Goal: Task Accomplishment & Management: Use online tool/utility

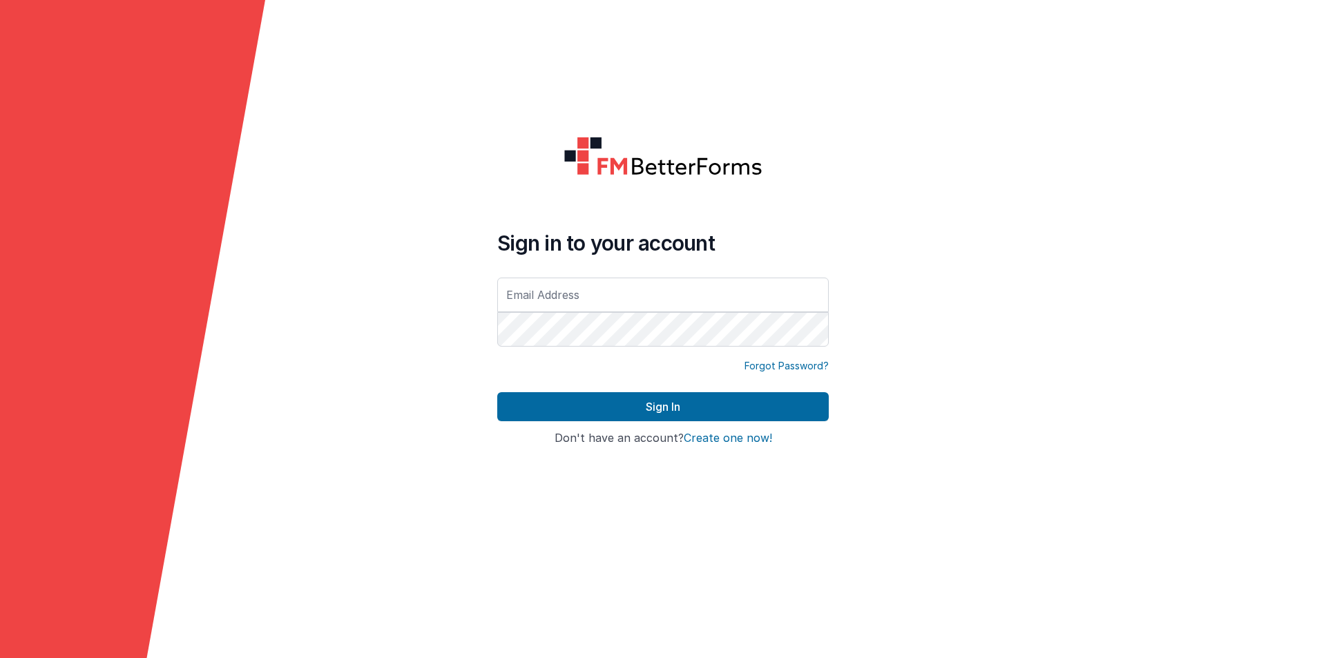
type input "[EMAIL_ADDRESS][DOMAIN_NAME]"
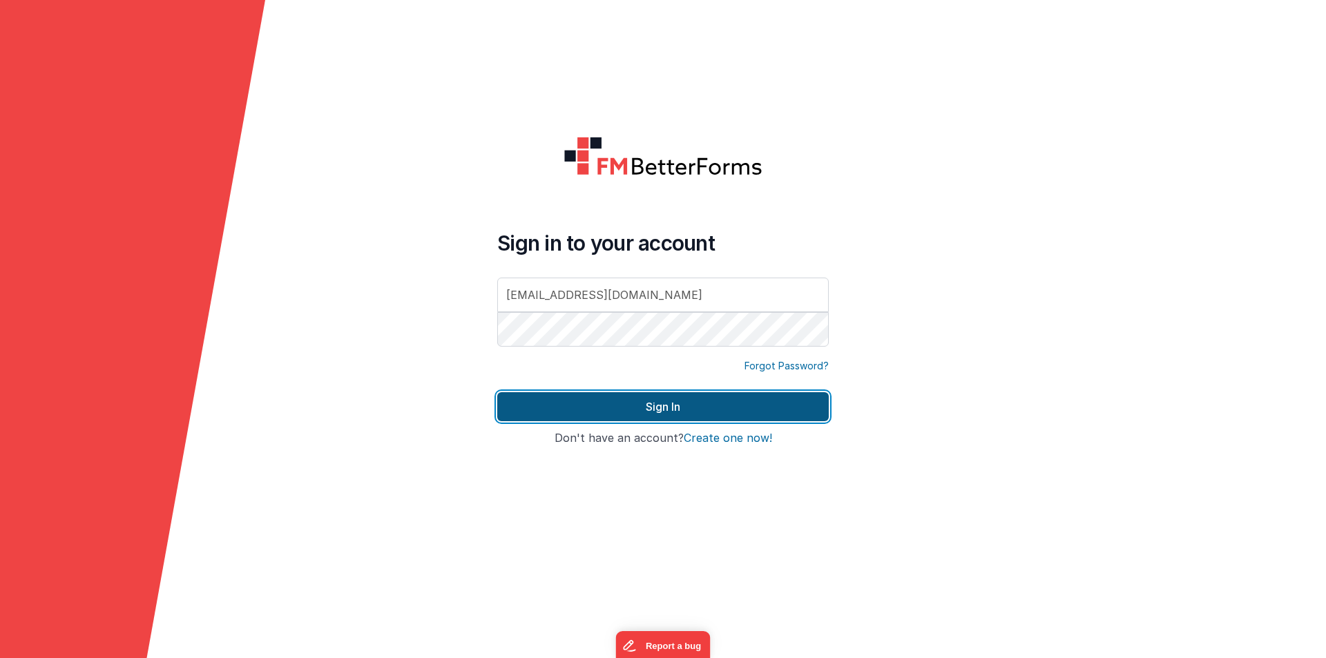
click at [611, 396] on button "Sign In" at bounding box center [662, 406] width 331 height 29
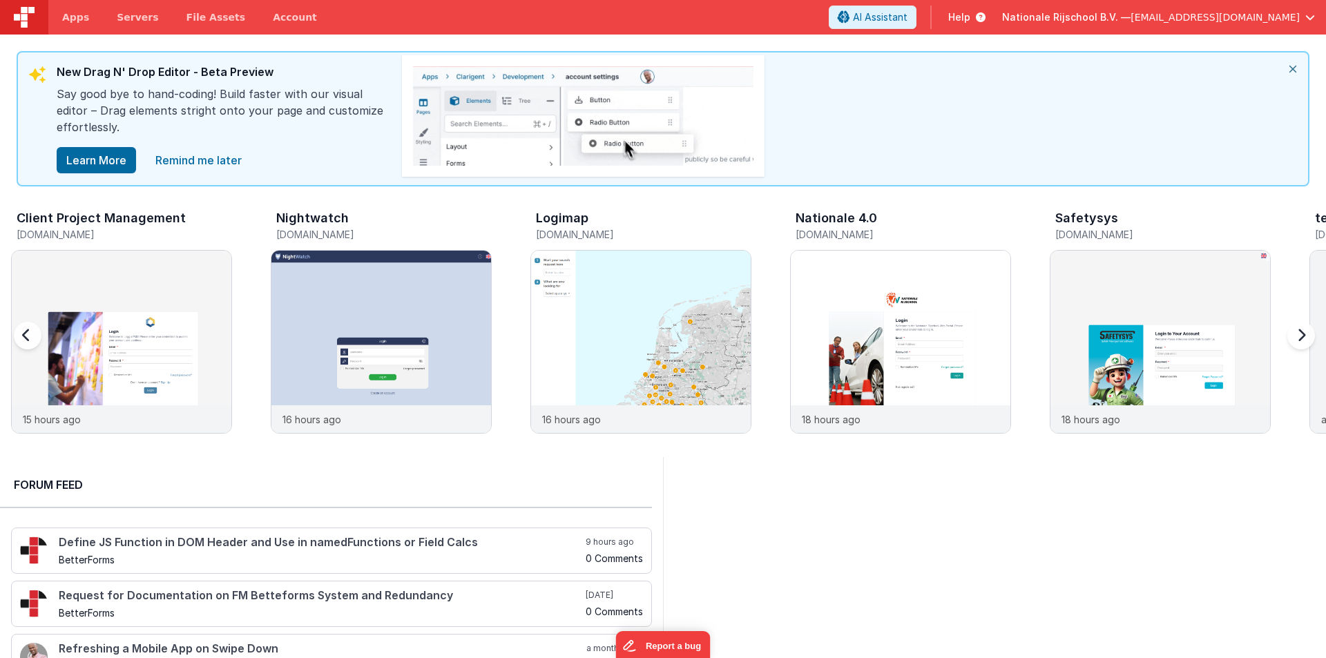
click at [1292, 68] on icon "close" at bounding box center [1292, 68] width 30 height 33
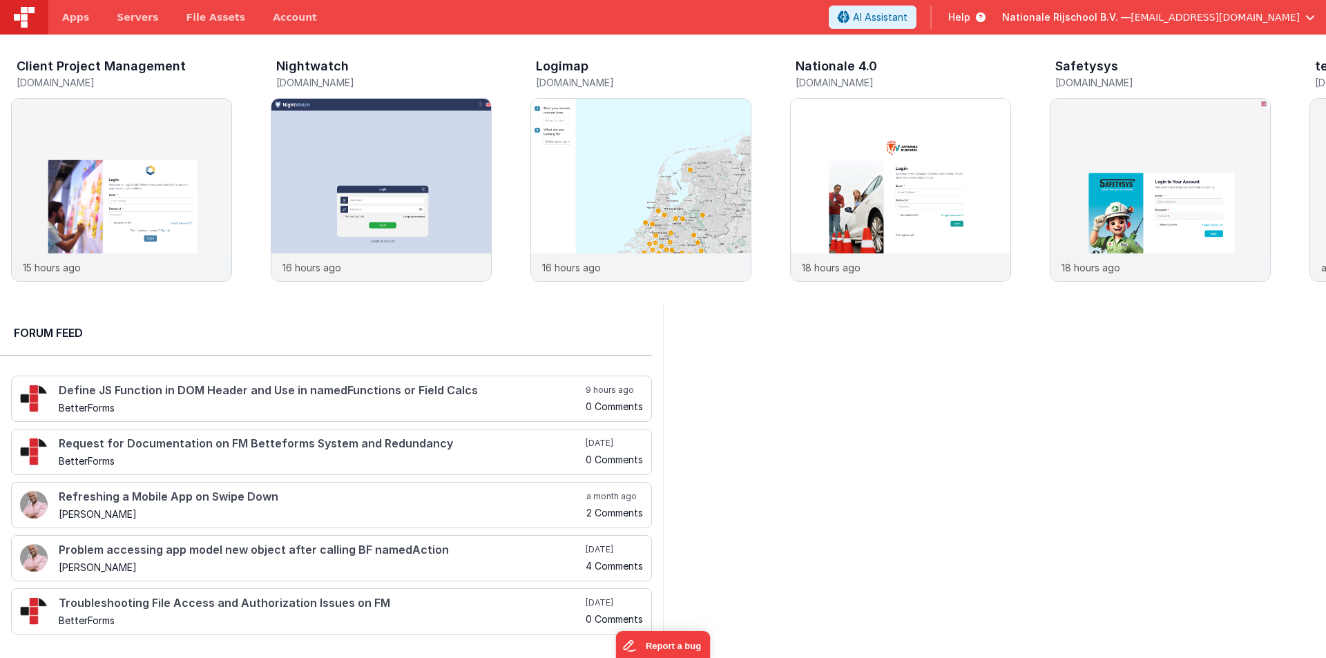
click at [1054, 17] on span "Nationale Rijschool B.V. —" at bounding box center [1066, 17] width 128 height 14
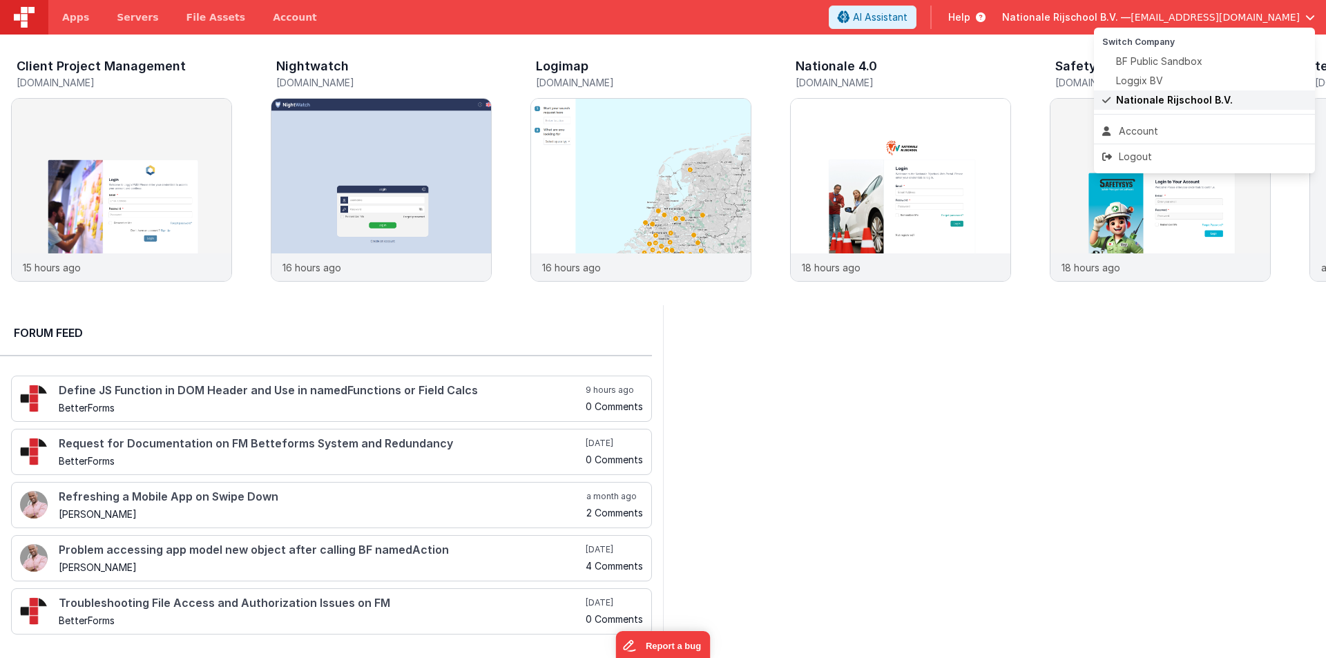
click at [1119, 95] on span "Nationale Rijschool B.V." at bounding box center [1174, 100] width 117 height 14
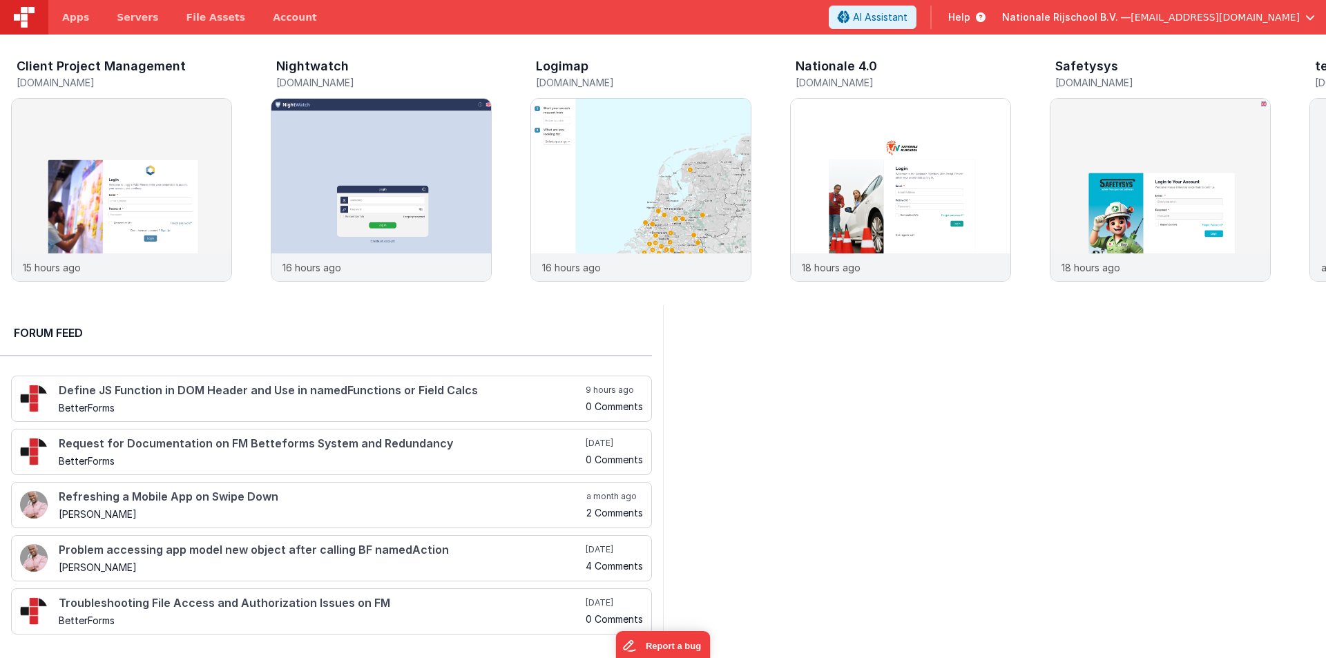
click at [1063, 3] on header "Apps Servers File Assets Account Some FUTURE Slot AI Assistant Help Nationale R…" at bounding box center [663, 17] width 1326 height 35
click at [1064, 11] on span "Nationale Rijschool B.V. —" at bounding box center [1066, 17] width 128 height 14
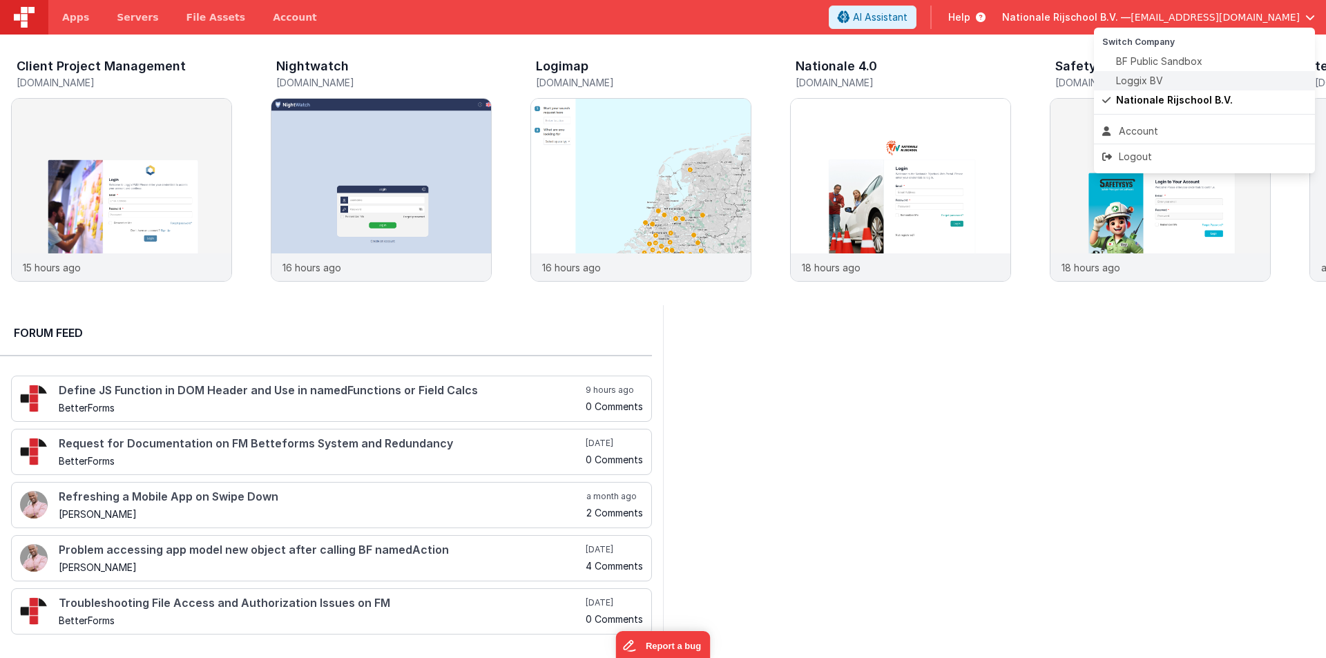
click at [1134, 77] on span "Loggix BV" at bounding box center [1139, 81] width 47 height 14
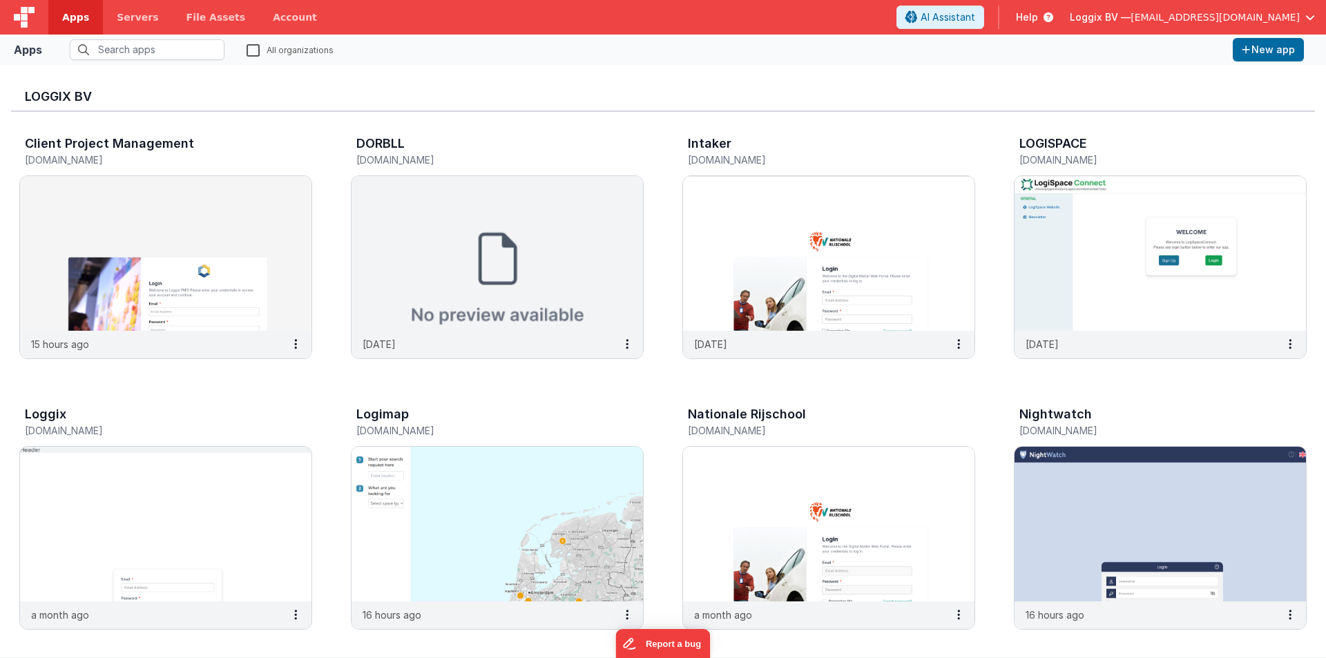
click at [1130, 17] on span "Loggix BV —" at bounding box center [1100, 17] width 61 height 14
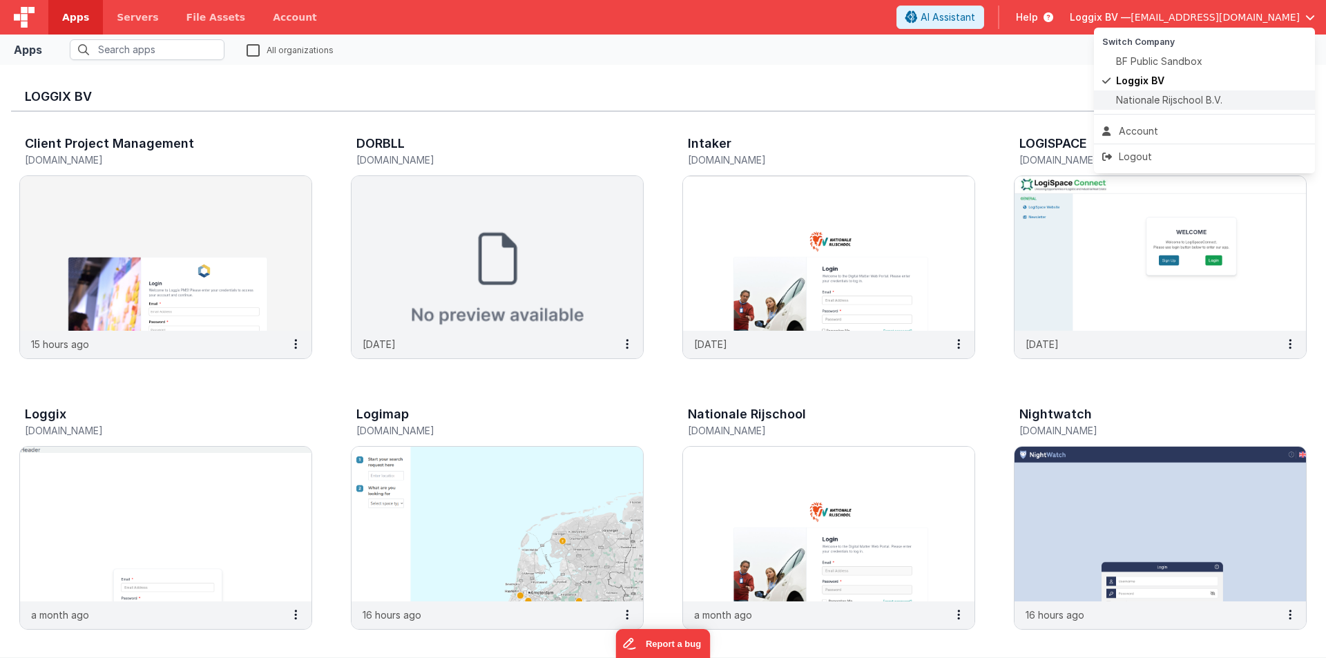
click at [1143, 97] on span "Nationale Rijschool B.V." at bounding box center [1169, 100] width 106 height 14
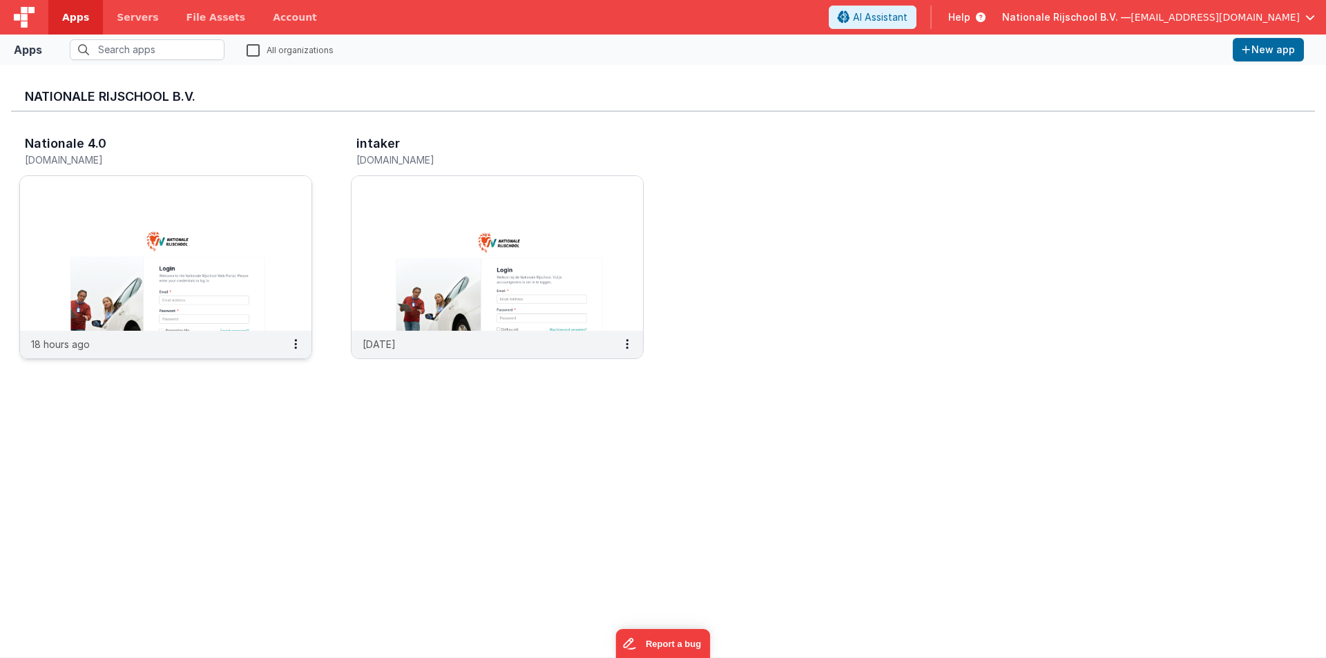
click at [37, 249] on img at bounding box center [165, 253] width 291 height 155
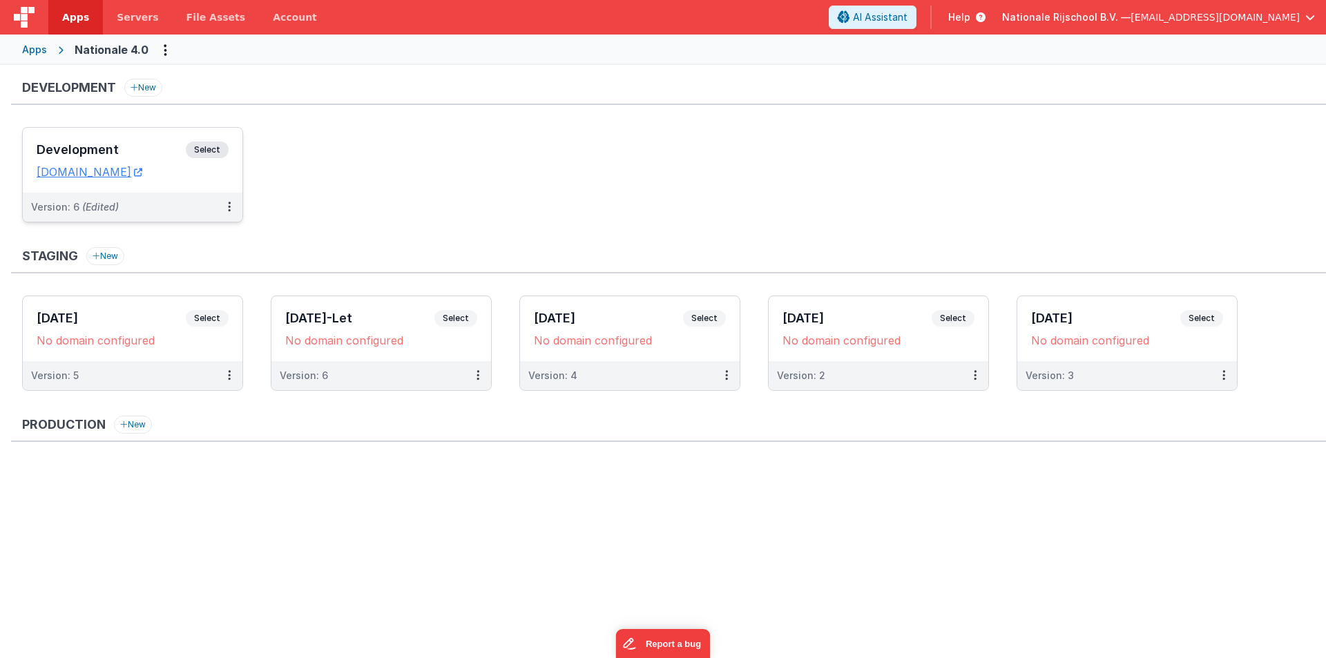
click at [101, 142] on div "Development Select" at bounding box center [133, 153] width 192 height 23
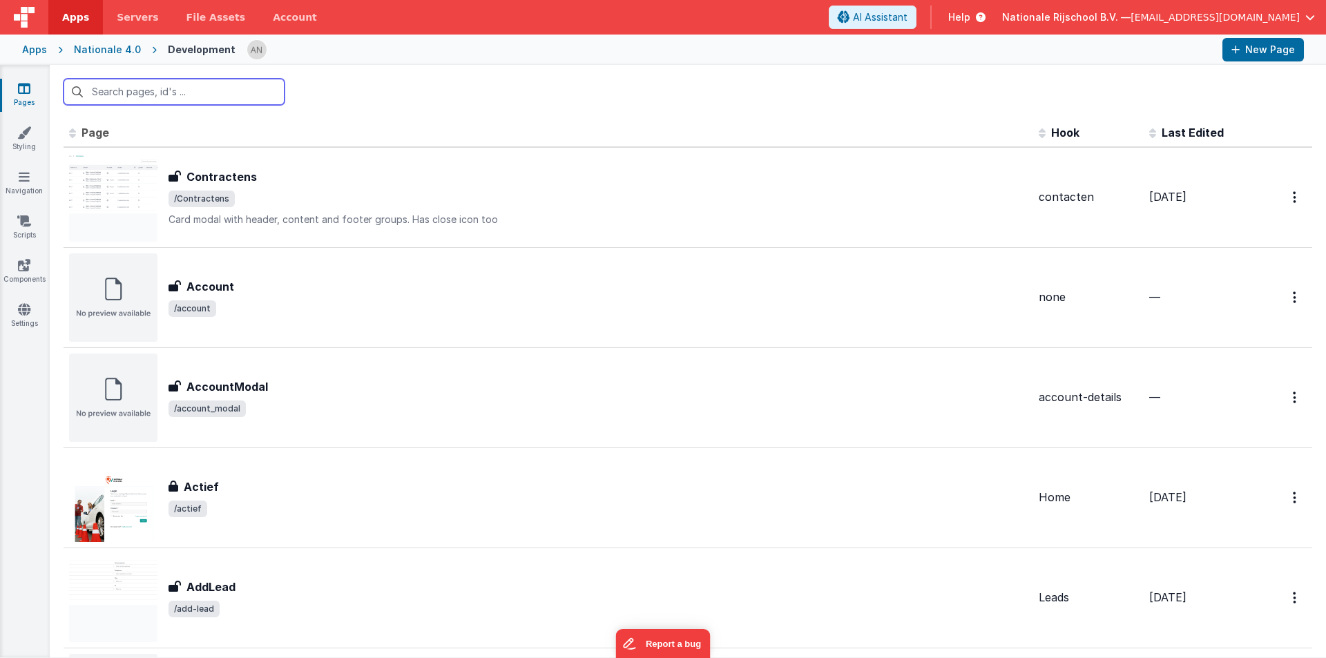
click at [133, 86] on input "text" at bounding box center [174, 92] width 221 height 26
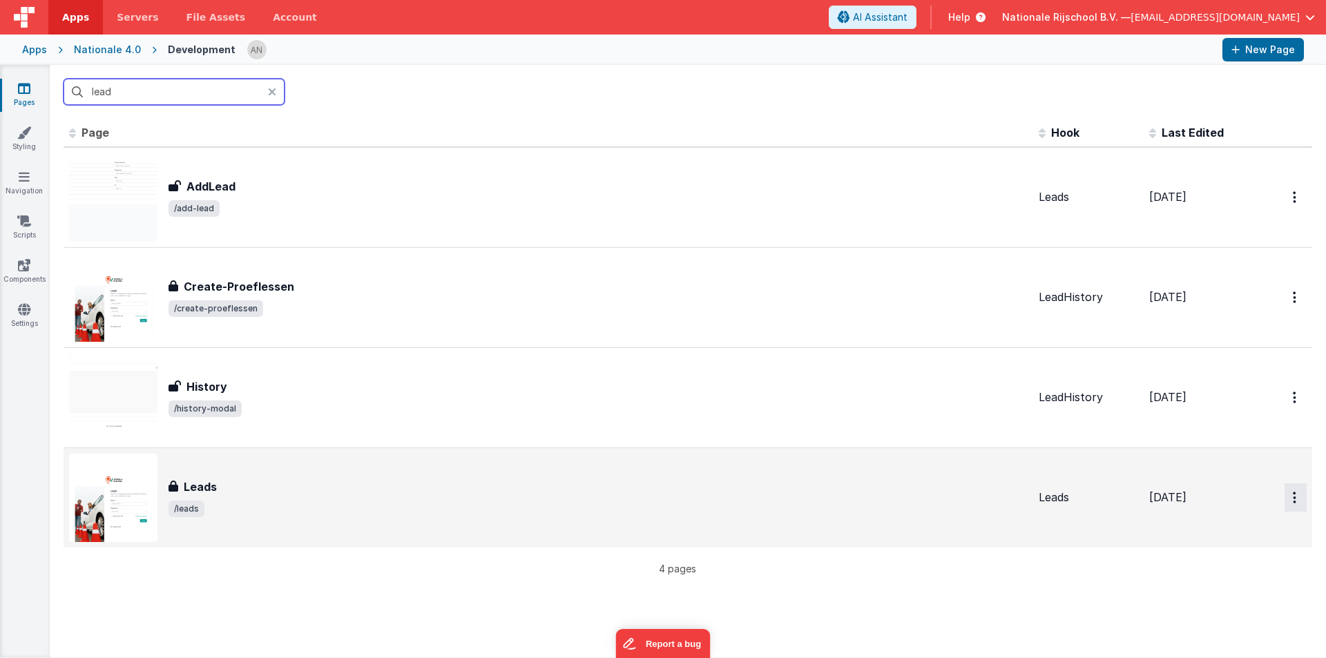
type input "lead"
click at [1284, 211] on button "Options" at bounding box center [1295, 197] width 22 height 28
click at [1215, 528] on link "Preview" at bounding box center [1246, 529] width 122 height 25
click at [229, 494] on div "Leads" at bounding box center [597, 487] width 859 height 17
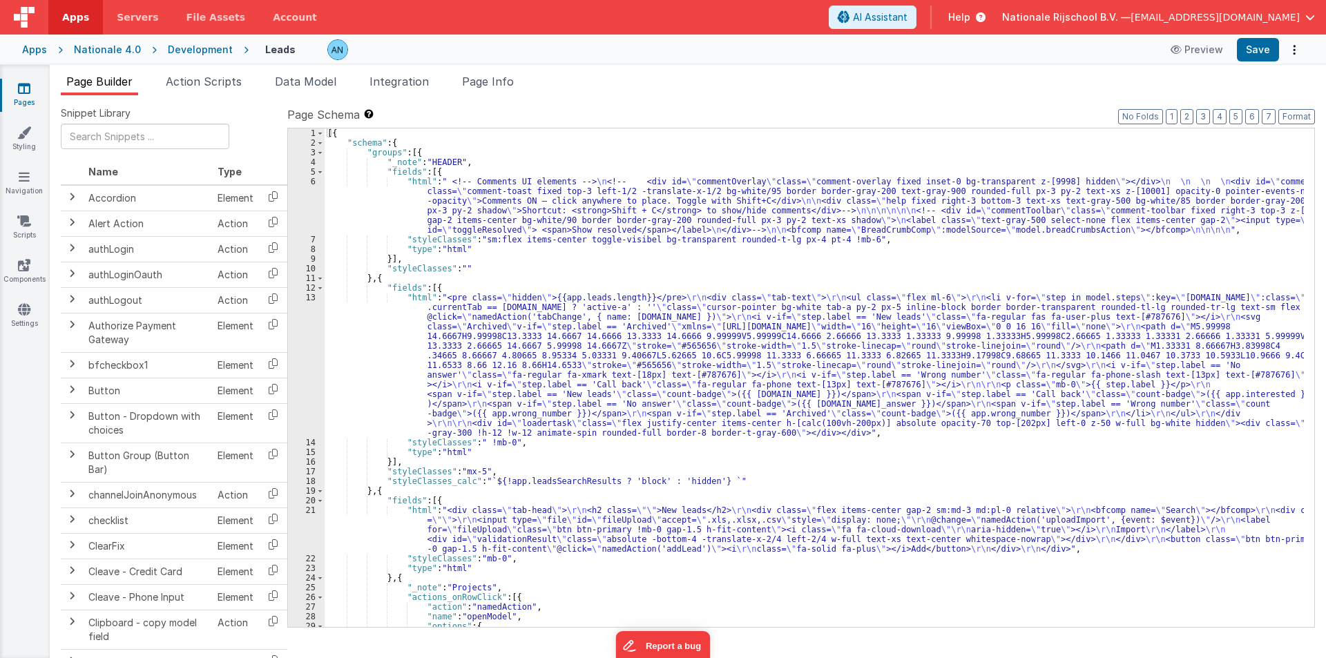
click at [219, 47] on div "Development" at bounding box center [200, 50] width 65 height 14
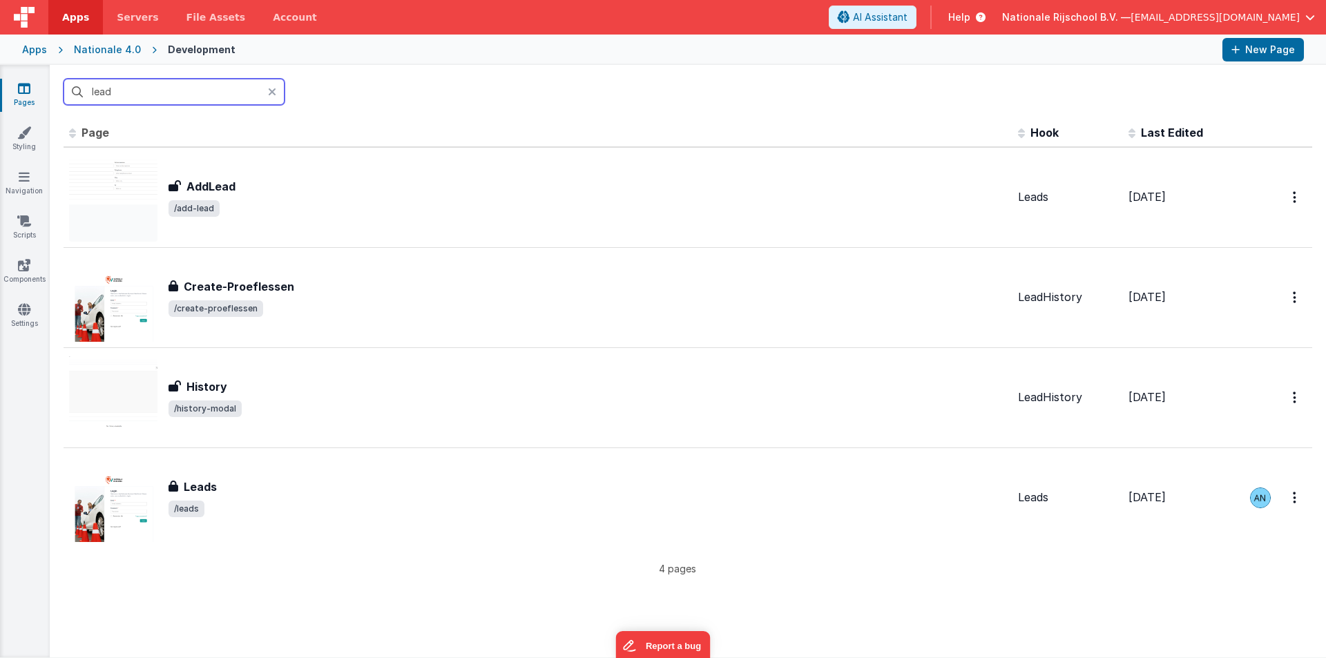
click at [119, 91] on input "lead" at bounding box center [174, 92] width 221 height 26
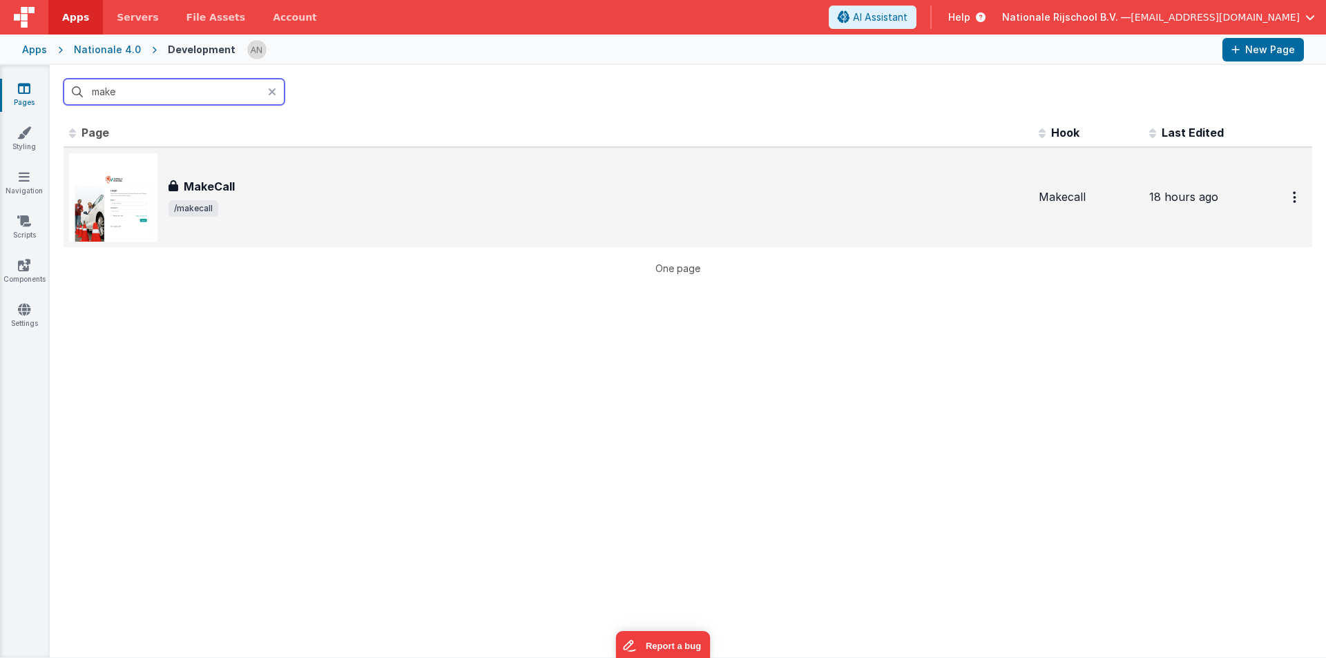
type input "make"
click at [275, 224] on div "MakeCall MakeCall /makecall" at bounding box center [548, 197] width 958 height 88
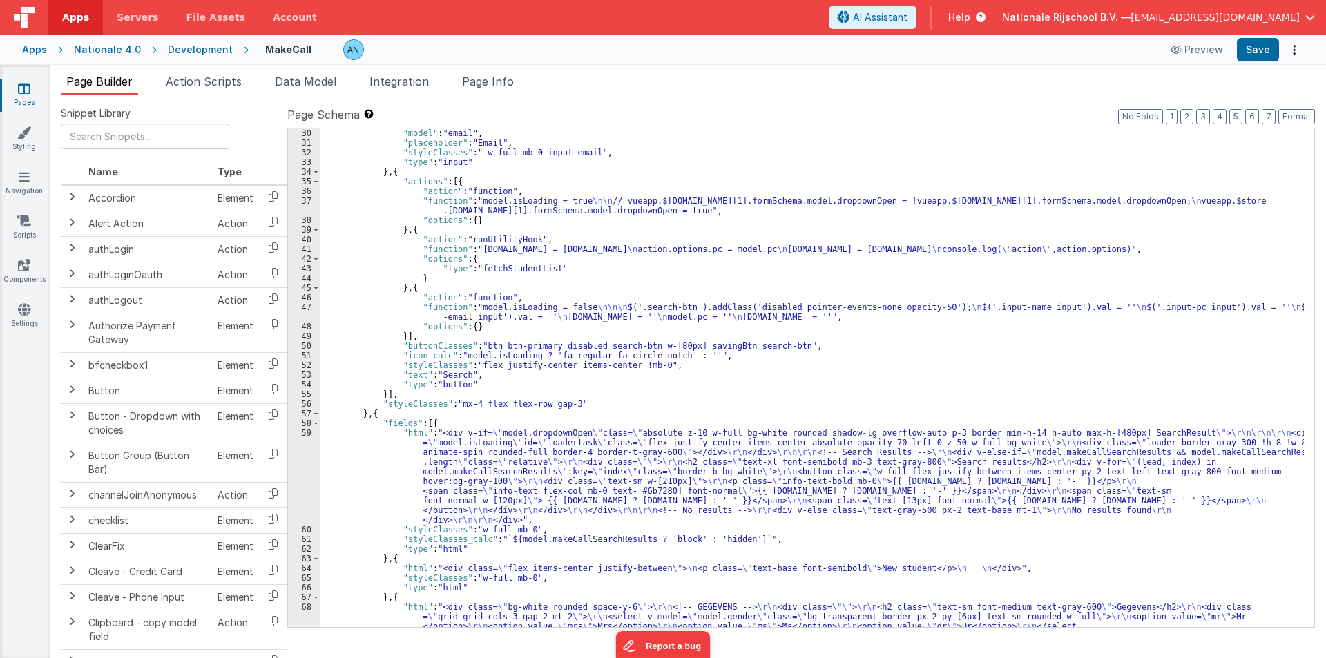
scroll to position [516, 0]
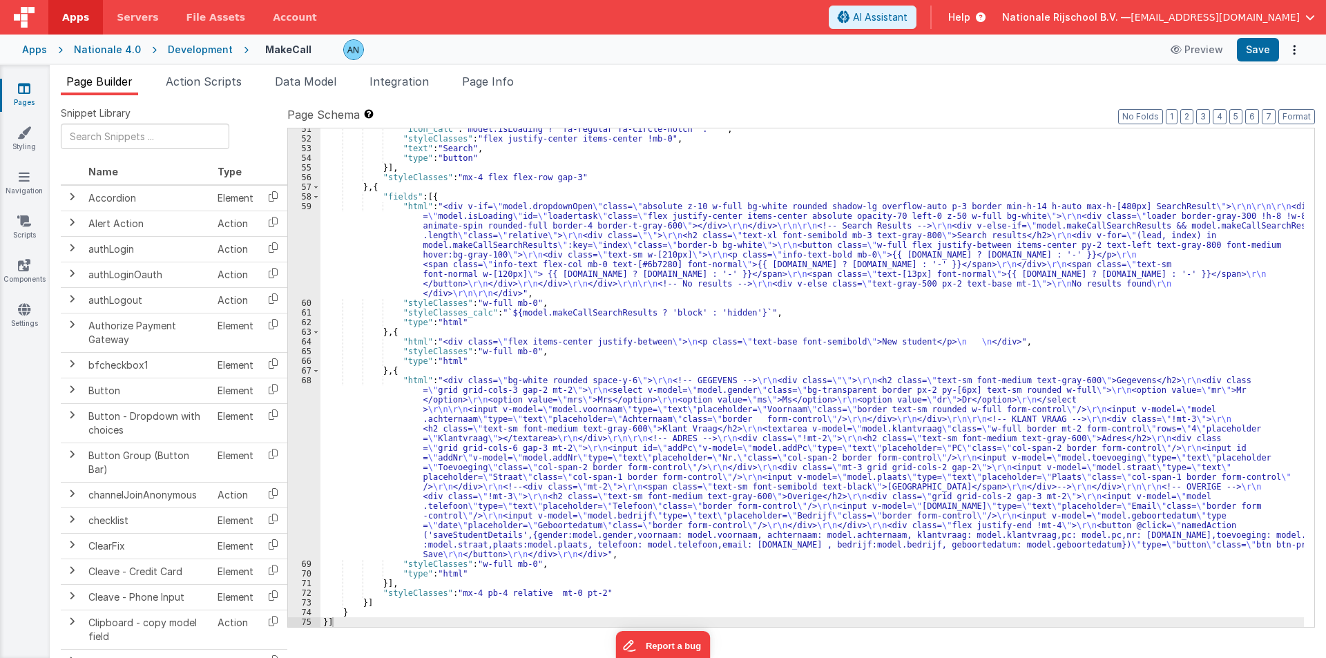
click at [340, 474] on div ""icon_calc" : "model.isLoading ? 'fa-regular fa-circle-notch' : ''" , "styleCla…" at bounding box center [811, 383] width 983 height 518
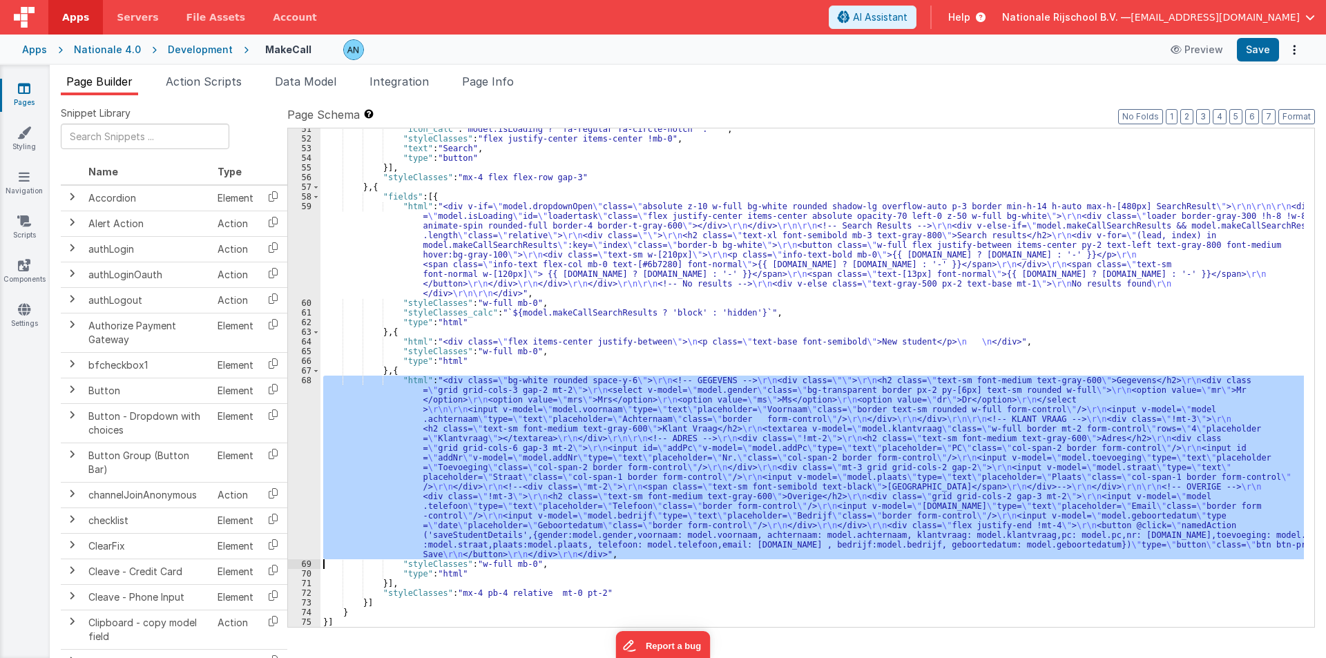
click at [302, 436] on div "68" at bounding box center [304, 468] width 32 height 184
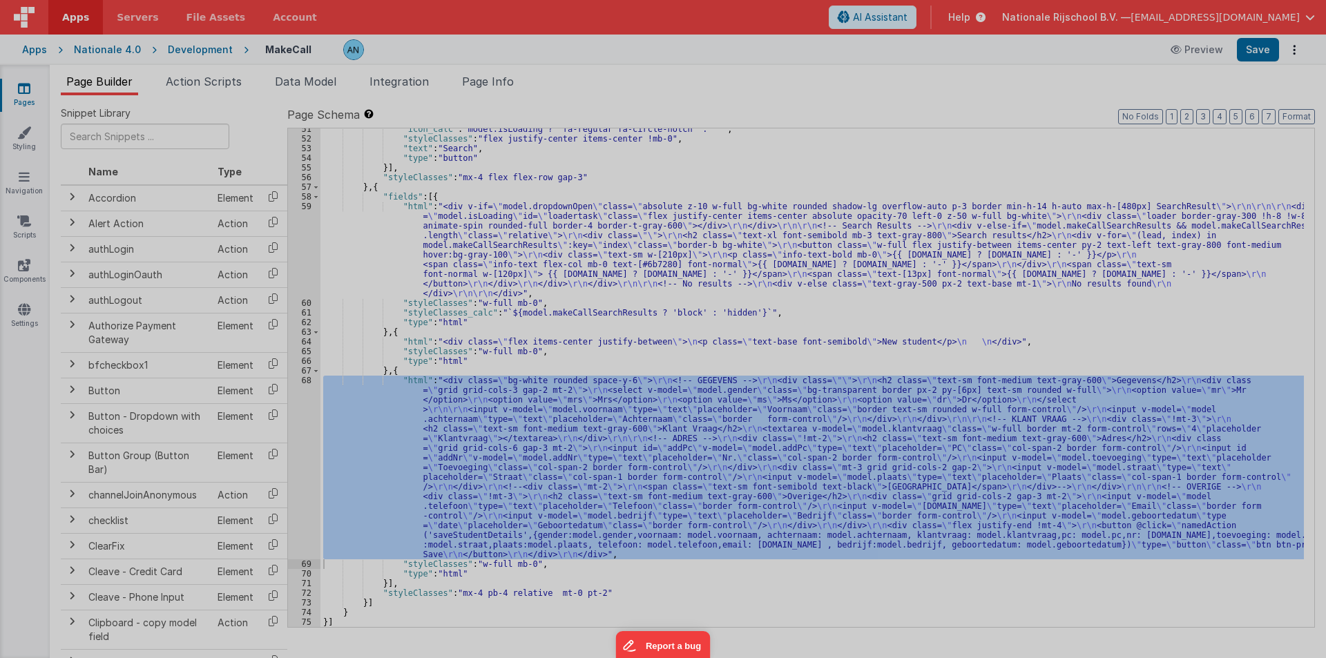
click at [302, 436] on div at bounding box center [663, 314] width 1300 height 645
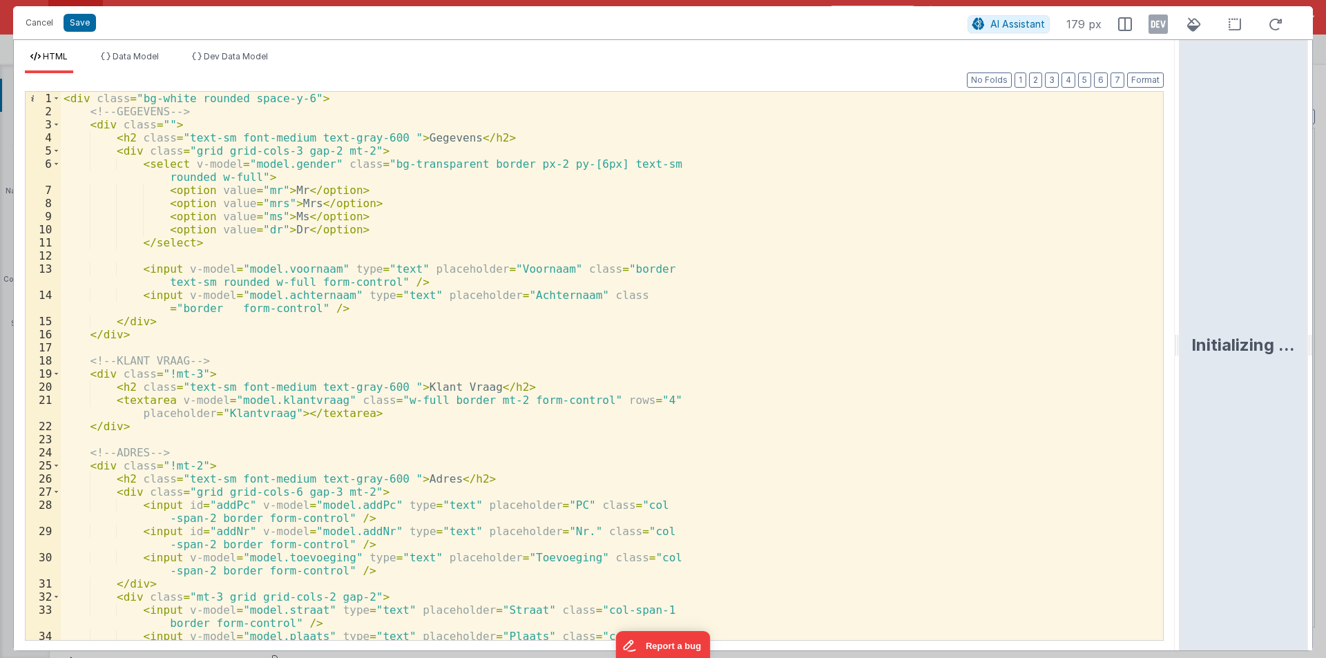
drag, startPoint x: 662, startPoint y: 342, endPoint x: 1325, endPoint y: 354, distance: 663.0
click at [1325, 354] on html "Cancel Save AI Assistant 179 px HTML Data Model Dev Data Model Format 7 6 5 4 3…" at bounding box center [663, 329] width 1326 height 658
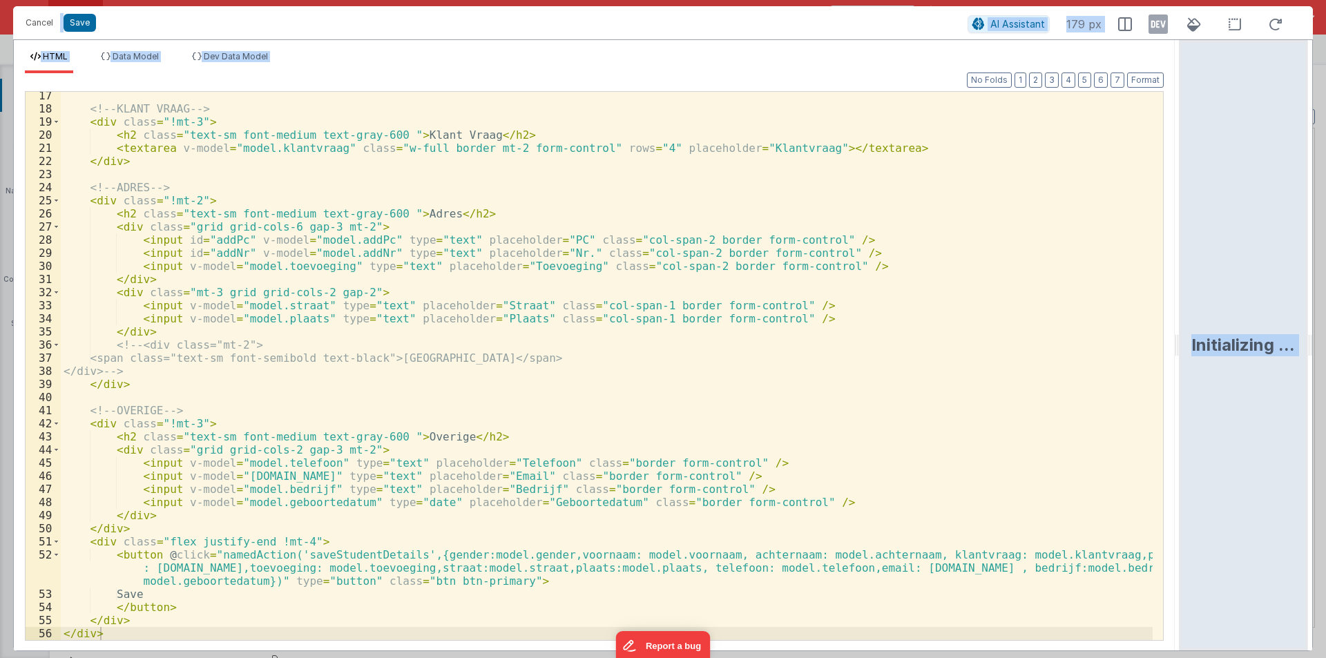
scroll to position [213, 0]
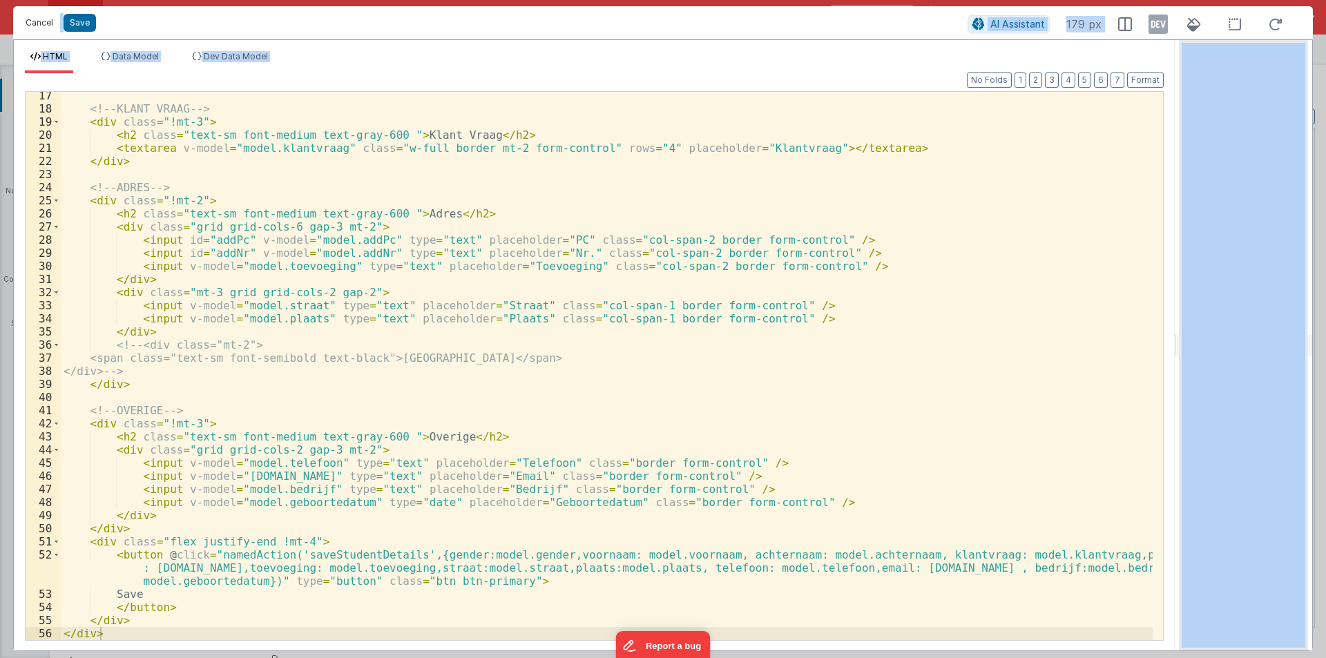
click at [29, 30] on button "Cancel" at bounding box center [39, 22] width 41 height 19
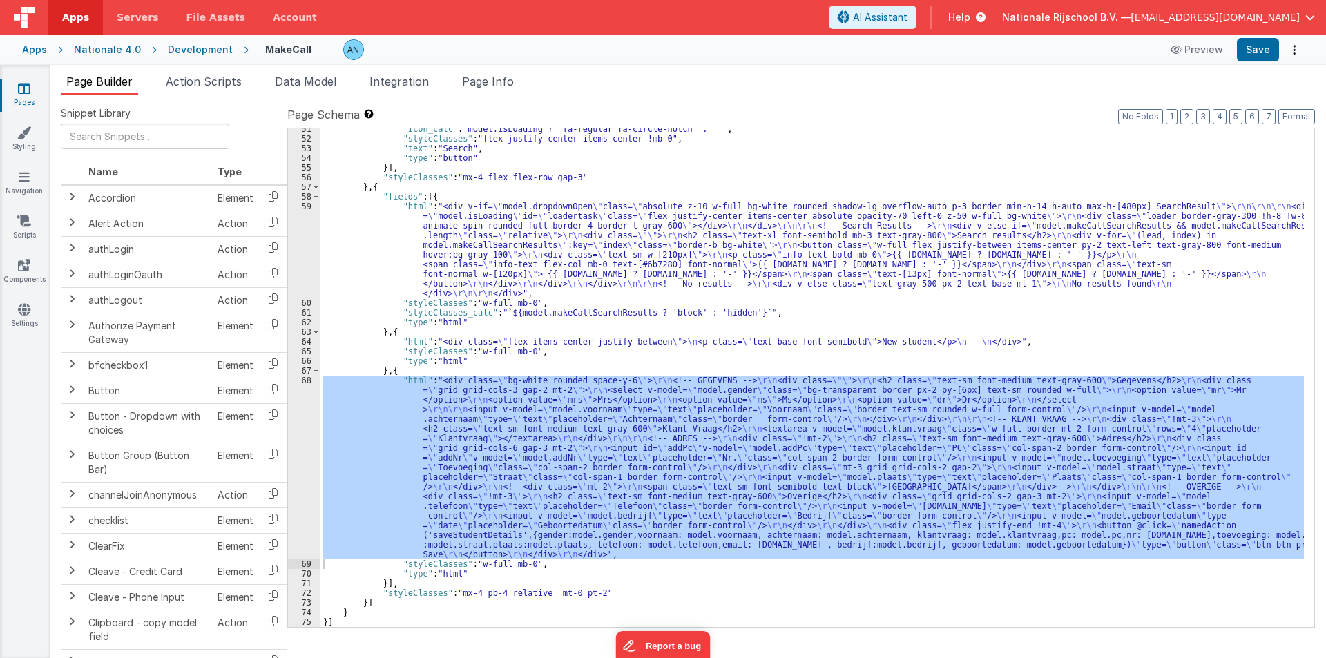
click at [294, 223] on div "59" at bounding box center [304, 250] width 32 height 97
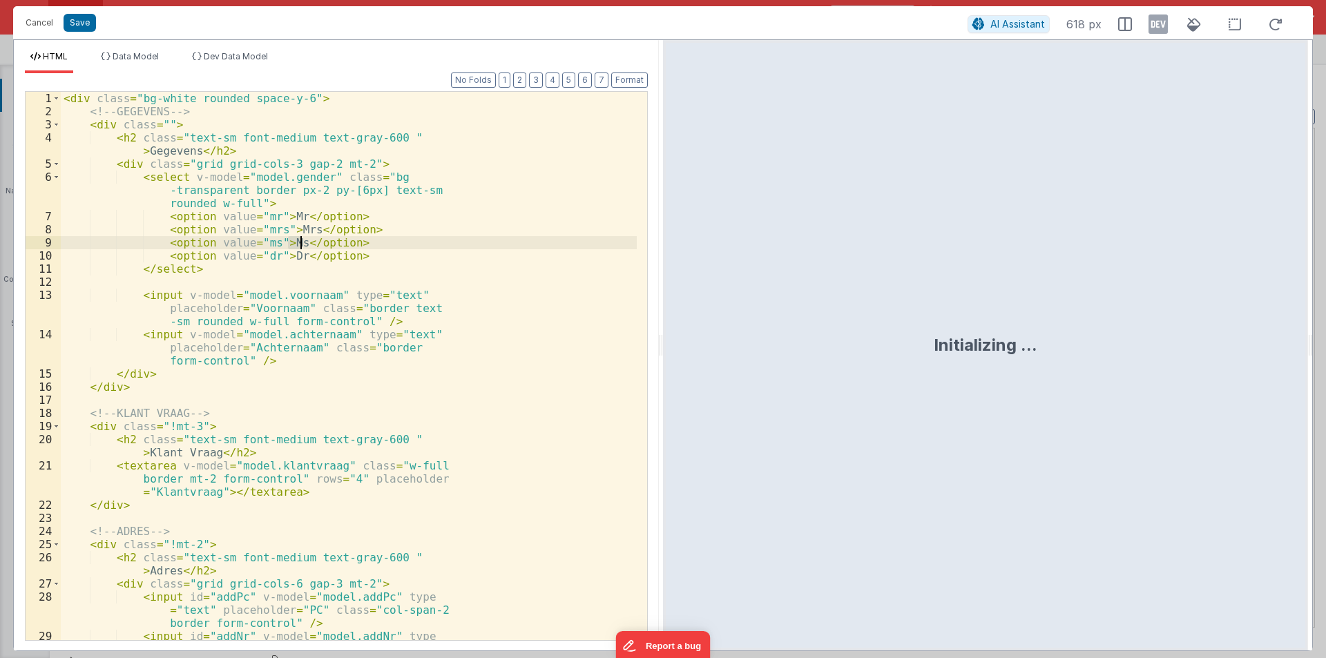
click at [294, 223] on div "< div class = "bg-white rounded space-y-6" > <!-- GEGEVENS --> < div class = ""…" at bounding box center [349, 392] width 576 height 601
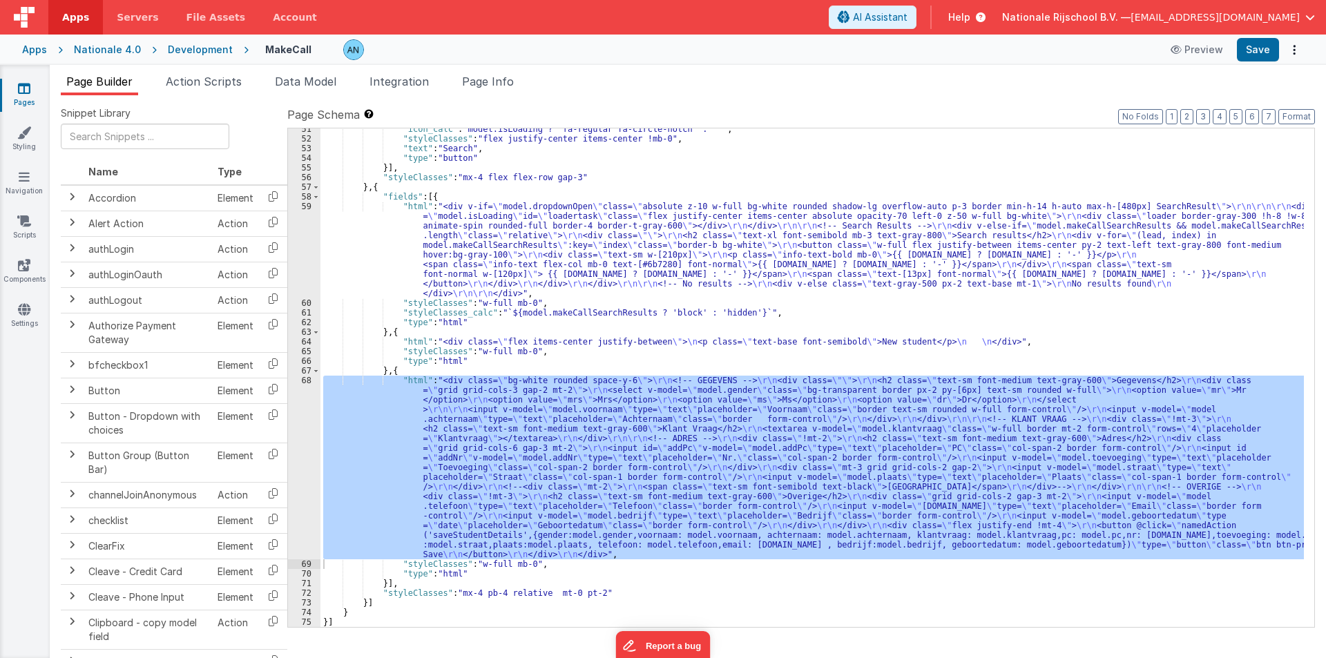
scroll to position [434, 0]
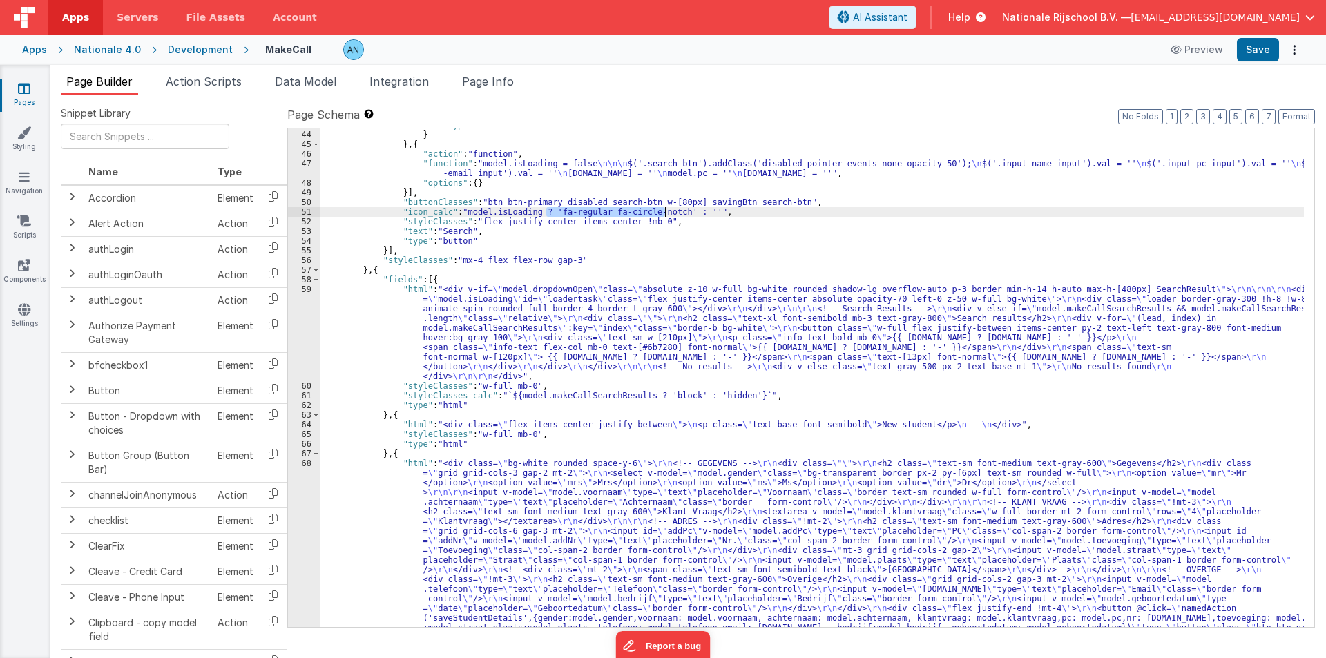
drag, startPoint x: 547, startPoint y: 208, endPoint x: 664, endPoint y: 207, distance: 116.7
click at [664, 207] on div ""type" : "fetchStudentList" } } , { "action" : "function" , "function" : "model…" at bounding box center [811, 466] width 983 height 692
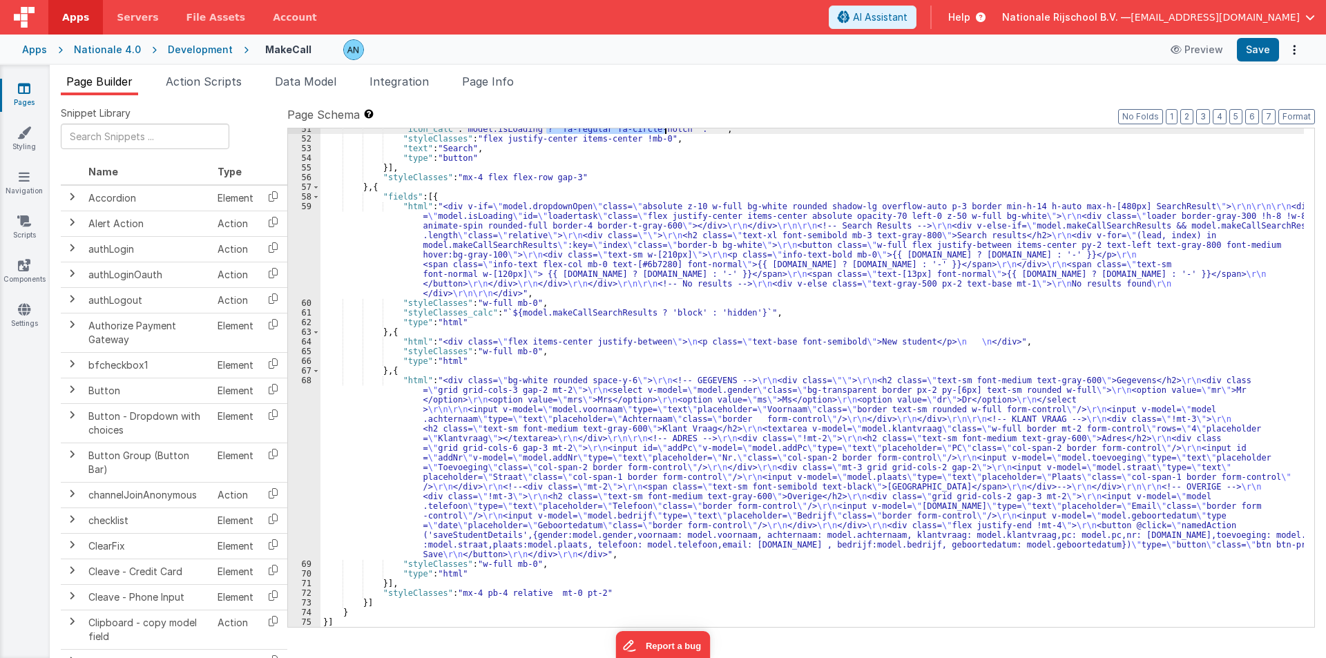
scroll to position [516, 0]
click at [388, 467] on div ""icon_calc" : "model.isLoading ? 'fa-regular fa-circle-notch' : ''" , "styleCla…" at bounding box center [811, 383] width 983 height 518
click at [298, 434] on div "68" at bounding box center [304, 468] width 32 height 184
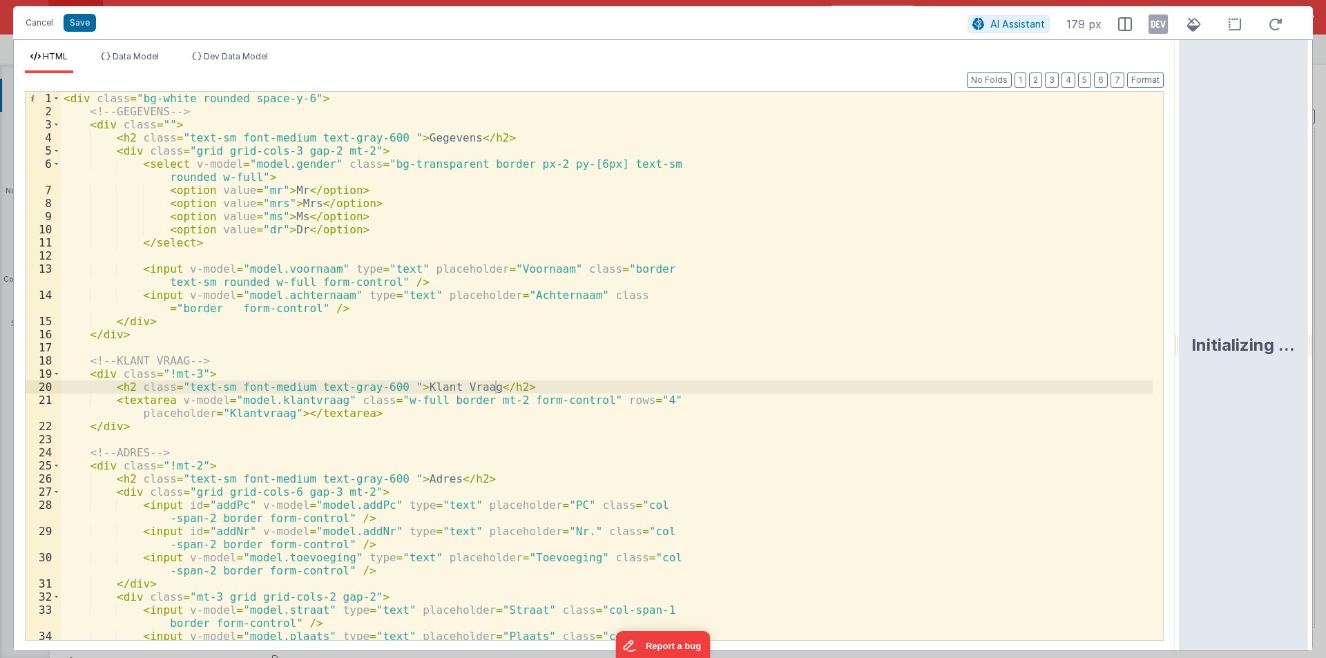
drag, startPoint x: 806, startPoint y: 337, endPoint x: 1325, endPoint y: 343, distance: 519.3
click at [1325, 343] on html "Cancel Save AI Assistant 179 px HTML Data Model Dev Data Model Format 7 6 5 4 3…" at bounding box center [663, 329] width 1326 height 658
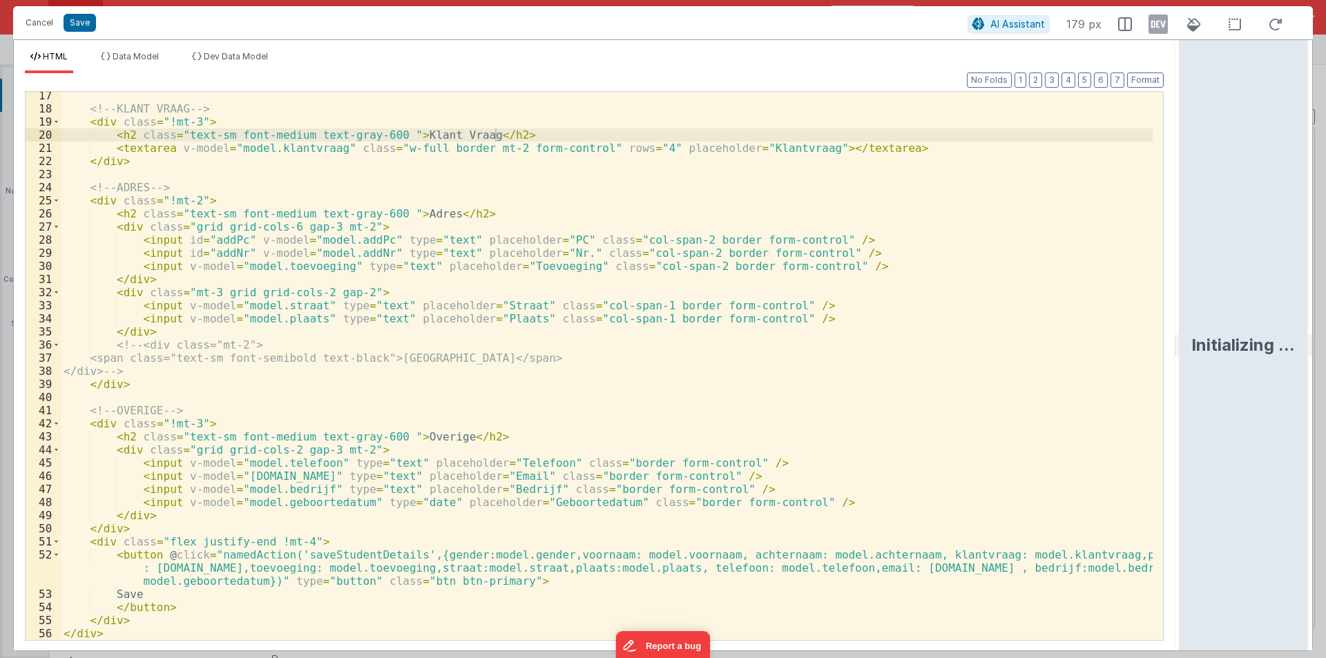
scroll to position [213, 0]
click at [510, 588] on div "<!-- KLANT VRAAG --> < div class = "!mt-3" > < h2 class = "text-sm font-medium …" at bounding box center [607, 376] width 1092 height 574
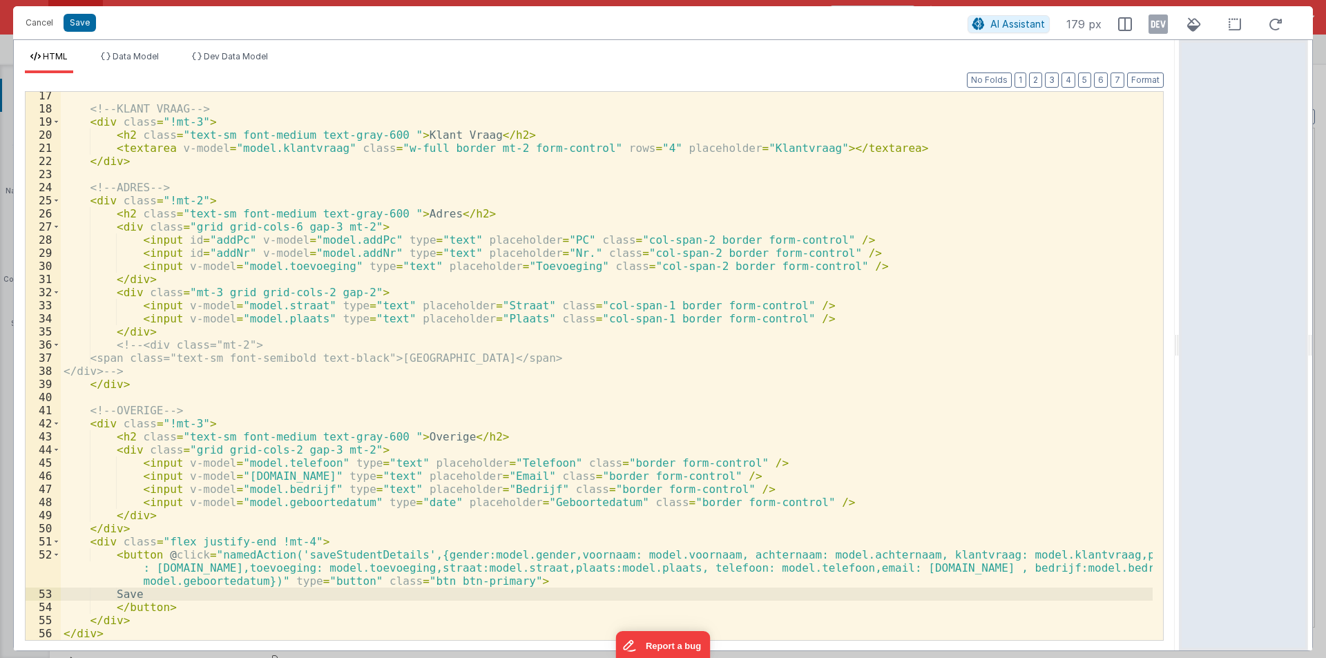
click at [513, 582] on div "<!-- KLANT VRAAG --> < div class = "!mt-3" > < h2 class = "text-sm font-medium …" at bounding box center [607, 376] width 1092 height 574
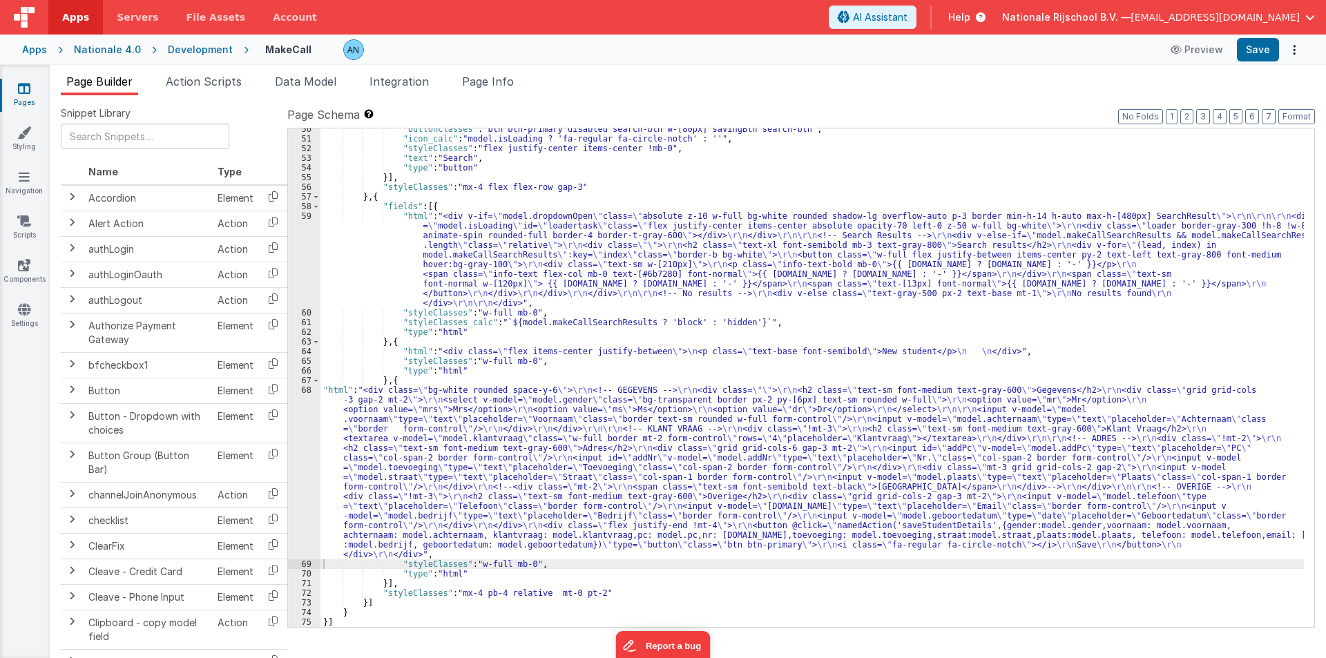
scroll to position [507, 0]
click at [1253, 44] on button "Save" at bounding box center [1258, 49] width 42 height 23
click at [1291, 118] on button "Format" at bounding box center [1296, 116] width 37 height 15
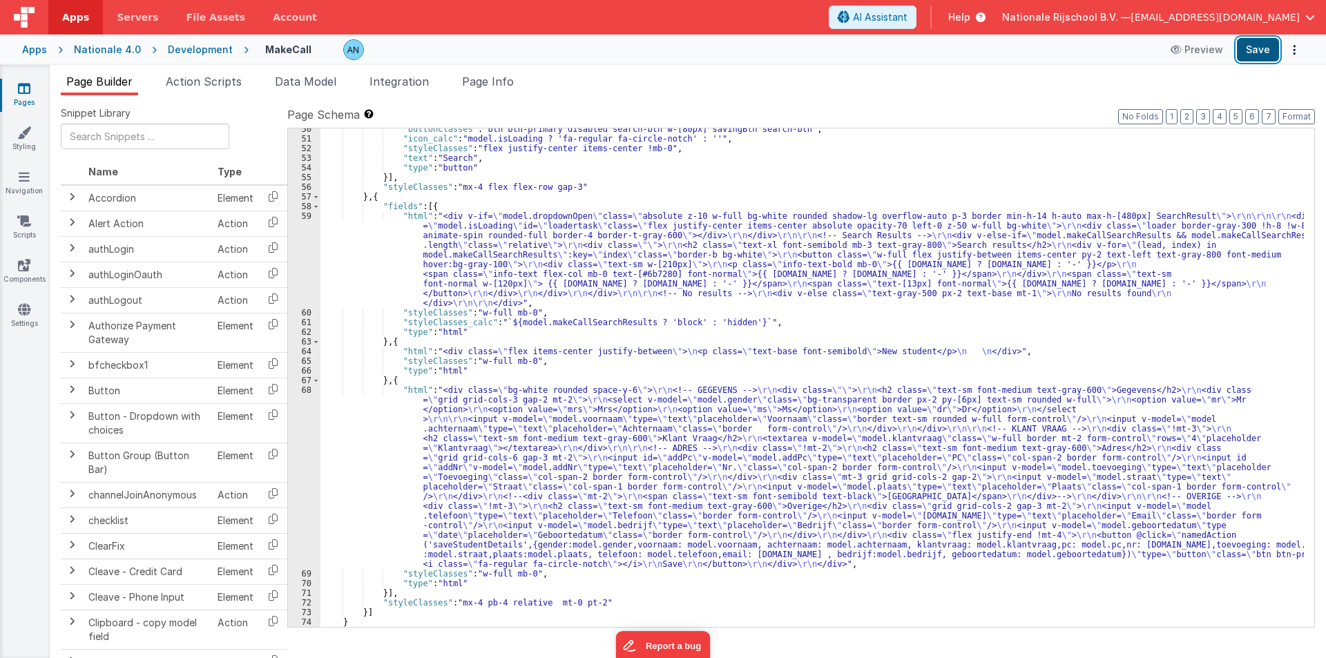
click at [1262, 46] on button "Save" at bounding box center [1258, 49] width 42 height 23
click at [1302, 113] on button "Format" at bounding box center [1296, 116] width 37 height 15
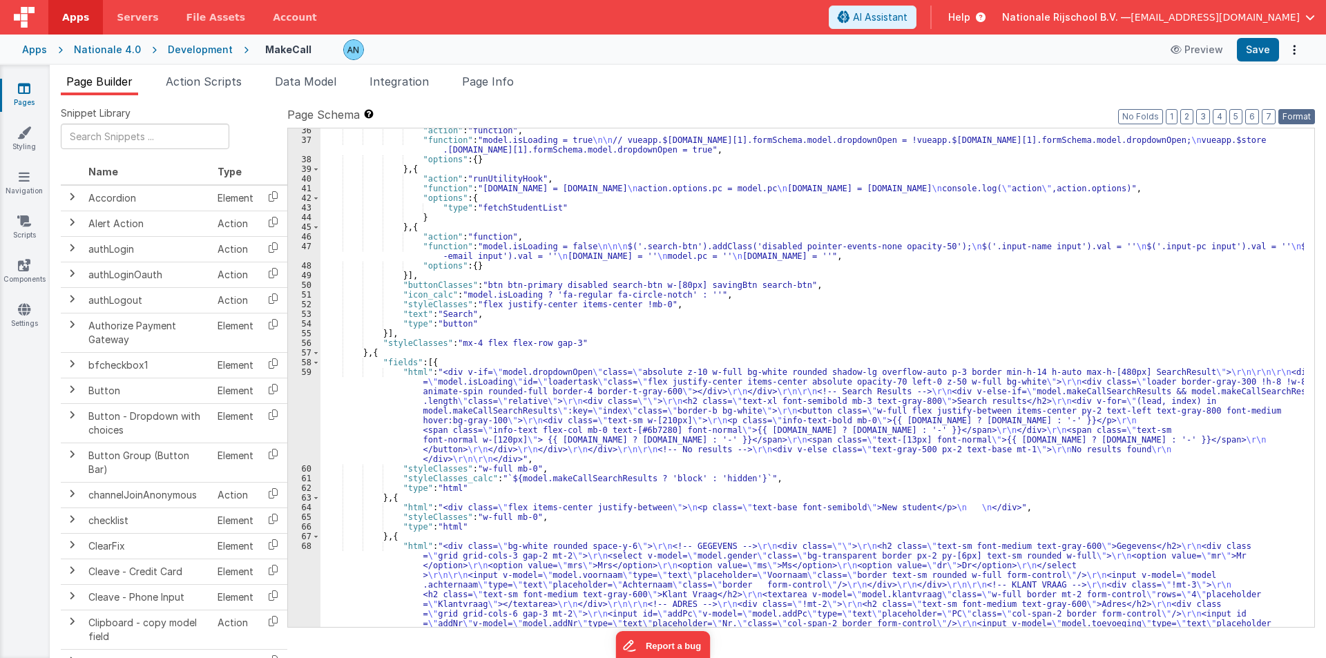
scroll to position [475, 0]
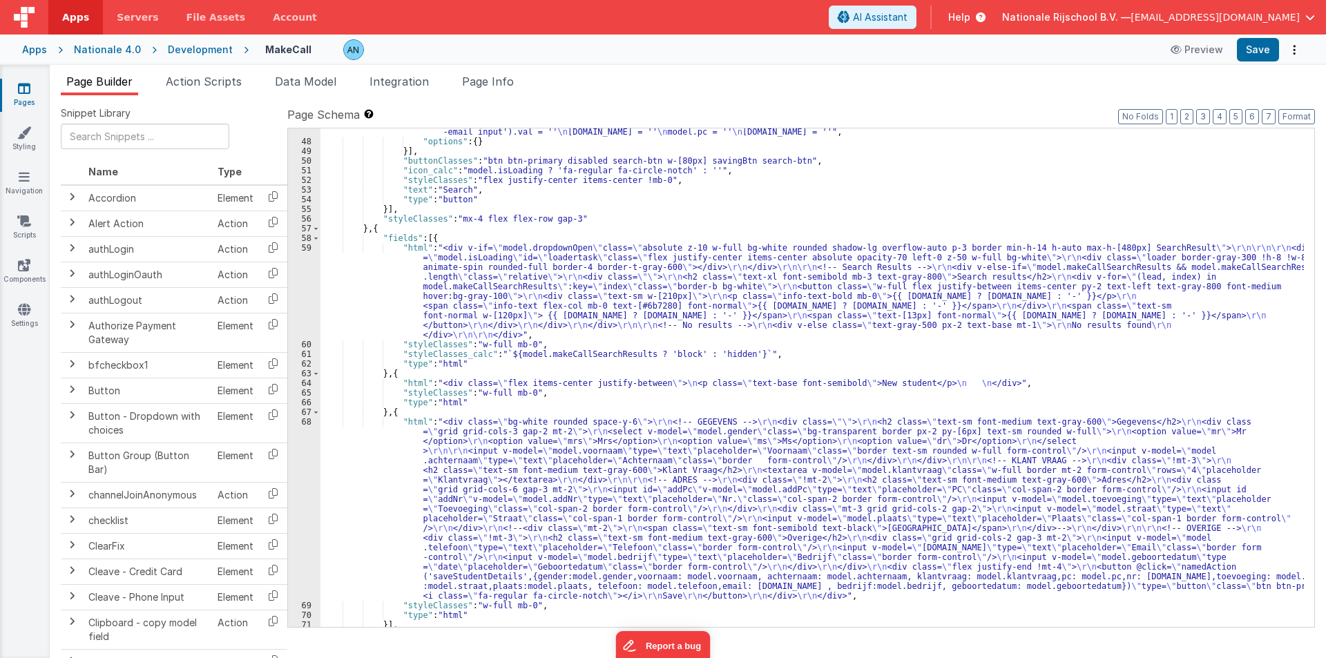
click at [316, 569] on div "68" at bounding box center [304, 509] width 32 height 184
click at [290, 500] on div "68" at bounding box center [304, 509] width 32 height 184
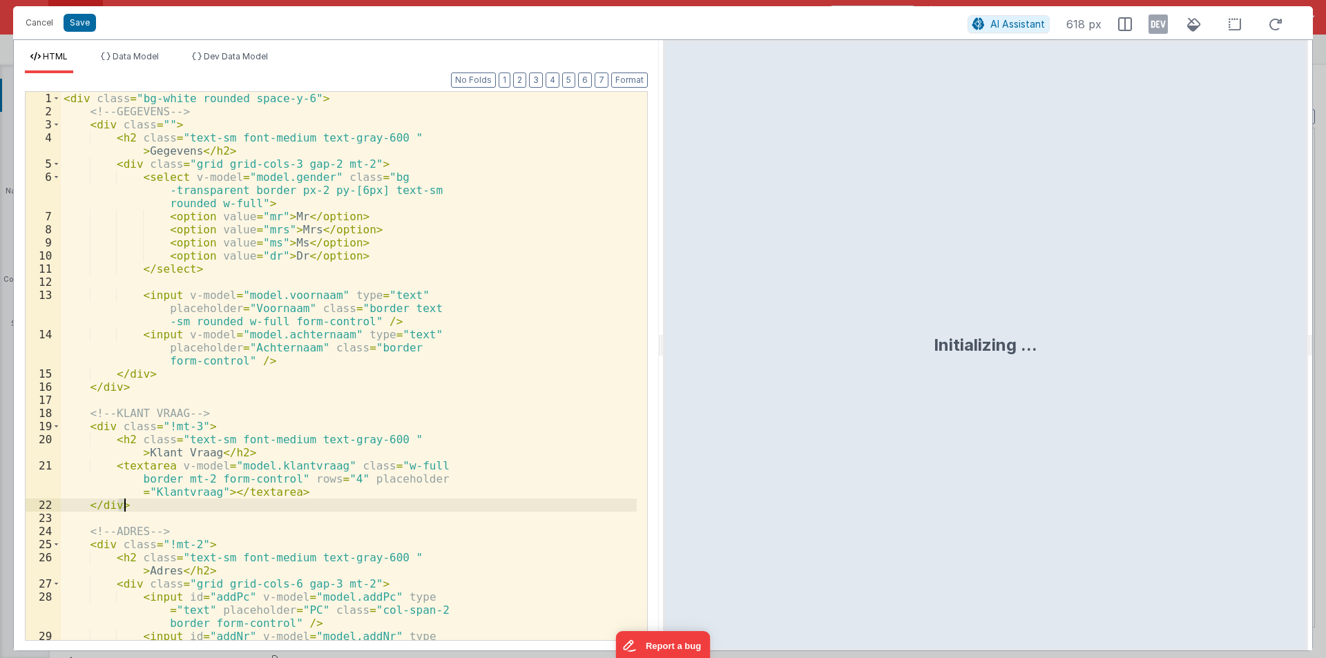
click at [299, 495] on div "< div class = "bg-white rounded space-y-6" > <!-- GEGEVENS --> < div class = ""…" at bounding box center [349, 392] width 576 height 601
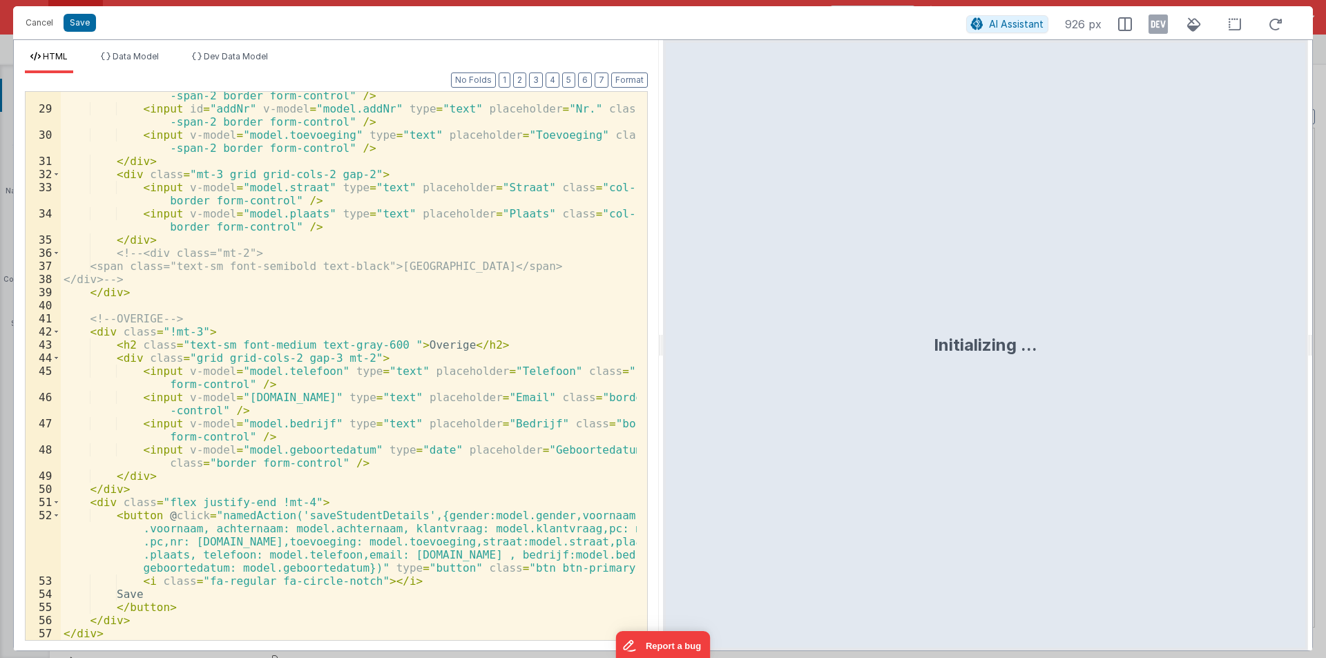
scroll to position [423, 0]
click at [397, 584] on div "< input id = "addPc" v-model = "model.addPc" type = "text" placeholder = "PC" c…" at bounding box center [349, 370] width 576 height 588
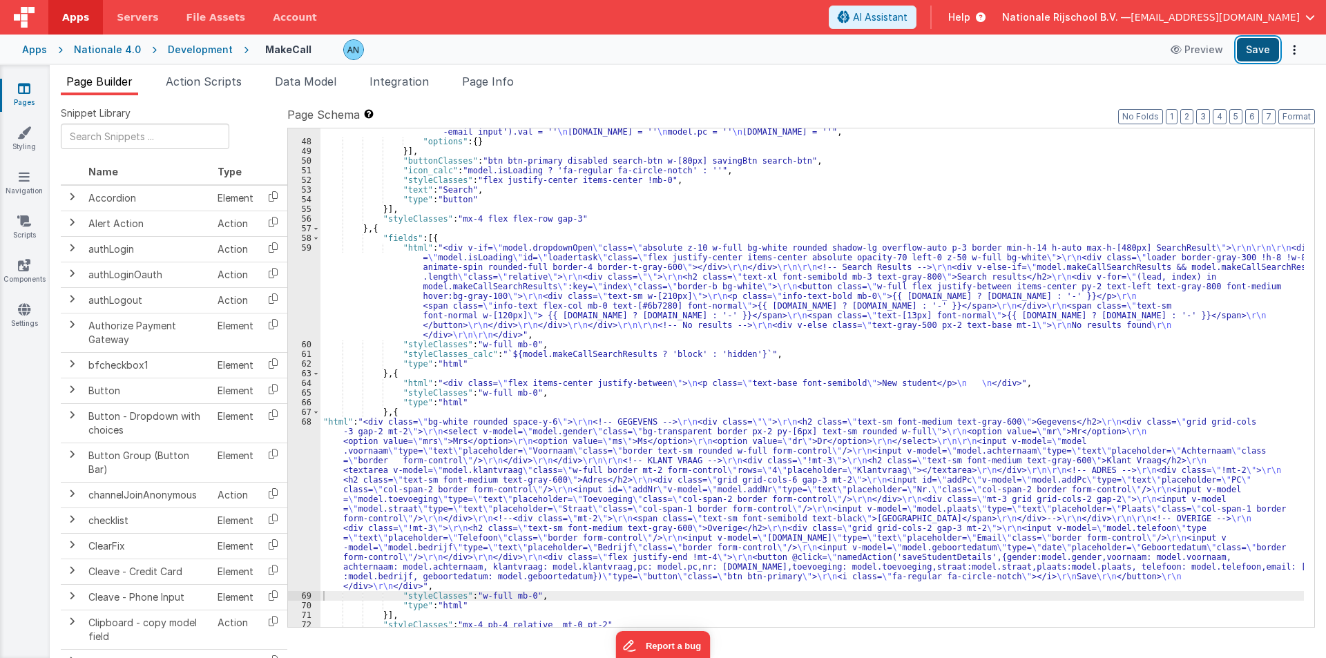
click at [1262, 46] on button "Save" at bounding box center [1258, 49] width 42 height 23
click at [77, 10] on link "Apps" at bounding box center [75, 17] width 55 height 35
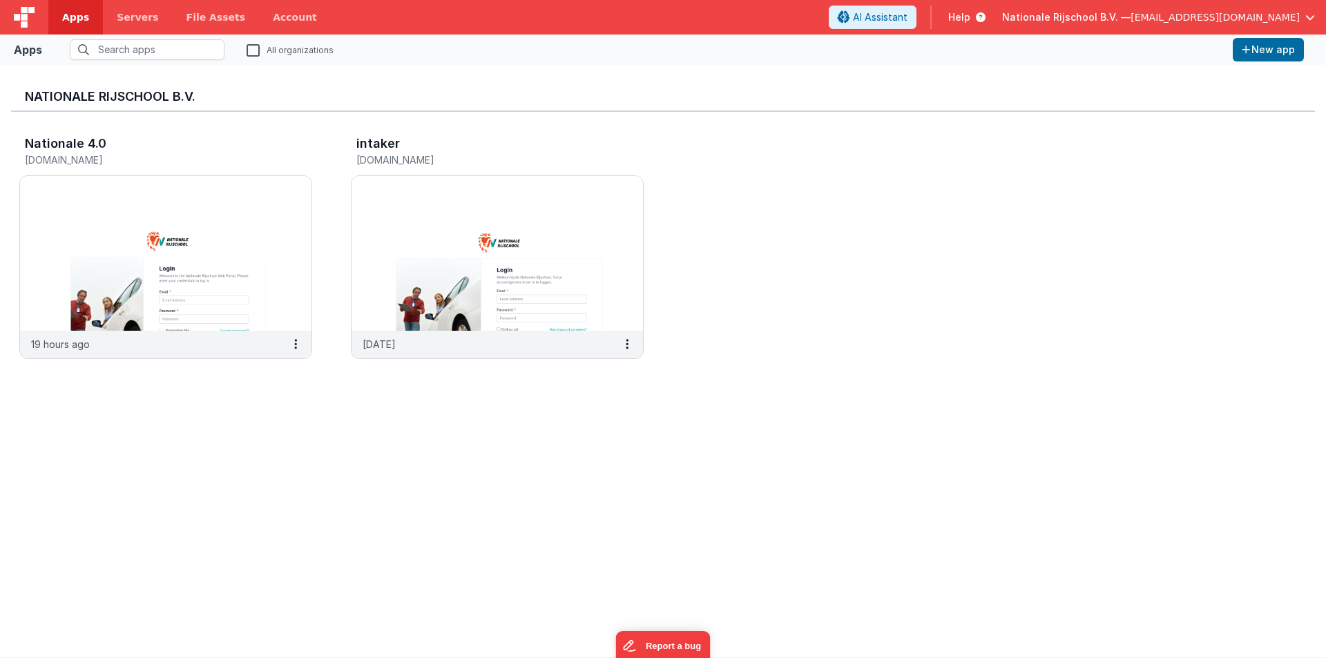
click at [253, 50] on label "All organizations" at bounding box center [290, 49] width 87 height 13
click at [0, 0] on input "All organizations" at bounding box center [0, 0] width 0 height 0
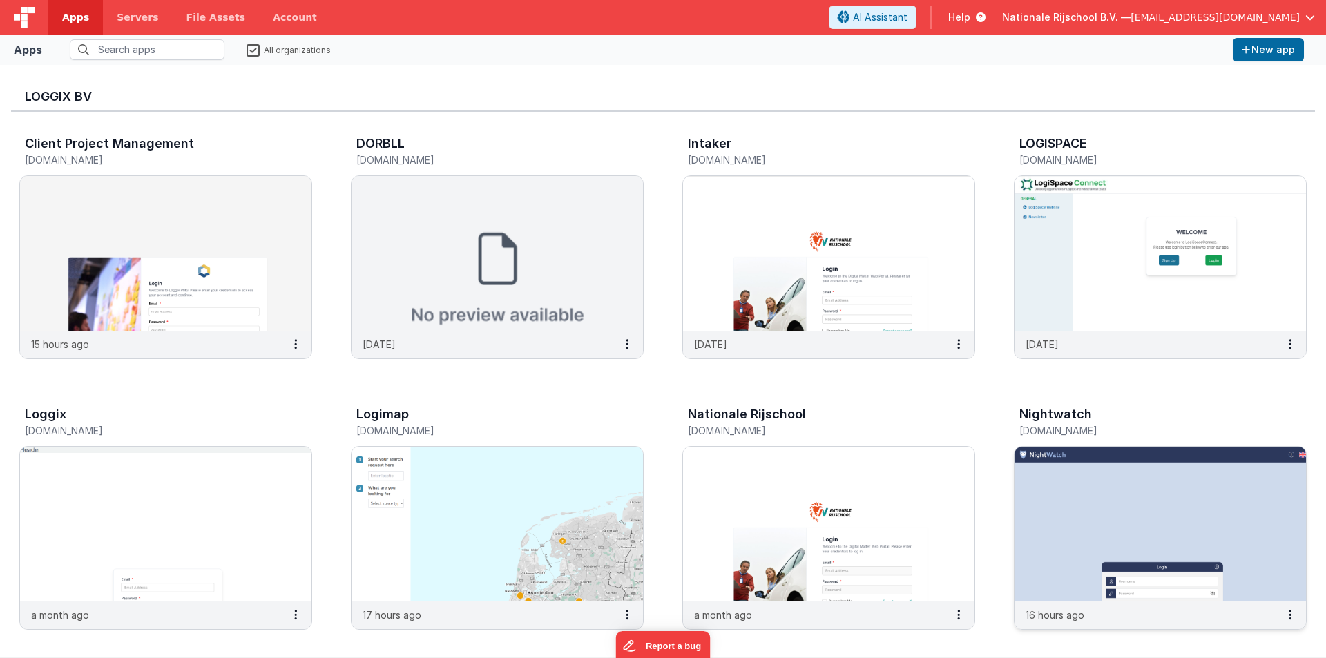
click at [1169, 490] on img at bounding box center [1159, 524] width 291 height 155
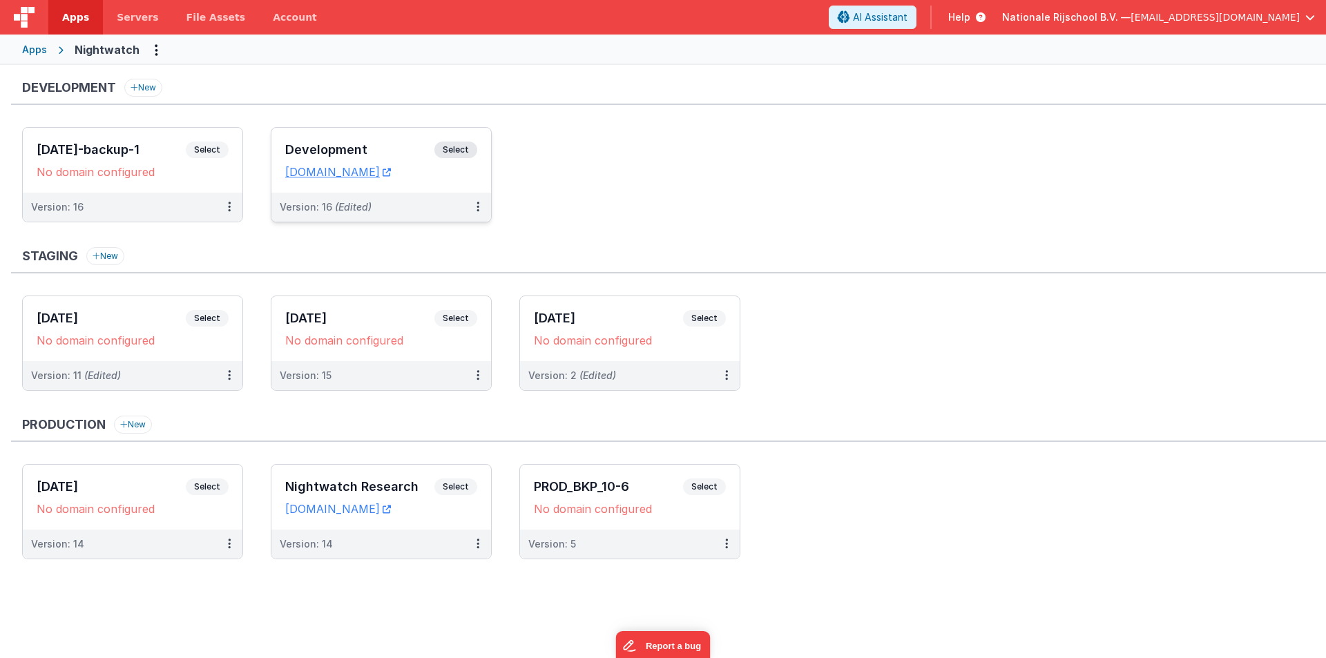
click at [326, 142] on div "Development Select" at bounding box center [381, 153] width 192 height 23
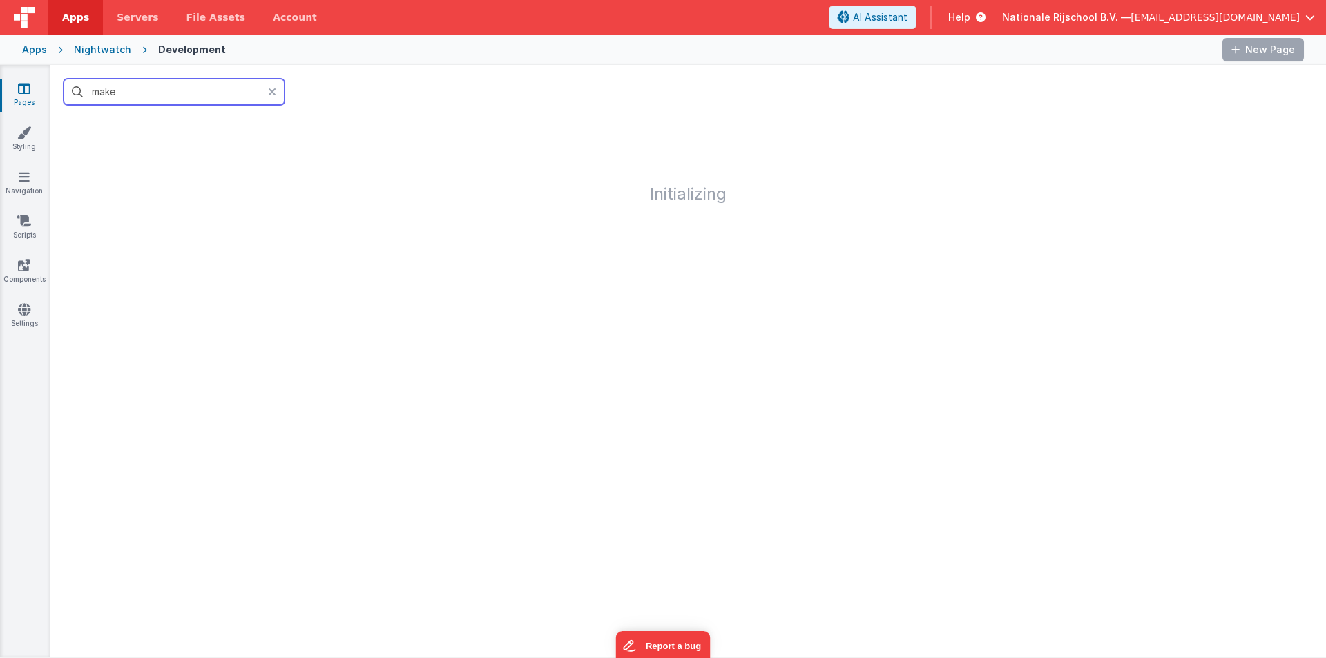
click at [147, 86] on input "make" at bounding box center [174, 92] width 221 height 26
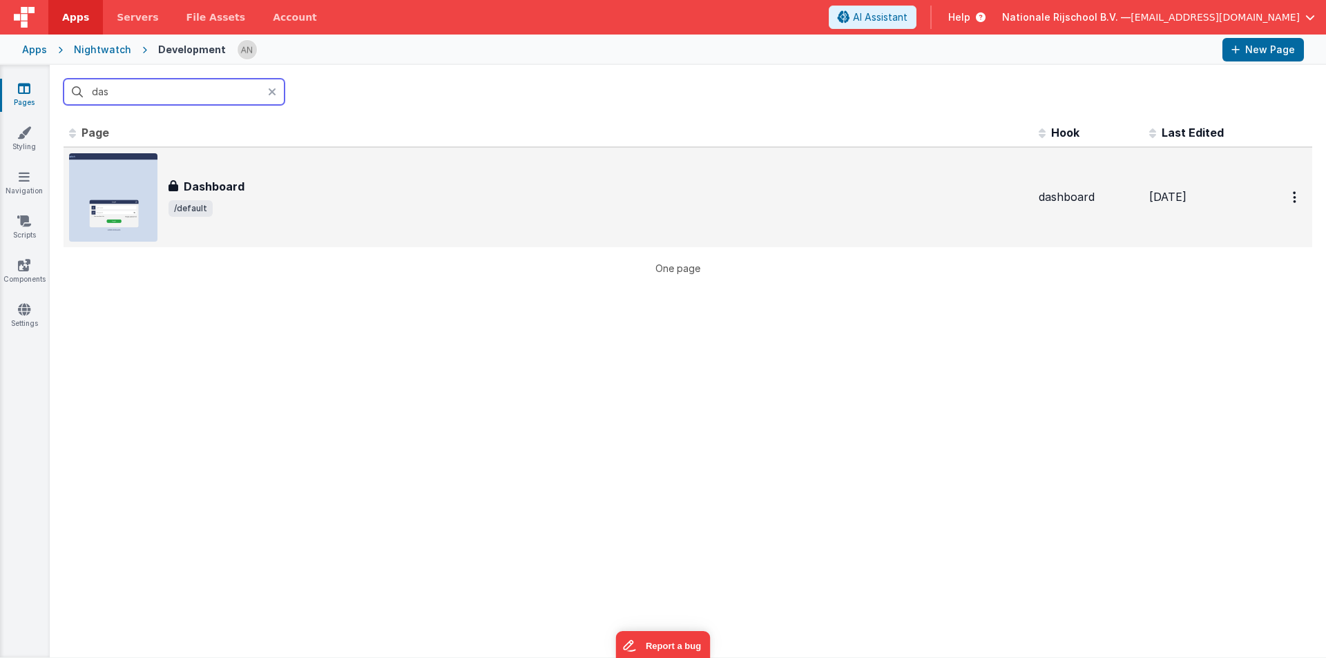
type input "das"
click at [206, 174] on div "Dashboard Dashboard /default" at bounding box center [548, 197] width 958 height 88
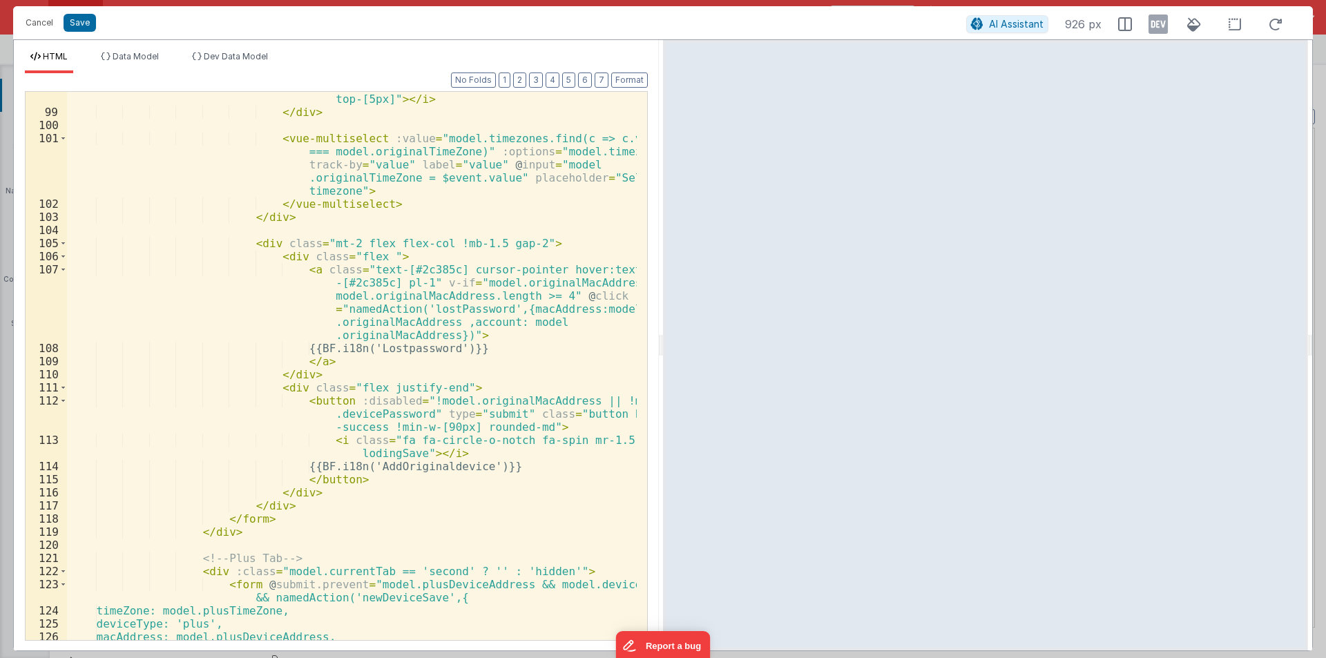
scroll to position [1823, 0]
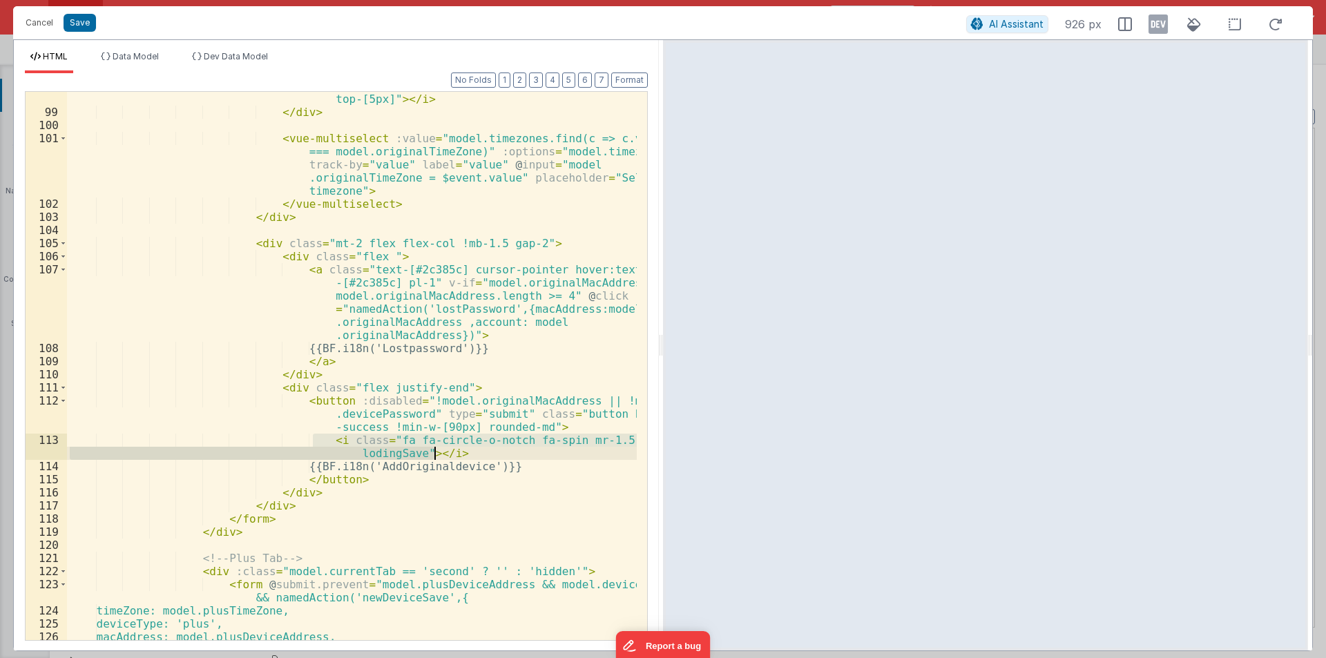
drag, startPoint x: 312, startPoint y: 437, endPoint x: 456, endPoint y: 453, distance: 144.5
click at [456, 453] on div "< i v-tooltip = "{ content: BF.i18n('passwordText'), placement: 'top' }" class …" at bounding box center [352, 353] width 570 height 627
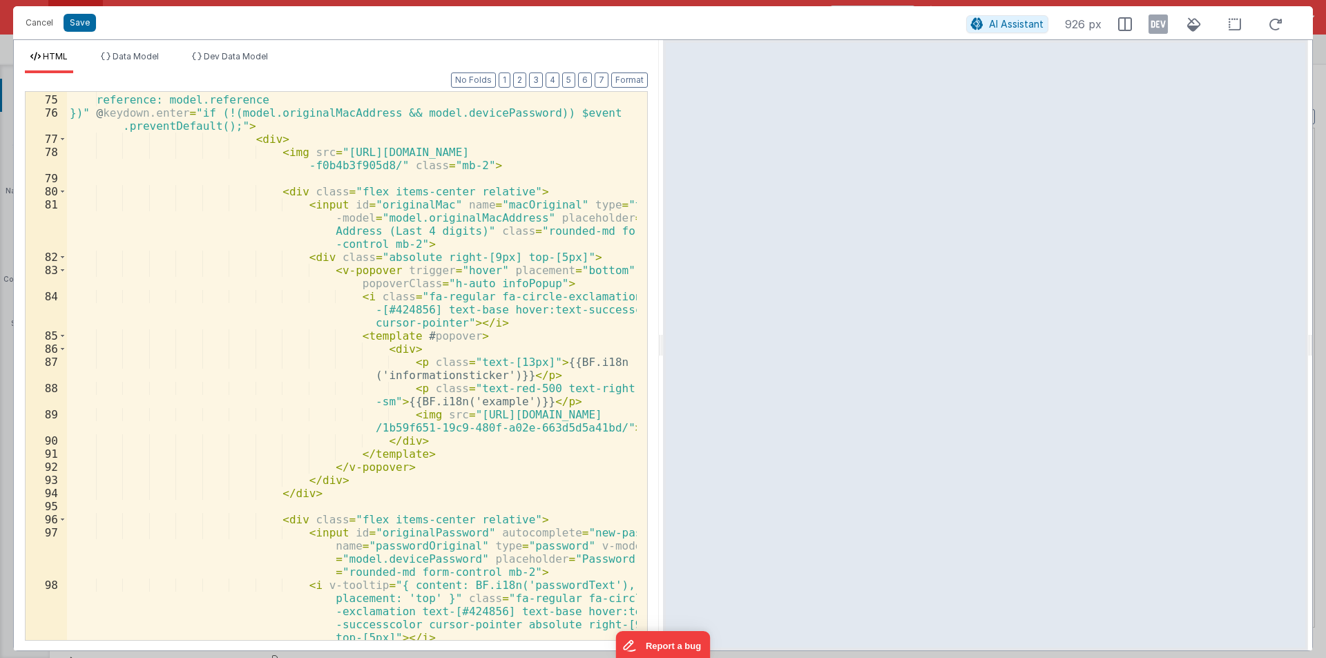
scroll to position [1160, 0]
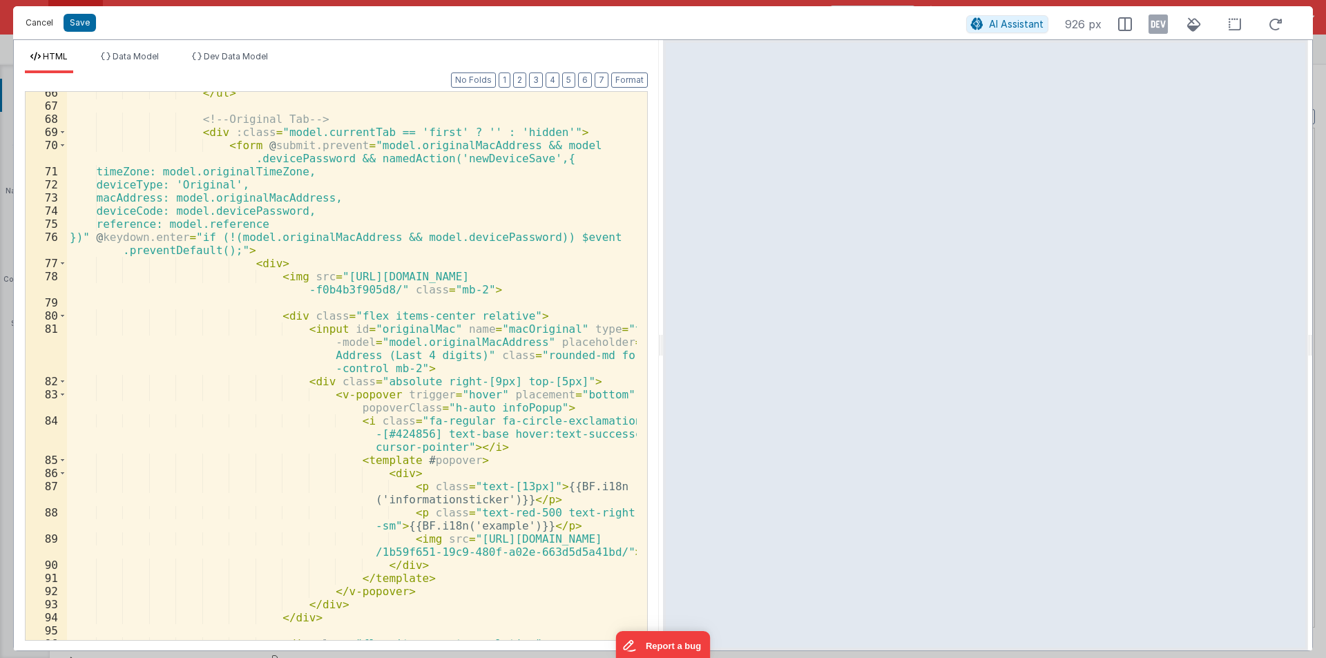
click at [28, 20] on button "Cancel" at bounding box center [39, 22] width 41 height 19
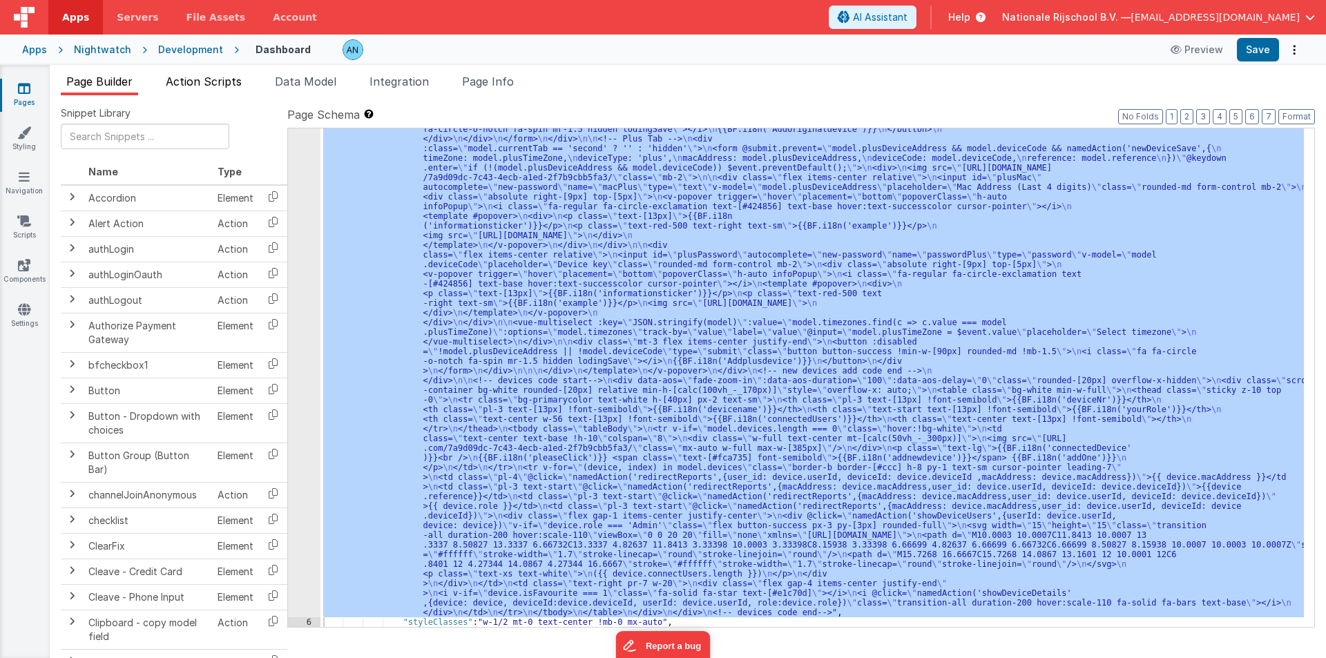
click at [173, 80] on span "Action Scripts" at bounding box center [204, 82] width 76 height 14
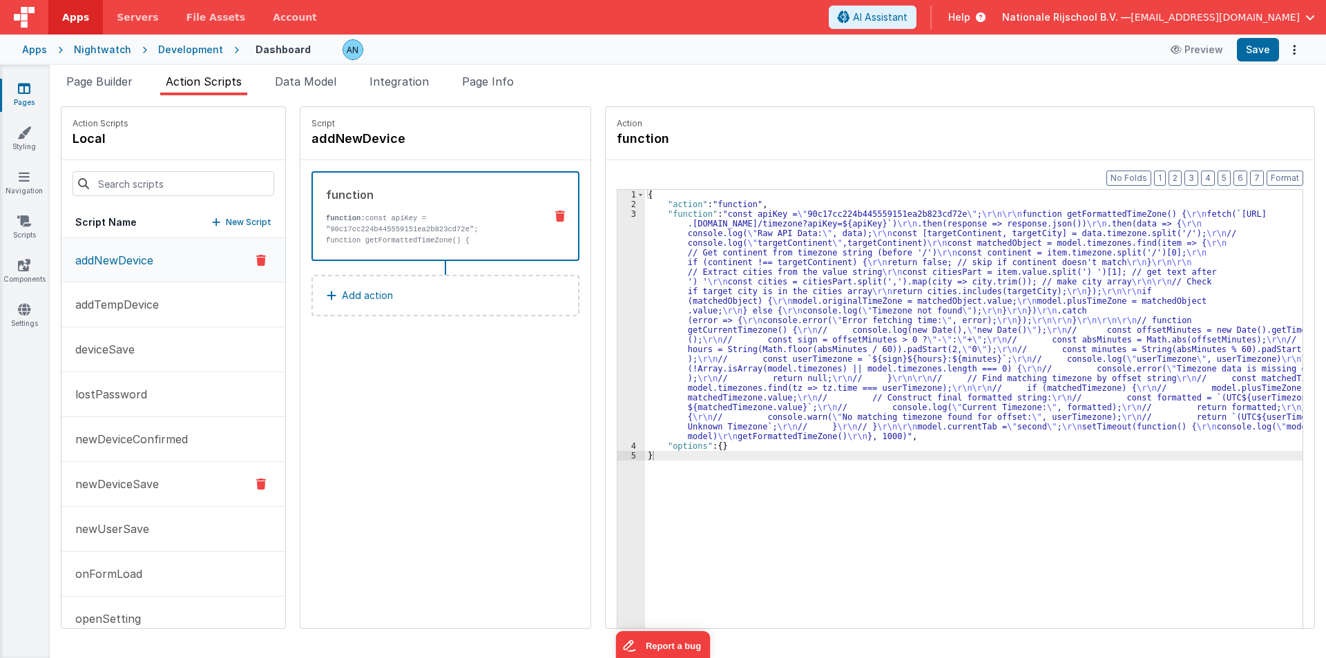
drag, startPoint x: 142, startPoint y: 485, endPoint x: 150, endPoint y: 485, distance: 7.6
click at [142, 485] on p "newDeviceSave" at bounding box center [113, 484] width 92 height 17
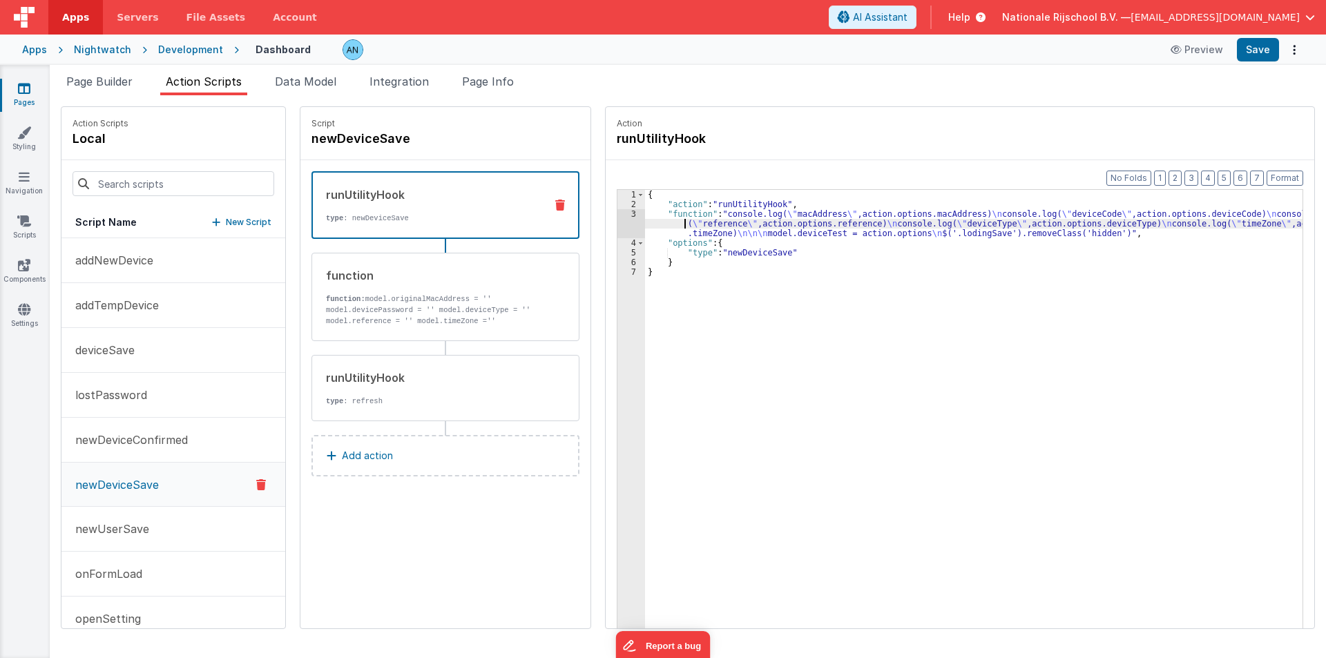
click at [645, 223] on div "{ "action" : "runUtilityHook" , "function" : "console.log( \" macAddress \" ,ac…" at bounding box center [980, 440] width 670 height 501
click at [617, 217] on div "3" at bounding box center [631, 223] width 28 height 29
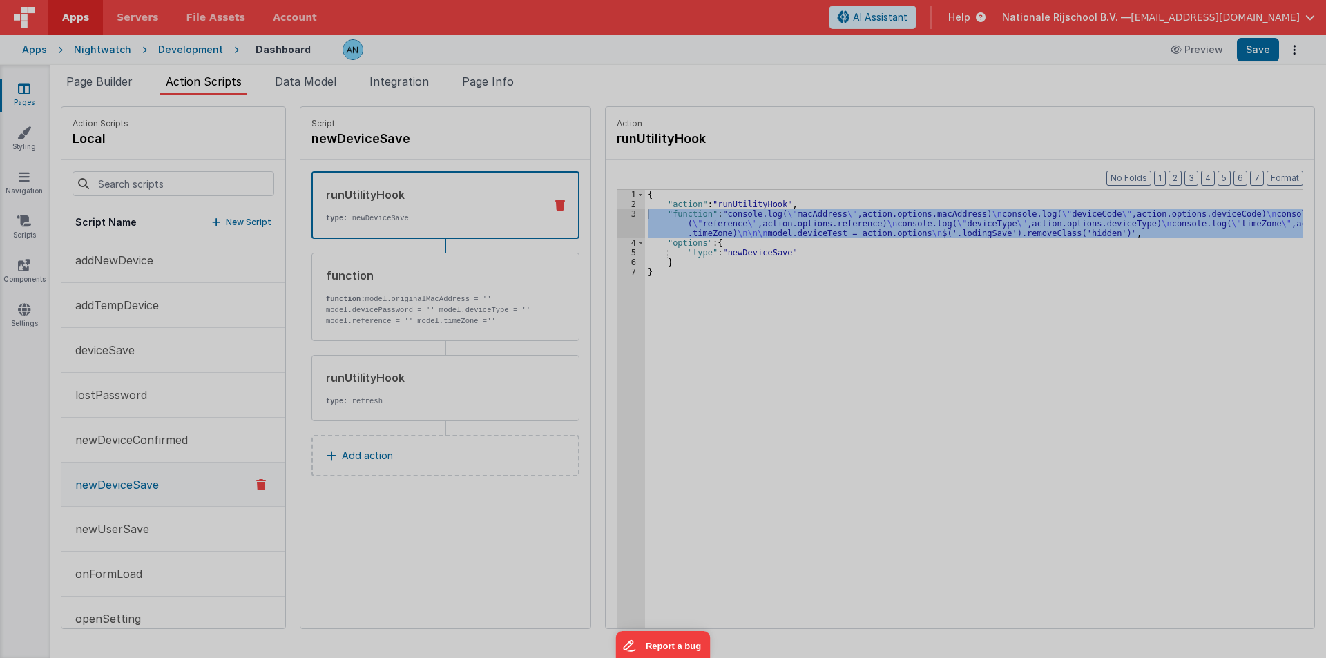
click at [614, 217] on div at bounding box center [663, 329] width 1326 height 658
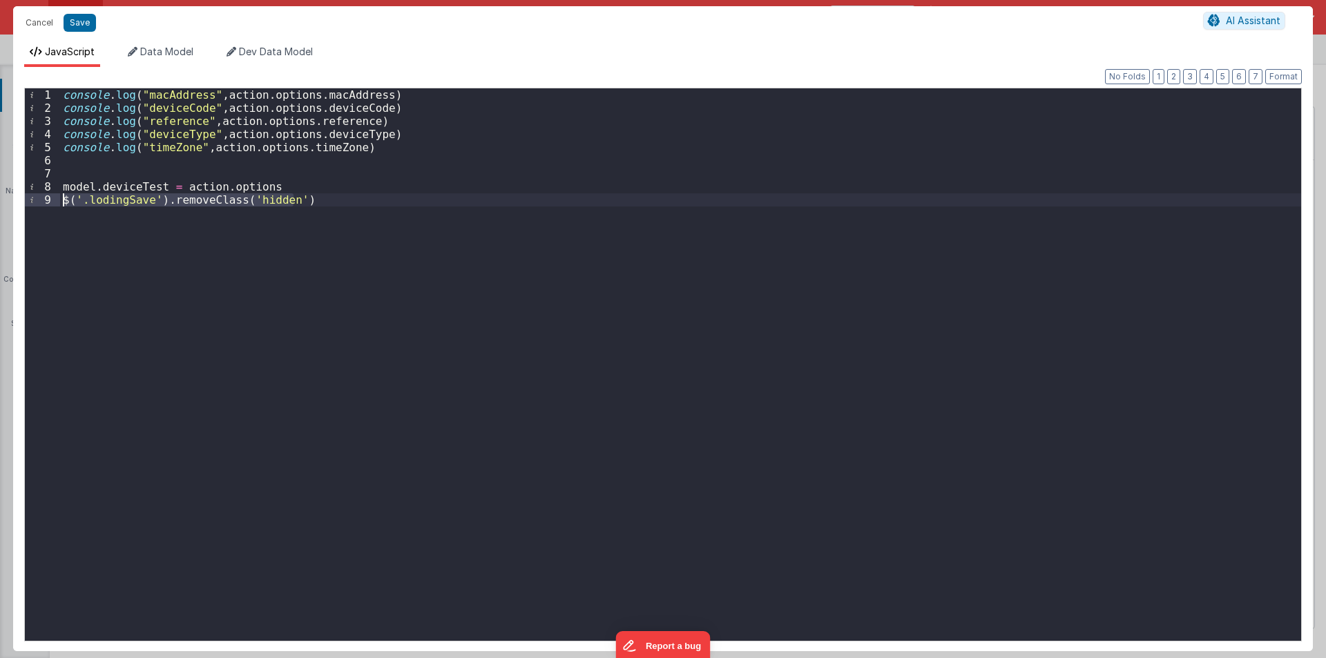
drag, startPoint x: 310, startPoint y: 200, endPoint x: 25, endPoint y: 200, distance: 285.2
click at [25, 200] on div "1 2 3 4 5 6 7 8 9 console . log ( "macAddress" , action . options . macAddress …" at bounding box center [662, 365] width 1277 height 554
click at [42, 26] on button "Cancel" at bounding box center [39, 22] width 41 height 19
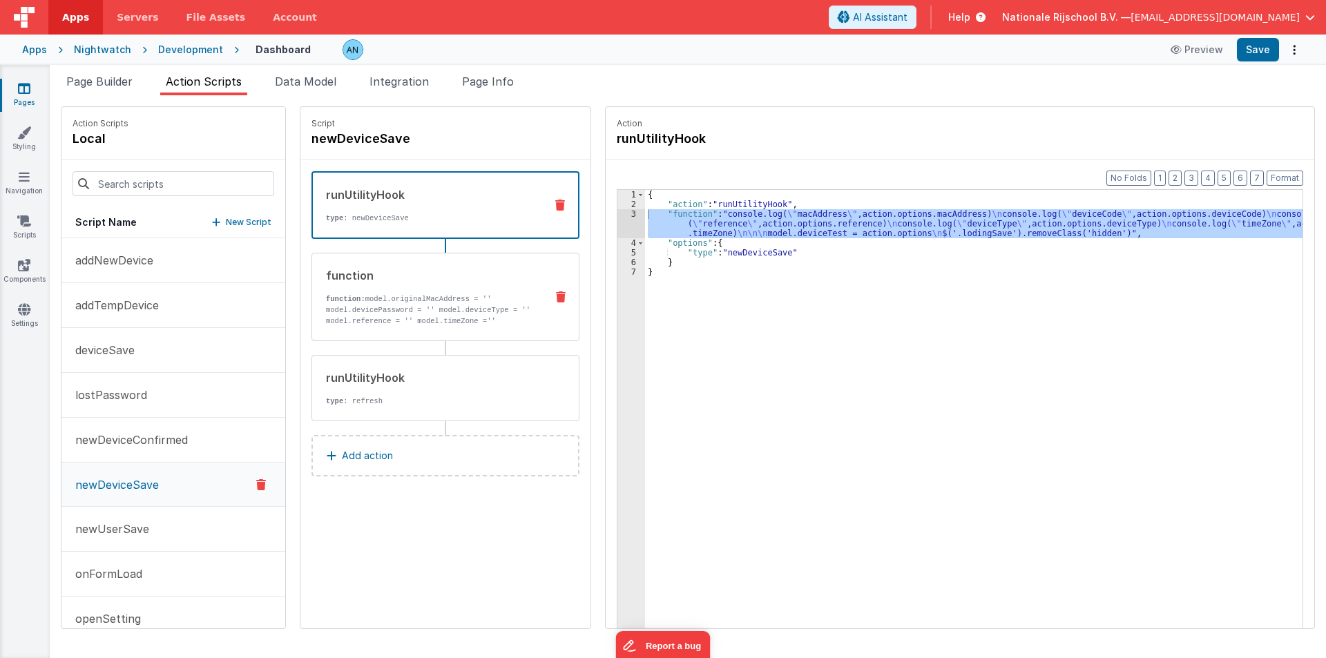
click at [374, 289] on div "function function: model.originalMacAddress = '' model.devicePassword = '' mode…" at bounding box center [423, 296] width 222 height 59
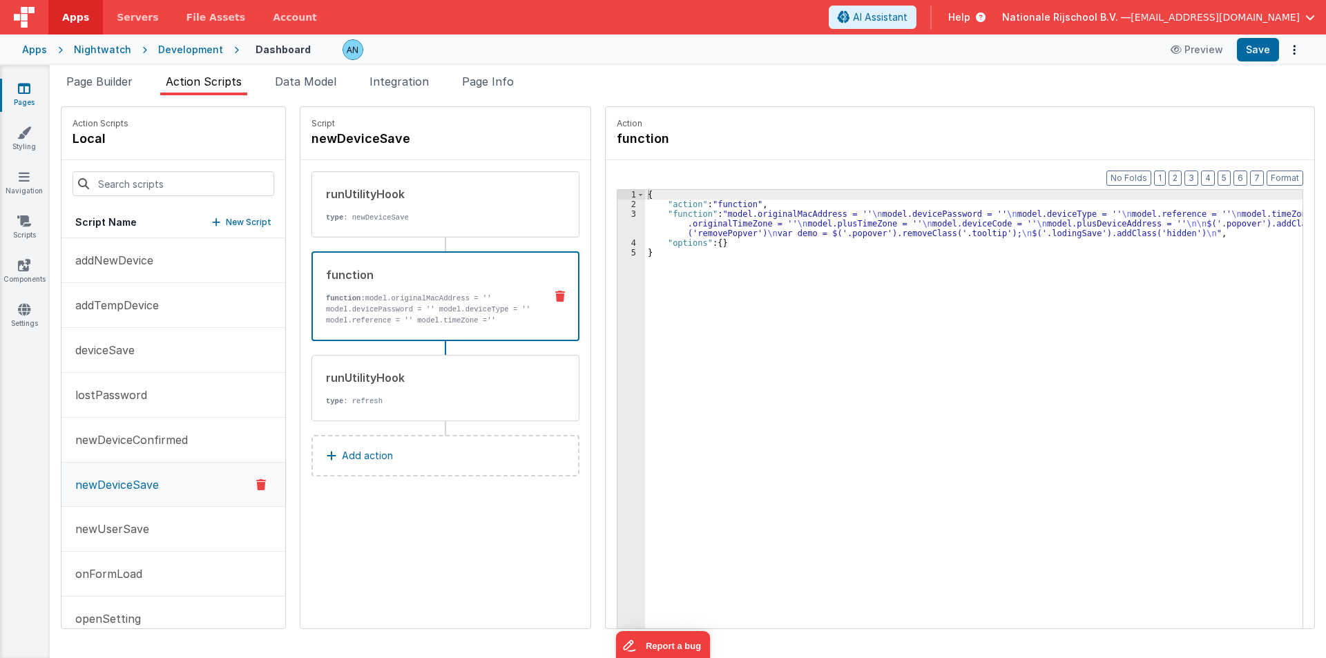
click at [617, 223] on div "3" at bounding box center [631, 223] width 28 height 29
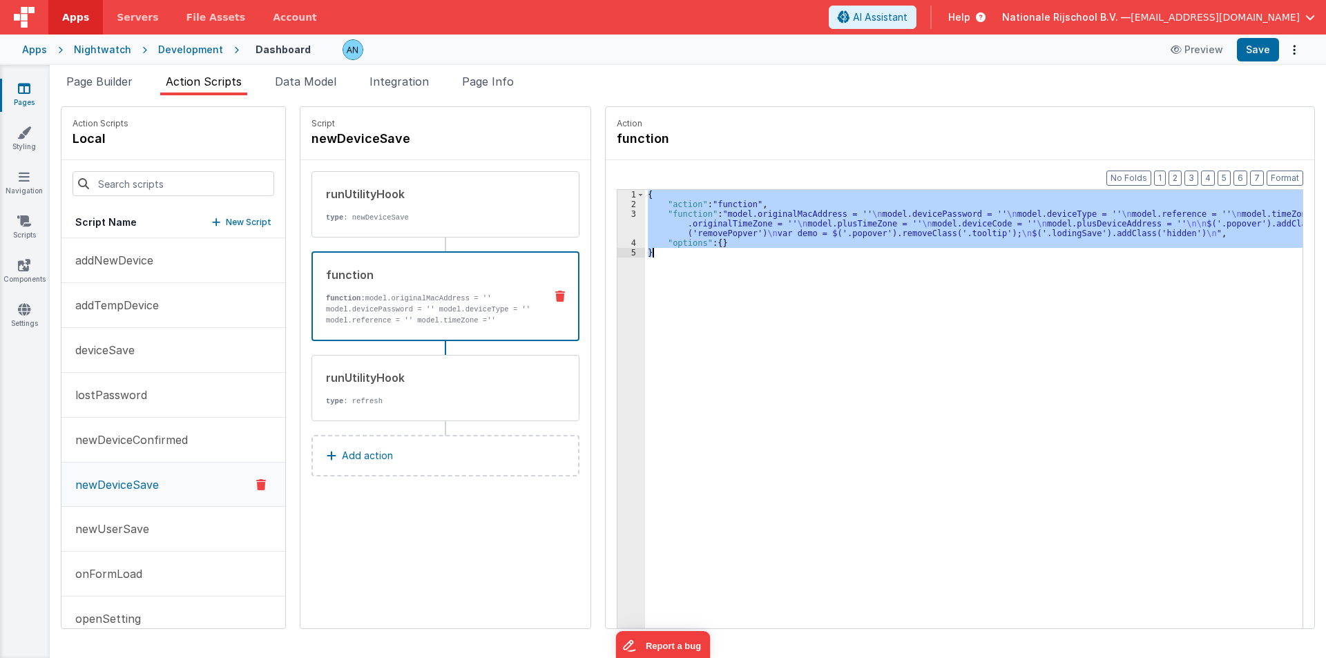
click at [617, 223] on div "3" at bounding box center [631, 223] width 28 height 29
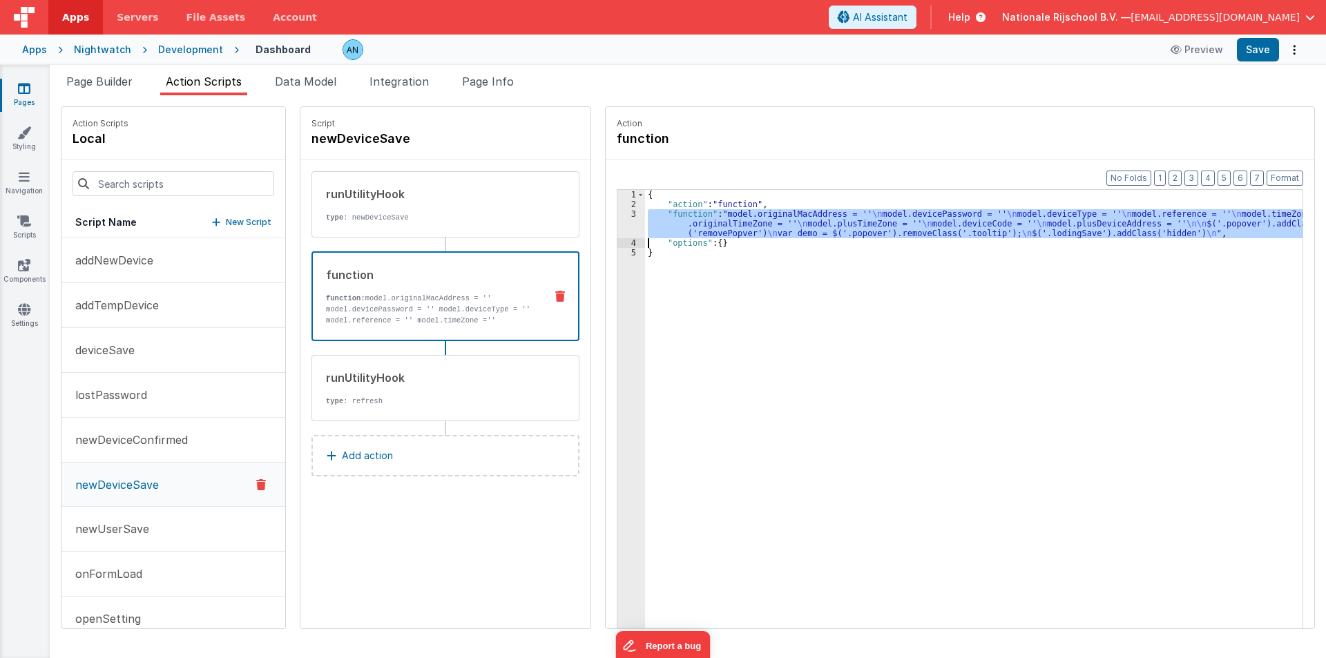
click at [617, 223] on div "3" at bounding box center [631, 223] width 28 height 29
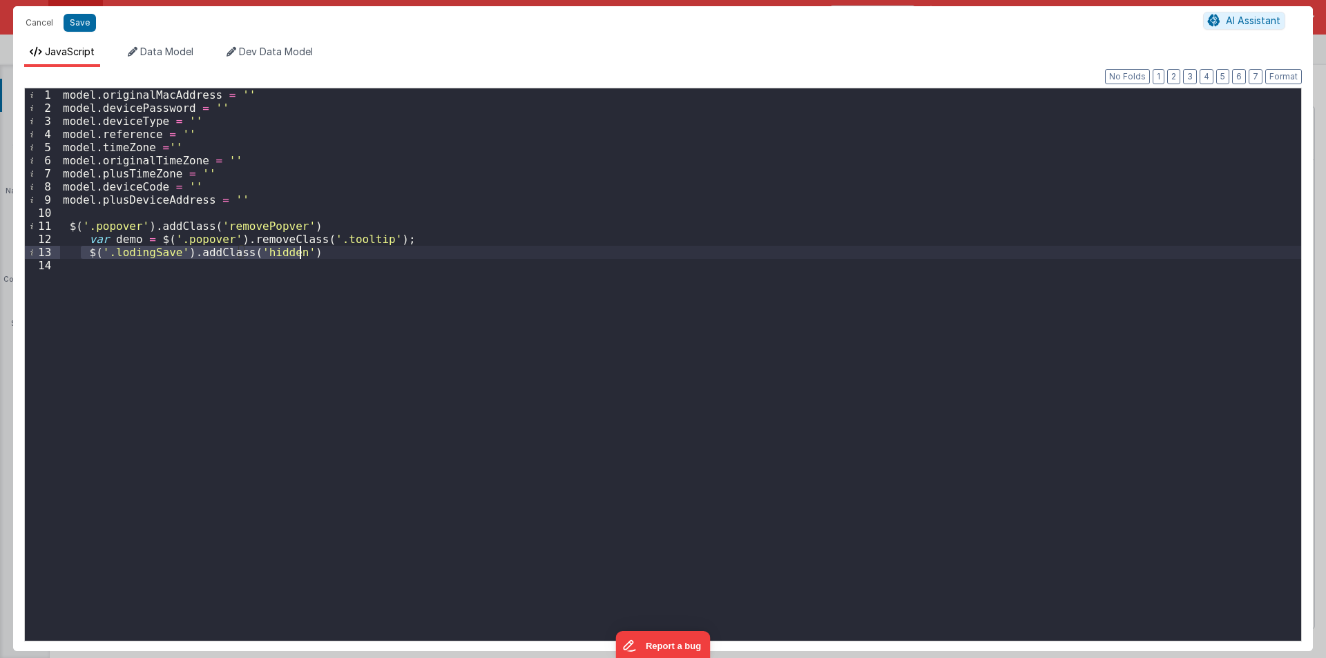
drag, startPoint x: 81, startPoint y: 248, endPoint x: 315, endPoint y: 253, distance: 233.4
click at [315, 253] on div "model . originalMacAddress = '' model . devicePassword = '' model . deviceType …" at bounding box center [680, 377] width 1241 height 579
click at [32, 23] on button "Cancel" at bounding box center [39, 22] width 41 height 19
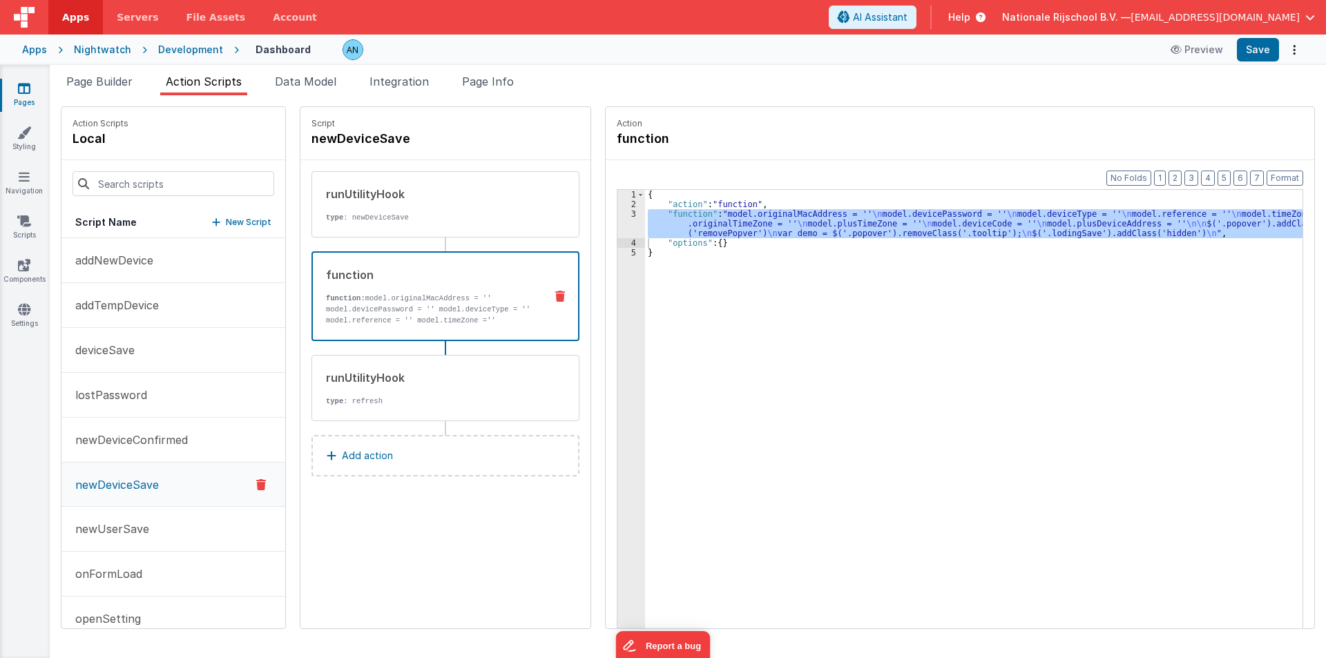
click at [79, 11] on span "Apps" at bounding box center [75, 17] width 27 height 14
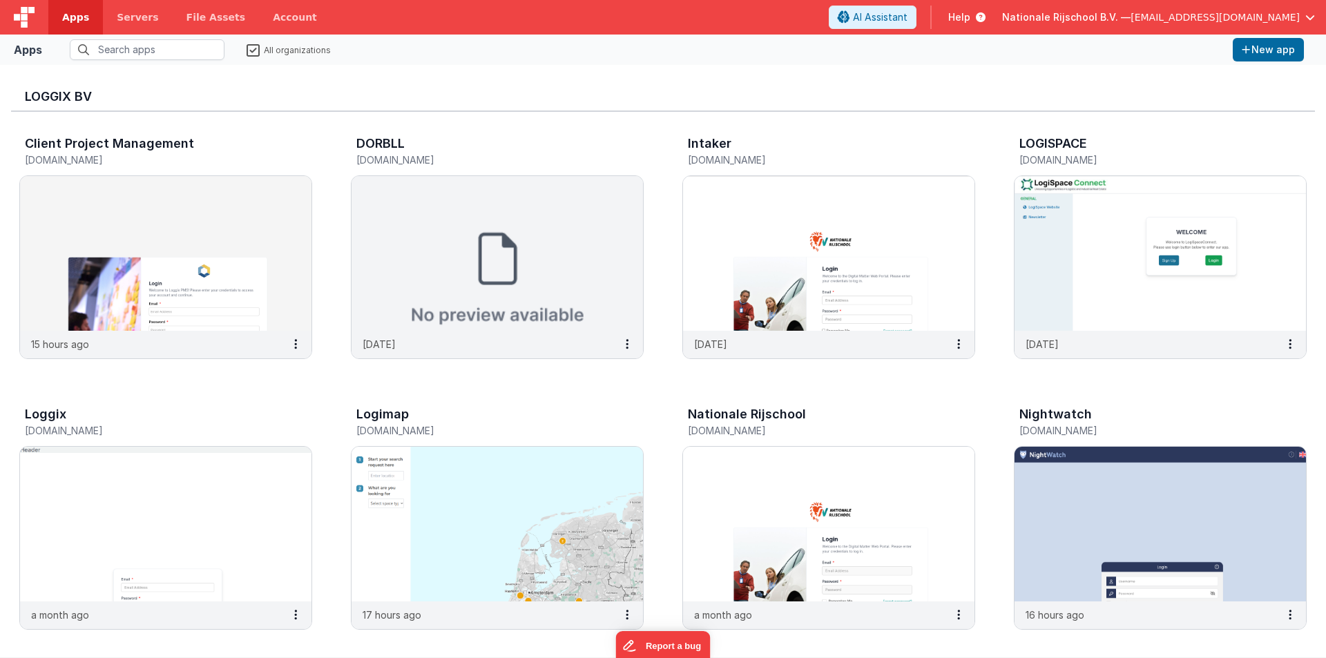
click at [253, 48] on label "All organizations" at bounding box center [289, 49] width 84 height 13
click at [0, 0] on input "All organizations" at bounding box center [0, 0] width 0 height 0
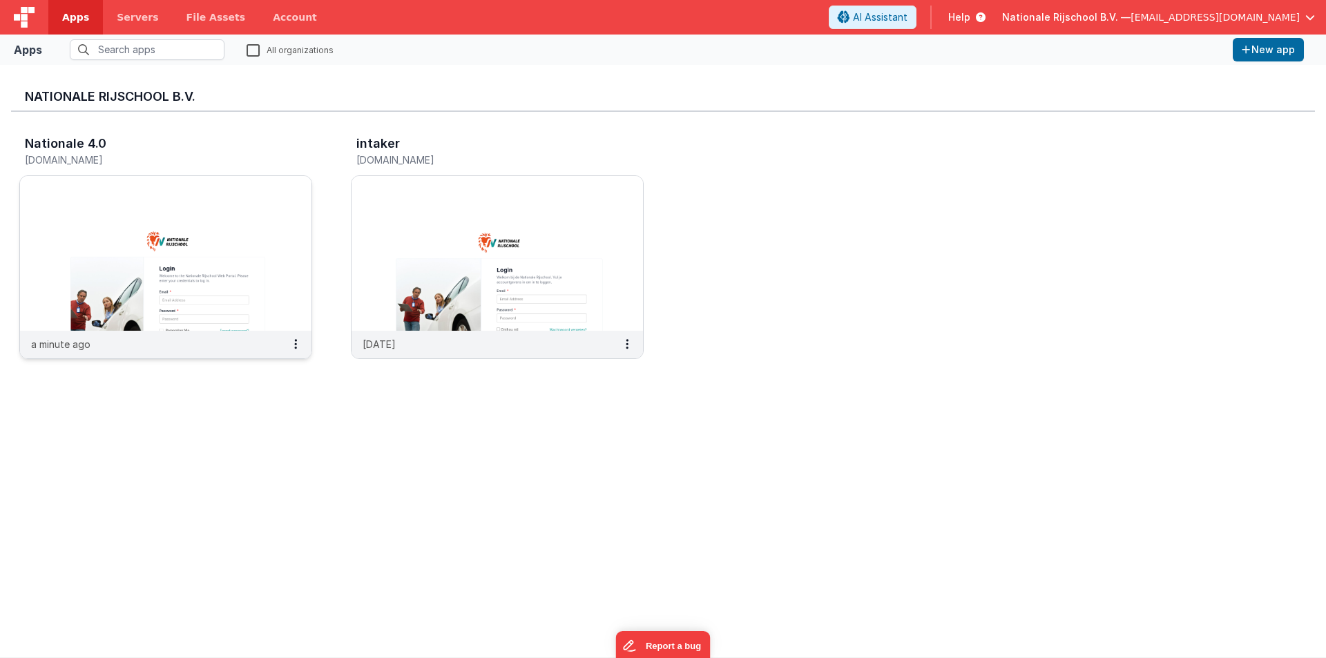
click at [200, 211] on img at bounding box center [165, 253] width 291 height 155
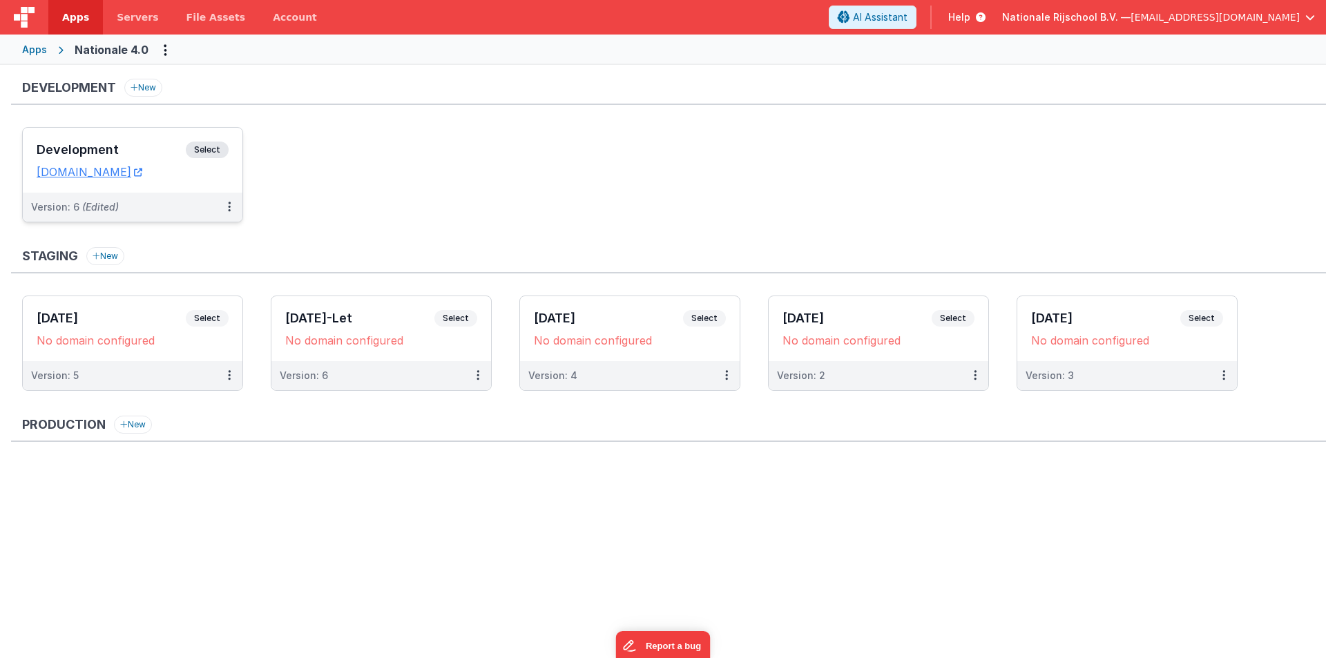
click at [87, 146] on h3 "Development" at bounding box center [111, 150] width 149 height 14
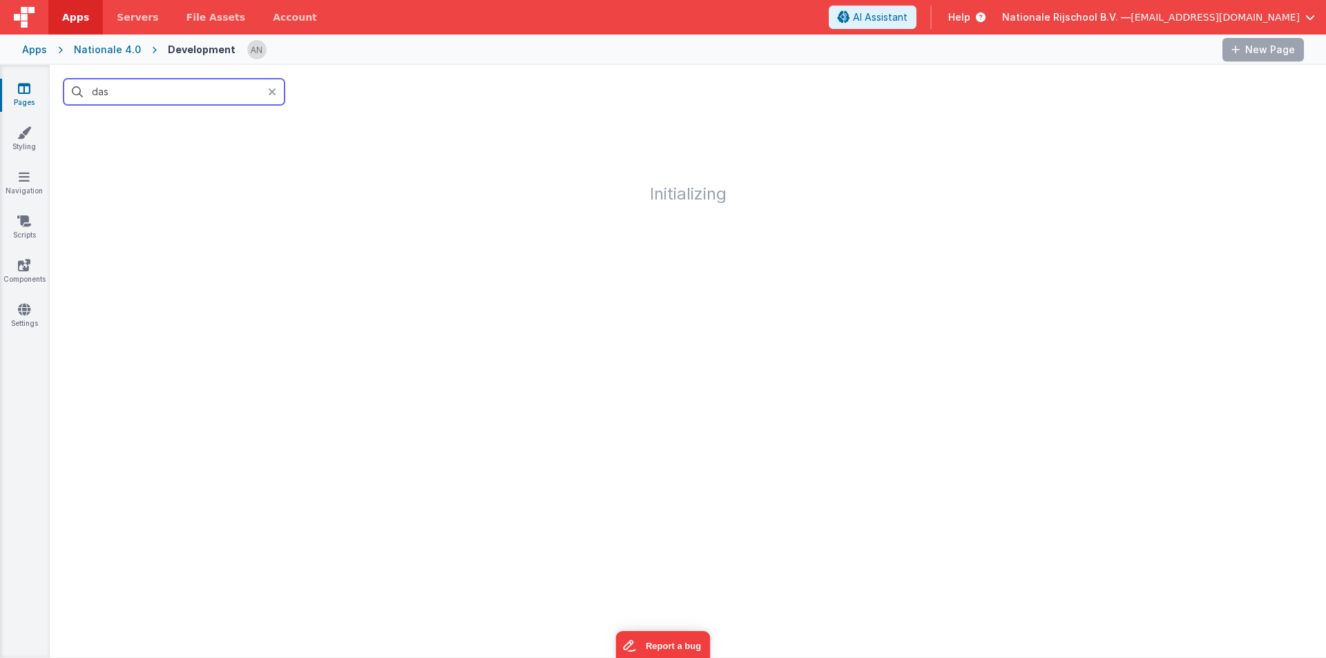
click at [156, 89] on input "das" at bounding box center [174, 92] width 221 height 26
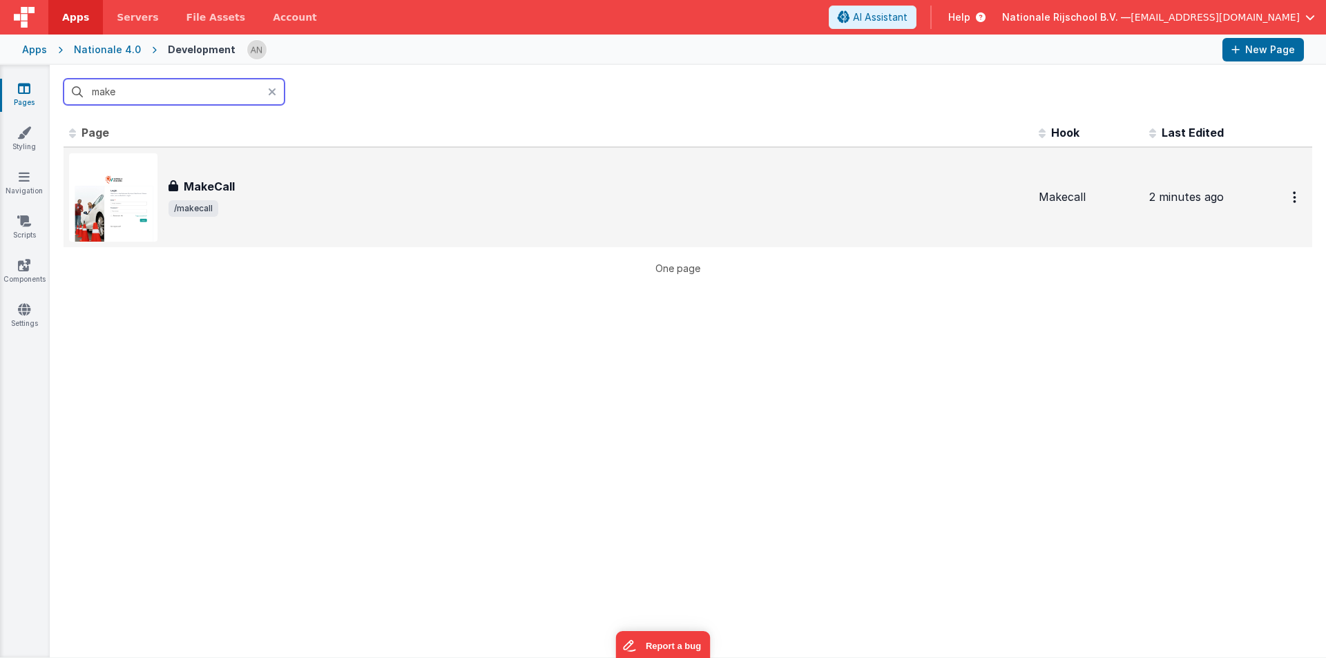
type input "make"
click at [273, 200] on span "/makecall" at bounding box center [597, 208] width 859 height 17
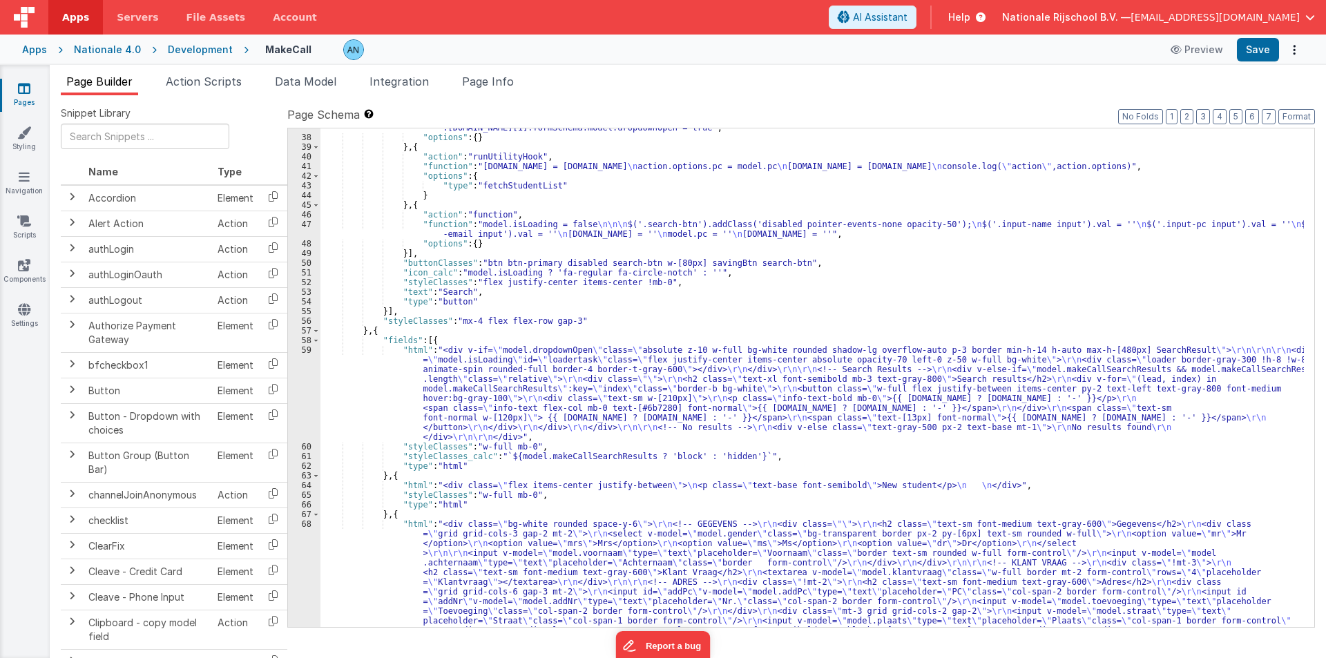
scroll to position [516, 0]
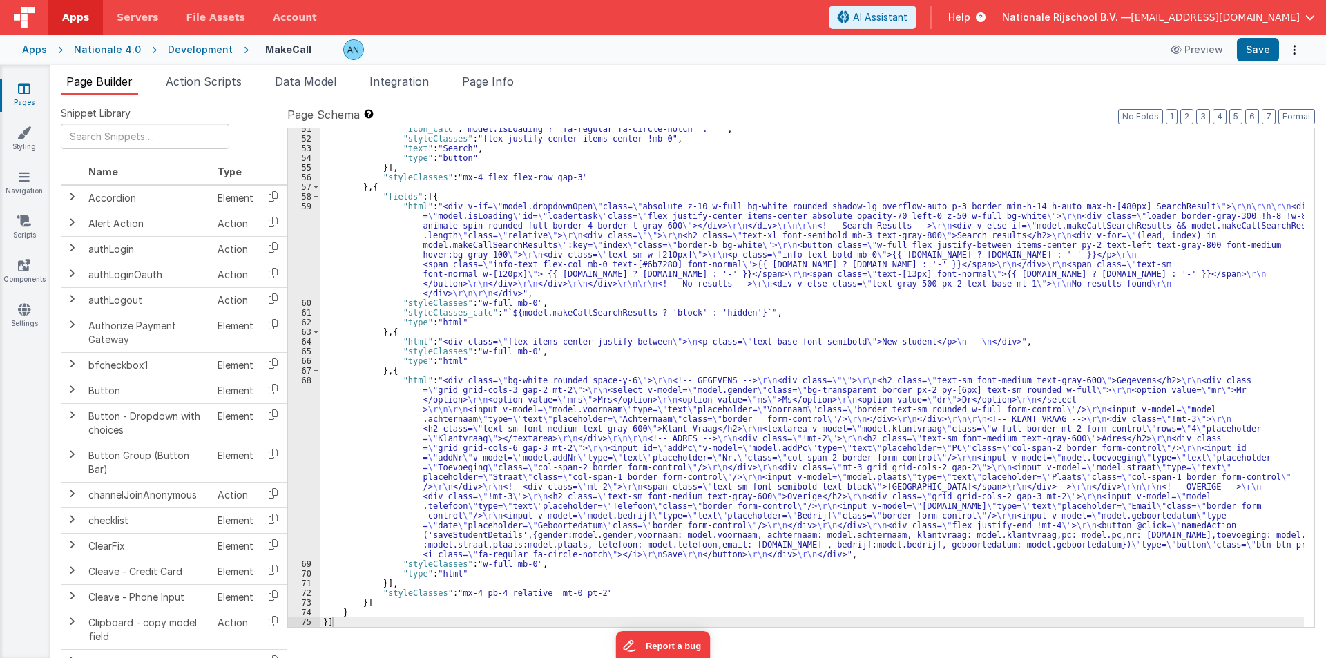
click at [342, 249] on div ""icon_calc" : "model.isLoading ? 'fa-regular fa-circle-notch' : ''" , "styleCla…" at bounding box center [811, 383] width 983 height 518
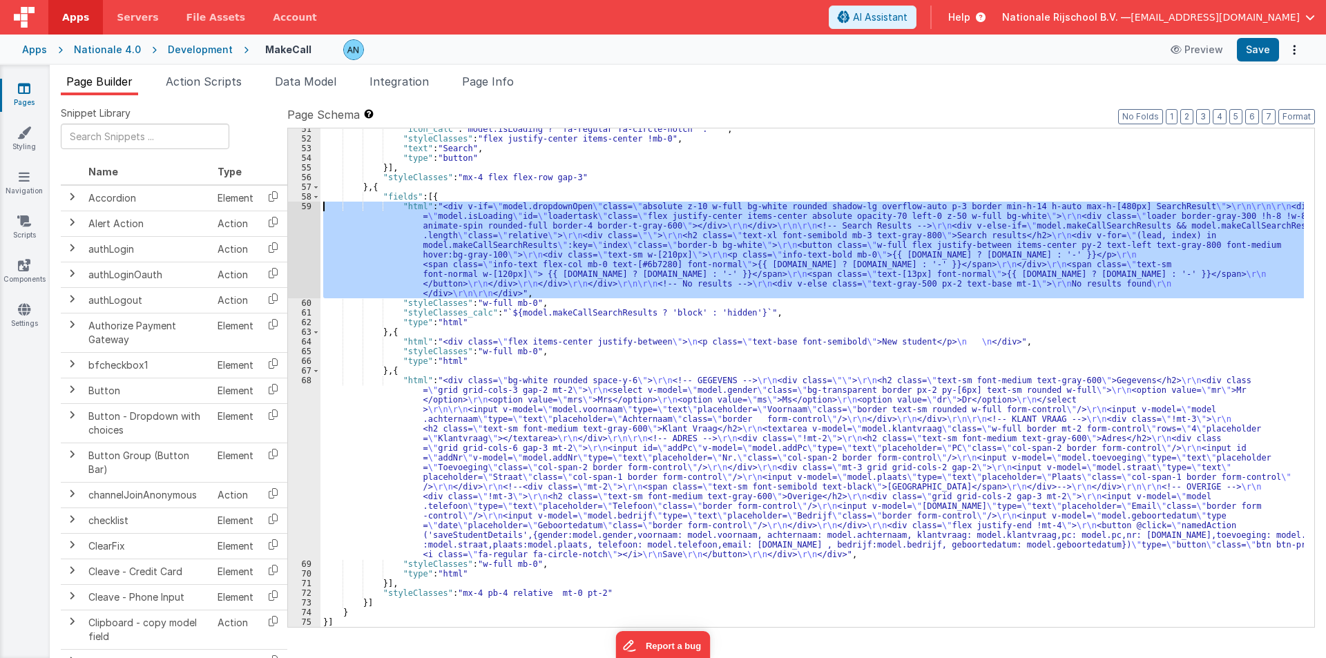
click at [297, 204] on div "59" at bounding box center [304, 250] width 32 height 97
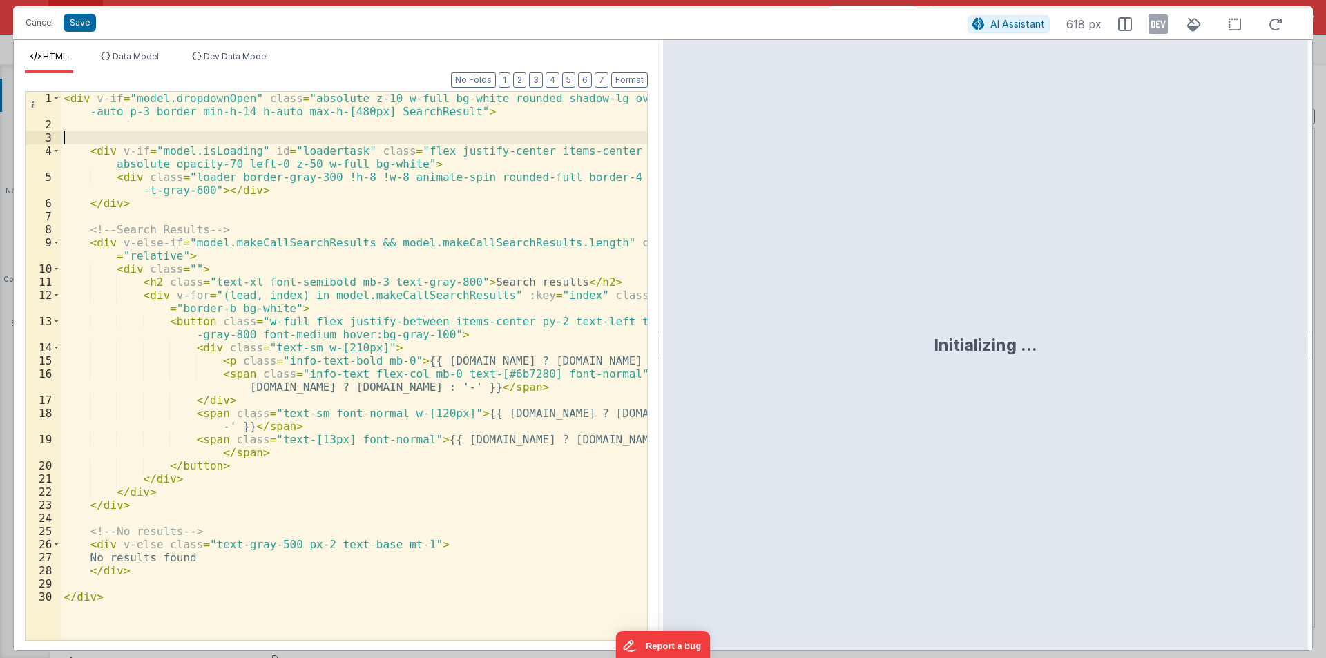
click at [110, 133] on div "< div v-if = "model.dropdownOpen" class = "absolute z-10 w-full bg-white rounde…" at bounding box center [354, 386] width 586 height 588
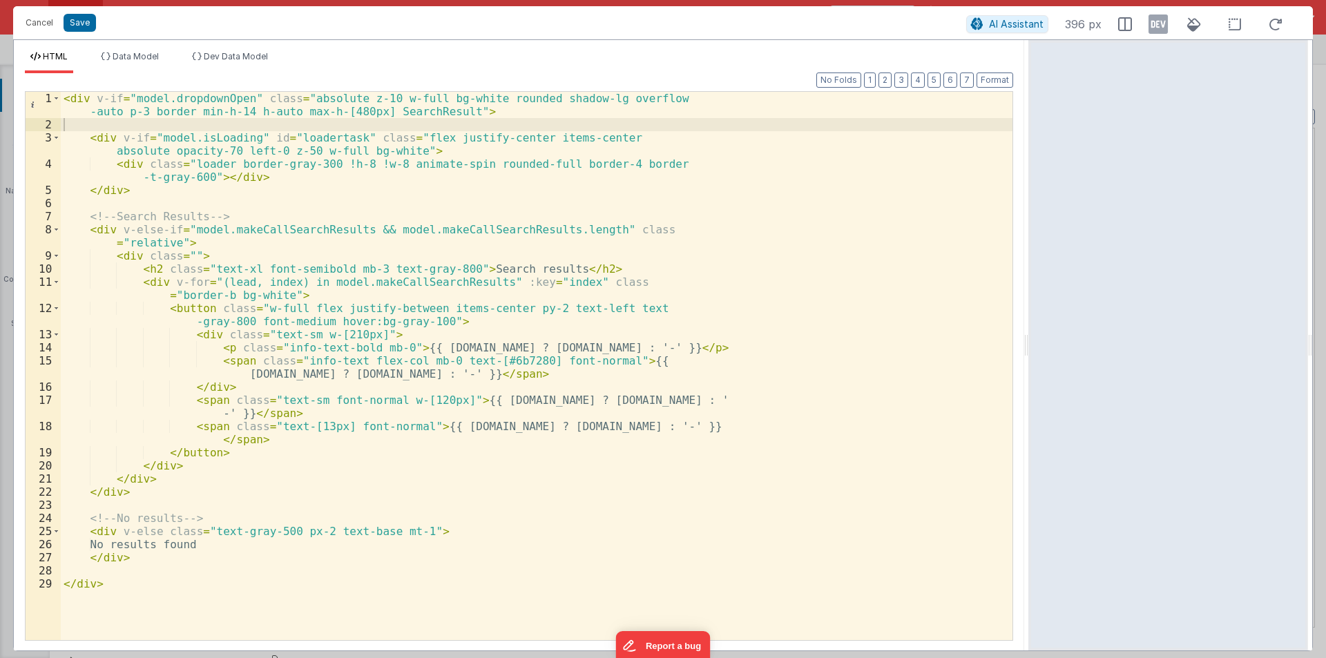
drag, startPoint x: 661, startPoint y: 342, endPoint x: 1044, endPoint y: 338, distance: 383.2
click at [1044, 338] on html "Cancel Save AI Assistant 396 px HTML Data Model Dev Data Model Format 7 6 5 4 3…" at bounding box center [663, 329] width 1326 height 658
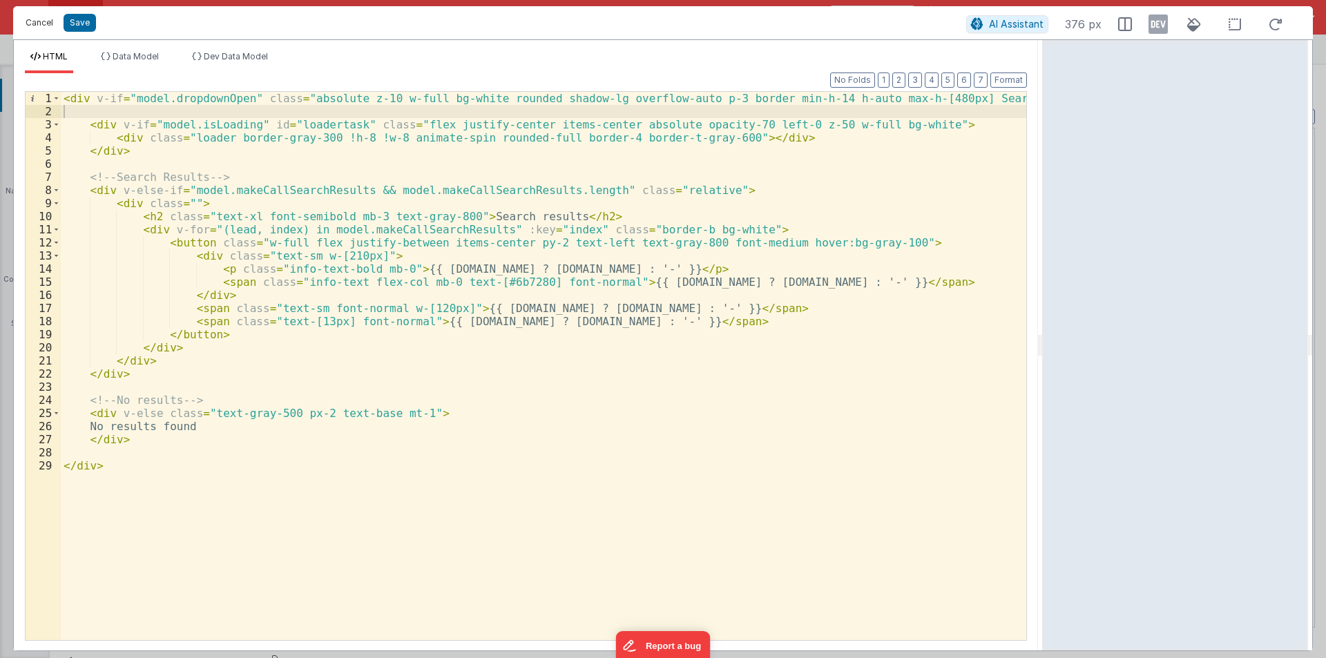
click at [30, 18] on button "Cancel" at bounding box center [39, 22] width 41 height 19
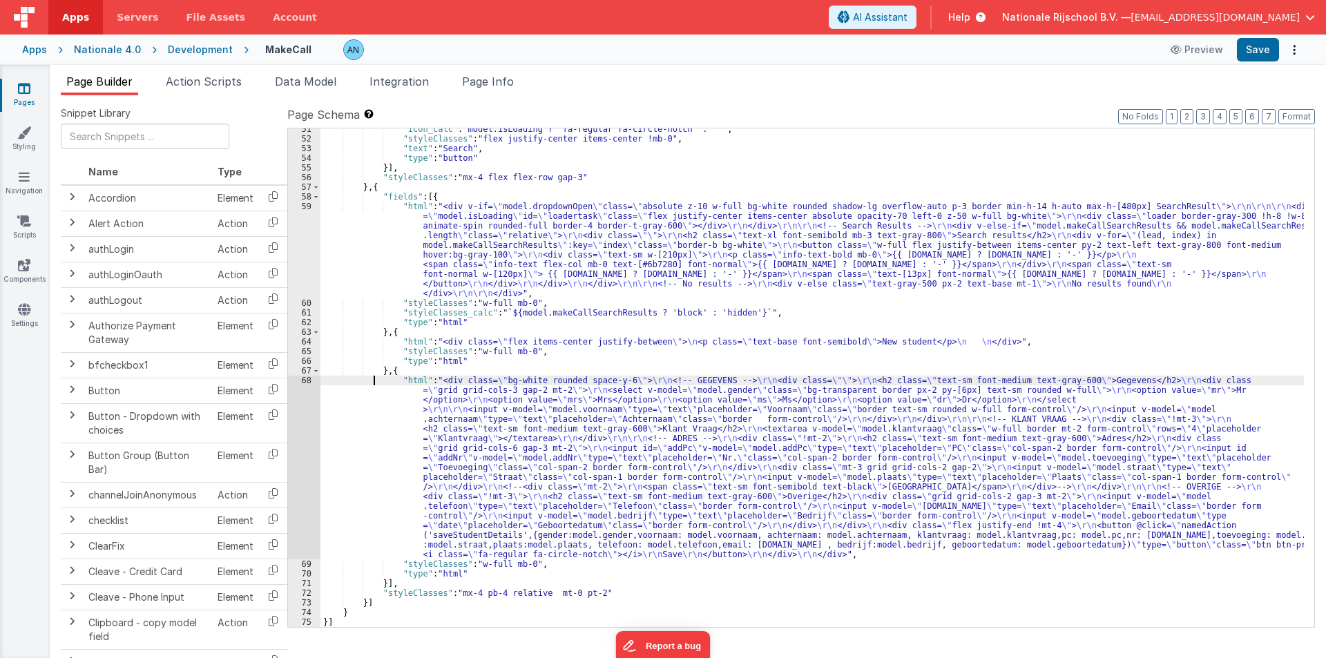
click at [374, 381] on div ""icon_calc" : "model.isLoading ? 'fa-regular fa-circle-notch' : ''" , "styleCla…" at bounding box center [811, 383] width 983 height 518
click at [300, 411] on div "68" at bounding box center [304, 468] width 32 height 184
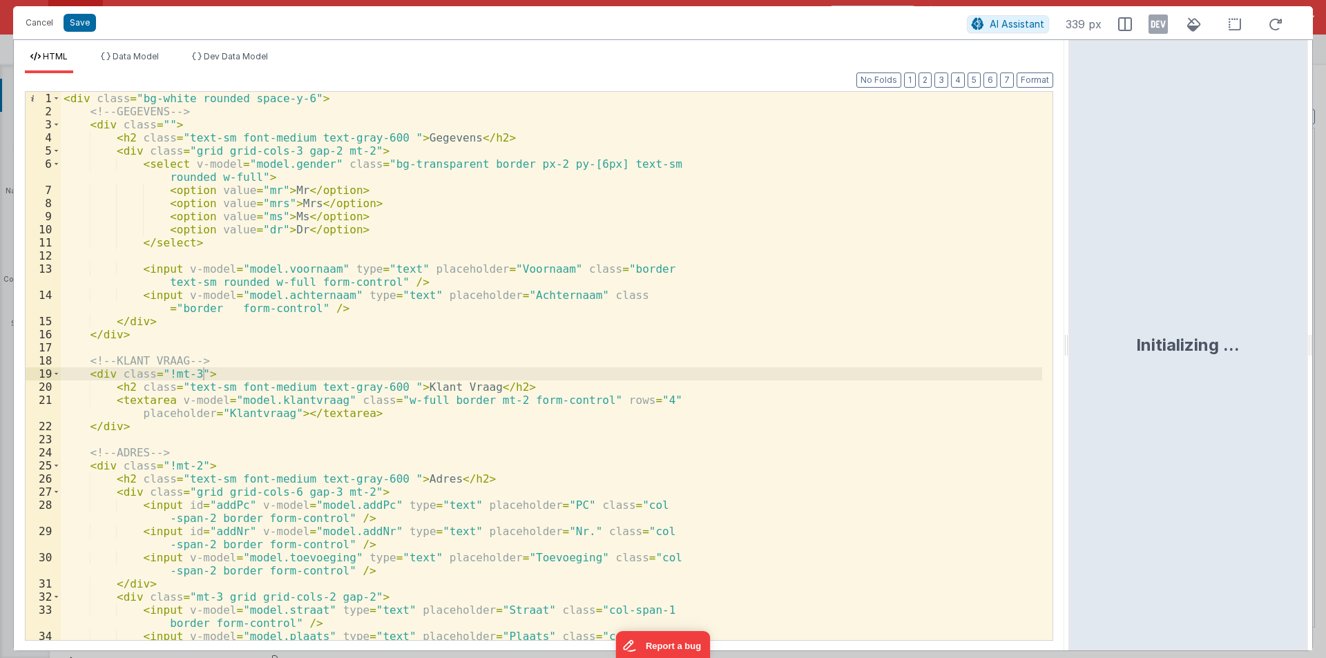
drag, startPoint x: 660, startPoint y: 351, endPoint x: 1070, endPoint y: 345, distance: 410.2
click at [1070, 345] on html "Cancel Save AI Assistant 339 px HTML Data Model Dev Data Model Format 7 6 5 4 3…" at bounding box center [663, 329] width 1326 height 658
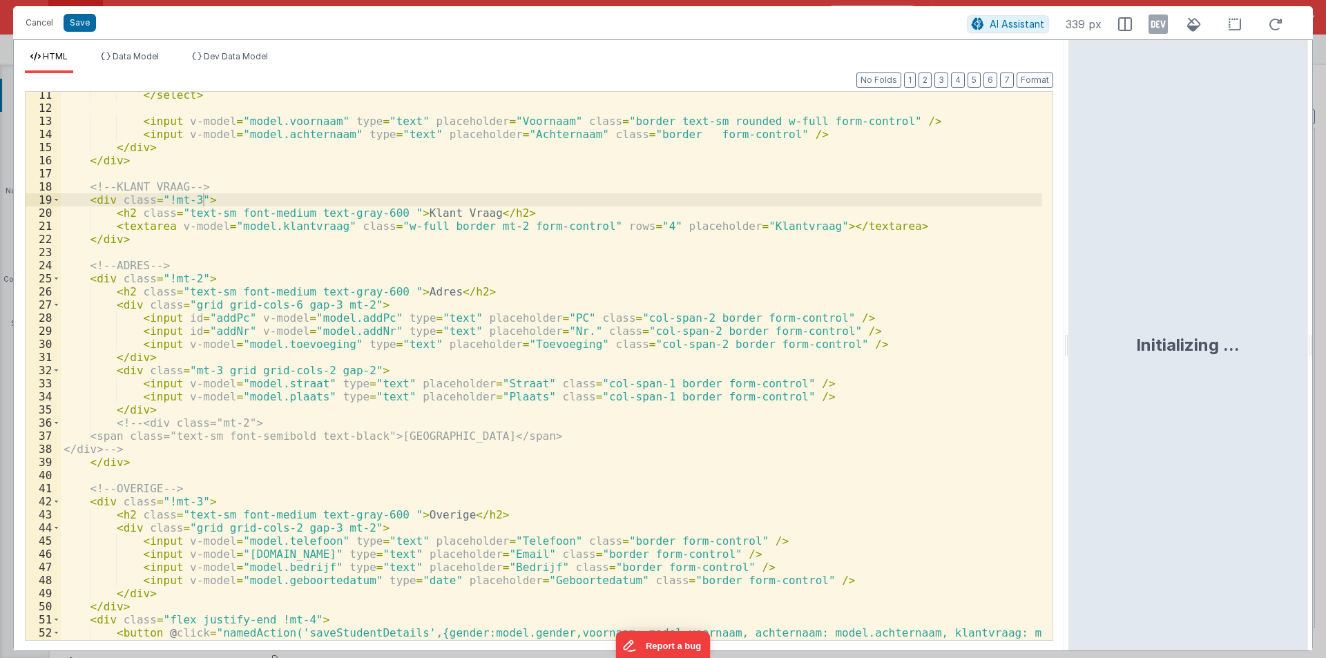
scroll to position [226, 0]
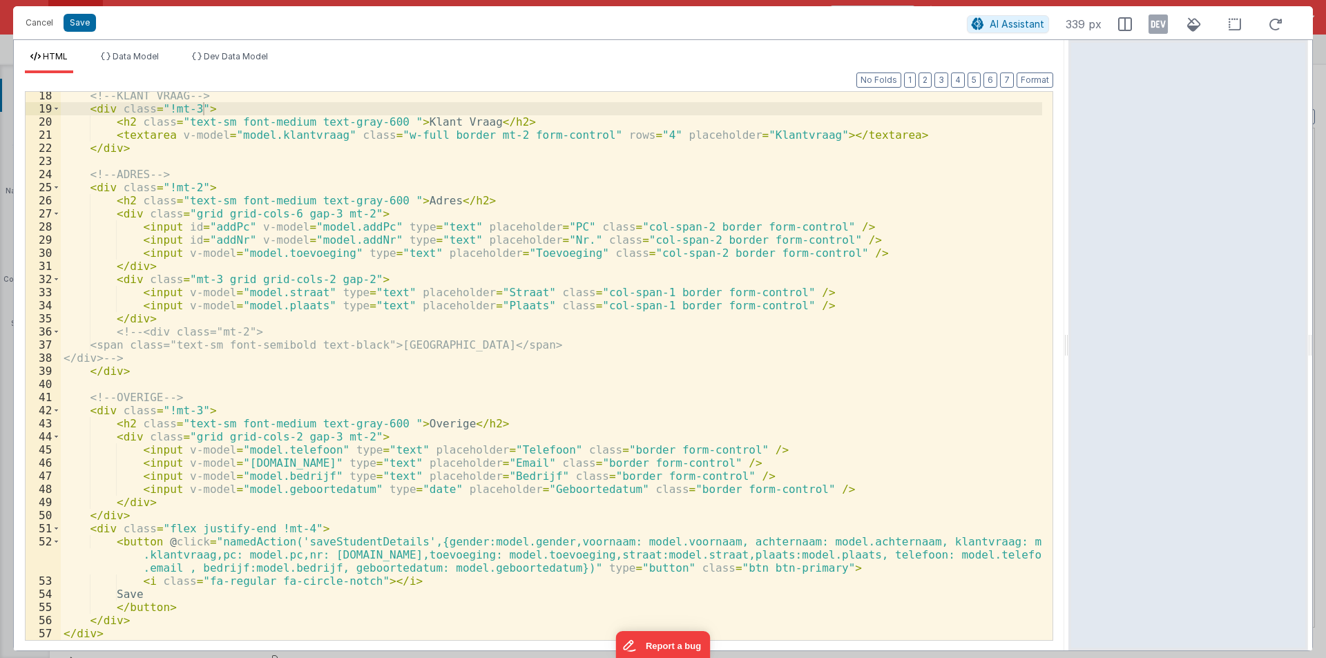
click at [389, 577] on div "<!-- KLANT VRAAG --> < div class = "!mt-3" > < h2 class = "text-sm font-medium …" at bounding box center [551, 376] width 981 height 574
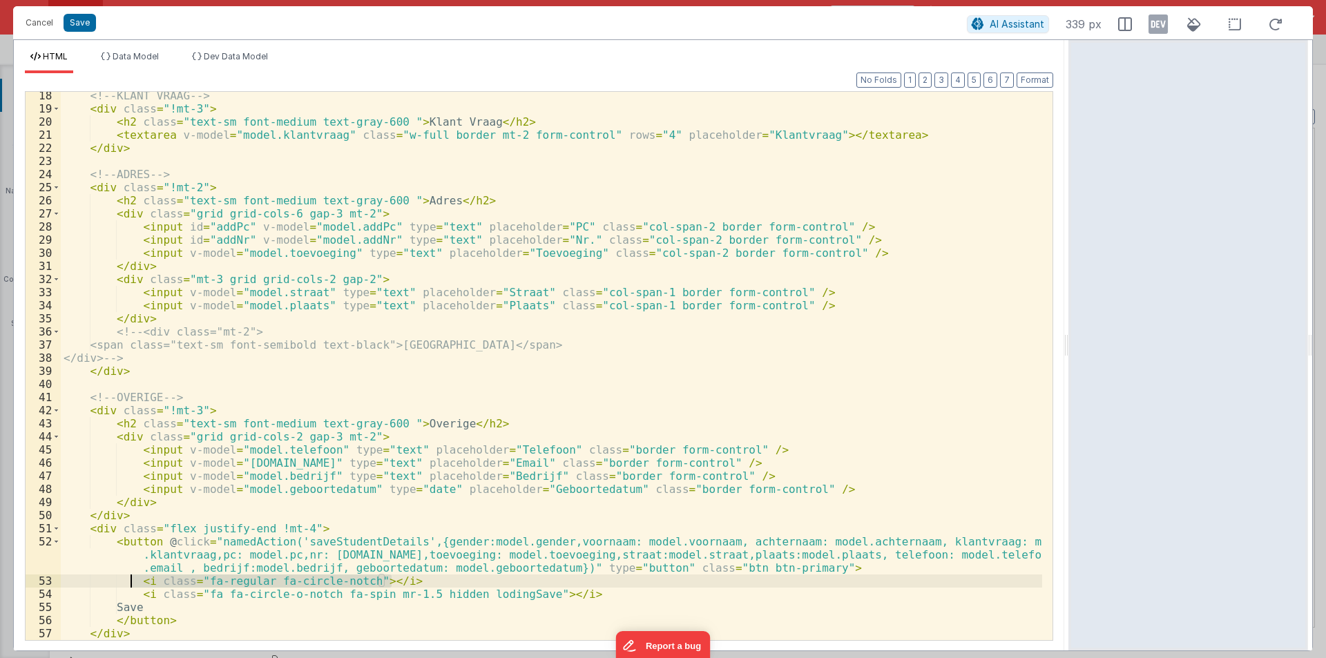
drag, startPoint x: 395, startPoint y: 577, endPoint x: 97, endPoint y: 577, distance: 297.6
click at [97, 577] on div "<!-- KLANT VRAAG --> < div class = "!mt-3" > < h2 class = "text-sm font-medium …" at bounding box center [551, 376] width 981 height 574
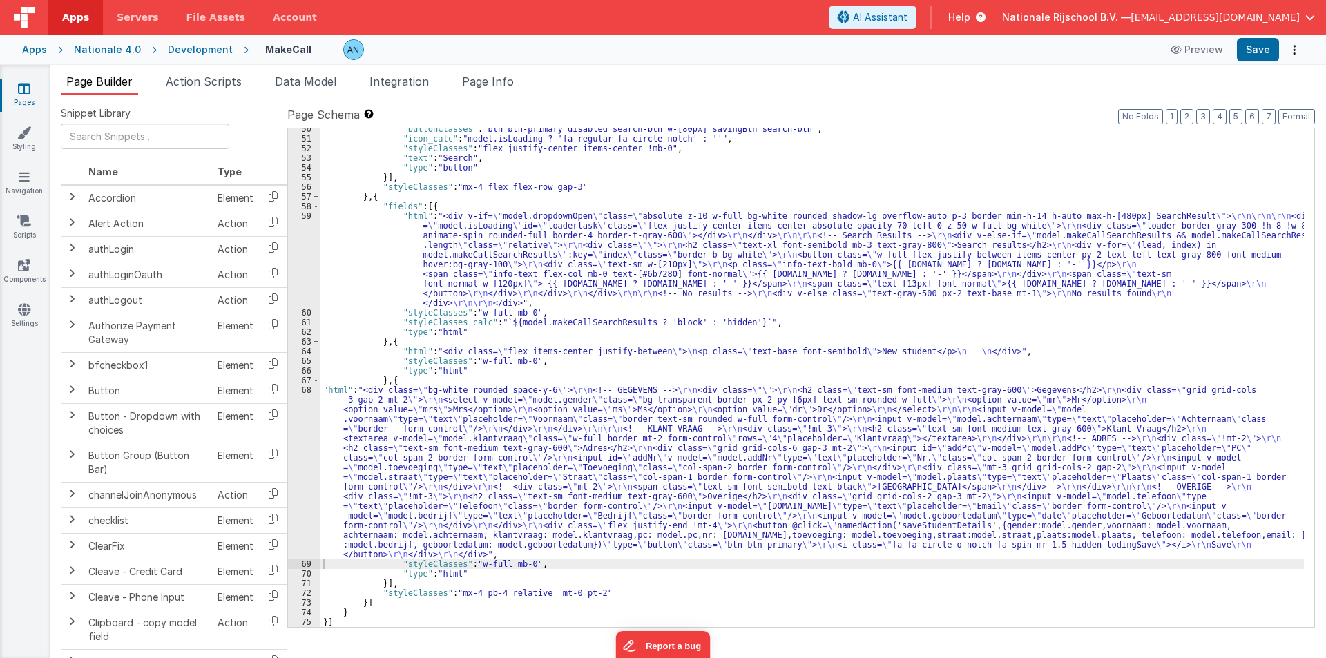
scroll to position [507, 0]
click at [1255, 45] on button "Save" at bounding box center [1258, 49] width 42 height 23
click at [168, 77] on li "Action Scripts" at bounding box center [203, 84] width 87 height 22
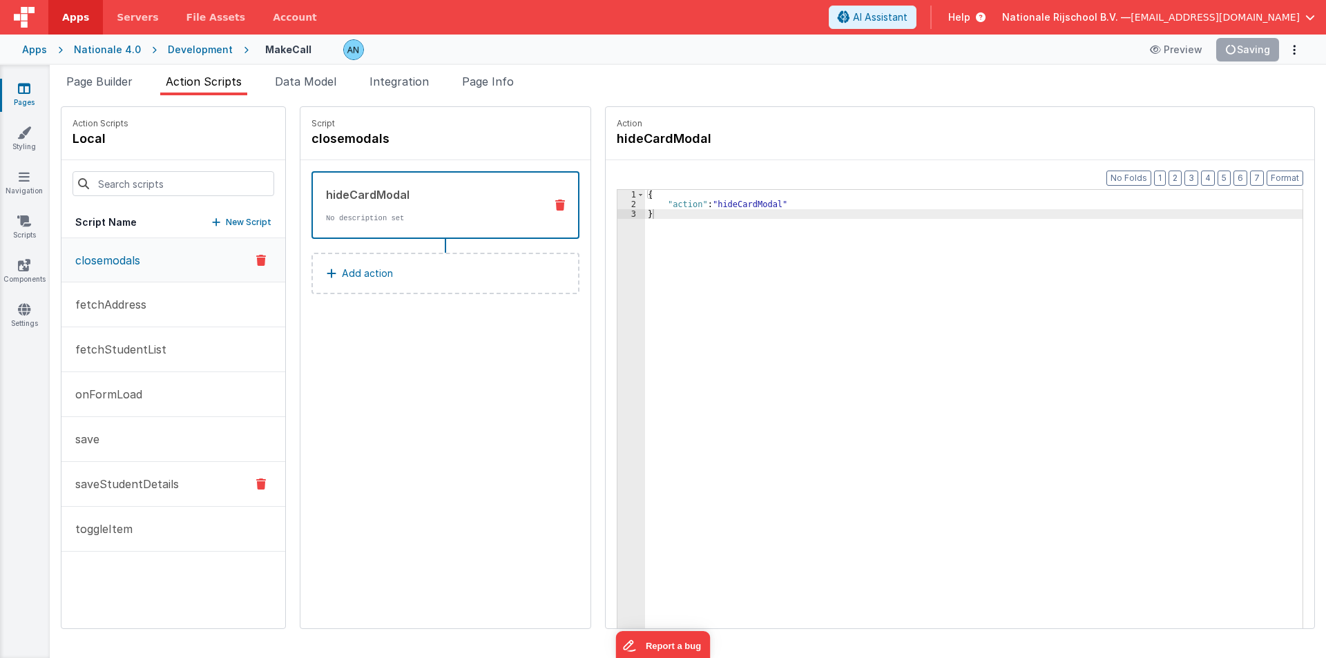
click at [132, 474] on button "saveStudentDetails" at bounding box center [173, 484] width 224 height 45
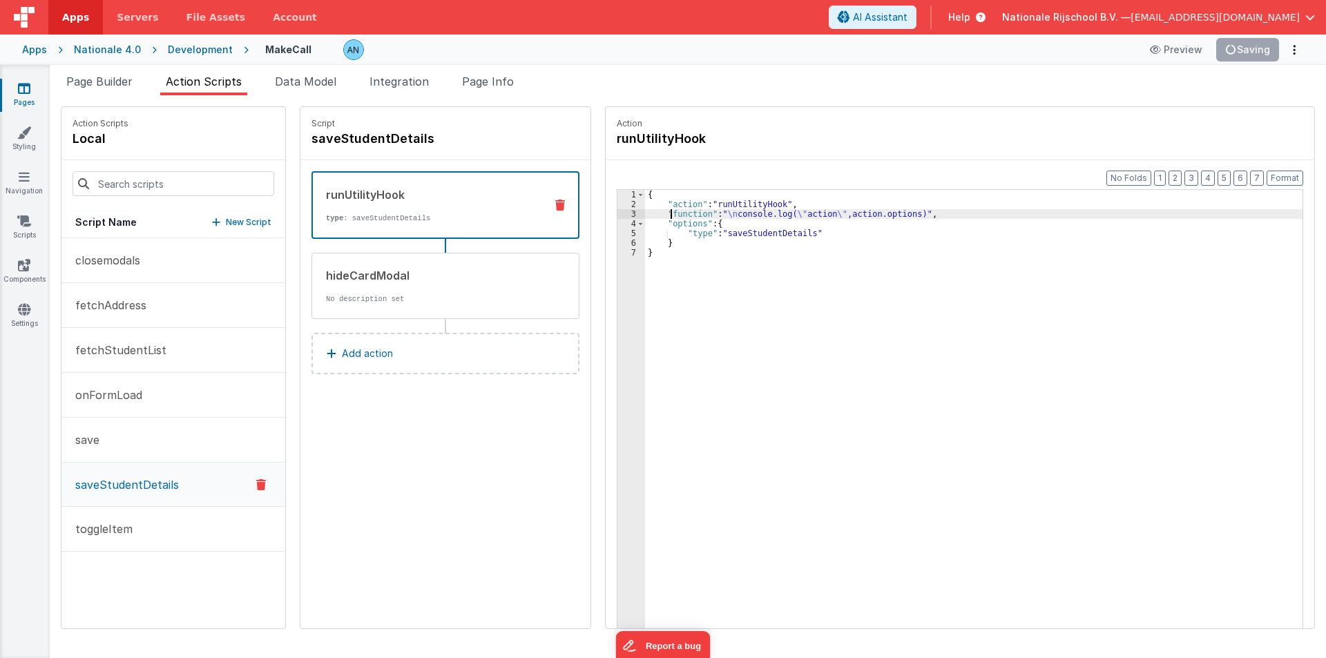
click at [658, 209] on div "{ "action" : "runUtilityHook" , "function" : " \n console.log( \" action \" ,ac…" at bounding box center [980, 440] width 670 height 501
click at [383, 383] on div "runUtilityHook type : saveStudentDetails hideCardModal No description set Add a…" at bounding box center [445, 279] width 290 height 239
click at [376, 362] on button "Add action" at bounding box center [445, 353] width 268 height 41
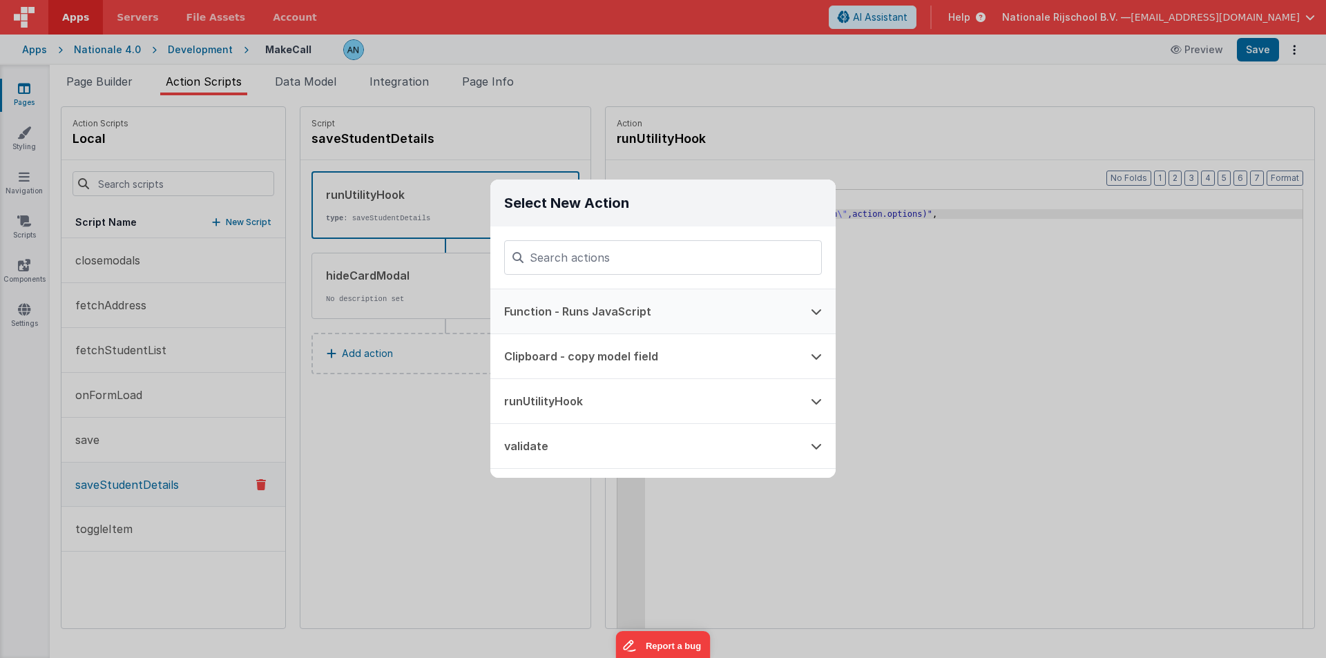
click at [534, 315] on button "Function - Runs JavaScript" at bounding box center [643, 311] width 307 height 44
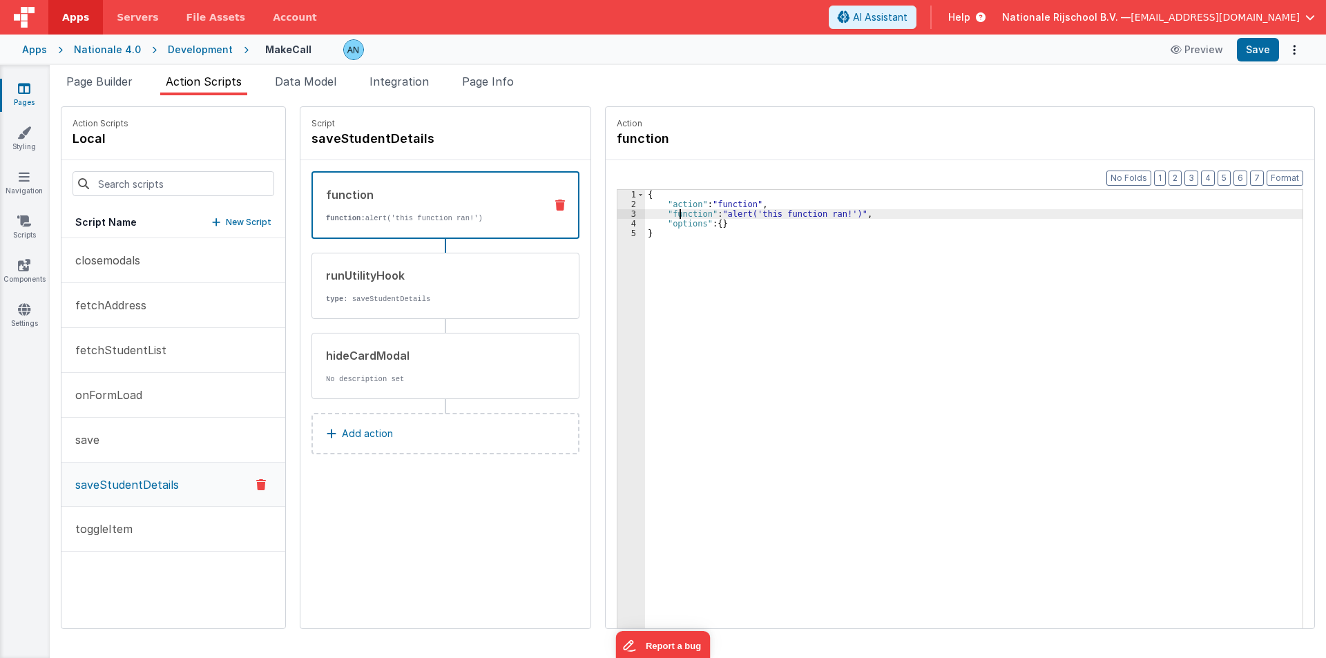
click at [668, 210] on div "{ "action" : "function" , "function" : "alert('this function ran!')" , "options…" at bounding box center [980, 440] width 670 height 501
click at [617, 212] on div "3" at bounding box center [631, 214] width 28 height 10
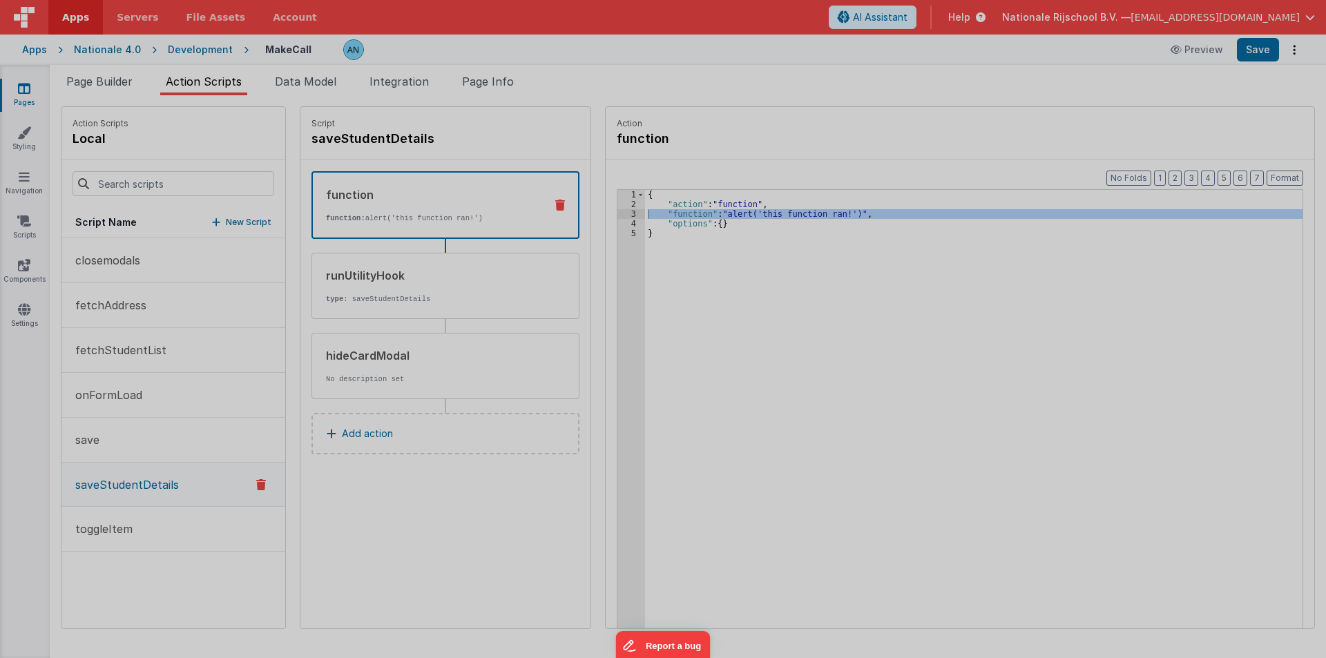
click at [617, 212] on div "alert ( 'this function ran!' )" at bounding box center [677, 364] width 1247 height 579
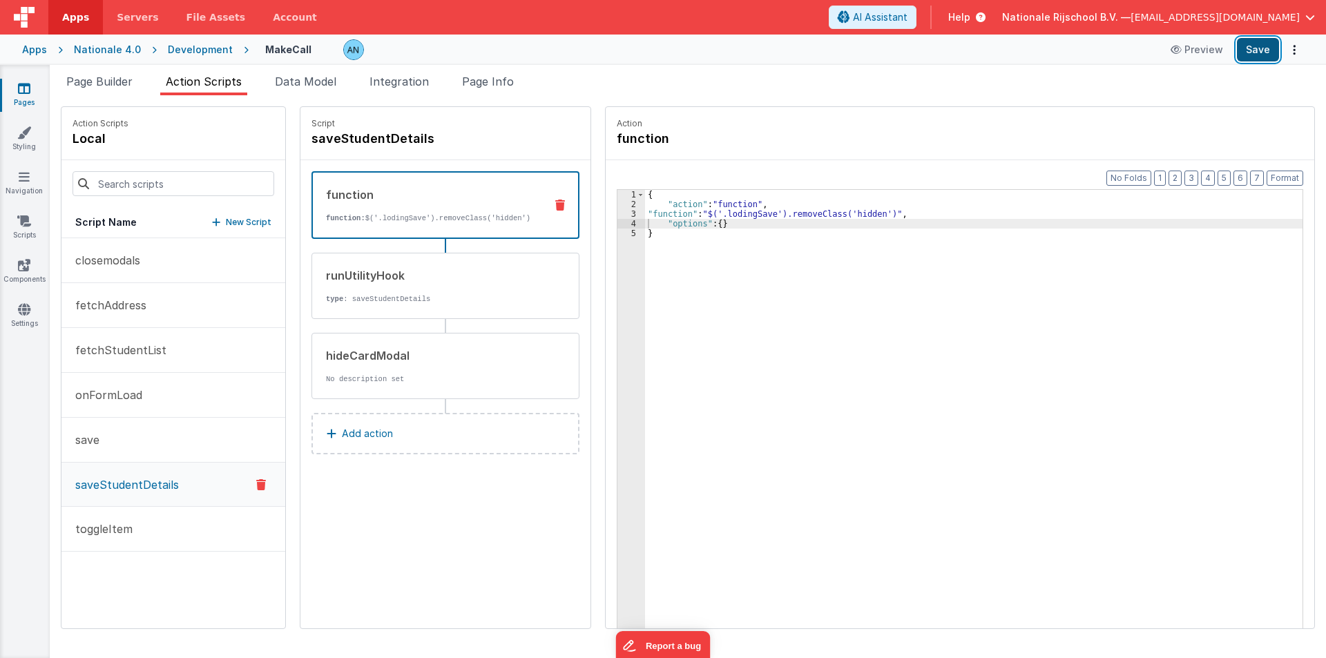
click at [1265, 46] on button "Save" at bounding box center [1258, 49] width 42 height 23
click at [398, 281] on div "runUtilityHook" at bounding box center [430, 275] width 209 height 17
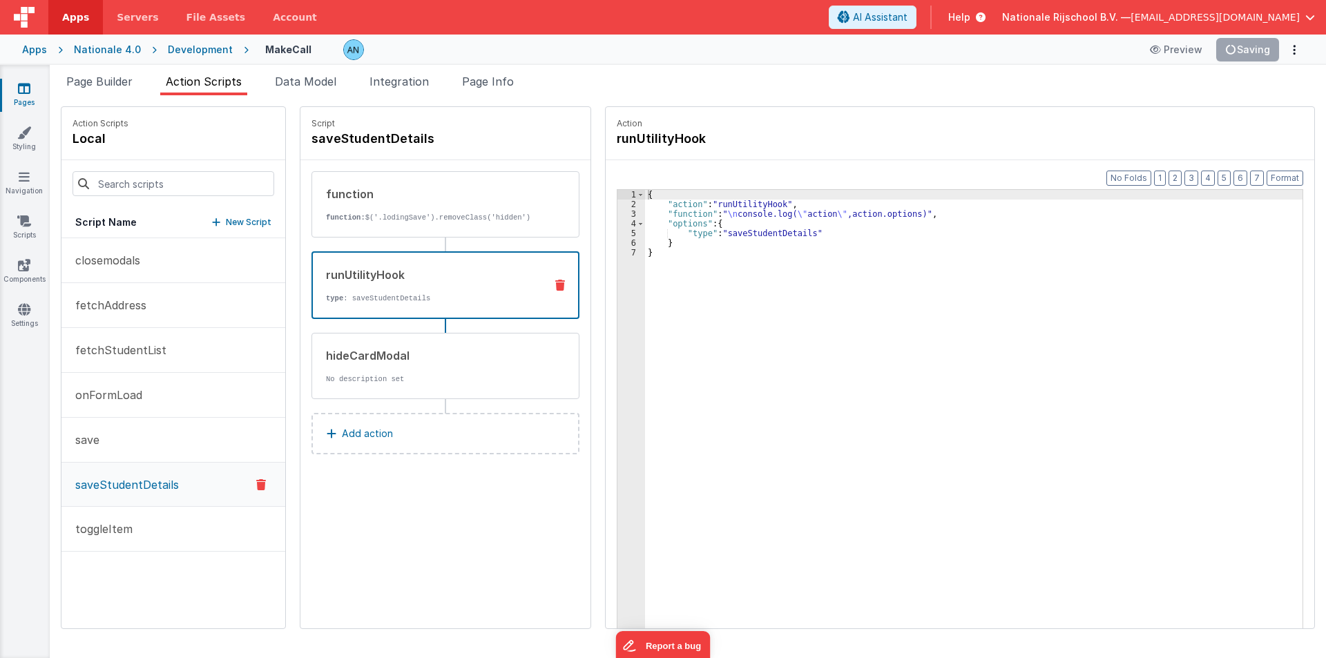
click at [654, 214] on div "{ "action" : "runUtilityHook" , "function" : " \n console.log( \" action \" ,ac…" at bounding box center [980, 440] width 670 height 501
click at [617, 212] on div "3" at bounding box center [631, 214] width 28 height 10
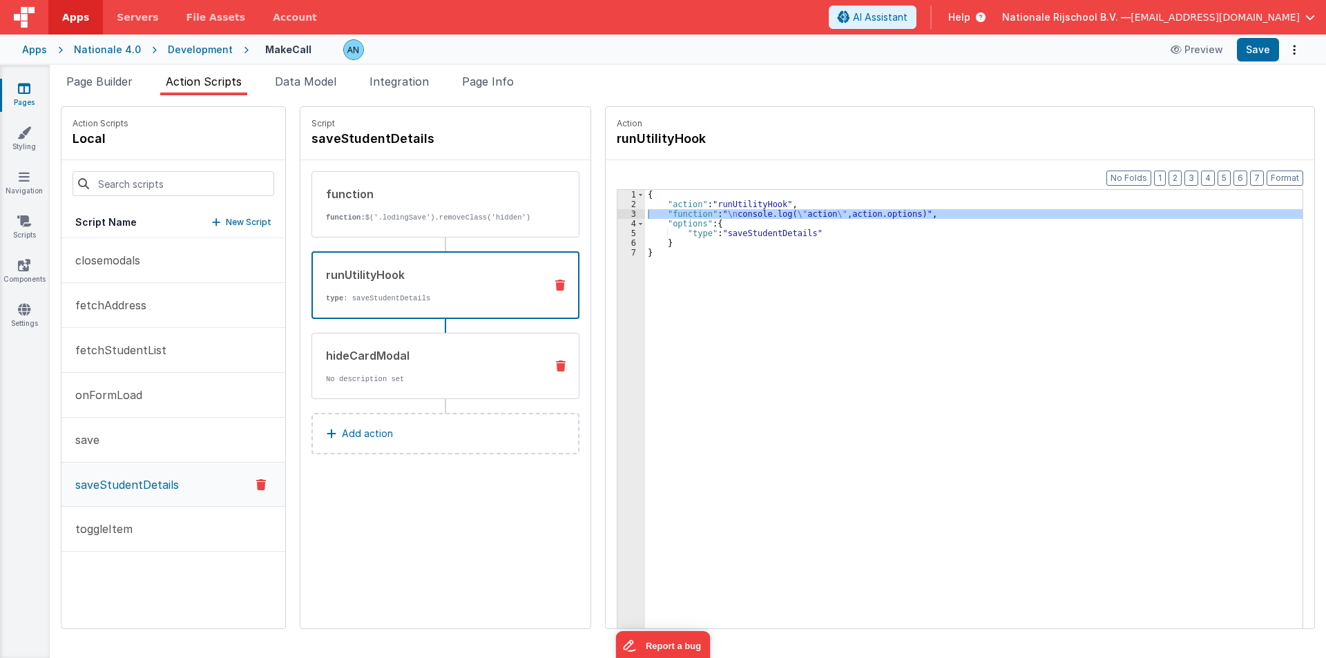
click at [362, 355] on div "hideCardModal" at bounding box center [430, 355] width 209 height 17
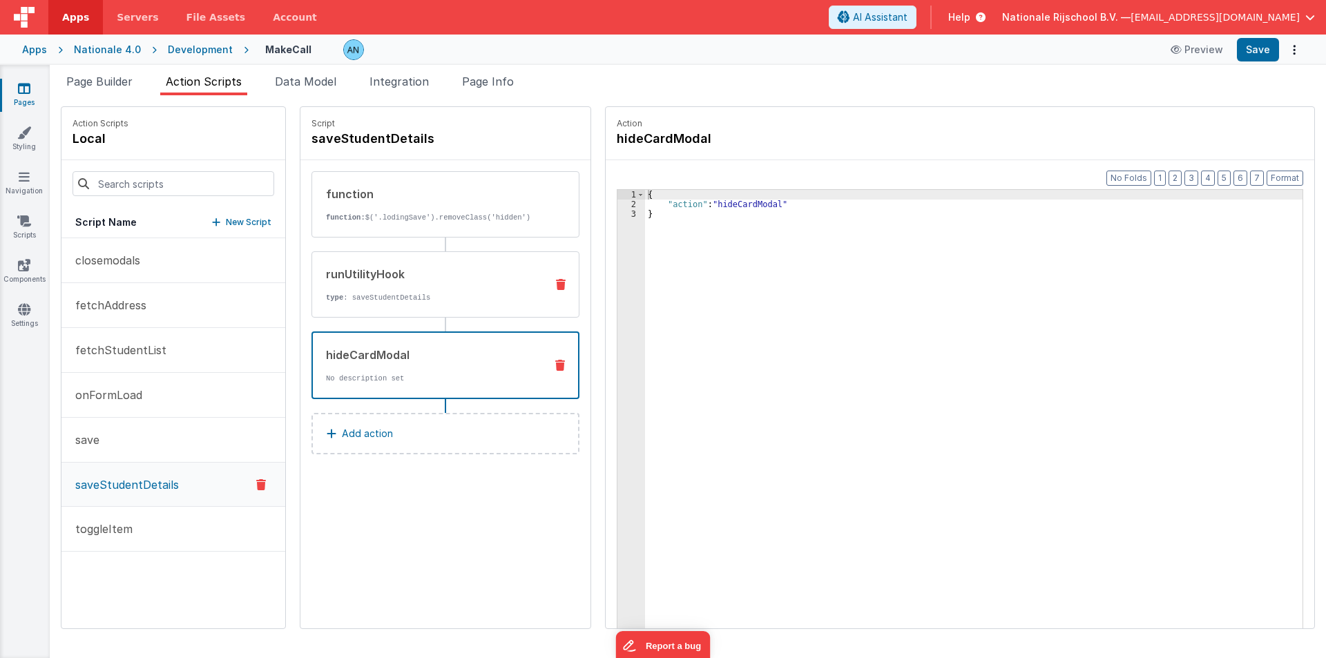
click at [338, 300] on p "type : saveStudentDetails" at bounding box center [430, 297] width 209 height 11
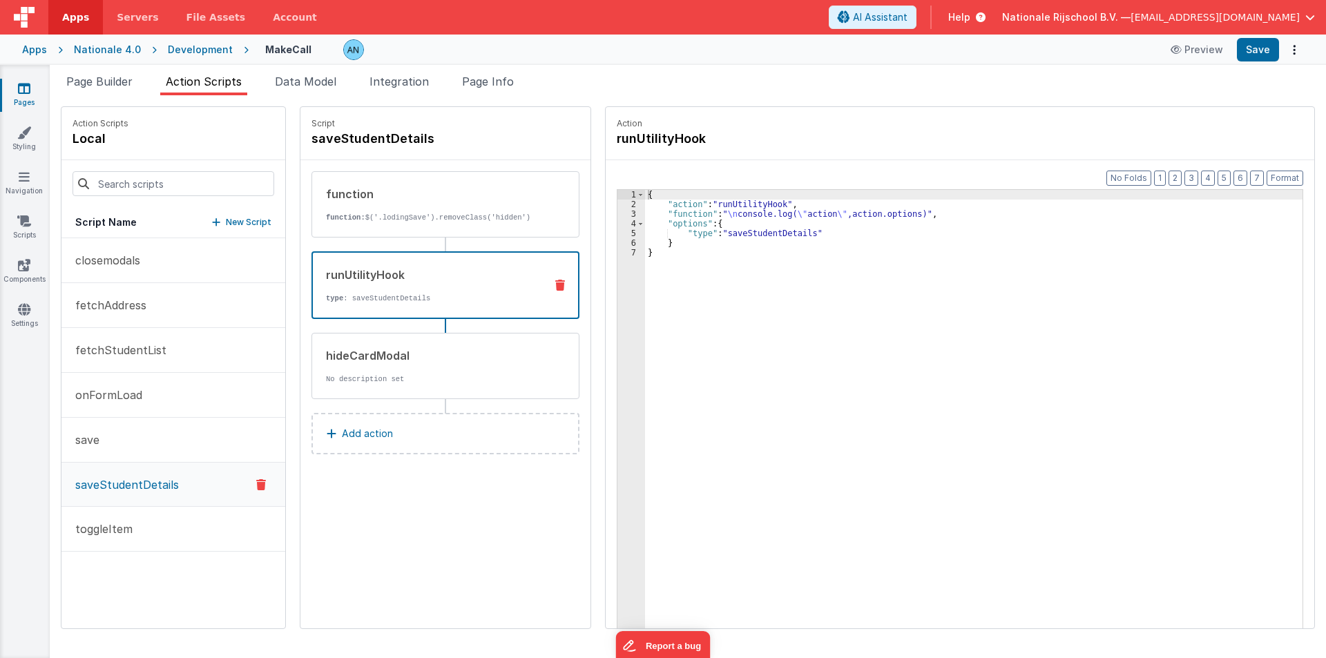
click at [683, 215] on div "{ "action" : "runUtilityHook" , "function" : " \n console.log( \" action \" ,ac…" at bounding box center [980, 440] width 670 height 501
click at [617, 214] on div "3" at bounding box center [631, 214] width 28 height 10
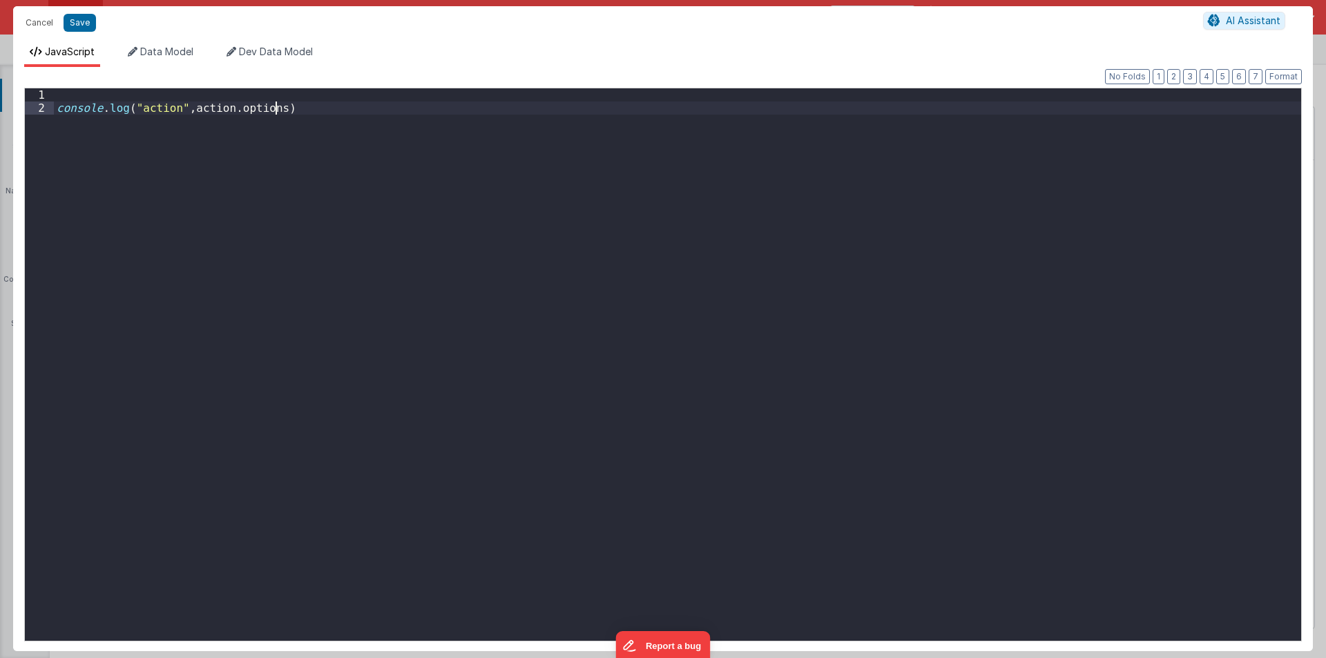
click at [617, 214] on div "console . log ( "action" , action . options )" at bounding box center [677, 377] width 1247 height 579
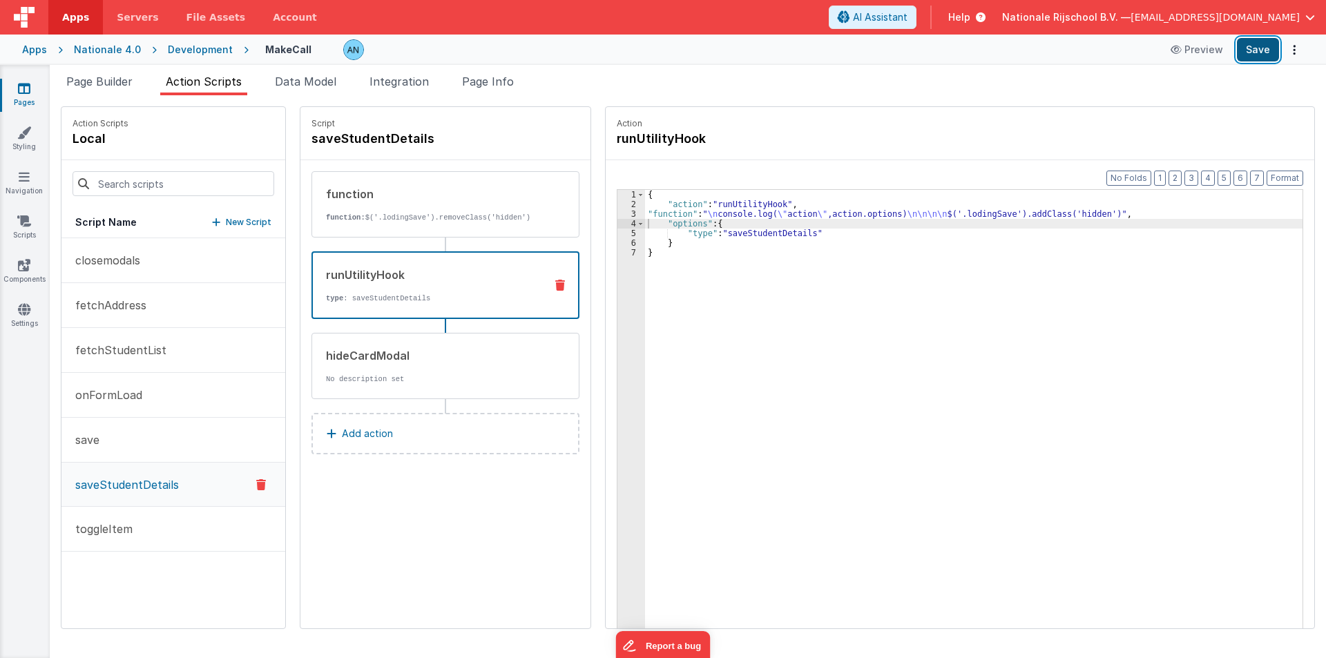
click at [1268, 49] on button "Save" at bounding box center [1258, 49] width 42 height 23
click at [1296, 180] on button "Format" at bounding box center [1284, 178] width 37 height 15
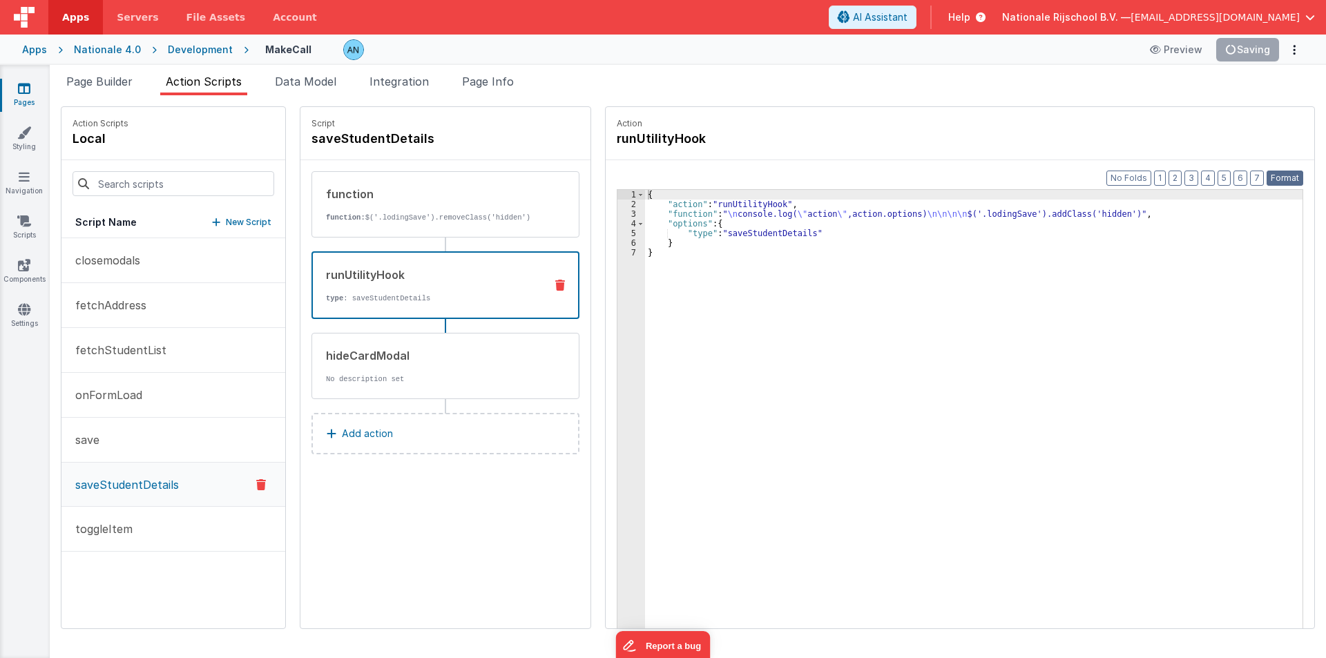
click at [1279, 175] on button "Format" at bounding box center [1284, 178] width 37 height 15
click at [760, 250] on div "{ "action" : "runUtilityHook" , "function" : " \n console.log( \" action \" ,ac…" at bounding box center [980, 440] width 670 height 501
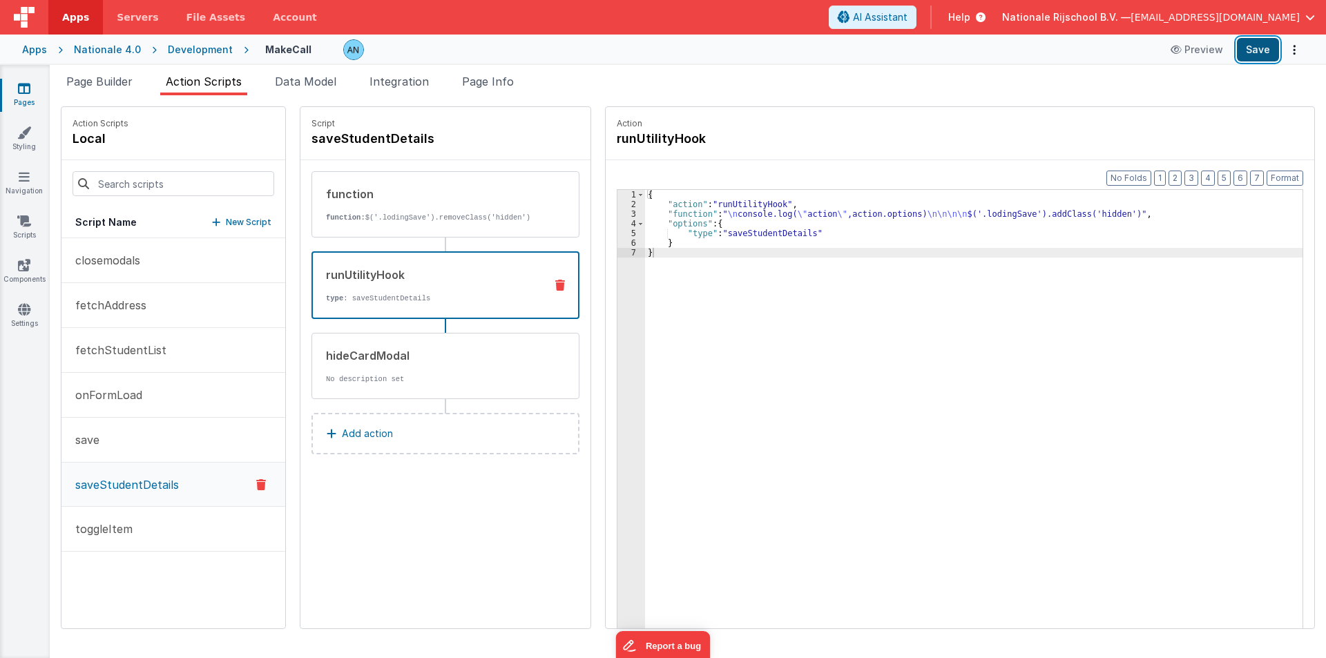
click at [1255, 49] on button "Save" at bounding box center [1258, 49] width 42 height 23
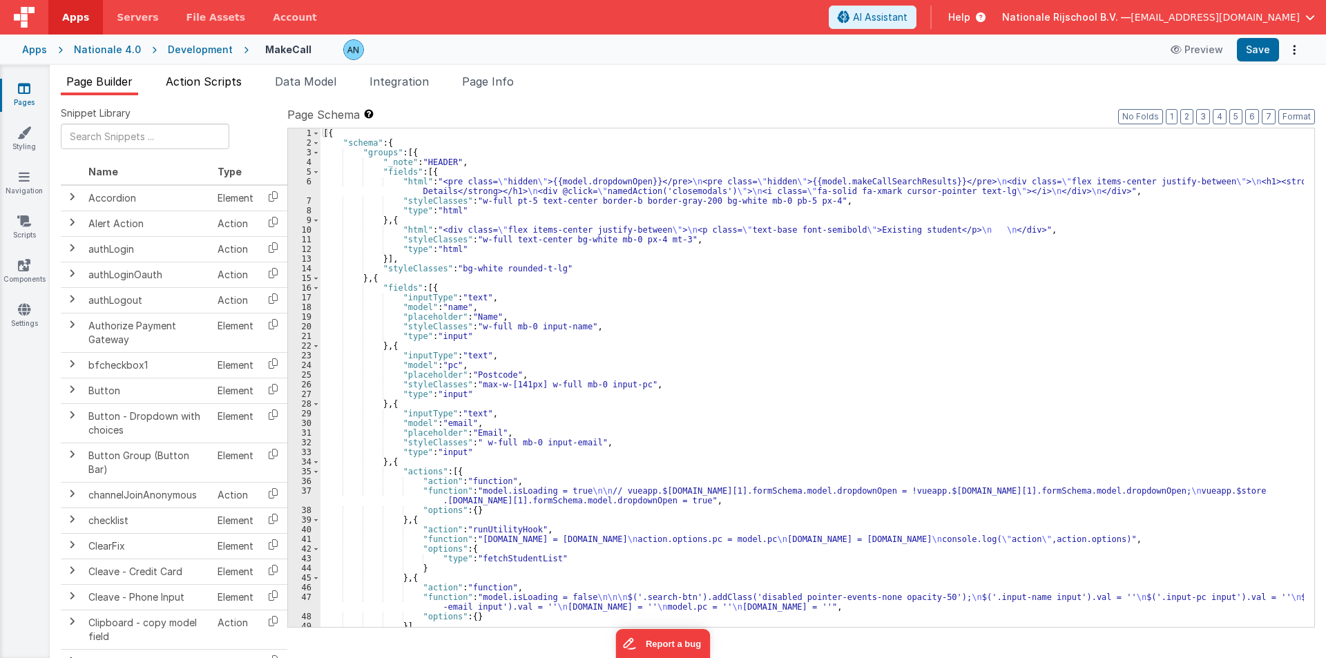
click at [186, 79] on span "Action Scripts" at bounding box center [204, 82] width 76 height 14
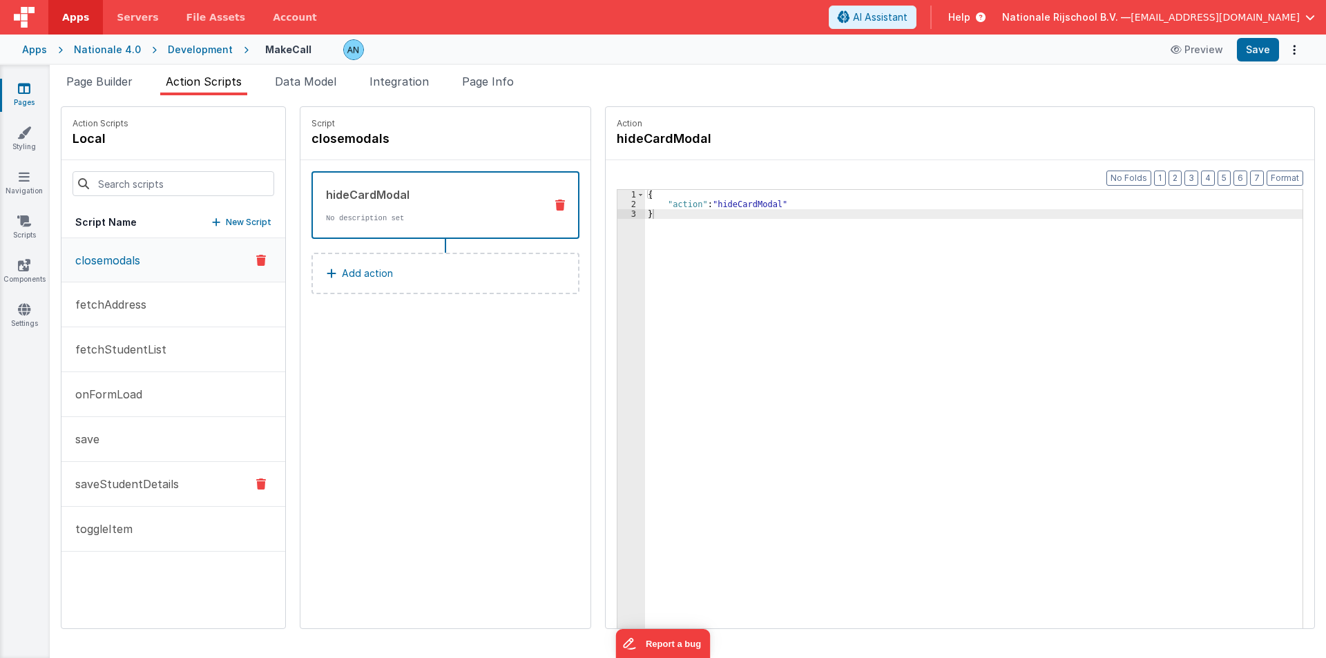
click at [171, 491] on p "saveStudentDetails" at bounding box center [123, 484] width 112 height 17
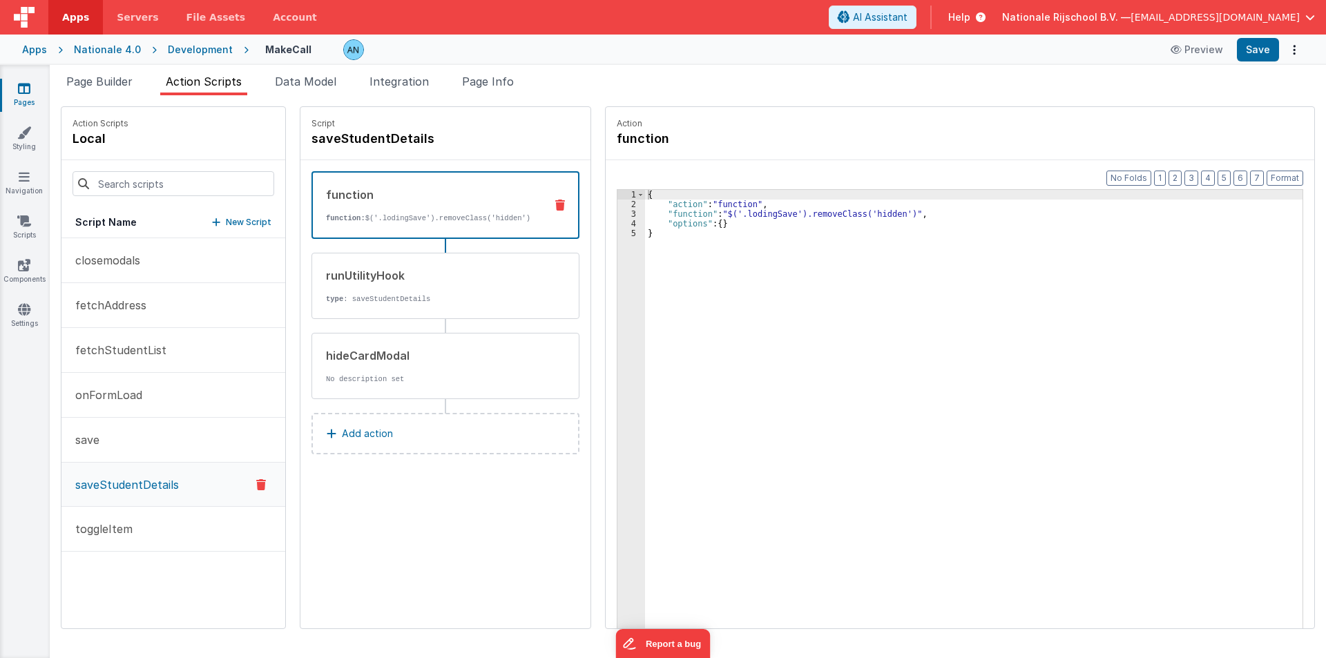
click at [360, 419] on button "Add action" at bounding box center [445, 433] width 268 height 41
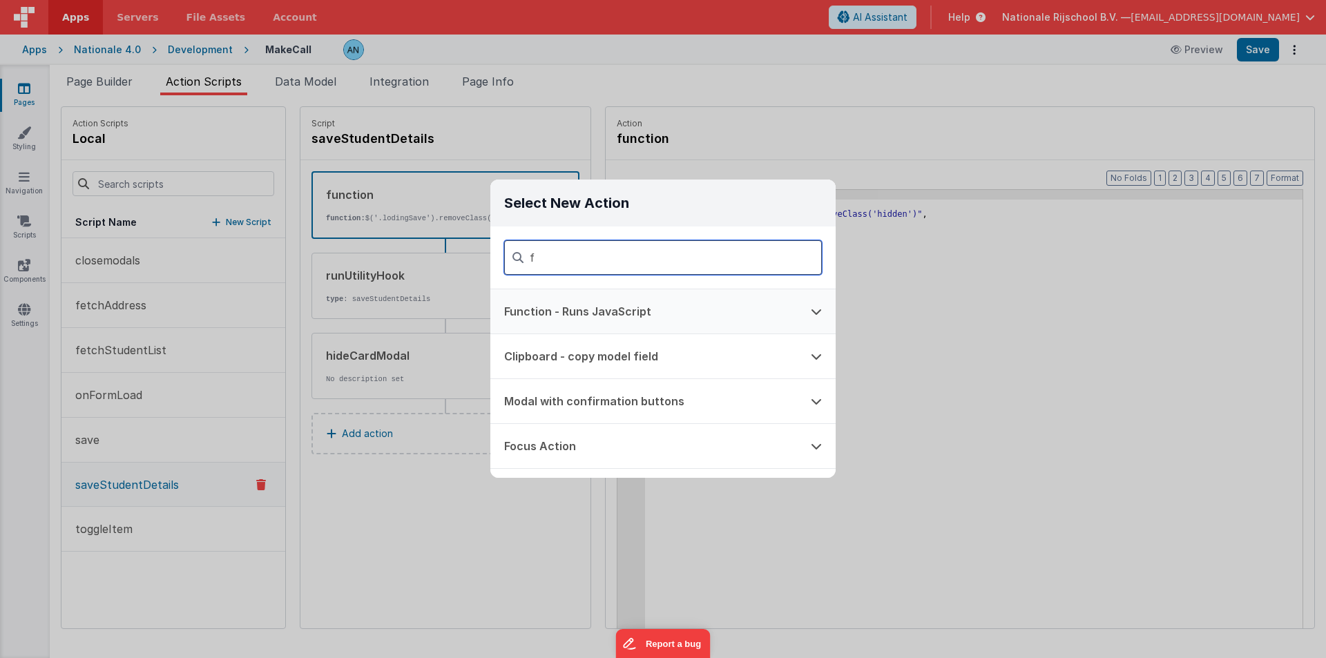
type input "f"
click at [533, 299] on button "Function - Runs JavaScript" at bounding box center [643, 311] width 307 height 44
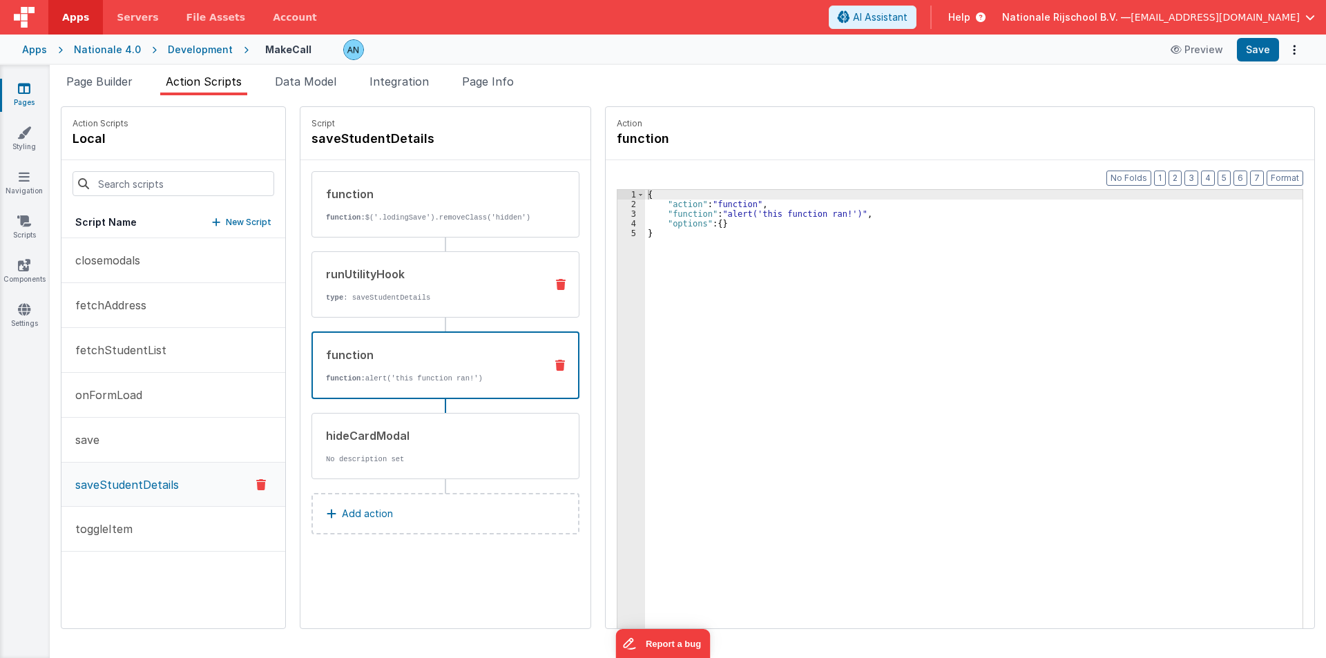
click at [335, 278] on div "runUtilityHook" at bounding box center [430, 274] width 209 height 17
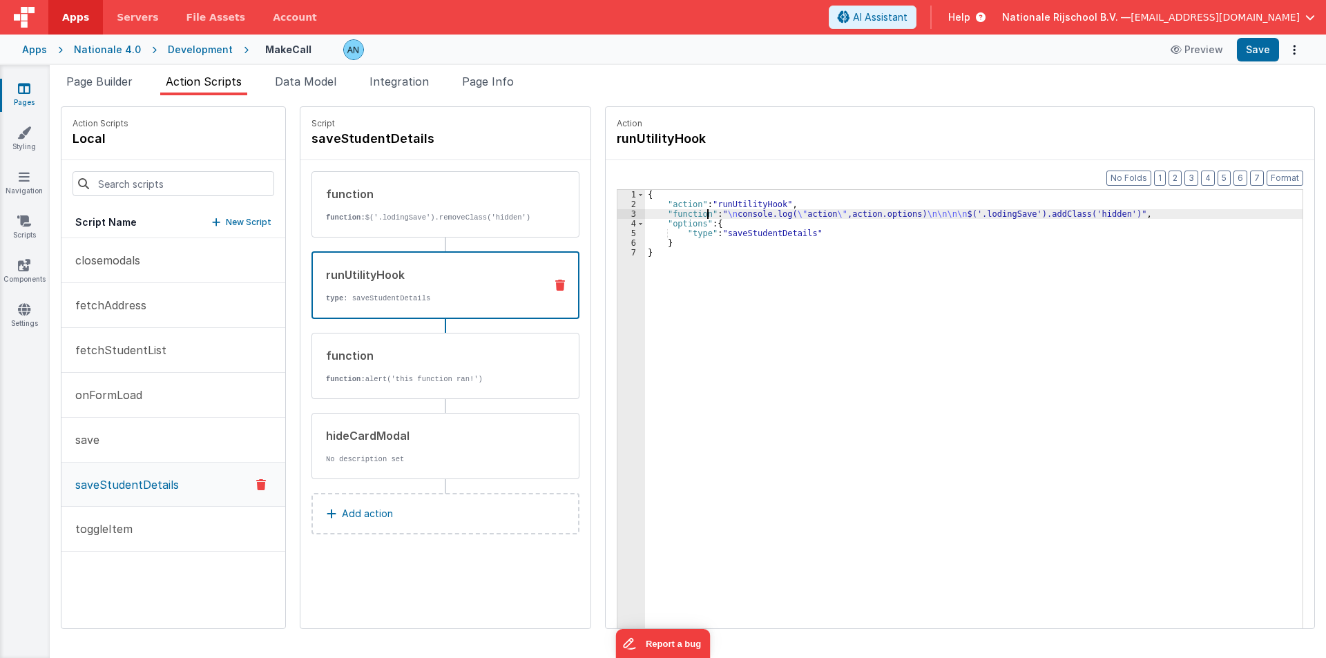
click at [695, 213] on div "{ "action" : "runUtilityHook" , "function" : " \n console.log( \" action \" ,ac…" at bounding box center [980, 440] width 670 height 501
click at [619, 211] on div "3" at bounding box center [631, 214] width 28 height 10
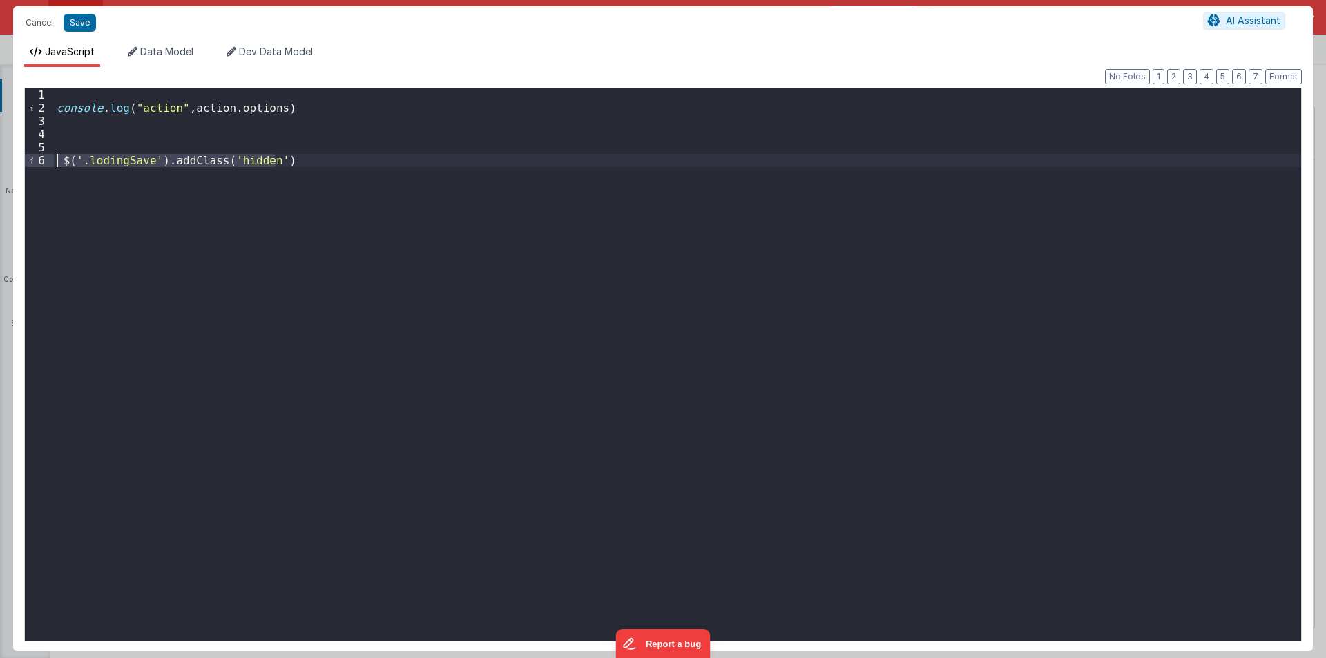
drag, startPoint x: 331, startPoint y: 160, endPoint x: 47, endPoint y: 160, distance: 284.5
click at [47, 160] on div "1 2 3 4 5 6 console . log ( "action" , action . options ) $ ( '.lodingSave' ) .…" at bounding box center [662, 365] width 1277 height 554
click at [81, 12] on div "Cancel Save AI Assistant" at bounding box center [663, 22] width 1300 height 33
click at [81, 17] on button "Save" at bounding box center [80, 23] width 32 height 18
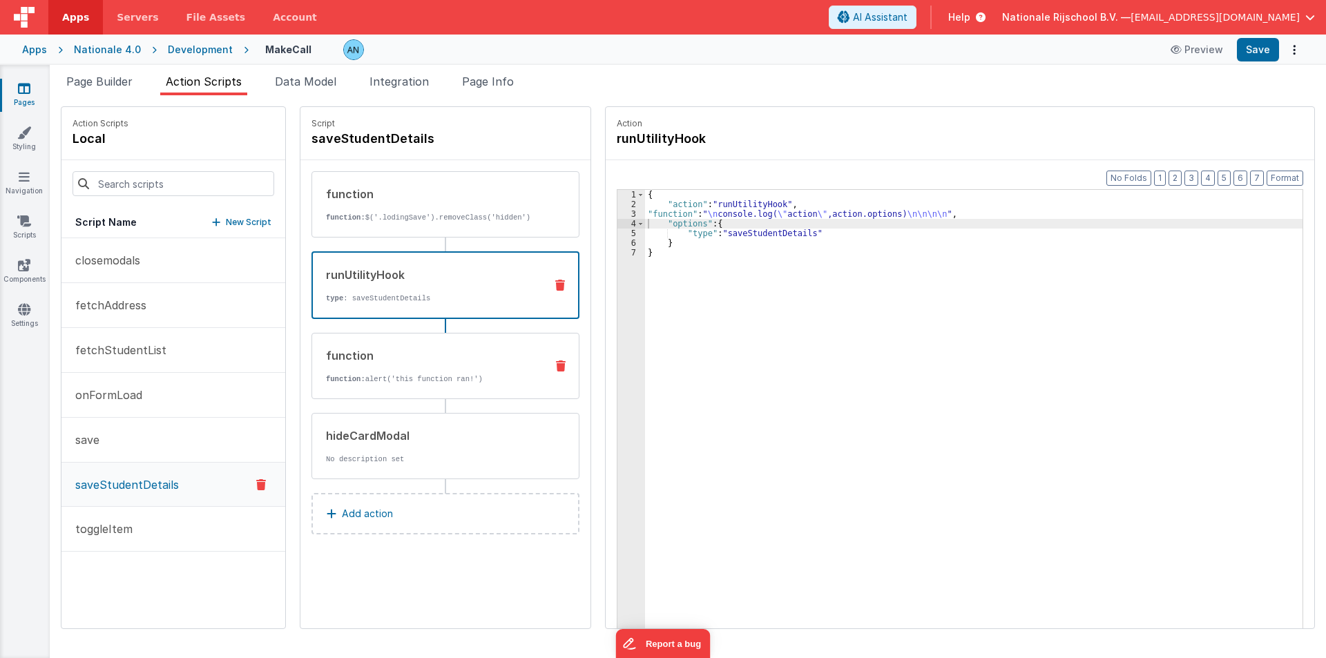
click at [452, 367] on div "function function: alert('this function ran!')" at bounding box center [423, 365] width 222 height 37
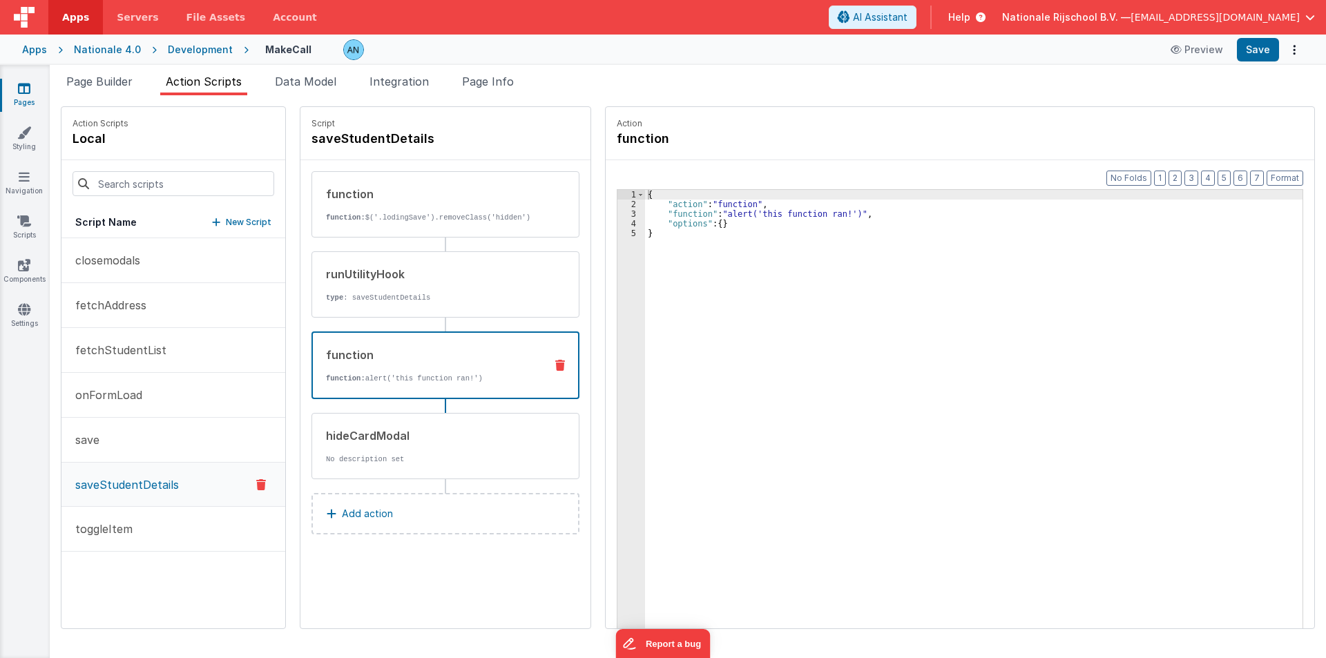
click at [664, 213] on div "{ "action" : "function" , "function" : "alert('this function ran!')" , "options…" at bounding box center [980, 440] width 670 height 501
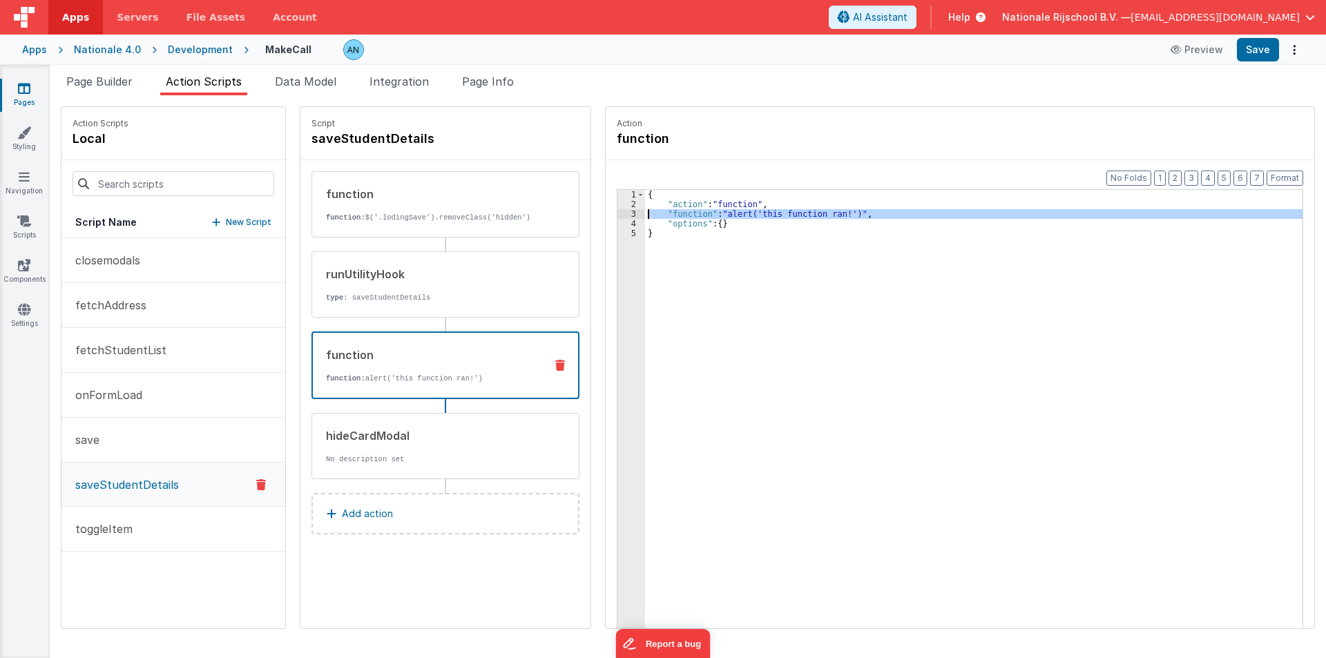
click at [617, 216] on div "3" at bounding box center [631, 214] width 28 height 10
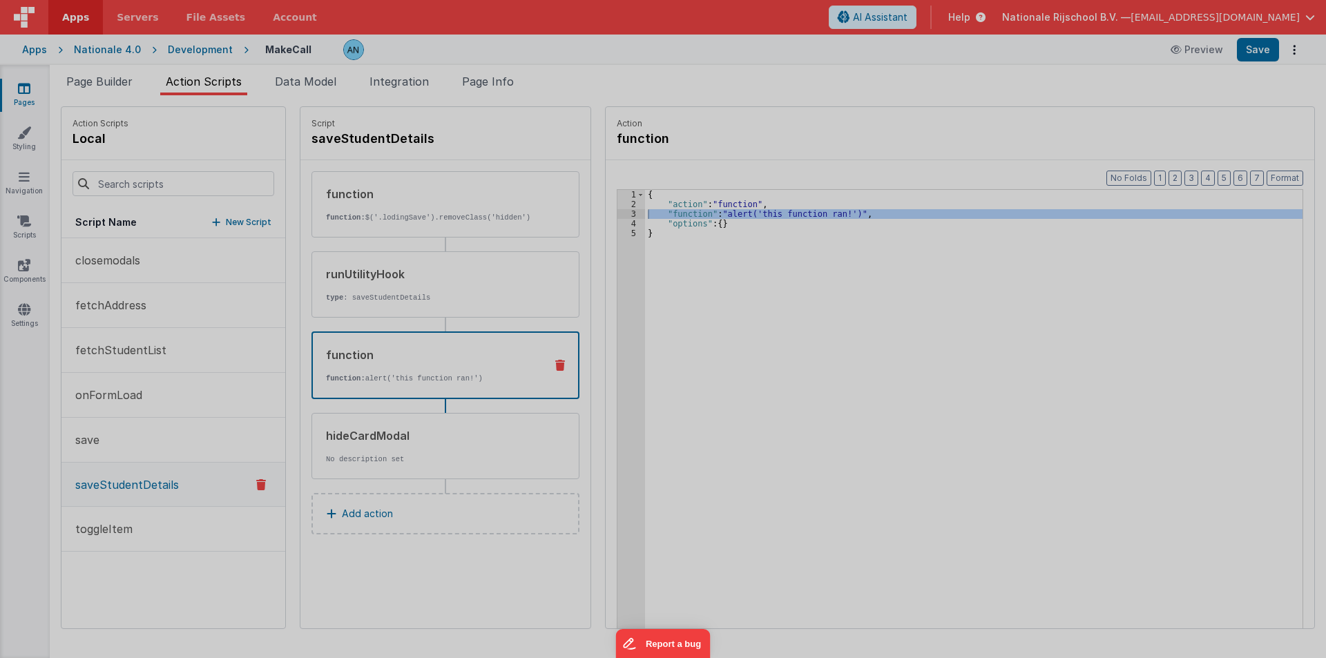
click at [609, 216] on div "alert ( 'this function ran!' )" at bounding box center [677, 364] width 1247 height 579
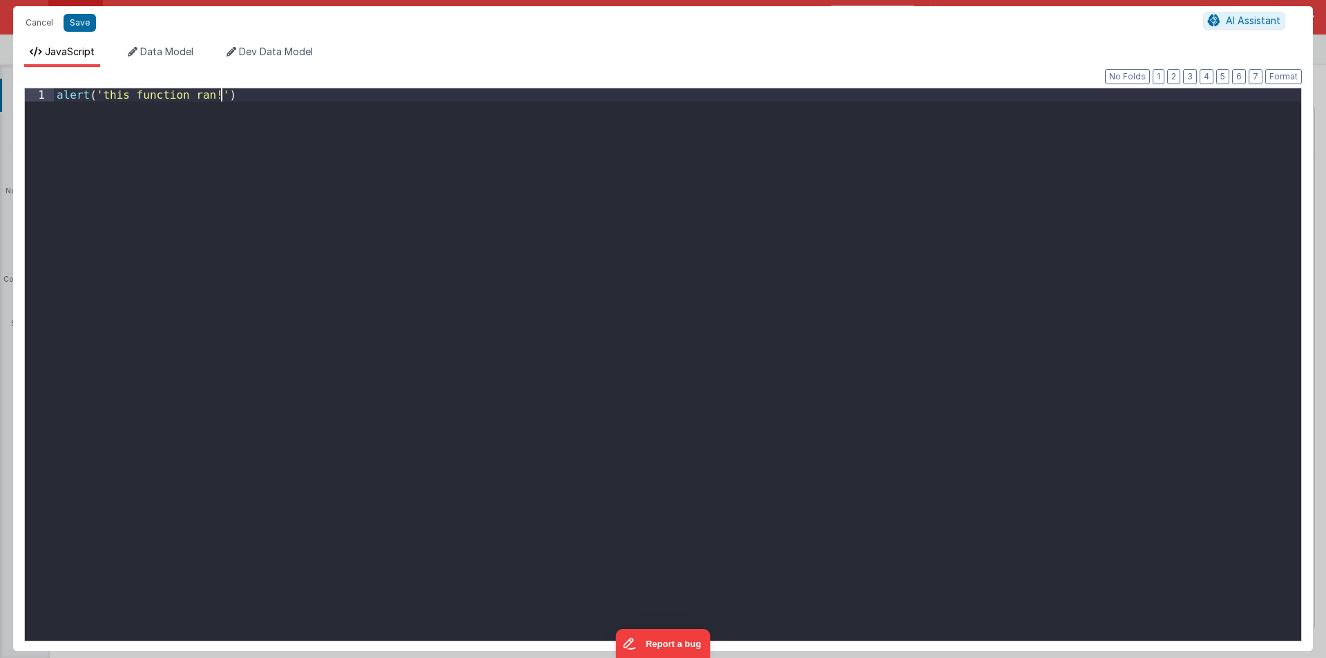
click at [435, 244] on div "alert ( 'this function ran!' )" at bounding box center [677, 377] width 1247 height 579
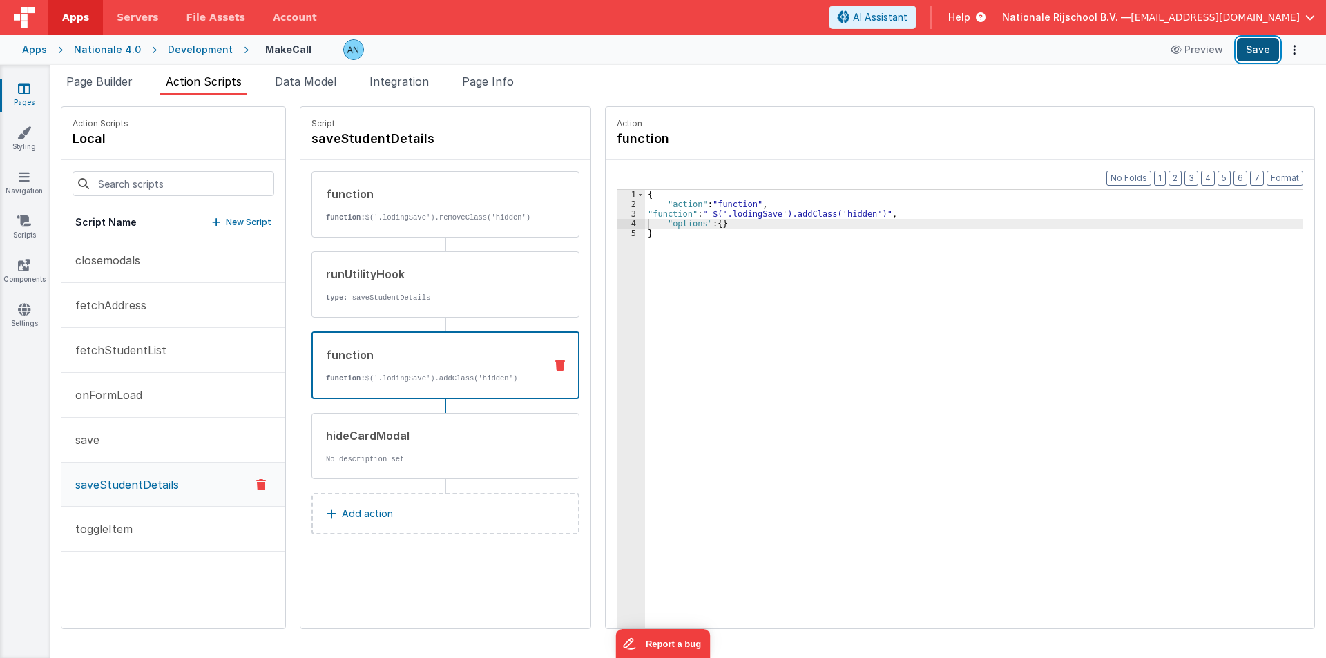
click at [1271, 52] on button "Save" at bounding box center [1258, 49] width 42 height 23
click at [1280, 178] on button "Format" at bounding box center [1284, 178] width 37 height 15
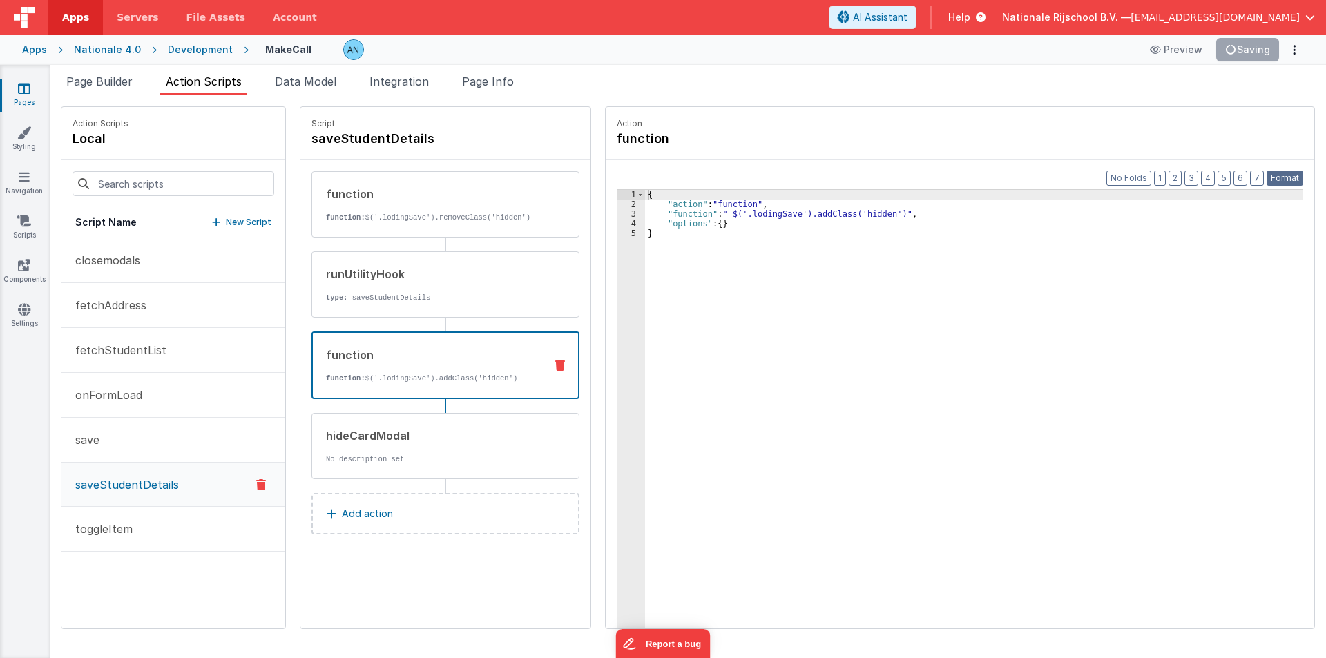
click at [1286, 174] on button "Format" at bounding box center [1284, 178] width 37 height 15
click at [1283, 171] on button "Format" at bounding box center [1284, 178] width 37 height 15
click at [896, 361] on div "{ "action" : "function" , "function" : " $('.lodingSave').addClass('hidden')" ,…" at bounding box center [980, 440] width 670 height 501
click at [1271, 46] on button "Save" at bounding box center [1258, 49] width 42 height 23
click at [1288, 179] on button "Format" at bounding box center [1284, 178] width 37 height 15
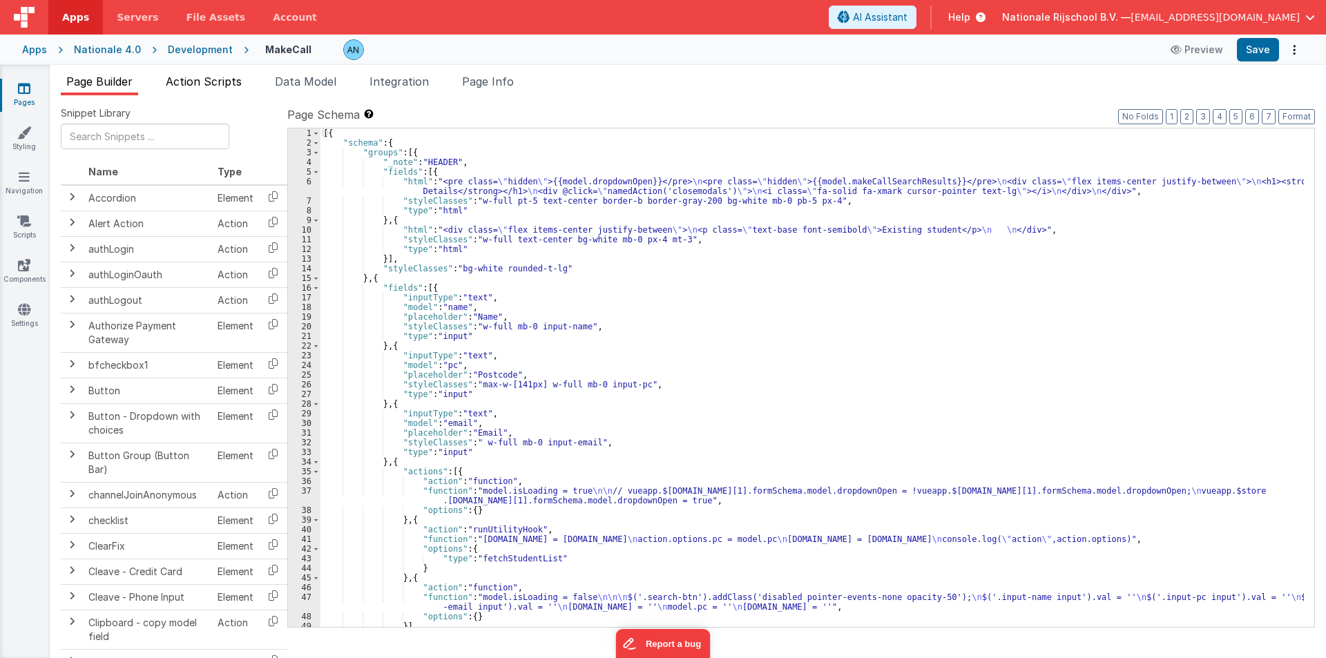
click at [178, 81] on span "Action Scripts" at bounding box center [204, 82] width 76 height 14
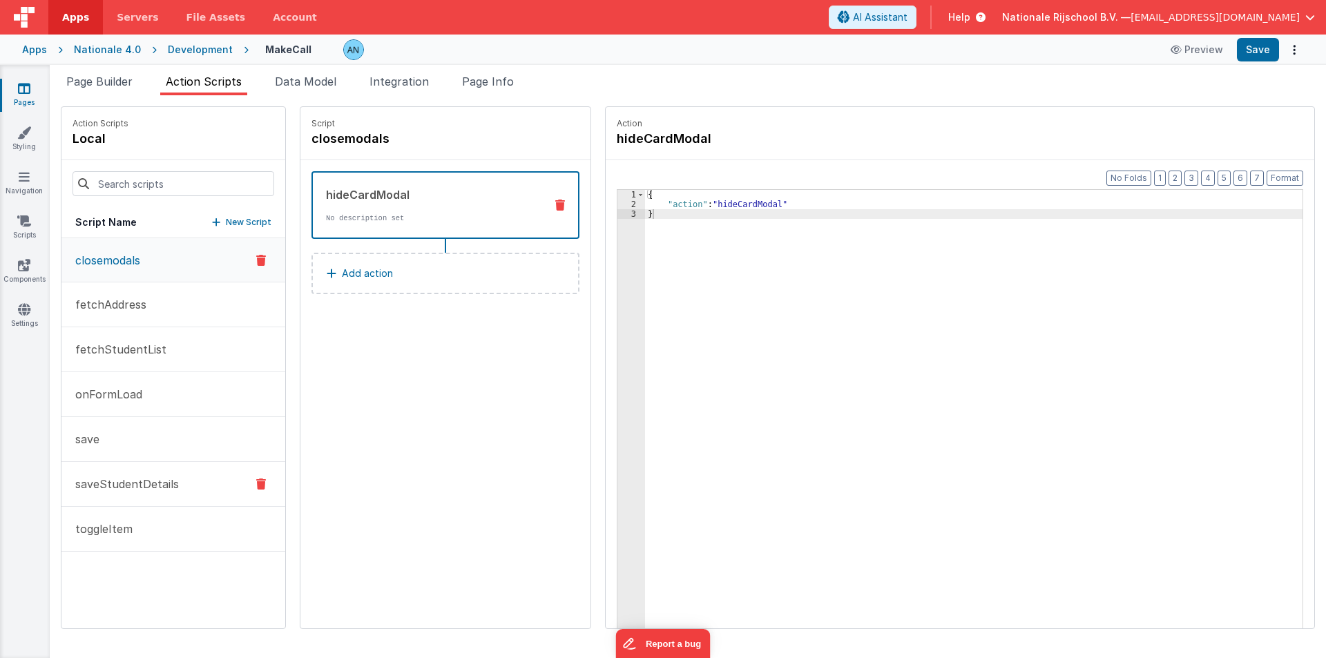
click at [113, 476] on p "saveStudentDetails" at bounding box center [123, 484] width 112 height 17
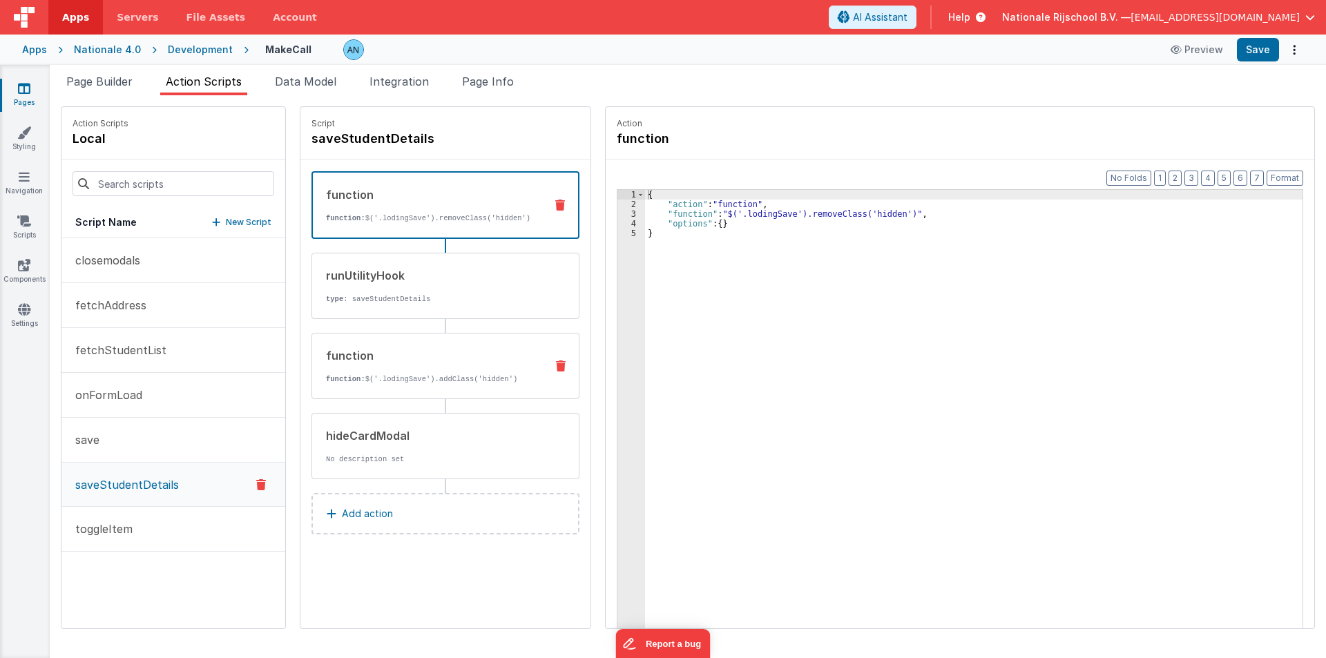
click at [356, 345] on div "function function: $('.lodingSave').addClass('hidden')" at bounding box center [445, 366] width 268 height 66
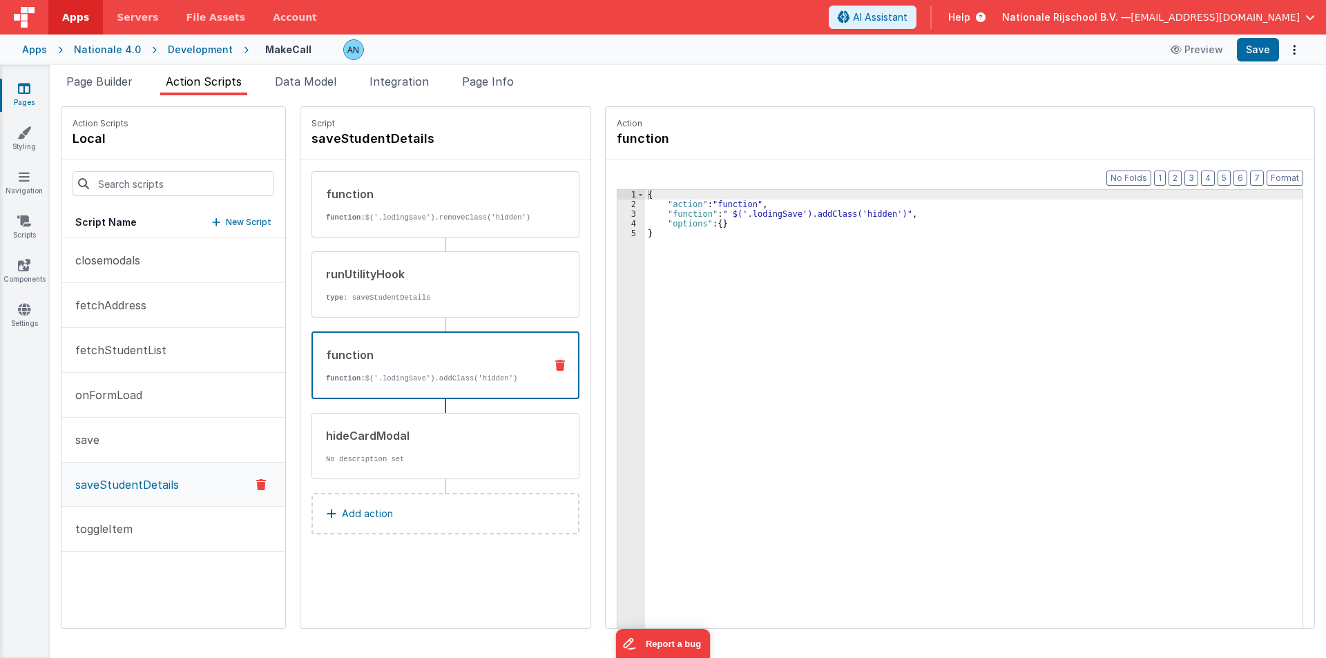
click at [665, 213] on div "{ "action" : "function" , "function" : " $('.lodingSave').addClass('hidden')" ,…" at bounding box center [980, 440] width 670 height 501
click at [617, 213] on div "3" at bounding box center [631, 214] width 28 height 10
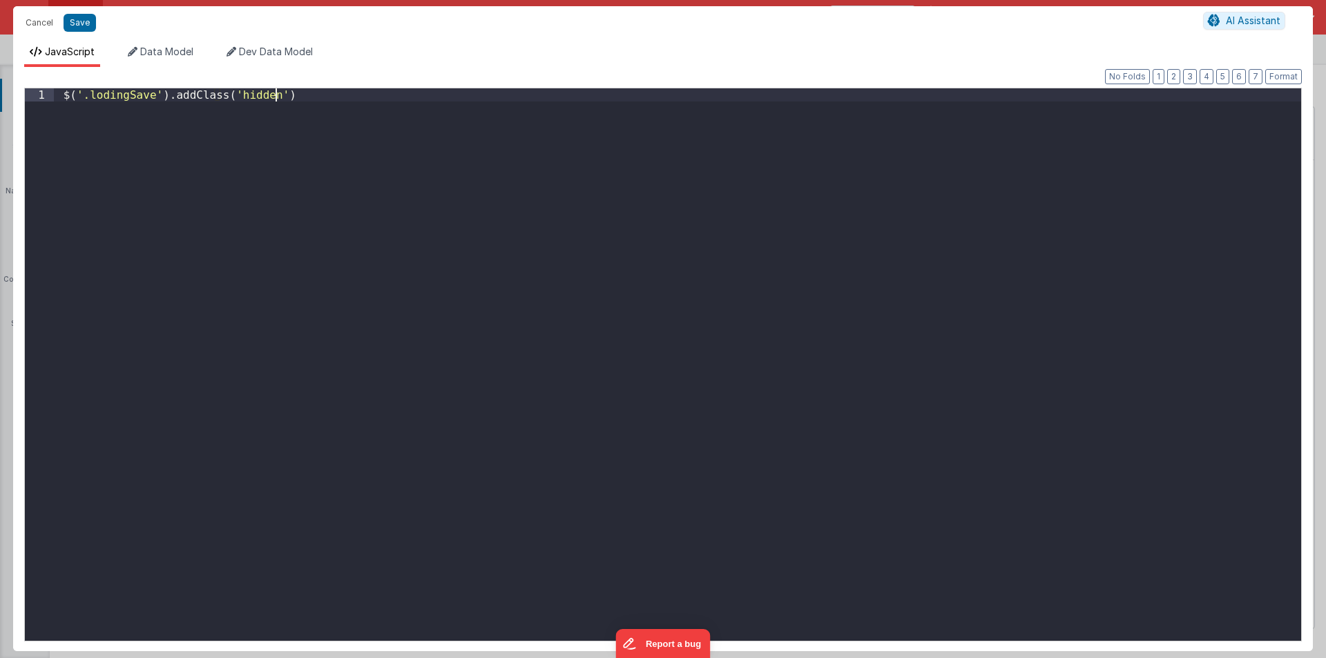
click at [258, 195] on div "$ ( '.lodingSave' ) . addClass ( 'hidden' )" at bounding box center [677, 377] width 1247 height 579
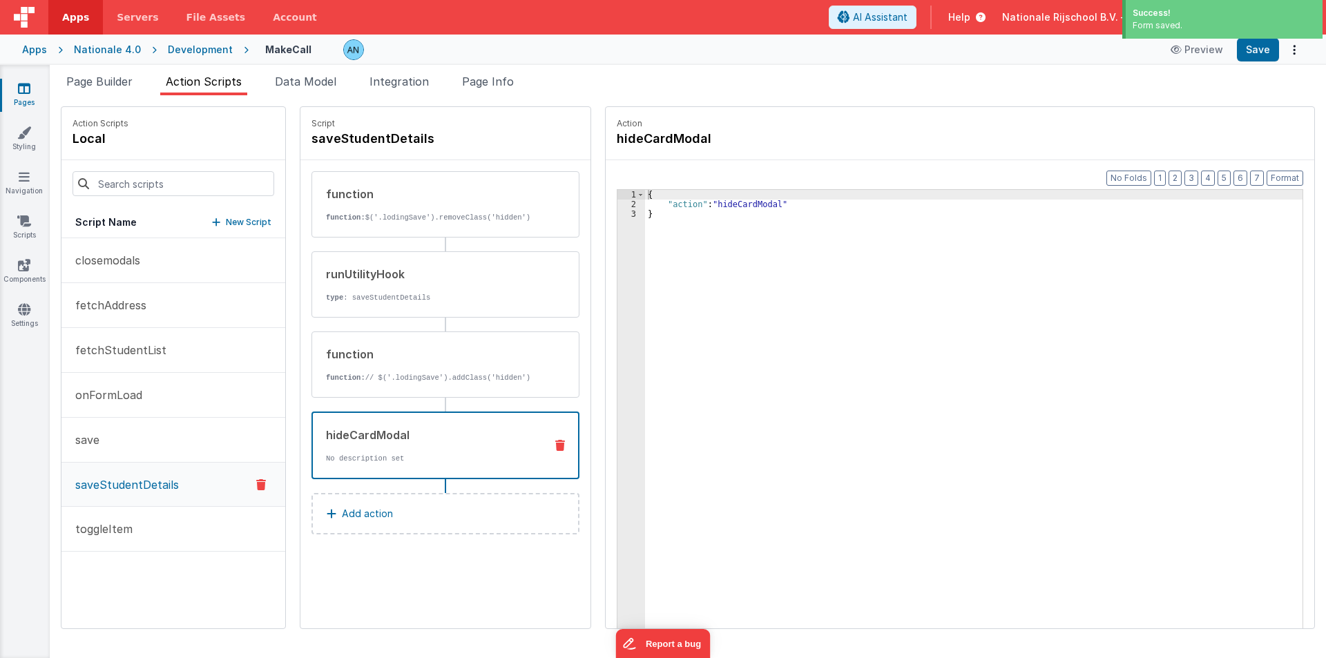
click at [351, 438] on div "hideCardModal" at bounding box center [430, 435] width 208 height 17
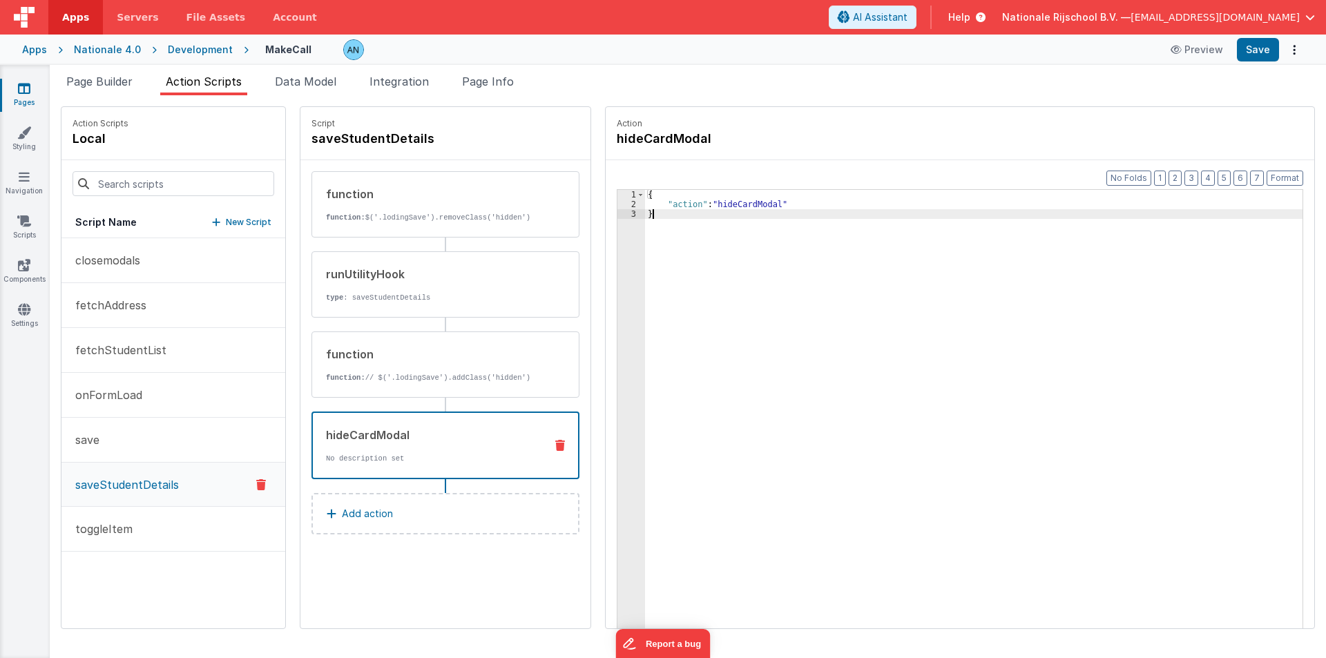
drag, startPoint x: 646, startPoint y: 213, endPoint x: 615, endPoint y: 175, distance: 48.5
click at [615, 175] on div "Format 7 6 5 4 3 2 1 No Folds 1 2 3 { "action" : "hideCardModal" } XXXXXXXXXXXX…" at bounding box center [960, 420] width 708 height 521
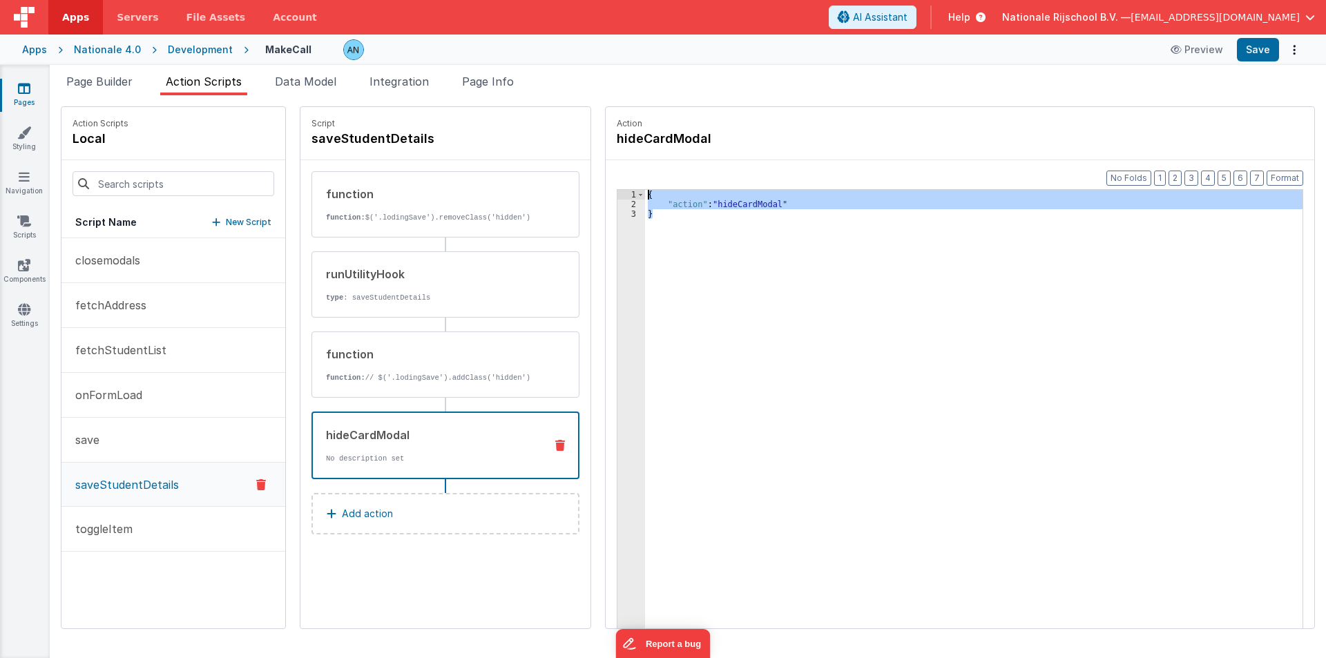
click at [555, 441] on icon at bounding box center [560, 445] width 10 height 11
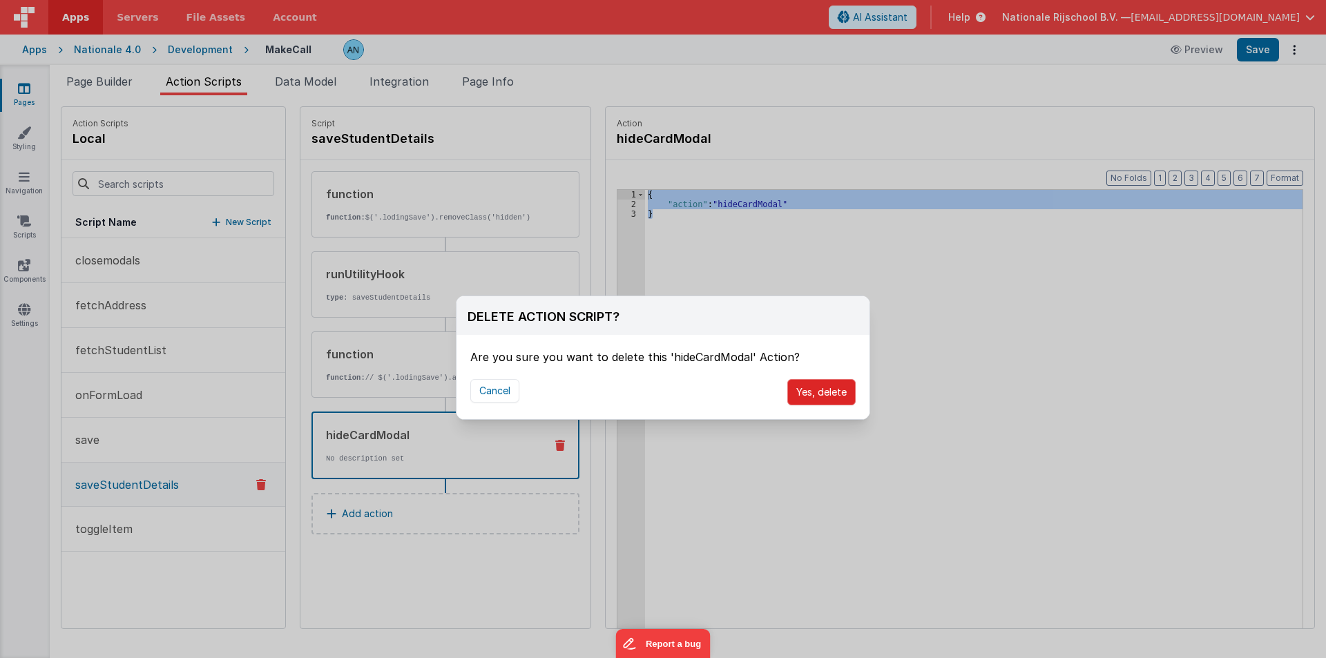
click at [807, 397] on button "Yes, delete" at bounding box center [821, 392] width 68 height 26
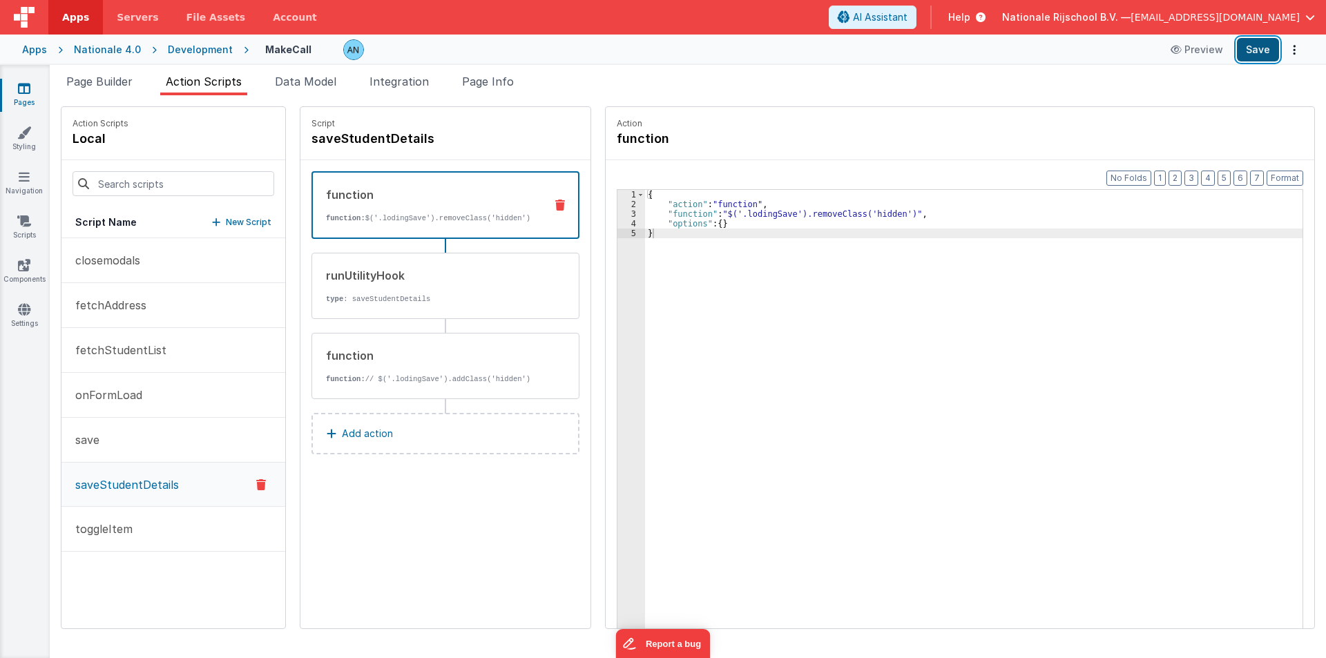
click at [1265, 39] on button "Save" at bounding box center [1258, 49] width 42 height 23
click at [38, 133] on link "Styling" at bounding box center [24, 140] width 50 height 28
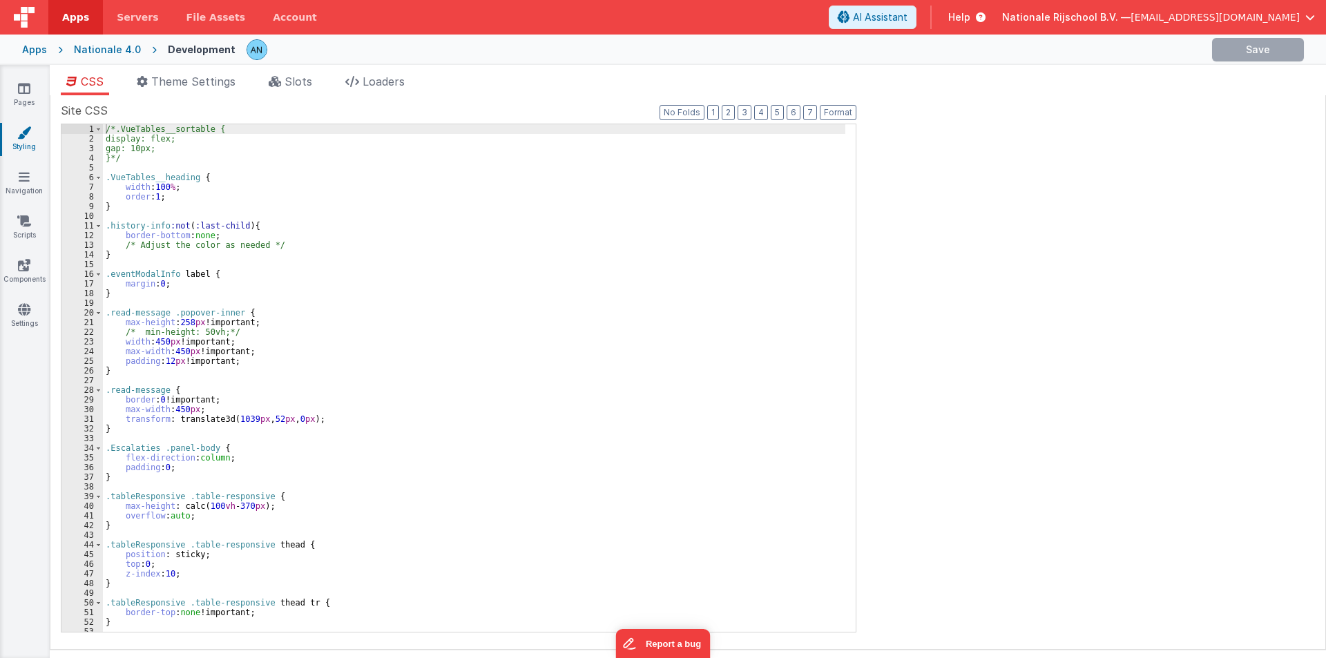
click at [314, 211] on div "/*.VueTables__sortable { display: flex; gap: 10px; }*/ .VueTables__heading { wi…" at bounding box center [474, 387] width 742 height 527
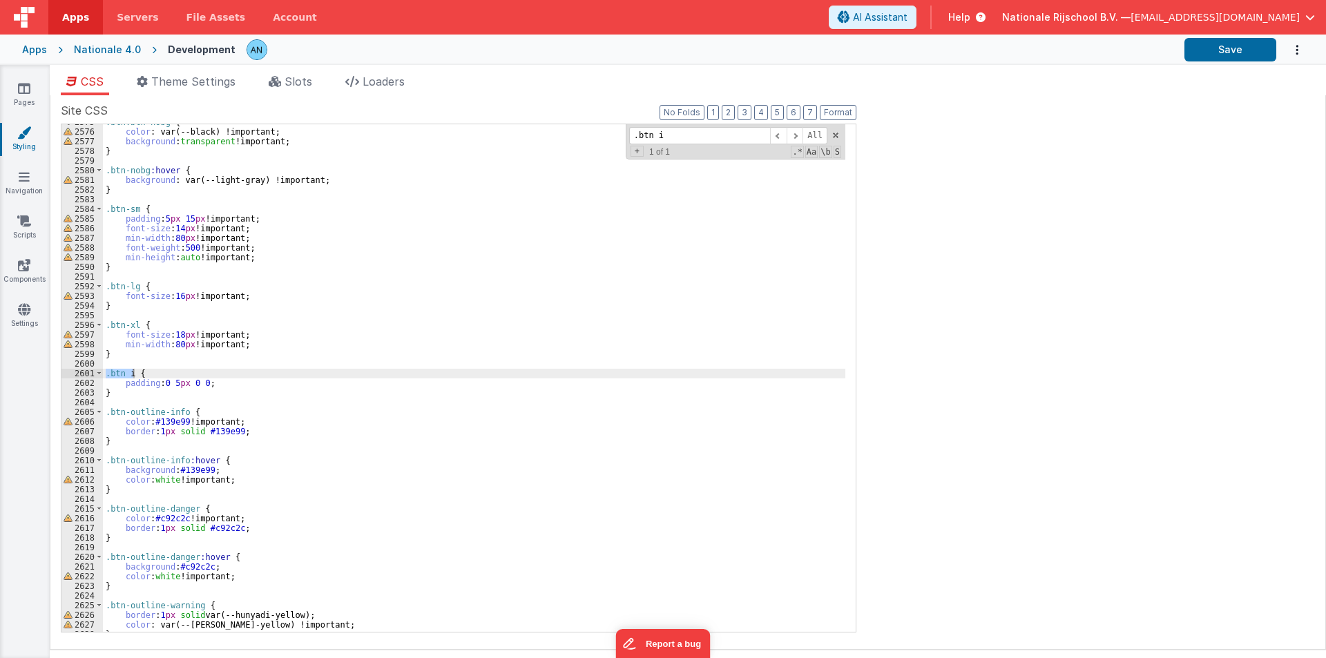
scroll to position [15384, 0]
type input ".btn i"
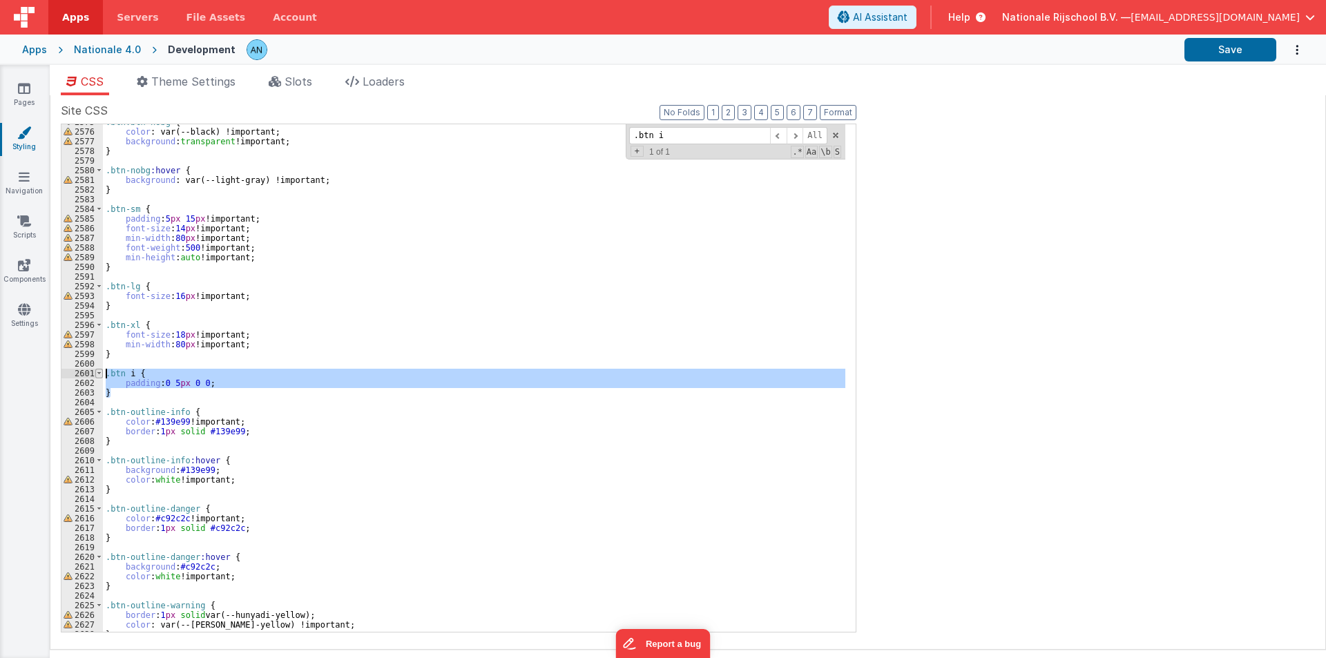
drag, startPoint x: 121, startPoint y: 394, endPoint x: 99, endPoint y: 370, distance: 32.3
click at [99, 370] on div "2575 2576 2577 2578 2579 2580 2581 2582 2583 2584 2585 2586 2587 2588 2589 2590…" at bounding box center [458, 378] width 795 height 509
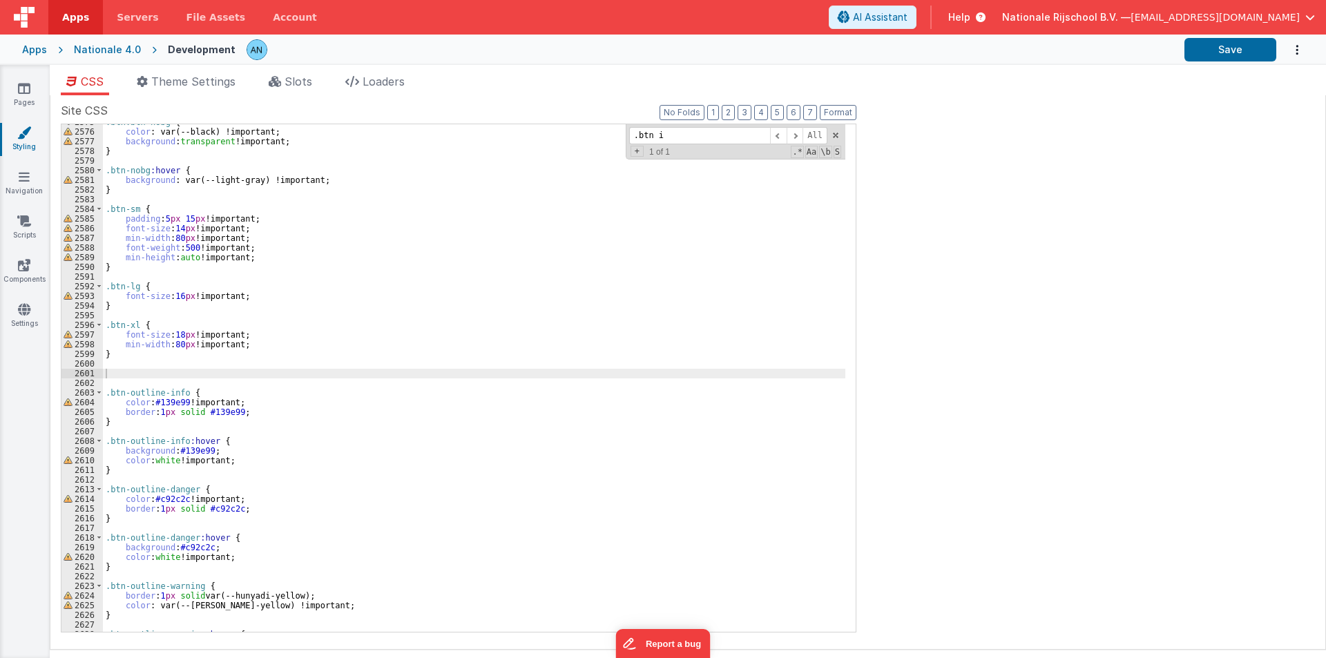
click at [1231, 32] on header "Apps Servers File Assets Account Some FUTURE Slot AI Assistant Help Nationale R…" at bounding box center [663, 17] width 1326 height 35
click at [1216, 52] on button "Save" at bounding box center [1230, 49] width 92 height 23
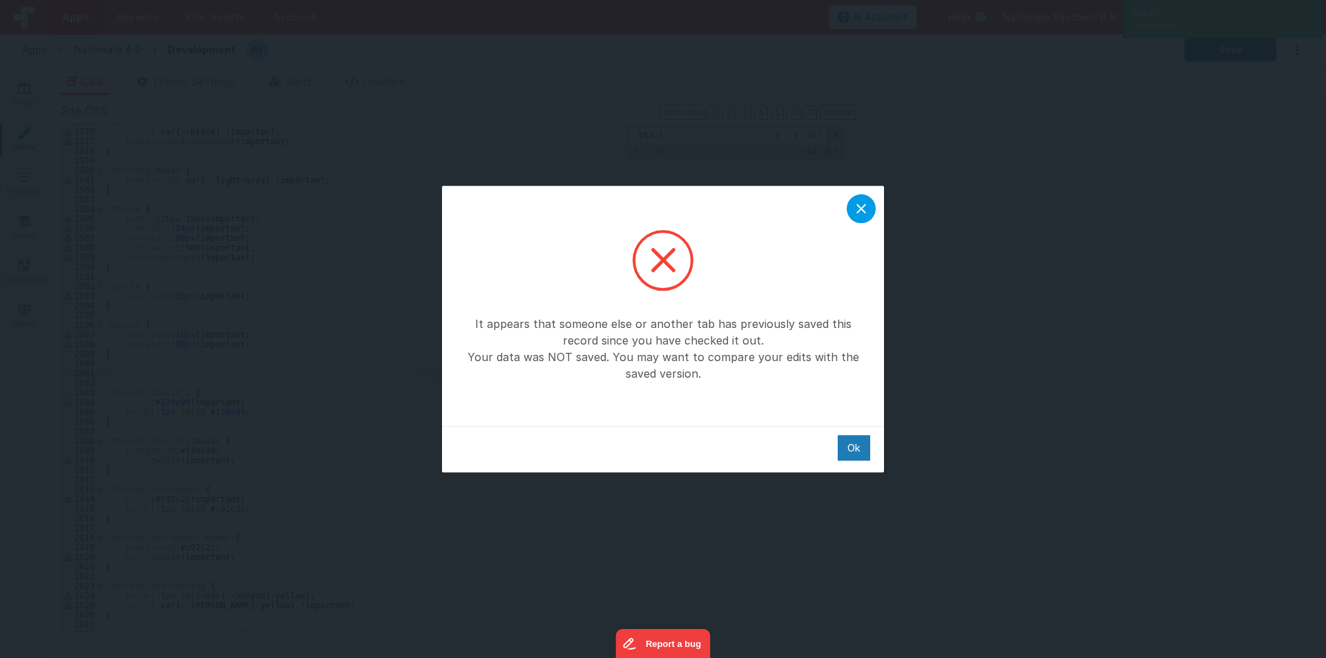
click at [866, 203] on icon at bounding box center [861, 208] width 17 height 17
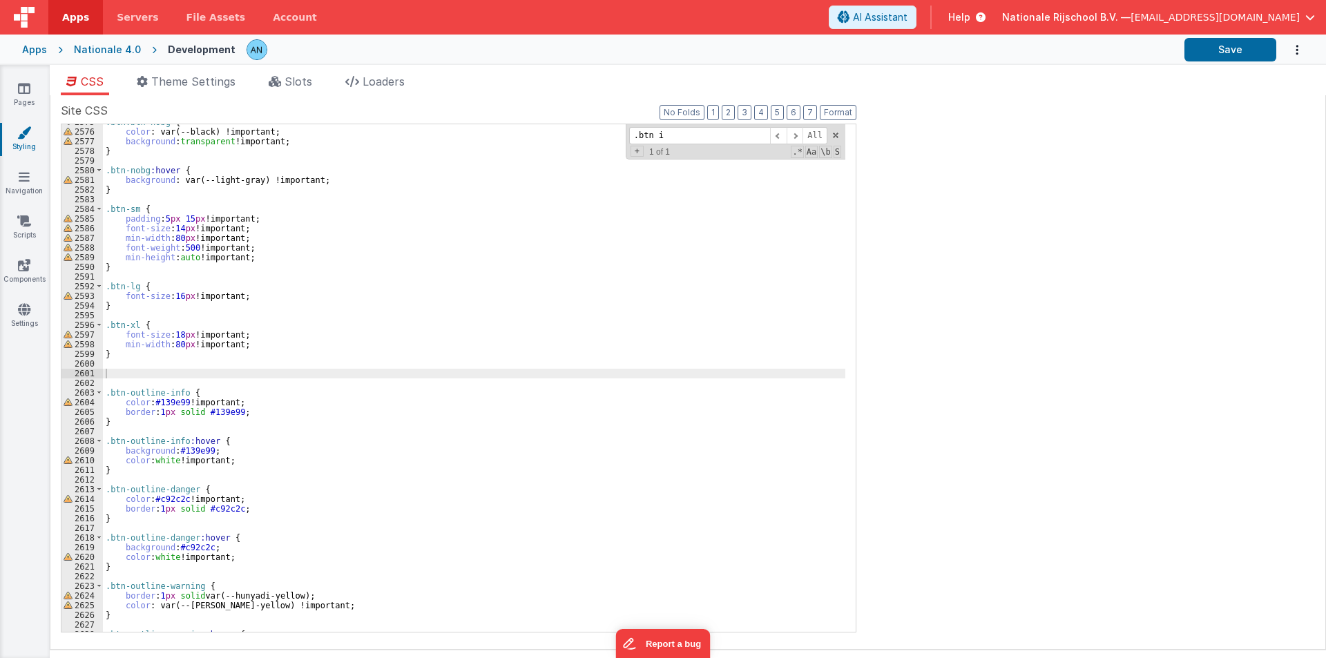
click at [22, 80] on div "Pages Styling Navigation Scripts Components Settings" at bounding box center [25, 361] width 50 height 593
click at [22, 81] on icon at bounding box center [24, 88] width 12 height 14
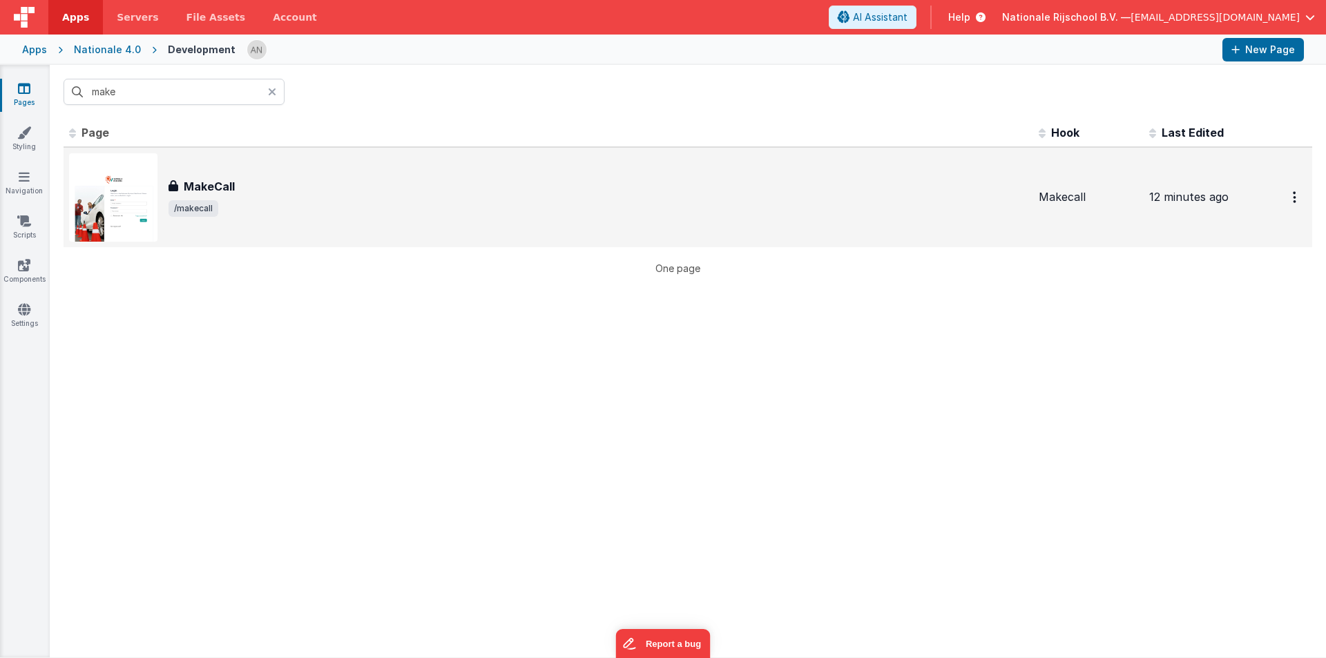
click at [260, 187] on div "MakeCall" at bounding box center [597, 186] width 859 height 17
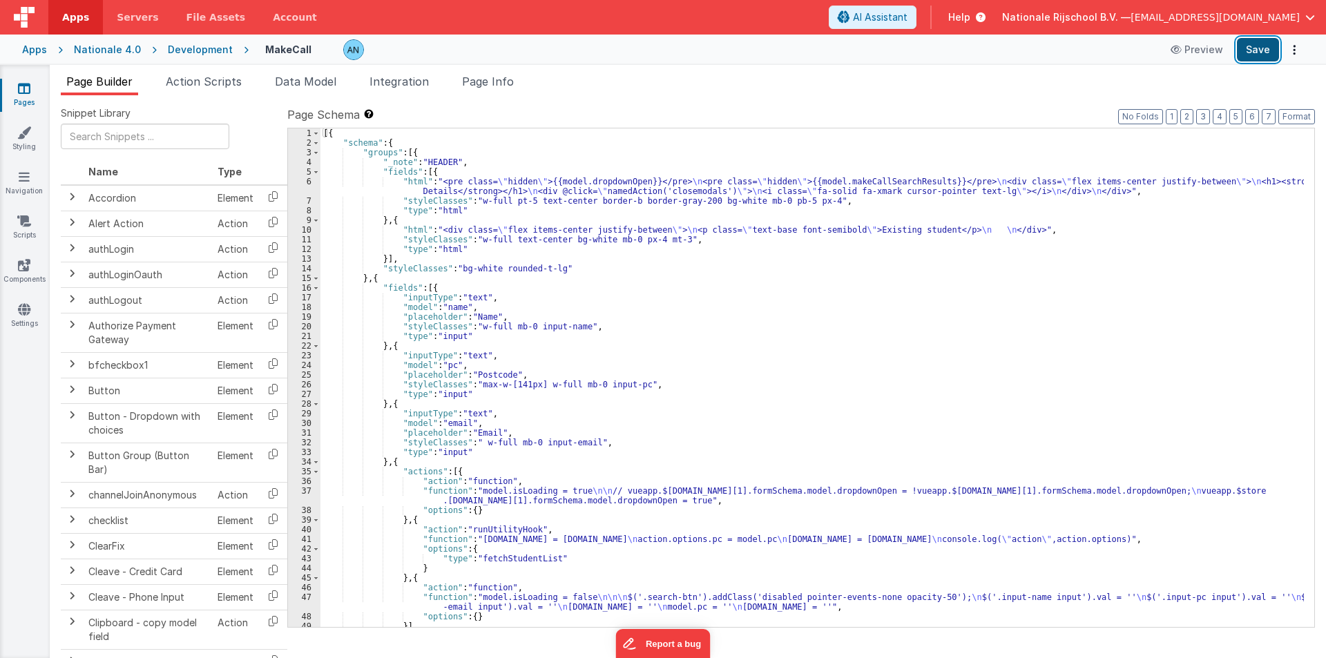
click at [1248, 43] on button "Save" at bounding box center [1258, 49] width 42 height 23
click at [1301, 113] on button "Format" at bounding box center [1296, 116] width 37 height 15
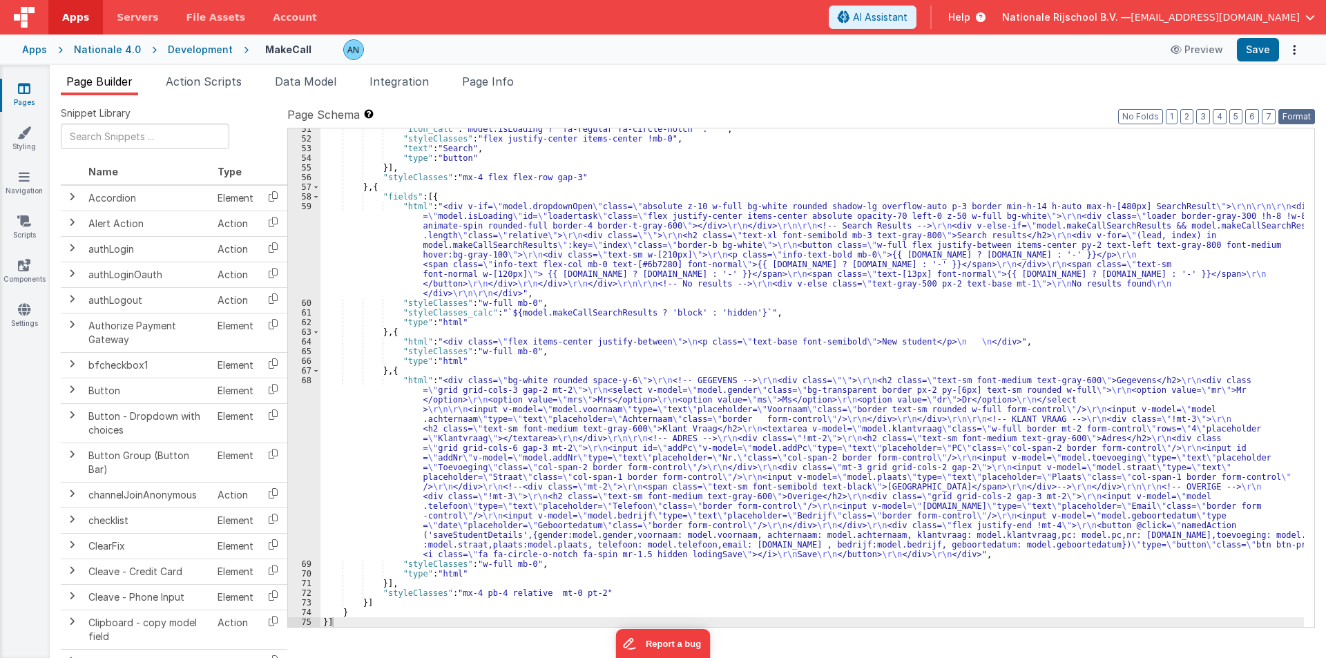
scroll to position [516, 0]
click at [574, 175] on div ""icon_calc" : "model.isLoading ? 'fa-regular fa-circle-notch' : ''" , "styleCla…" at bounding box center [811, 383] width 983 height 518
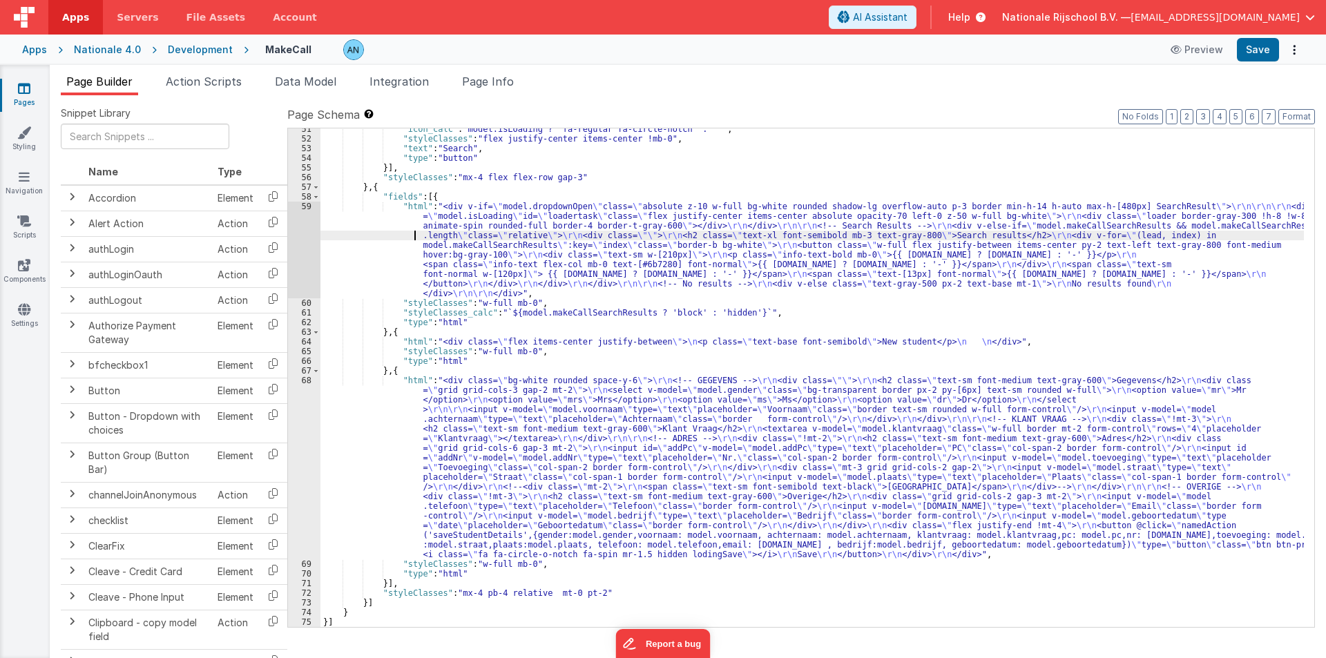
click at [342, 237] on div ""icon_calc" : "model.isLoading ? 'fa-regular fa-circle-notch' : ''" , "styleCla…" at bounding box center [811, 383] width 983 height 518
click at [356, 255] on div ""icon_calc" : "model.isLoading ? 'fa-regular fa-circle-notch' : ''" , "styleCla…" at bounding box center [811, 383] width 983 height 518
click at [291, 215] on div "59" at bounding box center [304, 250] width 32 height 97
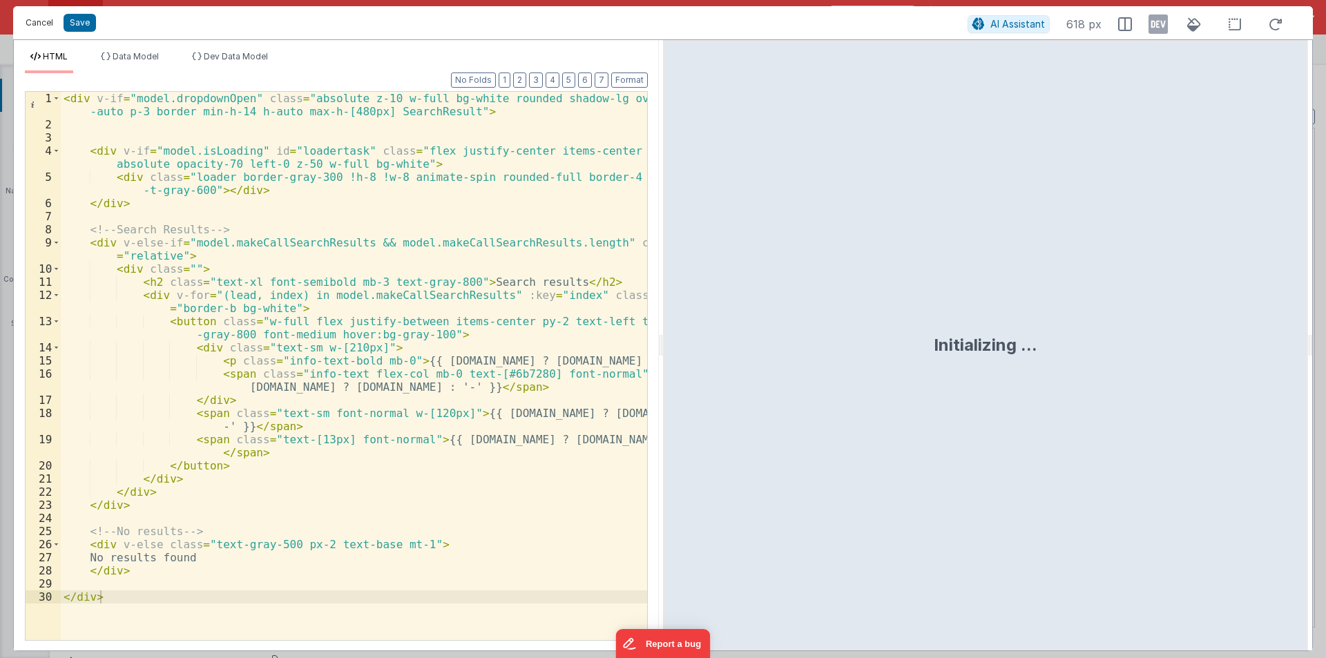
drag, startPoint x: 32, startPoint y: 25, endPoint x: 146, endPoint y: 70, distance: 122.5
click at [35, 27] on button "Cancel" at bounding box center [39, 22] width 41 height 19
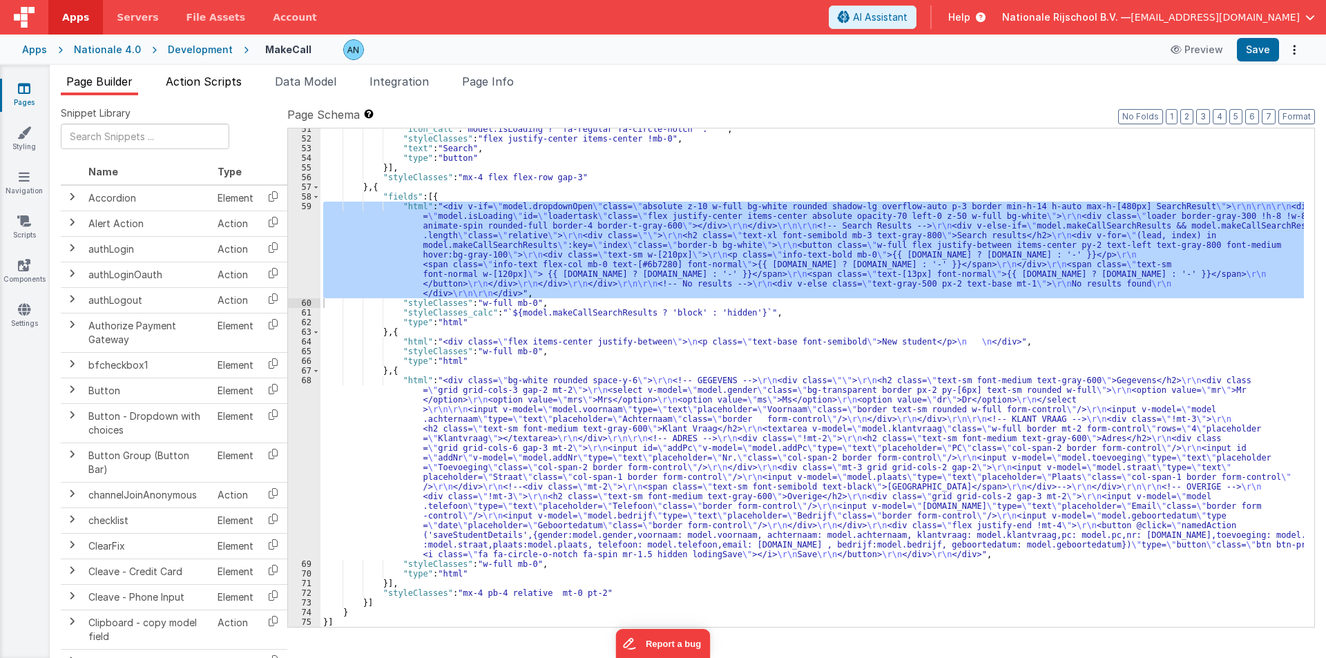
click at [194, 76] on span "Action Scripts" at bounding box center [204, 82] width 76 height 14
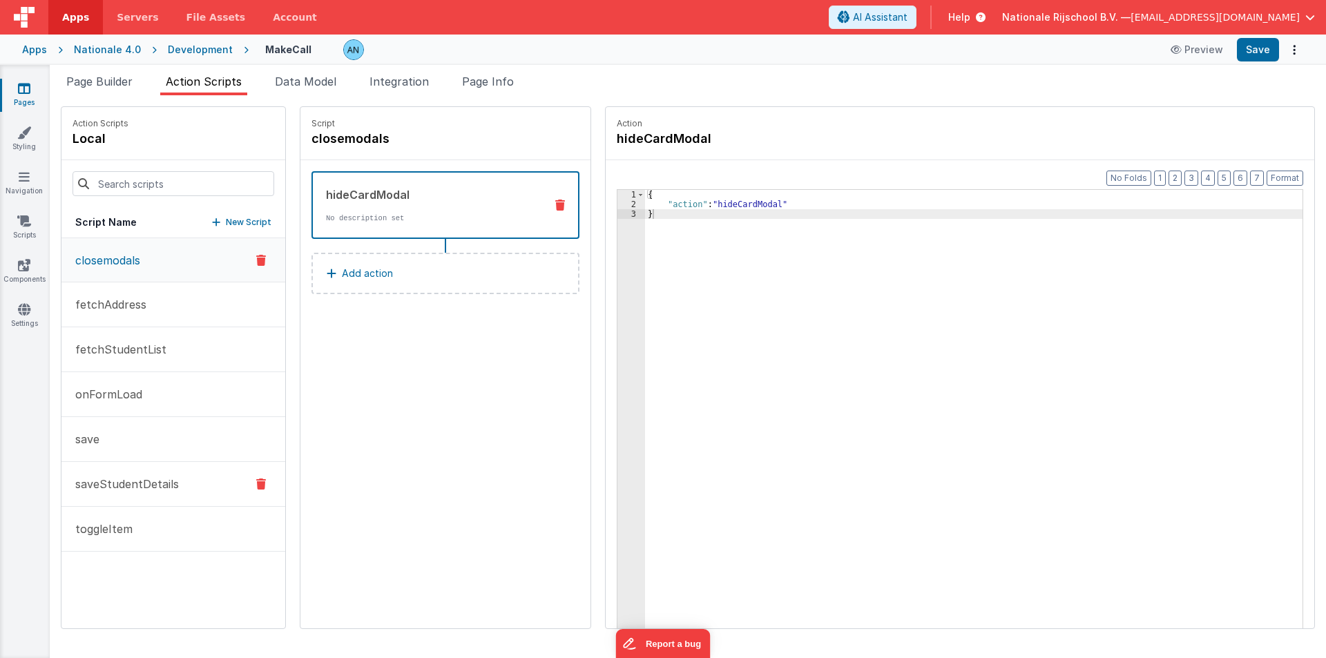
click at [180, 477] on button "saveStudentDetails" at bounding box center [173, 484] width 224 height 45
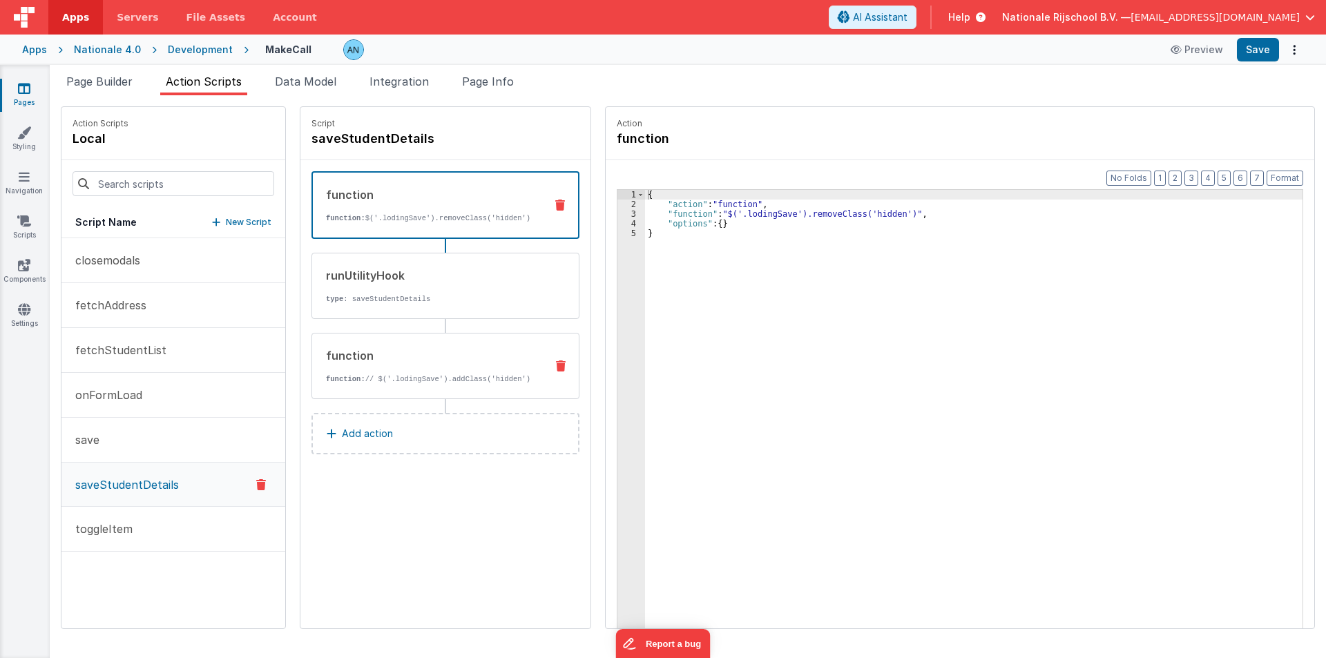
click at [394, 365] on div "function function: // $('.lodingSave').addClass('hidden')" at bounding box center [423, 365] width 222 height 37
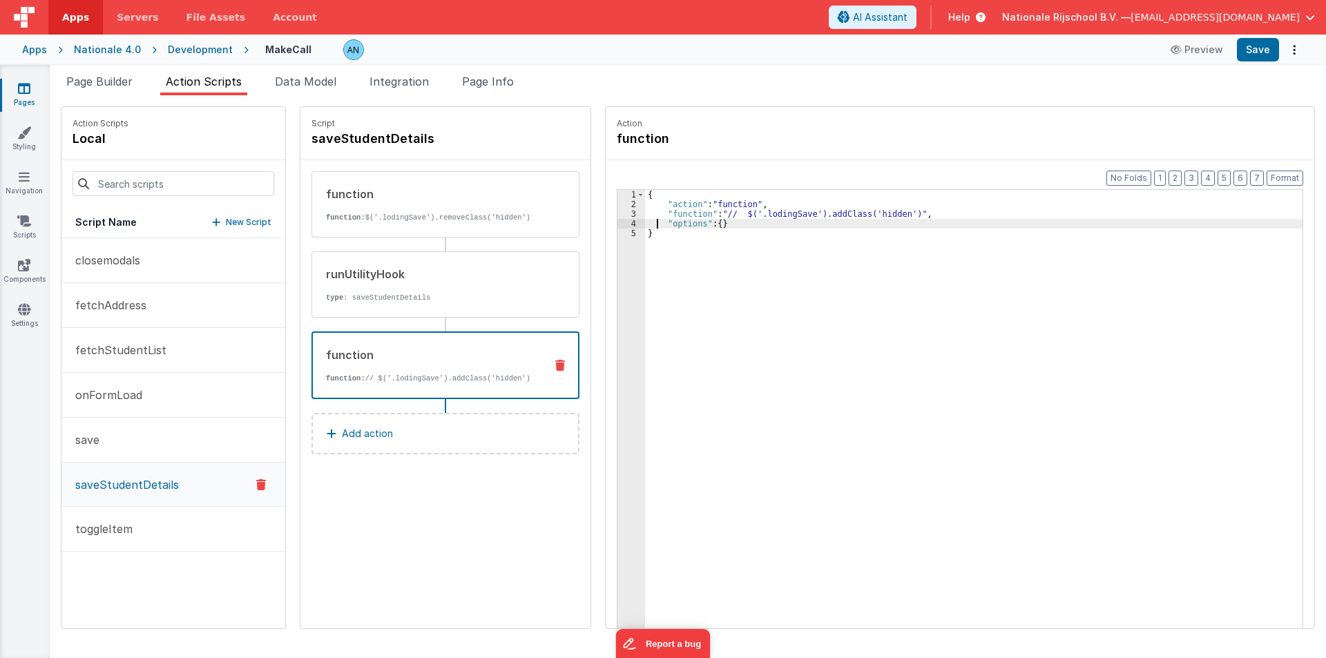
click at [645, 219] on div "{ "action" : "function" , "function" : "// $('.lodingSave').addClass('hidden')"…" at bounding box center [980, 440] width 670 height 501
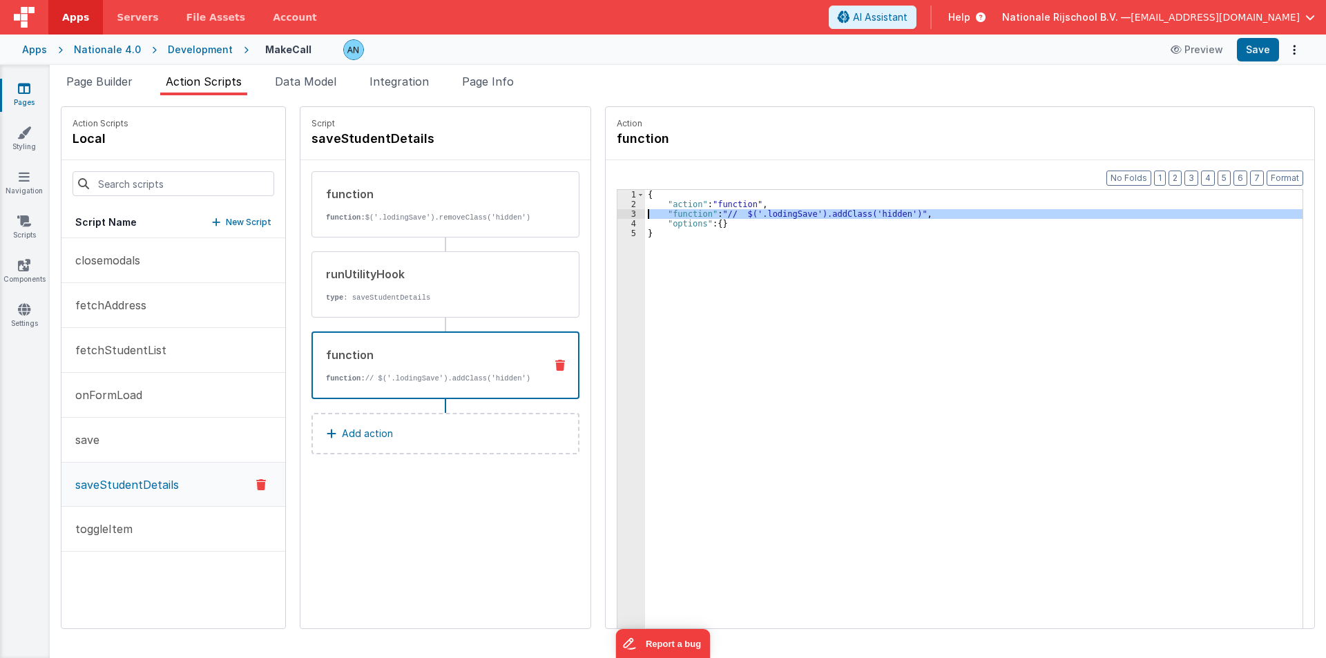
click at [617, 211] on div "3" at bounding box center [631, 214] width 28 height 10
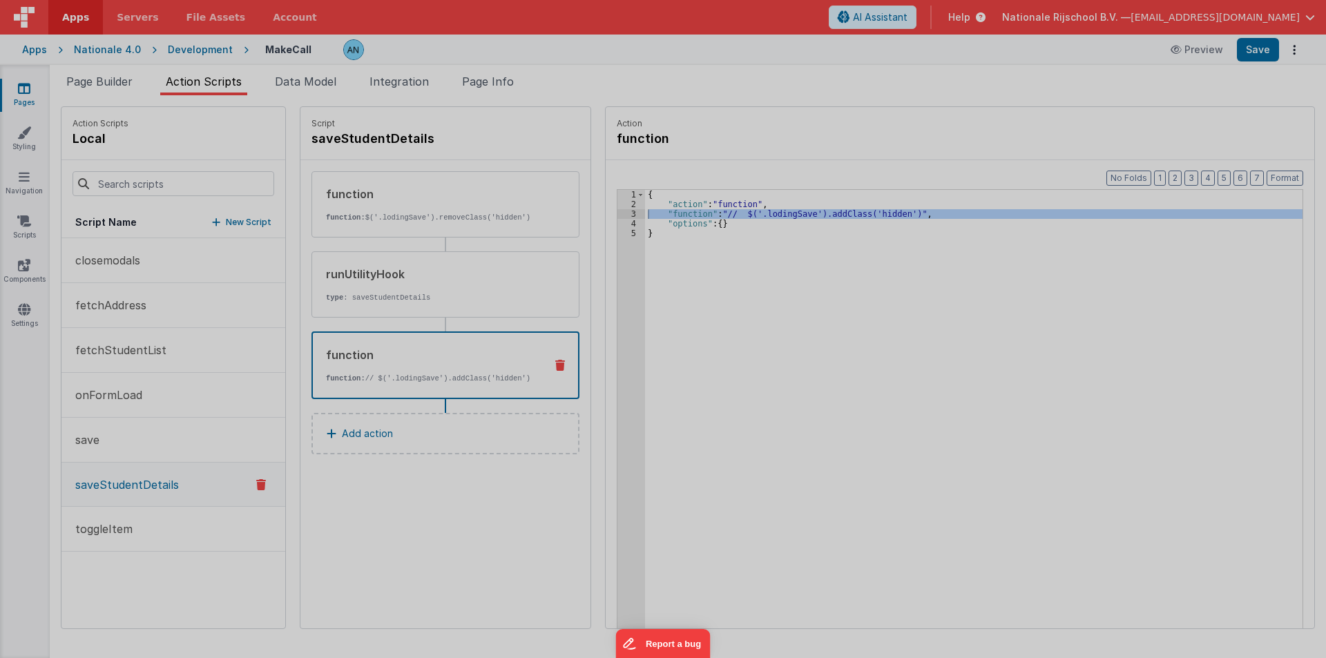
click at [612, 211] on div "// $('.lodingSave').addClass('hidden')" at bounding box center [677, 364] width 1247 height 579
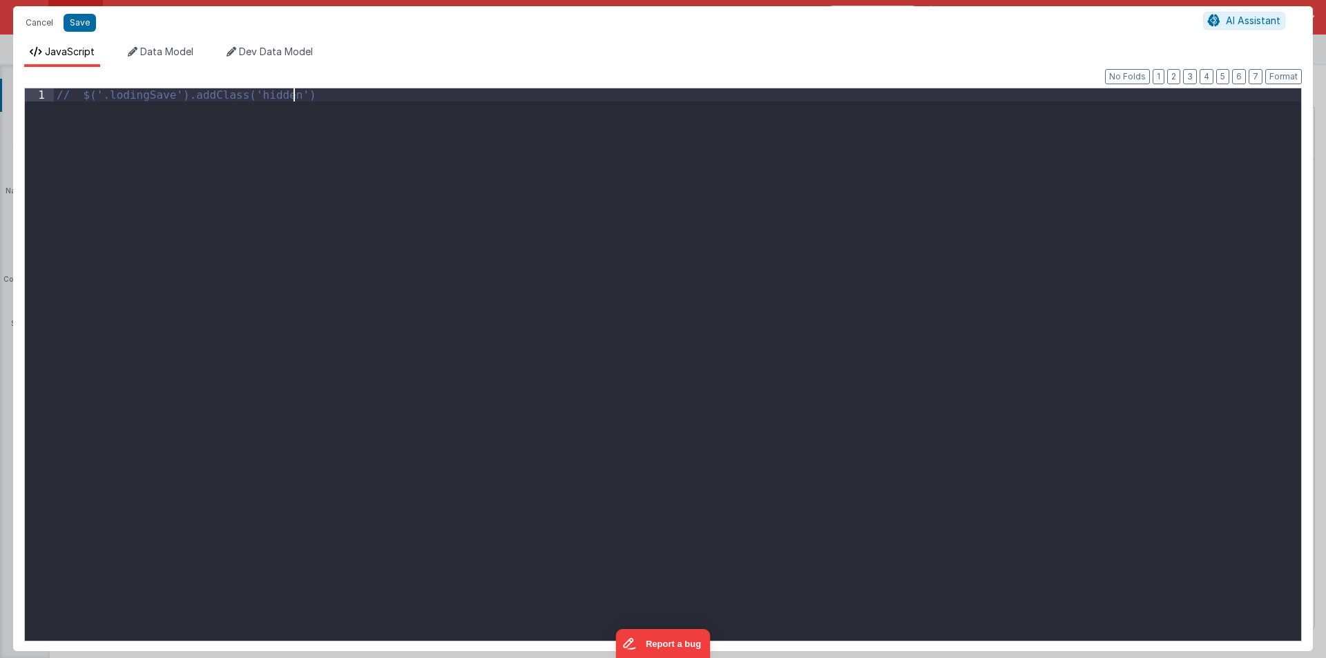
click at [224, 180] on div "// $('.lodingSave').addClass('hidden')" at bounding box center [677, 377] width 1247 height 579
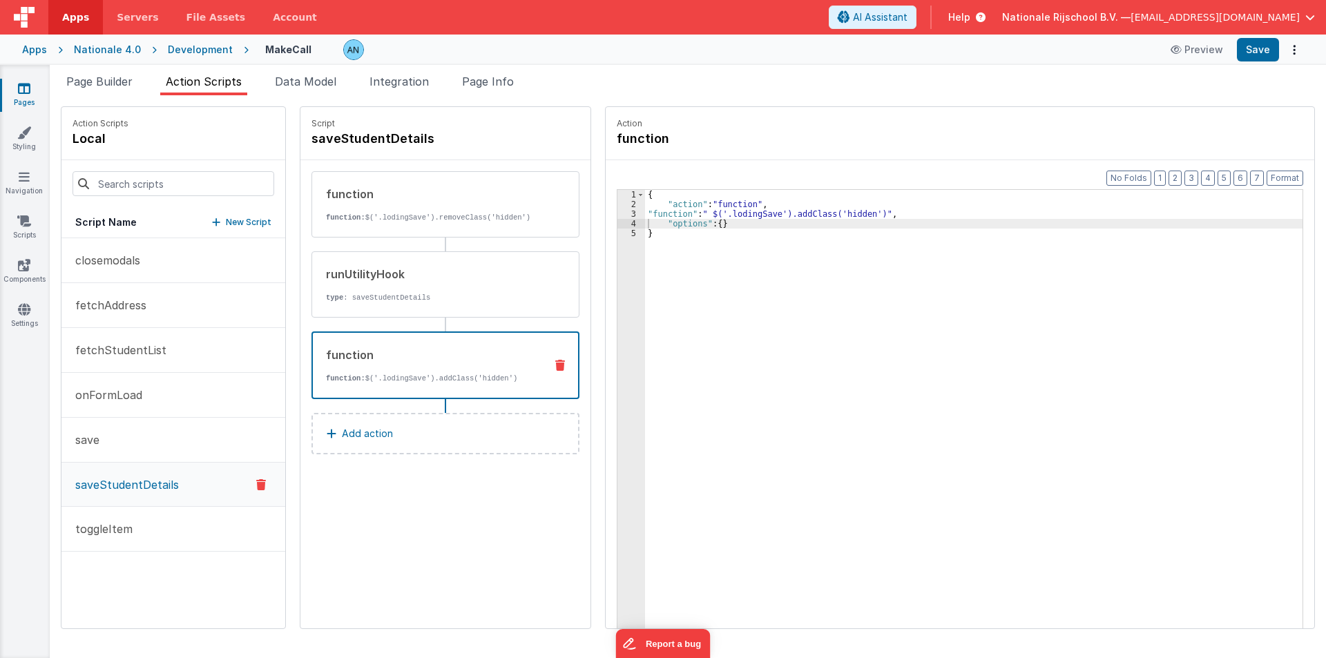
click at [406, 427] on button "Add action" at bounding box center [445, 433] width 268 height 41
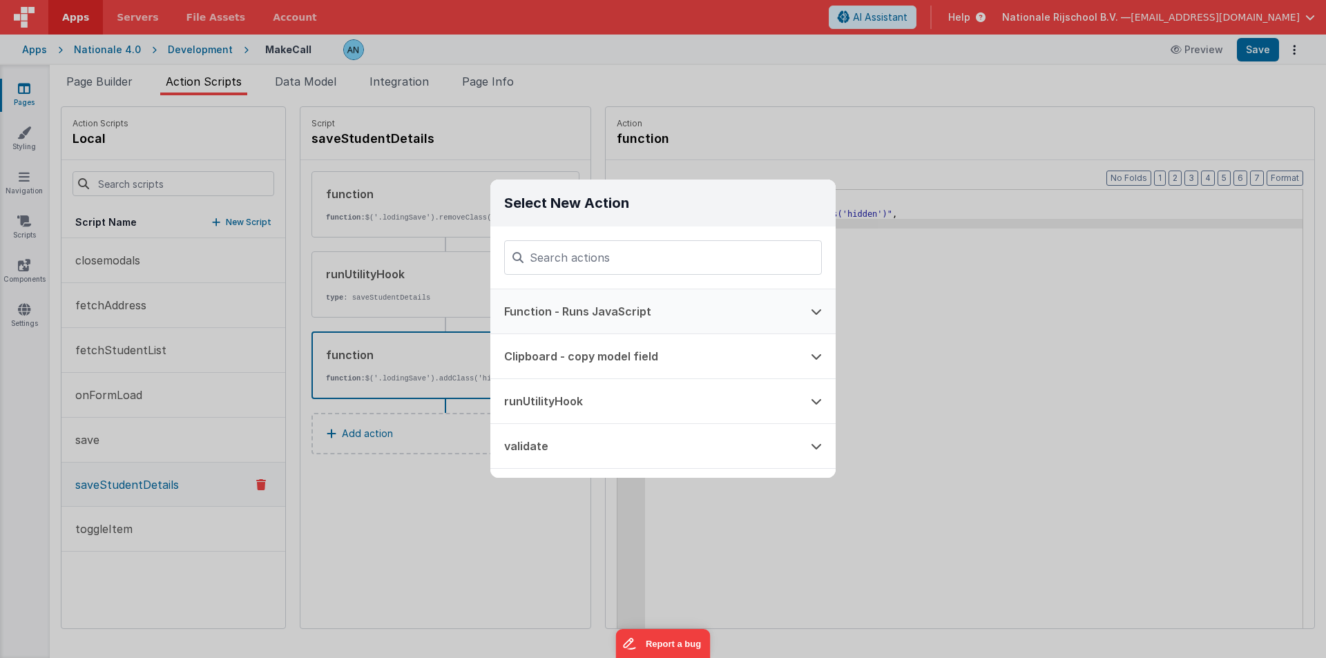
click at [552, 324] on button "Function - Runs JavaScript" at bounding box center [643, 311] width 307 height 44
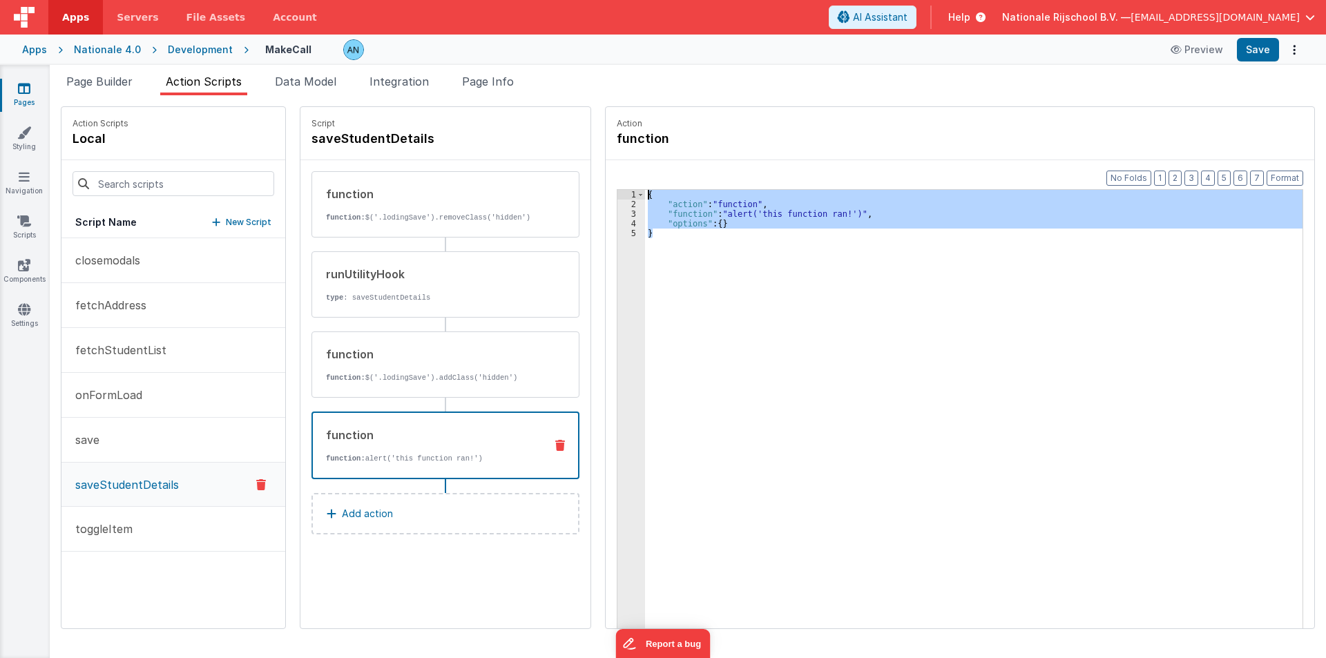
drag, startPoint x: 644, startPoint y: 236, endPoint x: 612, endPoint y: 168, distance: 74.5
click at [612, 168] on div "Format 7 6 5 4 3 2 1 No Folds 1 2 3 4 5 { "action" : "function" , "function" : …" at bounding box center [960, 420] width 708 height 521
click at [555, 443] on icon at bounding box center [560, 445] width 10 height 11
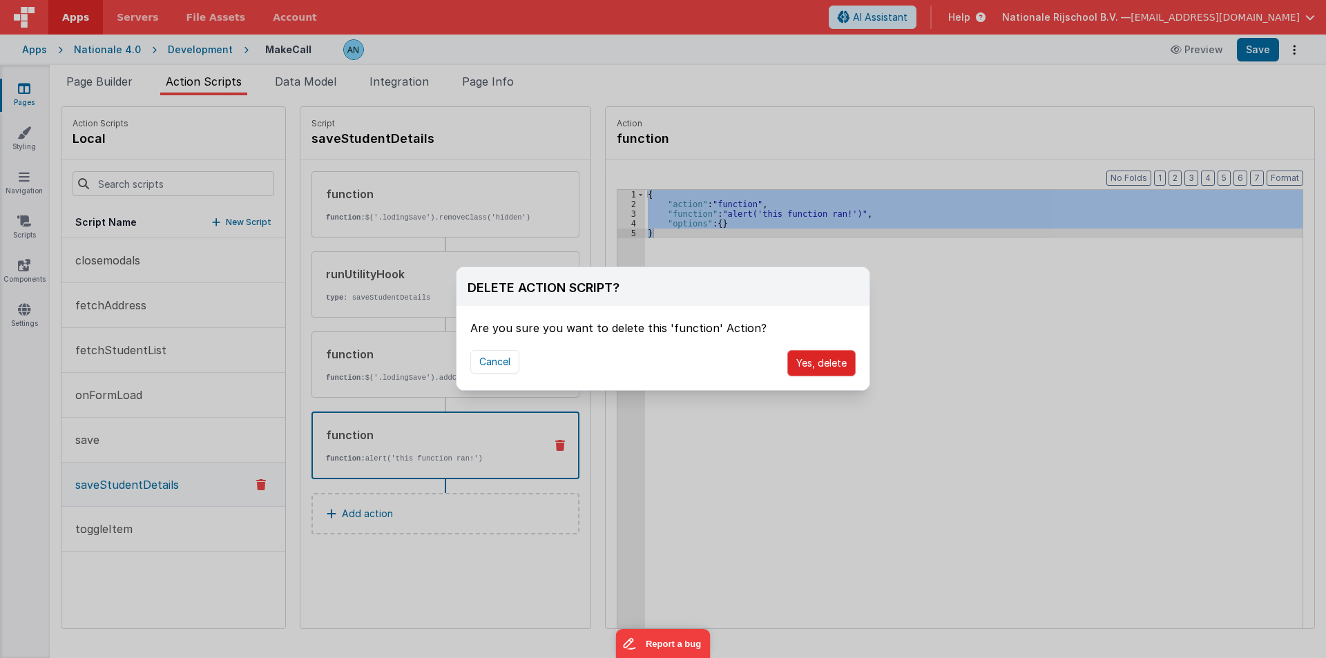
click at [811, 358] on button "Yes, delete" at bounding box center [821, 363] width 68 height 26
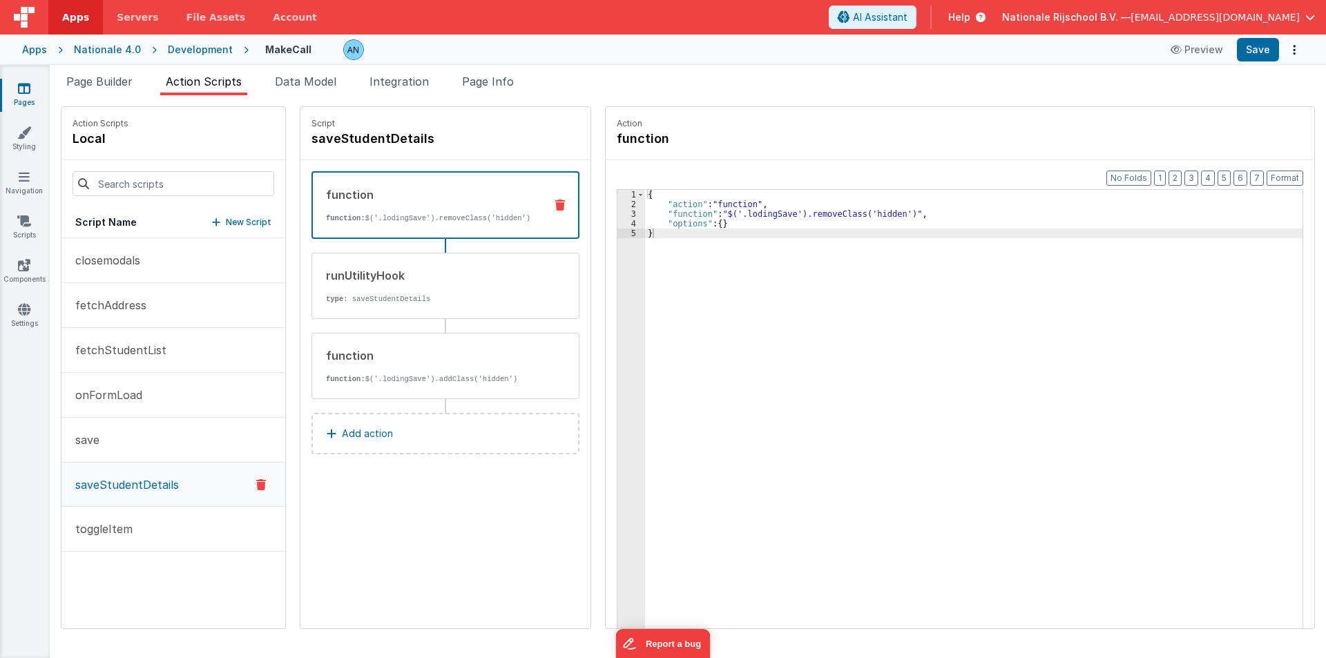
click at [342, 428] on p "Add action" at bounding box center [367, 433] width 51 height 17
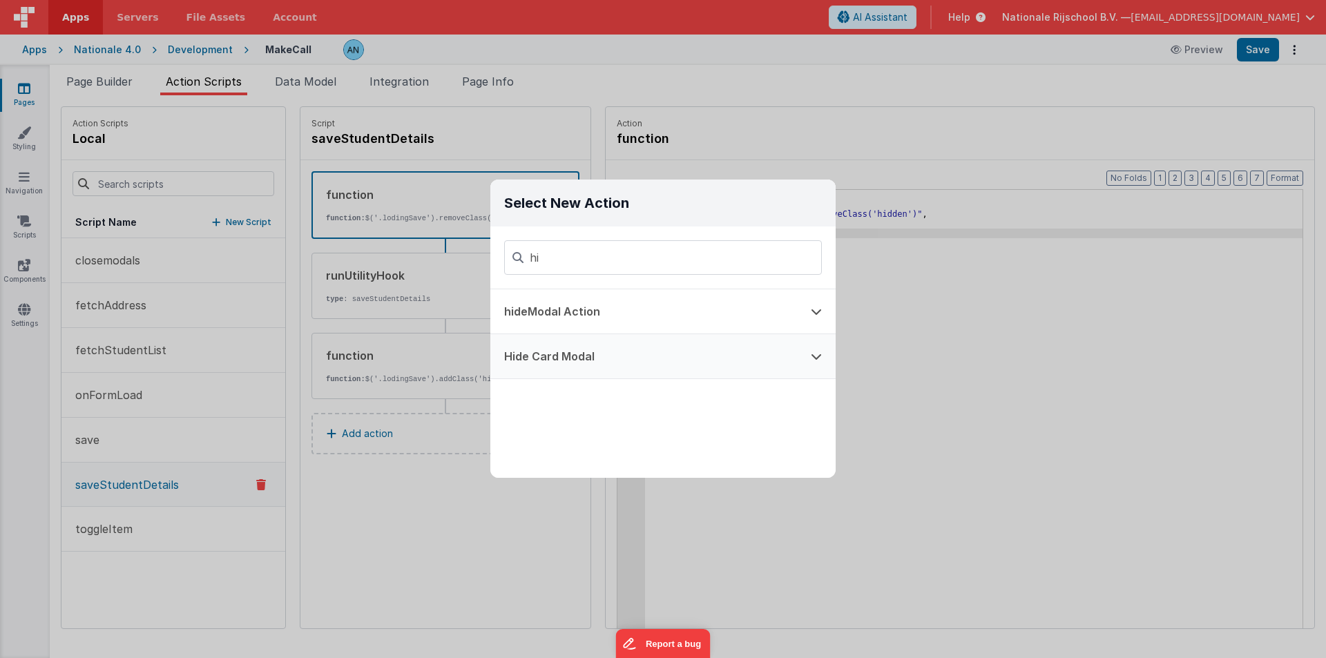
type input "hi"
click at [566, 357] on button "Hide Card Modal" at bounding box center [643, 356] width 307 height 44
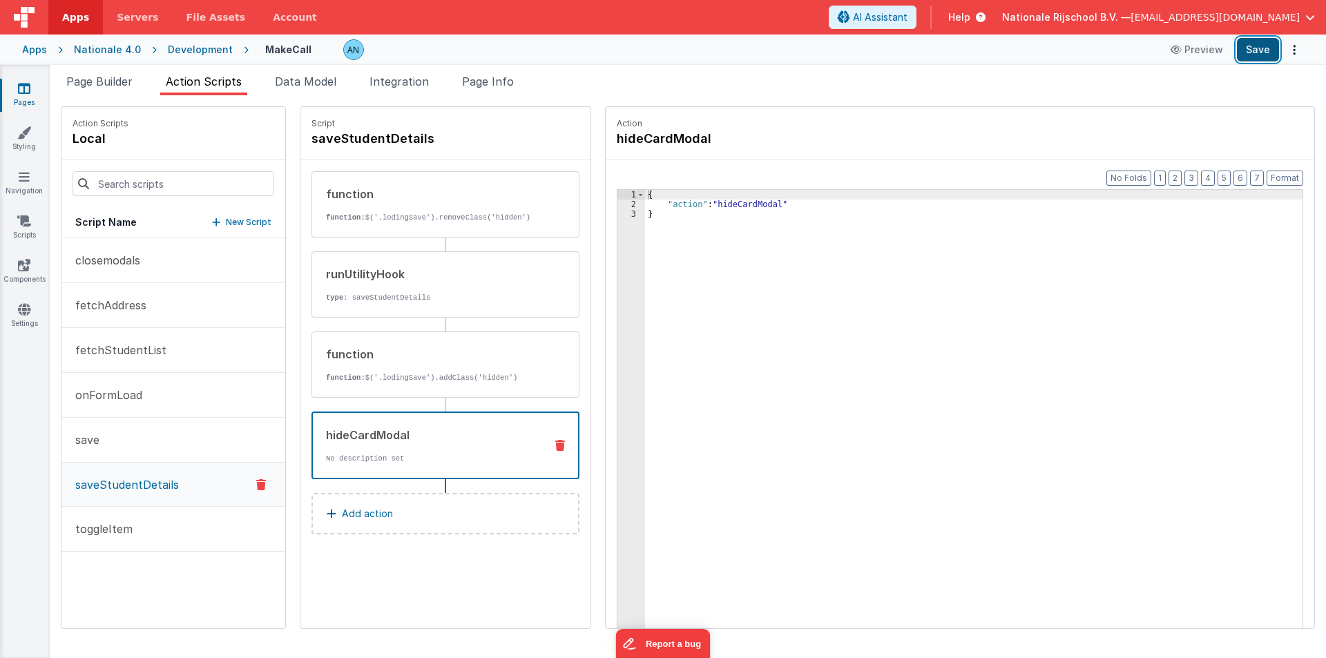
click at [1258, 48] on button "Save" at bounding box center [1258, 49] width 42 height 23
click at [379, 516] on button "Add action" at bounding box center [445, 513] width 268 height 41
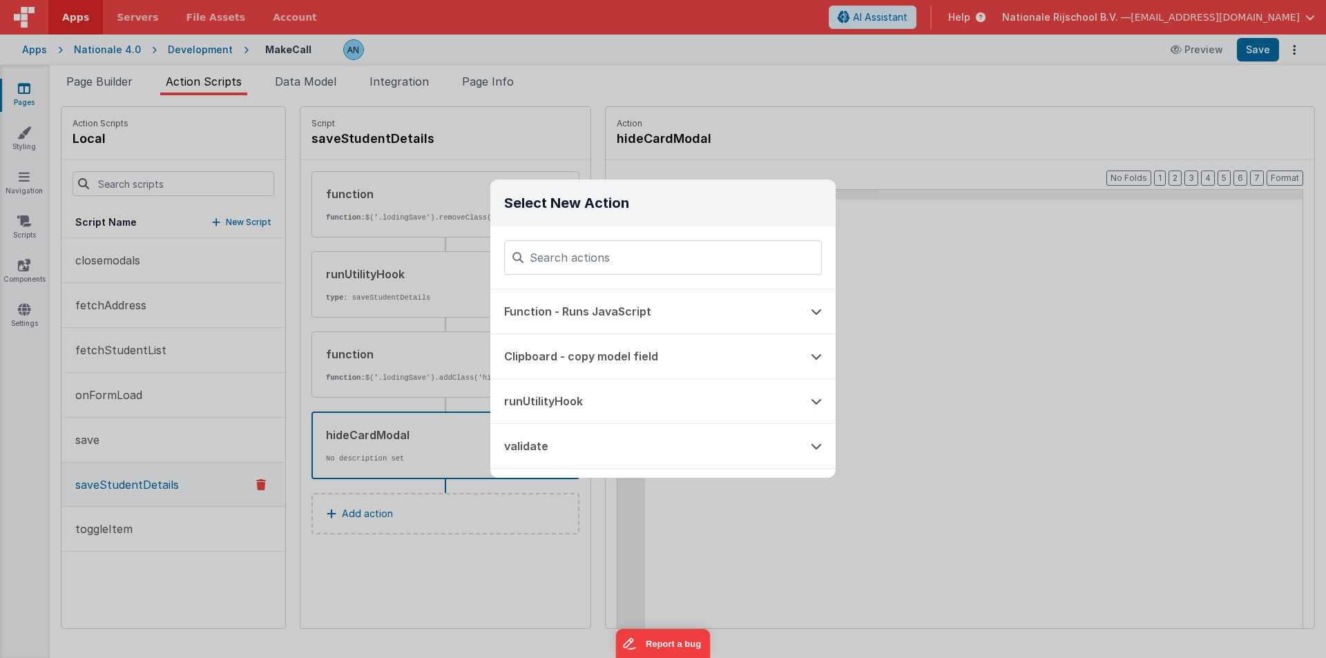
type input "h"
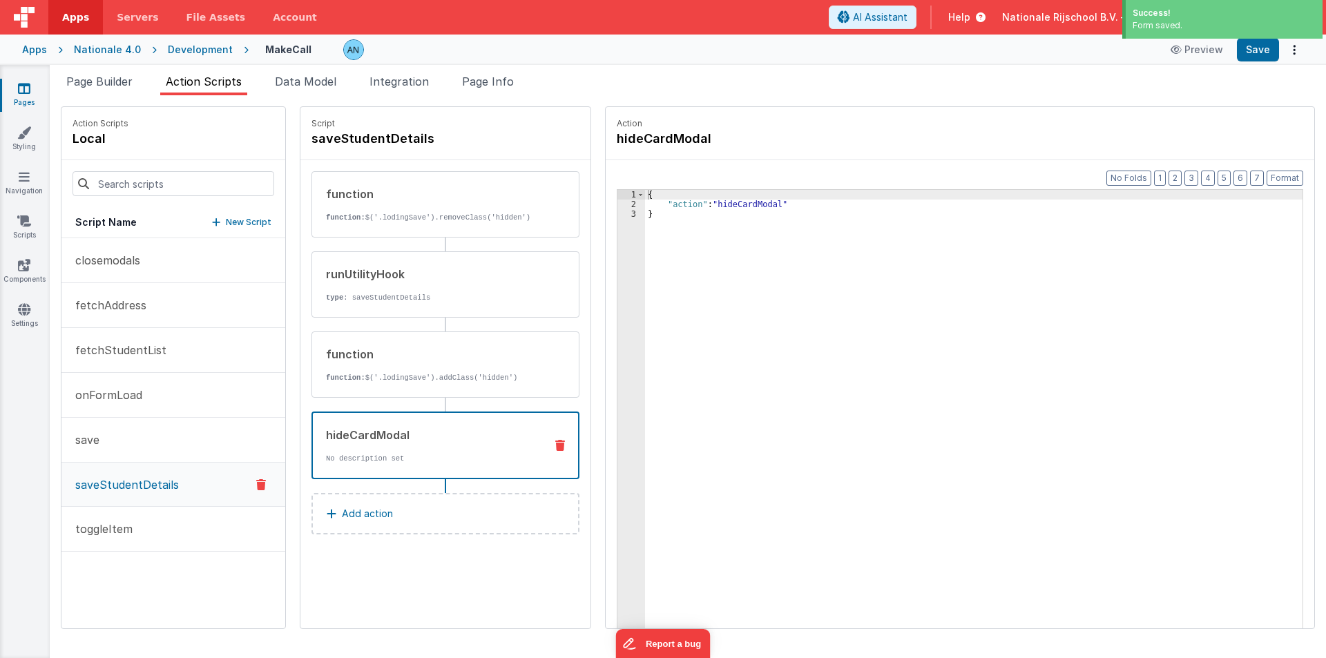
click at [356, 505] on p "Add action" at bounding box center [367, 513] width 51 height 17
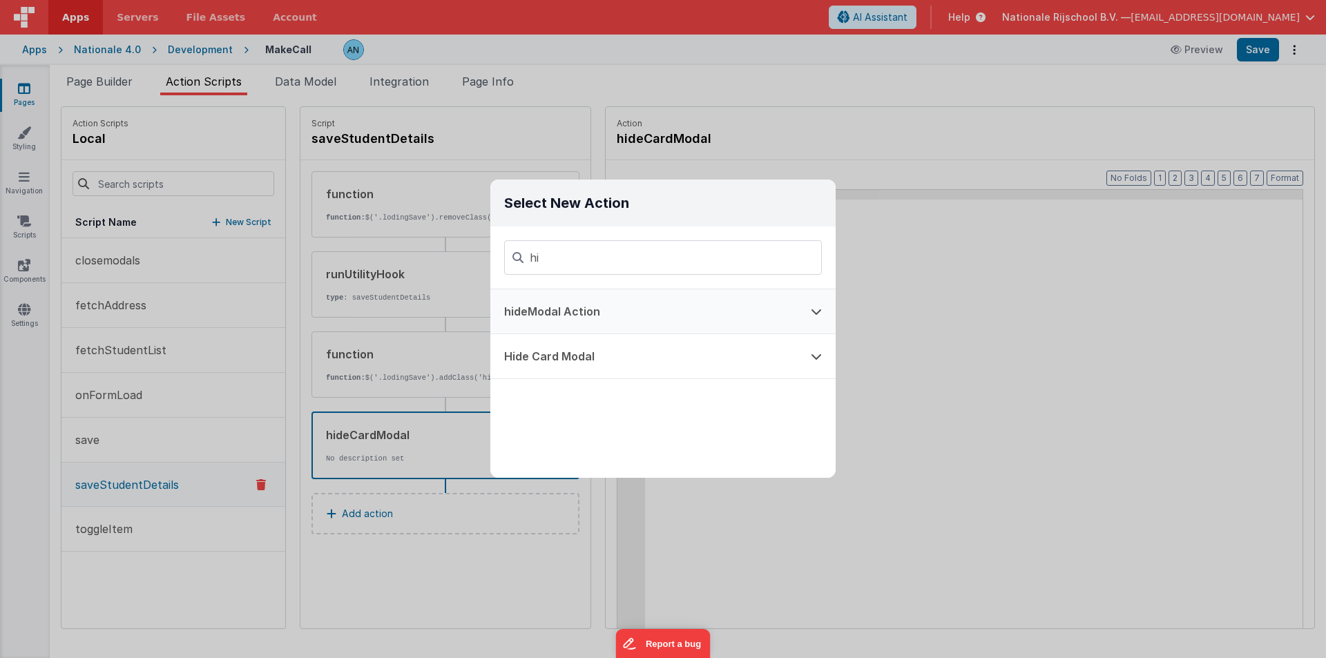
type input "hi"
click at [568, 310] on button "hideModal Action" at bounding box center [643, 311] width 307 height 44
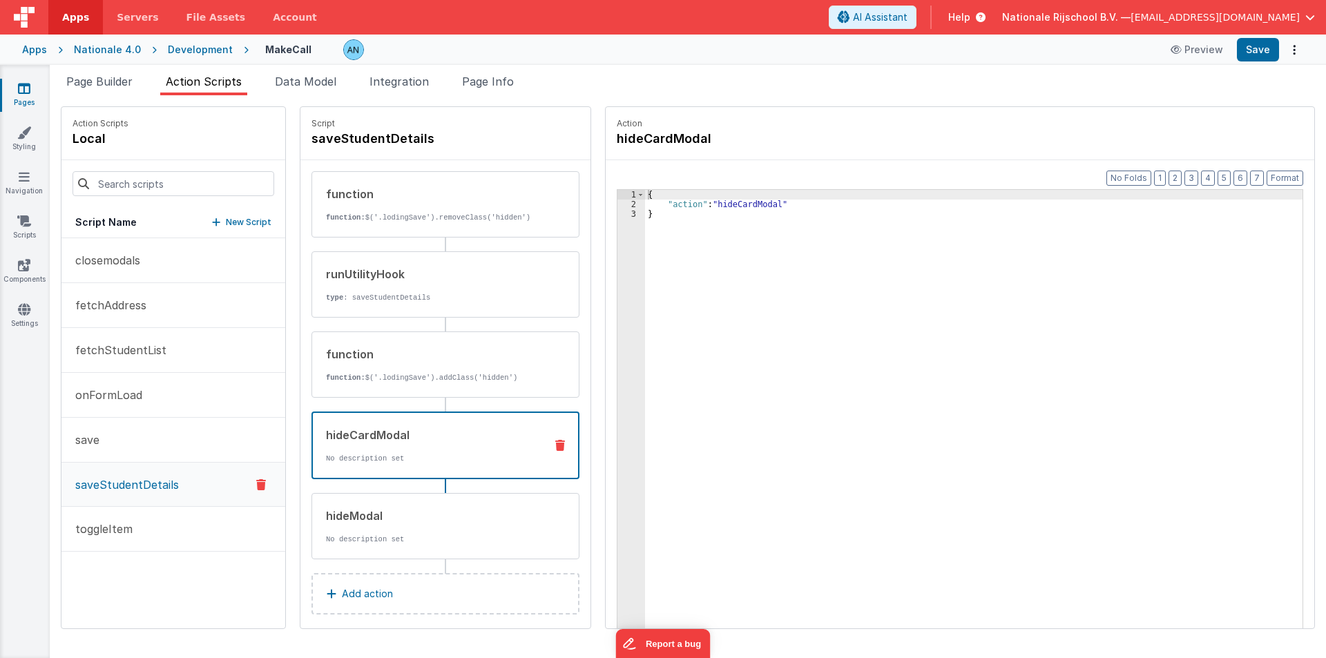
click at [458, 432] on div "hideCardModal" at bounding box center [430, 435] width 208 height 17
click at [555, 442] on icon at bounding box center [560, 445] width 10 height 11
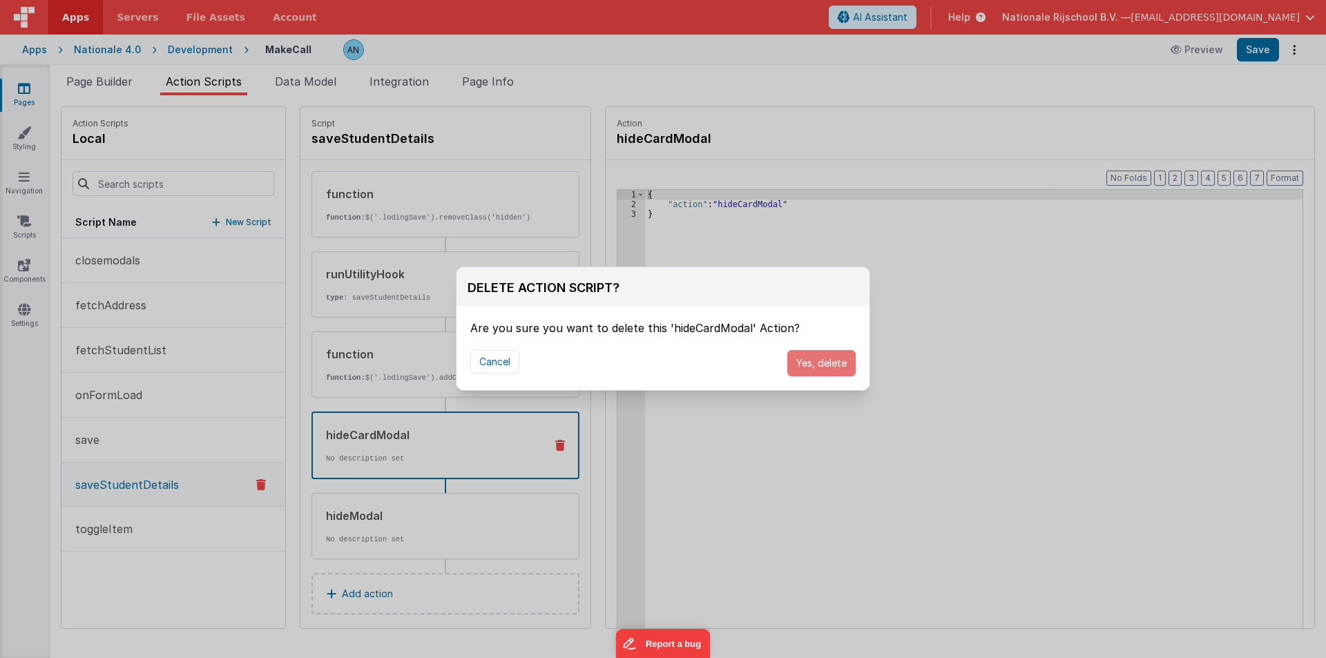
drag, startPoint x: 831, startPoint y: 356, endPoint x: 867, endPoint y: 309, distance: 59.2
click at [831, 356] on button "Yes, delete" at bounding box center [821, 363] width 68 height 26
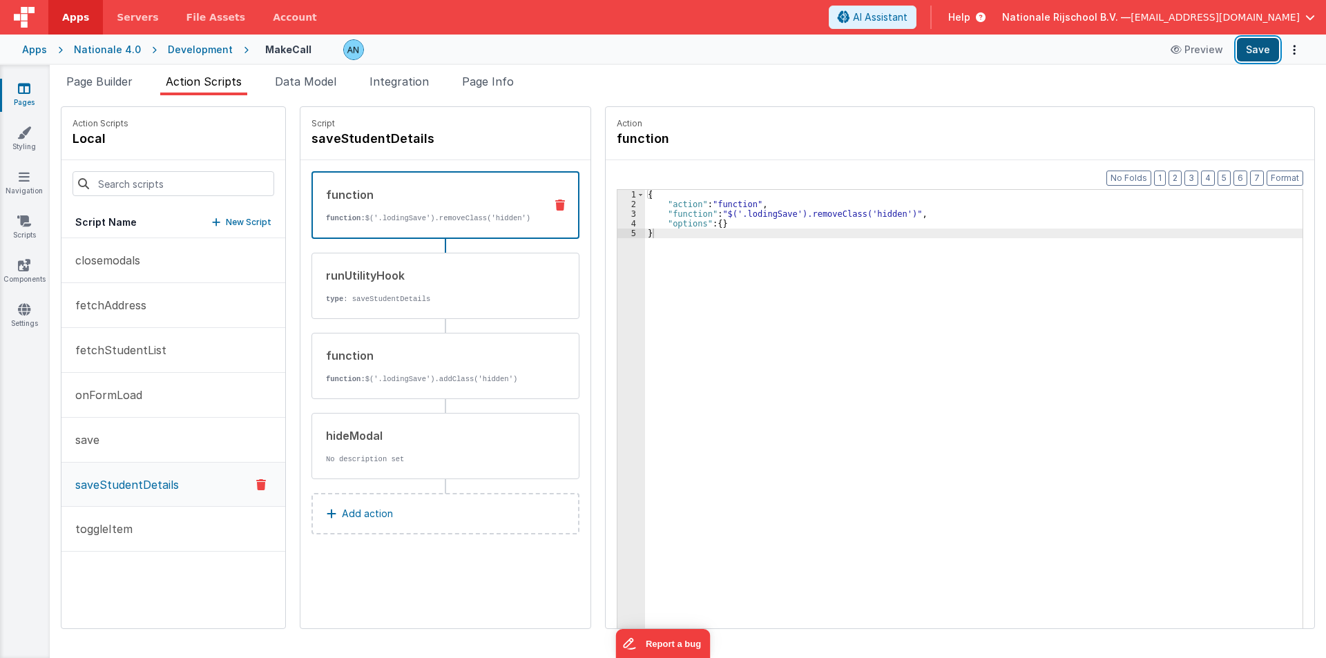
click at [1257, 48] on button "Save" at bounding box center [1258, 49] width 42 height 23
click at [1289, 175] on button "Format" at bounding box center [1284, 178] width 37 height 15
click at [404, 437] on div "hideModal" at bounding box center [430, 435] width 209 height 17
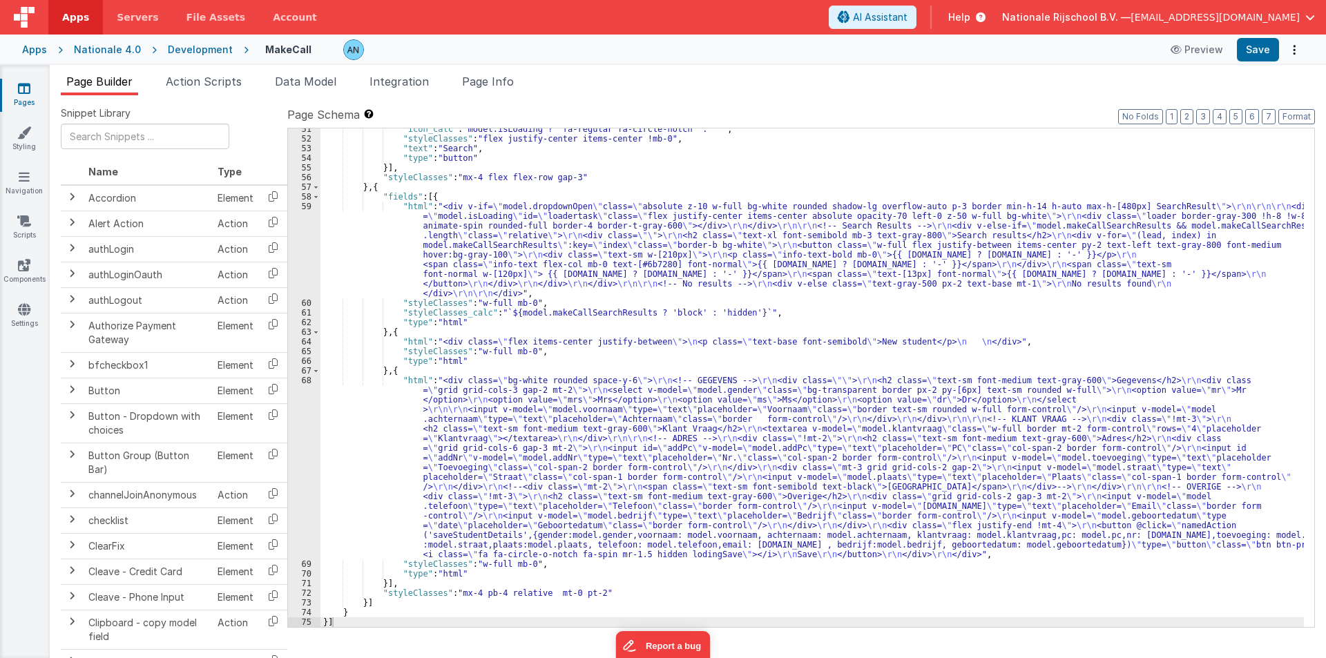
scroll to position [516, 0]
click at [224, 90] on li "Action Scripts" at bounding box center [203, 84] width 87 height 22
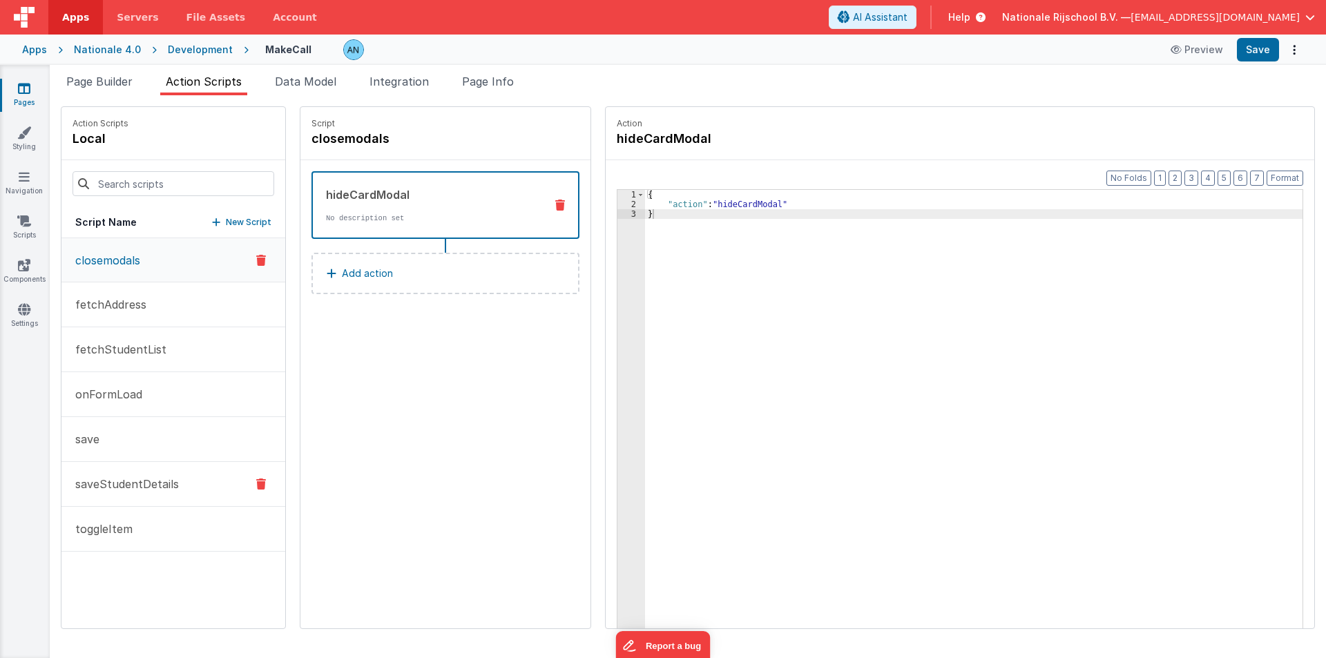
click at [126, 481] on p "saveStudentDetails" at bounding box center [123, 484] width 112 height 17
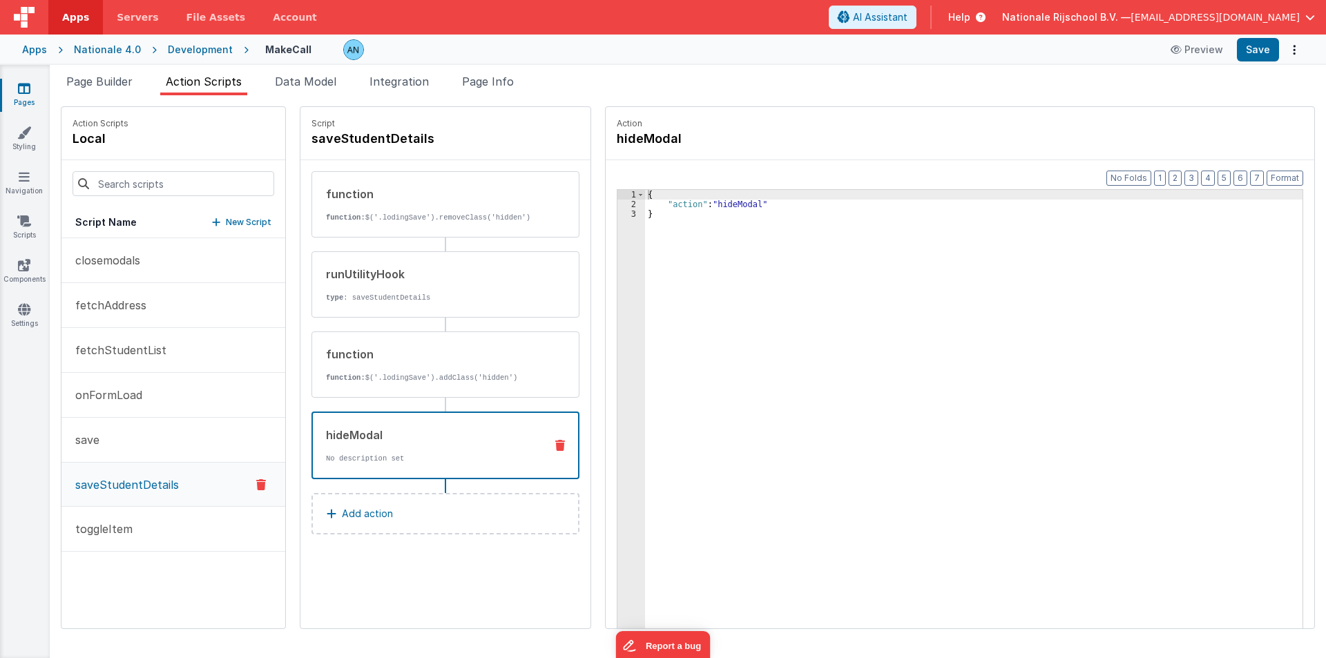
click at [345, 423] on div "hideModal No description set" at bounding box center [445, 446] width 268 height 68
click at [555, 446] on icon at bounding box center [560, 445] width 10 height 11
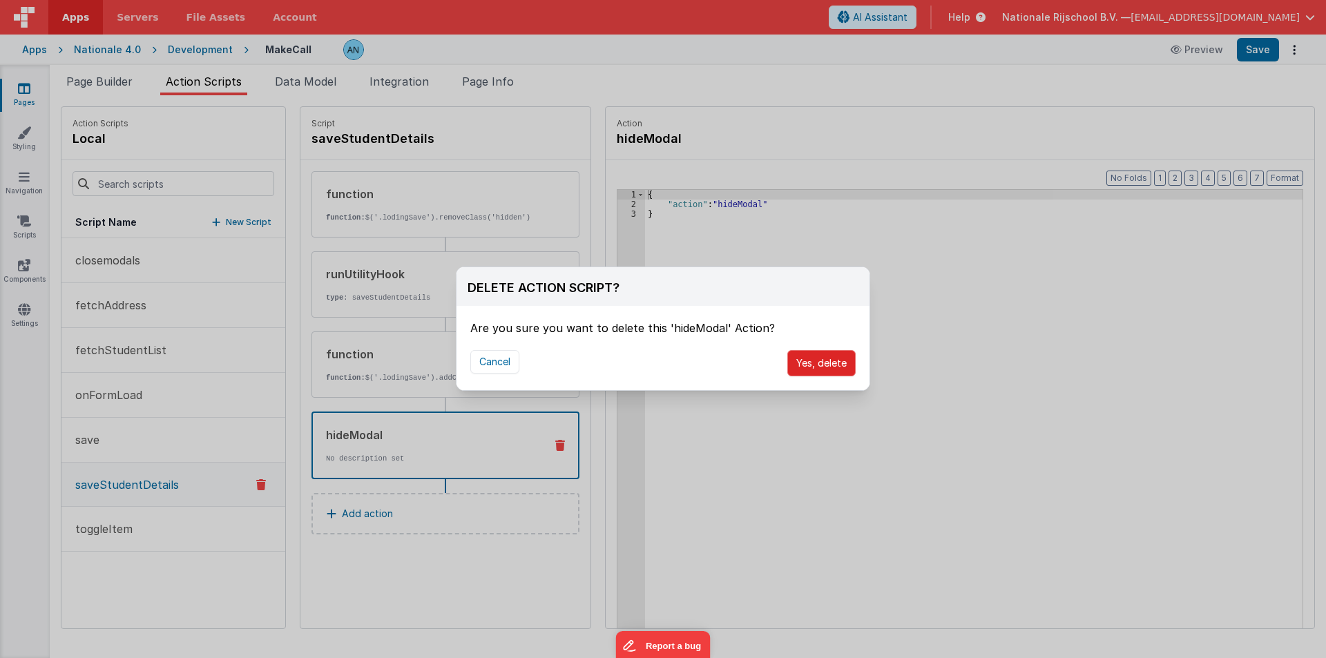
click at [822, 365] on button "Yes, delete" at bounding box center [821, 363] width 68 height 26
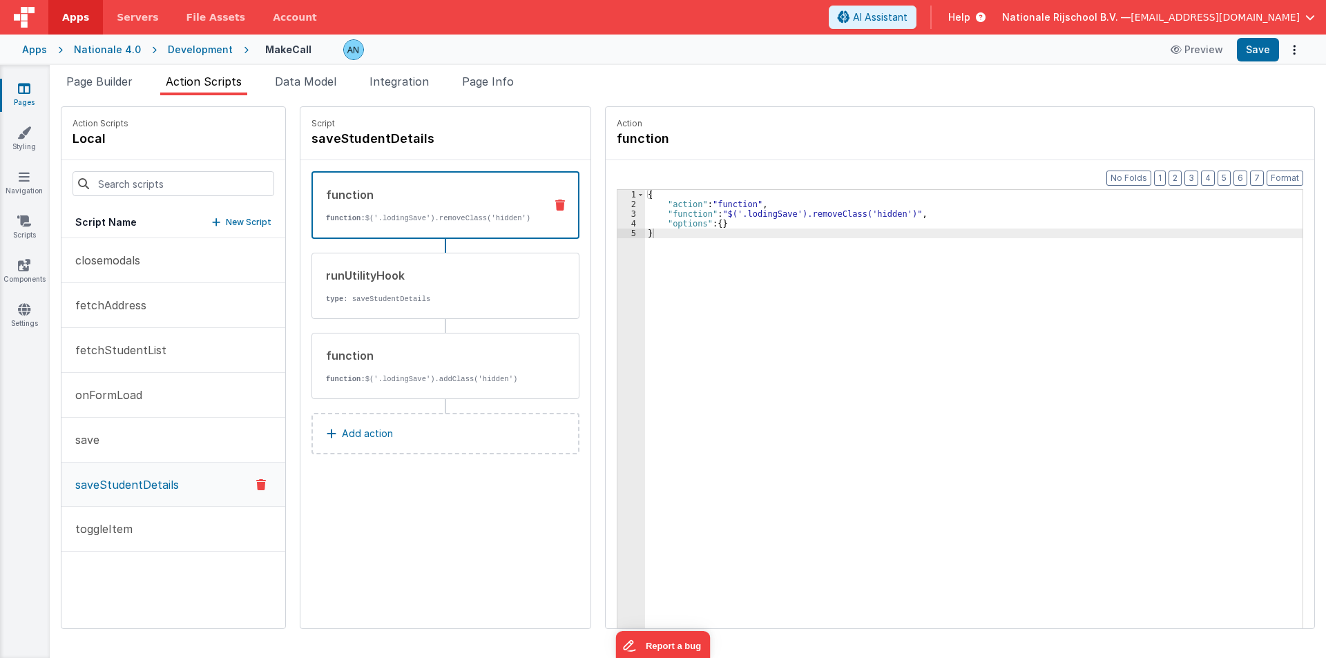
click at [370, 428] on p "Add action" at bounding box center [367, 433] width 51 height 17
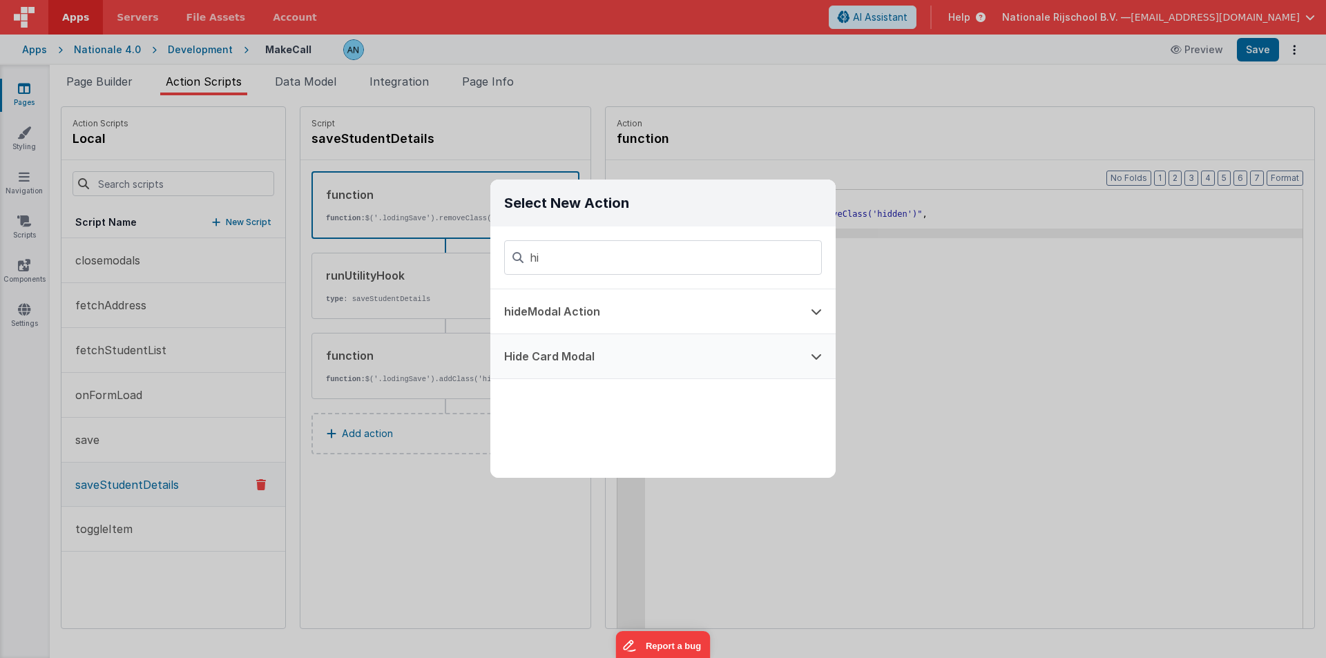
type input "hi"
drag, startPoint x: 563, startPoint y: 367, endPoint x: 720, endPoint y: 307, distance: 167.9
click at [563, 366] on button "Hide Card Modal" at bounding box center [643, 356] width 307 height 44
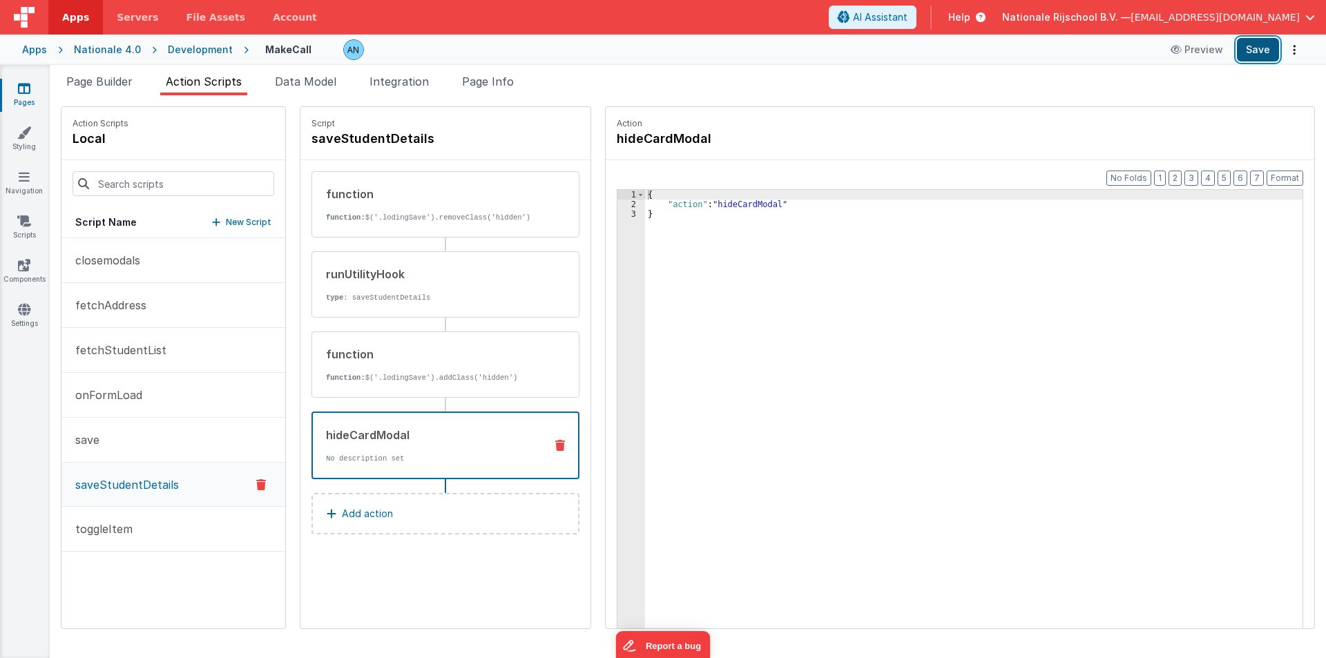
click at [1270, 45] on button "Save" at bounding box center [1258, 49] width 42 height 23
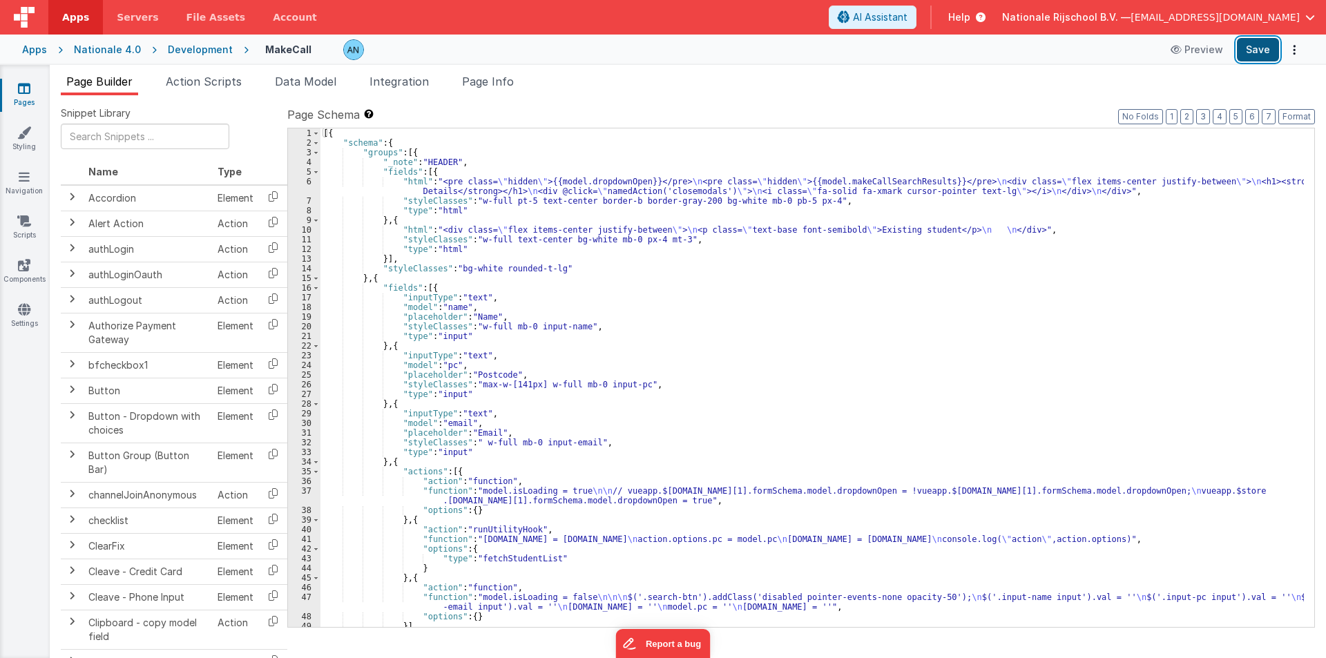
click at [1263, 41] on button "Save" at bounding box center [1258, 49] width 42 height 23
click at [1300, 113] on button "Format" at bounding box center [1296, 116] width 37 height 15
click at [201, 48] on div "Development" at bounding box center [200, 50] width 65 height 14
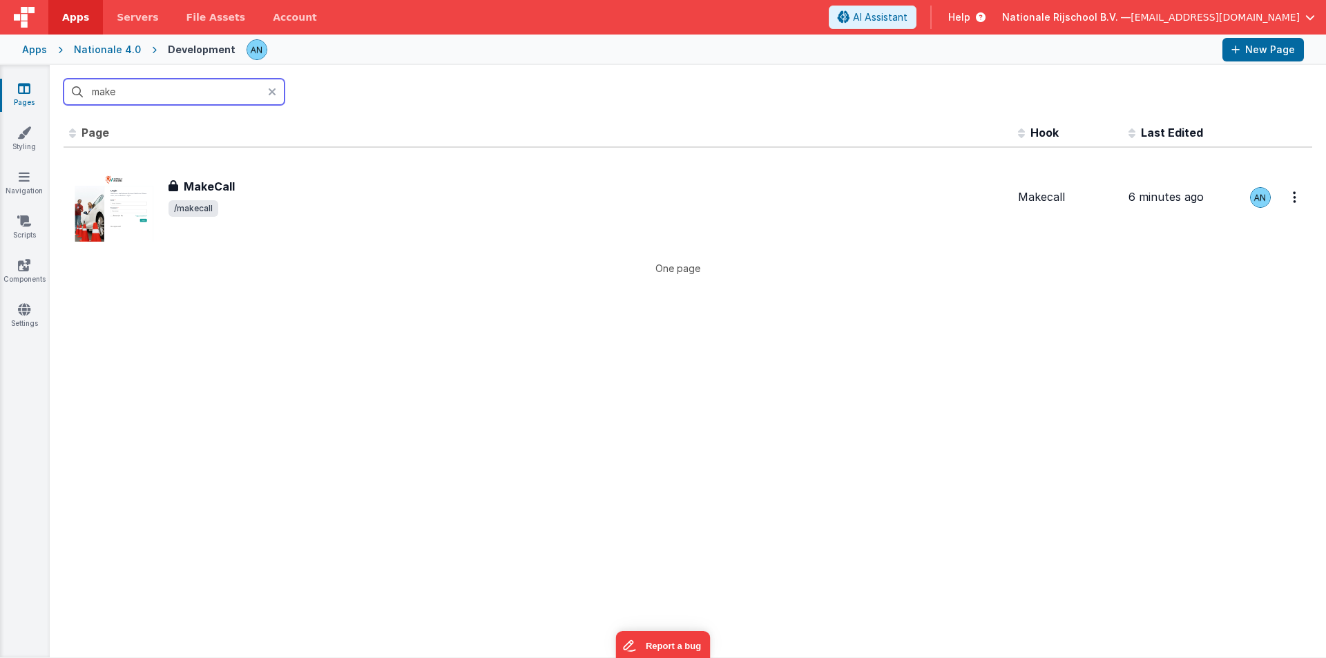
click at [154, 95] on input "make" at bounding box center [174, 92] width 221 height 26
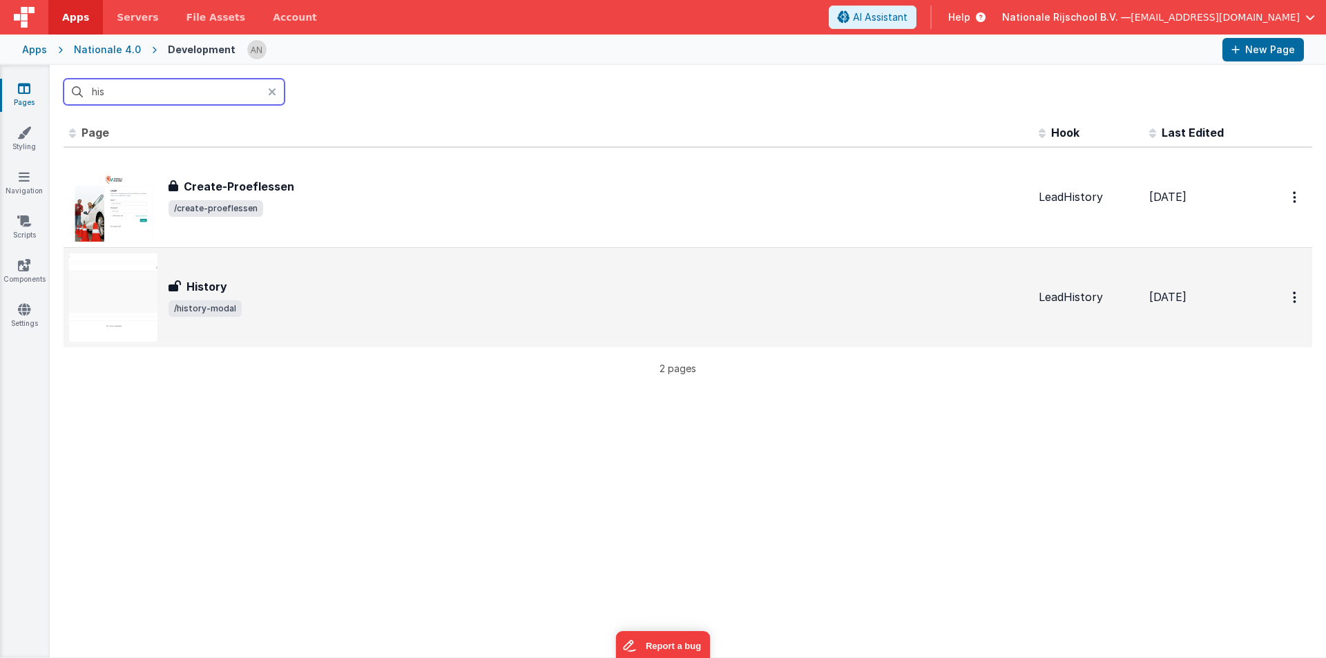
type input "his"
click at [222, 300] on span "/history-modal" at bounding box center [204, 308] width 73 height 17
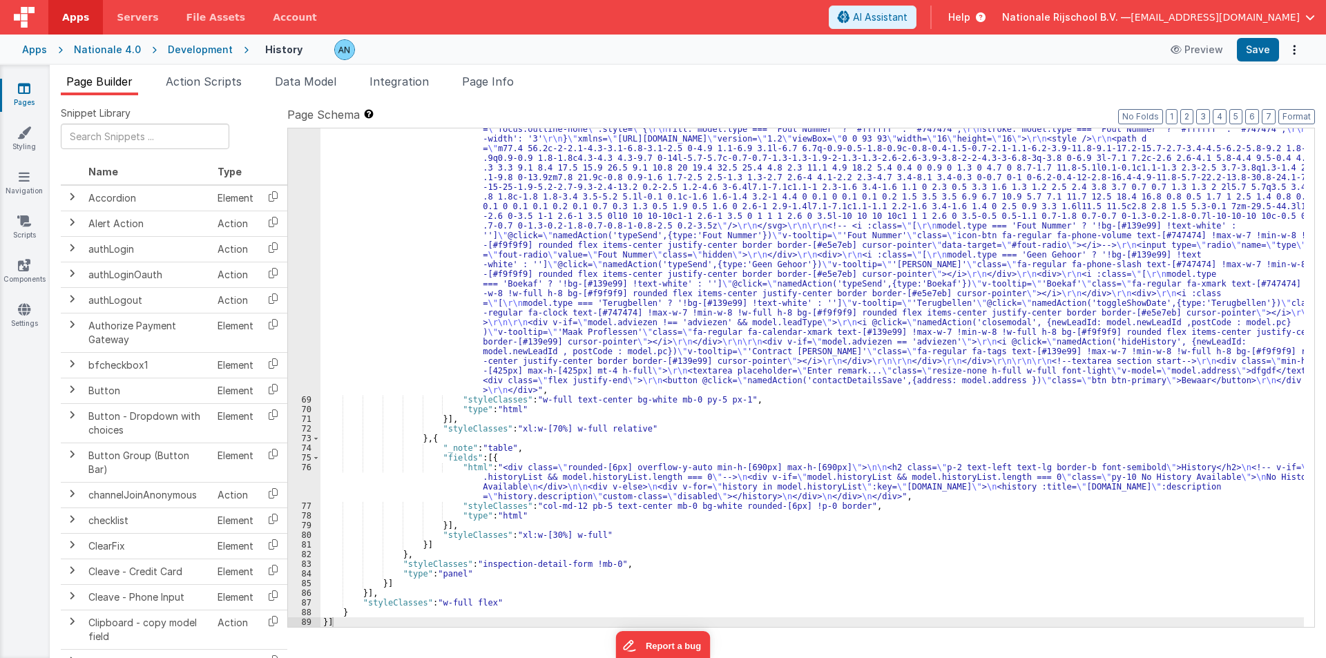
scroll to position [845, 0]
click at [742, 490] on div ""html" : "<div class= \" flex justify-between items-end \" > \r\n <h2 class= \"…" at bounding box center [811, 499] width 983 height 808
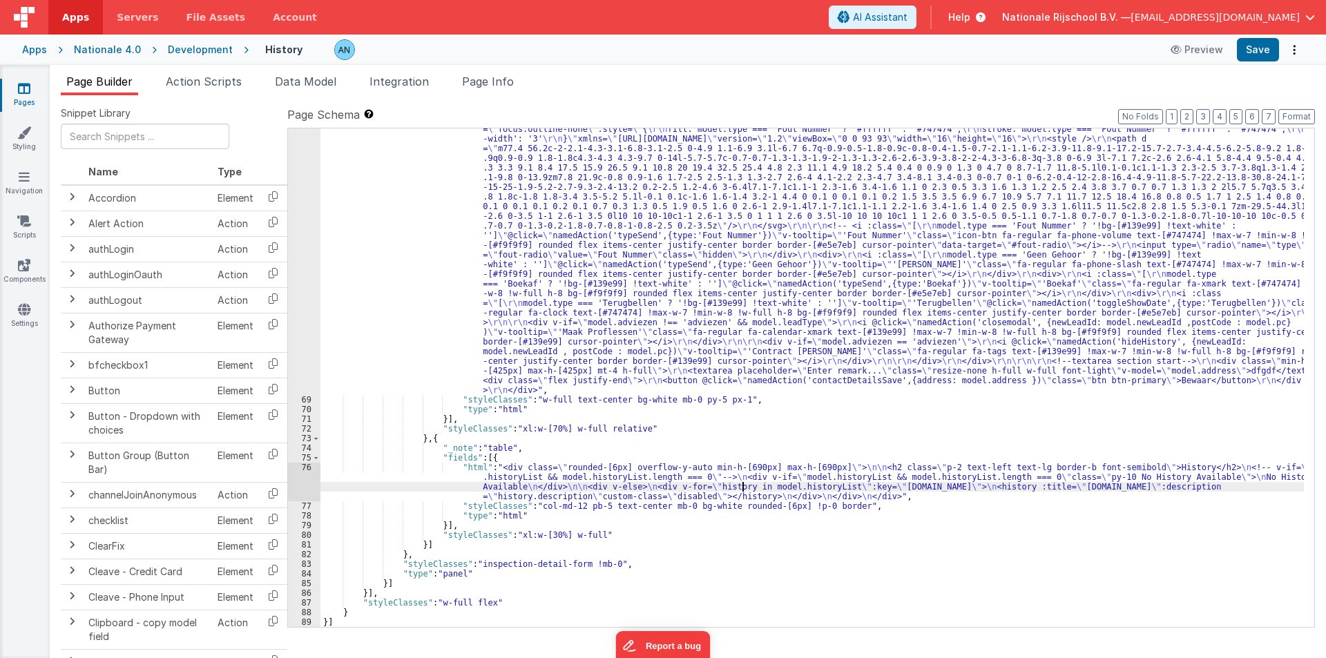
click at [376, 202] on div ""html" : "<div class= \" flex justify-between items-end \" > \r\n <h2 class= \"…" at bounding box center [811, 499] width 983 height 808
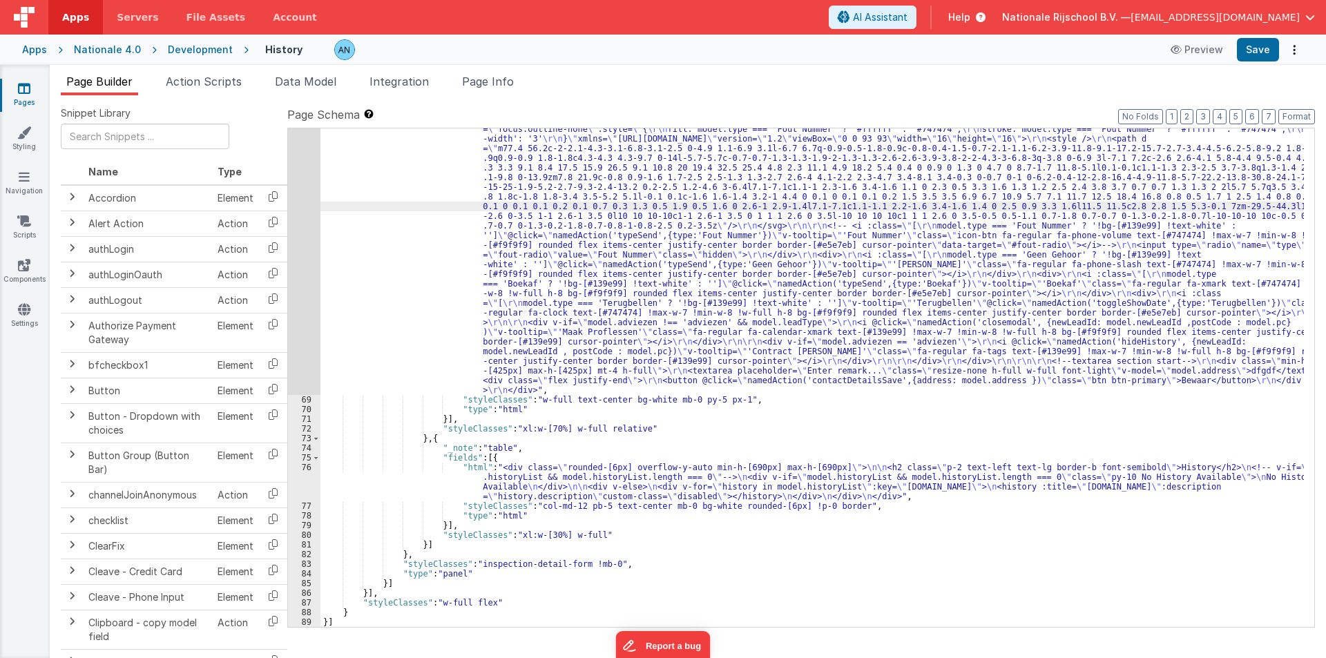
click at [302, 170] on div "68" at bounding box center [304, 245] width 32 height 300
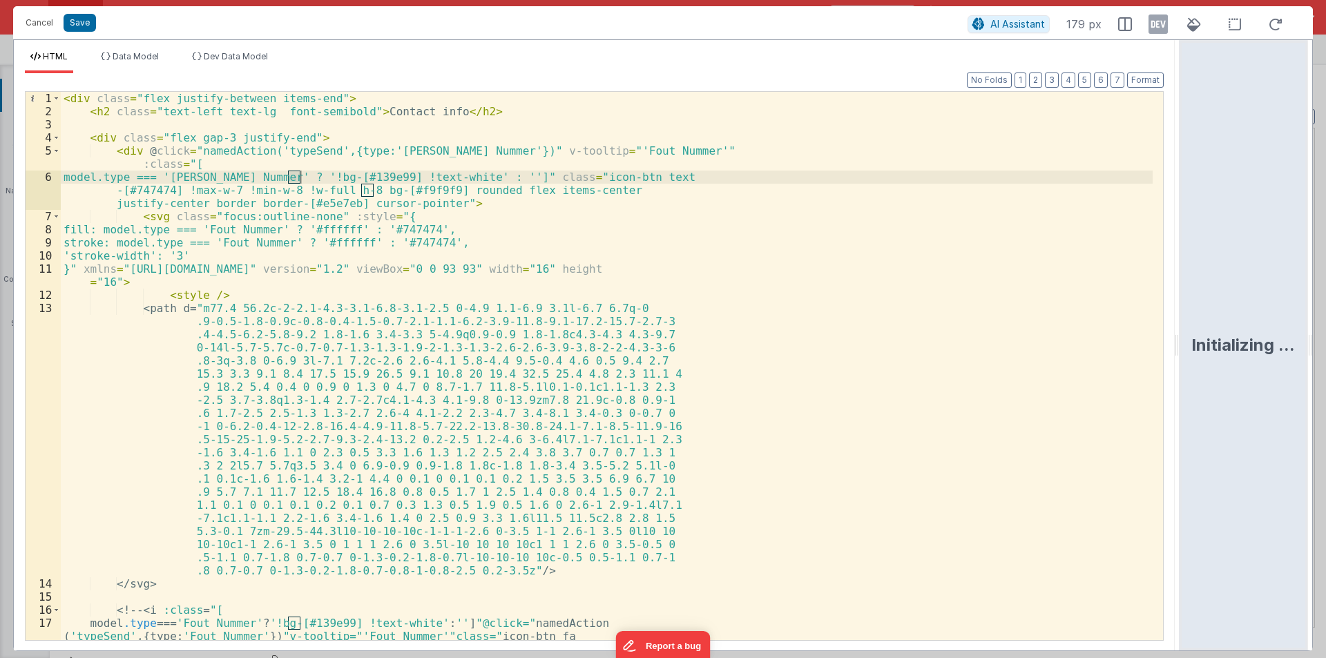
drag, startPoint x: 657, startPoint y: 347, endPoint x: 1325, endPoint y: 345, distance: 667.7
click at [1325, 345] on html "Cancel Save AI Assistant 179 px HTML Data Model Dev Data Model Format 7 6 5 4 3…" at bounding box center [663, 329] width 1326 height 658
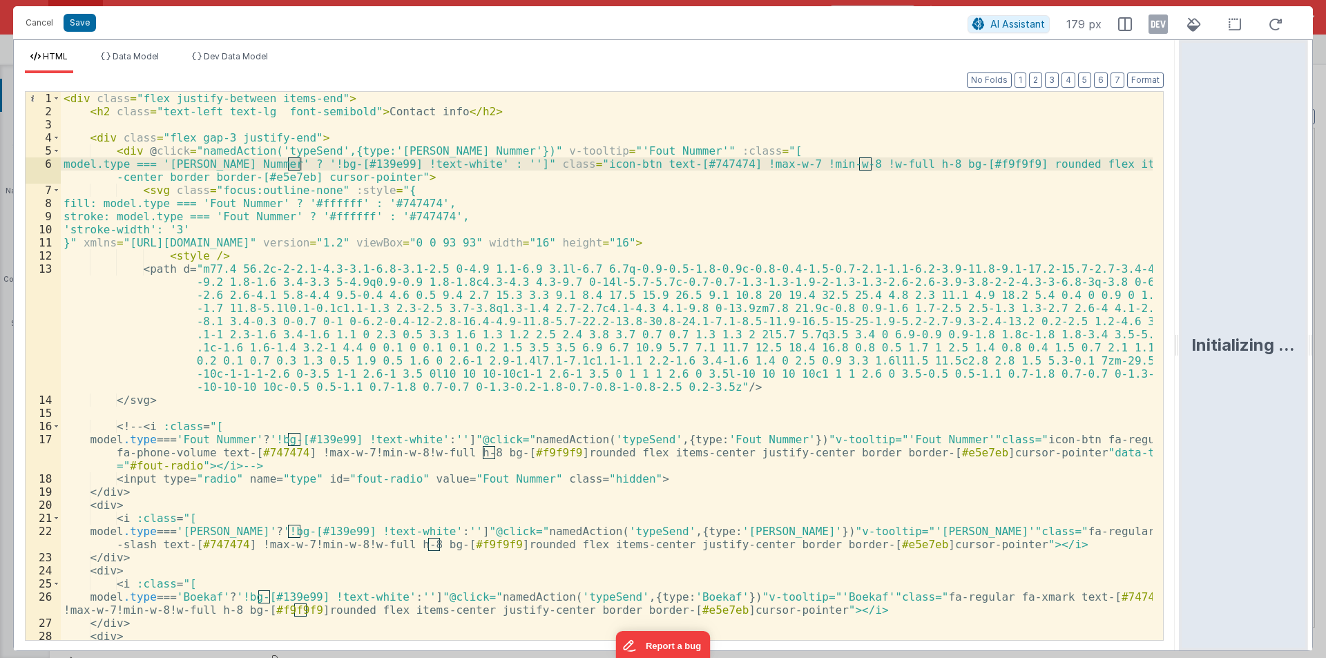
scroll to position [344, 0]
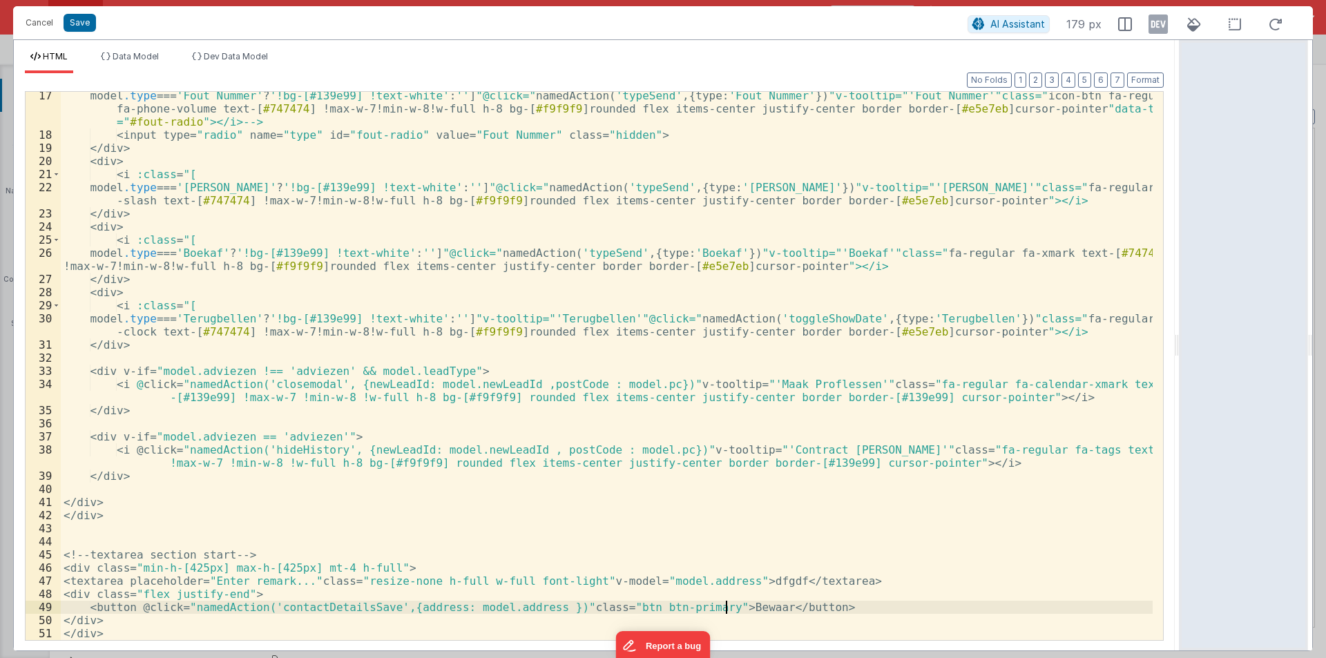
click at [726, 606] on div "model .type === ' Fout Nummer ' ? ' !bg-[#139e99] !text-white ' : ' ' ] " @clic…" at bounding box center [607, 389] width 1092 height 601
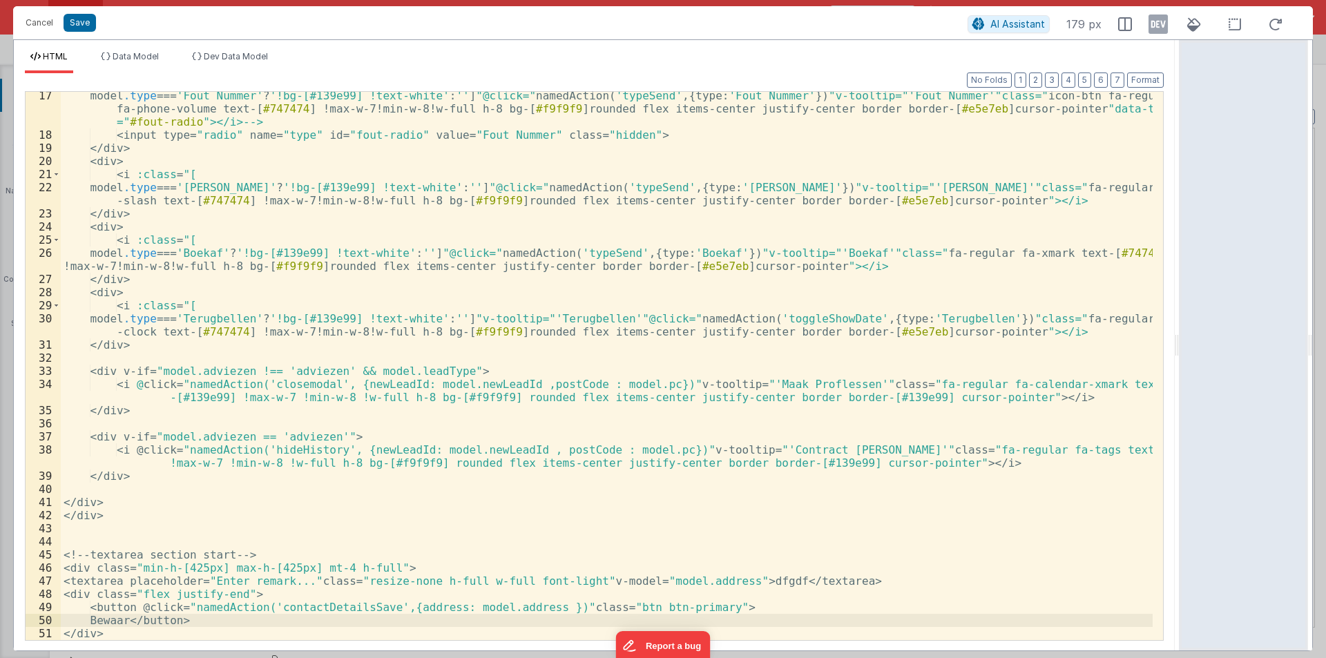
paste textarea
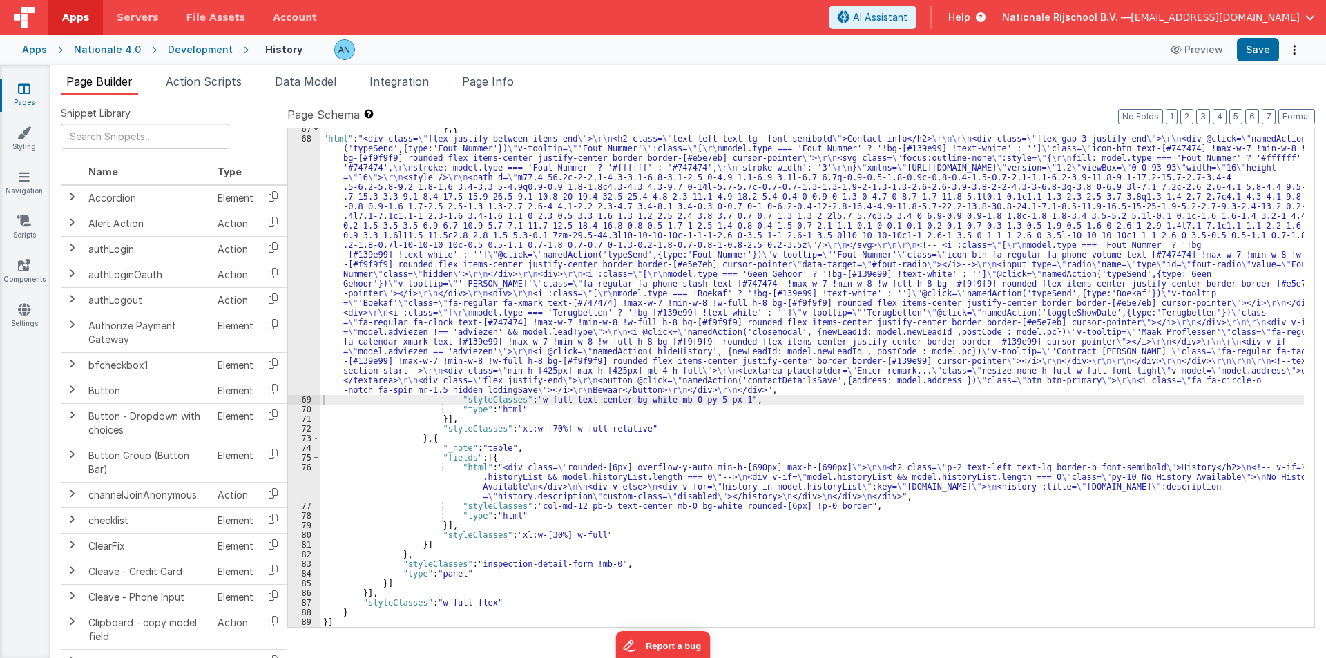
scroll to position [807, 0]
click at [803, 379] on div "} , { "html" : "<div class= \" flex justify-between items-end \" > \r\n <h2 cla…" at bounding box center [811, 383] width 983 height 518
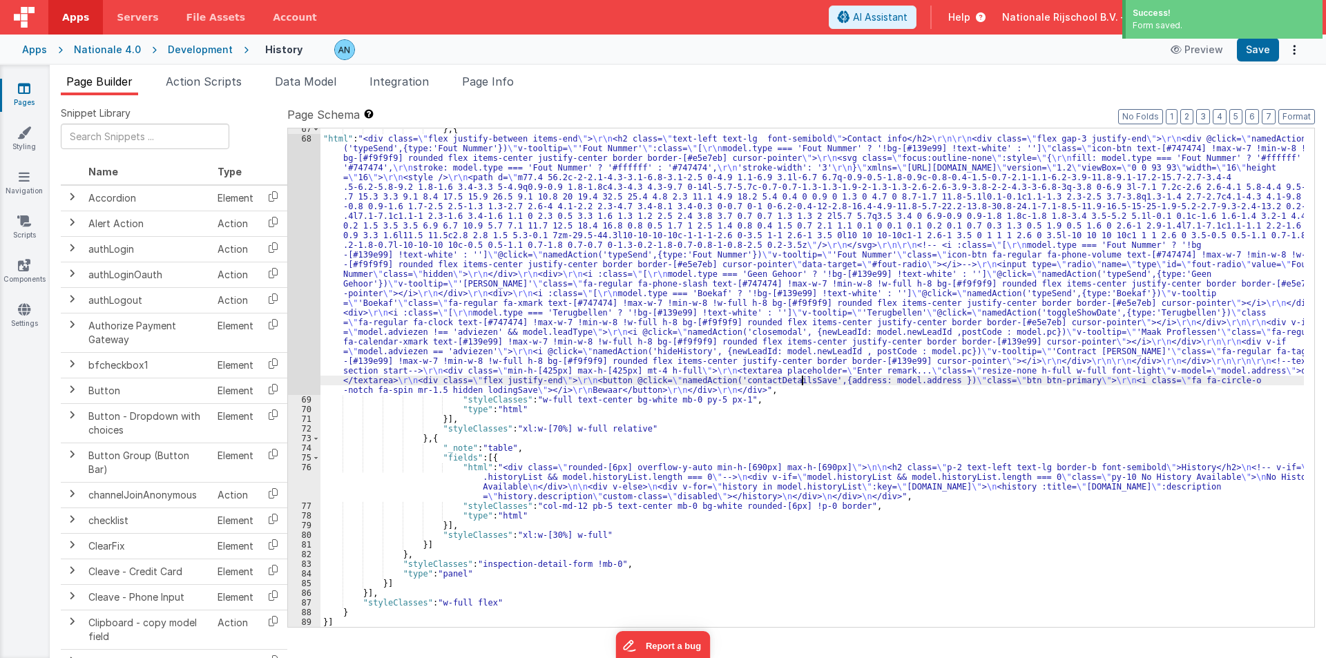
click at [803, 379] on div "} , { "html" : "<div class= \" flex justify-between items-end \" > \r\n <h2 cla…" at bounding box center [811, 383] width 983 height 518
click at [197, 82] on span "Action Scripts" at bounding box center [204, 82] width 76 height 14
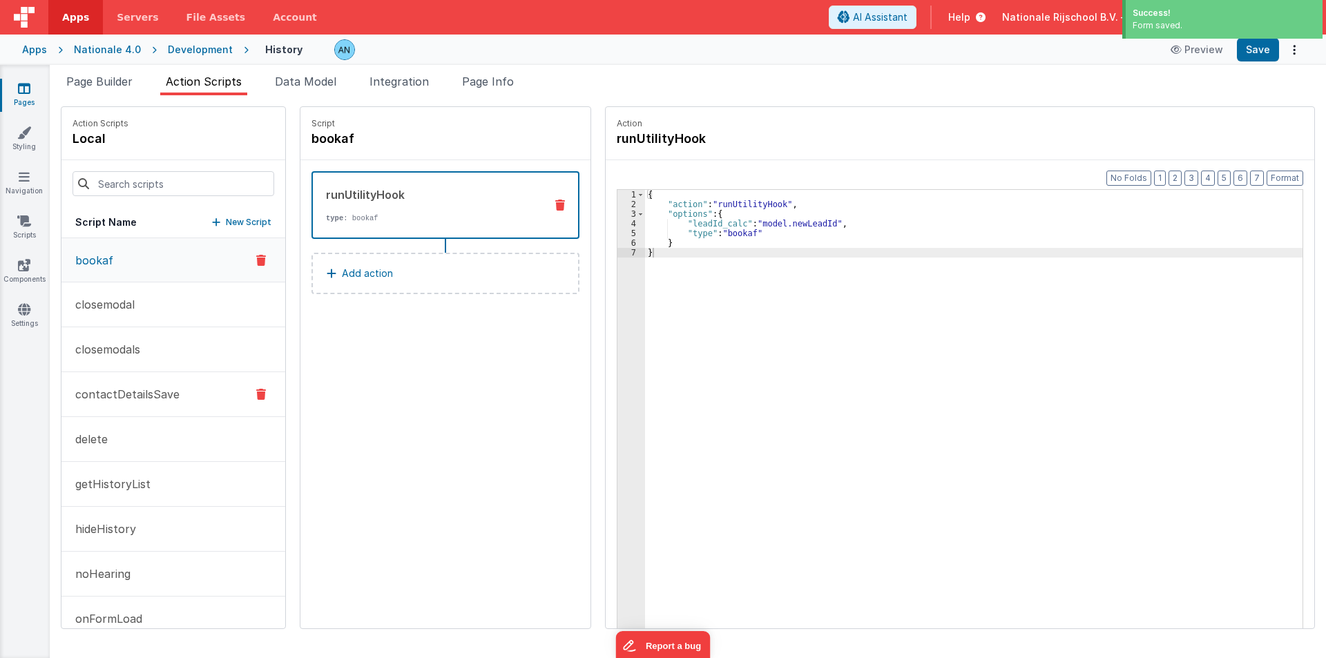
click at [142, 401] on p "contactDetailsSave" at bounding box center [123, 394] width 113 height 17
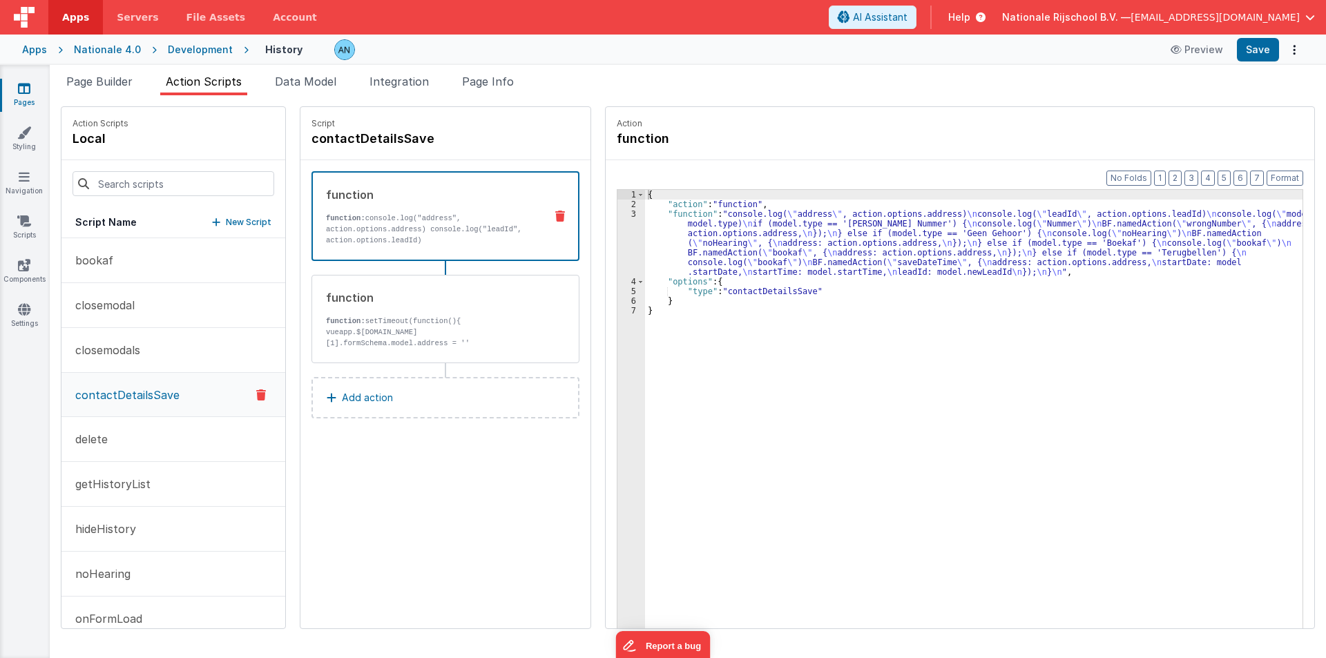
click at [658, 244] on div "{ "action" : "function" , "function" : "console.log( \" address \" , action.opt…" at bounding box center [980, 440] width 670 height 501
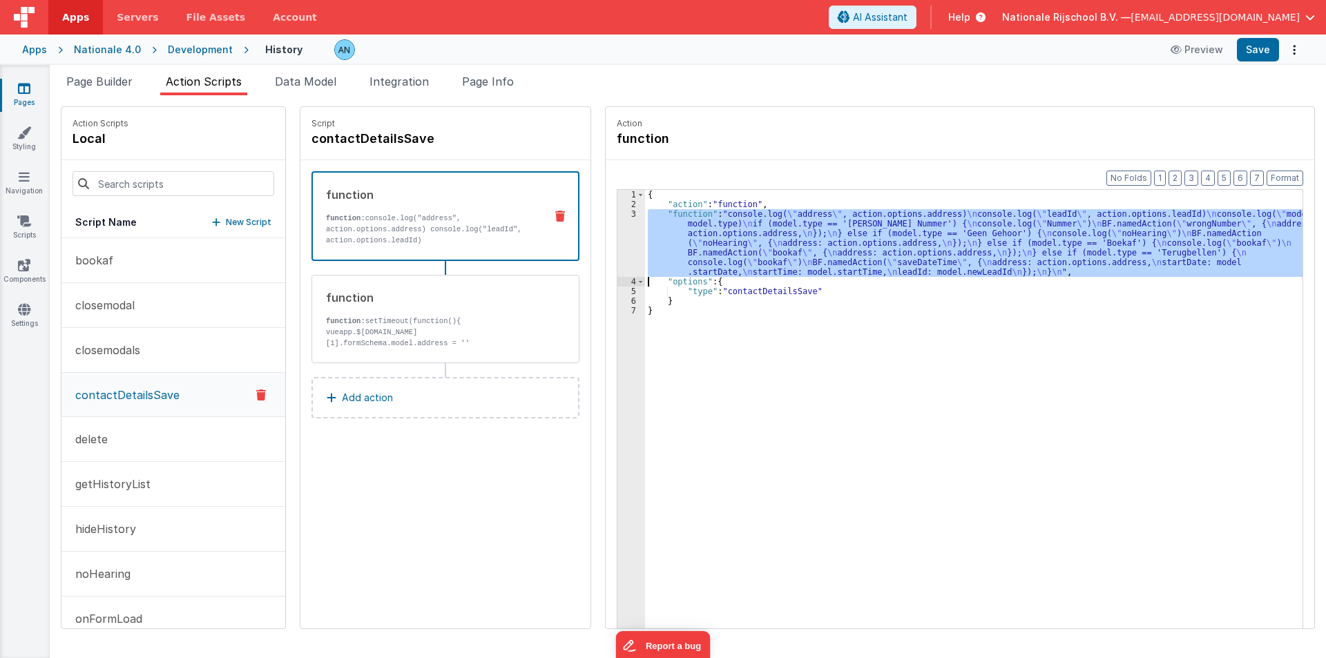
click at [617, 227] on div "3" at bounding box center [631, 243] width 28 height 68
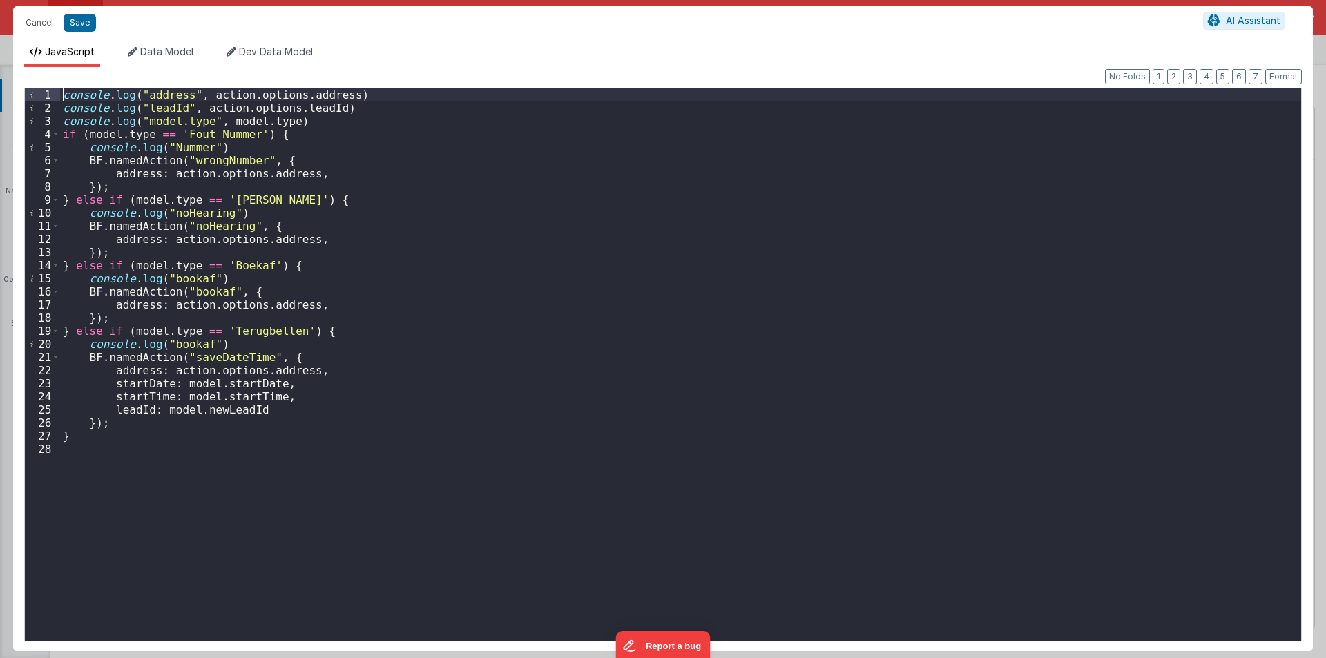
click at [63, 93] on div "console . log ( "address" , action . options . address ) console . log ( "leadI…" at bounding box center [680, 377] width 1241 height 579
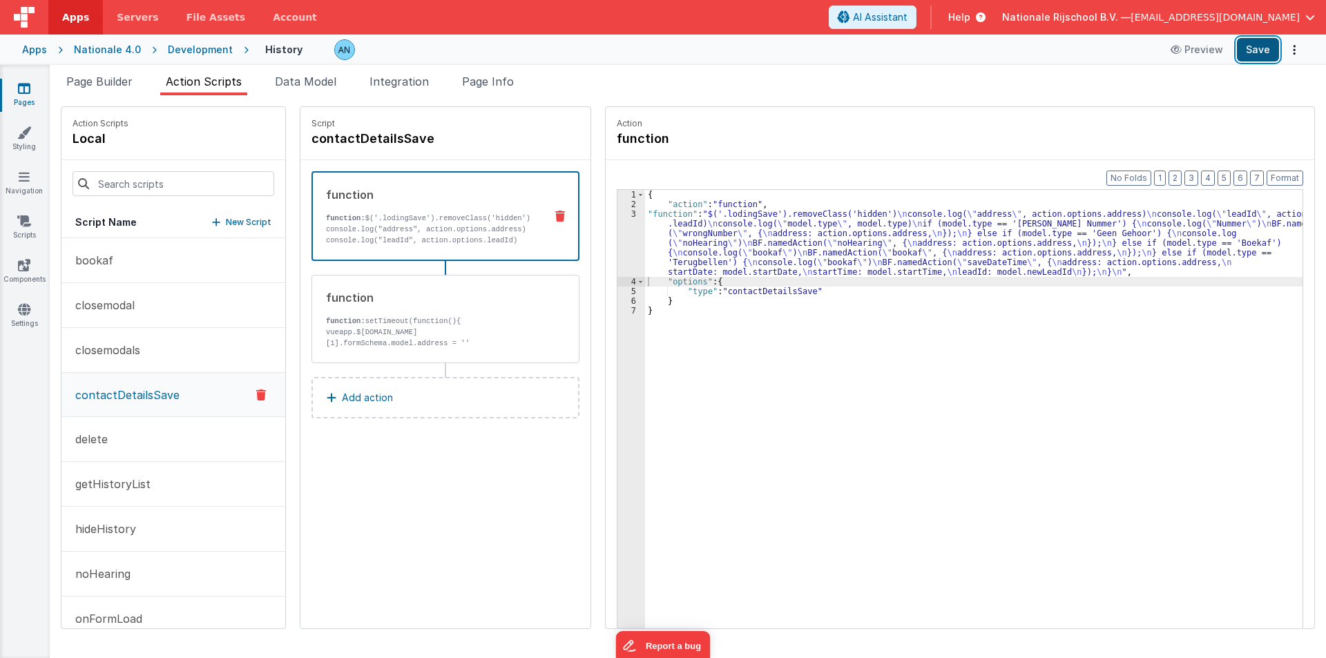
click at [1255, 50] on button "Save" at bounding box center [1258, 49] width 42 height 23
click at [1290, 181] on button "Format" at bounding box center [1284, 178] width 37 height 15
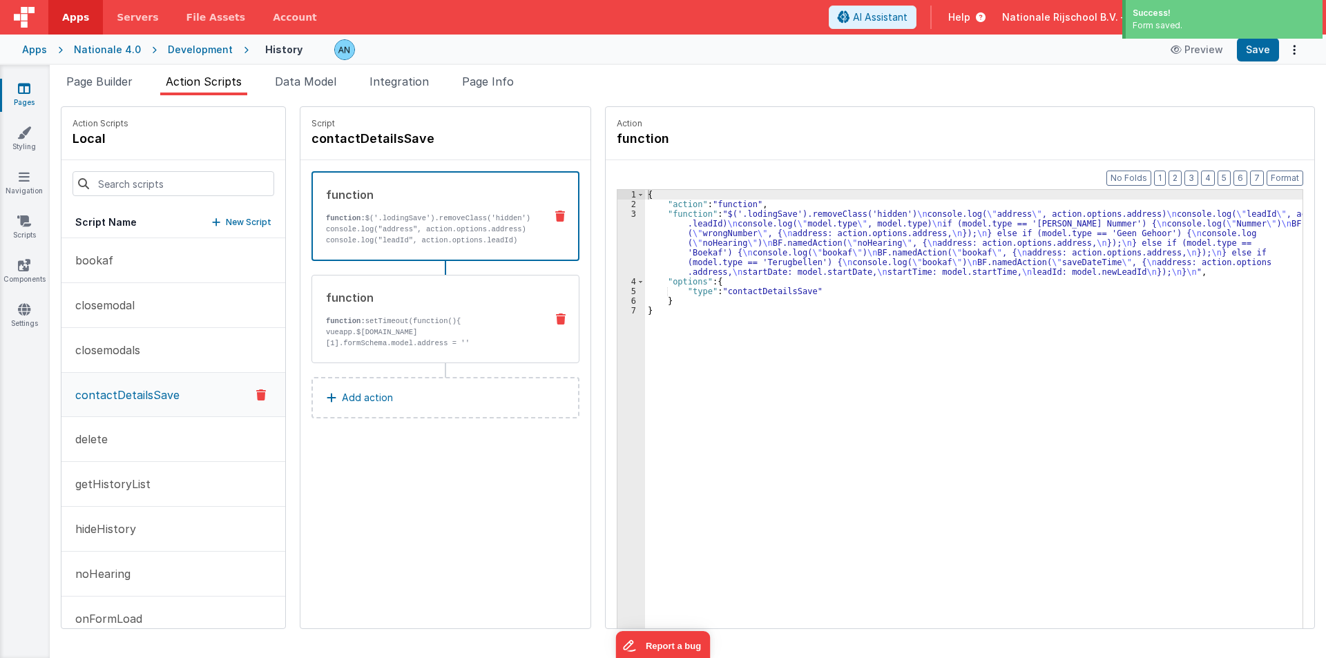
click at [383, 322] on p "function: setTimeout(function(){ vueapp.$store.state.wndw.windows[1].formSchema…" at bounding box center [430, 338] width 209 height 44
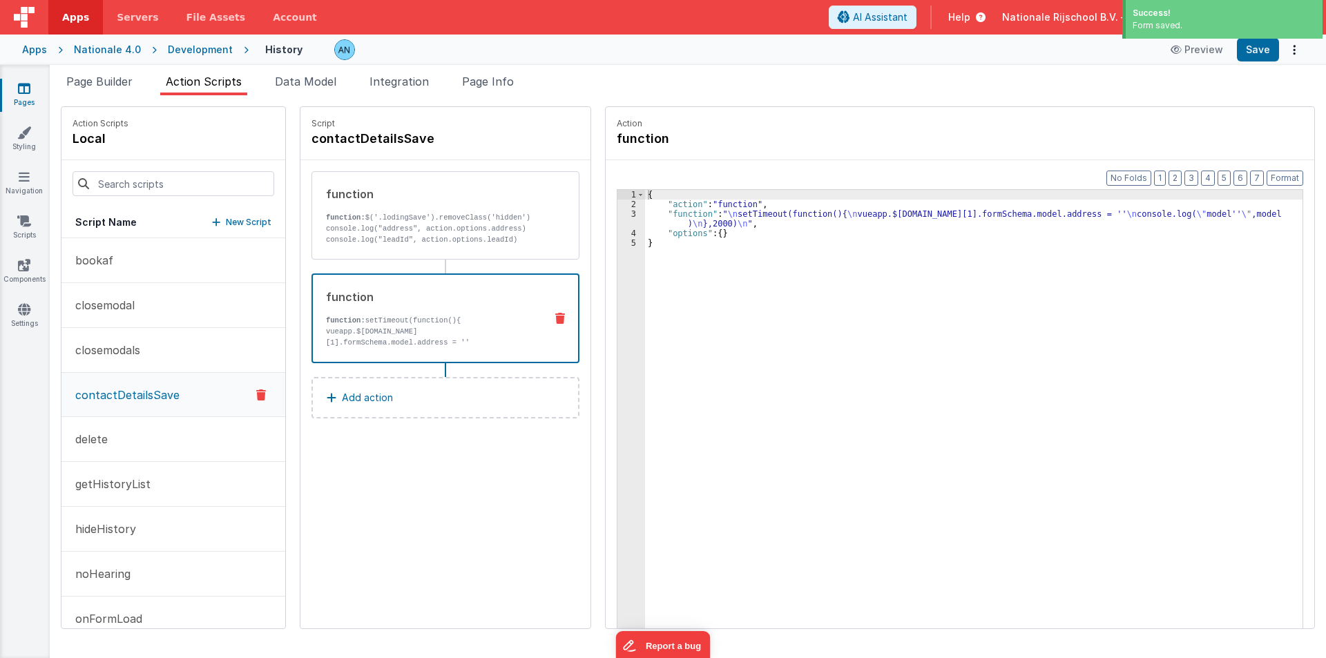
click at [707, 213] on div "{ "action" : "function" , "function" : " \n setTimeout(function(){ \n vueapp.$s…" at bounding box center [980, 440] width 670 height 501
click at [617, 214] on div "3" at bounding box center [631, 218] width 28 height 19
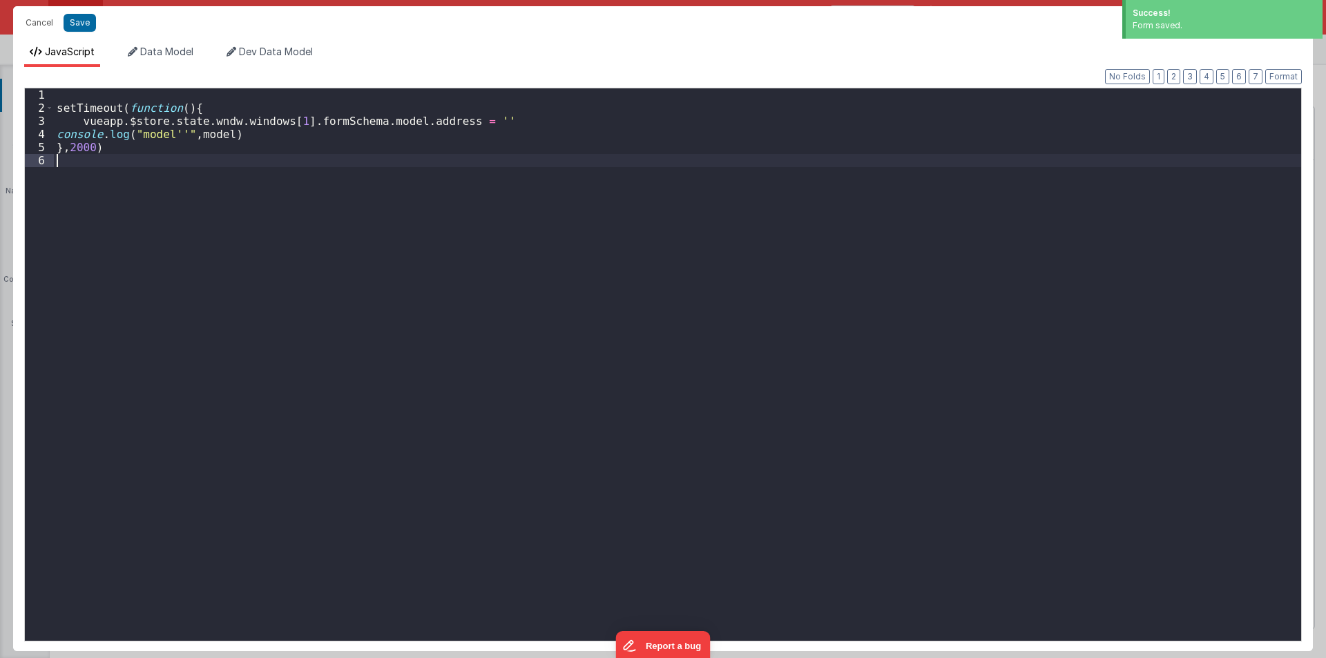
click at [615, 214] on div "setTimeout ( function ( ) { vueapp . $store . state . wndw . windows [ 1 ] . fo…" at bounding box center [677, 377] width 1247 height 579
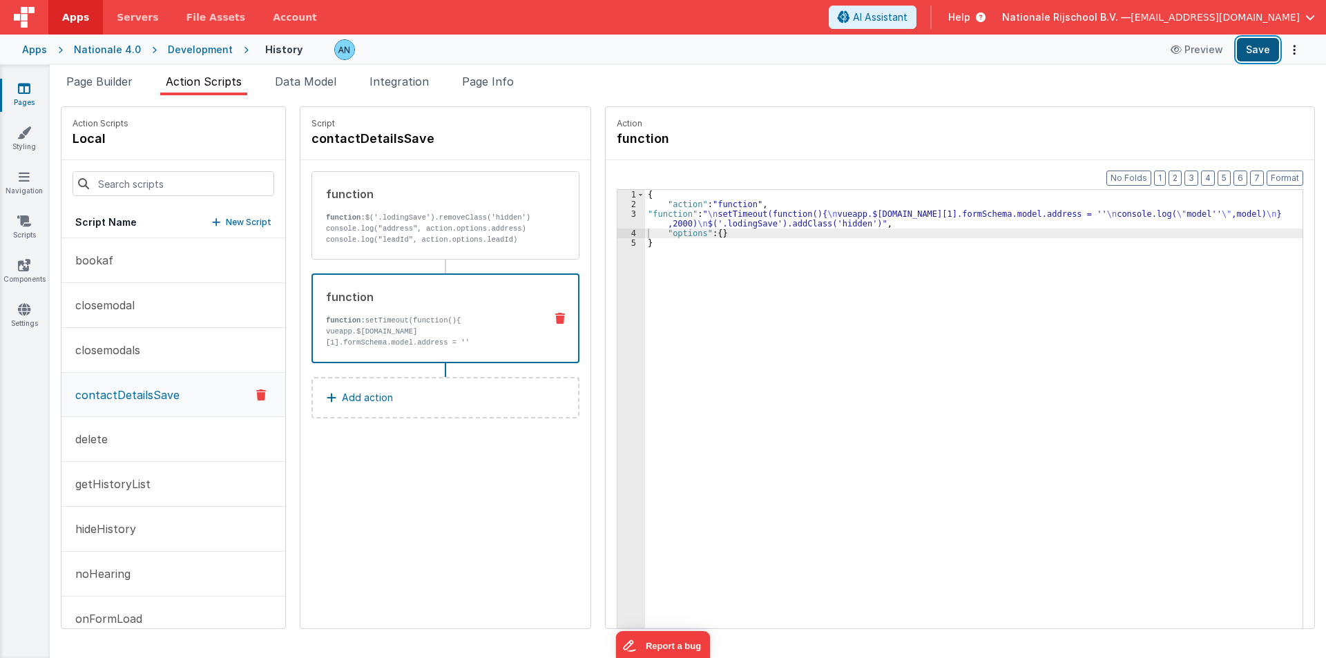
click at [1253, 55] on button "Save" at bounding box center [1258, 49] width 42 height 23
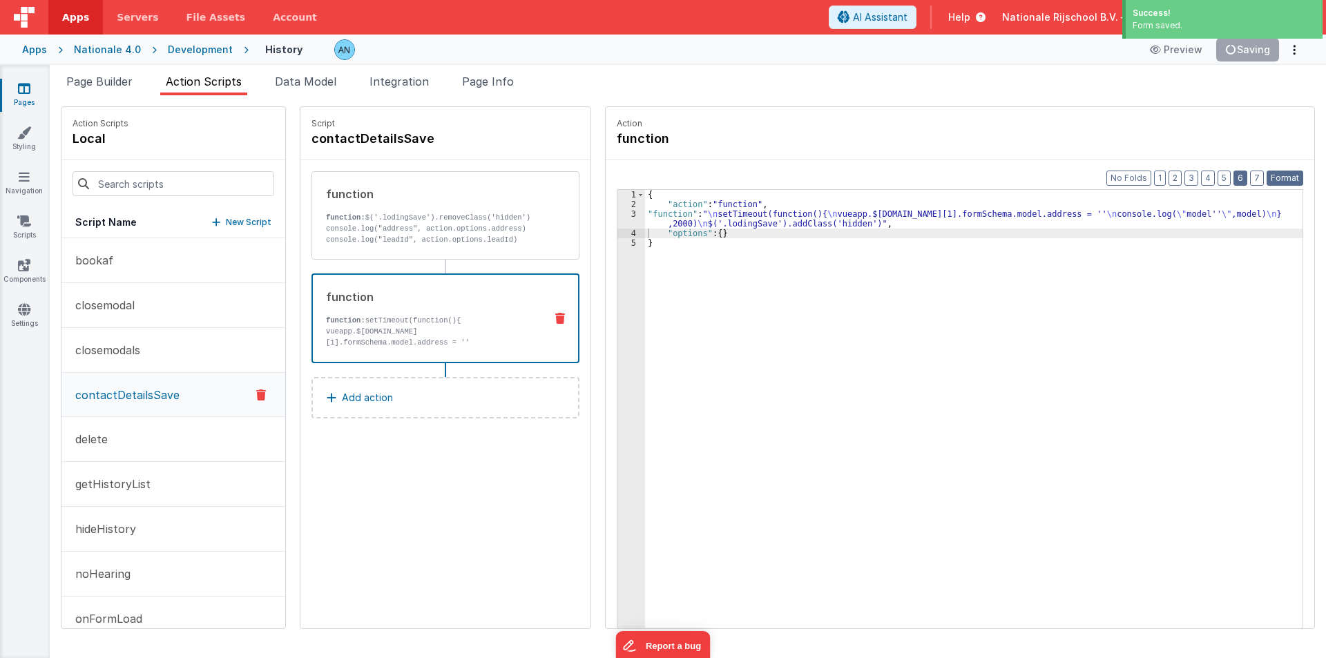
drag, startPoint x: 1277, startPoint y: 173, endPoint x: 1244, endPoint y: 182, distance: 33.9
click at [1275, 173] on button "Format" at bounding box center [1284, 178] width 37 height 15
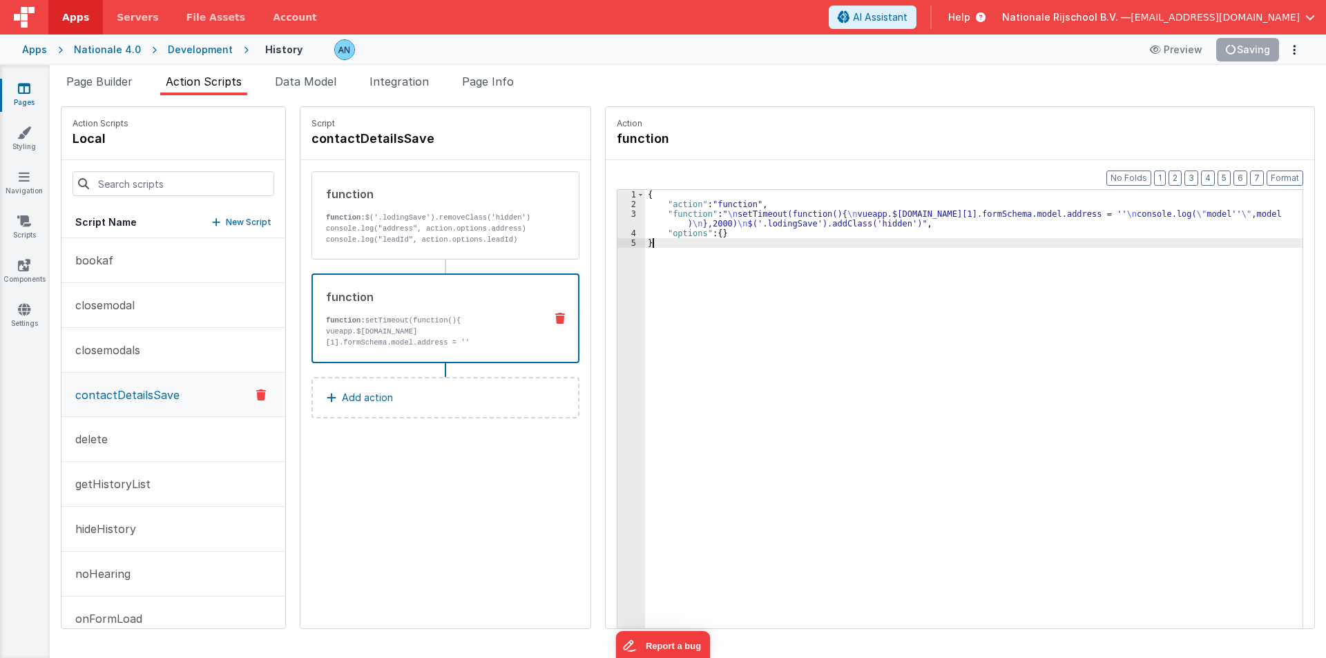
click at [1059, 267] on div "{ "action" : "function" , "function" : " \n setTimeout(function(){ \n vueapp.$[…" at bounding box center [980, 440] width 670 height 501
click at [1260, 44] on button "Save" at bounding box center [1258, 49] width 42 height 23
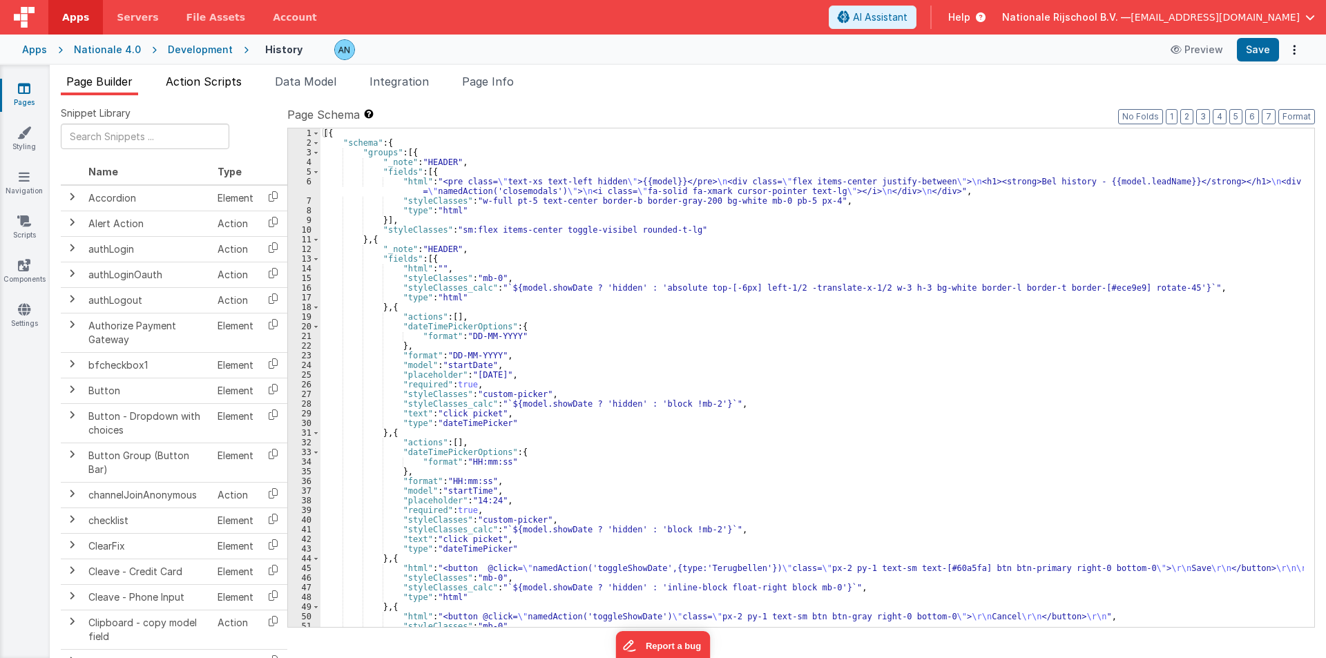
click at [240, 86] on span "Action Scripts" at bounding box center [204, 82] width 76 height 14
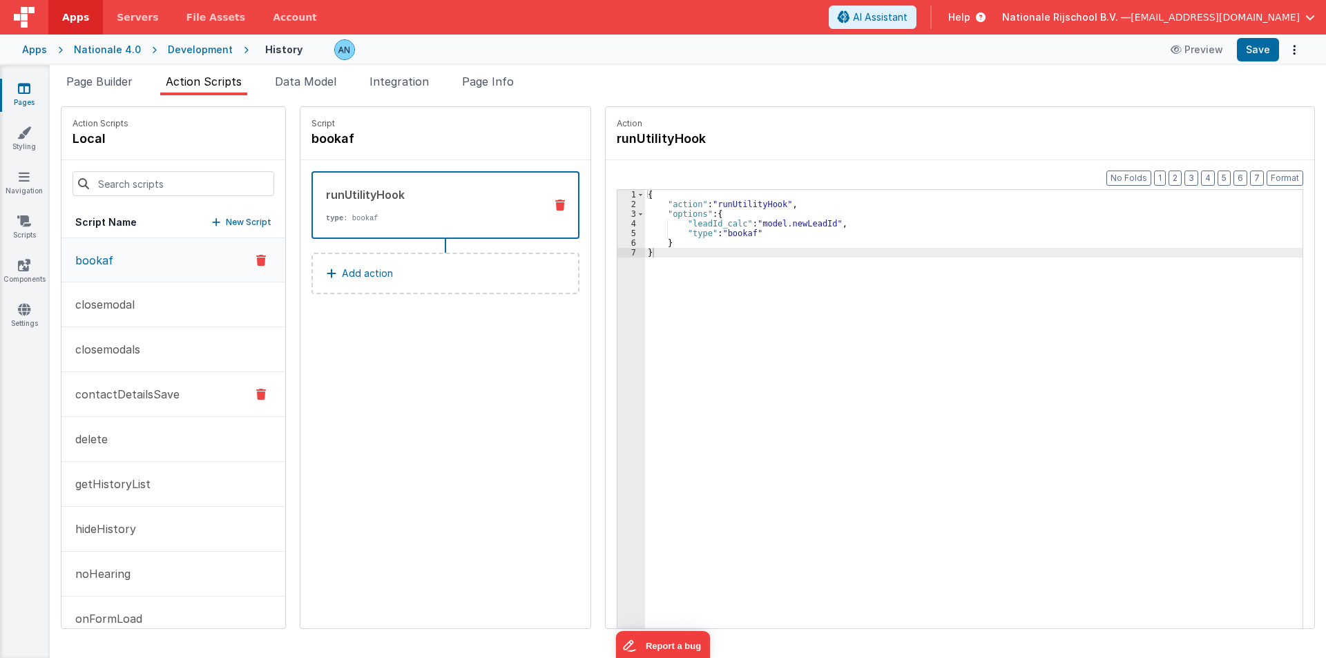
click at [135, 394] on p "contactDetailsSave" at bounding box center [123, 394] width 113 height 17
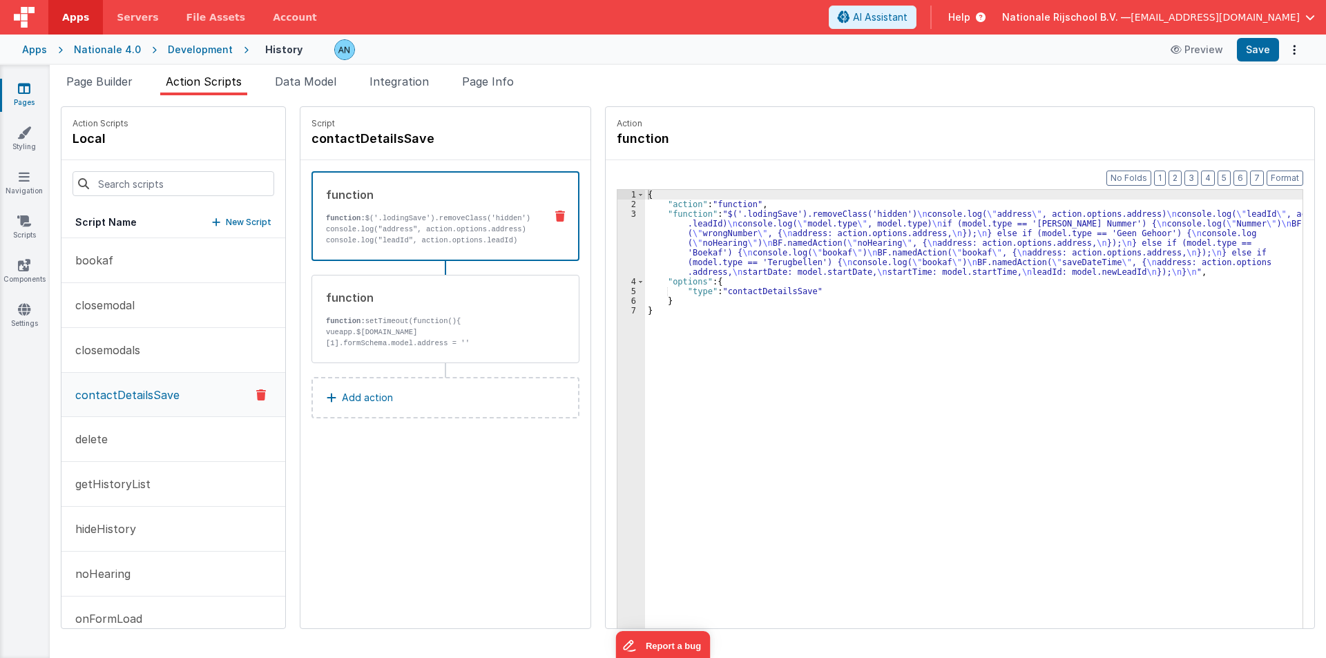
click at [405, 234] on p "function: $('.lodingSave').removeClass('hidden') console.log("address", action.…" at bounding box center [430, 329] width 208 height 232
click at [627, 242] on div "3" at bounding box center [631, 243] width 28 height 68
click at [617, 233] on div "3" at bounding box center [631, 243] width 28 height 68
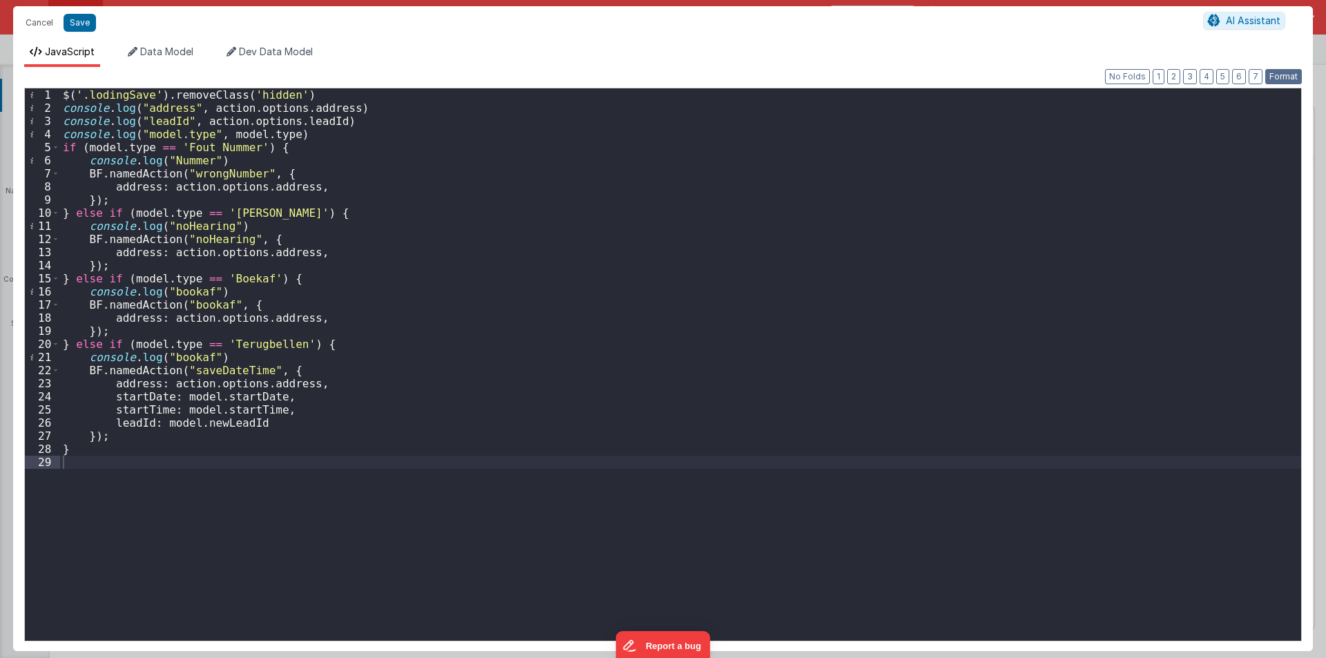
click at [1269, 77] on button "Format" at bounding box center [1283, 76] width 37 height 15
click at [198, 171] on div "$ ( '.lodingSave' ) . removeClass ( 'hidden' ) console . log ( "address" , acti…" at bounding box center [680, 377] width 1241 height 579
click at [28, 19] on button "Cancel" at bounding box center [39, 22] width 41 height 19
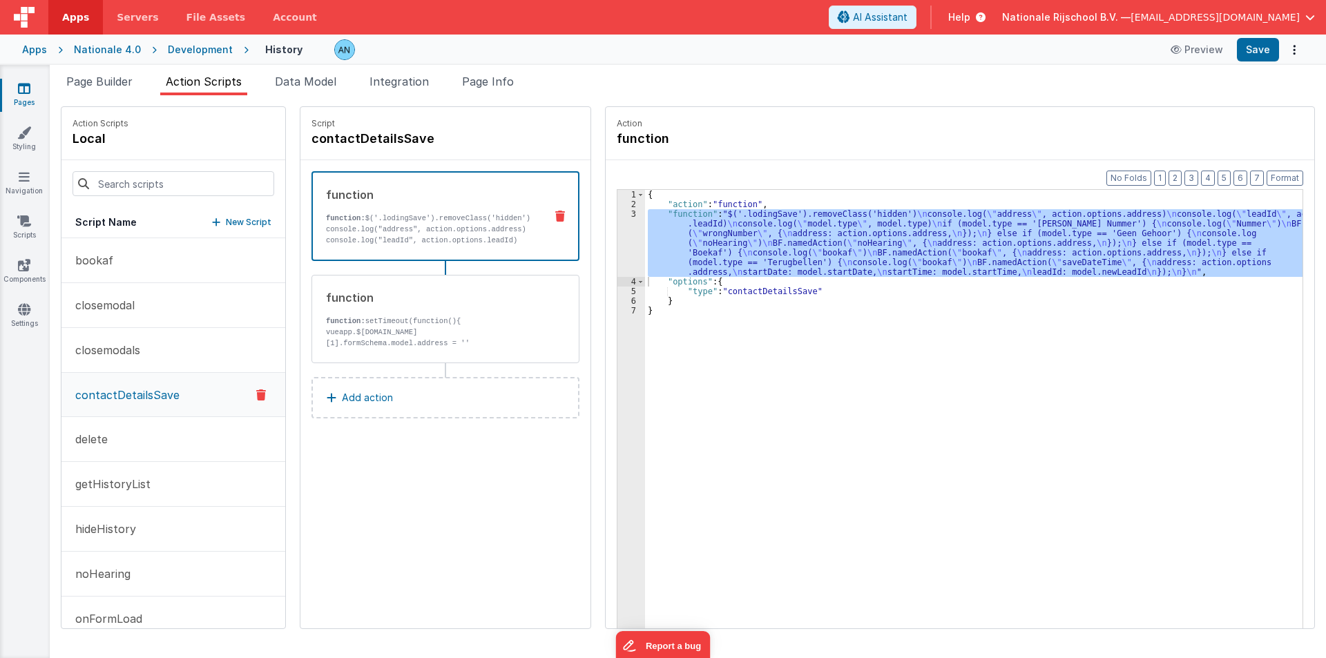
click at [617, 239] on div "3" at bounding box center [631, 243] width 28 height 68
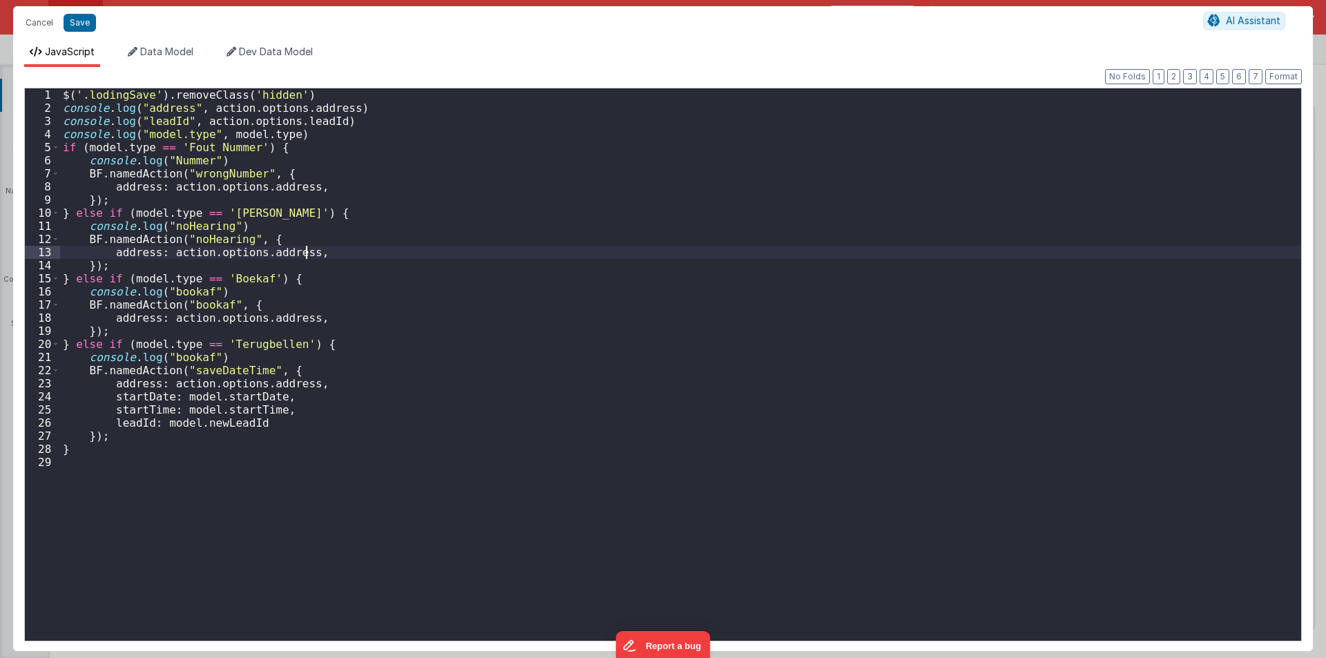
click at [615, 239] on div "$ ( '.lodingSave' ) . removeClass ( 'hidden' ) console . log ( "address" , acti…" at bounding box center [680, 377] width 1241 height 579
click at [302, 130] on div "$ ( '.lodingSave' ) . removeClass ( 'hidden' ) console . log ( "address" , acti…" at bounding box center [680, 377] width 1241 height 579
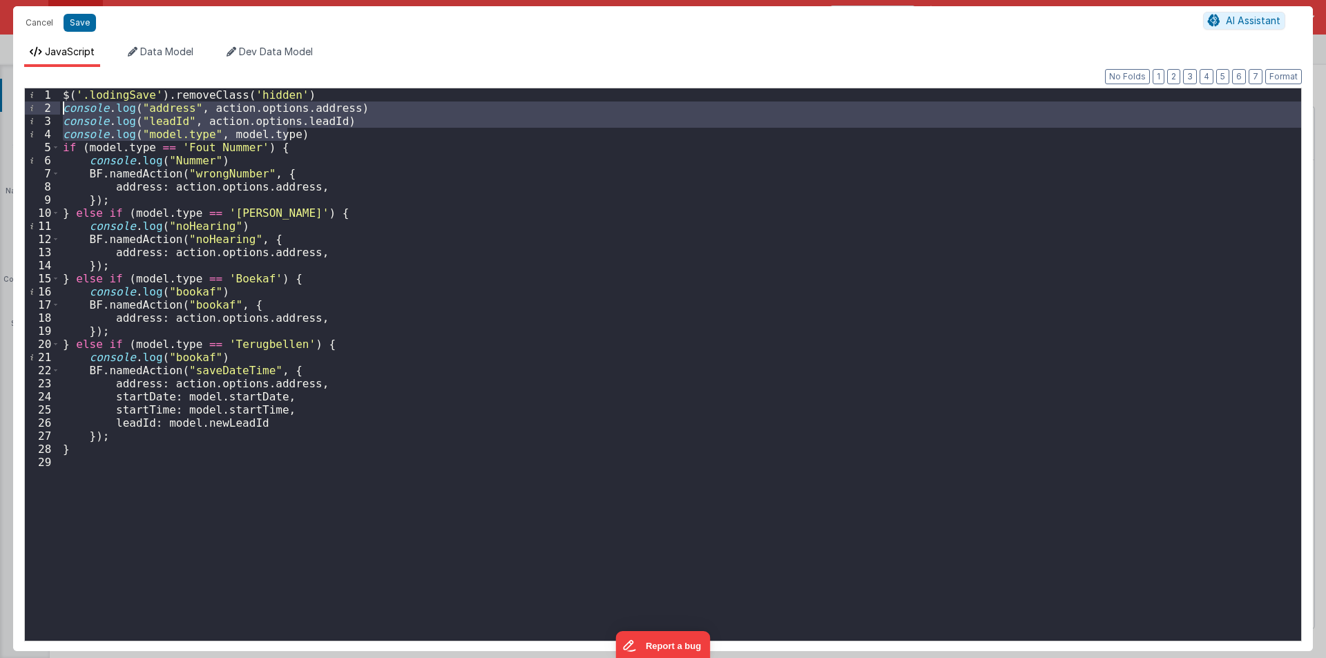
drag, startPoint x: 298, startPoint y: 133, endPoint x: 52, endPoint y: 114, distance: 247.3
click at [52, 114] on div "1 2 3 4 5 6 7 8 9 10 11 12 13 14 15 16 17 18 19 20 21 22 23 24 25 26 27 28 29 $…" at bounding box center [662, 365] width 1277 height 554
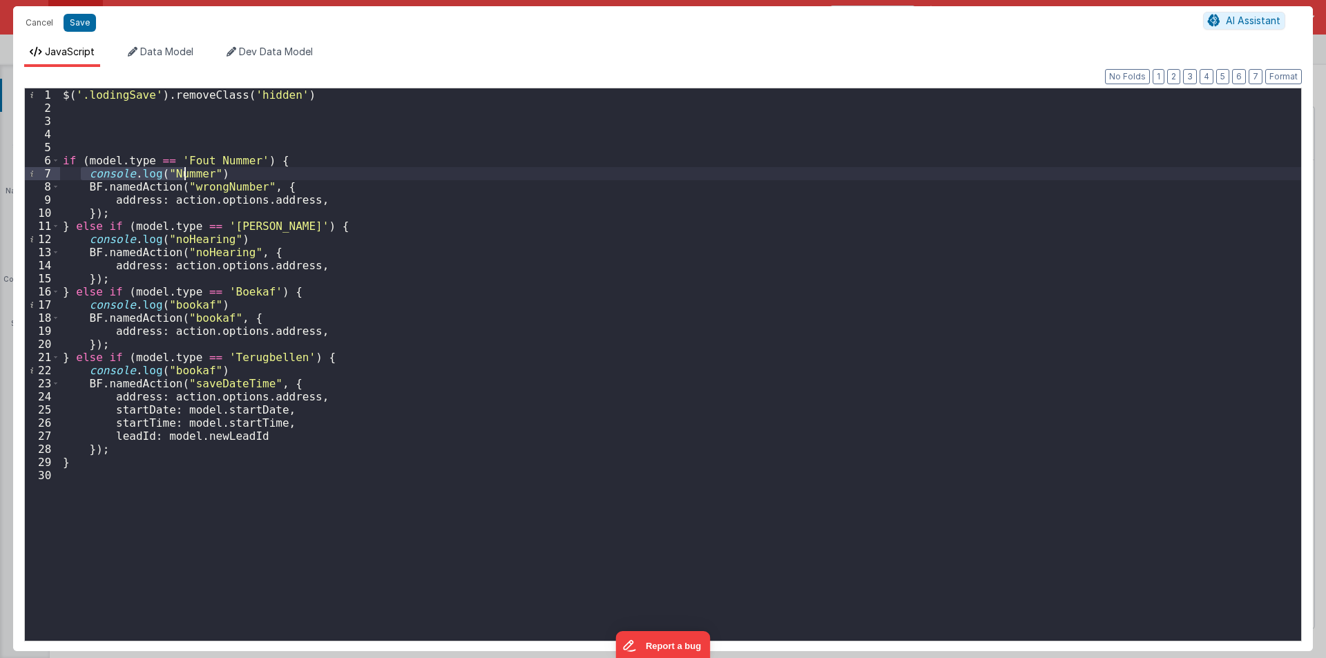
drag, startPoint x: 82, startPoint y: 176, endPoint x: 187, endPoint y: 173, distance: 105.0
click at [187, 173] on div "$ ( '.lodingSave' ) . removeClass ( 'hidden' ) if ( model . type == '[PERSON_NA…" at bounding box center [680, 377] width 1241 height 579
click at [202, 186] on div "$ ( '.lodingSave' ) . removeClass ( 'hidden' ) if ( model . type == '[PERSON_NA…" at bounding box center [680, 377] width 1241 height 579
click at [214, 253] on div "$ ( '.lodingSave' ) . removeClass ( 'hidden' ) if ( model . type == '[PERSON_NA…" at bounding box center [680, 377] width 1241 height 579
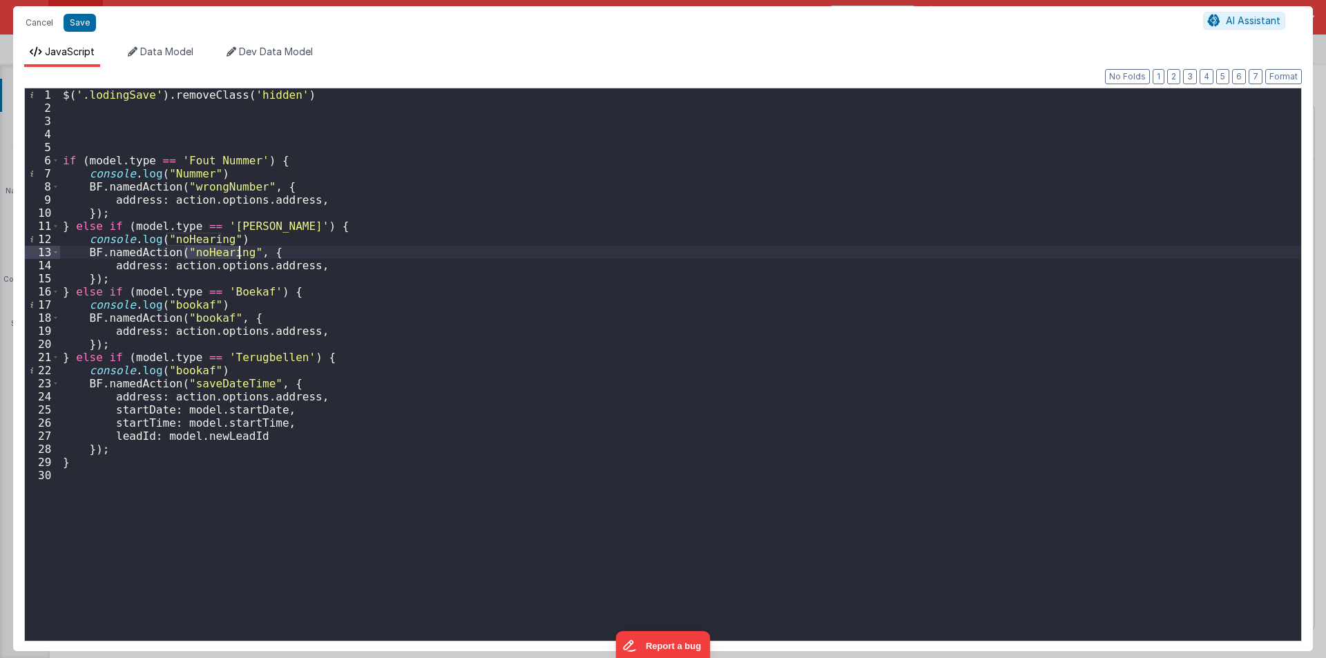
click at [214, 253] on div "$ ( '.lodingSave' ) . removeClass ( 'hidden' ) if ( model . type == '[PERSON_NA…" at bounding box center [680, 377] width 1241 height 579
click at [193, 317] on div "$ ( '.lodingSave' ) . removeClass ( 'hidden' ) if ( model . type == '[PERSON_NA…" at bounding box center [680, 377] width 1241 height 579
click at [220, 378] on div "$ ( '.lodingSave' ) . removeClass ( 'hidden' ) if ( model . type == '[PERSON_NA…" at bounding box center [680, 377] width 1241 height 579
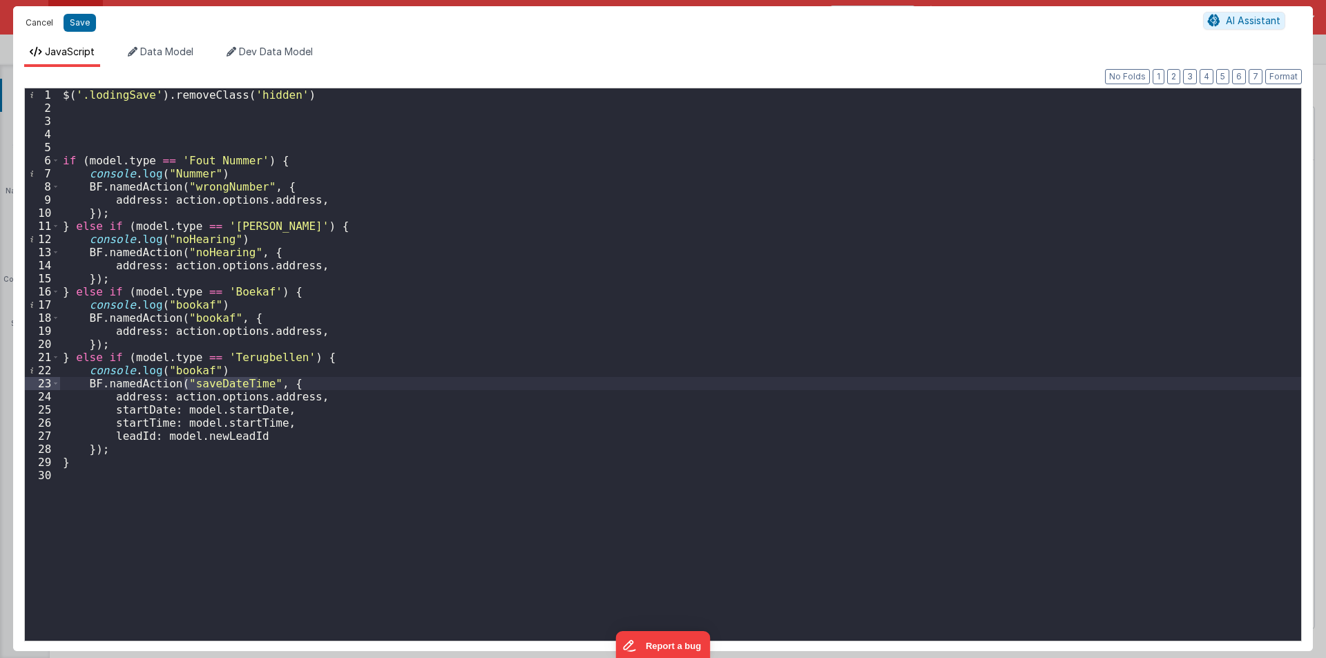
click at [38, 26] on button "Cancel" at bounding box center [39, 22] width 41 height 19
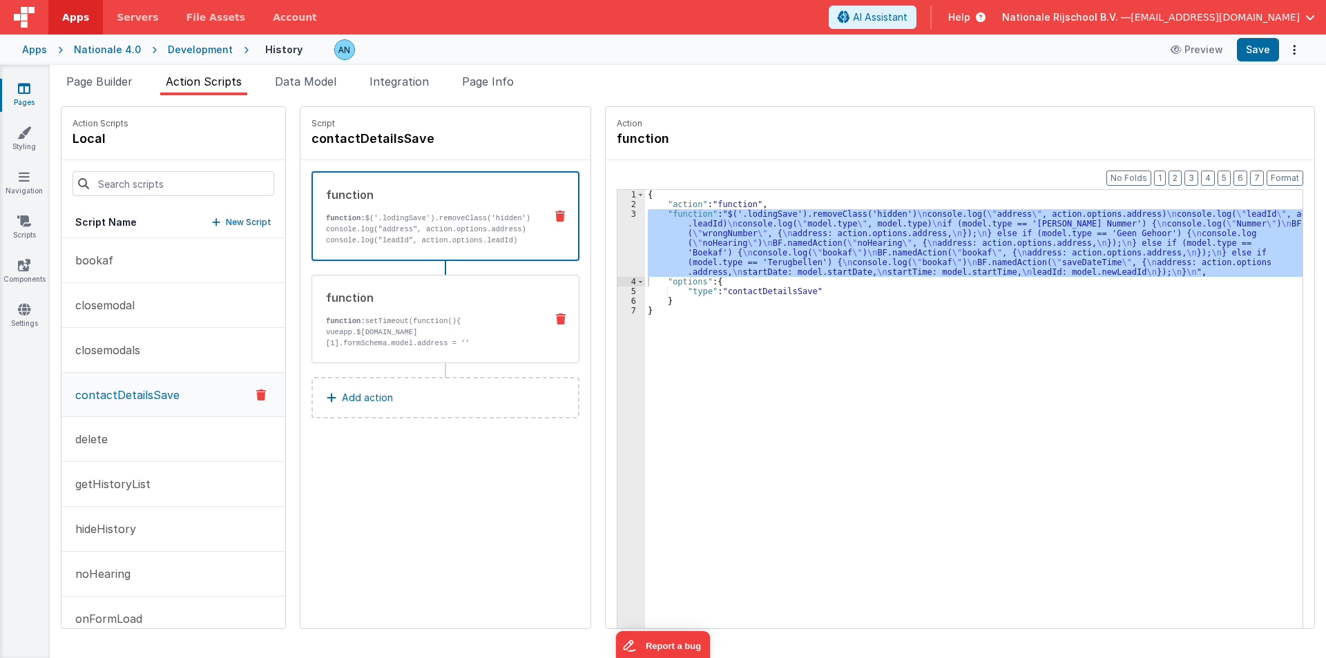
click at [496, 302] on div "function" at bounding box center [430, 297] width 209 height 17
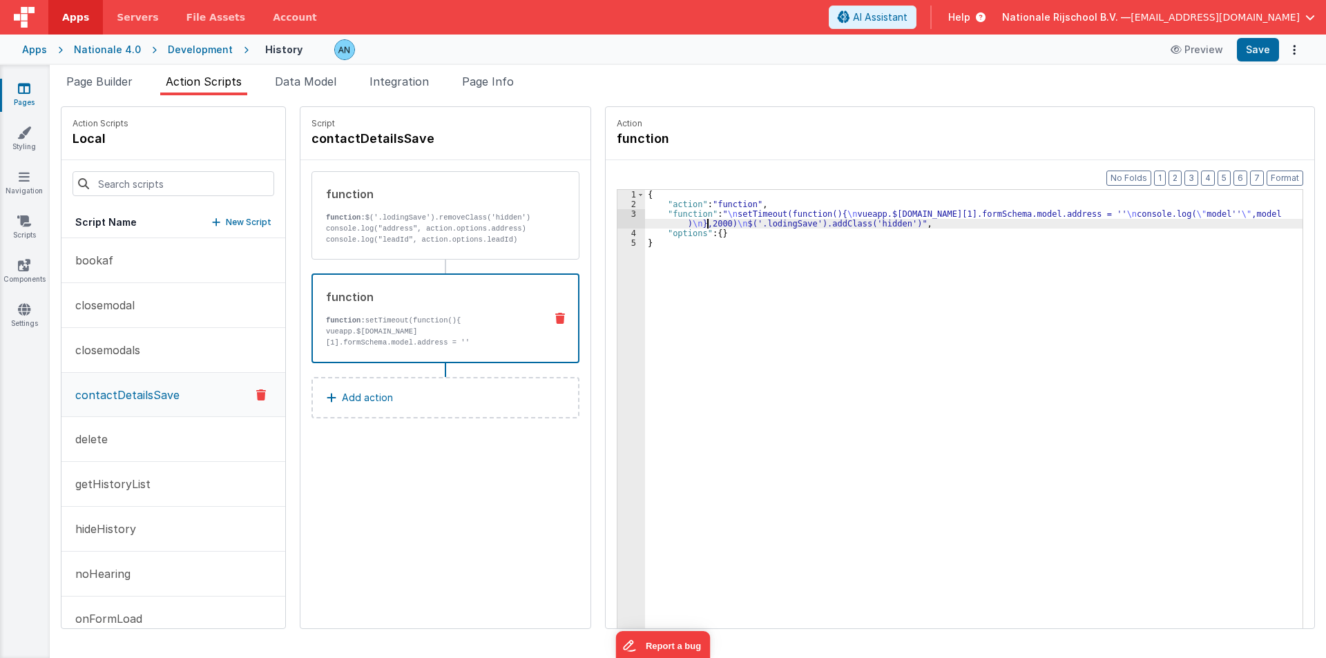
click at [694, 223] on div "{ "action" : "function" , "function" : " \n setTimeout(function(){ \n vueapp.$[…" at bounding box center [980, 440] width 670 height 501
click at [621, 215] on div "3" at bounding box center [631, 218] width 28 height 19
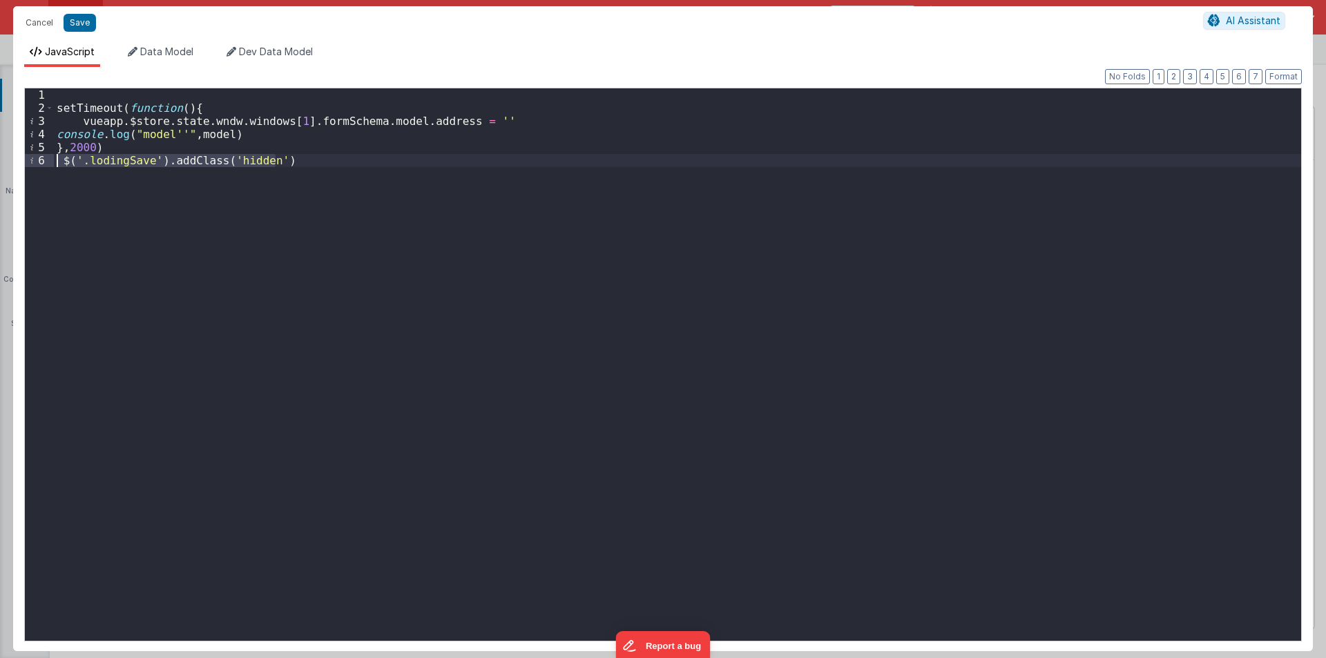
drag, startPoint x: 286, startPoint y: 160, endPoint x: 28, endPoint y: 155, distance: 258.3
click at [28, 155] on div "1 2 3 4 5 6 setTimeout ( function ( ) { vueapp . $store . state . wndw . window…" at bounding box center [662, 365] width 1277 height 554
click at [77, 19] on button "Save" at bounding box center [80, 23] width 32 height 18
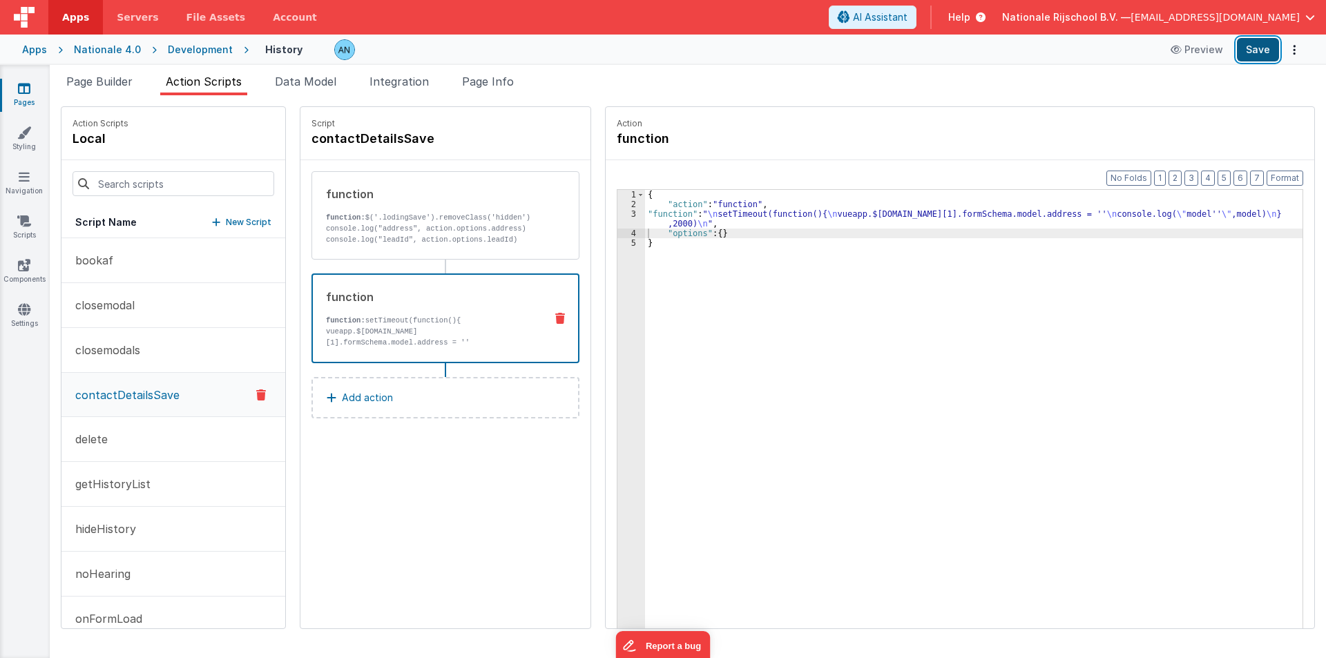
click at [1264, 40] on button "Save" at bounding box center [1258, 49] width 42 height 23
click at [90, 188] on input at bounding box center [174, 183] width 202 height 25
paste input "wrongNumber"
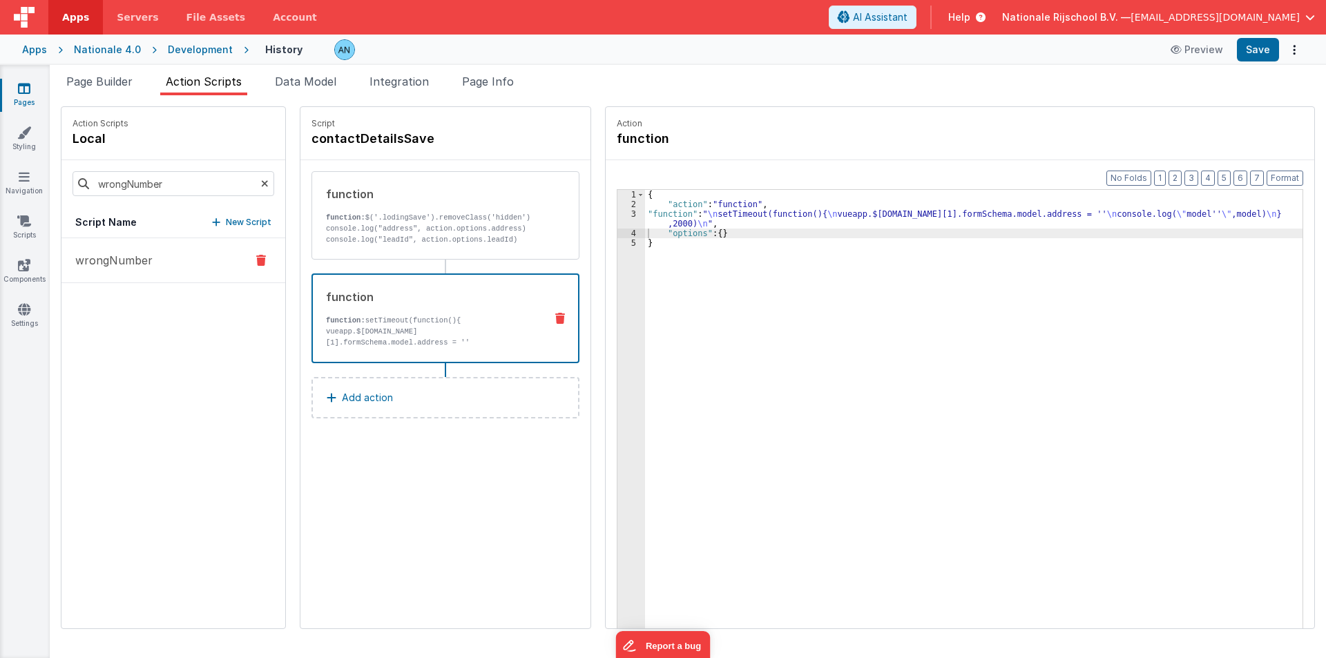
click at [124, 263] on p "wrongNumber" at bounding box center [110, 260] width 86 height 17
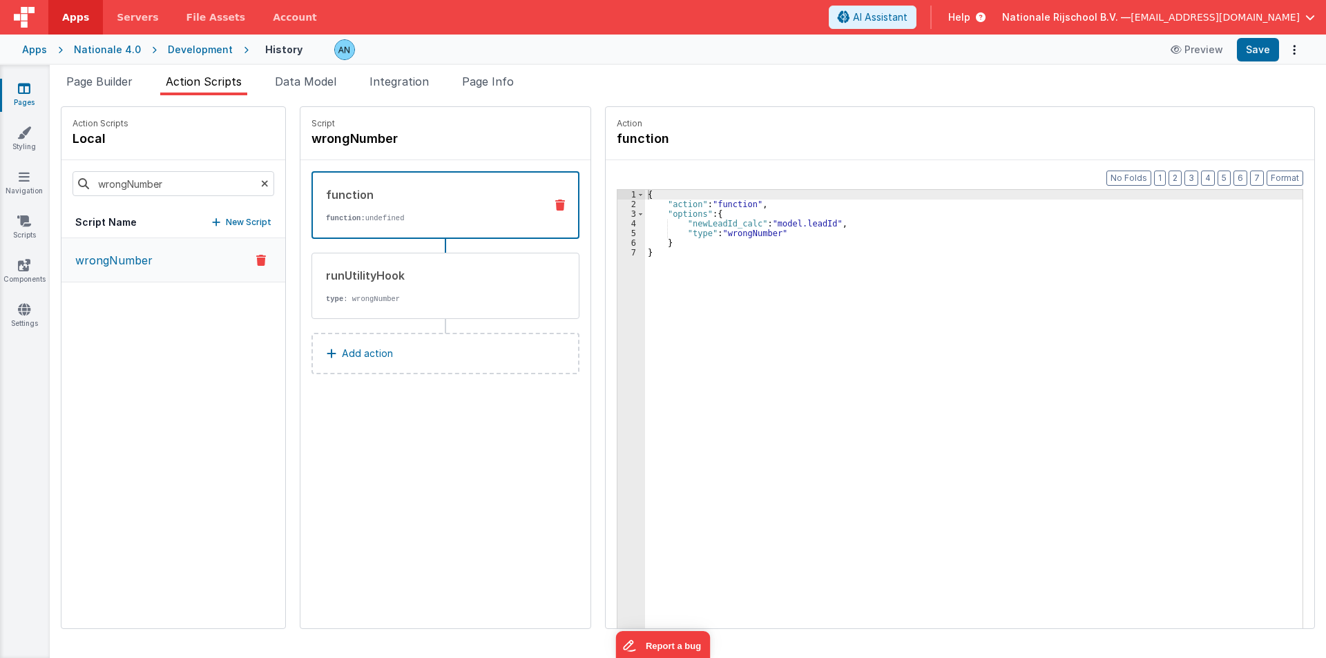
click at [365, 354] on p "Add action" at bounding box center [367, 353] width 51 height 17
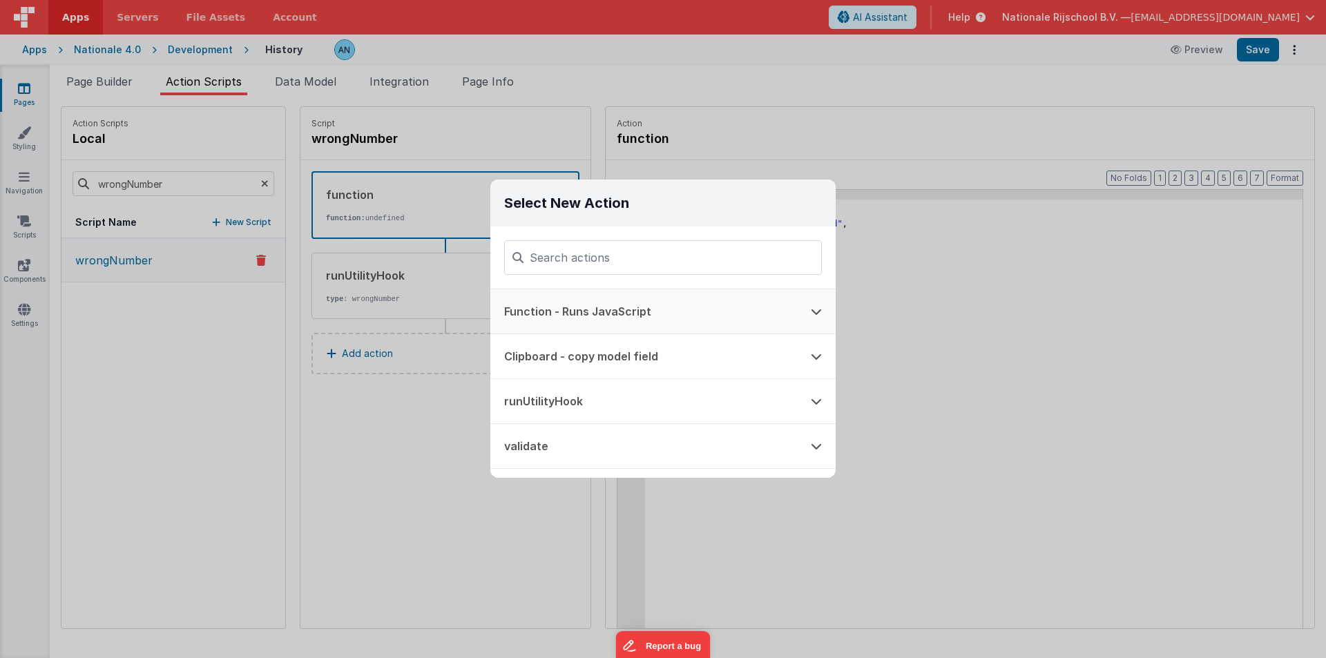
click at [530, 309] on button "Function - Runs JavaScript" at bounding box center [643, 311] width 307 height 44
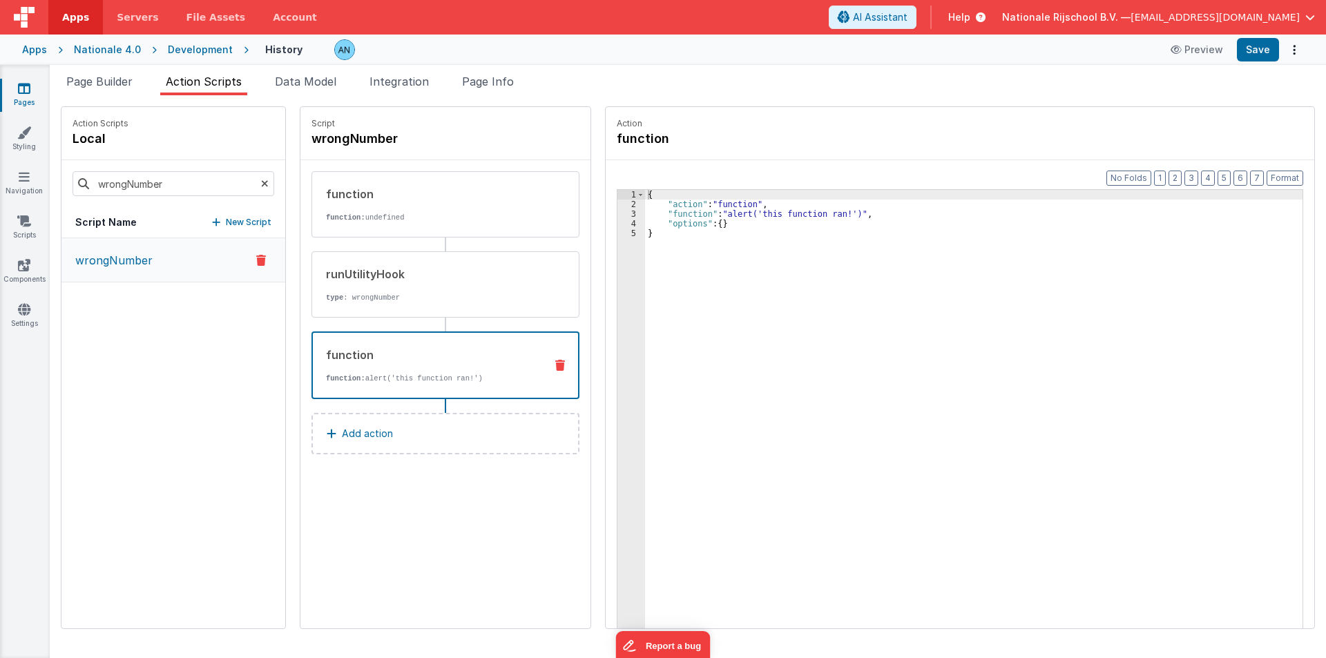
click at [651, 210] on div "{ "action" : "function" , "function" : "alert('this function ran!')" , "options…" at bounding box center [980, 440] width 670 height 501
click at [624, 211] on div "3" at bounding box center [631, 214] width 28 height 10
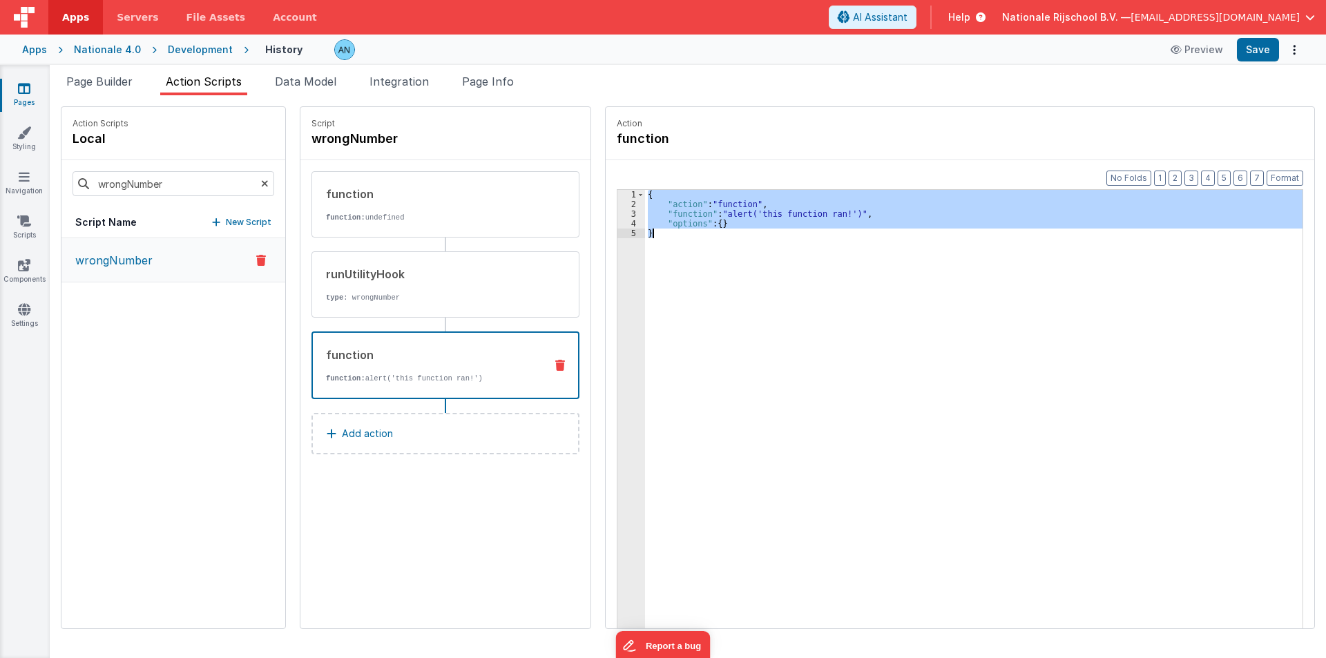
click at [623, 211] on div "3" at bounding box center [631, 214] width 28 height 10
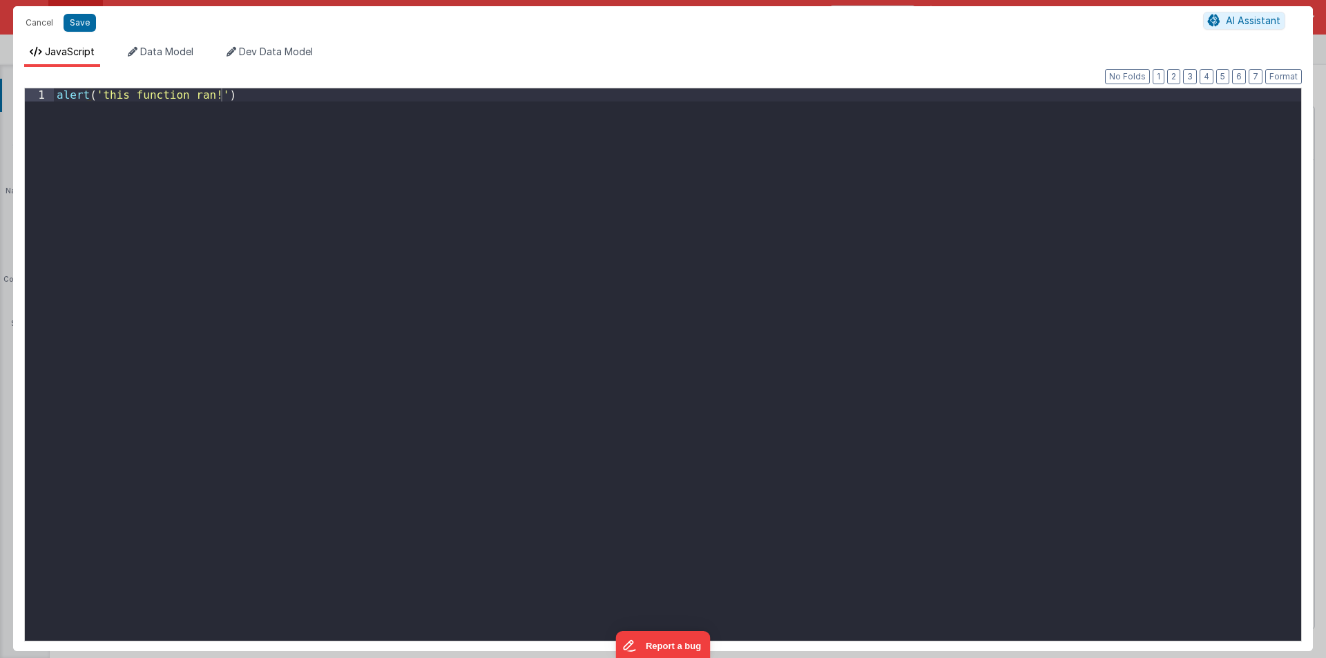
click at [608, 215] on div "alert ( 'this function ran!' )" at bounding box center [677, 377] width 1247 height 579
click at [186, 184] on div "alert ( 'this function ran!' )" at bounding box center [677, 377] width 1247 height 579
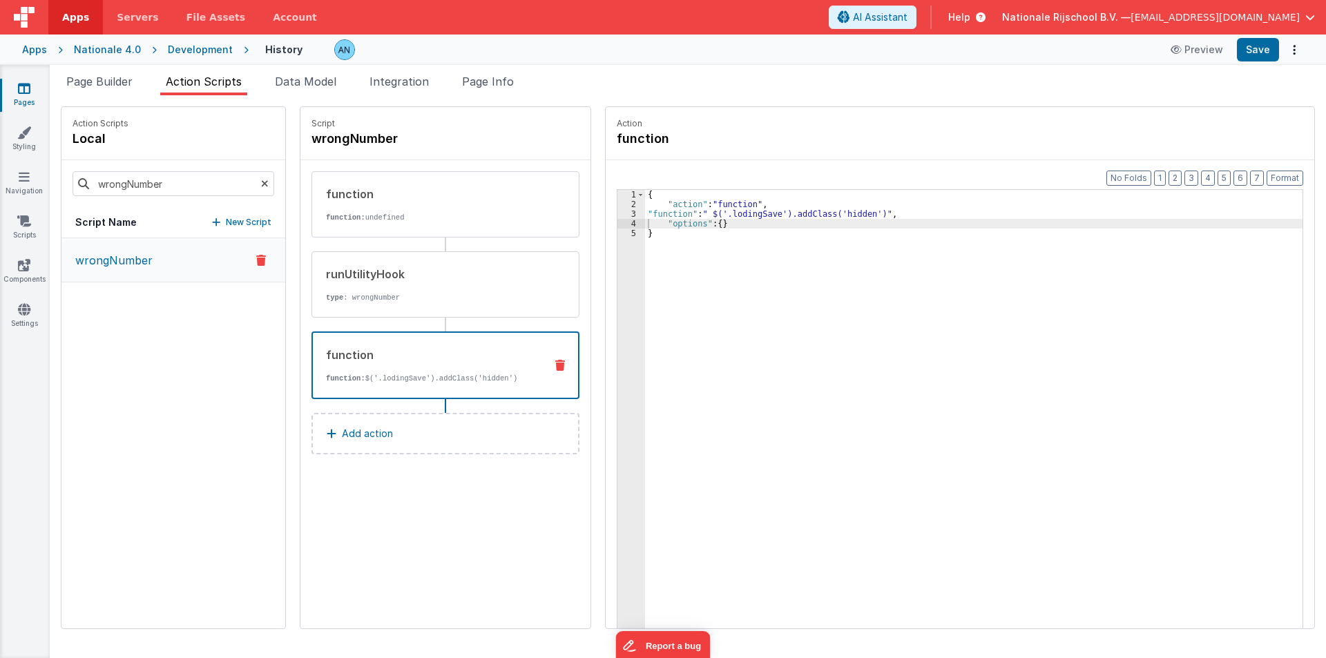
click at [1264, 37] on div "Apps Nationale 4.0 Development History Preview Save" at bounding box center [663, 50] width 1326 height 30
click at [1263, 44] on button "Save" at bounding box center [1258, 49] width 42 height 23
click at [1290, 179] on button "Format" at bounding box center [1284, 178] width 37 height 15
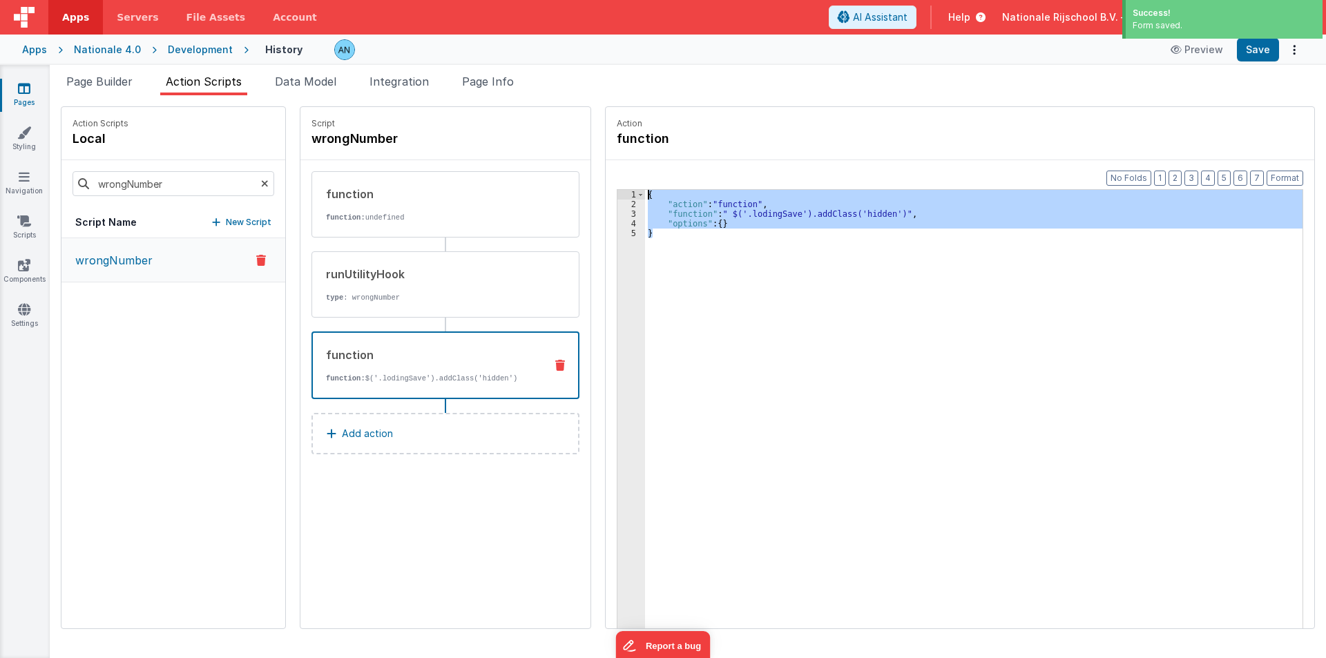
drag, startPoint x: 645, startPoint y: 235, endPoint x: 611, endPoint y: 183, distance: 62.4
click at [611, 183] on div "Format 7 6 5 4 3 2 1 No Folds 1 2 3 4 5 { "action" : "function" , "function" : …" at bounding box center [960, 420] width 708 height 521
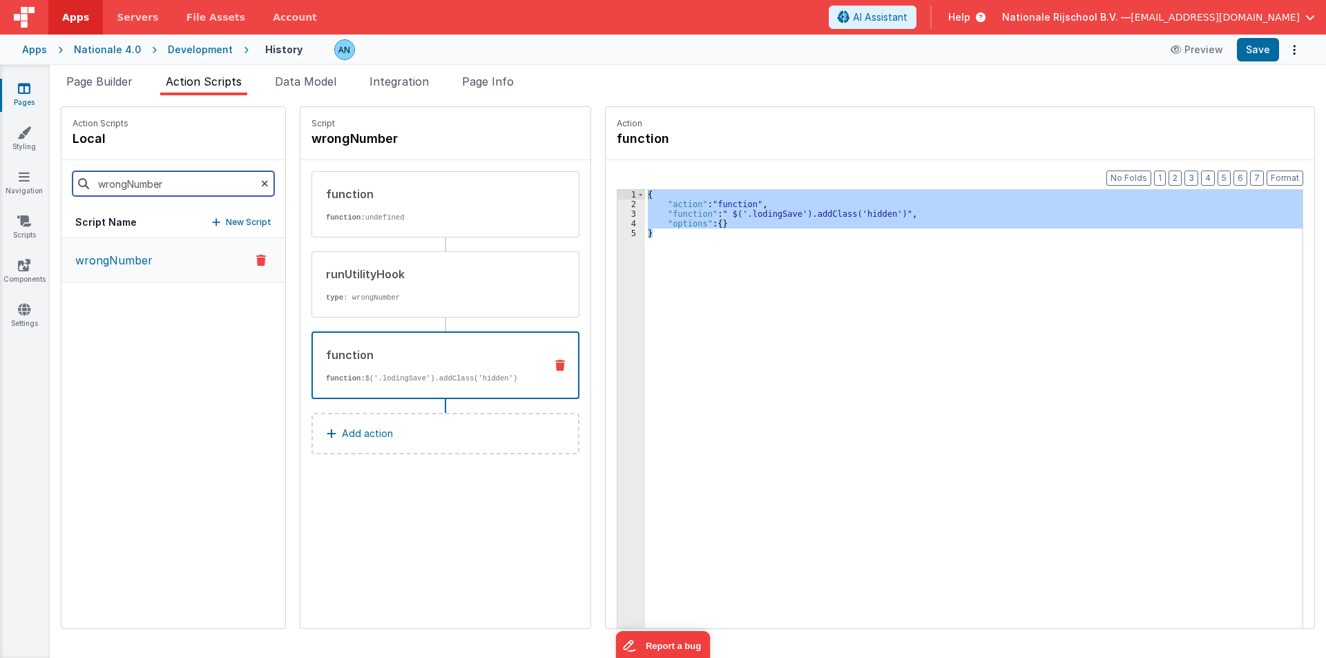
click at [108, 190] on input "wrongNumber" at bounding box center [174, 183] width 202 height 25
type input "noh"
click at [122, 260] on p "noHearing" at bounding box center [99, 260] width 64 height 17
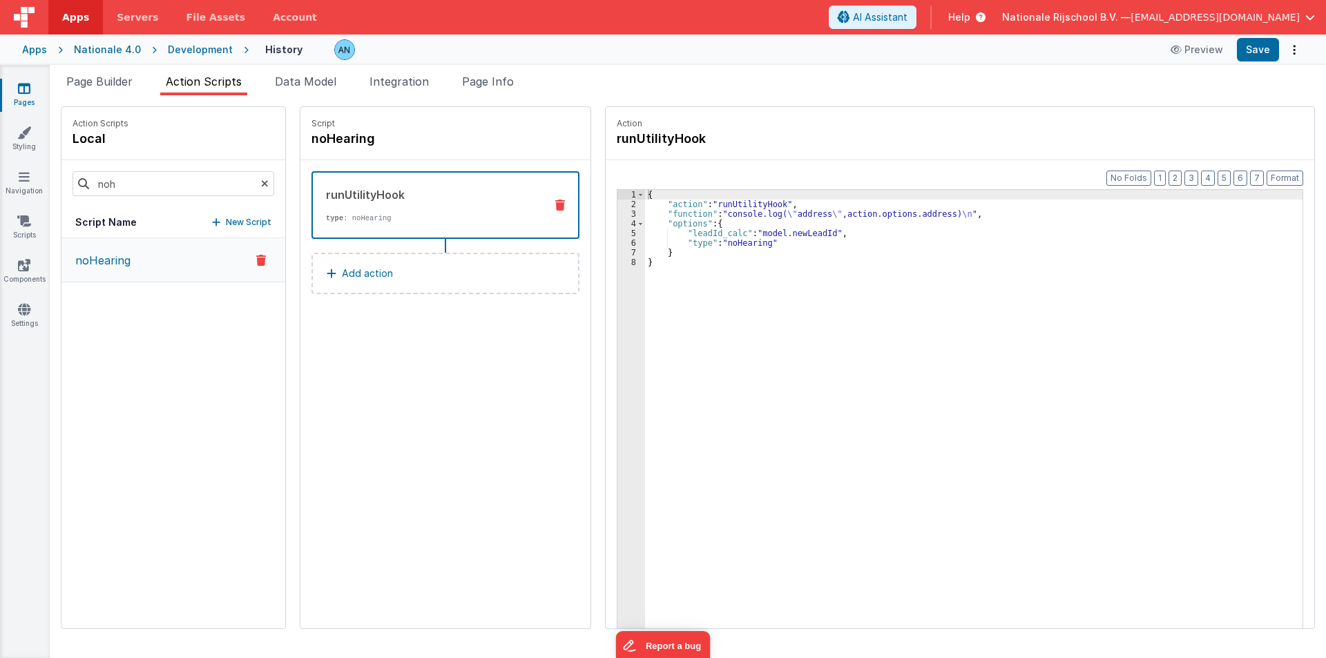
click at [414, 264] on button "Add action" at bounding box center [445, 273] width 268 height 41
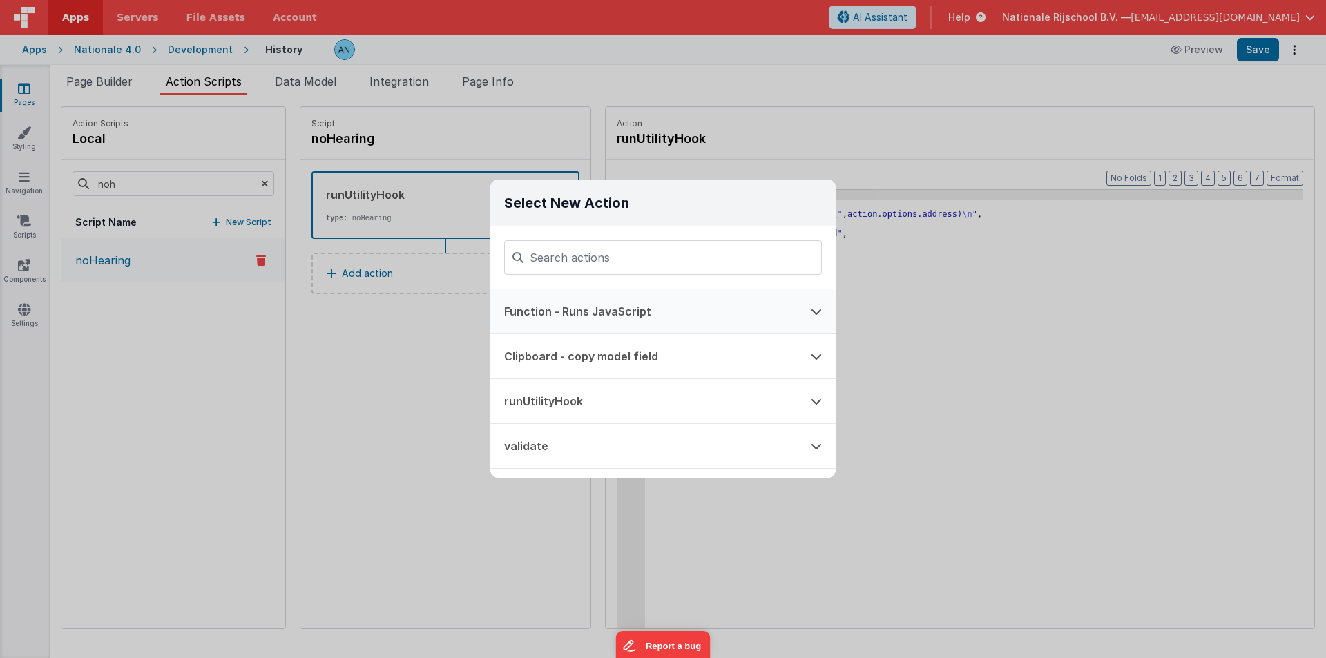
click at [560, 312] on button "Function - Runs JavaScript" at bounding box center [643, 311] width 307 height 44
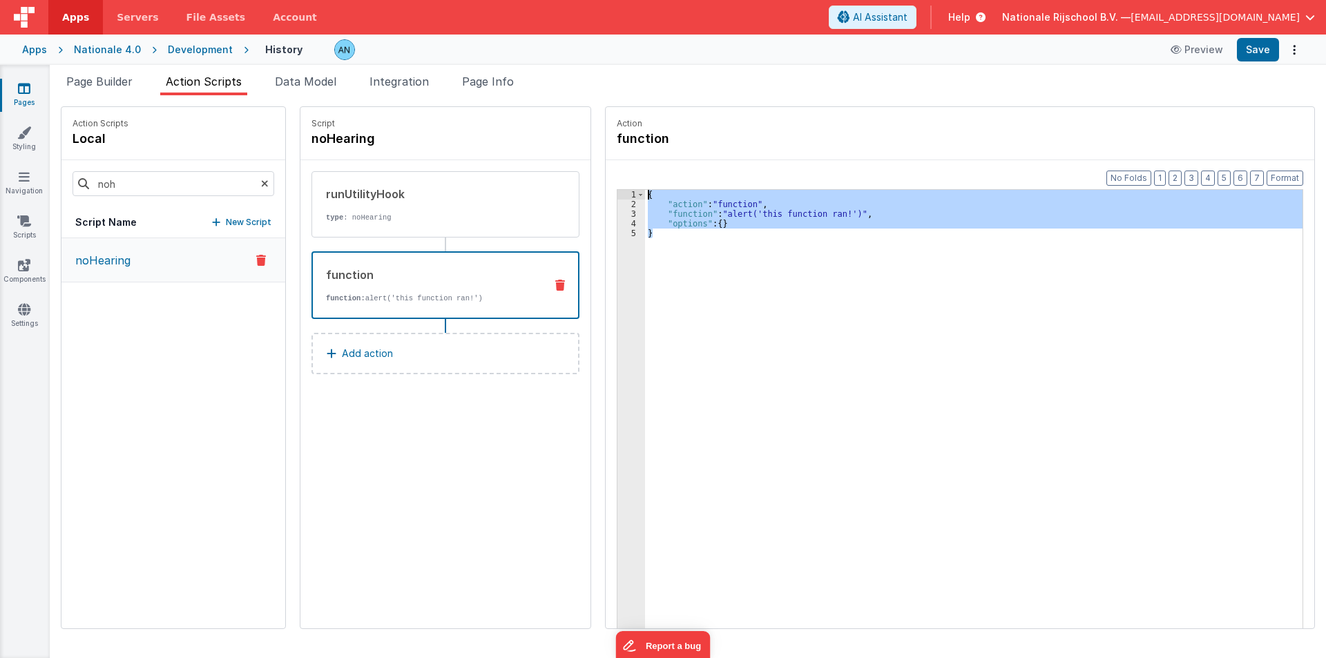
drag, startPoint x: 646, startPoint y: 229, endPoint x: 628, endPoint y: 188, distance: 44.9
click at [628, 188] on div "Format 7 6 5 4 3 2 1 No Folds 1 2 3 4 5 { "action" : "function" , "function" : …" at bounding box center [960, 429] width 686 height 483
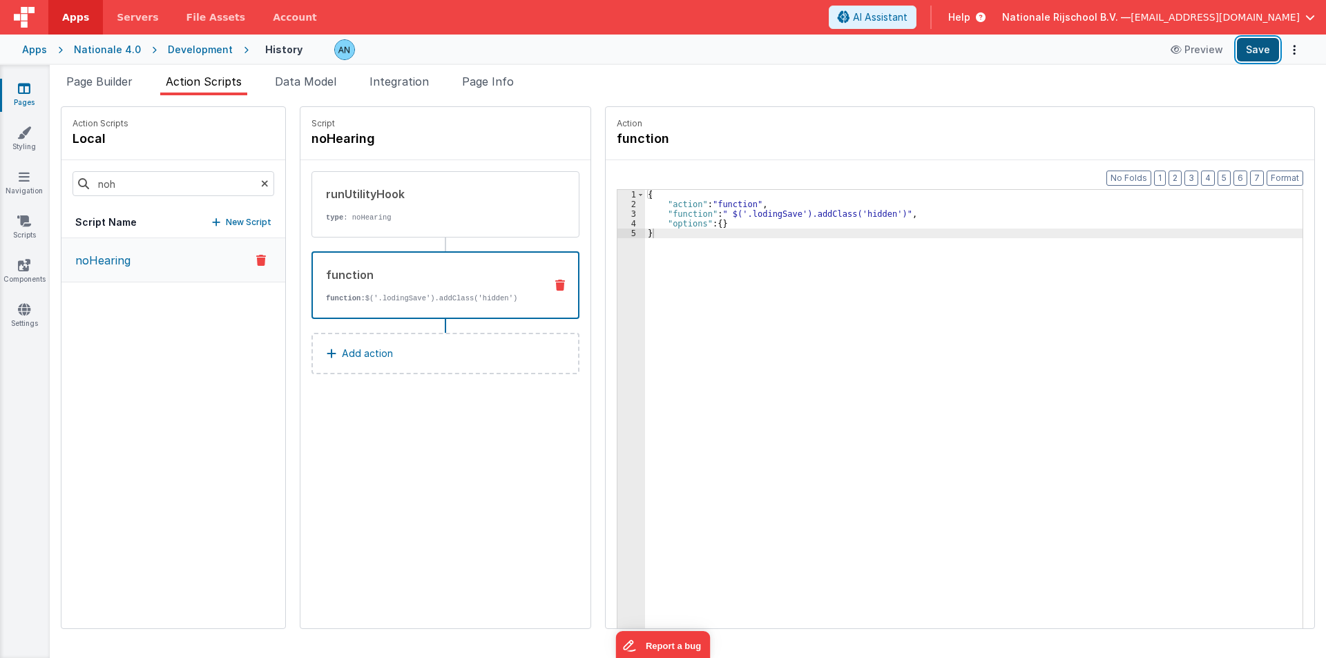
click at [1257, 47] on button "Save" at bounding box center [1258, 49] width 42 height 23
click at [261, 183] on icon at bounding box center [265, 183] width 8 height 47
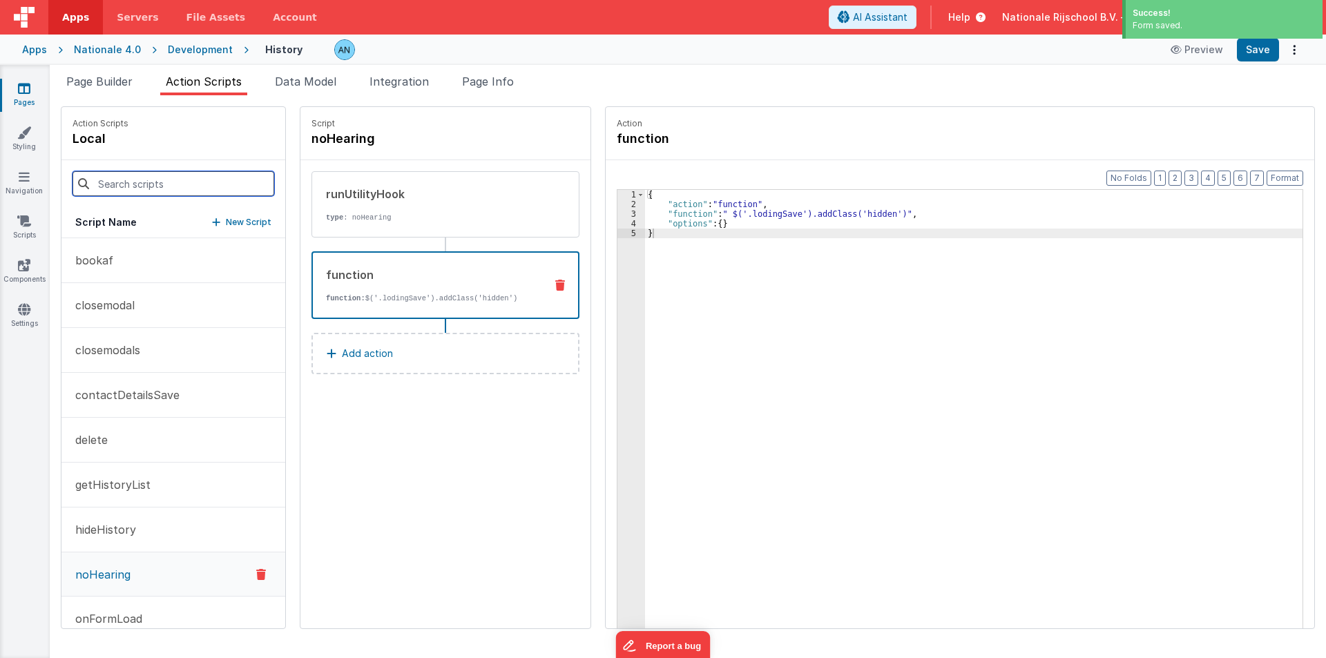
click at [131, 184] on input at bounding box center [174, 183] width 202 height 25
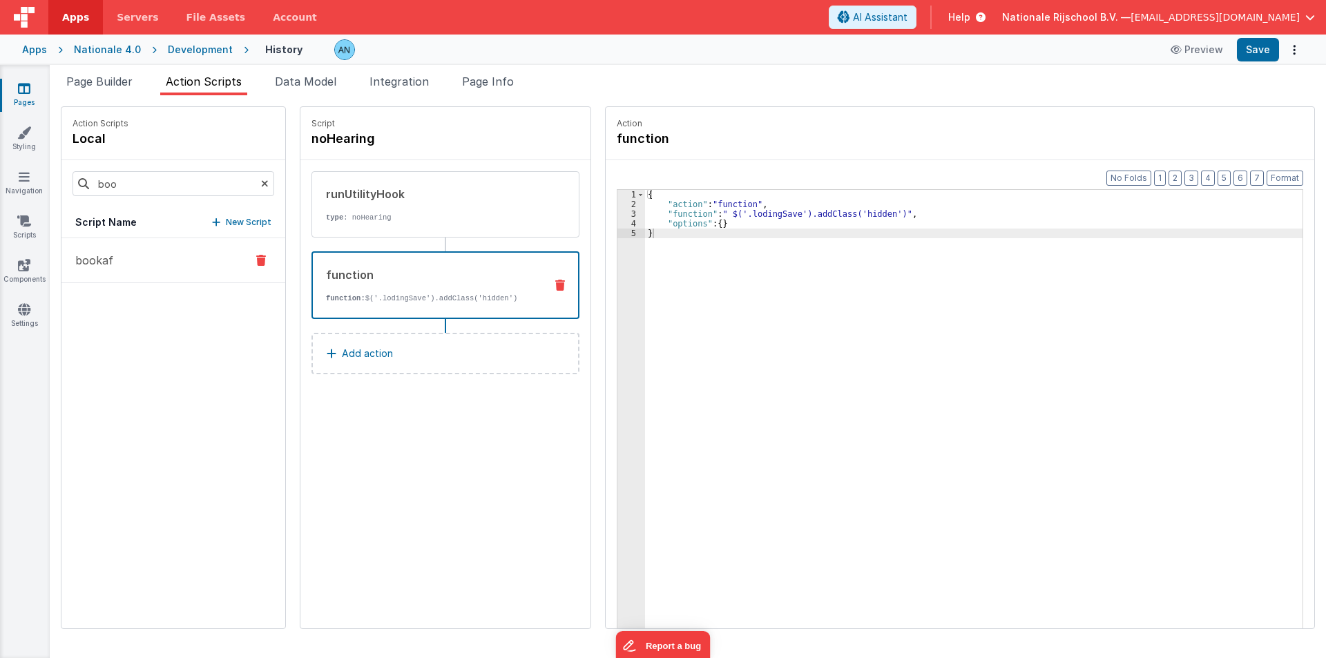
click at [116, 273] on button "bookaf" at bounding box center [173, 260] width 224 height 45
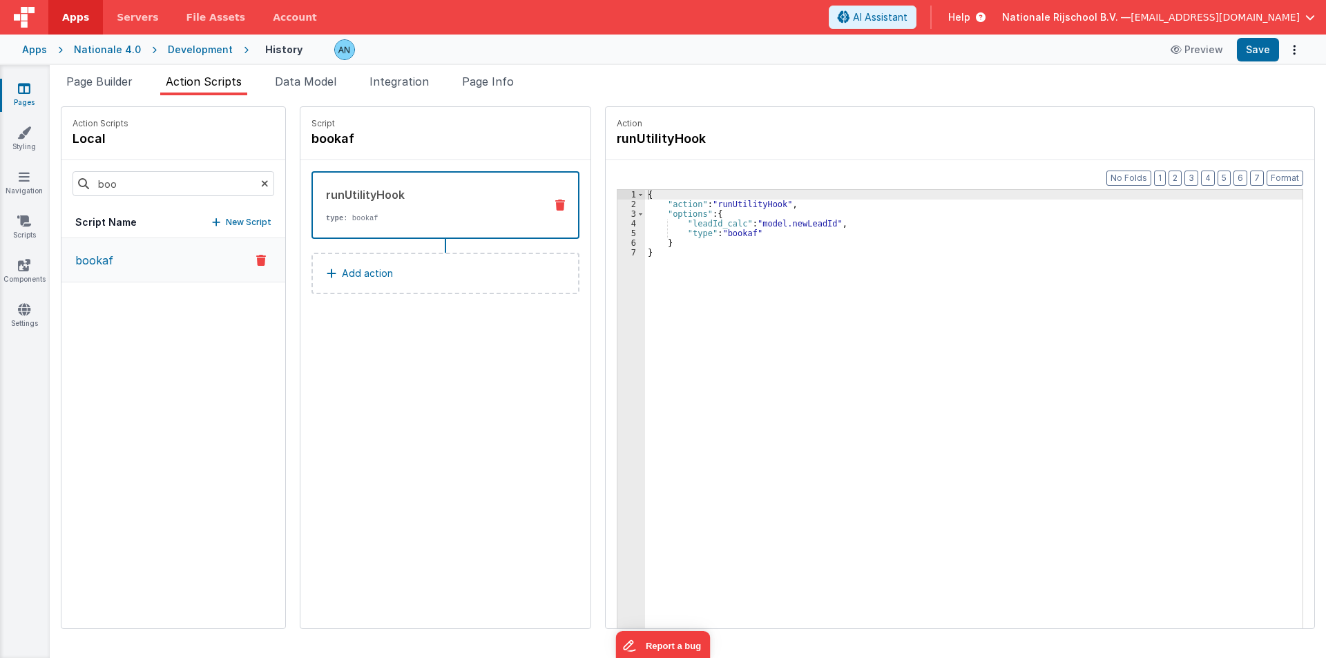
click at [446, 264] on button "Add action" at bounding box center [445, 273] width 268 height 41
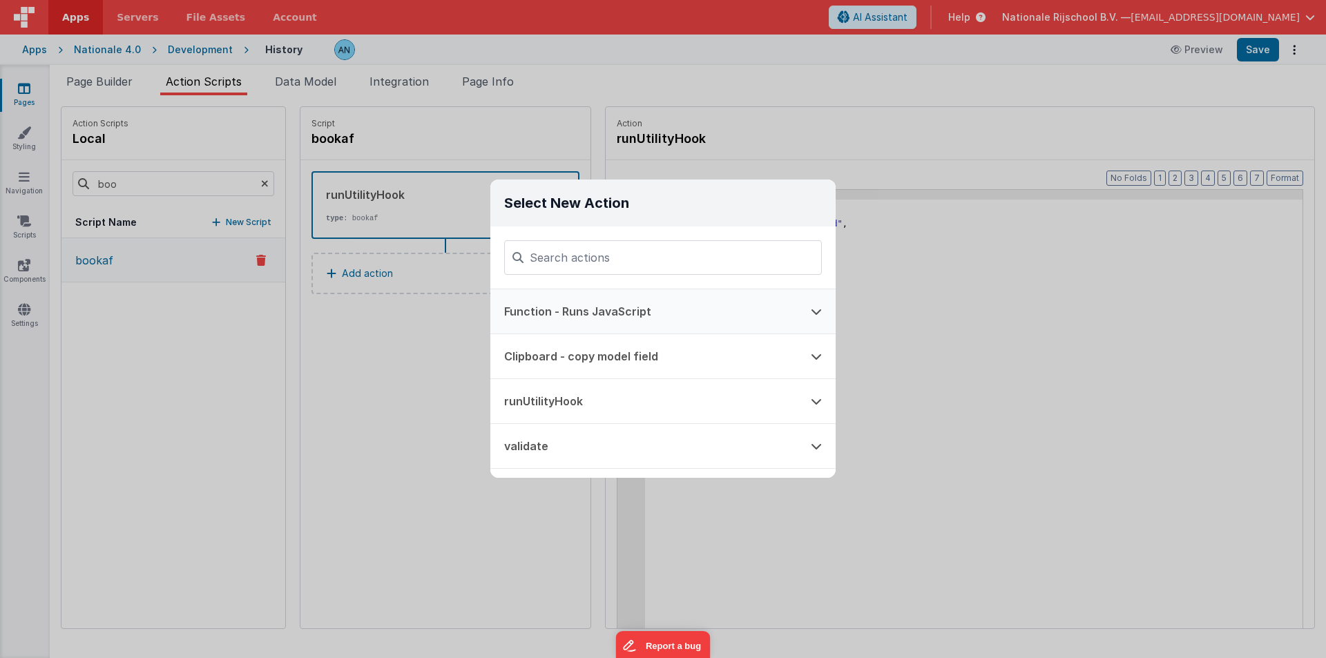
drag, startPoint x: 533, startPoint y: 303, endPoint x: 540, endPoint y: 292, distance: 13.0
click at [532, 304] on button "Function - Runs JavaScript" at bounding box center [643, 311] width 307 height 44
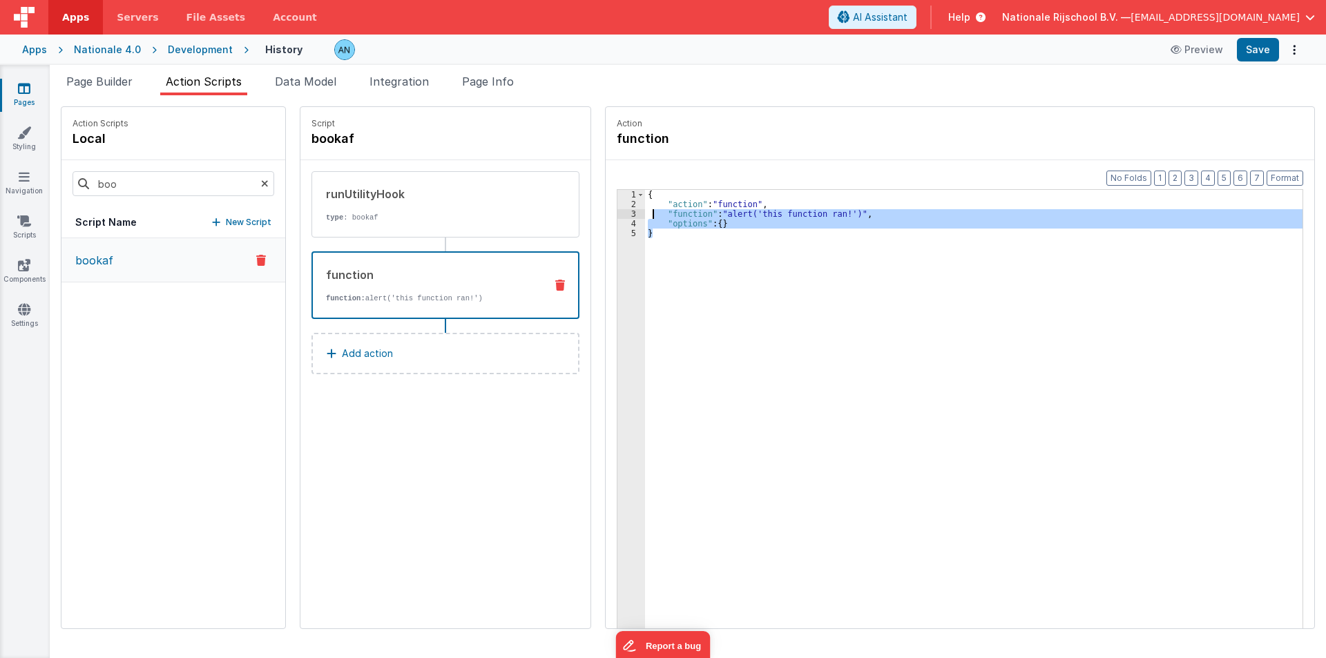
drag, startPoint x: 653, startPoint y: 239, endPoint x: 628, endPoint y: 184, distance: 60.6
click at [628, 184] on div "Format 7 6 5 4 3 2 1 No Folds 1 2 3 4 5 { "action" : "function" , "function" : …" at bounding box center [960, 420] width 708 height 521
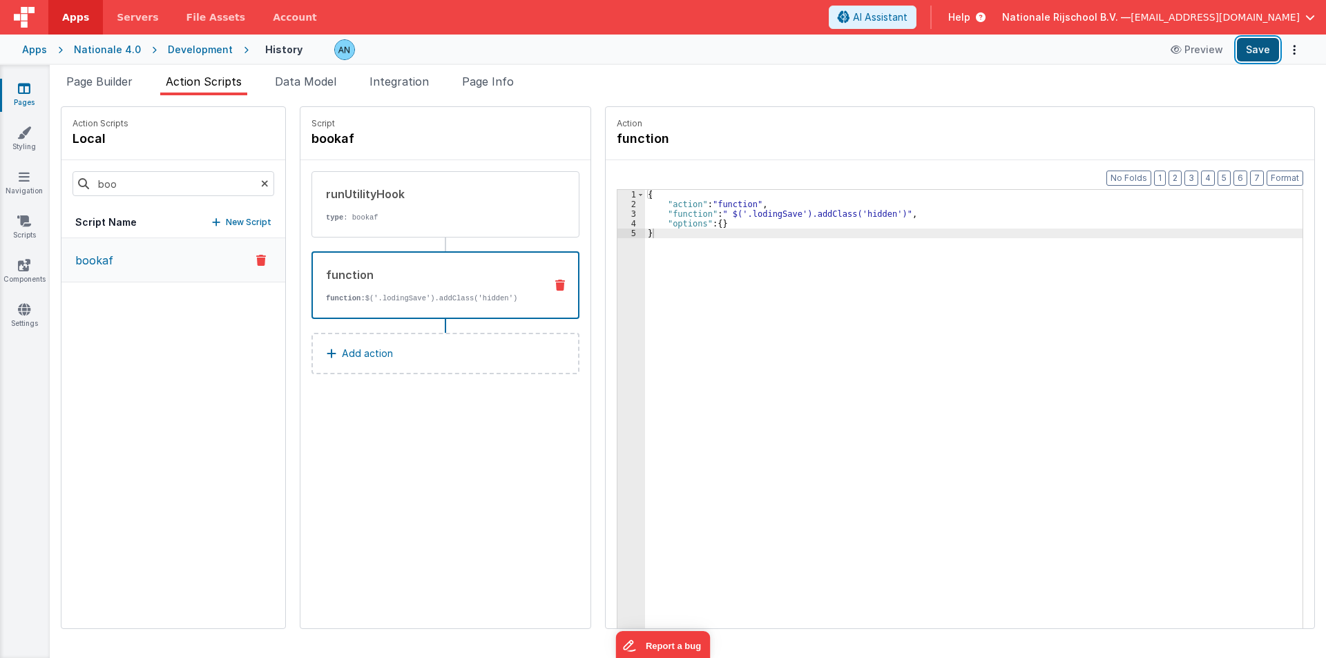
click at [1251, 50] on button "Save" at bounding box center [1258, 49] width 42 height 23
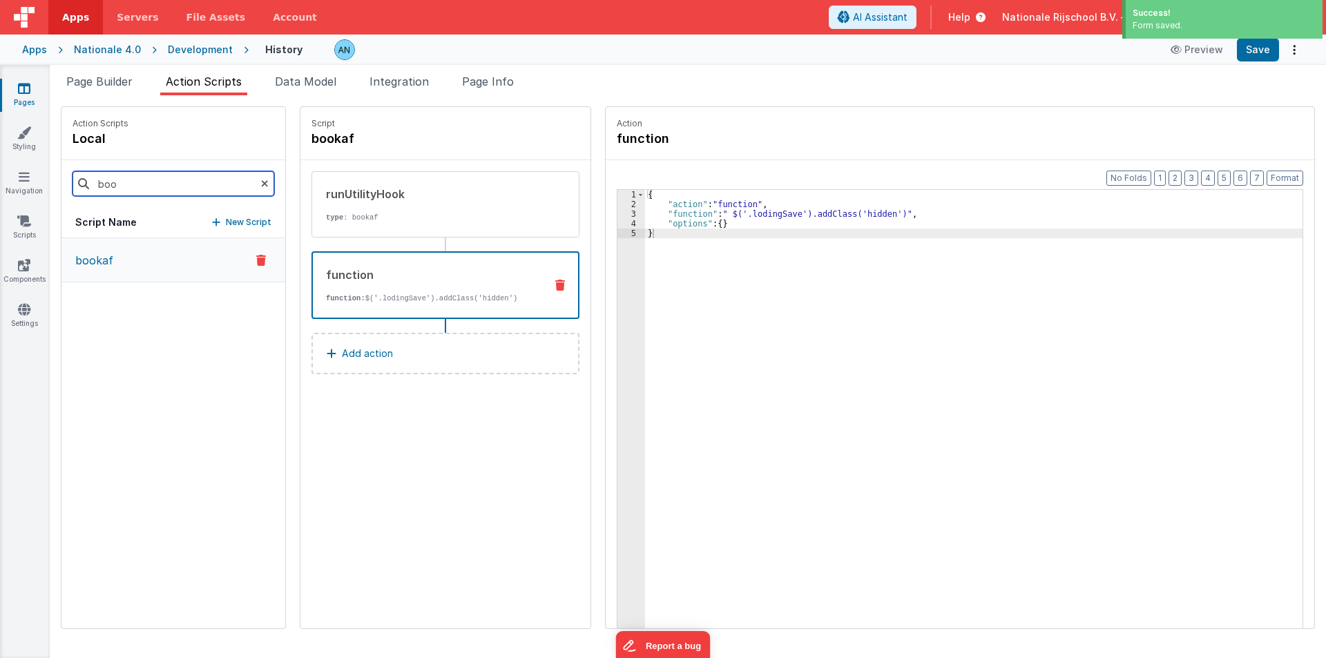
click at [109, 193] on input "boo" at bounding box center [174, 183] width 202 height 25
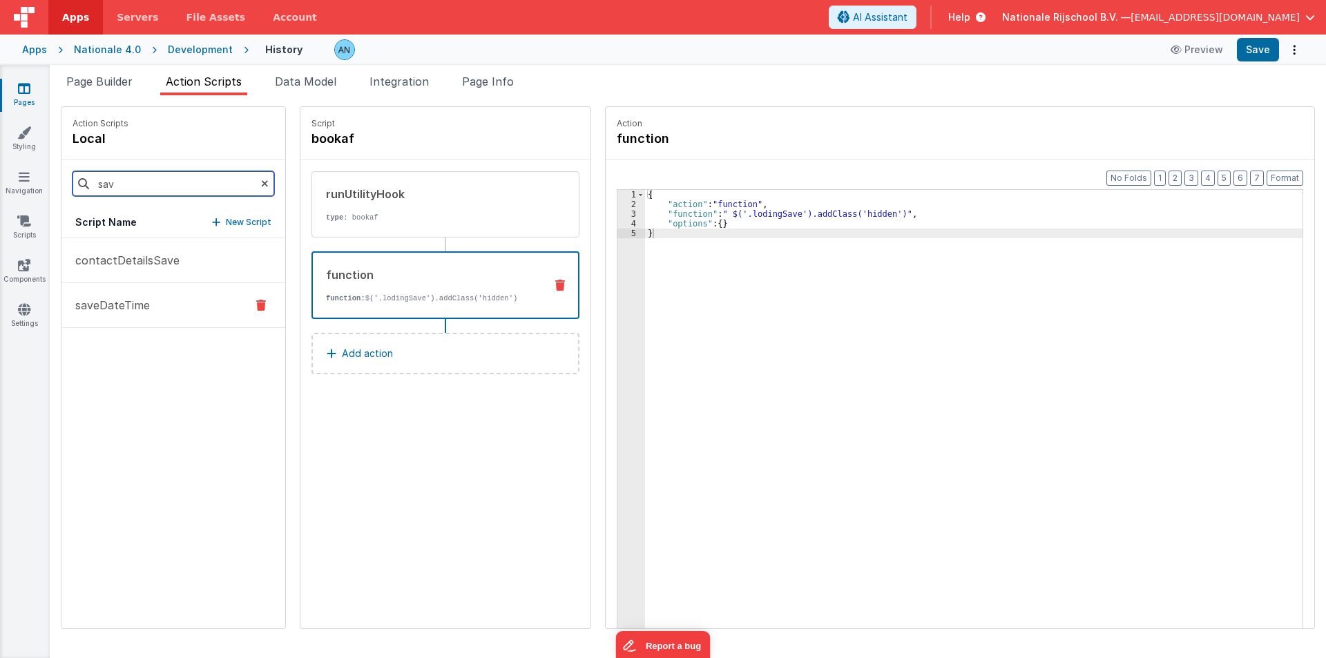
type input "sav"
click at [111, 310] on p "saveDateTime" at bounding box center [108, 305] width 83 height 17
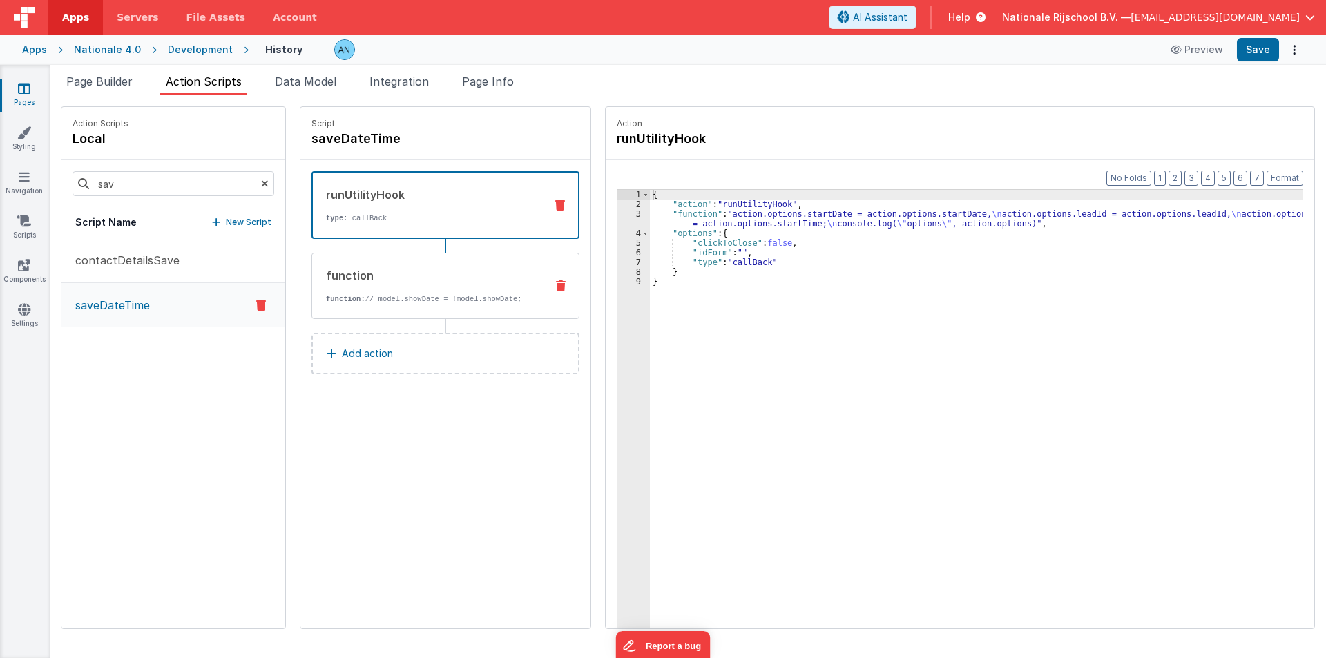
click at [368, 285] on div "function function: // model.showDate = !model.showDate;" at bounding box center [423, 285] width 222 height 37
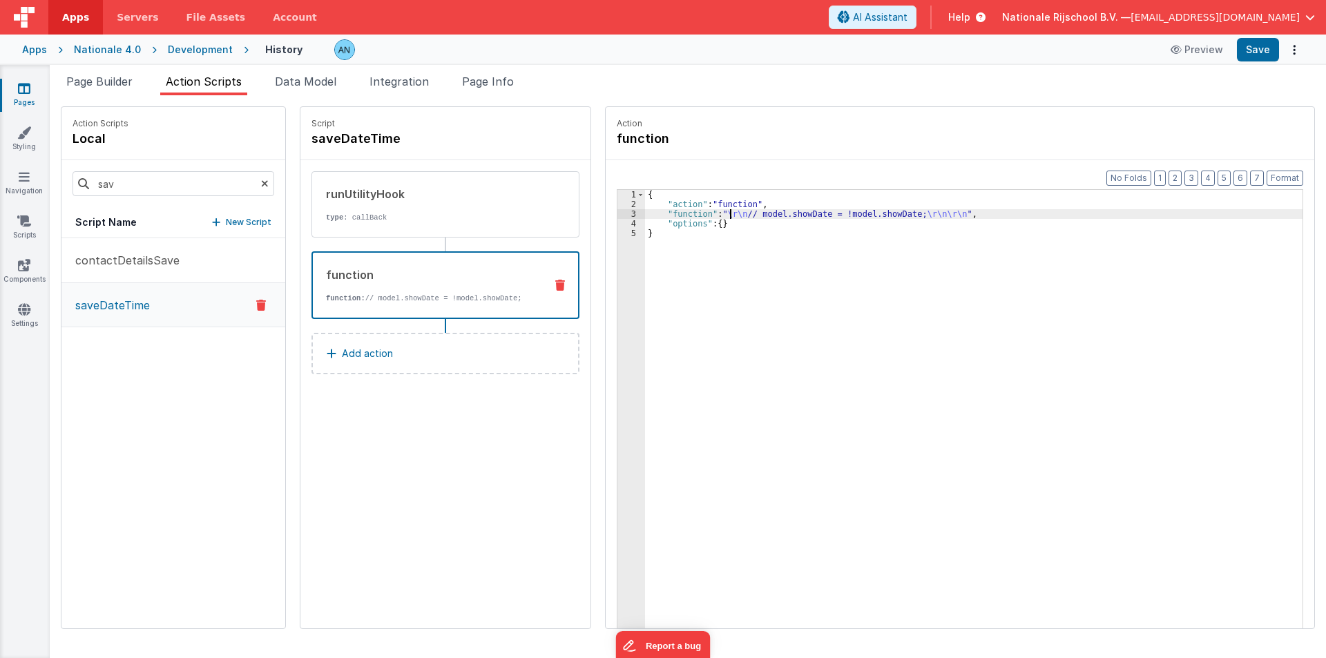
click at [717, 214] on div "{ "action" : "function" , "function" : " \r\n // model.showDate = !model.showDa…" at bounding box center [980, 440] width 670 height 501
click at [617, 213] on div "3" at bounding box center [631, 214] width 28 height 10
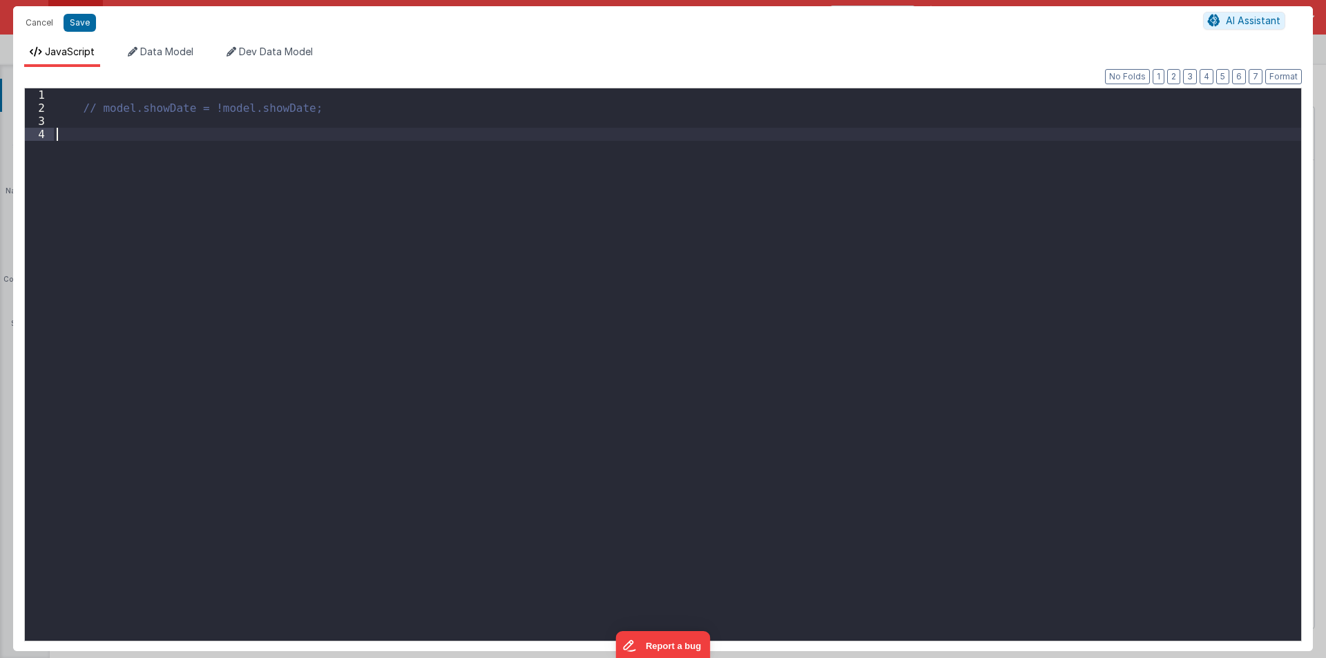
click at [110, 132] on div "// model.showDate = !model.showDate;" at bounding box center [677, 377] width 1247 height 579
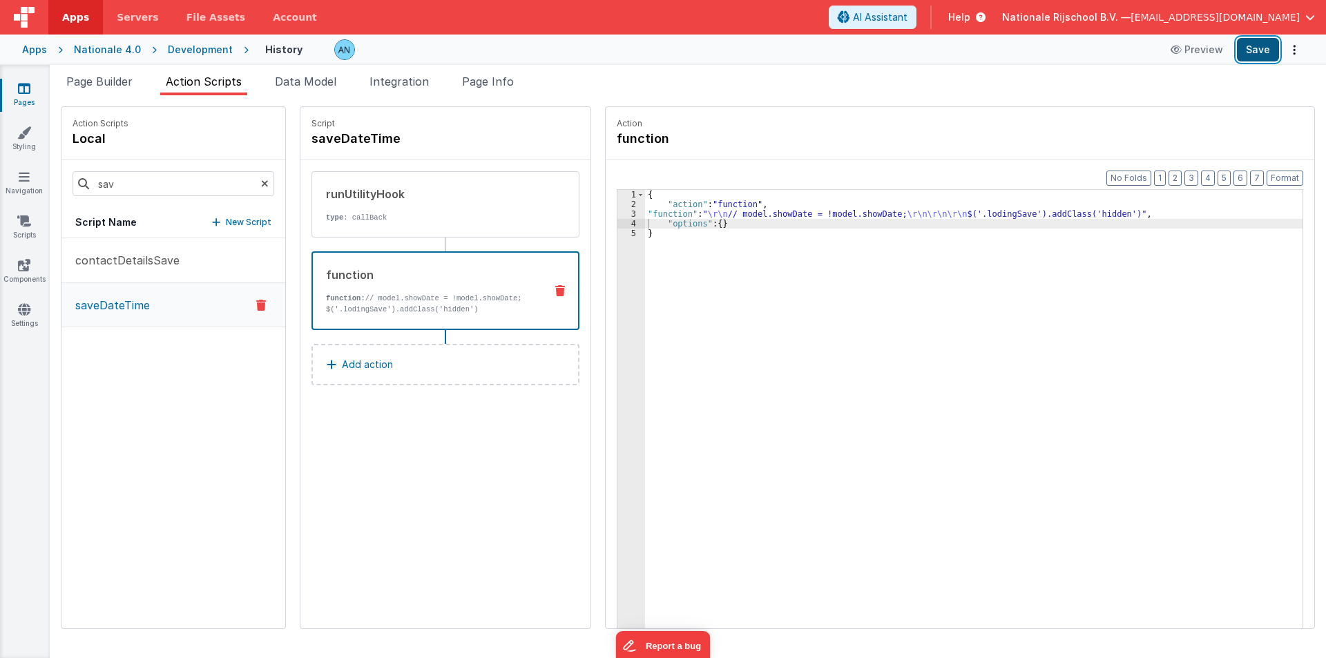
click at [1253, 40] on button "Save" at bounding box center [1258, 49] width 42 height 23
click at [1279, 173] on button "Format" at bounding box center [1284, 178] width 37 height 15
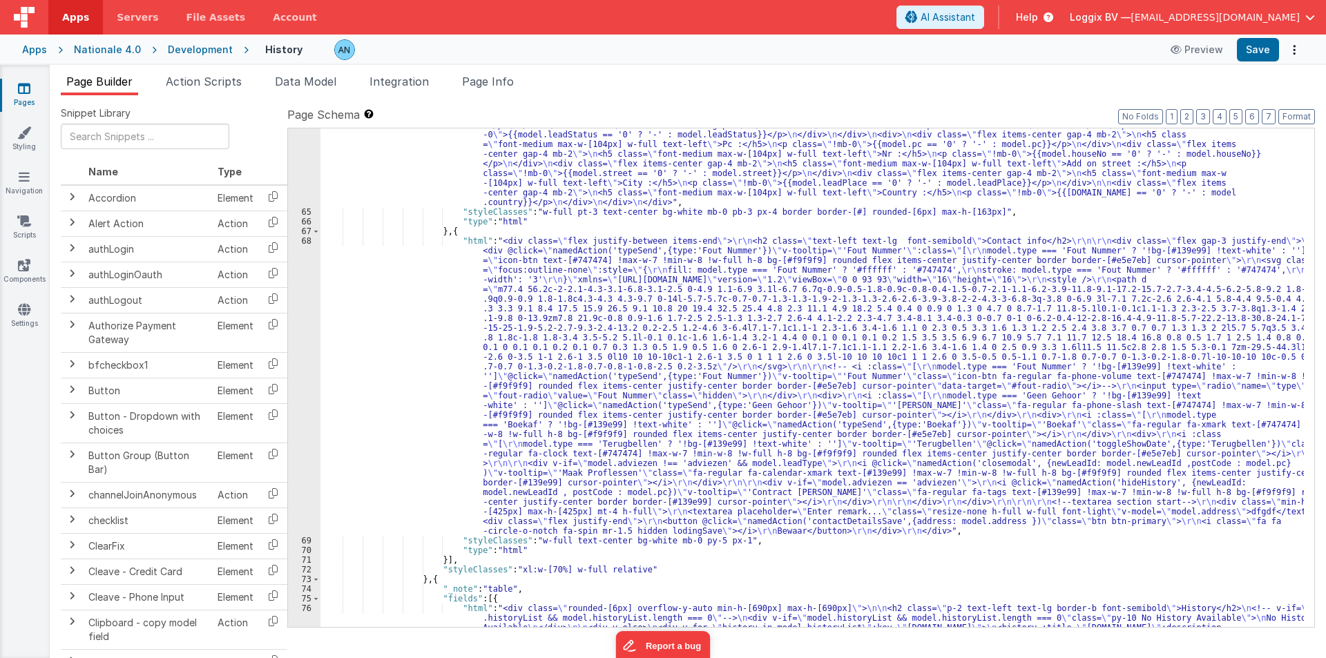
scroll to position [845, 0]
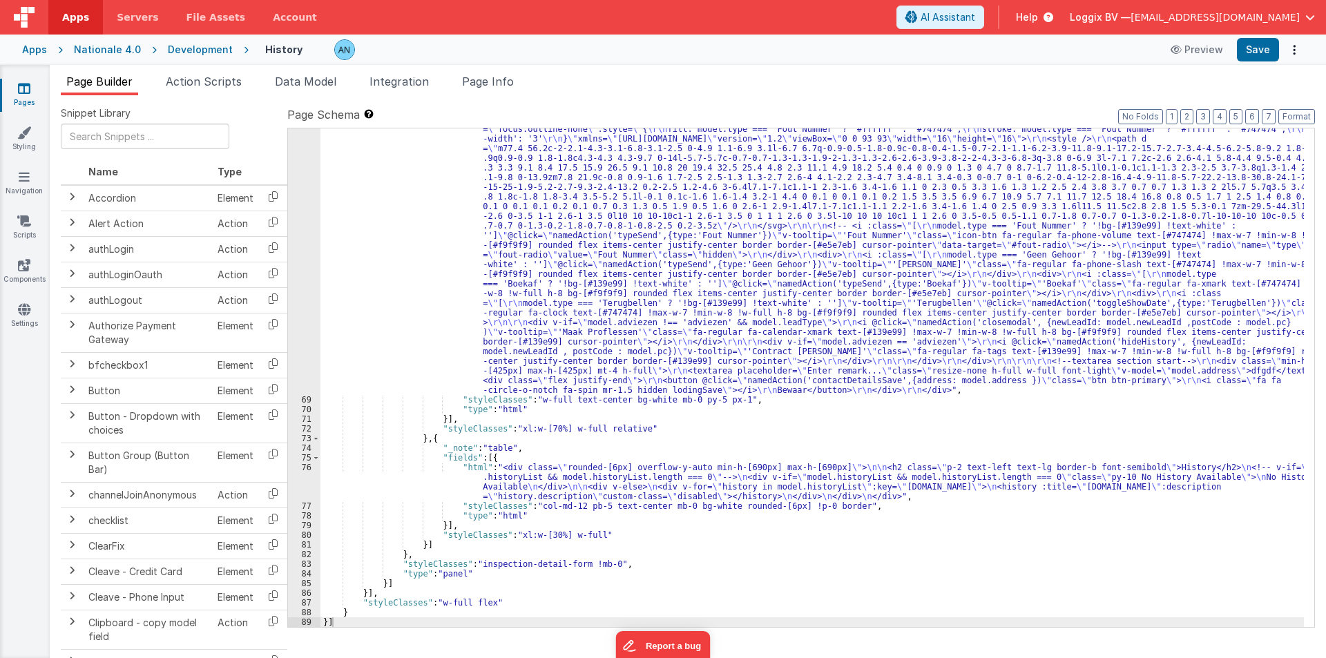
click at [394, 241] on div ""html" : "<div class= \" flex justify-between items-end \" > \r\n <h2 class= \"…" at bounding box center [811, 499] width 983 height 808
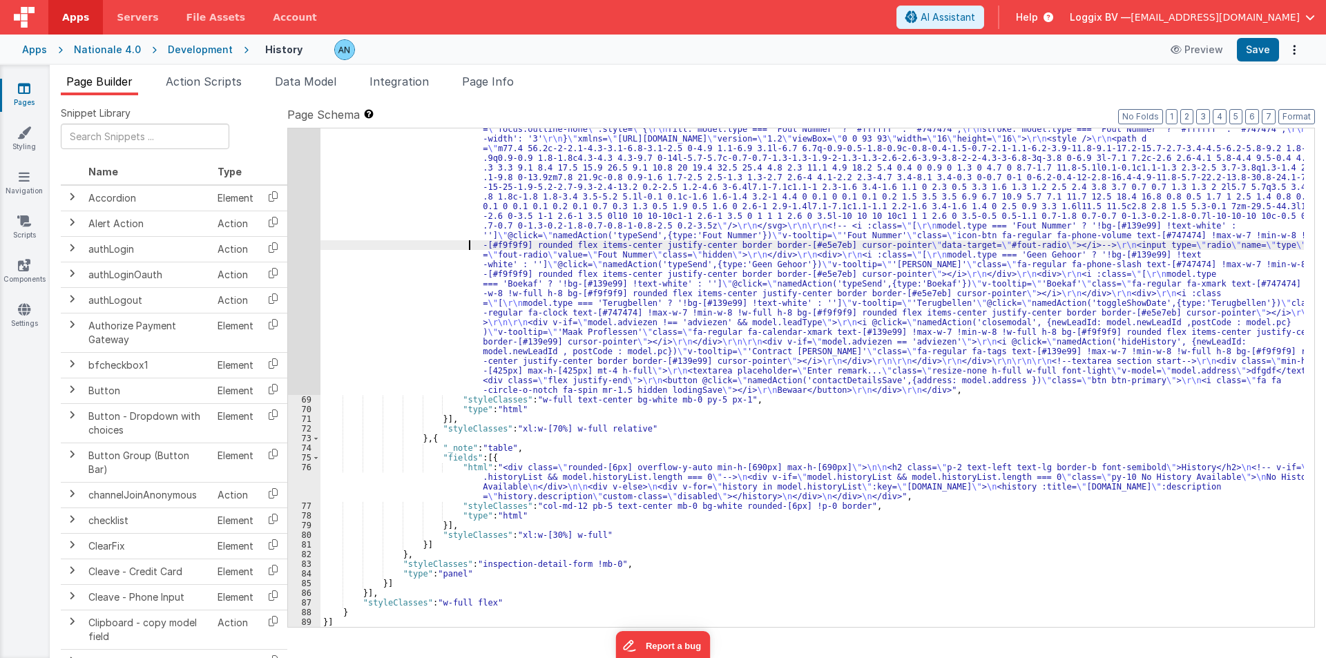
click at [305, 194] on div "68" at bounding box center [304, 245] width 32 height 300
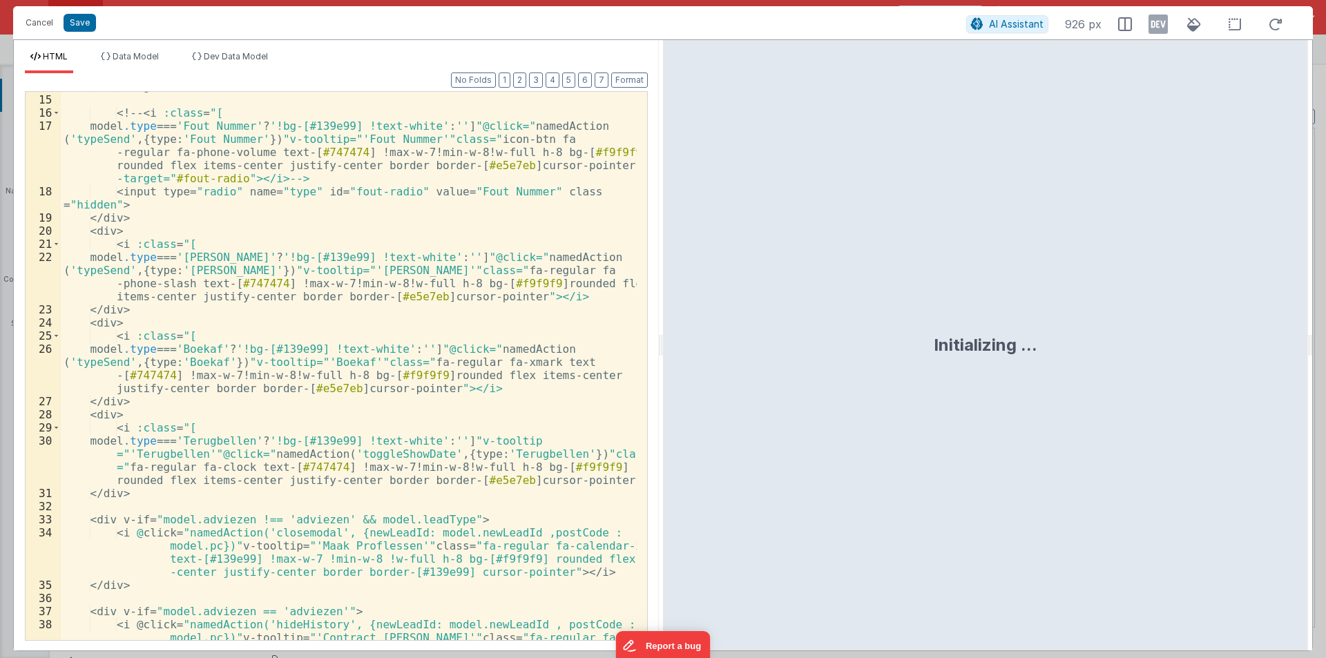
scroll to position [751, 0]
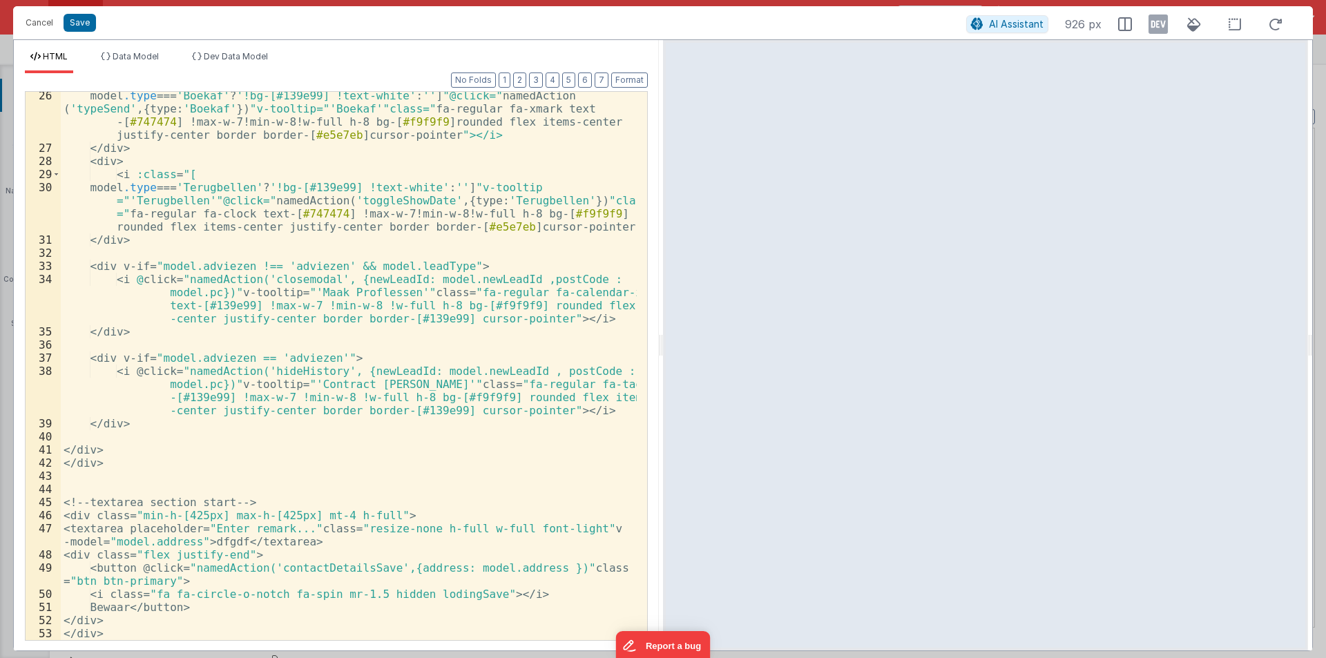
click at [387, 595] on div "model .type === ' Boekaf ' ? ' !bg-[#139e99] !text-white ' : ' ' ] " @click= " …" at bounding box center [349, 396] width 576 height 614
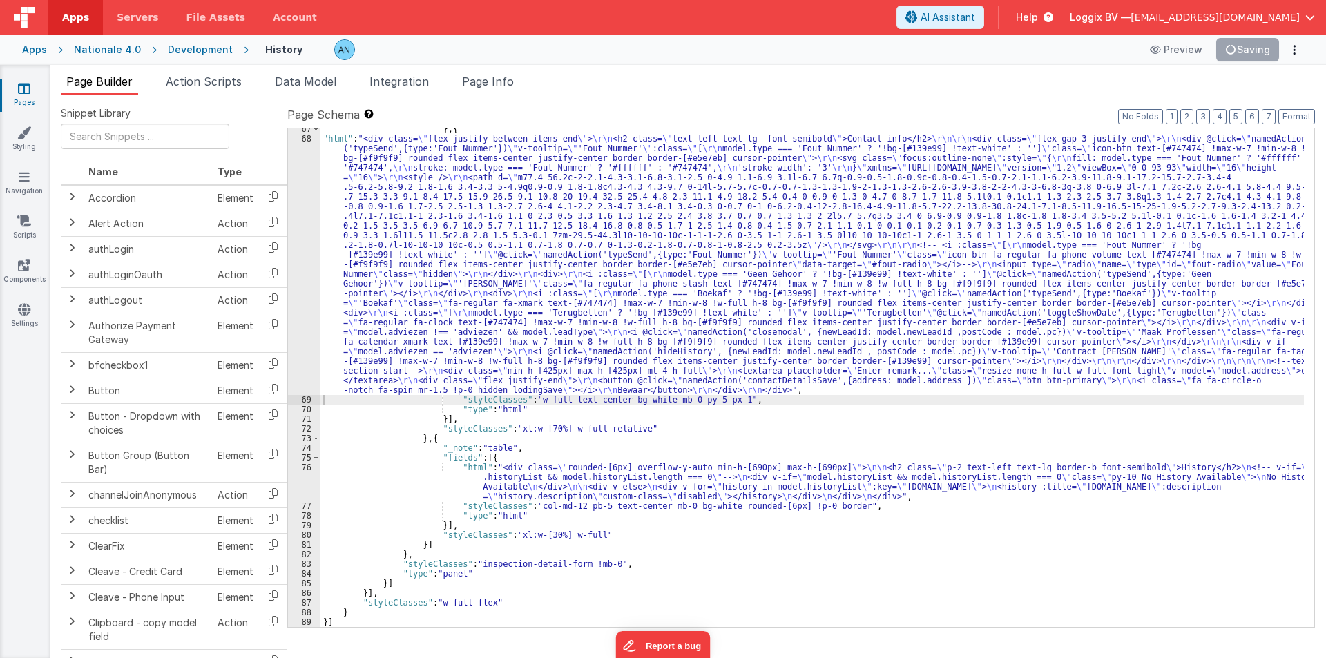
scroll to position [807, 0]
click at [1297, 110] on button "Format" at bounding box center [1296, 116] width 37 height 15
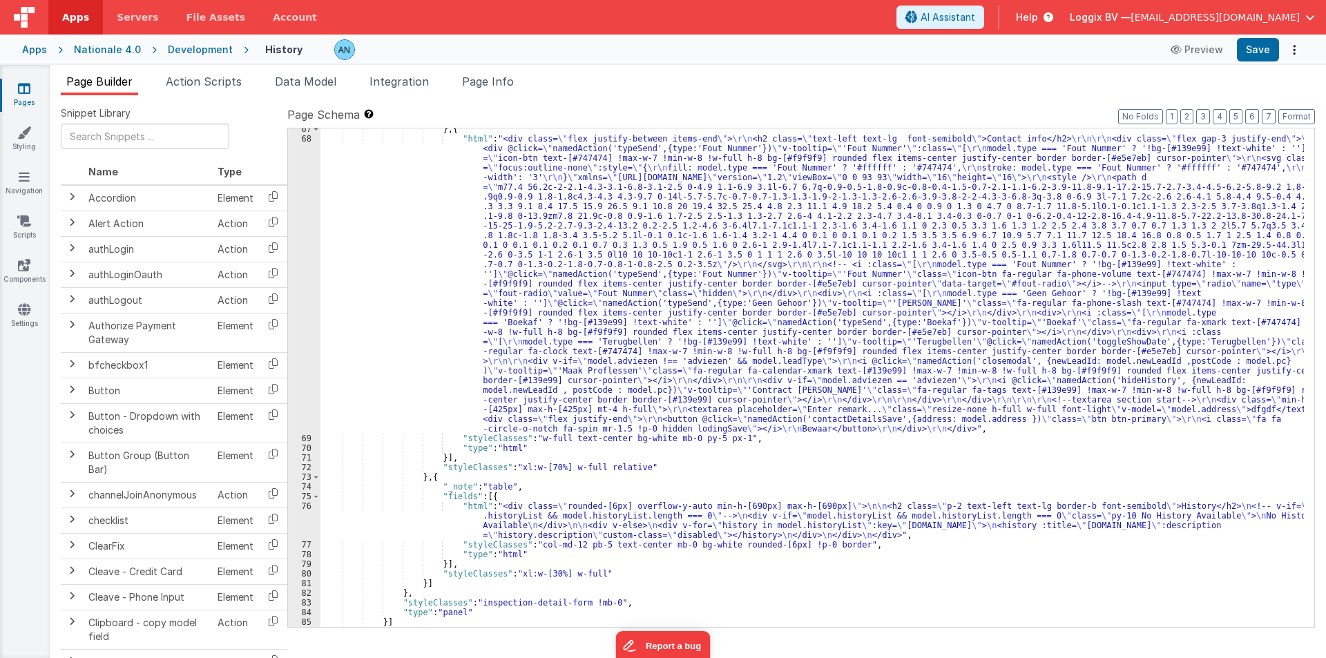
click at [215, 51] on div "Development" at bounding box center [200, 50] width 65 height 14
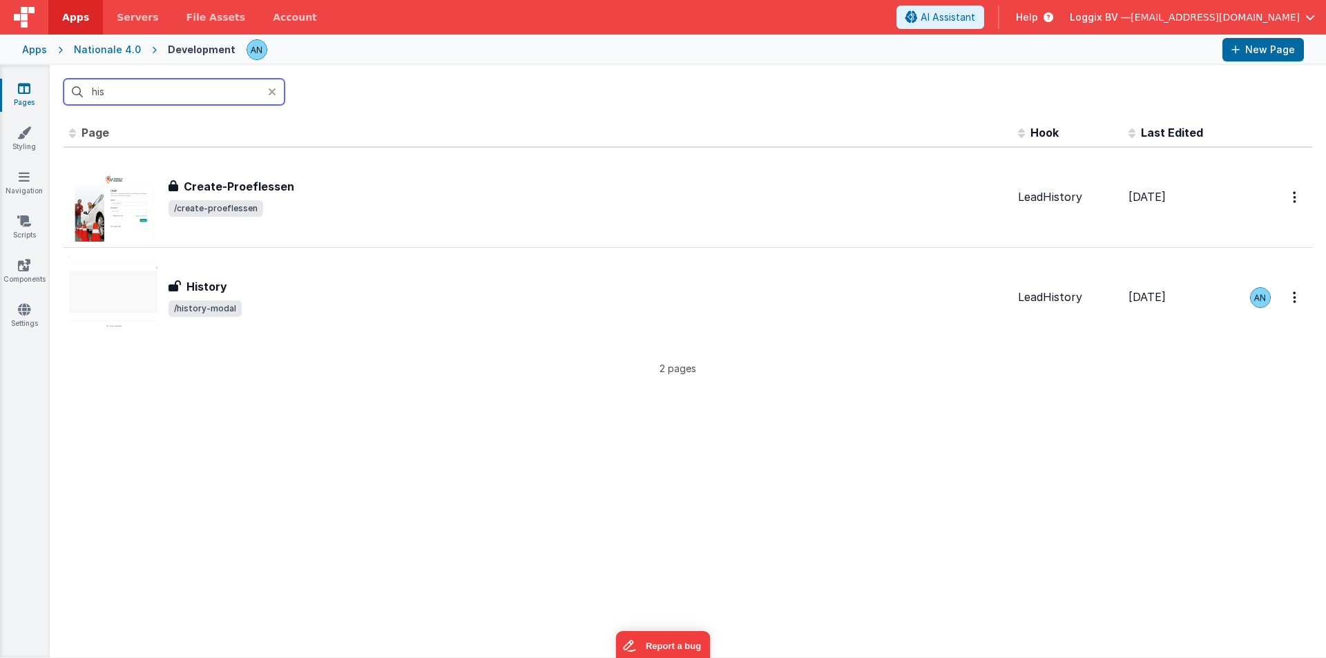
click at [129, 99] on input "his" at bounding box center [174, 92] width 221 height 26
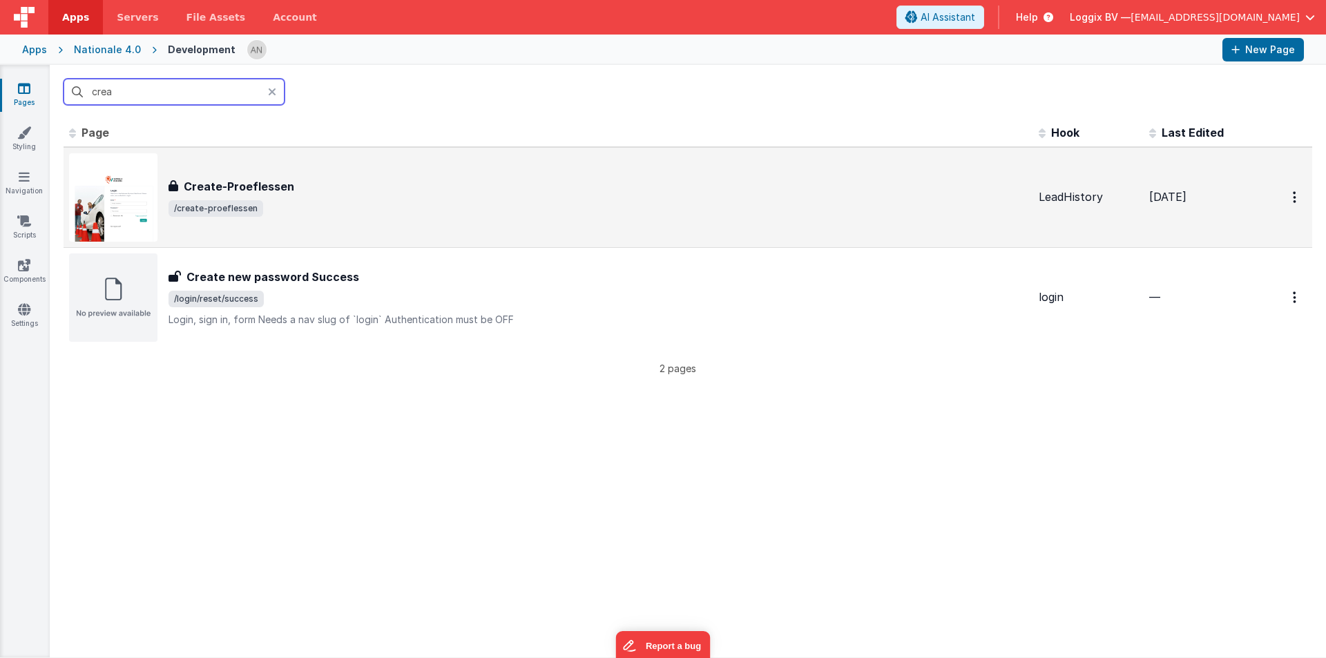
type input "crea"
click at [242, 166] on div "Create-Proeflessen Create-Proeflessen /create-proeflessen" at bounding box center [548, 197] width 958 height 88
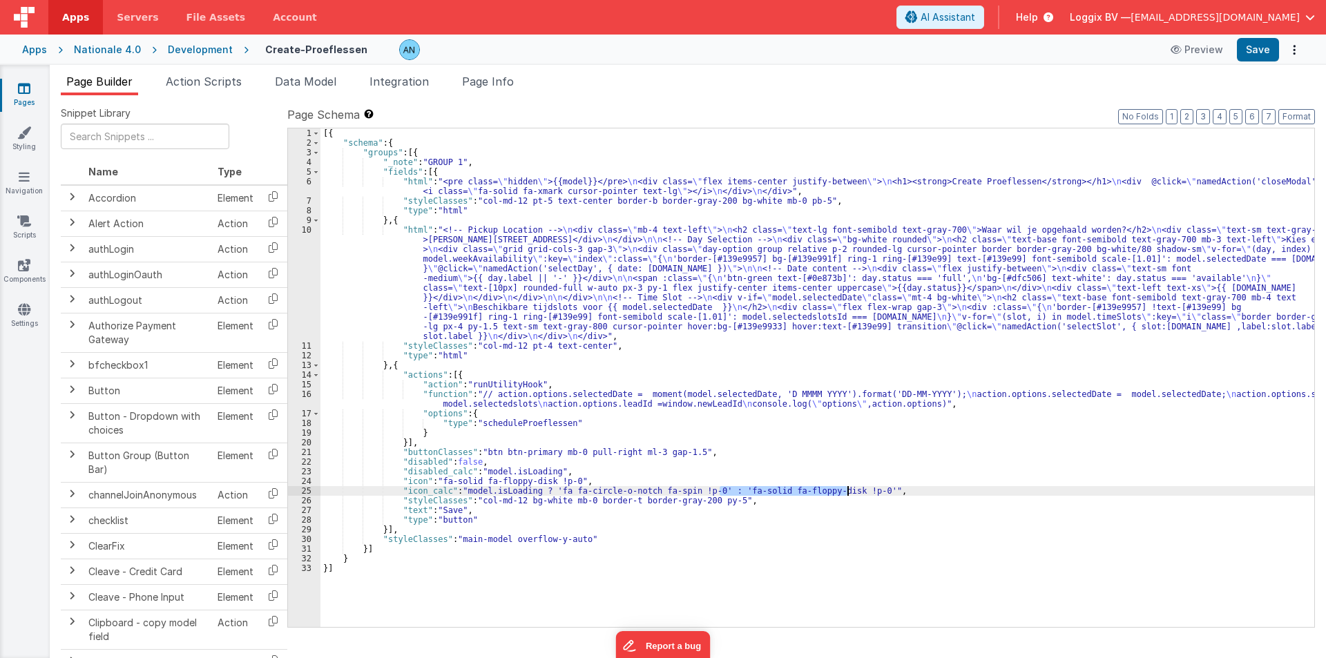
drag, startPoint x: 720, startPoint y: 491, endPoint x: 847, endPoint y: 490, distance: 127.1
click at [847, 490] on div "[{ "schema" : { "groups" : [{ "_note" : "GROUP 1" , "fields" : [{ "html" : "<pr…" at bounding box center [817, 387] width 994 height 518
click at [514, 485] on div "[{ "schema" : { "groups" : [{ "_note" : "GROUP 1" , "fields" : [{ "html" : "<pr…" at bounding box center [817, 387] width 994 height 518
click at [503, 490] on div "[{ "schema" : { "groups" : [{ "_note" : "GROUP 1" , "fields" : [{ "html" : "<pr…" at bounding box center [817, 387] width 994 height 518
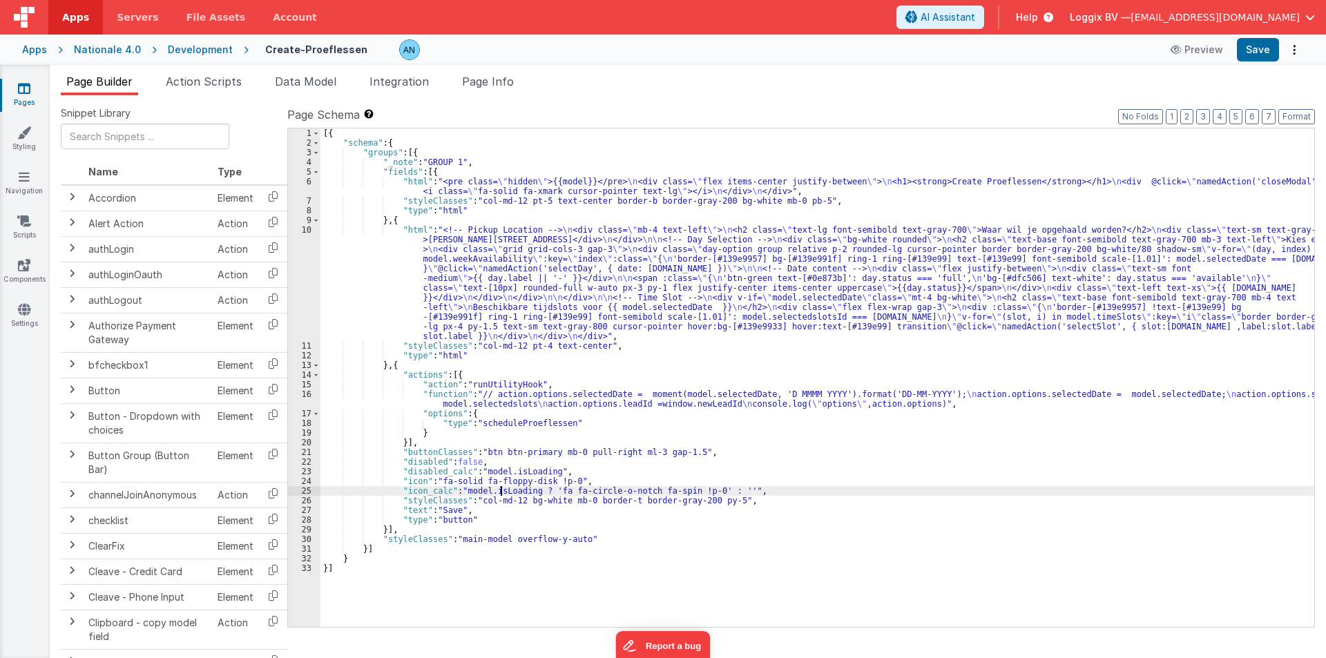
click at [504, 490] on div "[{ "schema" : { "groups" : [{ "_note" : "GROUP 1" , "fields" : [{ "html" : "<pr…" at bounding box center [817, 387] width 994 height 518
click at [453, 400] on div "[{ "schema" : { "groups" : [{ "_note" : "GROUP 1" , "fields" : [{ "html" : "<pr…" at bounding box center [817, 387] width 994 height 518
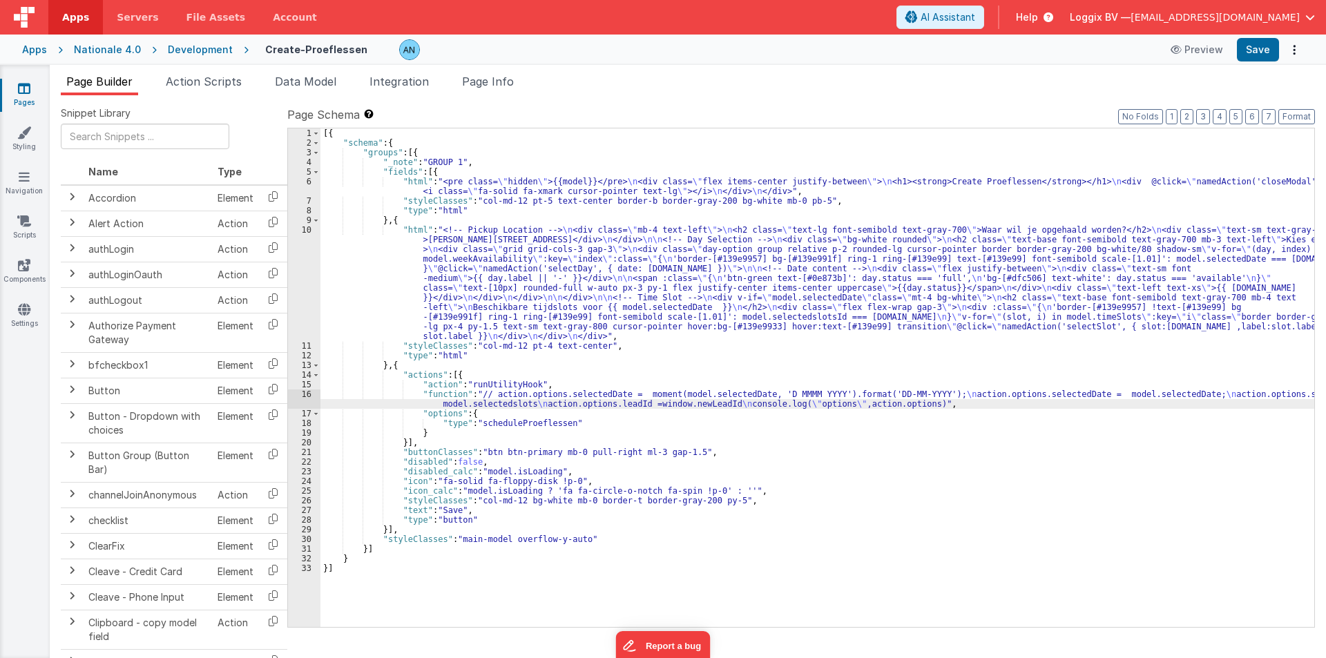
click at [302, 401] on div "16" at bounding box center [304, 398] width 32 height 19
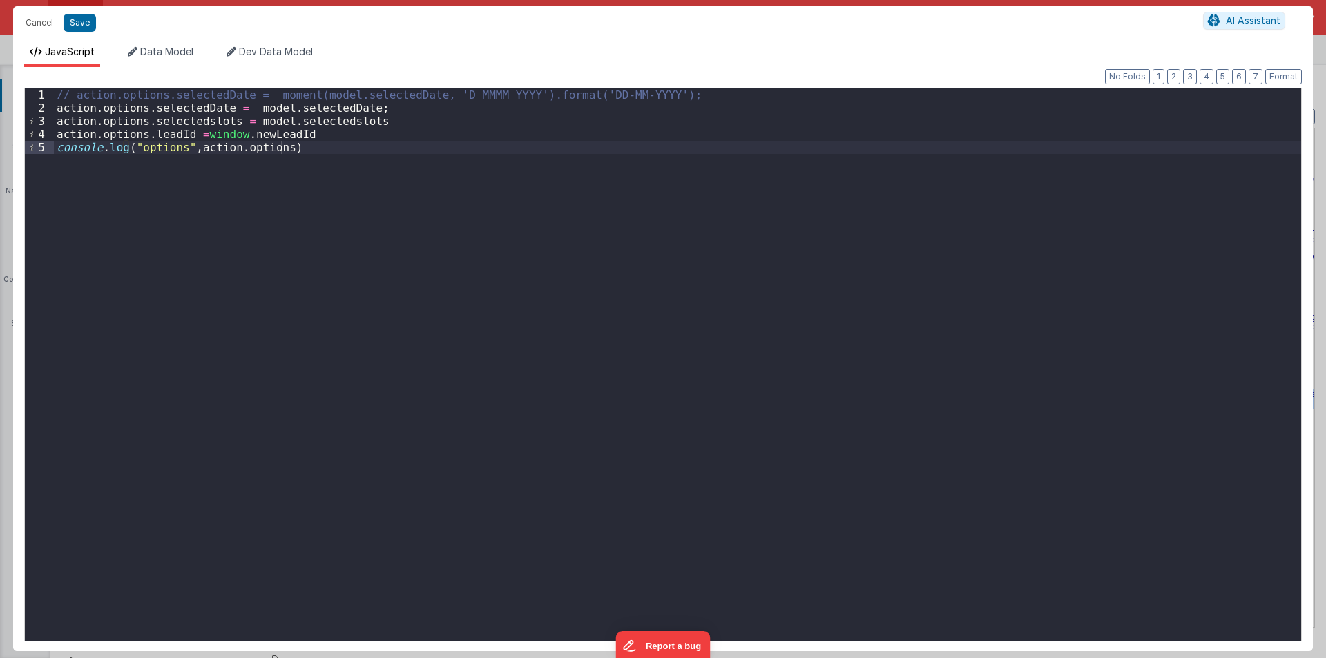
click at [52, 88] on div "1" at bounding box center [39, 94] width 29 height 13
click at [53, 93] on div "1" at bounding box center [39, 94] width 29 height 13
click at [57, 93] on div "// action.options.selectedDate = moment(model.selectedDate, 'D MMMM YYYY').form…" at bounding box center [677, 377] width 1247 height 579
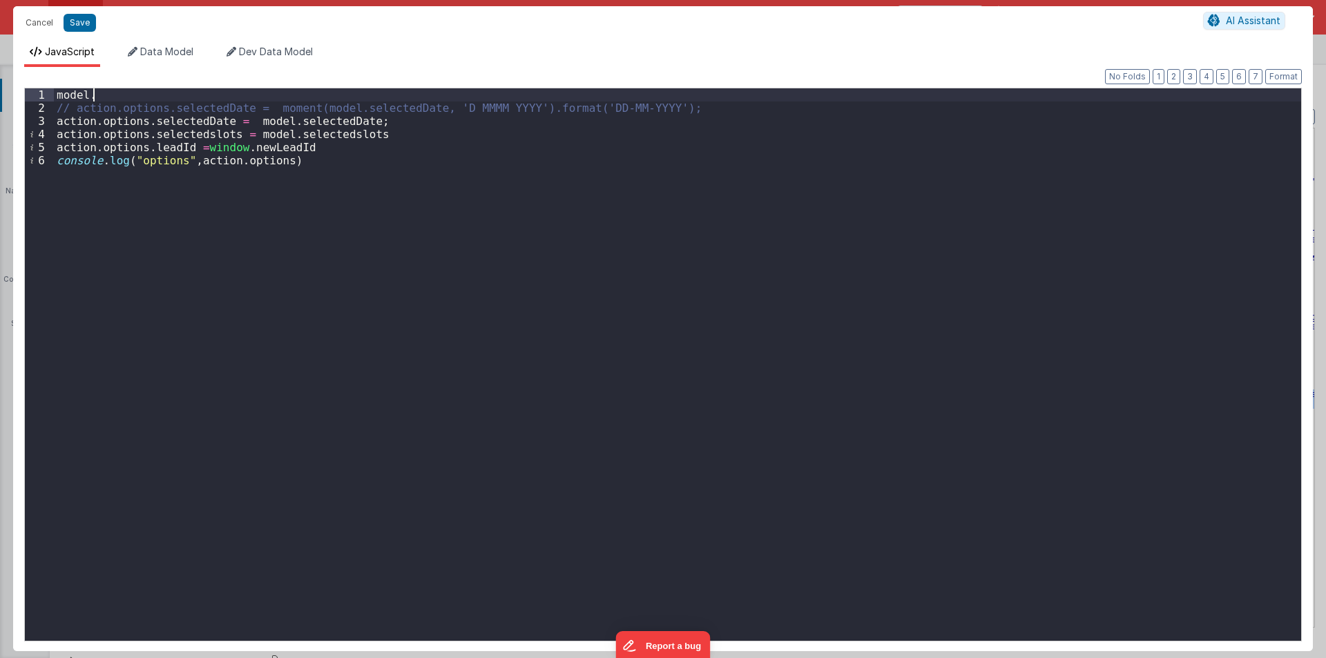
paste textarea
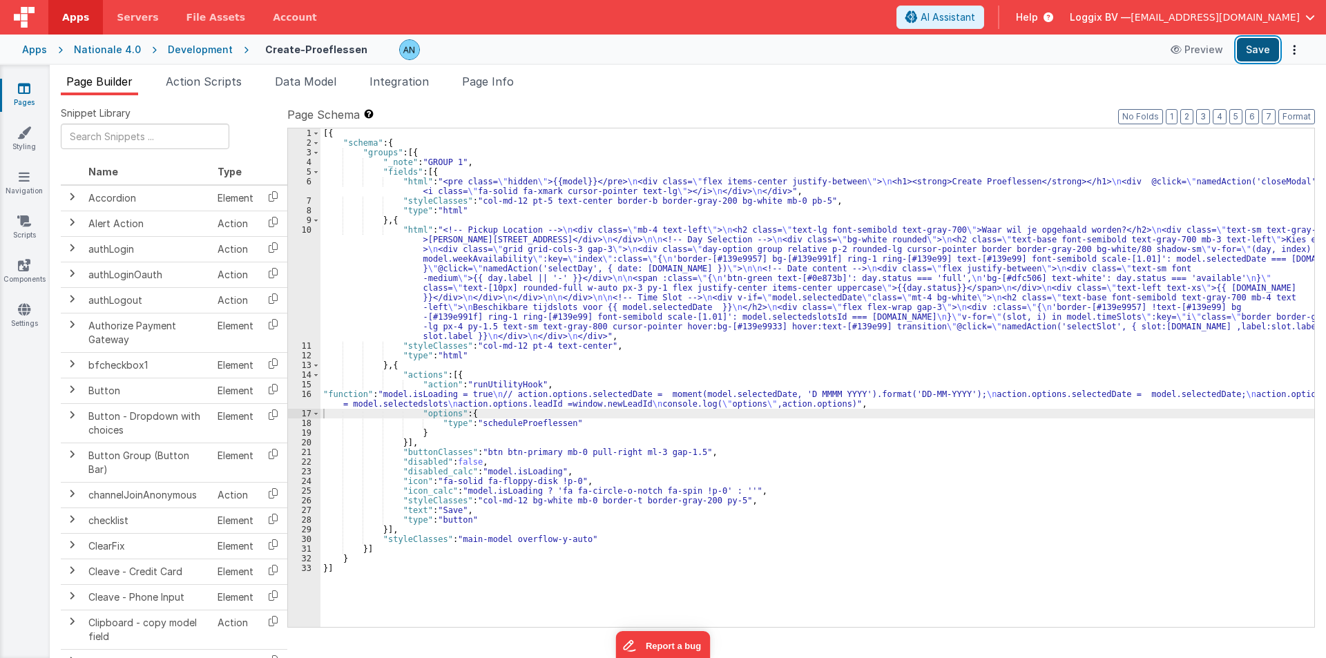
click at [1273, 48] on button "Save" at bounding box center [1258, 49] width 42 height 23
click at [1295, 116] on button "Format" at bounding box center [1296, 116] width 37 height 15
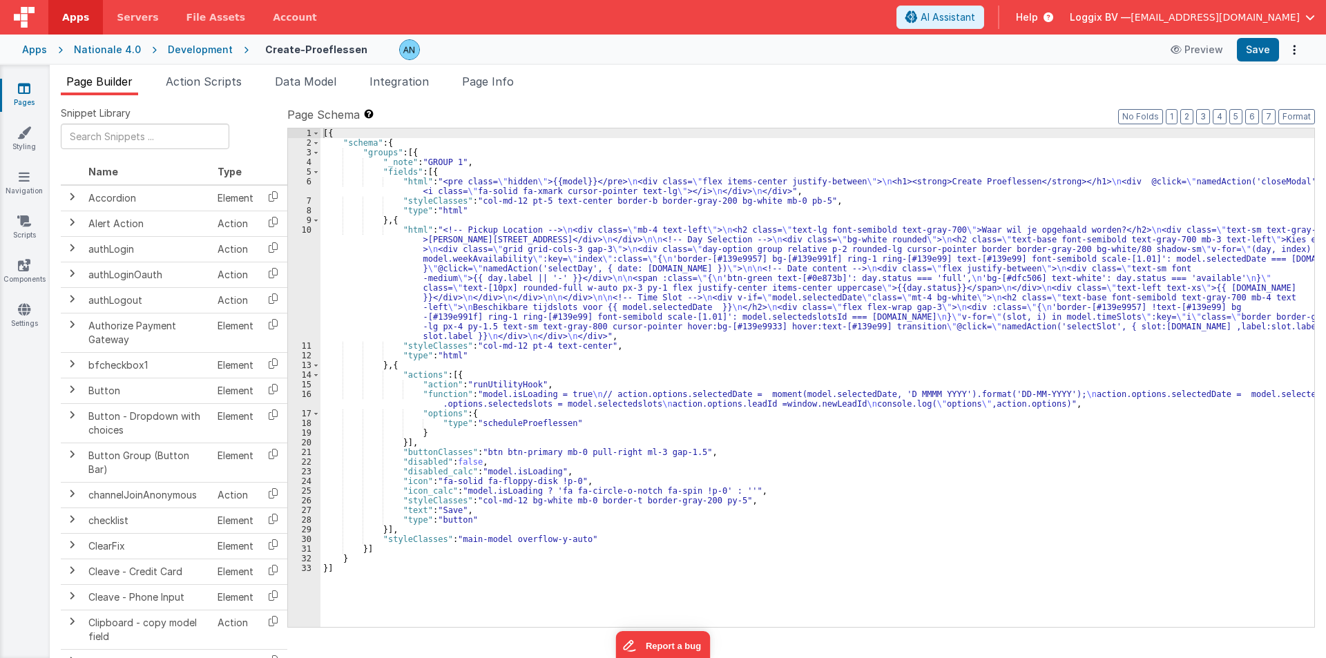
click at [454, 375] on div "[{ "schema" : { "groups" : [{ "_note" : "GROUP 1" , "fields" : [{ "html" : "<pr…" at bounding box center [817, 387] width 994 height 518
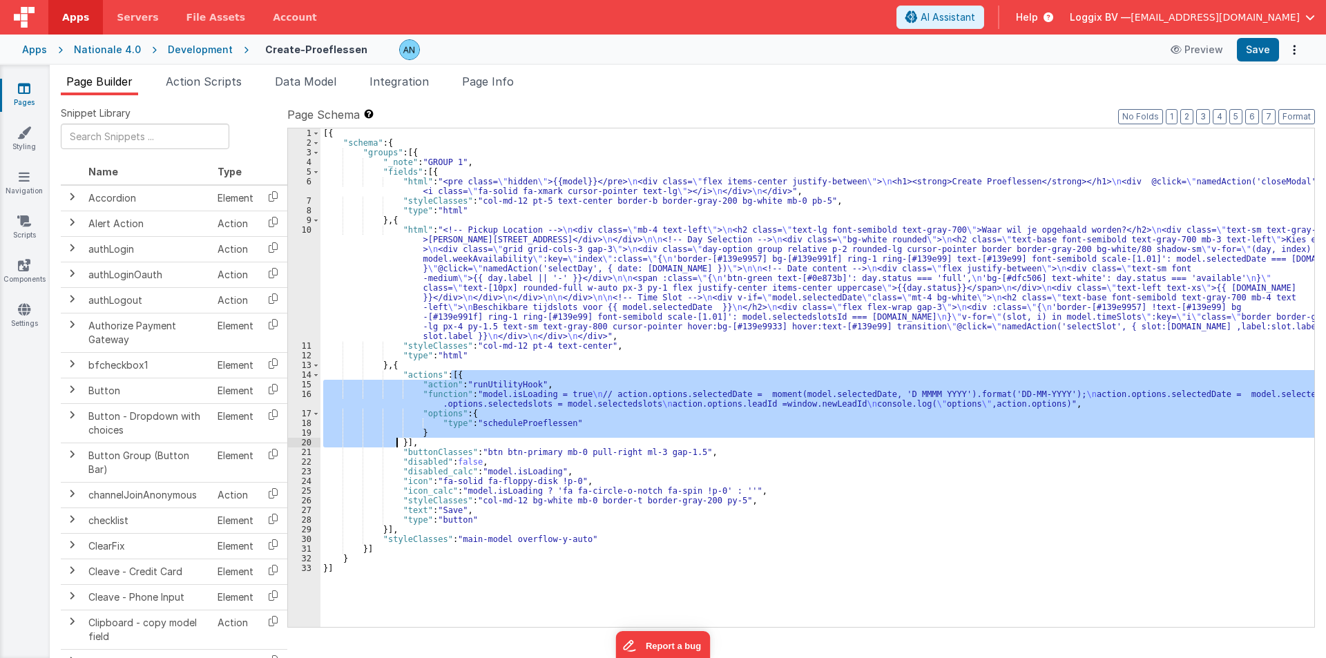
drag, startPoint x: 451, startPoint y: 375, endPoint x: 396, endPoint y: 440, distance: 85.2
click at [396, 440] on div "[{ "schema" : { "groups" : [{ "_note" : "GROUP 1" , "fields" : [{ "html" : "<pr…" at bounding box center [817, 387] width 994 height 518
click at [95, 135] on input "text" at bounding box center [145, 137] width 168 height 26
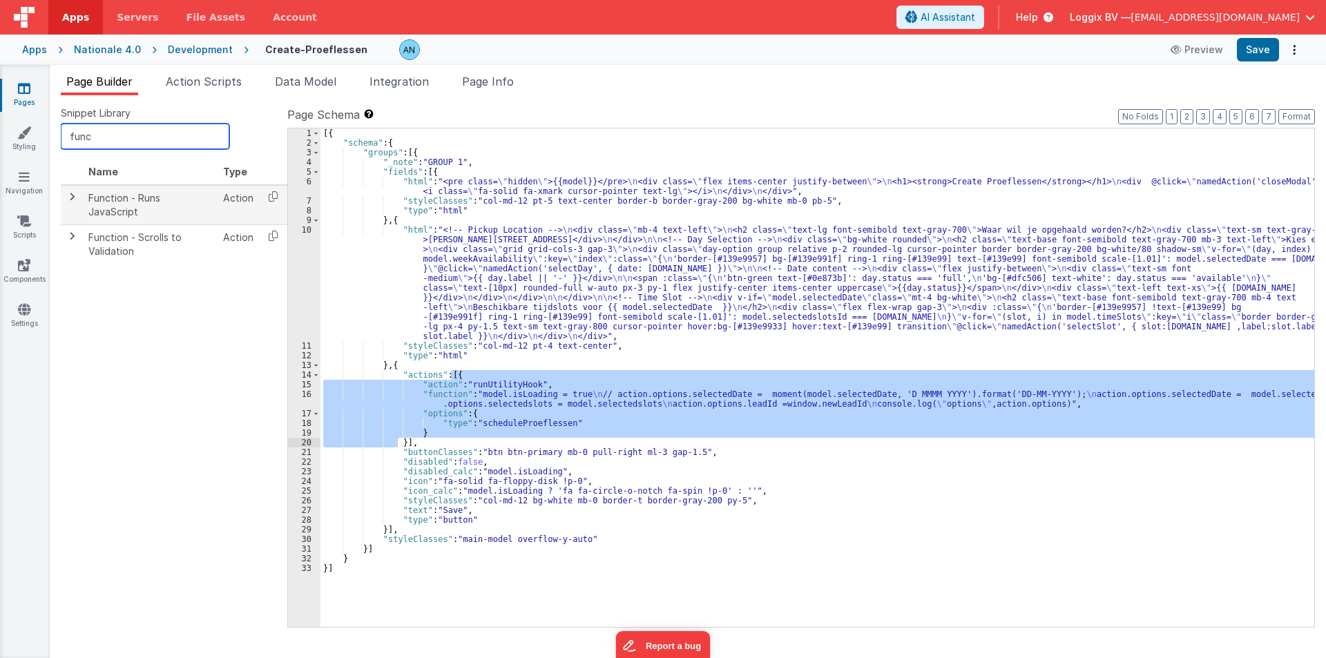
type input "func"
click at [68, 193] on span at bounding box center [71, 196] width 11 height 11
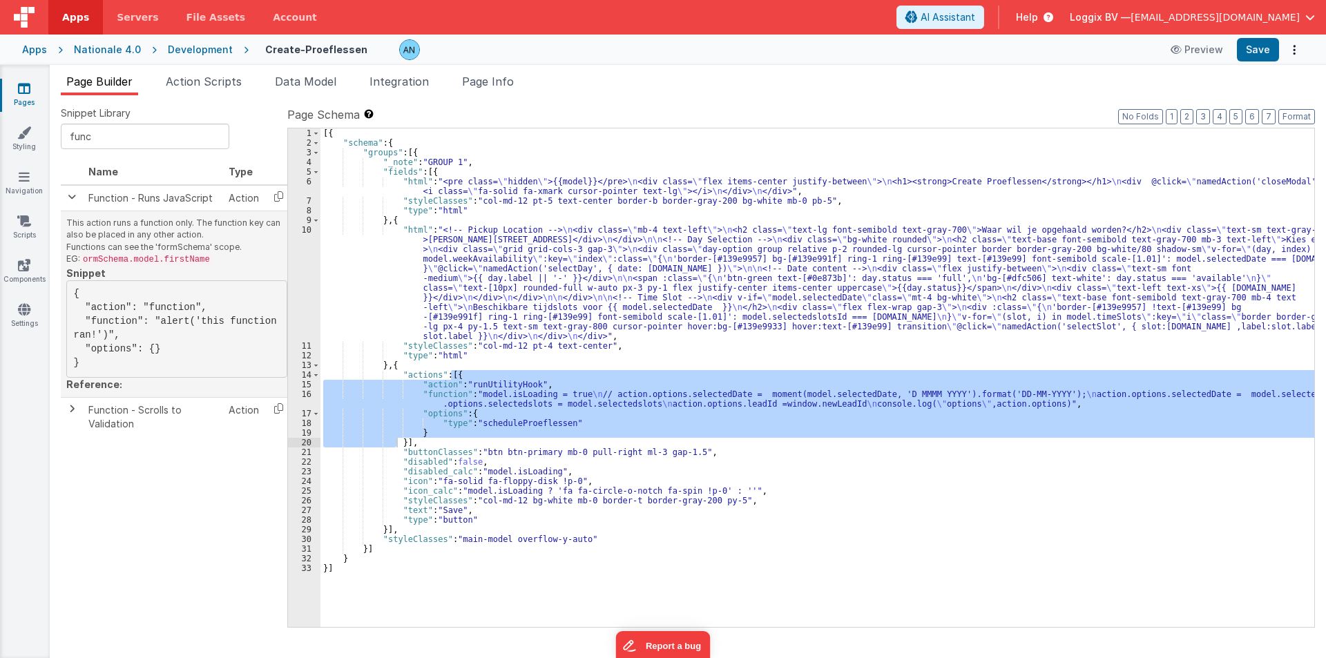
drag, startPoint x: 90, startPoint y: 364, endPoint x: 70, endPoint y: 294, distance: 72.6
click at [70, 294] on pre "{ "action": "function", "function": "alert('this function ran!')", "options": {…" at bounding box center [176, 328] width 221 height 97
copy pre "{ "action": "function", "function": "alert('this function ran!')", "options": {…"
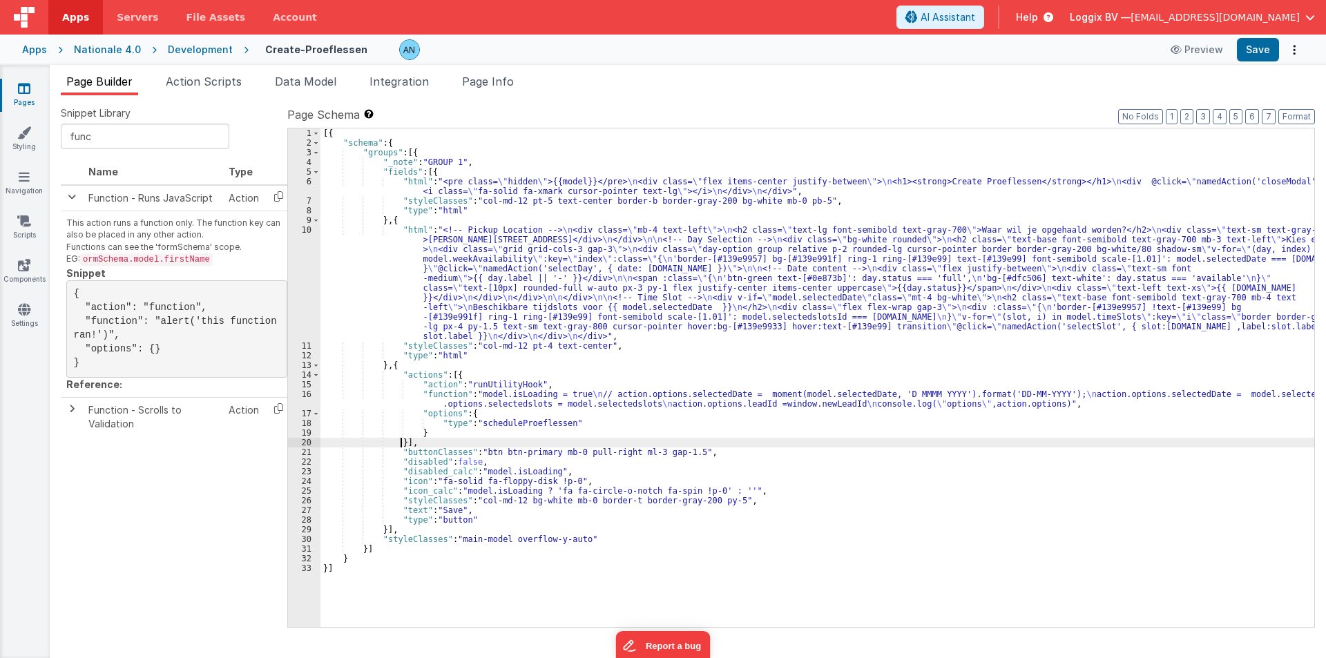
click at [400, 443] on div "[{ "schema" : { "groups" : [{ "_note" : "GROUP 1" , "fields" : [{ "html" : "<pr…" at bounding box center [817, 387] width 994 height 518
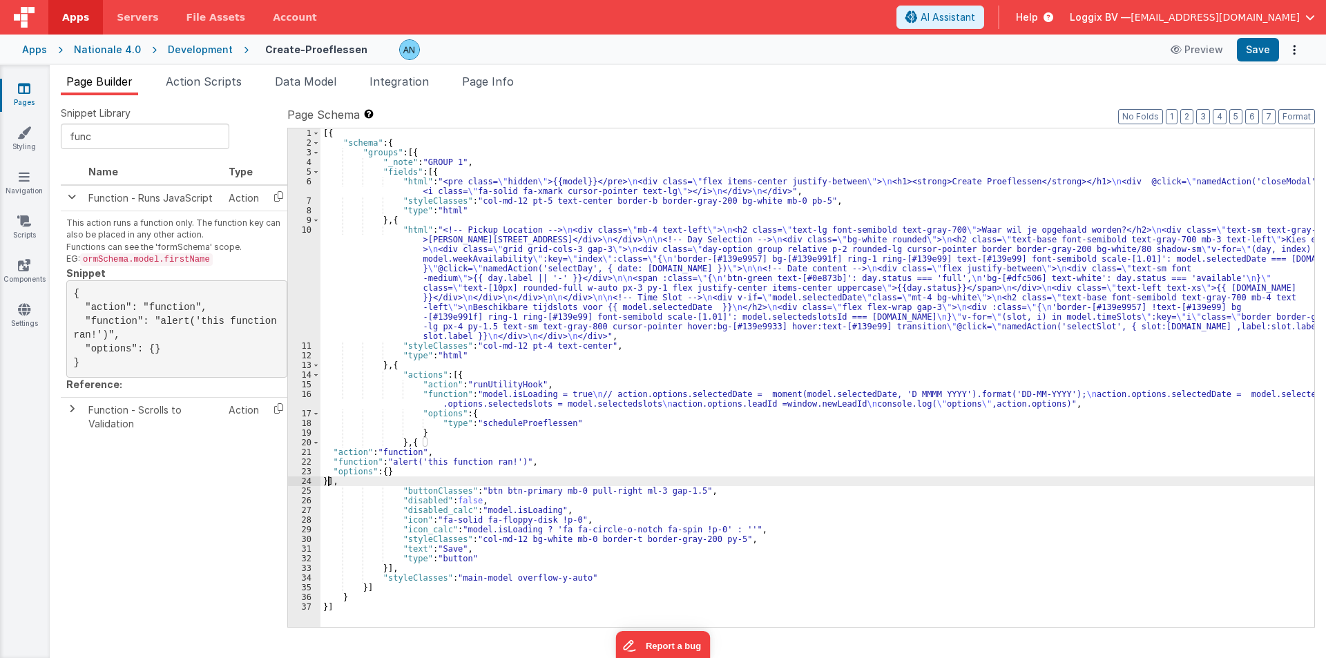
click at [361, 462] on div "[{ "schema" : { "groups" : [{ "_note" : "GROUP 1" , "fields" : [{ "html" : "<pr…" at bounding box center [817, 387] width 994 height 518
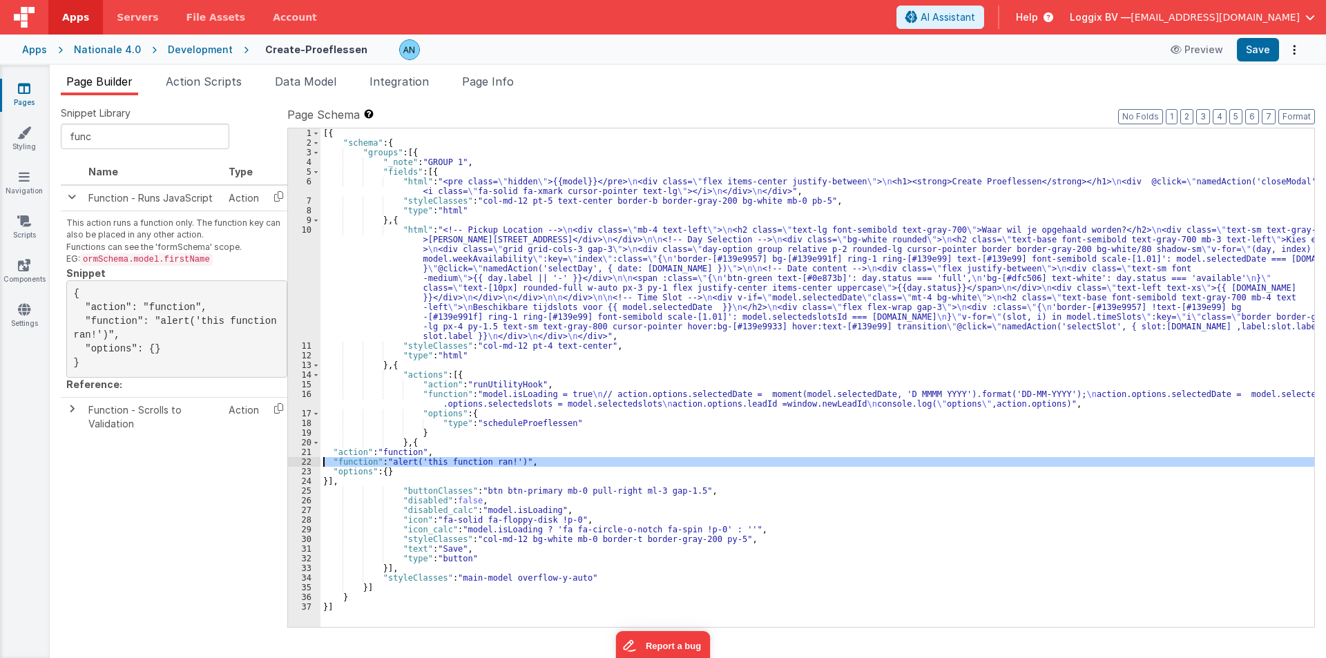
click at [300, 463] on div "22" at bounding box center [304, 462] width 32 height 10
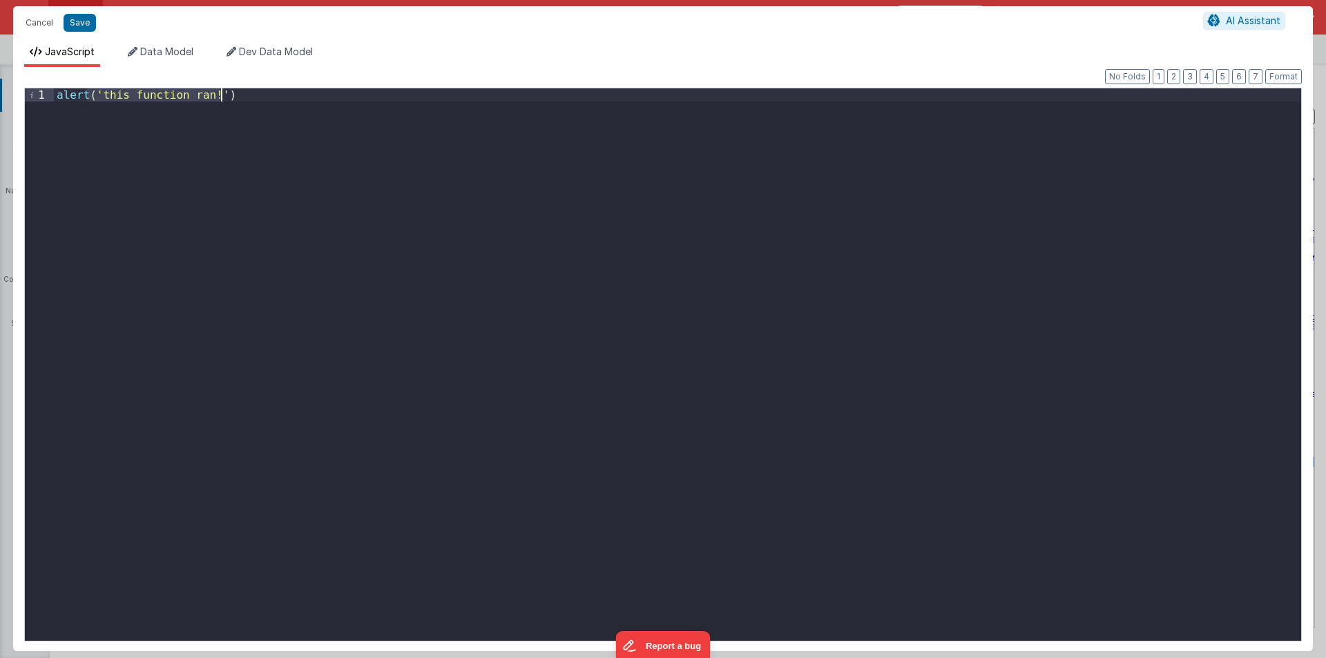
click at [113, 116] on div "alert ( 'this function ran!' )" at bounding box center [677, 364] width 1247 height 552
click at [163, 50] on span "Data Model" at bounding box center [166, 52] width 53 height 12
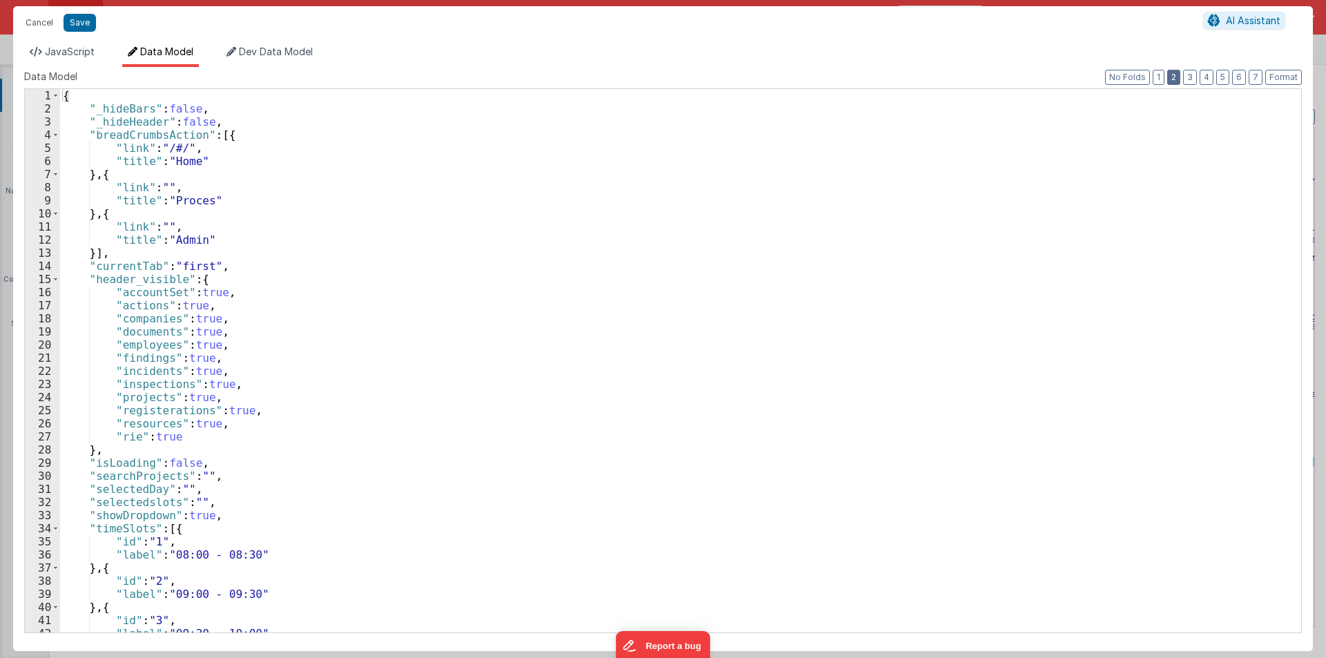
click at [1177, 72] on button "2" at bounding box center [1173, 77] width 13 height 15
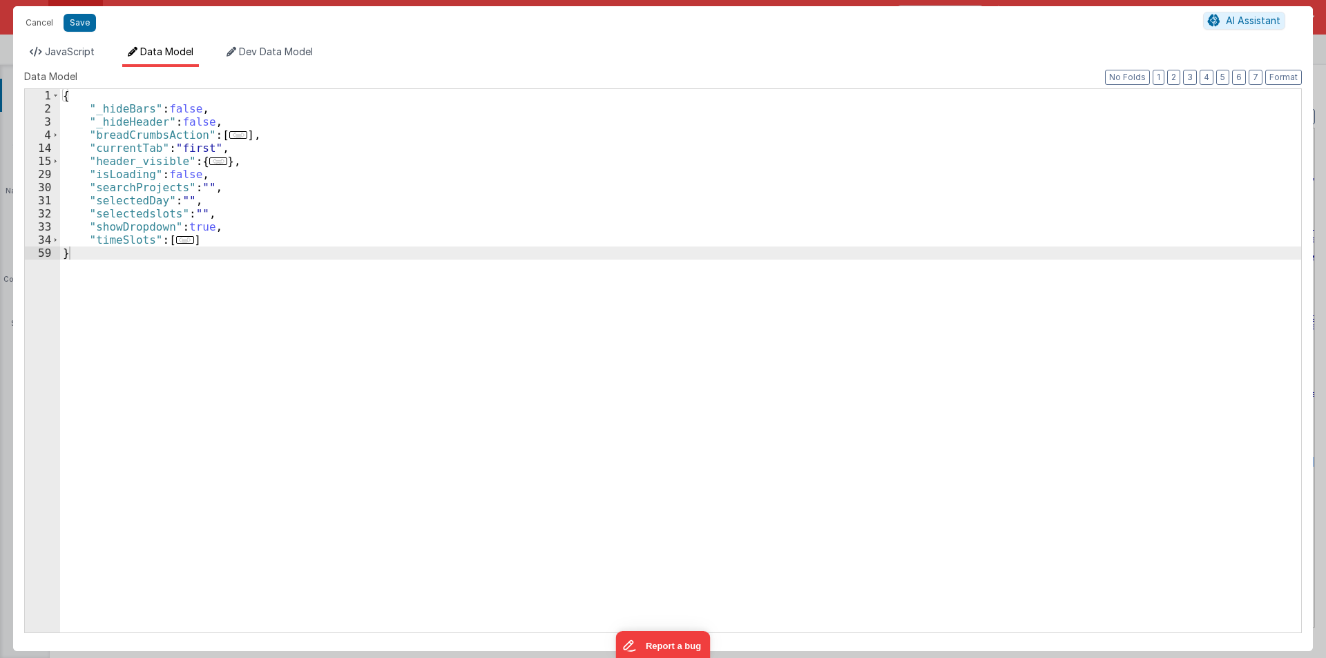
click at [125, 175] on div "{ "_hideBars" : false , "_hideHeader" : false , "breadCrumbsAction" : [ ... ] ,…" at bounding box center [680, 374] width 1241 height 570
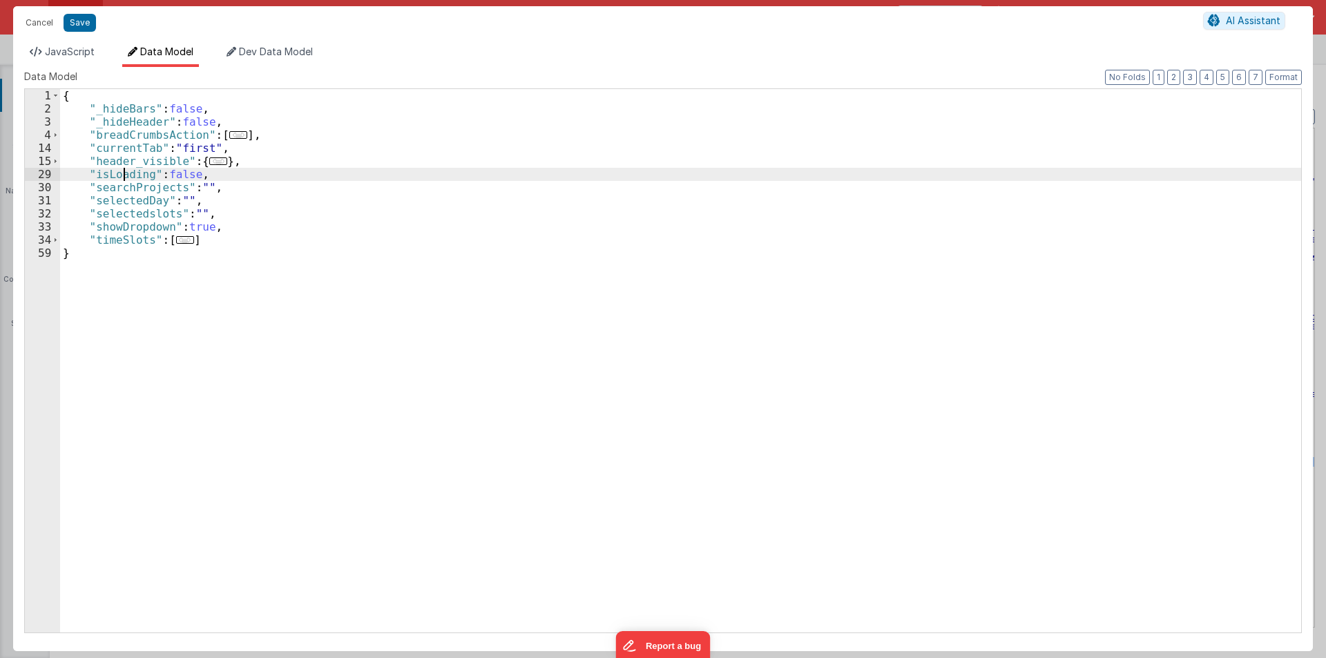
click at [125, 175] on div "{ "_hideBars" : false , "_hideHeader" : false , "breadCrumbsAction" : [ ... ] ,…" at bounding box center [680, 374] width 1241 height 570
click at [55, 52] on span "JavaScript" at bounding box center [70, 52] width 50 height 12
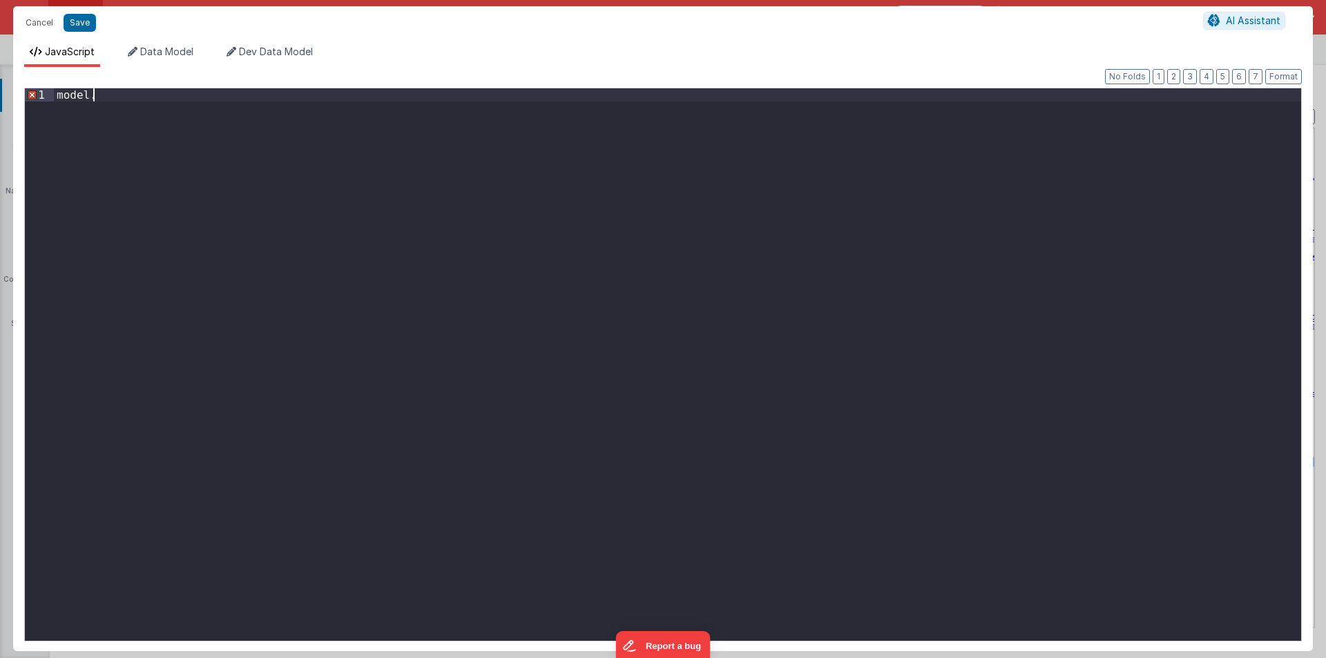
click at [130, 97] on div "model ." at bounding box center [677, 377] width 1247 height 579
paste textarea
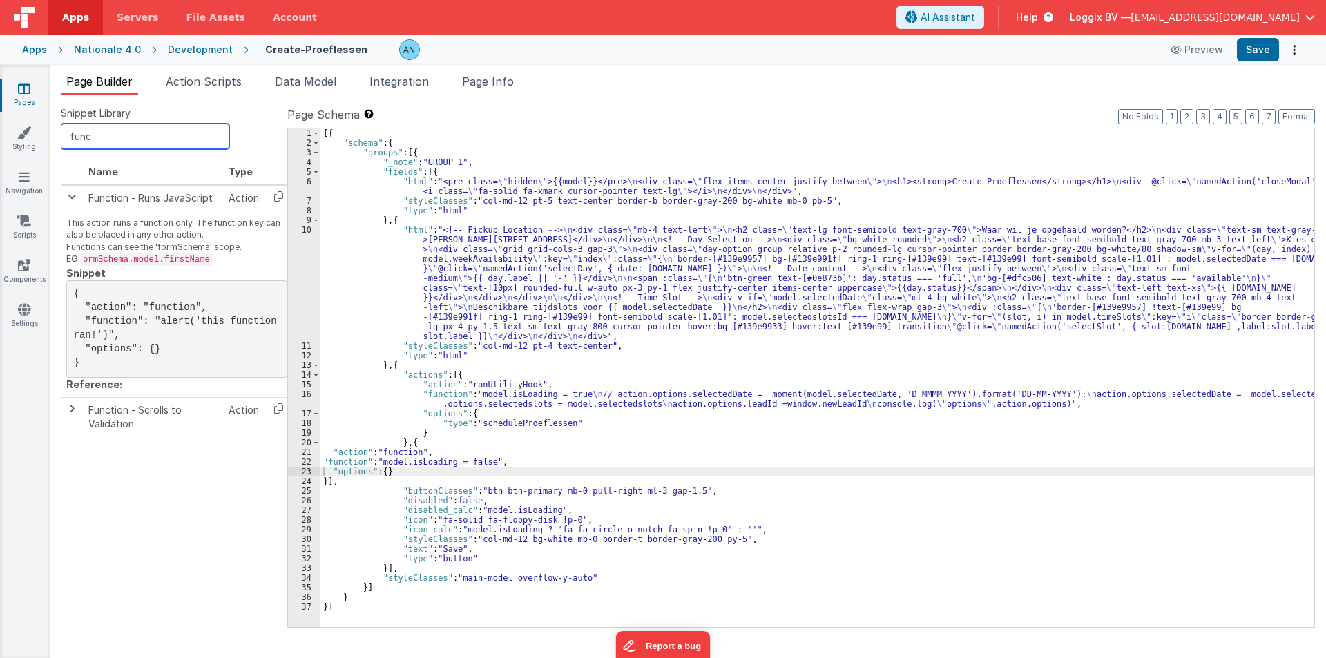
click at [106, 135] on input "func" at bounding box center [145, 137] width 168 height 26
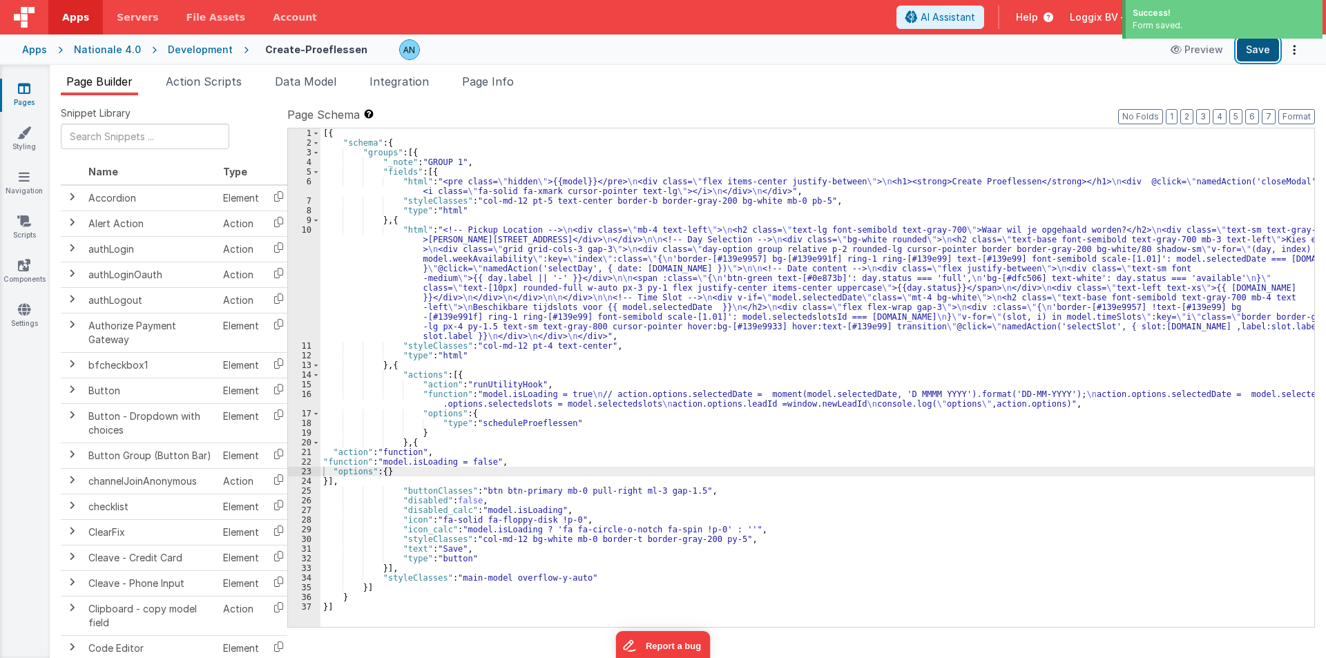
click at [1262, 50] on button "Save" at bounding box center [1258, 49] width 42 height 23
click at [1306, 113] on button "Format" at bounding box center [1296, 116] width 37 height 15
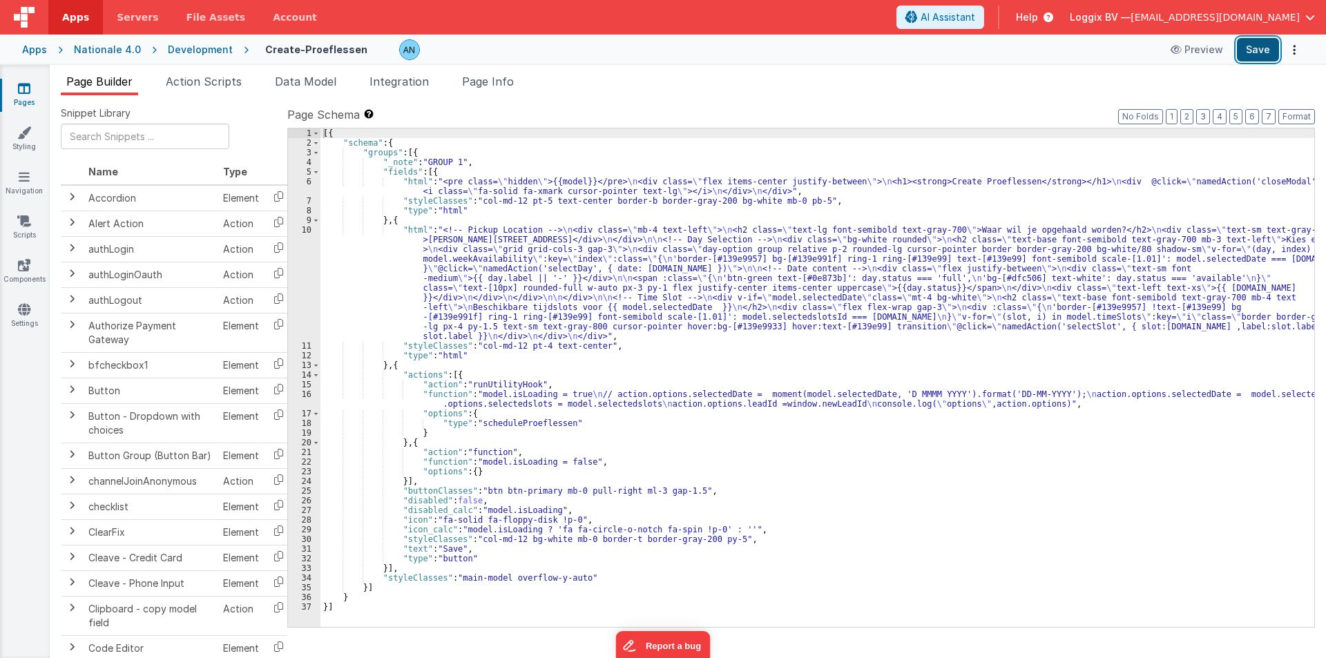
click at [1277, 49] on button "Save" at bounding box center [1258, 49] width 42 height 23
click at [1295, 111] on button "Format" at bounding box center [1296, 116] width 37 height 15
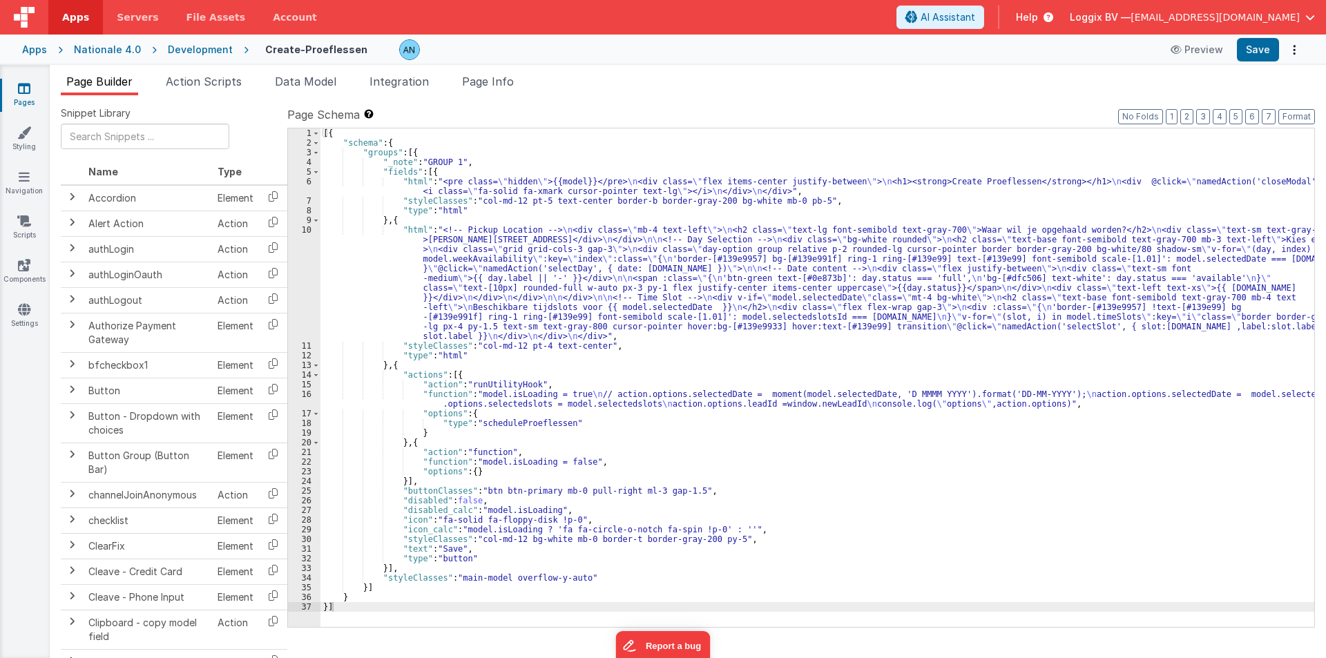
click at [207, 43] on div "Development" at bounding box center [200, 50] width 65 height 14
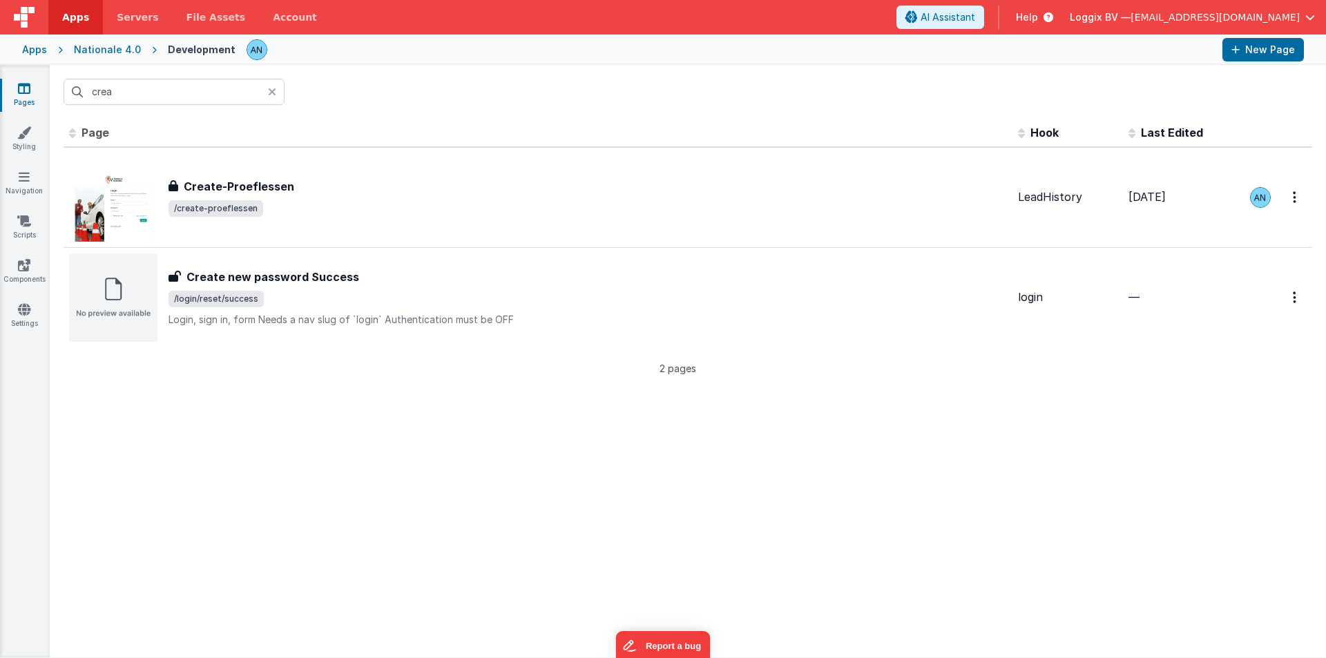
click at [200, 94] on input "crea" at bounding box center [174, 92] width 221 height 26
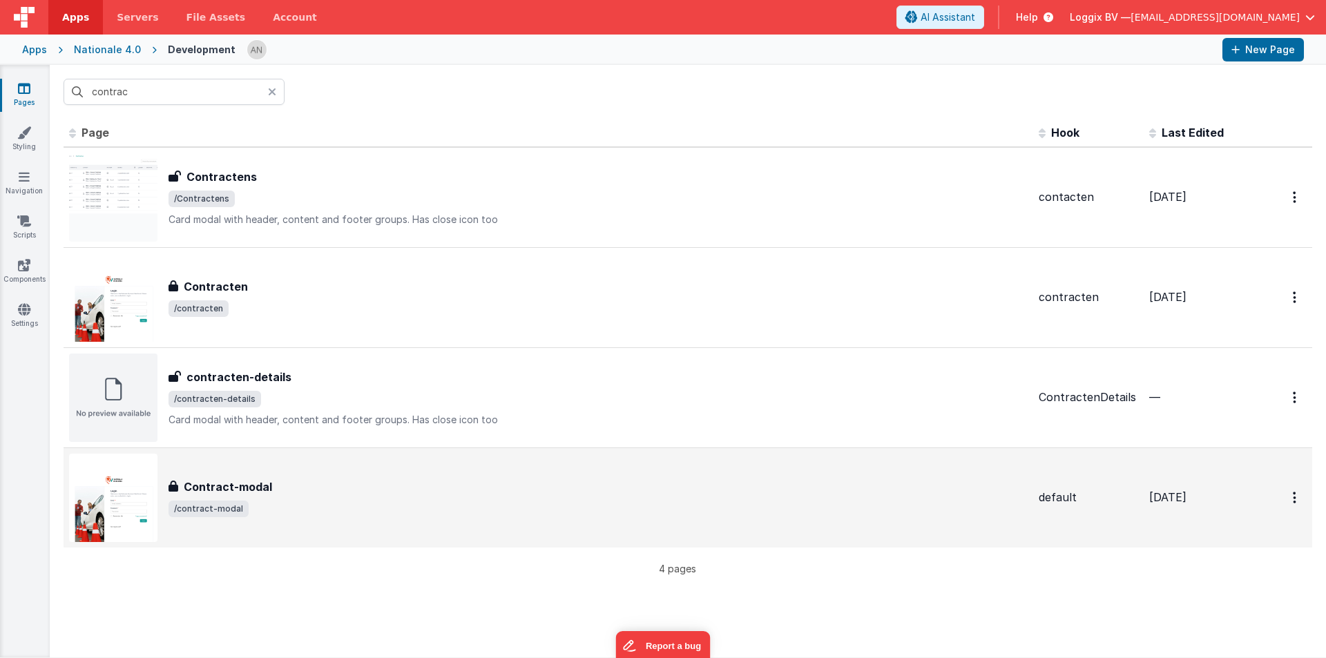
type input "contrac"
click at [253, 481] on h3 "Contract-modal" at bounding box center [228, 487] width 88 height 17
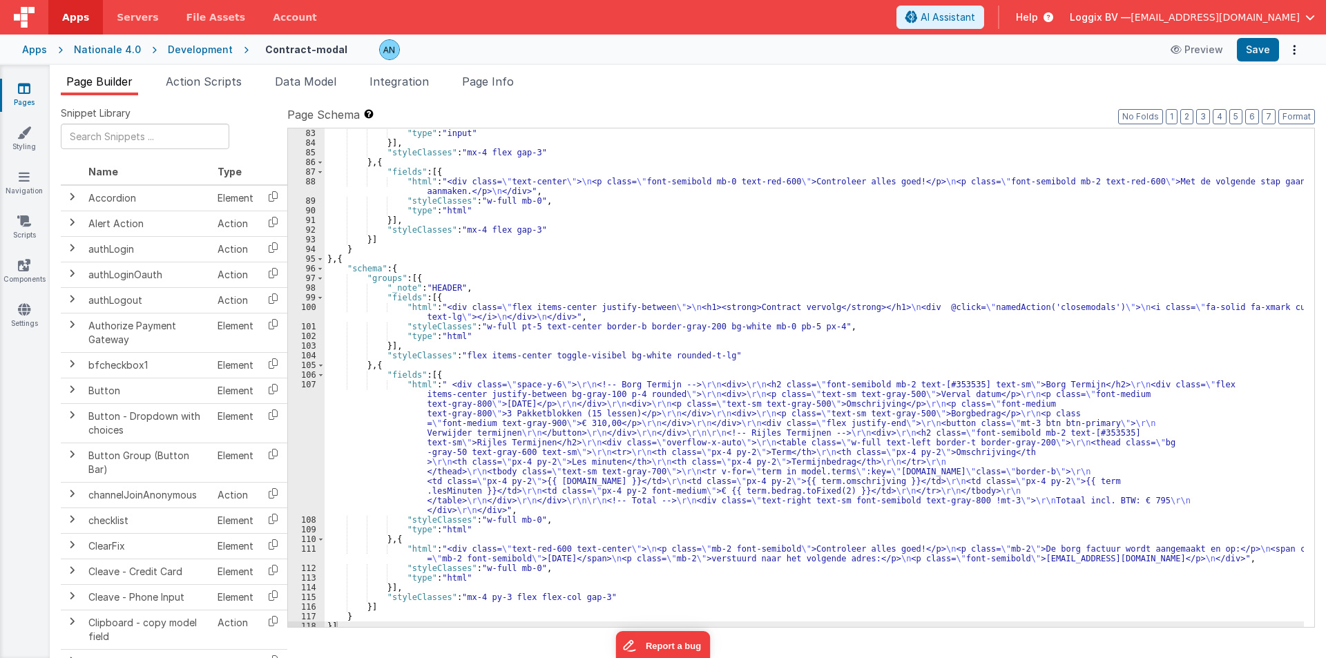
scroll to position [1164, 0]
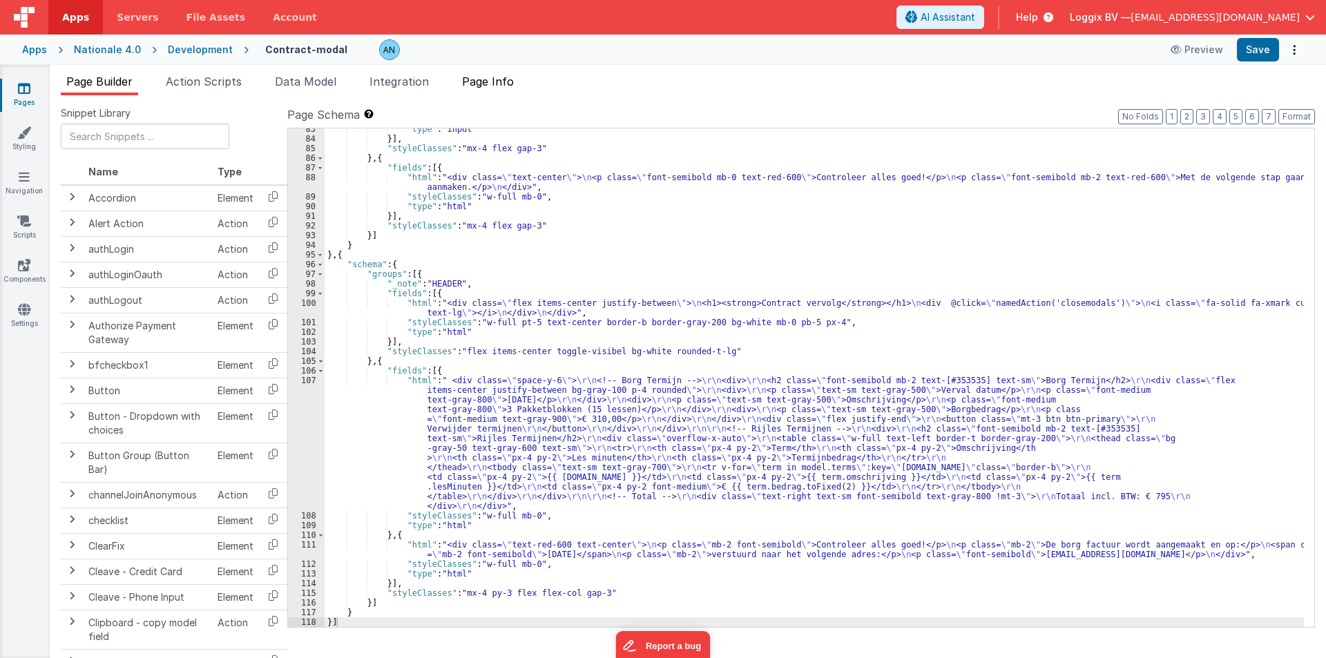
click at [487, 77] on span "Page Info" at bounding box center [488, 82] width 52 height 14
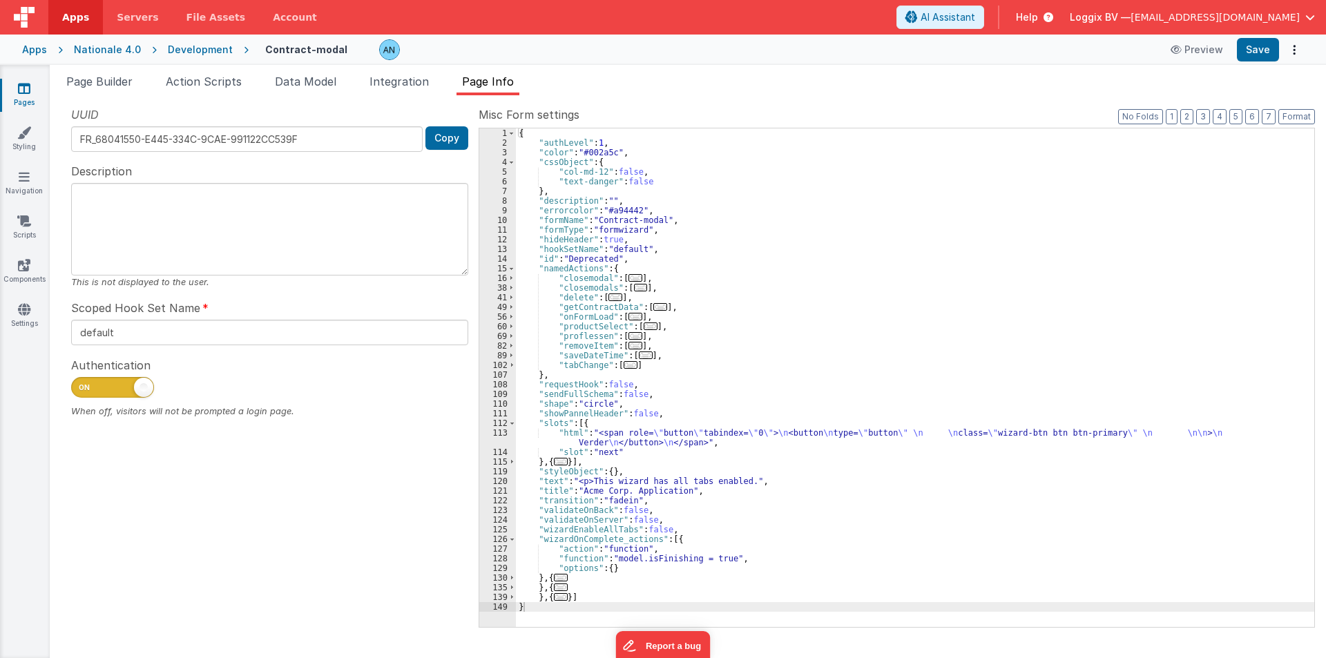
click at [746, 249] on div "{ "authLevel" : 1 , "color" : "#002a5c" , "cssObject" : { "col-md-12" : false ,…" at bounding box center [915, 387] width 798 height 518
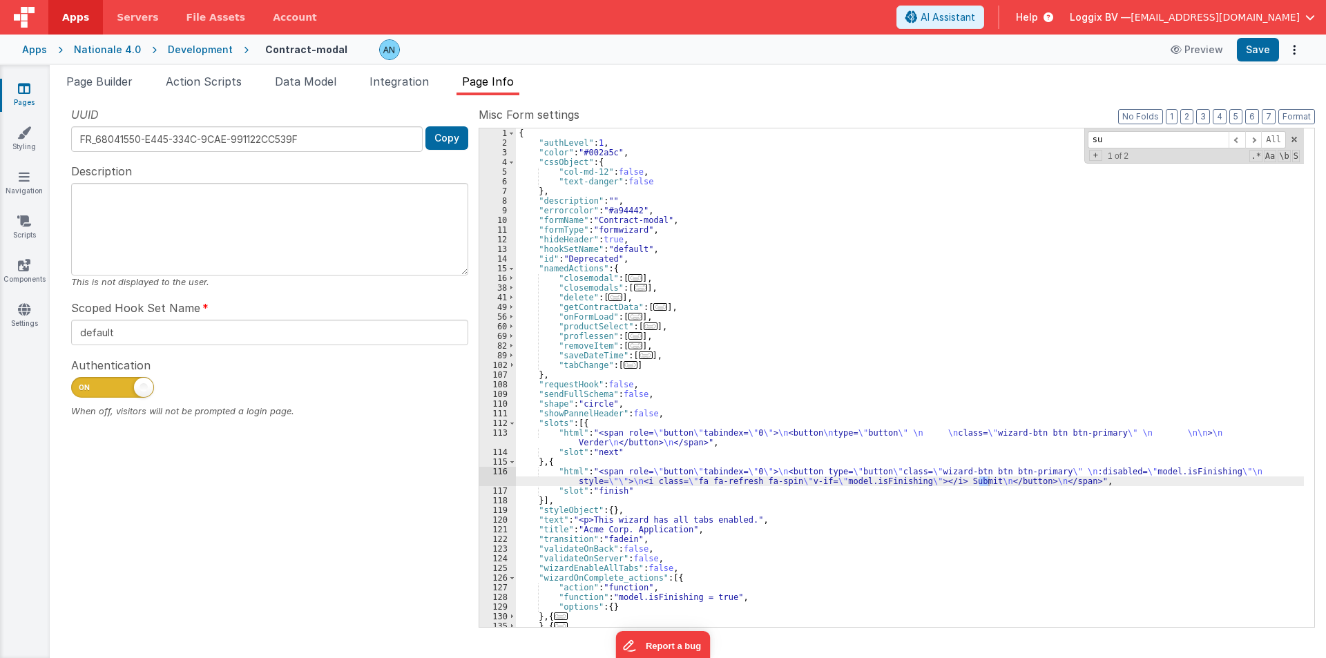
type input "su"
click at [574, 477] on div "{ "authLevel" : 1 , "color" : "#002a5c" , "cssObject" : { "col-md-12" : false ,…" at bounding box center [910, 387] width 788 height 518
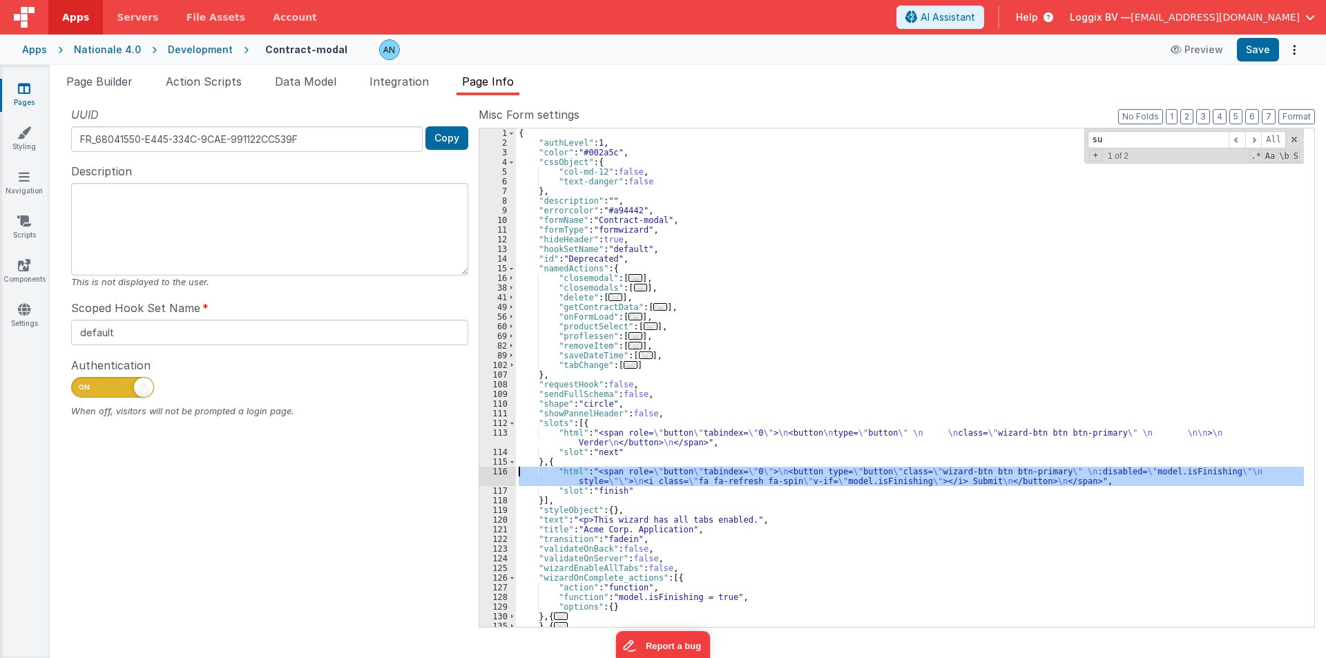
click at [488, 470] on div "116" at bounding box center [497, 476] width 37 height 19
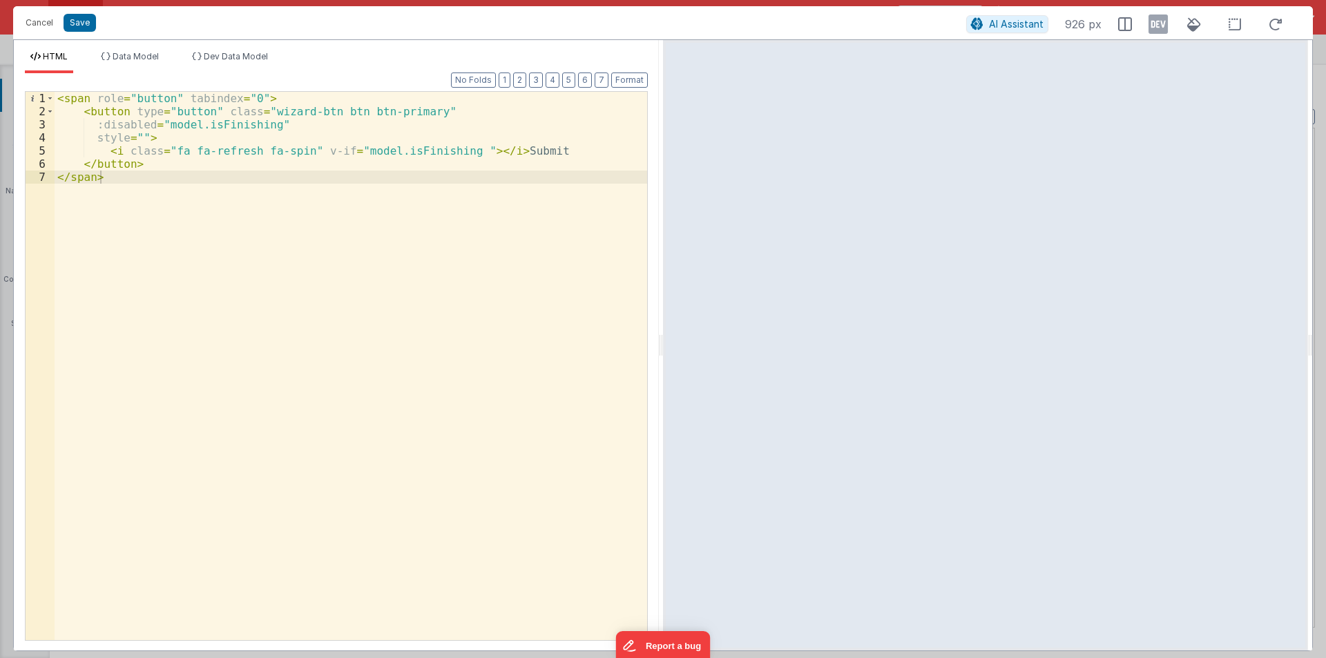
click at [310, 195] on div "< span role = "button" tabindex = "0" > < button type = "button" class = "wizar…" at bounding box center [351, 379] width 592 height 574
drag, startPoint x: 168, startPoint y: 151, endPoint x: 293, endPoint y: 149, distance: 124.3
click at [293, 149] on div "< span role = "button" tabindex = "0" > < button type = "button" class = "wizar…" at bounding box center [351, 379] width 592 height 574
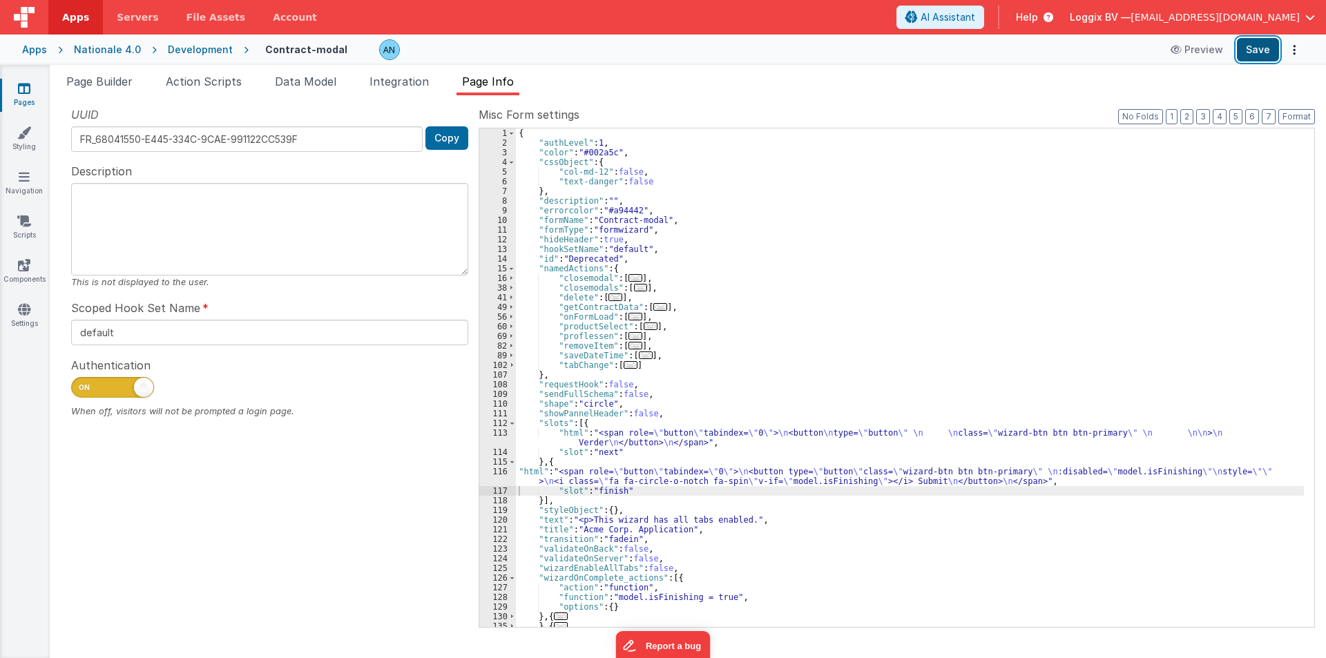
click at [1264, 47] on button "Save" at bounding box center [1258, 49] width 42 height 23
click at [1288, 114] on button "Format" at bounding box center [1296, 116] width 37 height 15
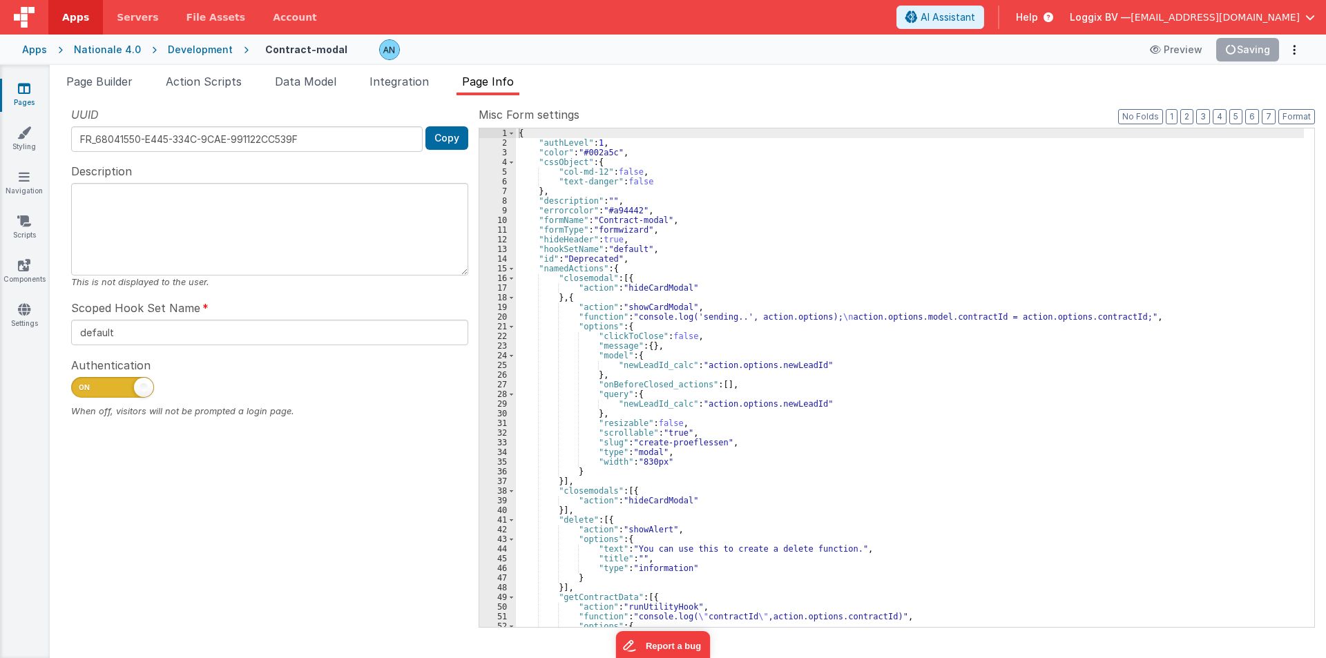
click at [684, 221] on div "{ "authLevel" : 1 , "color" : "#002a5c" , "cssObject" : { "col-md-12" : false ,…" at bounding box center [910, 387] width 788 height 518
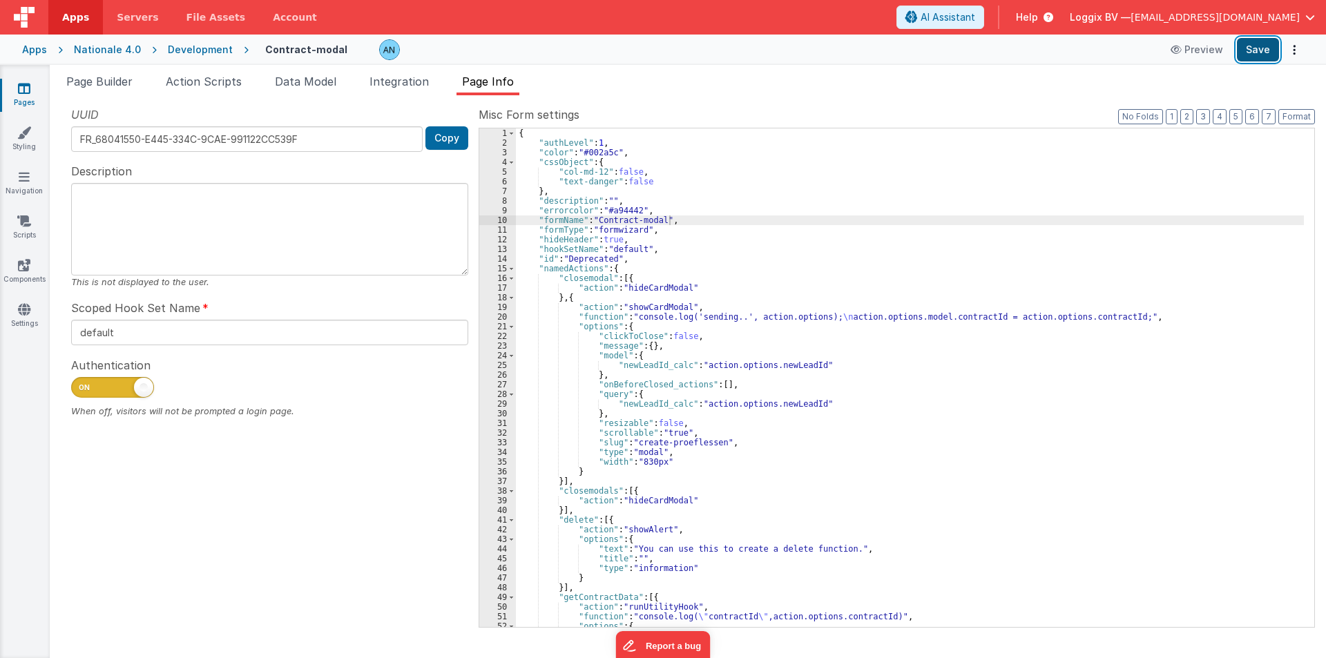
click at [1264, 48] on button "Save" at bounding box center [1258, 49] width 42 height 23
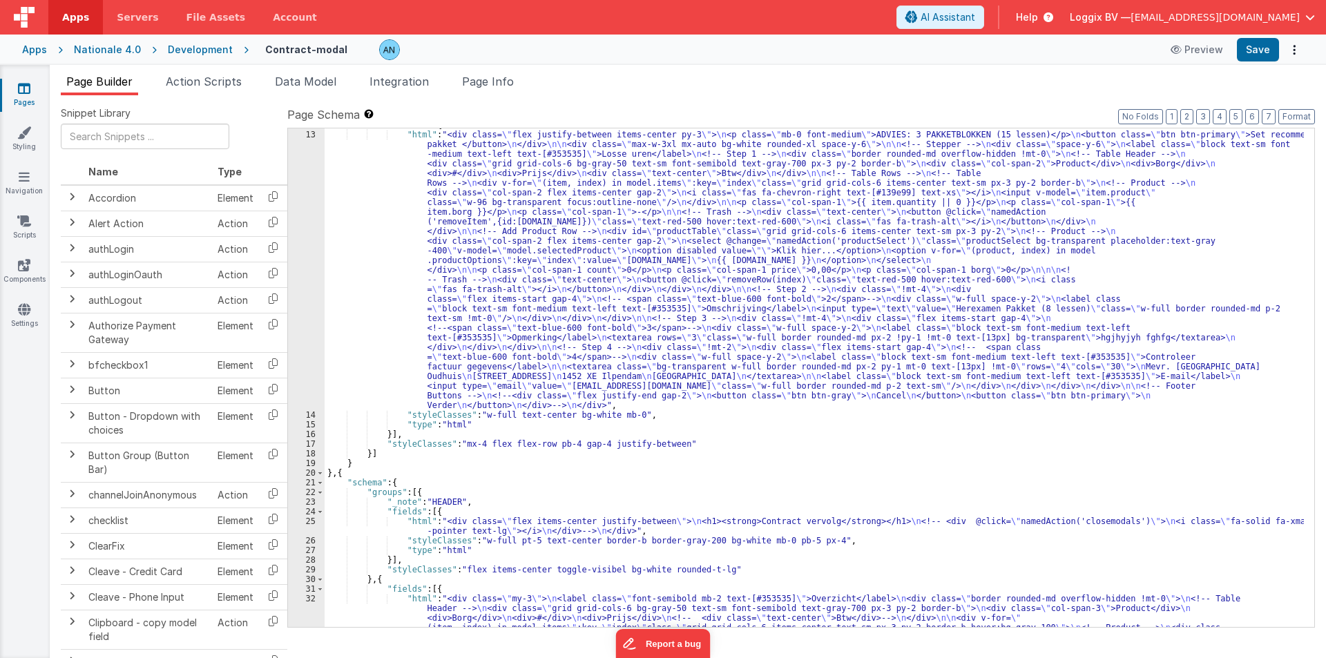
scroll to position [166, 0]
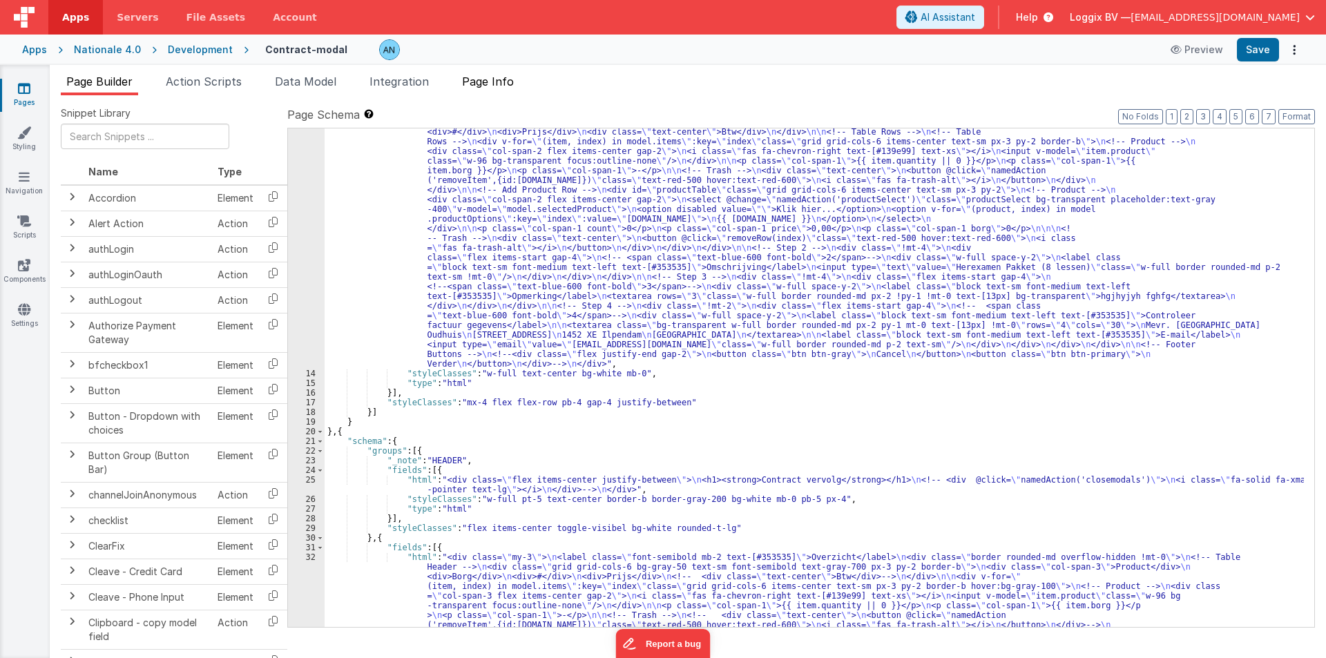
click at [467, 75] on span "Page Info" at bounding box center [488, 82] width 52 height 14
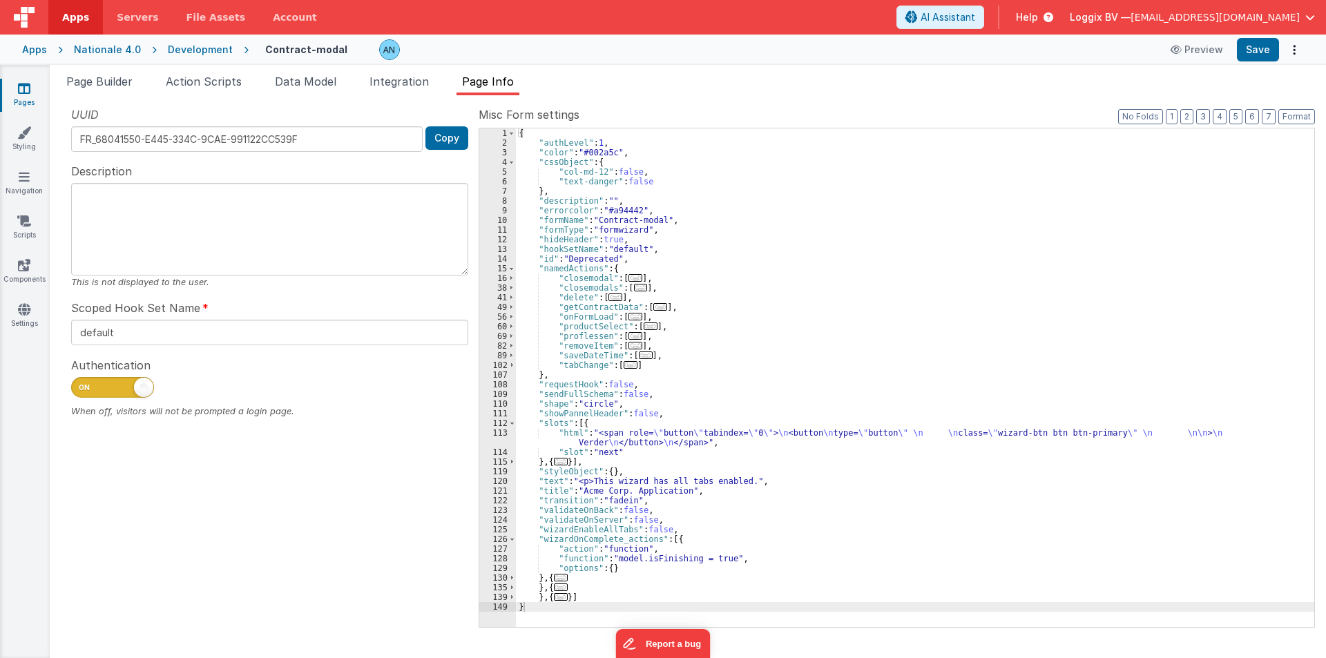
click at [902, 486] on div "{ "authLevel" : 1 , "color" : "#002a5c" , "cssObject" : { "col-md-12" : false ,…" at bounding box center [915, 387] width 798 height 518
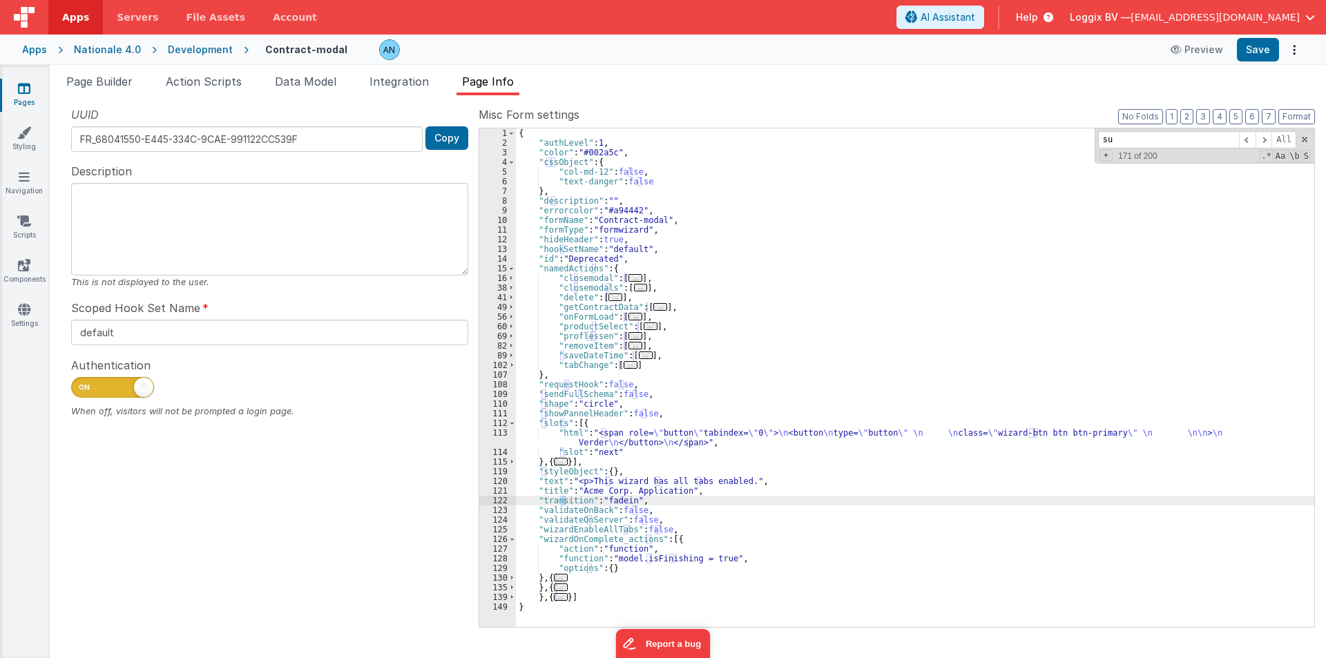
scroll to position [14, 0]
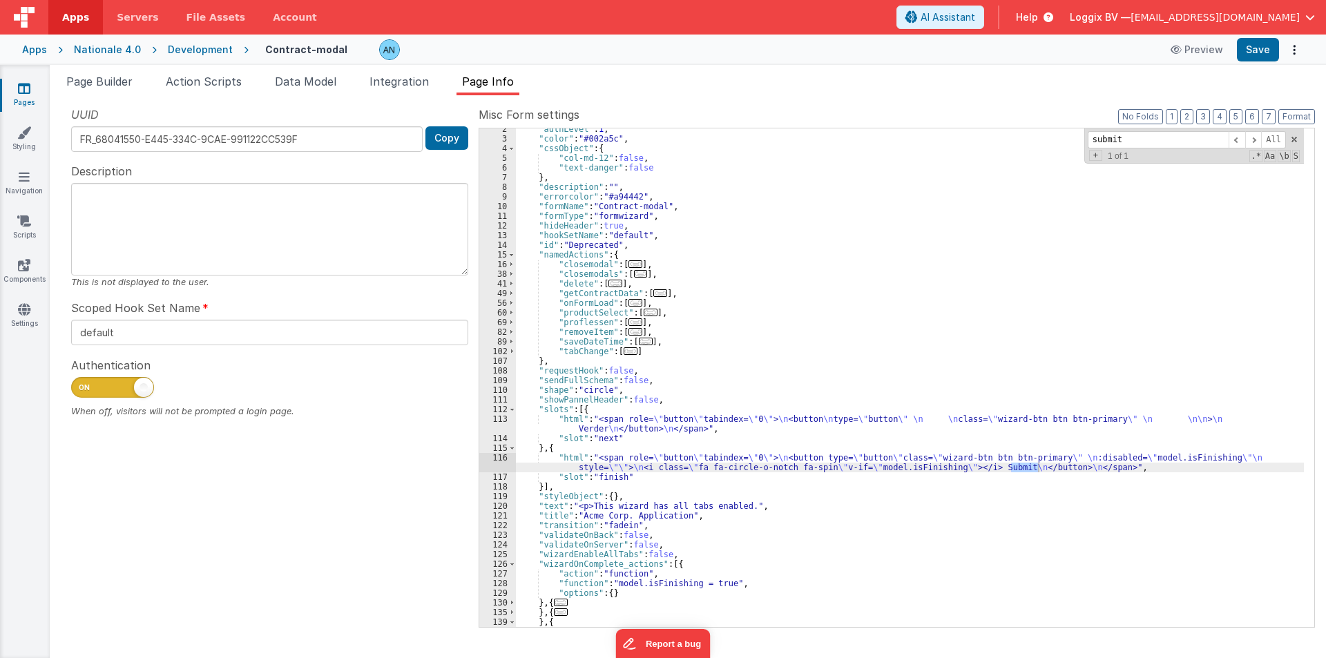
type input "submit"
click at [589, 455] on div ""authLevel" : 1 , "color" : "#002a5c" , "cssObject" : { "col-md-12" : false , "…" at bounding box center [910, 383] width 788 height 518
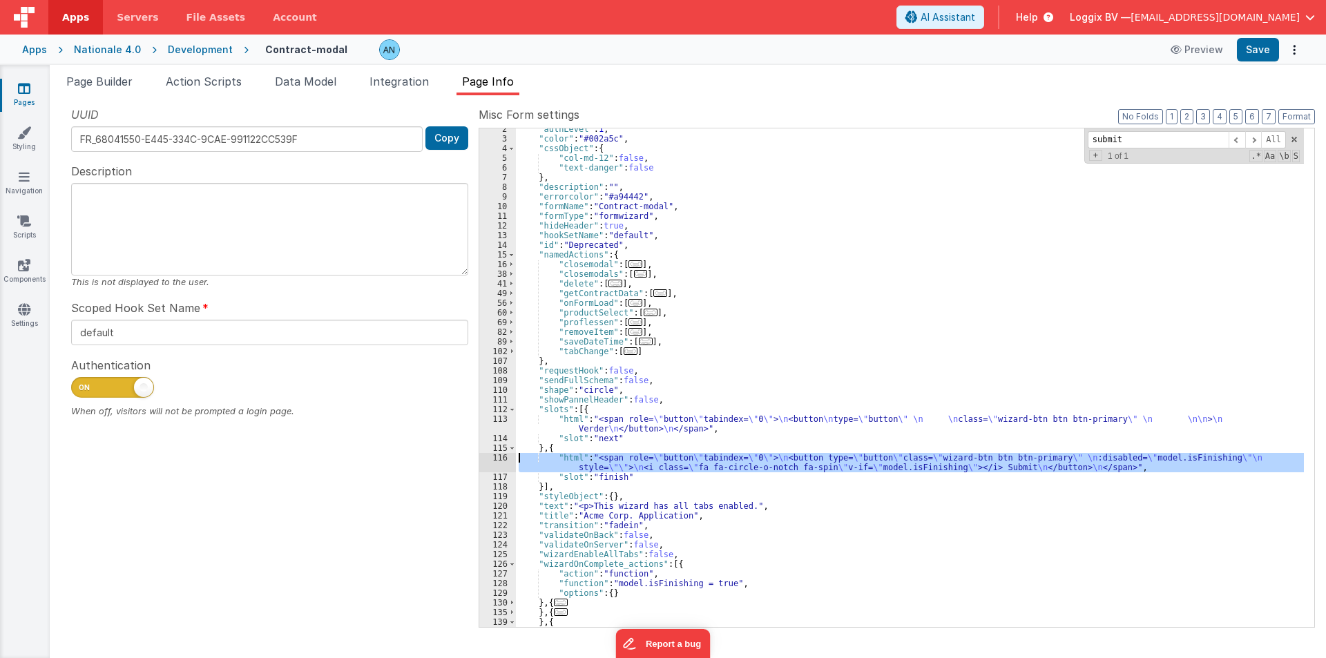
click at [490, 456] on div "116" at bounding box center [497, 462] width 37 height 19
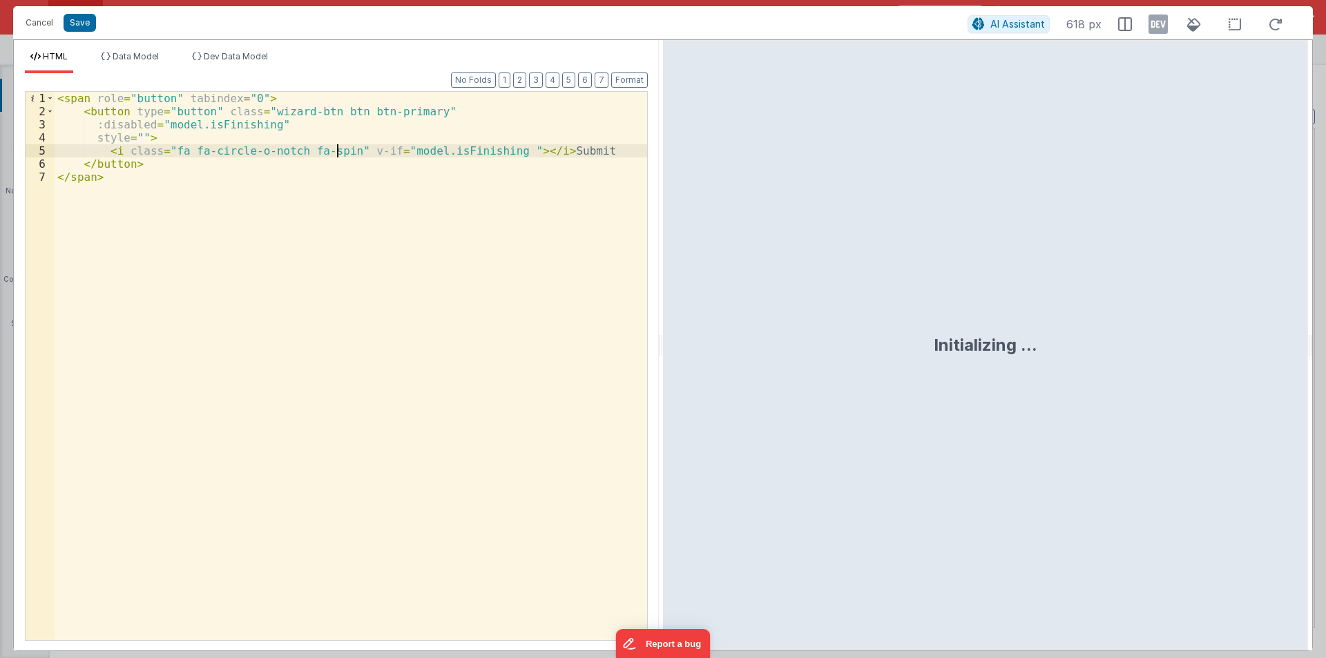
click at [339, 151] on div "< span role = "button" tabindex = "0" > < button type = "button" class = "wizar…" at bounding box center [351, 379] width 592 height 574
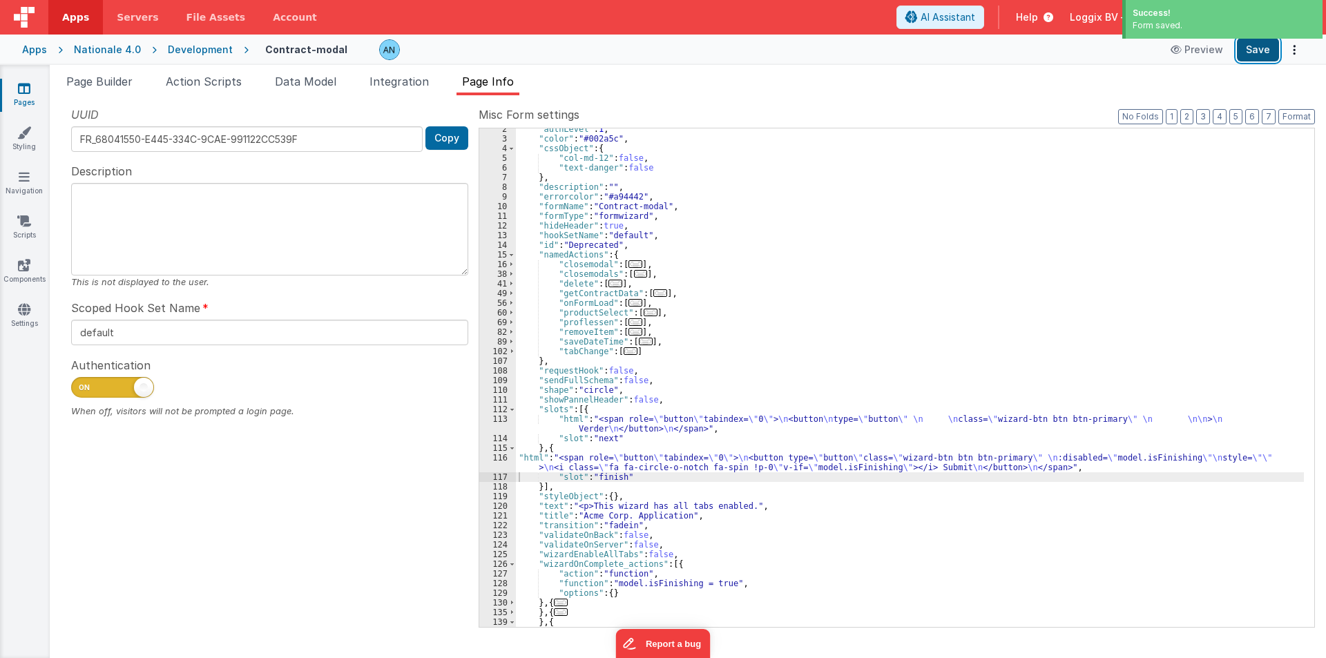
click at [1266, 52] on button "Save" at bounding box center [1258, 49] width 42 height 23
click at [1301, 113] on button "Format" at bounding box center [1296, 116] width 37 height 15
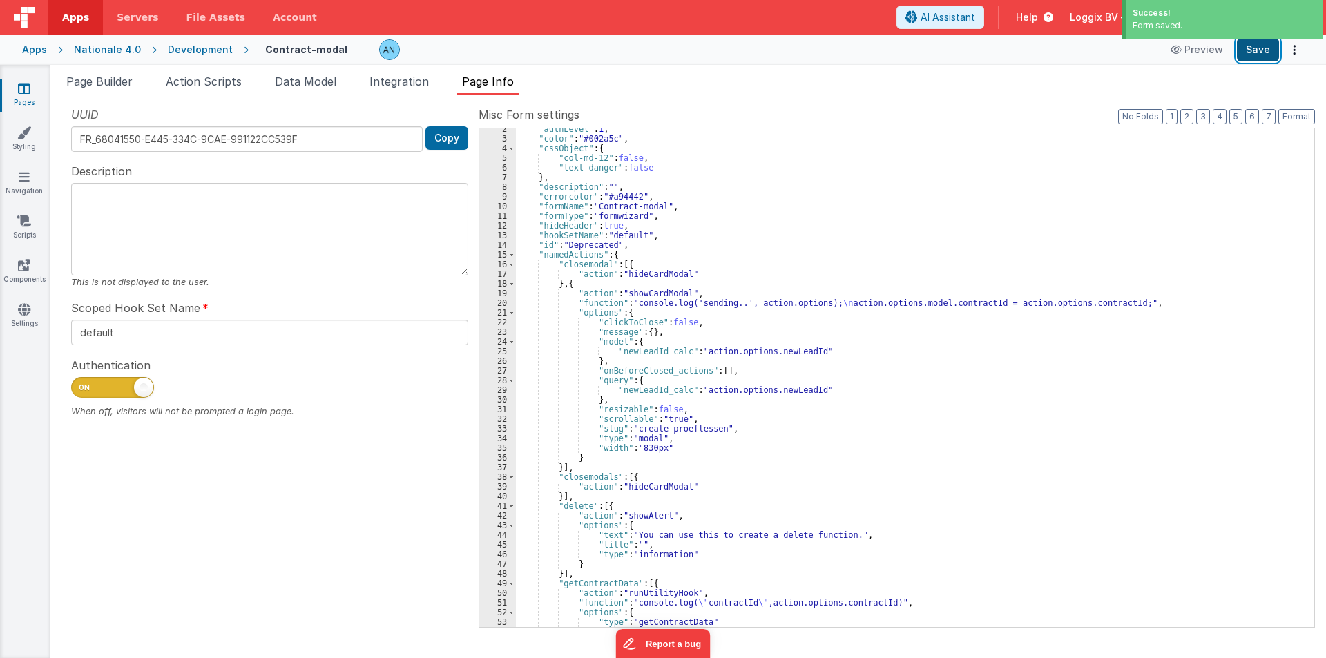
click at [1244, 55] on button "Save" at bounding box center [1258, 49] width 42 height 23
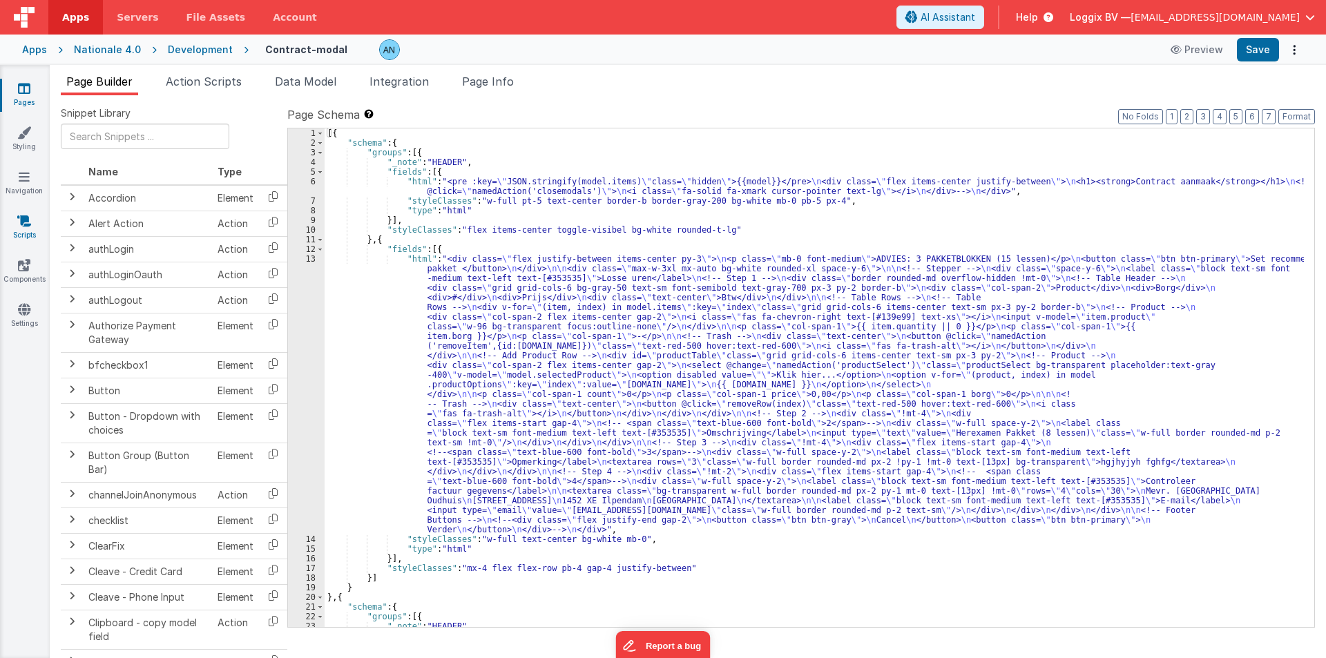
click at [26, 221] on icon at bounding box center [24, 221] width 14 height 14
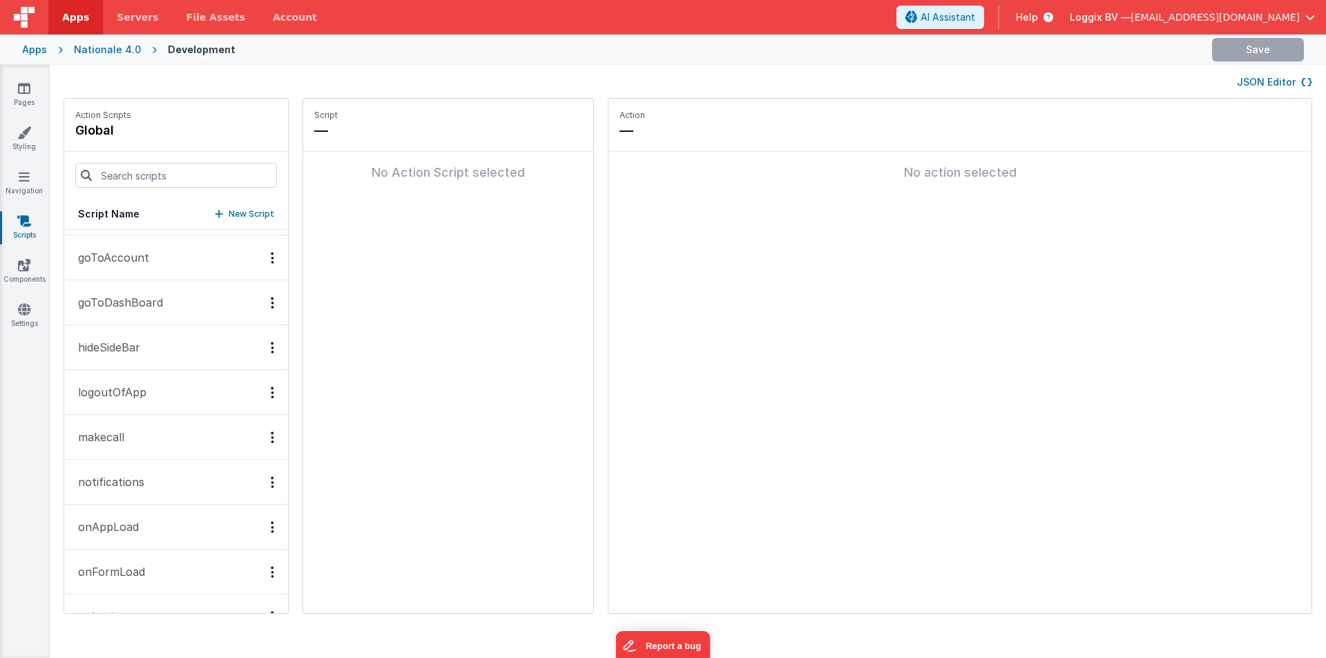
scroll to position [207, 0]
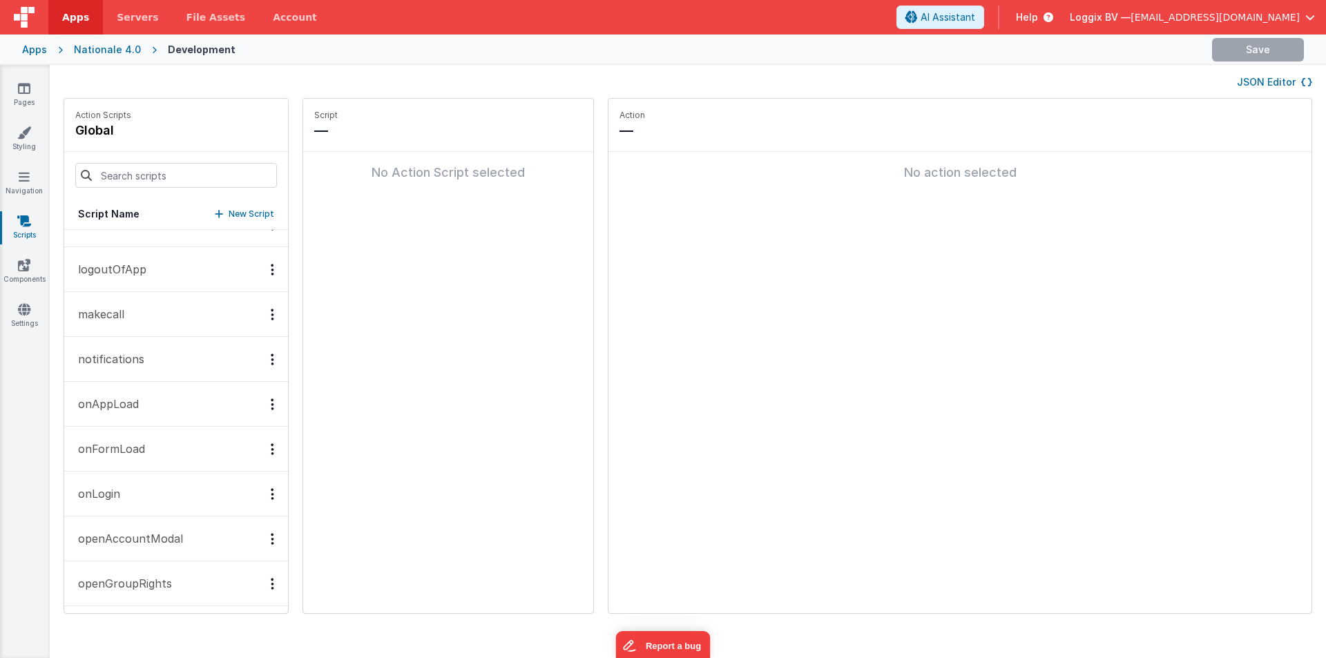
click at [116, 409] on p "onAppLoad" at bounding box center [104, 404] width 69 height 17
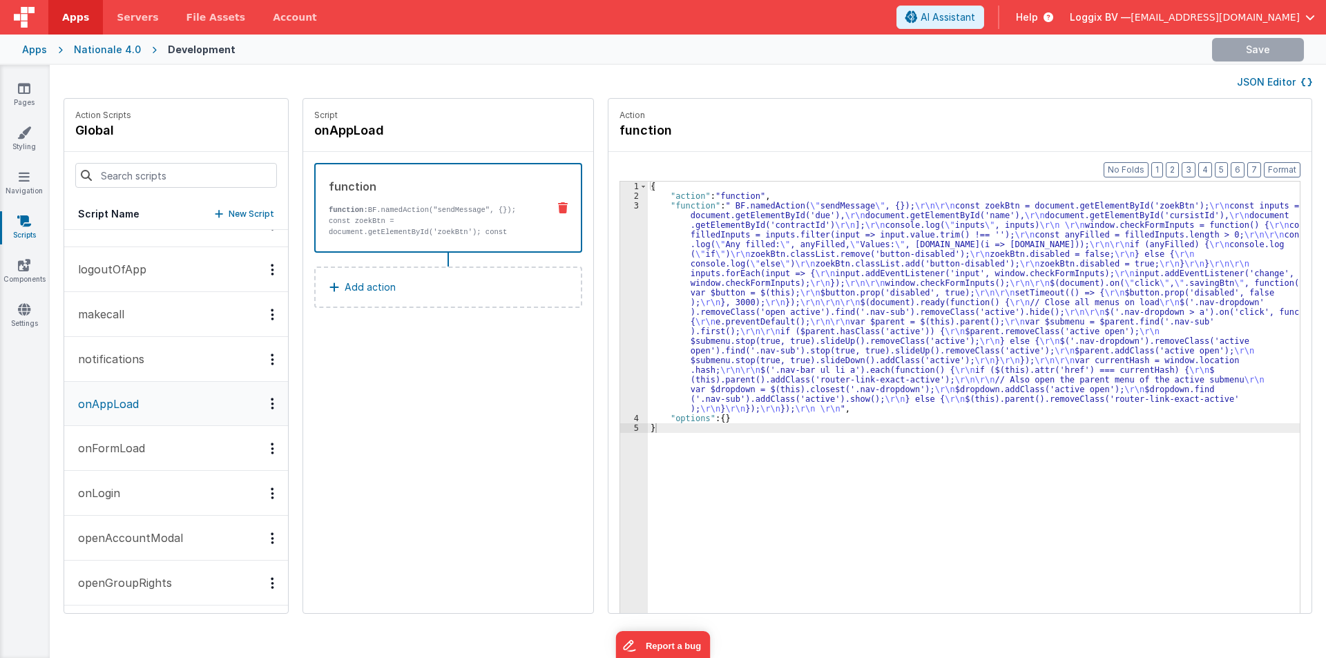
click at [633, 302] on div "3" at bounding box center [634, 307] width 28 height 213
click at [620, 277] on div "3" at bounding box center [634, 307] width 28 height 213
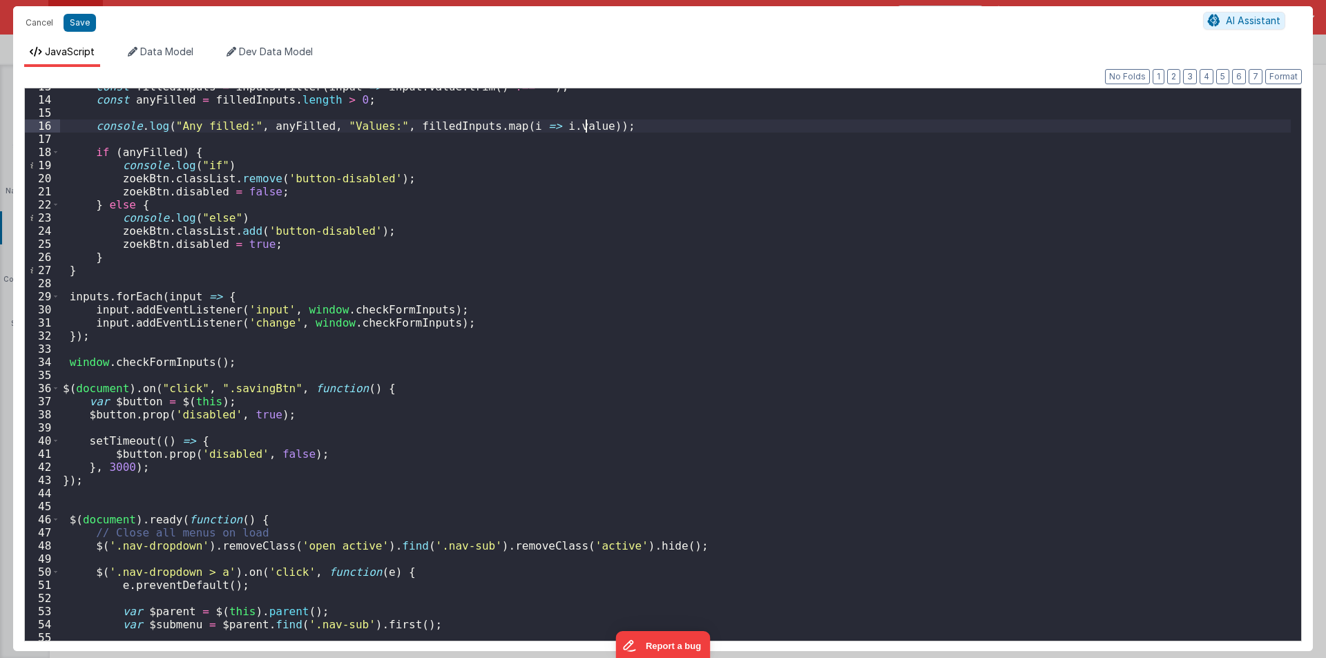
scroll to position [166, 0]
click at [242, 390] on div "const filledInputs = inputs . filter ( input => input . value . trim ( ) !== ''…" at bounding box center [675, 369] width 1230 height 579
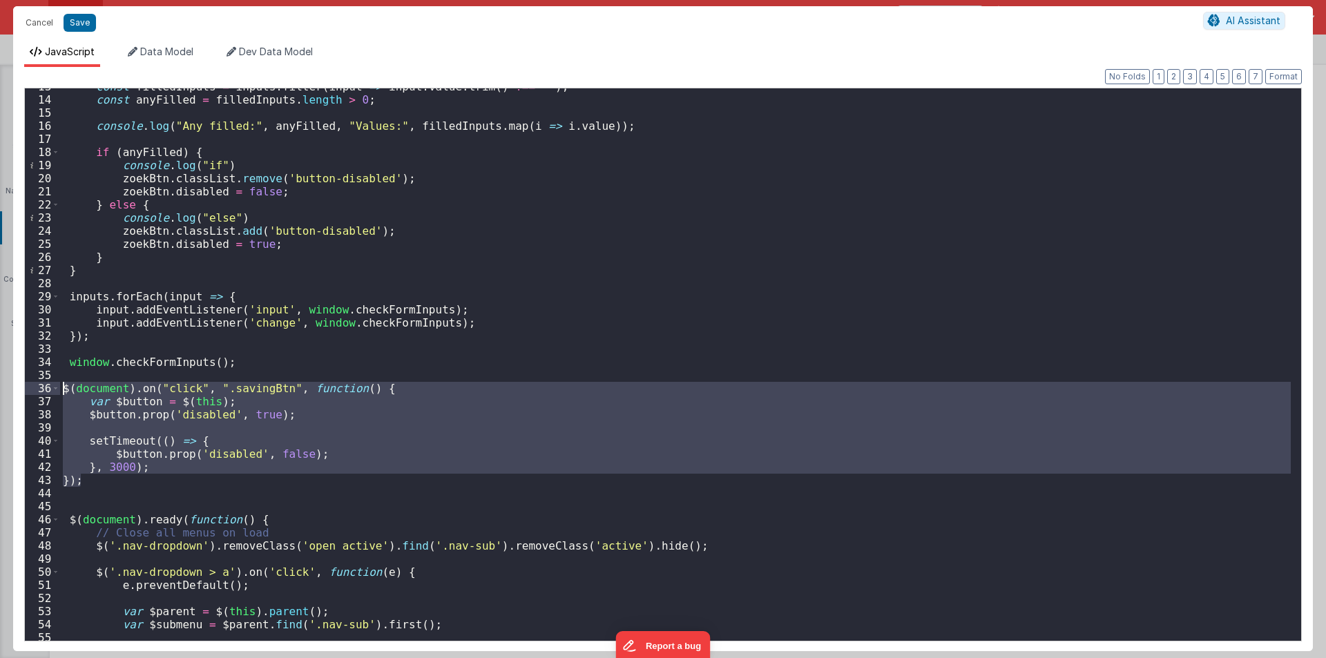
drag, startPoint x: 93, startPoint y: 480, endPoint x: 32, endPoint y: 390, distance: 108.4
click at [32, 390] on div "13 14 15 16 17 18 19 20 21 22 23 24 25 26 27 28 29 30 31 32 33 34 35 36 37 38 3…" at bounding box center [662, 365] width 1277 height 554
click at [104, 481] on div "const filledInputs = inputs . filter ( input => input . value . trim ( ) !== ''…" at bounding box center [675, 364] width 1230 height 552
drag, startPoint x: 95, startPoint y: 483, endPoint x: 46, endPoint y: 392, distance: 104.1
click at [46, 392] on div "13 14 15 16 17 18 19 20 21 22 23 24 25 26 27 28 29 30 31 32 33 34 35 36 37 38 3…" at bounding box center [662, 365] width 1277 height 554
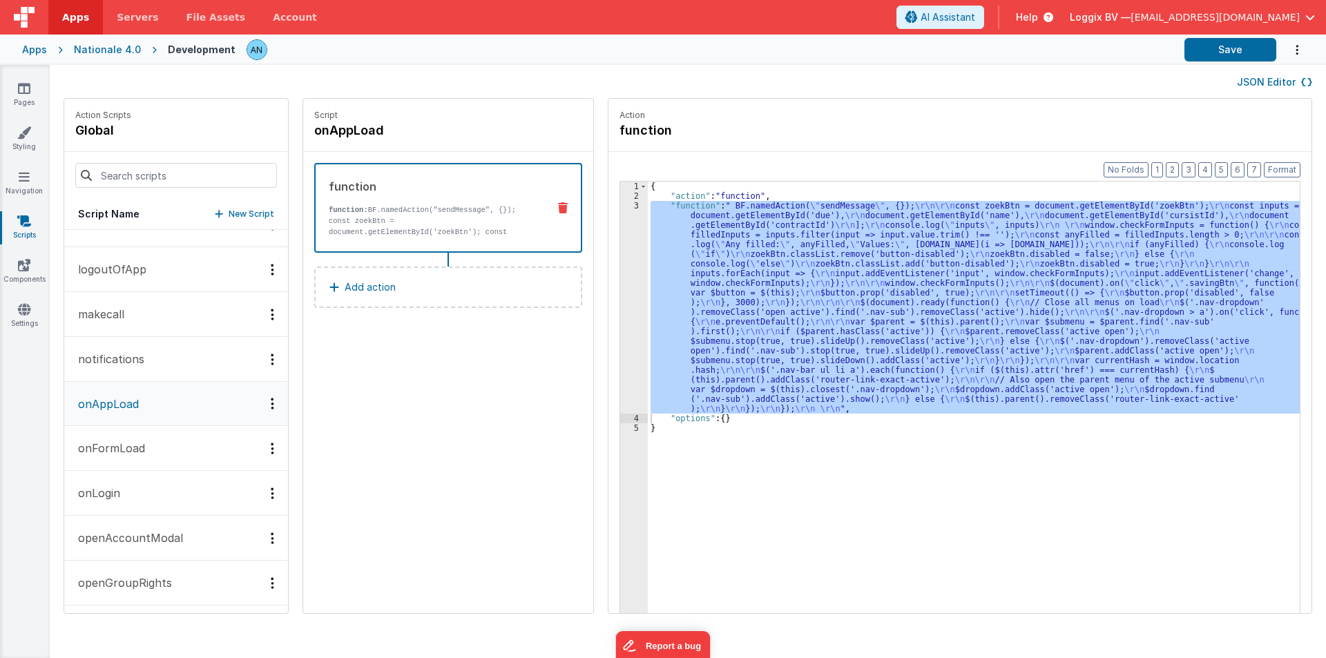
click at [620, 276] on div "3" at bounding box center [634, 307] width 28 height 213
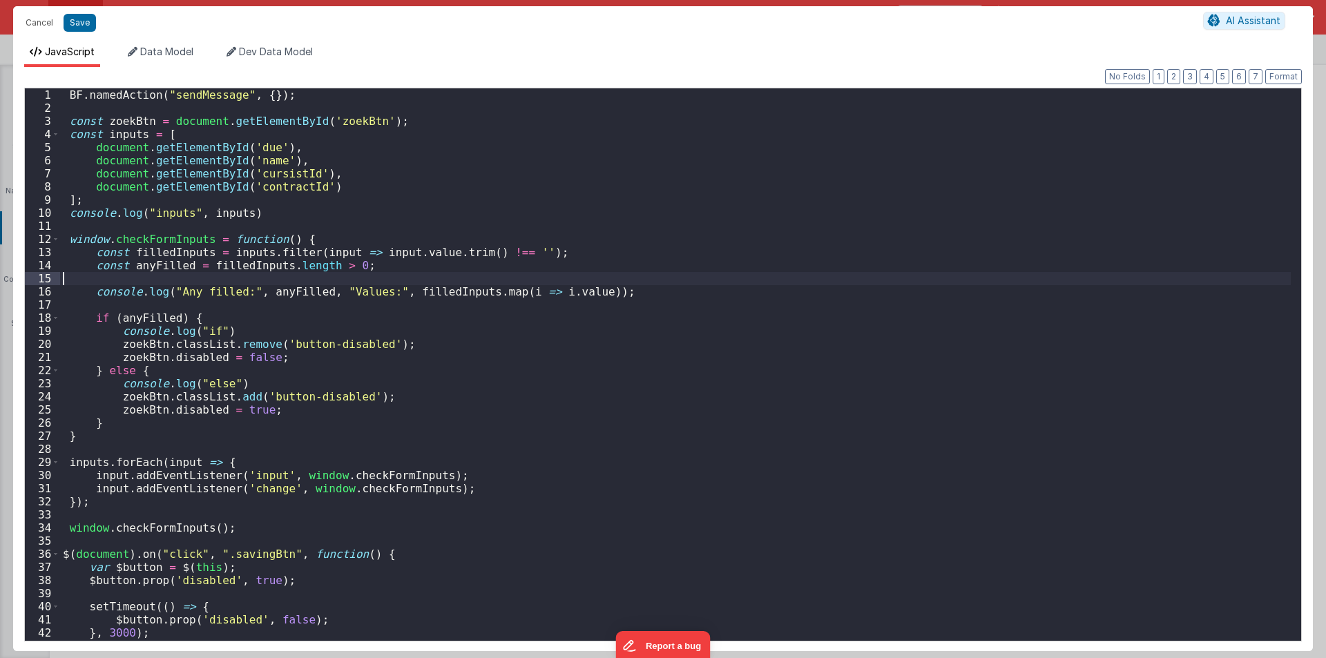
click at [615, 276] on div "BF . namedAction ( "sendMessage" , { }) ; const zoekBtn = document . getElement…" at bounding box center [675, 377] width 1230 height 579
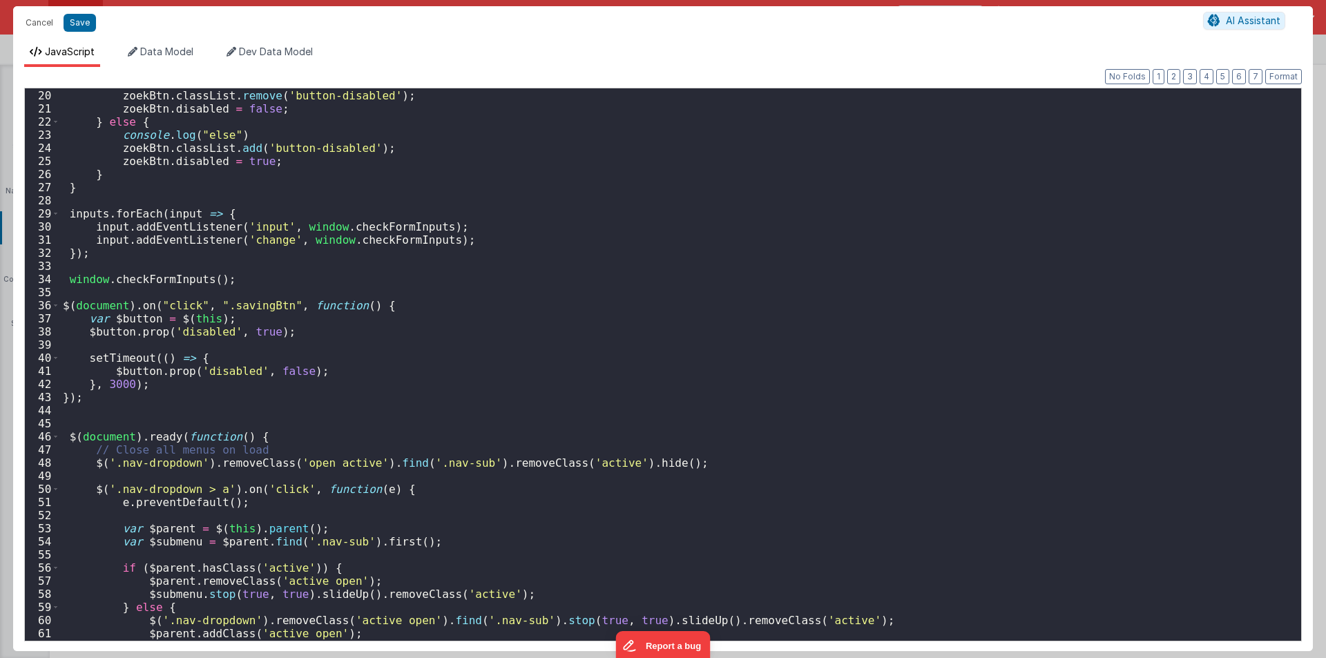
scroll to position [249, 0]
click at [81, 401] on div "console . log ( "if" ) zoekBtn . classList . remove ( 'button-disabled' ) ; zoe…" at bounding box center [675, 365] width 1230 height 579
click at [82, 399] on div "console . log ( "if" ) zoekBtn . classList . remove ( 'button-disabled' ) ; zoe…" at bounding box center [675, 365] width 1230 height 579
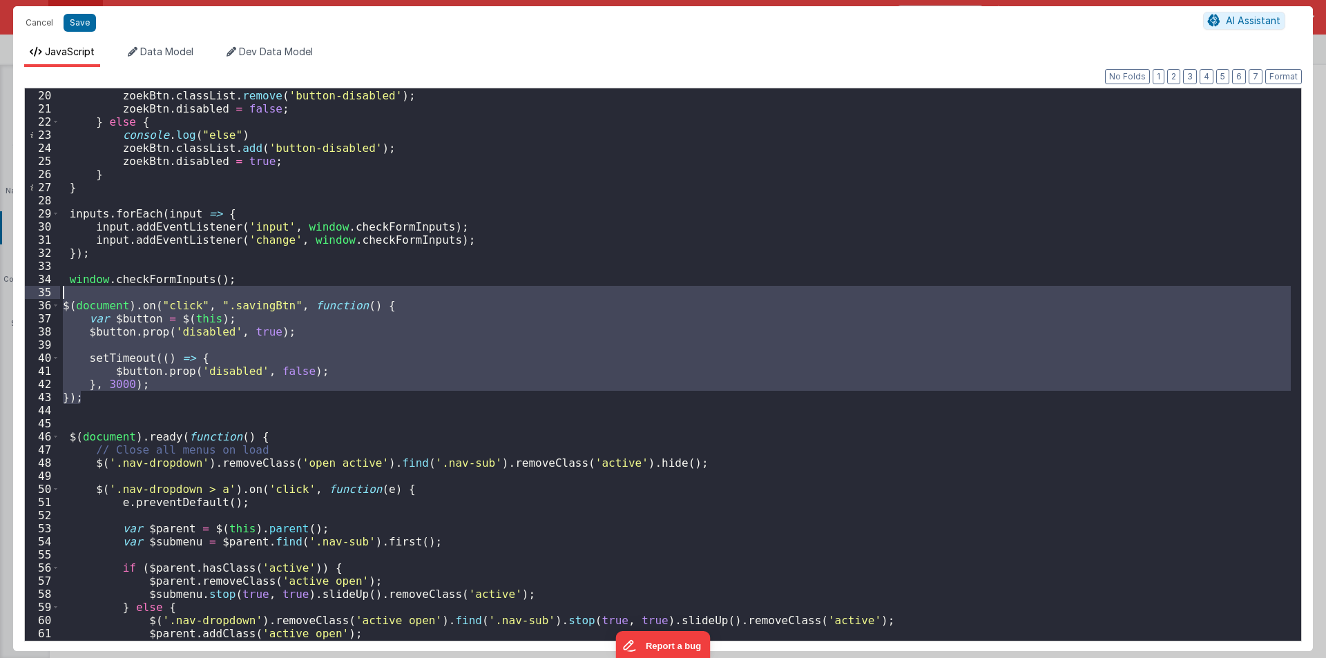
drag, startPoint x: 88, startPoint y: 397, endPoint x: 35, endPoint y: 298, distance: 113.1
click at [35, 298] on div "19 20 21 22 23 24 25 26 27 28 29 30 31 32 33 34 35 36 37 38 39 40 41 42 43 44 4…" at bounding box center [662, 365] width 1277 height 554
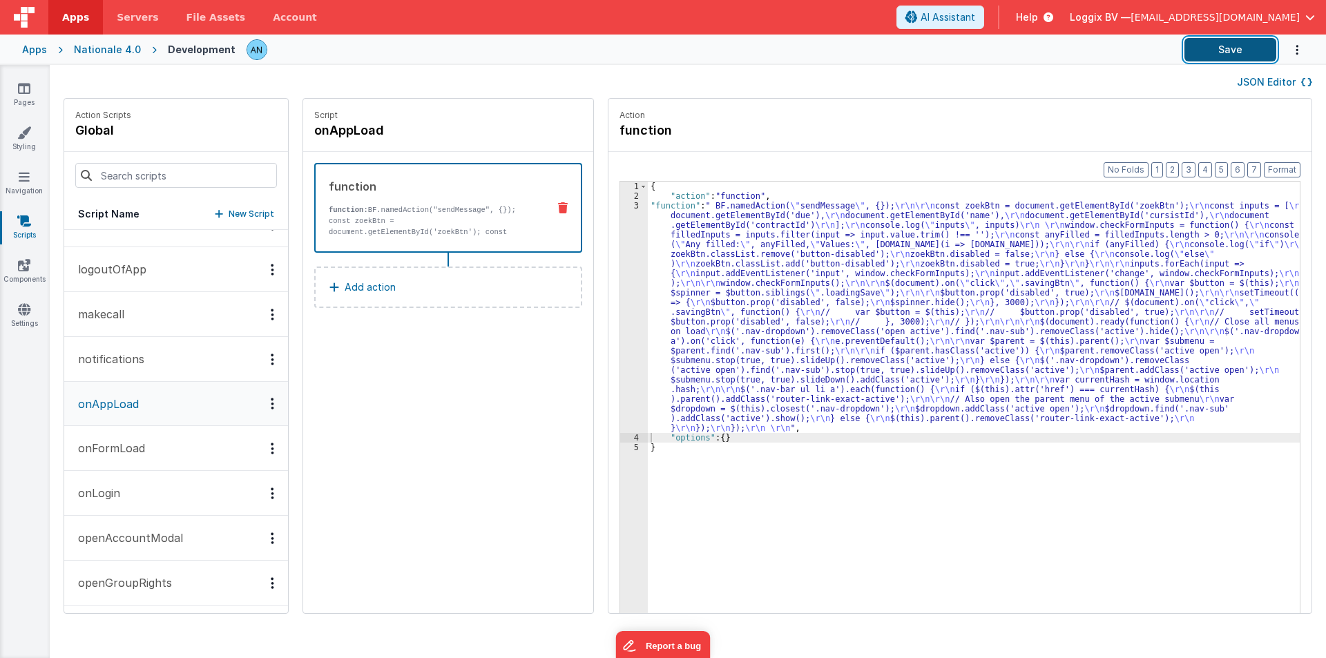
click at [1241, 47] on button "Save" at bounding box center [1230, 49] width 92 height 23
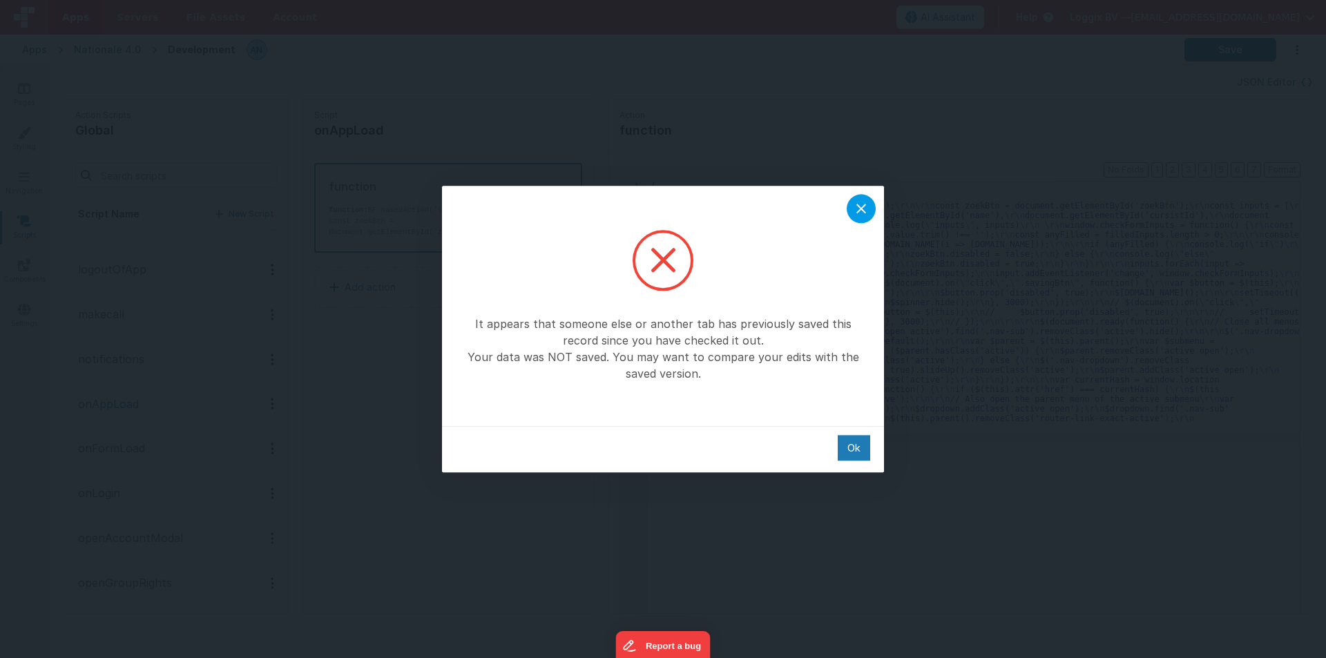
click at [856, 206] on icon at bounding box center [861, 208] width 17 height 17
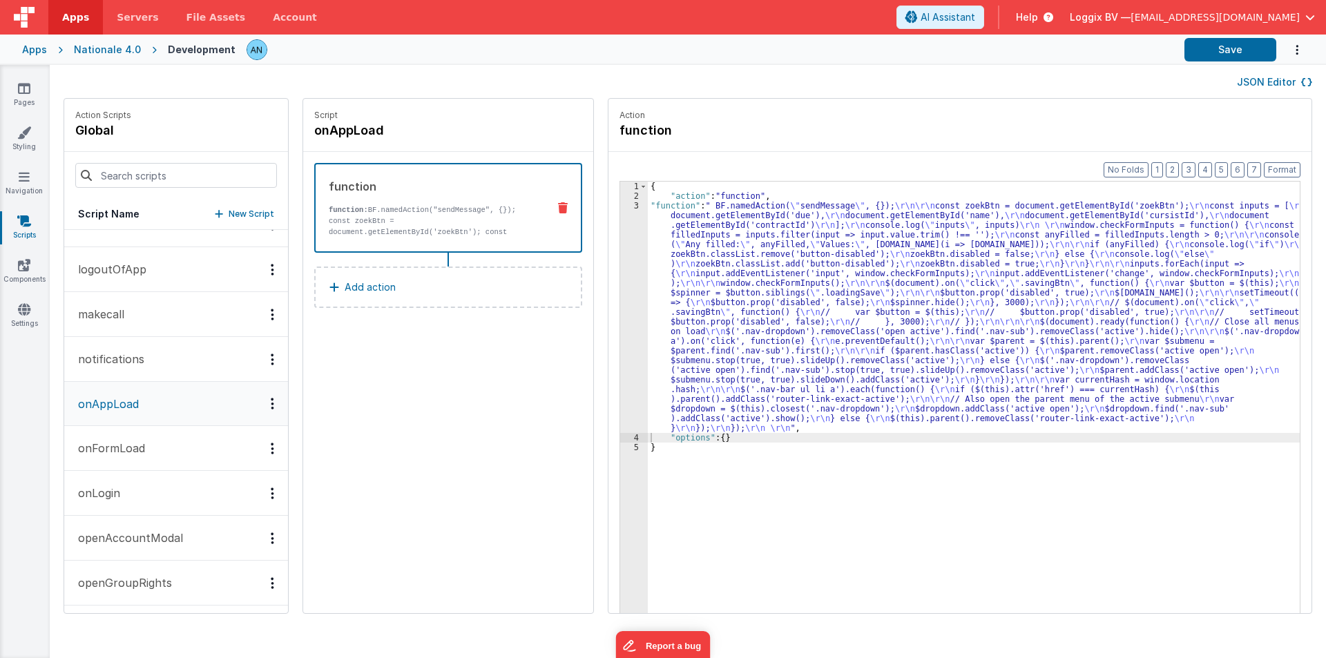
click at [620, 260] on div "3" at bounding box center [634, 317] width 28 height 232
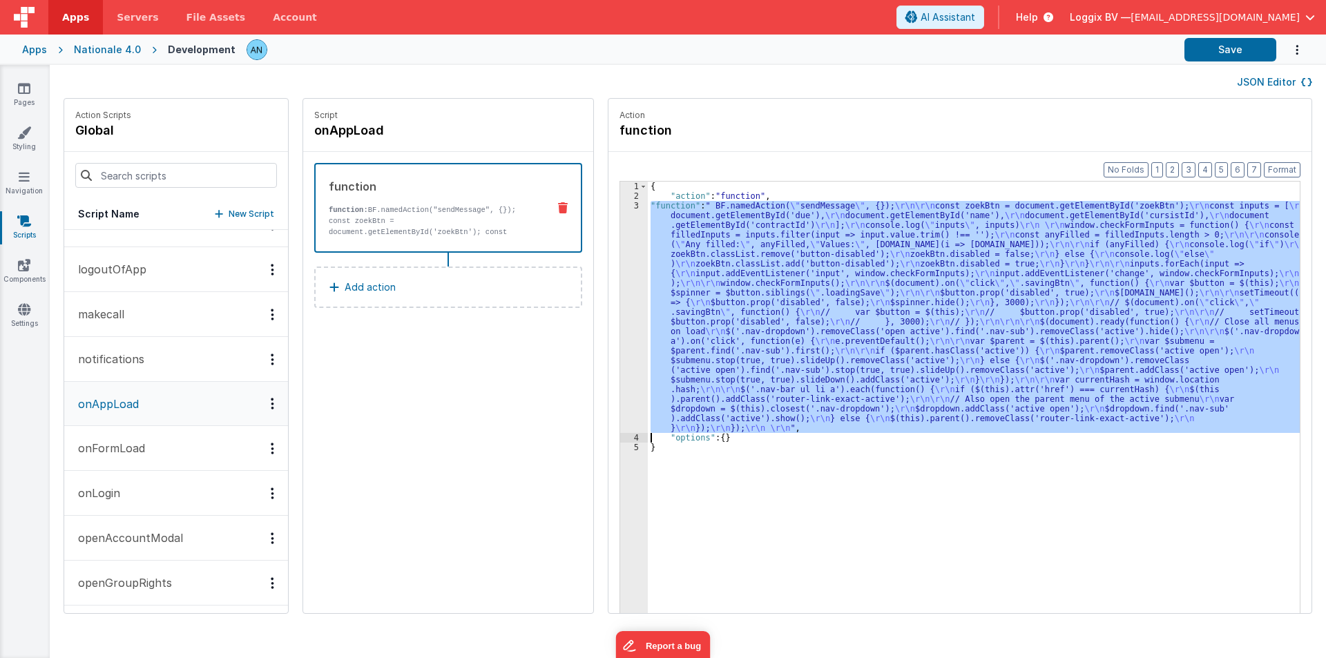
click at [620, 260] on div "3" at bounding box center [634, 317] width 28 height 232
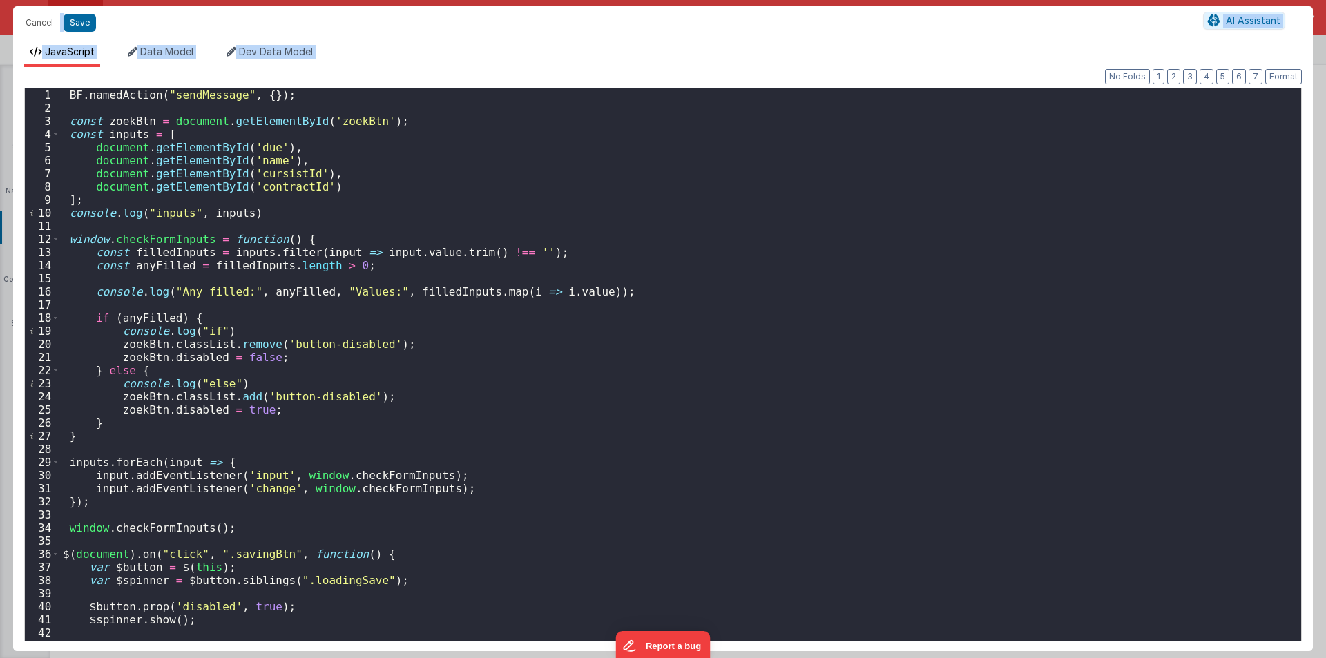
scroll to position [207, 0]
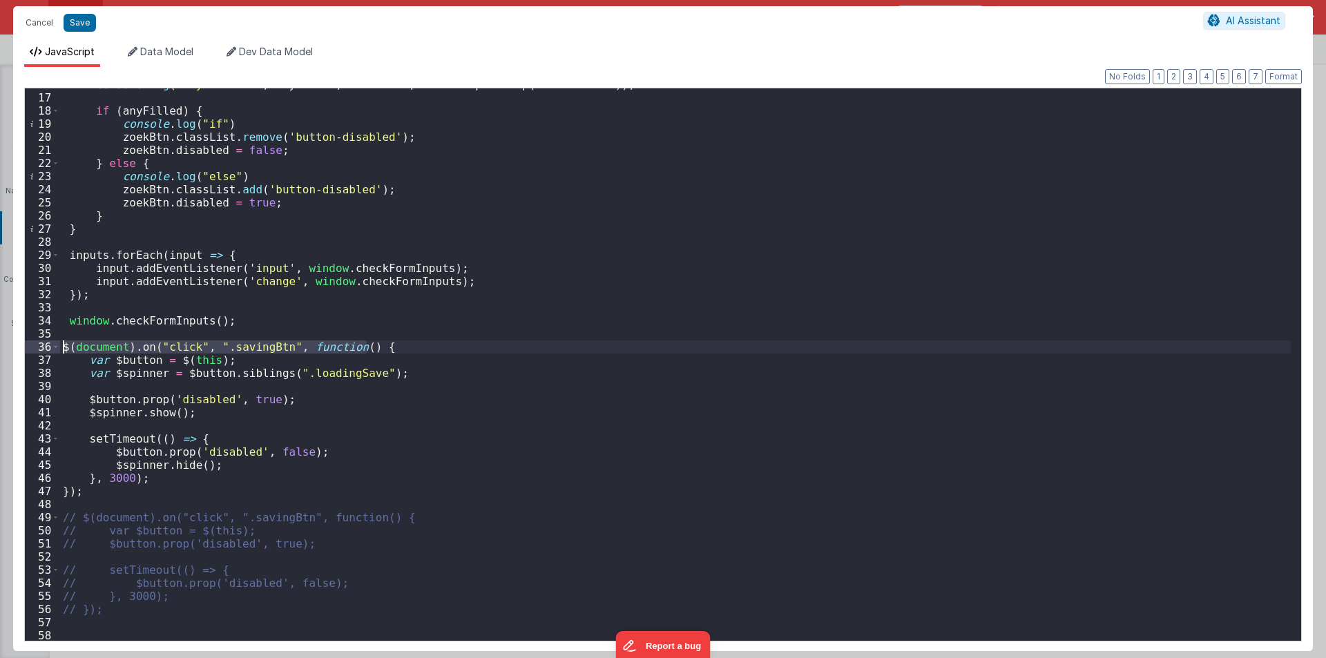
drag, startPoint x: 377, startPoint y: 342, endPoint x: 41, endPoint y: 347, distance: 335.6
click at [41, 347] on div "16 17 18 19 20 21 22 23 24 25 26 27 28 29 30 31 32 33 34 35 36 37 38 39 40 41 4…" at bounding box center [662, 365] width 1277 height 554
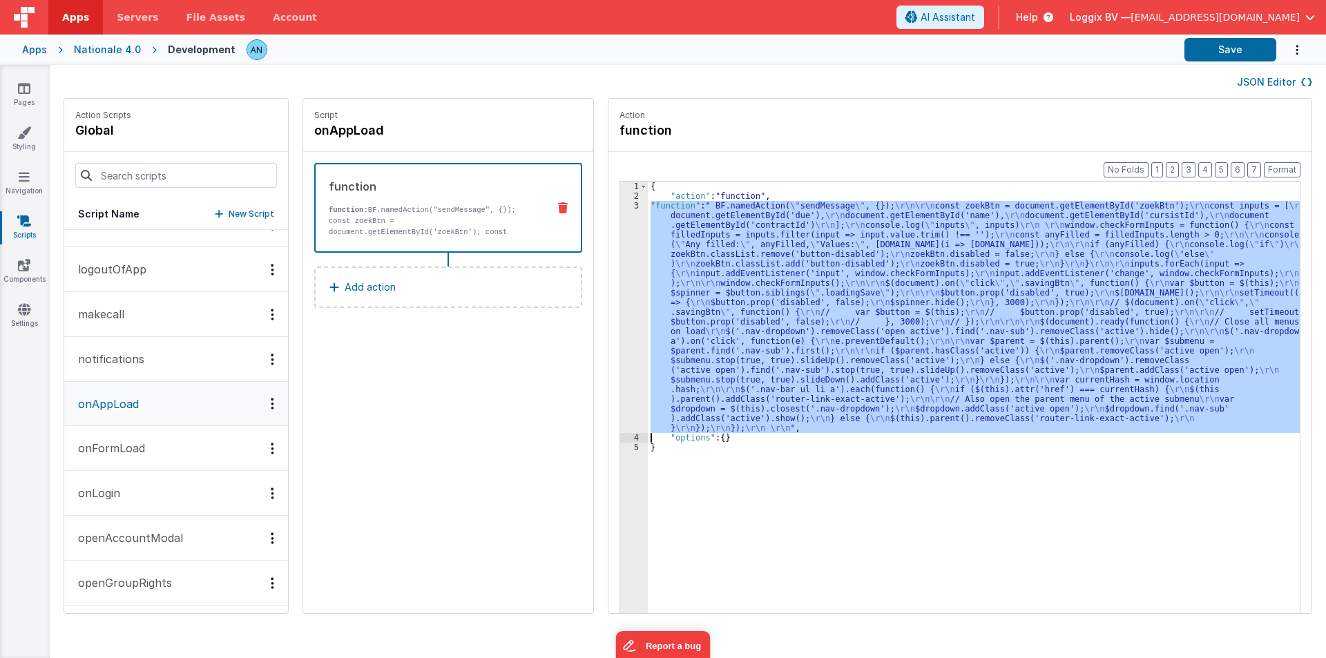
click at [620, 275] on div "3" at bounding box center [634, 317] width 28 height 232
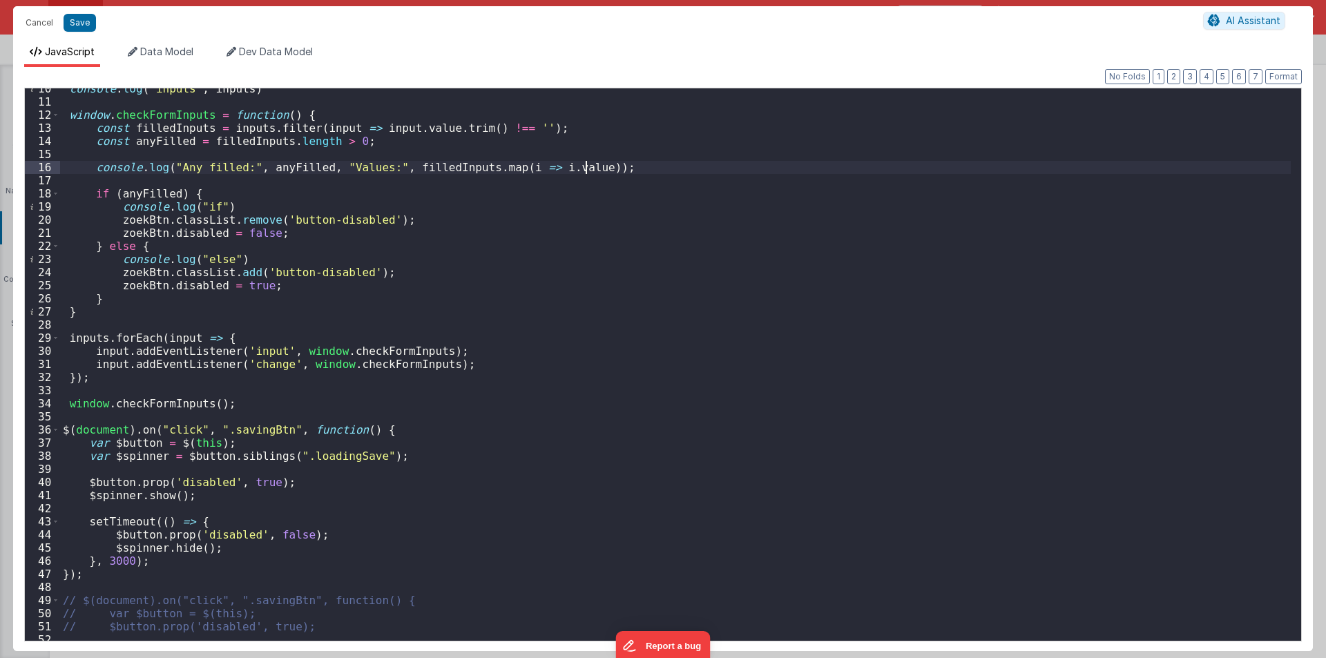
scroll to position [331, 0]
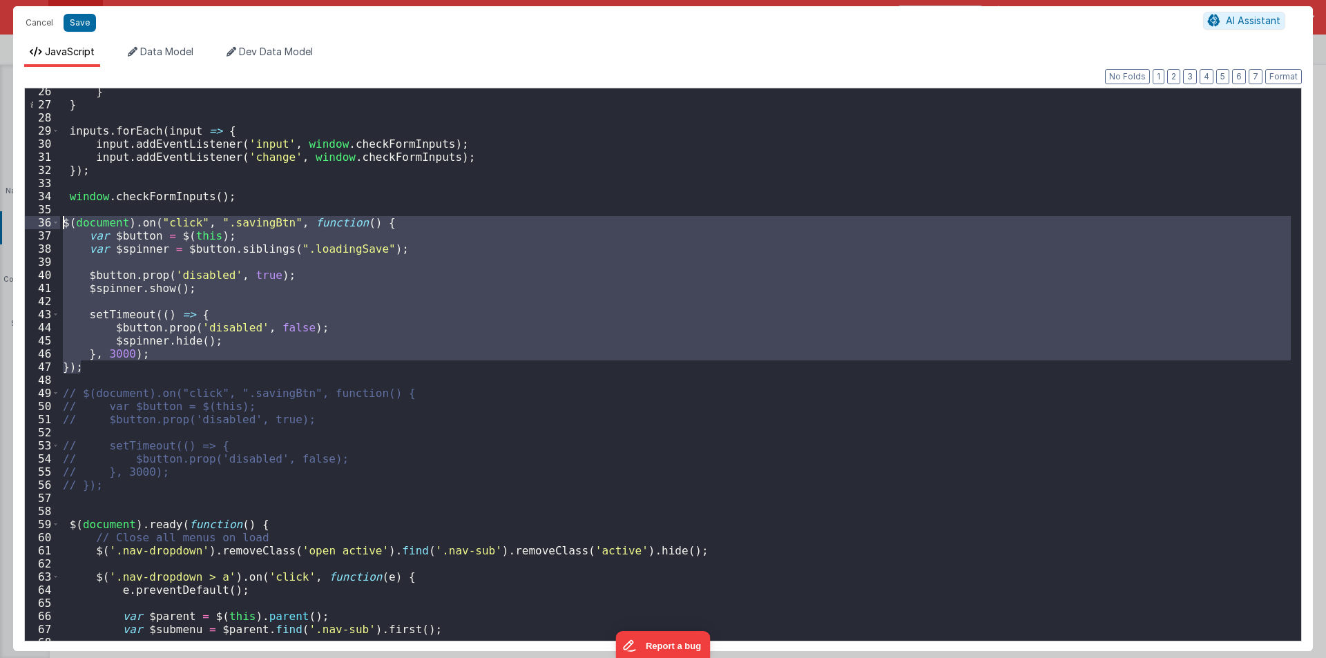
drag, startPoint x: 85, startPoint y: 369, endPoint x: 39, endPoint y: 226, distance: 149.6
click at [39, 226] on div "26 27 28 29 30 31 32 33 34 35 36 37 38 39 40 41 42 43 44 45 46 47 48 49 50 51 5…" at bounding box center [662, 365] width 1277 height 554
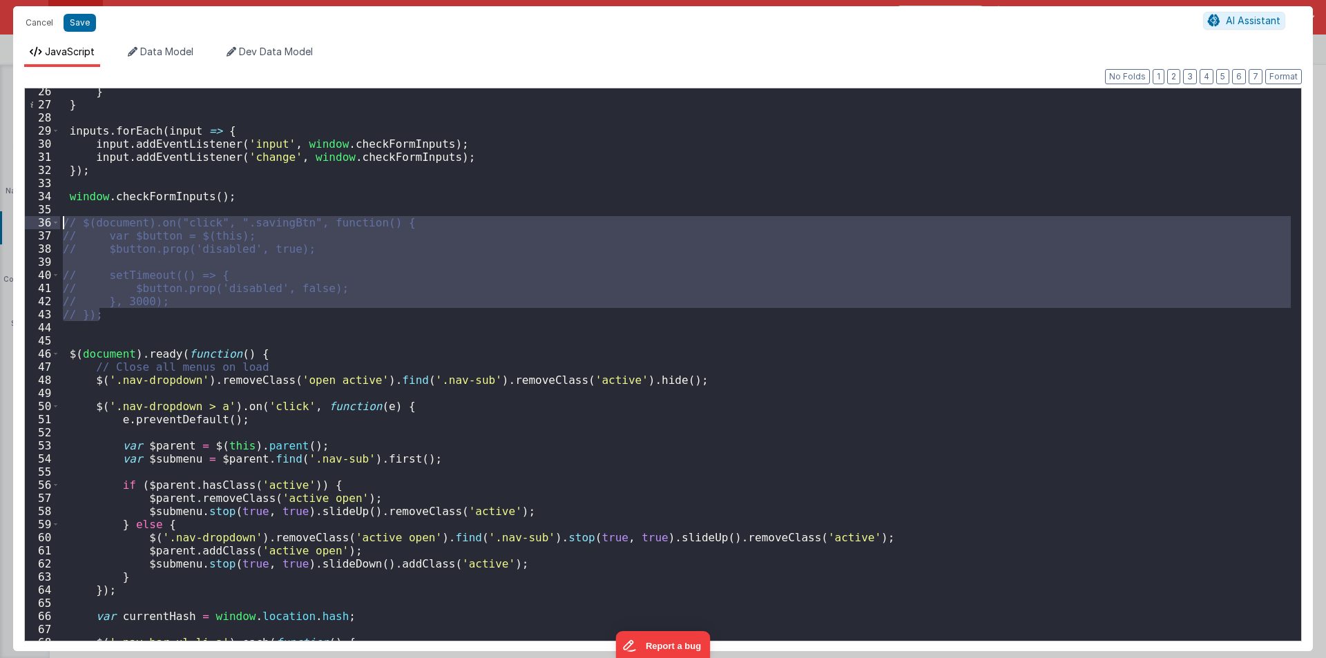
drag, startPoint x: 92, startPoint y: 296, endPoint x: 39, endPoint y: 222, distance: 90.6
click at [39, 222] on div "26 27 28 29 30 31 32 33 34 35 36 37 38 39 40 41 42 43 44 45 46 47 48 49 50 51 5…" at bounding box center [662, 365] width 1277 height 554
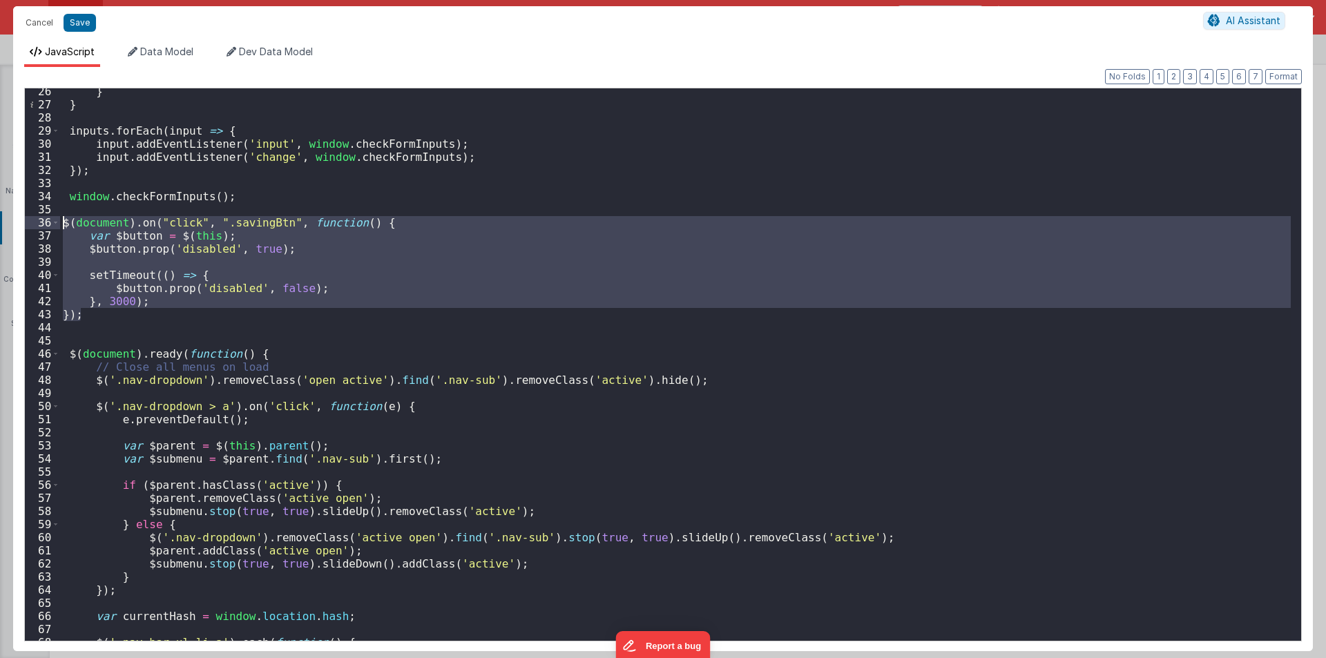
click at [97, 313] on div "} } inputs . forEach ( input => { input . addEventListener ( 'input' , window .…" at bounding box center [675, 364] width 1230 height 552
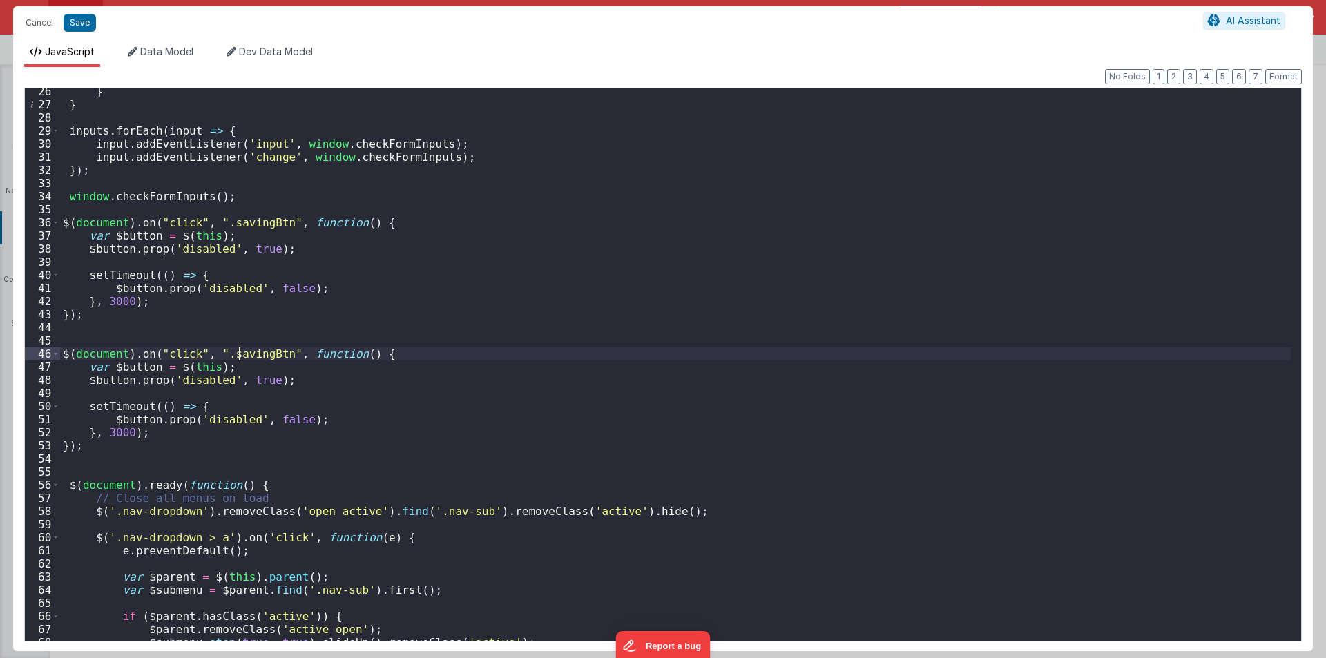
click at [238, 347] on div "} } inputs . forEach ( input => { input . addEventListener ( 'input' , window .…" at bounding box center [675, 374] width 1230 height 579
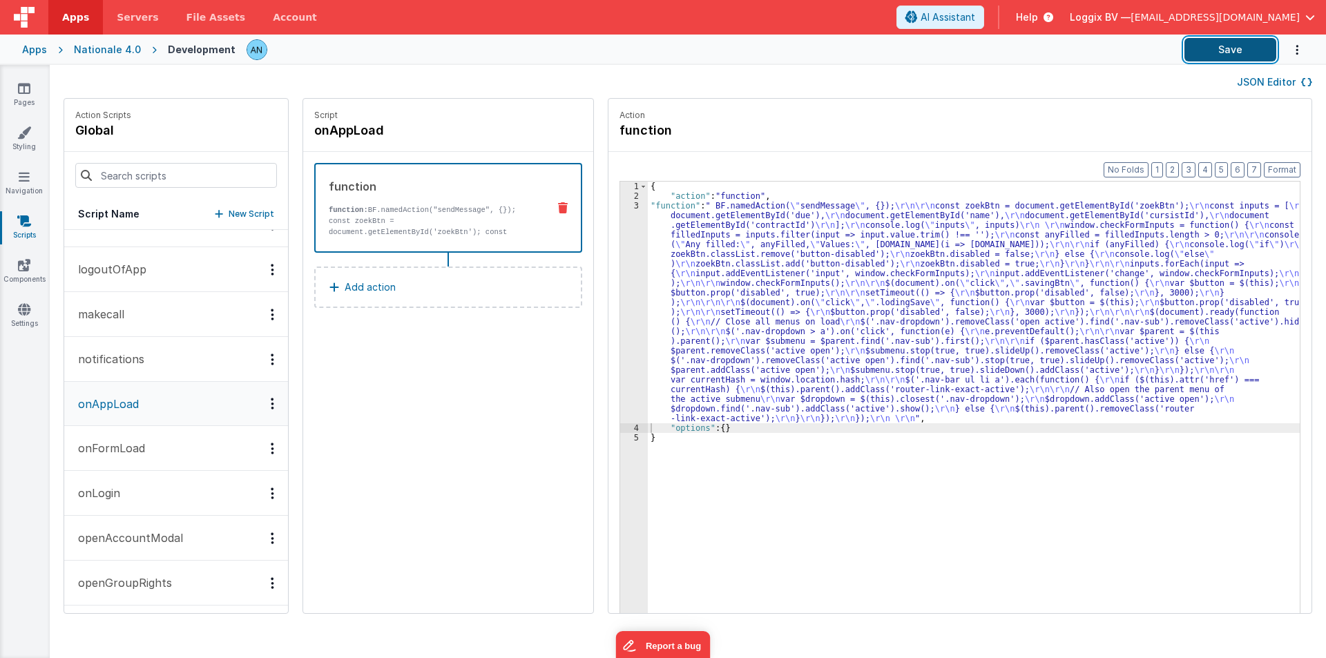
click at [1224, 52] on button "Save" at bounding box center [1230, 49] width 92 height 23
click at [1290, 172] on button "Format" at bounding box center [1282, 169] width 37 height 15
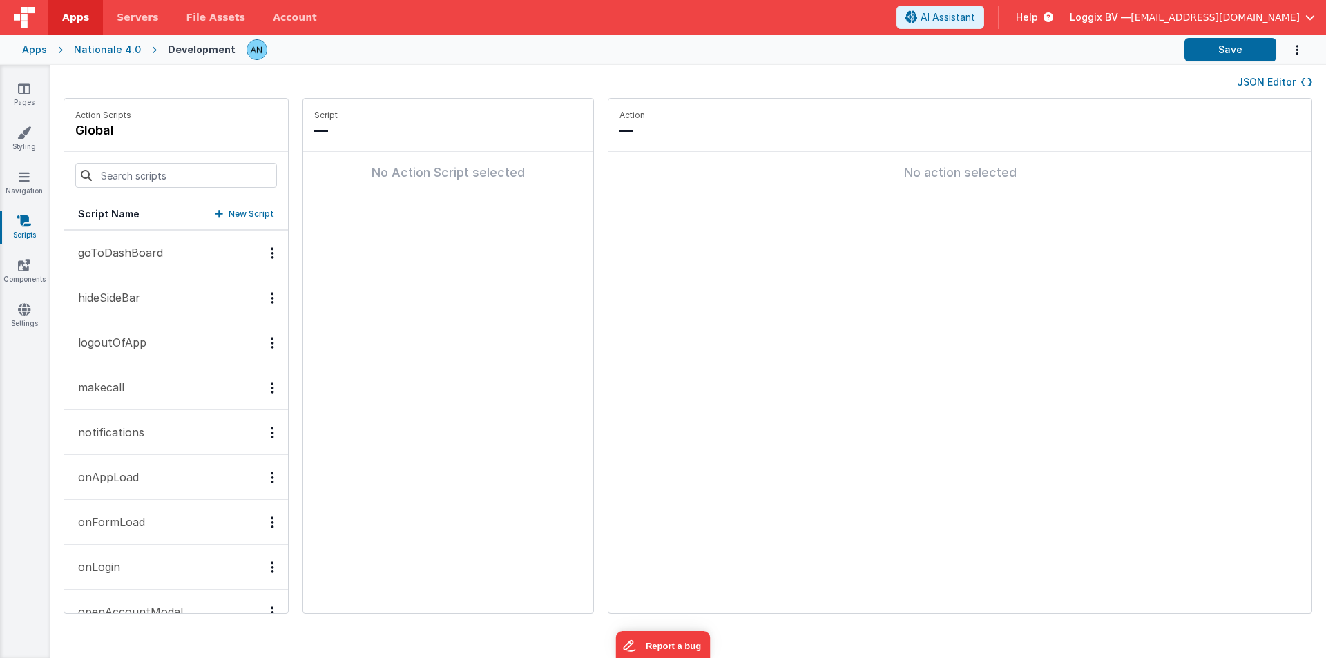
scroll to position [138, 0]
click at [108, 463] on button "onAppLoad" at bounding box center [176, 473] width 224 height 45
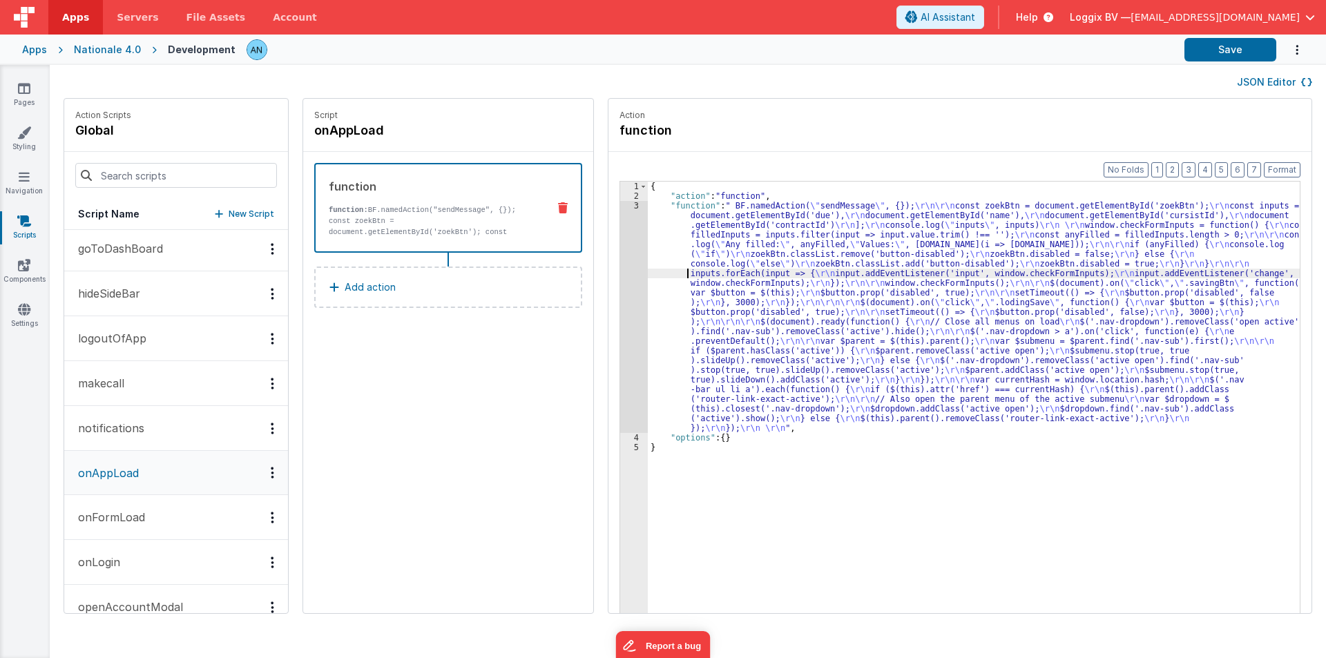
click at [648, 278] on div "{ "action" : "function" , "function" : " BF.namedAction( \" sendMessage \" , {}…" at bounding box center [980, 429] width 665 height 494
drag, startPoint x: 1248, startPoint y: 46, endPoint x: 1248, endPoint y: 60, distance: 13.8
click at [1247, 46] on button "Save" at bounding box center [1230, 49] width 92 height 23
click at [1288, 165] on button "Format" at bounding box center [1282, 169] width 37 height 15
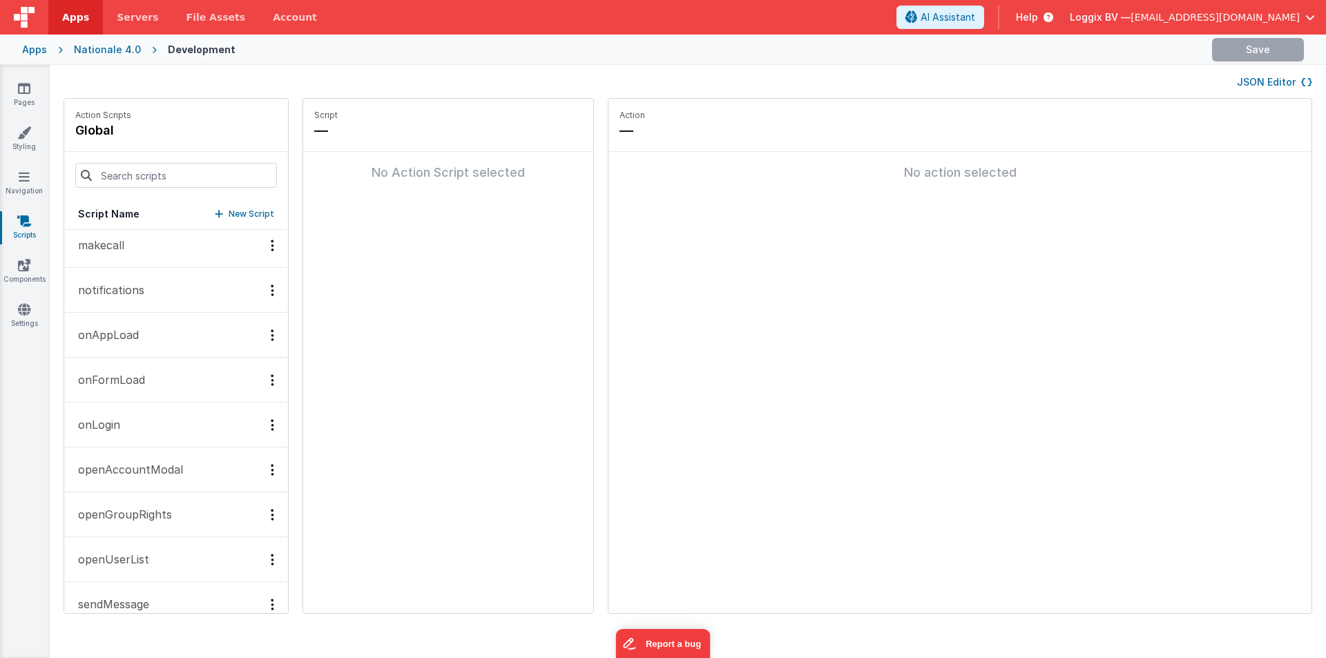
click at [137, 335] on p "onAppLoad" at bounding box center [104, 335] width 69 height 17
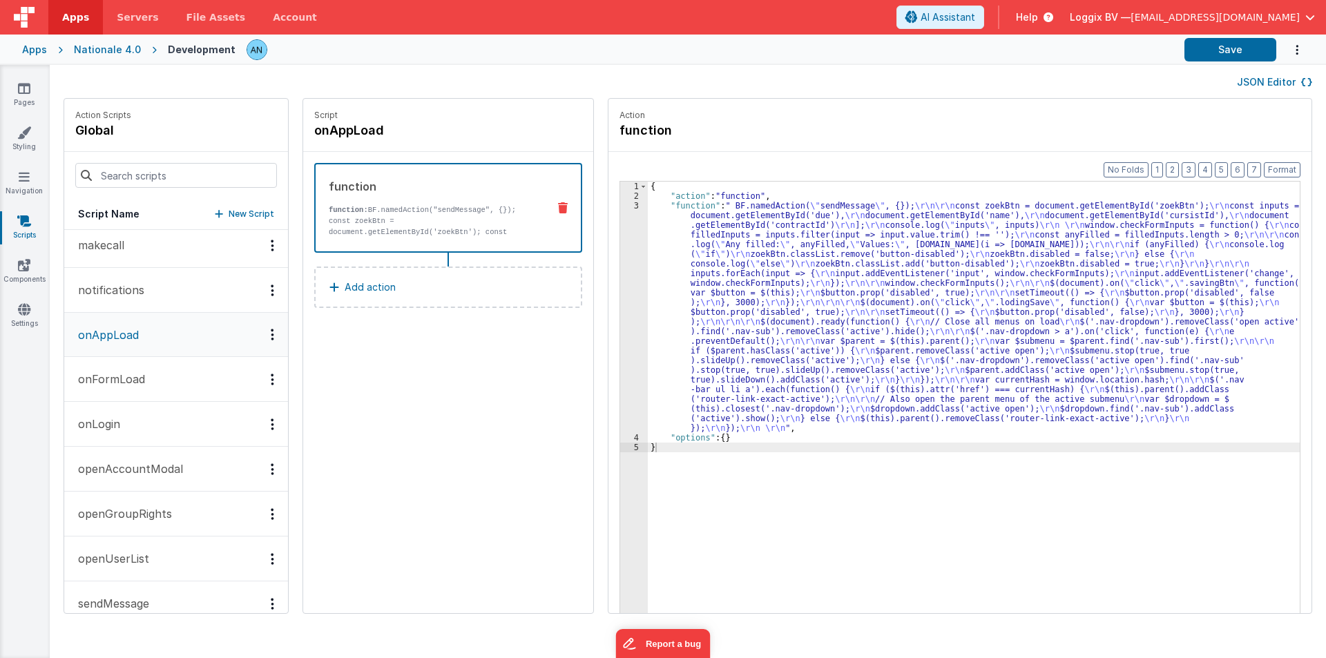
click at [659, 229] on div "{ "action" : "function" , "function" : " BF.namedAction( \" sendMessage \" , {}…" at bounding box center [980, 429] width 665 height 494
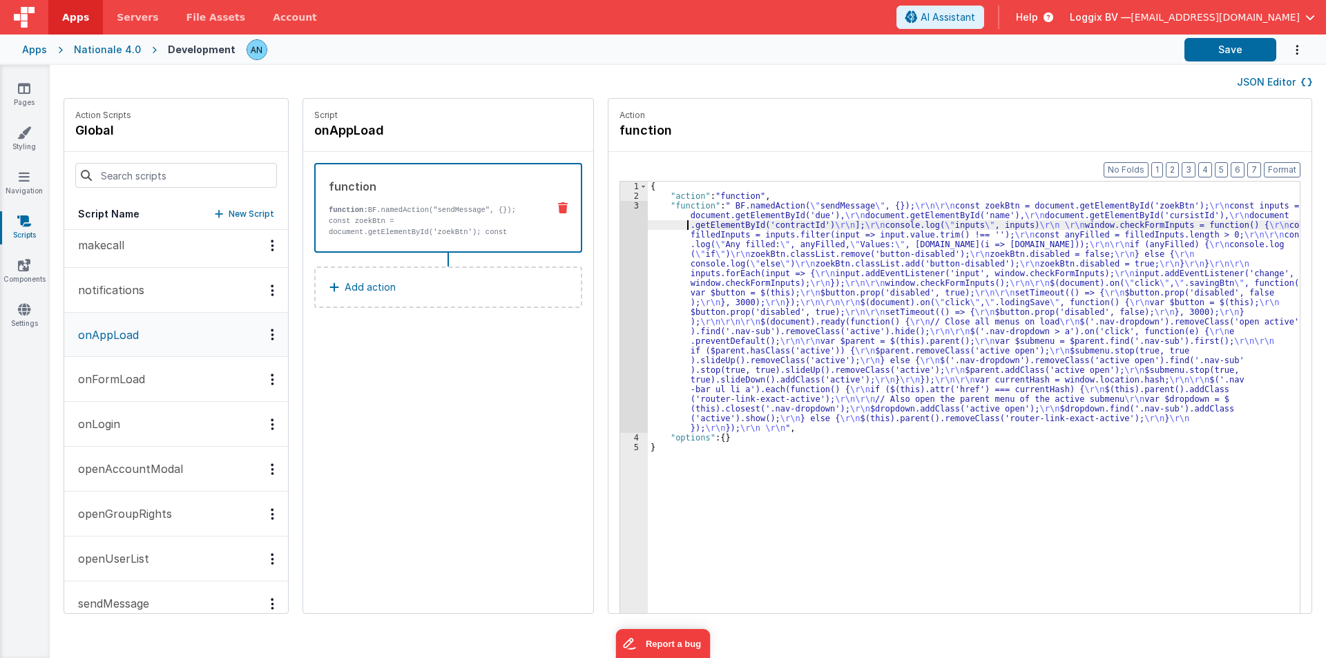
click at [620, 204] on div "3" at bounding box center [634, 317] width 28 height 232
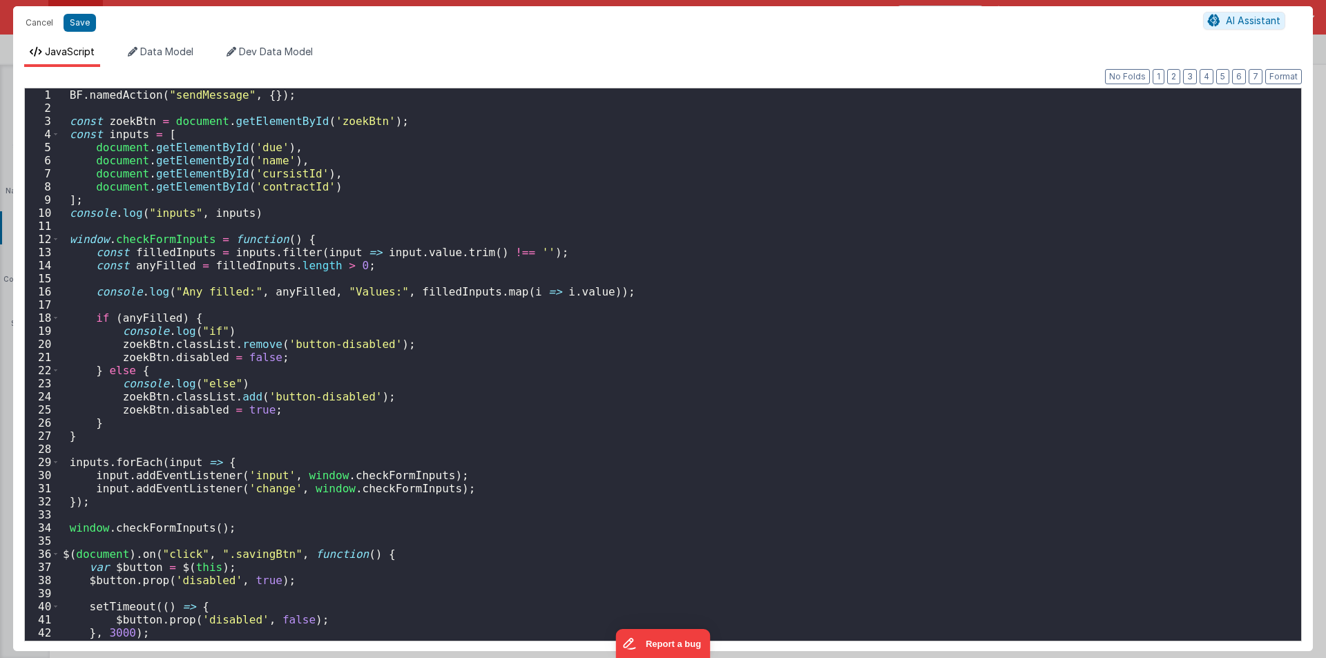
scroll to position [249, 0]
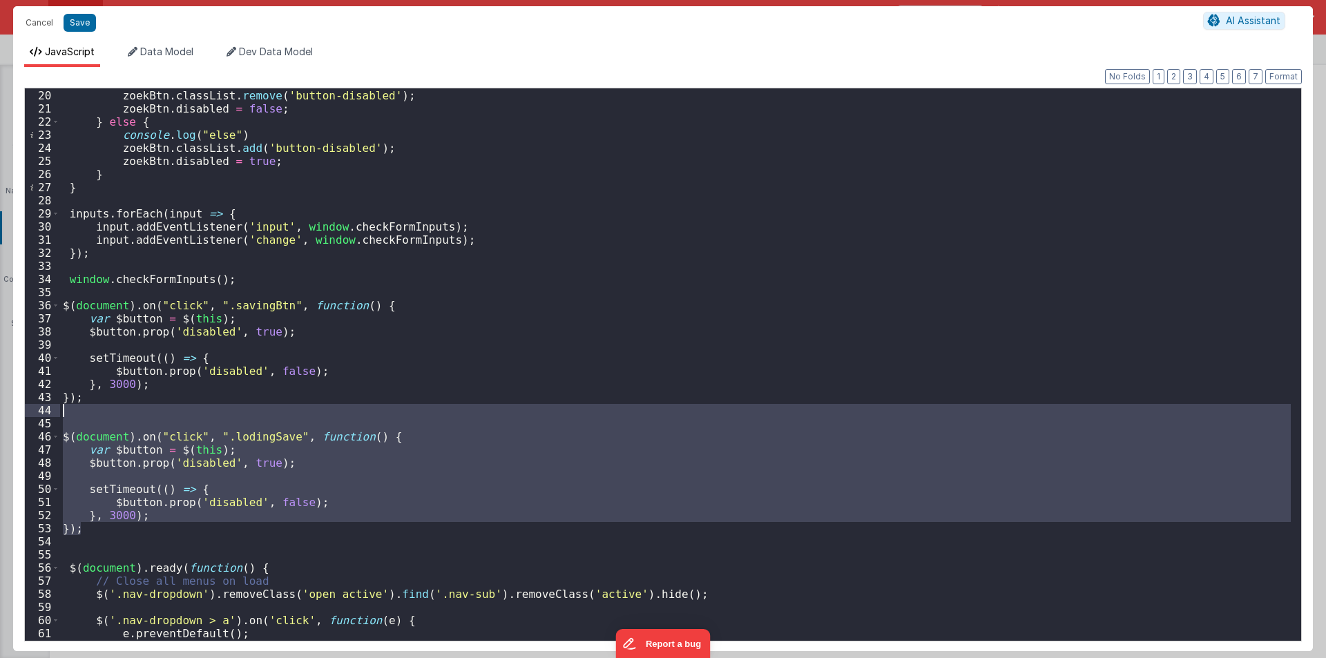
drag, startPoint x: 88, startPoint y: 526, endPoint x: 31, endPoint y: 409, distance: 130.0
click at [31, 409] on div "19 20 21 22 23 24 25 26 27 28 29 30 31 32 33 34 35 36 37 38 39 40 41 42 43 44 4…" at bounding box center [662, 365] width 1277 height 554
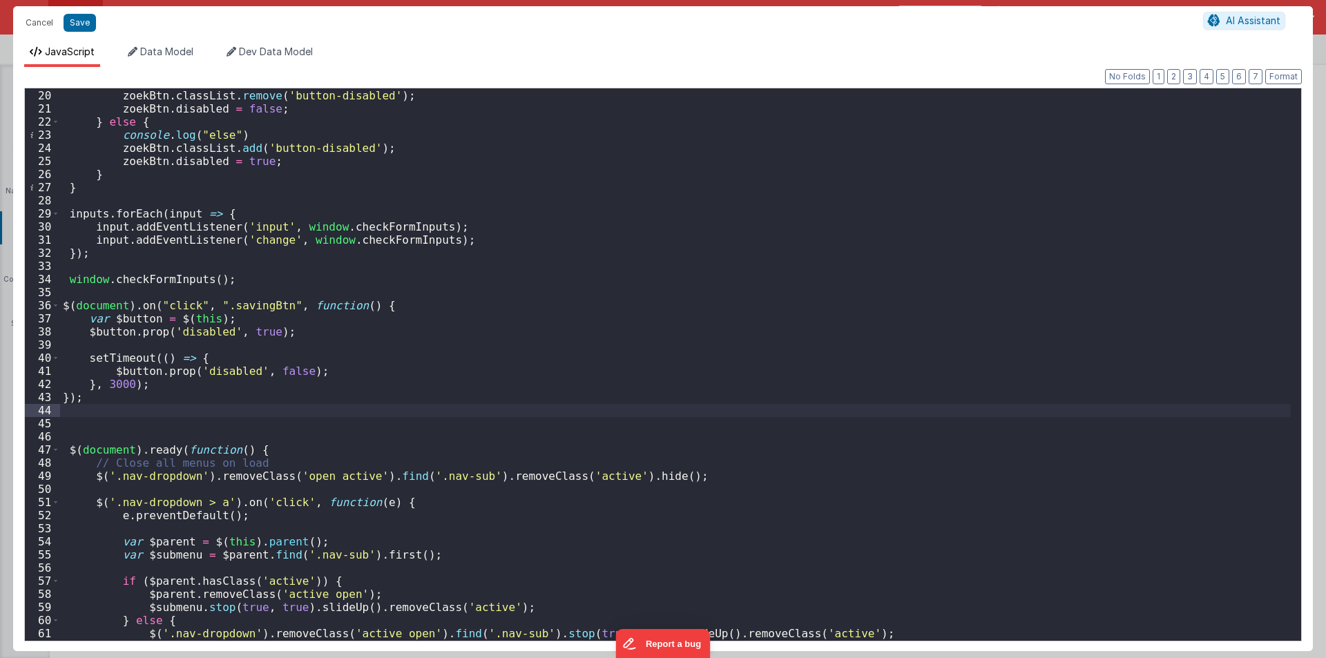
click at [231, 304] on div "console . log ( "if" ) zoekBtn . classList . remove ( 'button-disabled' ) ; zoe…" at bounding box center [675, 369] width 1230 height 587
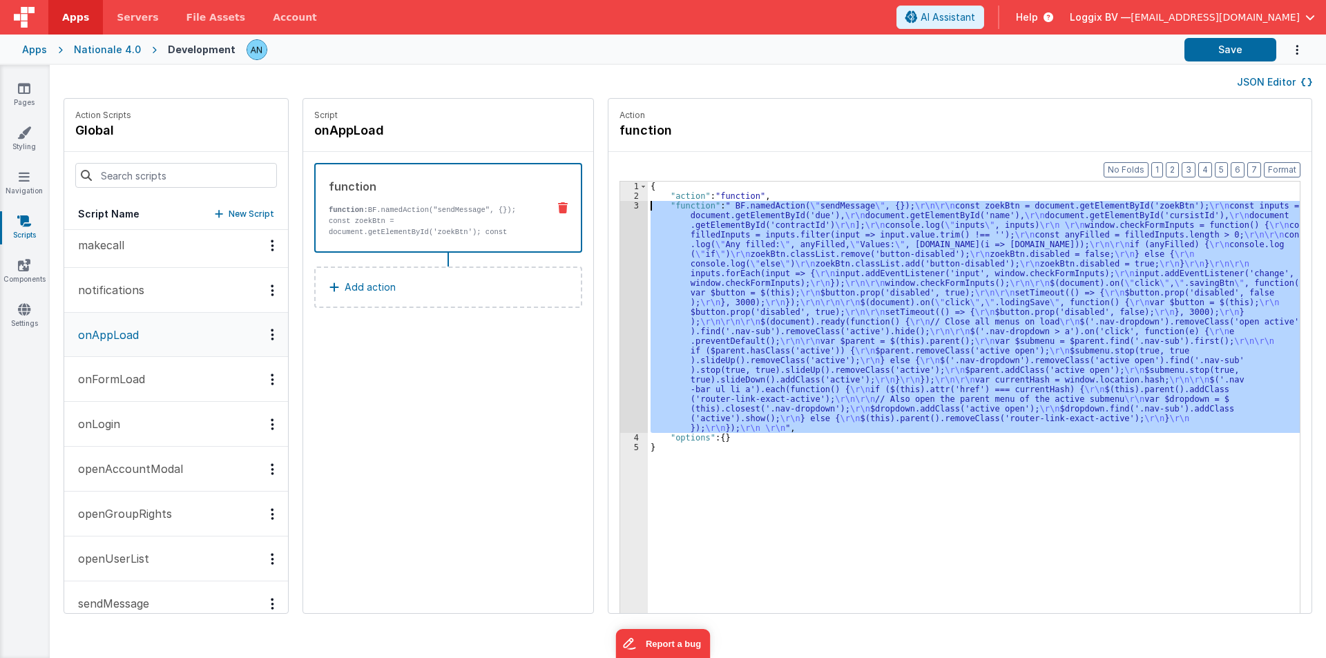
click at [622, 260] on div "3" at bounding box center [634, 317] width 28 height 232
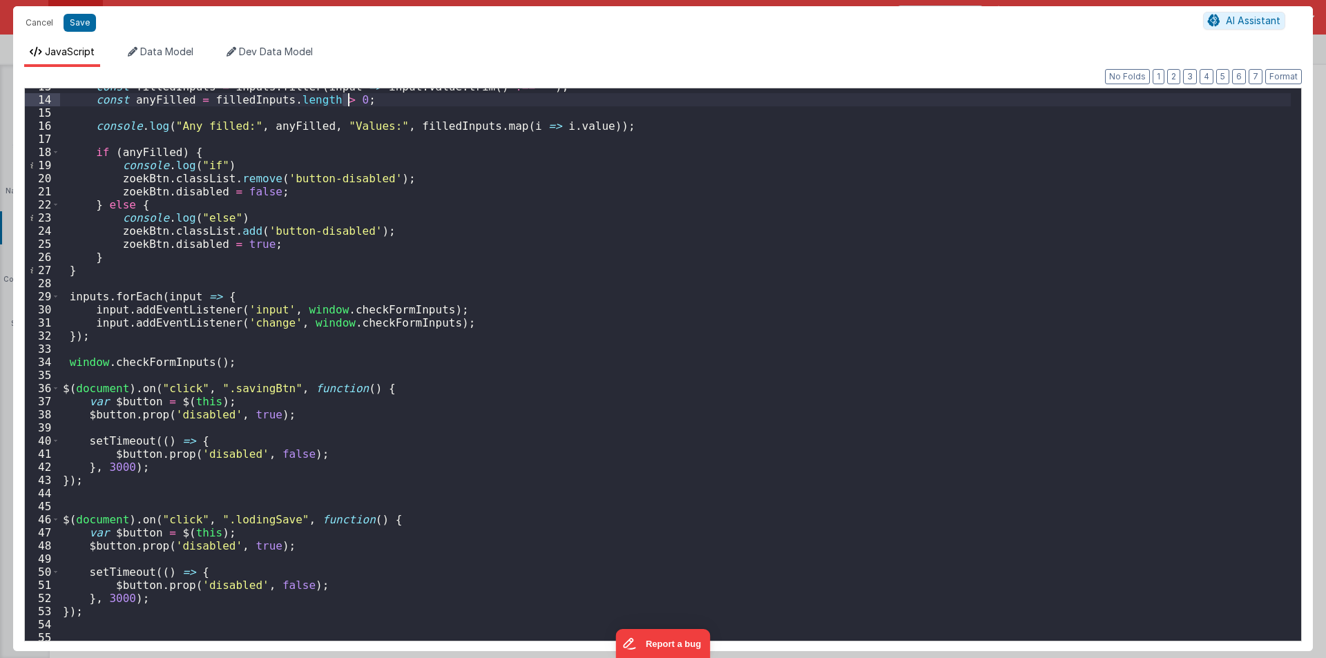
scroll to position [373, 0]
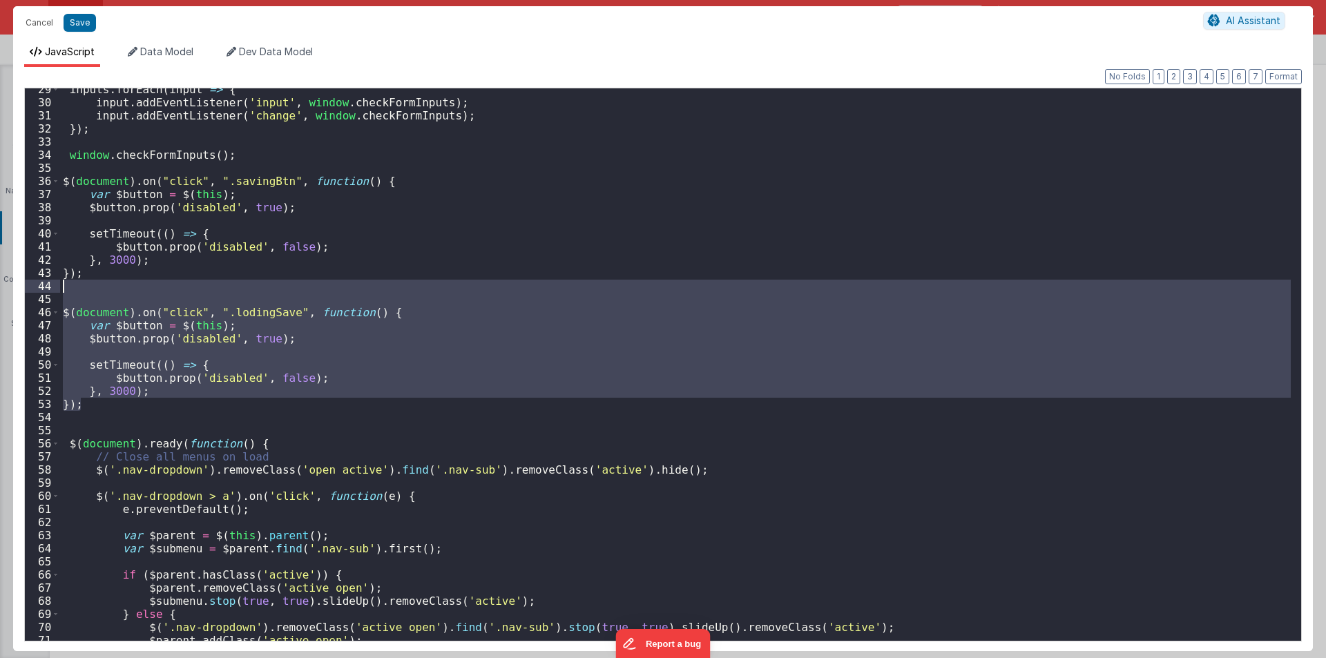
drag, startPoint x: 98, startPoint y: 404, endPoint x: 27, endPoint y: 287, distance: 137.2
click at [27, 287] on div "29 30 31 32 33 34 35 36 37 38 39 40 41 42 43 44 45 46 47 48 49 50 51 52 53 54 5…" at bounding box center [662, 365] width 1277 height 554
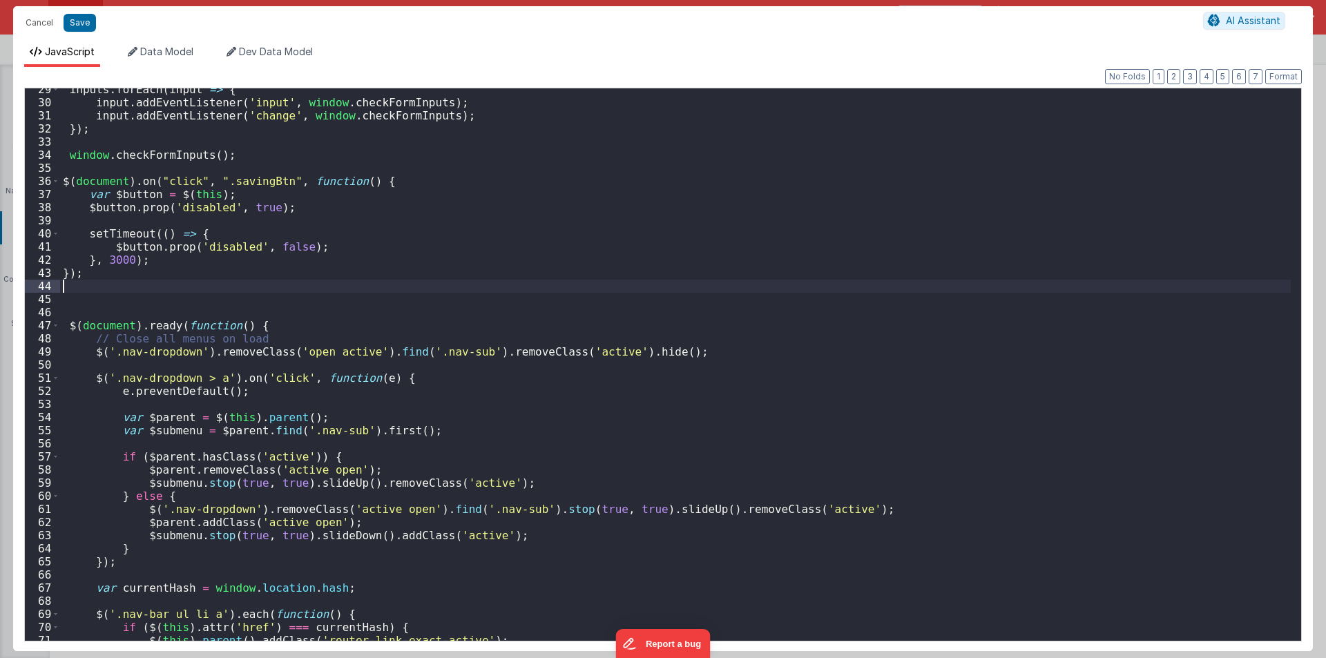
click at [255, 177] on div "inputs . forEach ( input => { input . addEventListener ( 'input' , window . che…" at bounding box center [675, 372] width 1230 height 579
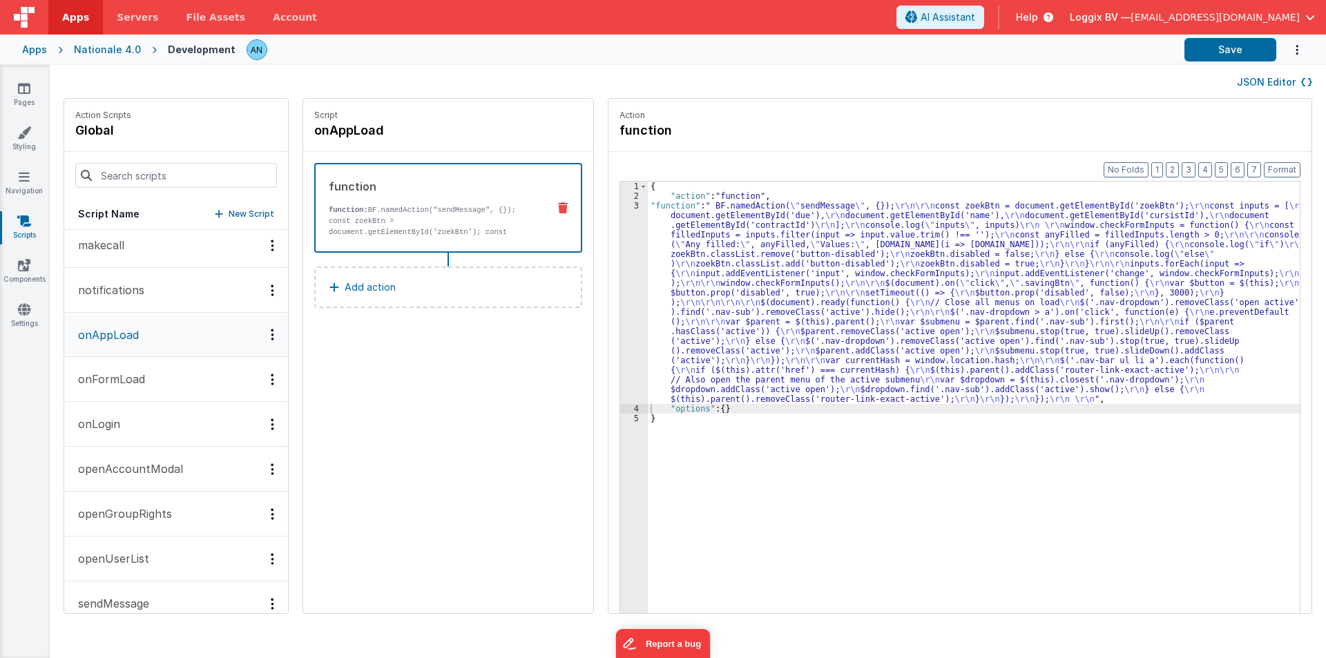
click at [1239, 37] on div "Apps Nationale 4.0 Development Save" at bounding box center [663, 50] width 1326 height 30
click at [1233, 49] on button "Save" at bounding box center [1230, 49] width 92 height 23
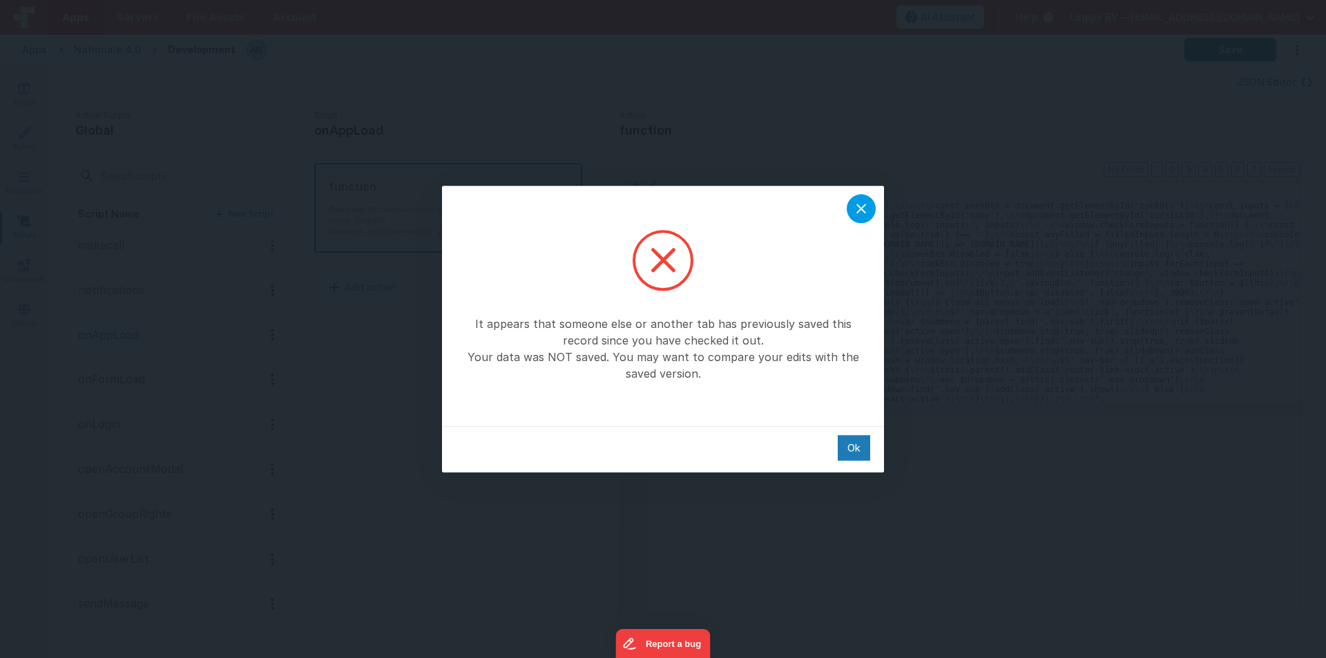
click at [852, 210] on div at bounding box center [861, 208] width 29 height 29
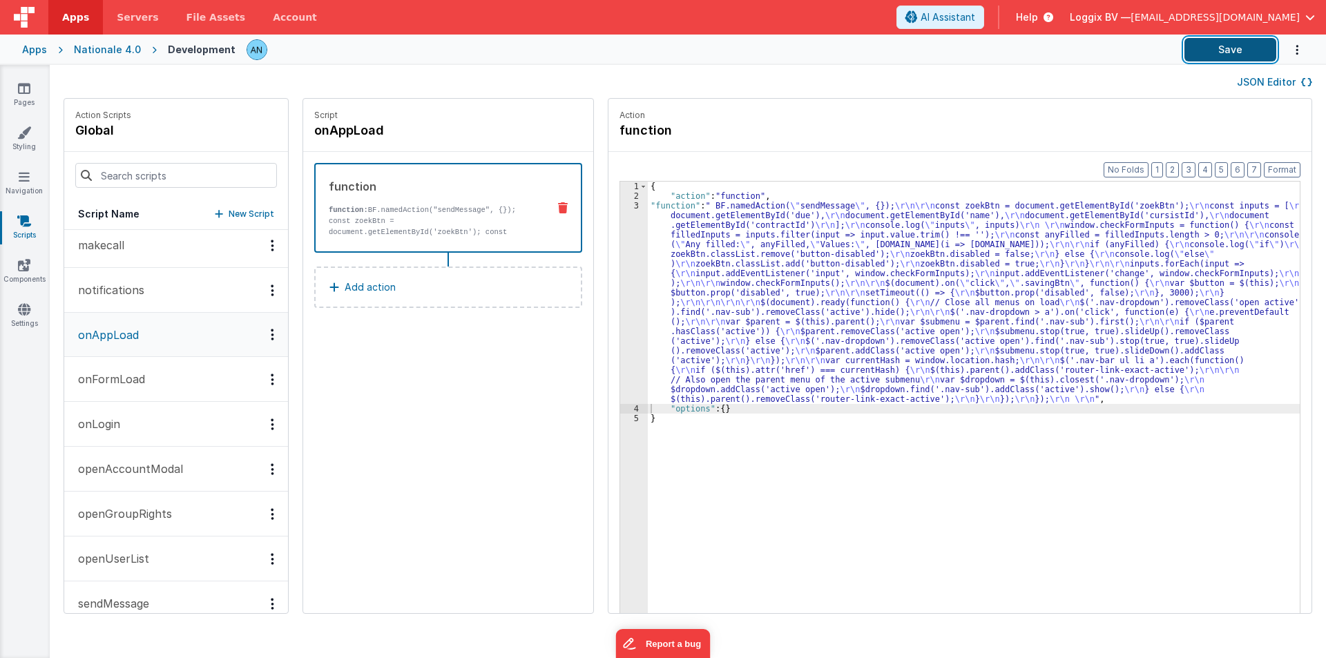
click at [1236, 50] on button "Save" at bounding box center [1230, 49] width 92 height 23
click at [1288, 166] on button "Format" at bounding box center [1282, 169] width 37 height 15
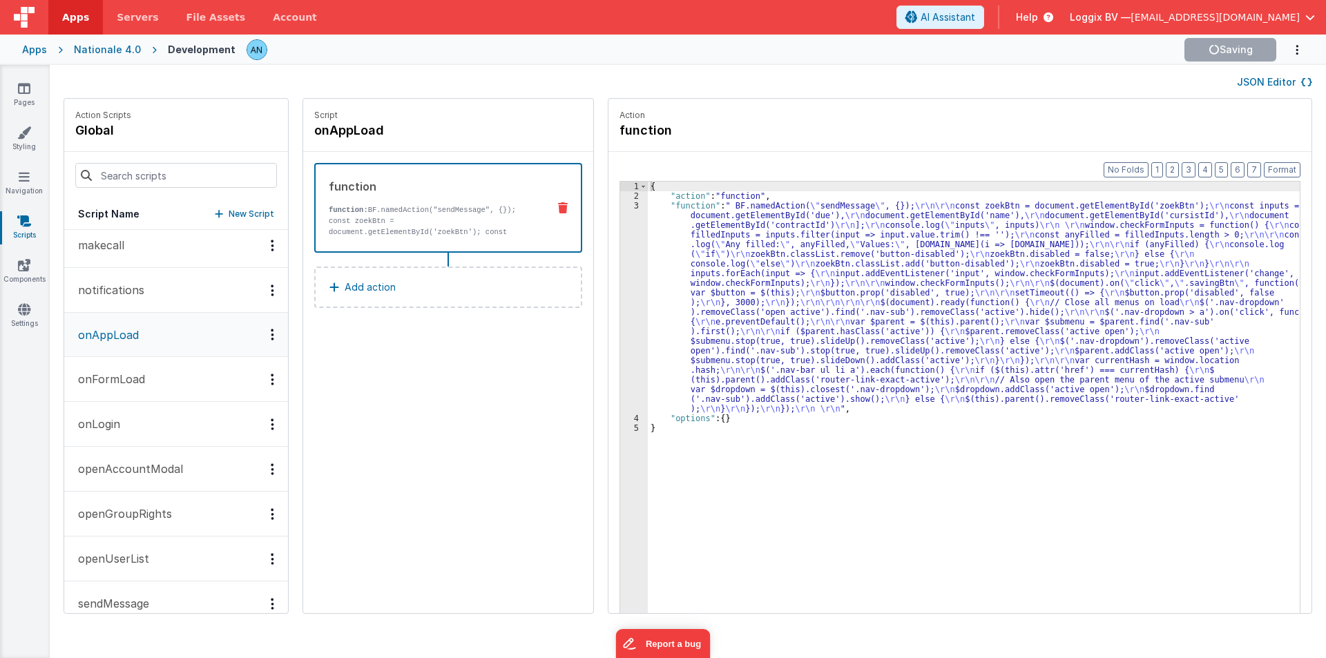
click at [620, 224] on div "3" at bounding box center [634, 307] width 28 height 213
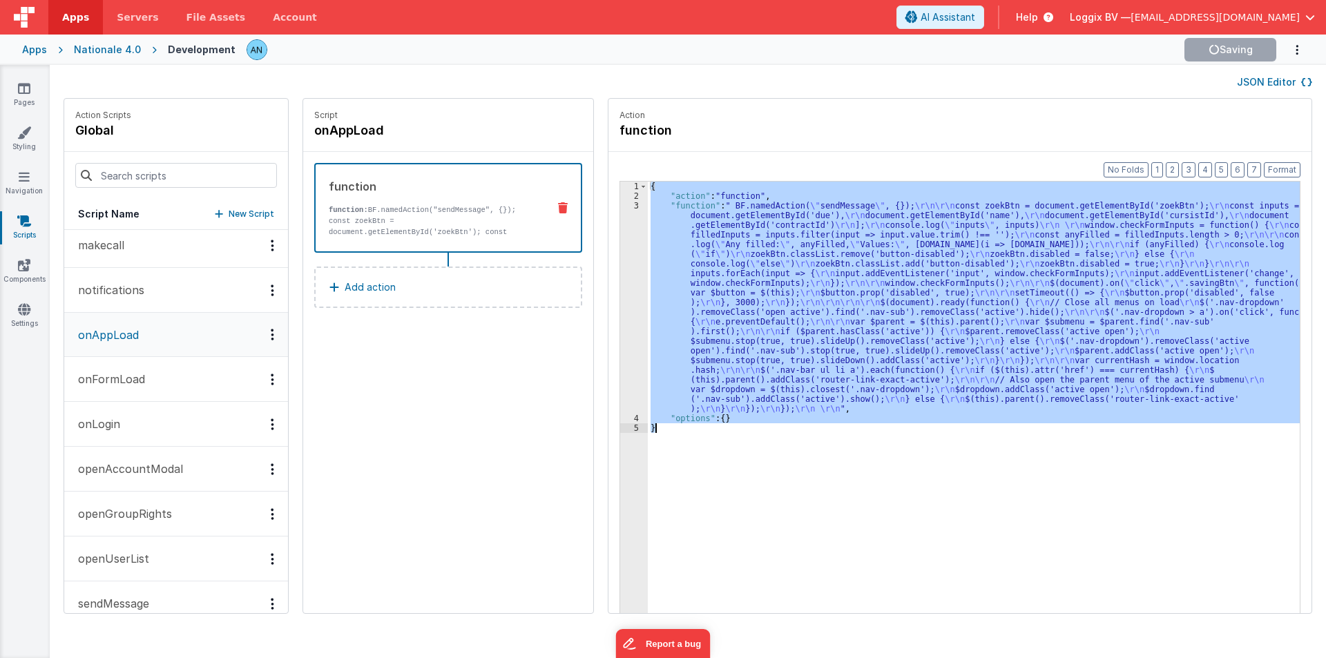
click at [620, 224] on div "3" at bounding box center [634, 307] width 28 height 213
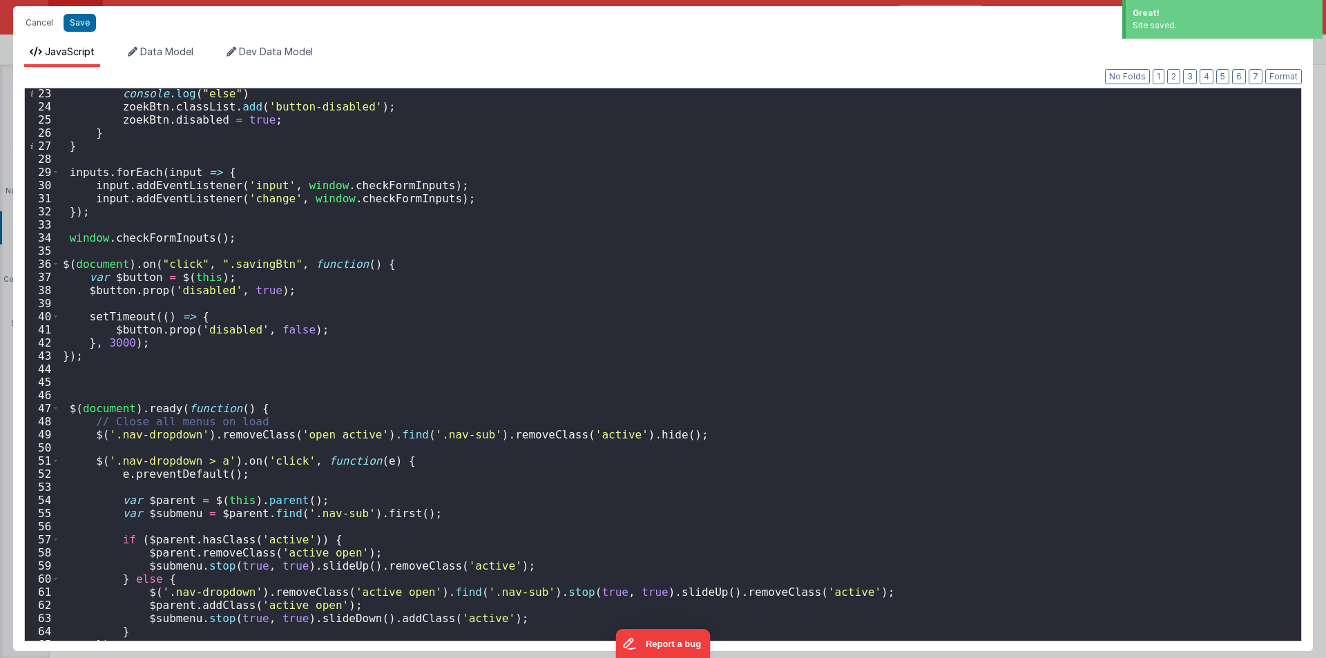
scroll to position [290, 0]
click at [232, 263] on div "console . log ( "else" ) zoekBtn . classList . add ( 'button-disabled' ) ; zoek…" at bounding box center [675, 376] width 1230 height 579
click at [29, 25] on button "Cancel" at bounding box center [39, 22] width 41 height 19
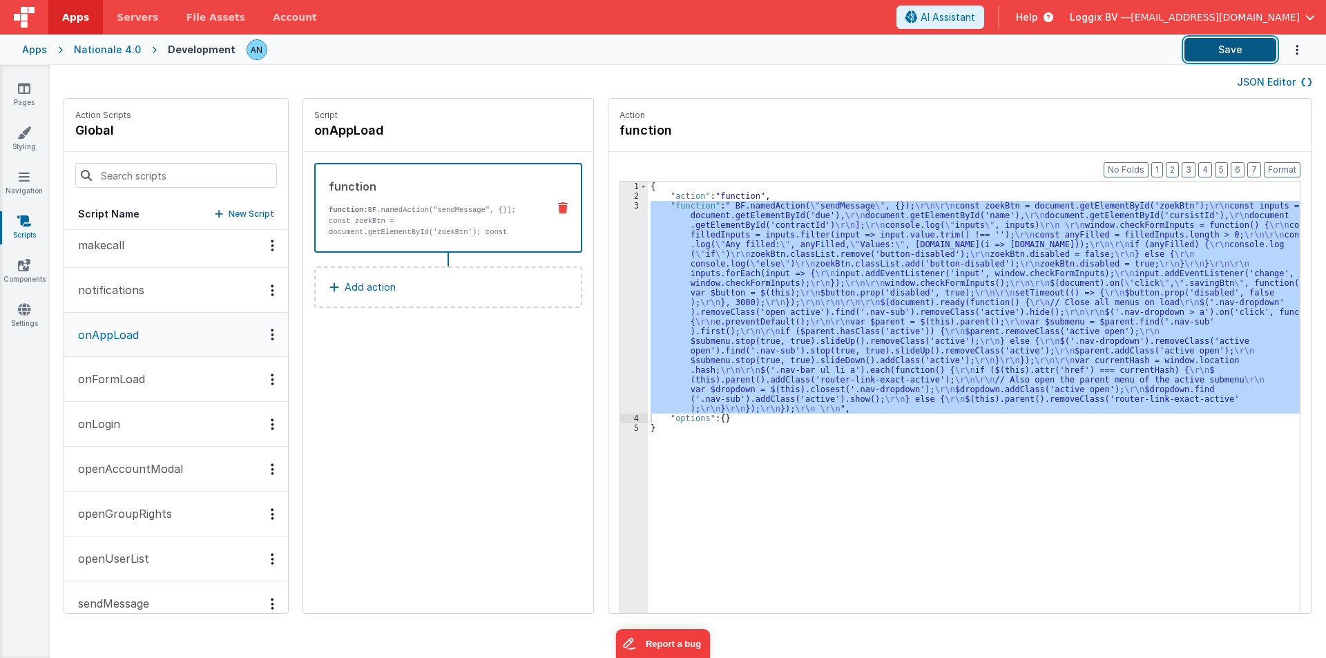
click at [1219, 49] on button "Save" at bounding box center [1230, 49] width 92 height 23
click at [1286, 167] on button "Format" at bounding box center [1282, 169] width 37 height 15
click at [30, 89] on icon at bounding box center [24, 88] width 12 height 14
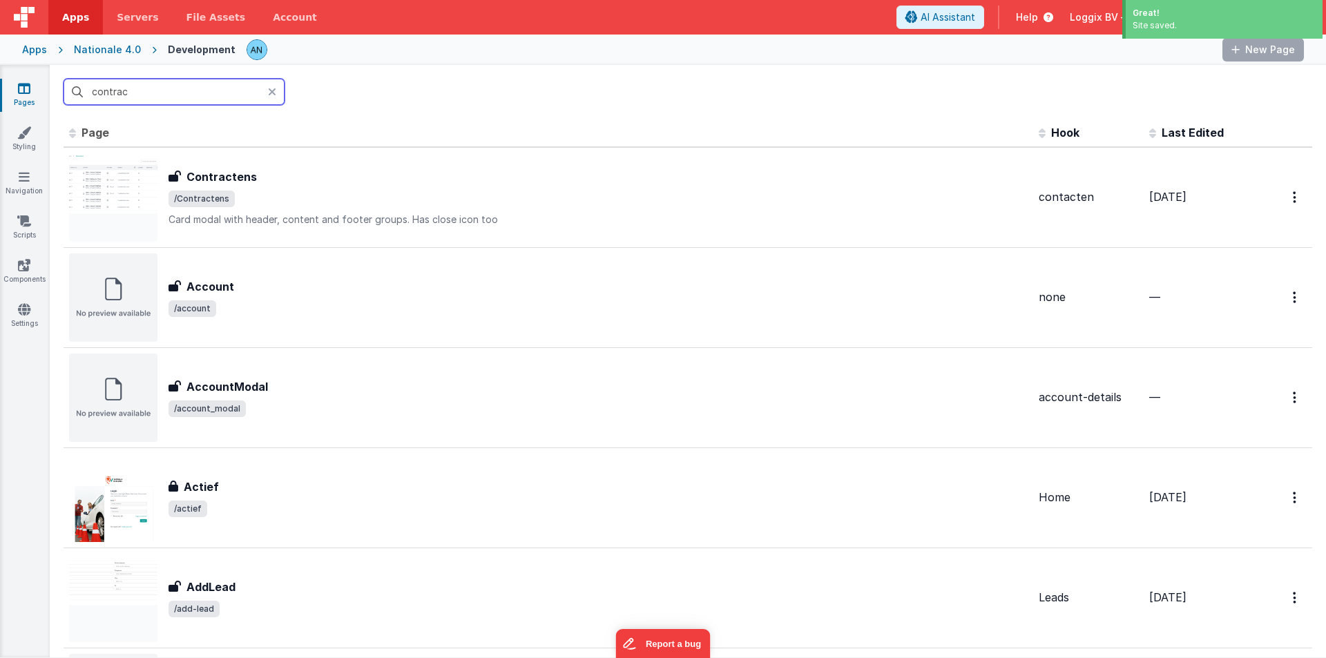
click at [142, 90] on input "contrac" at bounding box center [174, 92] width 221 height 26
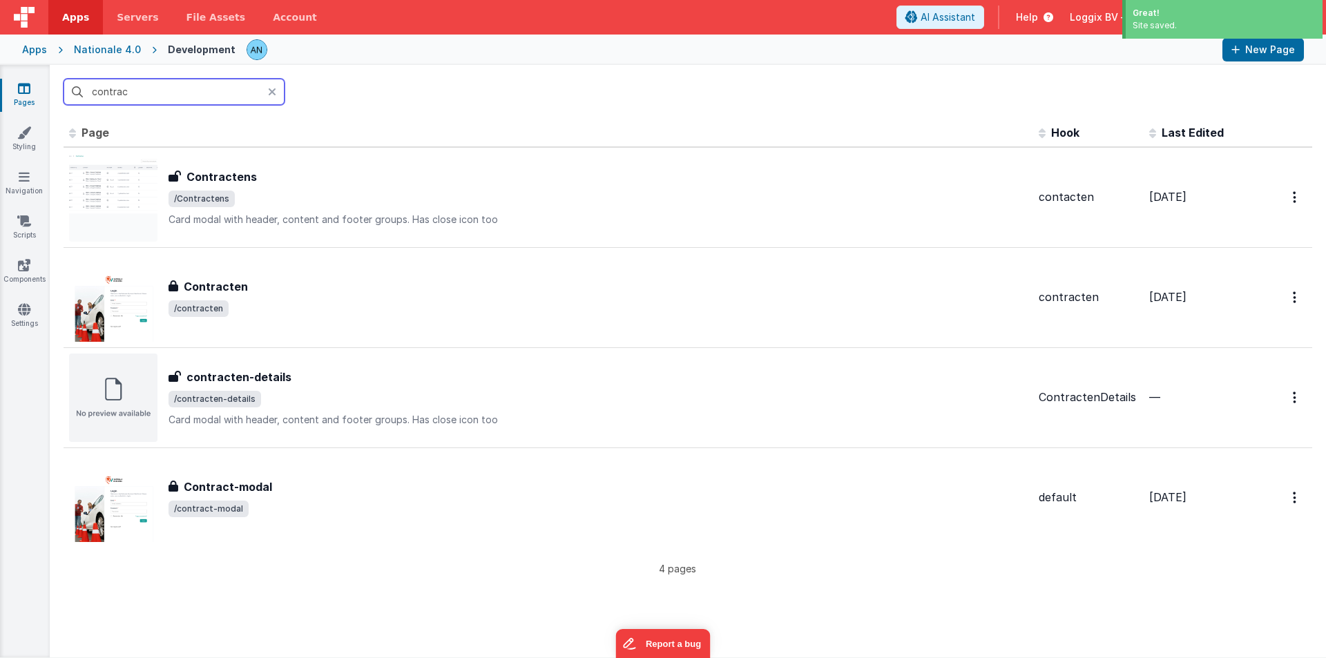
click at [142, 90] on input "contrac" at bounding box center [174, 92] width 221 height 26
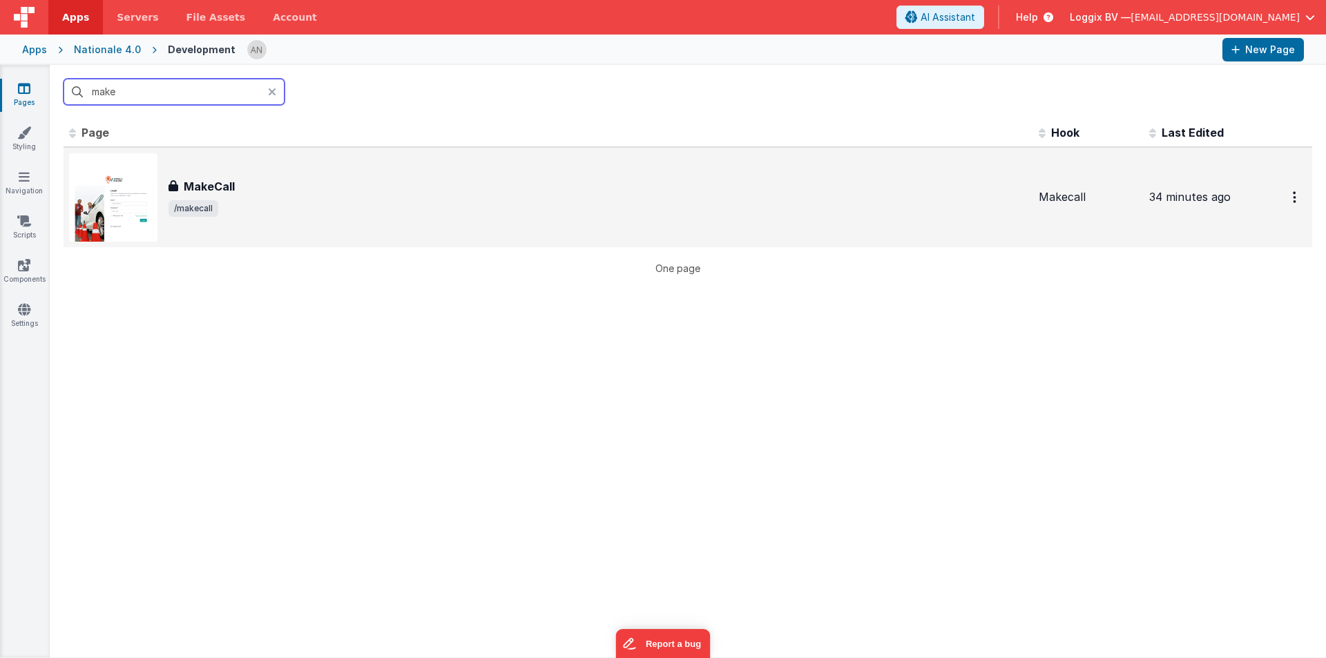
type input "make"
click at [264, 213] on span "/makecall" at bounding box center [597, 208] width 859 height 17
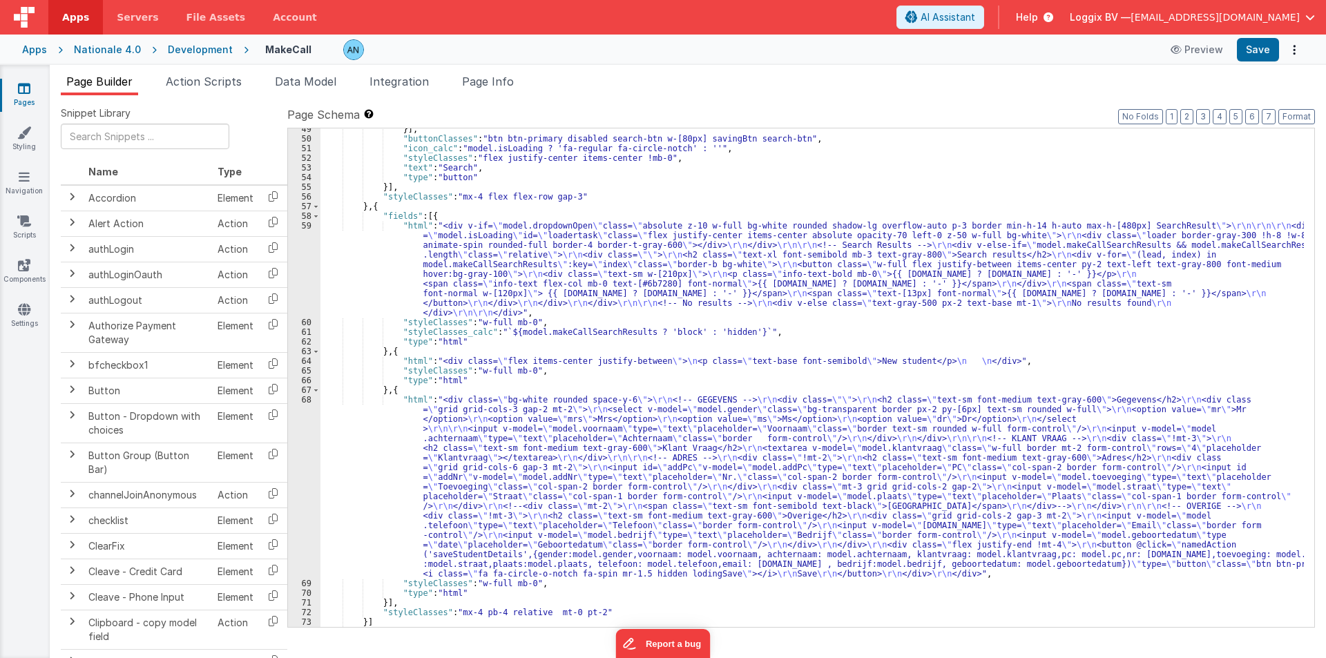
scroll to position [516, 0]
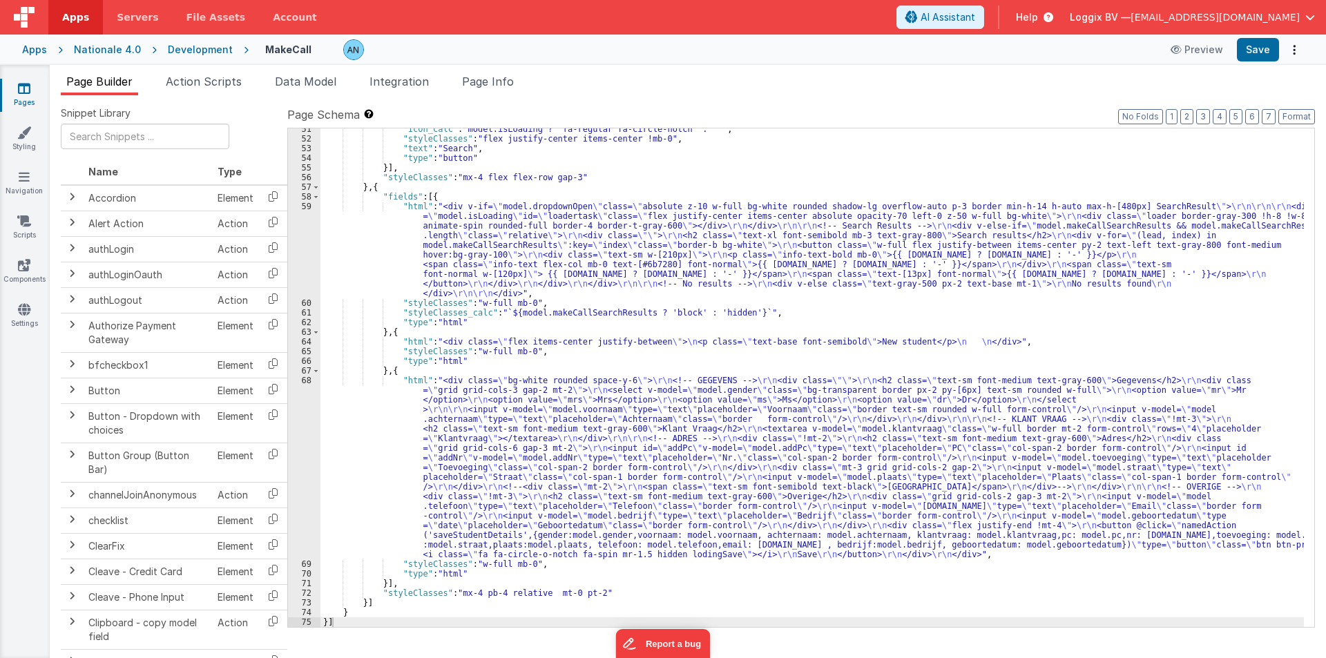
click at [398, 443] on div ""icon_calc" : "model.isLoading ? 'fa-regular fa-circle-notch' : ''" , "styleCla…" at bounding box center [811, 383] width 983 height 518
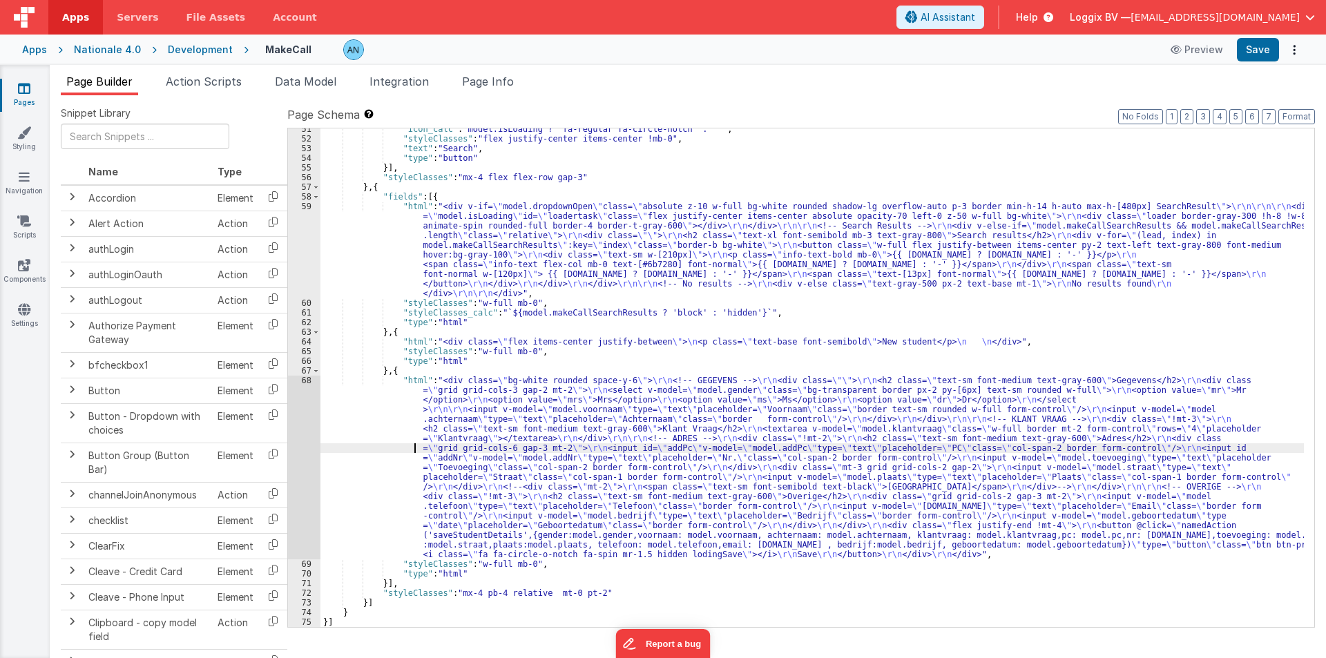
click at [293, 383] on div "68" at bounding box center [304, 468] width 32 height 184
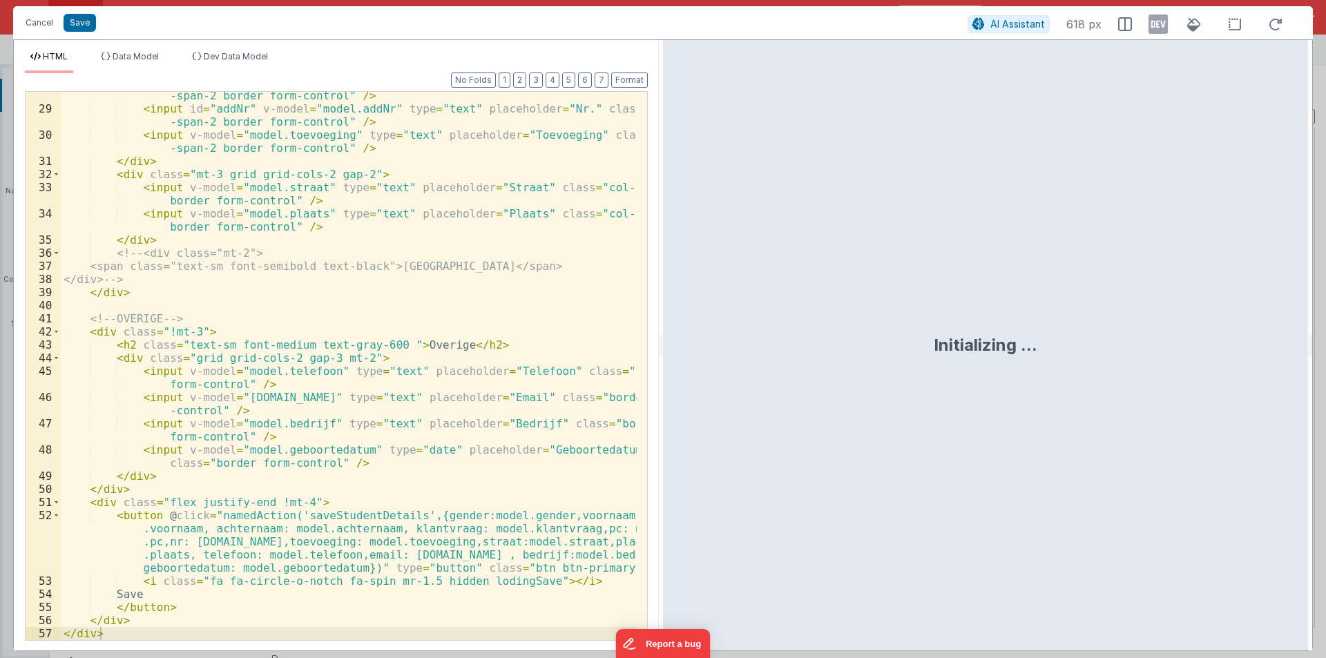
scroll to position [423, 0]
click at [586, 566] on div "< input id = "addPc" v-model = "model.addPc" type = "text" placeholder = "PC" c…" at bounding box center [349, 370] width 576 height 588
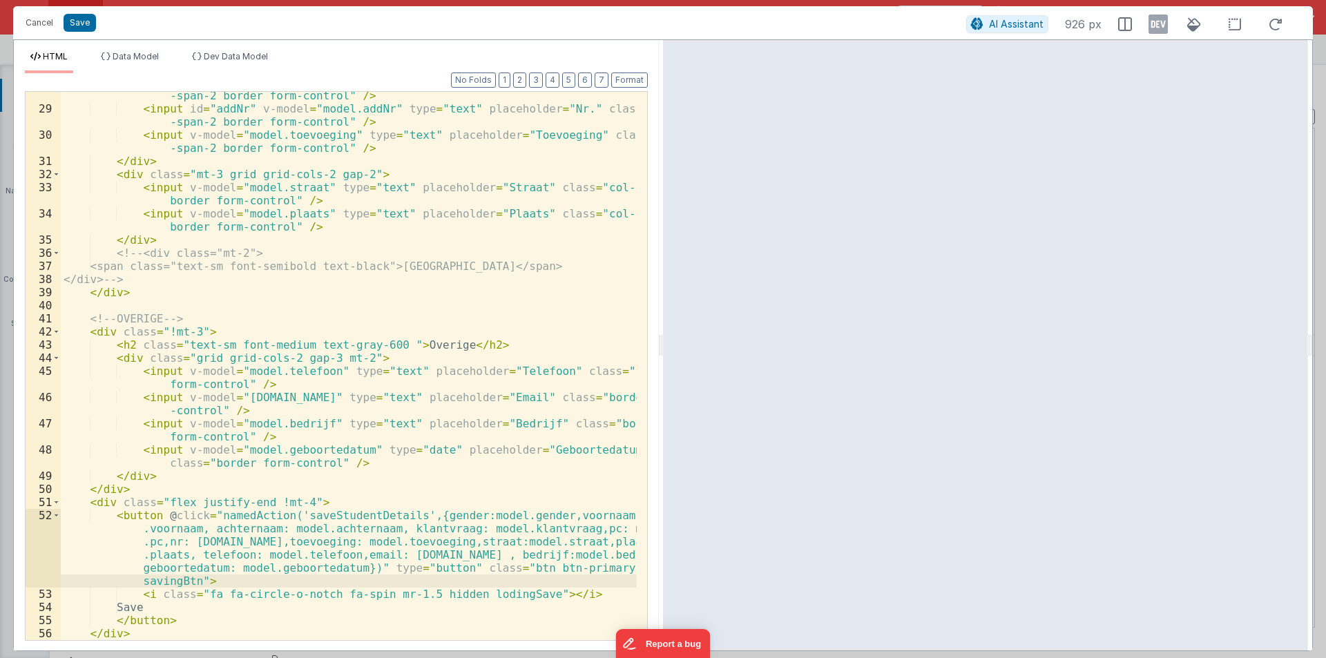
click at [133, 577] on div "< input id = "addPc" v-model = "model.addPc" type = "text" placeholder = "PC" c…" at bounding box center [349, 370] width 576 height 588
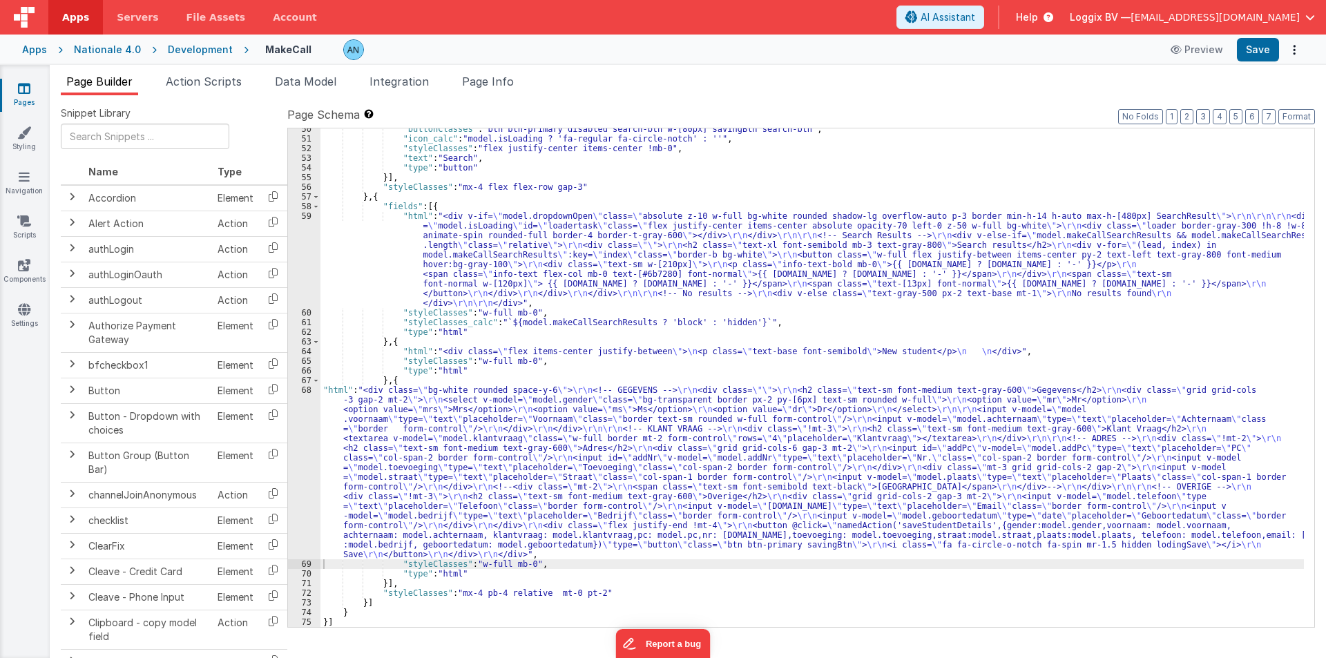
scroll to position [507, 0]
click at [1241, 54] on button "Save" at bounding box center [1258, 49] width 42 height 23
click at [1305, 117] on button "Format" at bounding box center [1296, 116] width 37 height 15
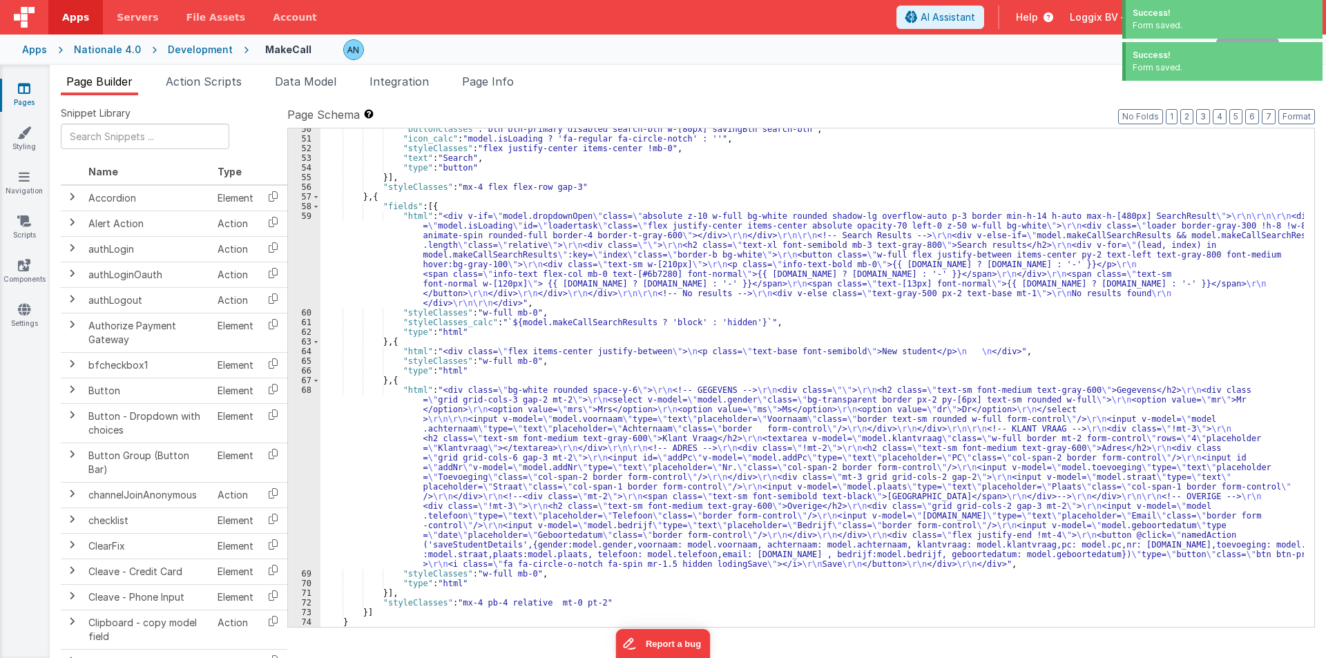
click at [1015, 356] on div ""buttonClasses" : "btn btn-primary disabled search-btn w-[80px] savingBtn searc…" at bounding box center [811, 383] width 983 height 518
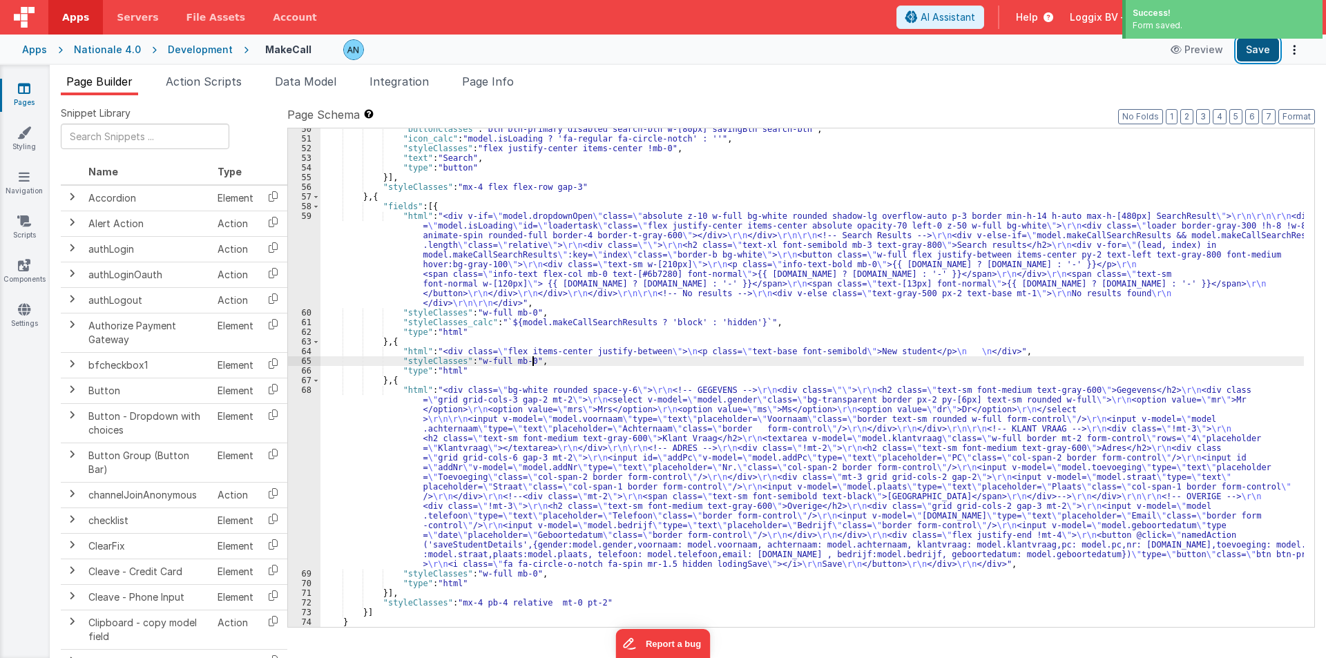
click at [1258, 48] on button "Save" at bounding box center [1258, 49] width 42 height 23
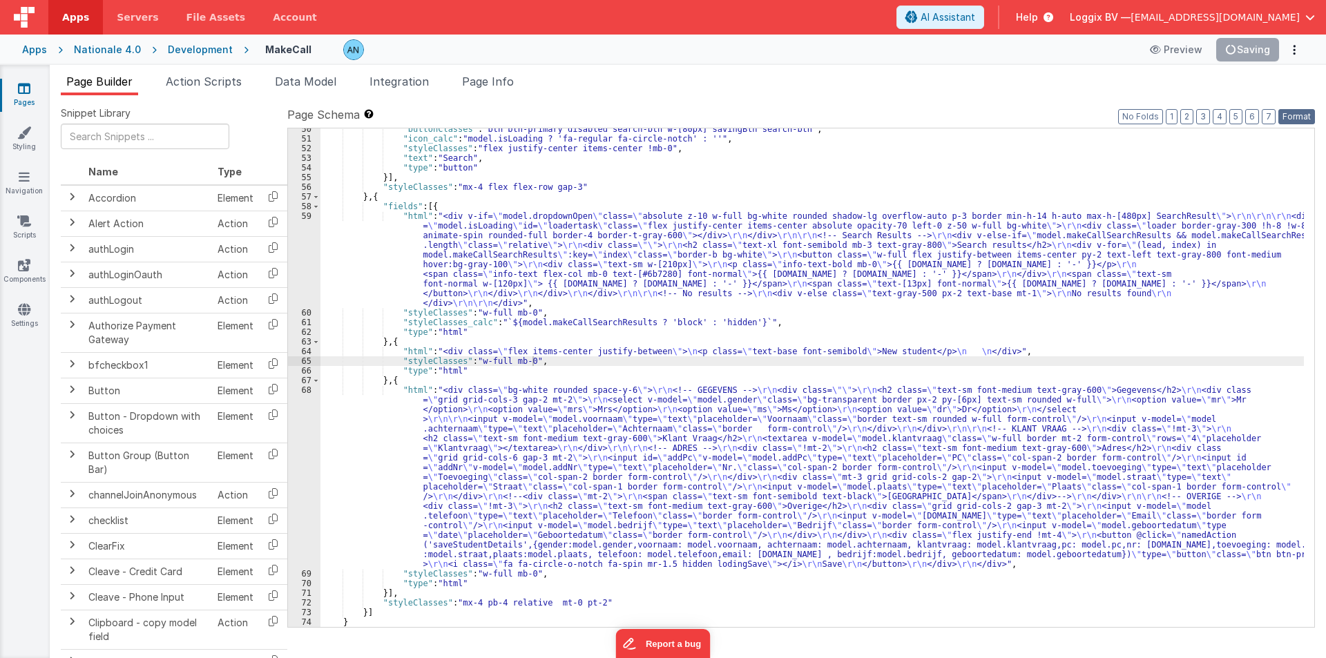
click at [1300, 115] on button "Format" at bounding box center [1296, 116] width 37 height 15
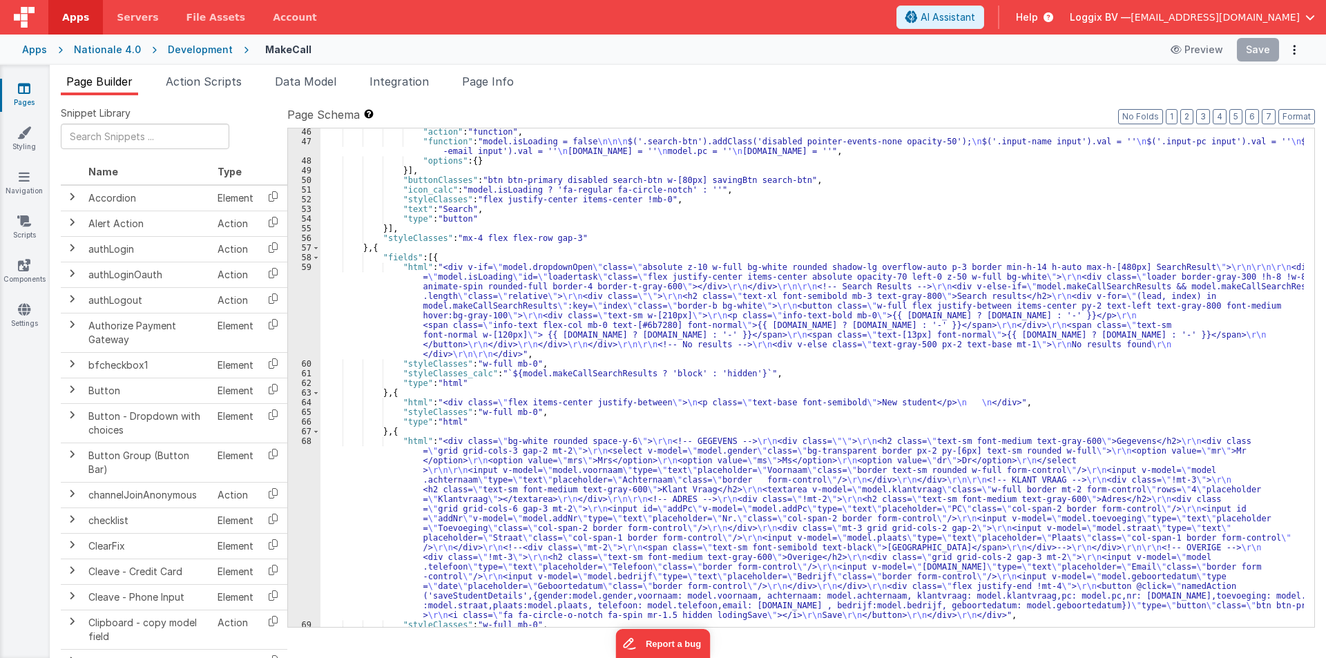
scroll to position [497, 0]
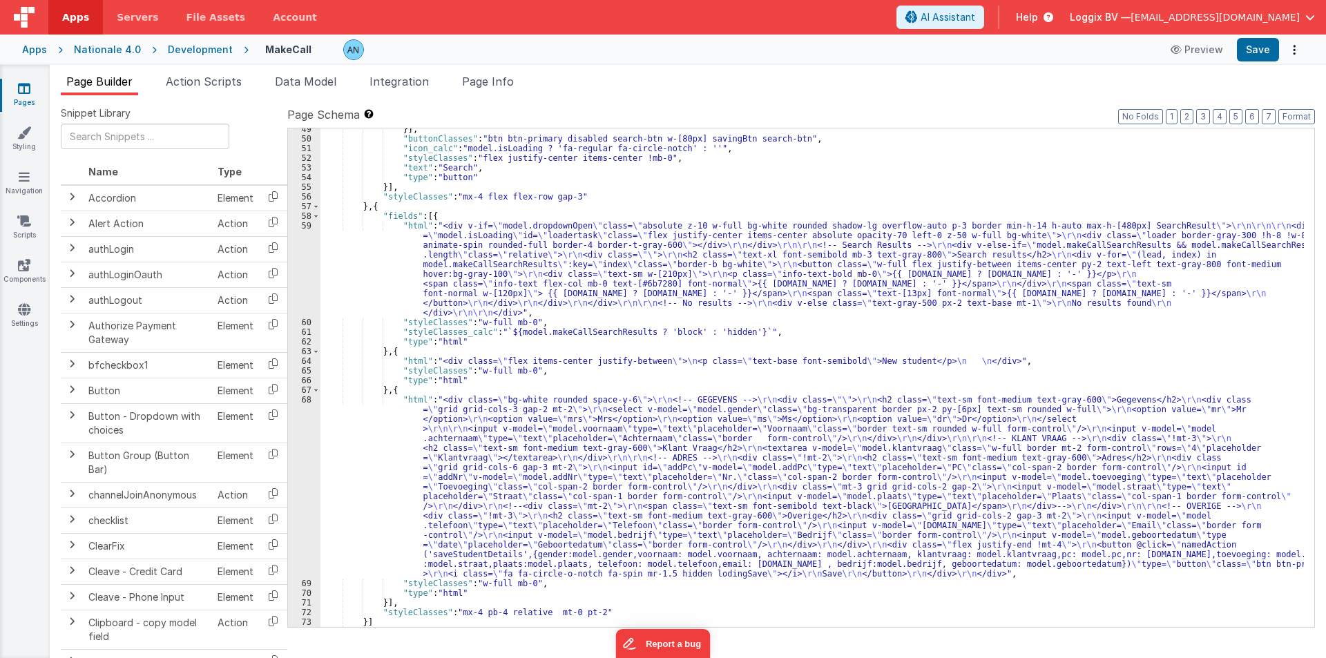
click at [371, 276] on div "}] , "buttonClasses" : "btn btn-primary disabled search-btn w-[80px] savingBtn …" at bounding box center [811, 383] width 983 height 518
click at [207, 49] on div "Development" at bounding box center [200, 50] width 65 height 14
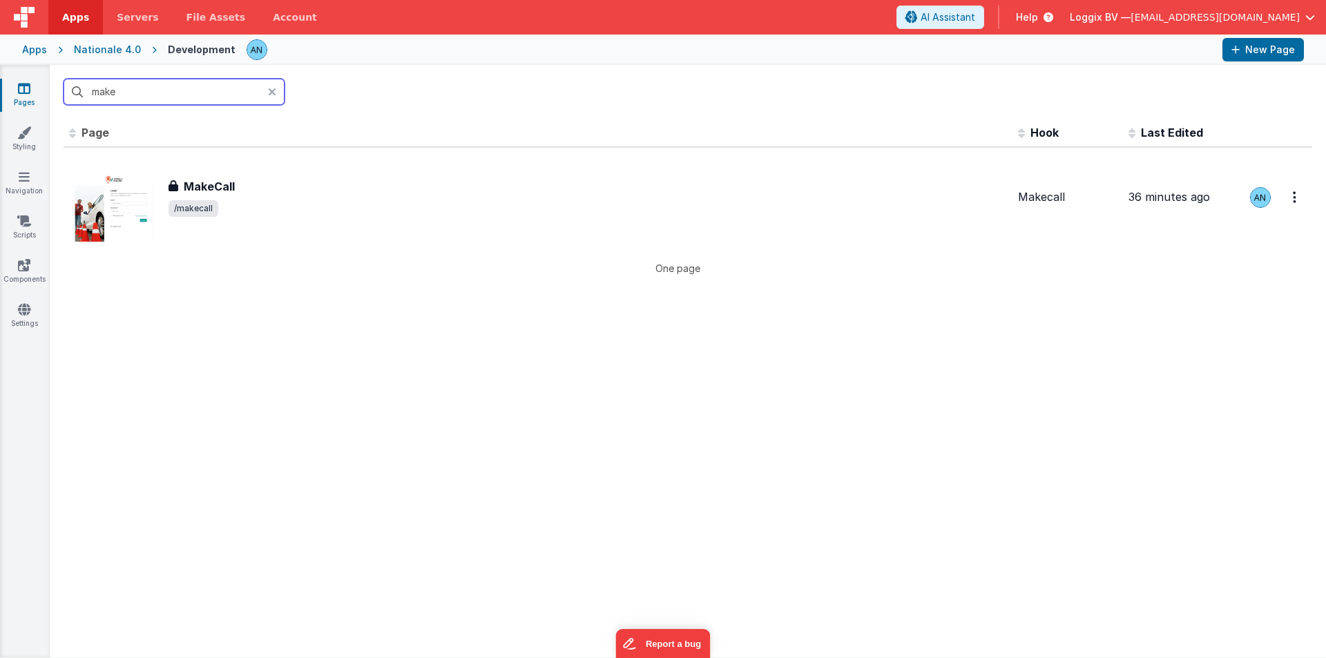
click at [127, 92] on input "make" at bounding box center [174, 92] width 221 height 26
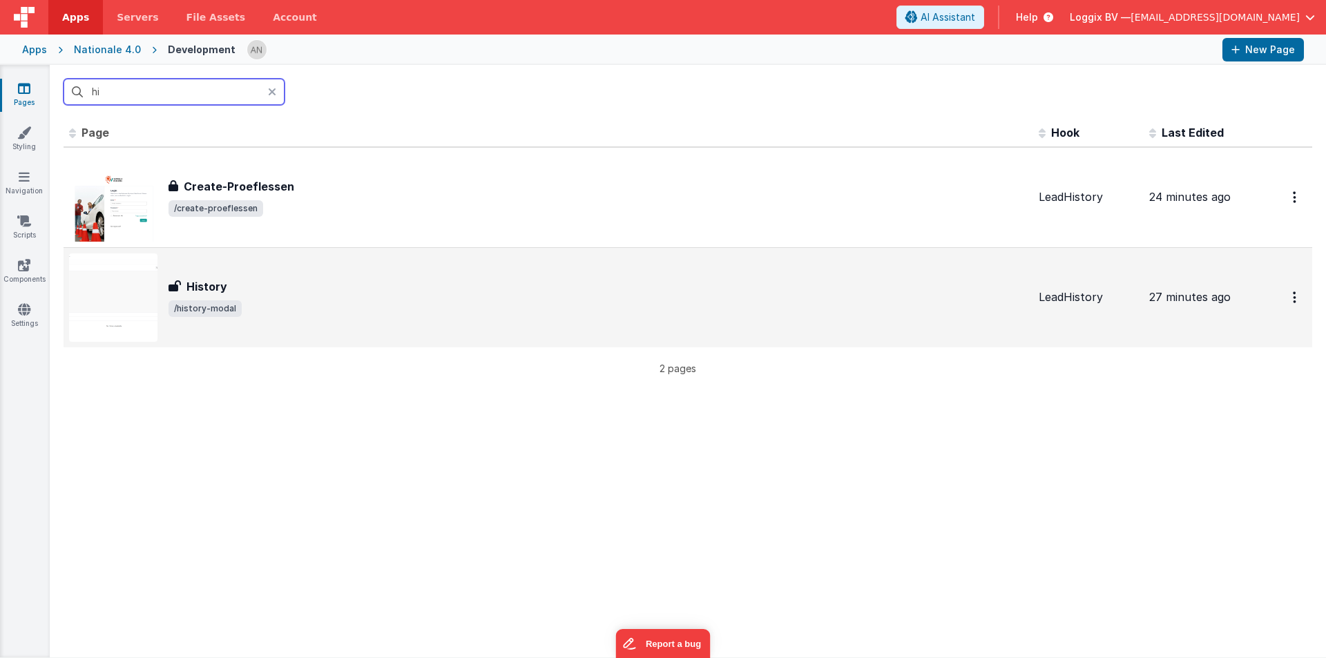
type input "hi"
click at [280, 276] on div "History History /history-modal" at bounding box center [548, 297] width 958 height 88
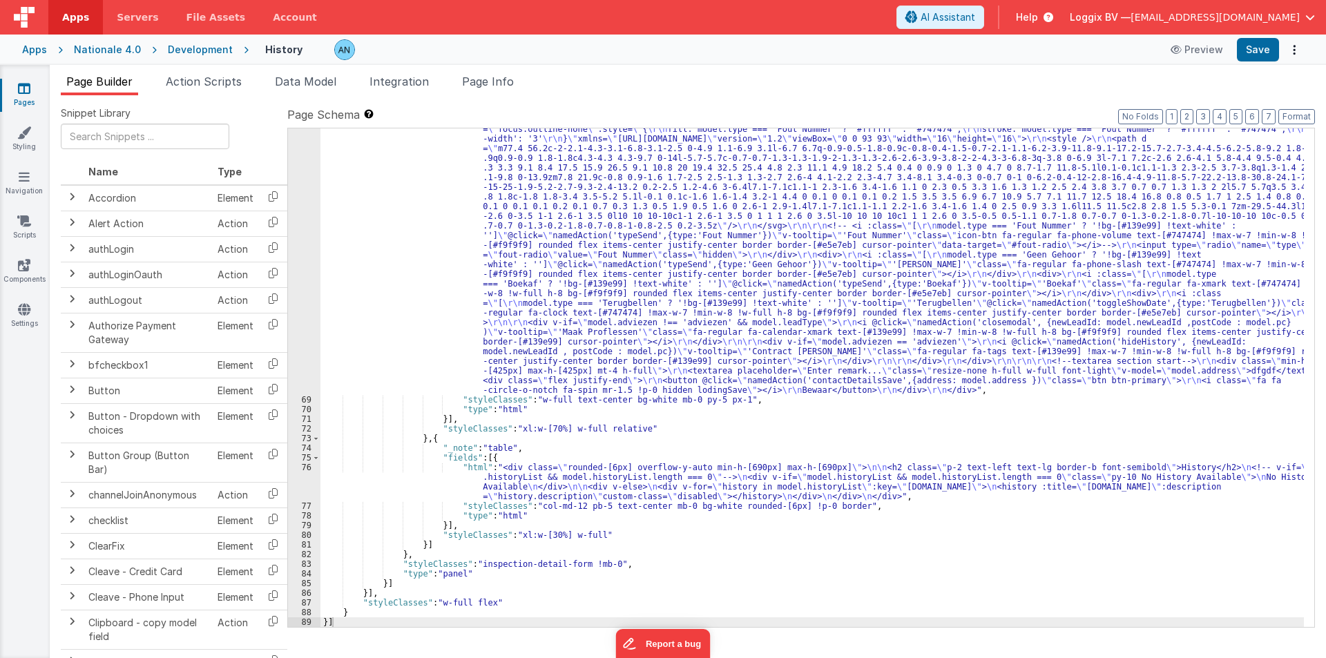
scroll to position [845, 0]
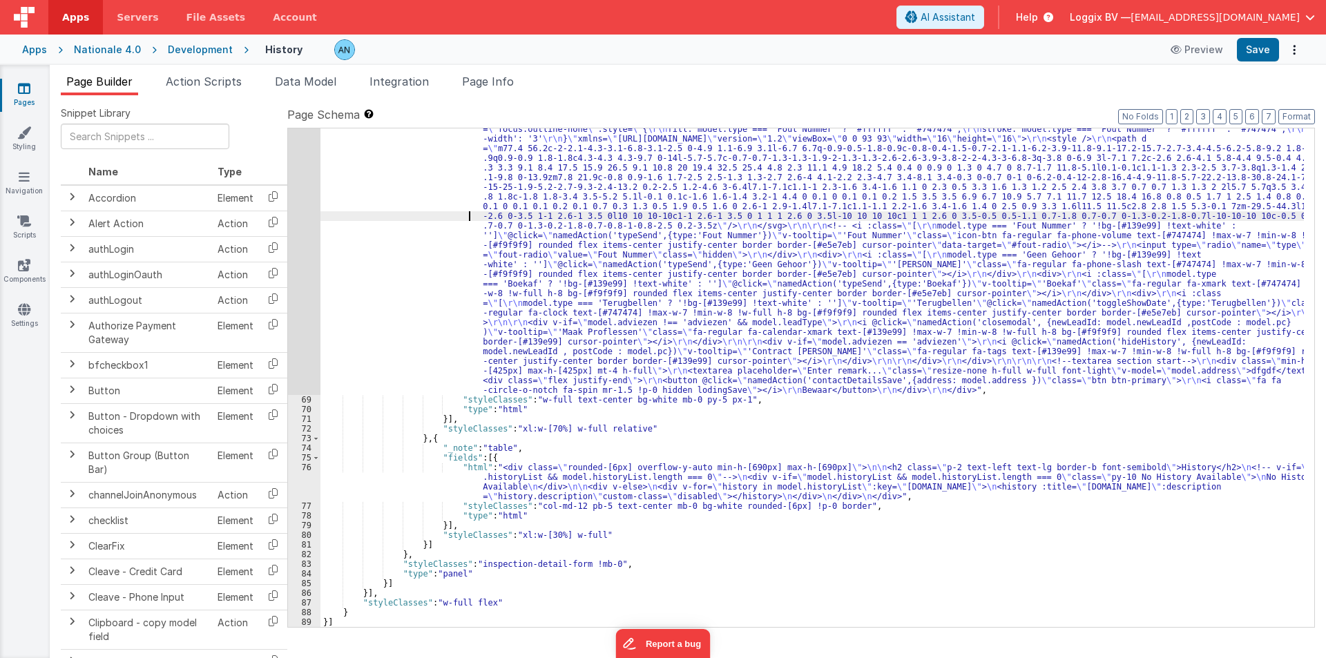
click at [367, 213] on div ""html" : "<div class= \" flex justify-between items-end \" > \r\n <h2 class= \"…" at bounding box center [811, 499] width 983 height 808
click at [306, 252] on div "68" at bounding box center [304, 245] width 32 height 300
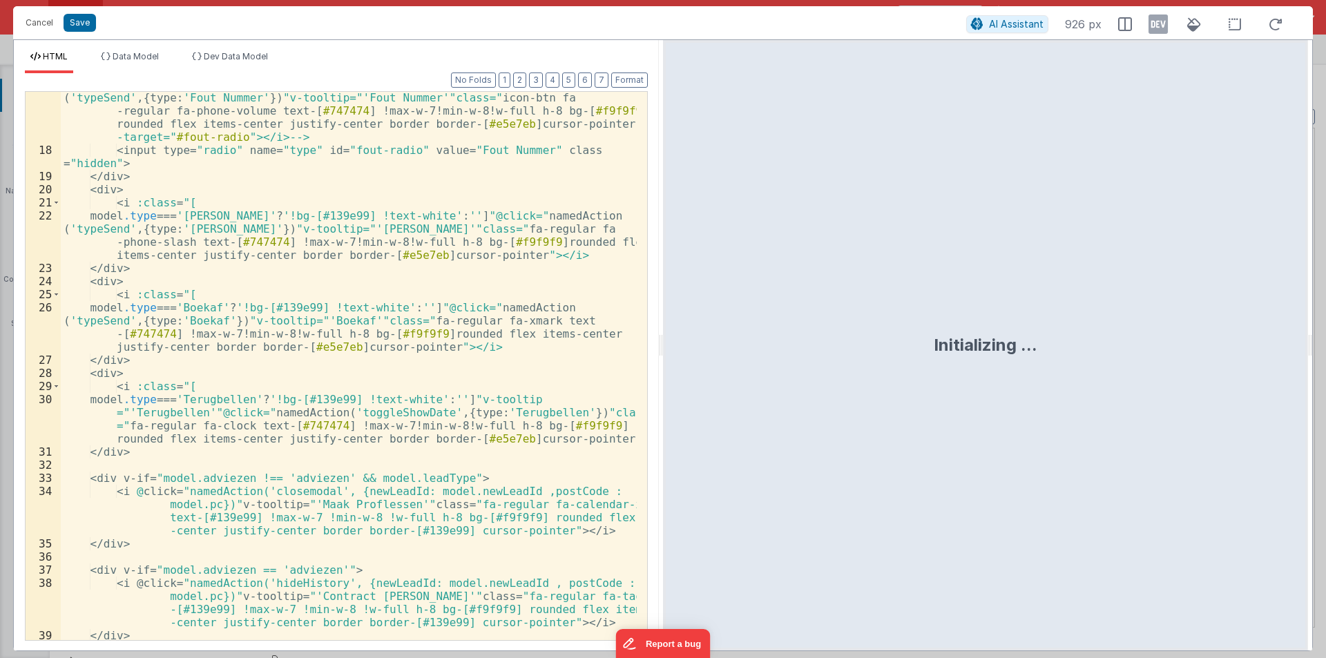
scroll to position [751, 0]
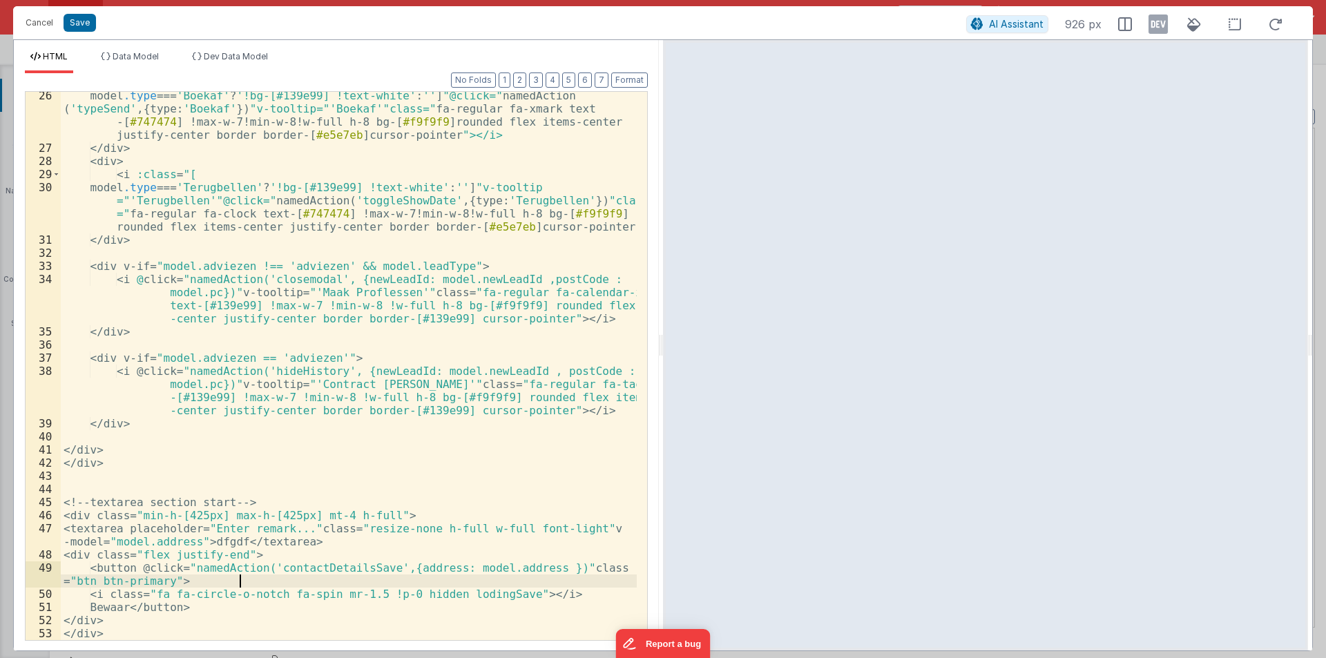
click at [240, 579] on div "model .type === ' Boekaf ' ? ' !bg-[#139e99] !text-white ' : ' ' ] " @click= " …" at bounding box center [349, 396] width 576 height 614
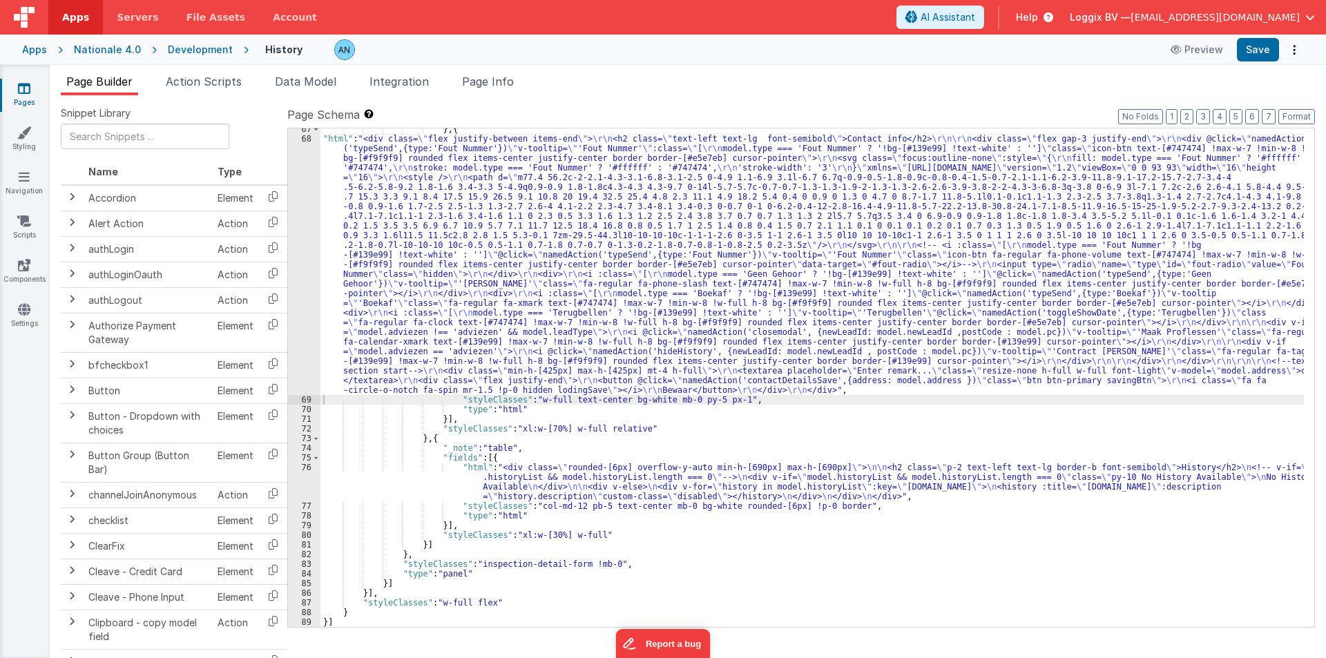
scroll to position [807, 0]
click at [1262, 44] on button "Save" at bounding box center [1258, 49] width 42 height 23
click at [1298, 117] on button "Format" at bounding box center [1296, 116] width 37 height 15
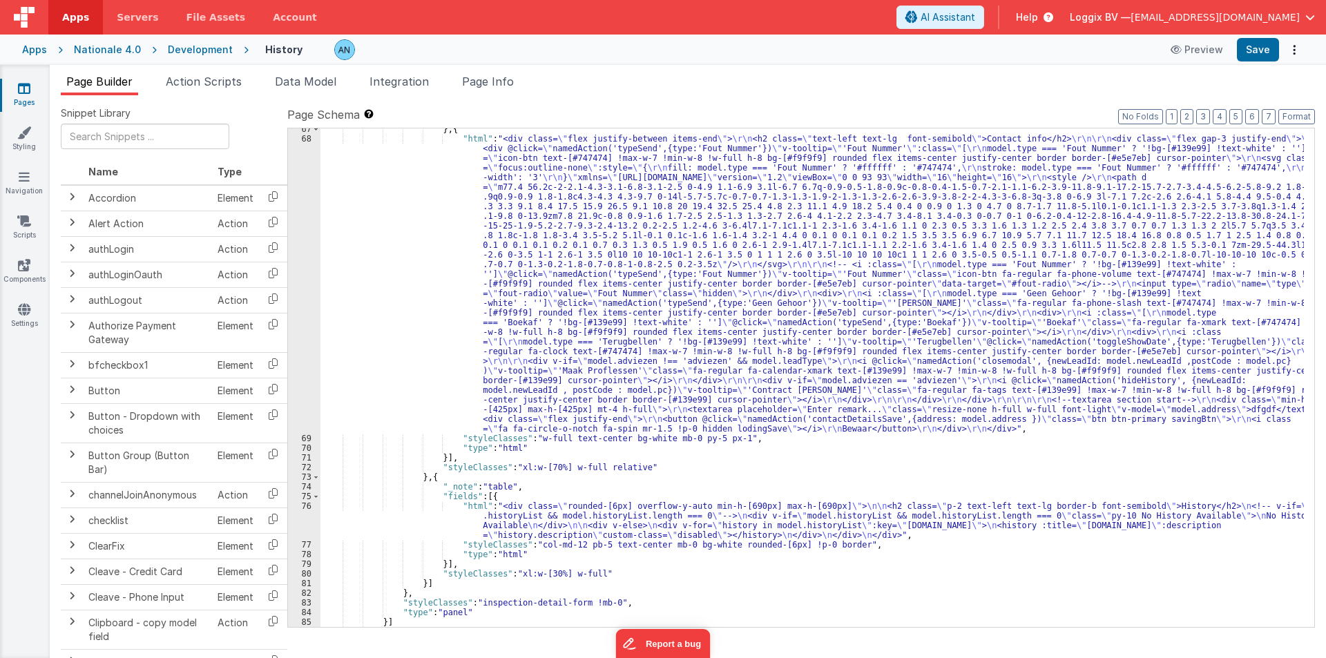
click at [207, 50] on div "Development" at bounding box center [200, 50] width 65 height 14
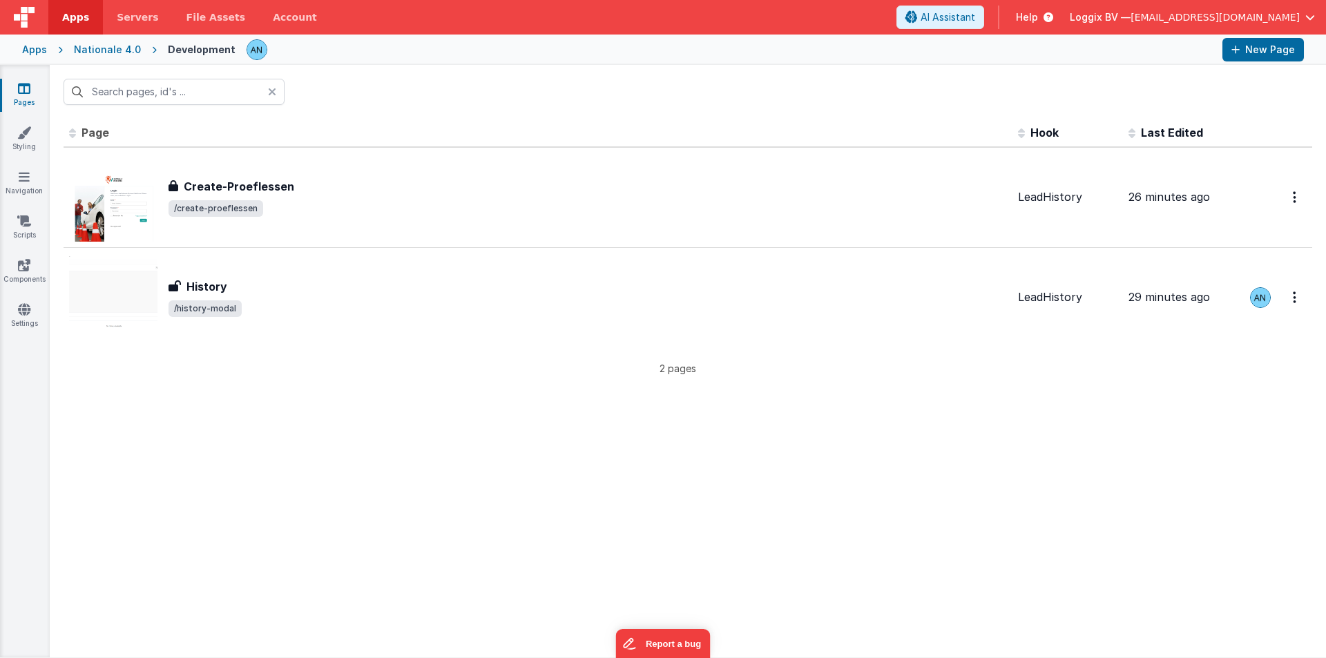
type input "hi"
click at [113, 91] on input "hi" at bounding box center [174, 92] width 221 height 26
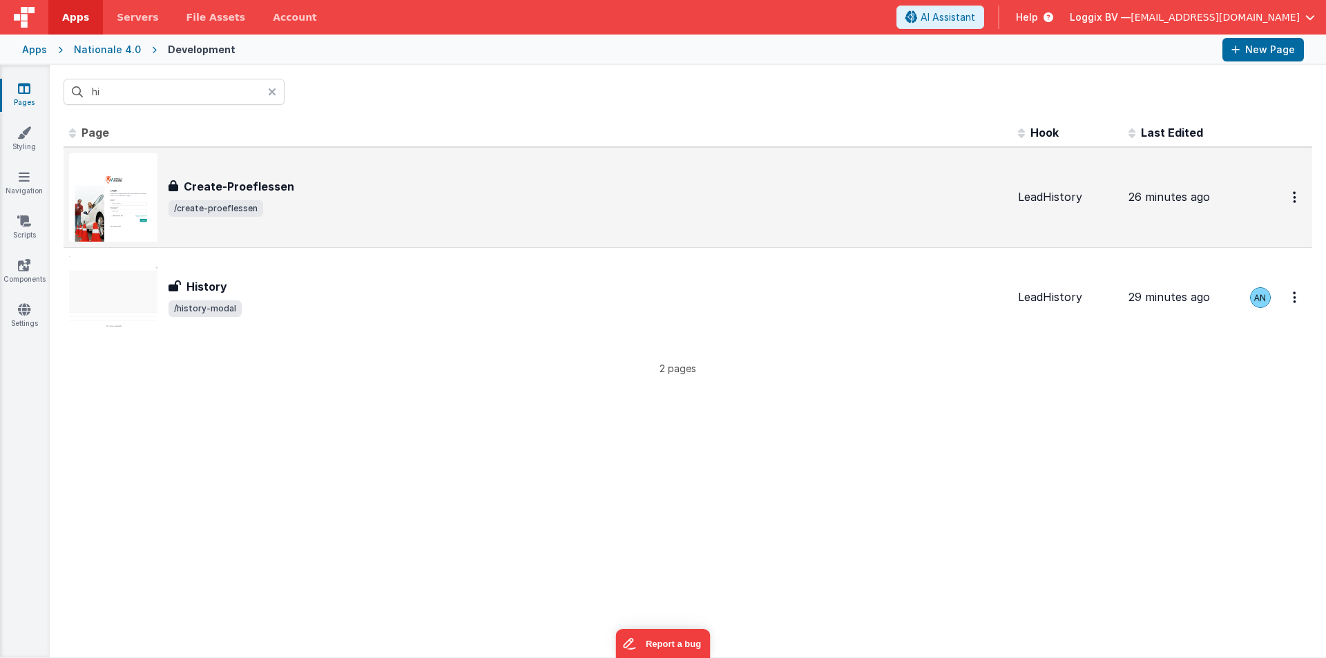
click at [262, 212] on span "/create-proeflessen" at bounding box center [587, 208] width 838 height 17
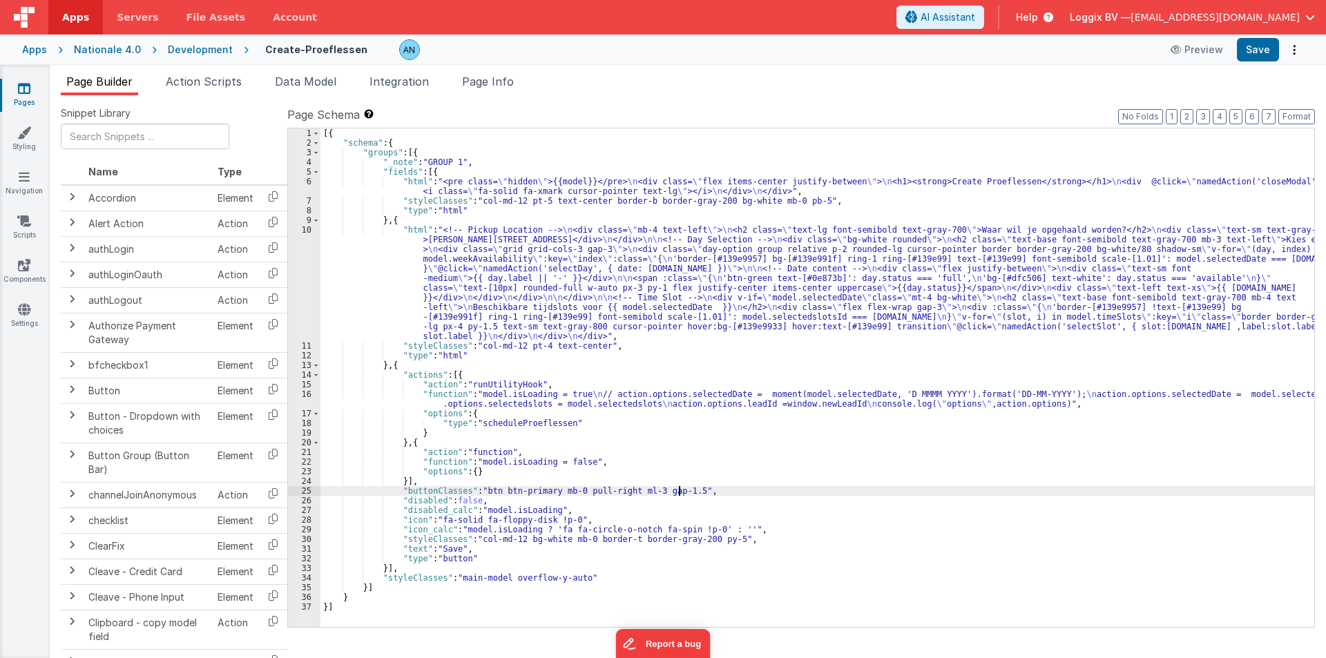
click at [678, 488] on div "[{ "schema" : { "groups" : [{ "_note" : "GROUP 1" , "fields" : [{ "html" : "<pr…" at bounding box center [817, 387] width 994 height 518
click at [1278, 36] on div "Apps Nationale 4.0 Development Create-Proeflessen Preview Save" at bounding box center [663, 50] width 1326 height 30
click at [1273, 40] on div "Success! Form saved." at bounding box center [1222, 21] width 207 height 42
click at [1268, 48] on button "Save" at bounding box center [1258, 49] width 42 height 23
click at [202, 50] on div "Development" at bounding box center [200, 50] width 65 height 14
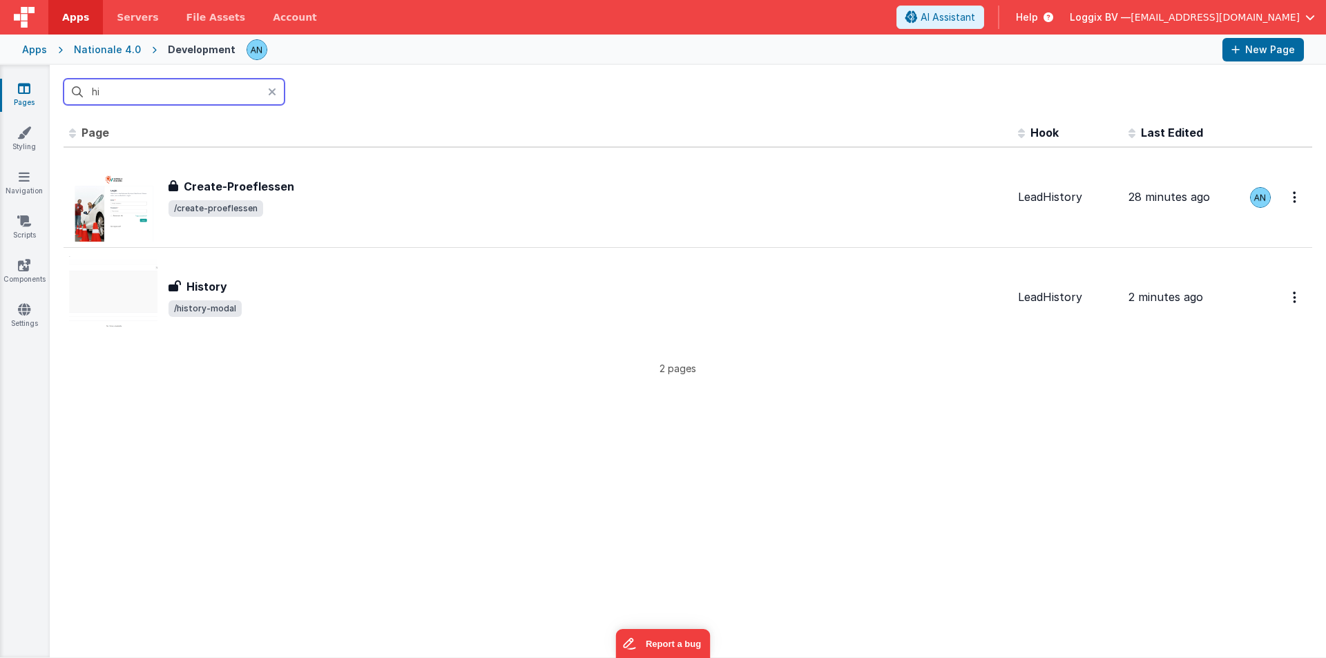
click at [174, 104] on input "hi" at bounding box center [174, 92] width 221 height 26
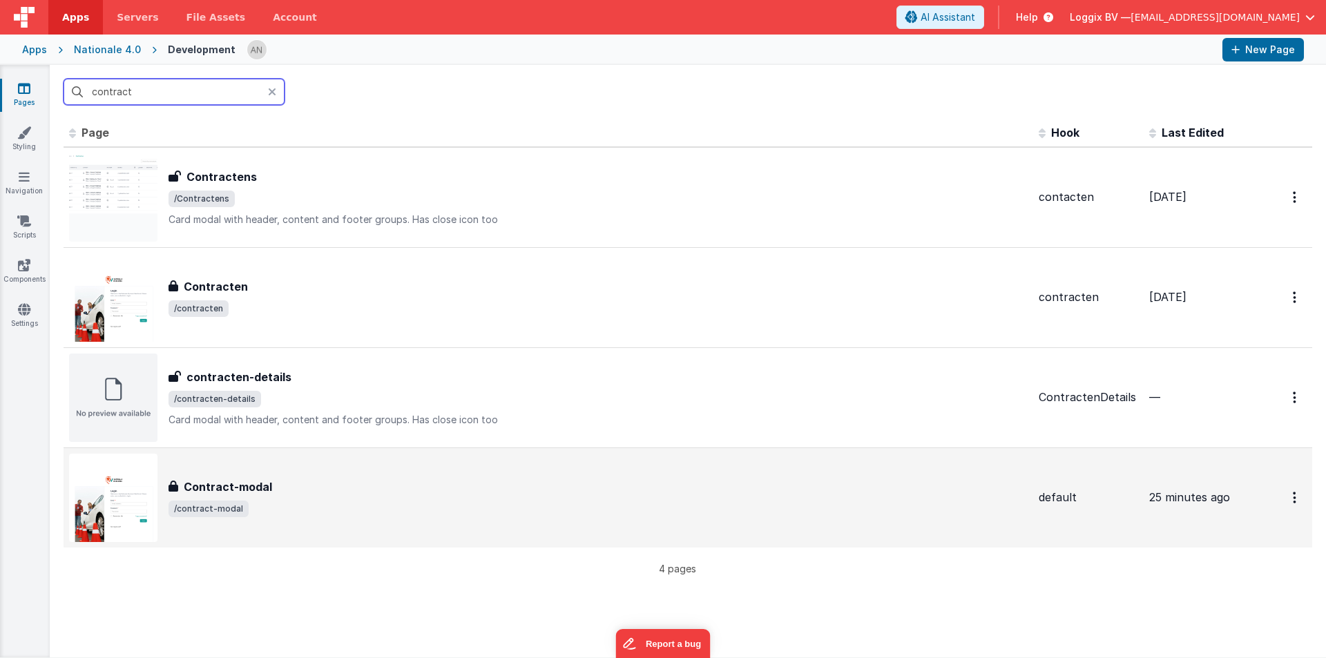
type input "contract"
click at [340, 492] on div "Contract-modal" at bounding box center [597, 487] width 859 height 17
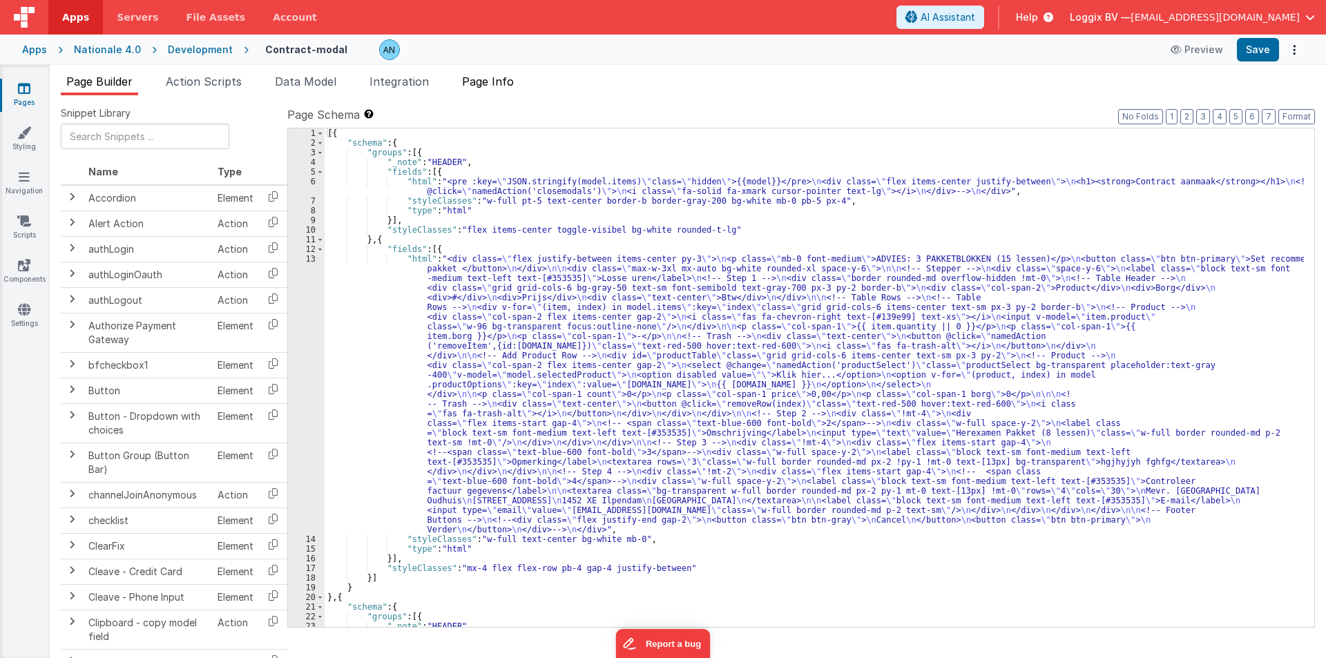
click at [469, 81] on span "Page Info" at bounding box center [488, 82] width 52 height 14
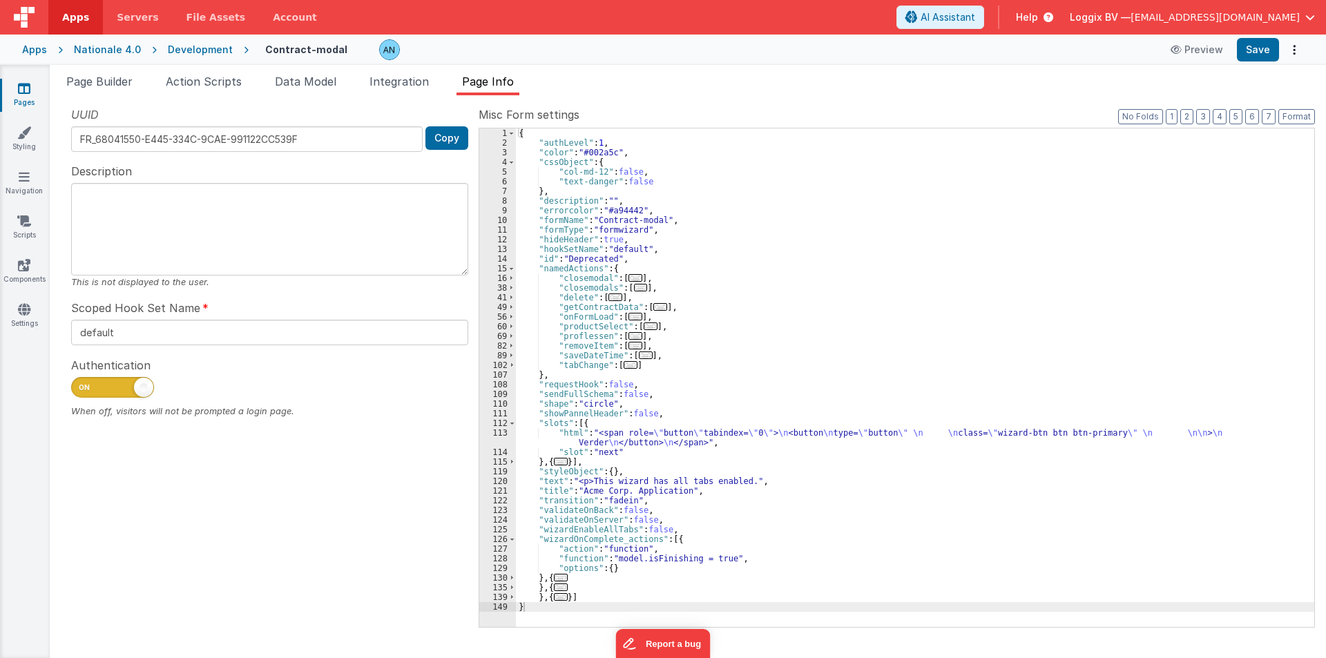
click at [760, 331] on div "{ "authLevel" : 1 , "color" : "#002a5c" , "cssObject" : { "col-md-12" : false ,…" at bounding box center [915, 387] width 798 height 518
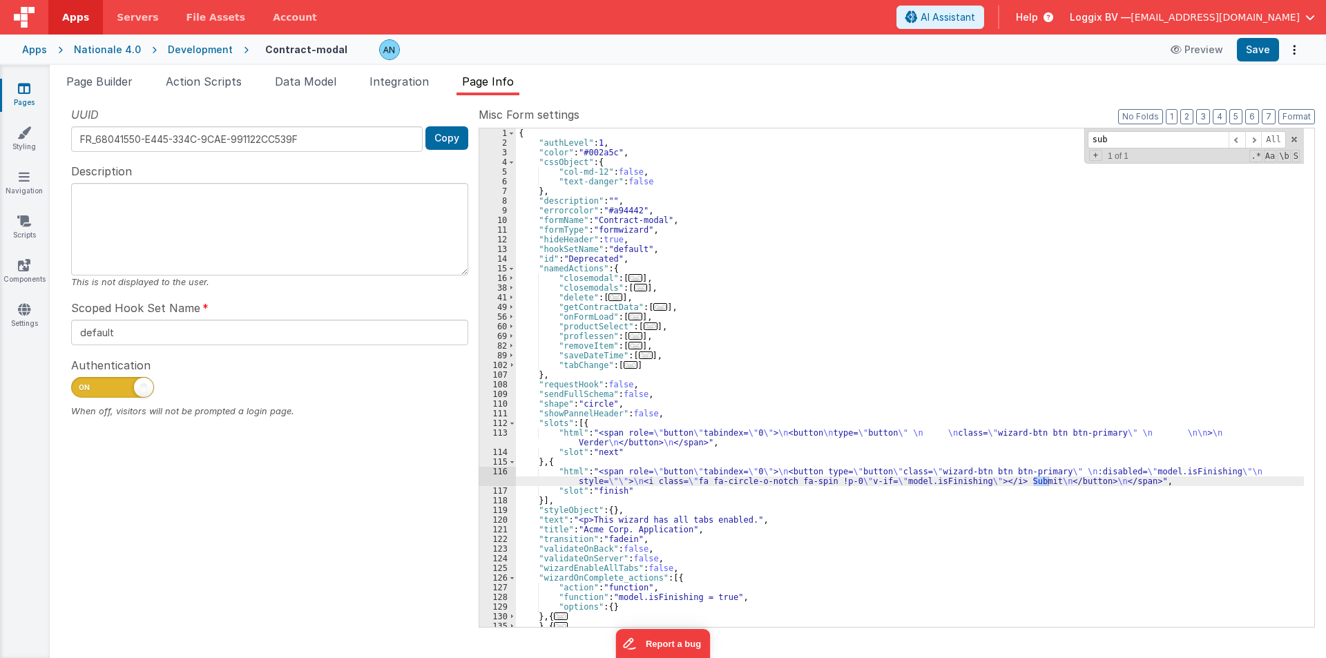
type input "sub"
click at [1054, 475] on div "{ "authLevel" : 1 , "color" : "#002a5c" , "cssObject" : { "col-md-12" : false ,…" at bounding box center [910, 387] width 788 height 518
click at [494, 474] on div "116" at bounding box center [497, 476] width 37 height 19
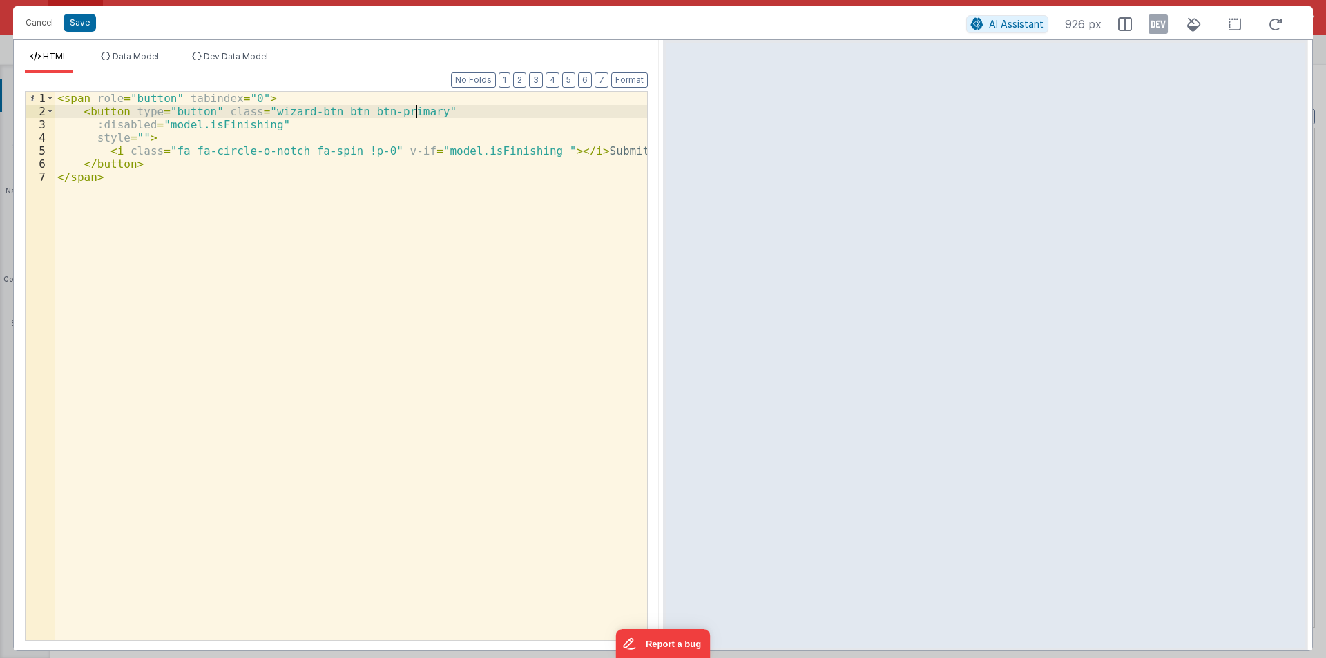
click at [418, 109] on div "< span role = "button" tabindex = "0" > < button type = "button" class = "wizar…" at bounding box center [351, 379] width 592 height 574
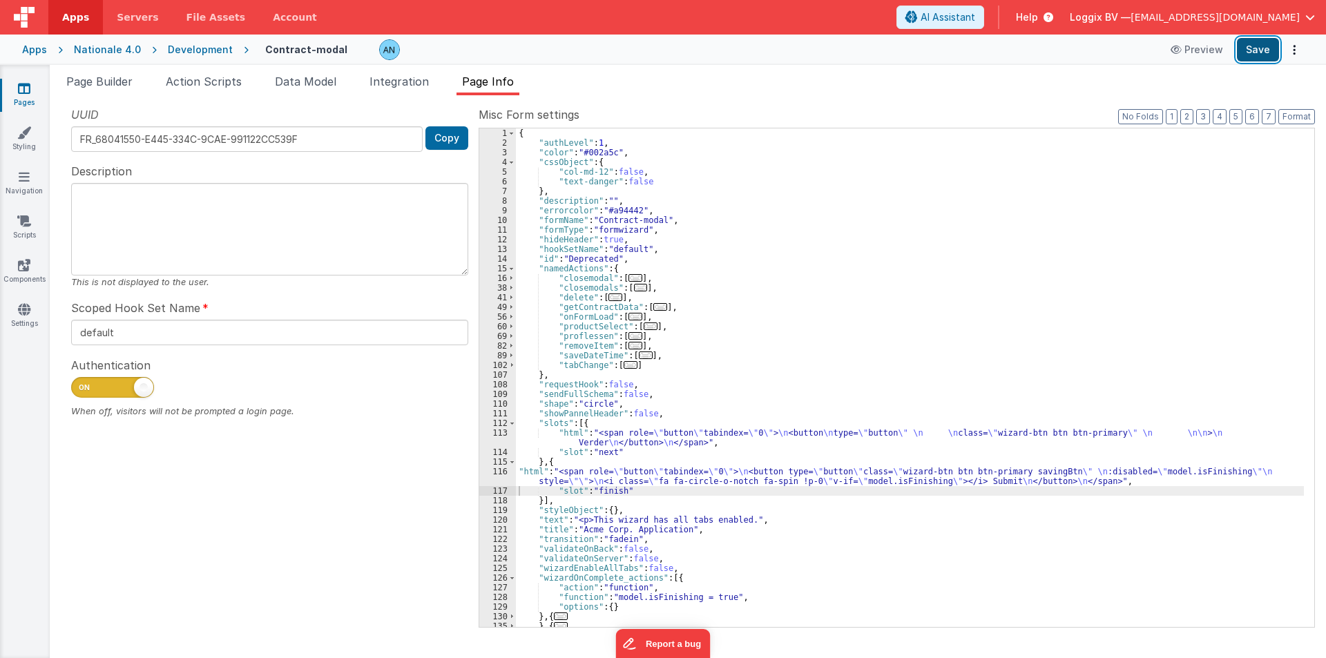
click at [1267, 41] on button "Save" at bounding box center [1258, 49] width 42 height 23
click at [1300, 110] on button "Format" at bounding box center [1296, 116] width 37 height 15
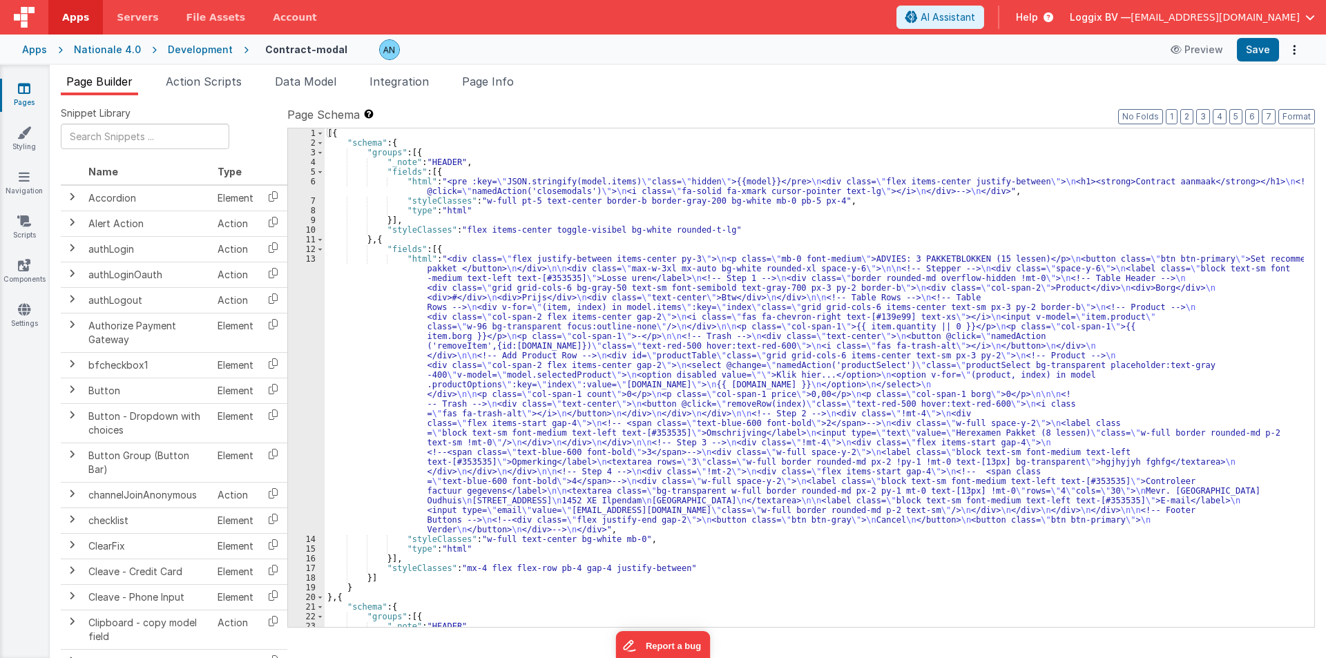
click at [183, 70] on div "Page Builder Action Scripts Data Model Integration Page Info Snippet Library Na…" at bounding box center [688, 361] width 1276 height 593
click at [183, 80] on span "Action Scripts" at bounding box center [204, 82] width 76 height 14
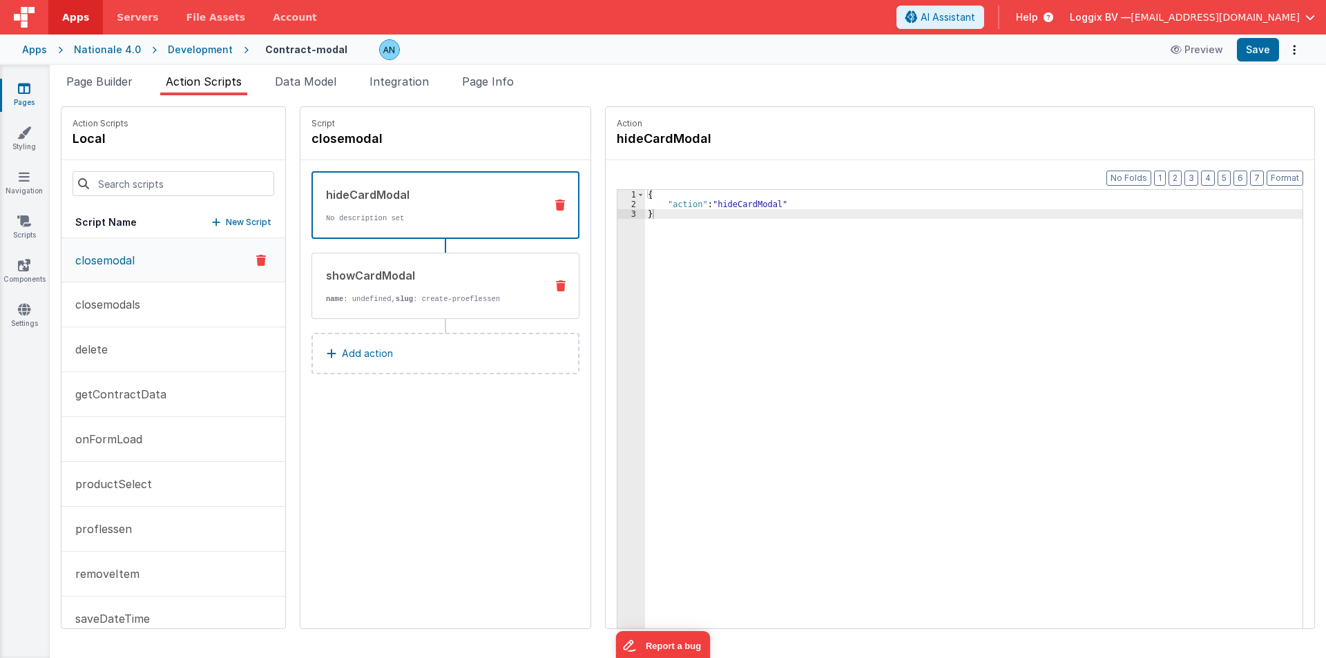
click at [414, 297] on p "name : undefined, slug : create-proeflessen" at bounding box center [430, 298] width 209 height 11
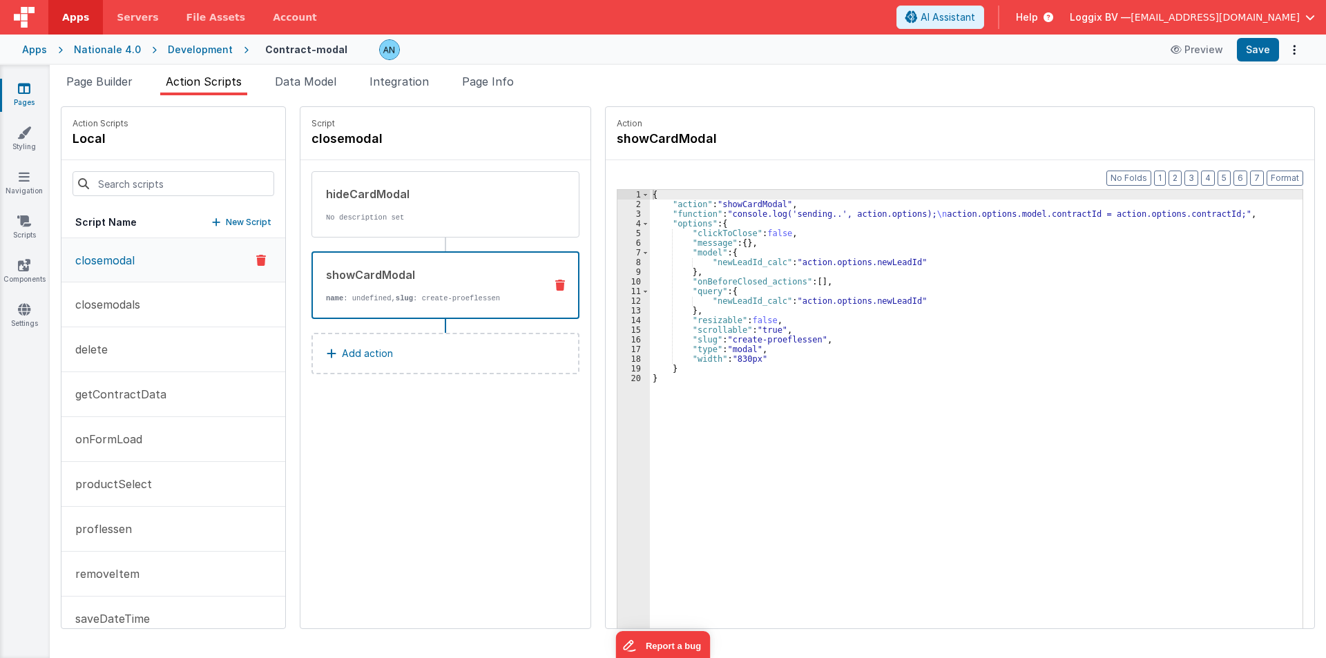
click at [70, 14] on span "Apps" at bounding box center [75, 17] width 27 height 14
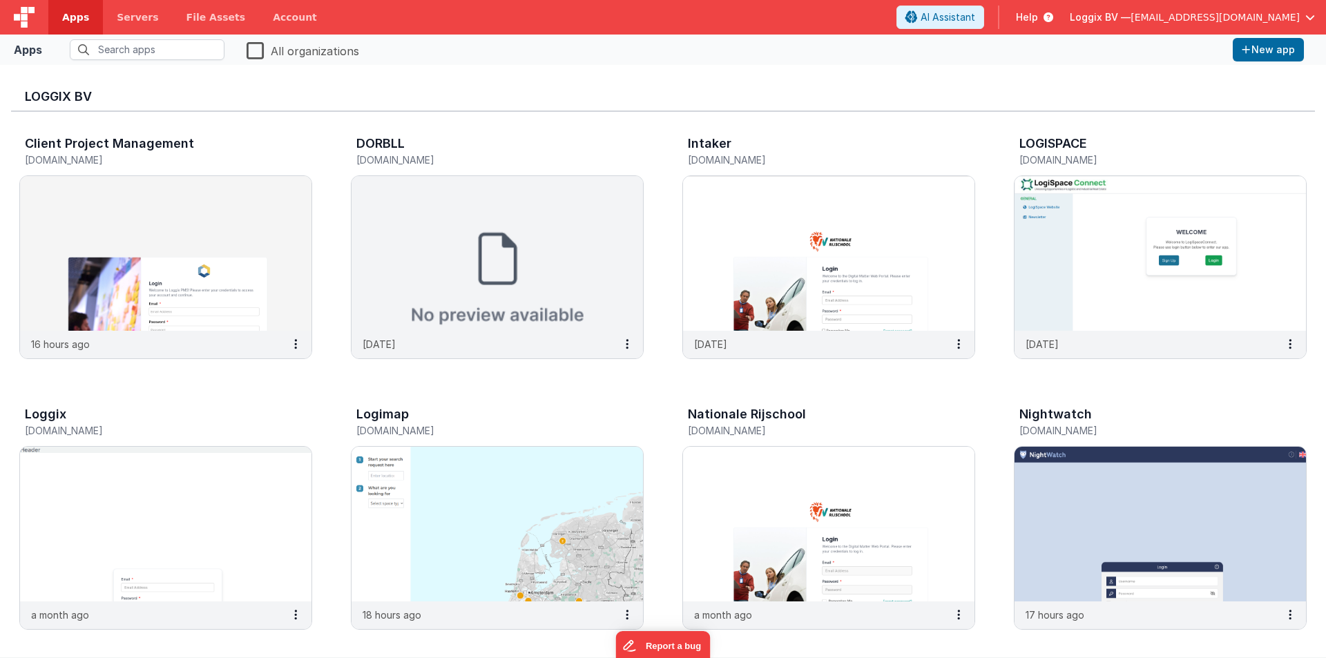
click at [253, 52] on label "All organizations" at bounding box center [303, 49] width 113 height 19
click at [0, 0] on input "All organizations" at bounding box center [0, 0] width 0 height 0
click at [153, 247] on img at bounding box center [165, 253] width 291 height 155
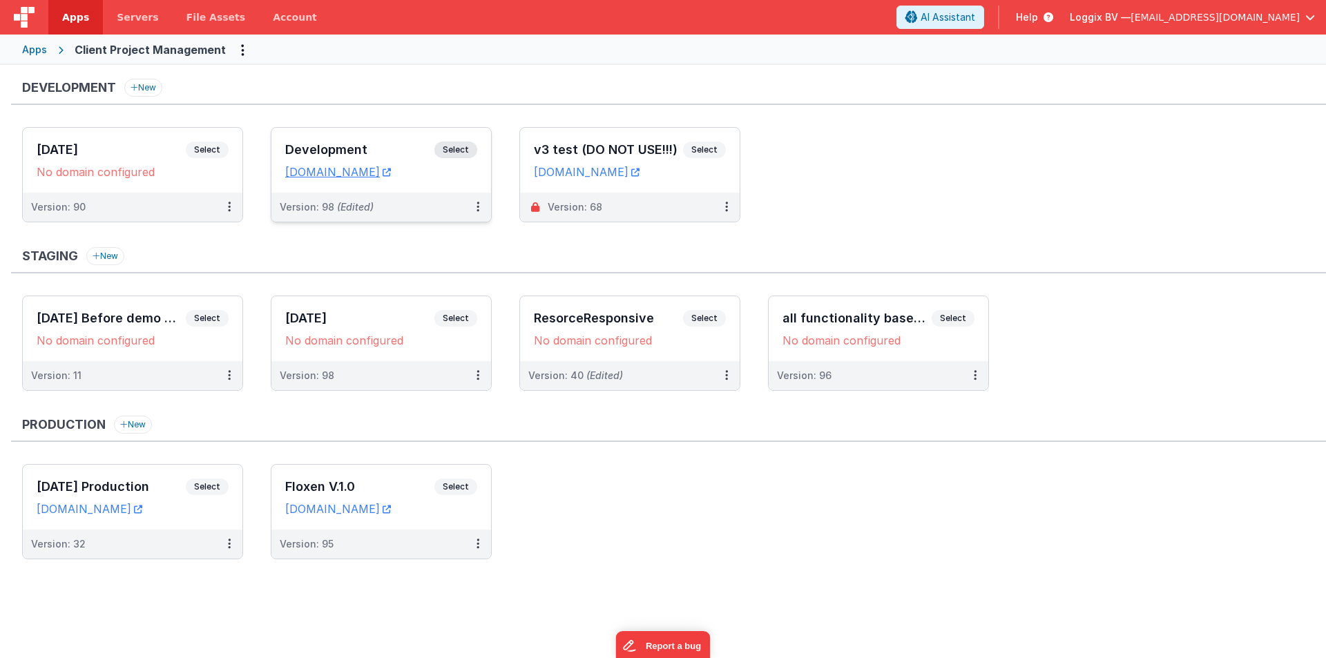
click at [315, 154] on h3 "Development" at bounding box center [359, 150] width 149 height 14
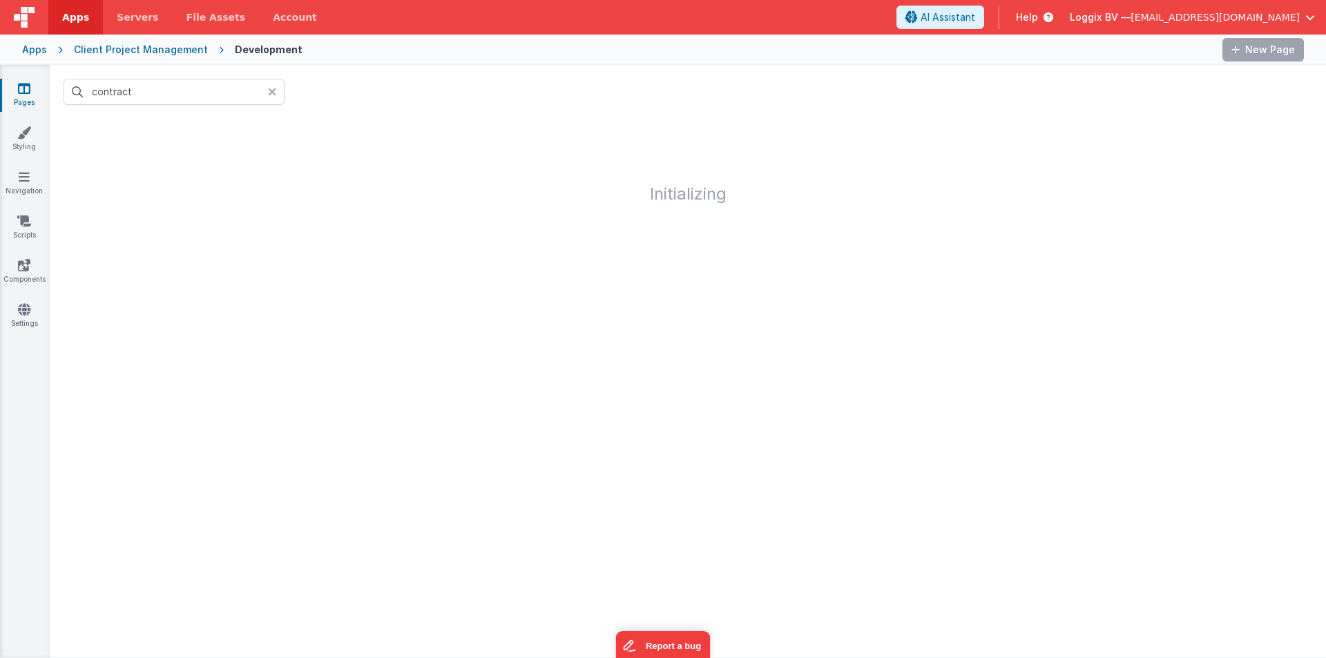
click at [271, 90] on icon at bounding box center [272, 91] width 8 height 11
click at [239, 99] on input "text" at bounding box center [174, 92] width 221 height 26
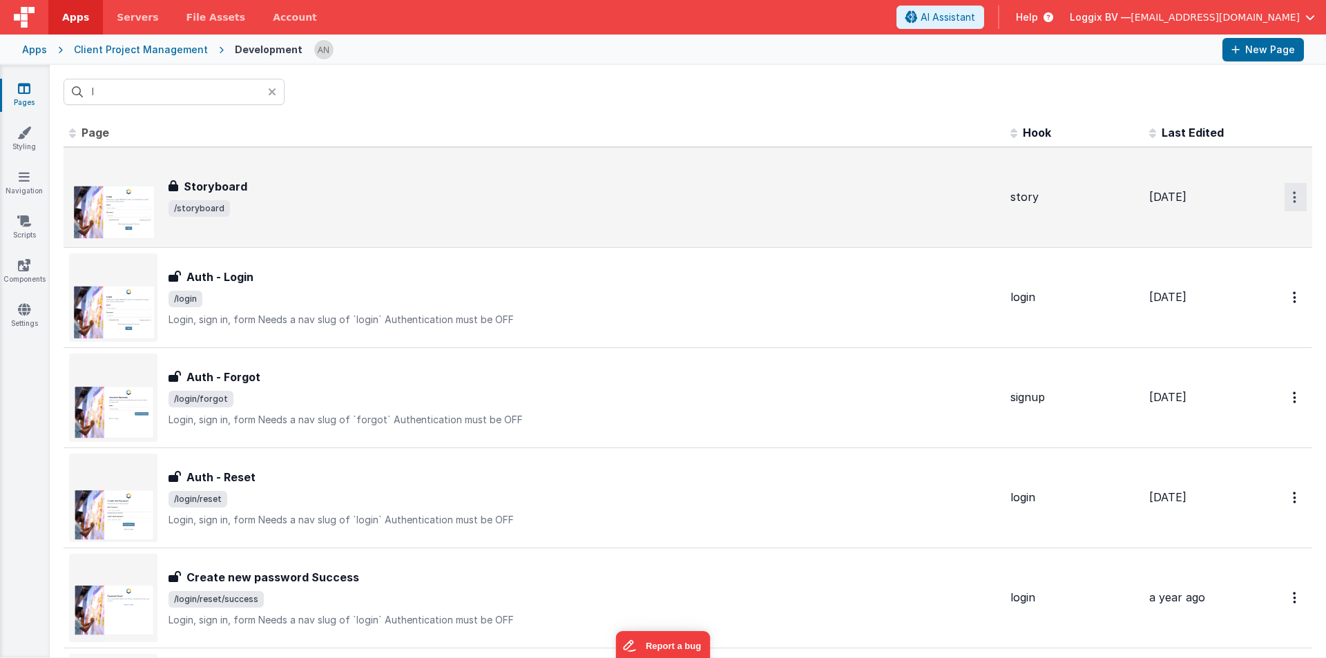
click at [1286, 195] on button "Options" at bounding box center [1295, 197] width 22 height 28
click at [1228, 226] on link "Preview" at bounding box center [1246, 229] width 122 height 25
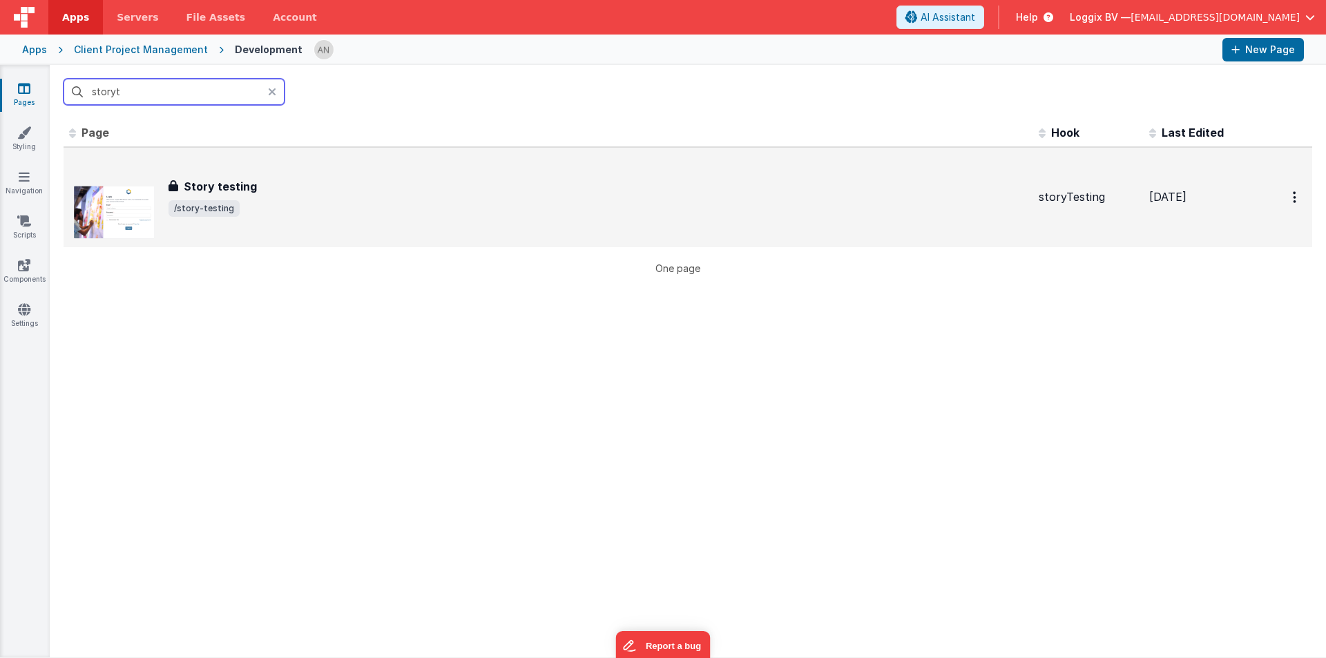
type input "storyt"
click at [271, 202] on span "/story-testing" at bounding box center [597, 208] width 859 height 17
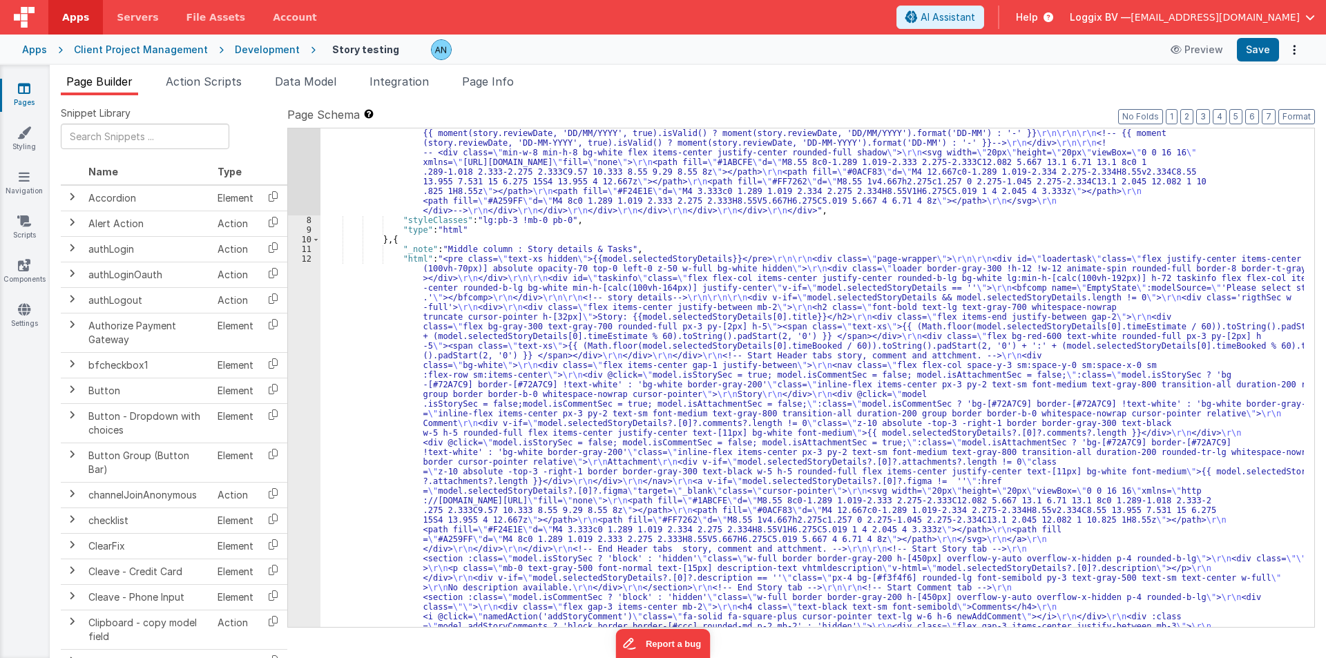
scroll to position [207, 0]
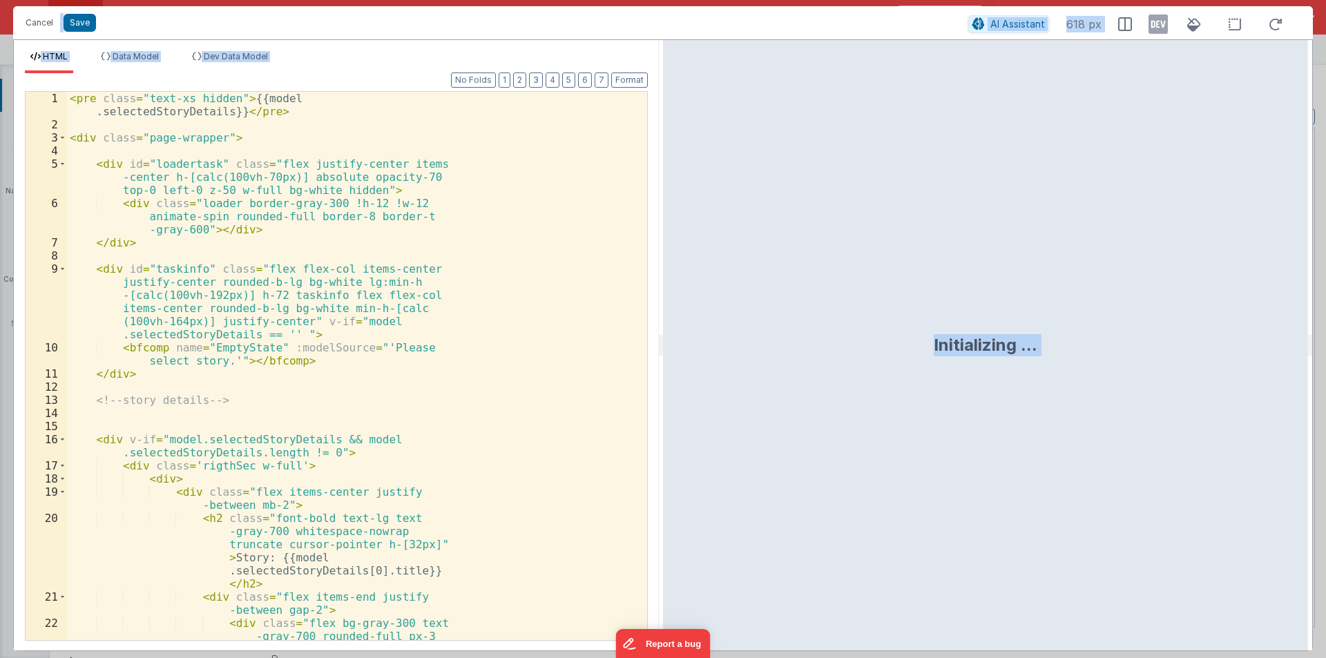
scroll to position [739, 0]
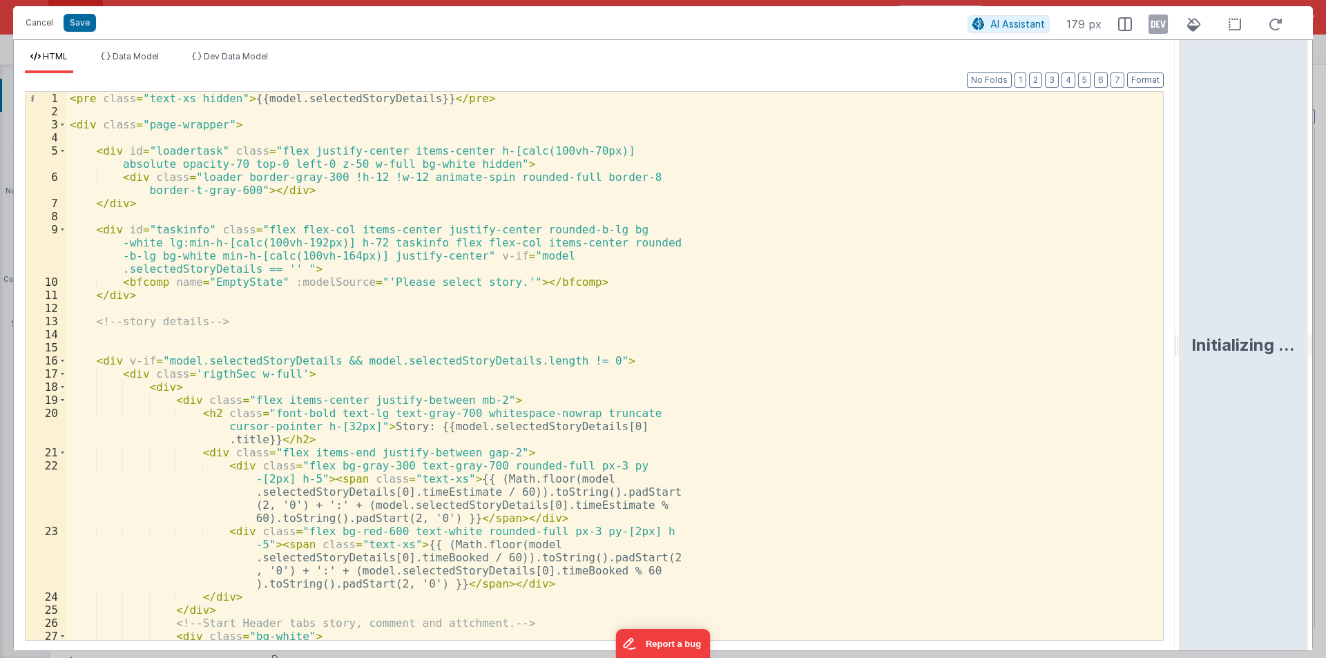
drag, startPoint x: 659, startPoint y: 342, endPoint x: 1286, endPoint y: 350, distance: 627.7
click at [1286, 350] on html "Cancel Save AI Assistant 179 px HTML Data Model Dev Data Model Format 7 6 5 4 3…" at bounding box center [663, 329] width 1326 height 658
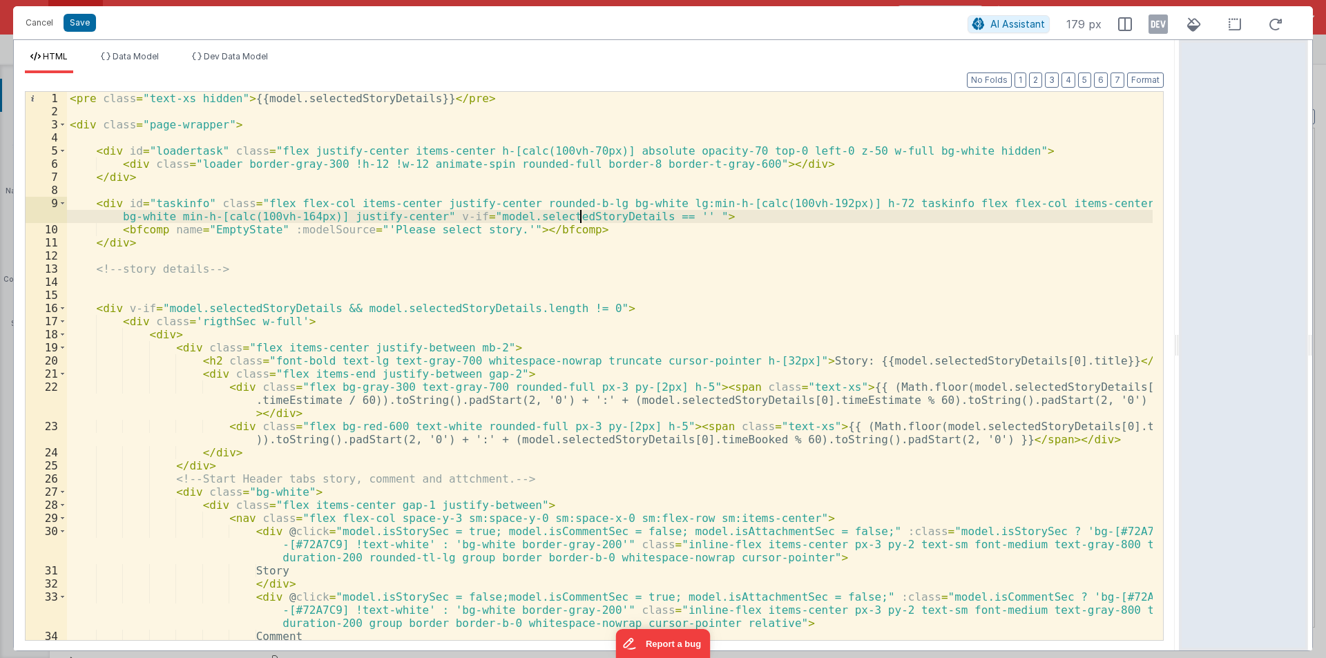
click at [577, 221] on div "< pre class = "text-xs hidden" > {{model.selectedStoryDetails}} </ pre > < div …" at bounding box center [609, 386] width 1085 height 588
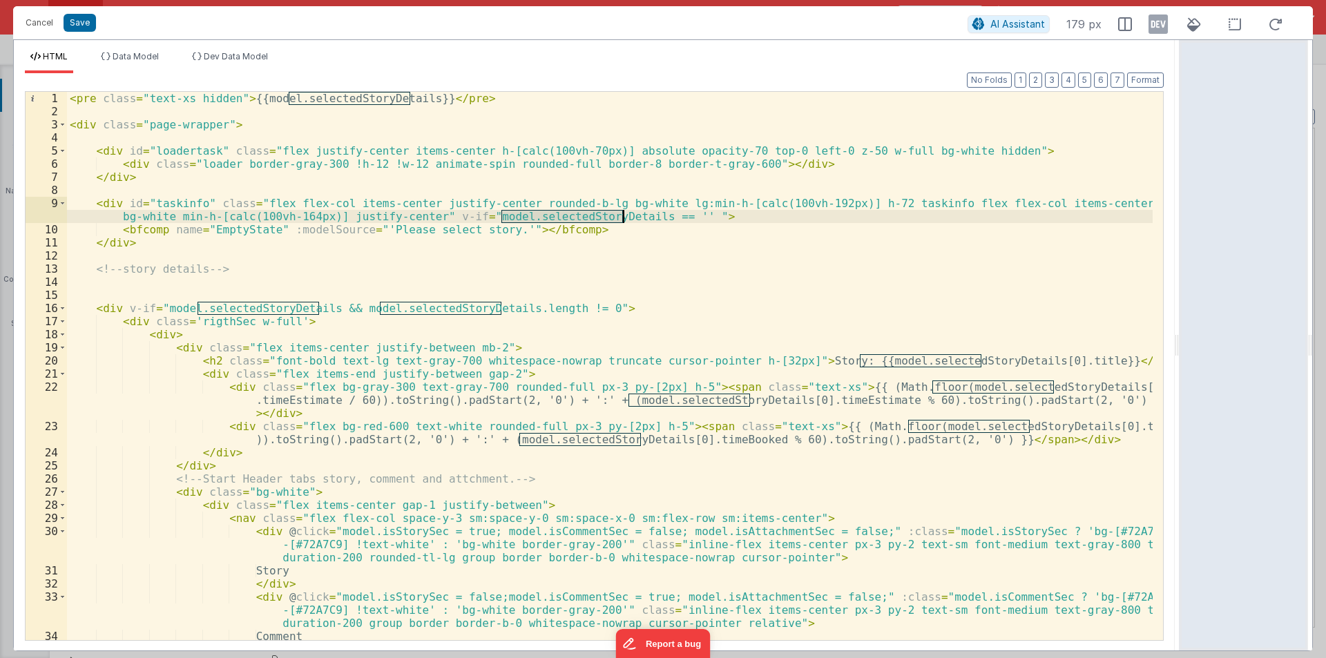
click at [577, 221] on div "< pre class = "text-xs hidden" > {{model.selectedStoryDetails}} </ pre > < div …" at bounding box center [609, 386] width 1085 height 588
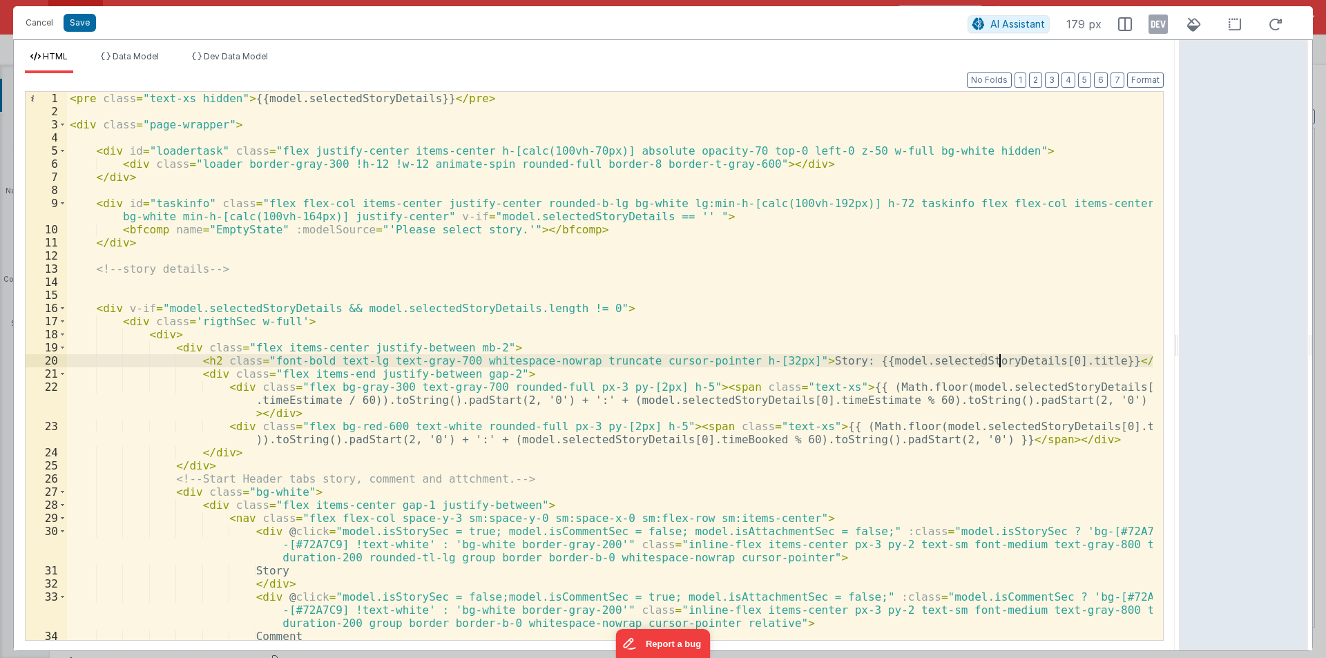
click at [998, 359] on div "< pre class = "text-xs hidden" > {{model.selectedStoryDetails}} </ pre > < div …" at bounding box center [609, 386] width 1085 height 588
click at [1077, 385] on div "< pre class = "text-xs hidden" > {{model.selectedStoryDetails}} </ pre > < div …" at bounding box center [609, 386] width 1085 height 588
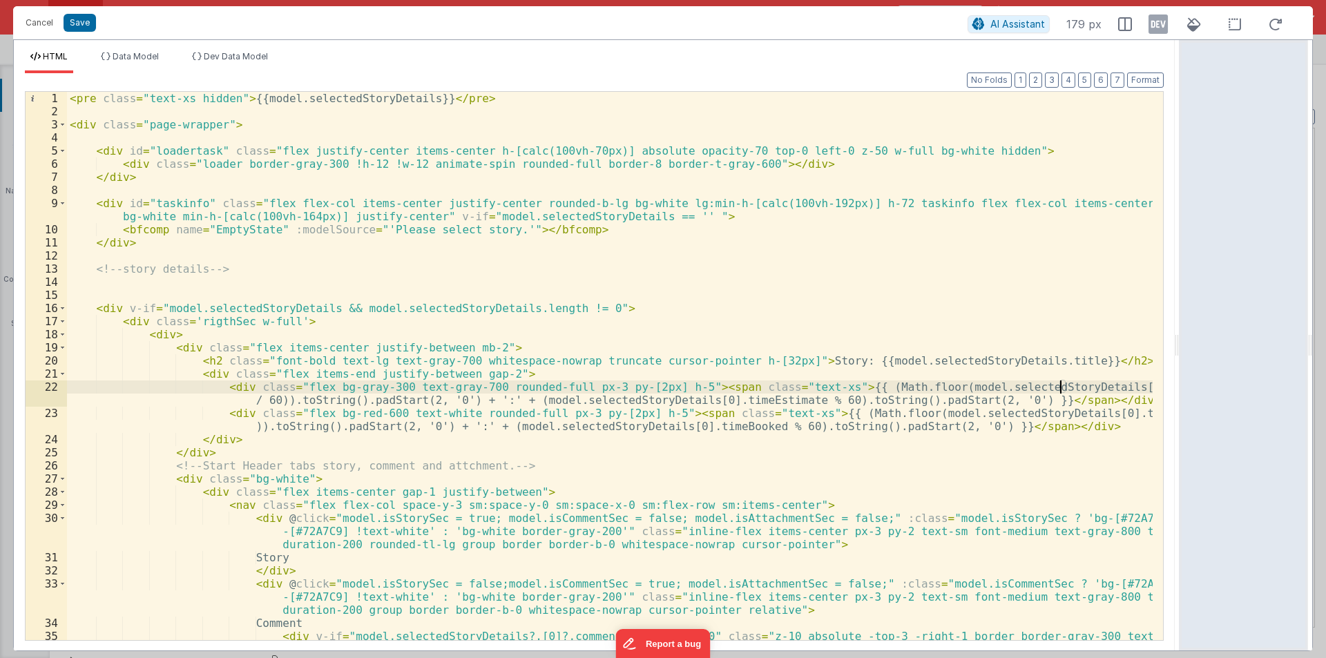
click at [1063, 386] on div "< pre class = "text-xs hidden" > {{model.selectedStoryDetails}} </ pre > < div …" at bounding box center [609, 386] width 1085 height 588
drag, startPoint x: 496, startPoint y: 399, endPoint x: 673, endPoint y: 399, distance: 176.1
click at [673, 399] on div "< pre class = "text-xs hidden" > {{model.selectedStoryDetails}} </ pre > < div …" at bounding box center [609, 386] width 1085 height 588
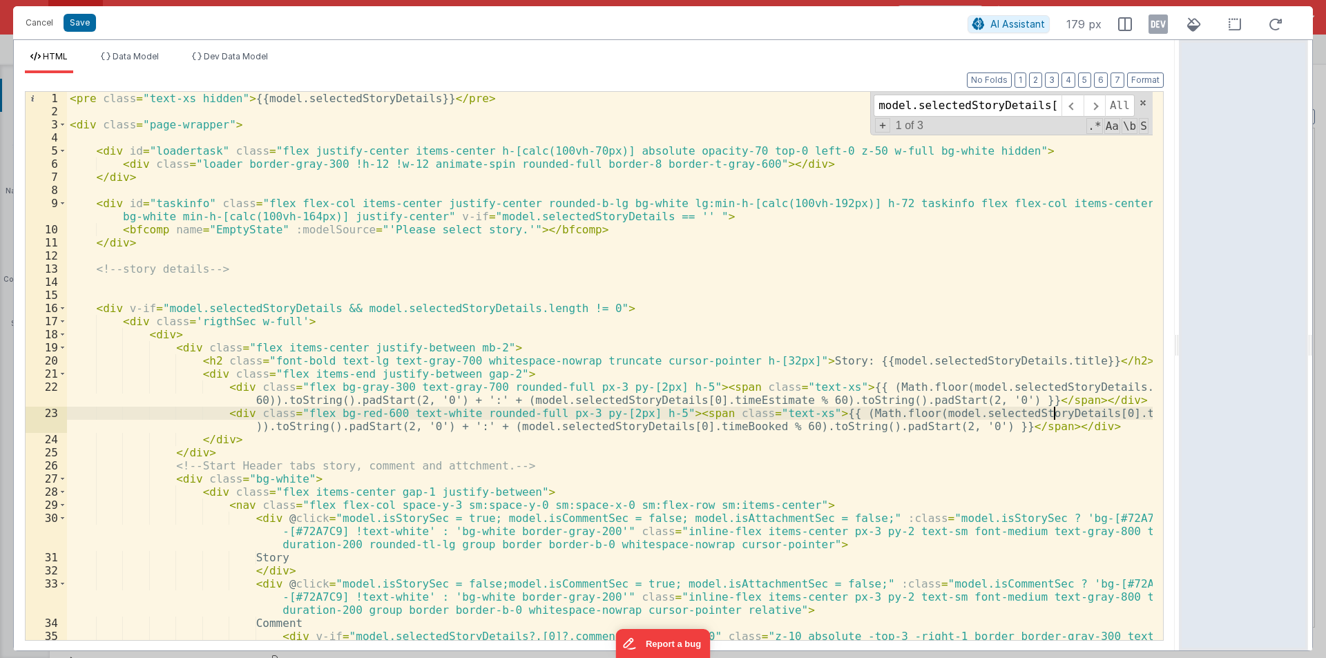
click at [1052, 416] on div "< pre class = "text-xs hidden" > {{model.selectedStoryDetails}} </ pre > < div …" at bounding box center [609, 386] width 1085 height 588
click at [673, 400] on div "< pre class = "text-xs hidden" > {{model.selectedStoryDetails}} </ pre > < div …" at bounding box center [609, 386] width 1085 height 588
click at [656, 426] on div "< pre class = "text-xs hidden" > {{model.selectedStoryDetails}} </ pre > < div …" at bounding box center [609, 386] width 1085 height 588
click at [1041, 105] on input "model.selectedStoryDetails[0]" at bounding box center [967, 106] width 188 height 22
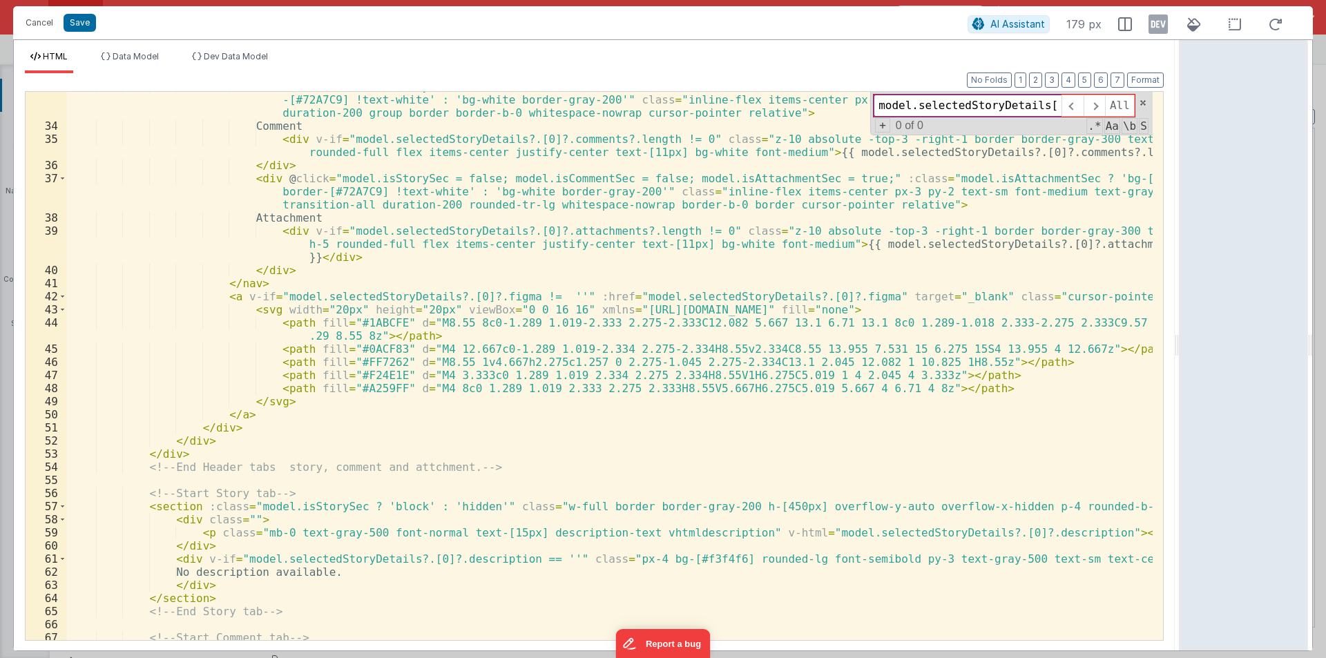
scroll to position [497, 0]
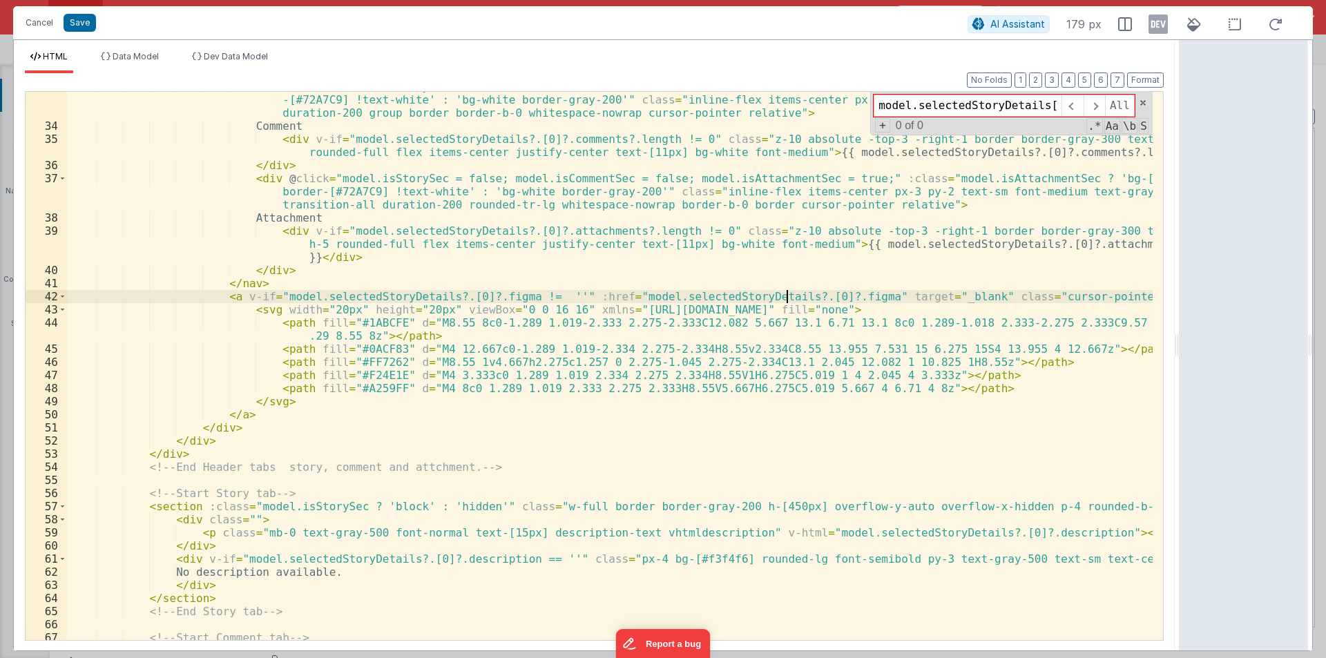
click at [789, 294] on div "< div @ click = "model.isStorySec = false;model.isCommentSec = true; model.isAt…" at bounding box center [609, 380] width 1085 height 601
click at [947, 102] on input "model.selectedStoryDetails[0]" at bounding box center [967, 106] width 188 height 22
type input "model.seletedStoryDetails[0]"
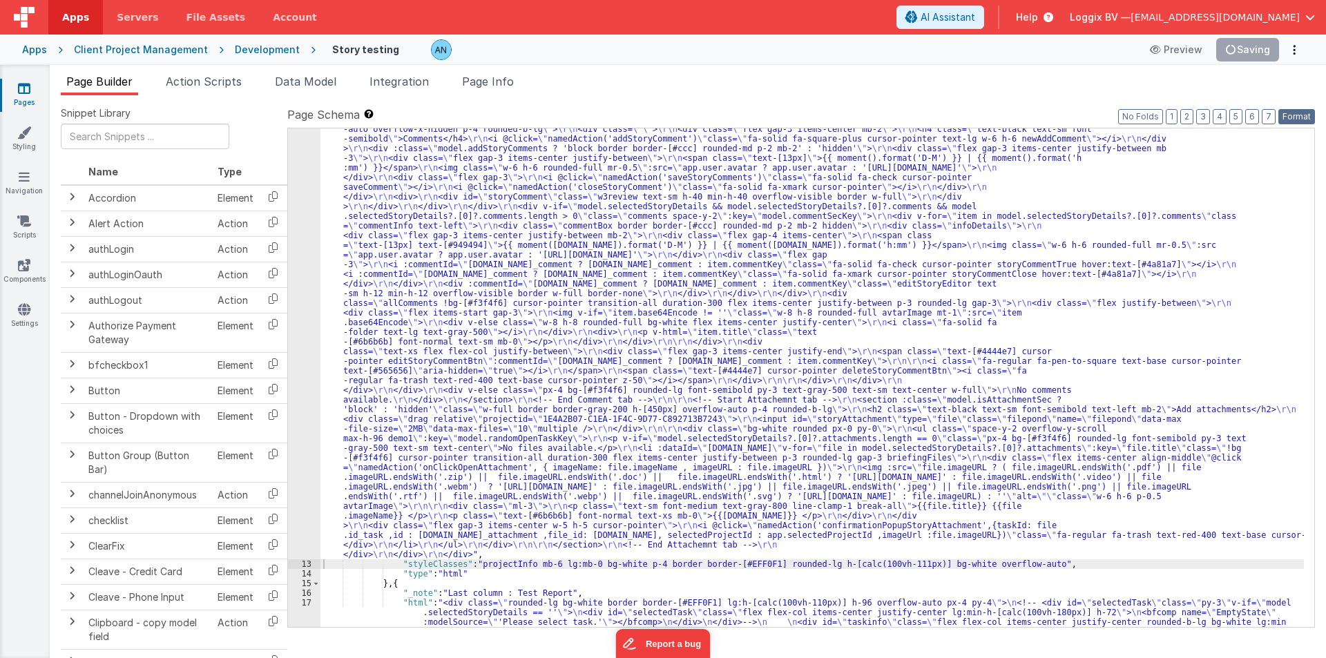
click at [1301, 117] on button "Format" at bounding box center [1296, 116] width 37 height 15
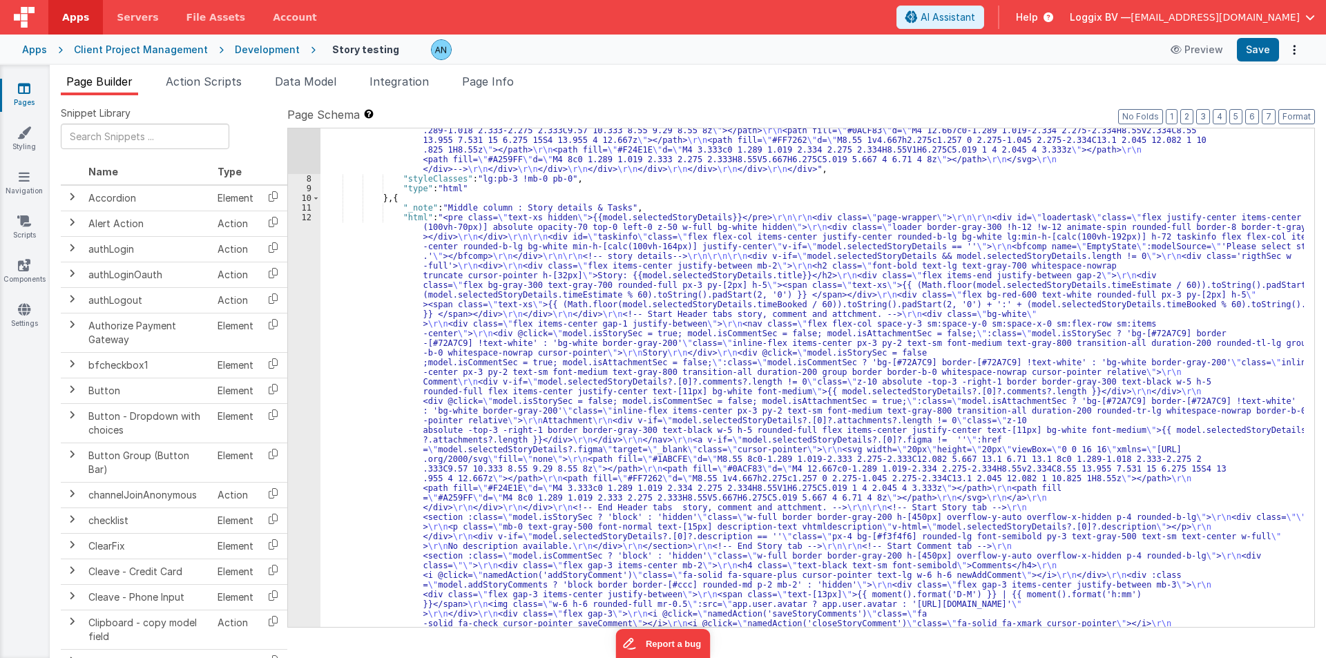
scroll to position [539, 0]
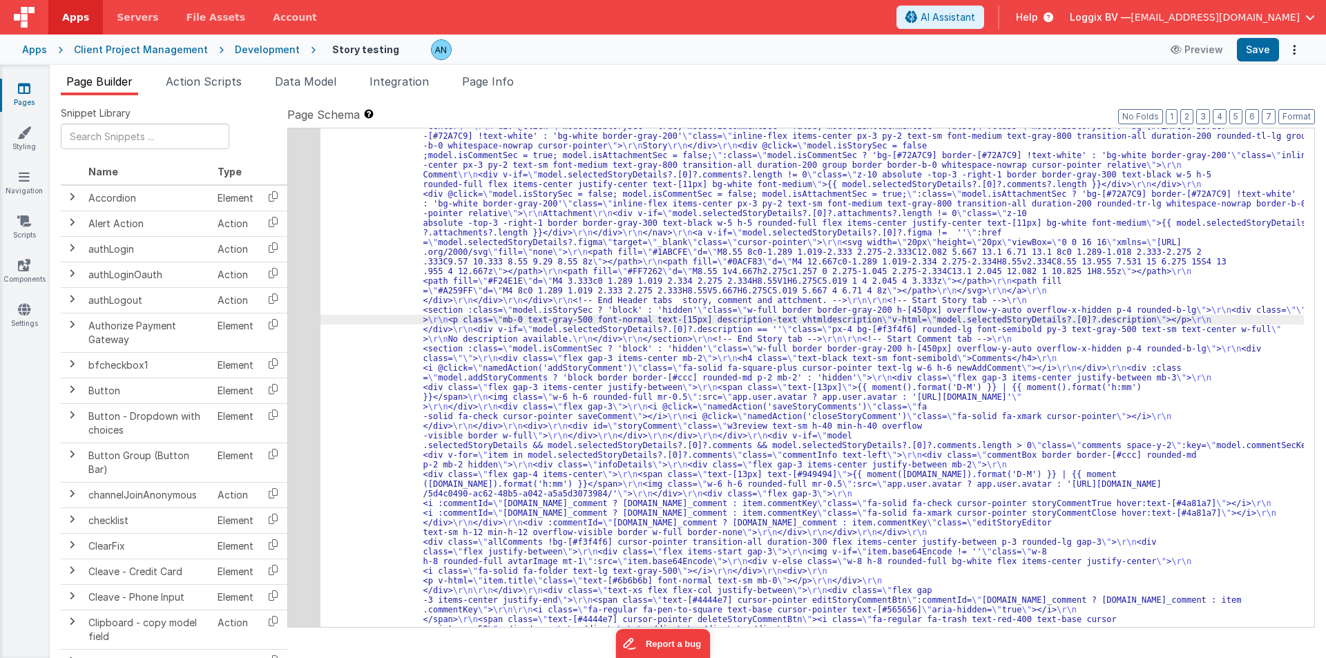
click at [302, 266] on div "12" at bounding box center [304, 412] width 32 height 812
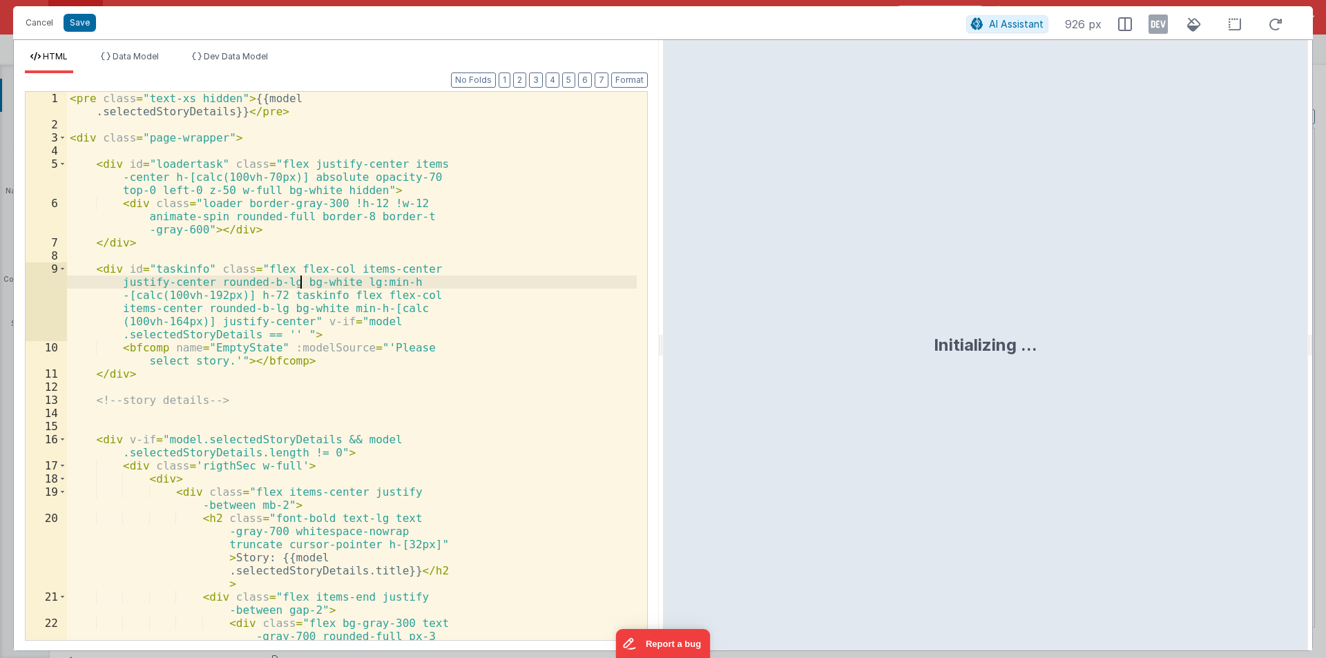
scroll to position [739, 0]
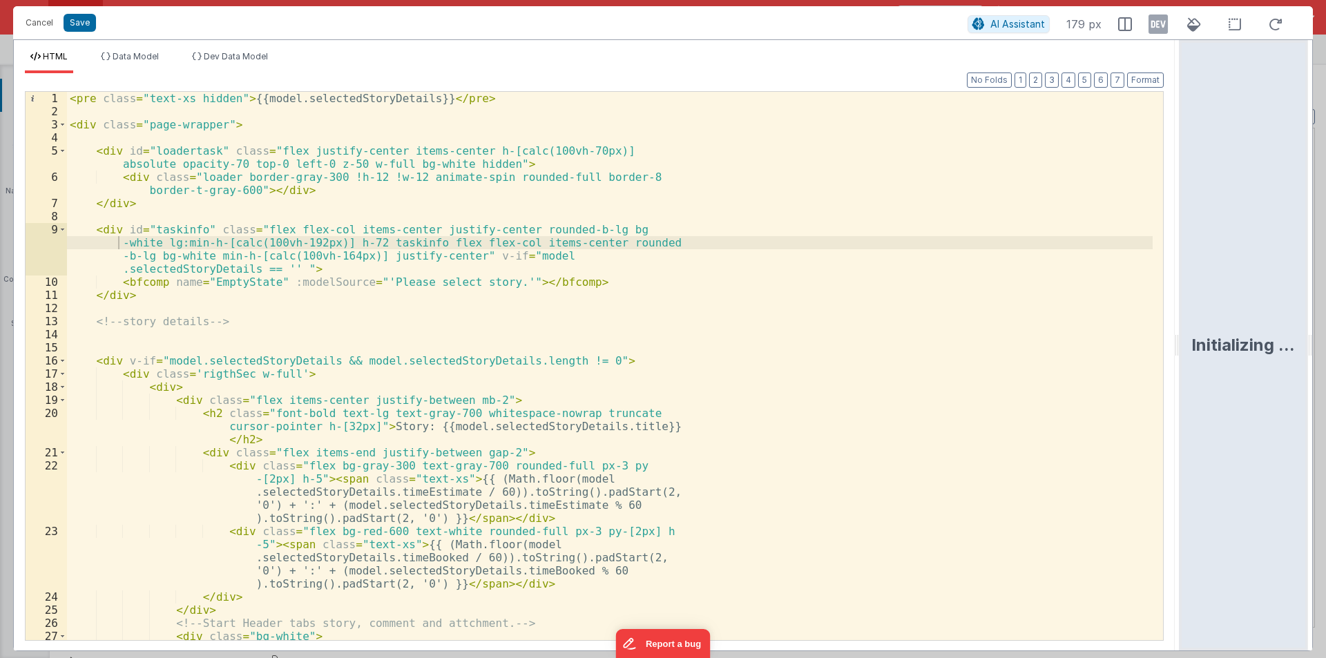
drag, startPoint x: 659, startPoint y: 345, endPoint x: 1325, endPoint y: 363, distance: 666.6
click at [1325, 363] on html "Cancel Save AI Assistant 179 px HTML Data Model Dev Data Model Format 7 6 5 4 3…" at bounding box center [663, 329] width 1326 height 658
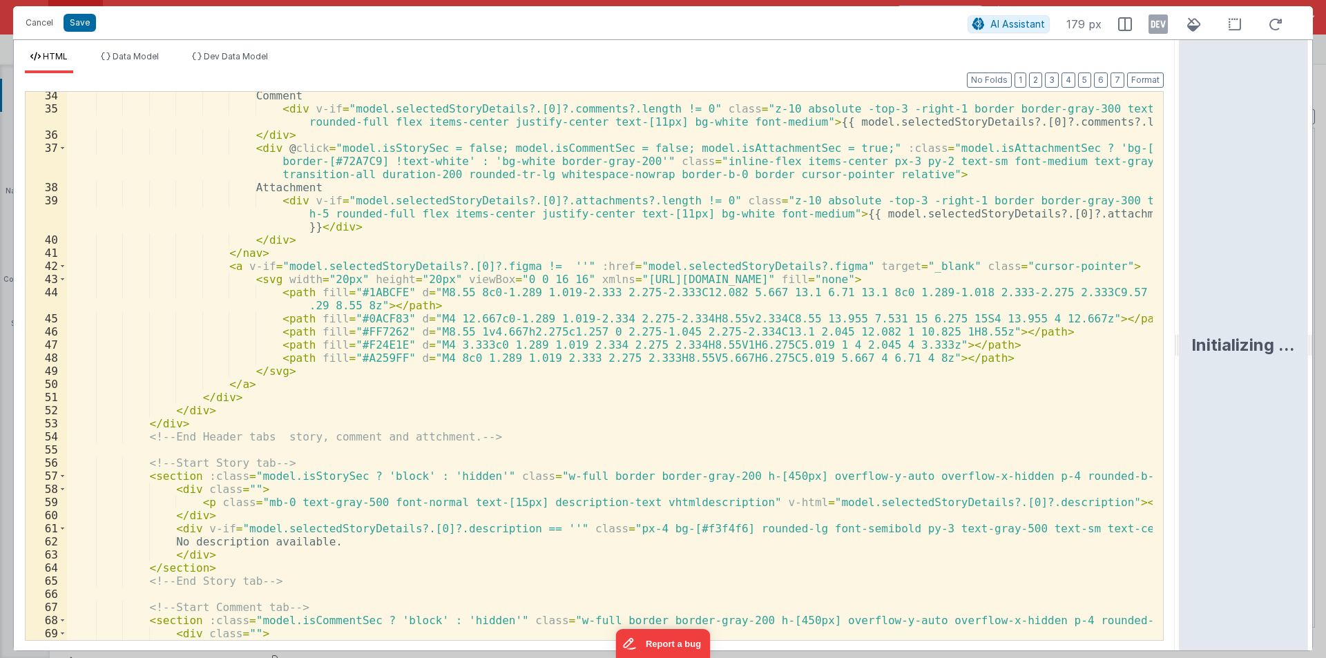
scroll to position [362, 0]
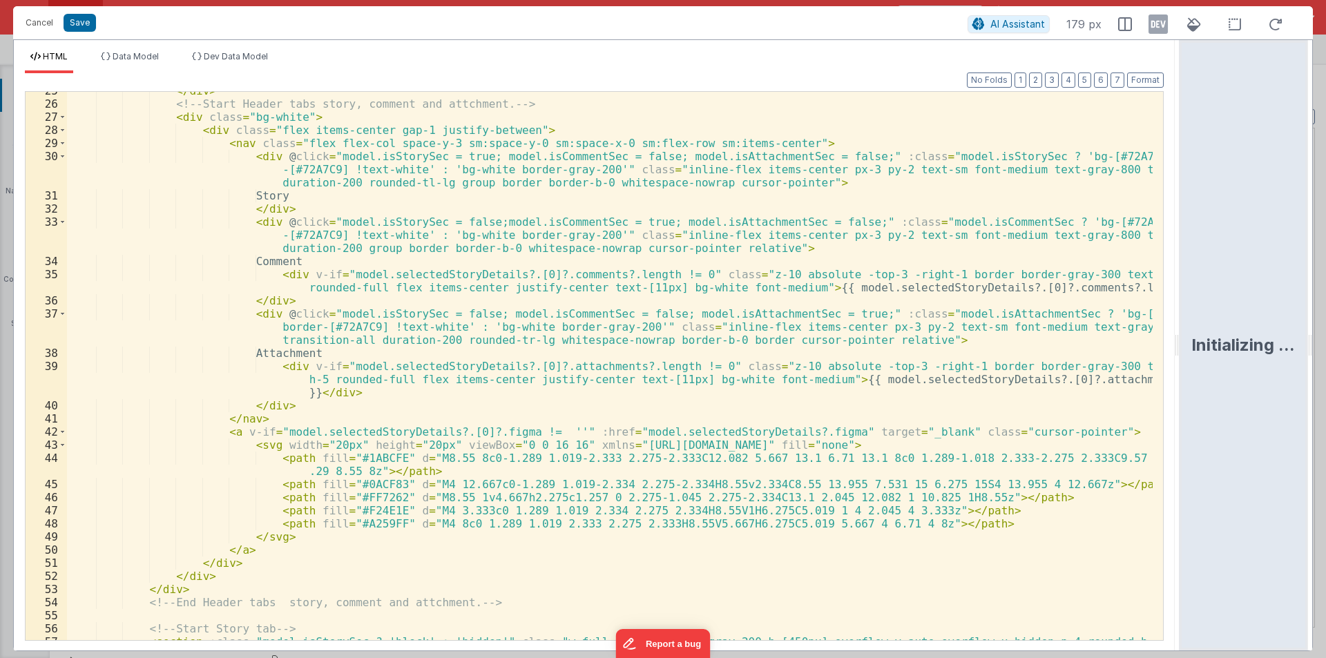
click at [1012, 377] on div "</ div > <!-- Start Header tabs story, comment and attchment. --> < div class =…" at bounding box center [609, 371] width 1085 height 574
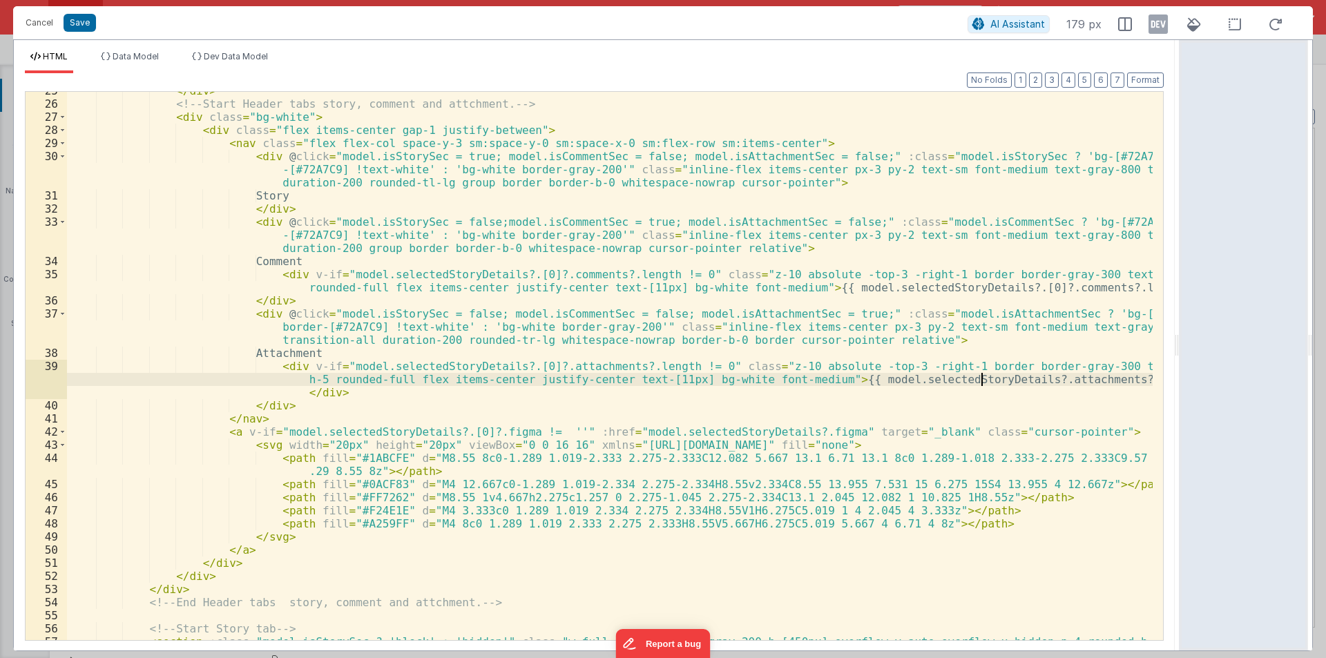
click at [985, 287] on div "</ div > <!-- Start Header tabs story, comment and attchment. --> < div class =…" at bounding box center [609, 371] width 1085 height 574
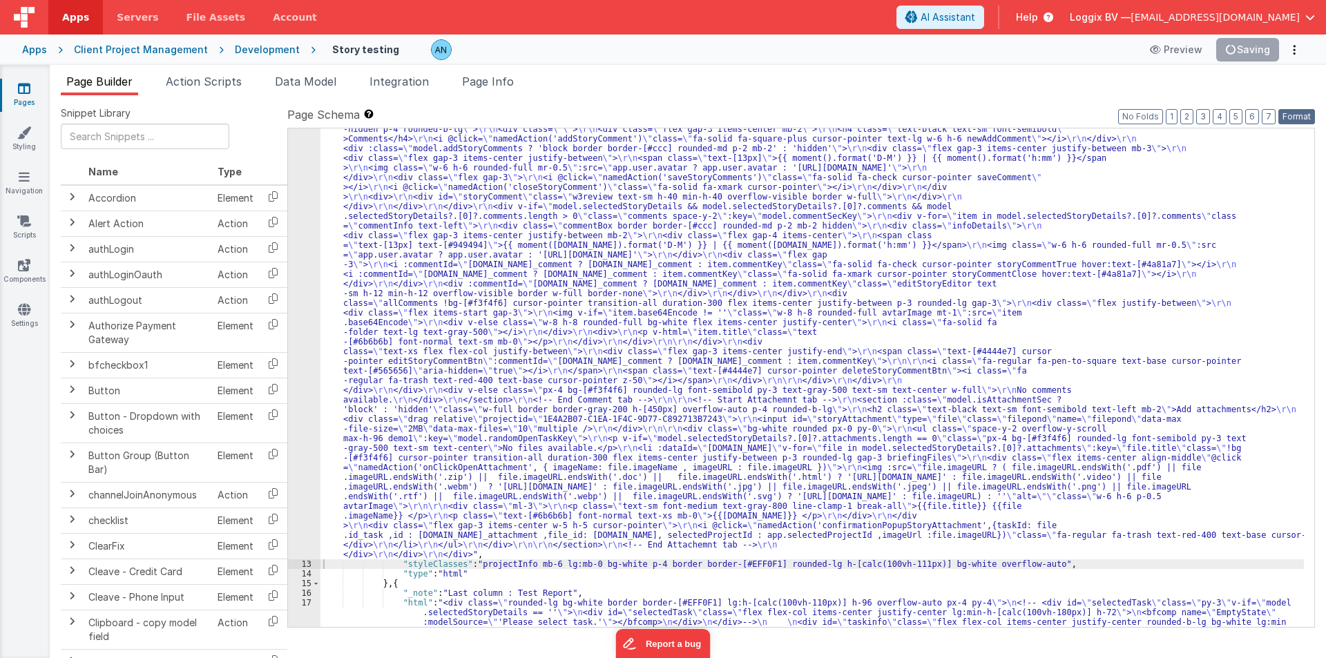
click at [1288, 116] on button "Format" at bounding box center [1296, 116] width 37 height 15
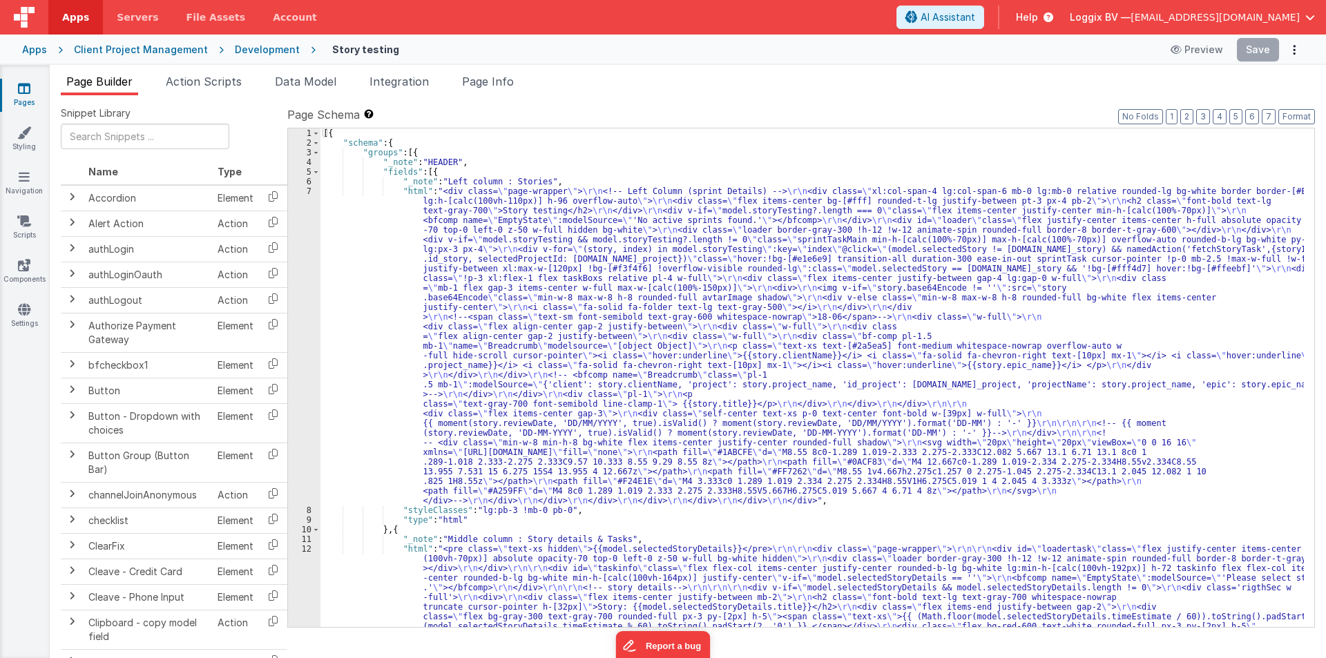
scroll to position [207, 0]
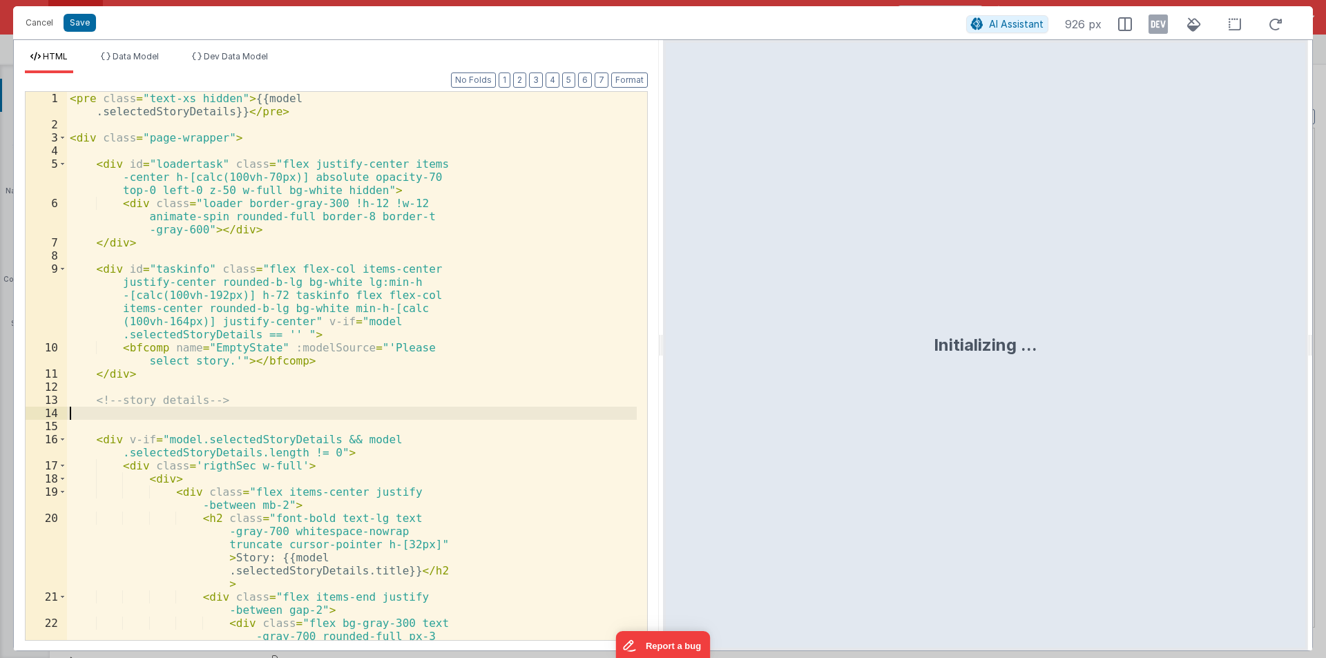
scroll to position [739, 0]
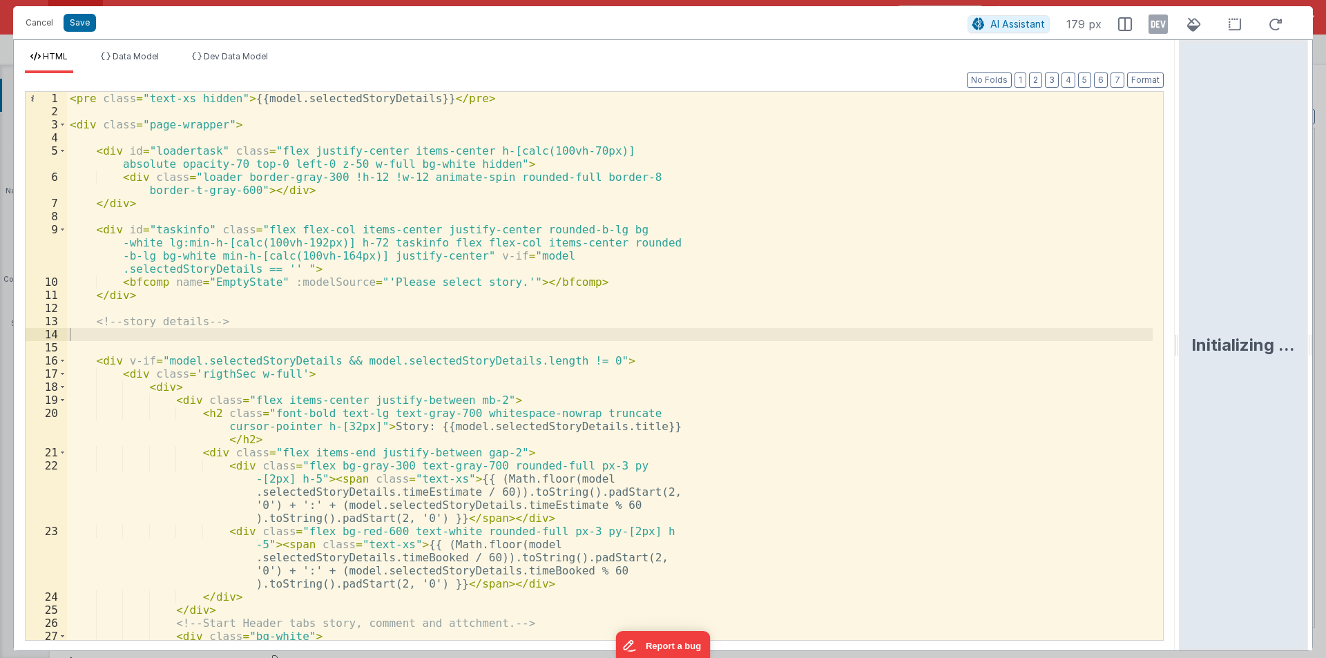
click at [1325, 345] on html "Cancel Save AI Assistant 179 px HTML Data Model Dev Data Model Format 7 6 5 4 3…" at bounding box center [663, 329] width 1326 height 658
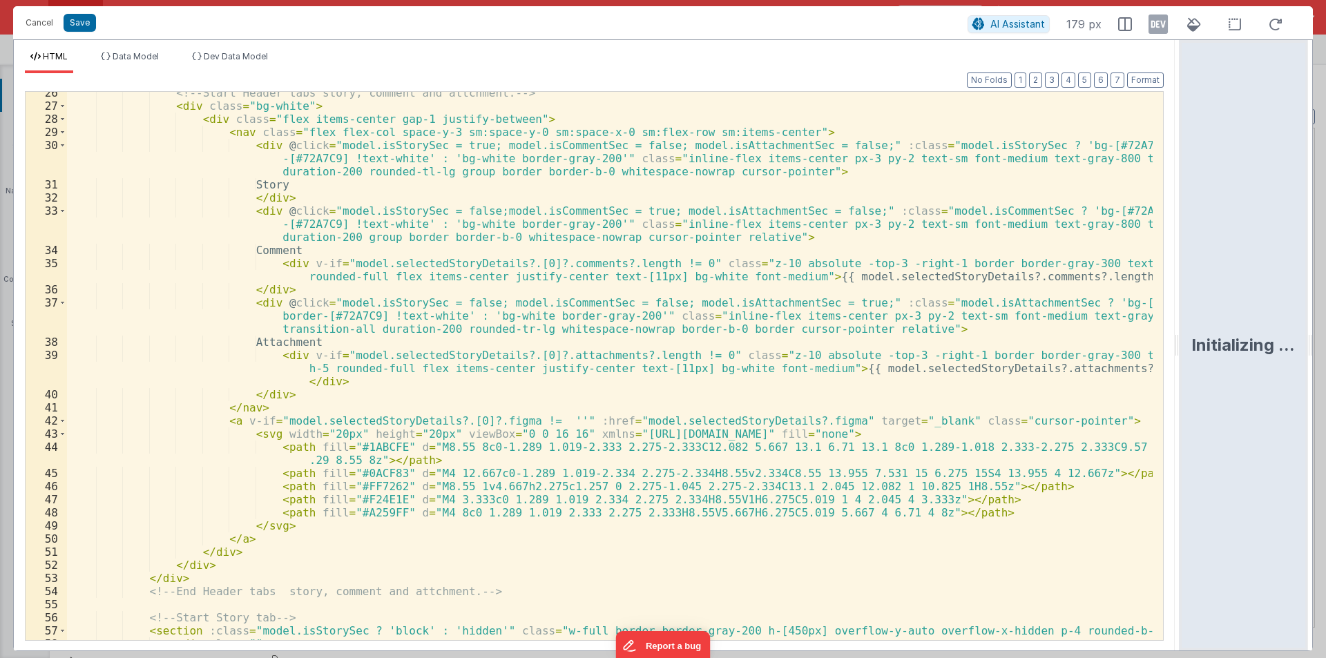
scroll to position [373, 0]
click at [958, 273] on div "<!-- Start Header tabs story, comment and attchment. --> < div class = "bg-whit…" at bounding box center [609, 373] width 1085 height 574
click at [1012, 276] on div "<!-- Start Header tabs story, comment and attchment. --> < div class = "bg-whit…" at bounding box center [609, 373] width 1085 height 574
click at [981, 367] on div "<!-- Start Header tabs story, comment and attchment. --> < div class = "bg-whit…" at bounding box center [609, 373] width 1085 height 574
click at [1053, 365] on div "<!-- Start Header tabs story, comment and attchment. --> < div class = "bg-whit…" at bounding box center [609, 373] width 1085 height 574
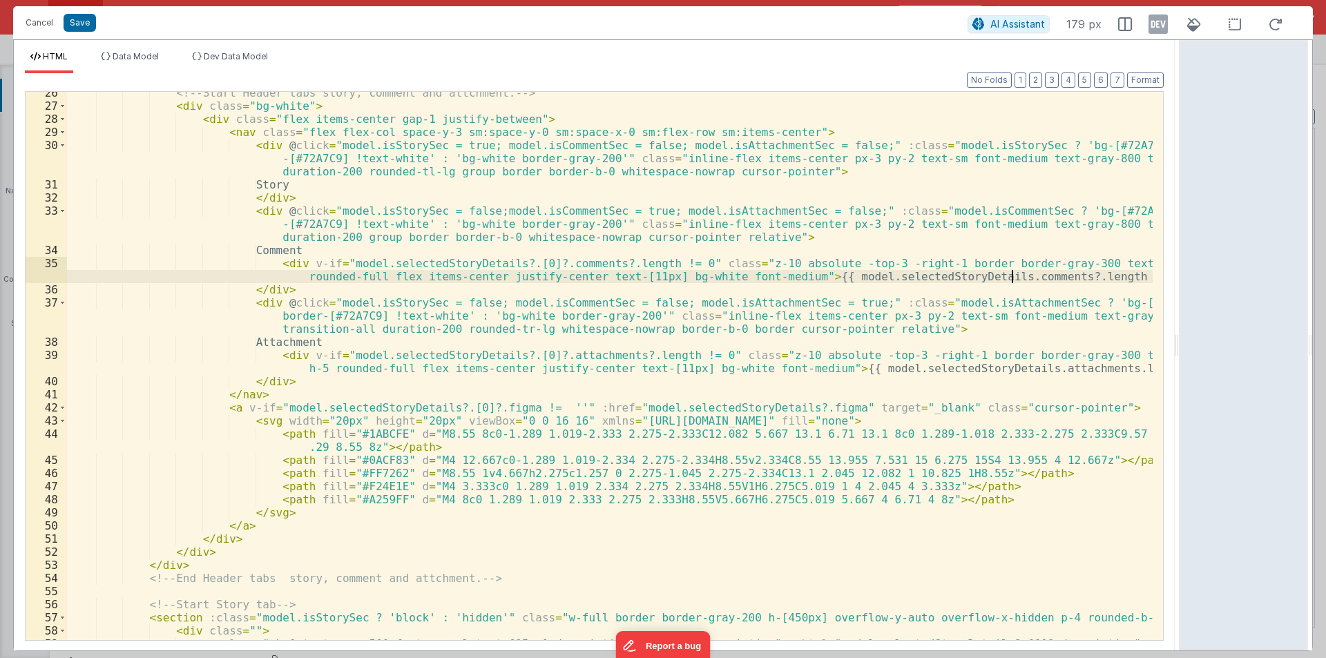
click at [1011, 273] on div "<!-- Start Header tabs story, comment and attchment. --> < div class = "bg-whit…" at bounding box center [609, 373] width 1085 height 574
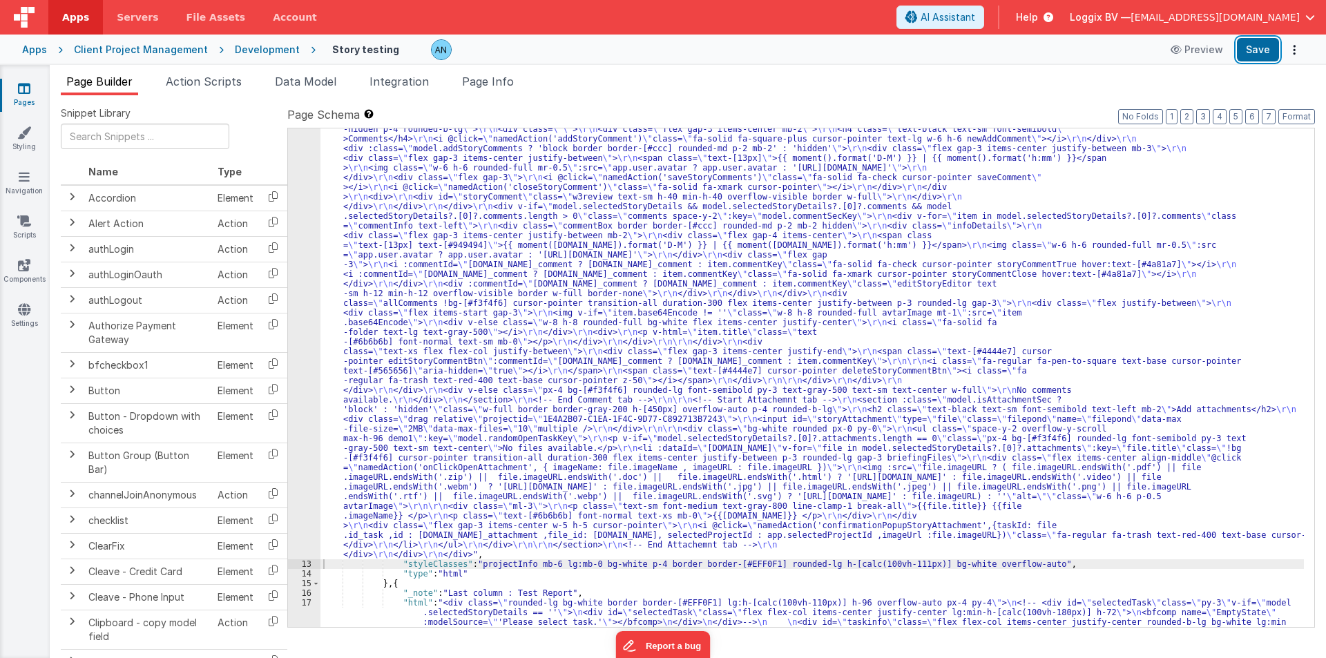
click at [1262, 42] on button "Save" at bounding box center [1258, 49] width 42 height 23
click at [1305, 113] on button "Format" at bounding box center [1296, 116] width 37 height 15
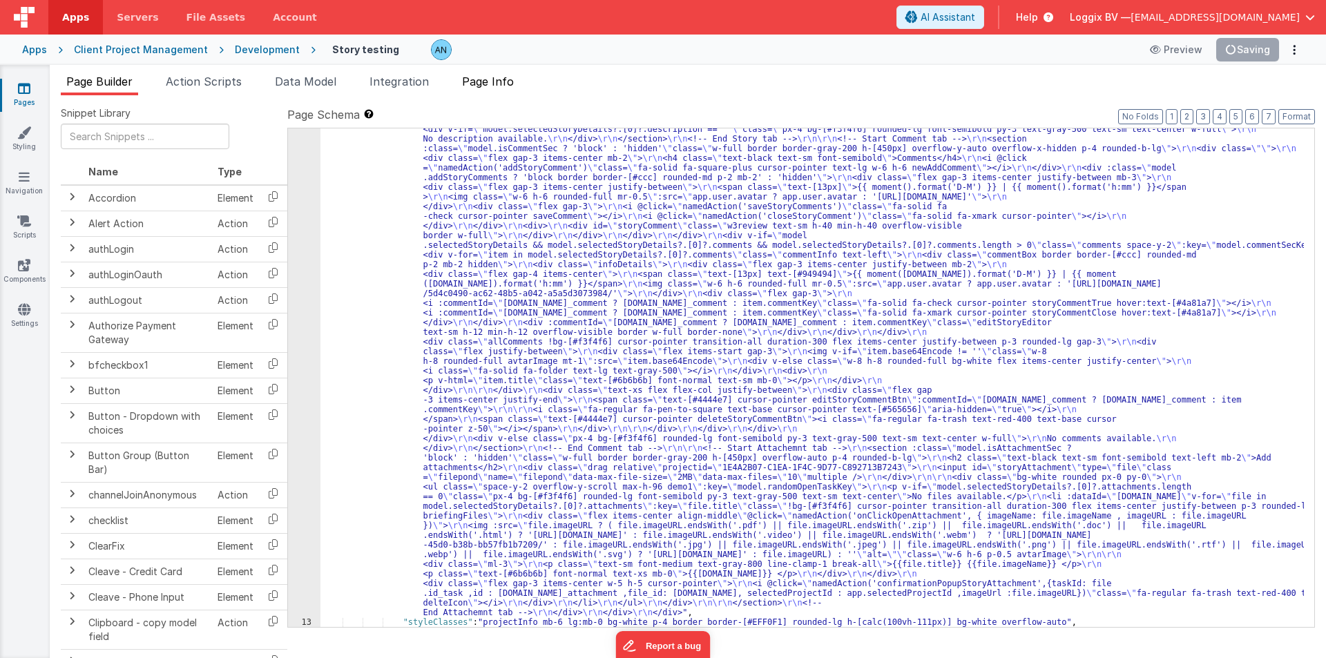
click at [487, 76] on span "Page Info" at bounding box center [488, 82] width 52 height 14
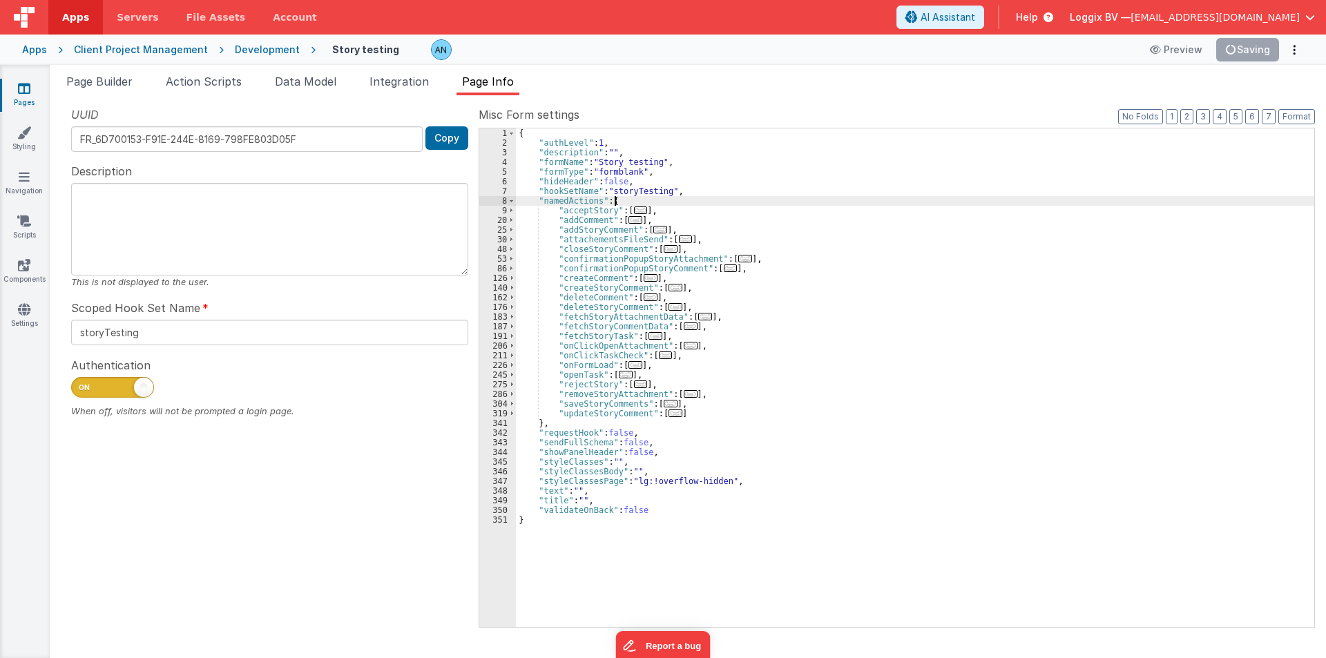
click at [693, 202] on div "{ "authLevel" : 1 , "description" : "" , "formName" : "Story testing" , "formTy…" at bounding box center [915, 387] width 798 height 518
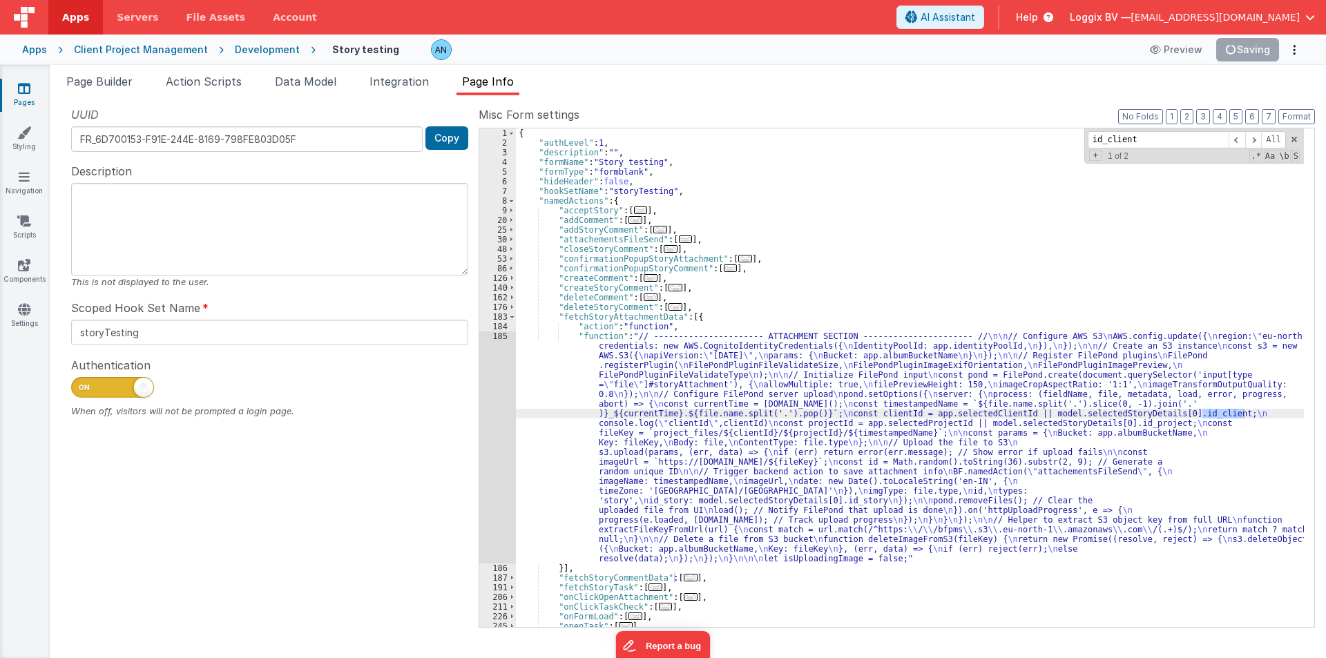
type input "id_client"
click at [492, 374] on div "185" at bounding box center [497, 447] width 37 height 232
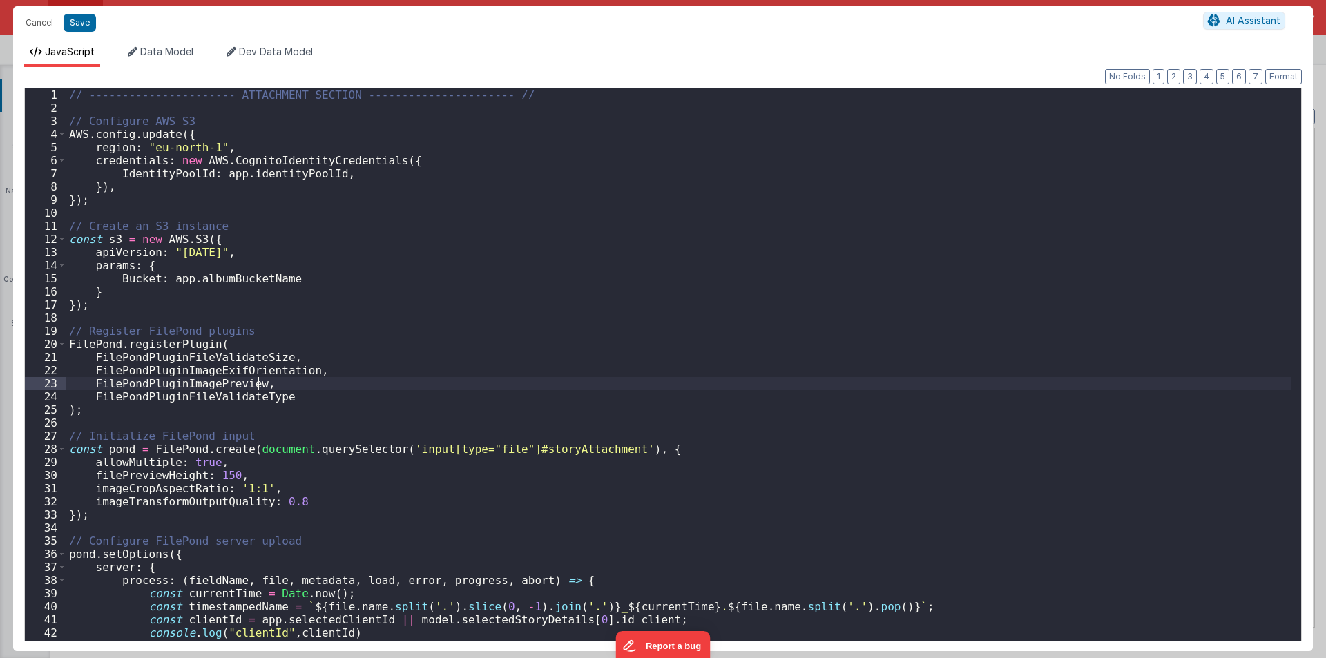
click at [492, 374] on div "// ---------------------- ATTACHMENT SECTION ---------------------- // // Confi…" at bounding box center [678, 377] width 1224 height 579
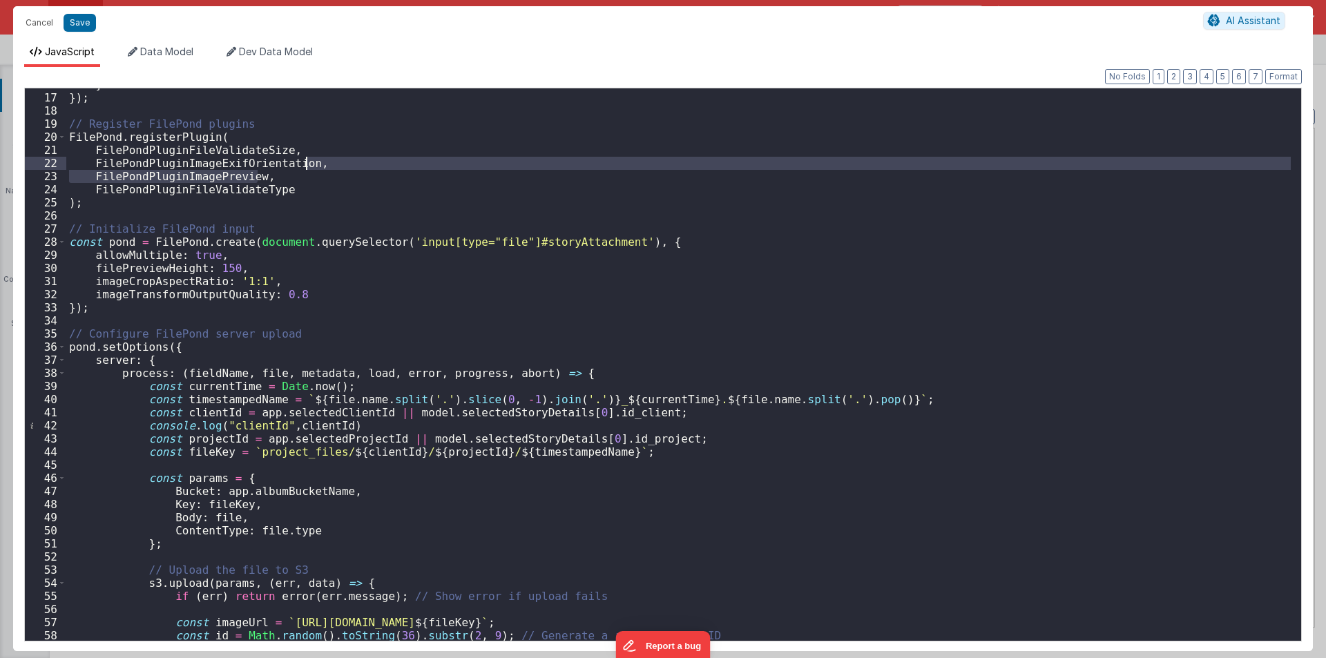
scroll to position [207, 0]
click at [462, 393] on div "} }) ; // Register FilePond plugins FilePond . registerPlugin ( FilePondPluginF…" at bounding box center [678, 367] width 1224 height 579
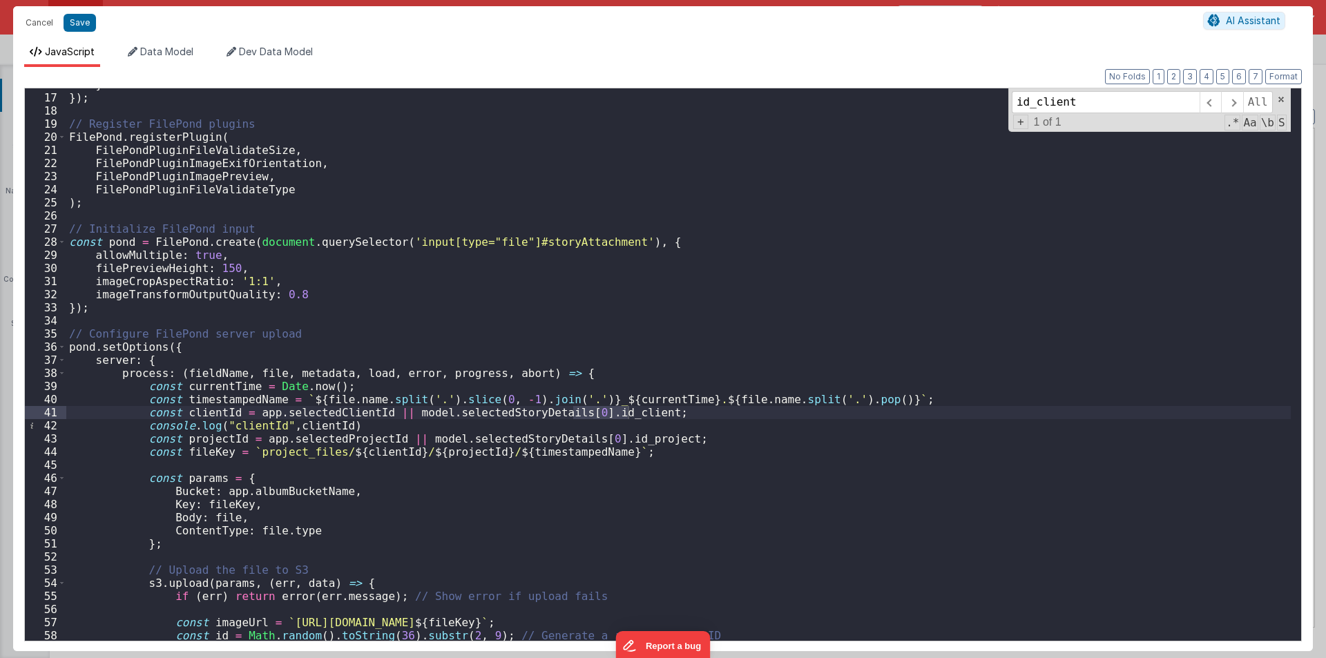
click at [513, 409] on div "} }) ; // Register FilePond plugins FilePond . registerPlugin ( FilePondPluginF…" at bounding box center [678, 367] width 1224 height 579
click at [568, 412] on div "} }) ; // Register FilePond plugins FilePond . registerPlugin ( FilePondPluginF…" at bounding box center [678, 367] width 1224 height 579
click at [578, 438] on div "} }) ; // Register FilePond plugins FilePond . registerPlugin ( FilePondPluginF…" at bounding box center [678, 367] width 1224 height 579
click at [1082, 97] on input "id_client" at bounding box center [1106, 102] width 188 height 22
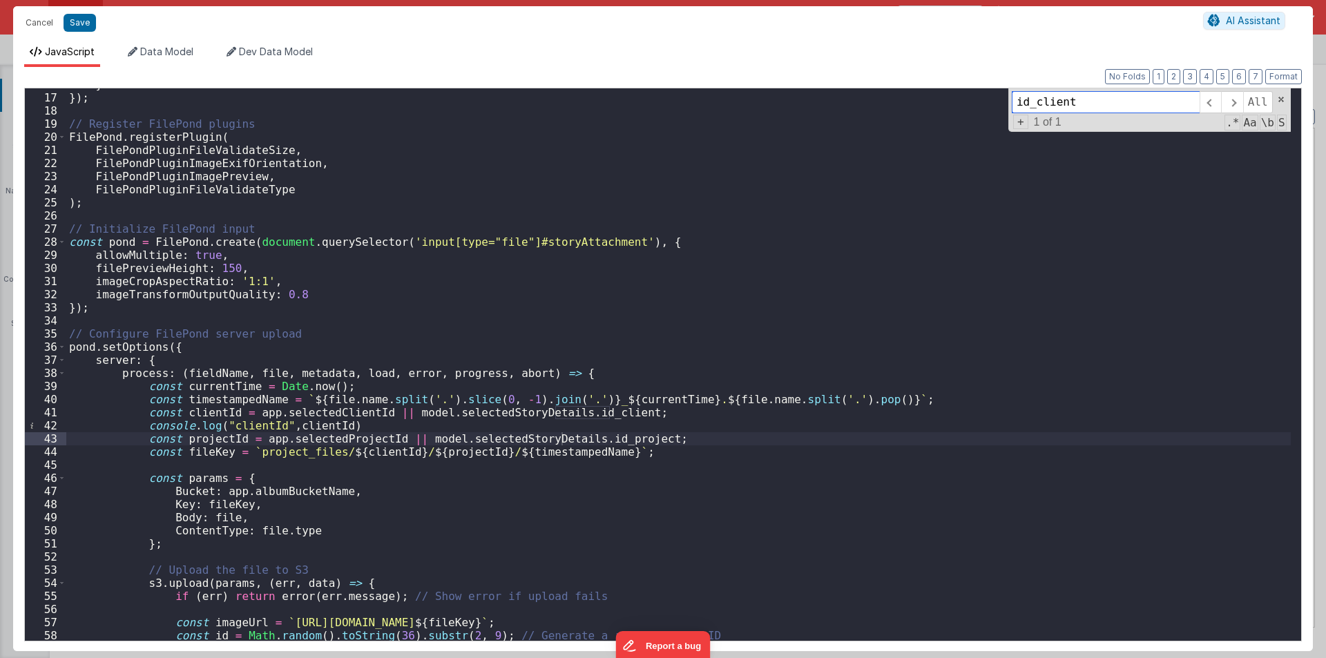
drag, startPoint x: 1076, startPoint y: 99, endPoint x: 965, endPoint y: 105, distance: 111.3
click at [965, 105] on div "} }) ; // Register FilePond plugins FilePond . registerPlugin ( FilePondPluginF…" at bounding box center [678, 364] width 1224 height 552
paste input "selectedStoryDetails"
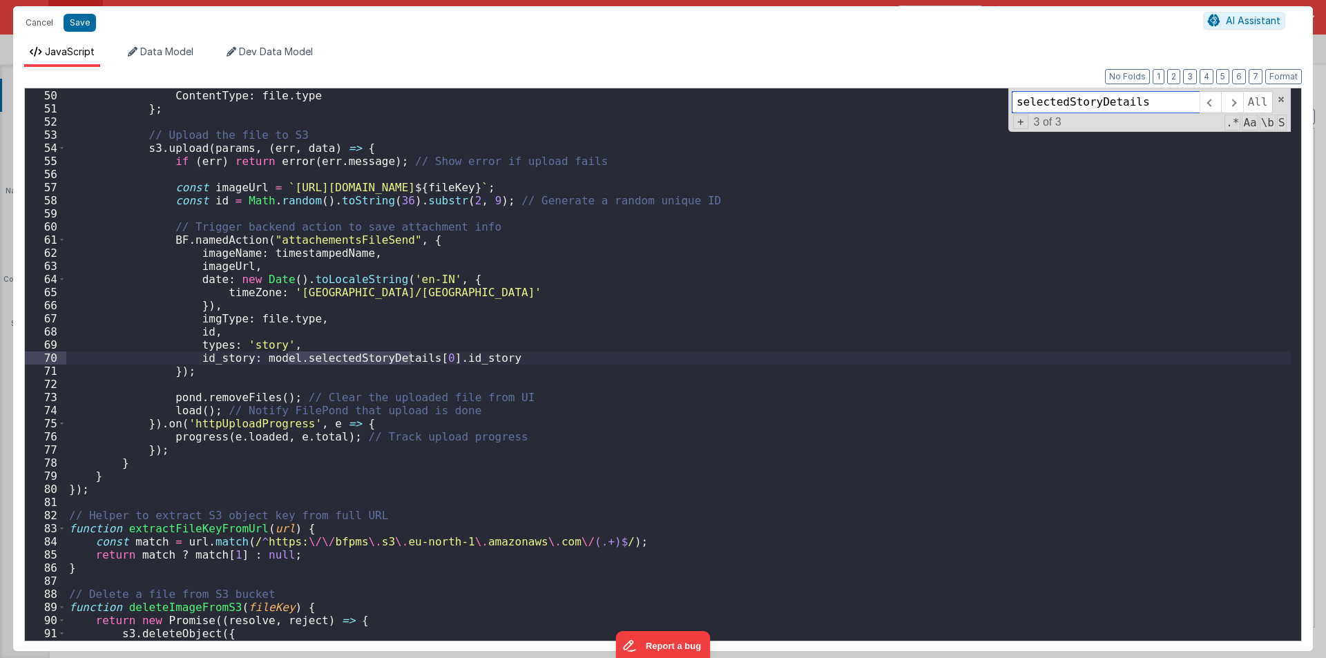
scroll to position [642, 0]
type input "selectedStoryDetails"
click at [431, 356] on div "Body : file , ContentType : file . type } ; // Upload the file to S3 s3 . uploa…" at bounding box center [678, 365] width 1224 height 579
click at [1053, 105] on input "selectedStoryDetails" at bounding box center [1106, 102] width 188 height 22
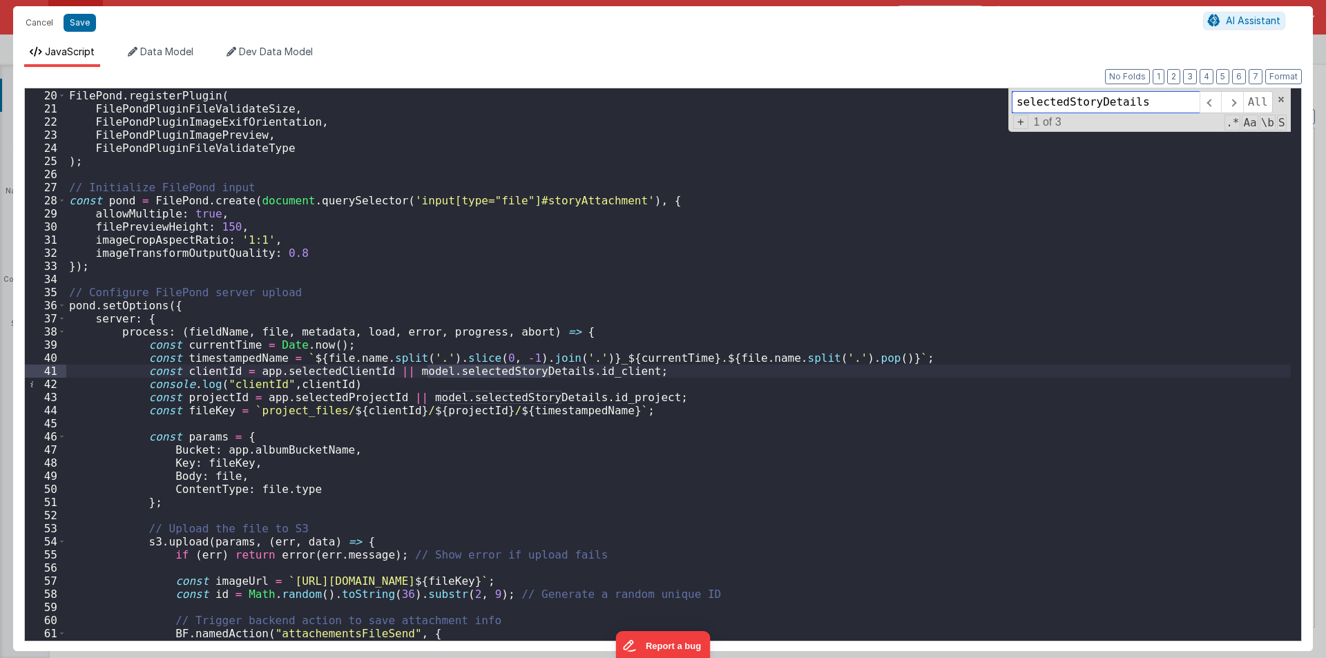
scroll to position [249, 0]
click at [78, 25] on button "Save" at bounding box center [80, 23] width 32 height 18
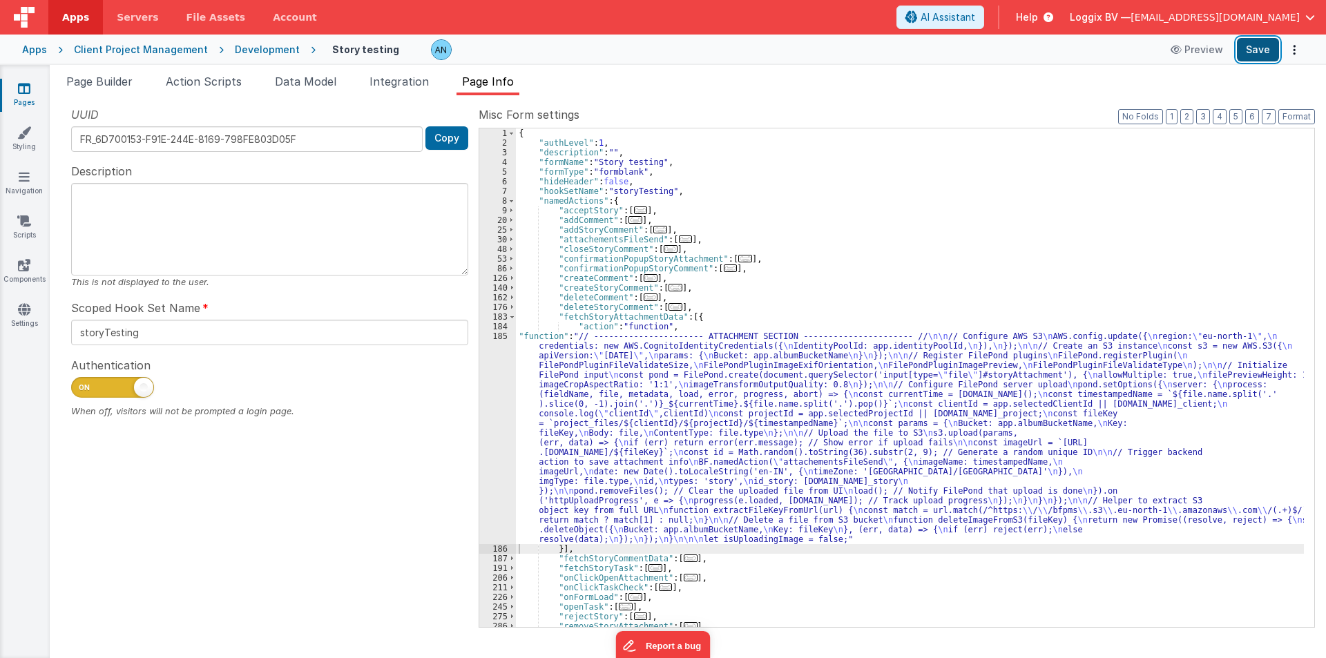
click at [1253, 46] on button "Save" at bounding box center [1258, 49] width 42 height 23
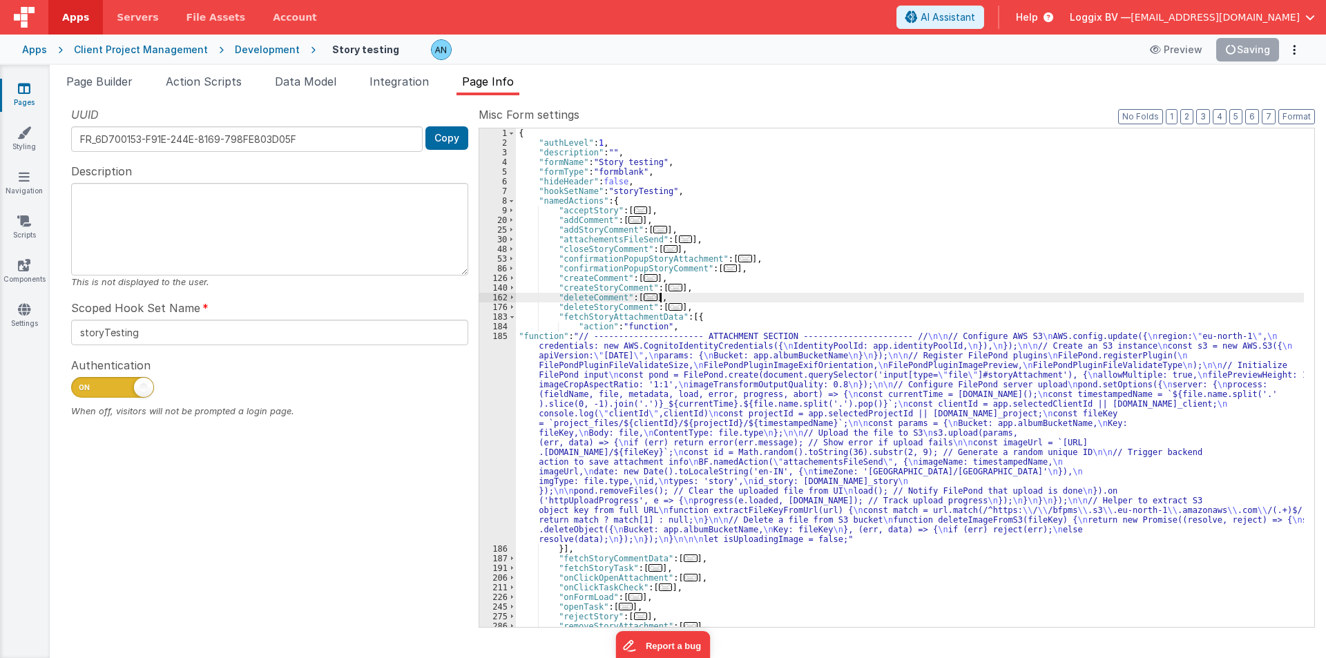
click at [899, 298] on div "{ "authLevel" : 1 , "description" : "" , "formName" : "Story testing" , "formTy…" at bounding box center [910, 387] width 788 height 518
paste input "selectedStoryDetails"
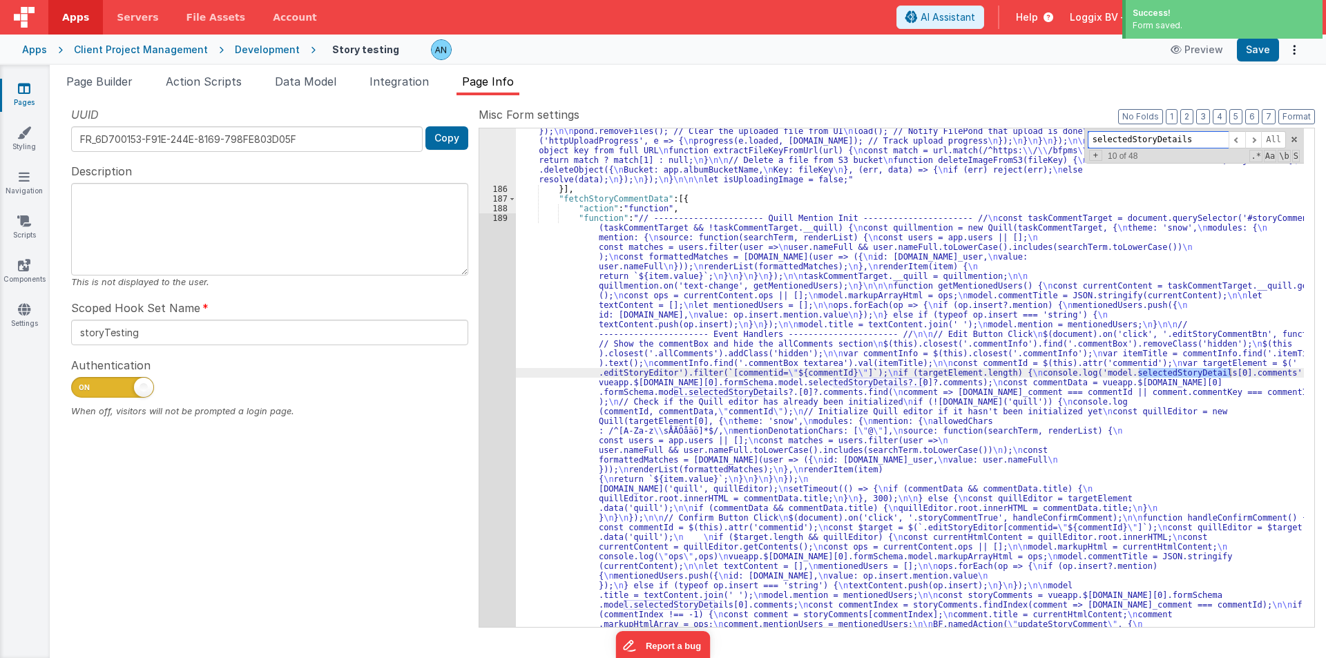
scroll to position [360, 0]
type input "selectedStoryDetails[0]"
click at [496, 268] on div "189" at bounding box center [497, 488] width 37 height 551
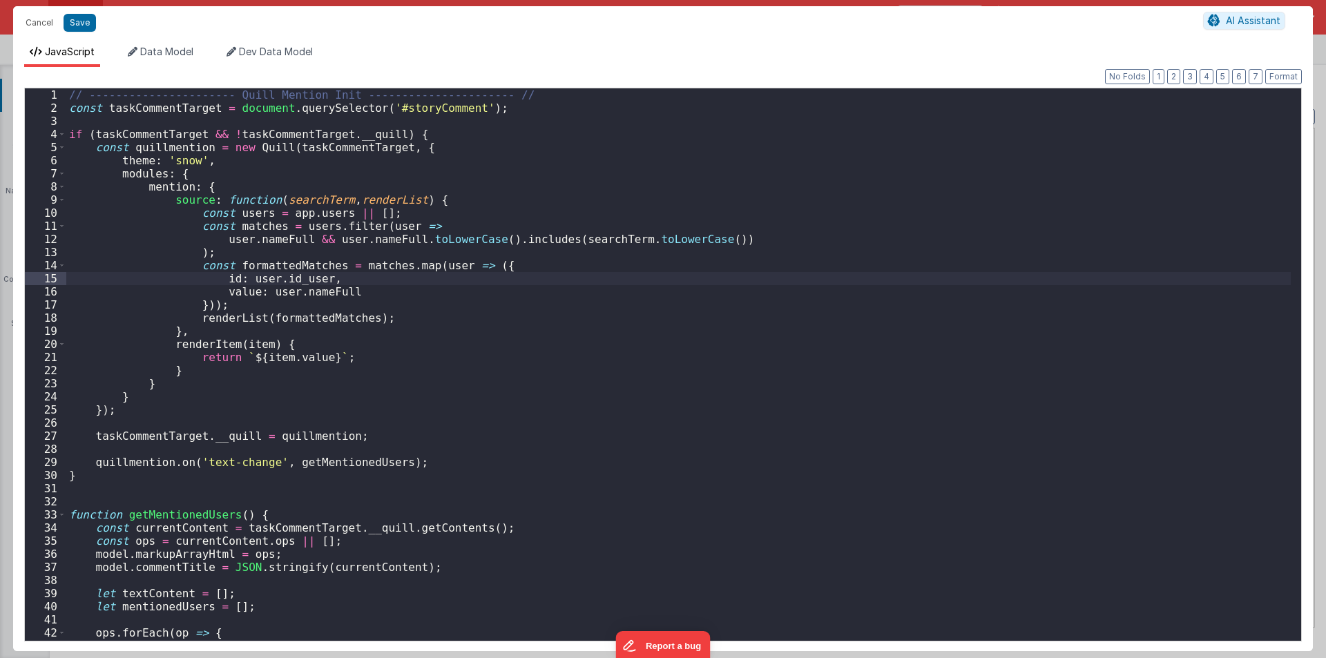
click at [548, 275] on div "// ---------------------- Quill Mention Init ---------------------- // const ta…" at bounding box center [678, 377] width 1224 height 579
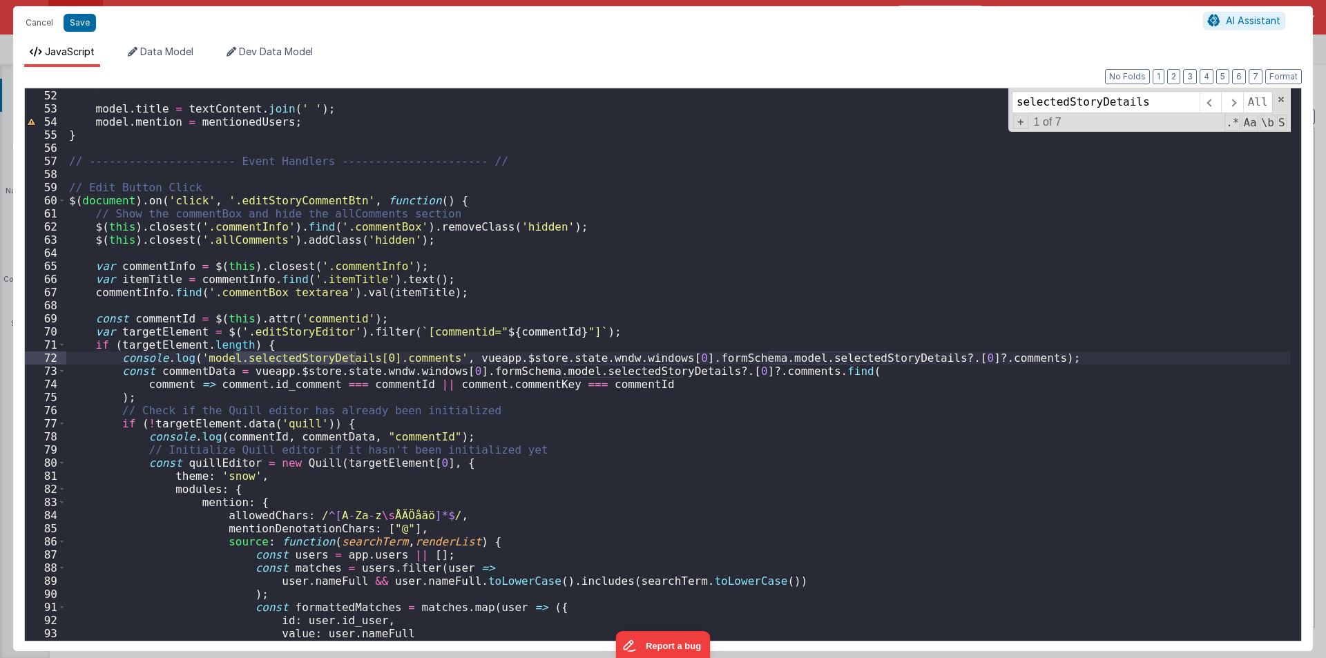
scroll to position [668, 0]
type input "selectedStoryDetails"
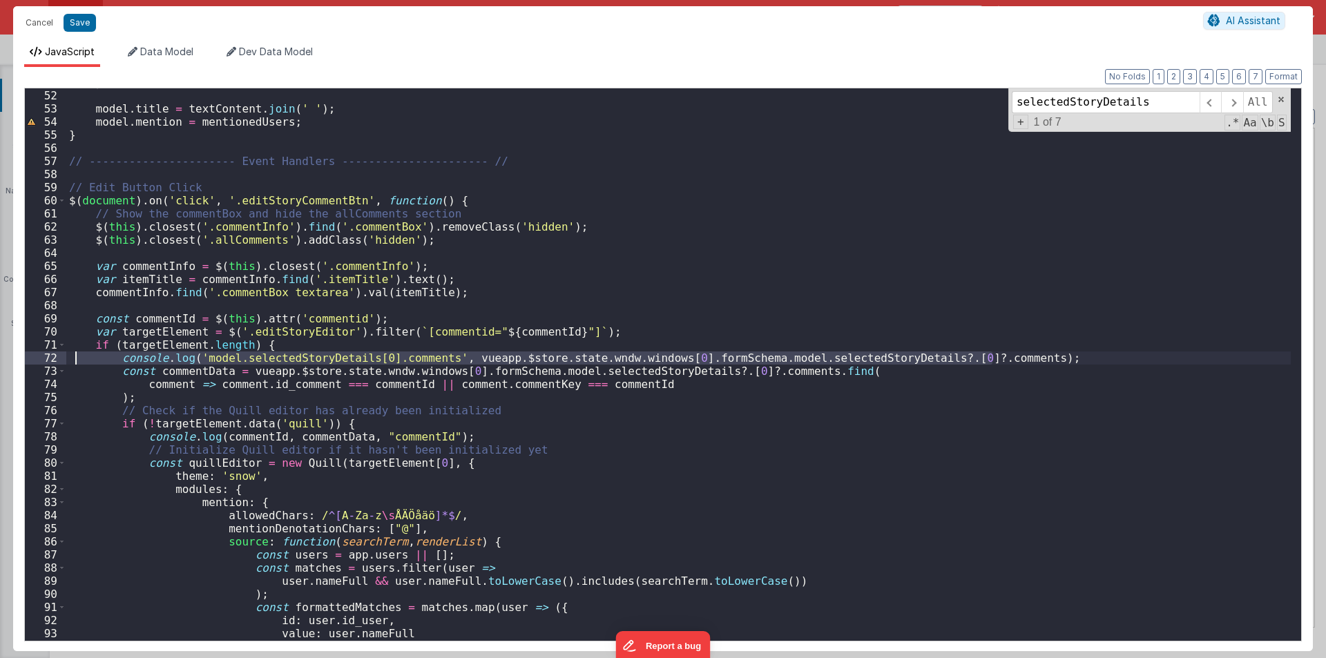
drag, startPoint x: 998, startPoint y: 356, endPoint x: 73, endPoint y: 363, distance: 924.6
click at [73, 363] on div "}) ; model . title = textContent . join ( ' ' ) ; model . mention = mentionedUs…" at bounding box center [678, 365] width 1224 height 579
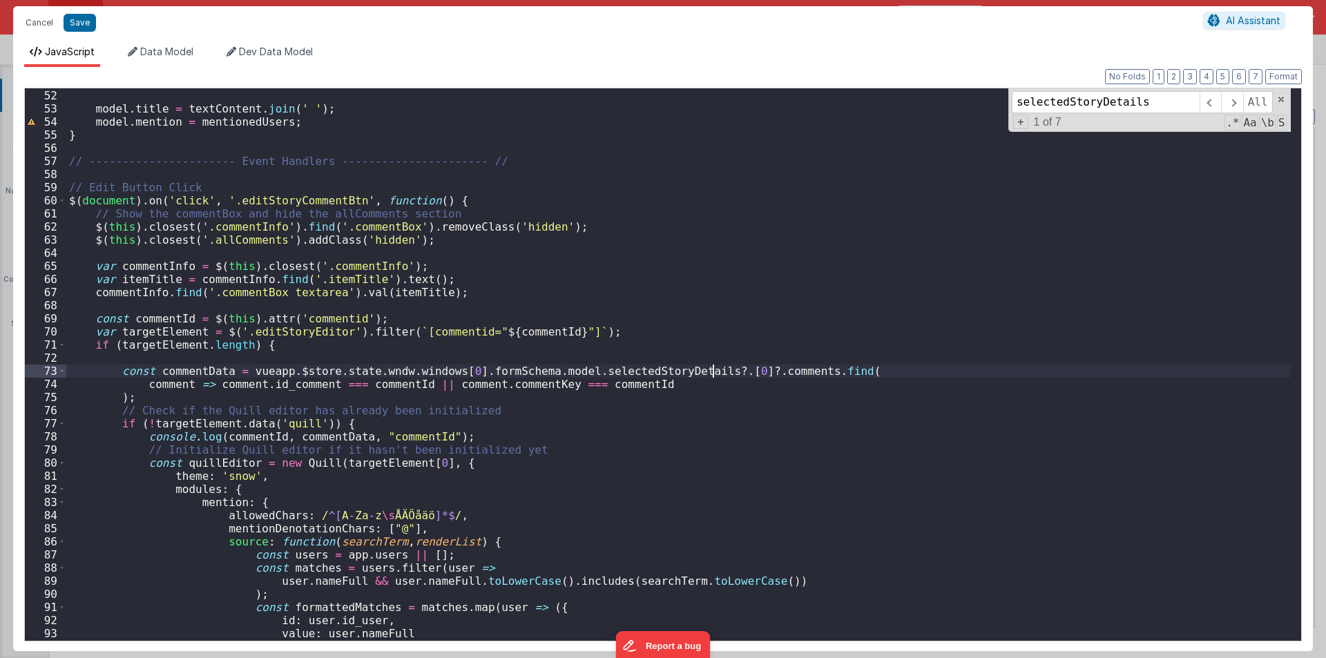
click at [713, 370] on div "}) ; model . title = textContent . join ( ' ' ) ; model . mention = mentionedUs…" at bounding box center [678, 365] width 1224 height 579
click at [1101, 98] on input "selectedStoryDetails" at bounding box center [1106, 102] width 188 height 22
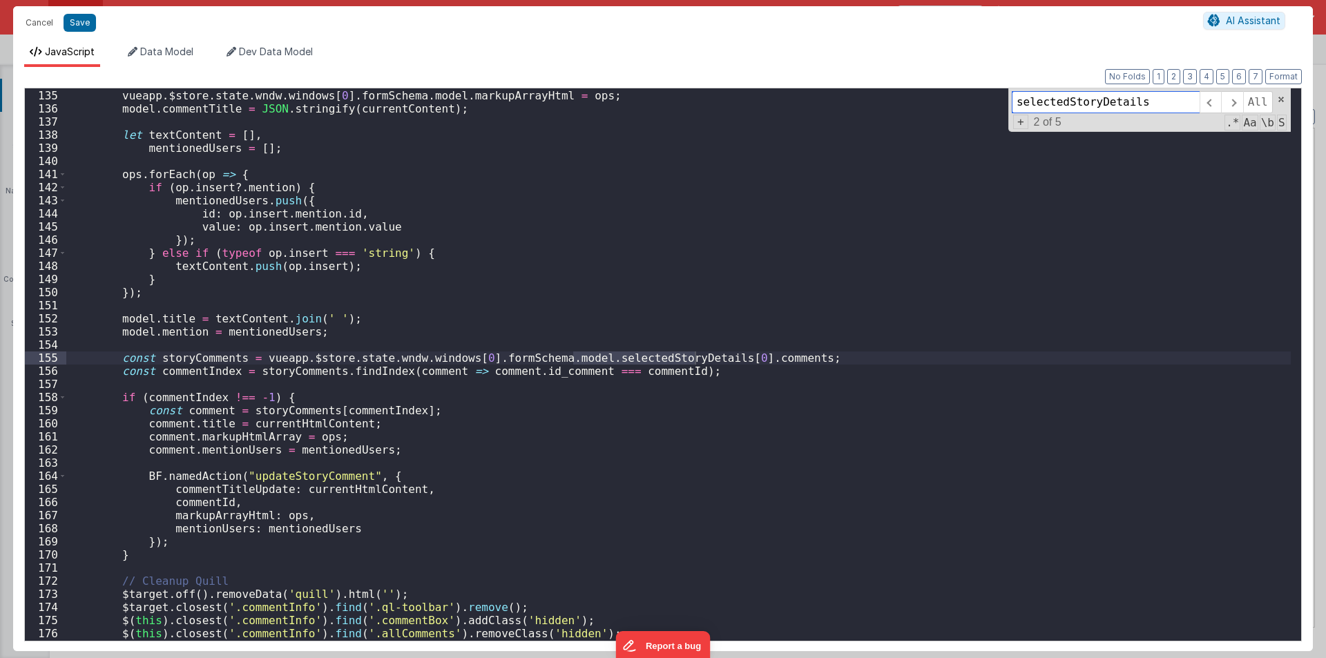
scroll to position [1757, 0]
click at [716, 356] on div "console . log ( "ops" , ops ) vueapp . $store . state . wndw . windows [ 0 ] . …" at bounding box center [678, 365] width 1224 height 579
click at [1130, 97] on input "selectedStoryDetails" at bounding box center [1106, 102] width 188 height 22
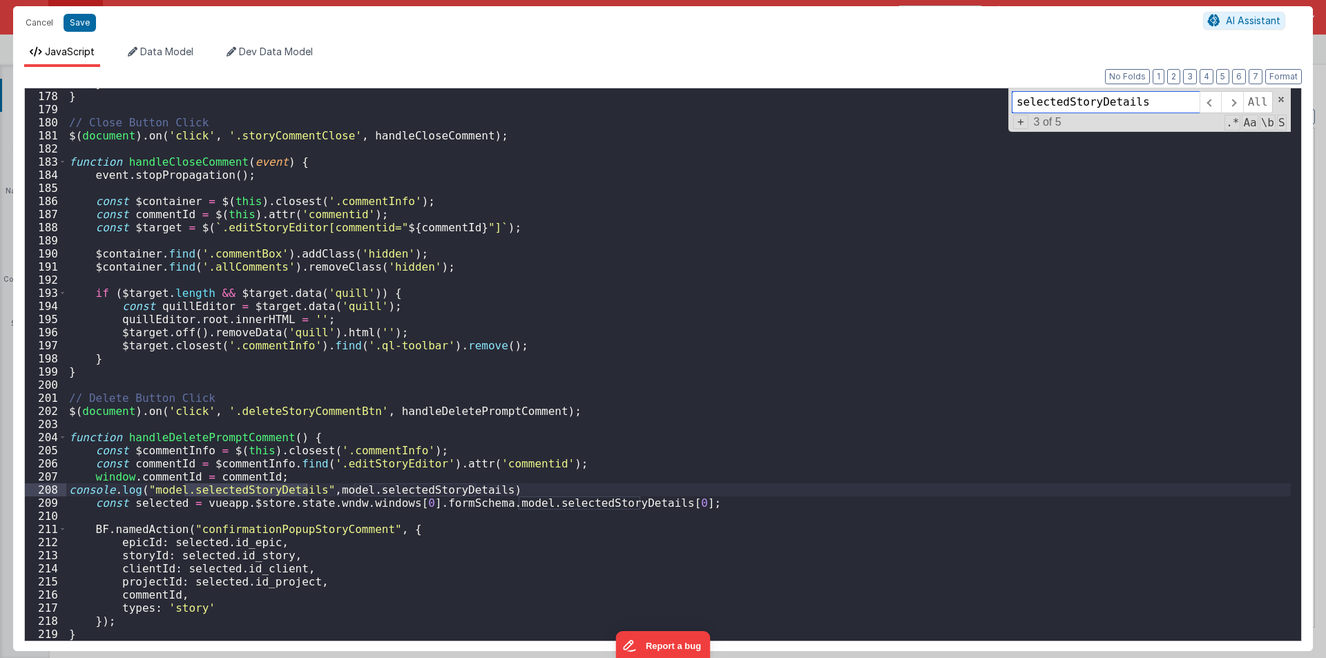
scroll to position [2321, 0]
drag, startPoint x: 492, startPoint y: 492, endPoint x: 17, endPoint y: 492, distance: 475.1
click at [17, 492] on div "Format 7 6 5 4 3 2 1 No Folds 177 178 179 180 181 182 183 184 185 186 187 188 1…" at bounding box center [663, 359] width 1300 height 584
click at [659, 501] on div "} } // Close Button Click $ ( document ) . on ( 'click' , '.storyCommentClose' …" at bounding box center [678, 366] width 1224 height 579
click at [1173, 98] on input "selectedStoryDetails" at bounding box center [1106, 102] width 188 height 22
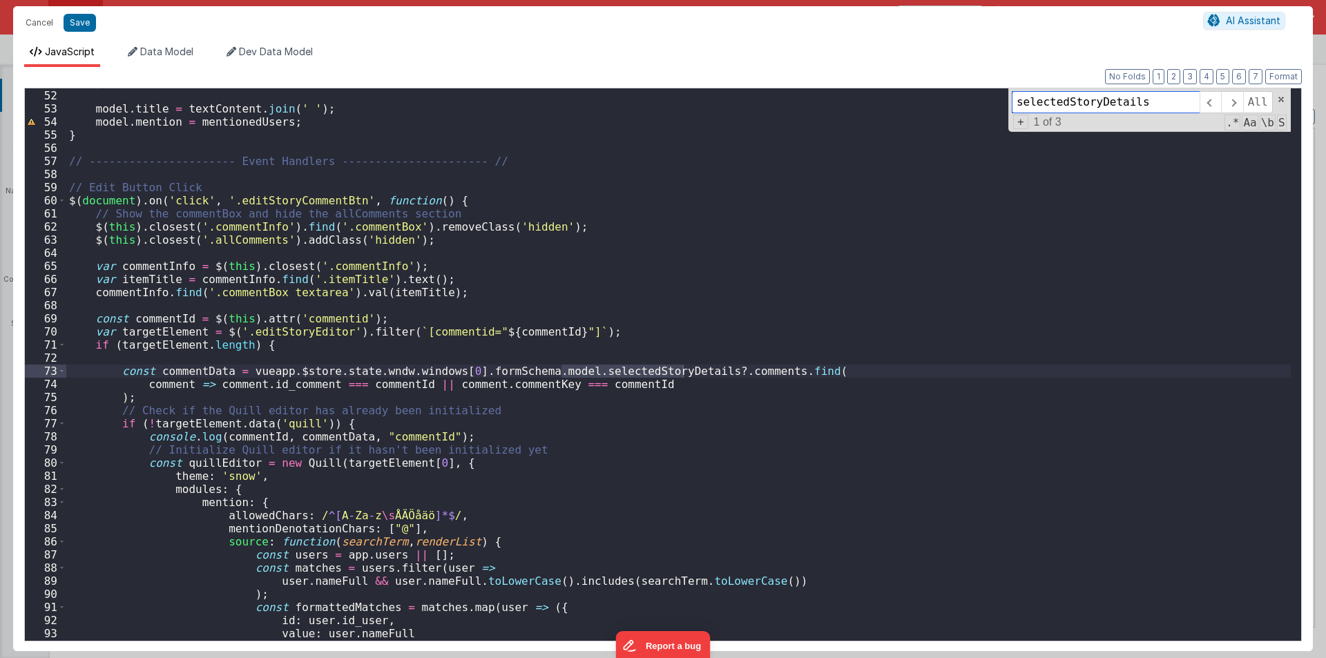
scroll to position [668, 0]
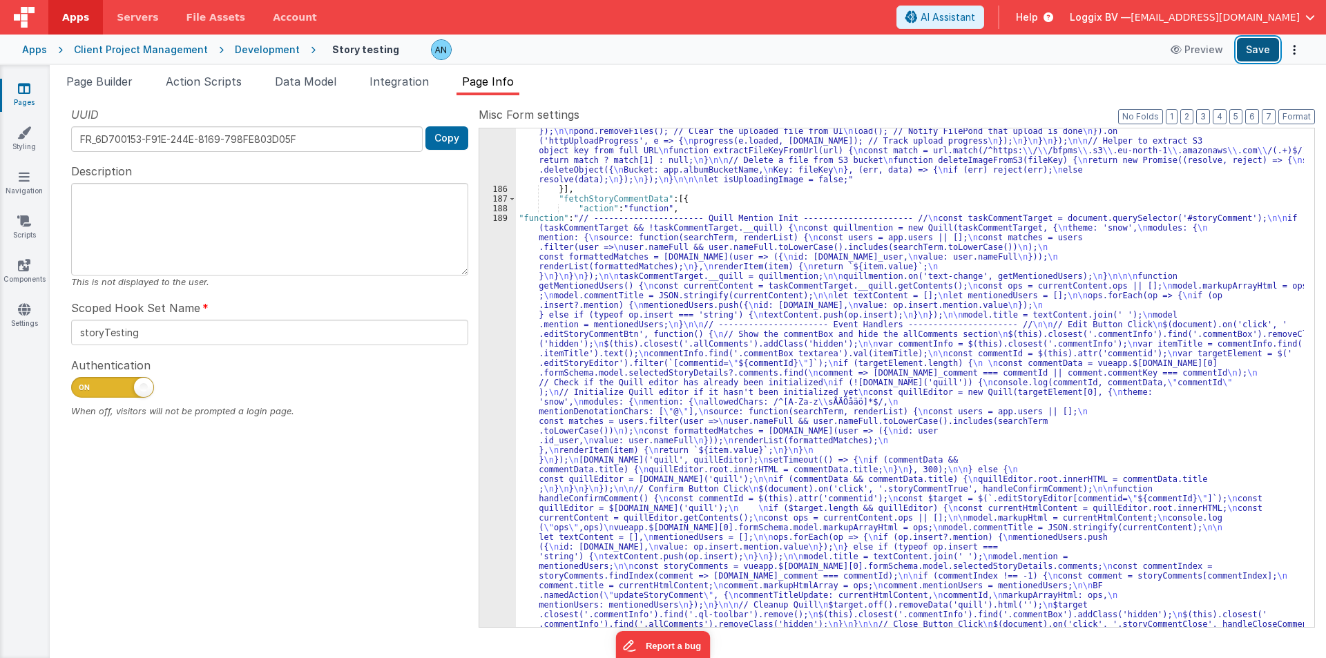
click at [1254, 48] on button "Save" at bounding box center [1258, 49] width 42 height 23
click at [1300, 115] on button "Format" at bounding box center [1296, 116] width 37 height 15
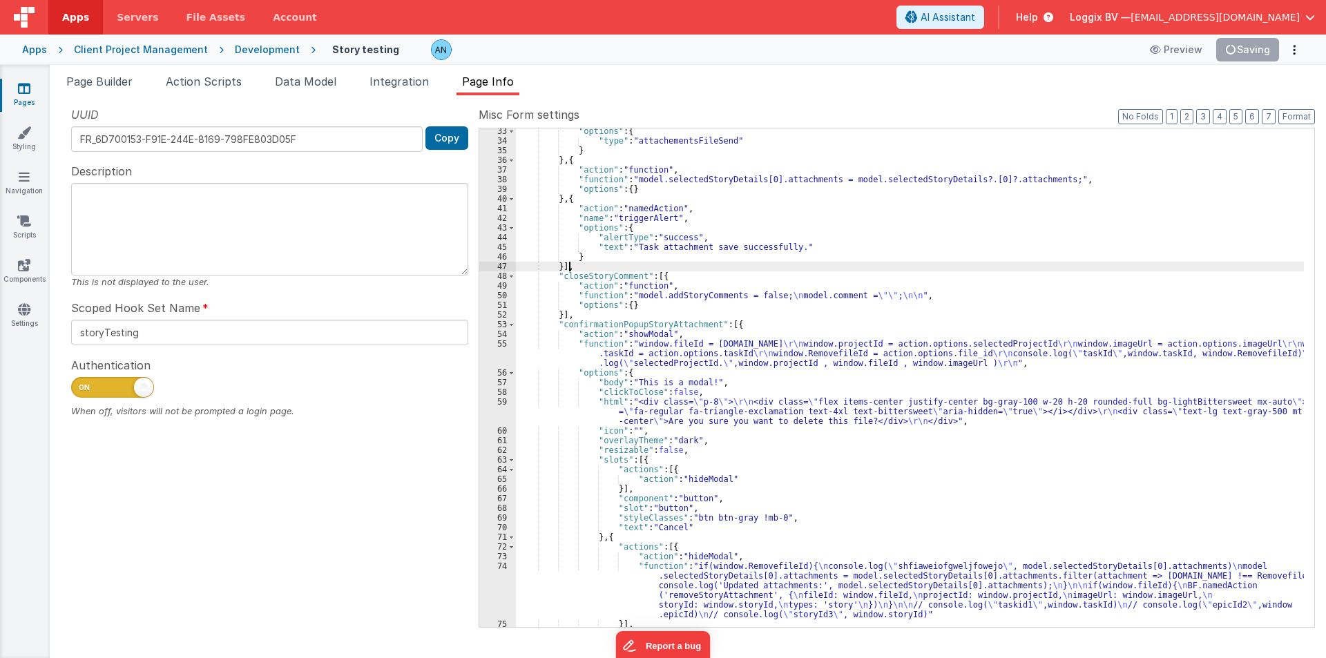
click at [782, 263] on div ""options" : { "type" : "attachementsFileSend" } } , { "action" : "function" , "…" at bounding box center [910, 385] width 788 height 518
paste input
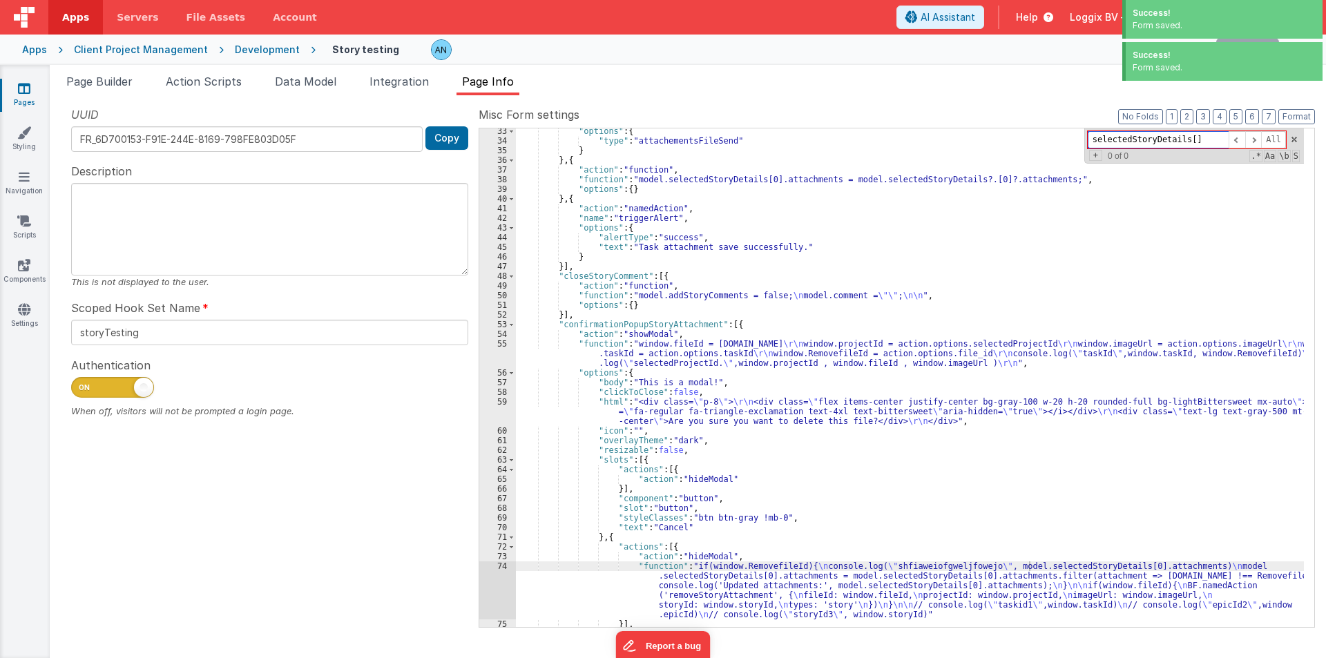
type input "selectedStoryDetails[0]"
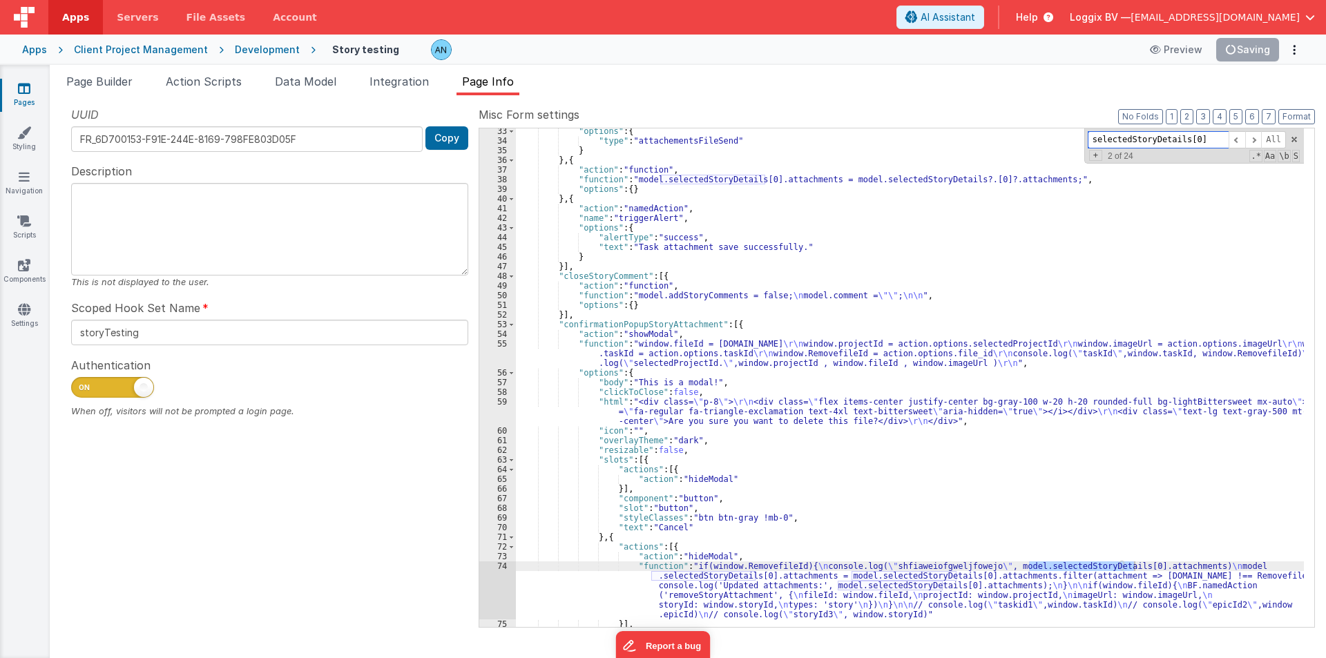
drag, startPoint x: 1217, startPoint y: 137, endPoint x: 1066, endPoint y: 137, distance: 151.2
click at [1066, 137] on div ""options" : { "type" : "attachementsFileSend" } } , { "action" : "function" , "…" at bounding box center [910, 377] width 788 height 499
click at [485, 577] on div "74" at bounding box center [497, 590] width 37 height 58
click at [485, 577] on div at bounding box center [663, 329] width 1326 height 658
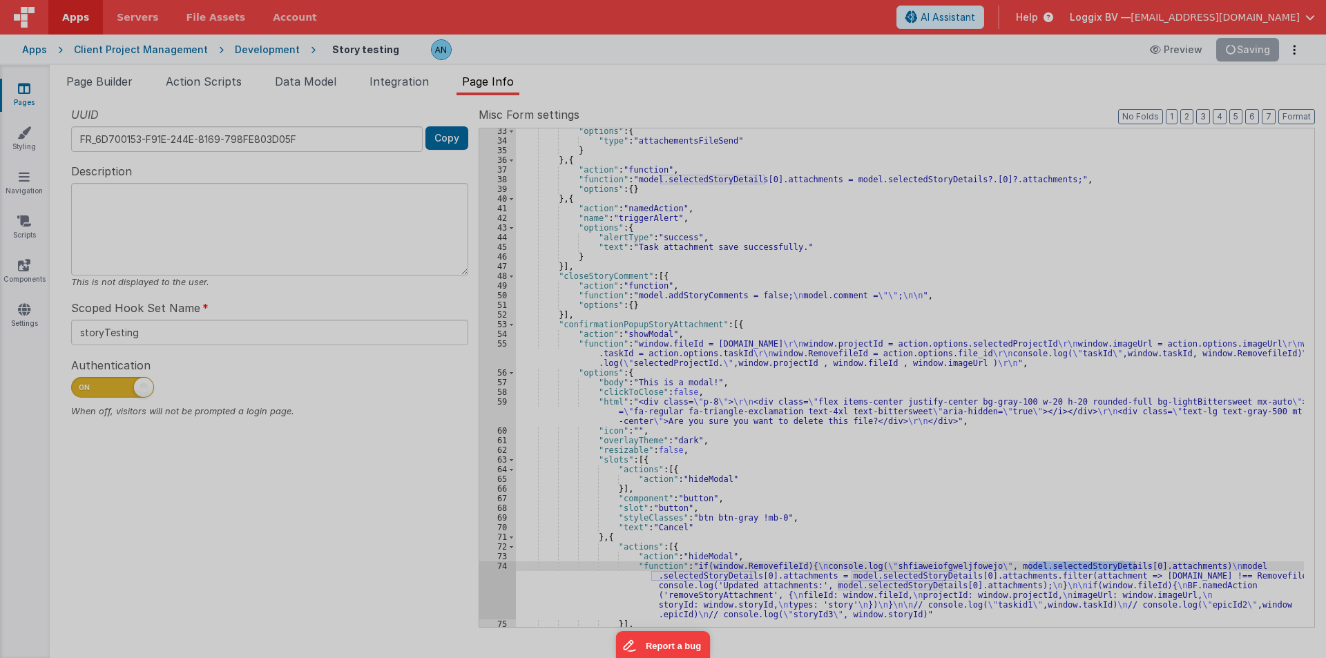
click at [485, 577] on div at bounding box center [663, 329] width 1326 height 658
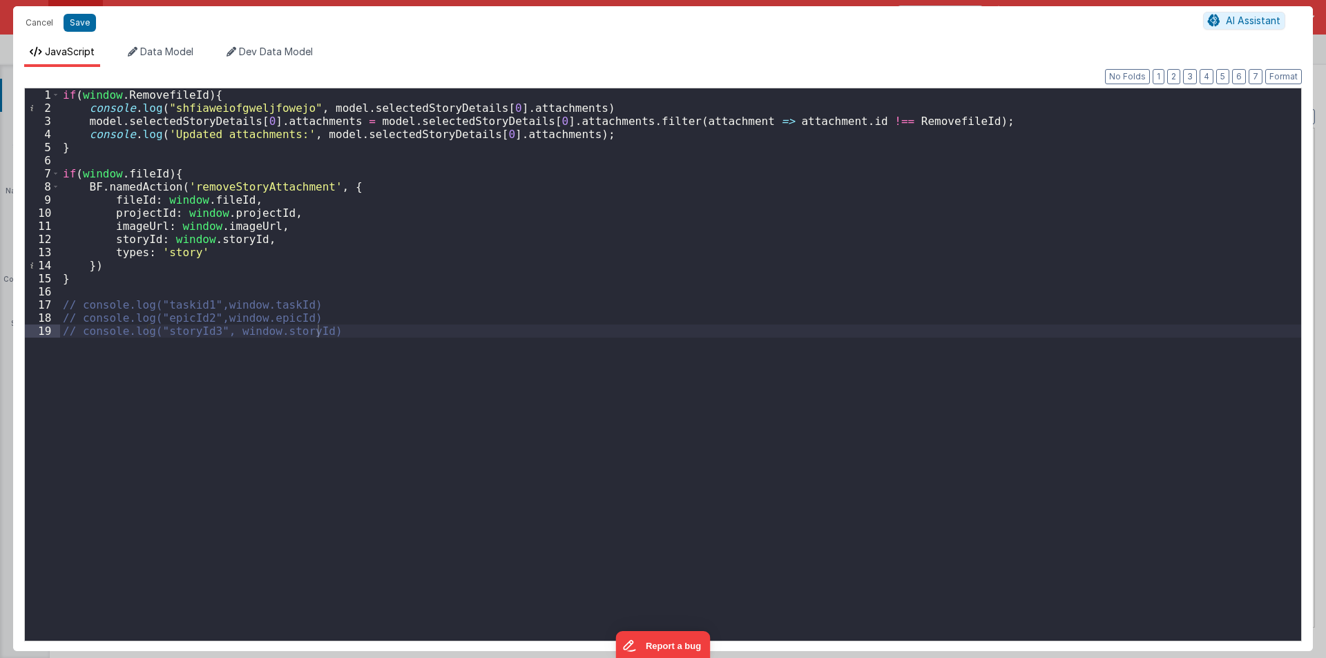
click at [487, 104] on div "if ( window . RemovefileId ) { console . log ( "shfiaweiofgweljfowejo" , model …" at bounding box center [680, 377] width 1241 height 579
click at [529, 118] on div "if ( window . RemovefileId ) { console . log ( "shfiaweiofgweljfowejo" , model …" at bounding box center [680, 377] width 1241 height 579
click at [483, 133] on div "if ( window . RemovefileId ) { console . log ( "shfiaweiofgweljfowejo" , model …" at bounding box center [680, 377] width 1241 height 579
click at [263, 119] on div "if ( window . RemovefileId ) { console . log ( "shfiaweiofgweljfowejo" , model …" at bounding box center [680, 377] width 1241 height 579
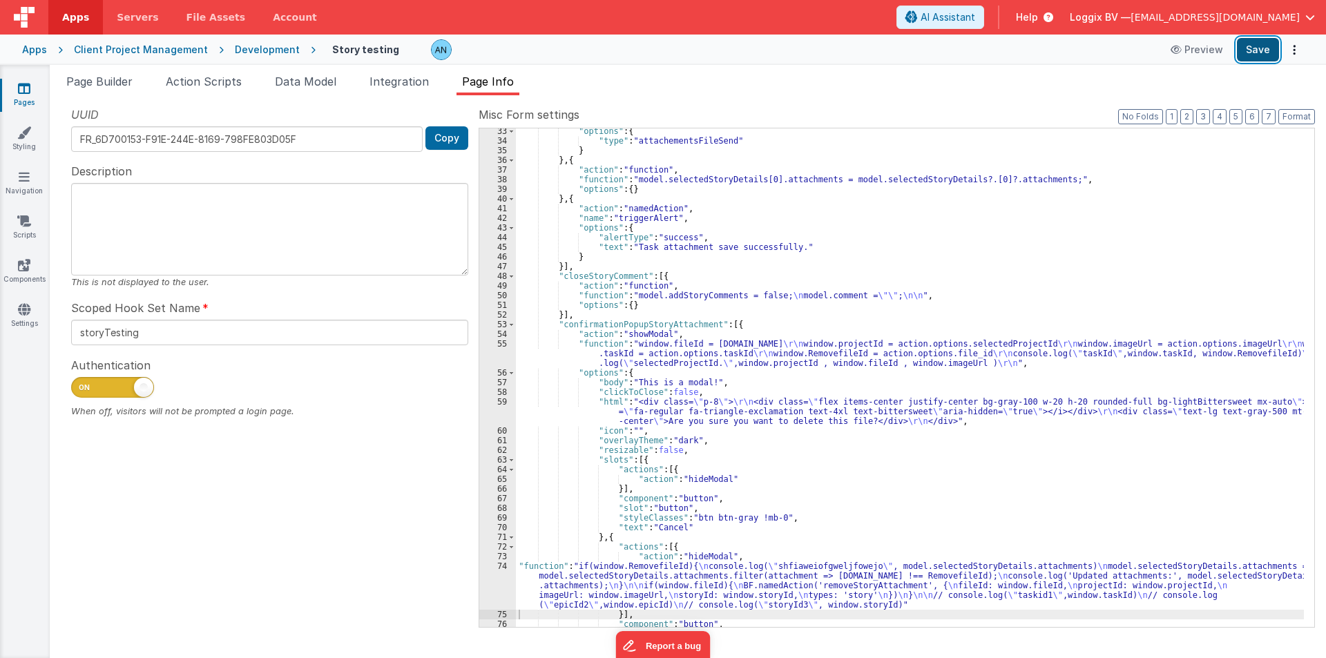
click at [1262, 50] on button "Save" at bounding box center [1258, 49] width 42 height 23
click at [1088, 231] on div ""options" : { "type" : "attachementsFileSend" } } , { "action" : "function" , "…" at bounding box center [910, 385] width 788 height 518
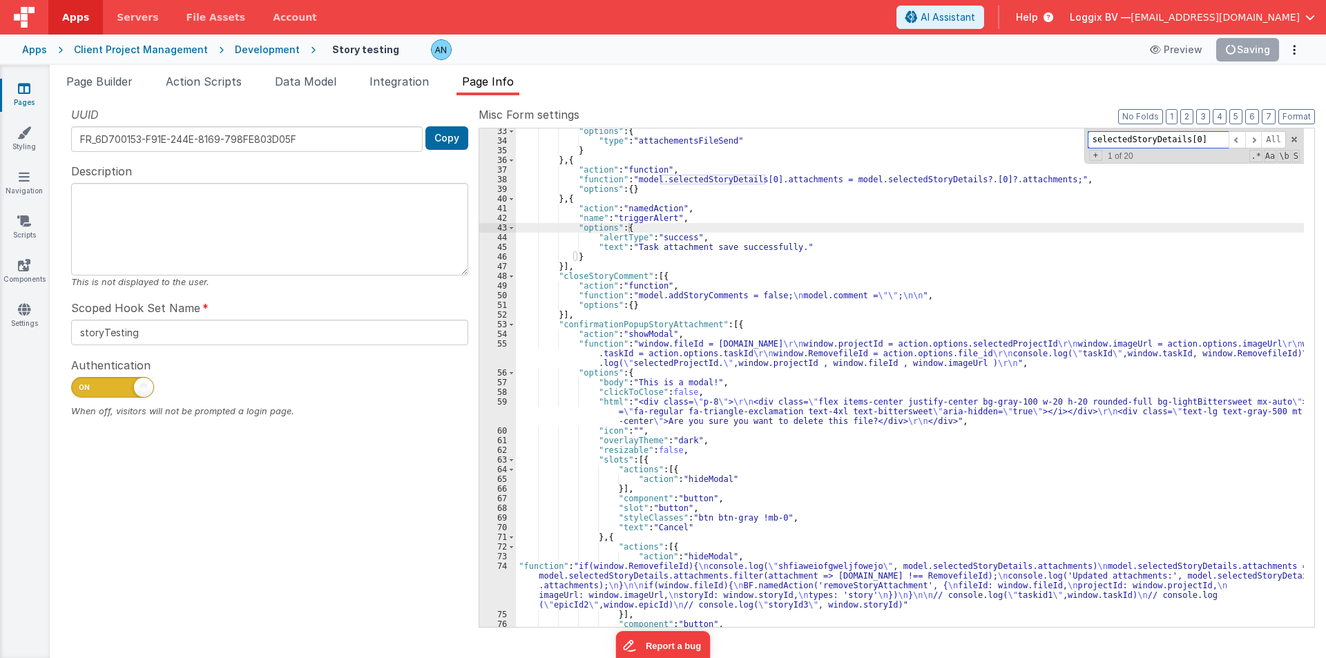
scroll to position [3782, 0]
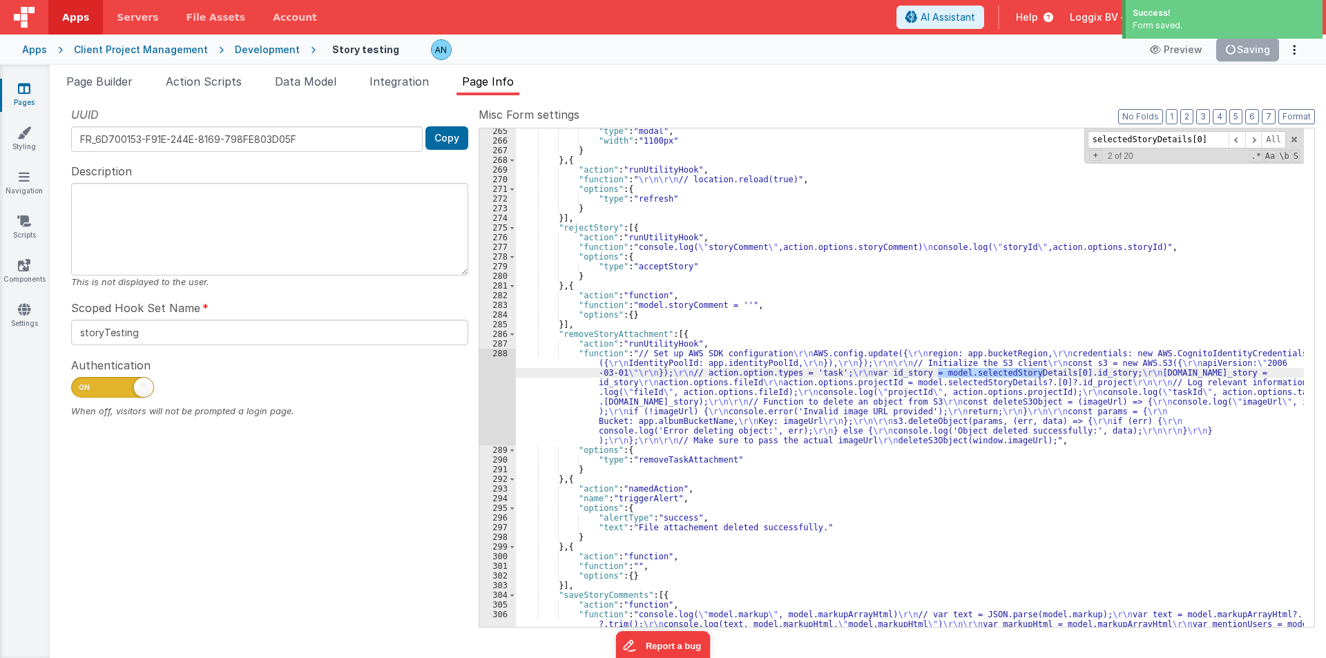
click at [488, 385] on div "288" at bounding box center [497, 397] width 37 height 97
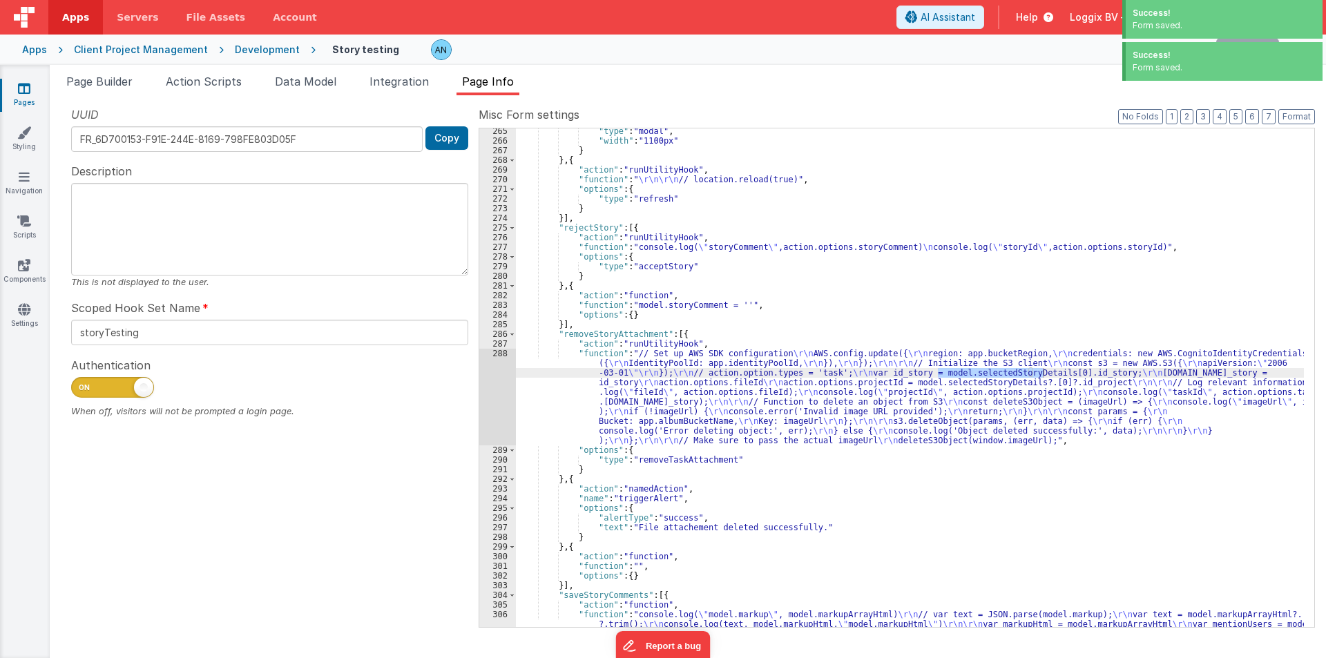
click at [488, 385] on div at bounding box center [663, 329] width 1326 height 658
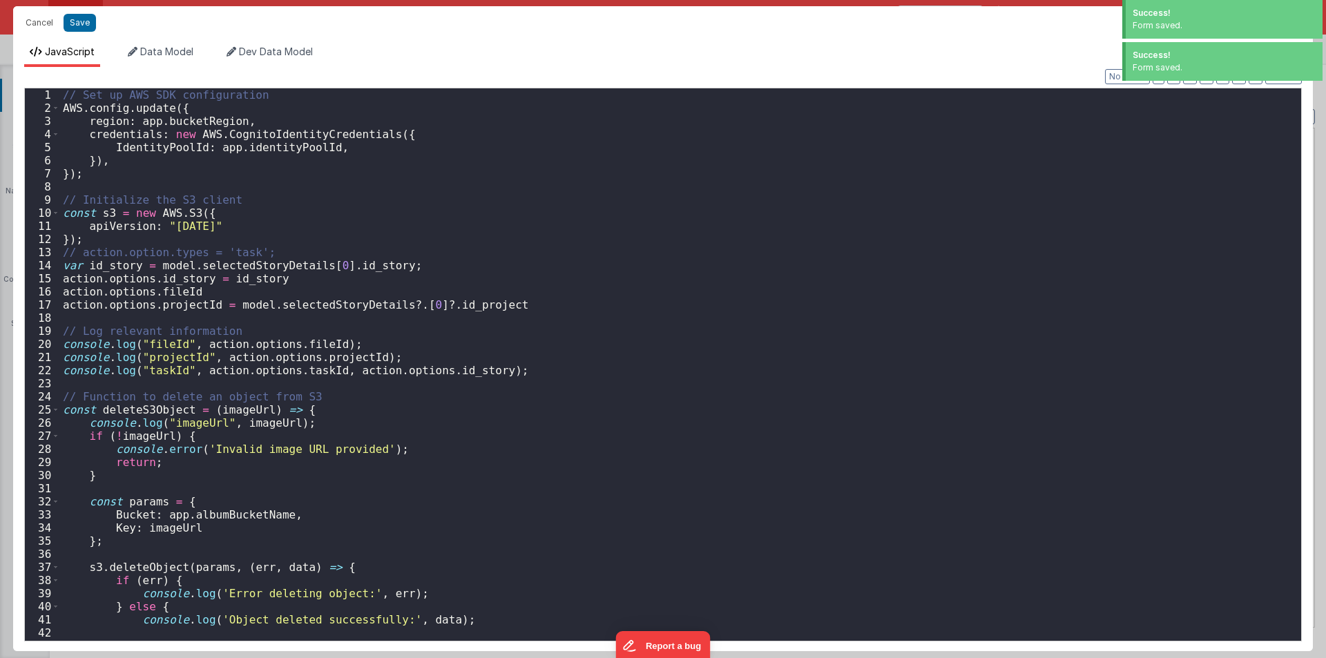
click at [346, 205] on div "// Set up AWS SDK configuration AWS . config . update ({ region : app . bucketR…" at bounding box center [675, 377] width 1230 height 579
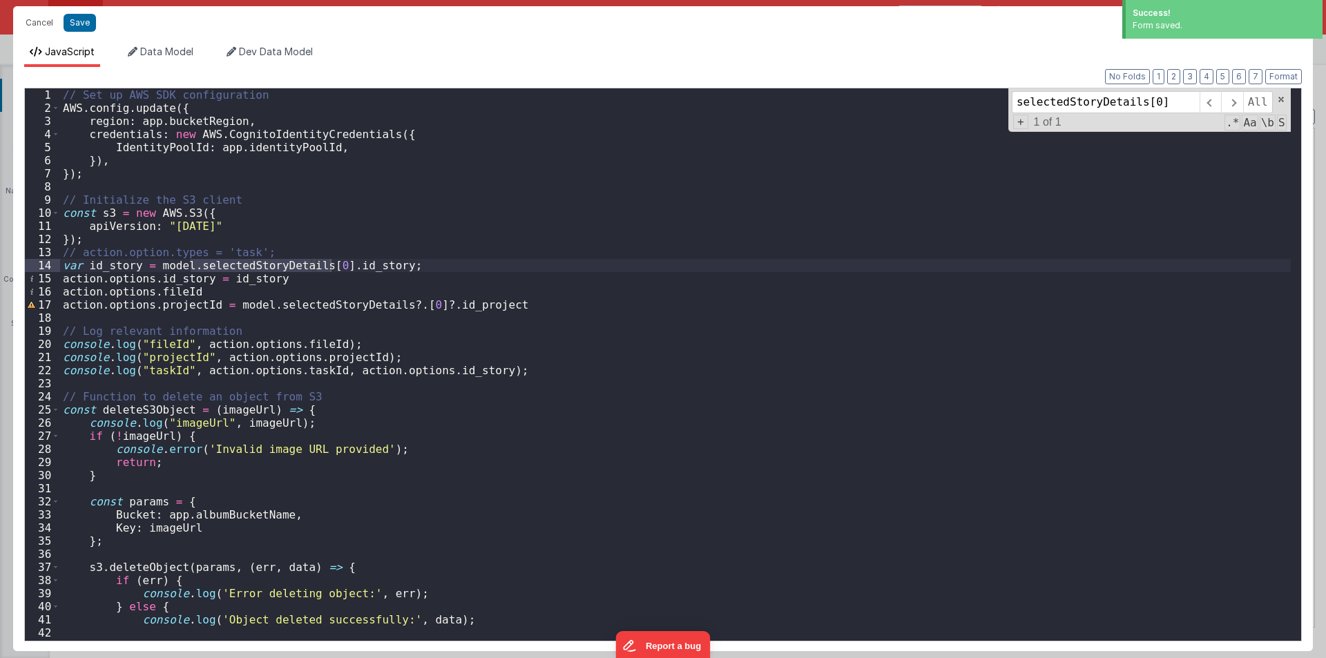
type input "selectedStoryDetails[0]"
click at [331, 267] on div "// Set up AWS SDK configuration AWS . config . update ({ region : app . bucketR…" at bounding box center [675, 364] width 1230 height 552
click at [417, 303] on div "// Set up AWS SDK configuration AWS . config . update ({ region : app . bucketR…" at bounding box center [675, 377] width 1230 height 579
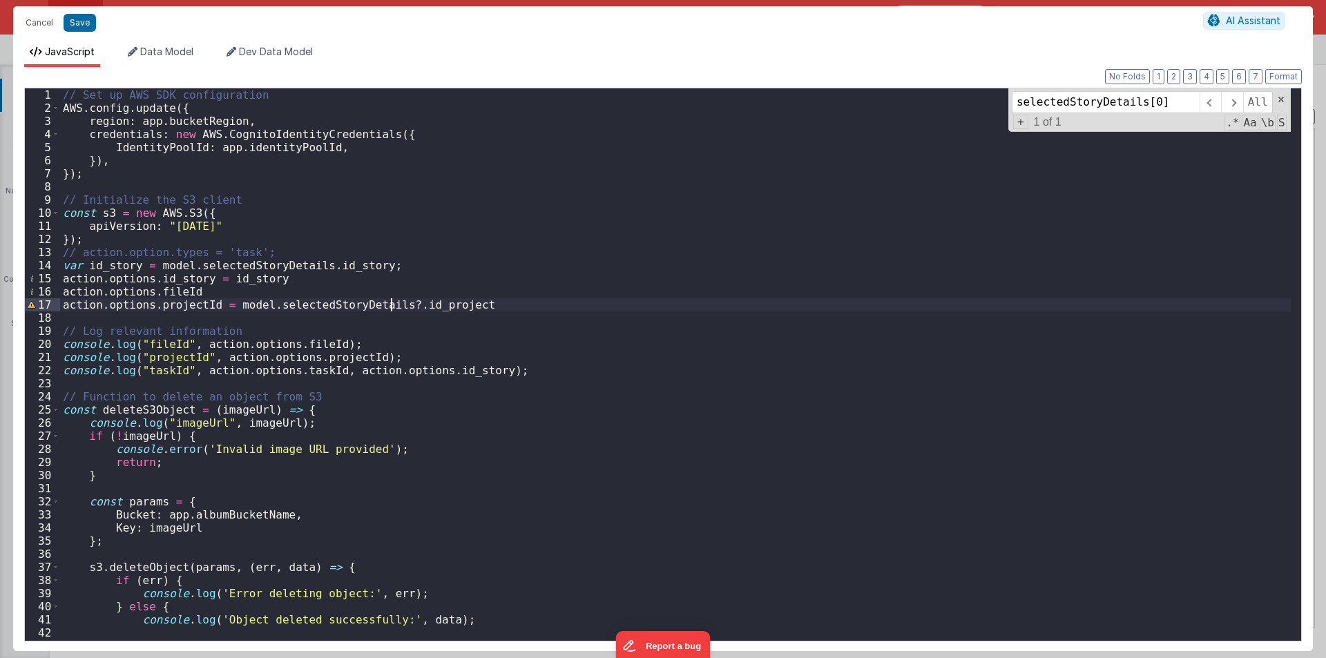
click at [388, 304] on div "// Set up AWS SDK configuration AWS . config . update ({ region : app . bucketR…" at bounding box center [675, 377] width 1230 height 579
click at [1172, 102] on input "selectedStoryDetails[0]" at bounding box center [1106, 102] width 188 height 22
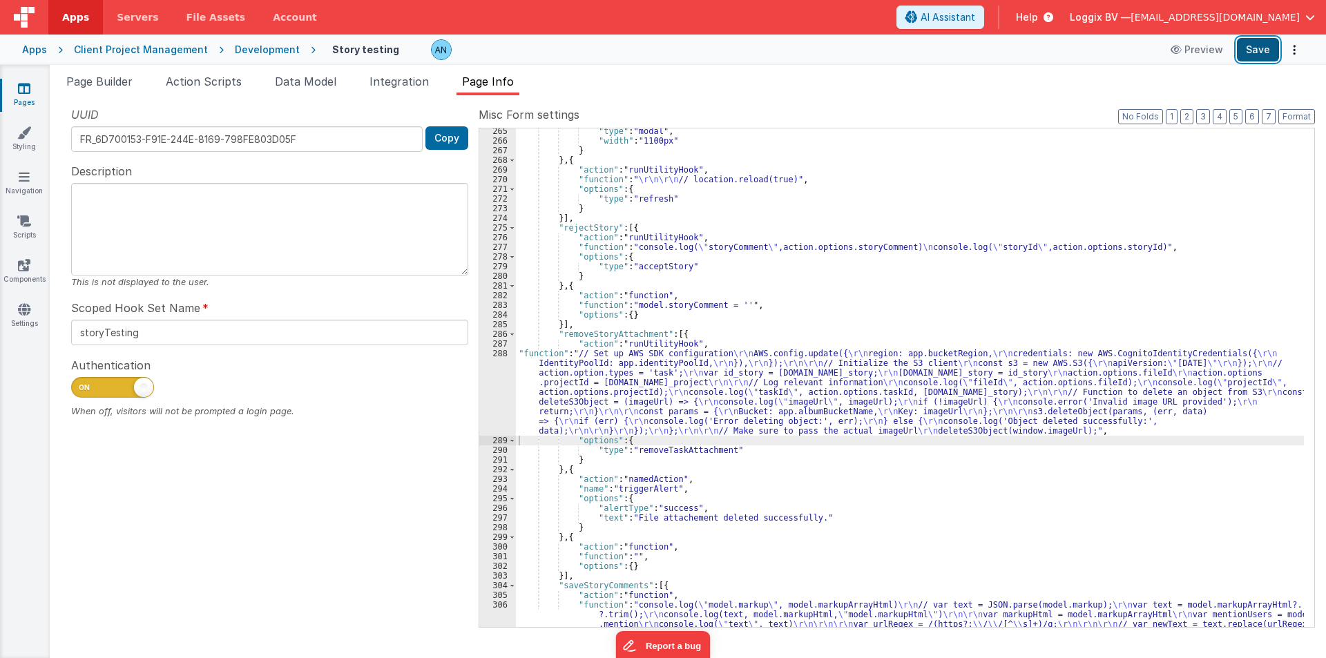
click at [1261, 41] on button "Save" at bounding box center [1258, 49] width 42 height 23
click at [849, 260] on div ""type" : "modal" , "width" : "1100px" } } , { "action" : "runUtilityHook" , "fu…" at bounding box center [910, 549] width 788 height 847
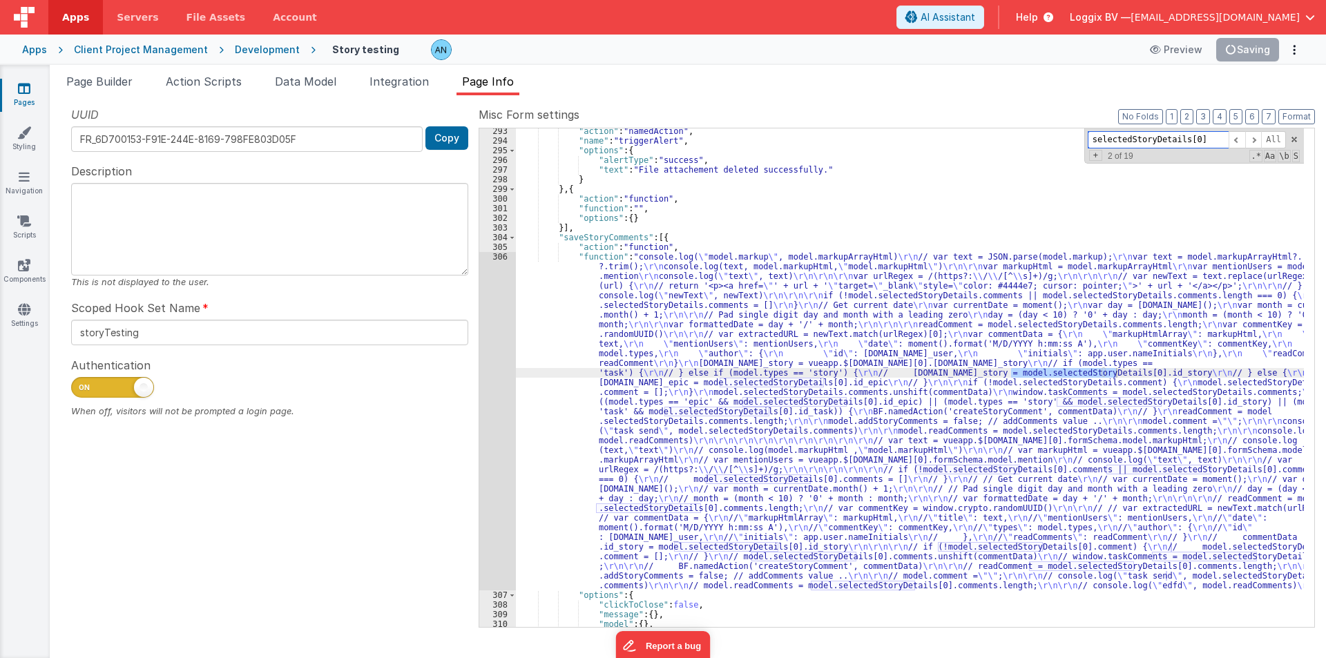
scroll to position [4130, 0]
click at [492, 319] on div "306" at bounding box center [497, 421] width 37 height 338
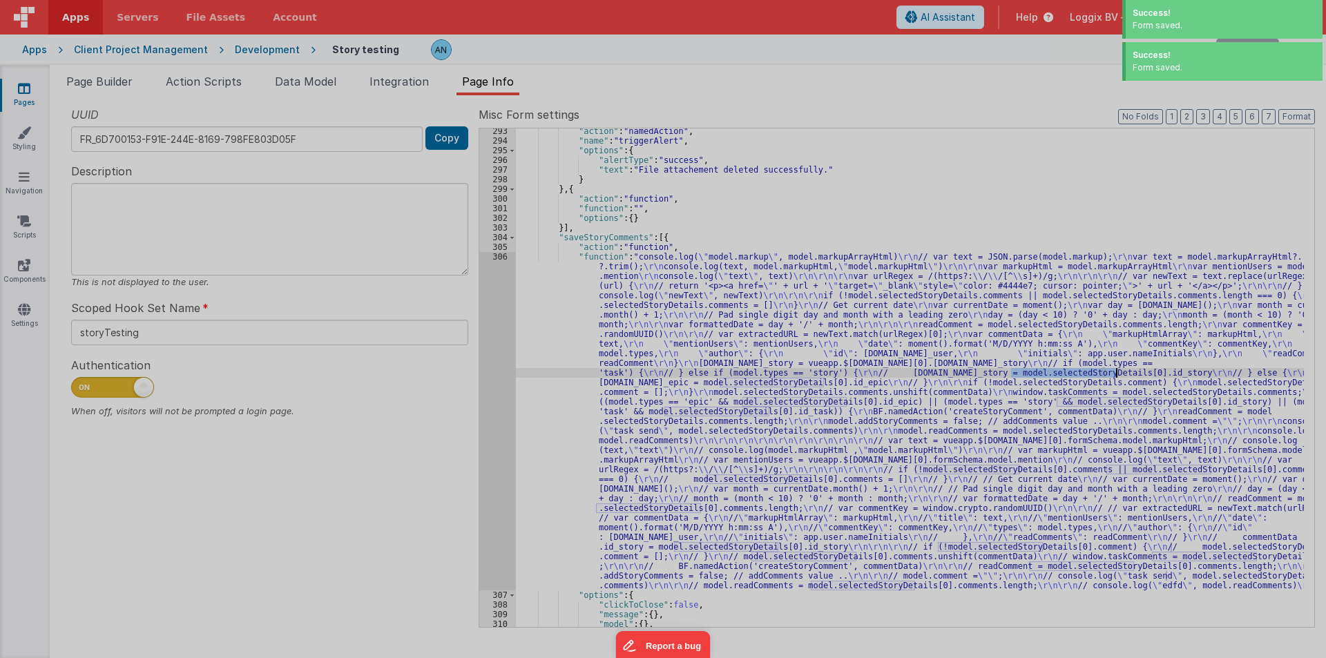
click at [492, 319] on div at bounding box center [663, 329] width 1326 height 658
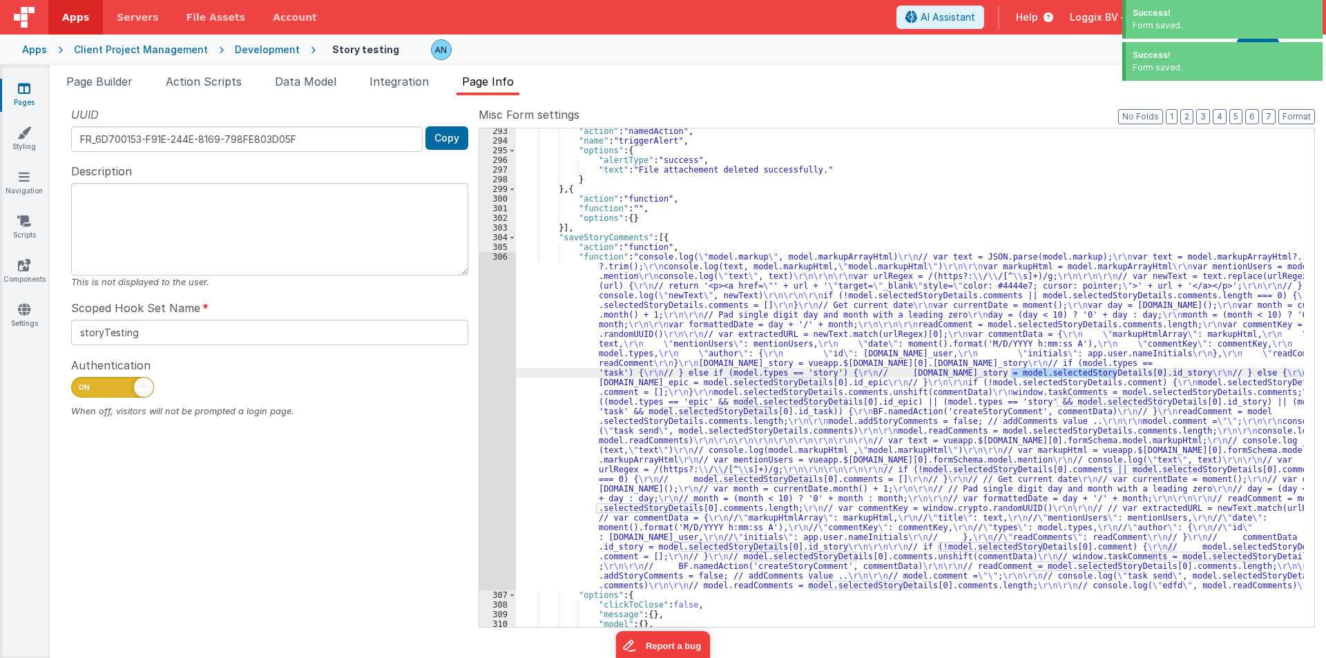
click at [492, 310] on div "306" at bounding box center [497, 421] width 37 height 338
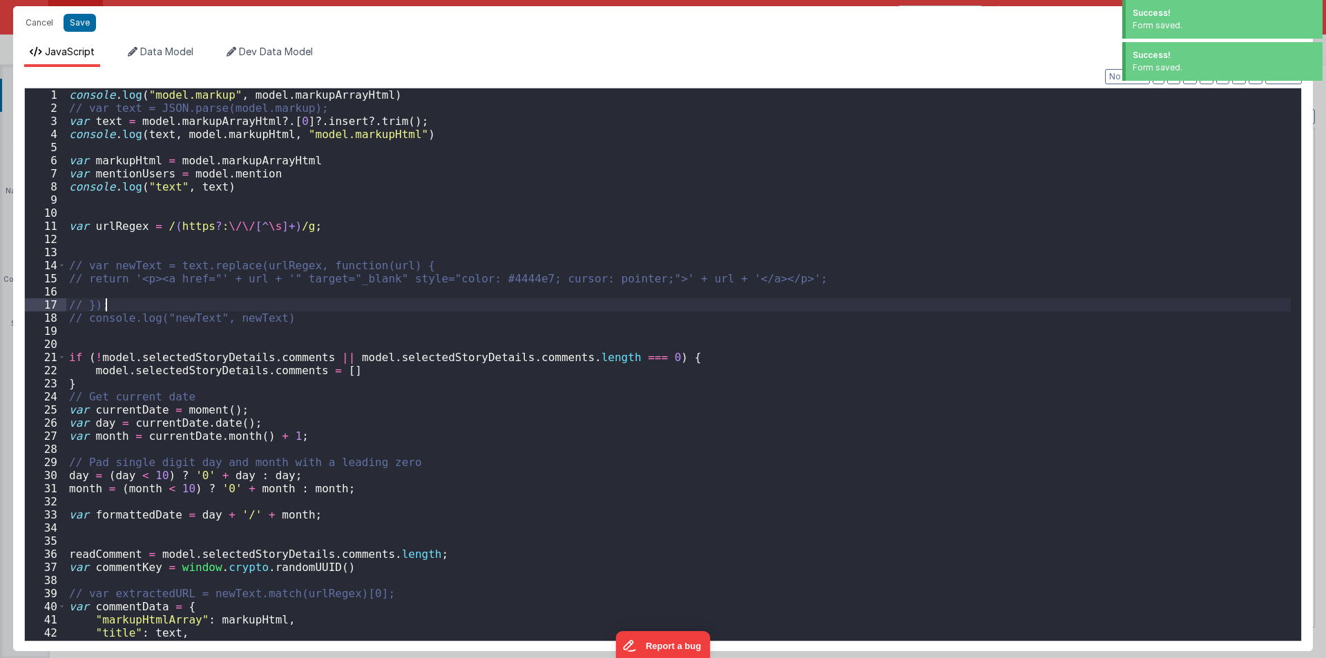
click at [508, 307] on div "console . log ( "model.markup" , model . markupArrayHtml ) // var text = JSON.p…" at bounding box center [678, 377] width 1224 height 579
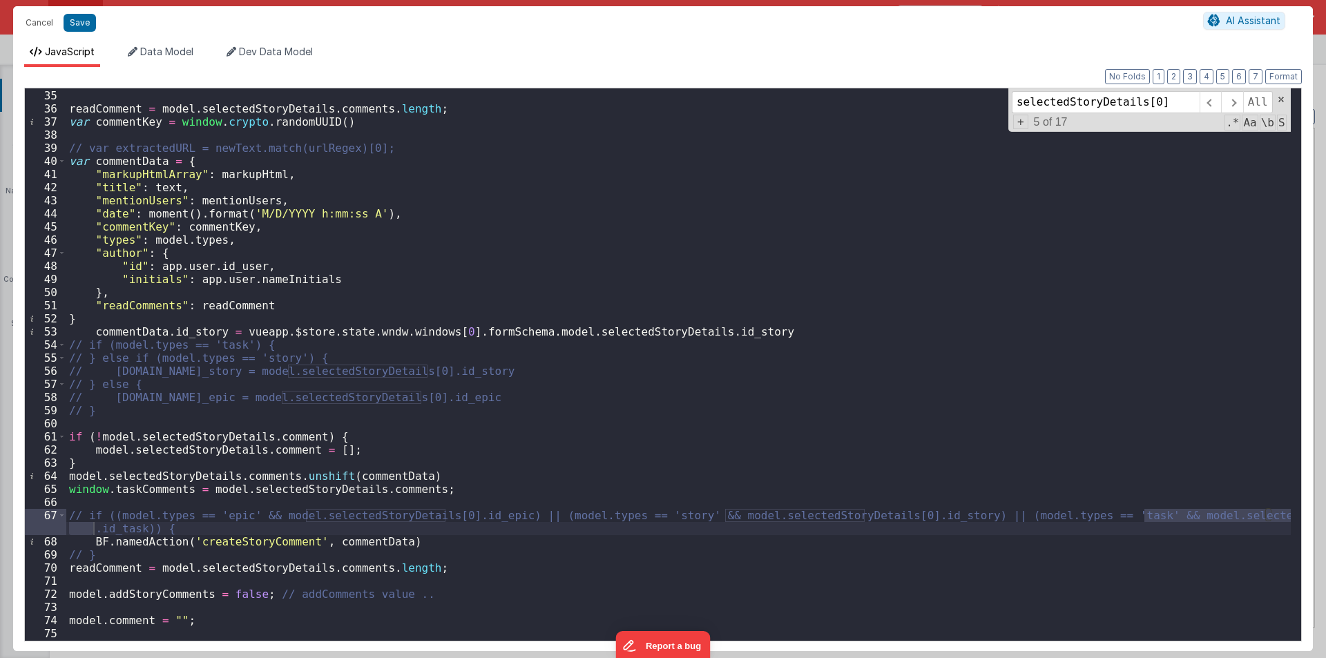
scroll to position [1075, 0]
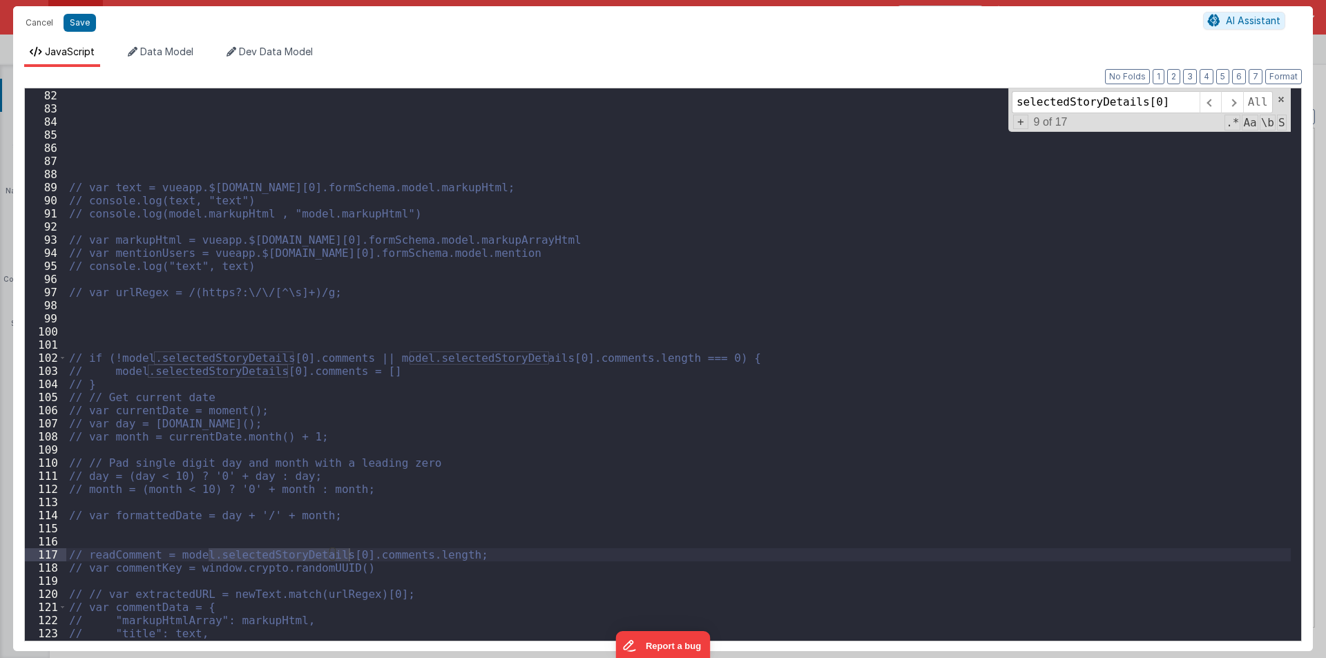
type input "selectedStoryDetails[0]"
click at [77, 10] on div "Cancel Save AI Assistant" at bounding box center [663, 22] width 1300 height 33
click at [75, 14] on button "Save" at bounding box center [80, 23] width 32 height 18
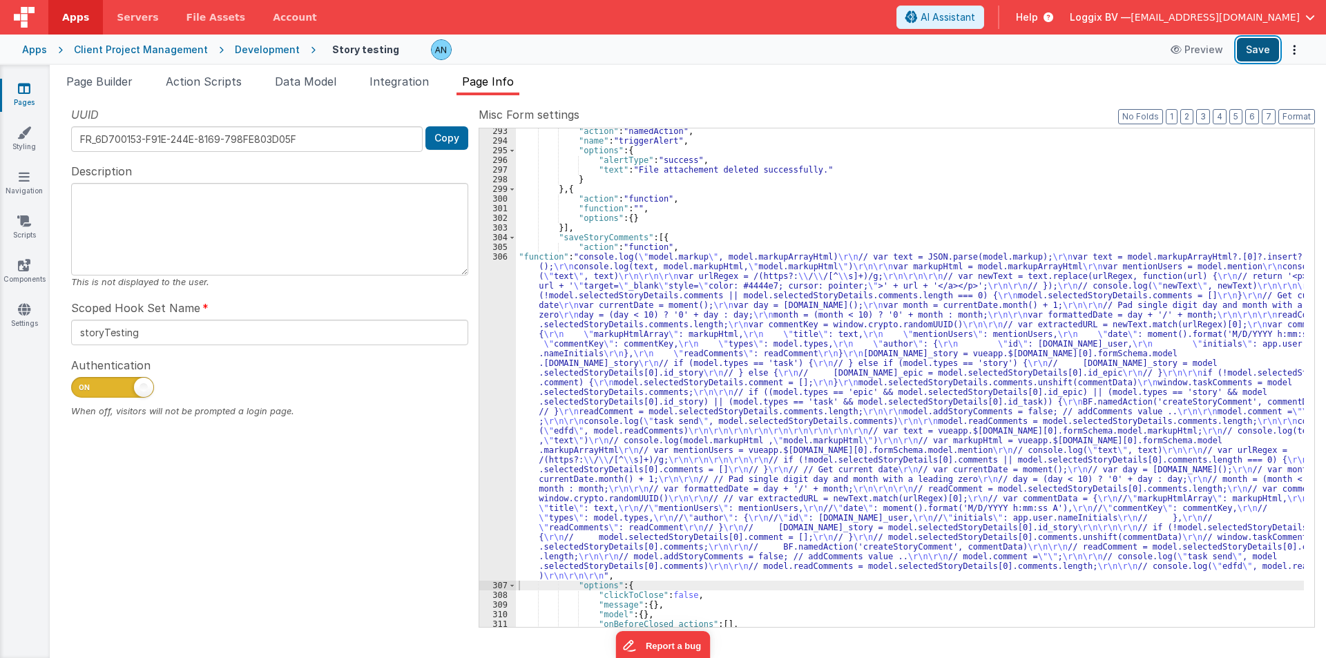
click at [1257, 44] on button "Save" at bounding box center [1258, 49] width 42 height 23
click at [1296, 113] on button "Format" at bounding box center [1296, 116] width 37 height 15
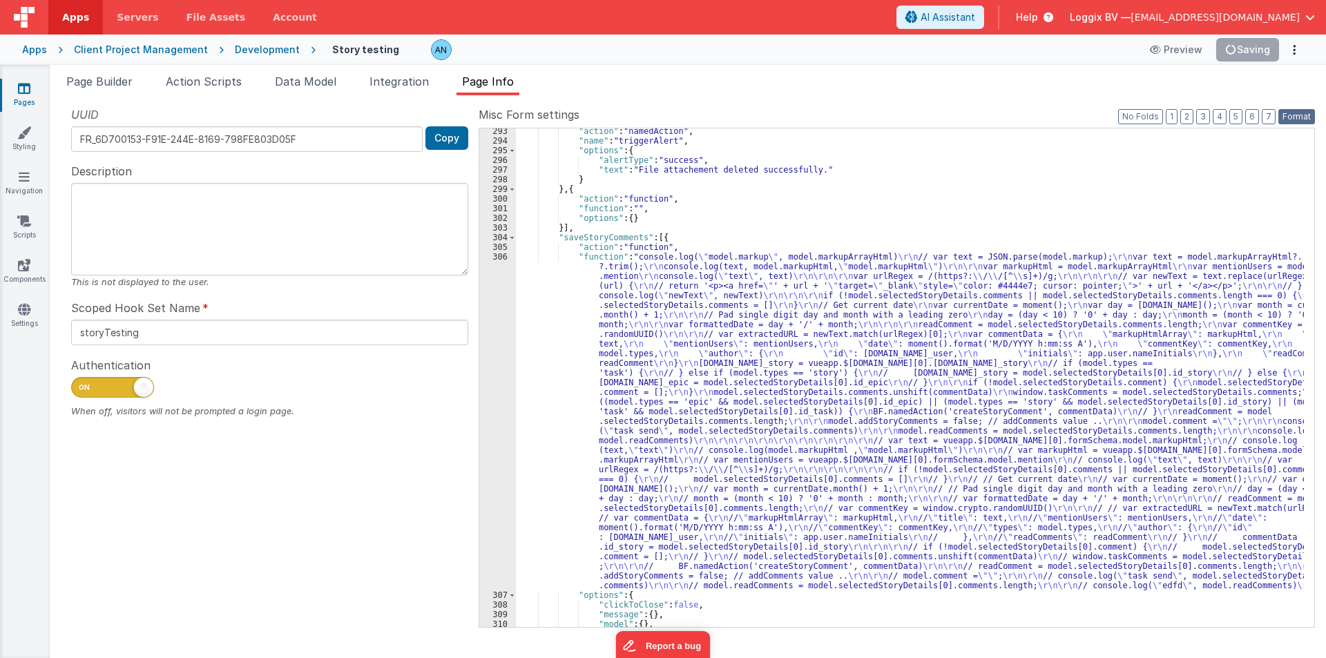
scroll to position [4149, 0]
click at [124, 87] on span "Page Builder" at bounding box center [99, 82] width 66 height 14
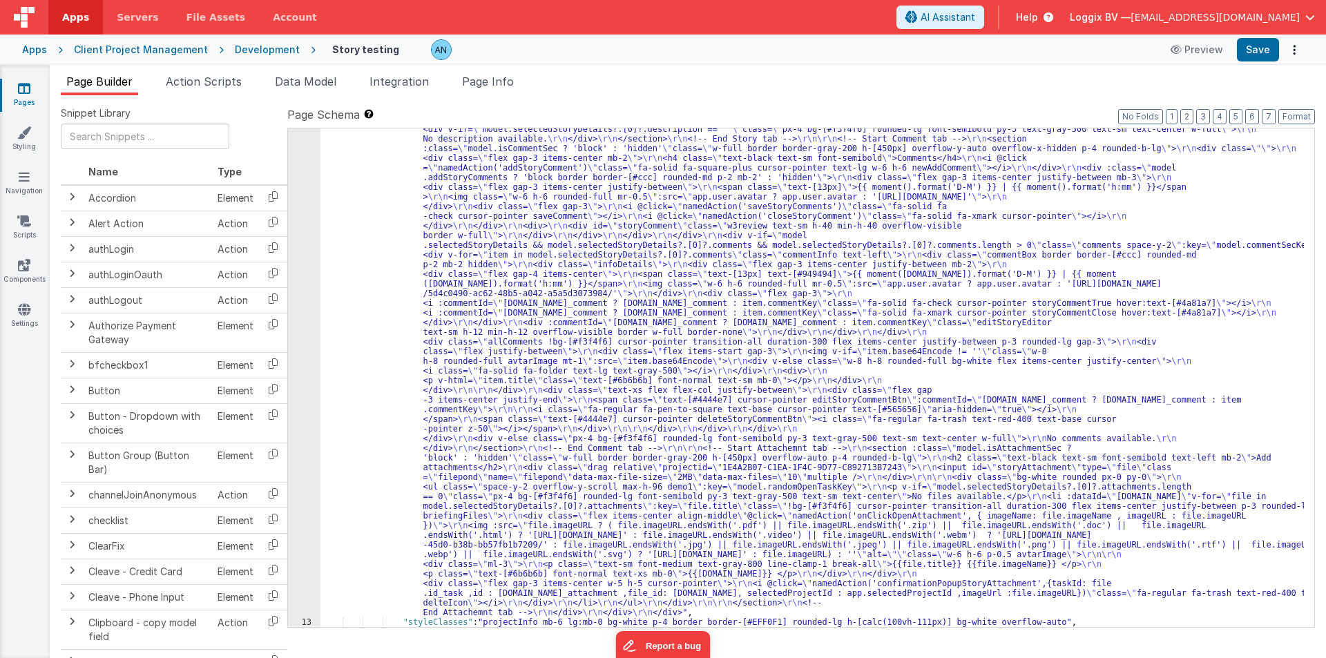
click at [293, 284] on div "12" at bounding box center [304, 211] width 32 height 812
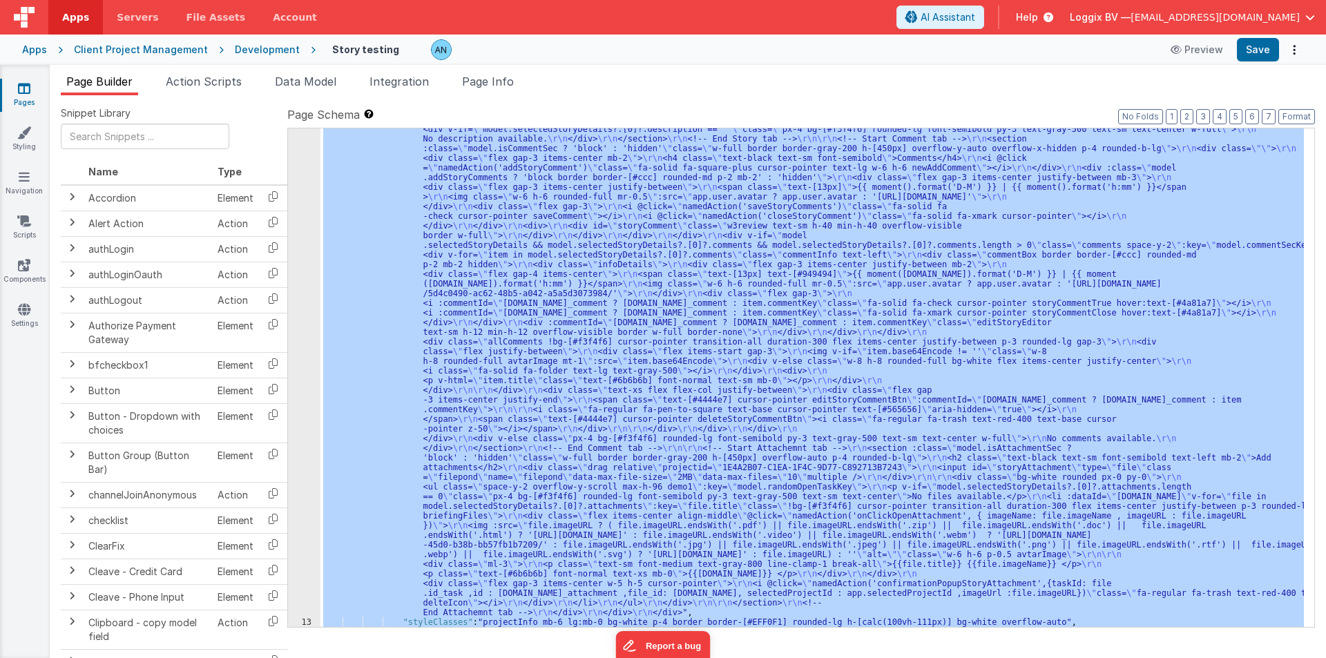
click at [293, 284] on div "12" at bounding box center [304, 211] width 32 height 812
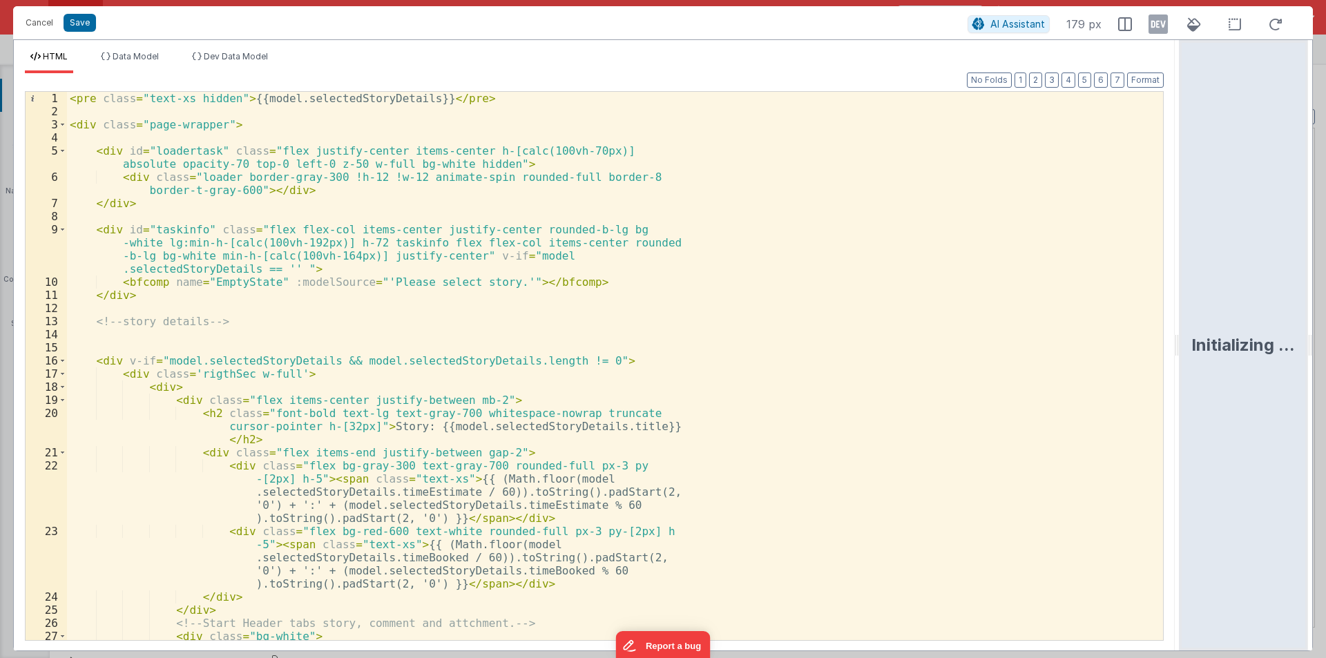
drag, startPoint x: 659, startPoint y: 347, endPoint x: 1315, endPoint y: 347, distance: 656.0
click at [1323, 342] on html "Cancel Save AI Assistant 179 px HTML Data Model Dev Data Model Format 7 6 5 4 3…" at bounding box center [663, 329] width 1326 height 658
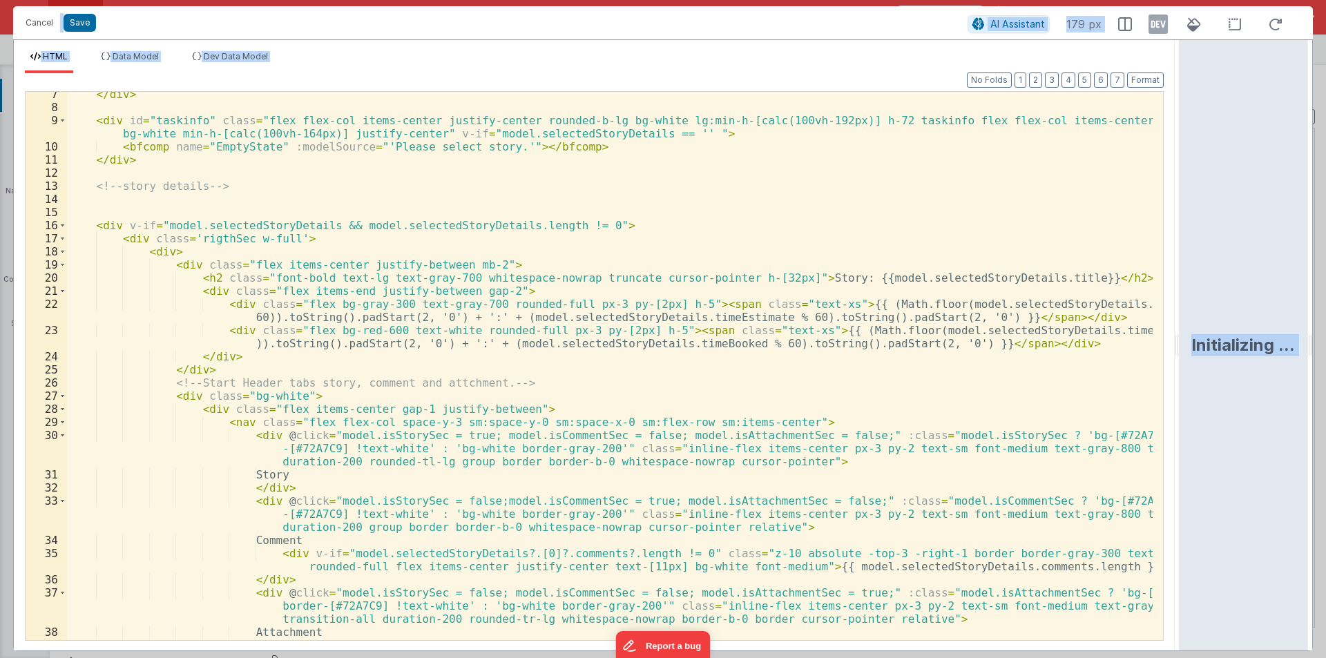
scroll to position [83, 0]
click at [608, 389] on div "</ div > < div id = "taskinfo" class = "flex flex-col items-center justify-cent…" at bounding box center [609, 382] width 1085 height 588
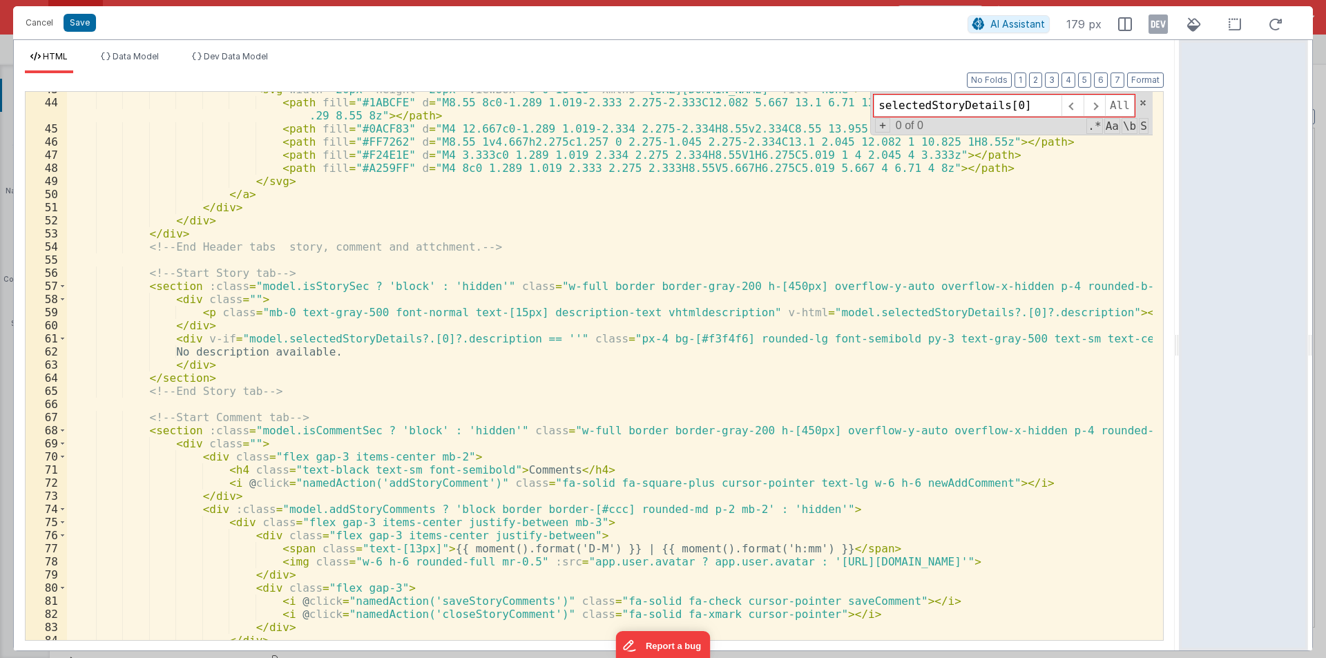
scroll to position [787, 0]
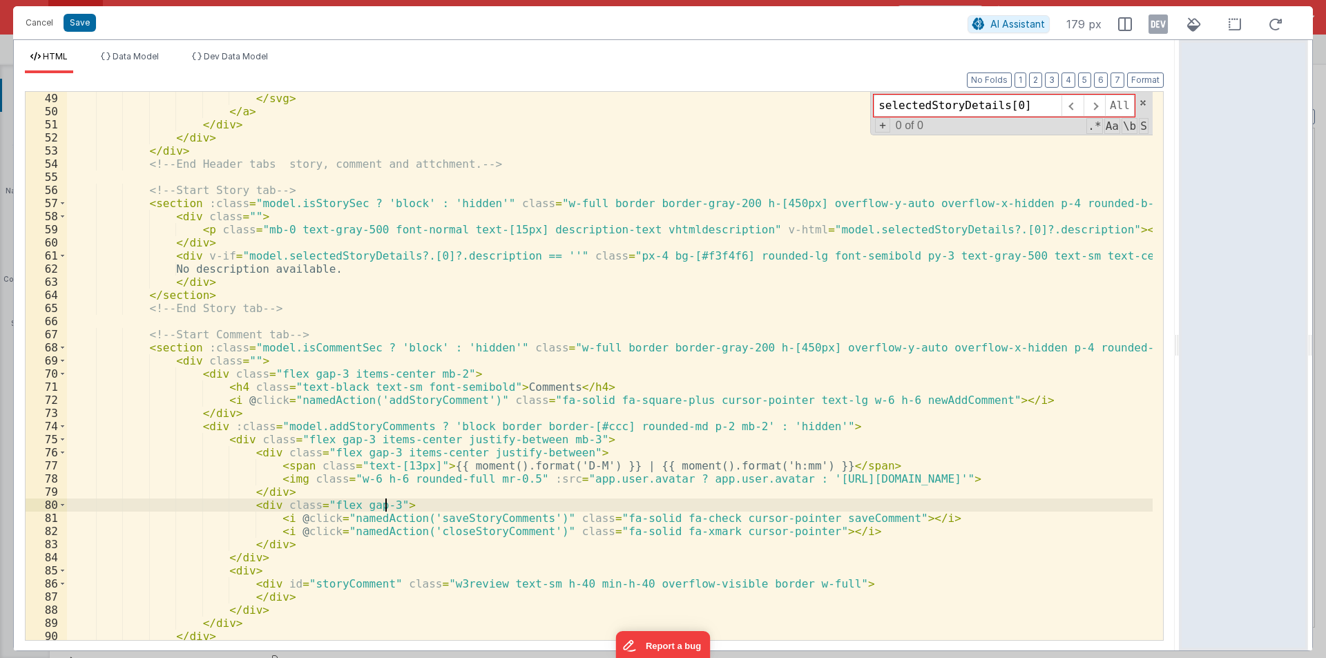
click at [527, 501] on div "</ svg > </ a > </ div > </ div > </ div > <!-- End Header tabs story, comment …" at bounding box center [609, 386] width 1085 height 588
paste input
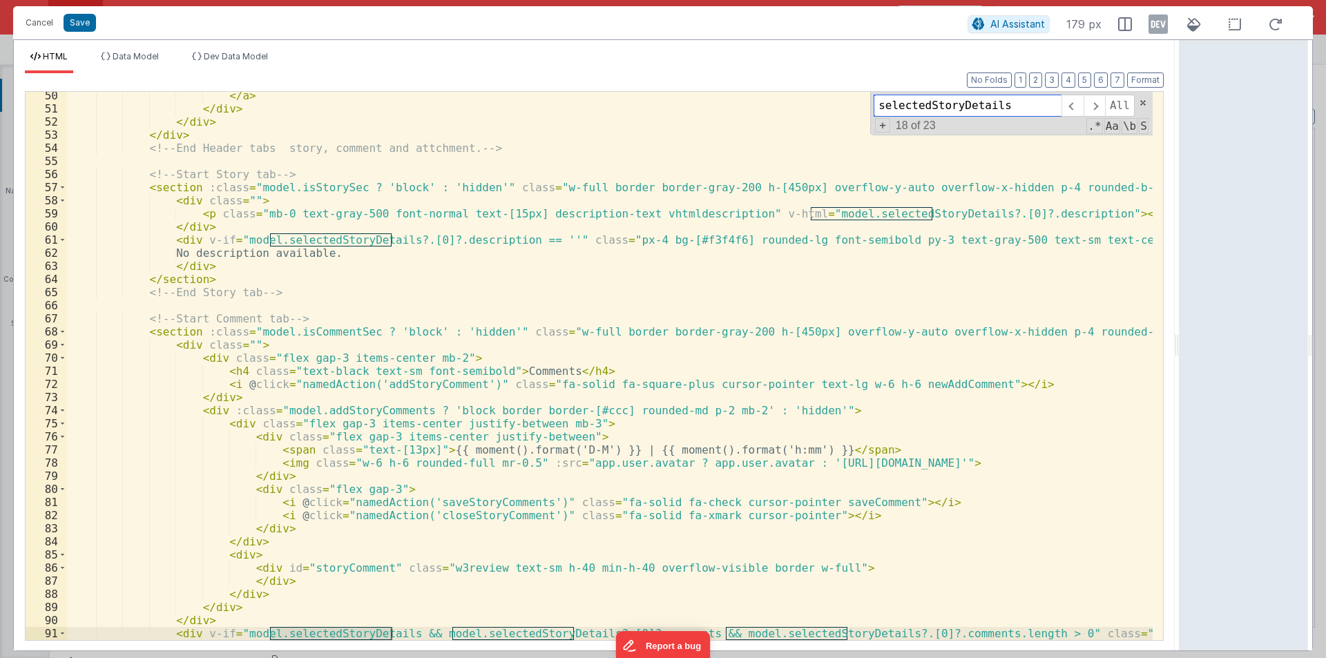
scroll to position [803, 0]
type input "selectedStoryDetails"
click at [963, 213] on div "</ a > </ div > </ div > </ div > <!-- End Header tabs story, comment and attch…" at bounding box center [609, 383] width 1085 height 588
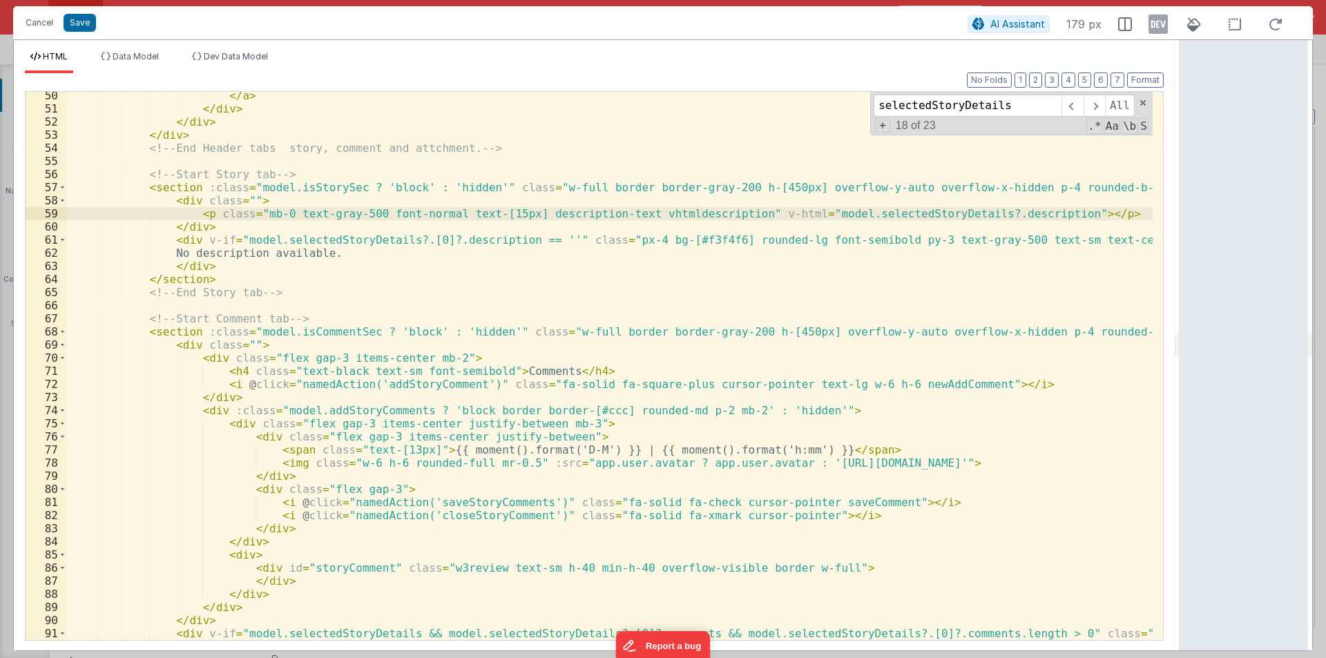
click at [428, 238] on div "</ a > </ div > </ div > </ div > <!-- End Header tabs story, comment and attch…" at bounding box center [609, 383] width 1085 height 588
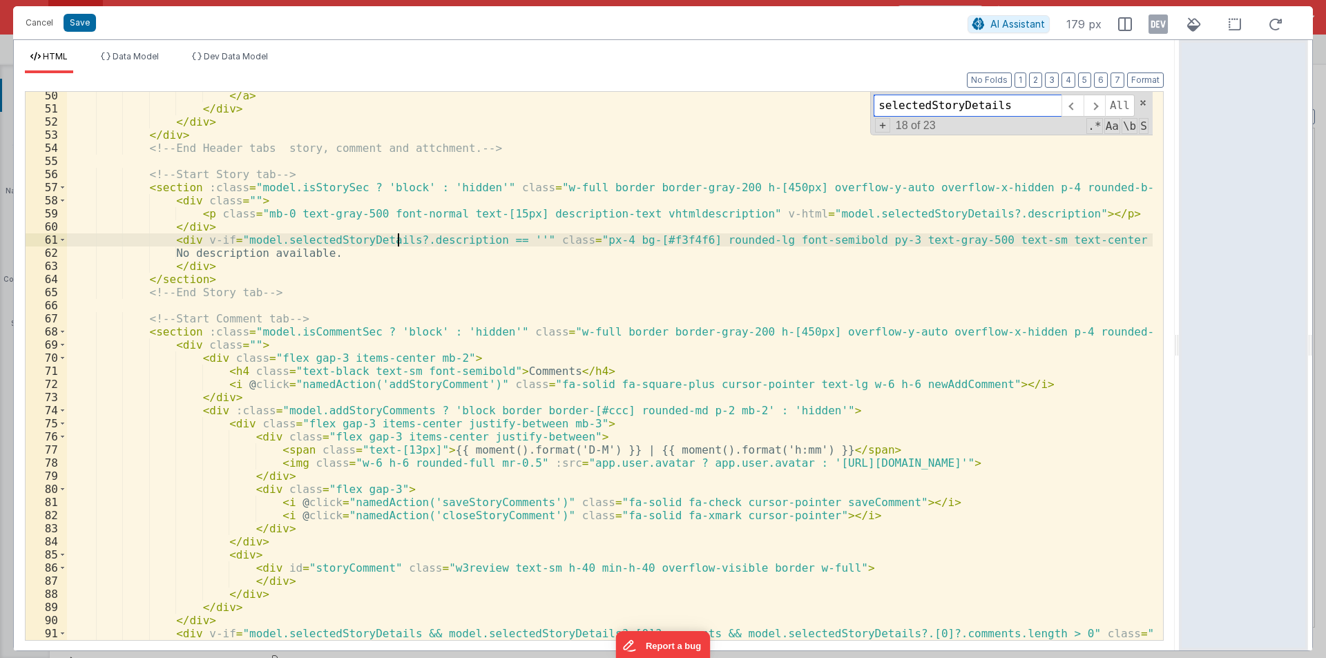
click at [1009, 106] on input "selectedStoryDetails" at bounding box center [967, 106] width 188 height 22
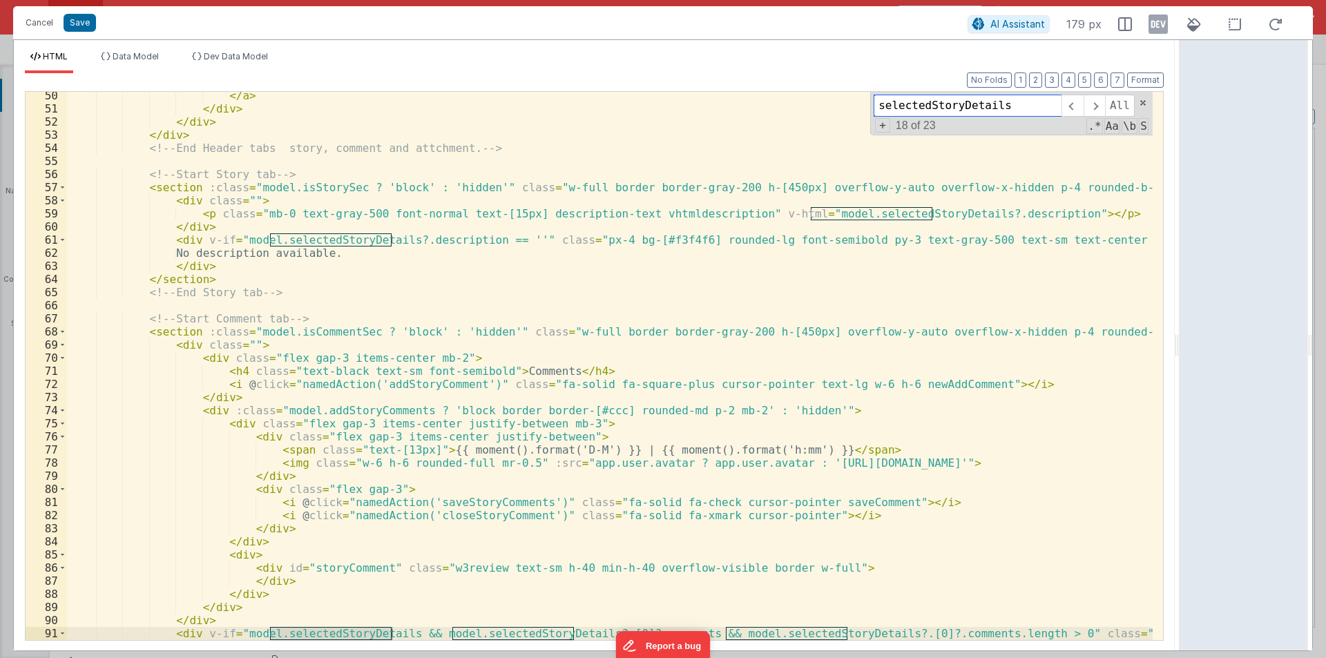
scroll to position [1010, 0]
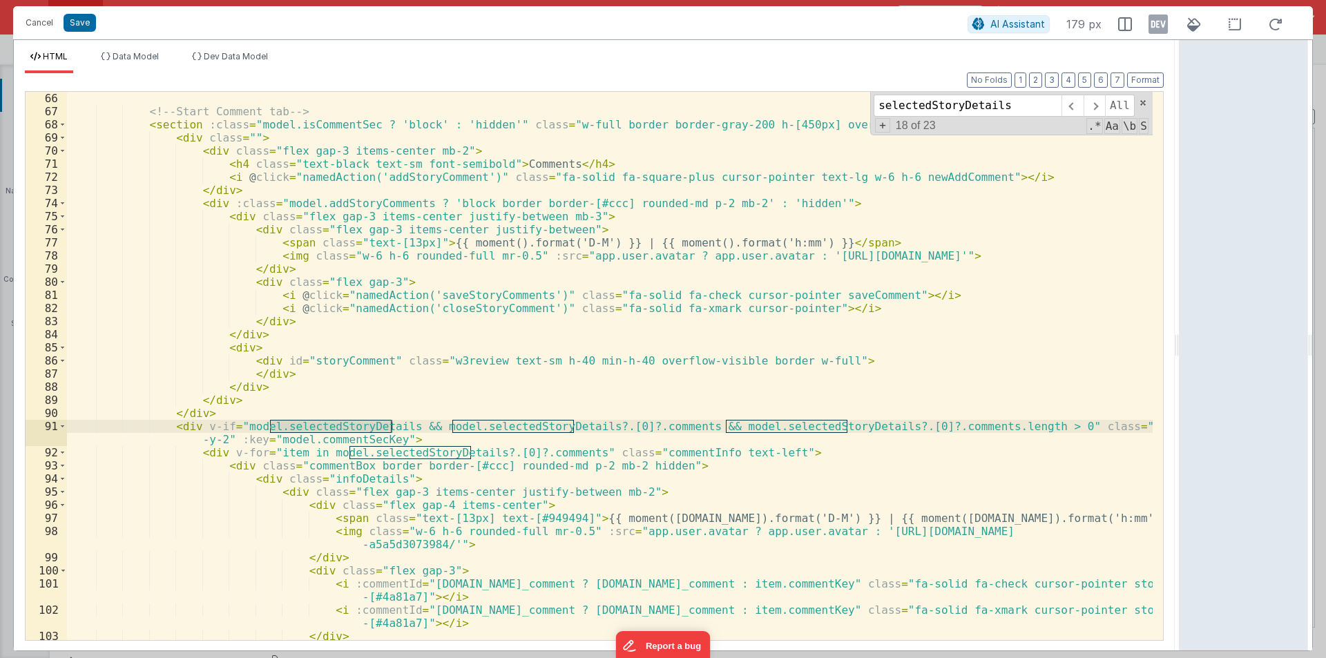
click at [605, 427] on div "<!-- Start Comment tab --> < section :class = "model.isCommentSec ? 'block' : '…" at bounding box center [609, 379] width 1085 height 574
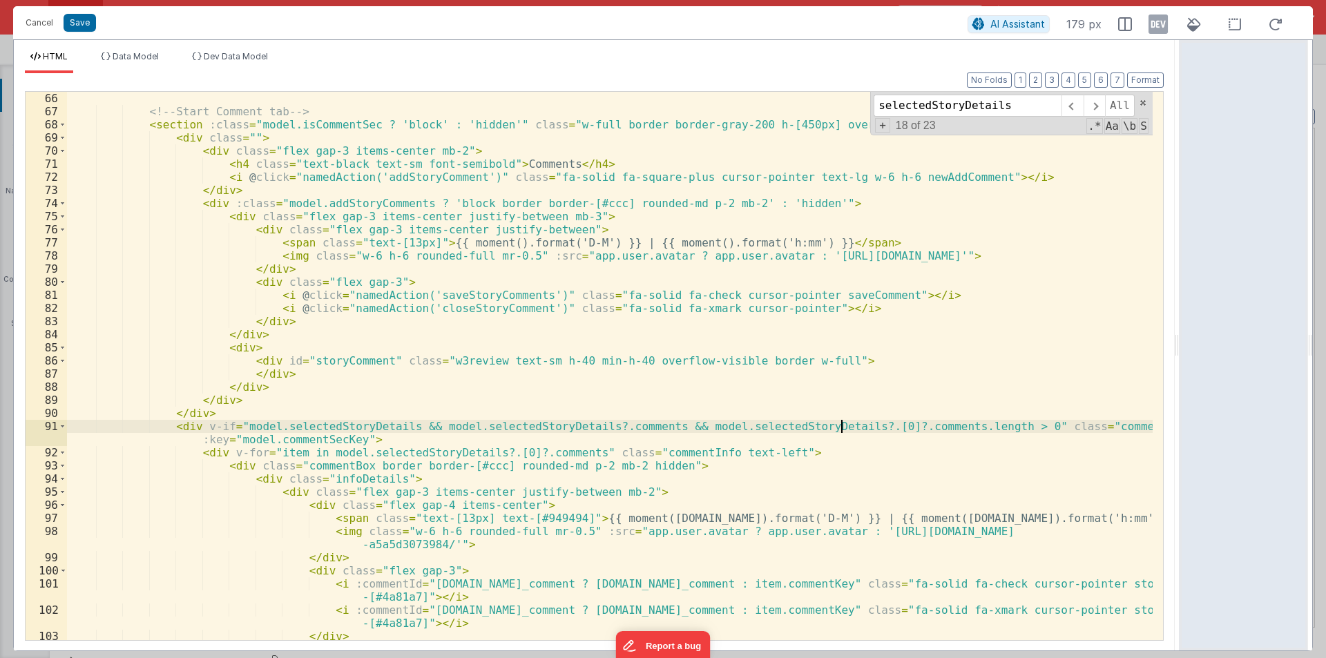
click at [842, 423] on div "<!-- Start Comment tab --> < section :class = "model.isCommentSec ? 'block' : '…" at bounding box center [609, 379] width 1085 height 574
click at [836, 425] on div "<!-- Start Comment tab --> < section :class = "model.isCommentSec ? 'block' : '…" at bounding box center [609, 379] width 1085 height 574
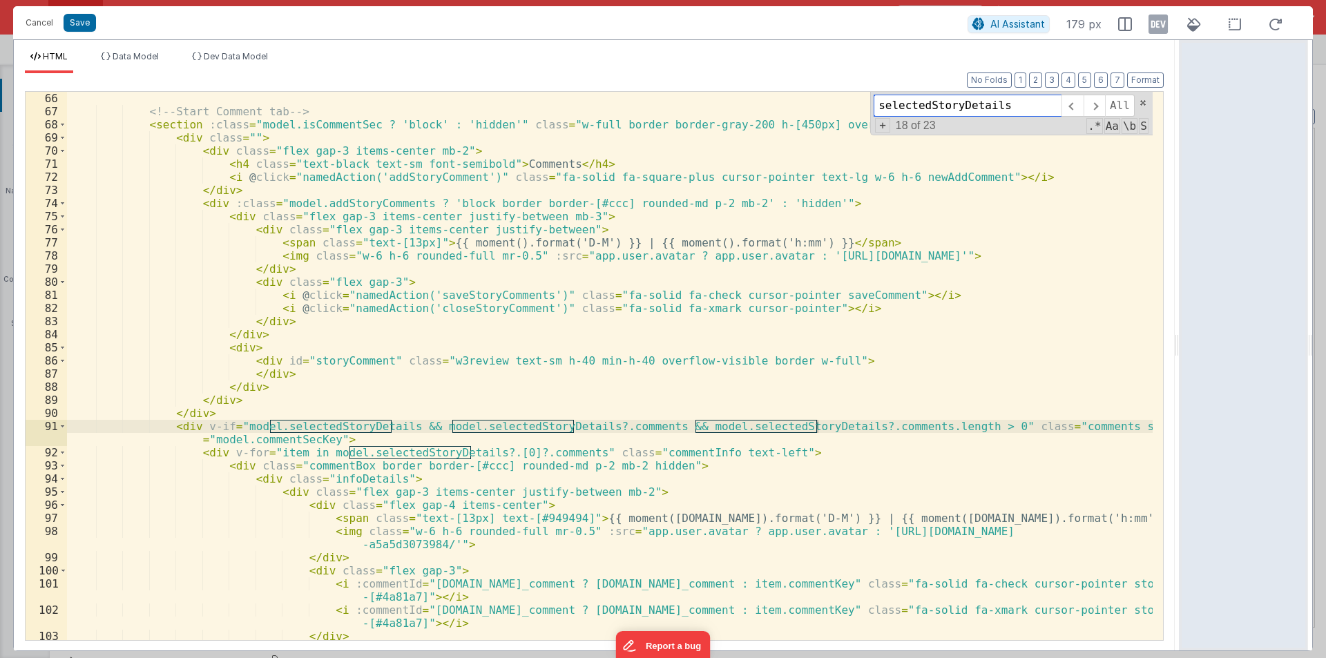
click at [938, 117] on input "selectedStoryDetails" at bounding box center [967, 106] width 188 height 22
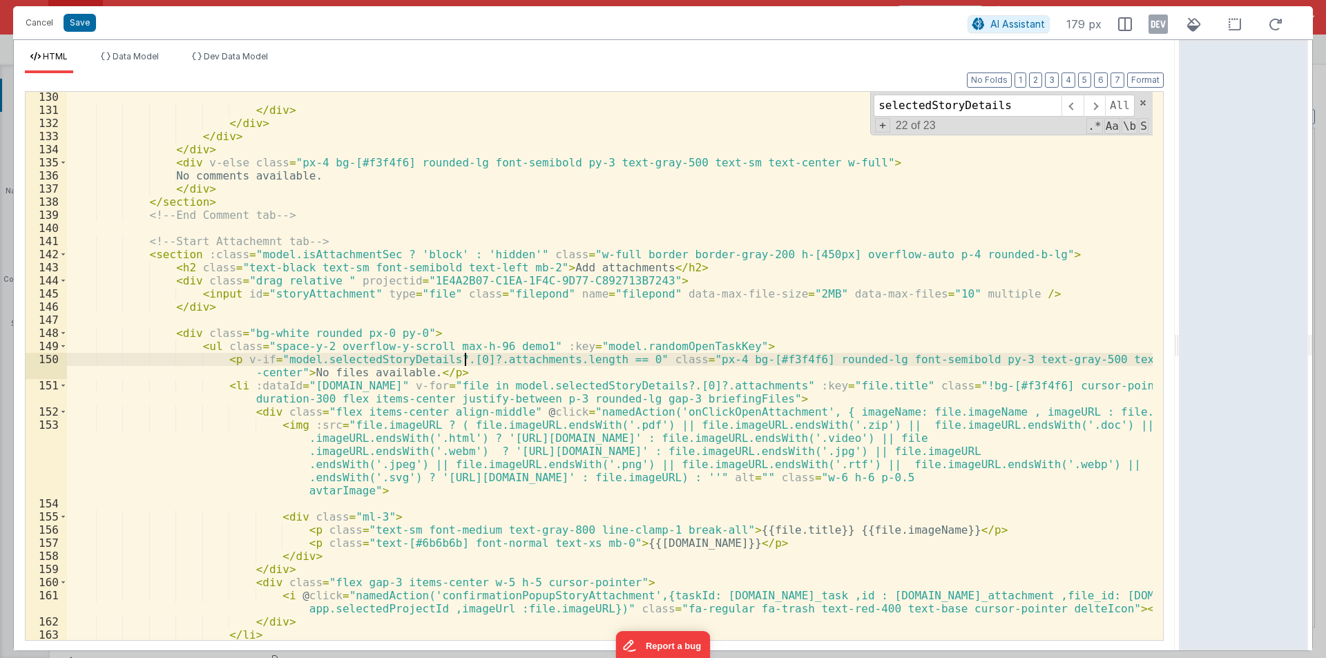
click at [462, 363] on div "</ div > </ div > </ div > </ div > < div v-else class = "px-4 bg-[#f3f4f6] rou…" at bounding box center [609, 377] width 1085 height 574
drag, startPoint x: 429, startPoint y: 358, endPoint x: 463, endPoint y: 358, distance: 34.5
click at [463, 358] on div "</ div > </ div > </ div > </ div > < div v-else class = "px-4 bg-[#f3f4f6] rou…" at bounding box center [609, 377] width 1085 height 574
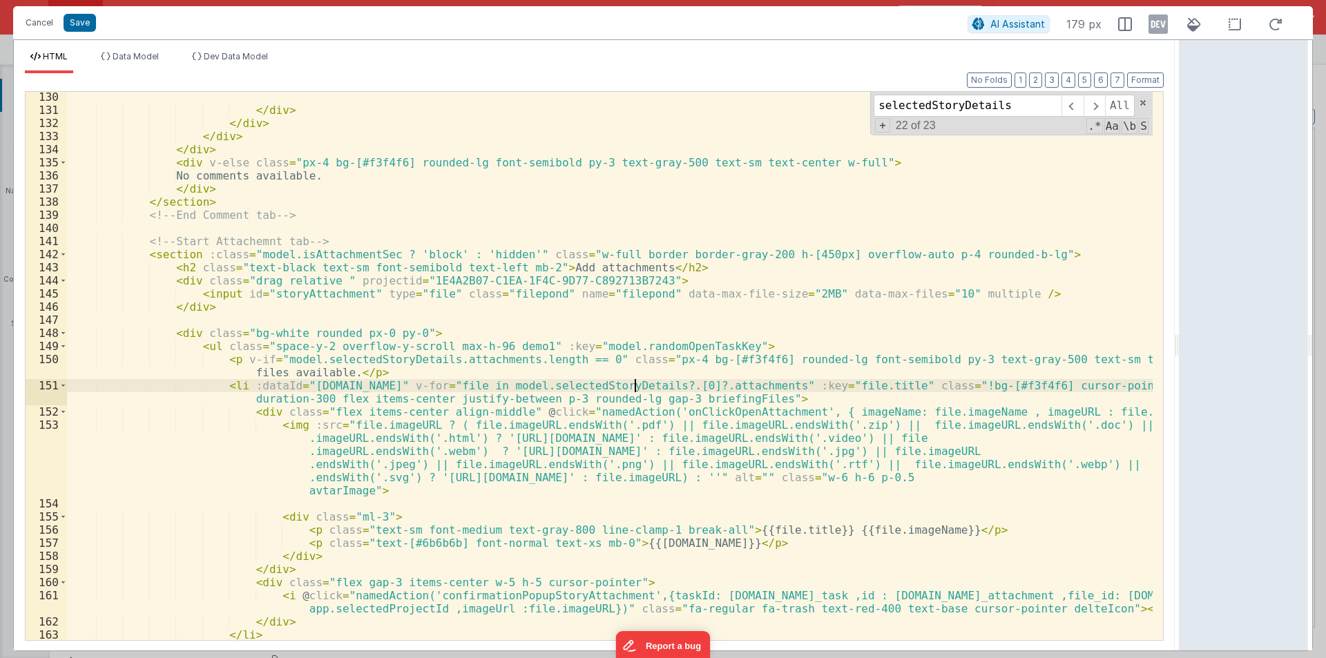
click at [637, 386] on div "</ div > </ div > </ div > </ div > < div v-else class = "px-4 bg-[#f3f4f6] rou…" at bounding box center [609, 377] width 1085 height 574
click at [980, 111] on input "selectedStoryDetails" at bounding box center [967, 106] width 188 height 22
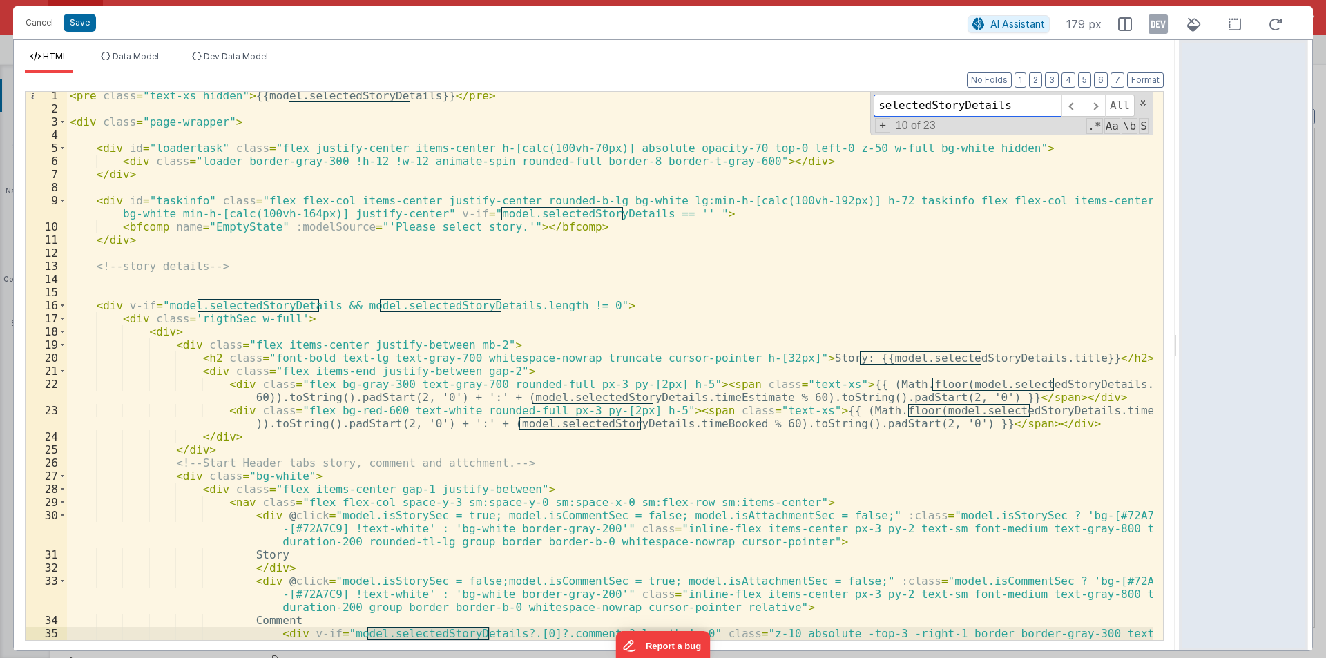
scroll to position [210, 0]
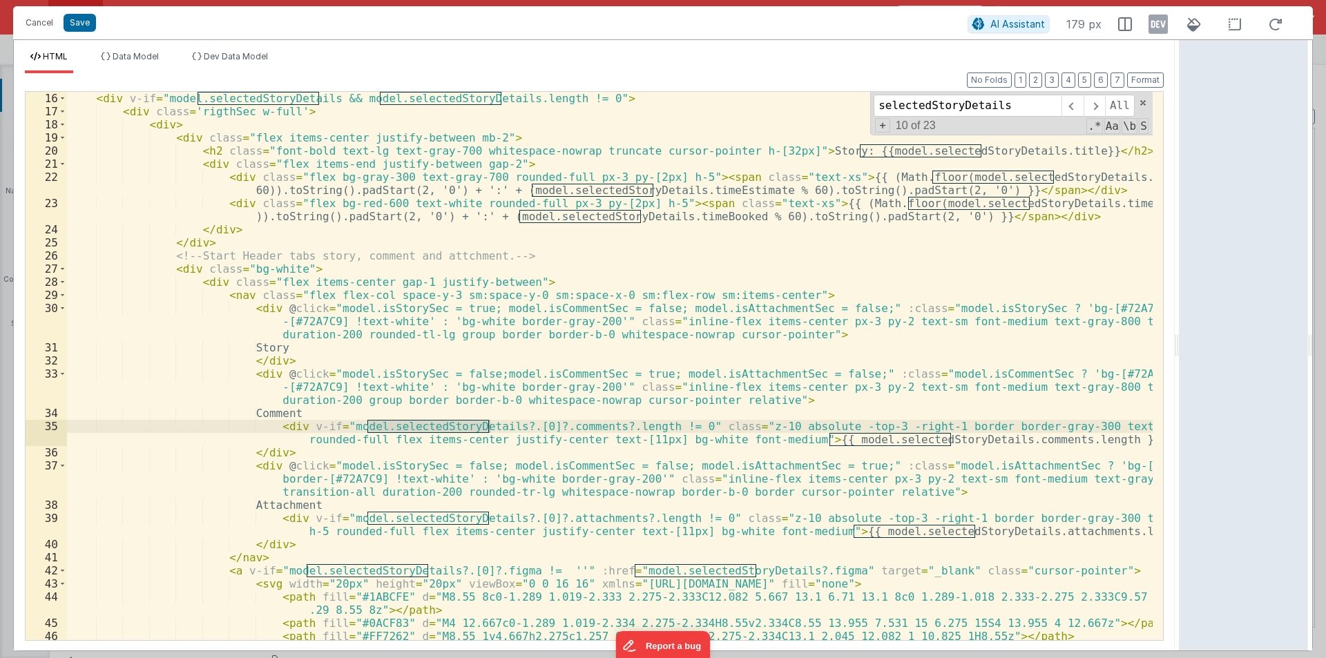
click at [526, 425] on div "< div v-if = "model.selectedStoryDetails && model.selectedStoryDetails.length !…" at bounding box center [609, 379] width 1085 height 574
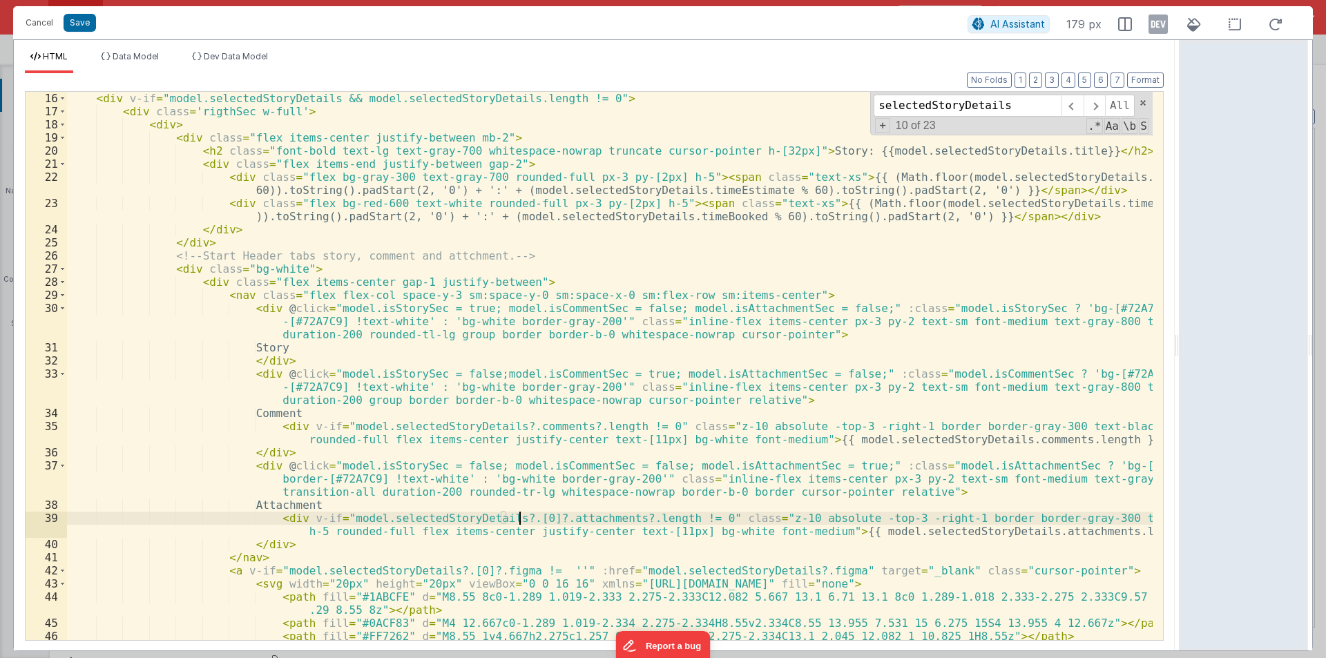
click at [521, 519] on div "< div v-if = "model.selectedStoryDetails && model.selectedStoryDetails.length !…" at bounding box center [609, 379] width 1085 height 574
click at [1012, 106] on input "selectedStoryDetails" at bounding box center [967, 106] width 188 height 22
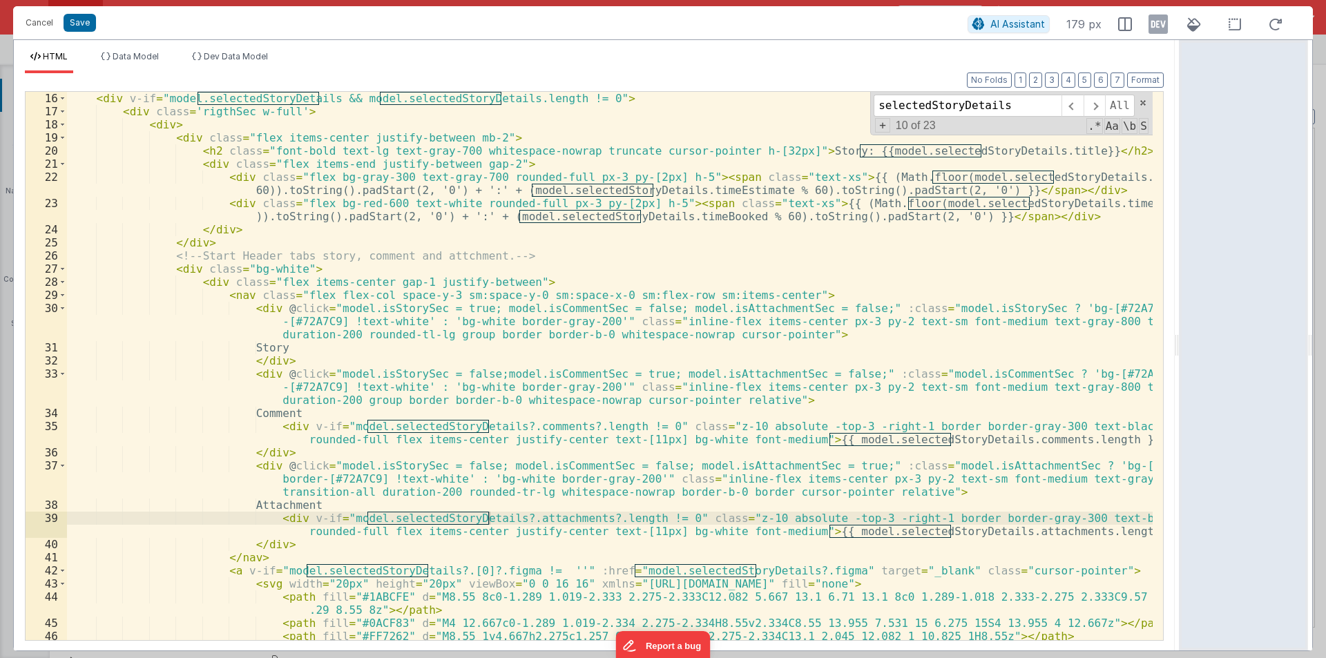
click at [461, 570] on div "< div v-if = "model.selectedStoryDetails && model.selectedStoryDetails.length !…" at bounding box center [609, 379] width 1085 height 574
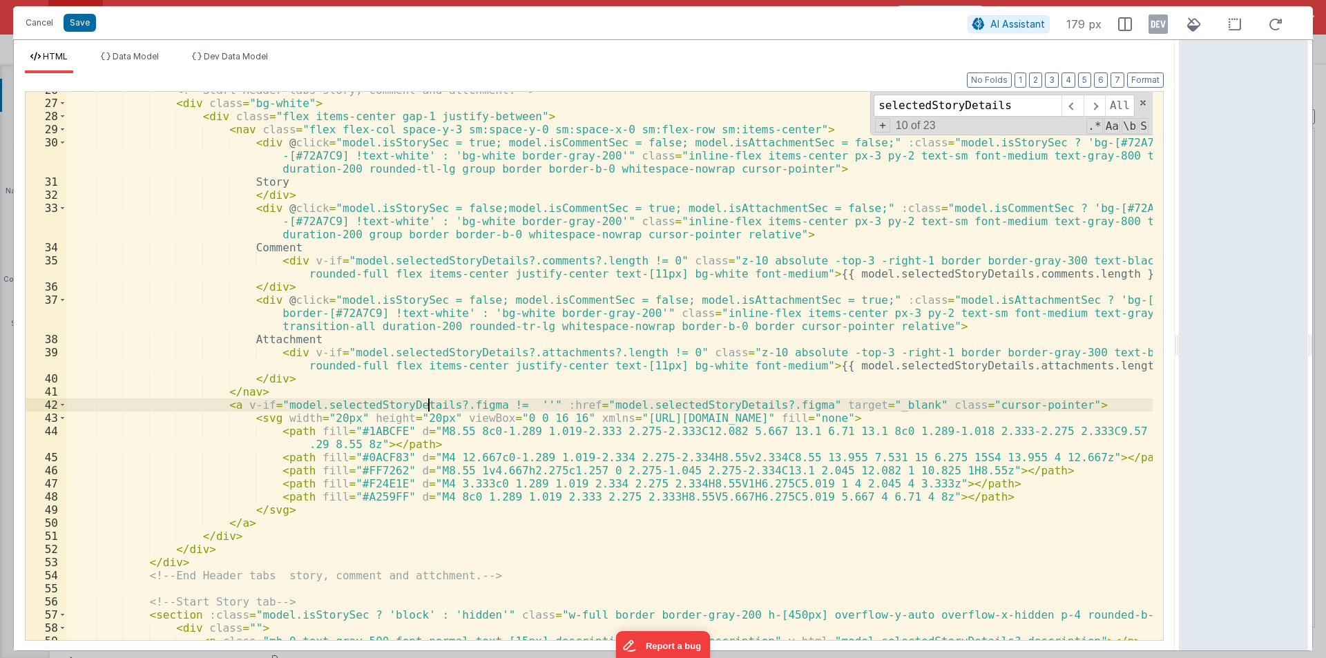
scroll to position [376, 0]
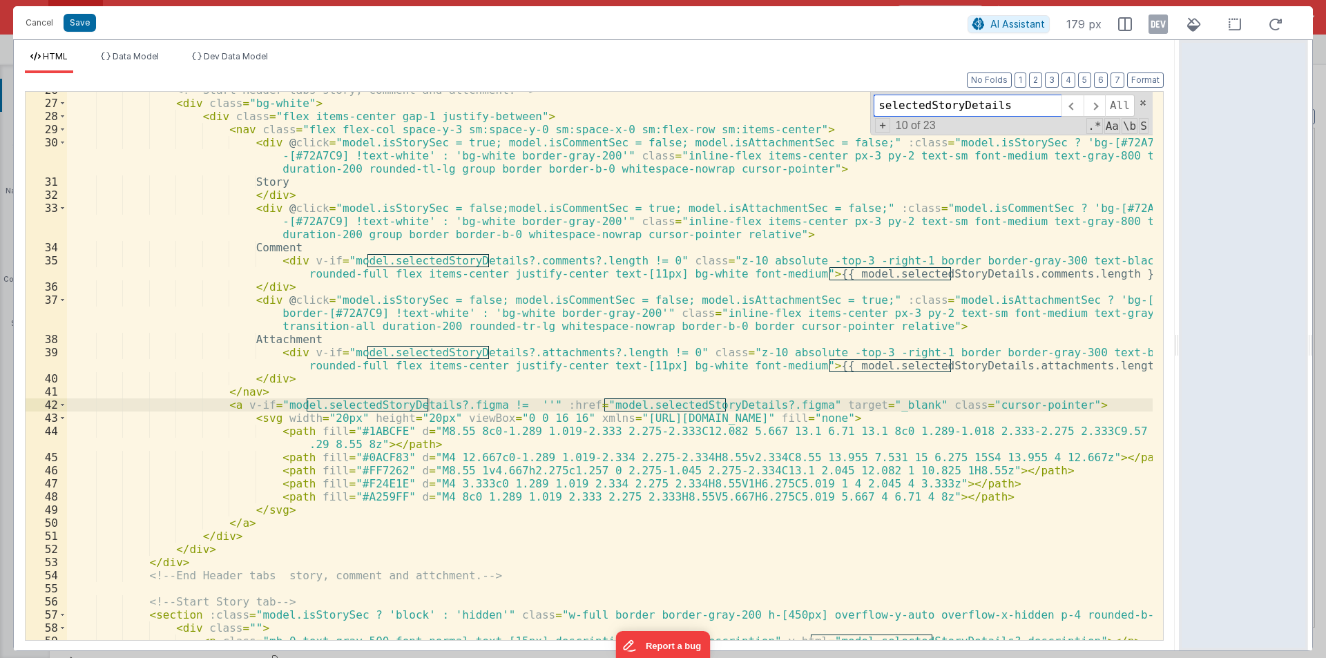
click at [1007, 107] on input "selectedStoryDetails" at bounding box center [967, 106] width 188 height 22
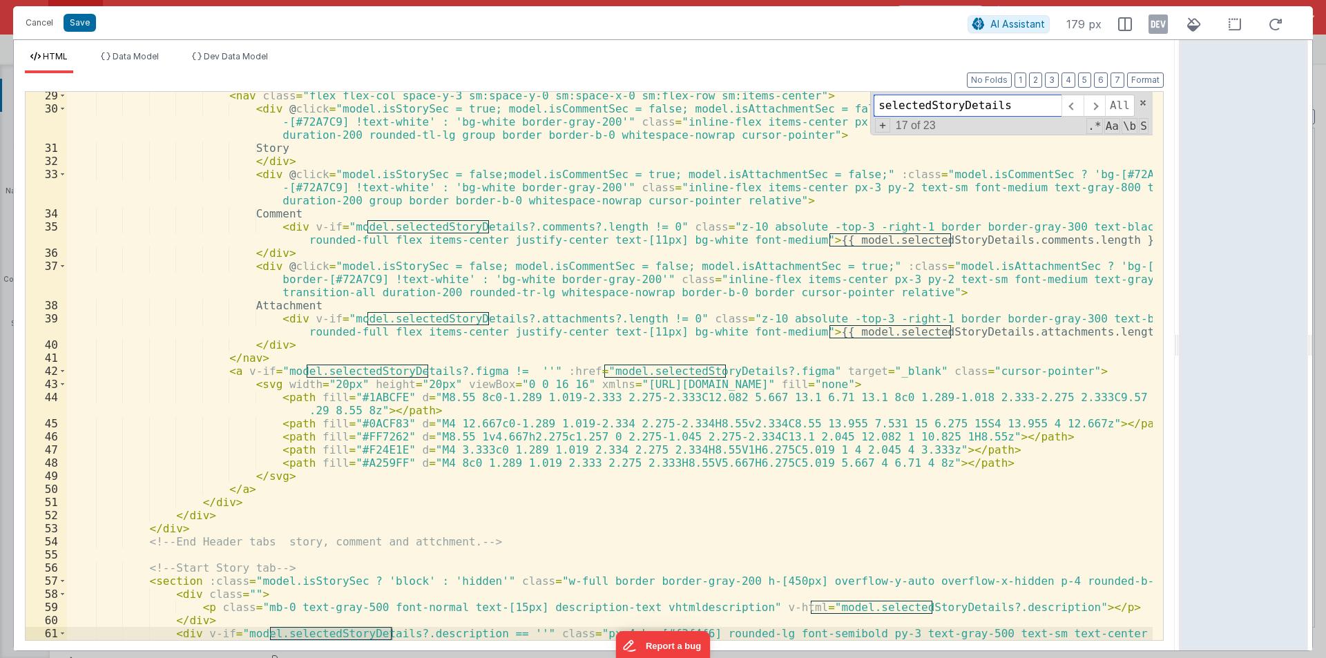
scroll to position [1077, 0]
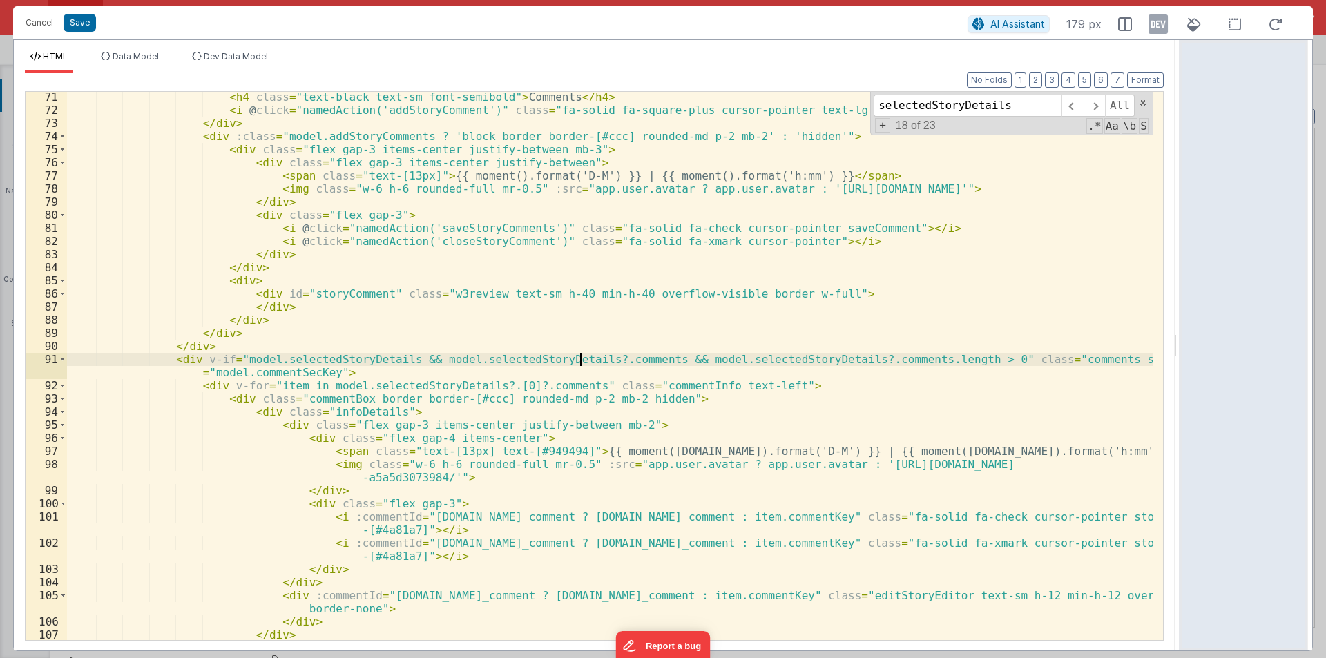
click at [580, 358] on div "< h4 class = "text-black text-sm font-semibold" > Comments </ h4 > < i @ click …" at bounding box center [609, 377] width 1085 height 574
click at [500, 387] on div "< h4 class = "text-black text-sm font-semibold" > Comments </ h4 > < i @ click …" at bounding box center [609, 377] width 1085 height 574
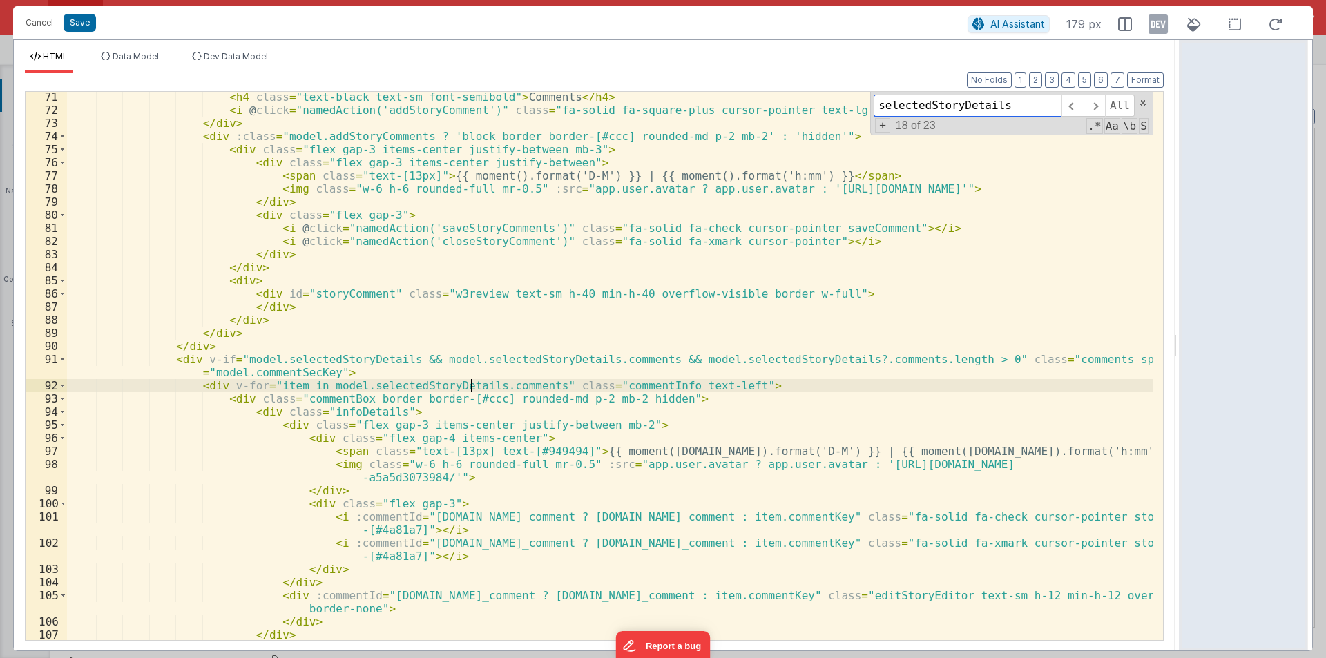
click at [1014, 105] on input "selectedStoryDetails" at bounding box center [967, 106] width 188 height 22
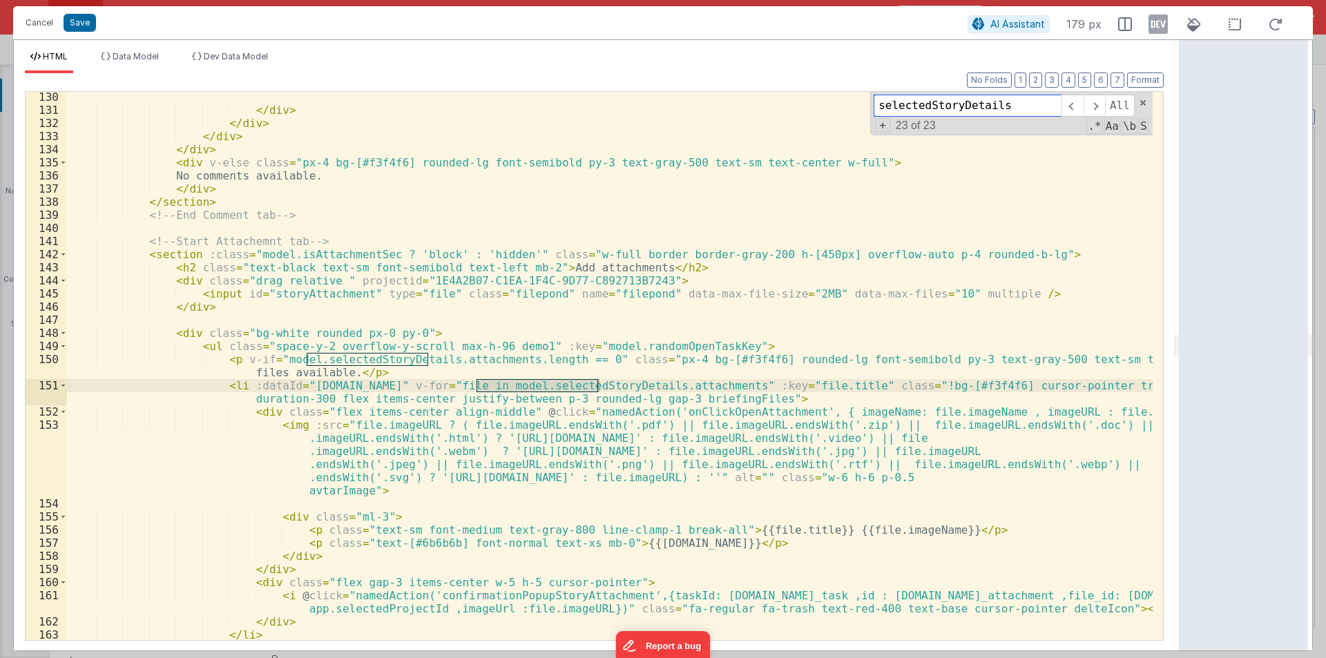
scroll to position [0, 0]
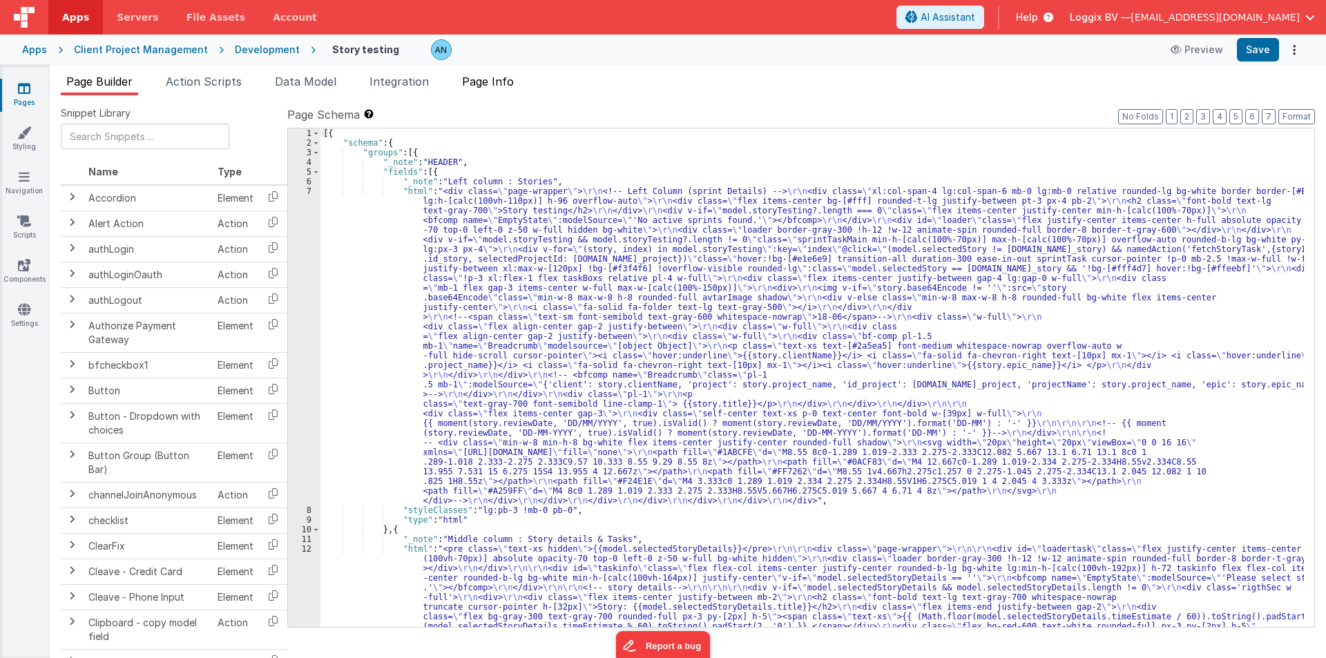
click at [483, 79] on span "Page Info" at bounding box center [488, 82] width 52 height 14
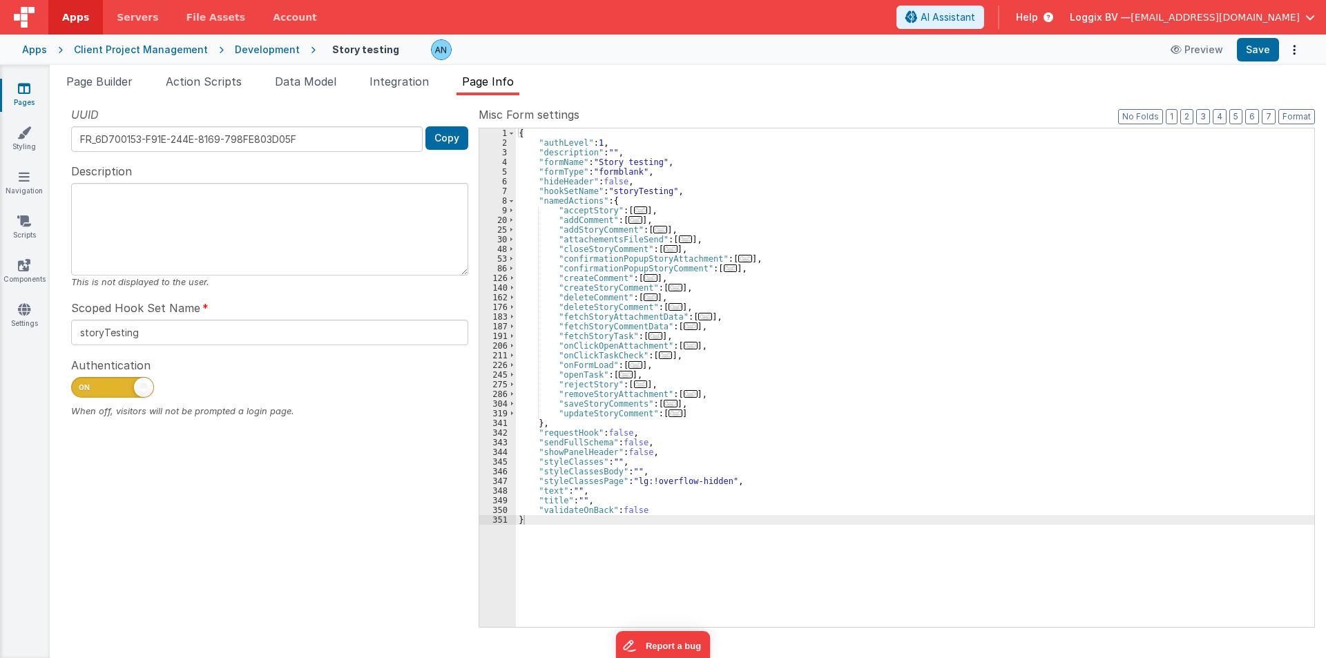
click at [716, 205] on div "{ "authLevel" : 1 , "description" : "" , "formName" : "Story testing" , "formTy…" at bounding box center [915, 387] width 798 height 518
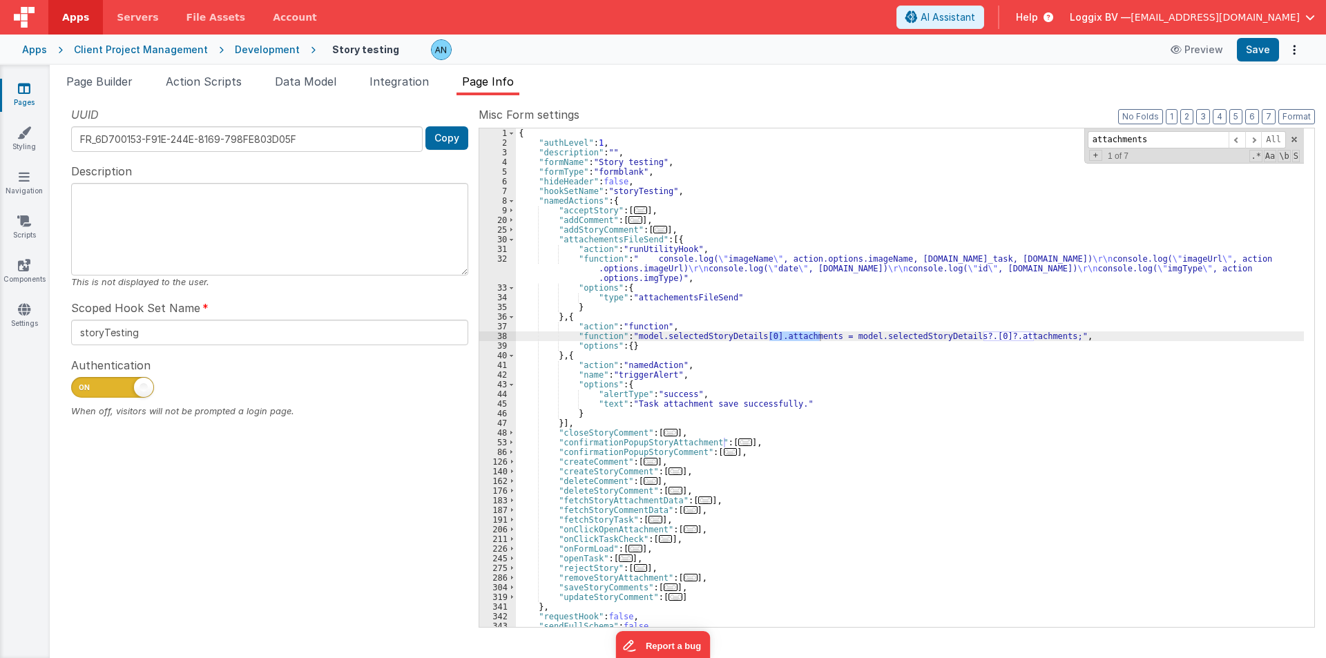
type input "attachments"
click at [488, 336] on div "38" at bounding box center [497, 336] width 37 height 10
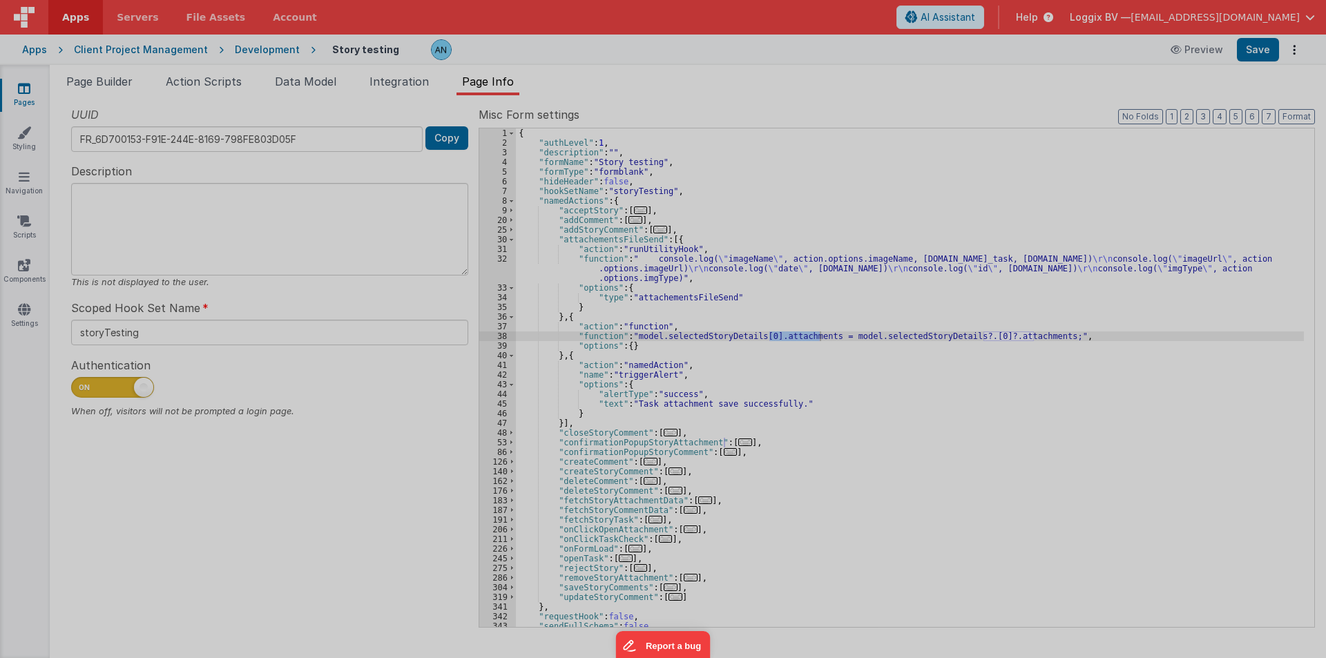
click at [488, 336] on div at bounding box center [663, 329] width 1326 height 658
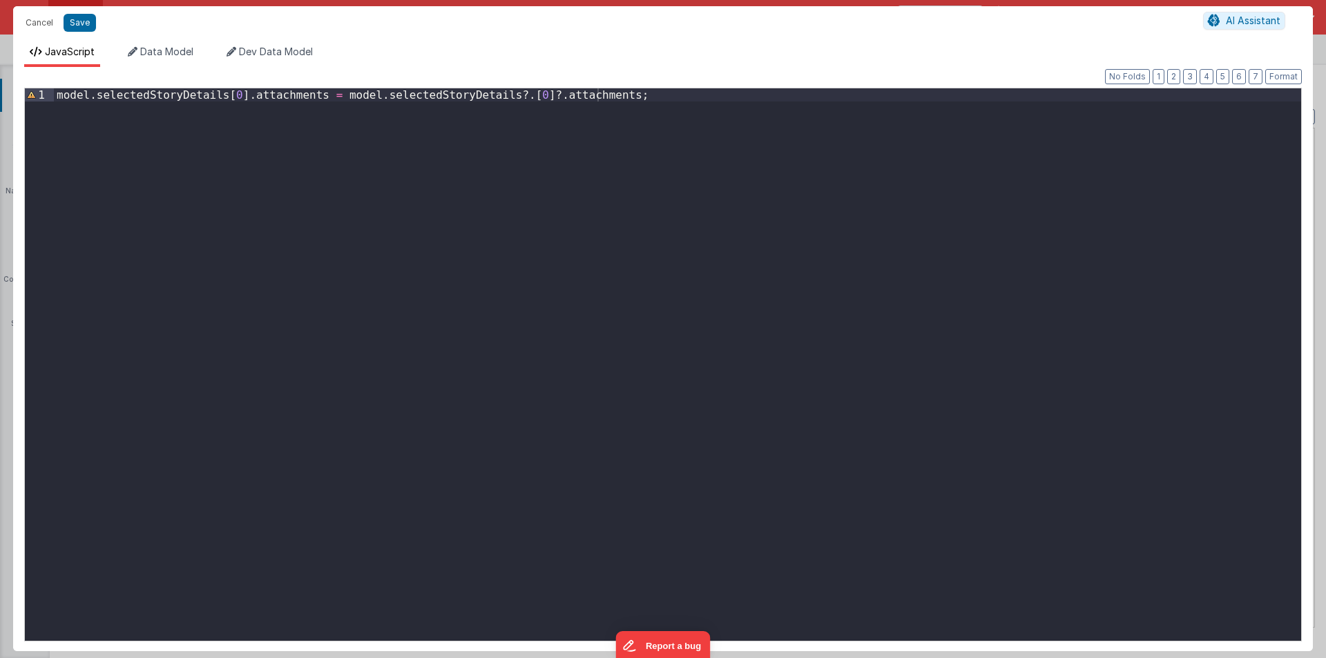
click at [231, 96] on div "model . selectedStoryDetails [ 0 ] . attachments = model . selectedStoryDetails…" at bounding box center [677, 377] width 1247 height 579
click at [492, 93] on div "model . selectedStoryDetails . attachments = model . selectedStoryDetails ?. [ …" at bounding box center [677, 377] width 1247 height 579
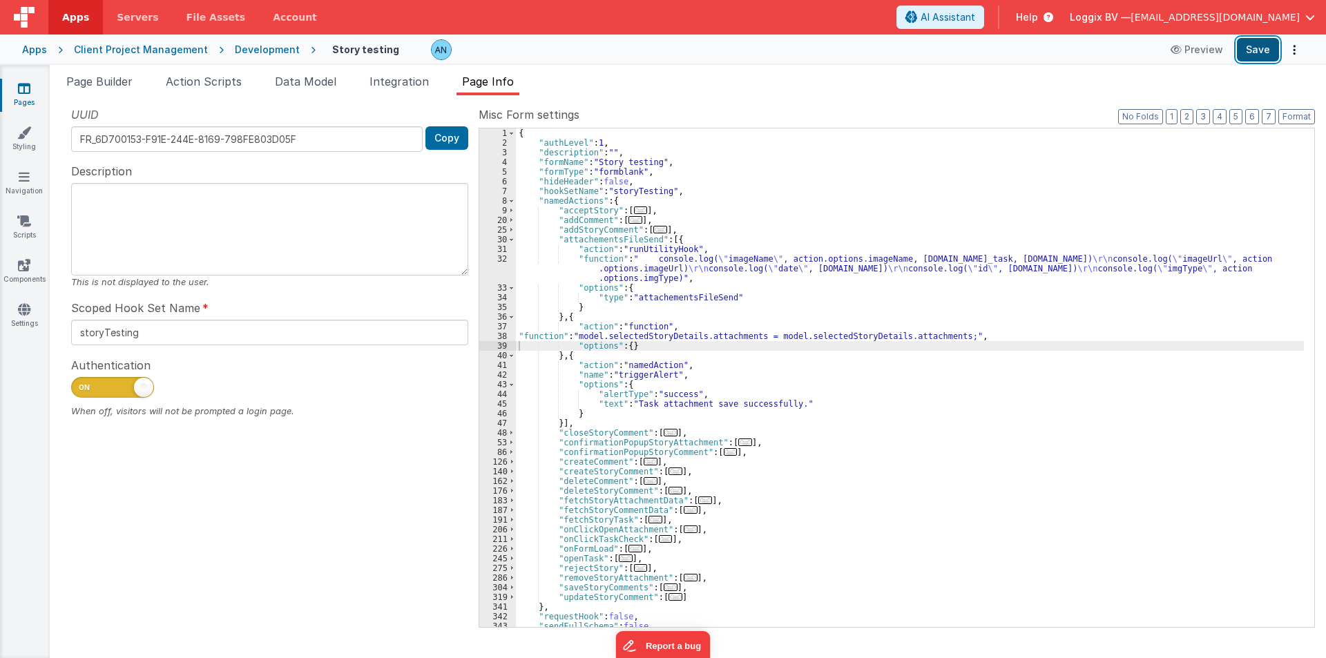
click at [1254, 49] on button "Save" at bounding box center [1258, 49] width 42 height 23
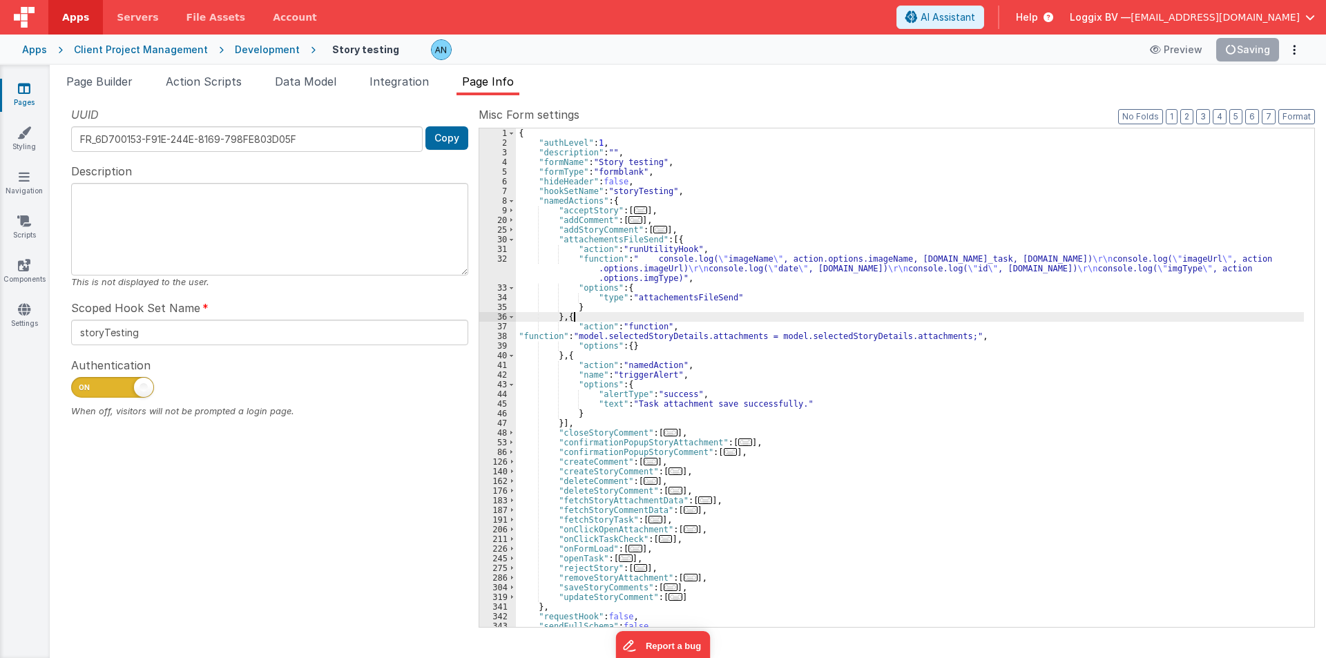
click at [926, 318] on div "{ "authLevel" : 1 , "description" : "" , "formName" : "Story testing" , "formTy…" at bounding box center [910, 387] width 788 height 518
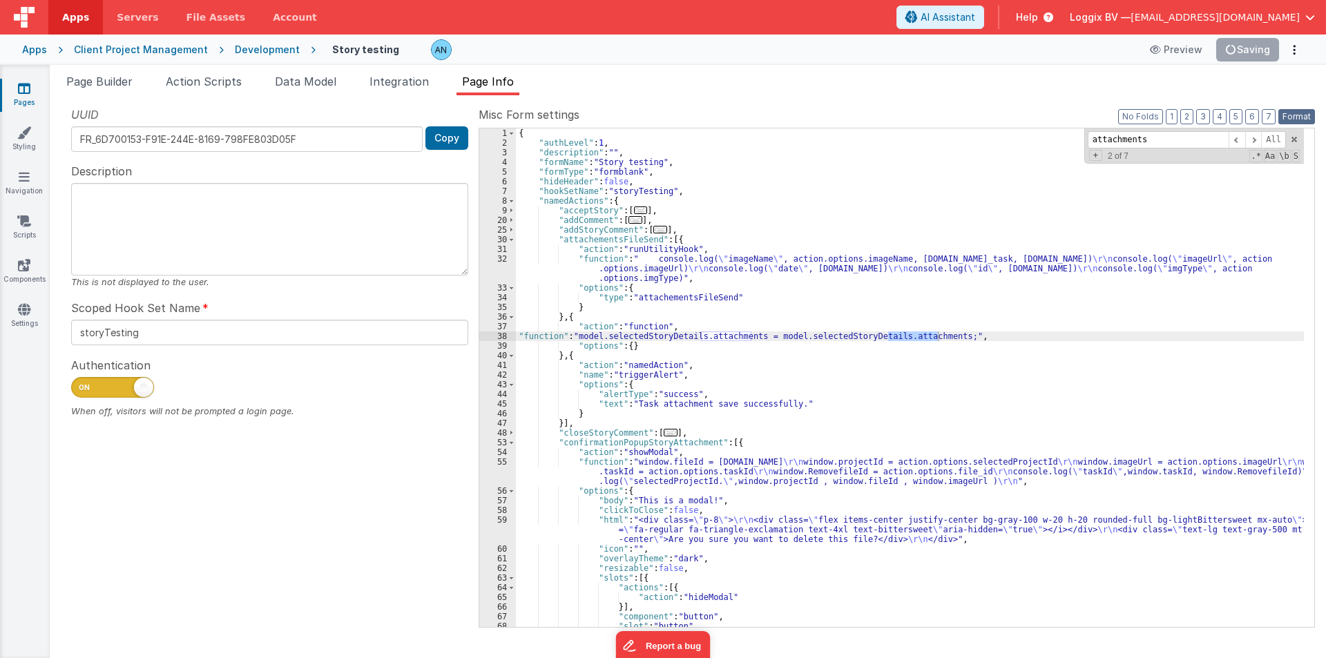
click at [1295, 120] on button "Format" at bounding box center [1296, 116] width 37 height 15
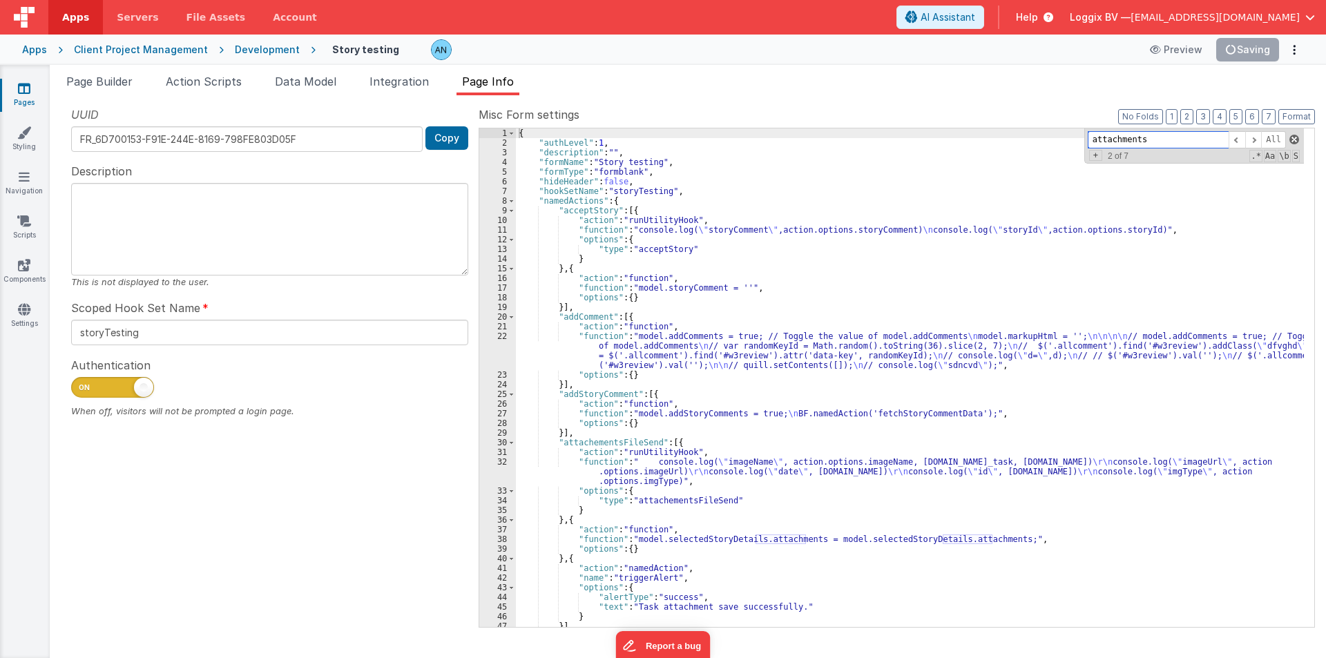
click at [1293, 139] on span at bounding box center [1294, 140] width 10 height 10
click at [1084, 210] on div "{ "authLevel" : 1 , "description" : "" , "formName" : "Story testing" , "formTy…" at bounding box center [910, 387] width 788 height 518
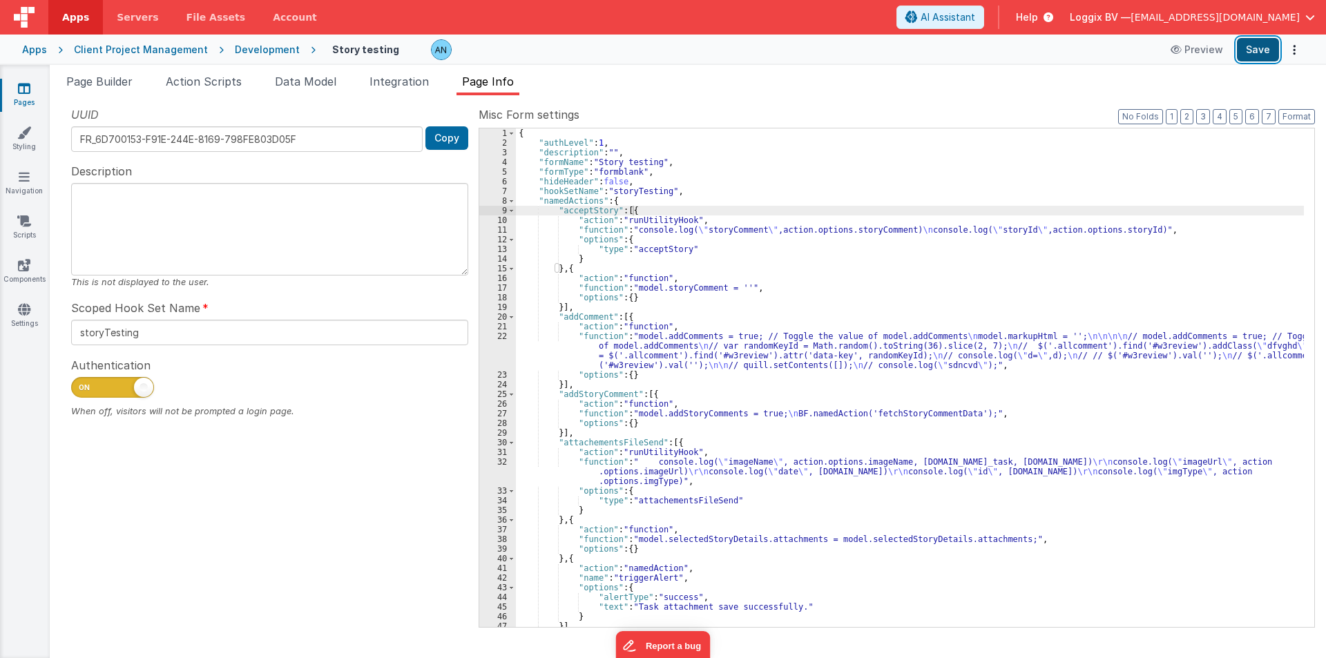
click at [1257, 48] on button "Save" at bounding box center [1258, 49] width 42 height 23
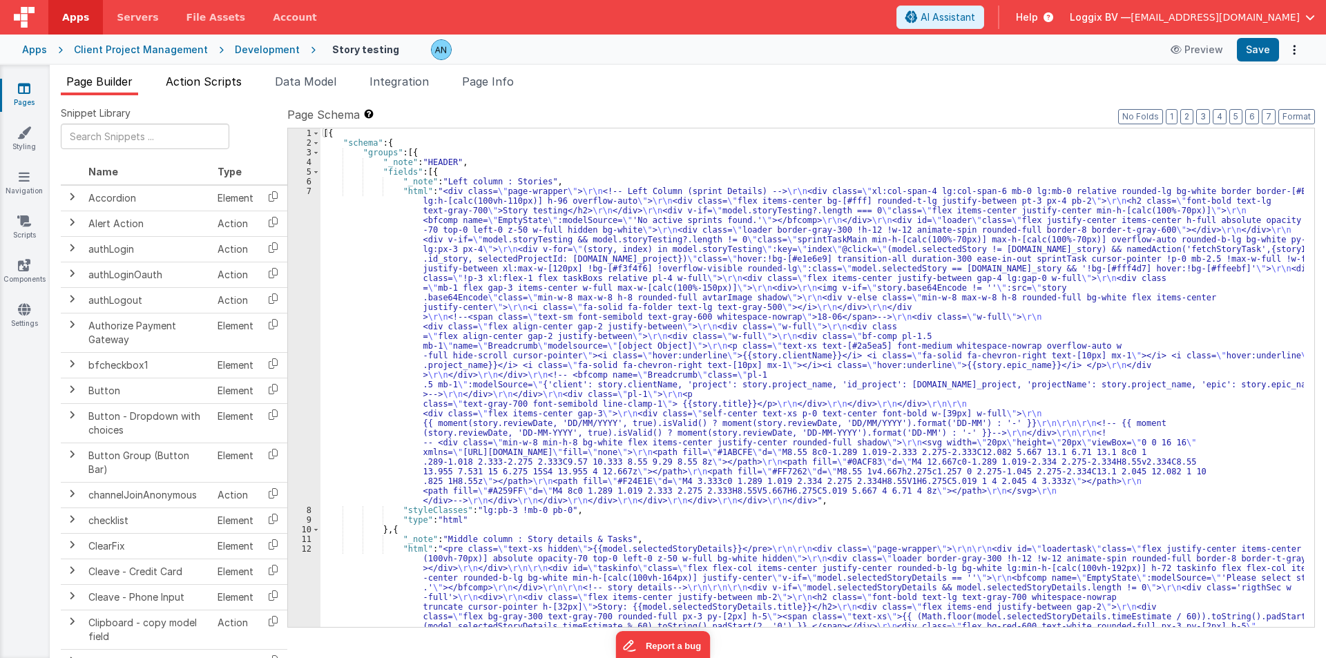
click at [236, 82] on span "Action Scripts" at bounding box center [204, 82] width 76 height 14
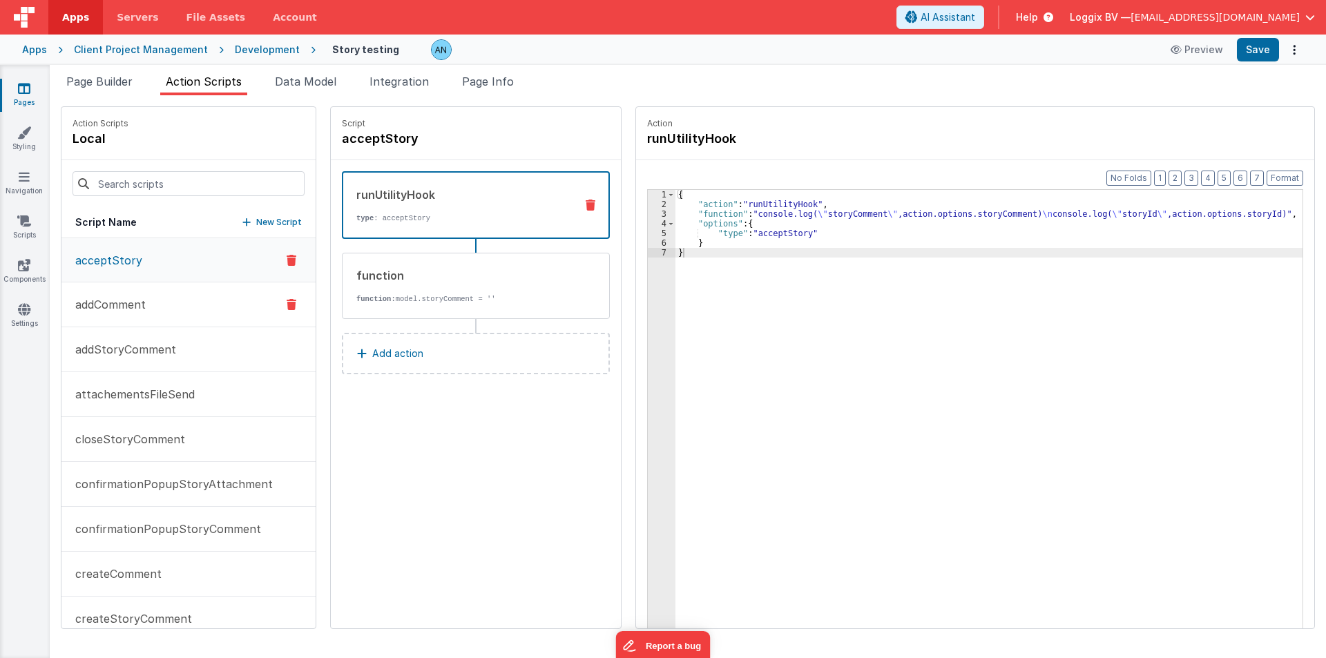
click at [122, 307] on p "addComment" at bounding box center [106, 304] width 79 height 17
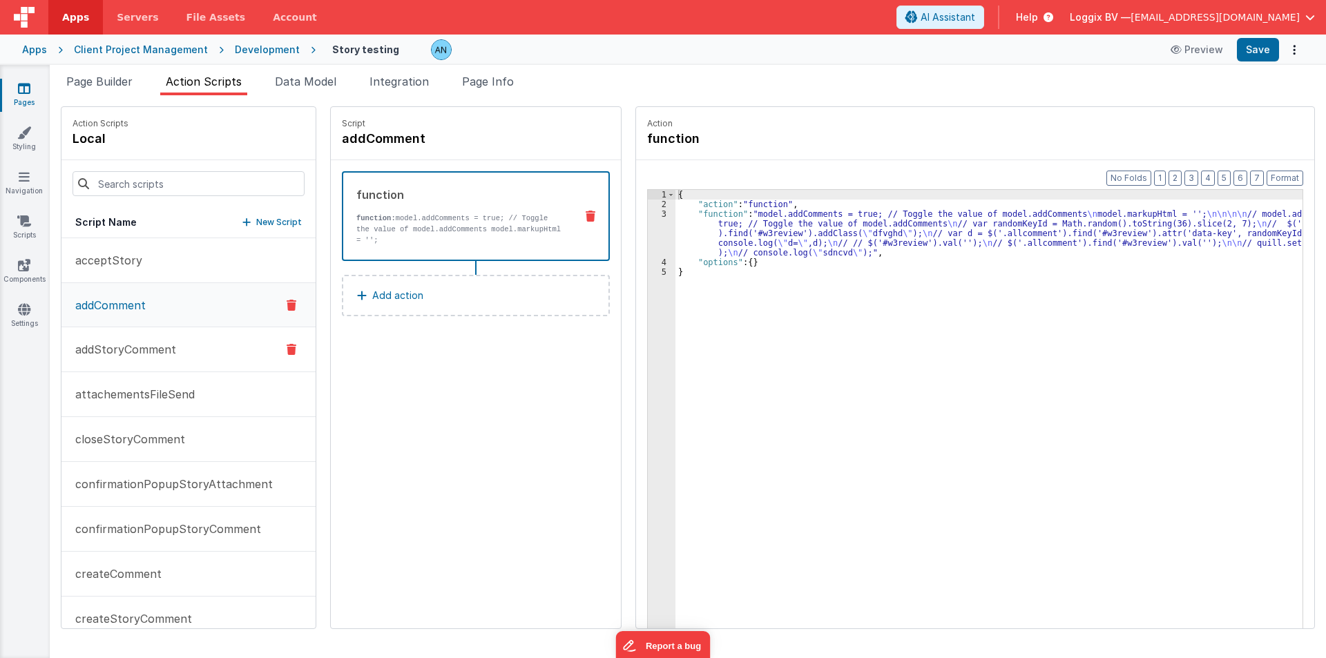
click at [110, 352] on p "addStoryComment" at bounding box center [121, 349] width 109 height 17
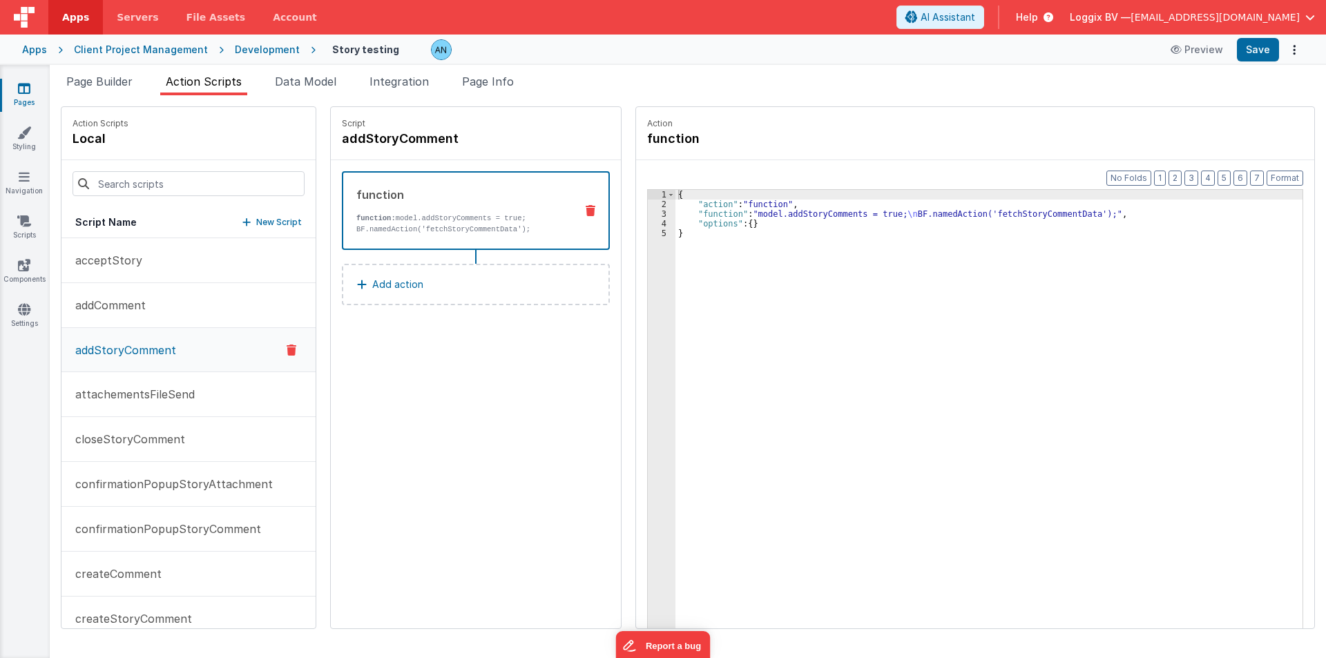
click at [717, 211] on div "{ "action" : "function" , "function" : "model.addStoryComments = true; \n BF.na…" at bounding box center [994, 440] width 638 height 501
click at [652, 211] on div "3" at bounding box center [662, 214] width 28 height 10
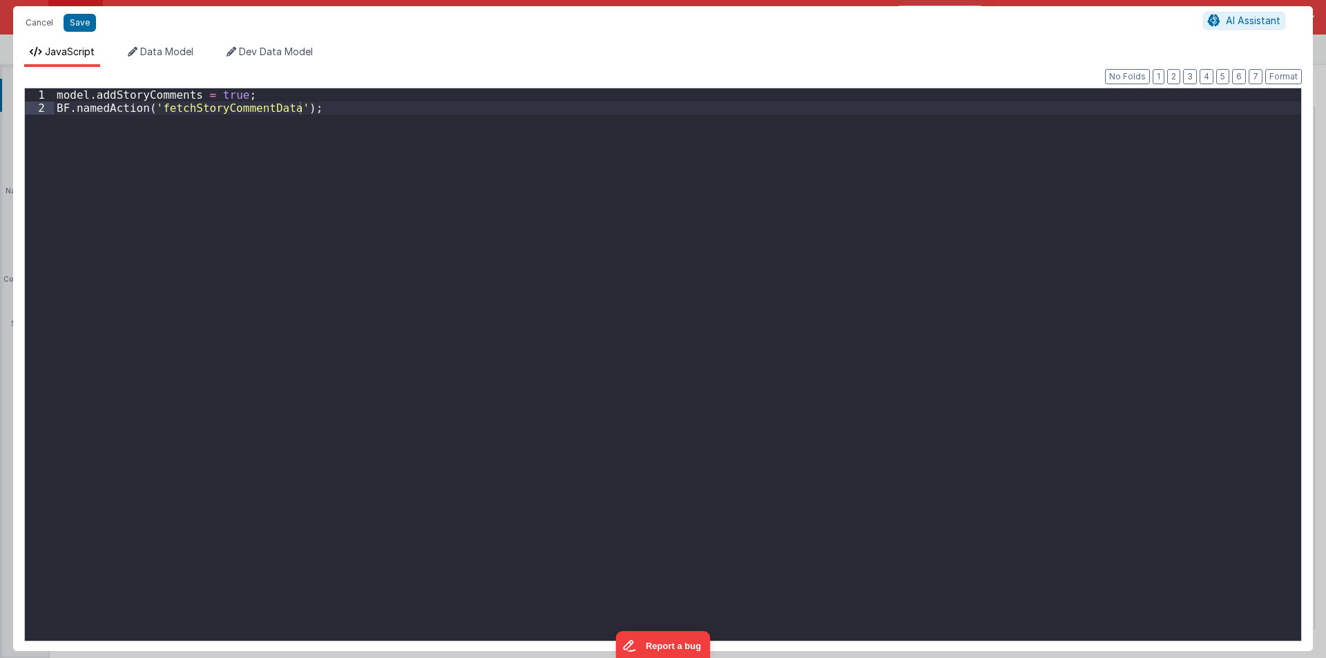
click at [282, 95] on div "model . addStoryComments = true ; BF . namedAction ( 'fetchStoryCommentData' ) ;" at bounding box center [677, 377] width 1247 height 579
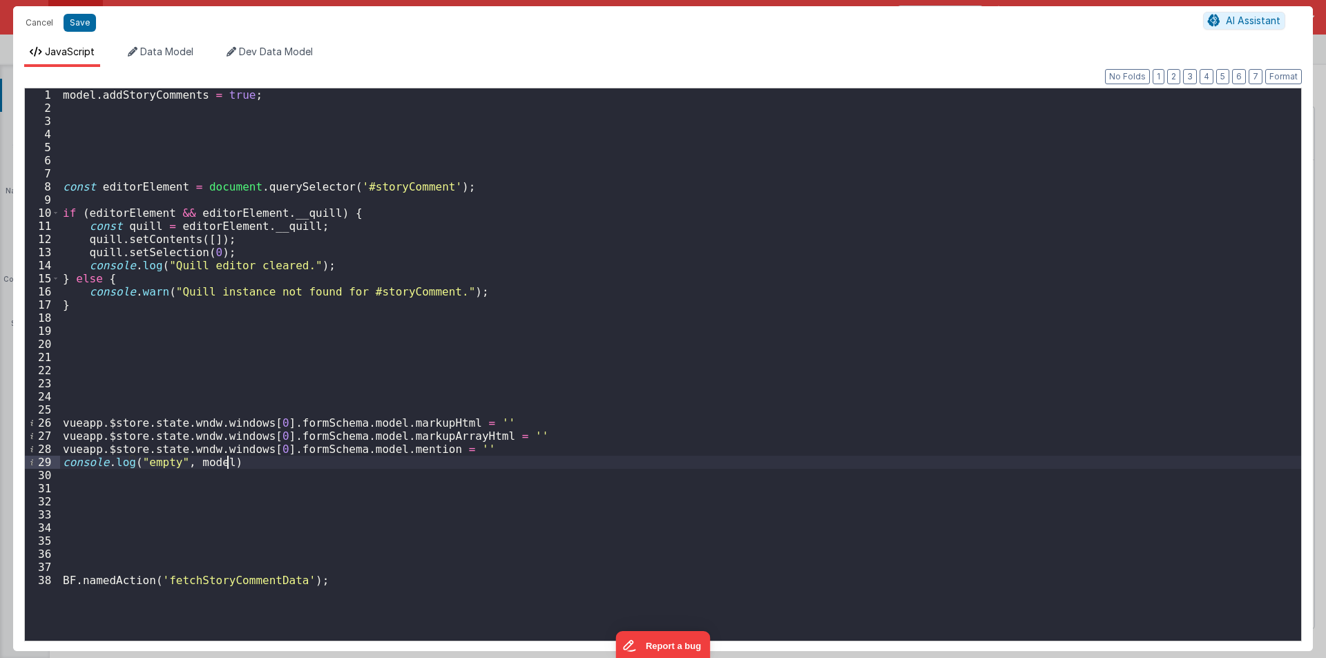
click at [363, 184] on div "model . addStoryComments = true ; const editorElement = document . querySelecto…" at bounding box center [680, 377] width 1241 height 579
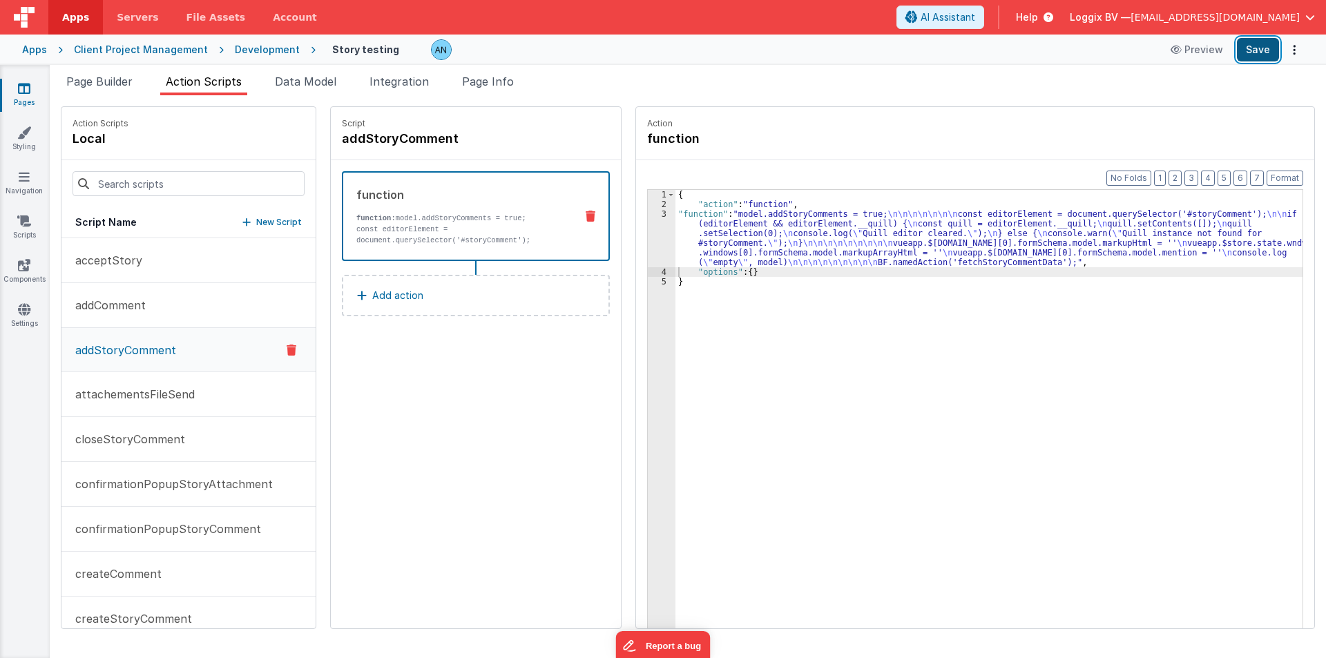
click at [1265, 48] on button "Save" at bounding box center [1258, 49] width 42 height 23
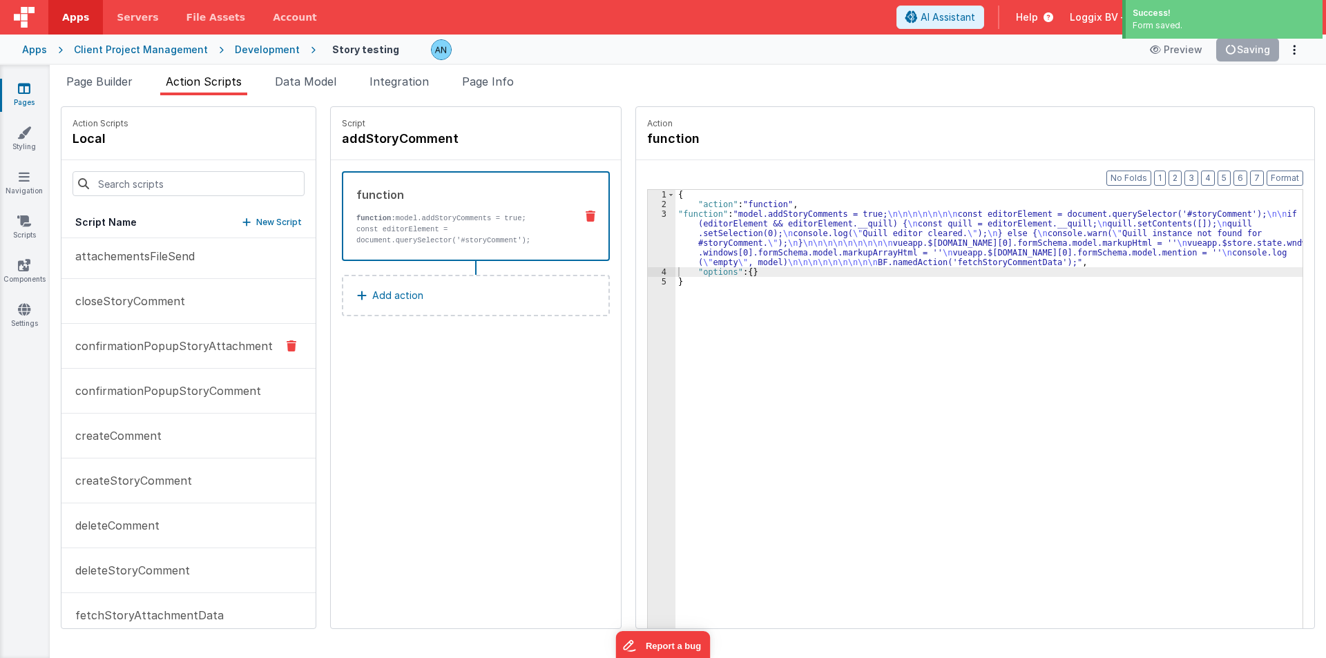
scroll to position [207, 0]
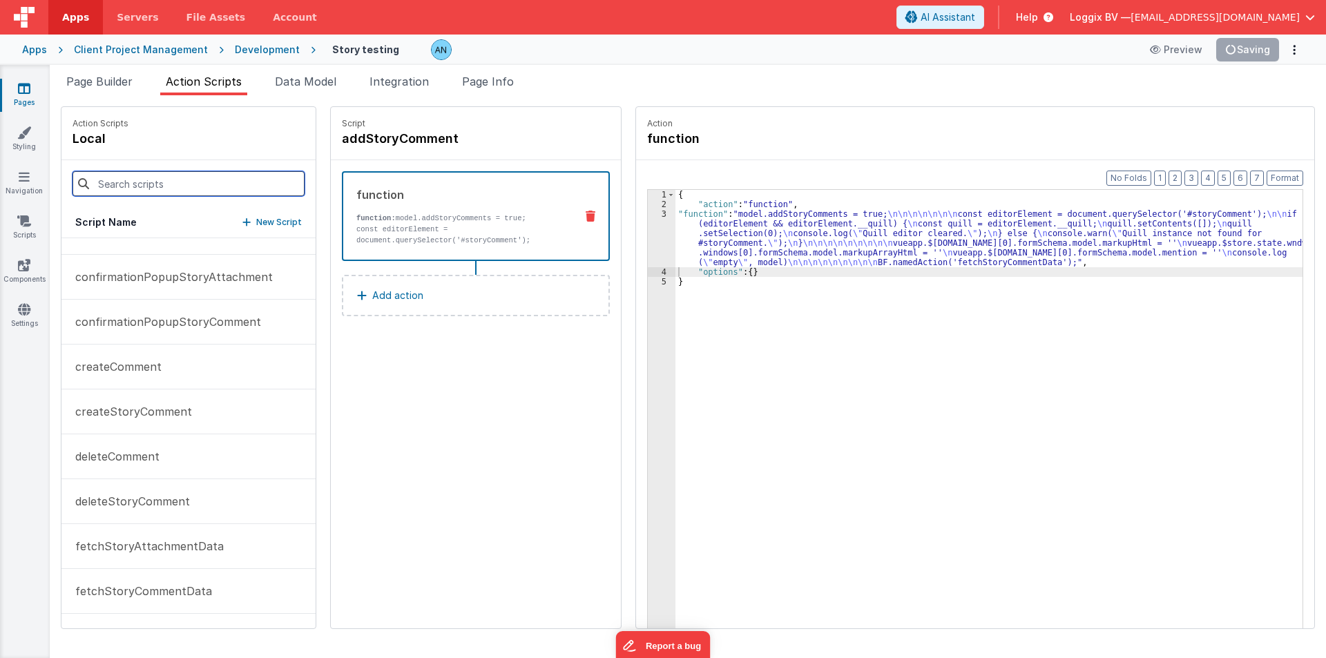
click at [99, 183] on input at bounding box center [189, 183] width 232 height 25
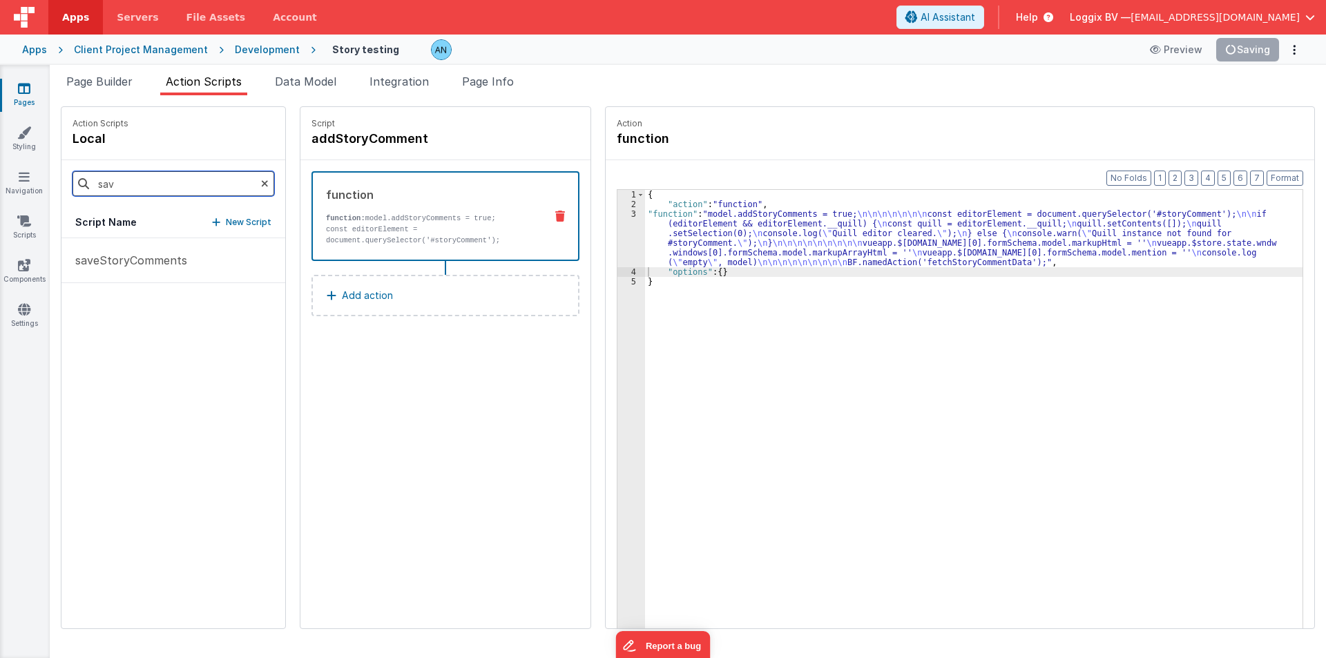
scroll to position [0, 0]
click at [113, 263] on p "saveStoryComments" at bounding box center [127, 260] width 120 height 17
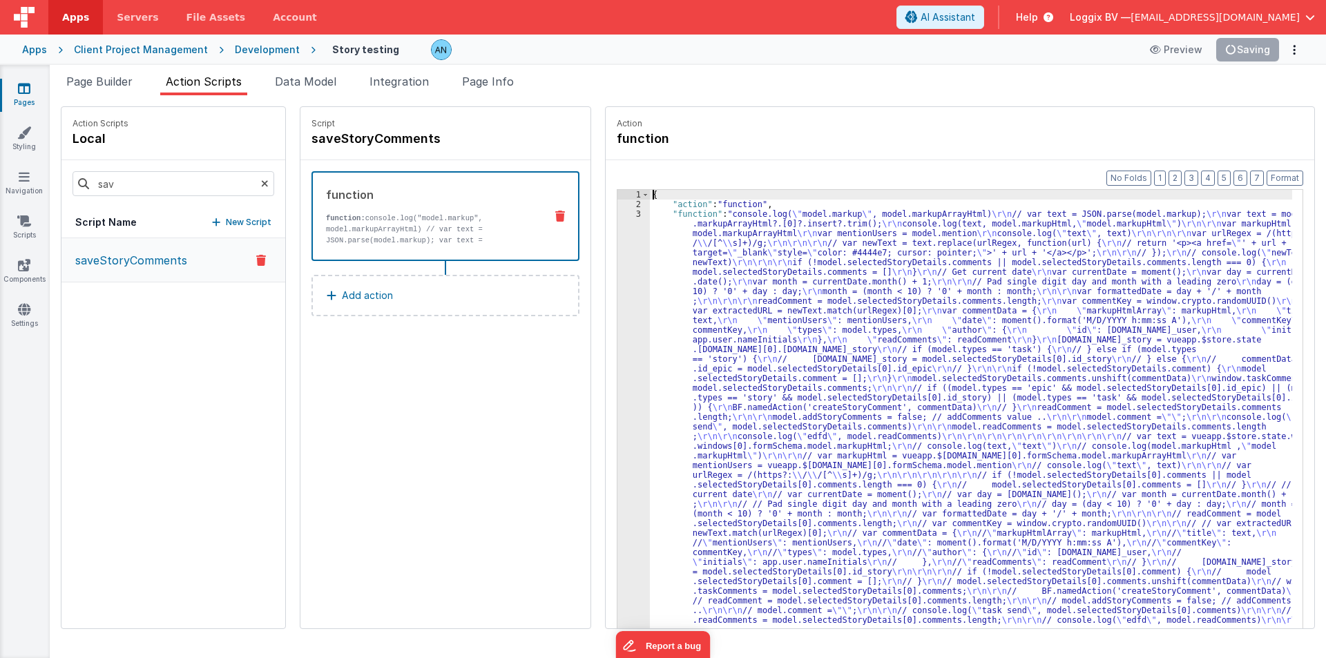
click at [617, 232] on div "3" at bounding box center [633, 421] width 32 height 425
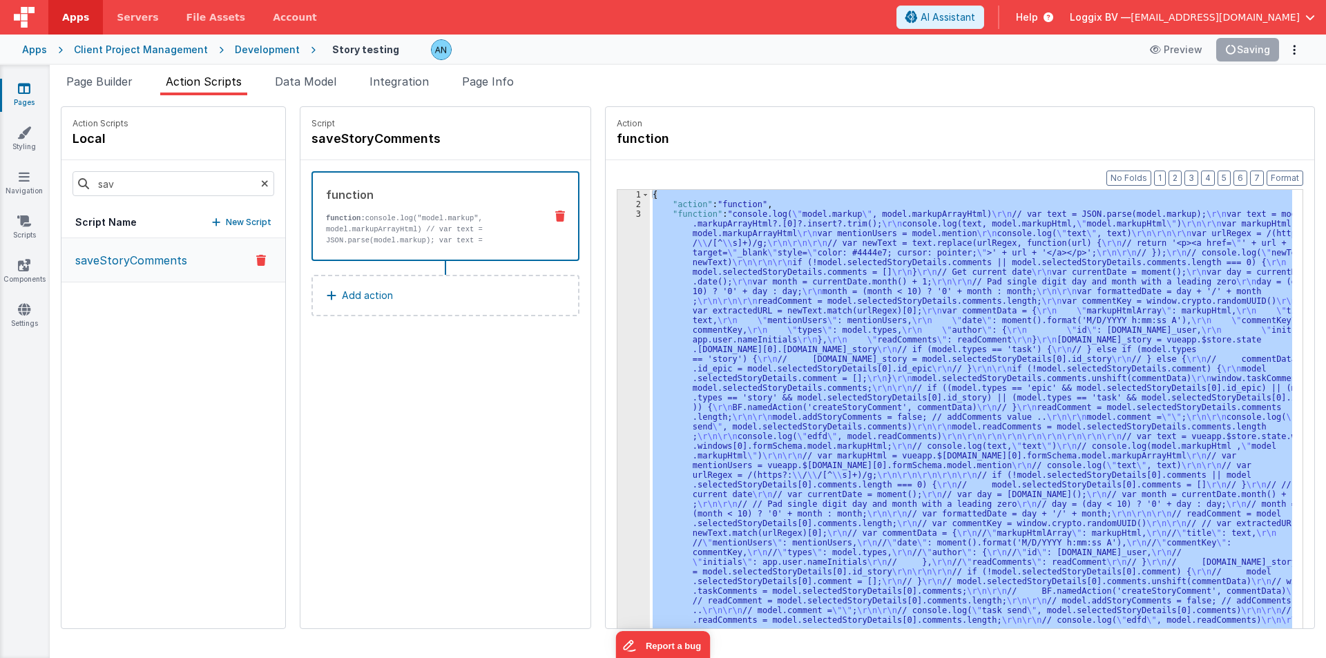
click at [617, 232] on div "3" at bounding box center [633, 421] width 32 height 425
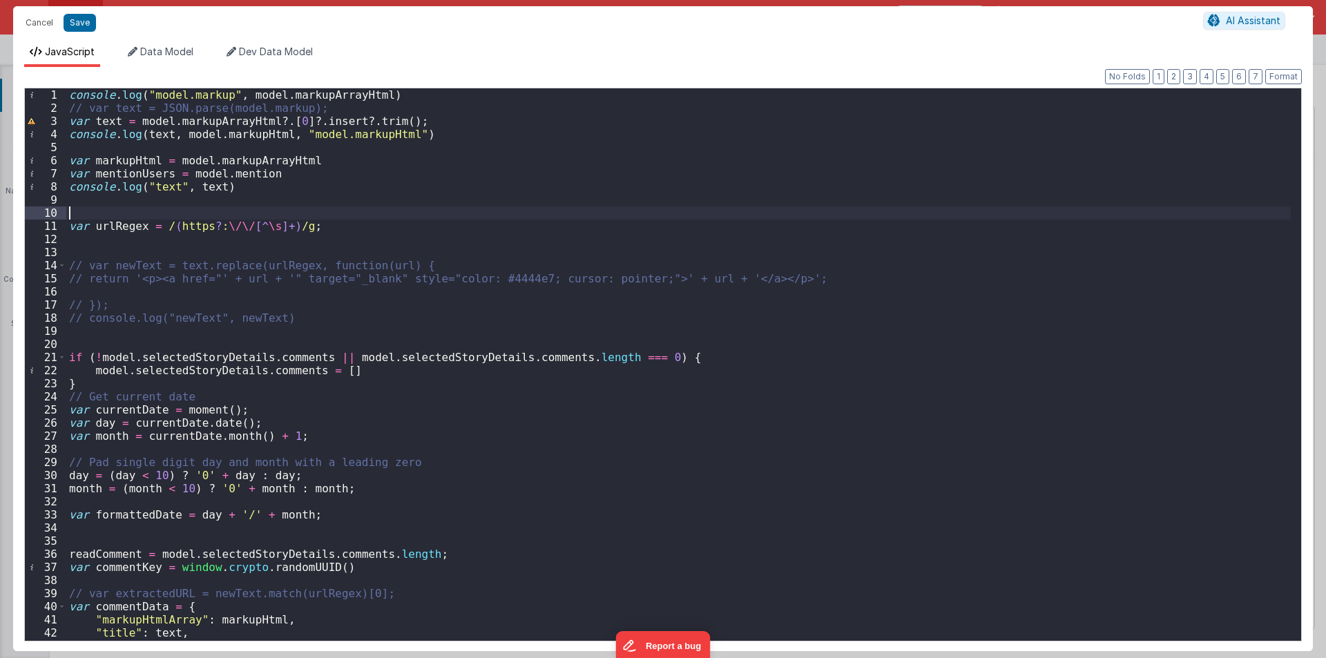
click at [322, 215] on div "console . log ( "model.markup" , model . markupArrayHtml ) // var text = JSON.p…" at bounding box center [678, 377] width 1224 height 579
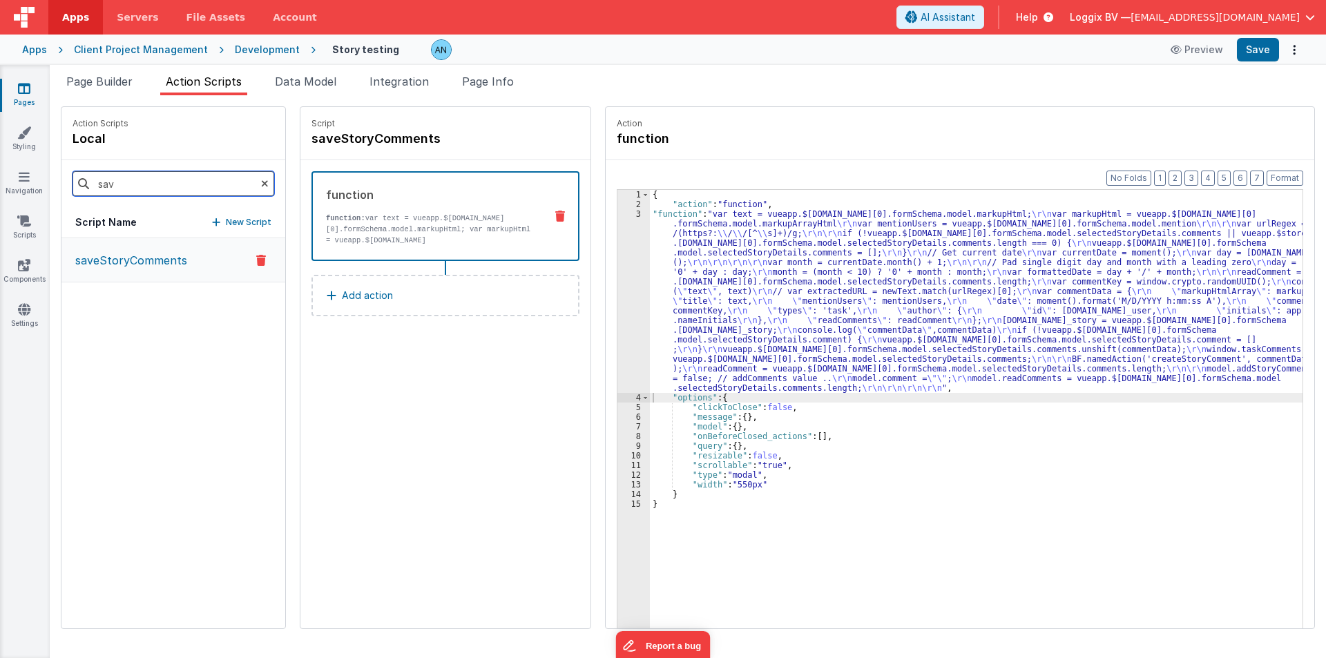
click at [164, 180] on input "sav" at bounding box center [174, 183] width 202 height 25
type input "fe"
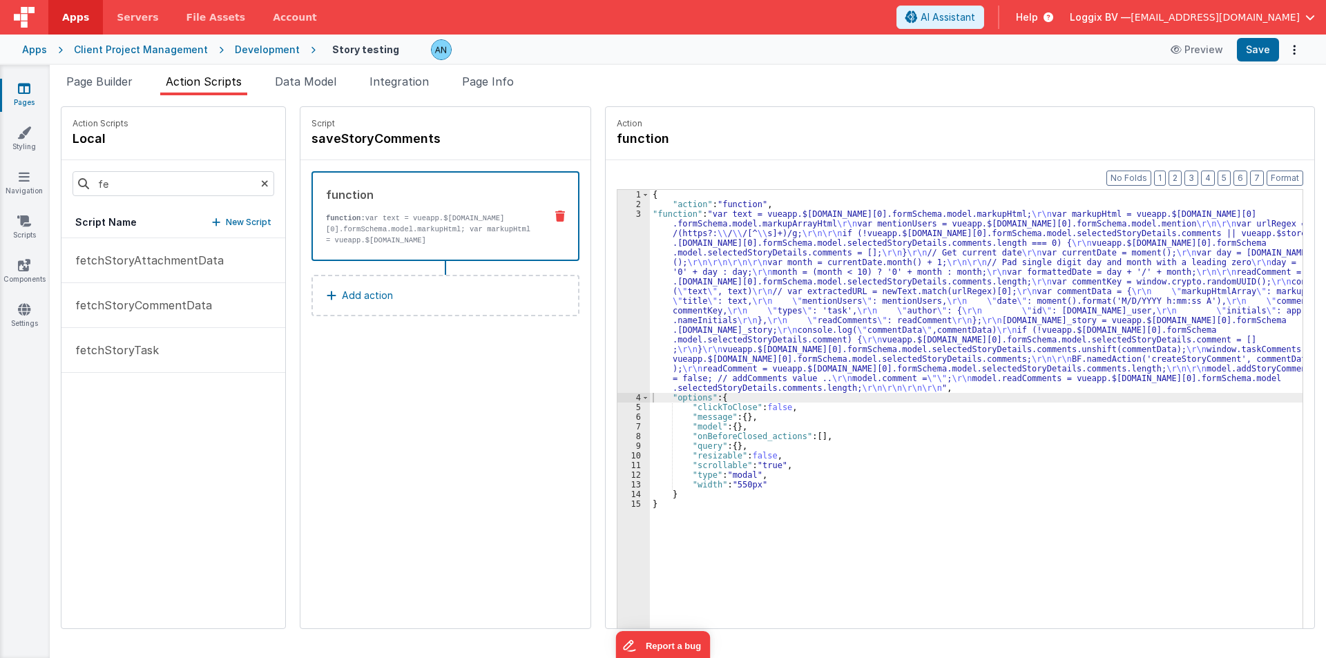
drag, startPoint x: 96, startPoint y: 302, endPoint x: 654, endPoint y: 233, distance: 562.2
click at [96, 302] on p "fetchStoryCommentData" at bounding box center [139, 305] width 145 height 17
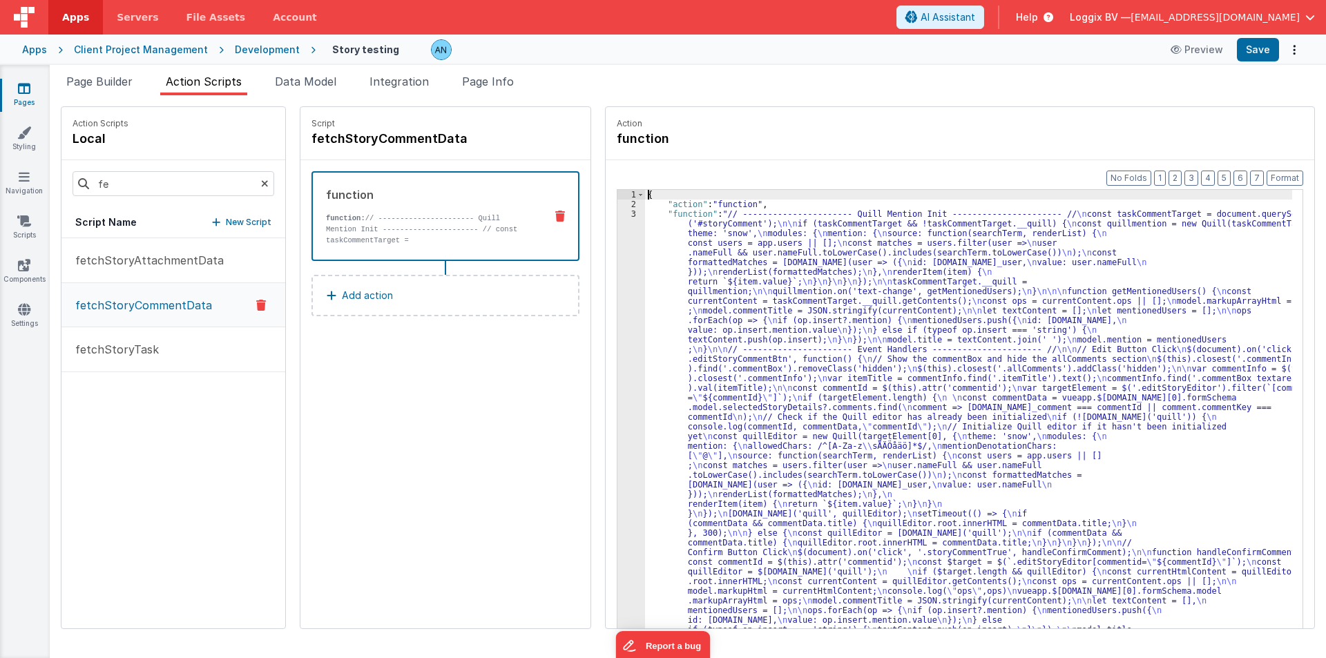
click at [617, 249] on div "3" at bounding box center [631, 518] width 28 height 619
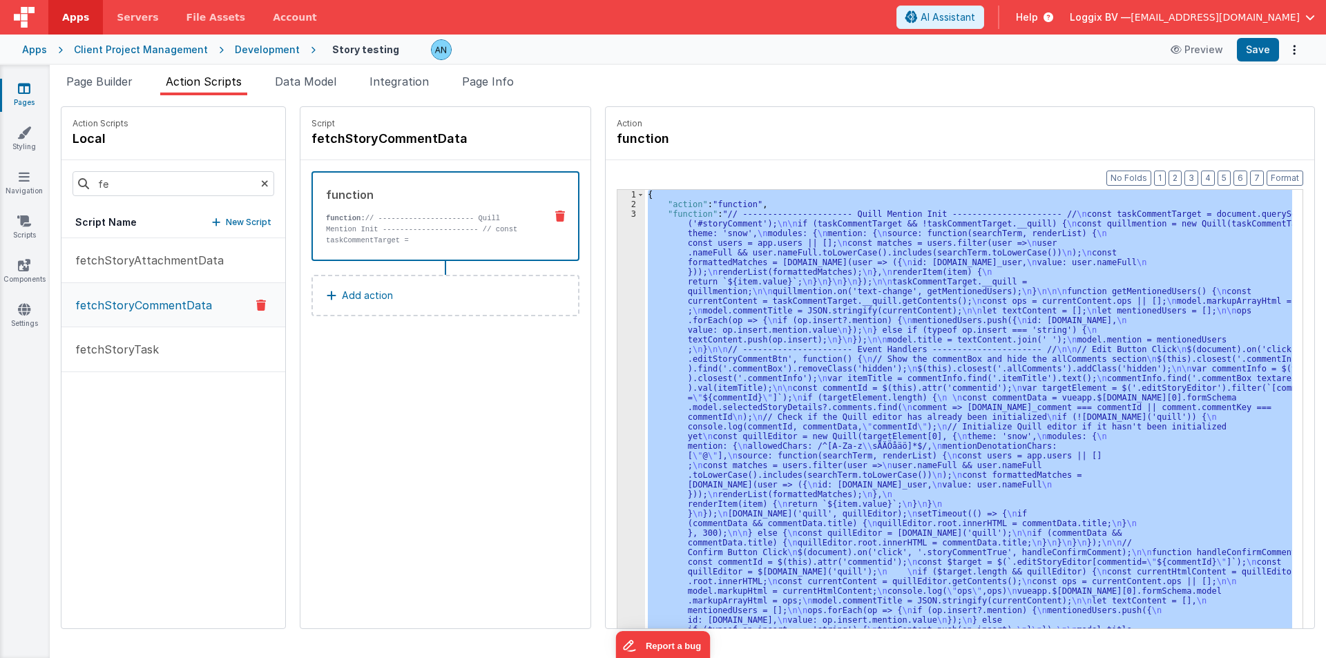
click at [617, 249] on div "3" at bounding box center [631, 518] width 28 height 619
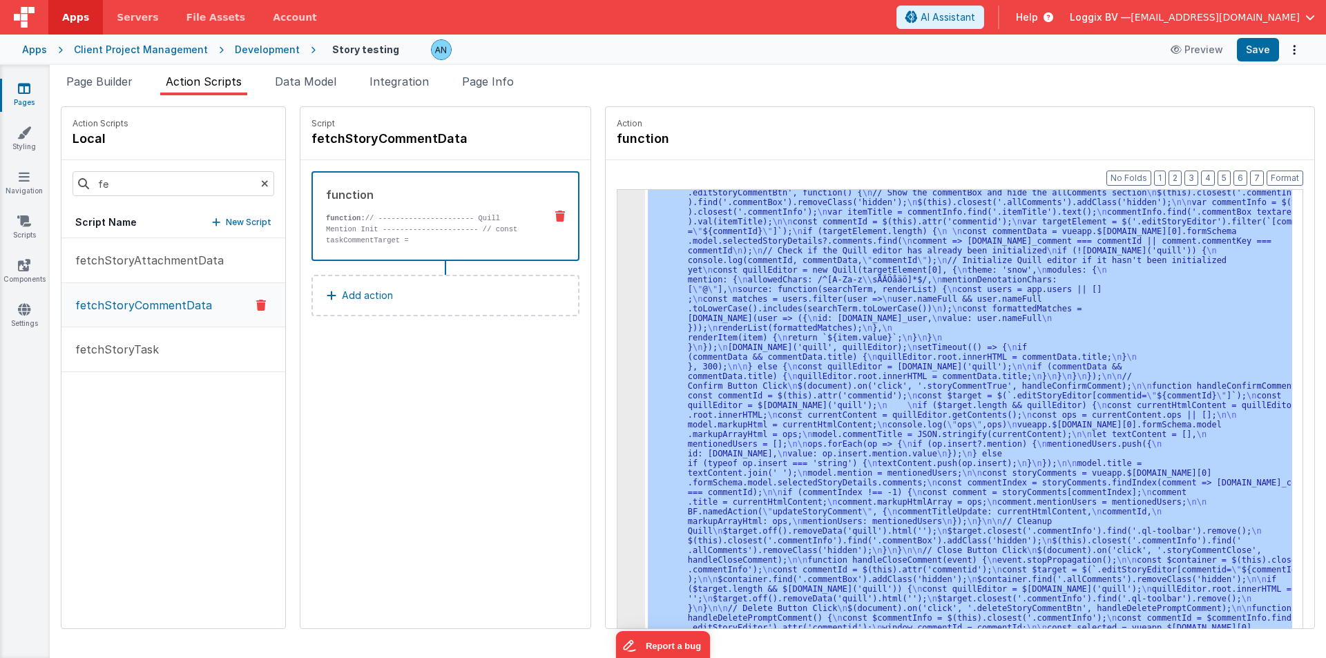
scroll to position [166, 0]
click at [617, 249] on div "3" at bounding box center [631, 352] width 28 height 619
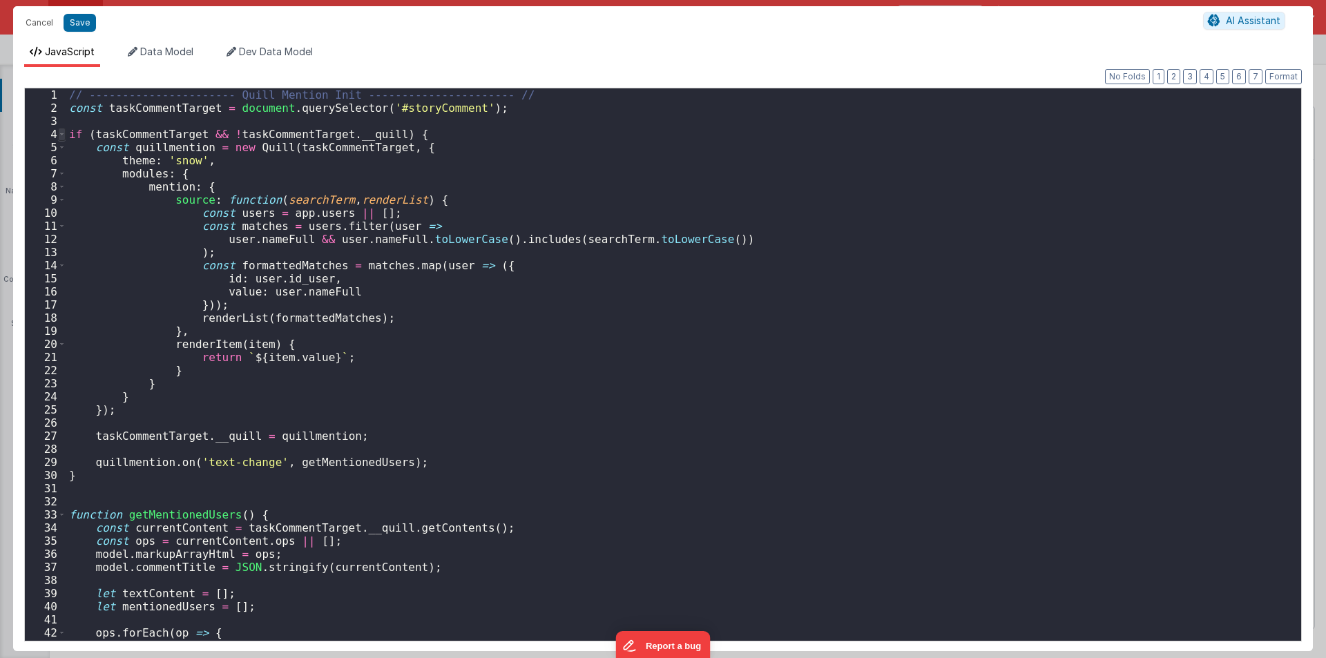
click at [61, 133] on span at bounding box center [62, 134] width 8 height 13
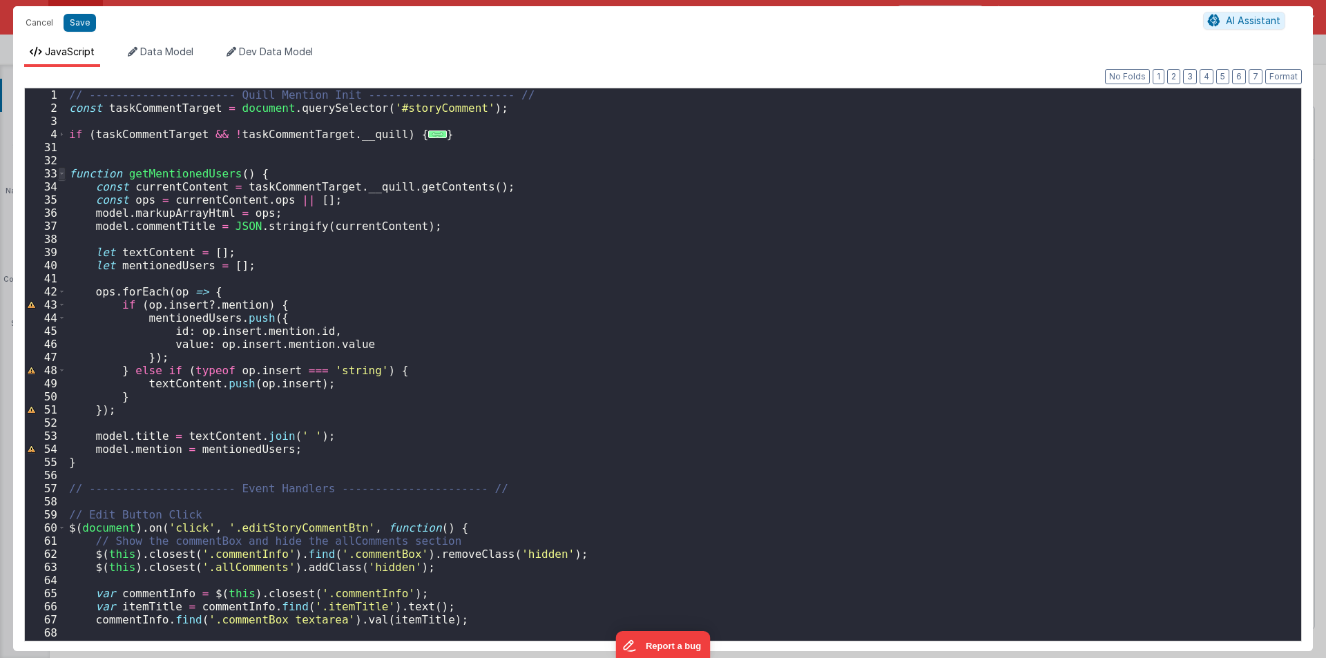
click at [59, 173] on span at bounding box center [62, 173] width 8 height 13
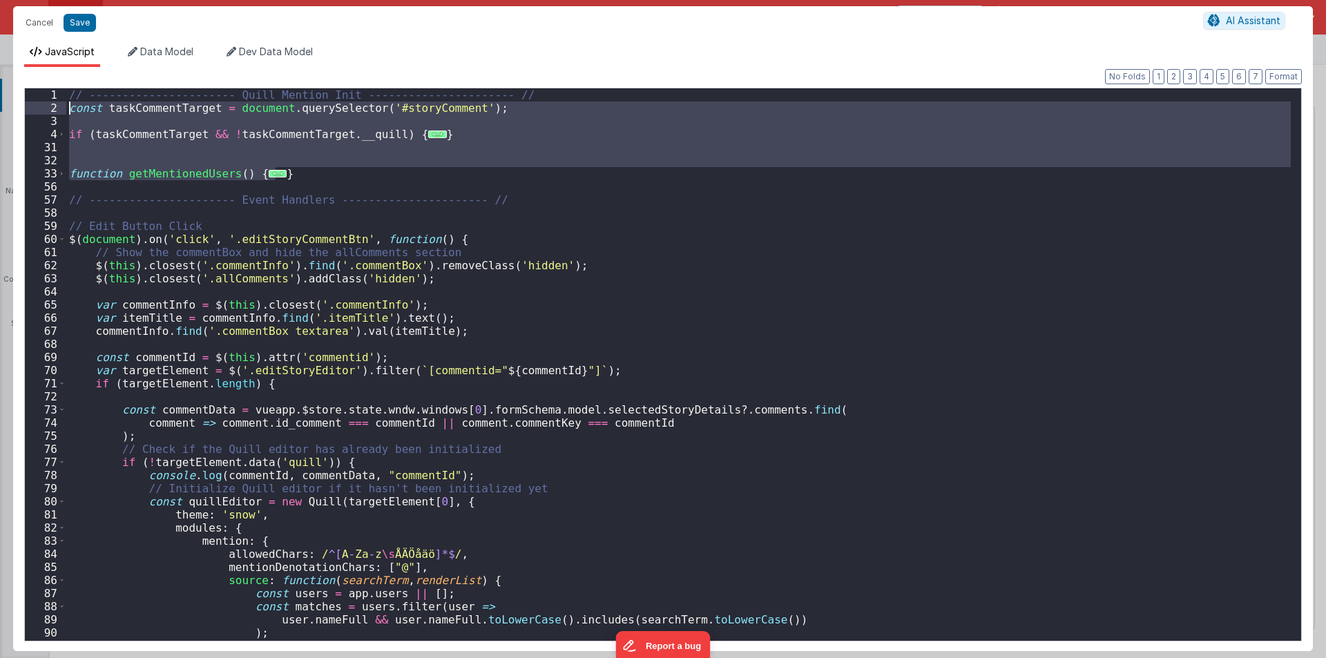
drag, startPoint x: 280, startPoint y: 175, endPoint x: 24, endPoint y: 110, distance: 263.4
click at [24, 110] on div "1 2 3 4 31 32 33 56 57 58 59 60 61 62 63 64 65 66 67 68 69 70 71 72 73 74 75 76…" at bounding box center [662, 365] width 1277 height 554
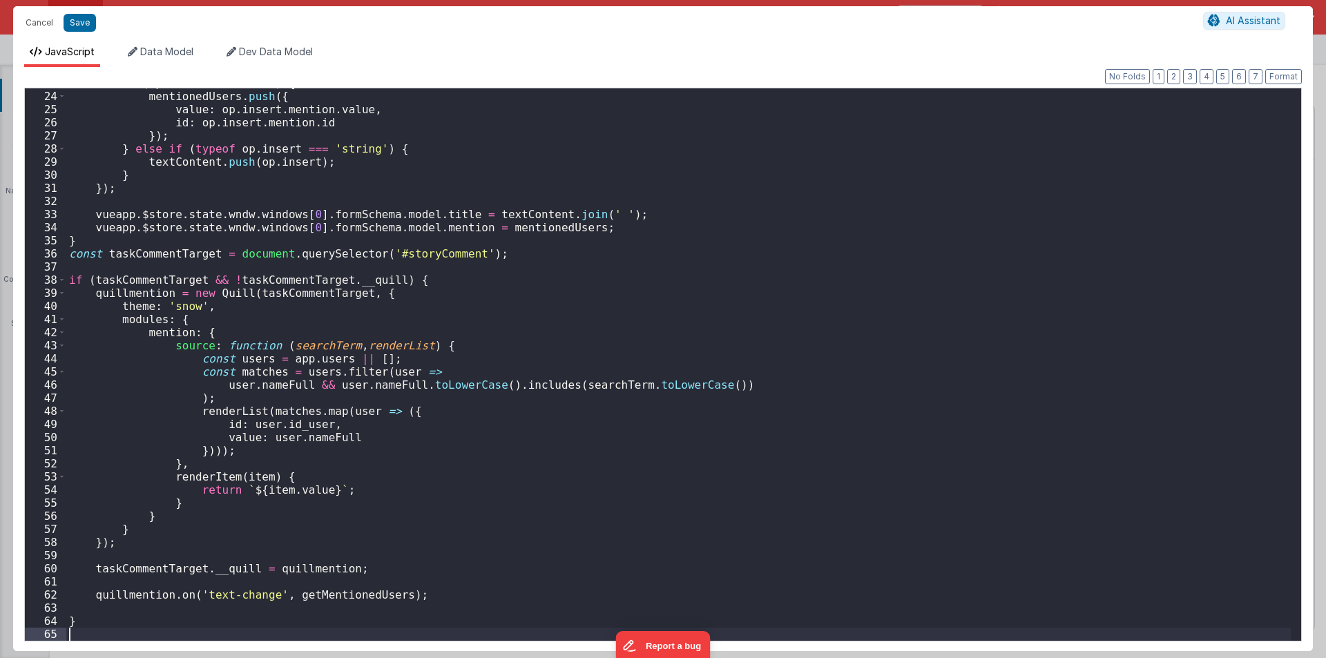
scroll to position [300, 0]
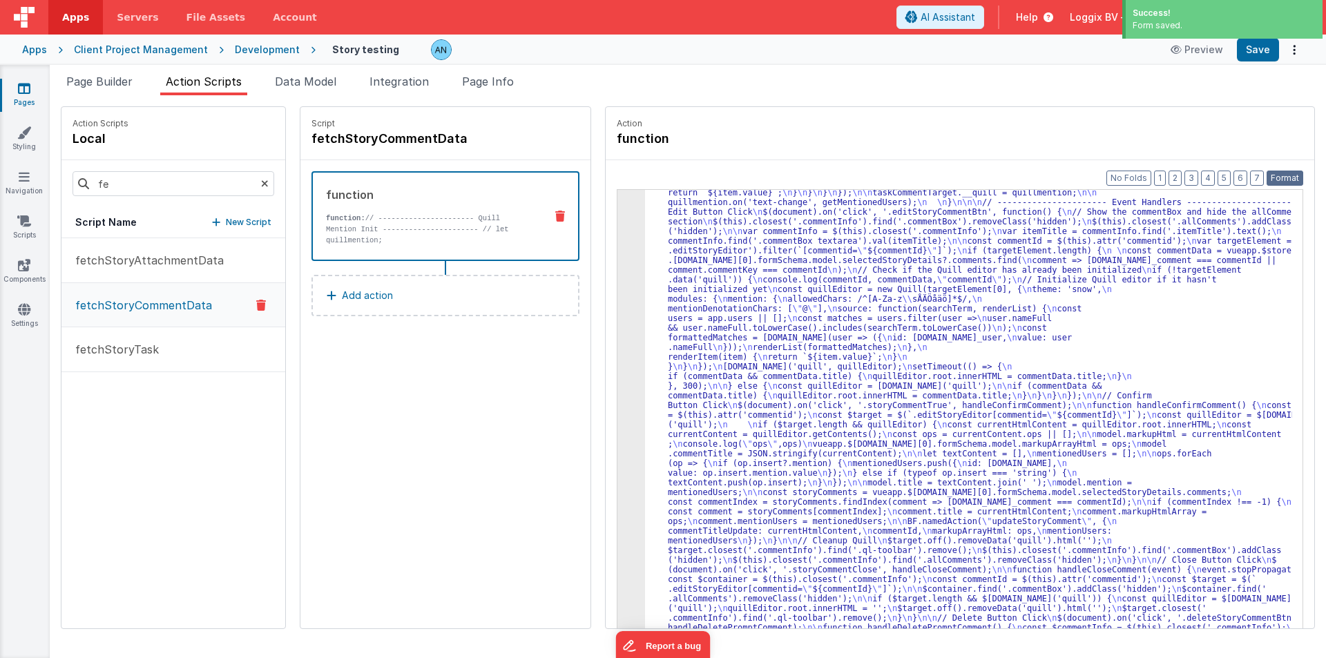
click at [1292, 173] on button "Format" at bounding box center [1284, 178] width 37 height 15
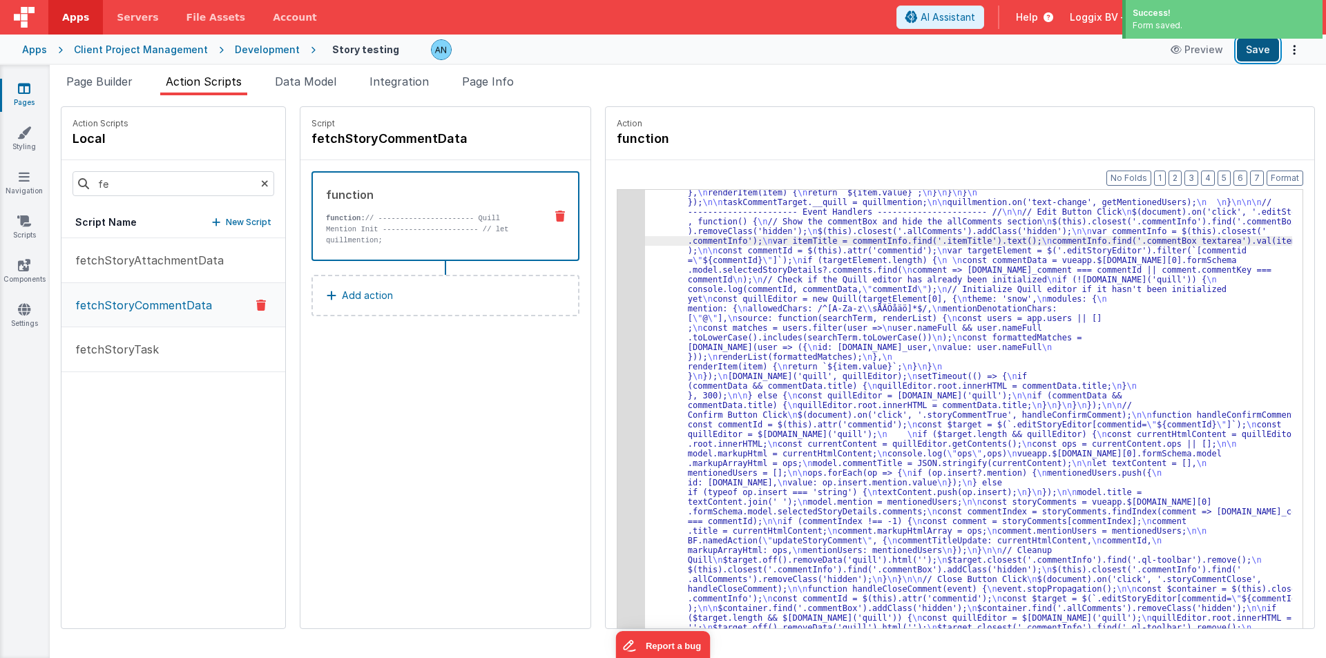
click at [1253, 55] on button "Save" at bounding box center [1258, 49] width 42 height 23
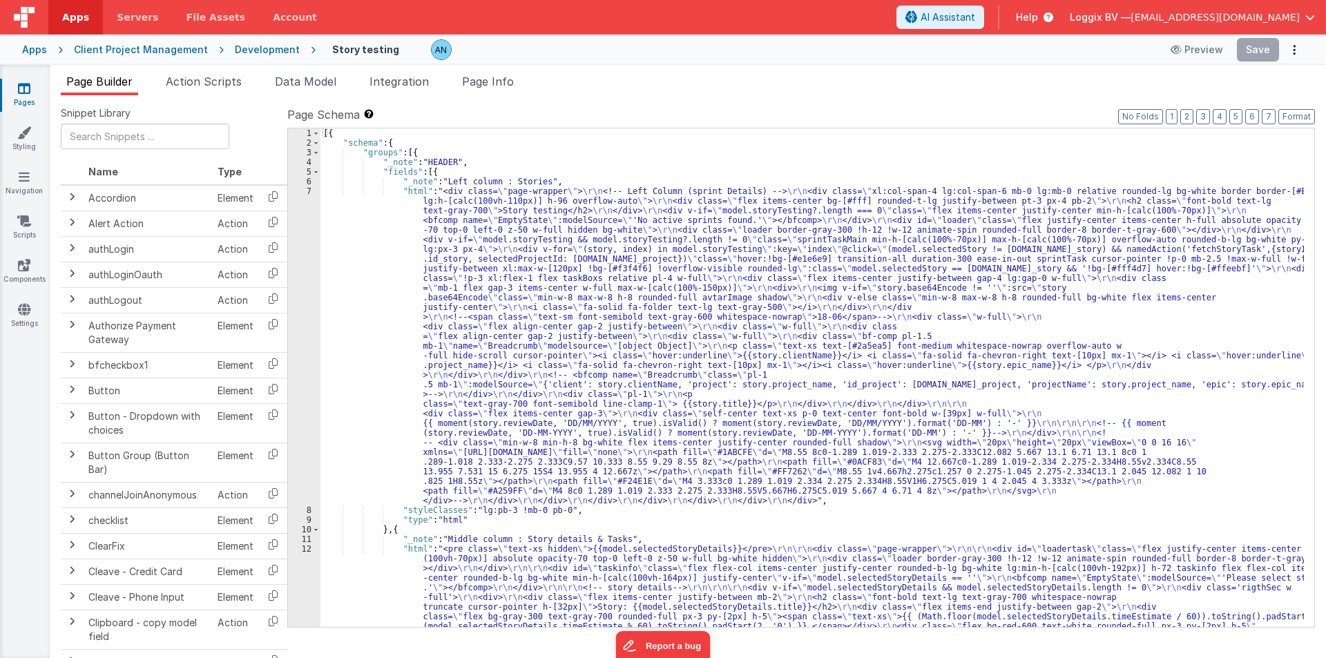
click at [273, 55] on div "Development" at bounding box center [267, 50] width 65 height 14
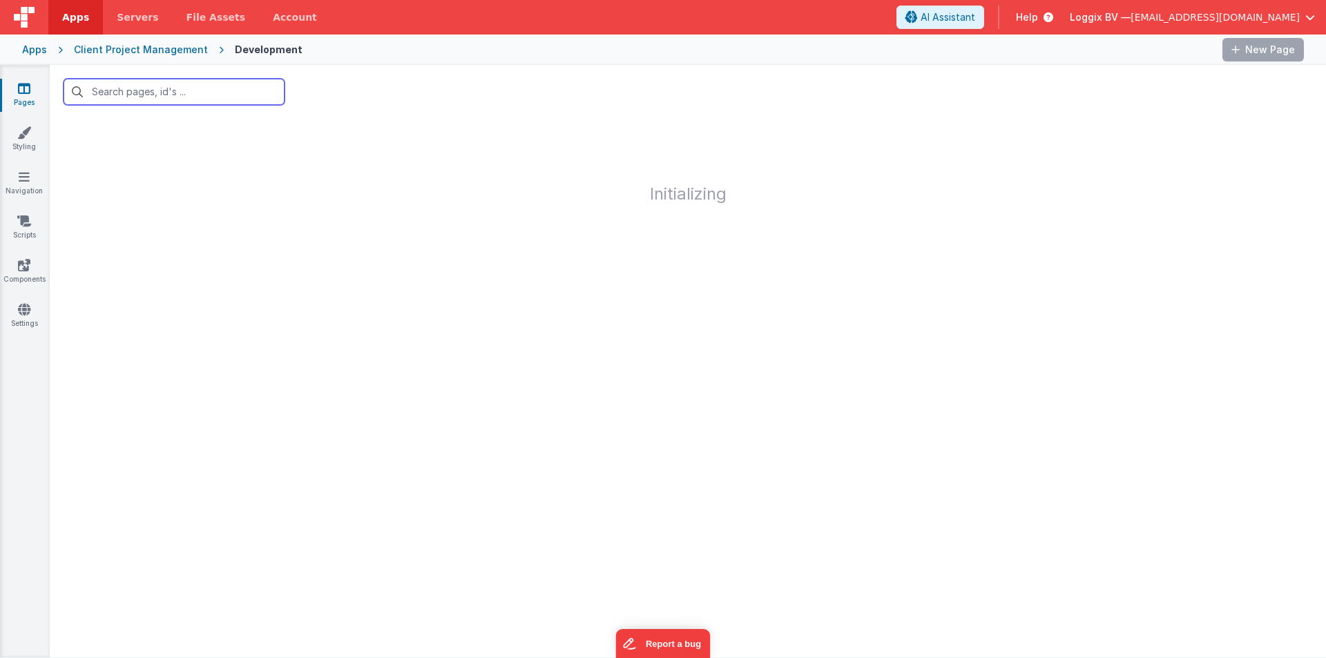
click at [183, 89] on input "text" at bounding box center [174, 92] width 221 height 26
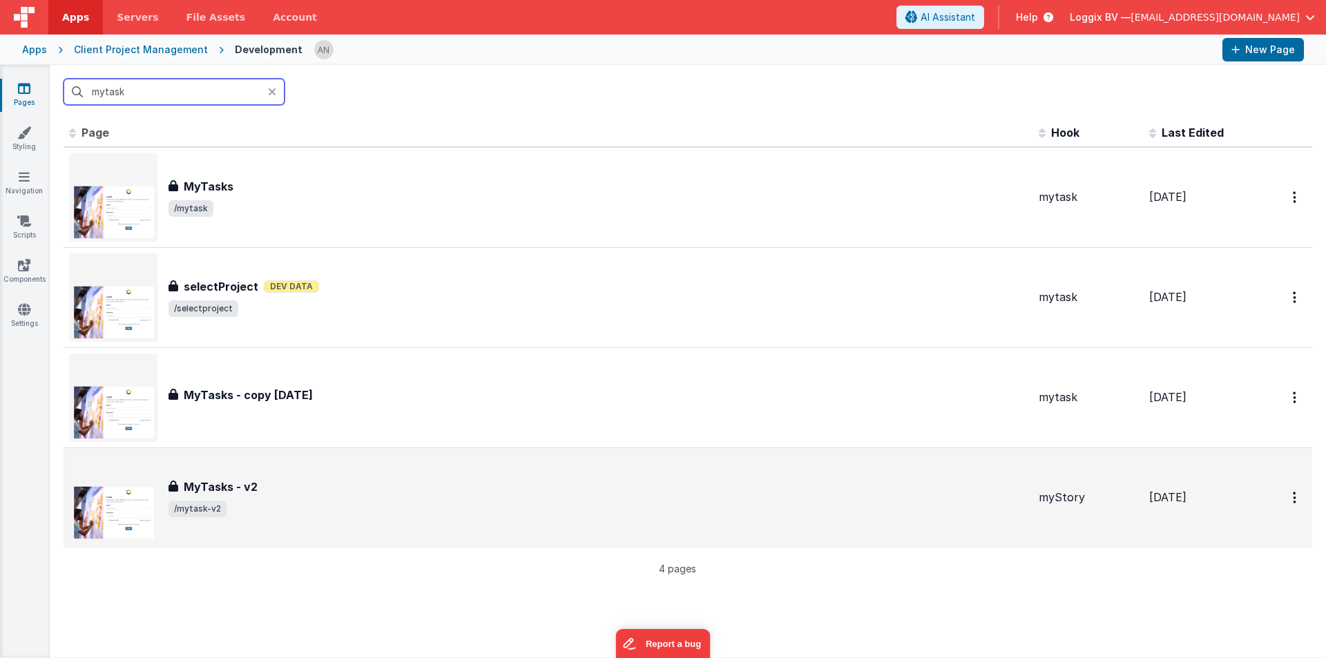
type input "mytask"
click at [247, 483] on h3 "MyTasks - v2" at bounding box center [221, 487] width 74 height 17
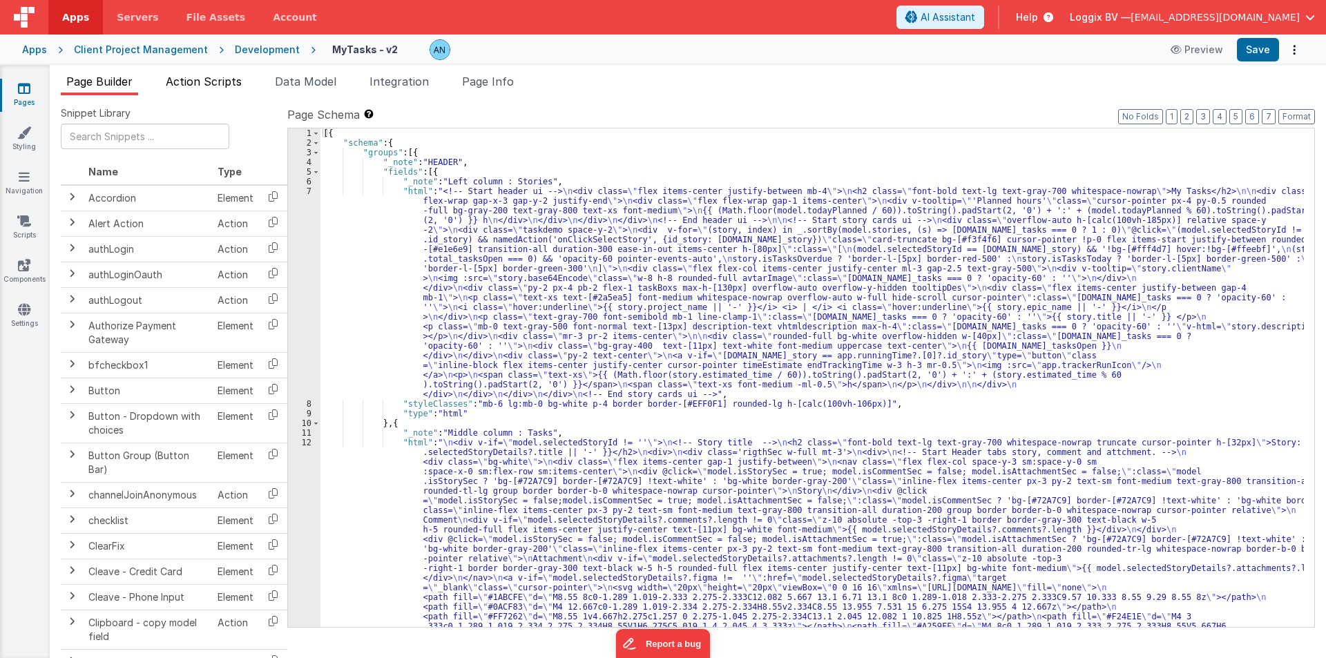
click at [214, 81] on span "Action Scripts" at bounding box center [204, 82] width 76 height 14
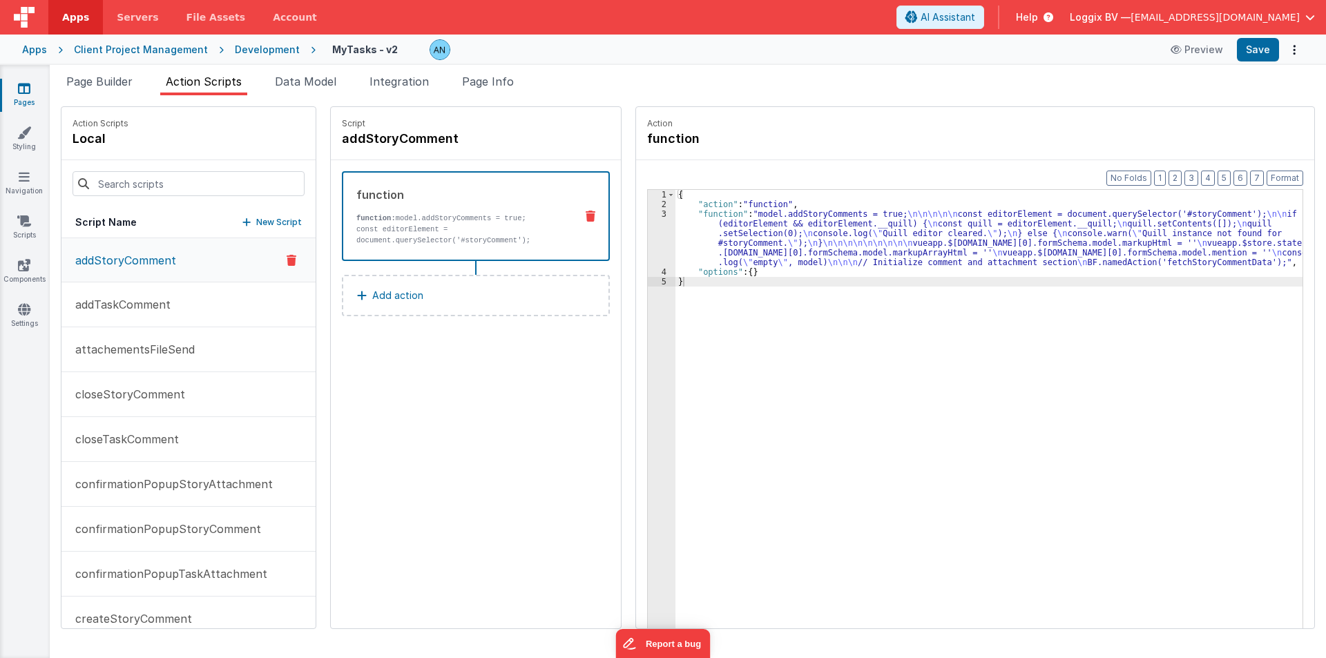
click at [137, 264] on p "addStoryComment" at bounding box center [121, 260] width 109 height 17
click at [677, 240] on div "{ "action" : "function" , "function" : "model.addStoryComments = true; \n\n\n\n…" at bounding box center [994, 440] width 638 height 501
click at [655, 231] on div "3" at bounding box center [662, 238] width 28 height 58
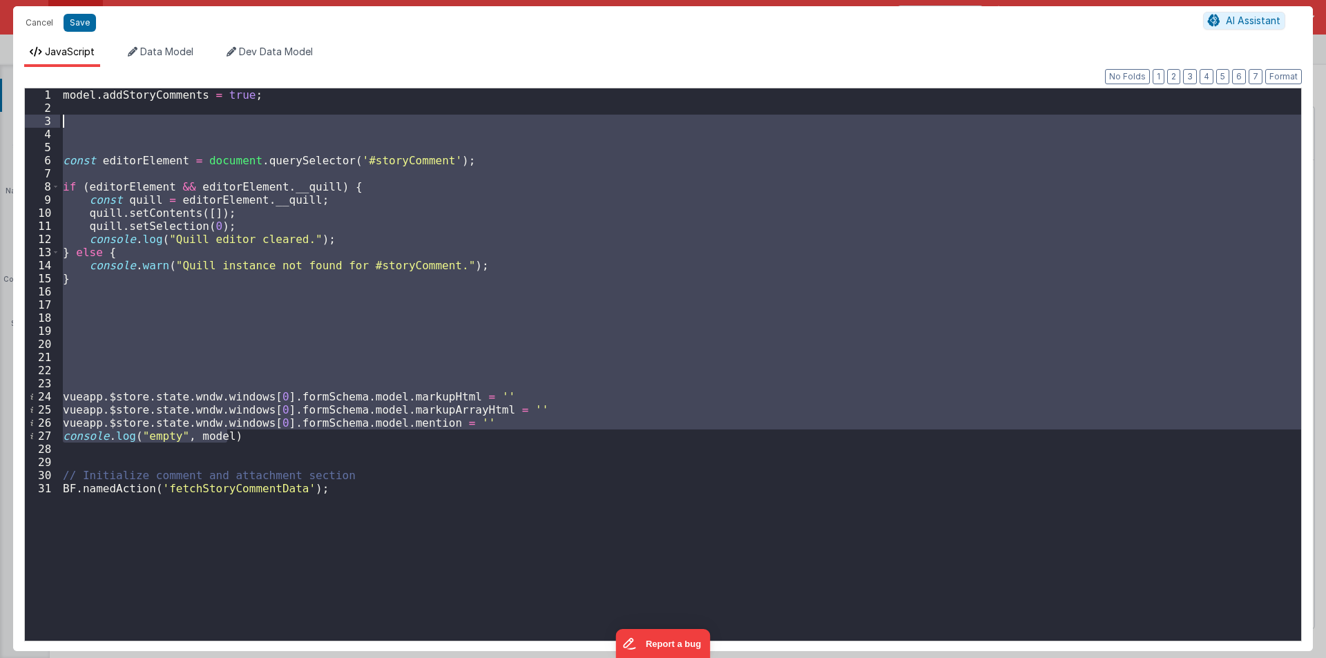
drag, startPoint x: 247, startPoint y: 442, endPoint x: 8, endPoint y: 115, distance: 404.3
click at [8, 115] on div "Cancel Save AI Assistant JavaScript Data Model Dev Data Model Format 7 6 5 4 3 …" at bounding box center [663, 329] width 1326 height 658
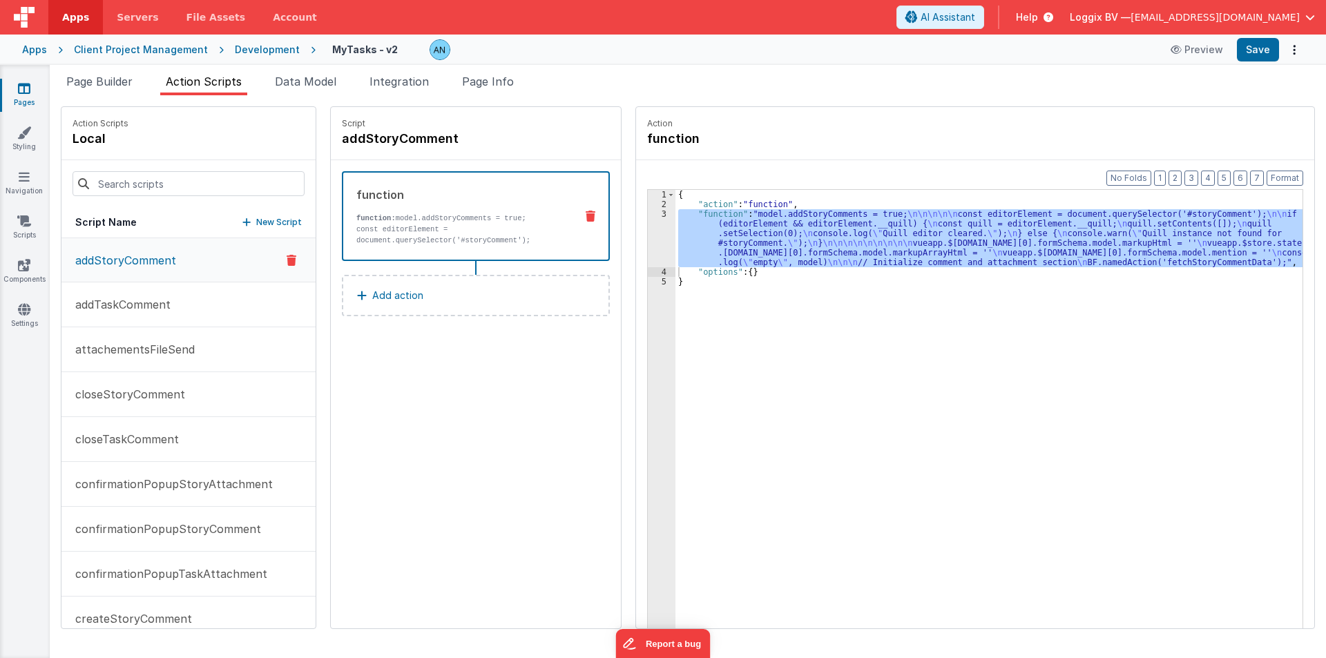
click at [148, 178] on div "Cancel Save AI Assistant JavaScript Data Model Dev Data Model Format 7 6 5 4 3 …" at bounding box center [663, 329] width 1326 height 658
click at [148, 178] on input at bounding box center [189, 183] width 232 height 25
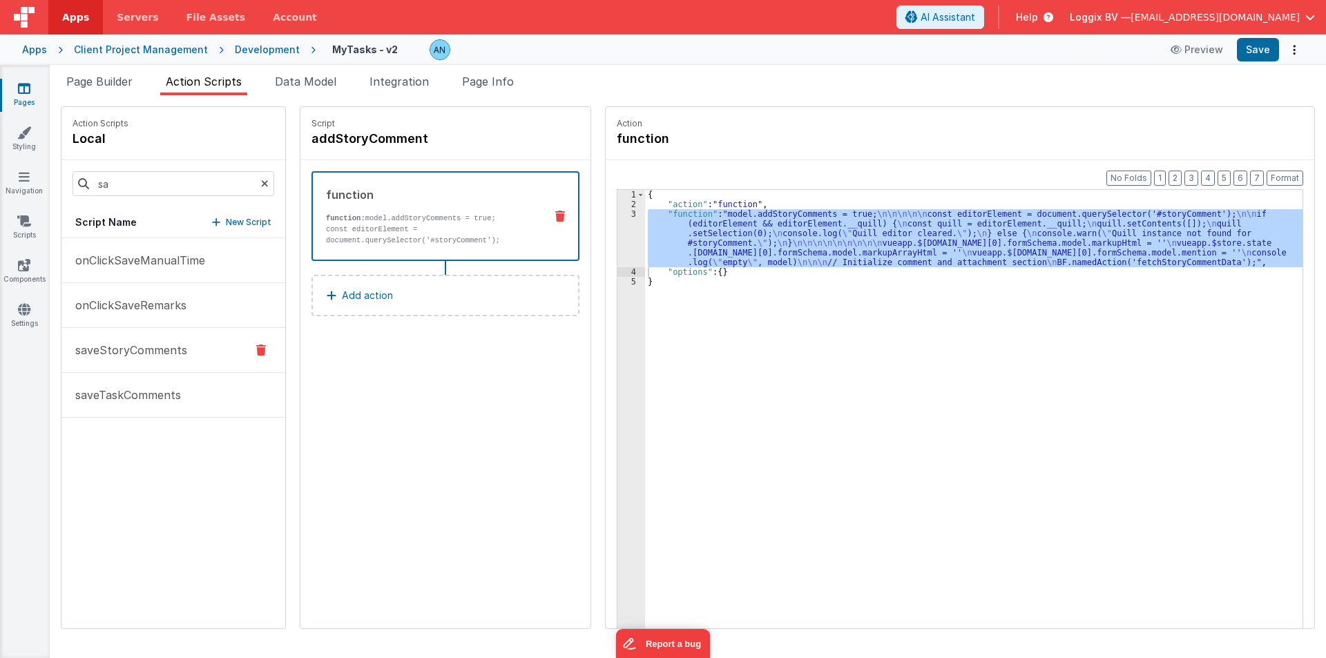
click at [147, 354] on p "saveStoryComments" at bounding box center [127, 350] width 120 height 17
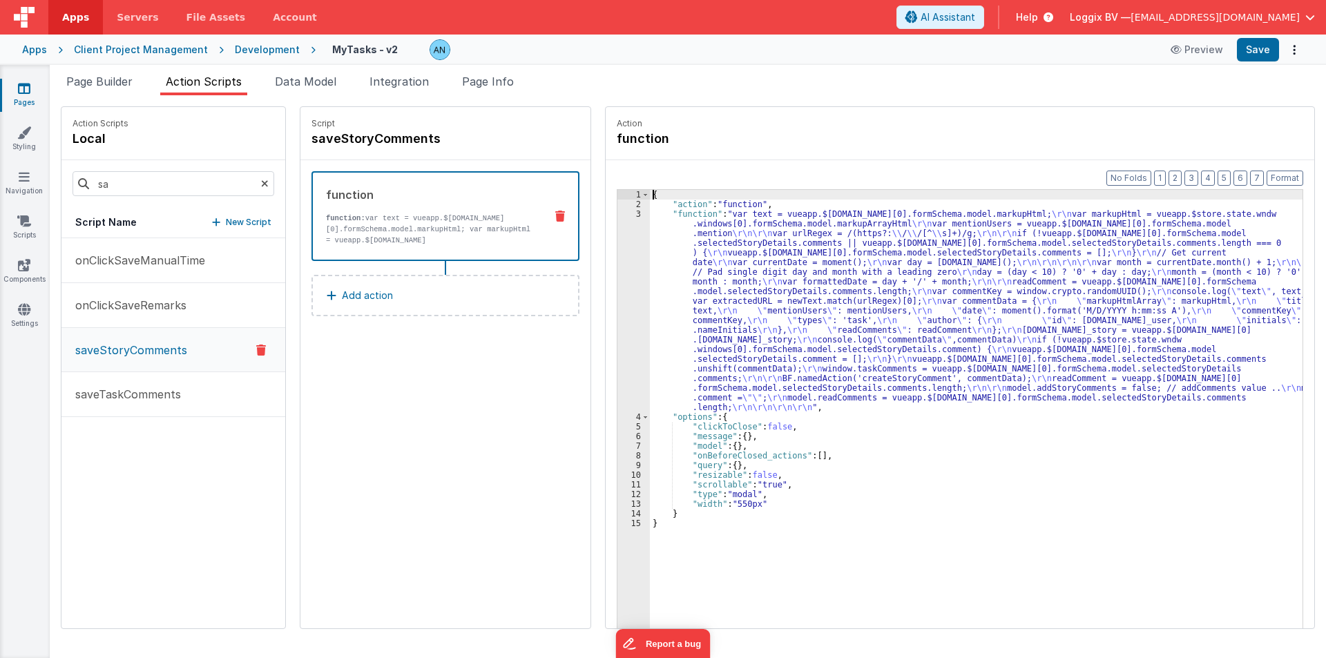
click at [617, 268] on div "3" at bounding box center [633, 310] width 32 height 203
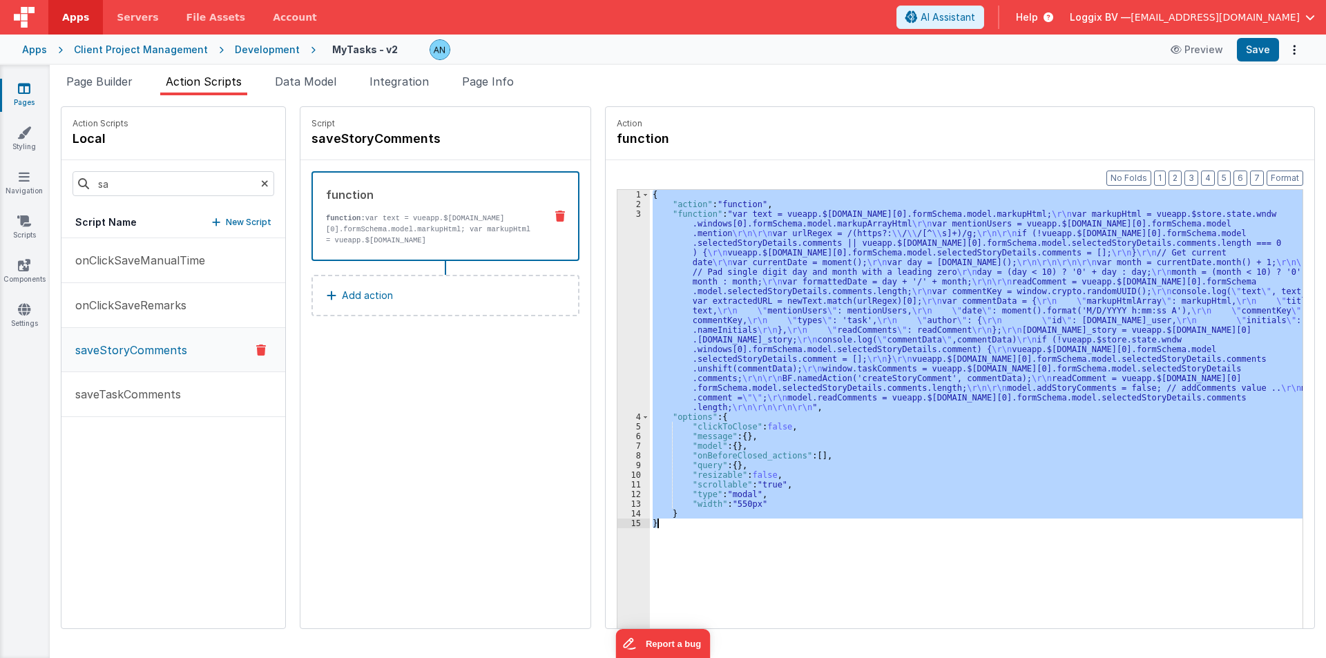
click at [617, 268] on div "3" at bounding box center [633, 310] width 32 height 203
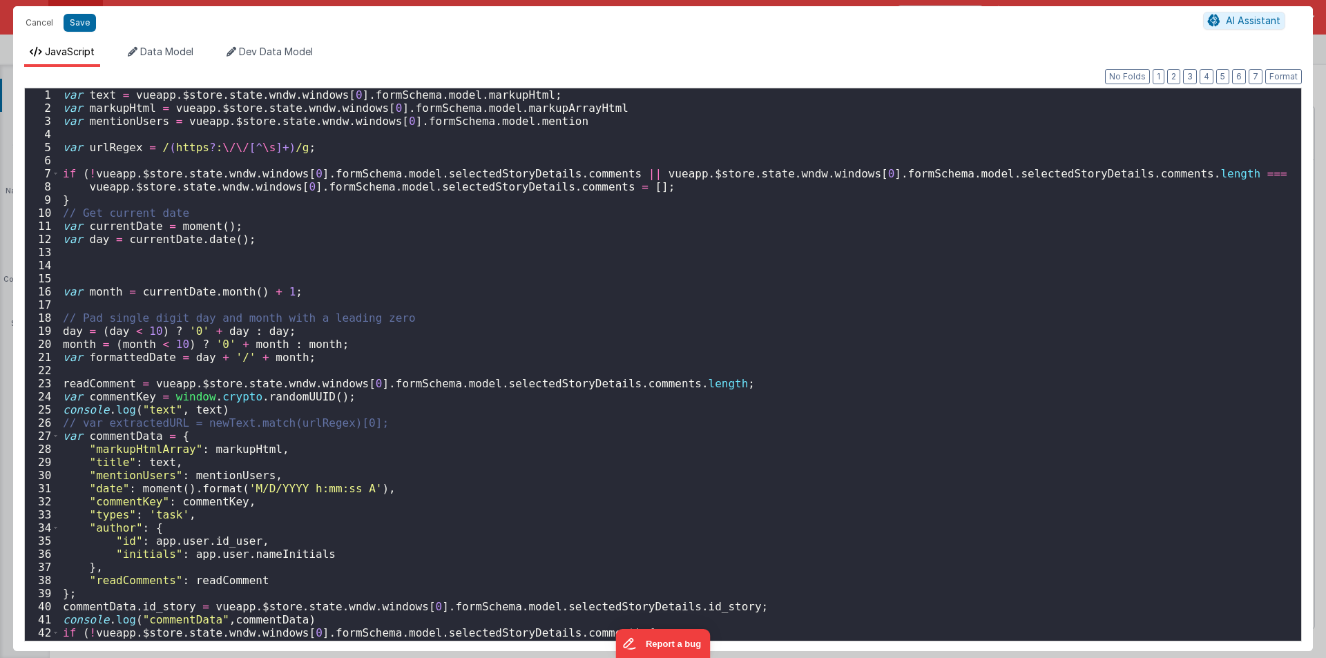
scroll to position [195, 0]
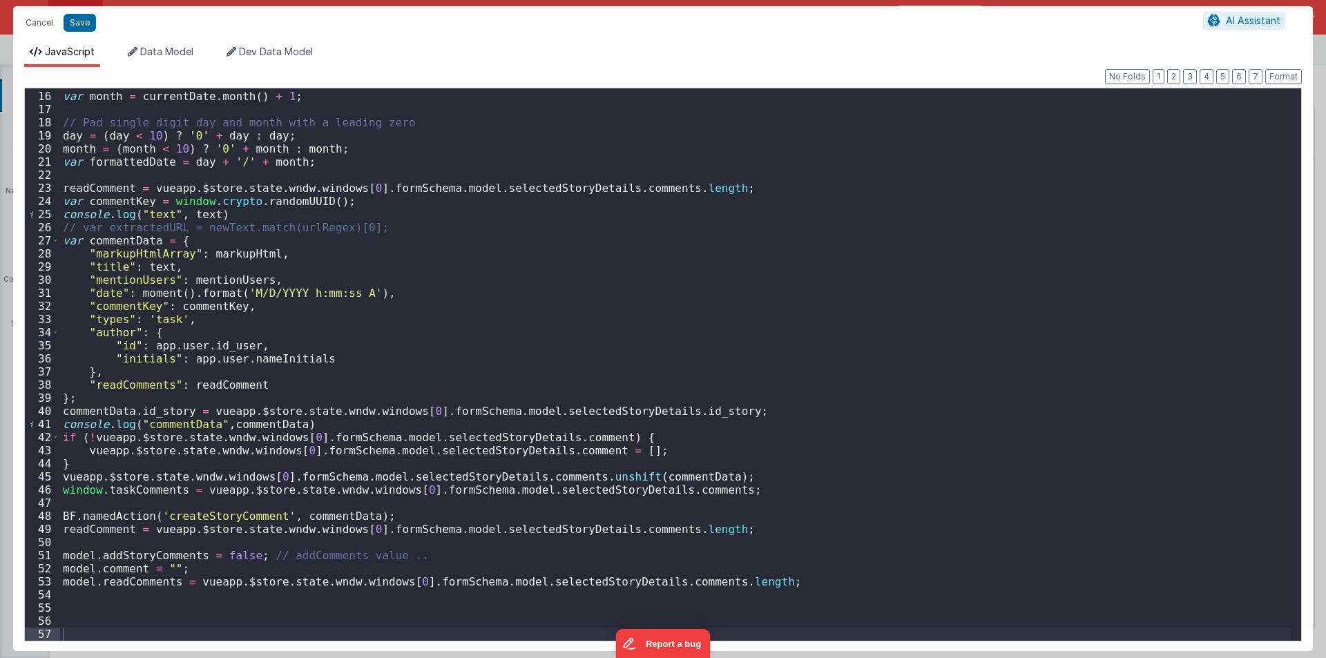
click at [356, 375] on div "var month = currentDate . month ( ) + 1 ; // Pad single digit day and month wit…" at bounding box center [675, 366] width 1230 height 579
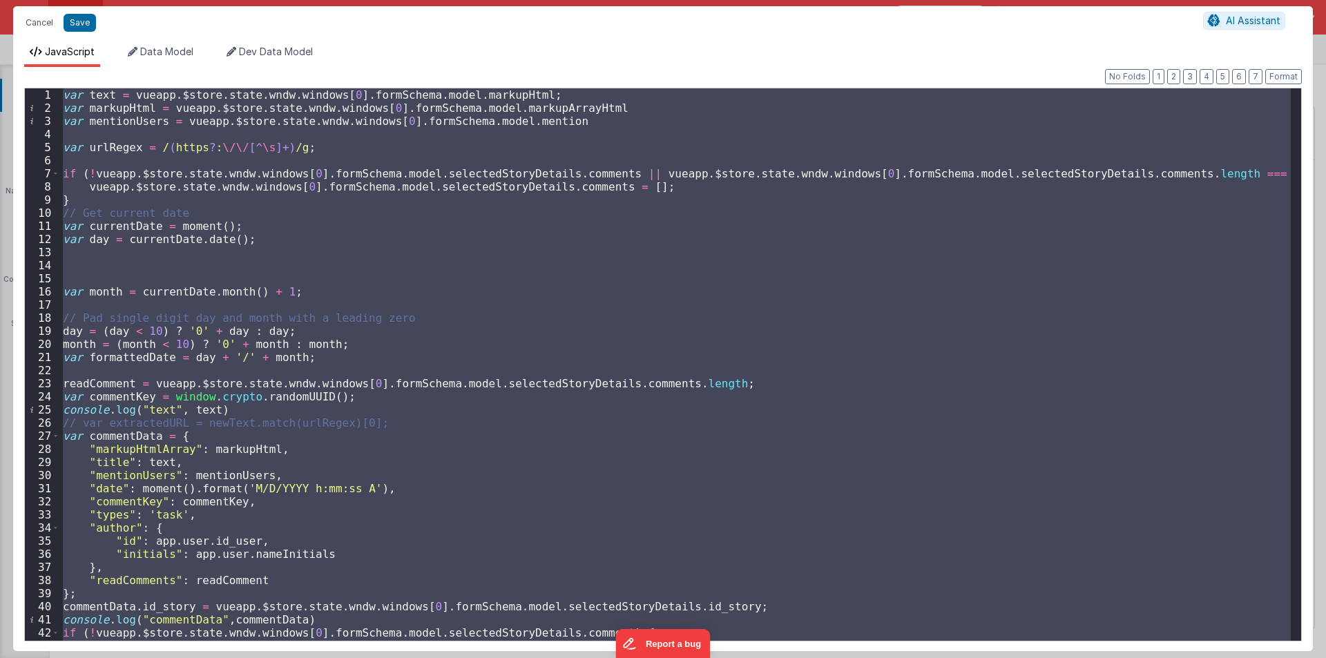
scroll to position [0, 0]
click at [37, 24] on button "Cancel" at bounding box center [39, 22] width 41 height 19
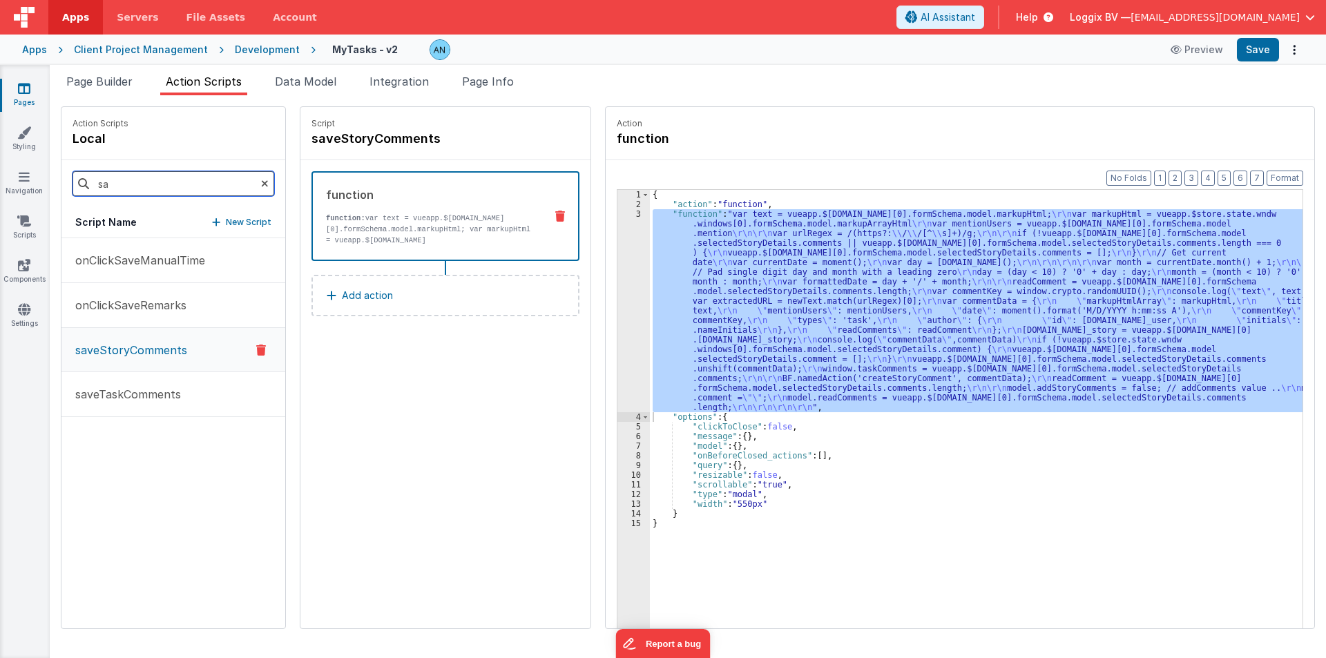
click at [138, 180] on input "sa" at bounding box center [174, 183] width 202 height 25
type input "fe"
click at [118, 307] on p "fetchStoryCommentData" at bounding box center [139, 305] width 145 height 17
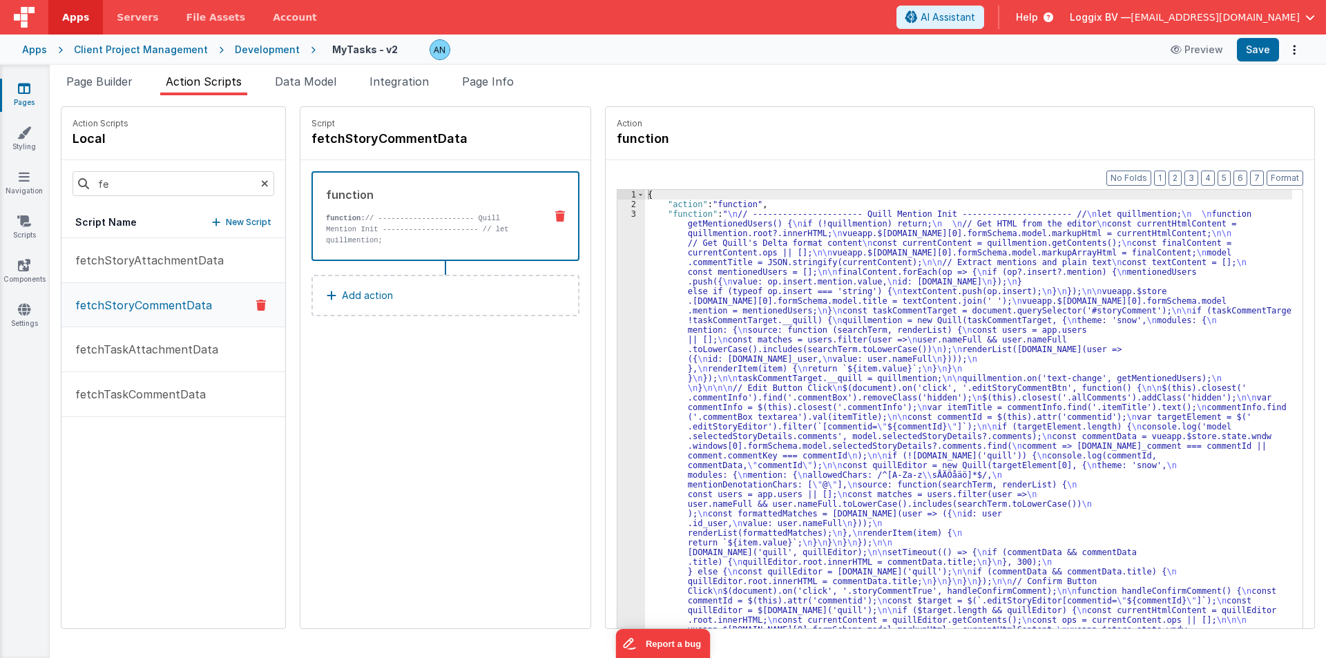
click at [617, 238] on div "3" at bounding box center [631, 571] width 28 height 725
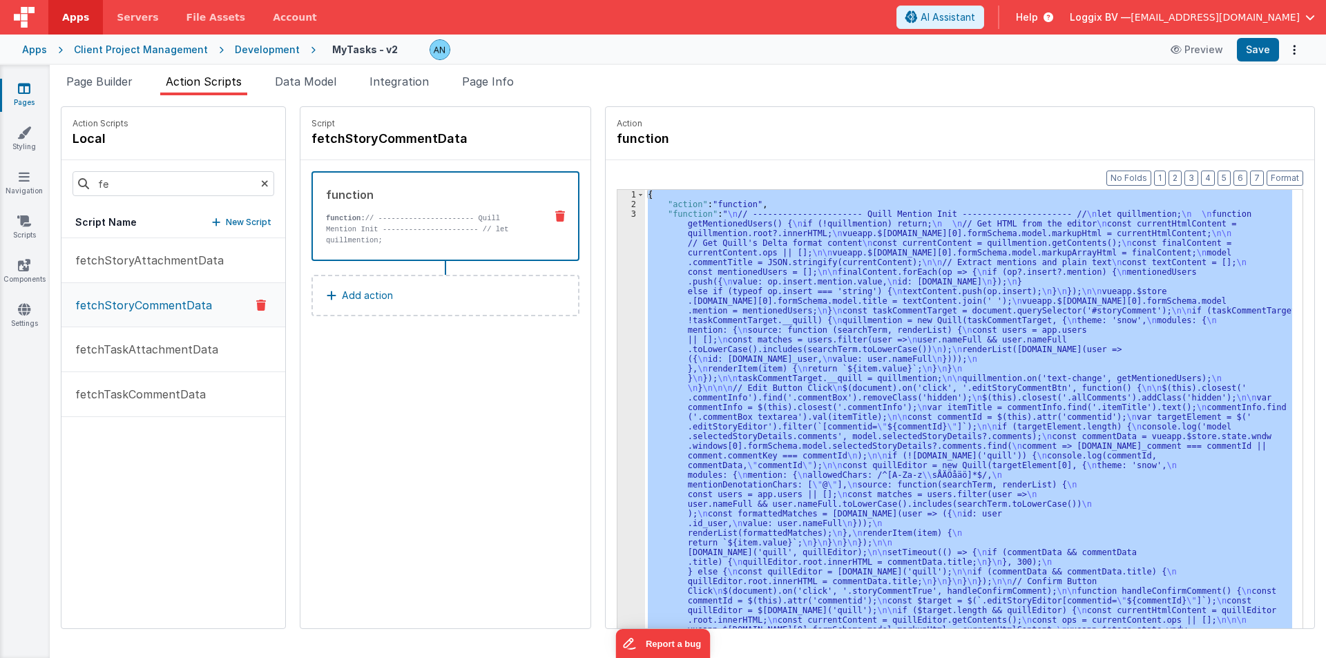
scroll to position [273, 0]
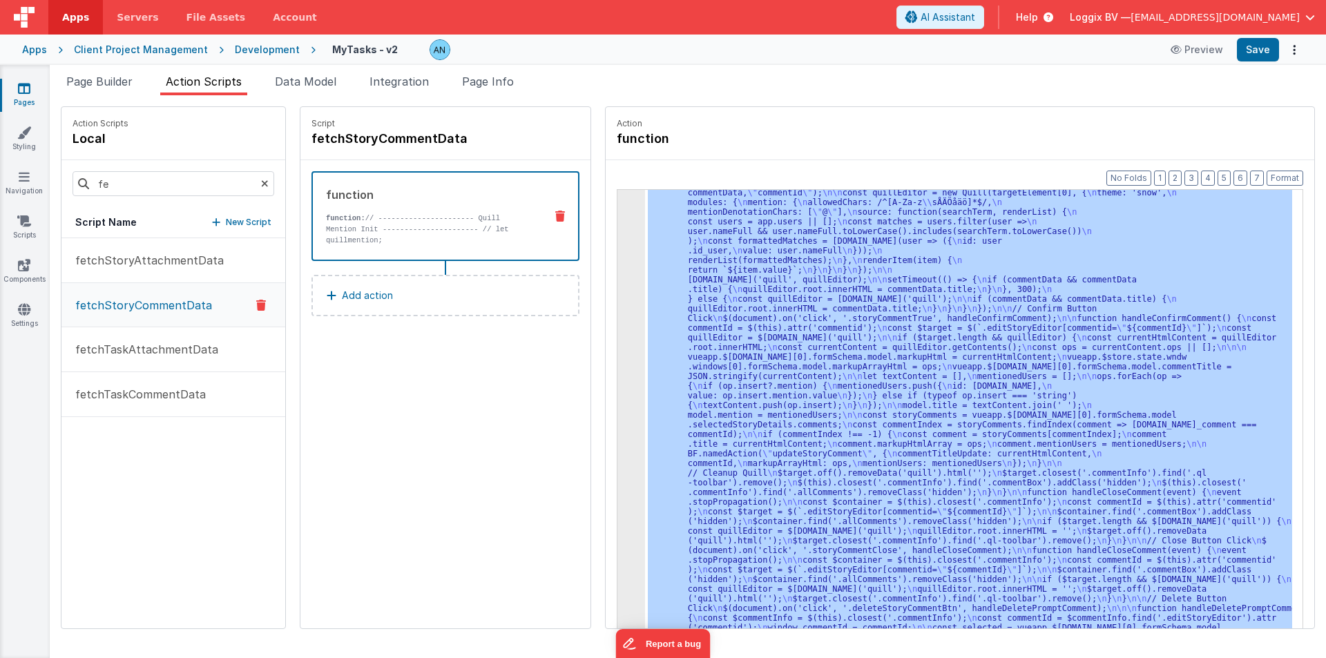
click at [617, 238] on div "3" at bounding box center [631, 298] width 28 height 725
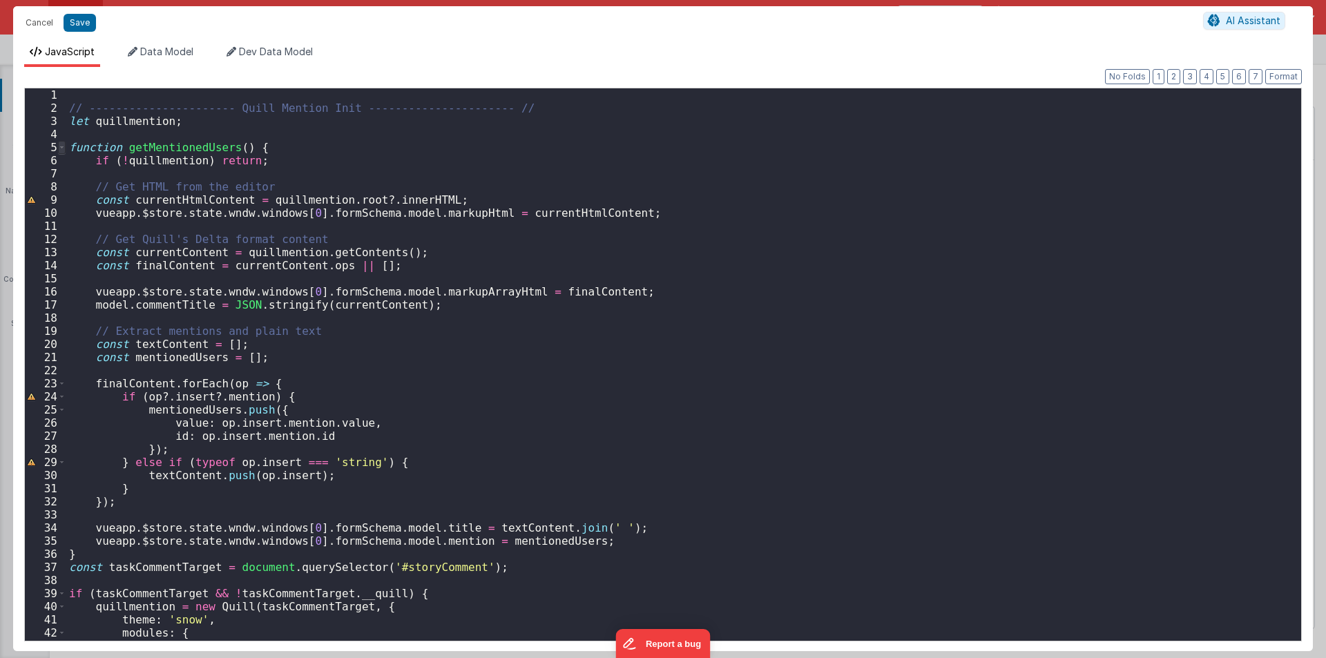
click at [60, 145] on span at bounding box center [62, 147] width 8 height 13
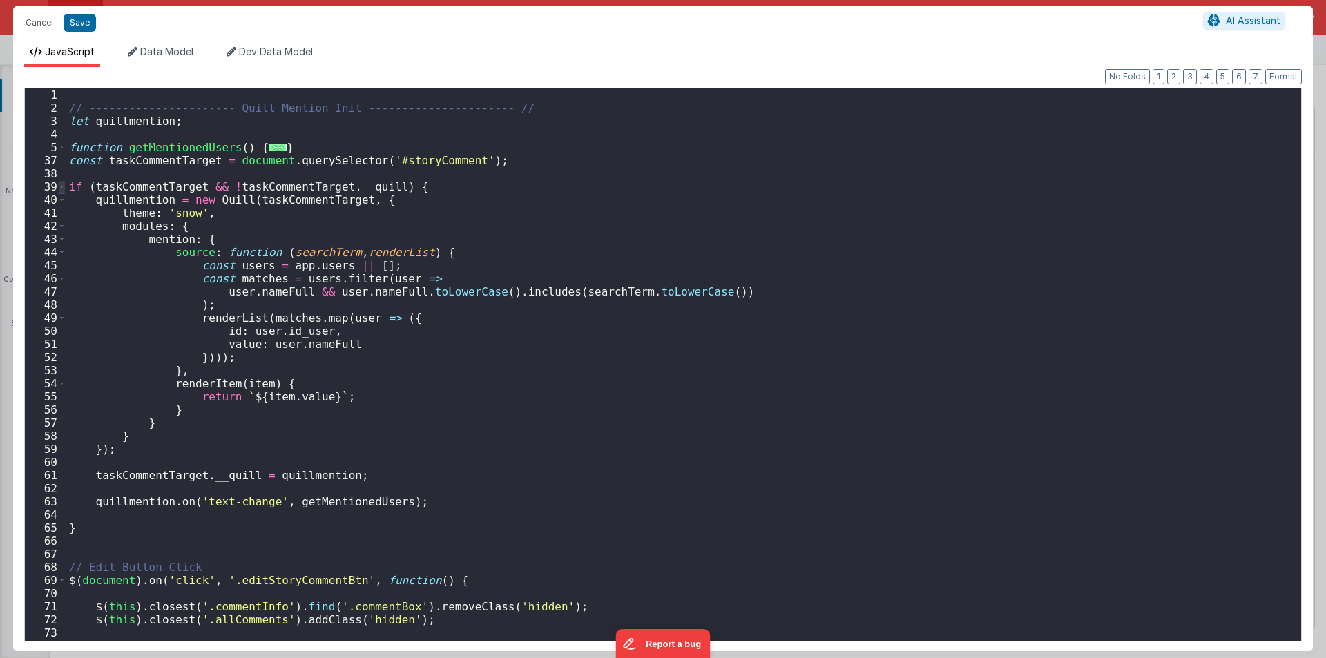
click at [64, 186] on span at bounding box center [62, 186] width 8 height 13
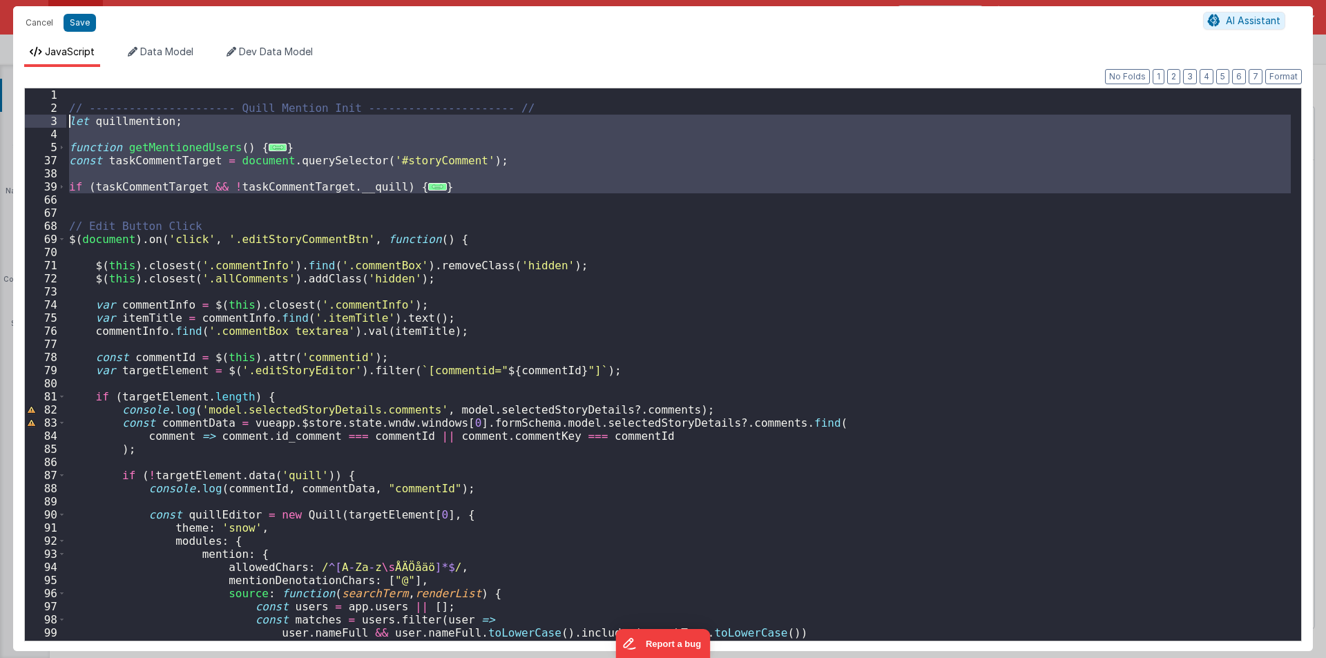
drag, startPoint x: 450, startPoint y: 195, endPoint x: 63, endPoint y: 120, distance: 393.8
click at [63, 120] on div "1 2 3 4 5 37 38 39 66 67 68 69 70 71 72 73 74 75 76 77 78 79 80 81 82 83 84 85 …" at bounding box center [662, 365] width 1277 height 554
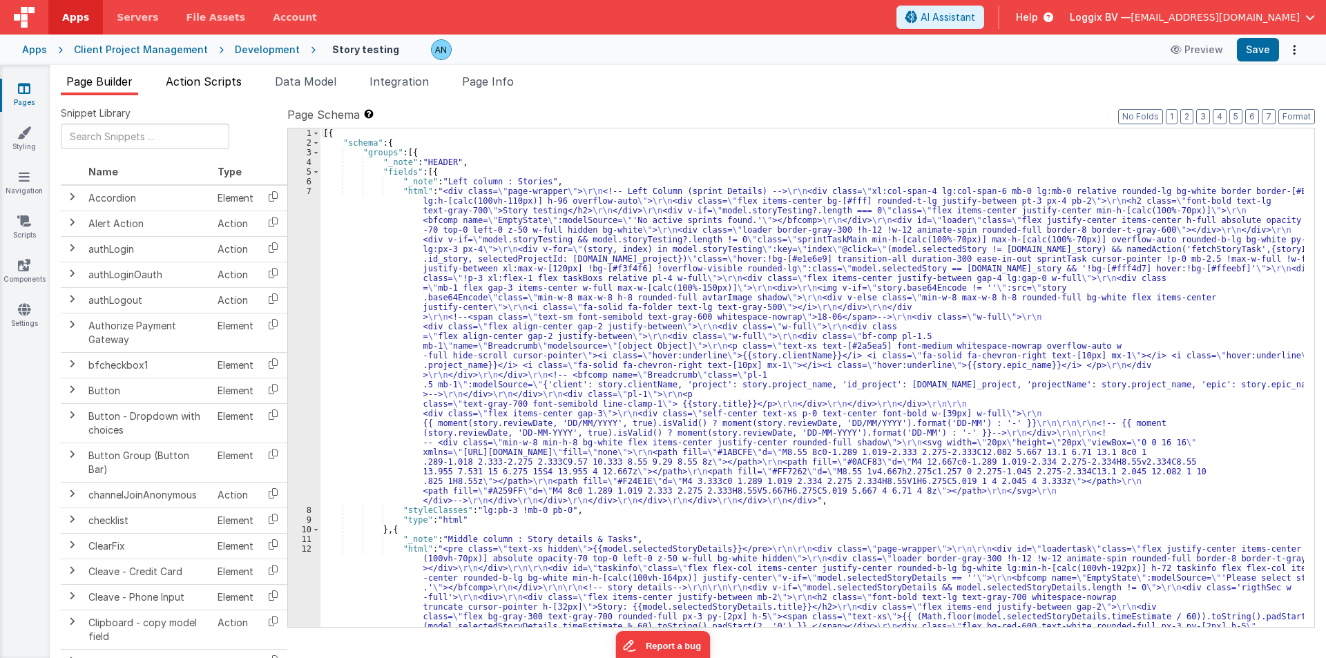
click at [225, 80] on span "Action Scripts" at bounding box center [204, 82] width 76 height 14
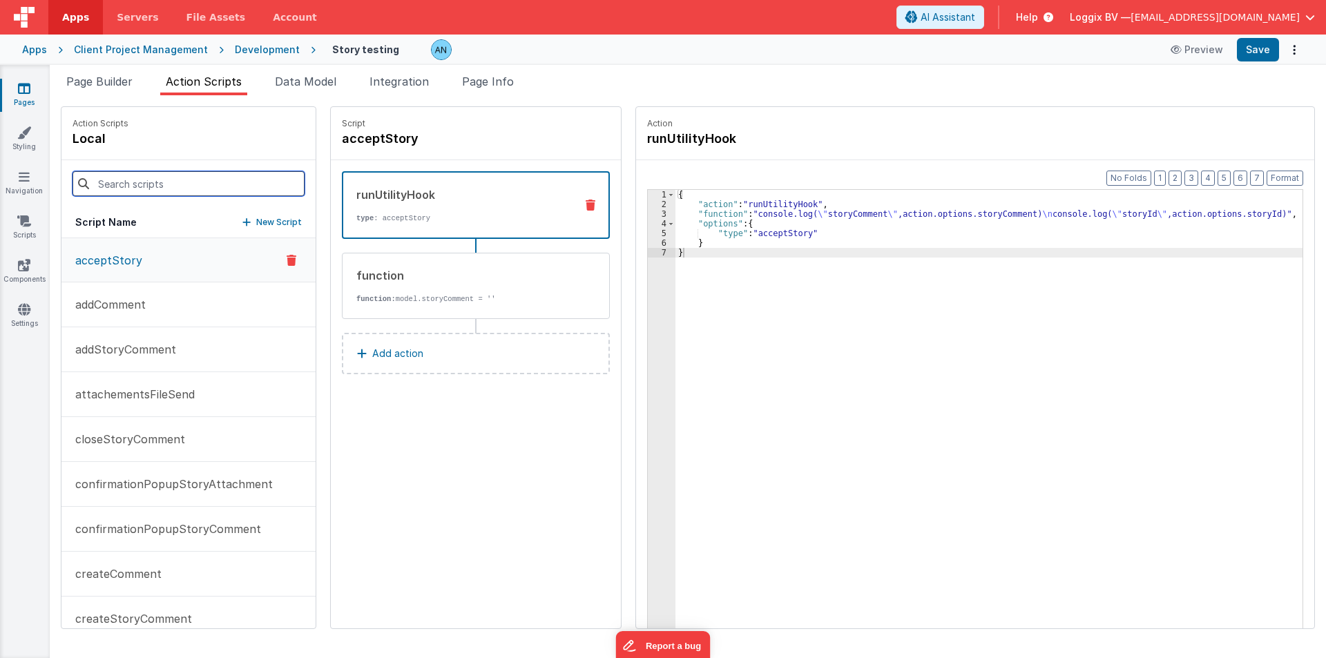
click at [106, 180] on input at bounding box center [189, 183] width 232 height 25
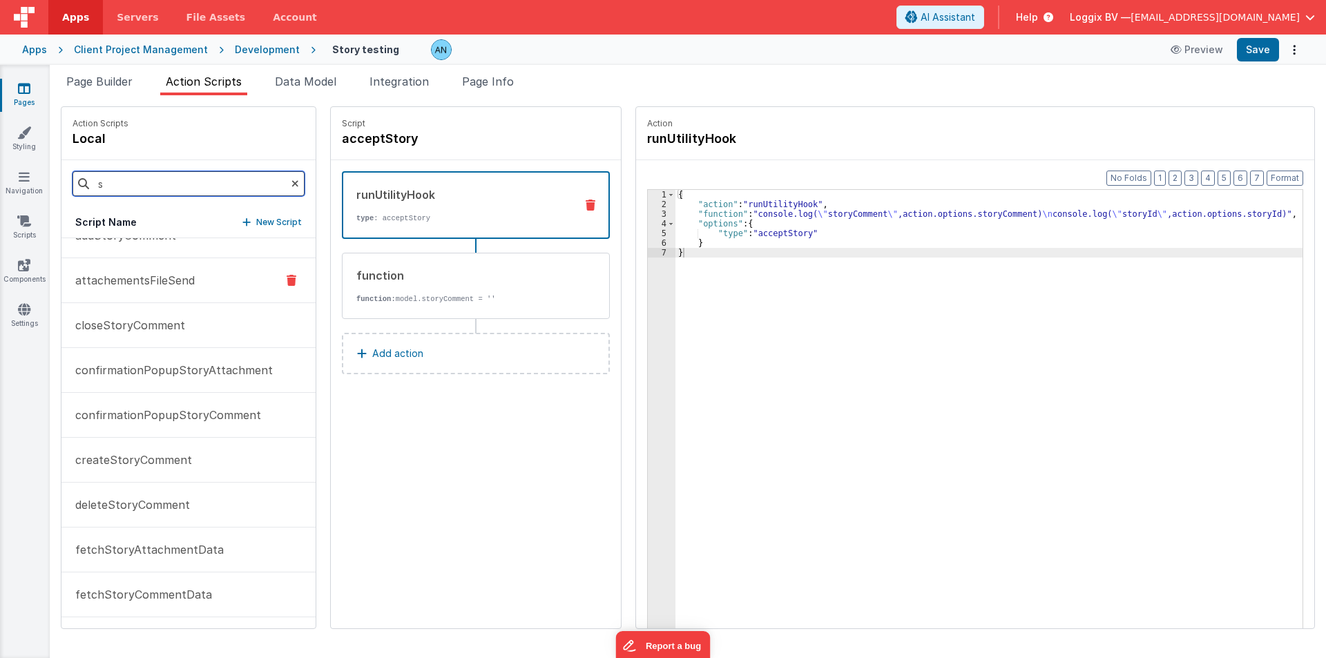
scroll to position [138, 0]
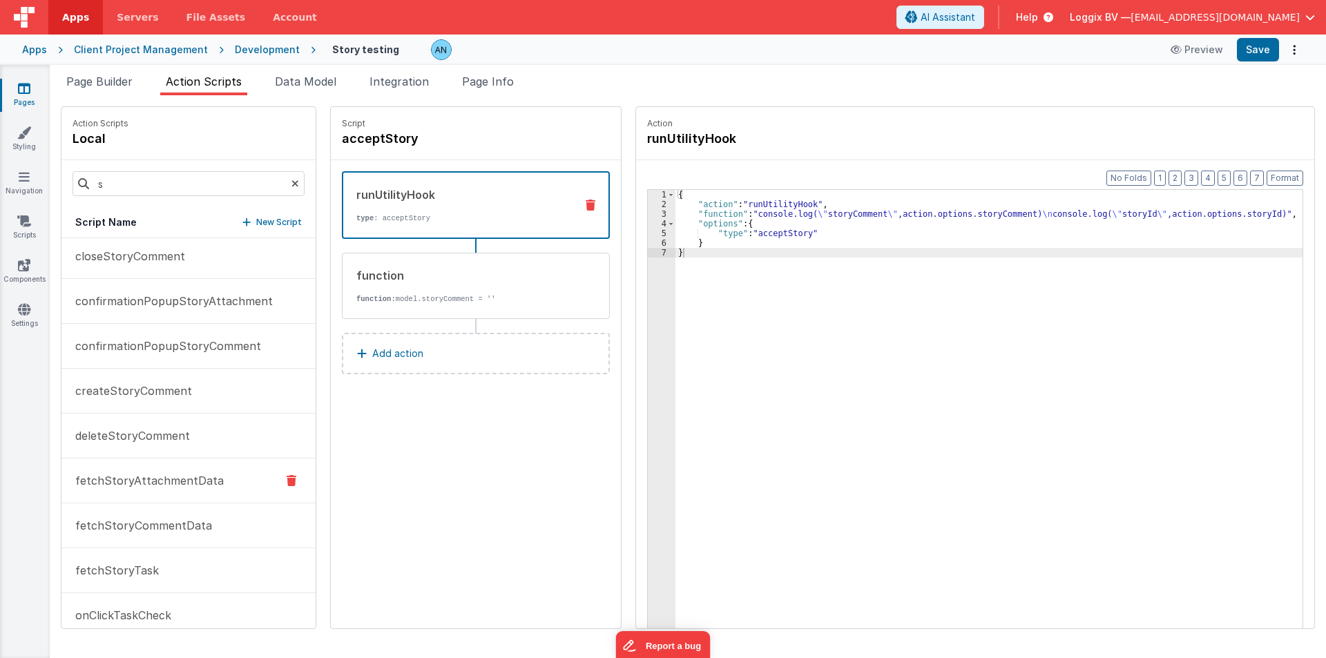
click at [175, 481] on p "fetchStoryAttachmentData" at bounding box center [145, 480] width 157 height 17
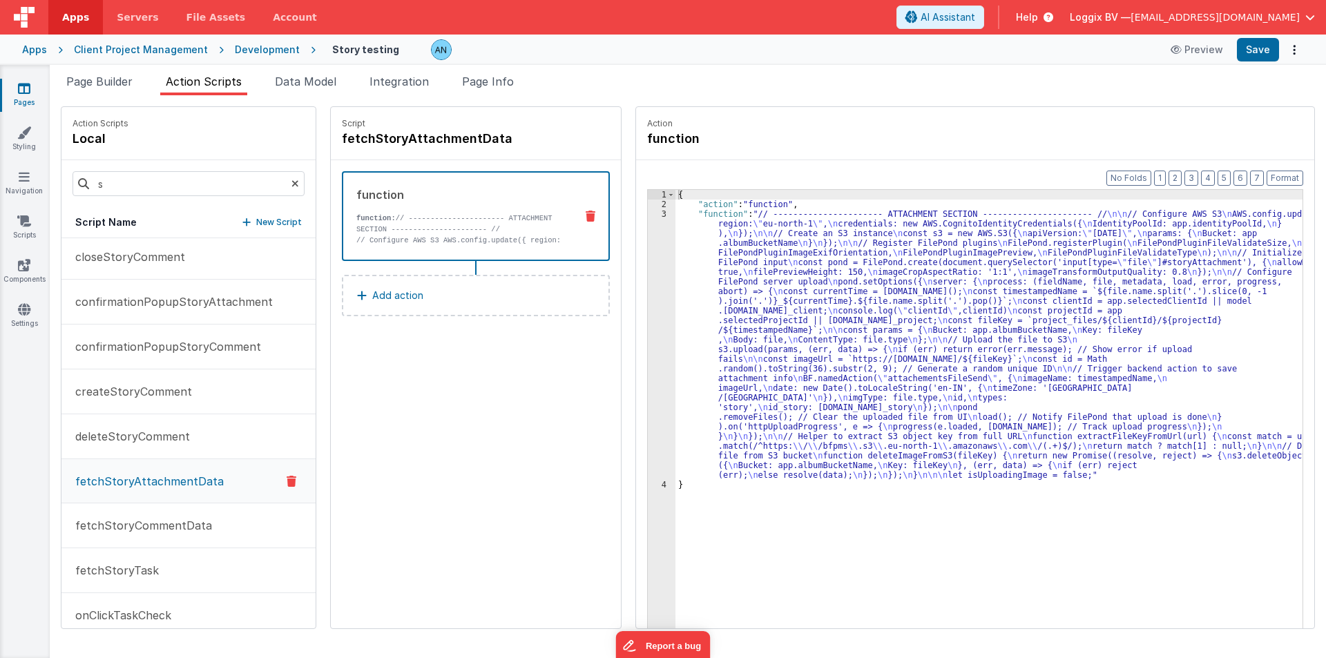
scroll to position [139, 0]
click at [695, 311] on div "{ "action" : "function" , "function" : "// ---------------------- ATTACHMENT SE…" at bounding box center [994, 440] width 638 height 501
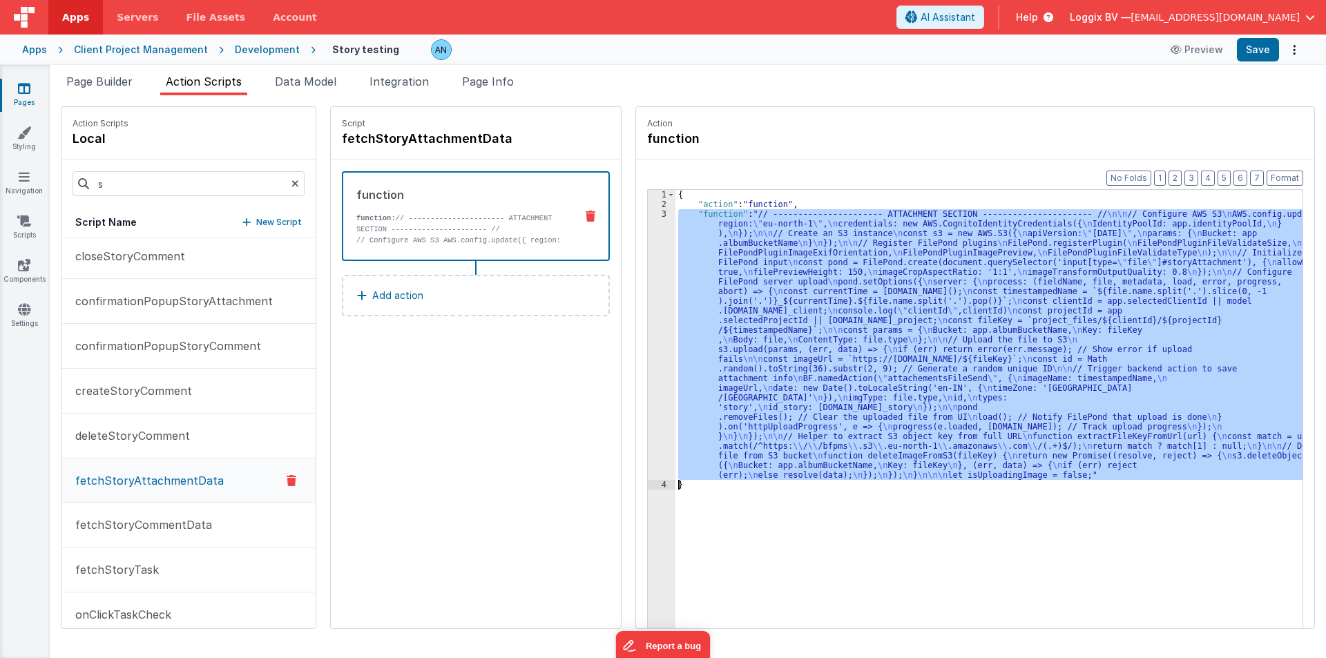
click at [648, 276] on div "3" at bounding box center [662, 344] width 28 height 271
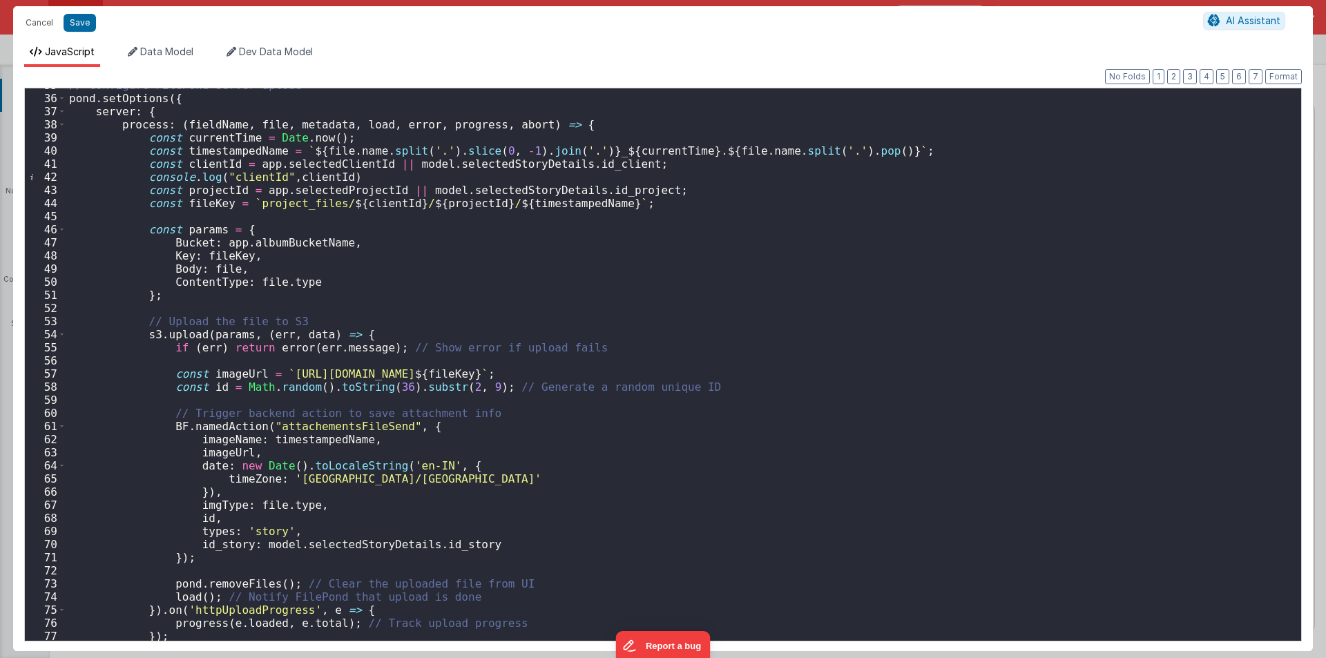
scroll to position [621, 0]
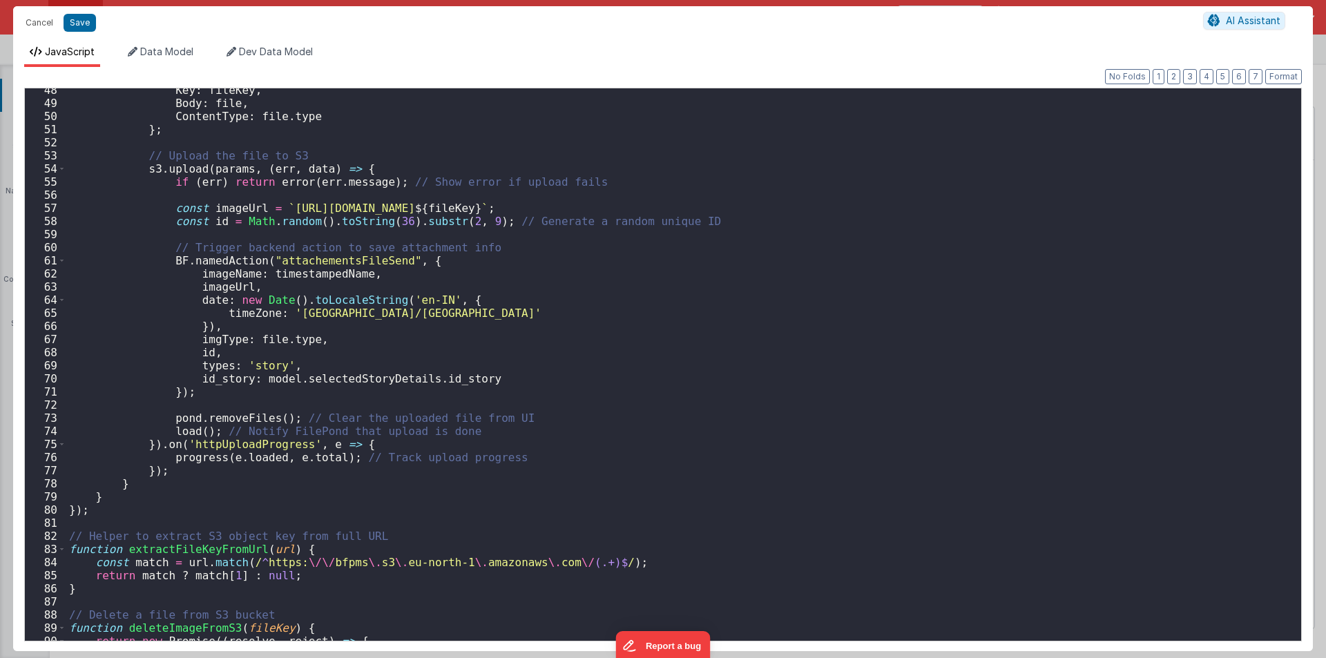
click at [275, 258] on div "Key : fileKey , Body : file , ContentType : file . type } ; // Upload the file …" at bounding box center [678, 373] width 1224 height 579
click at [39, 23] on button "Cancel" at bounding box center [39, 22] width 41 height 19
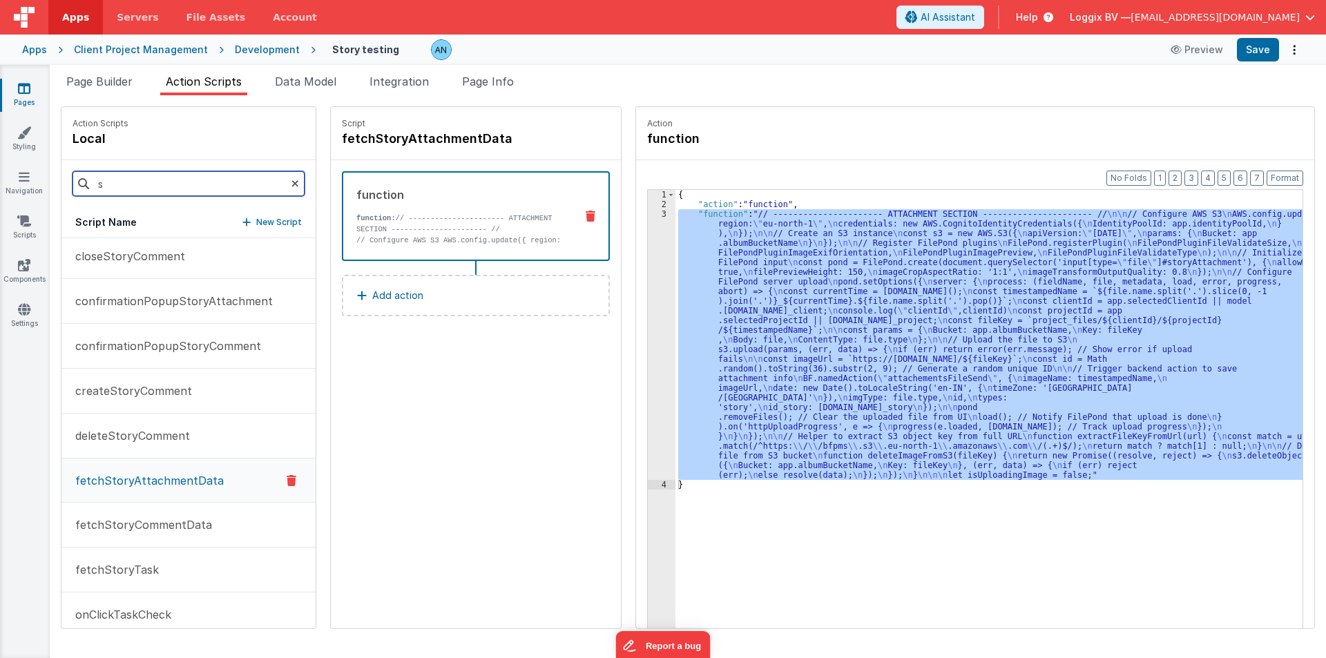
click at [120, 189] on input "s" at bounding box center [189, 183] width 232 height 25
paste input "attachementsFileSend"
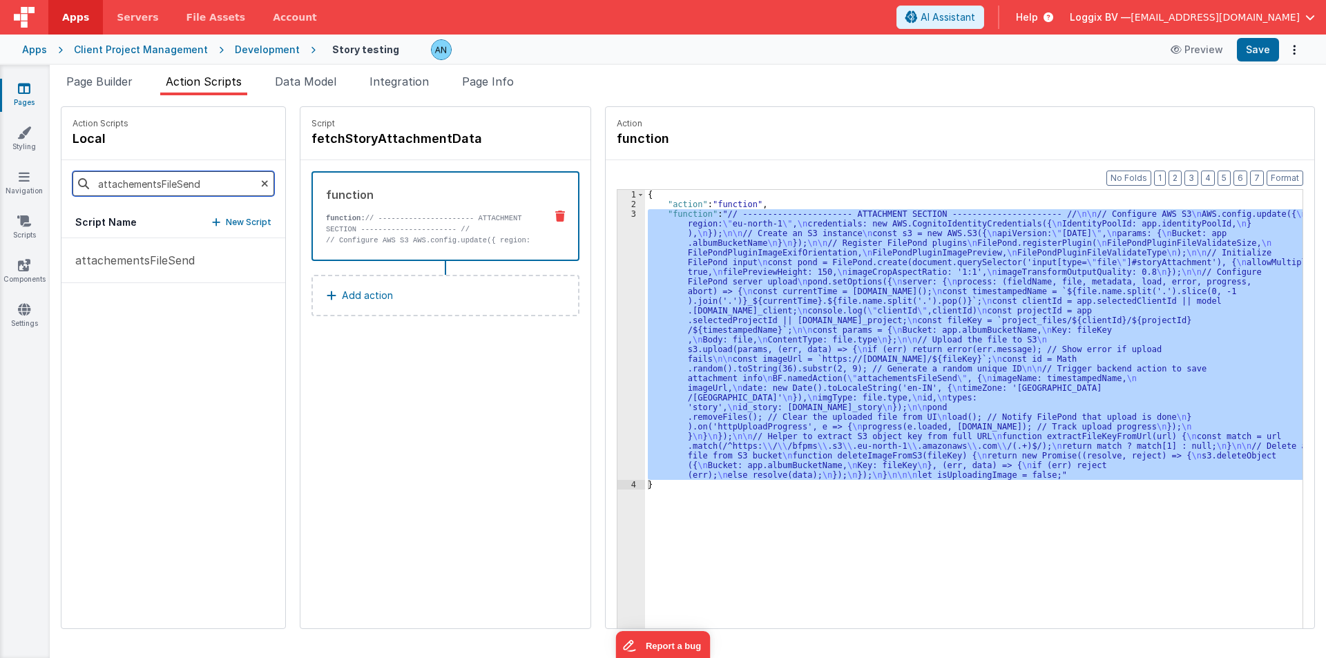
scroll to position [0, 0]
type input "attachementsFileSend"
click at [126, 259] on p "attachementsFileSend" at bounding box center [131, 260] width 128 height 17
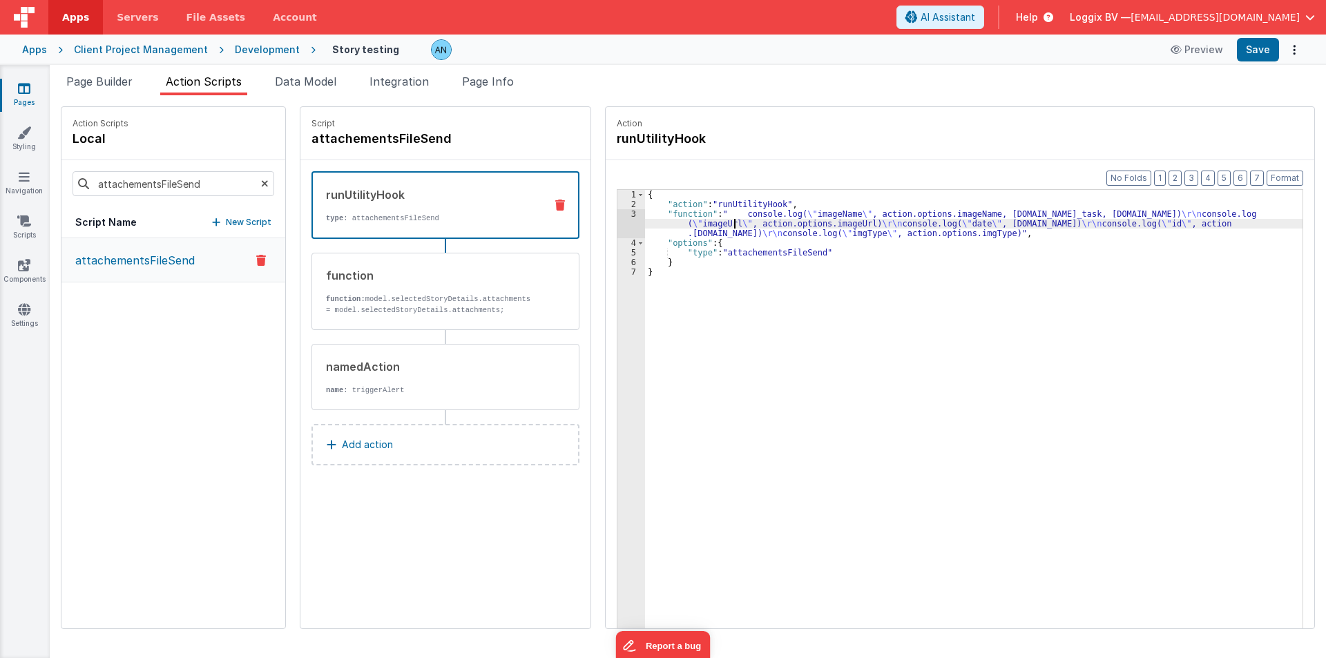
click at [723, 220] on div "{ "action" : "runUtilityHook" , "function" : " console.log( \" imageName \" , a…" at bounding box center [973, 440] width 657 height 501
click at [617, 218] on div "3" at bounding box center [631, 223] width 28 height 29
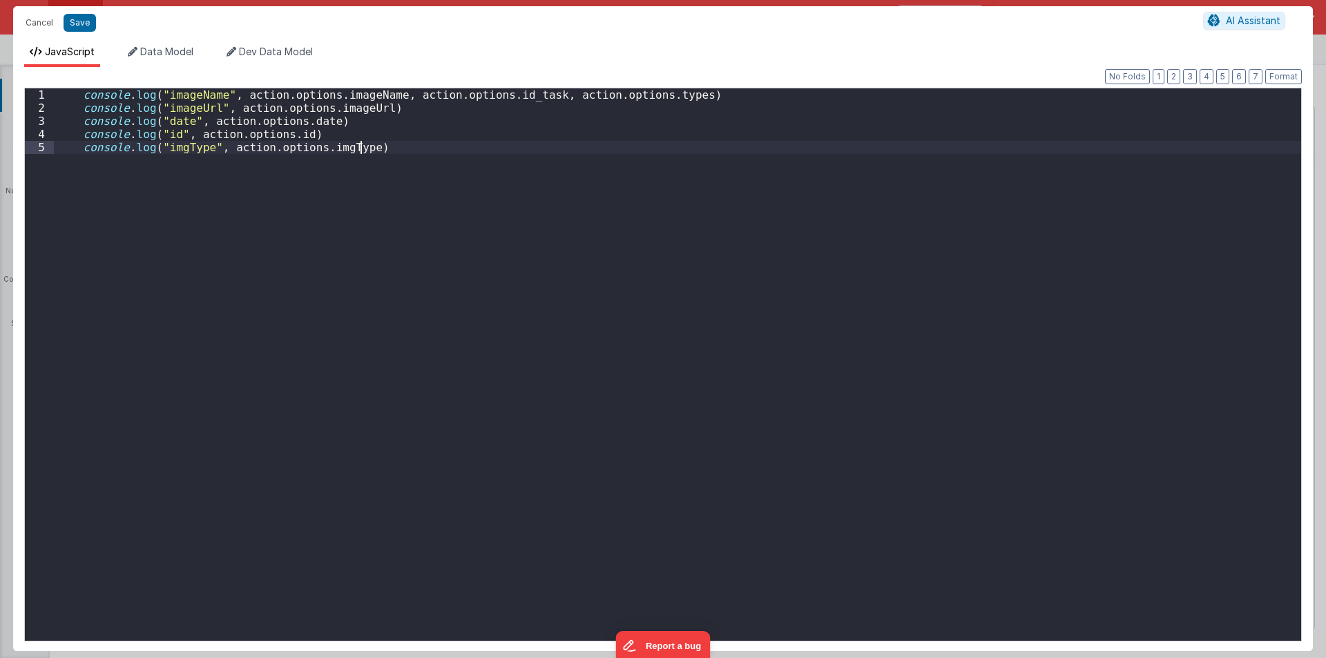
click at [613, 218] on div "console . log ( "imageName" , action . options . imageName , action . options .…" at bounding box center [677, 377] width 1247 height 579
drag, startPoint x: 383, startPoint y: 148, endPoint x: 68, endPoint y: 144, distance: 314.9
click at [68, 144] on div "console . log ( "imageName" , action . options . imageName , action . options .…" at bounding box center [677, 377] width 1247 height 579
click at [164, 160] on div "console . log ( "imageName" , action . options . imageName , action . options .…" at bounding box center [677, 377] width 1247 height 579
click at [195, 155] on div "console . log ( "imageName" , action . options . imageName , action . options .…" at bounding box center [677, 377] width 1247 height 579
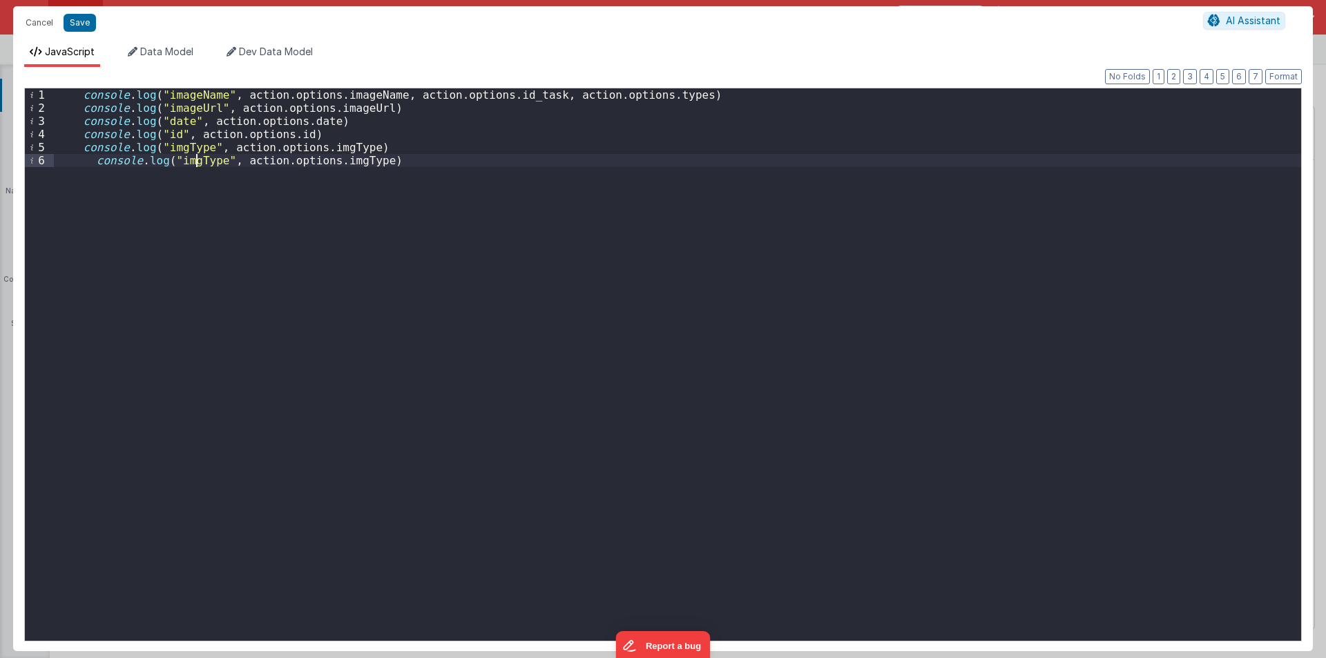
click at [195, 155] on div "console . log ( "imageName" , action . options . imageName , action . options .…" at bounding box center [677, 377] width 1247 height 579
click at [85, 25] on button "Save" at bounding box center [80, 23] width 32 height 18
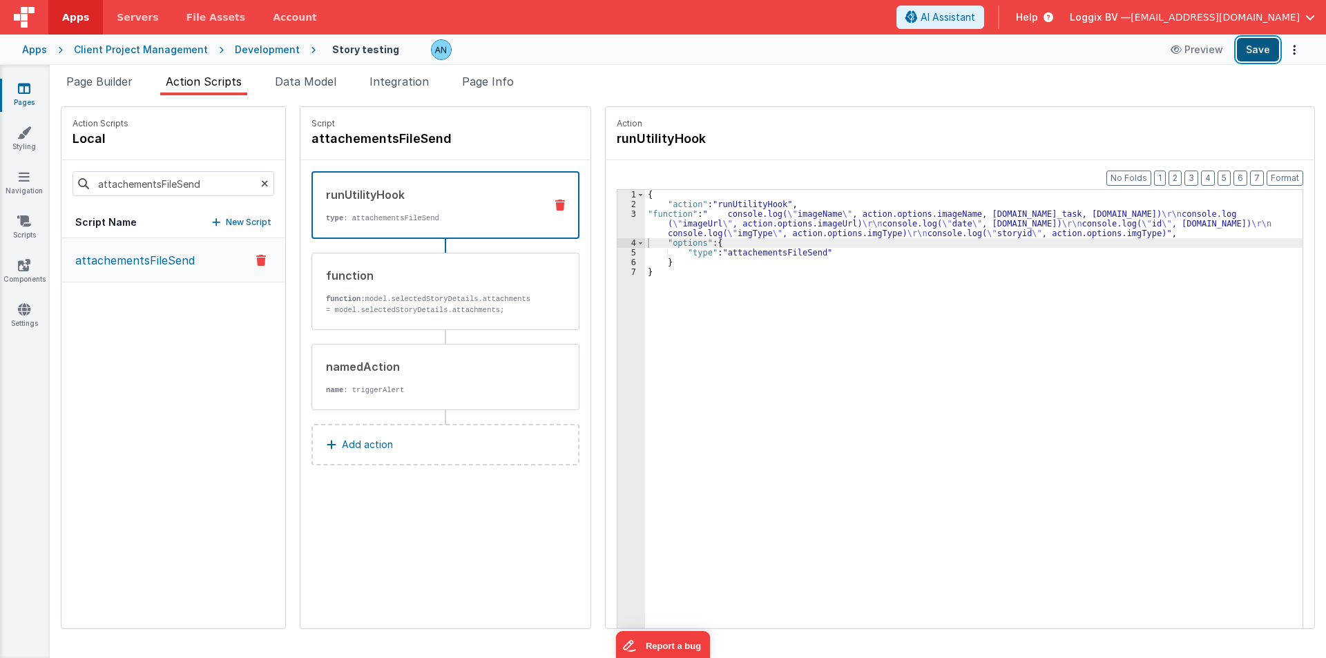
click at [1246, 48] on button "Save" at bounding box center [1258, 49] width 42 height 23
click at [184, 185] on input "attachementsFileSend" at bounding box center [174, 183] width 202 height 25
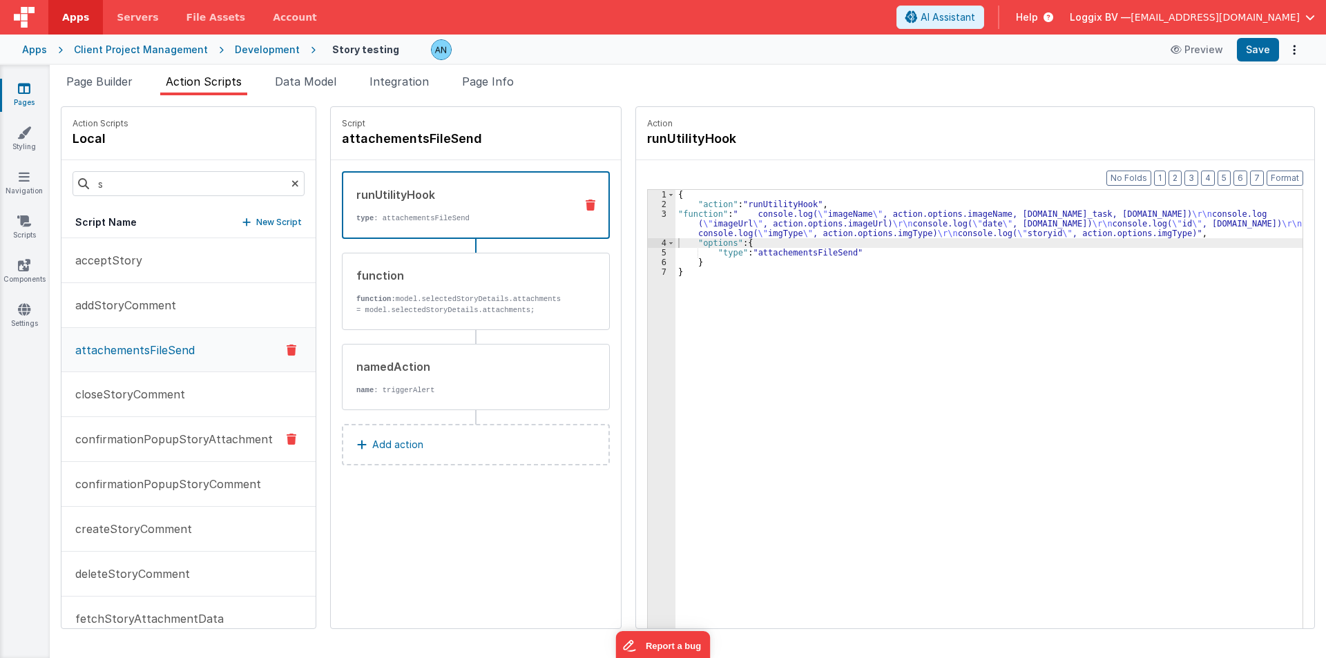
click at [162, 451] on button "confirmationPopupStoryAttachment" at bounding box center [188, 439] width 254 height 45
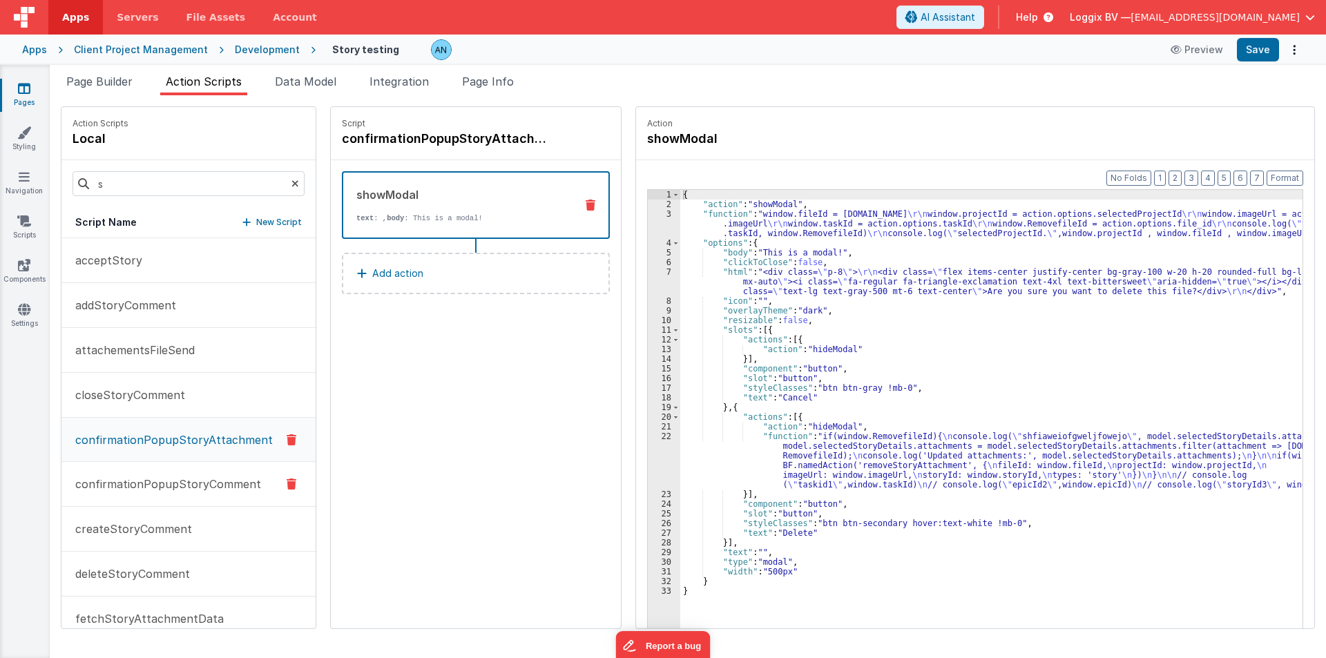
click at [160, 489] on p "confirmationPopupStoryComment" at bounding box center [164, 484] width 194 height 17
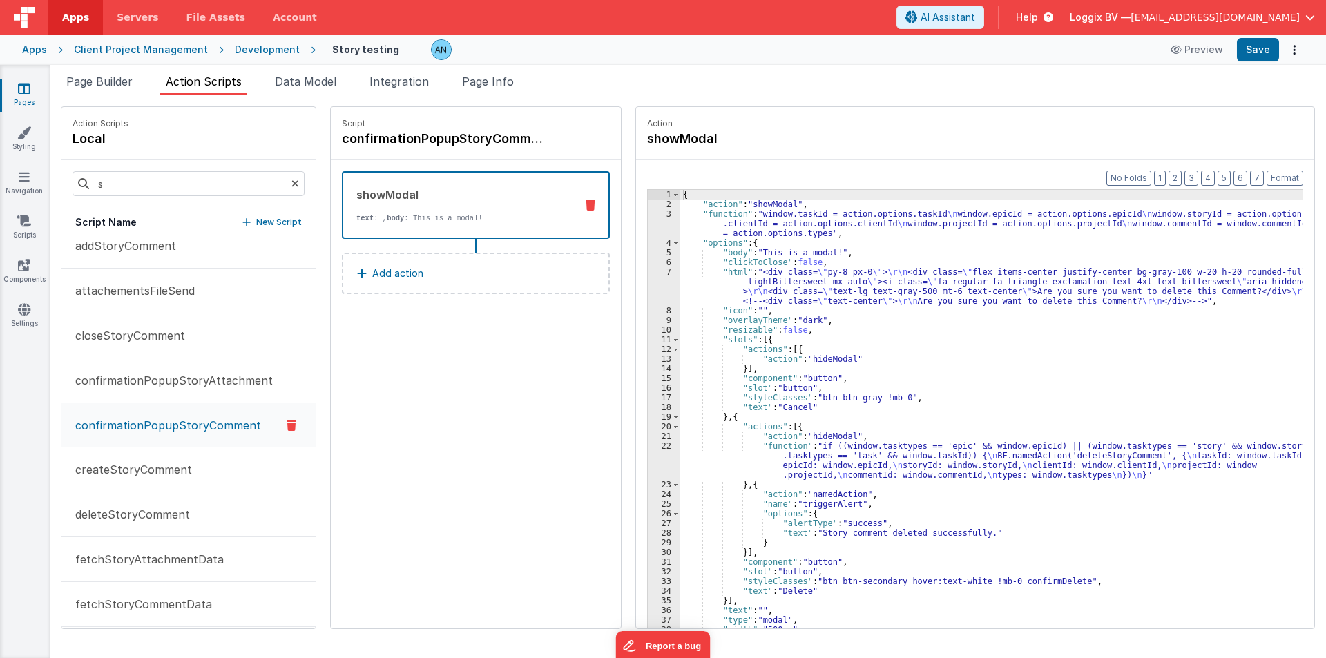
scroll to position [138, 0]
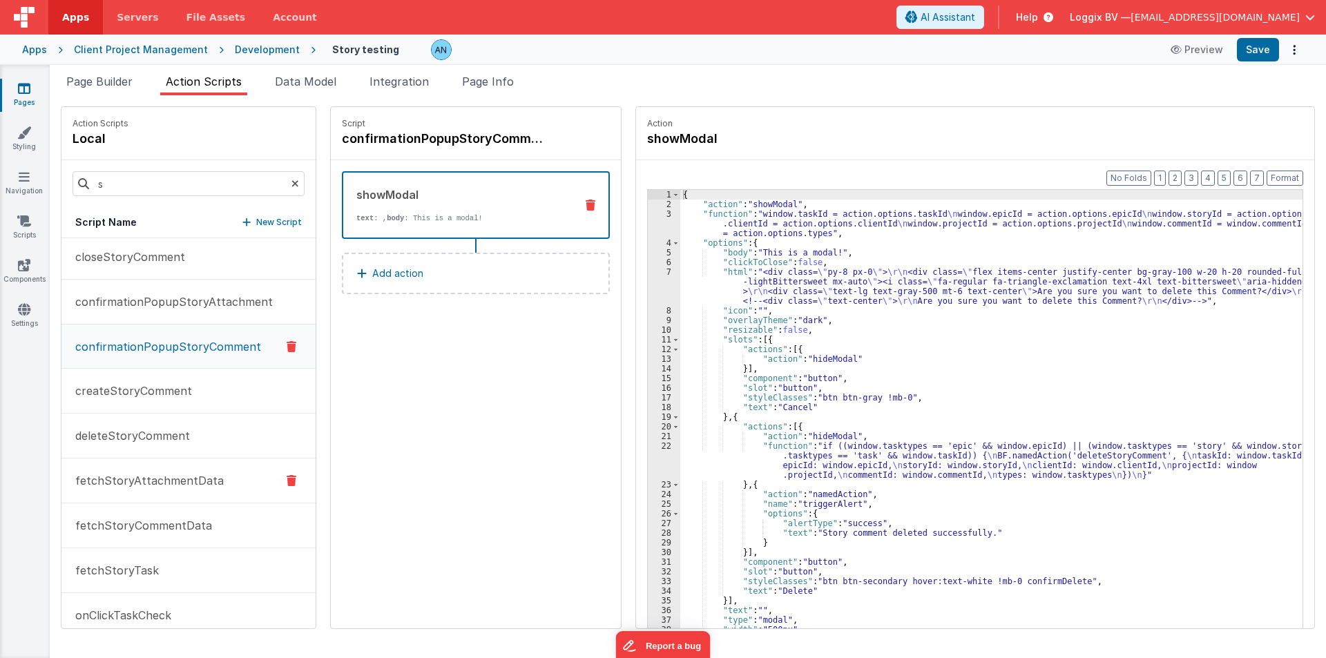
click at [150, 474] on p "fetchStoryAttachmentData" at bounding box center [145, 480] width 157 height 17
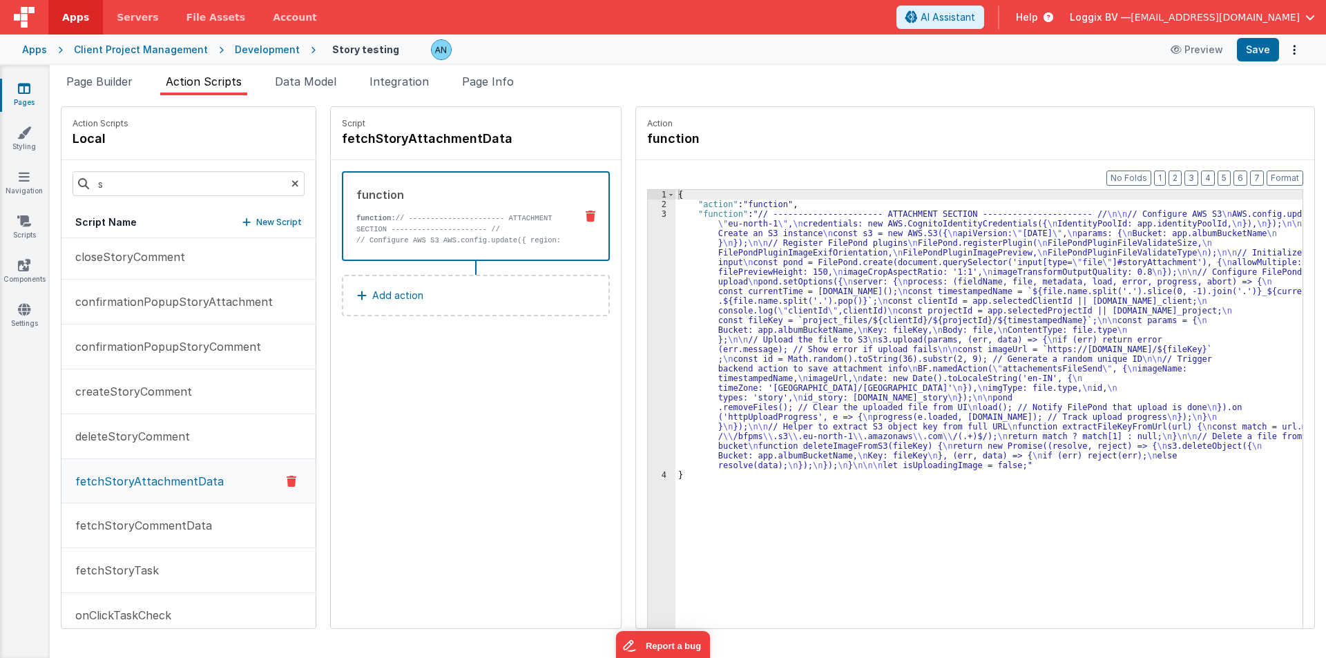
click at [706, 269] on div "{ "action" : "function" , "function" : "// ---------------------- ATTACHMENT SE…" at bounding box center [1010, 440] width 670 height 501
click at [655, 260] on div "3" at bounding box center [662, 339] width 28 height 261
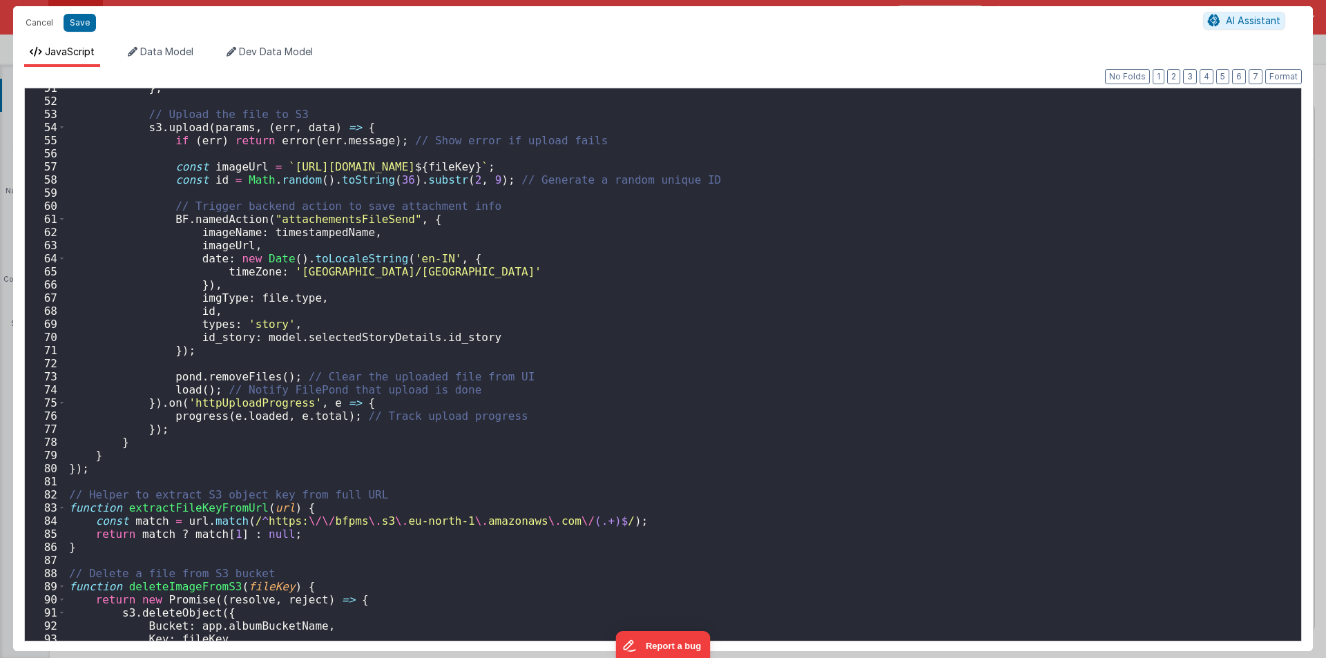
scroll to position [786, 0]
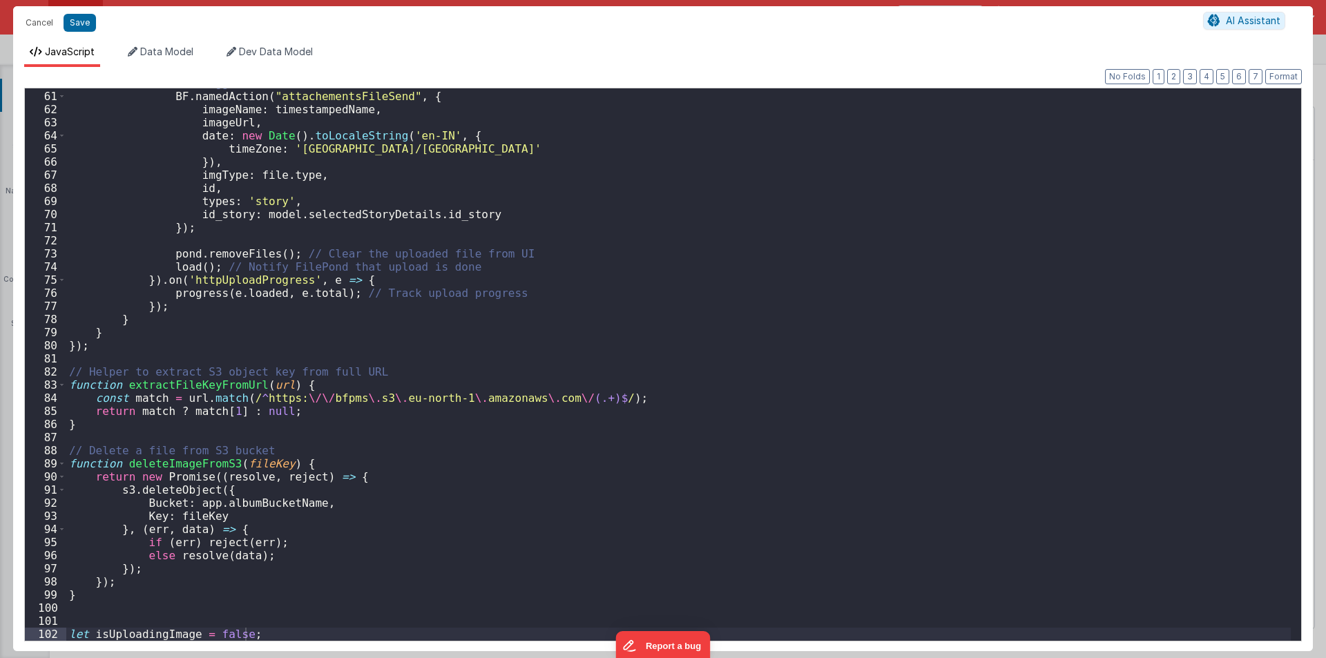
click at [202, 214] on div "// Trigger backend action to save attachment info BF . namedAction ( "attacheme…" at bounding box center [678, 366] width 1224 height 579
click at [38, 17] on button "Cancel" at bounding box center [39, 22] width 41 height 19
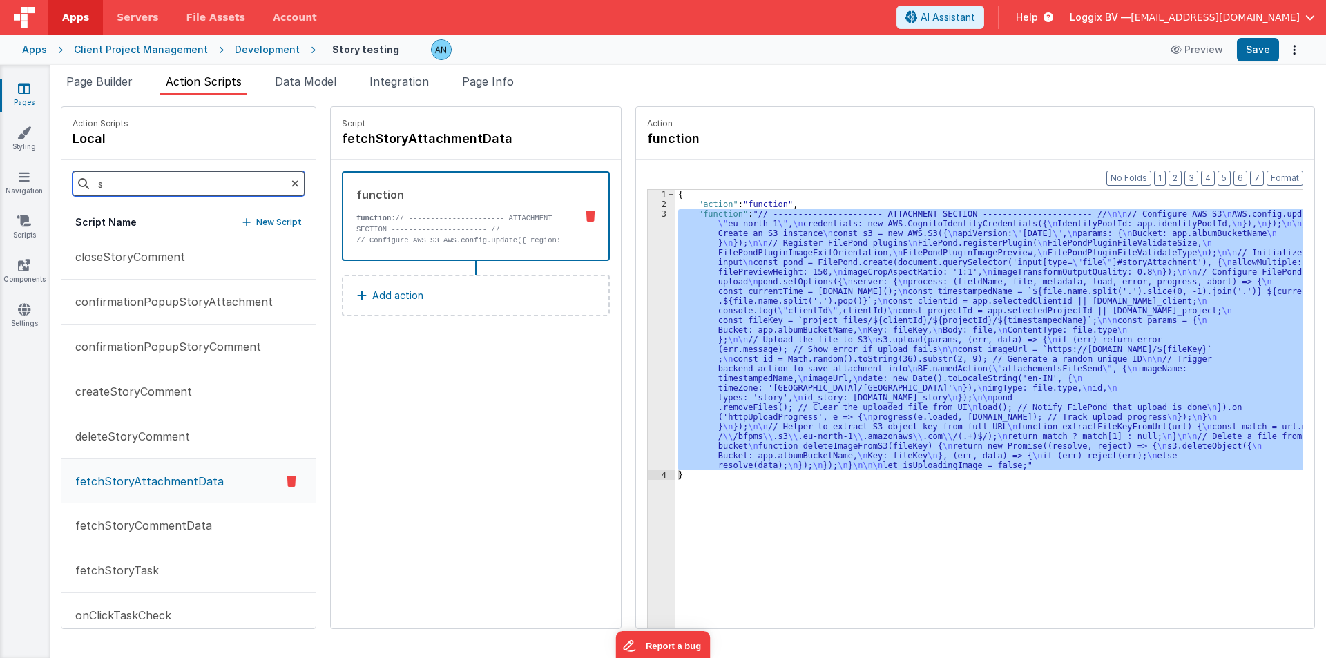
click at [113, 195] on input "s" at bounding box center [189, 183] width 232 height 25
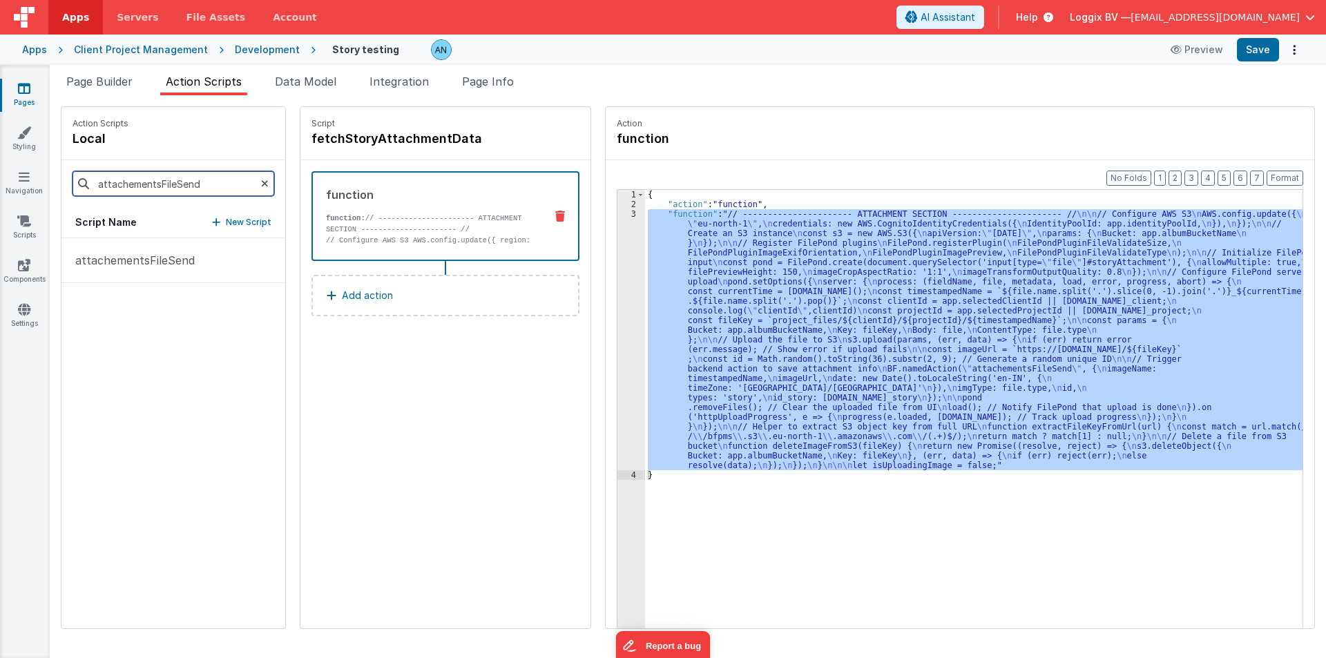
scroll to position [0, 0]
type input "attachementsFileSend"
click at [131, 248] on button "attachementsFileSend" at bounding box center [173, 260] width 224 height 45
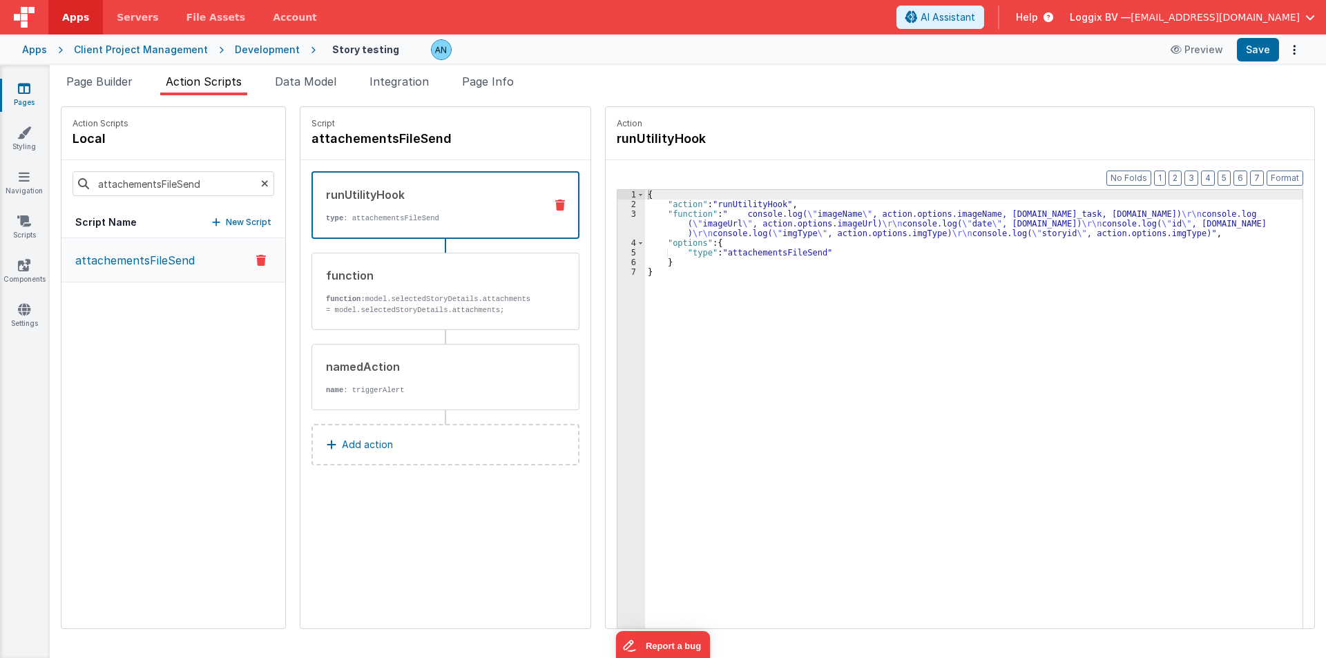
click at [757, 218] on div "{ "action" : "runUtilityHook" , "function" : " console.log( \" imageName \" , a…" at bounding box center [980, 440] width 670 height 501
click at [617, 220] on div "3" at bounding box center [631, 223] width 28 height 29
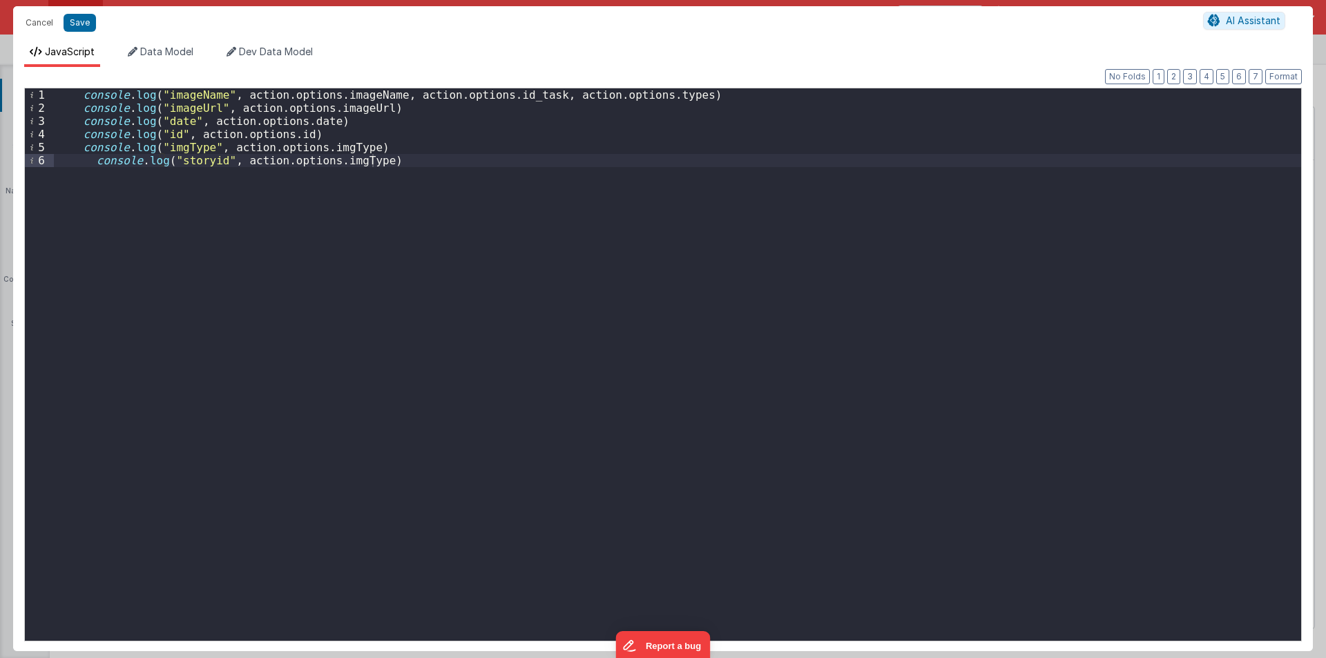
click at [336, 160] on div "console . log ( "imageName" , action . options . imageName , action . options .…" at bounding box center [677, 377] width 1247 height 579
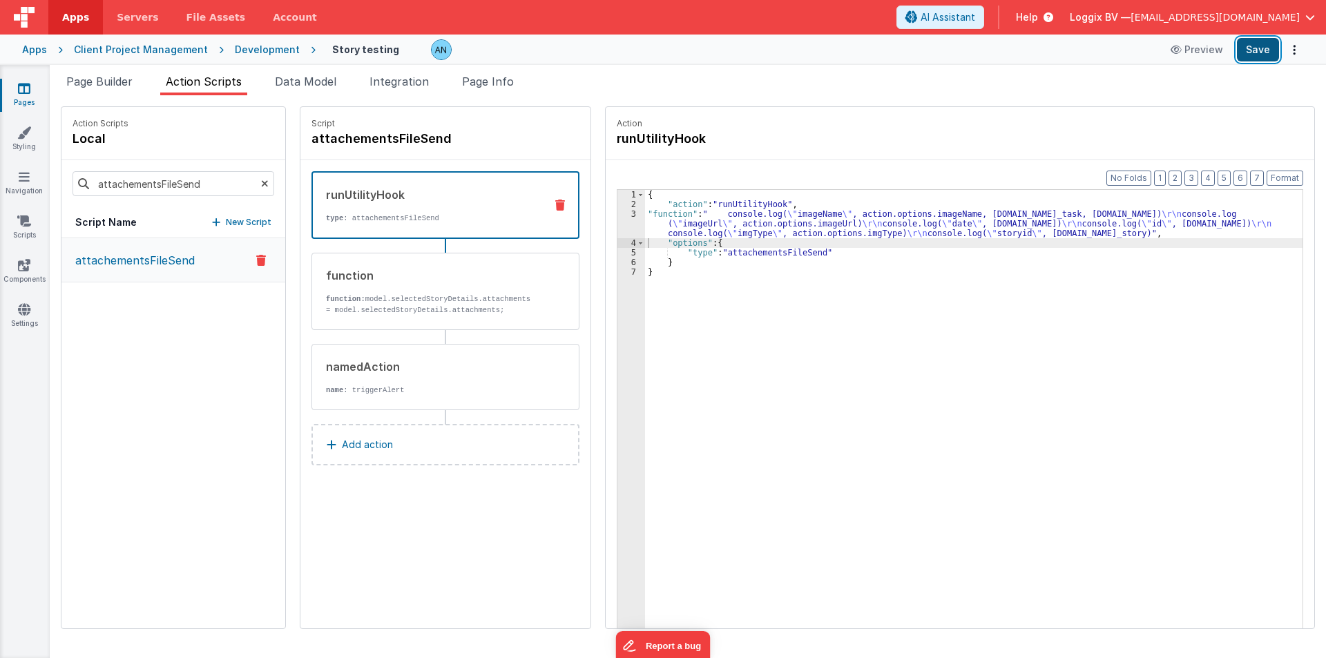
click at [1262, 44] on button "Save" at bounding box center [1258, 49] width 42 height 23
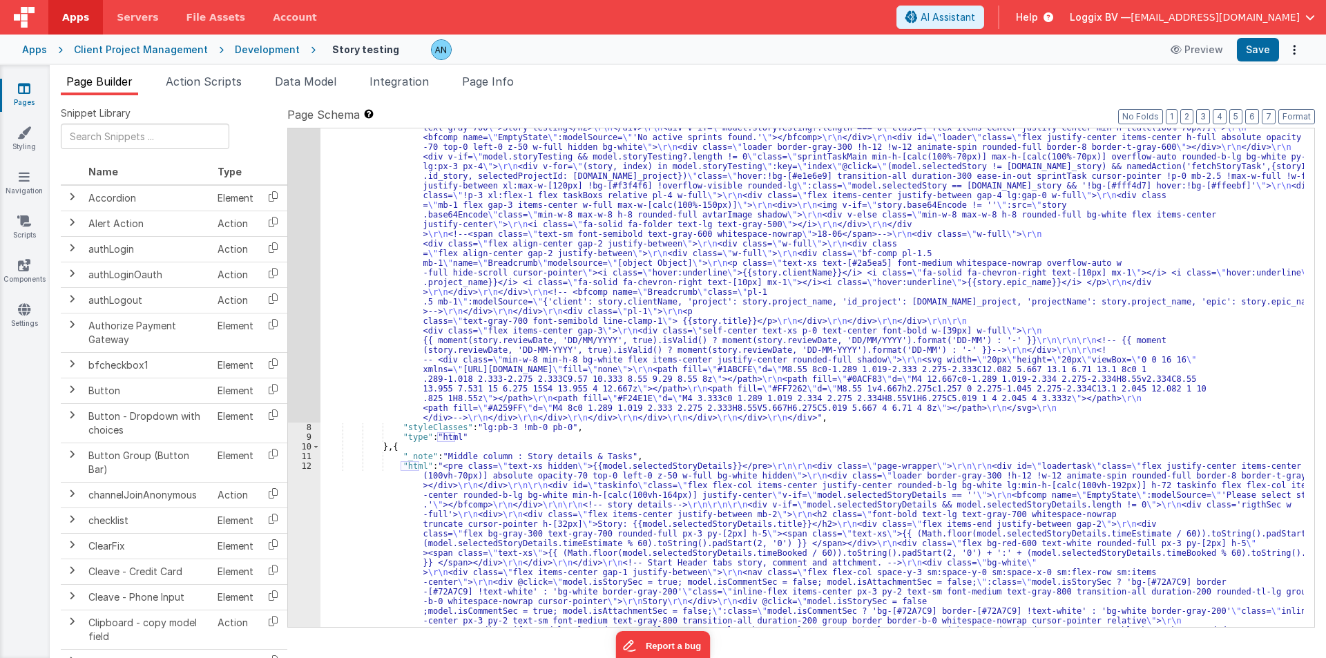
click at [482, 82] on span "Page Info" at bounding box center [488, 82] width 52 height 14
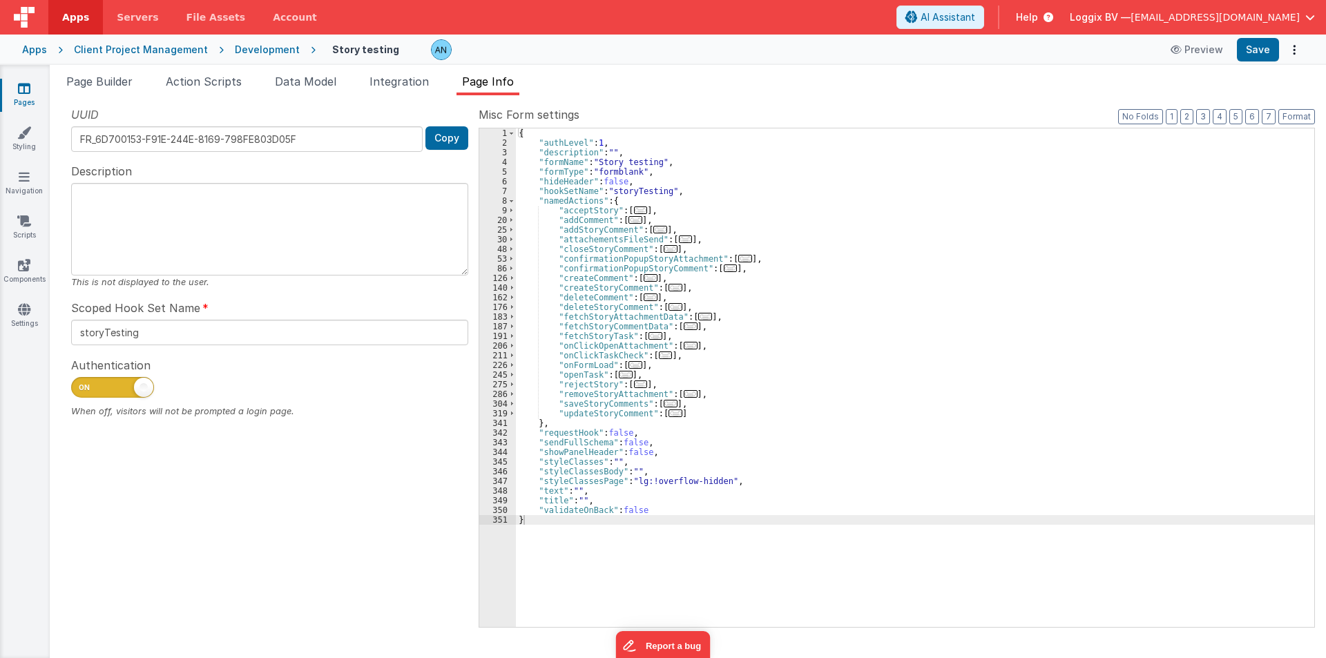
click at [660, 155] on div "{ "authLevel" : 1 , "description" : "" , "formName" : "Story testing" , "formTy…" at bounding box center [915, 387] width 798 height 518
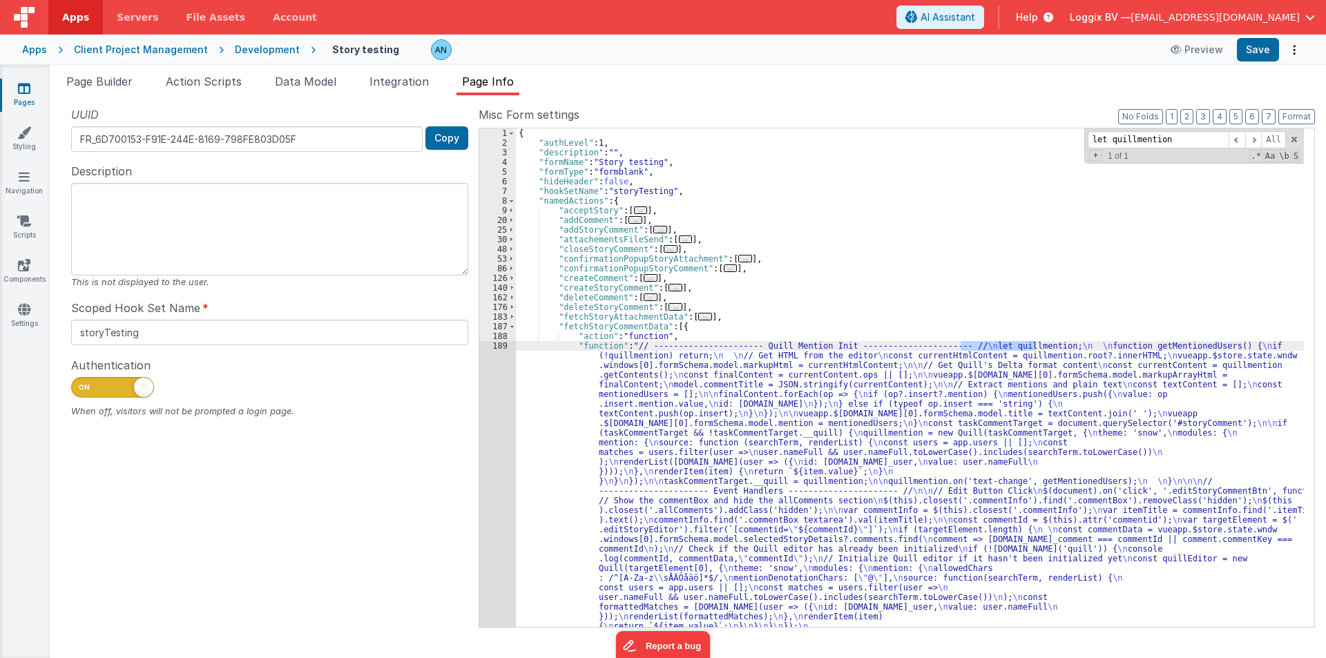
type input "let quillmention"
click at [557, 380] on div "{ "authLevel" : 1 , "description" : "" , "formName" : "Story testing" , "formTy…" at bounding box center [910, 662] width 788 height 1069
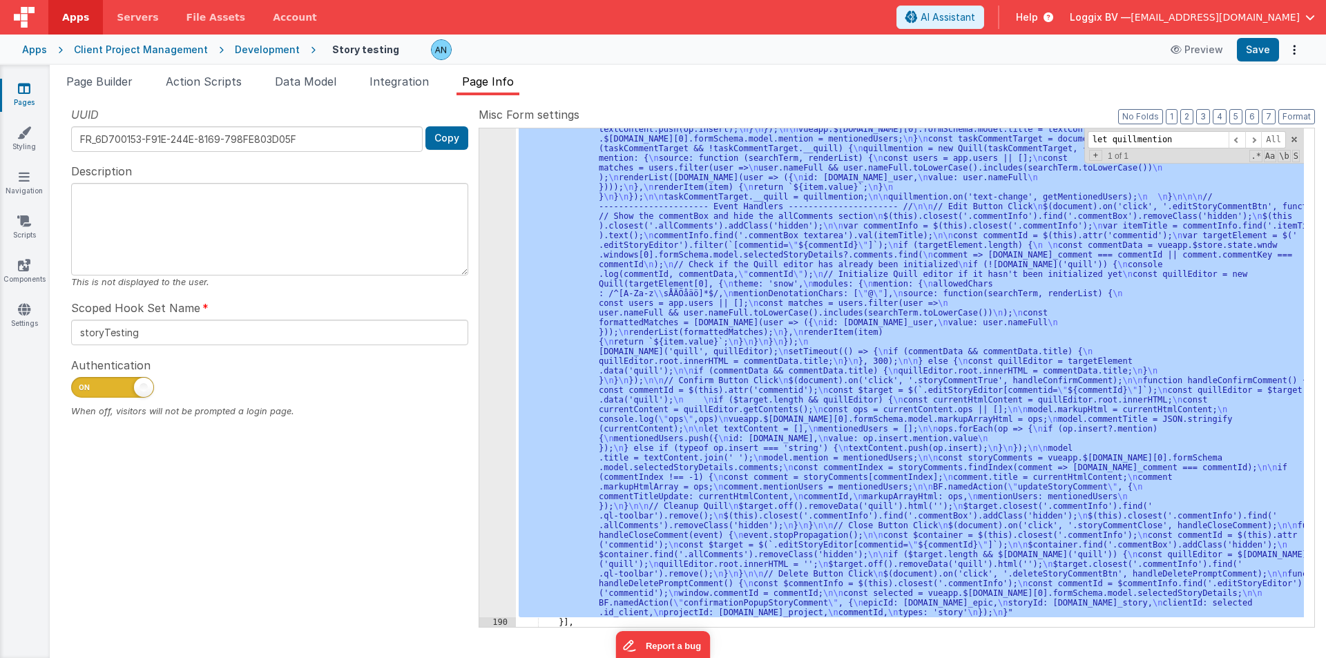
click at [492, 287] on div "189" at bounding box center [497, 337] width 37 height 561
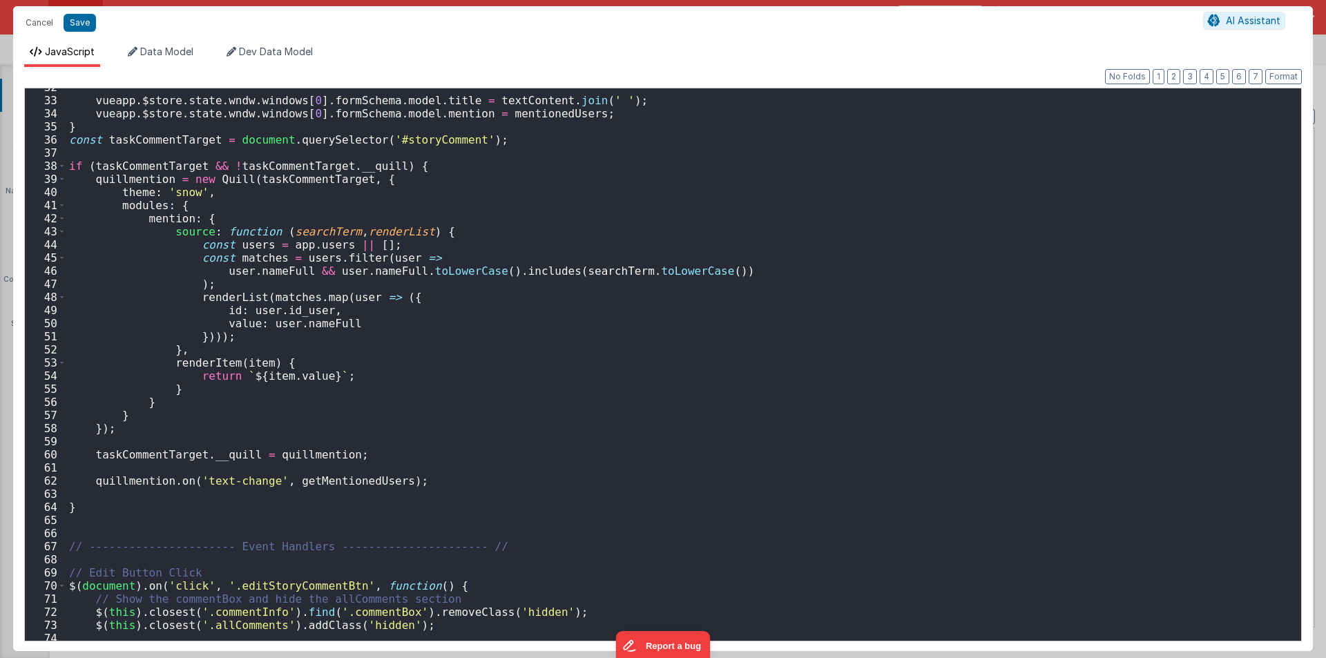
scroll to position [414, 0]
click at [432, 338] on div "vueapp . $store . state . wndw . windows [ 0 ] . formSchema . model . title = t…" at bounding box center [678, 370] width 1224 height 579
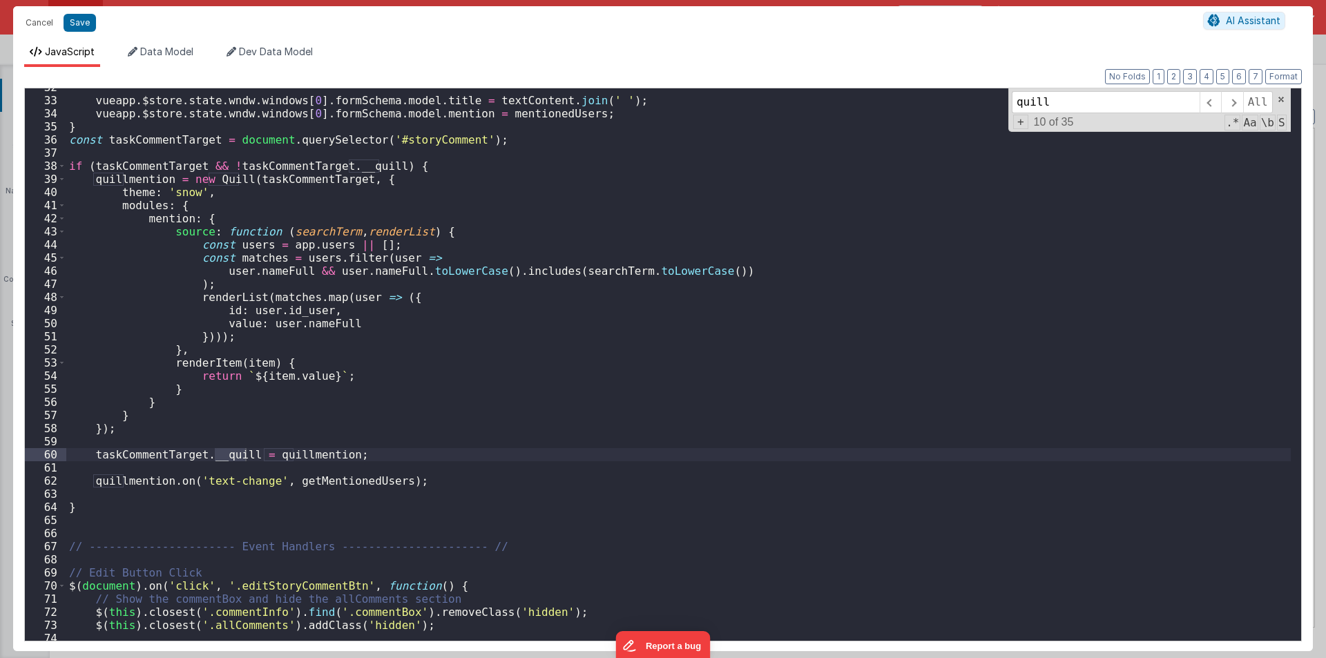
click at [425, 191] on div "vueapp . $store . state . wndw . windows [ 0 ] . formSchema . model . title = t…" at bounding box center [678, 370] width 1224 height 579
paste input "editStoryEditor"
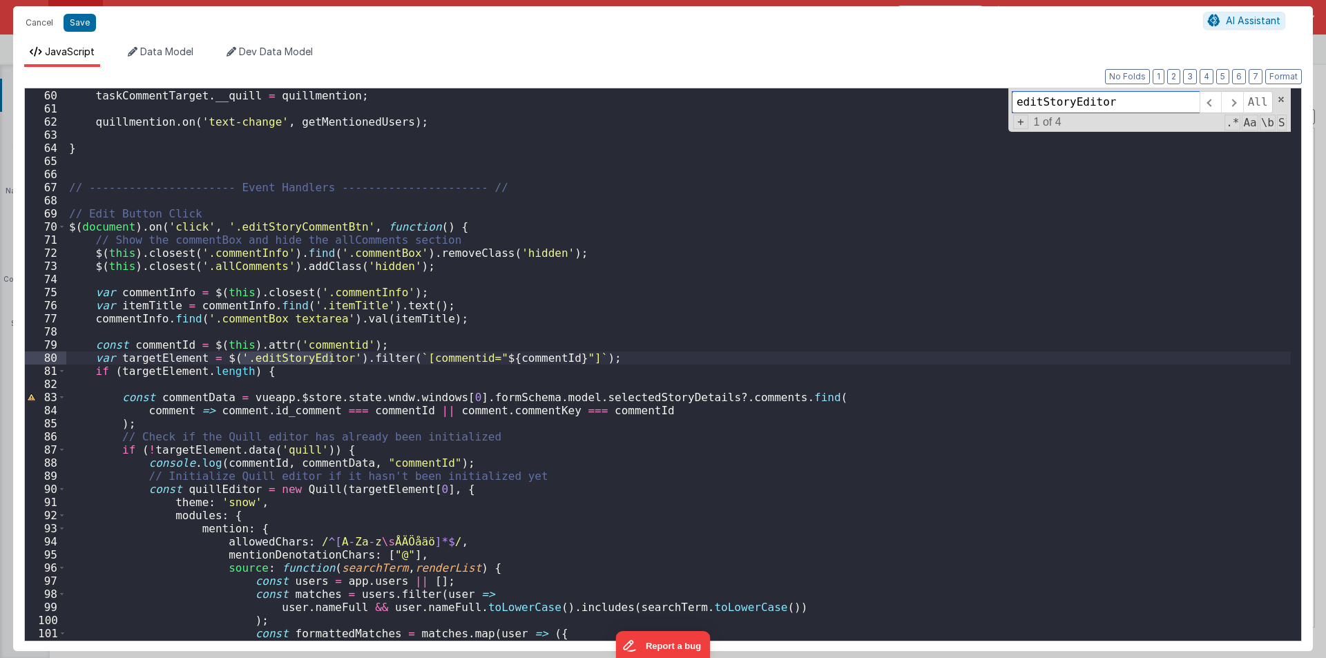
scroll to position [773, 0]
type input "editStoryEditor"
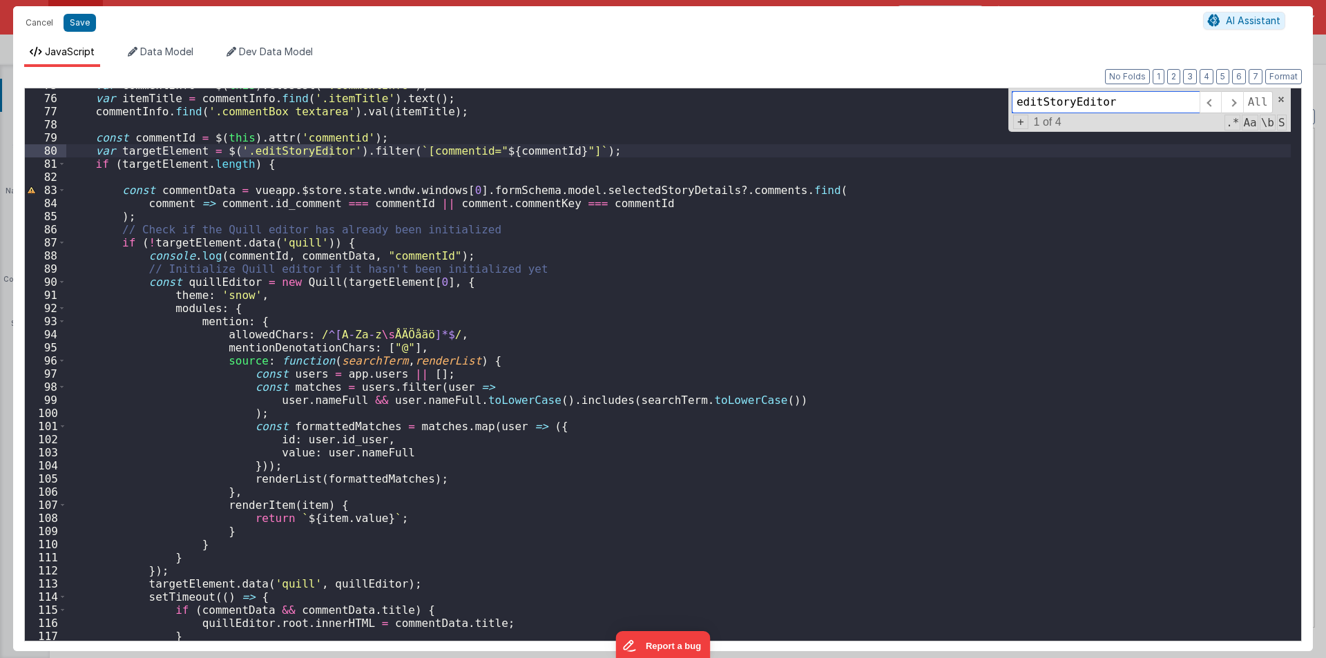
scroll to position [939, 0]
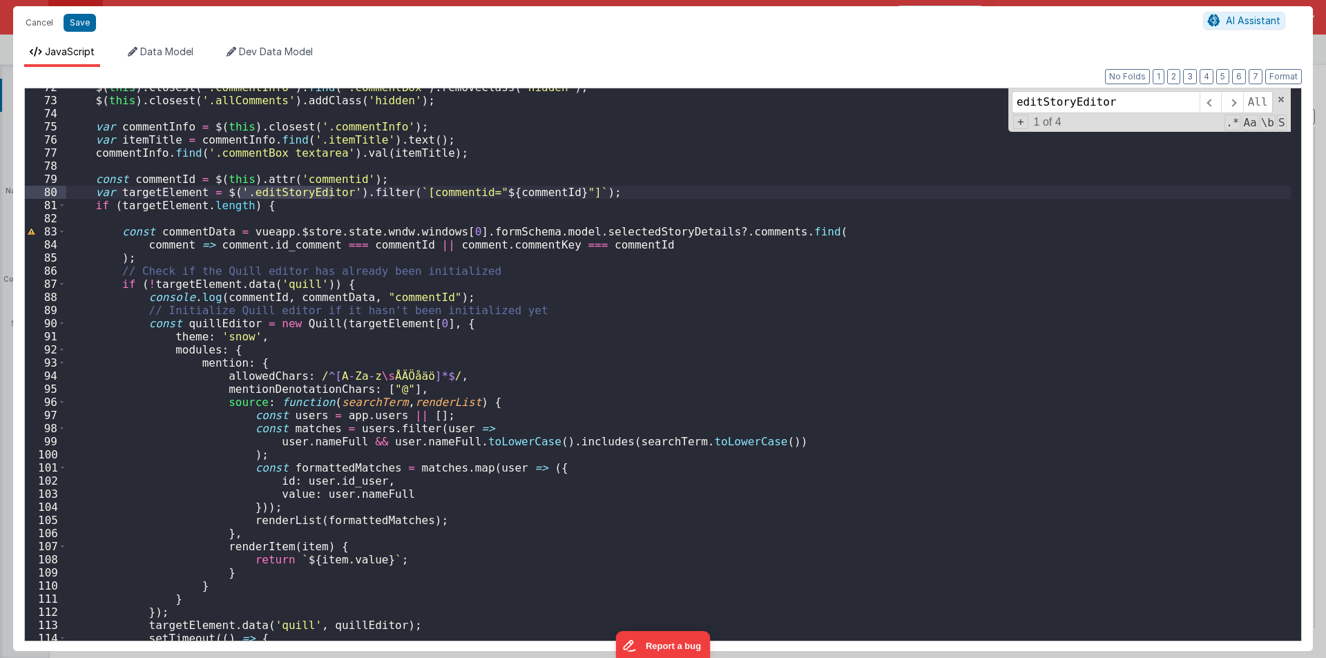
click at [269, 200] on div "$ ( this ) . closest ( '.commentInfo' ) . find ( '.commentBox' ) . removeClass …" at bounding box center [678, 370] width 1224 height 579
click at [276, 191] on div "$ ( this ) . closest ( '.commentInfo' ) . find ( '.commentBox' ) . removeClass …" at bounding box center [678, 370] width 1224 height 579
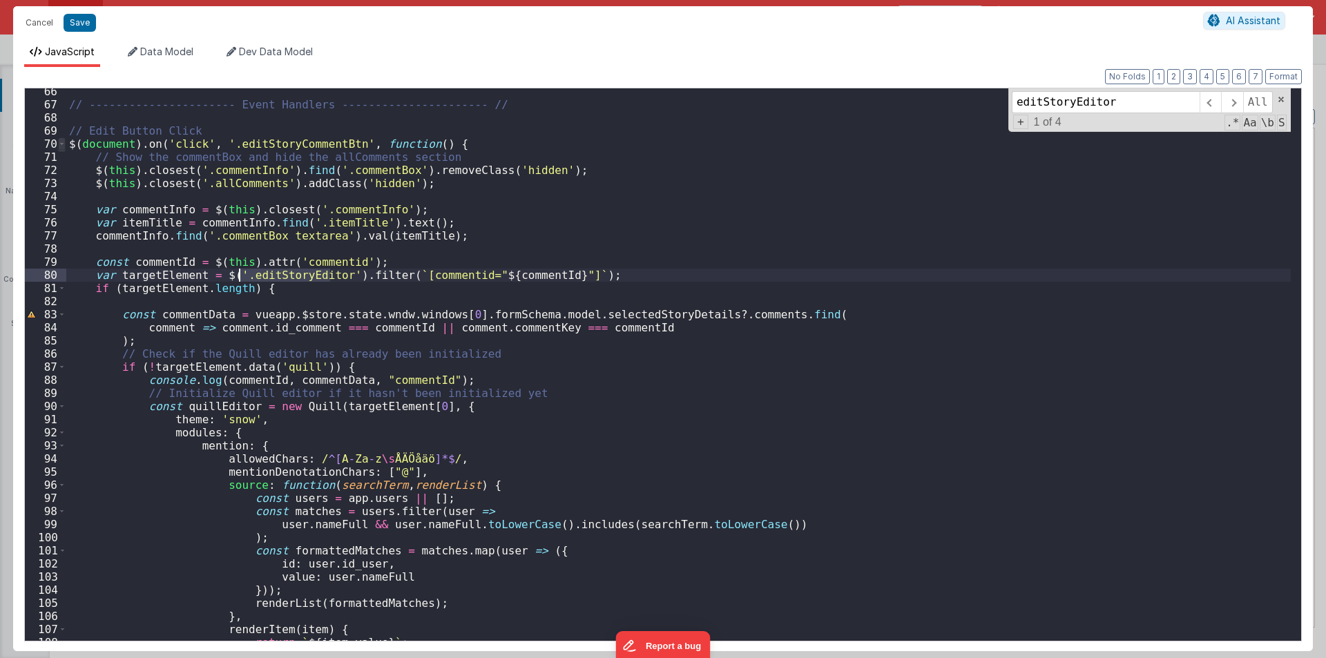
click at [64, 142] on span at bounding box center [62, 143] width 8 height 13
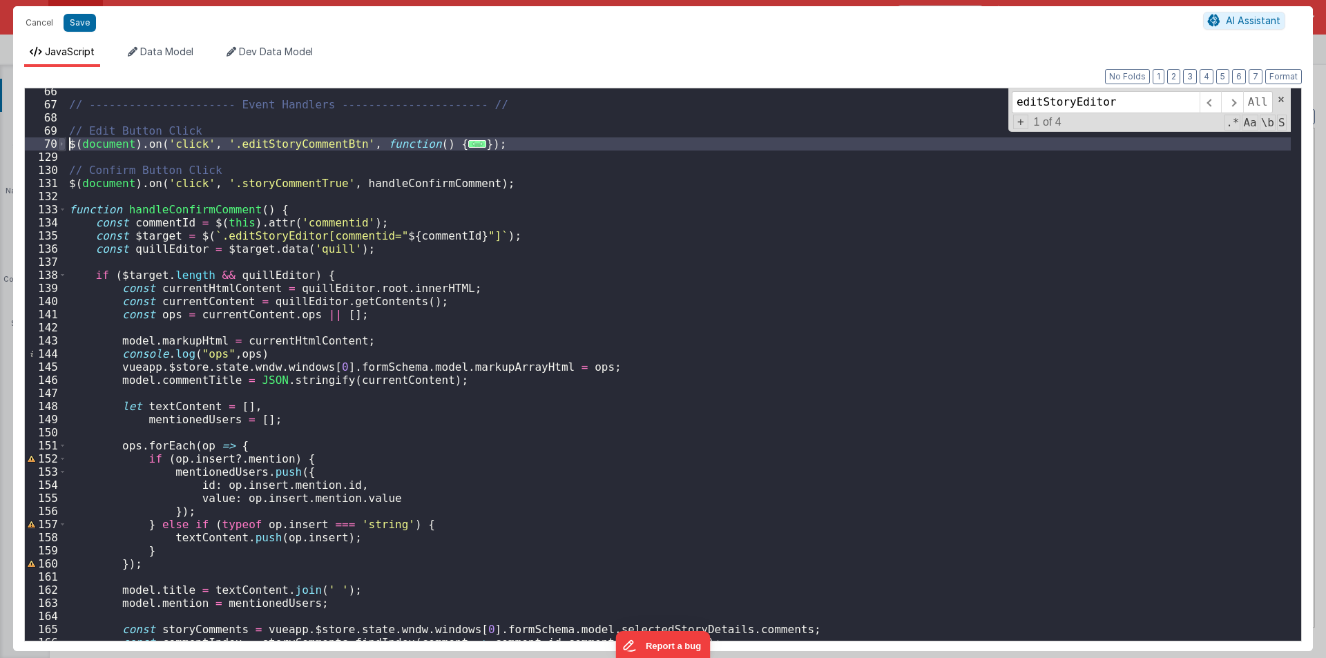
drag, startPoint x: 81, startPoint y: 157, endPoint x: 61, endPoint y: 141, distance: 25.6
click at [61, 141] on div "66 67 68 69 70 129 130 131 132 133 134 135 136 137 138 139 140 141 142 143 144 …" at bounding box center [662, 365] width 1277 height 554
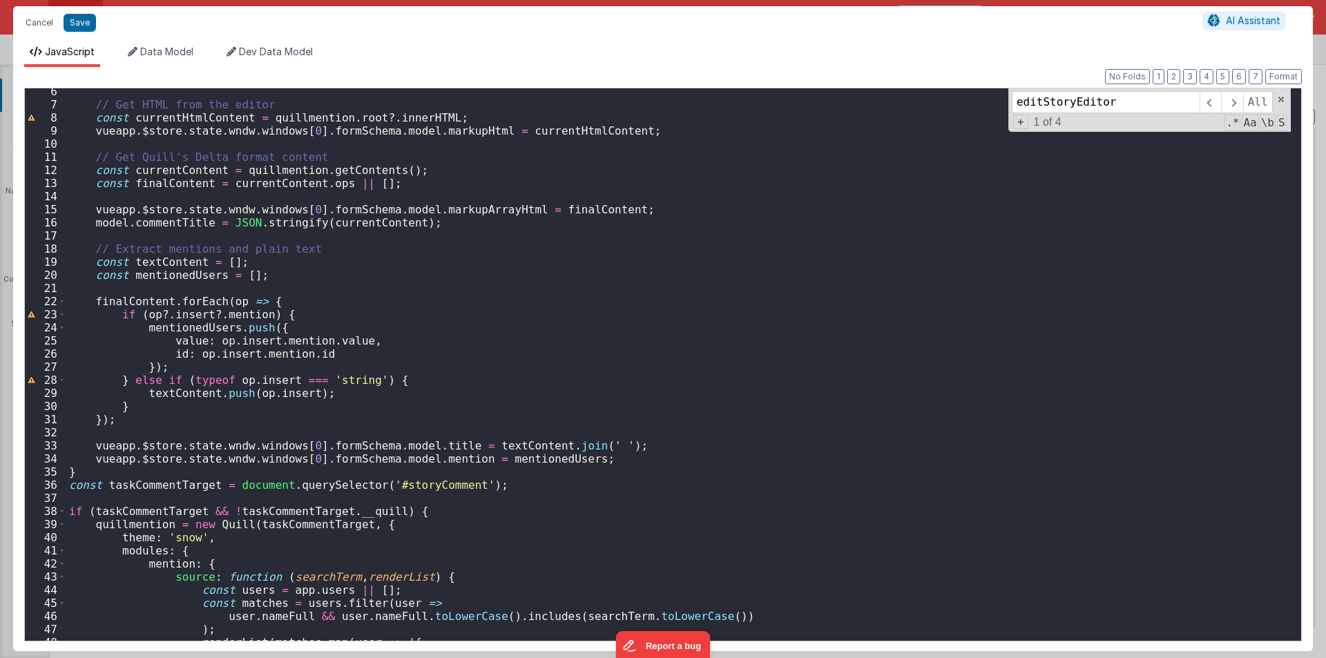
scroll to position [0, 0]
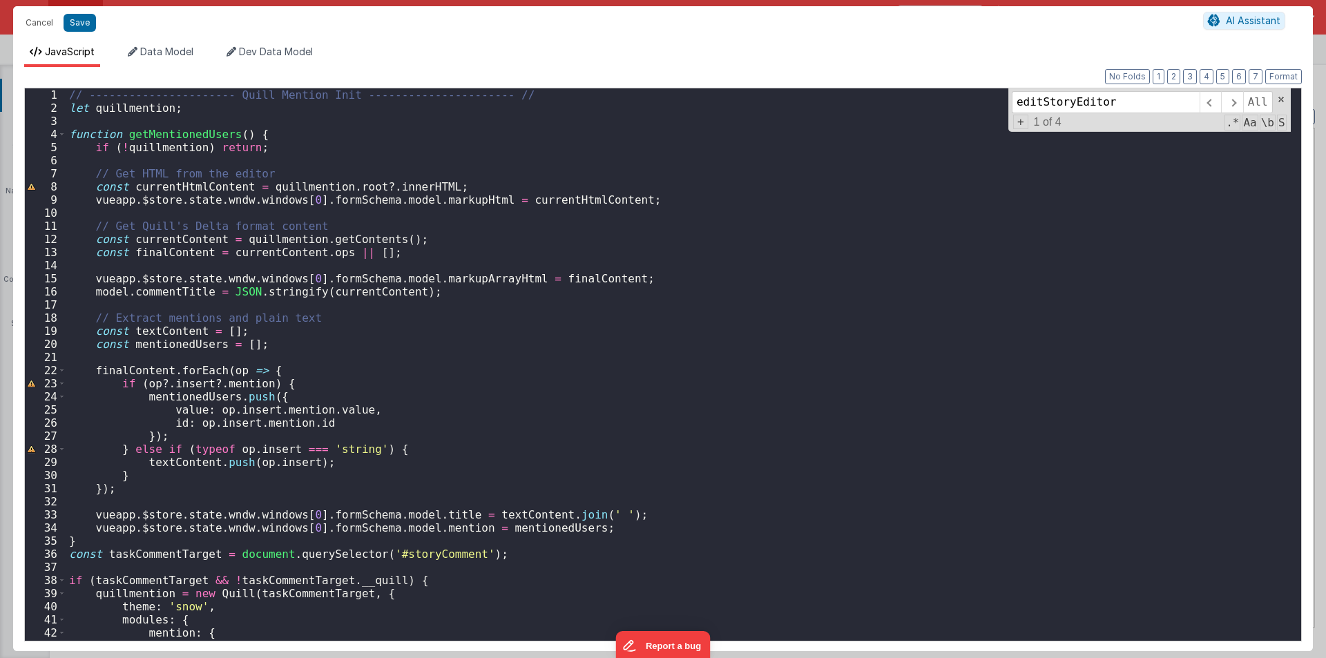
click at [167, 132] on div "// ---------------------- Quill Mention Init ---------------------- // let quil…" at bounding box center [678, 377] width 1224 height 579
click at [66, 133] on div "4" at bounding box center [45, 134] width 41 height 13
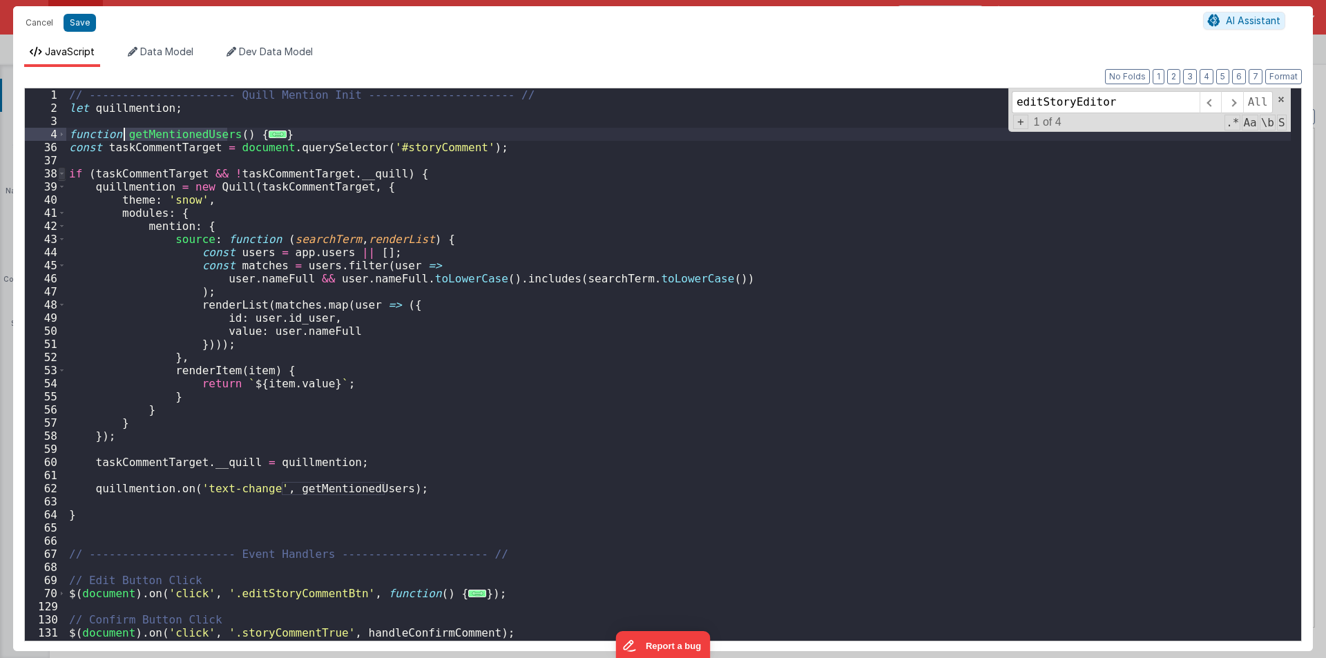
click at [62, 174] on span at bounding box center [62, 173] width 8 height 13
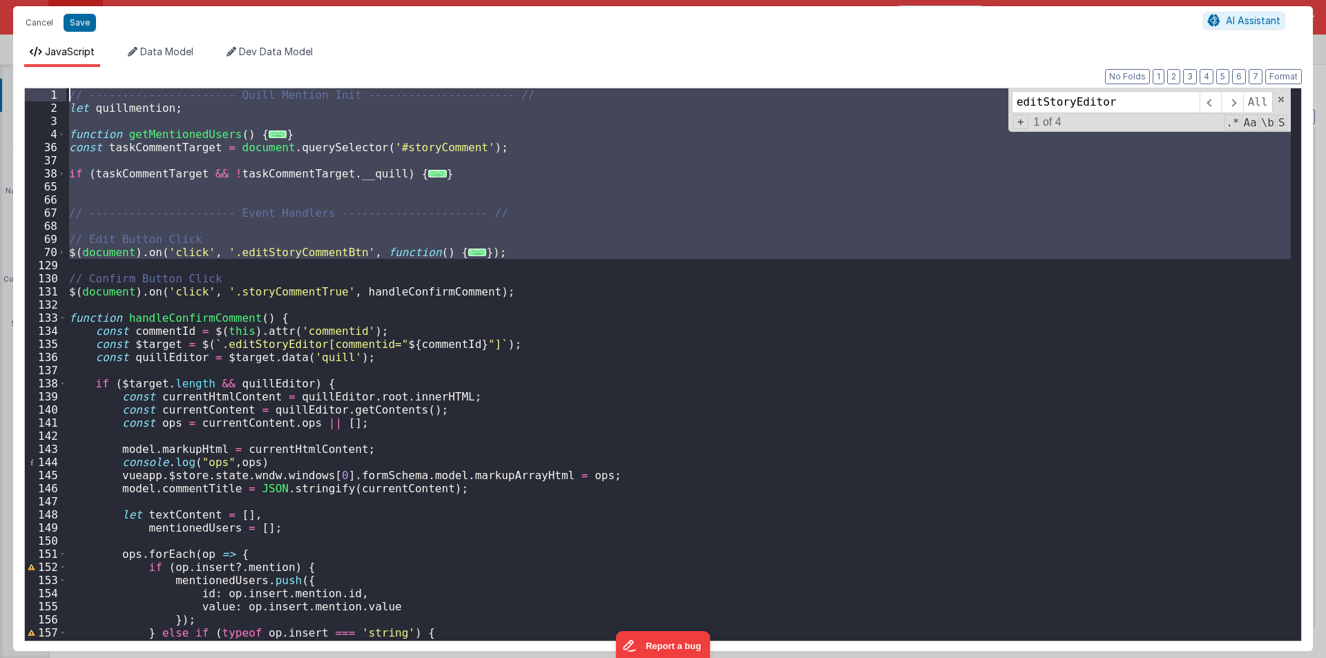
drag, startPoint x: 467, startPoint y: 249, endPoint x: 43, endPoint y: 94, distance: 451.9
click at [43, 94] on div "1 2 3 4 36 37 38 65 66 67 68 69 70 129 130 131 132 133 134 135 136 137 138 139 …" at bounding box center [662, 365] width 1277 height 554
click at [61, 135] on span at bounding box center [62, 134] width 8 height 13
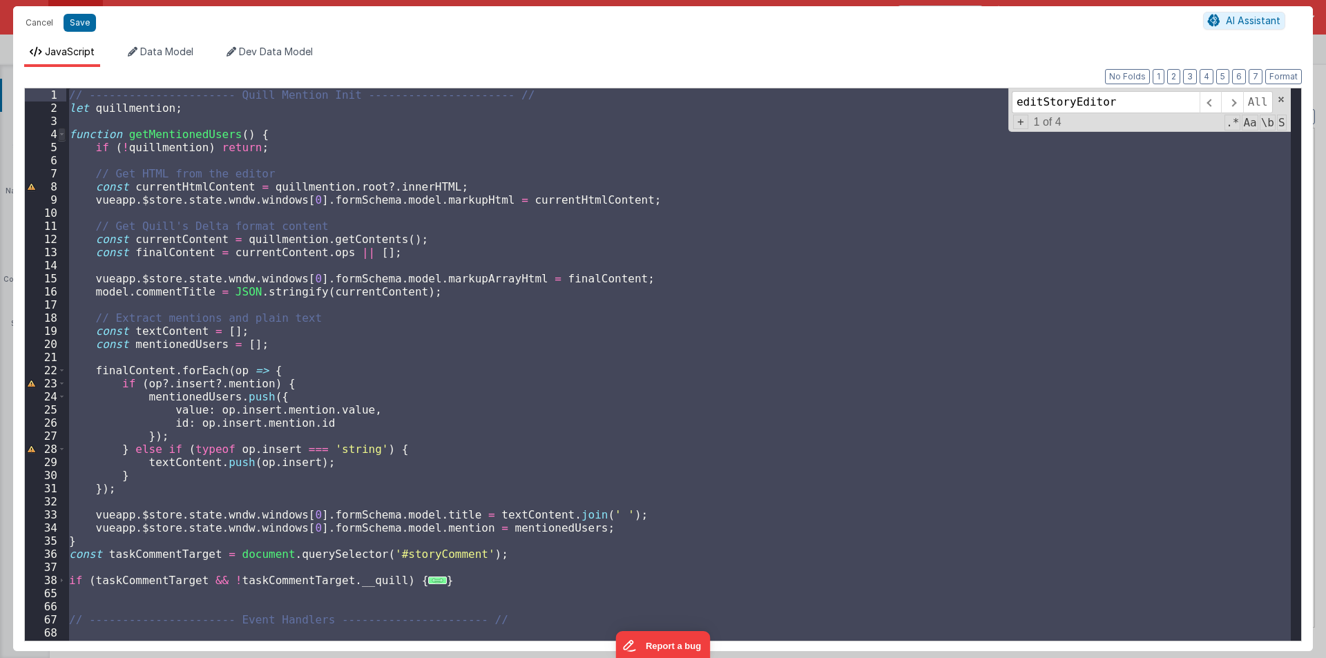
click at [61, 135] on span at bounding box center [62, 134] width 8 height 13
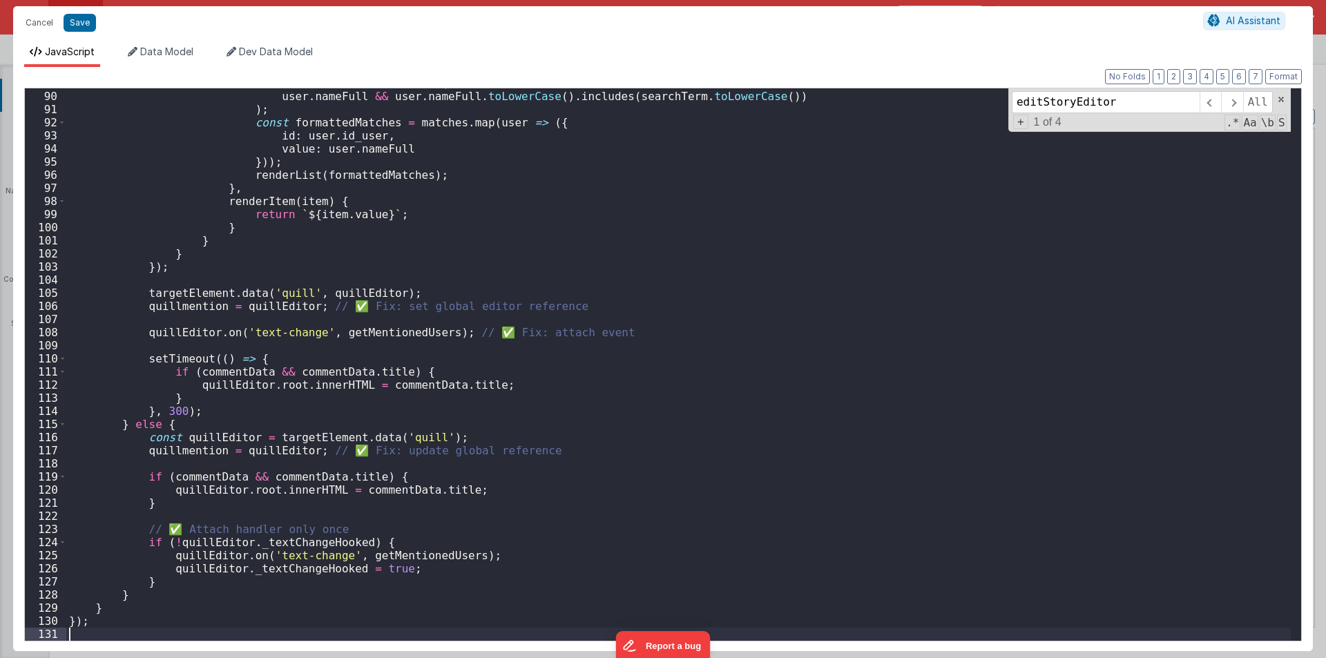
scroll to position [1166, 0]
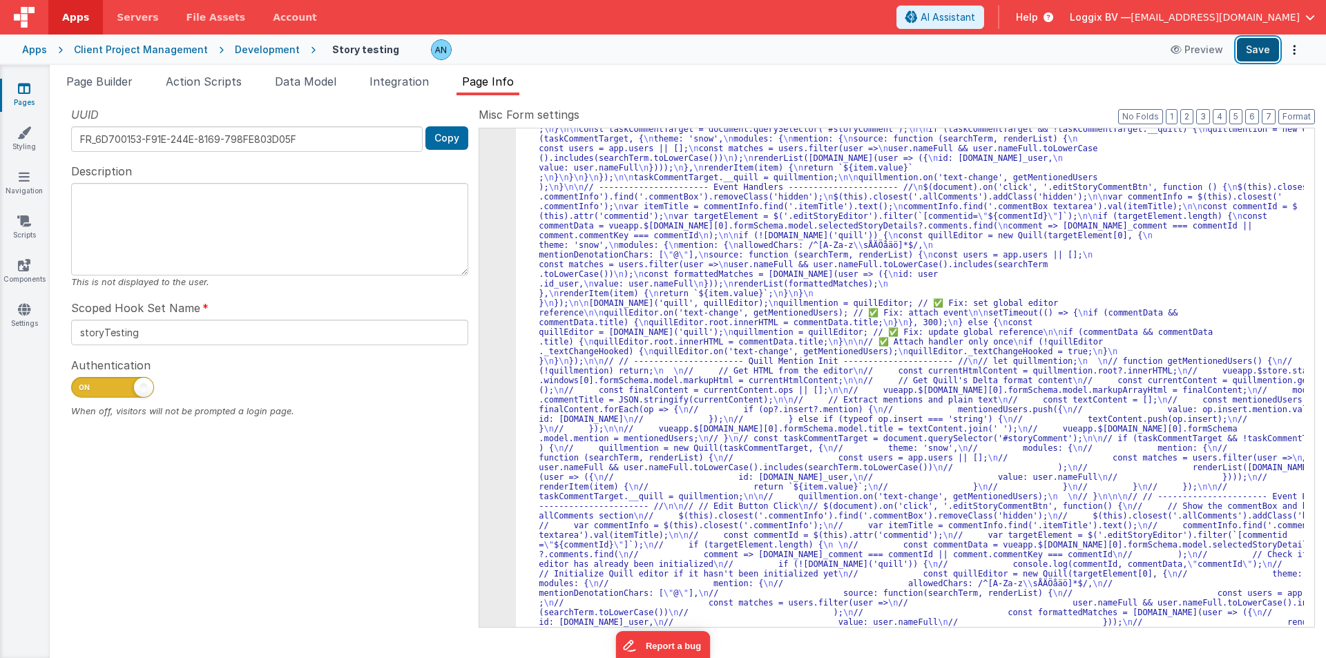
click at [1251, 44] on button "Save" at bounding box center [1258, 49] width 42 height 23
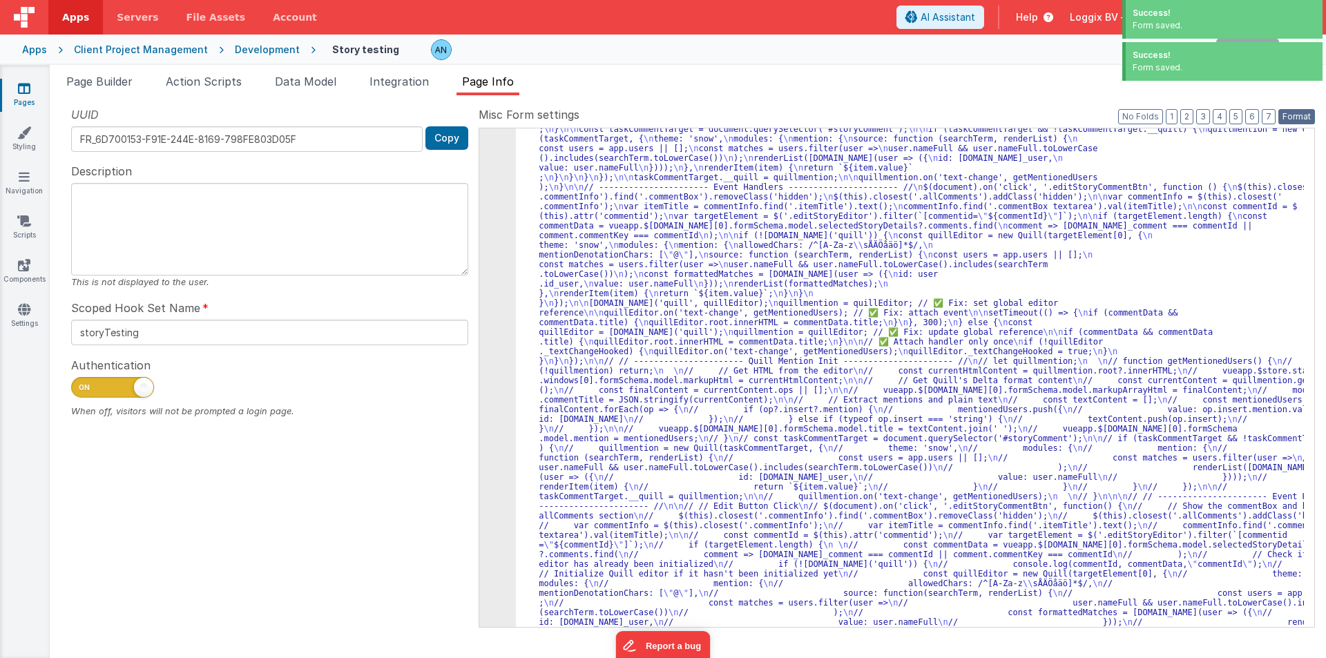
click at [1298, 118] on button "Format" at bounding box center [1296, 116] width 37 height 15
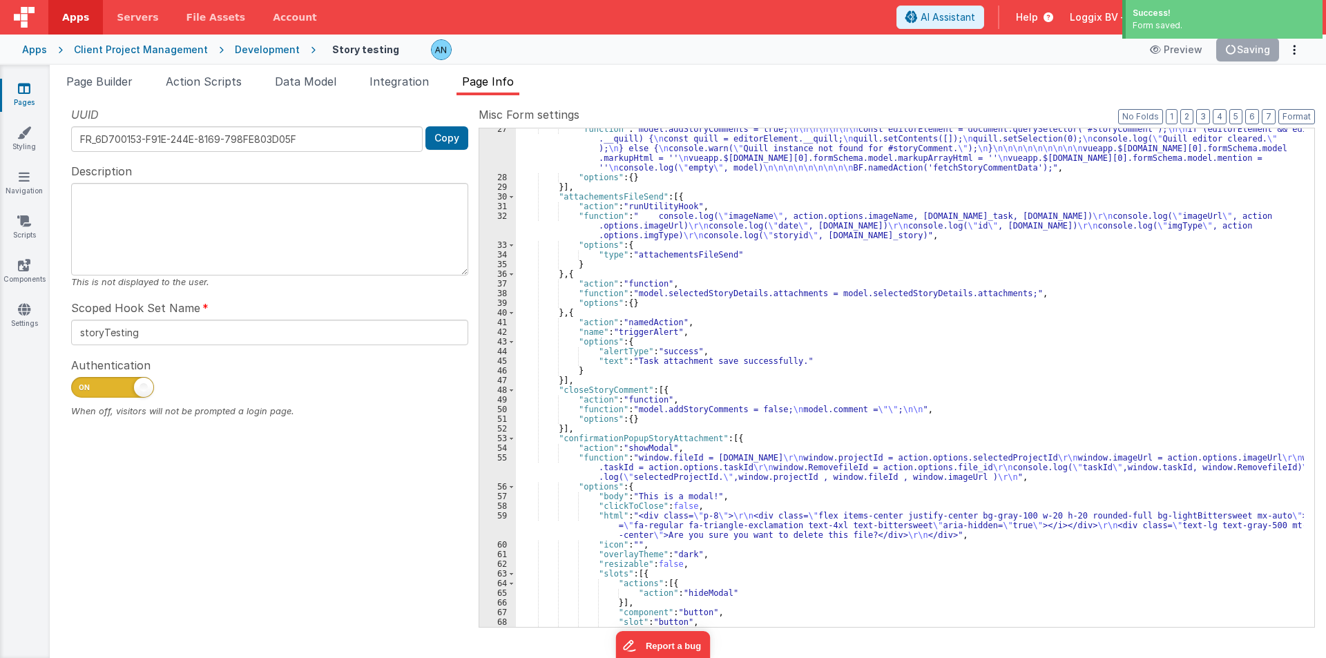
click at [537, 255] on div ""function" : "model.addStoryComments = true; \n\n\n\n\n\n\n const editorElement…" at bounding box center [910, 402] width 788 height 557
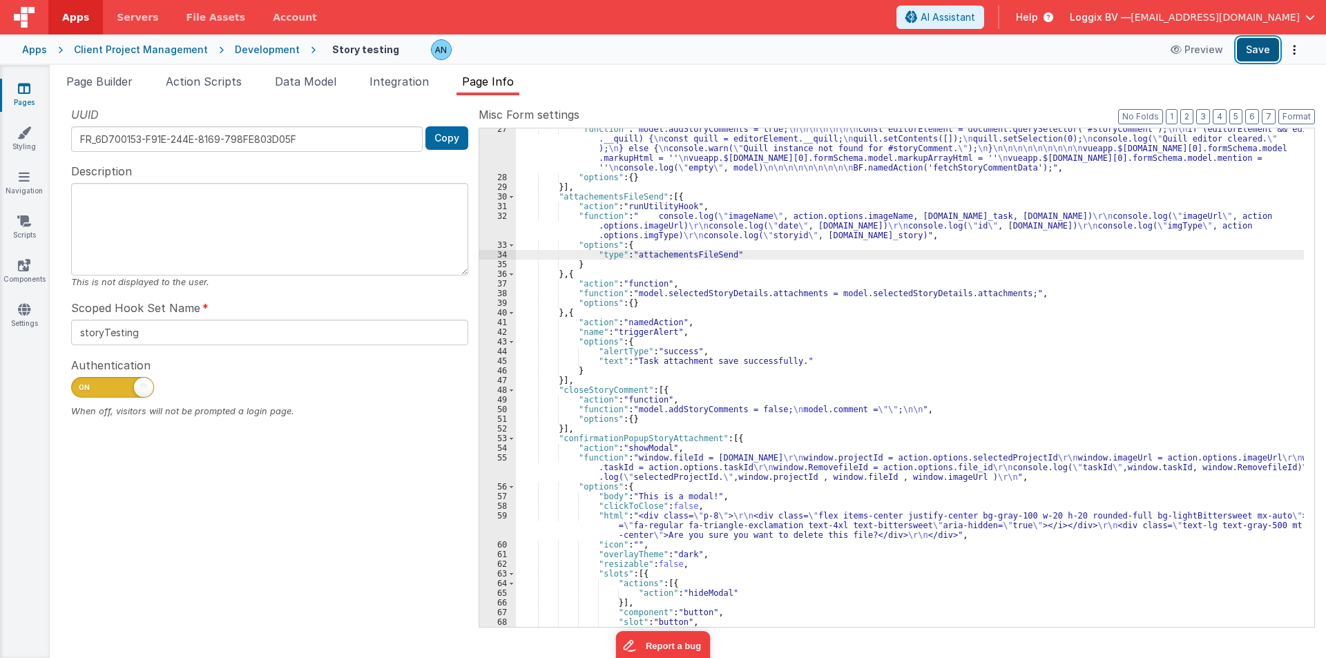
click at [1261, 54] on button "Save" at bounding box center [1258, 49] width 42 height 23
click at [1300, 113] on button "Format" at bounding box center [1296, 116] width 37 height 15
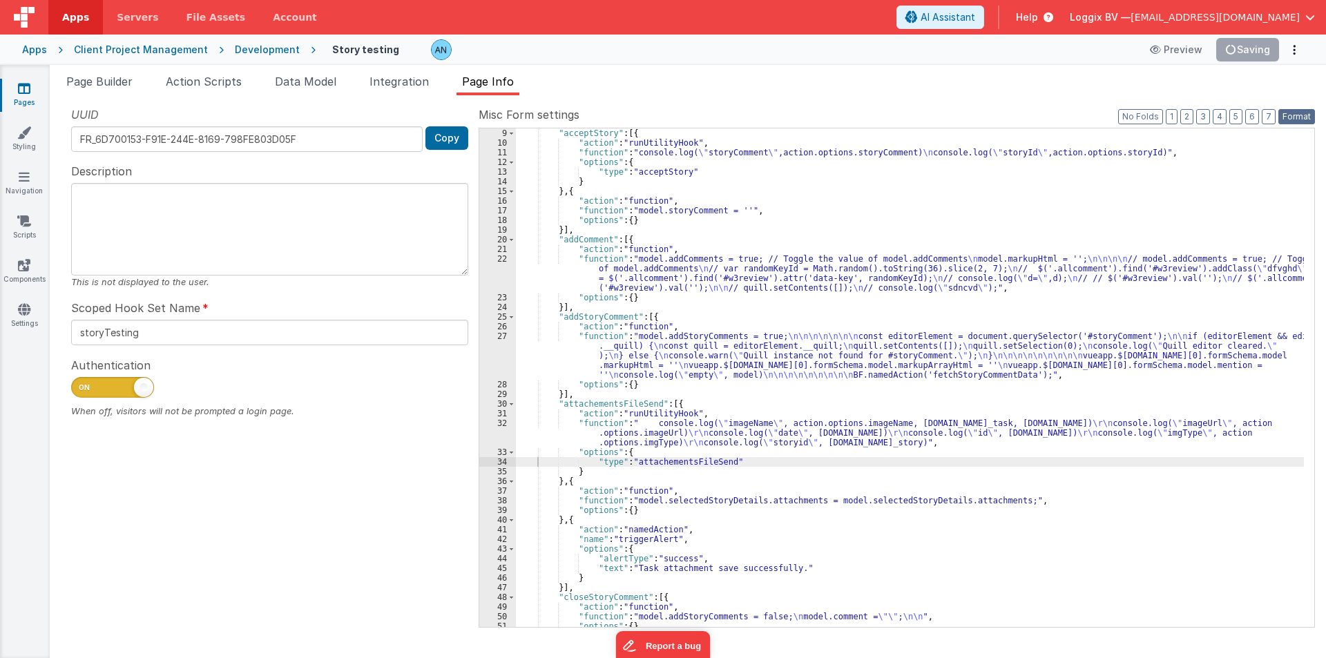
scroll to position [0, 0]
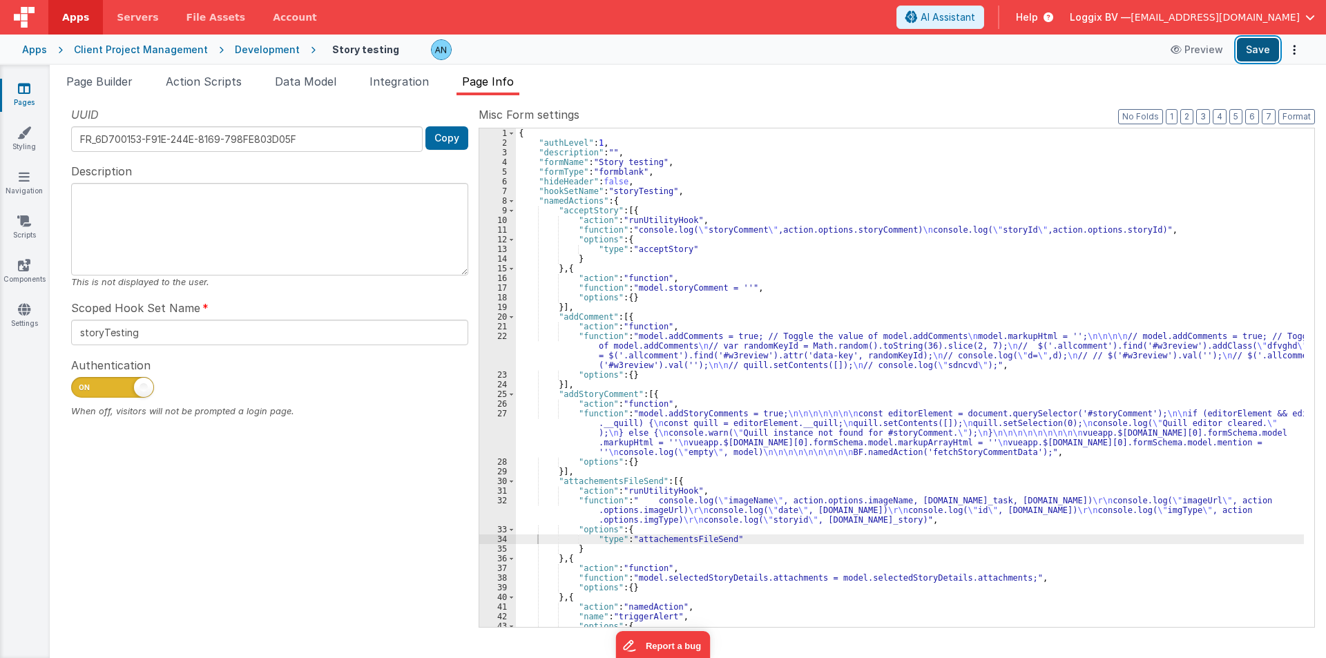
click at [1253, 41] on button "Save" at bounding box center [1258, 49] width 42 height 23
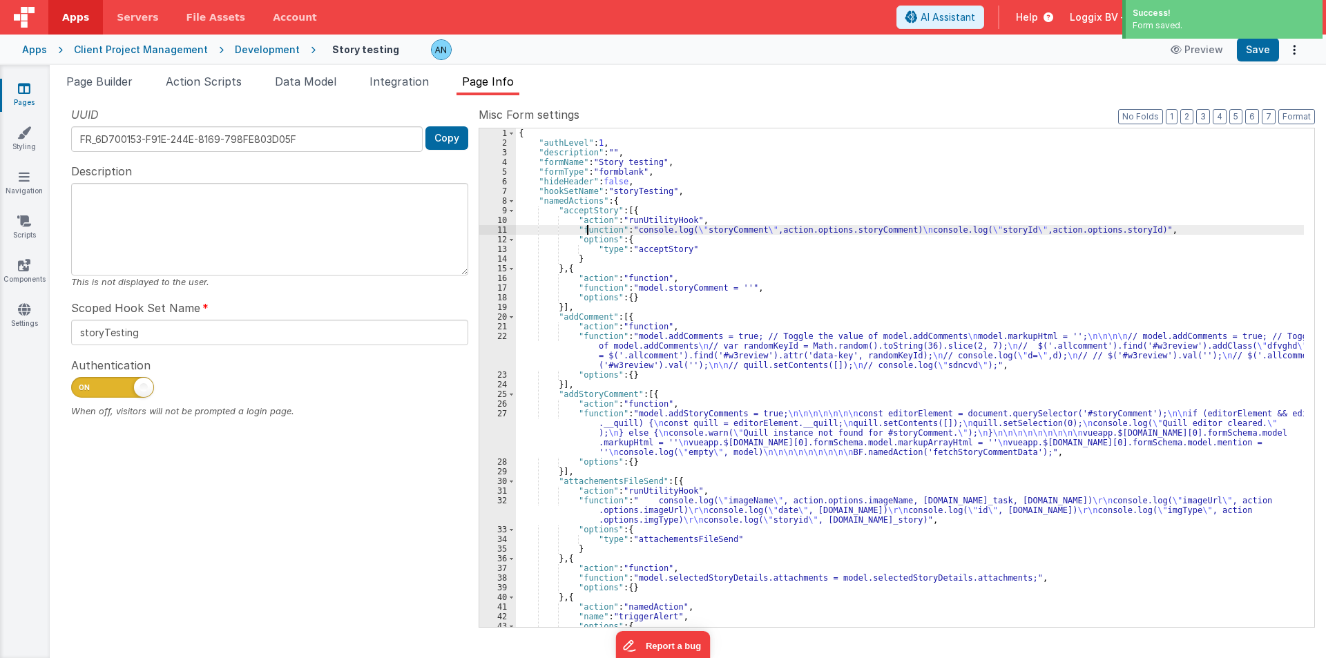
click at [586, 229] on div "{ "authLevel" : 1 , "description" : "" , "formName" : "Story testing" , "formTy…" at bounding box center [910, 387] width 788 height 518
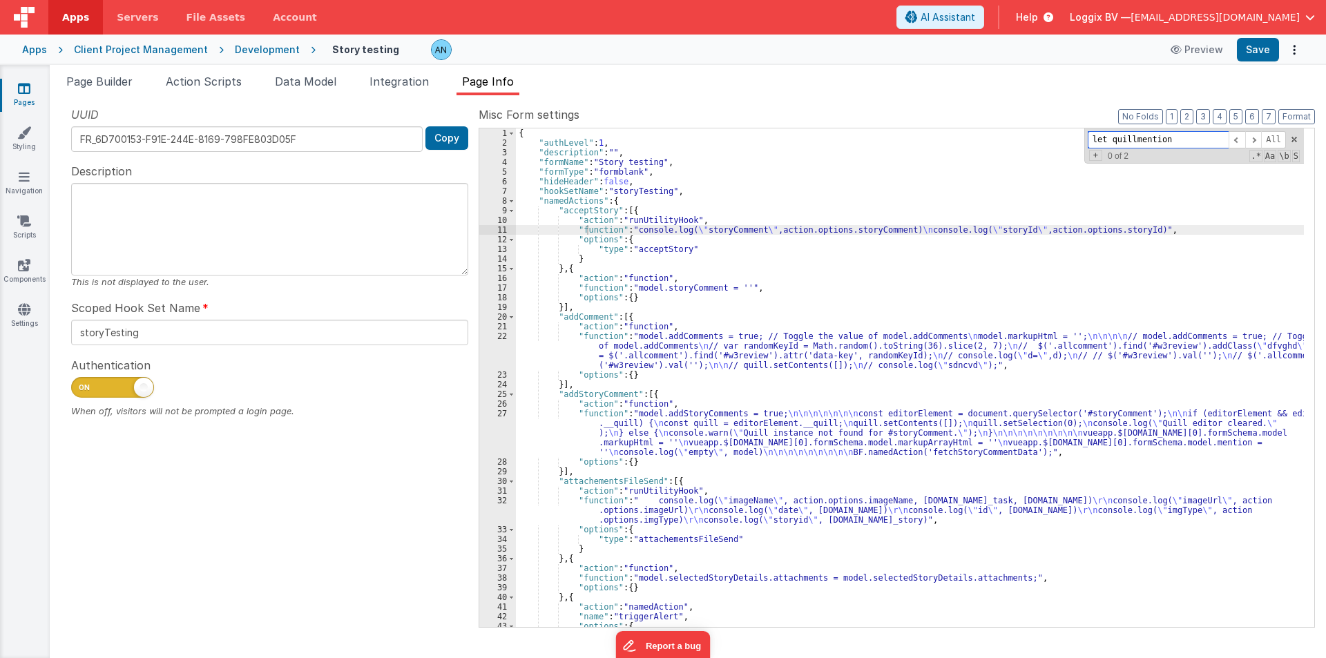
paste input "// ---------------------- Quill Mention Init ---------------------- // let quil…"
click at [535, 226] on div "{ "authLevel" : 1 , "description" : "" , "formName" : "Story testing" , "formTy…" at bounding box center [910, 387] width 788 height 518
paste input "editStoryCommentBtn"
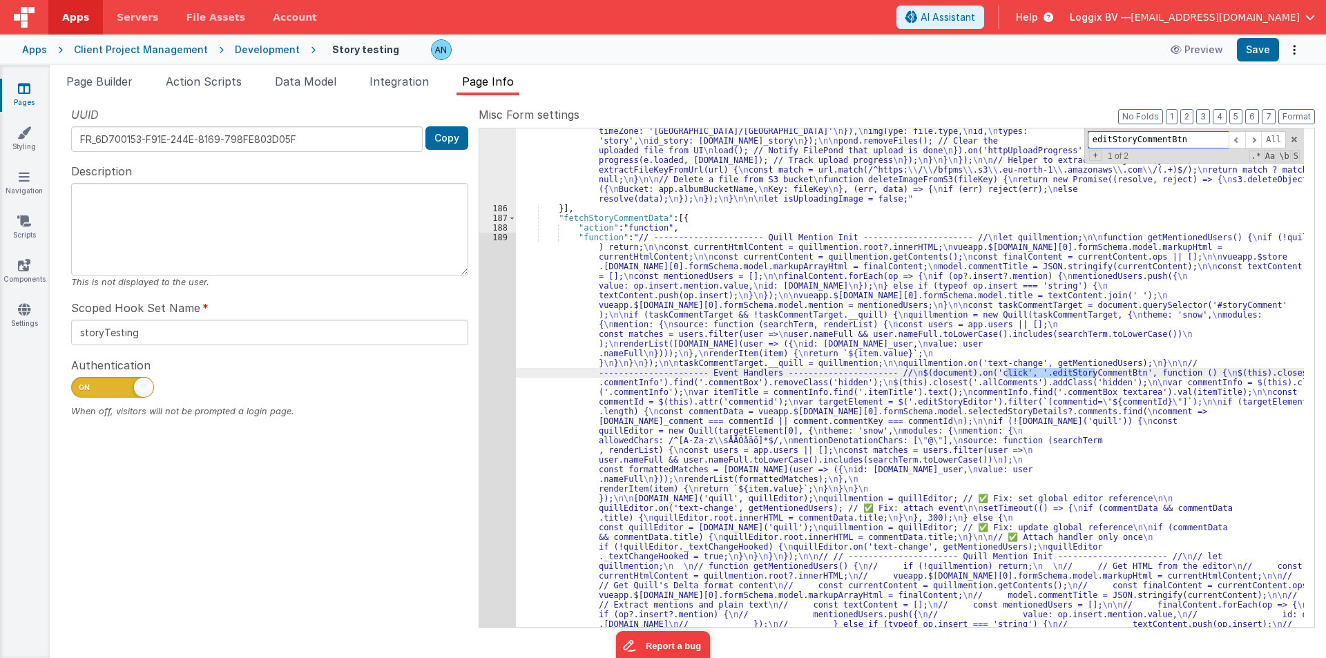
scroll to position [2264, 0]
type input "editStoryCommentBtn"
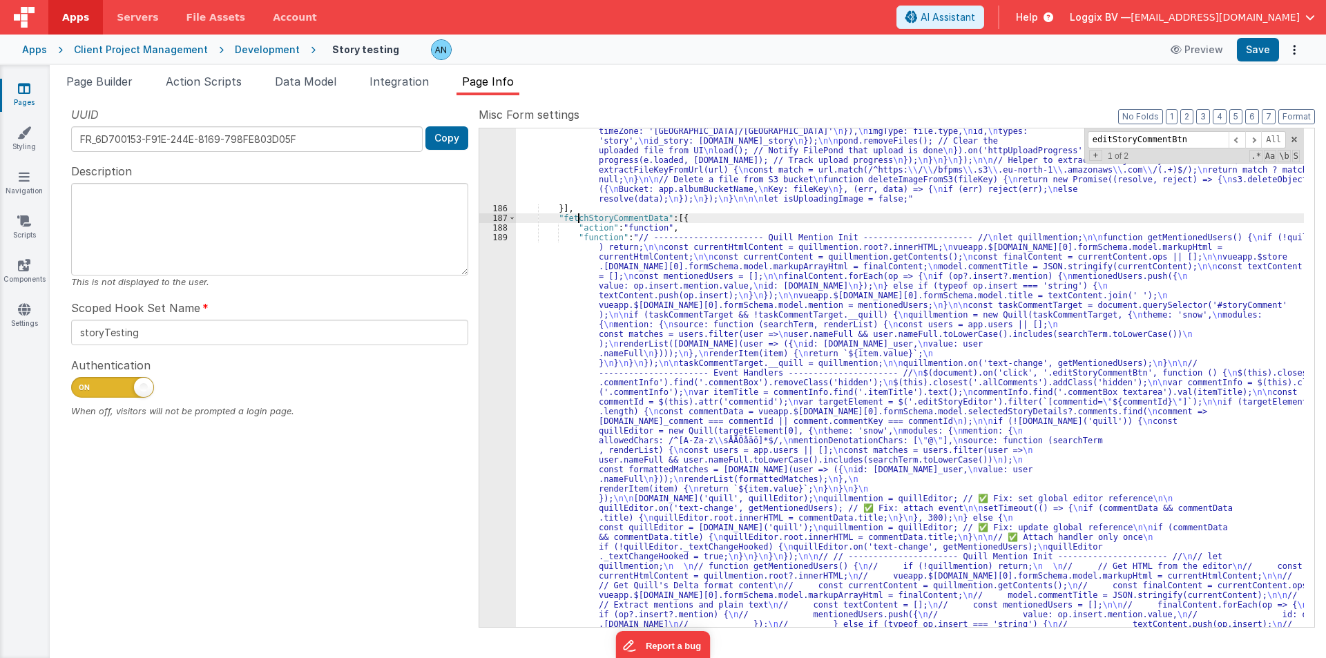
click at [215, 83] on span "Action Scripts" at bounding box center [204, 82] width 76 height 14
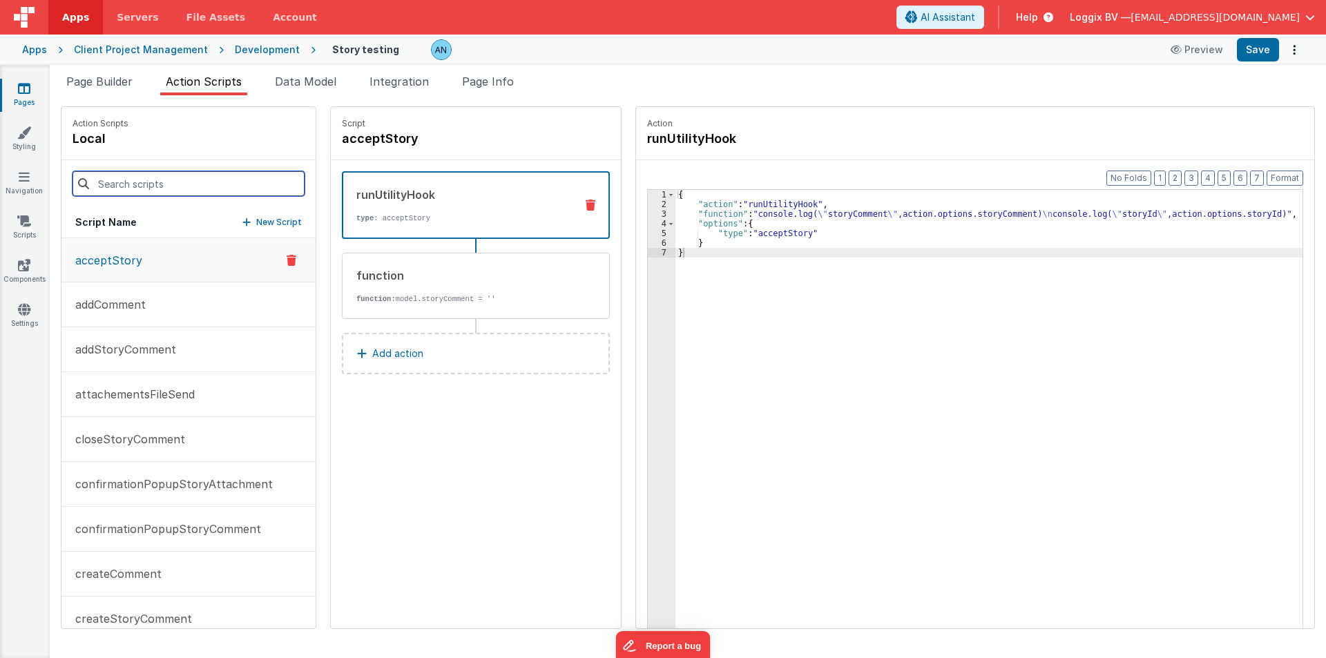
click at [160, 177] on input at bounding box center [189, 183] width 232 height 25
paste input "fetchStoryCommentData"
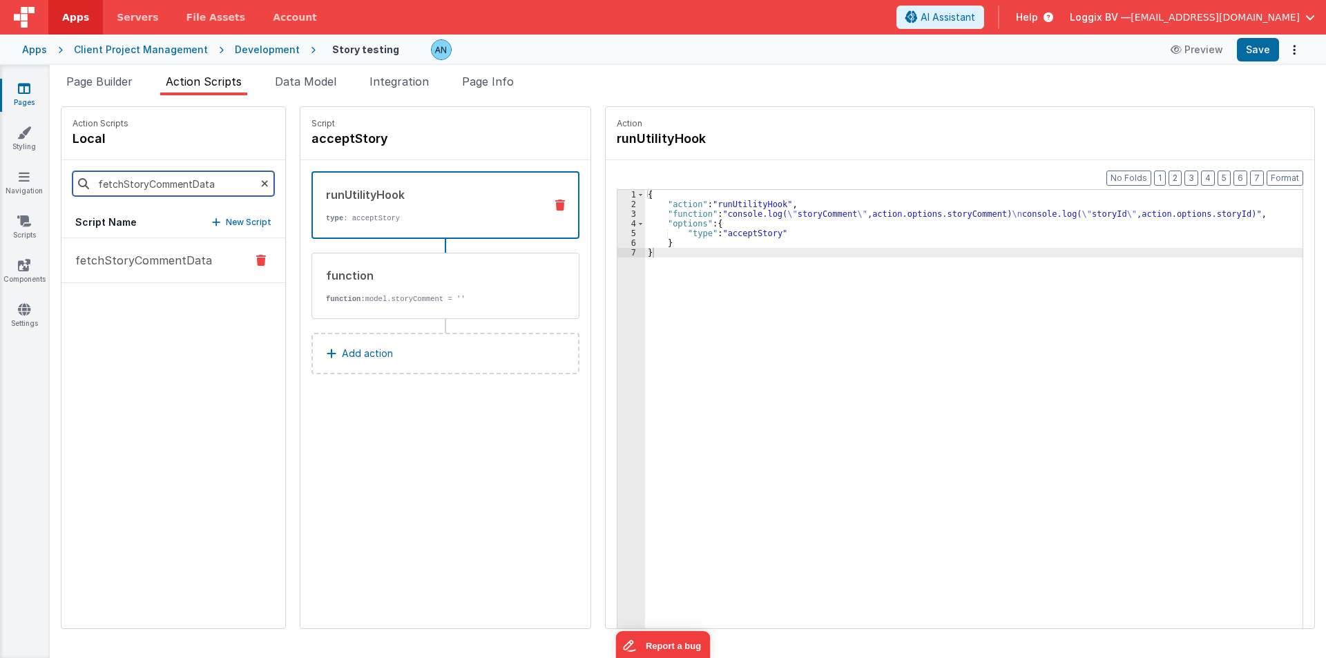
type input "fetchStoryCommentData"
click at [157, 254] on p "fetchStoryCommentData" at bounding box center [139, 260] width 145 height 17
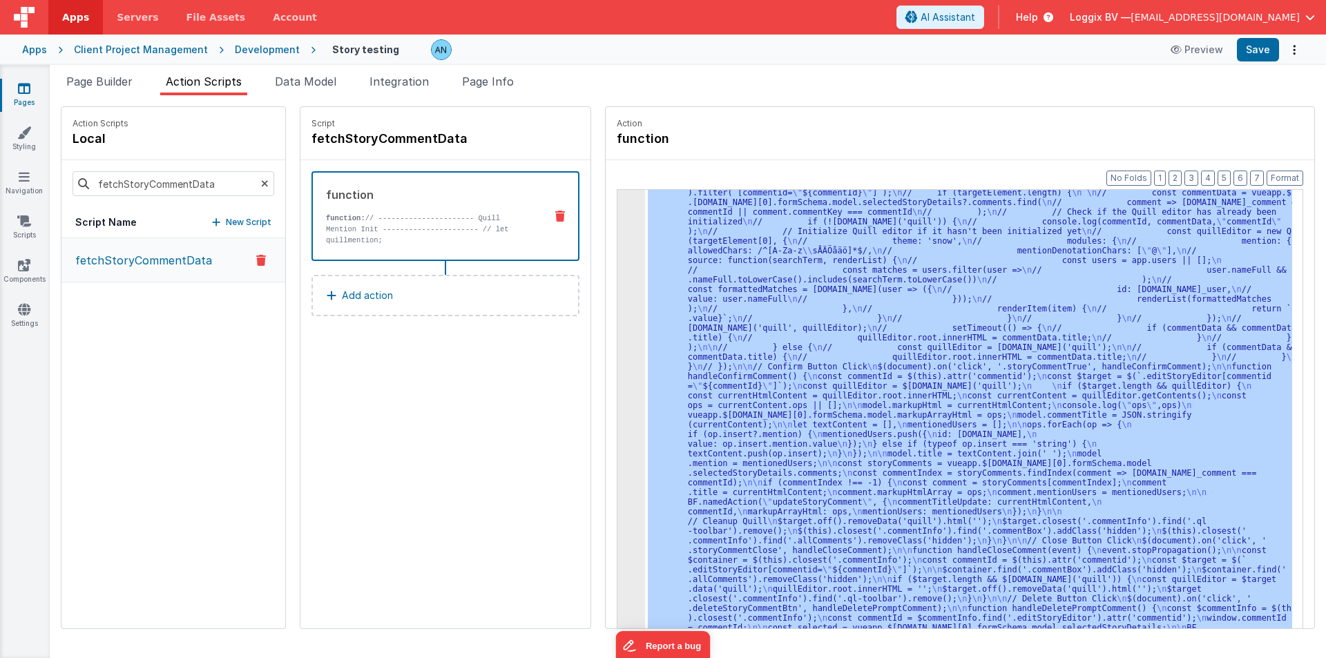
scroll to position [650, 0]
click at [617, 210] on div "3" at bounding box center [631, 110] width 28 height 1102
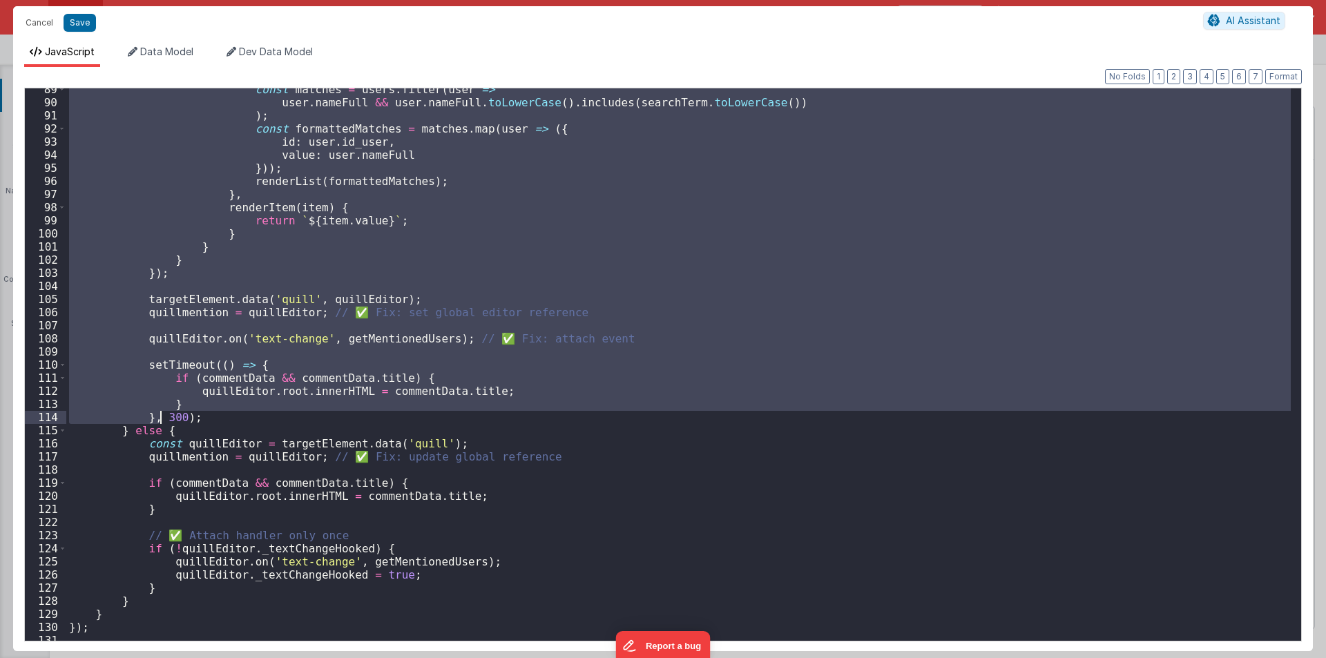
scroll to position [1450, 0]
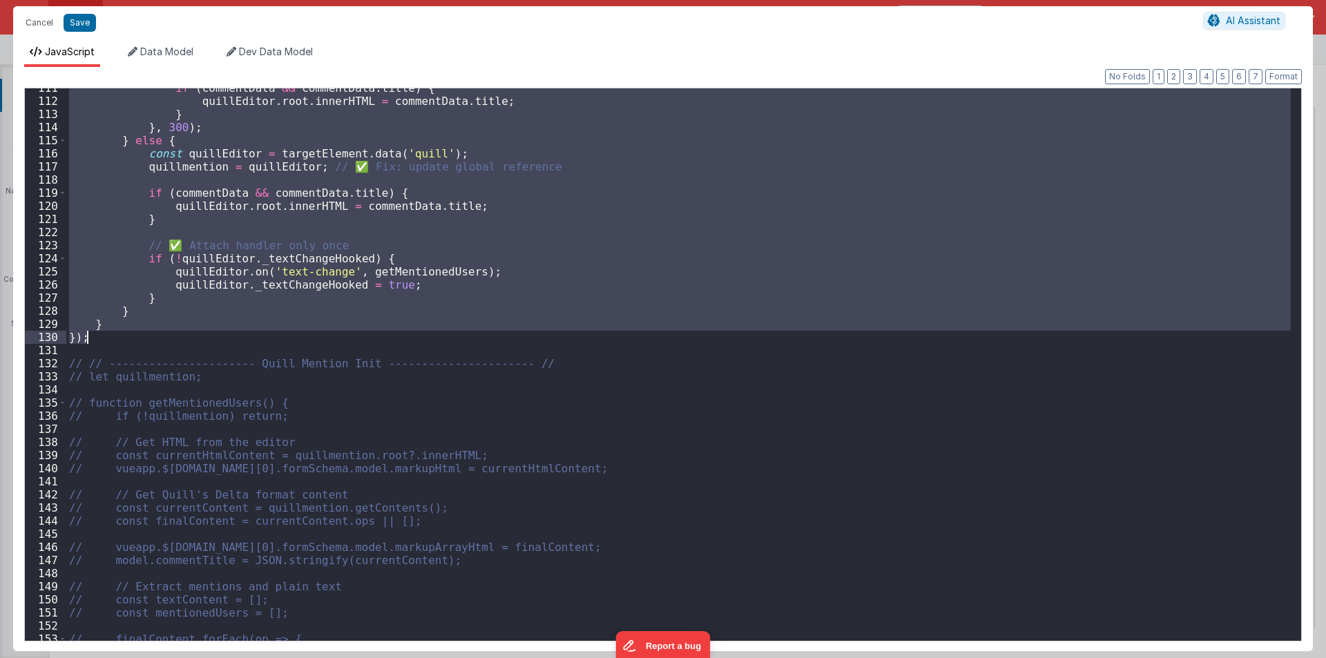
drag, startPoint x: 70, startPoint y: 93, endPoint x: 124, endPoint y: 337, distance: 249.6
click at [124, 337] on div "if ( commentData && commentData . title ) { quillEditor . root . innerHTML = co…" at bounding box center [678, 370] width 1224 height 579
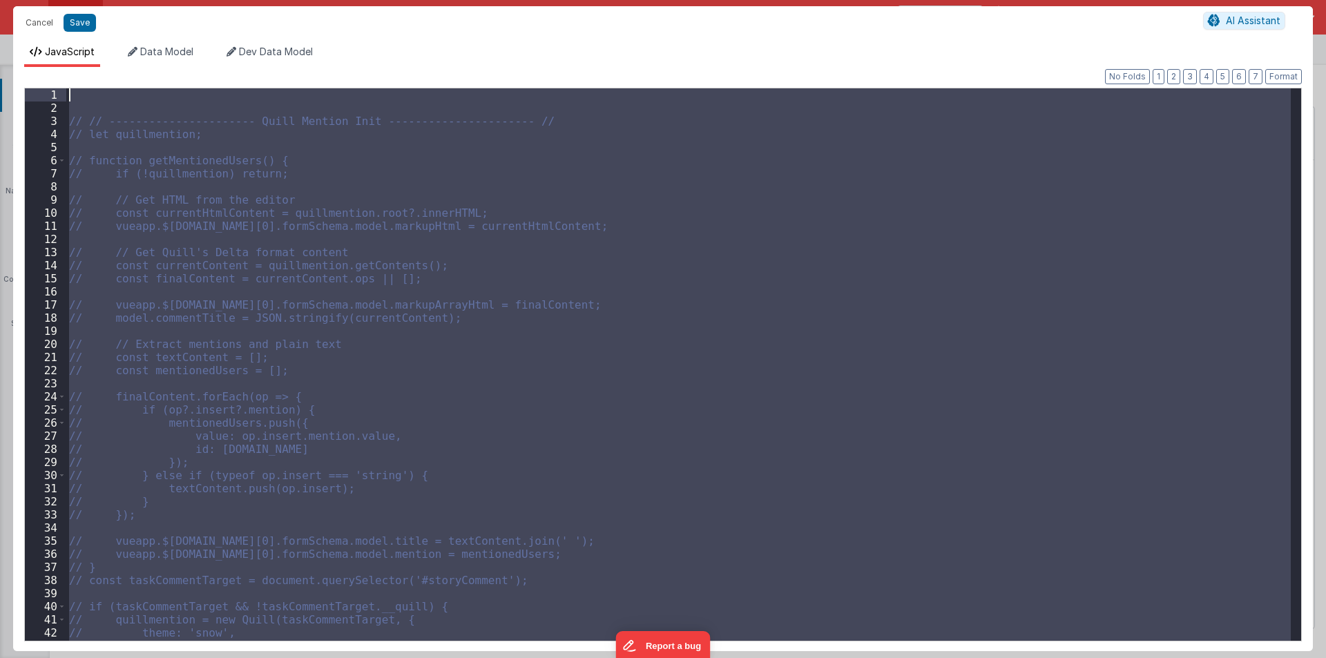
scroll to position [0, 0]
drag, startPoint x: 122, startPoint y: 386, endPoint x: 4, endPoint y: -46, distance: 447.9
click at [4, 0] on html "Cancel Save AI Assistant JavaScript Data Model Dev Data Model Format 7 6 5 4 3 …" at bounding box center [663, 329] width 1326 height 658
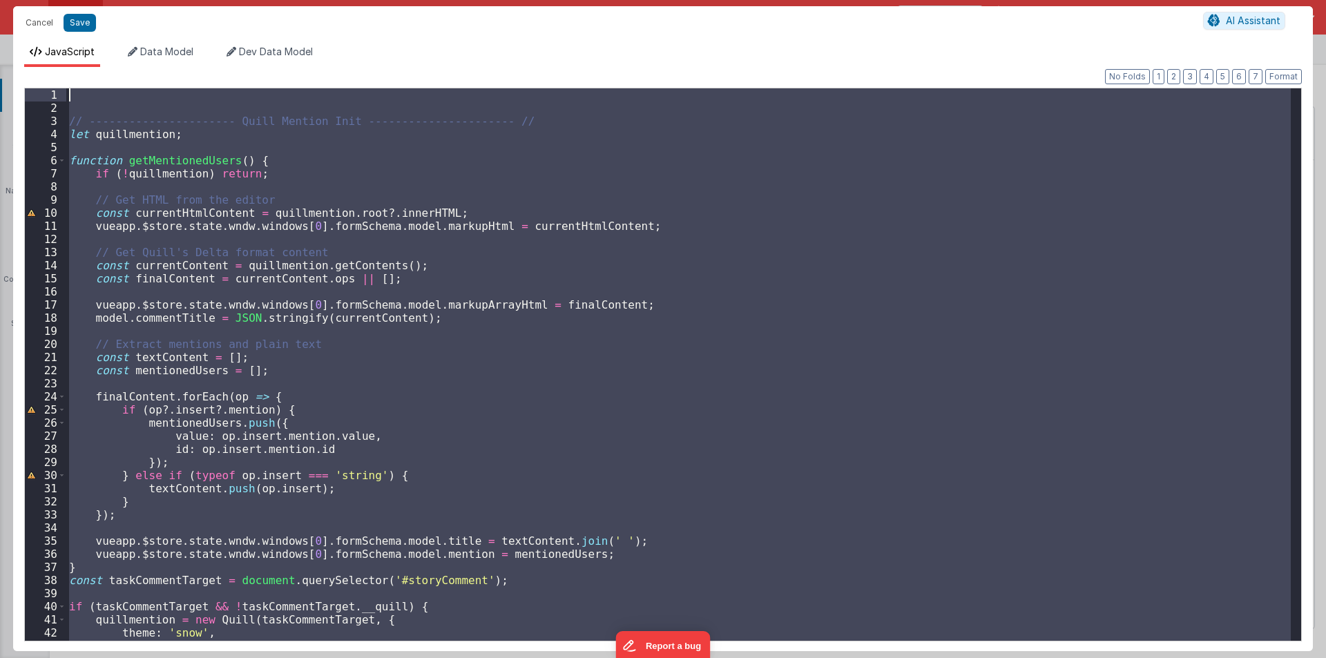
click at [154, 157] on div "// ---------------------- Quill Mention Init ---------------------- // let quil…" at bounding box center [678, 364] width 1224 height 552
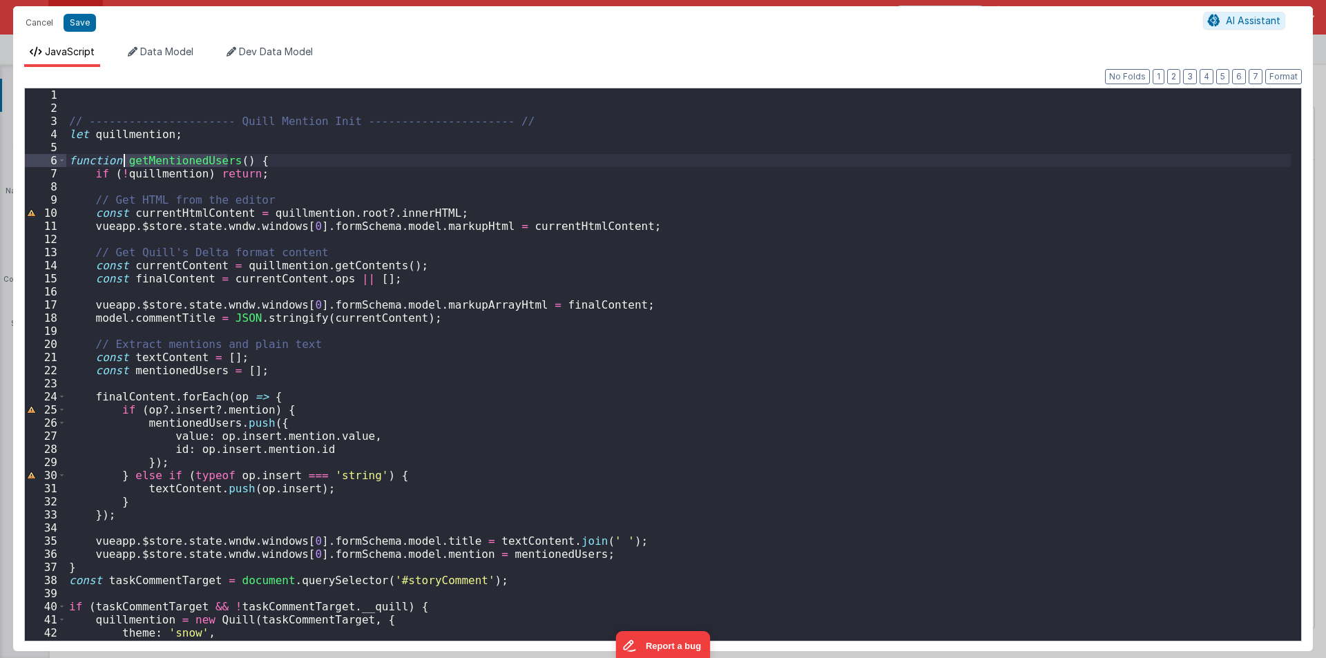
click at [154, 157] on div "// ---------------------- Quill Mention Init ---------------------- // let quil…" at bounding box center [678, 377] width 1224 height 579
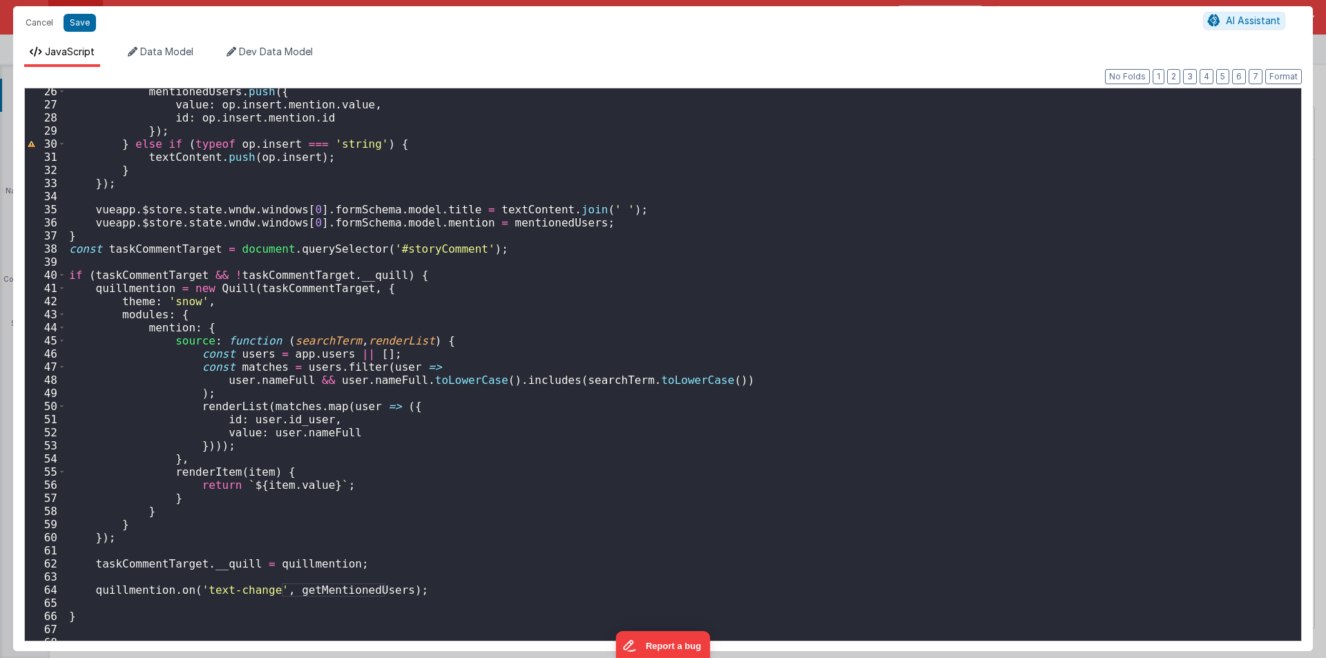
scroll to position [497, 0]
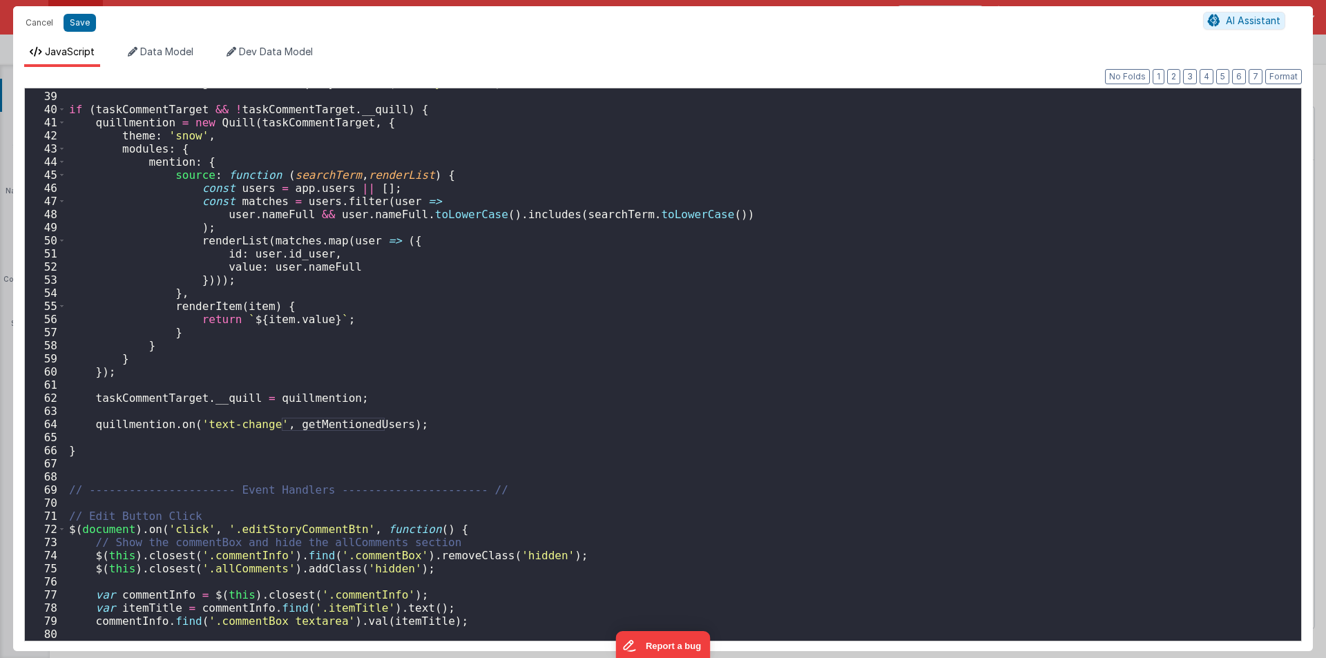
click at [336, 427] on div "const taskCommentTarget = document . querySelector ( '#storyComment' ) ; if ( t…" at bounding box center [678, 366] width 1224 height 579
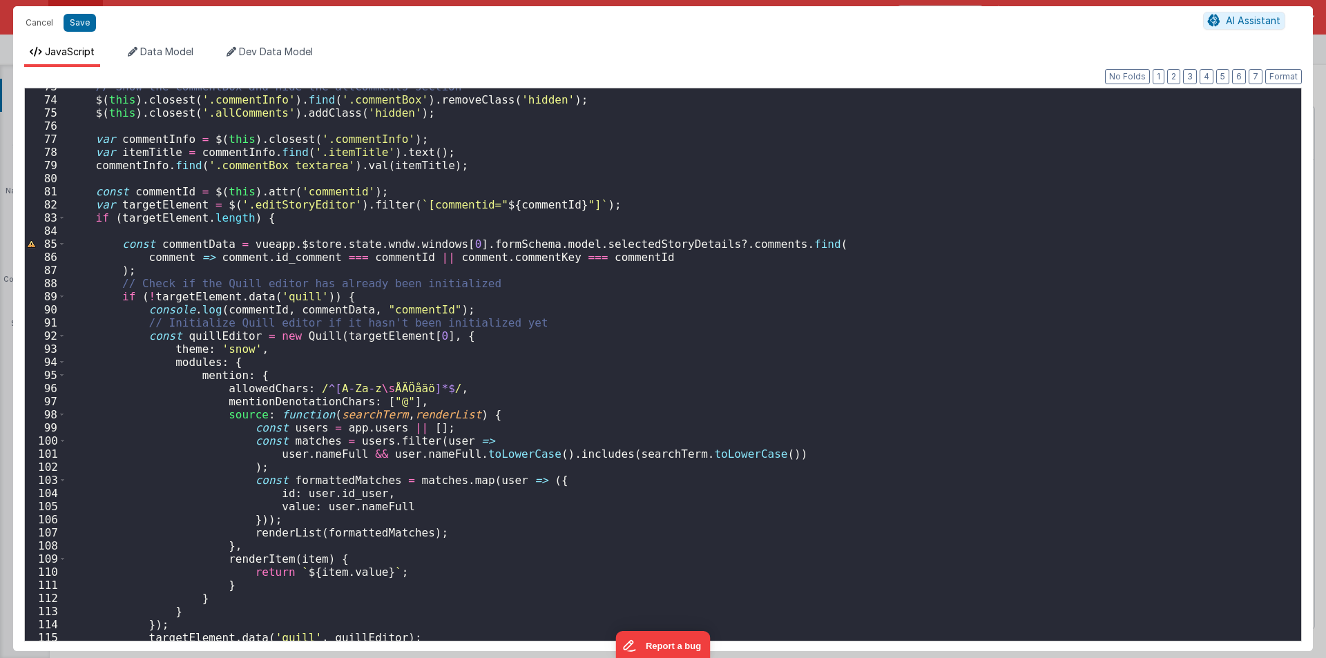
scroll to position [704, 0]
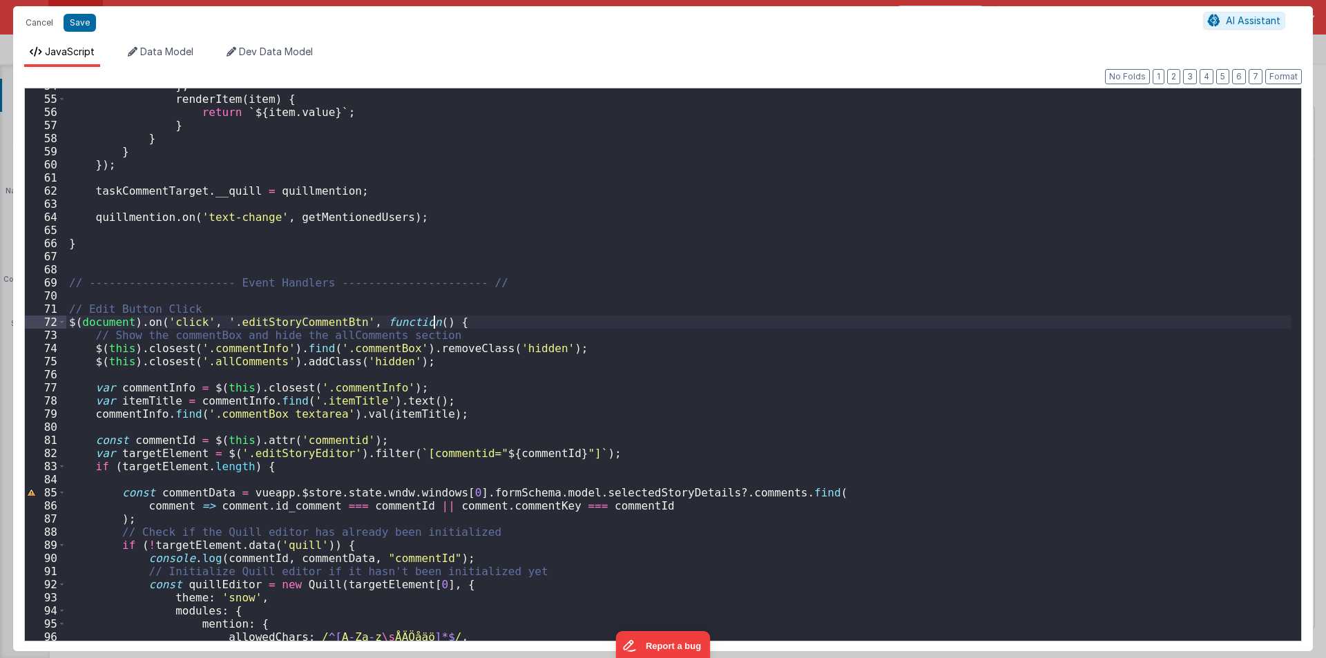
click at [451, 323] on div "} , renderItem ( item ) { return ` ${ item . value } ` ; } } } }) ; taskComment…" at bounding box center [678, 368] width 1224 height 579
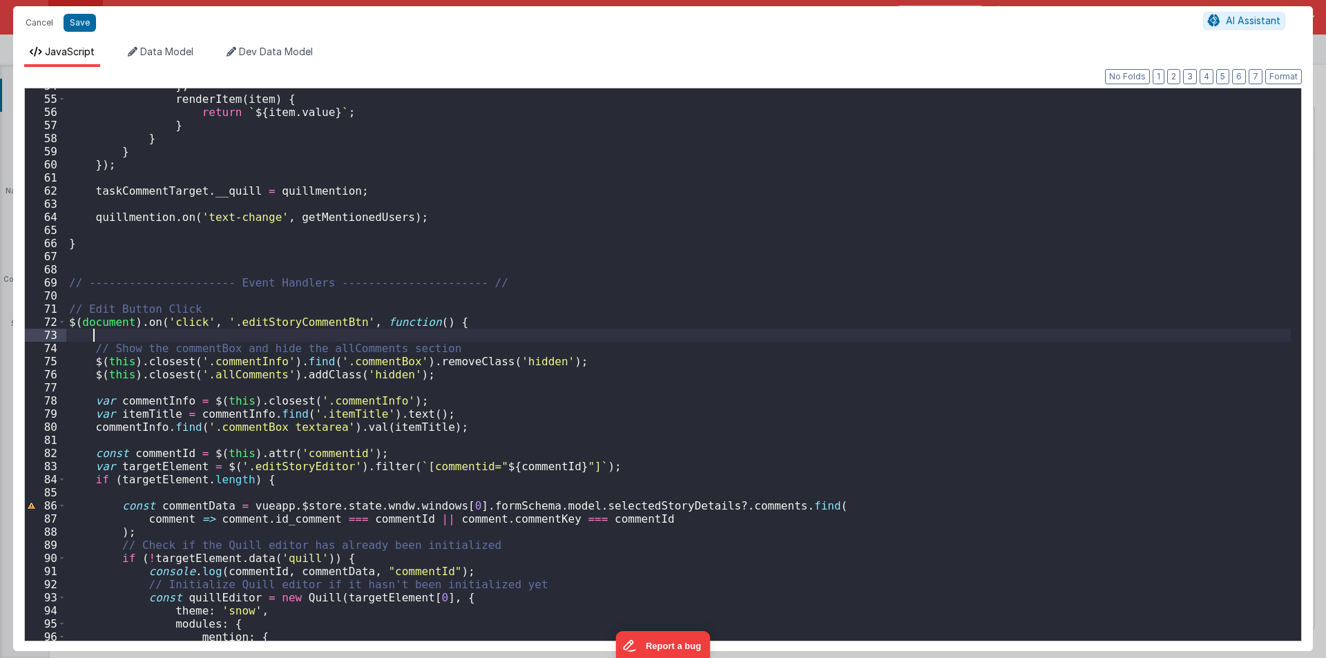
paste textarea
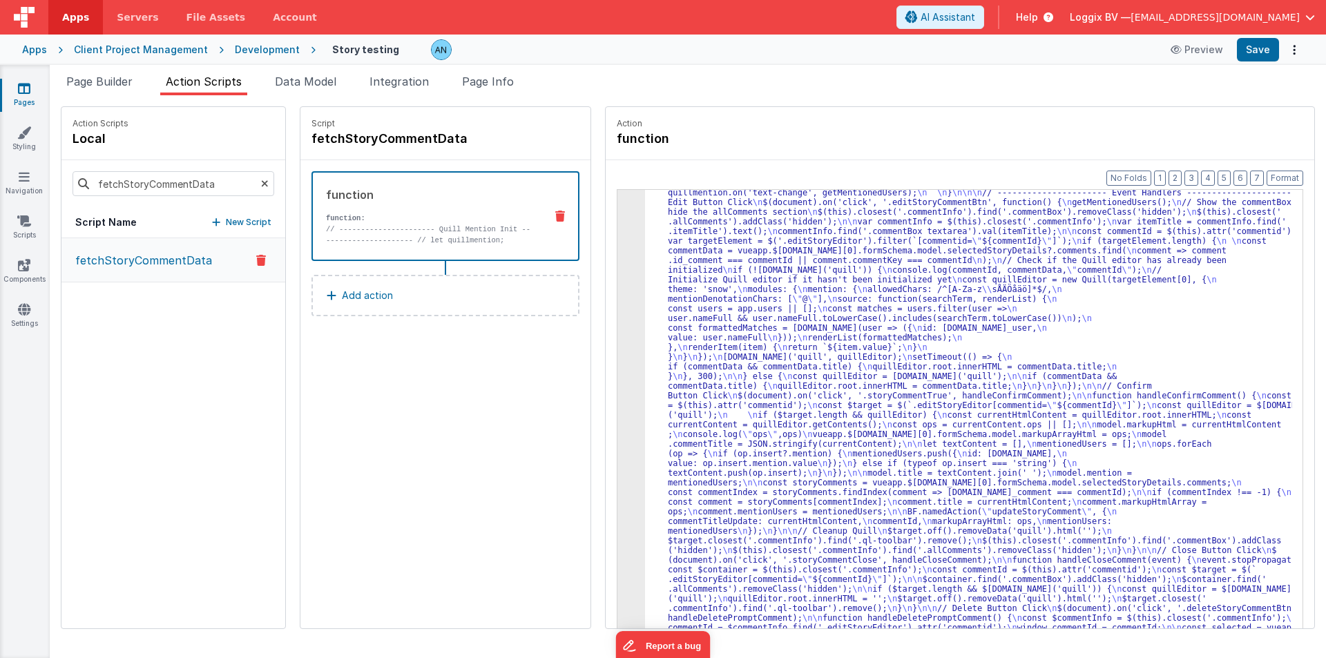
scroll to position [176, 0]
click at [1264, 44] on button "Save" at bounding box center [1258, 49] width 42 height 23
click at [1281, 173] on button "Format" at bounding box center [1284, 178] width 37 height 15
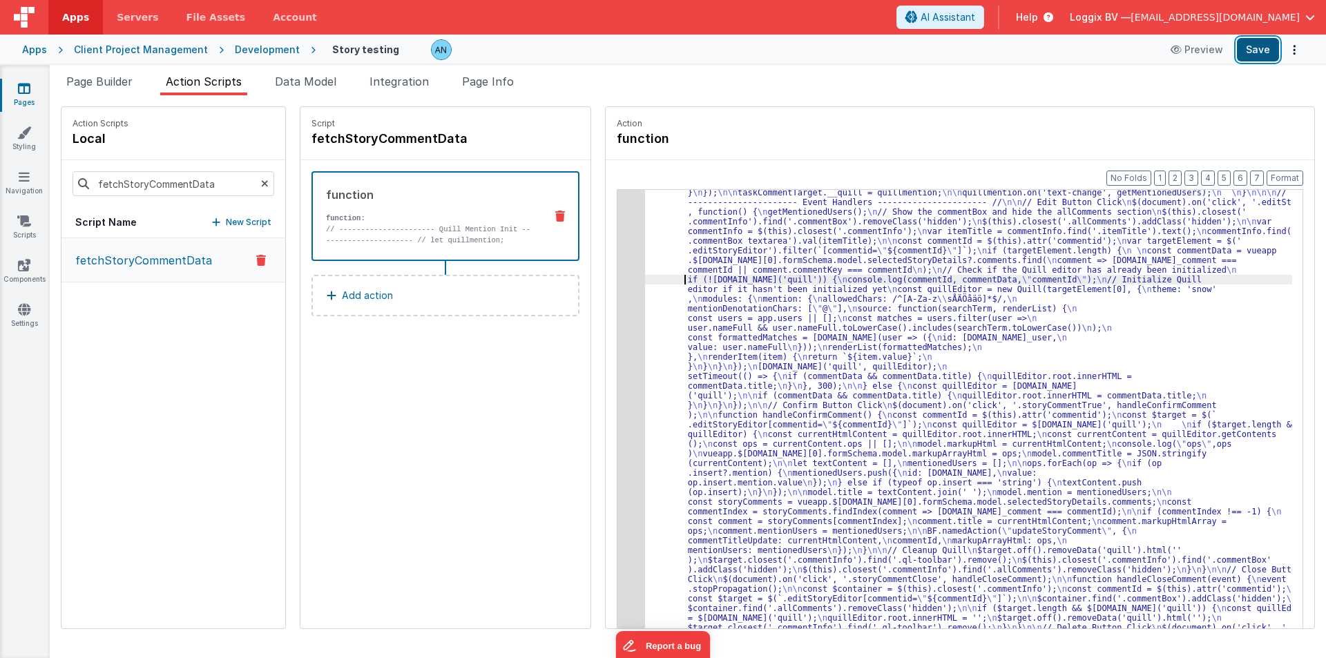
click at [1273, 52] on button "Save" at bounding box center [1258, 49] width 42 height 23
click at [617, 211] on div "3" at bounding box center [631, 357] width 28 height 648
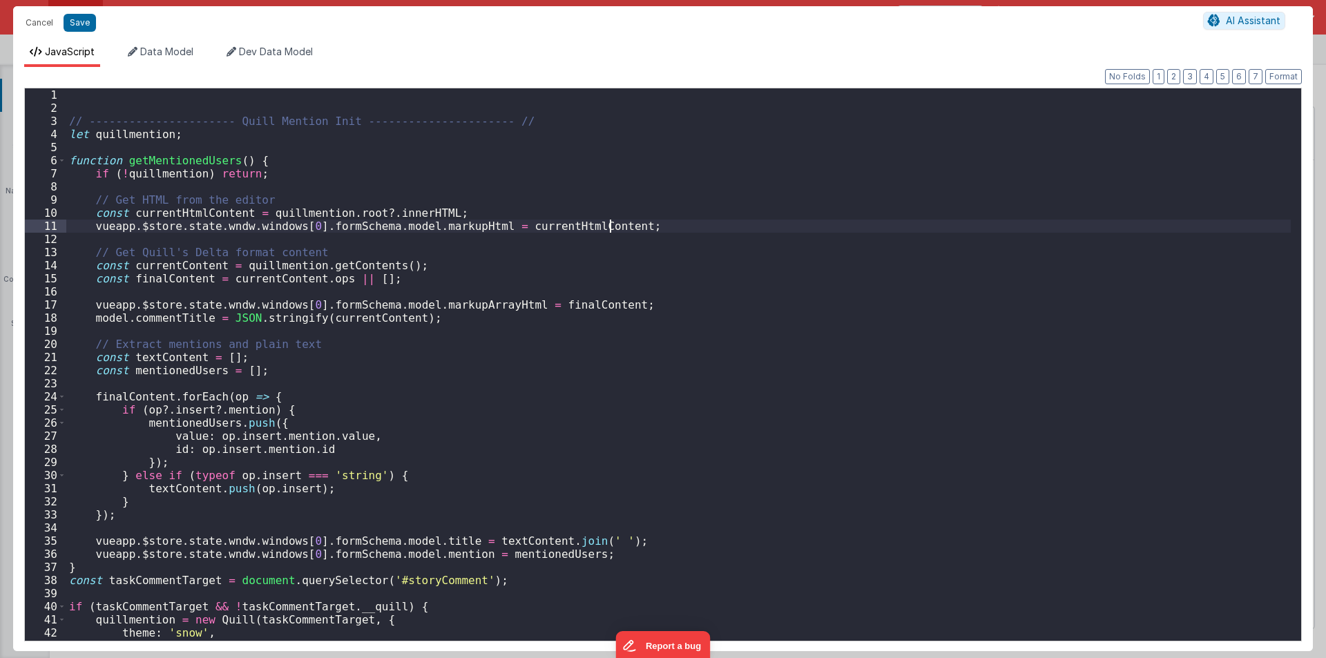
click at [615, 211] on div "// ---------------------- Quill Mention Init ---------------------- // let quil…" at bounding box center [678, 377] width 1224 height 579
click at [571, 263] on div "// ---------------------- Quill Mention Init ---------------------- // let quil…" at bounding box center [678, 377] width 1224 height 579
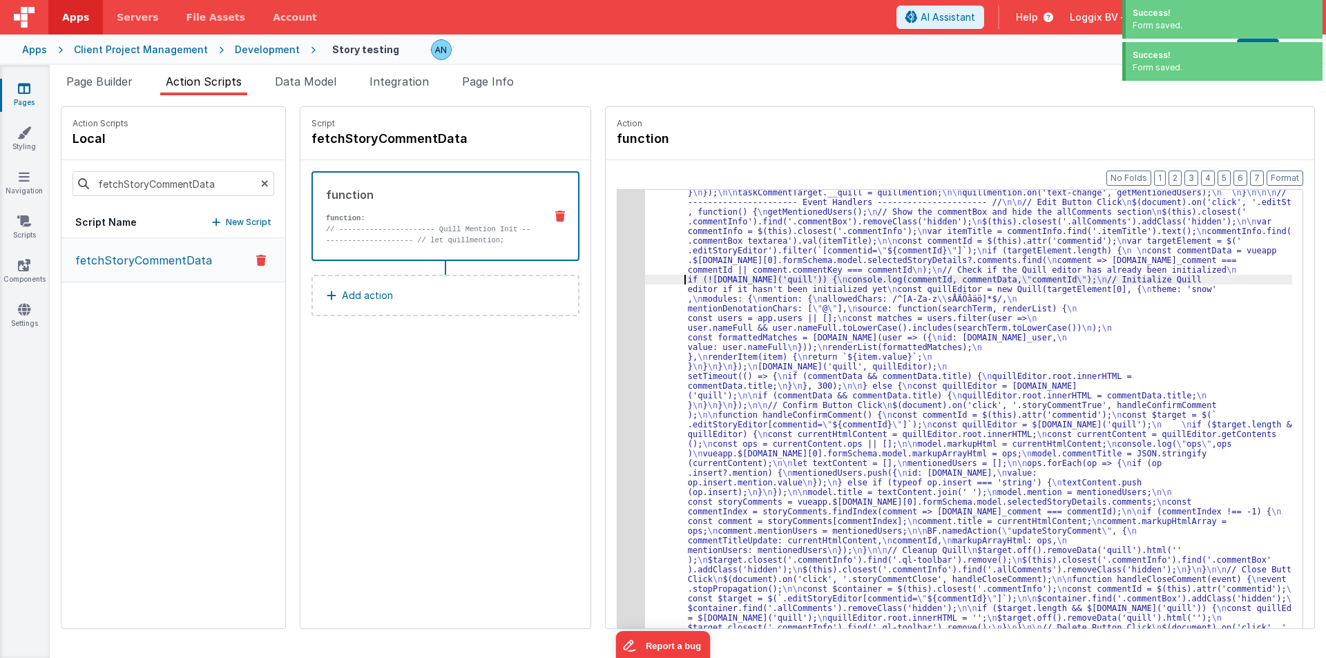
click at [618, 235] on div "3" at bounding box center [631, 357] width 28 height 648
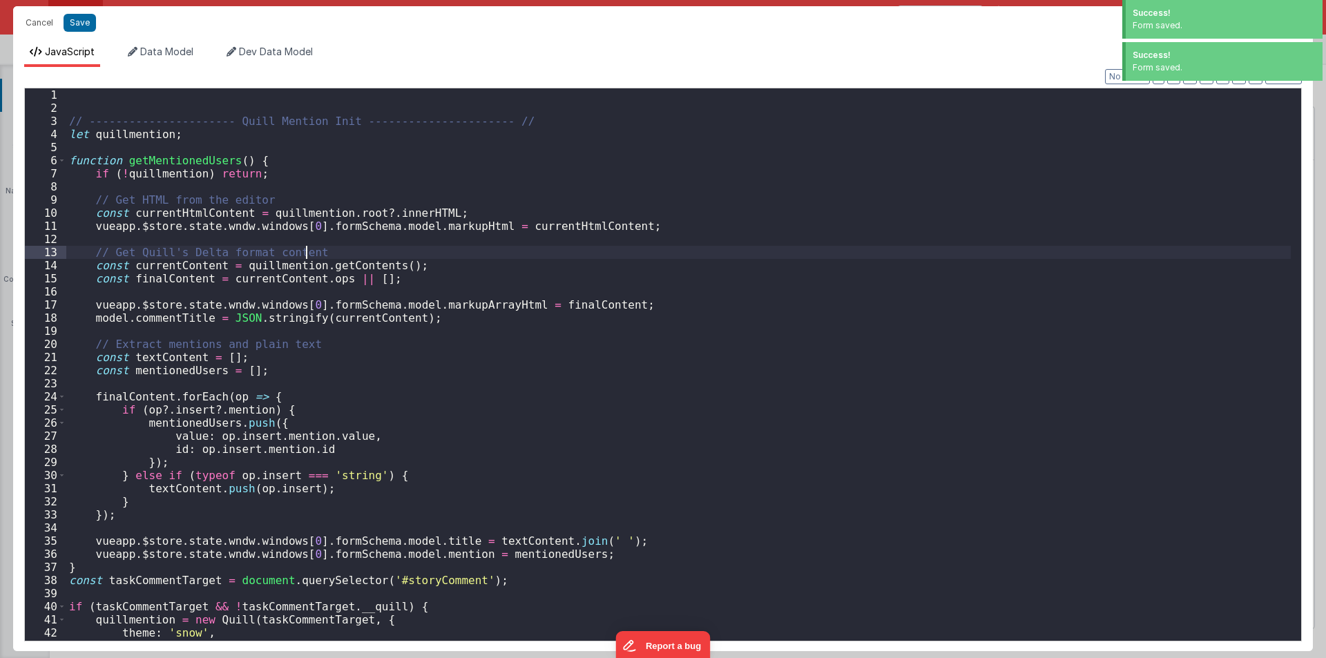
click at [618, 235] on div "// ---------------------- Quill Mention Init ---------------------- // let quil…" at bounding box center [678, 377] width 1224 height 579
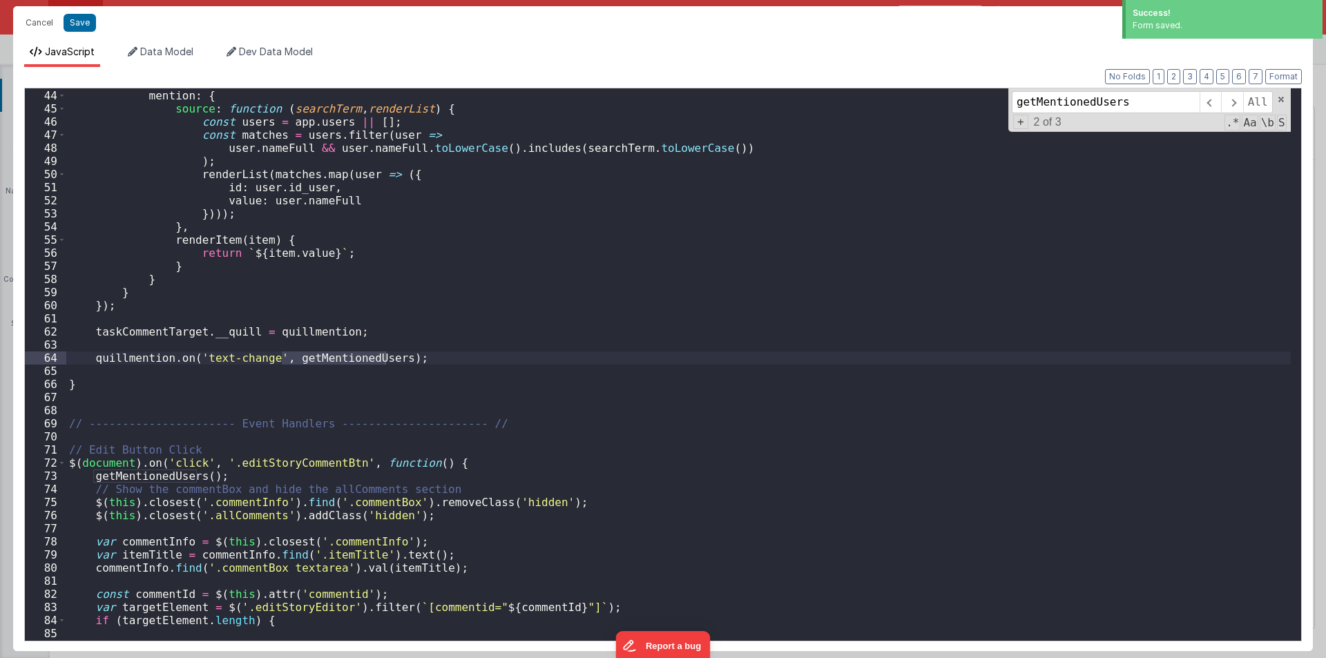
scroll to position [563, 0]
type input "getMentionedUsers"
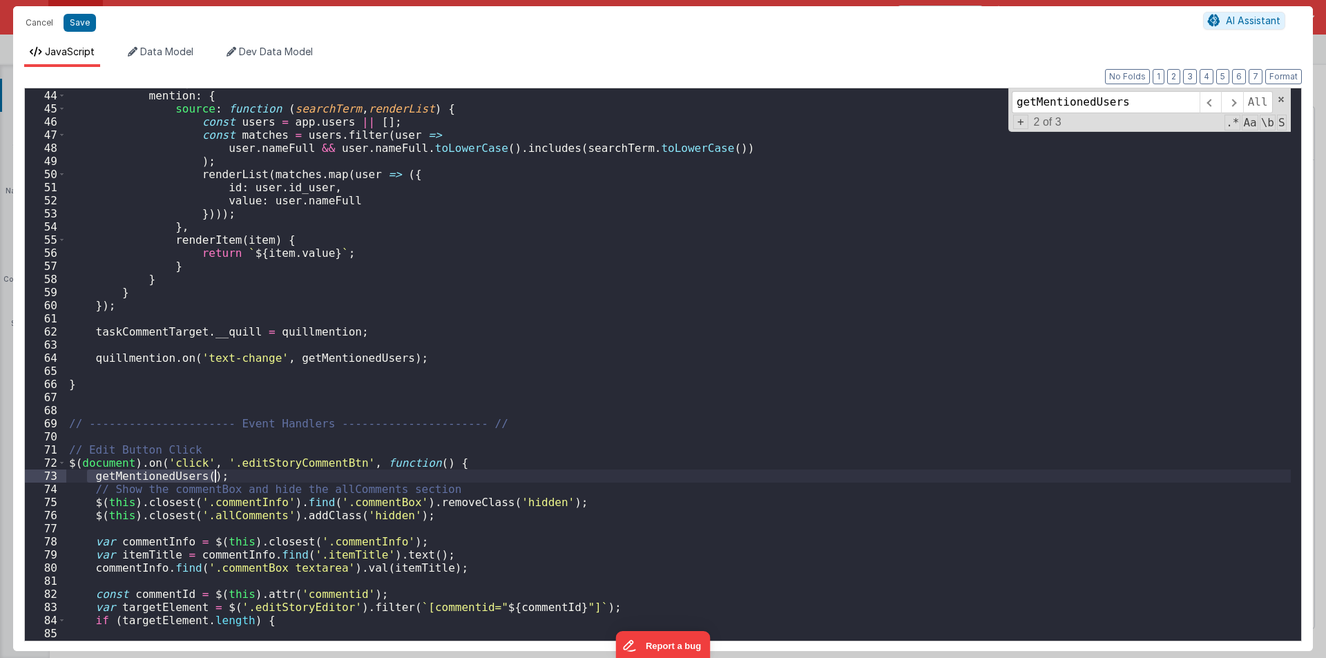
drag, startPoint x: 86, startPoint y: 474, endPoint x: 220, endPoint y: 474, distance: 134.0
click at [220, 474] on div "modules : { mention : { source : function ( searchTerm , renderList ) { const u…" at bounding box center [678, 365] width 1224 height 579
click at [30, 17] on button "Cancel" at bounding box center [39, 22] width 41 height 19
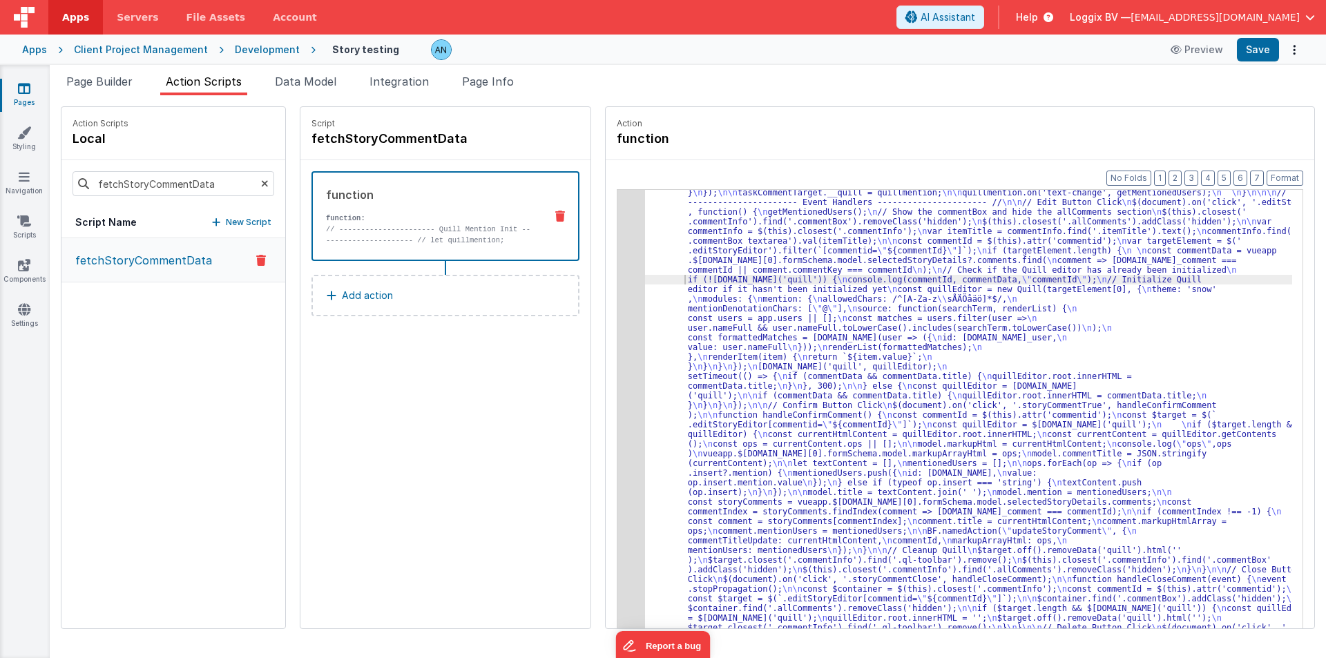
click at [262, 52] on div "Development" at bounding box center [267, 50] width 65 height 14
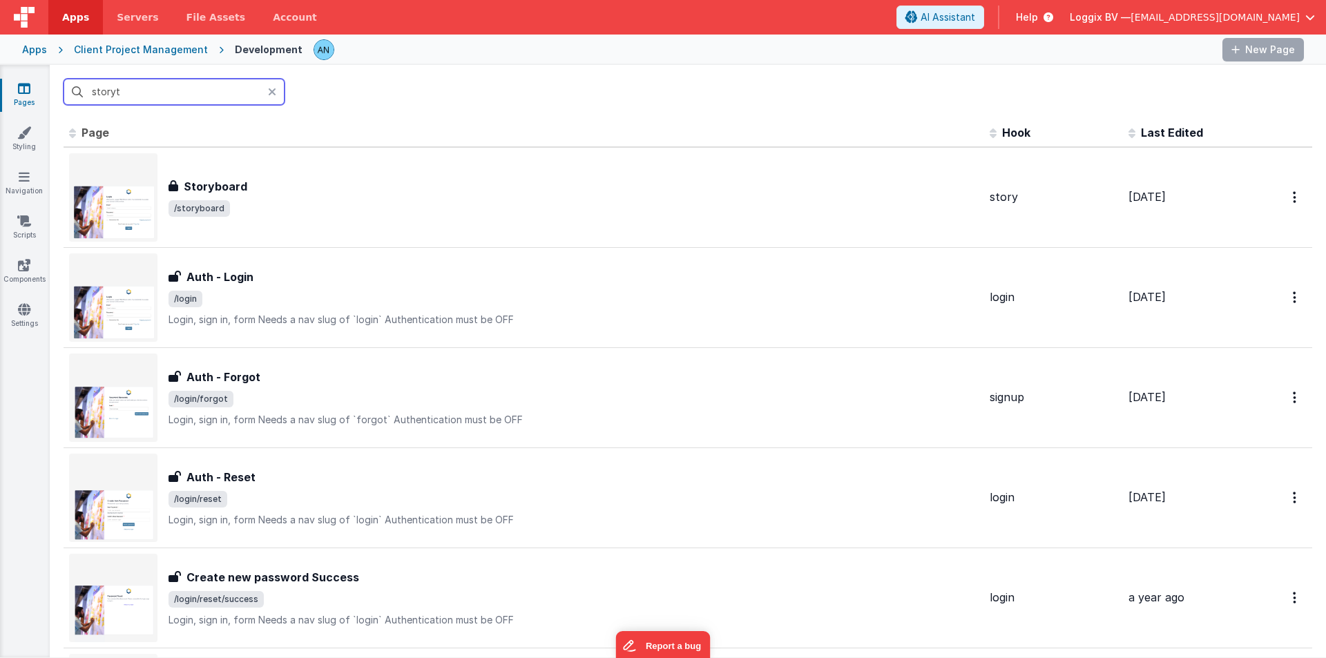
click at [113, 92] on input "storyt" at bounding box center [174, 92] width 221 height 26
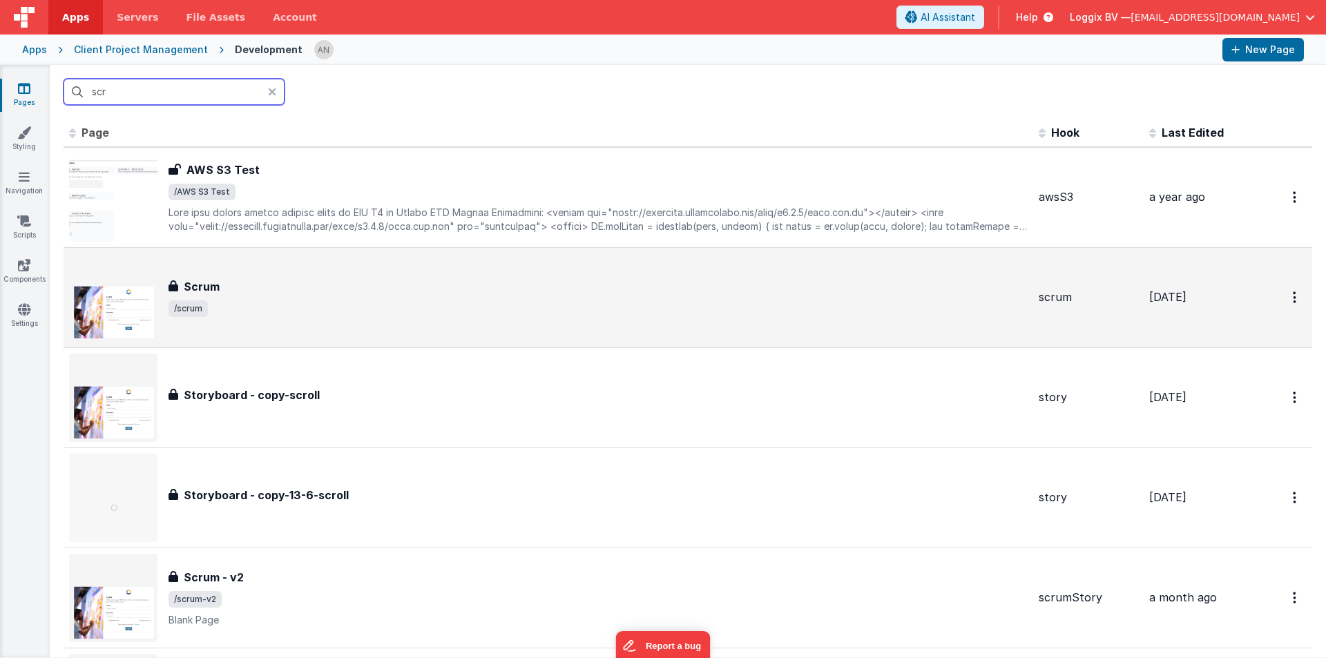
type input "scr"
click at [301, 293] on div "Scrum" at bounding box center [597, 286] width 859 height 17
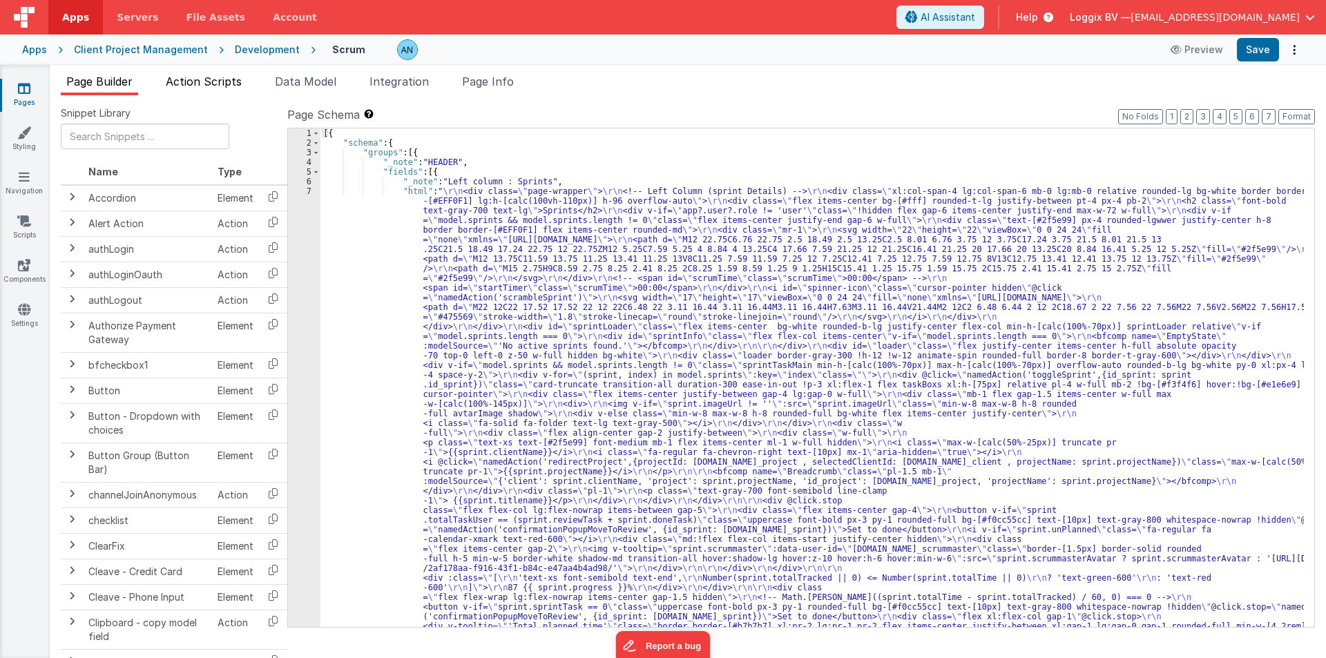
click at [222, 84] on span "Action Scripts" at bounding box center [204, 82] width 76 height 14
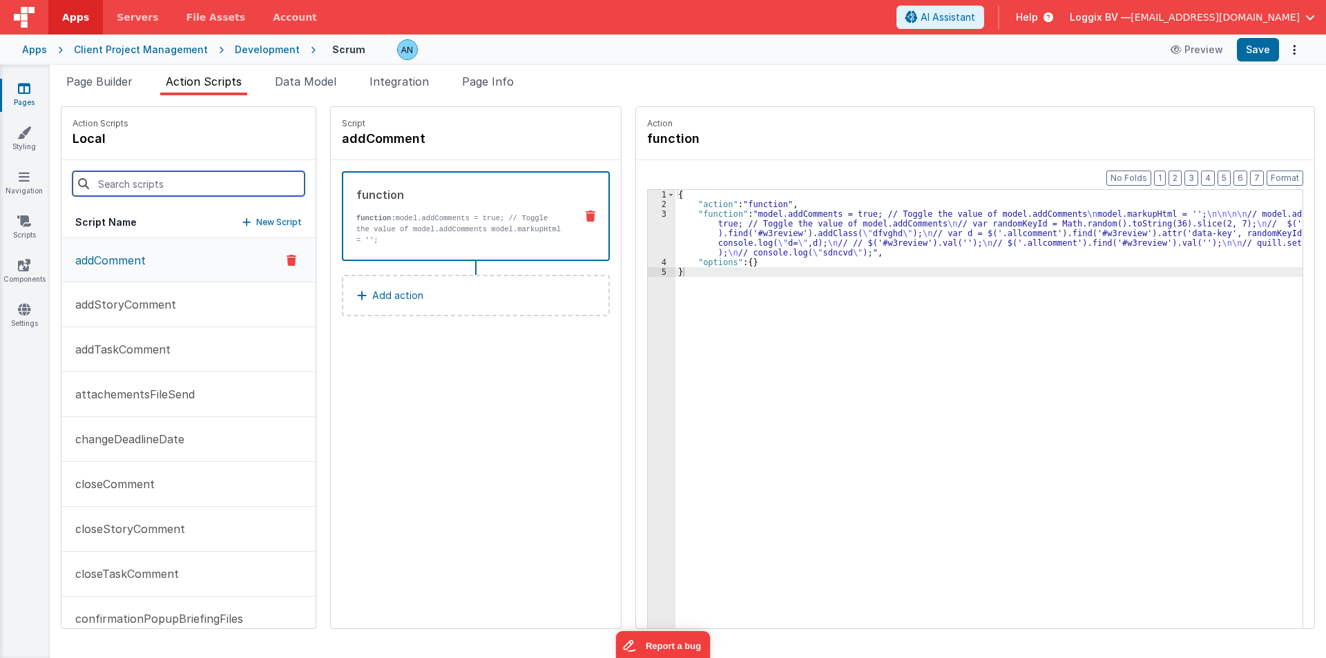
click at [197, 176] on input at bounding box center [189, 183] width 232 height 25
click at [496, 74] on li "Page Info" at bounding box center [487, 84] width 63 height 22
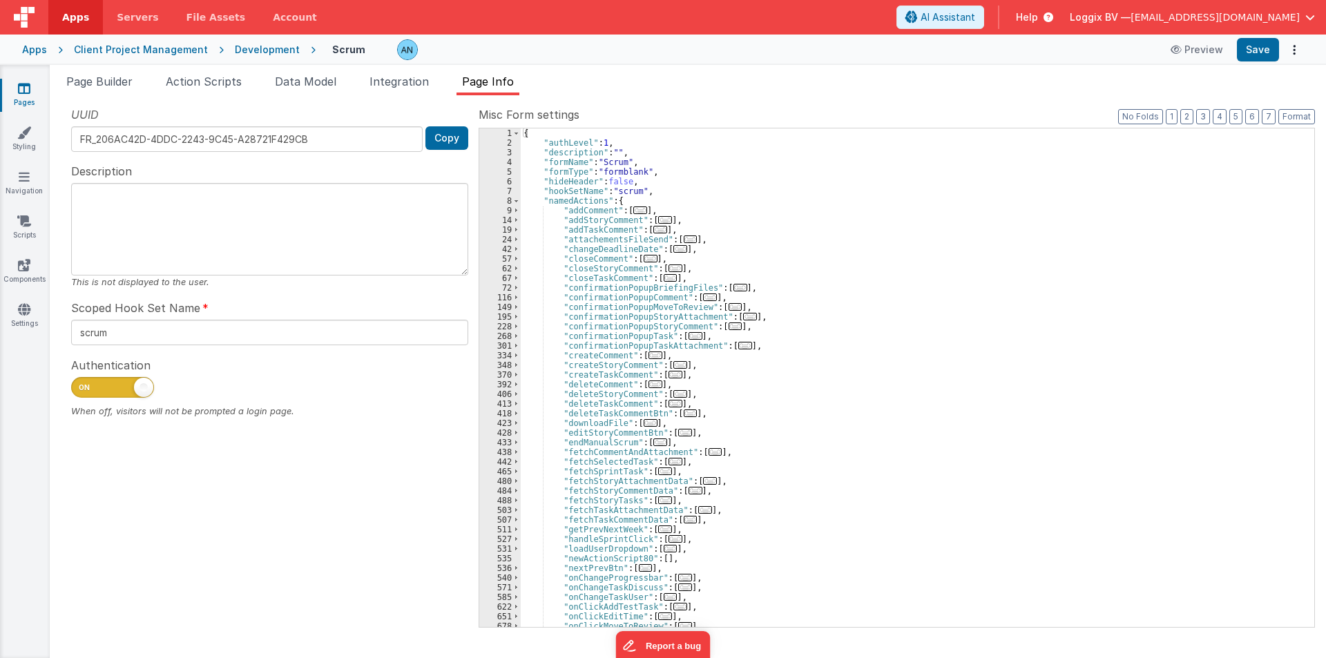
click at [661, 197] on div "{ "authLevel" : 1 , "description" : "" , "formName" : "Scrum" , "formType" : "f…" at bounding box center [912, 387] width 783 height 518
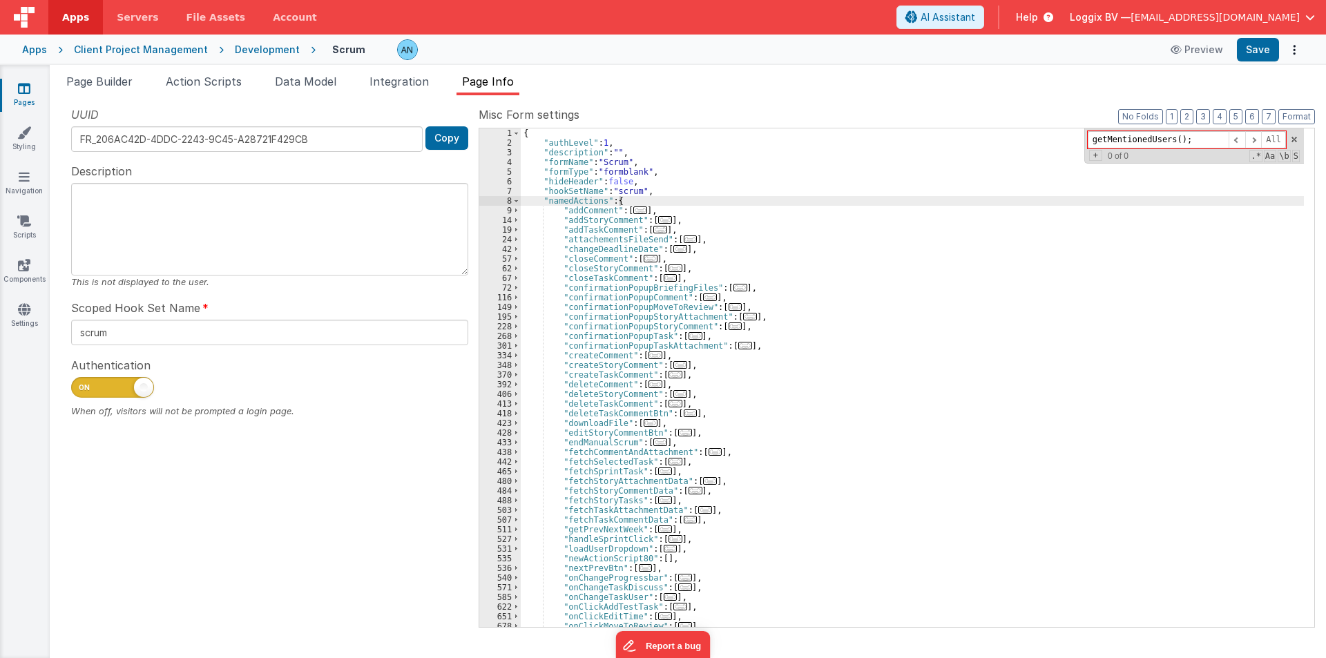
click at [1204, 135] on input "getMentionedUsers();" at bounding box center [1158, 139] width 141 height 17
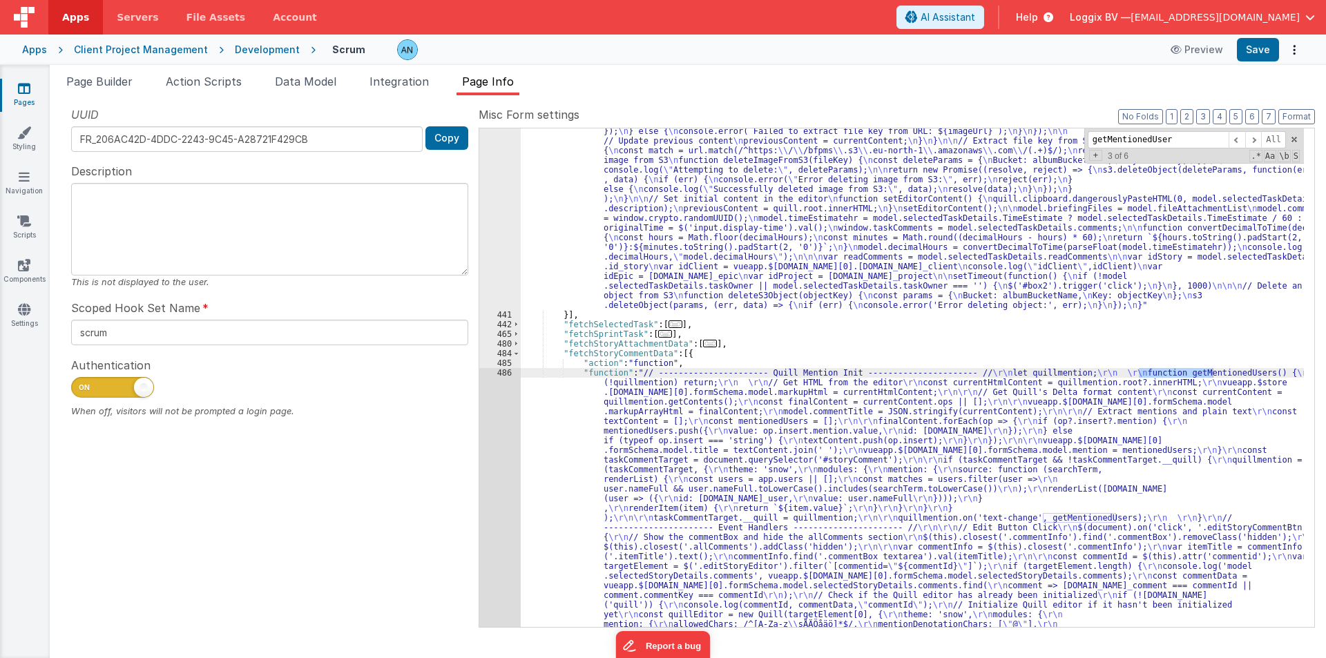
scroll to position [1413, 0]
type input "getMentionedUser"
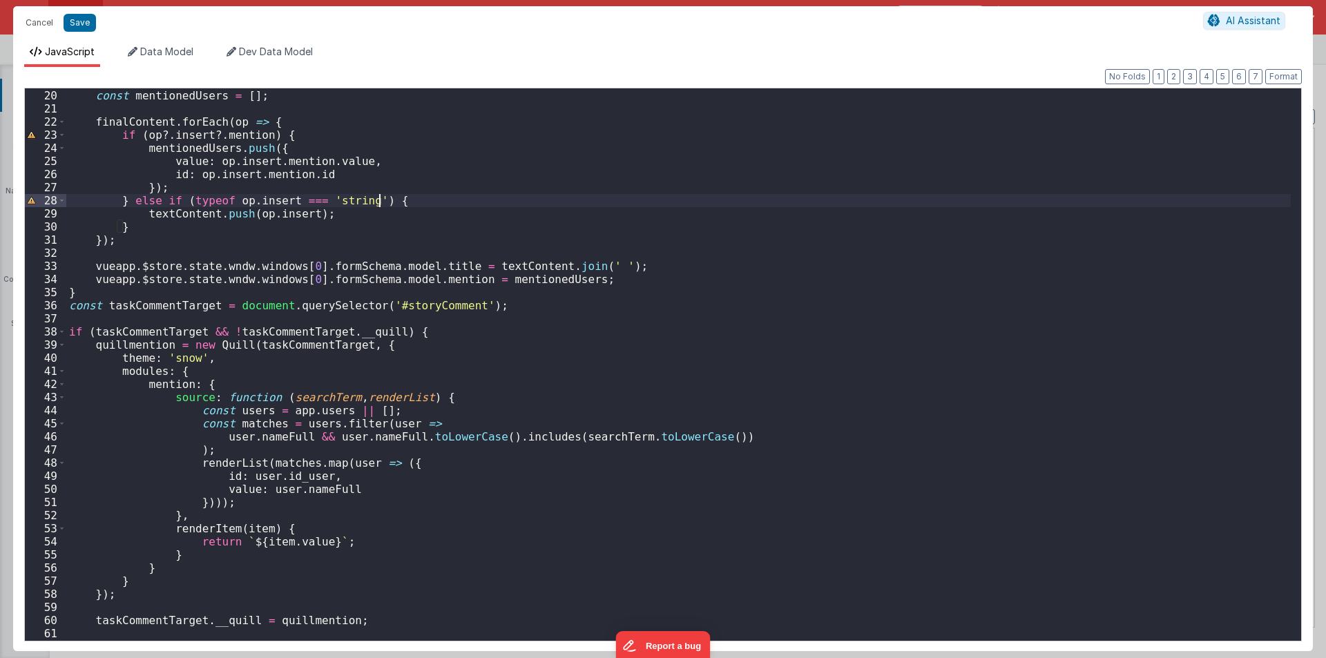
scroll to position [497, 0]
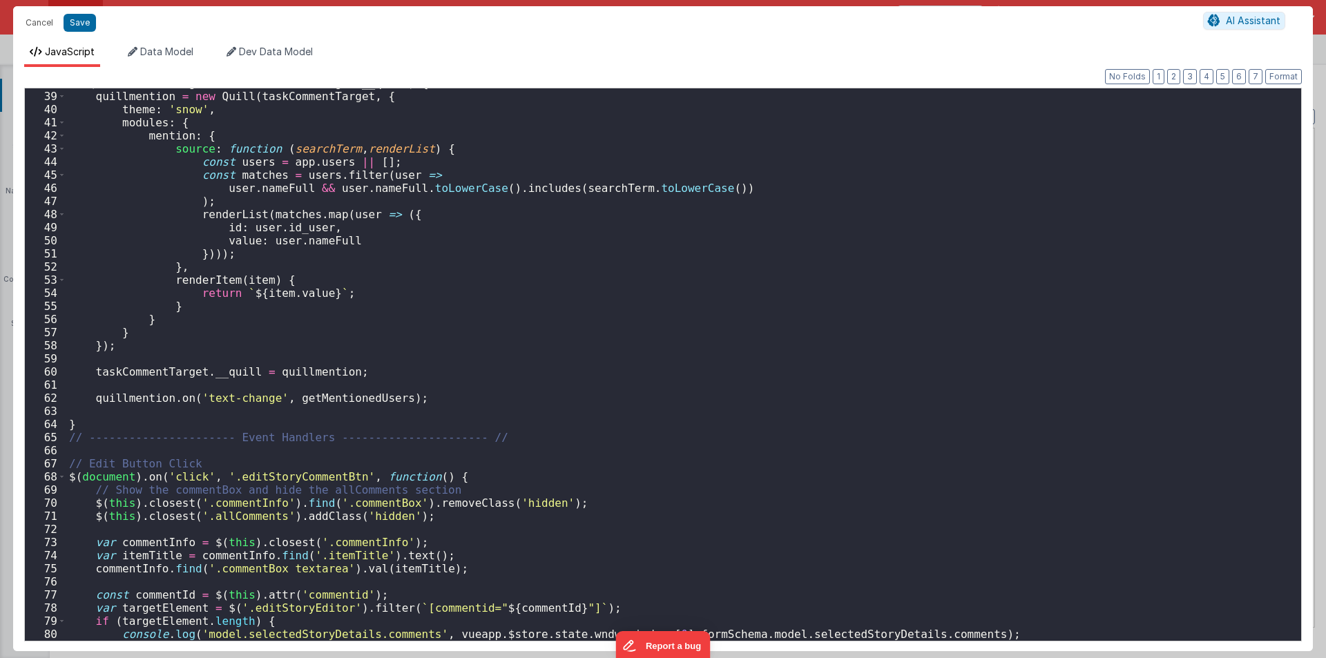
click at [452, 470] on div "if ( taskCommentTarget && ! taskCommentTarget . __quill ) { quillmention = new …" at bounding box center [678, 366] width 1224 height 579
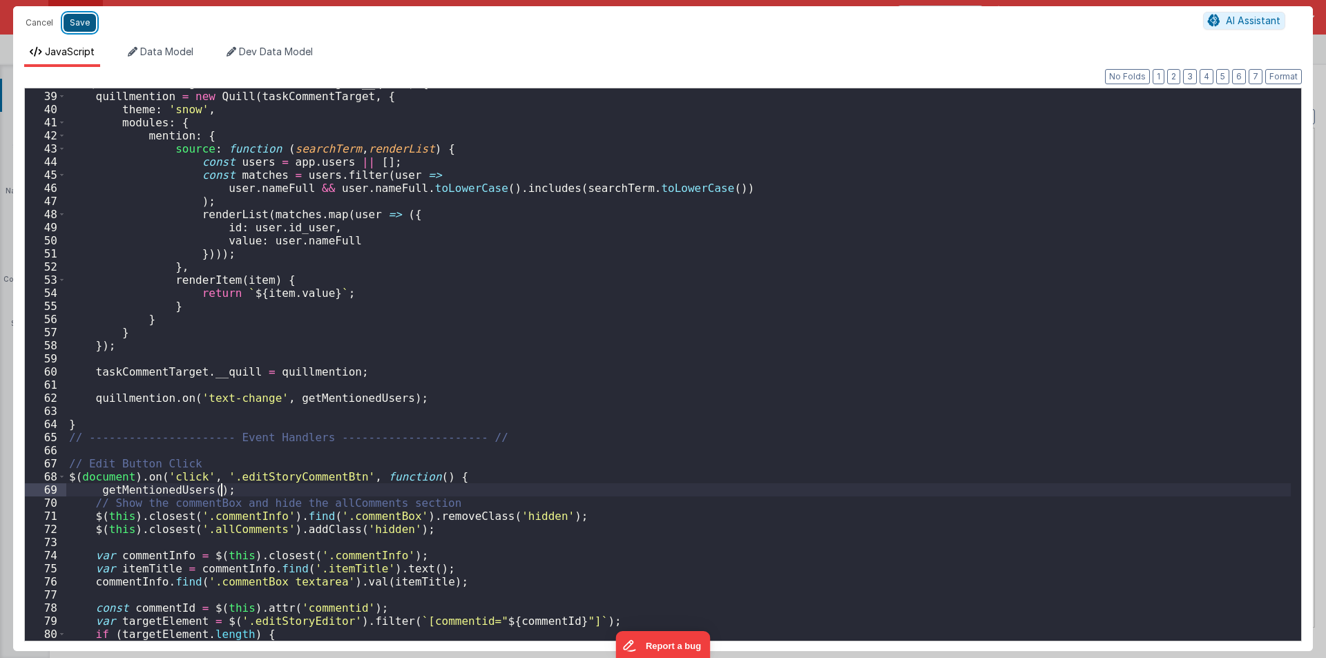
click at [73, 19] on button "Save" at bounding box center [80, 23] width 32 height 18
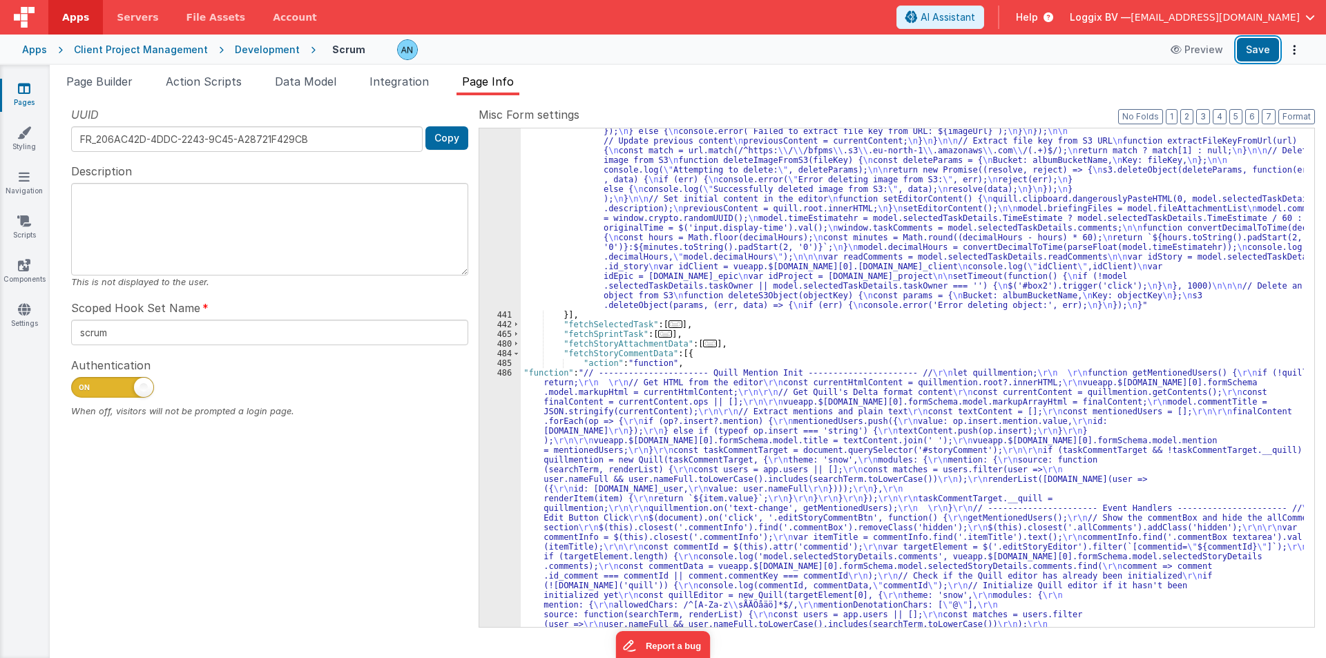
click at [1256, 44] on button "Save" at bounding box center [1258, 49] width 42 height 23
click at [519, 356] on span at bounding box center [516, 354] width 8 height 10
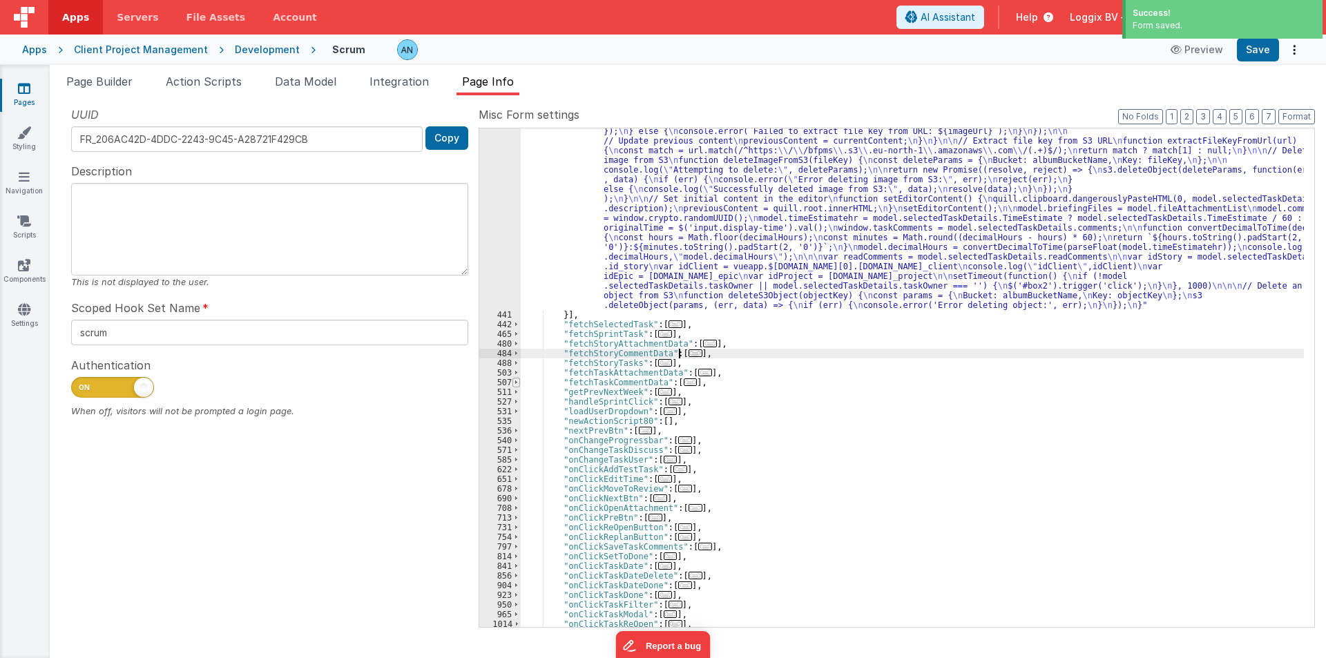
click at [516, 383] on span at bounding box center [516, 383] width 8 height 10
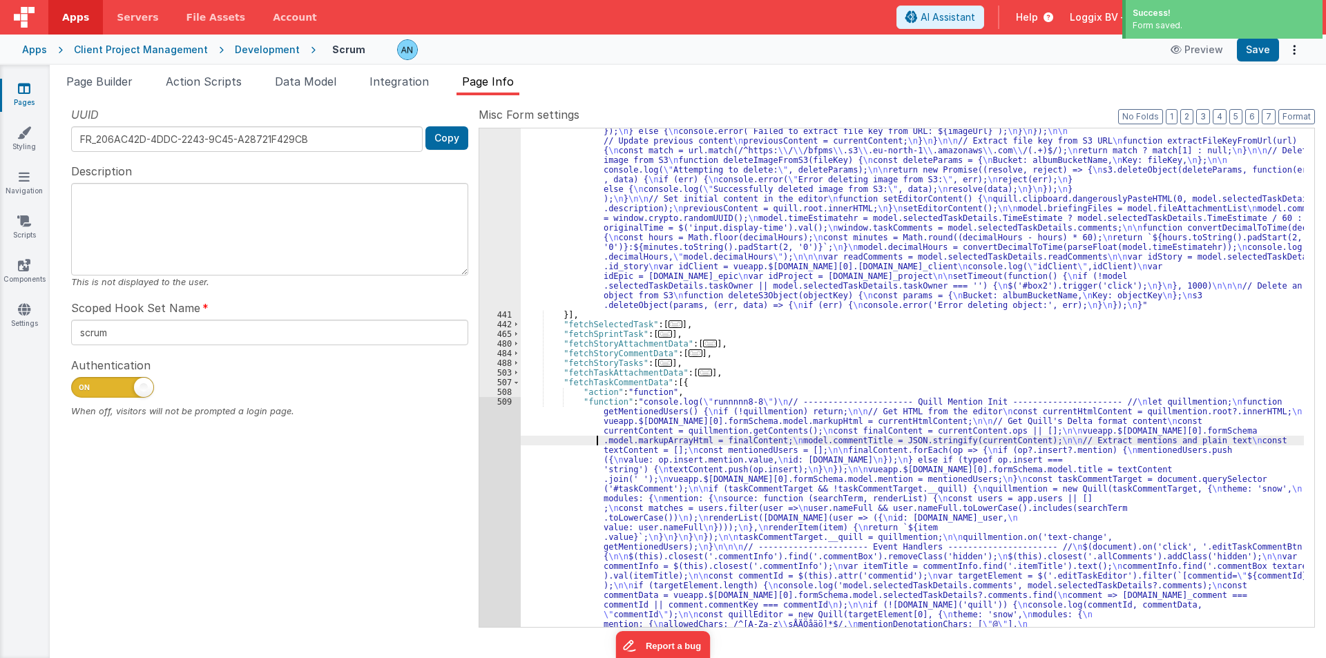
click at [563, 437] on div ""function" : "//quill intialization \n const toolbarOptions = [ \n [{ \n 'heade…" at bounding box center [912, 206] width 783 height 2306
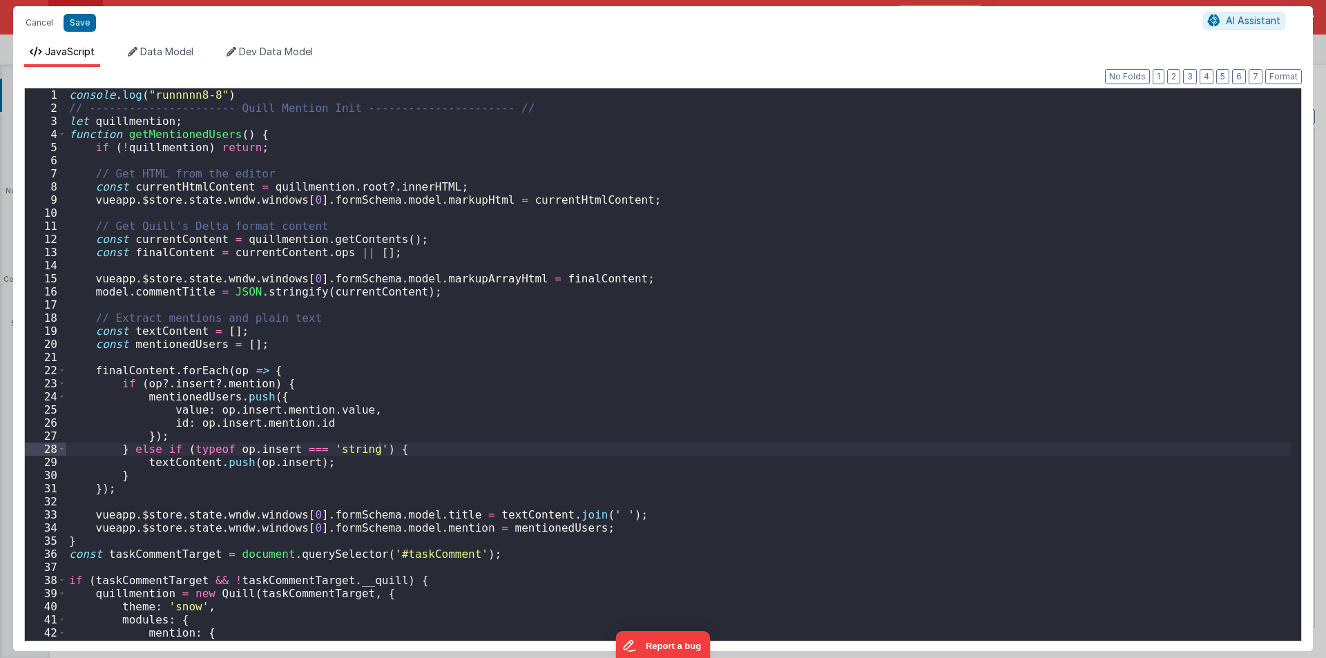
scroll to position [1744, 0]
click at [64, 135] on span at bounding box center [62, 134] width 8 height 13
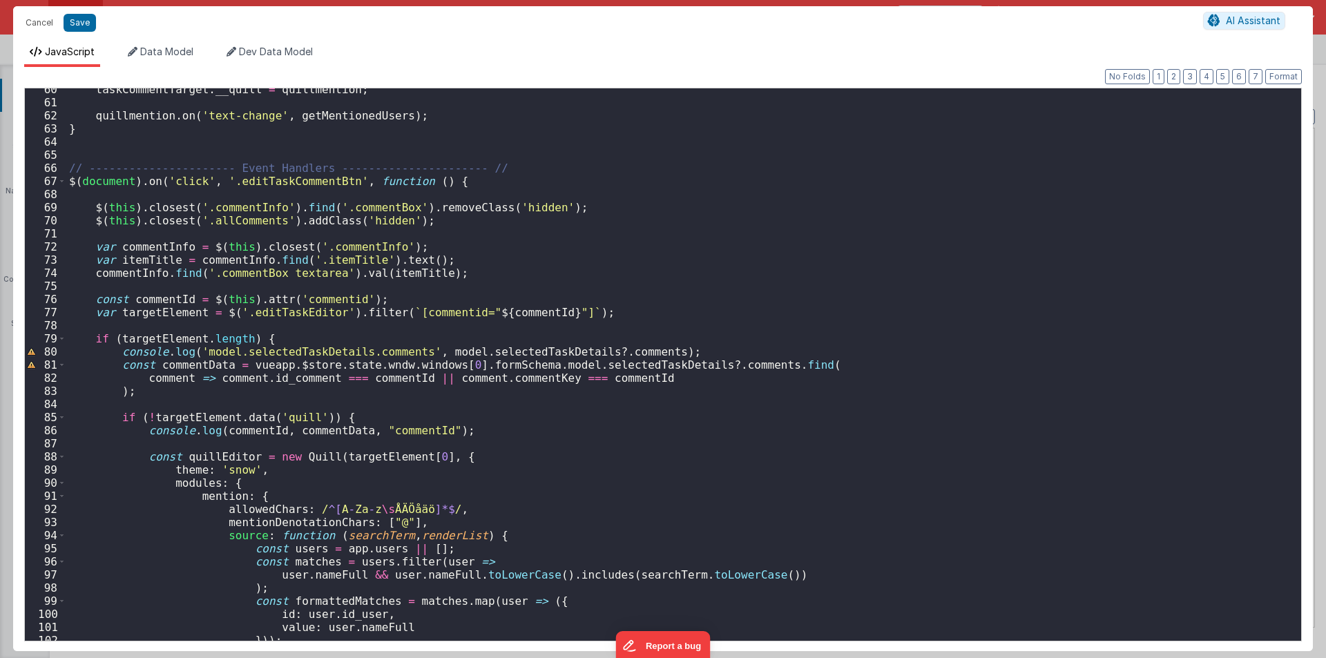
scroll to position [249, 0]
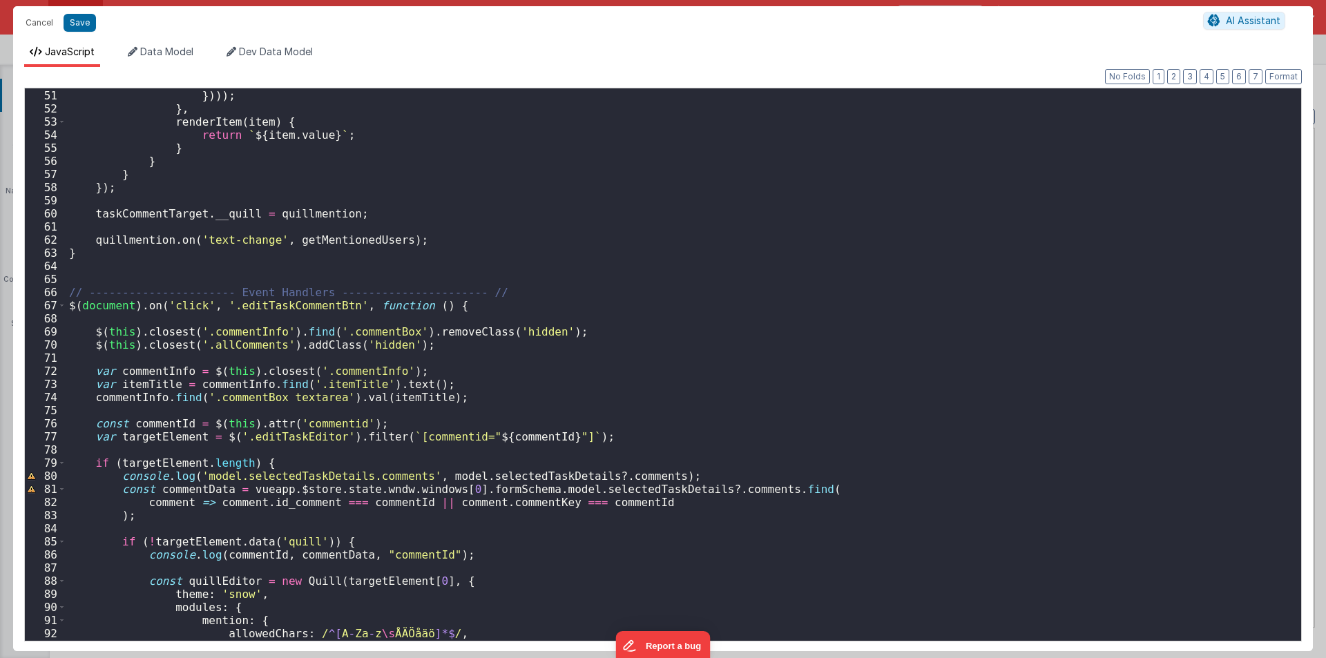
click at [72, 316] on div "value : user . nameFull }))) ; } , renderItem ( item ) { return ` ${ item . val…" at bounding box center [678, 365] width 1224 height 579
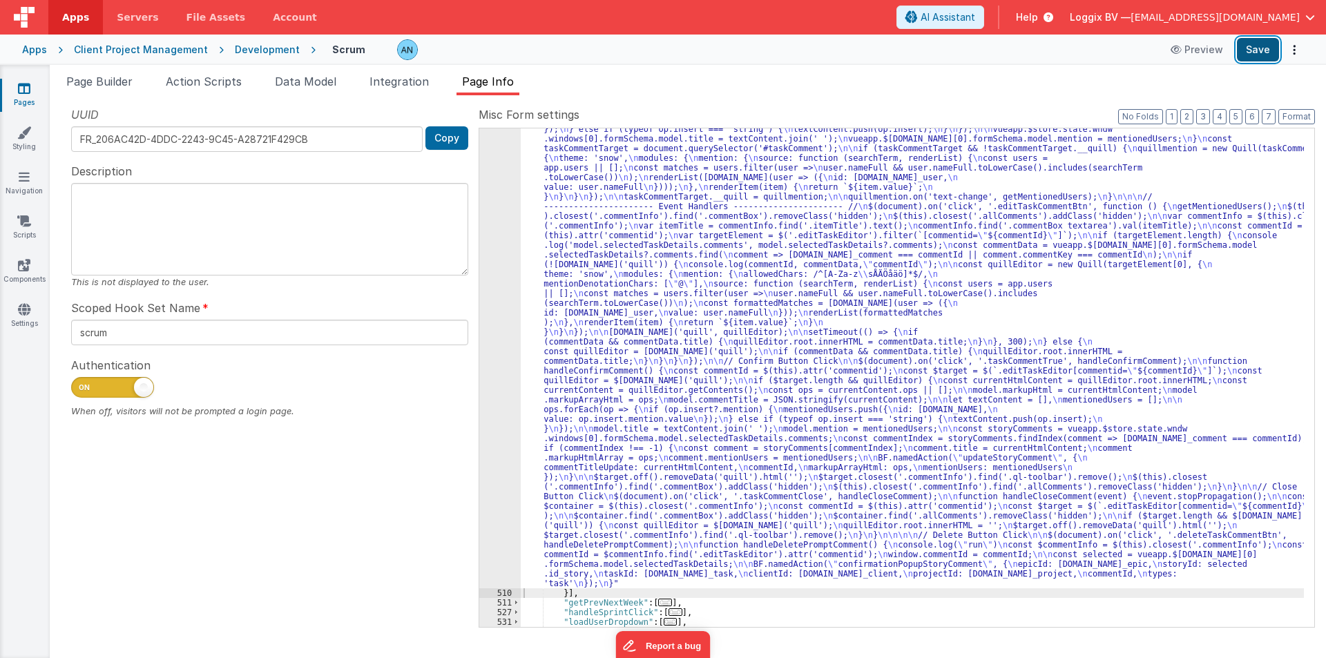
click at [1266, 50] on button "Save" at bounding box center [1258, 49] width 42 height 23
click at [1298, 108] on label "Misc Form settings" at bounding box center [897, 114] width 836 height 17
click at [1298, 115] on button "Format" at bounding box center [1296, 116] width 37 height 15
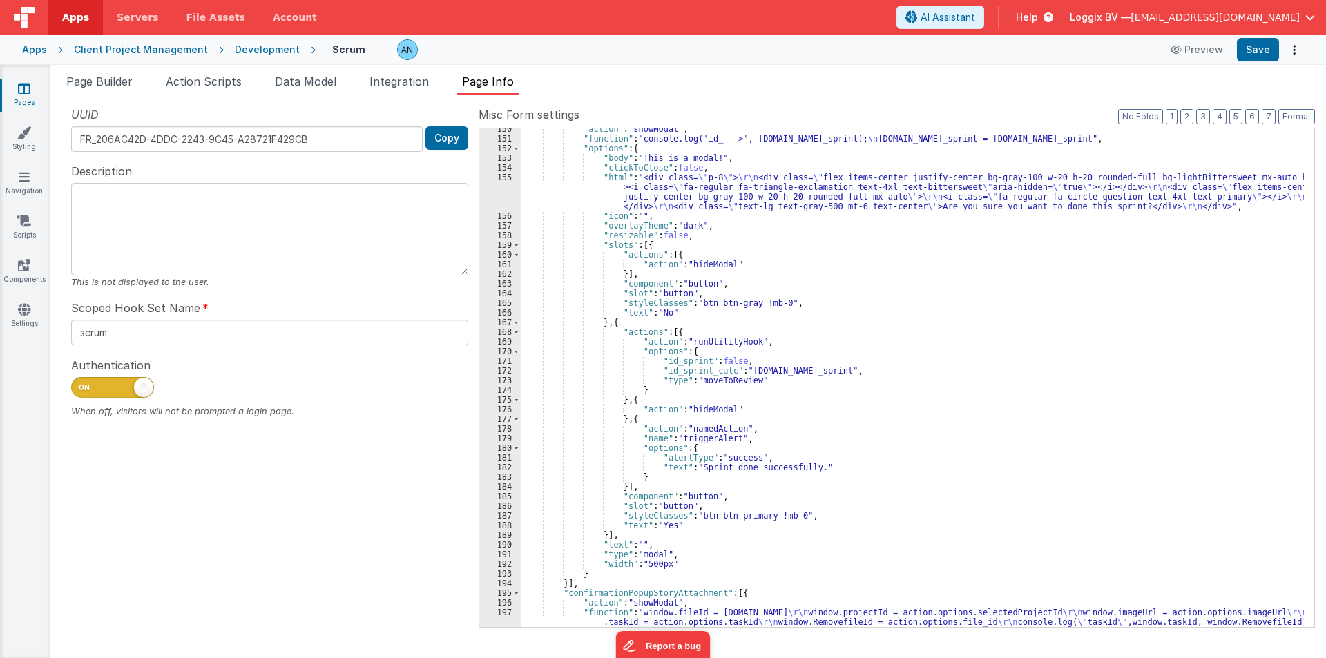
click at [244, 53] on div "Development" at bounding box center [267, 50] width 65 height 14
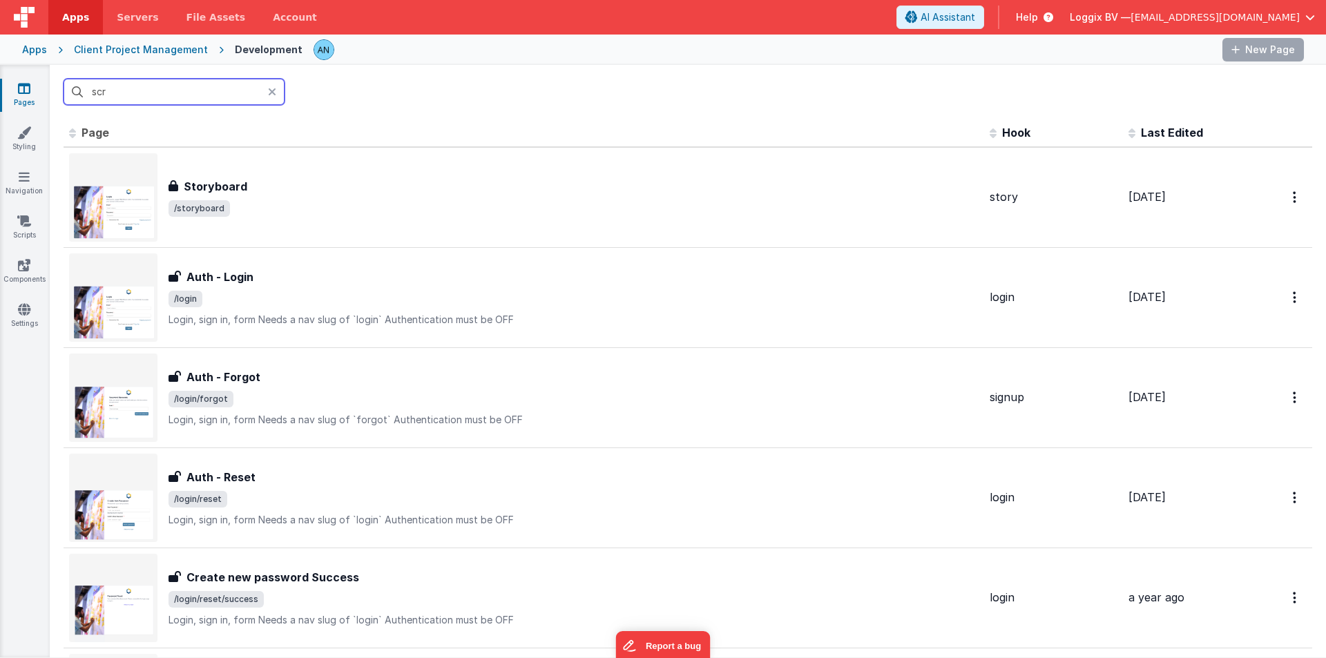
click at [160, 93] on input "scr" at bounding box center [174, 92] width 221 height 26
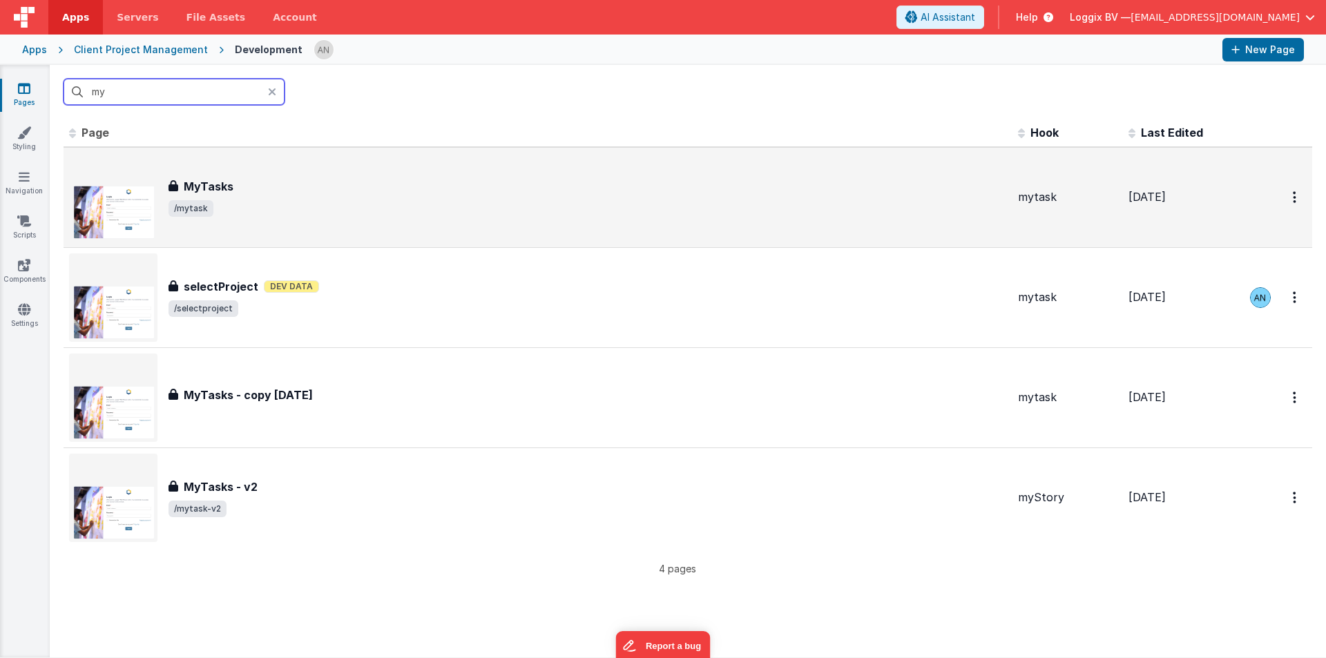
type input "my"
click at [239, 197] on div "MyTasks MyTasks /mytask" at bounding box center [587, 197] width 838 height 39
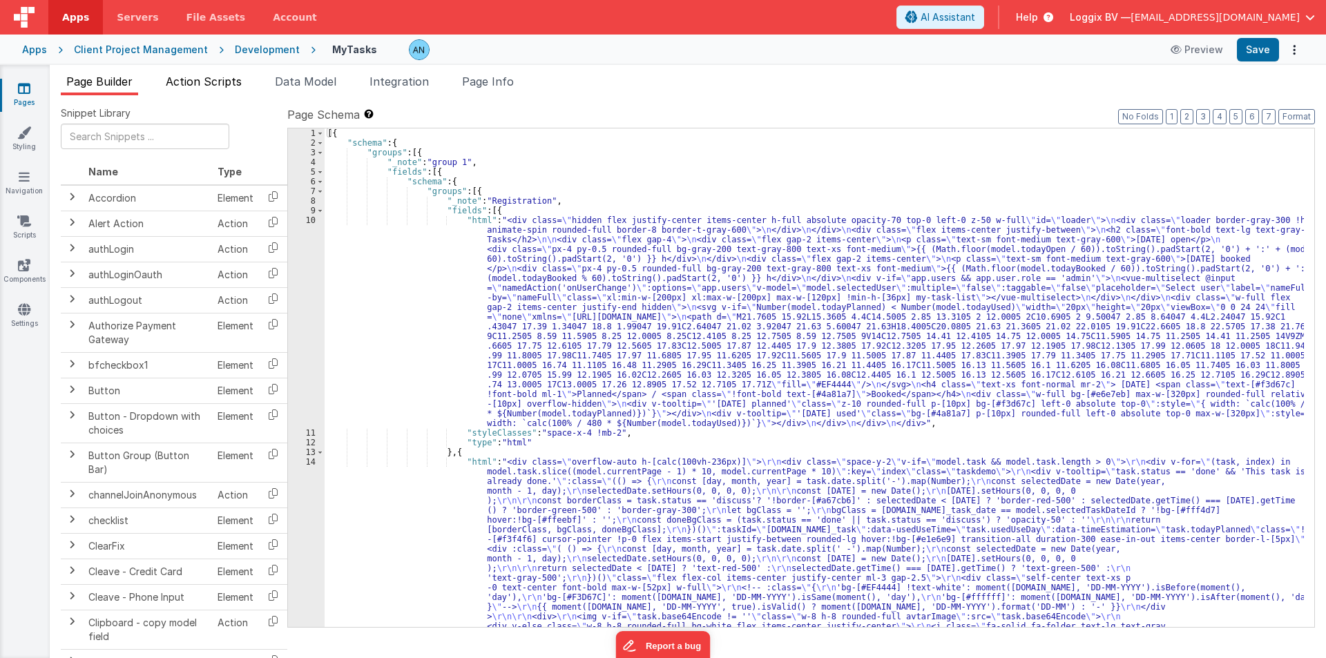
click at [201, 88] on span "Action Scripts" at bounding box center [204, 82] width 76 height 14
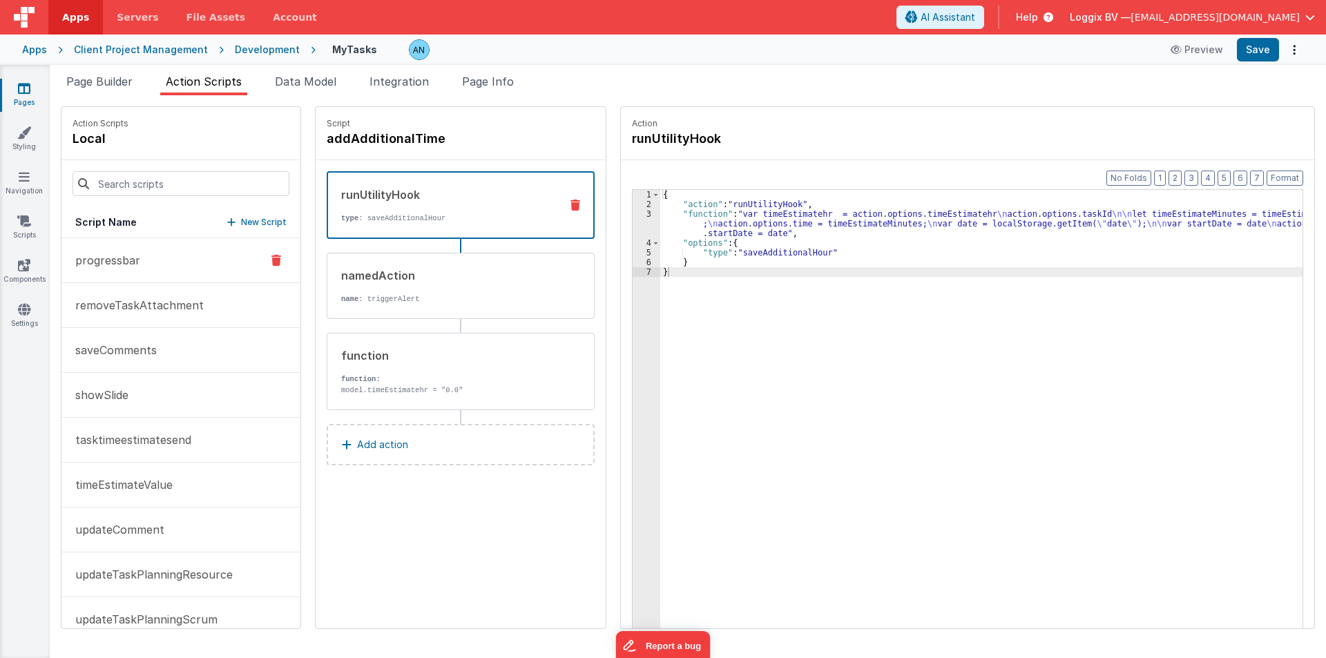
scroll to position [1795, 0]
click at [501, 79] on span "Page Info" at bounding box center [488, 82] width 52 height 14
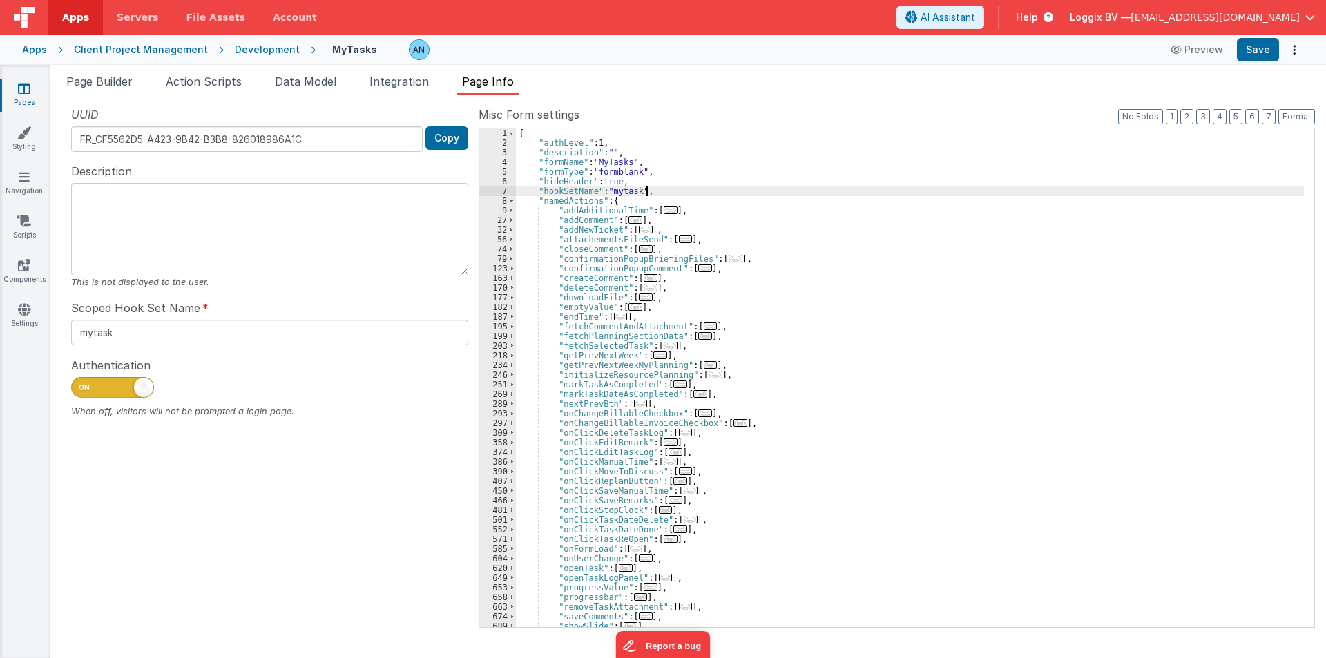
click at [759, 195] on div "{ "authLevel" : 1 , "description" : "" , "formName" : "MyTasks" , "formType" : …" at bounding box center [910, 387] width 788 height 518
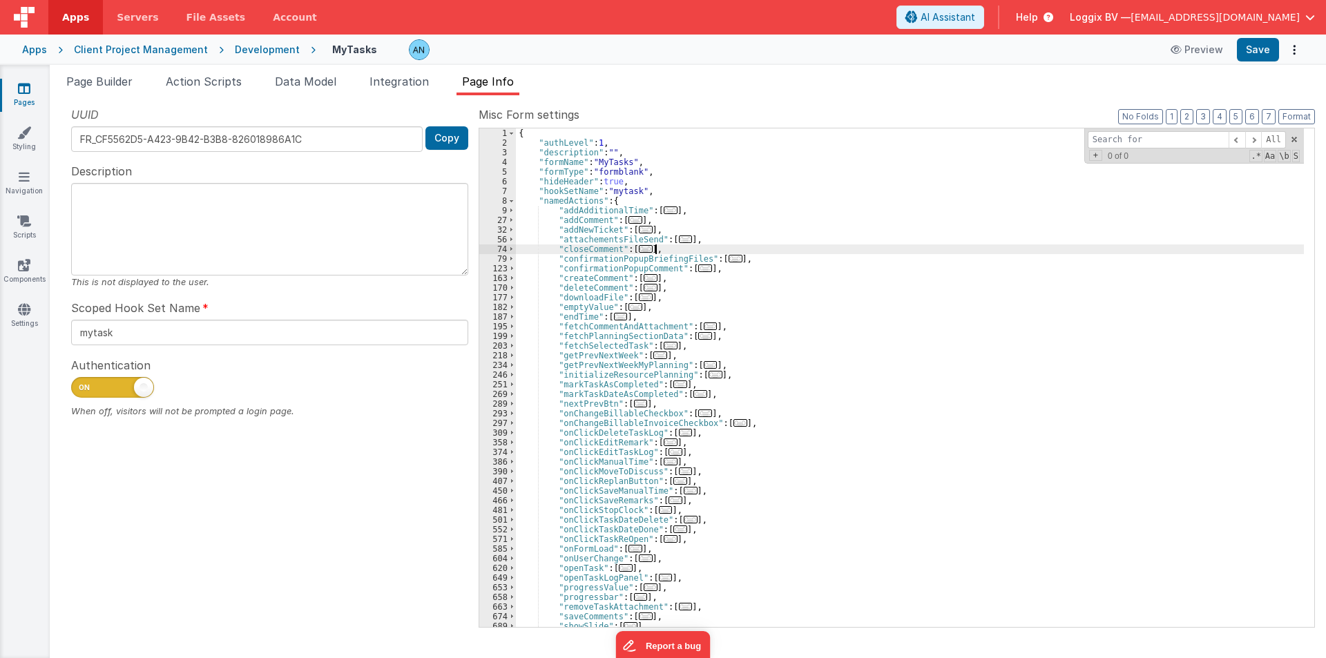
click at [709, 247] on div "{ "authLevel" : 1 , "description" : "" , "formName" : "MyTasks" , "formType" : …" at bounding box center [910, 387] width 788 height 518
click at [1146, 136] on input at bounding box center [1158, 139] width 141 height 17
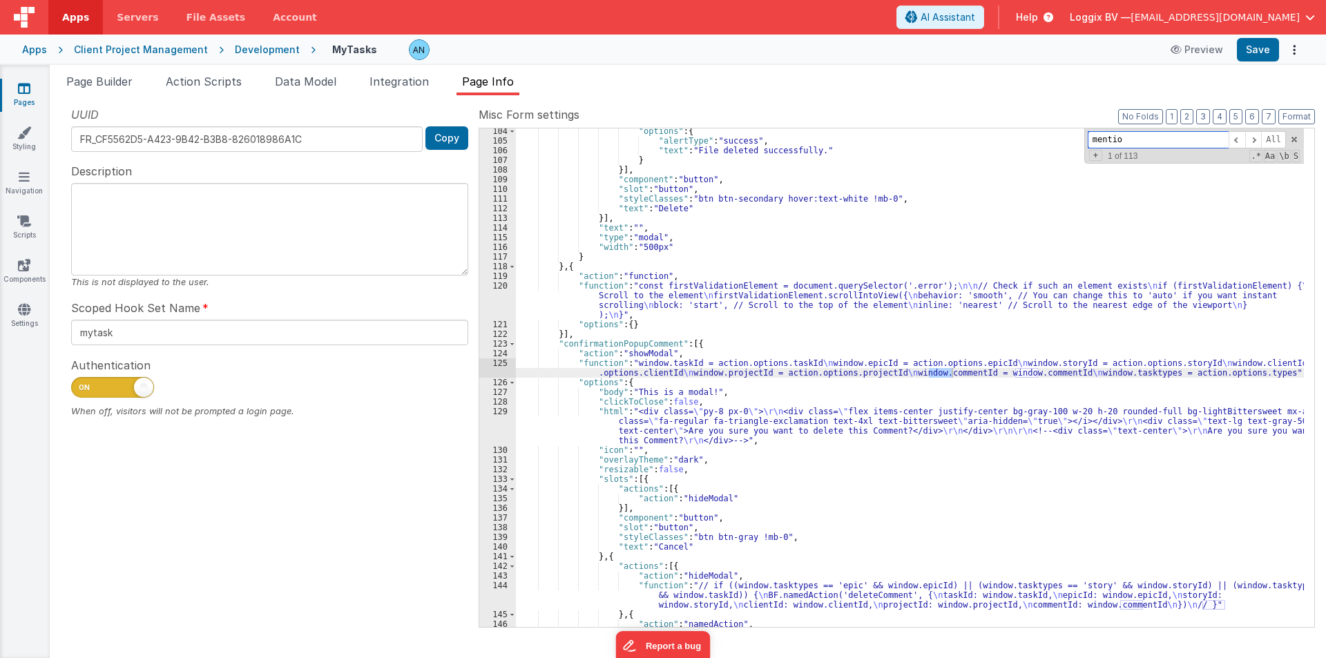
scroll to position [1104, 0]
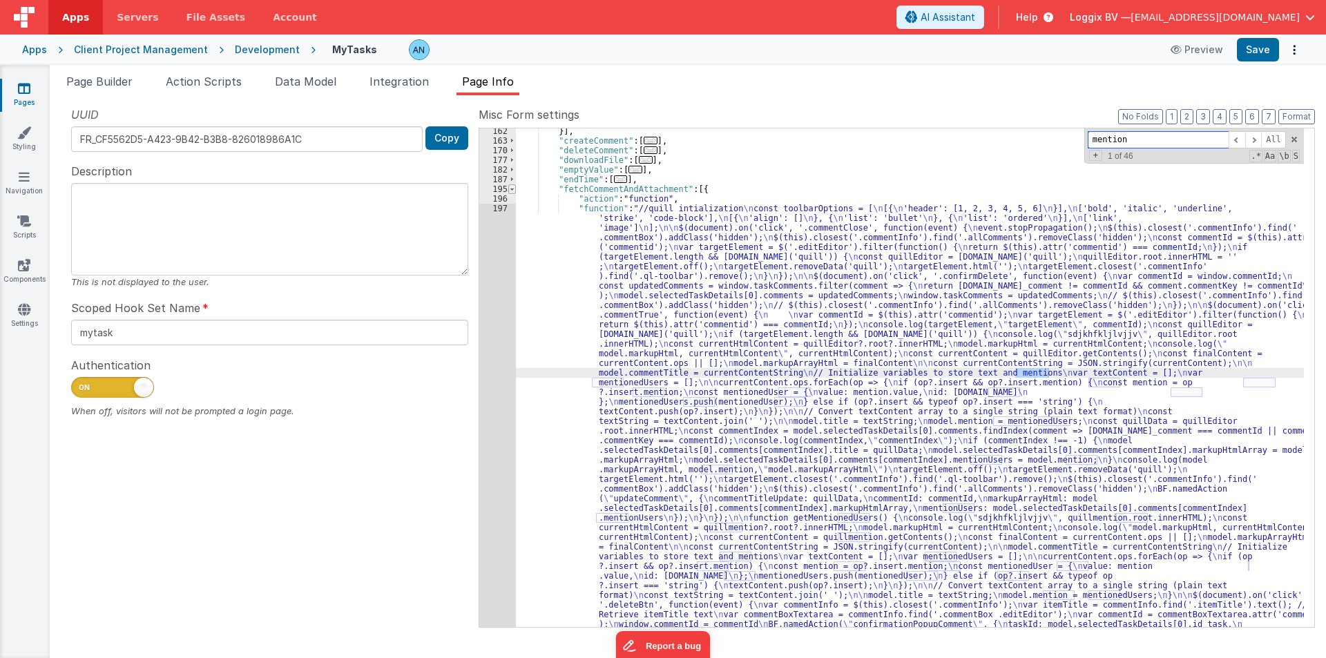
type input "mention"
click at [512, 188] on span at bounding box center [512, 189] width 8 height 10
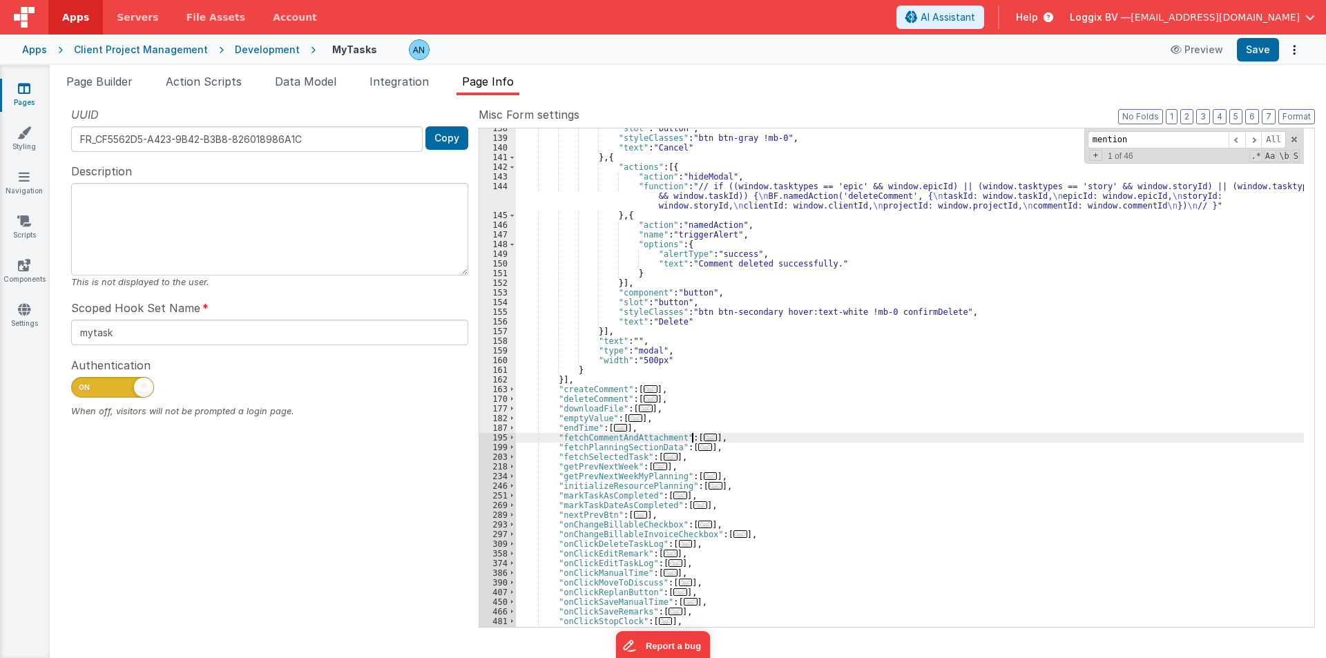
scroll to position [690, 0]
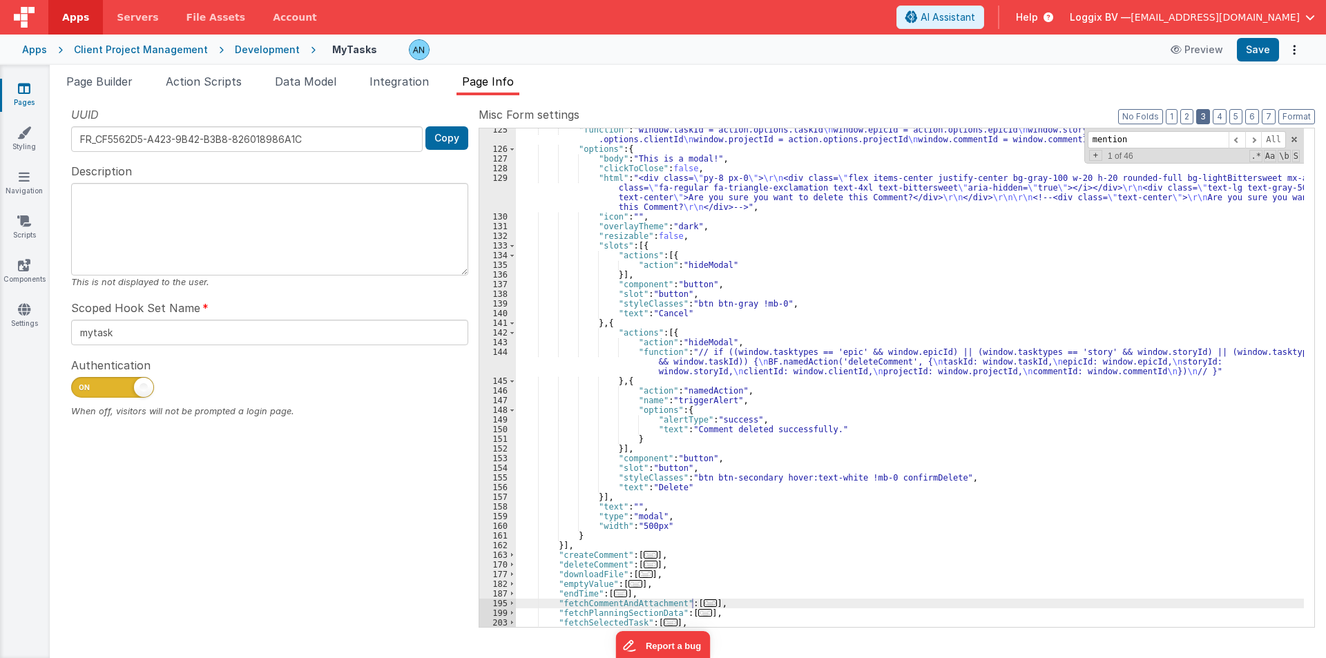
click at [1204, 115] on button "3" at bounding box center [1203, 116] width 14 height 15
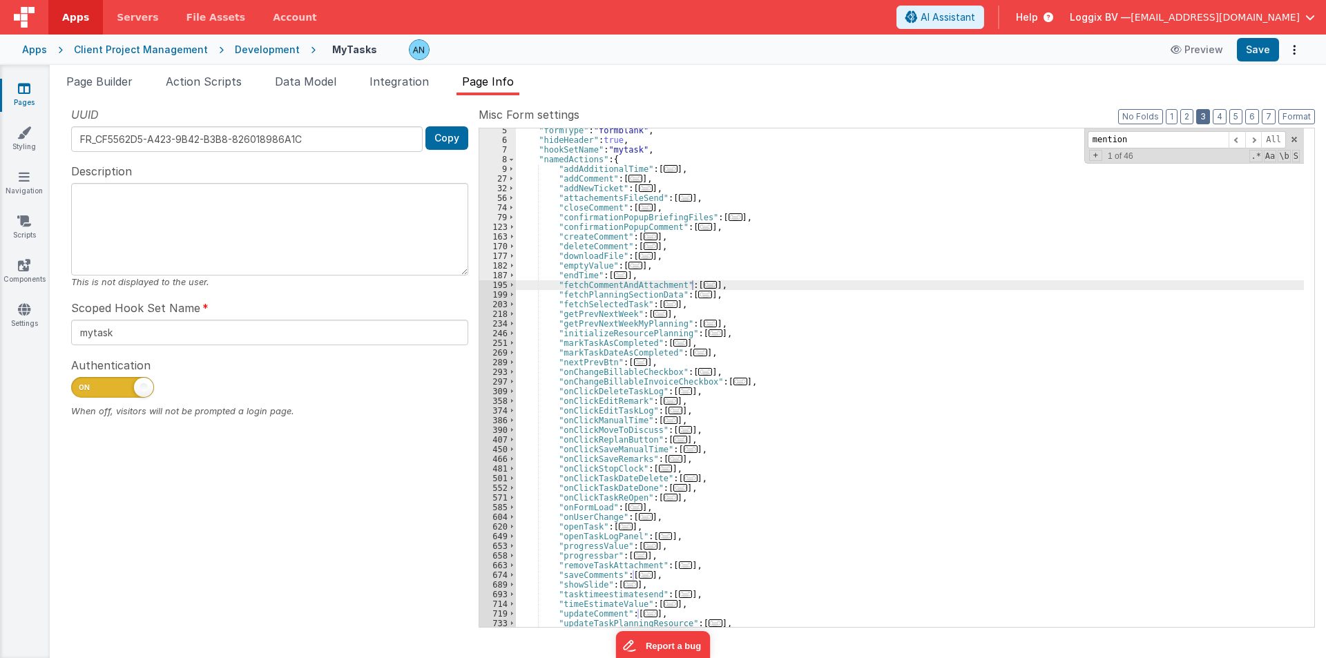
scroll to position [83, 0]
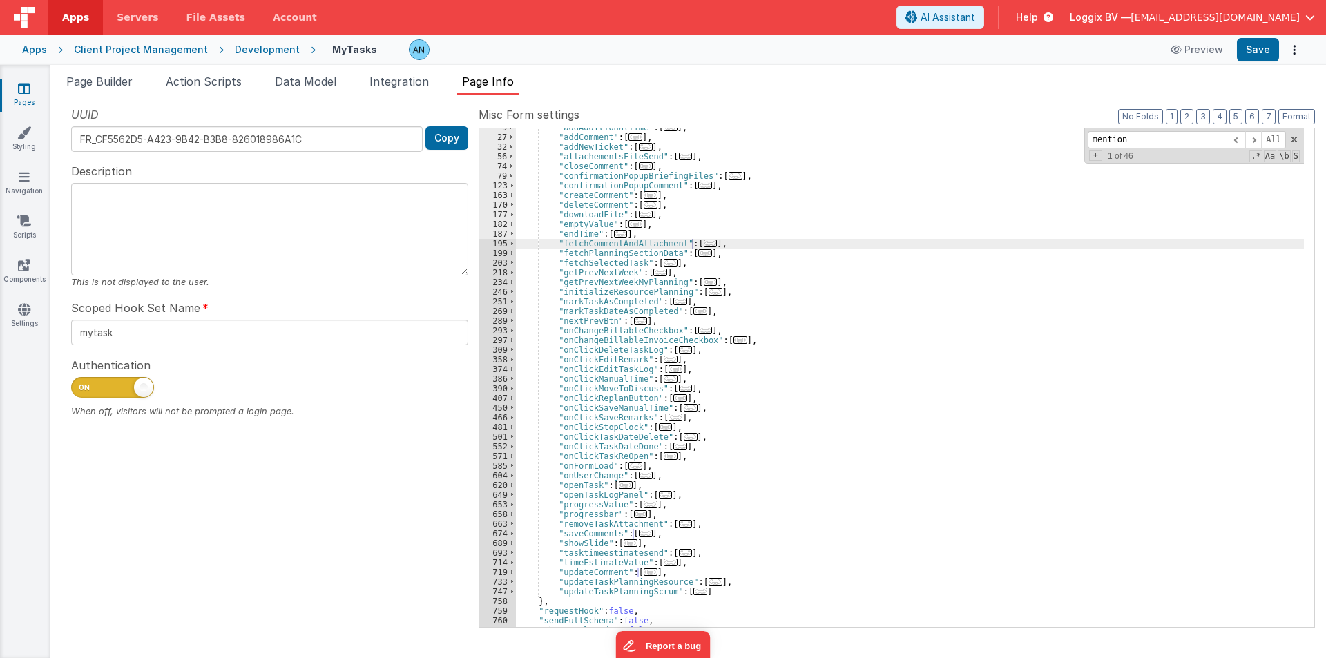
click at [264, 46] on div "Development" at bounding box center [267, 50] width 65 height 14
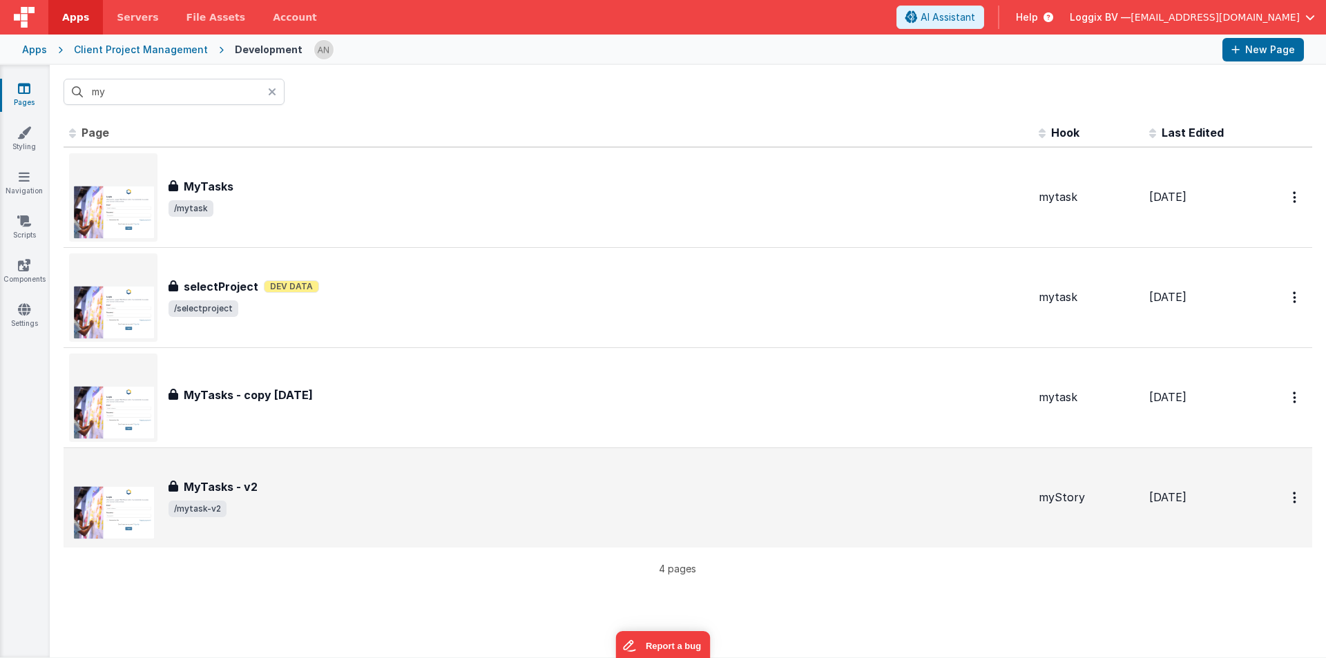
click at [249, 464] on div "MyTasks - v2 MyTasks - v2 /mytask-v2" at bounding box center [548, 498] width 958 height 88
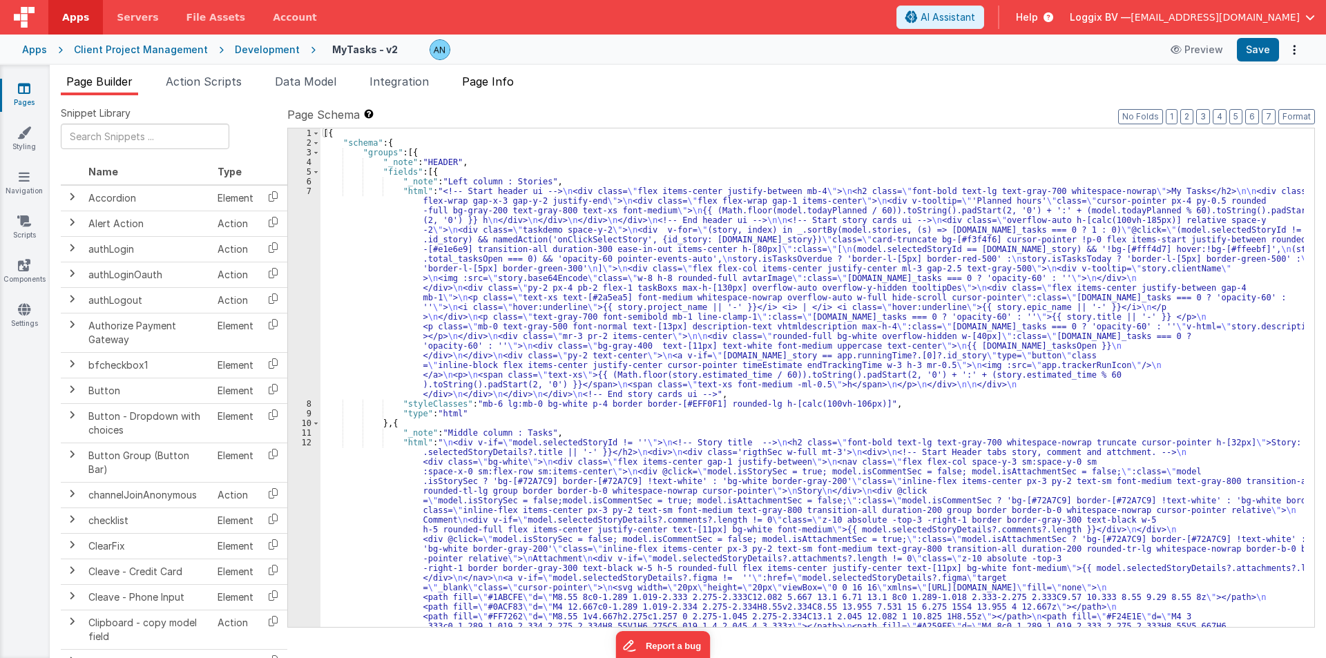
click at [511, 77] on span "Page Info" at bounding box center [488, 82] width 52 height 14
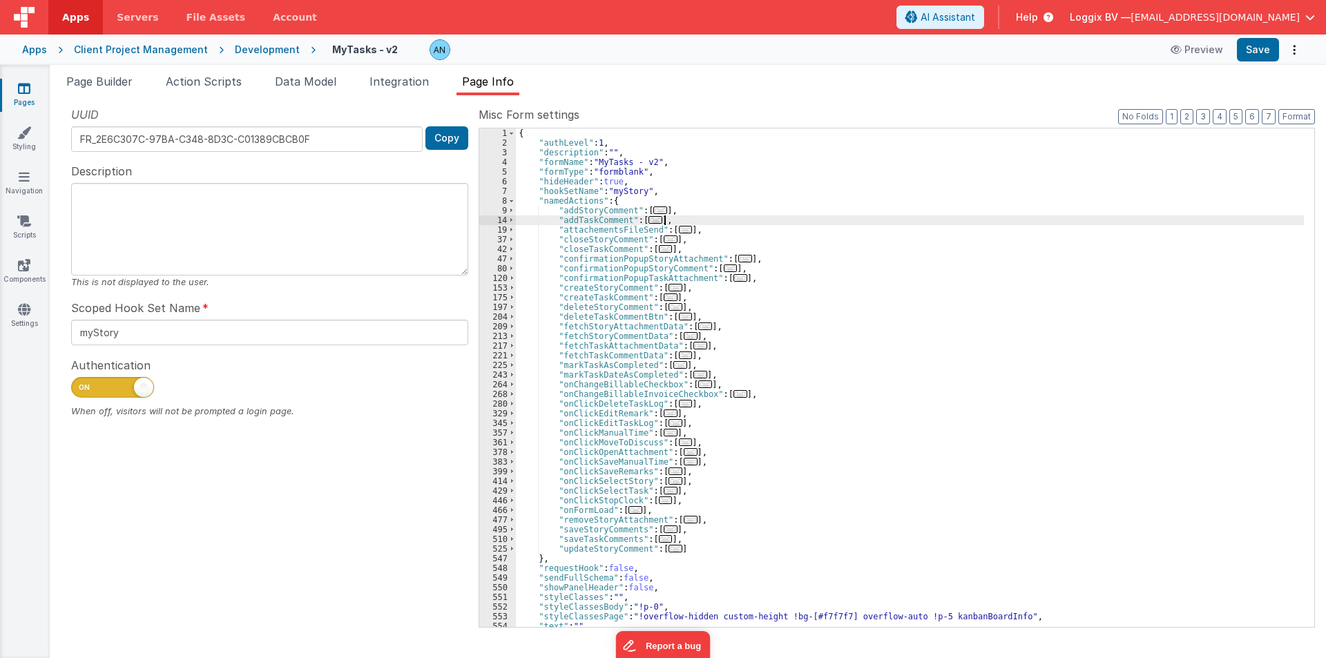
click at [931, 220] on div "{ "authLevel" : 1 , "description" : "" , "formName" : "MyTasks - v2" , "formTyp…" at bounding box center [910, 387] width 788 height 518
click at [510, 337] on span at bounding box center [512, 336] width 8 height 10
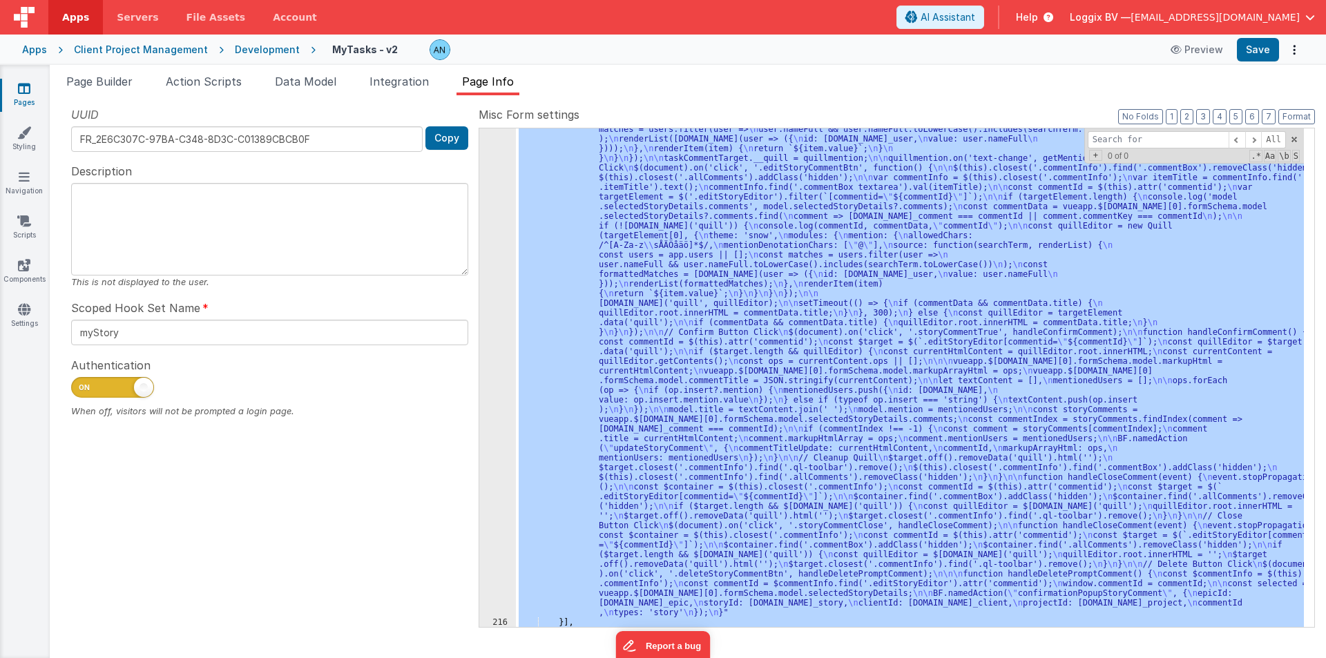
click at [492, 389] on div "215" at bounding box center [497, 317] width 37 height 599
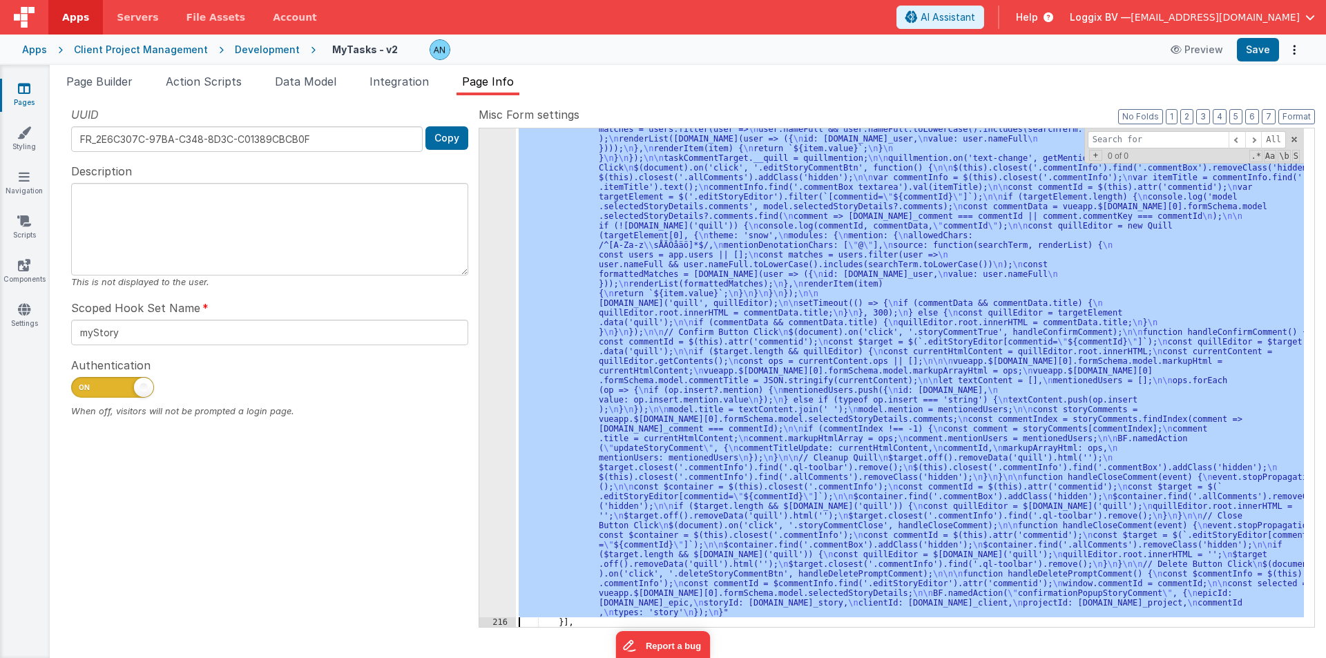
click at [492, 389] on div "215" at bounding box center [497, 317] width 37 height 599
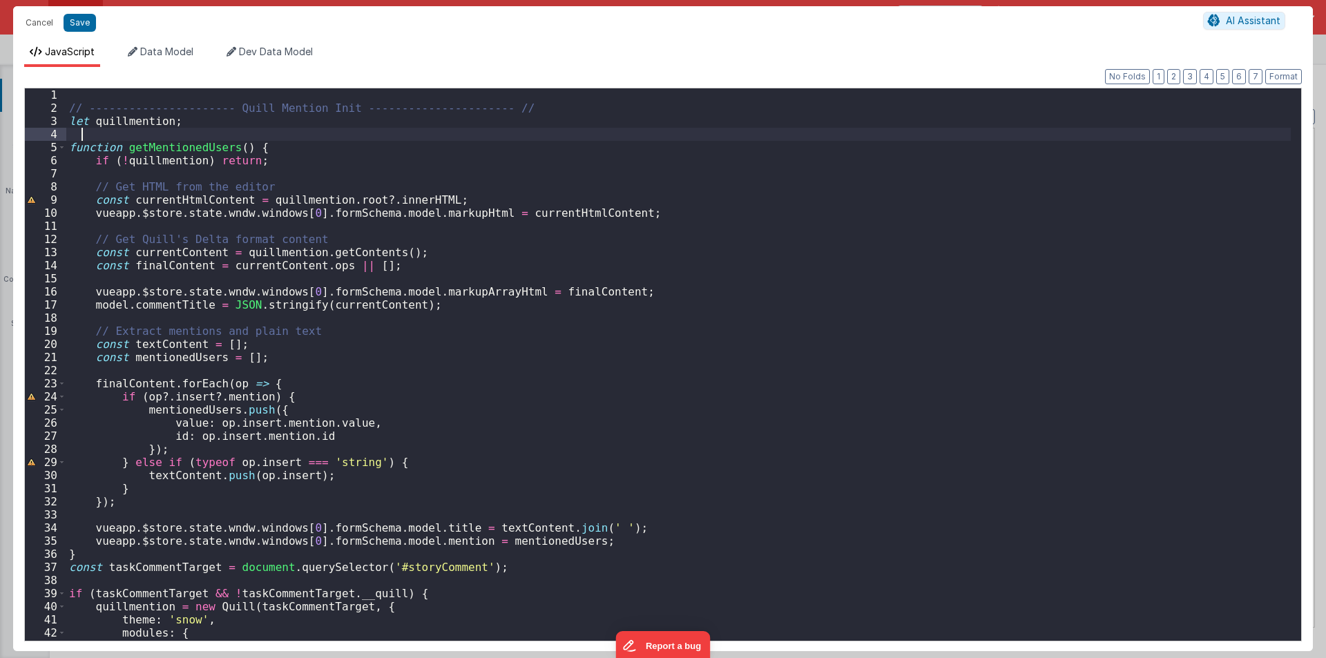
click at [162, 138] on div "// ---------------------- Quill Mention Init ---------------------- // let quil…" at bounding box center [678, 377] width 1224 height 579
click at [159, 142] on div "// ---------------------- Quill Mention Init ---------------------- // let quil…" at bounding box center [678, 377] width 1224 height 579
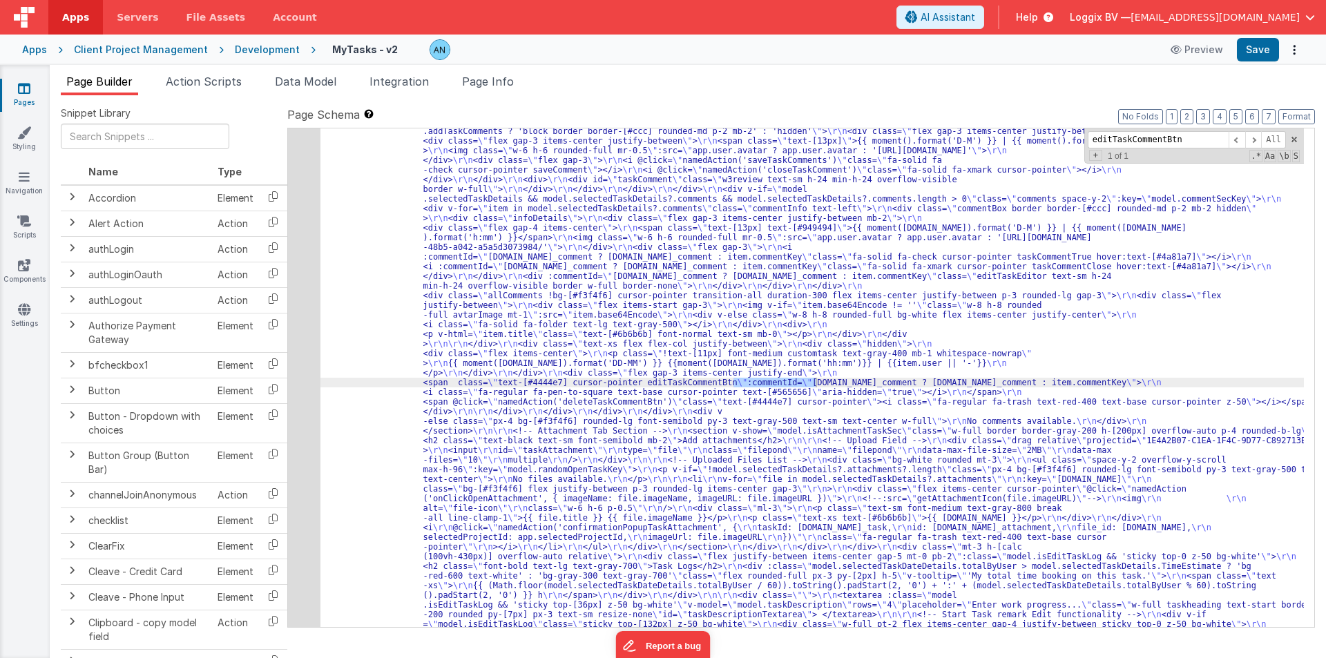
scroll to position [1703, 0]
type input "editTaskCommentBtn"
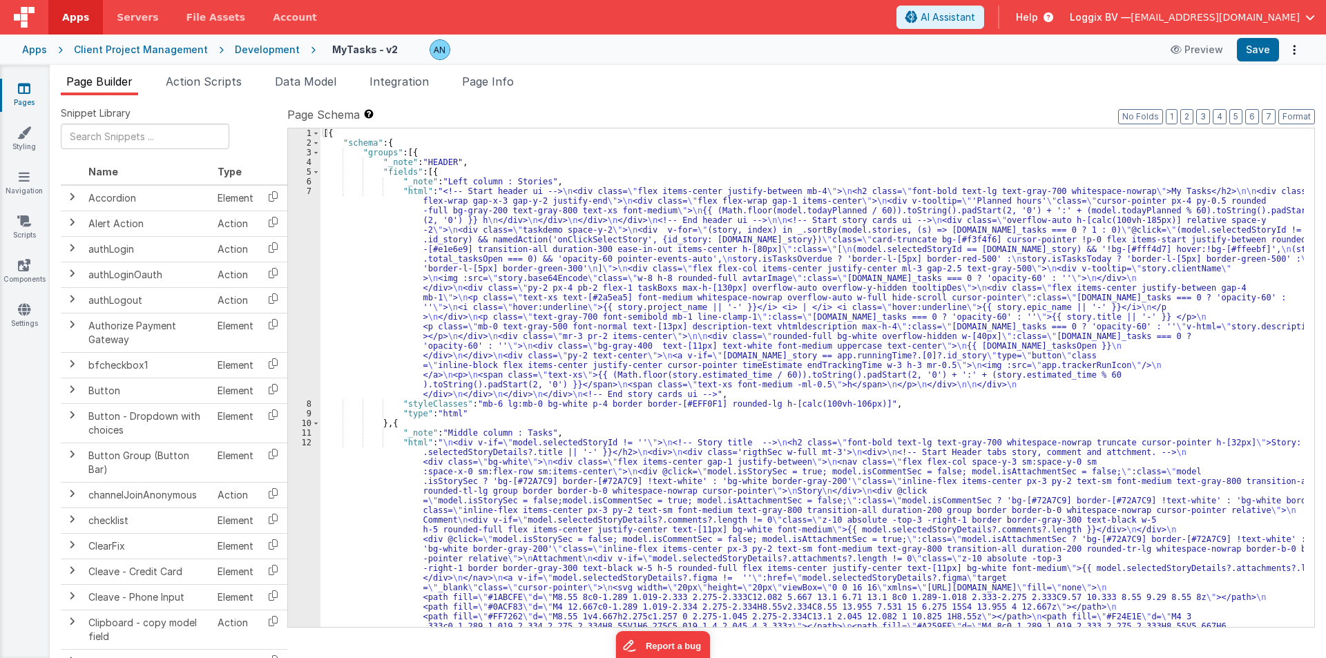
click at [298, 199] on div "7" at bounding box center [304, 292] width 32 height 213
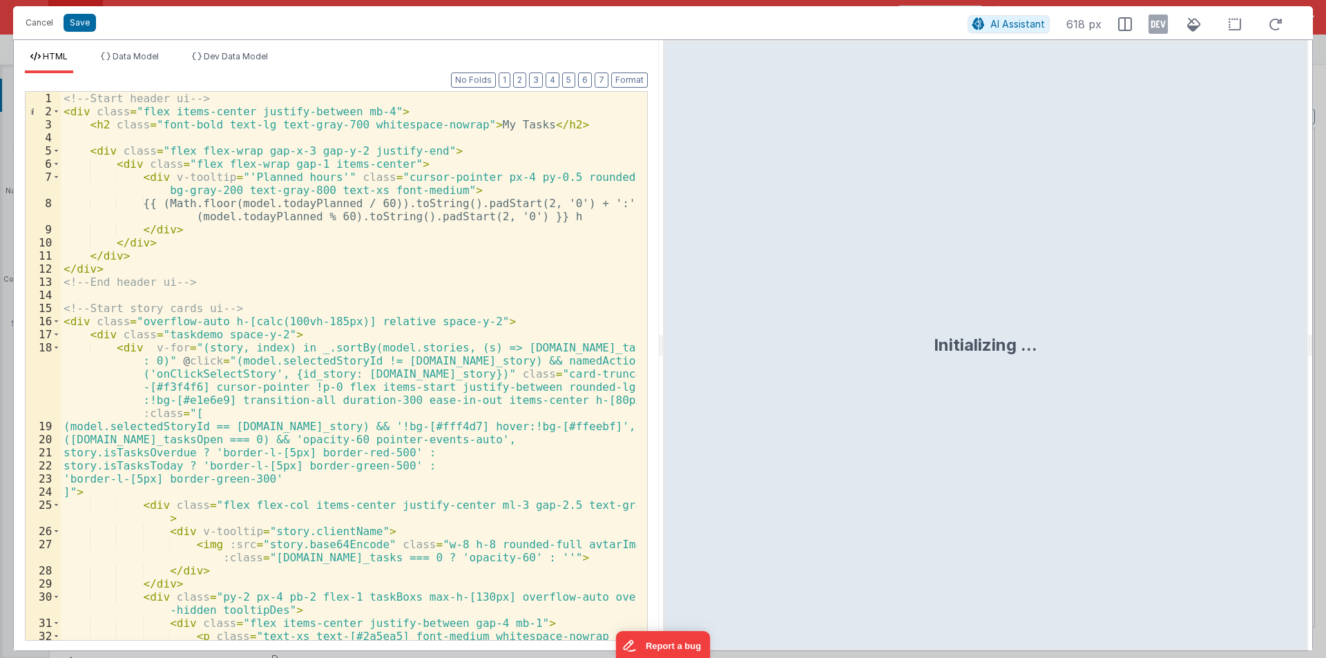
click at [402, 113] on div "<!-- Start header ui --> < div class = "flex items-center justify-between mb-4"…" at bounding box center [349, 392] width 576 height 601
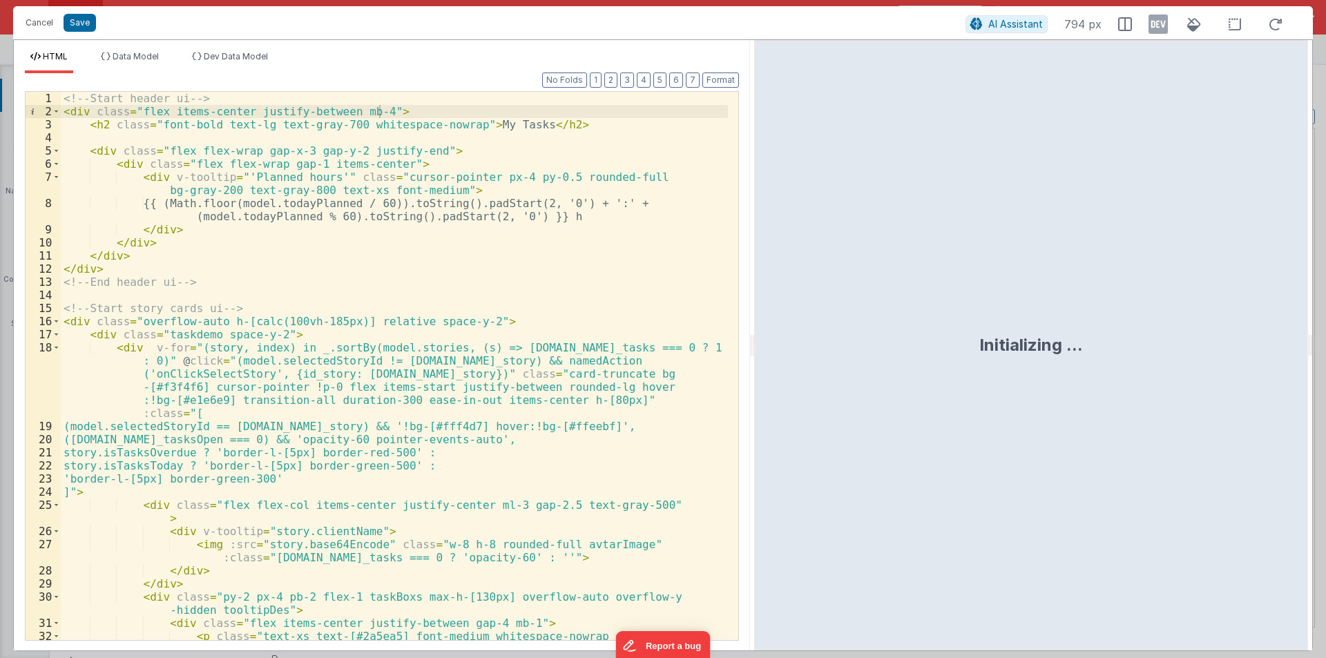
drag, startPoint x: 661, startPoint y: 341, endPoint x: 754, endPoint y: 341, distance: 93.2
click at [754, 341] on html "Cancel Save AI Assistant 794 px HTML Data Model Dev Data Model Format 7 6 5 4 3…" at bounding box center [663, 329] width 1326 height 658
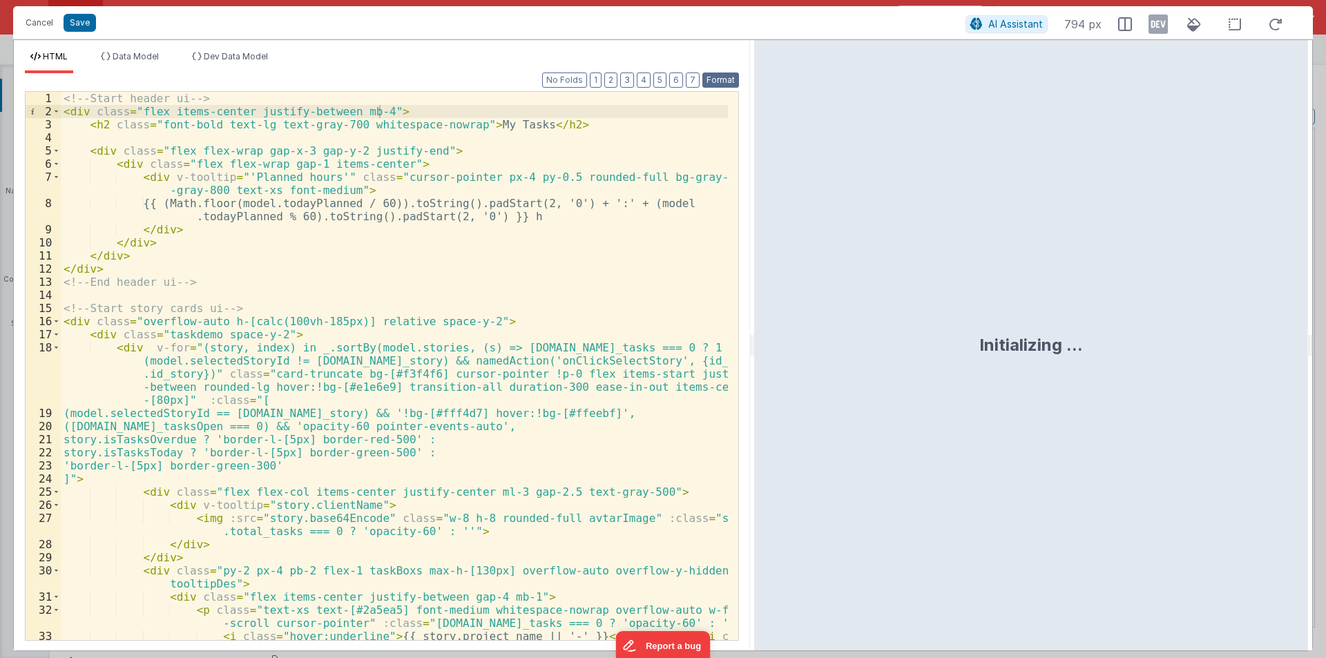
click at [724, 75] on button "Format" at bounding box center [720, 80] width 37 height 15
click at [215, 95] on div "<!-- Start header ui --> < div class = "flex items-center justify-between mb-4"…" at bounding box center [394, 386] width 667 height 588
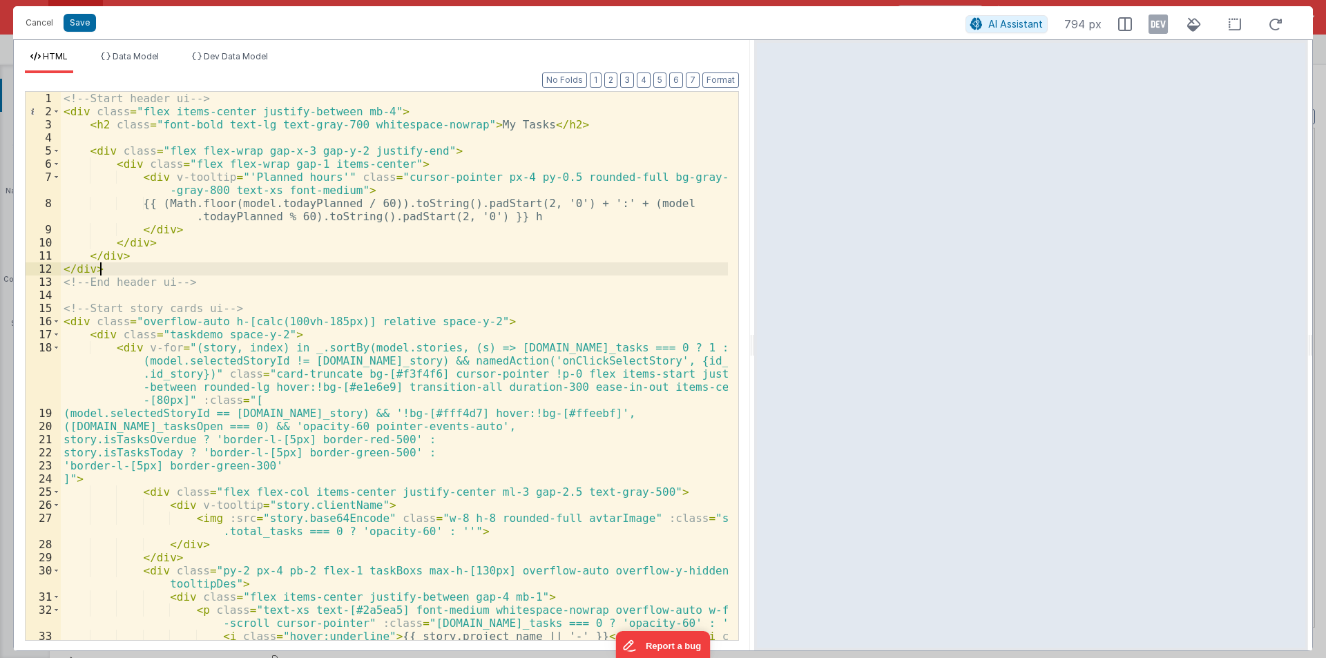
click at [155, 263] on div "<!-- Start header ui --> < div class = "flex items-center justify-between mb-4"…" at bounding box center [394, 386] width 667 height 588
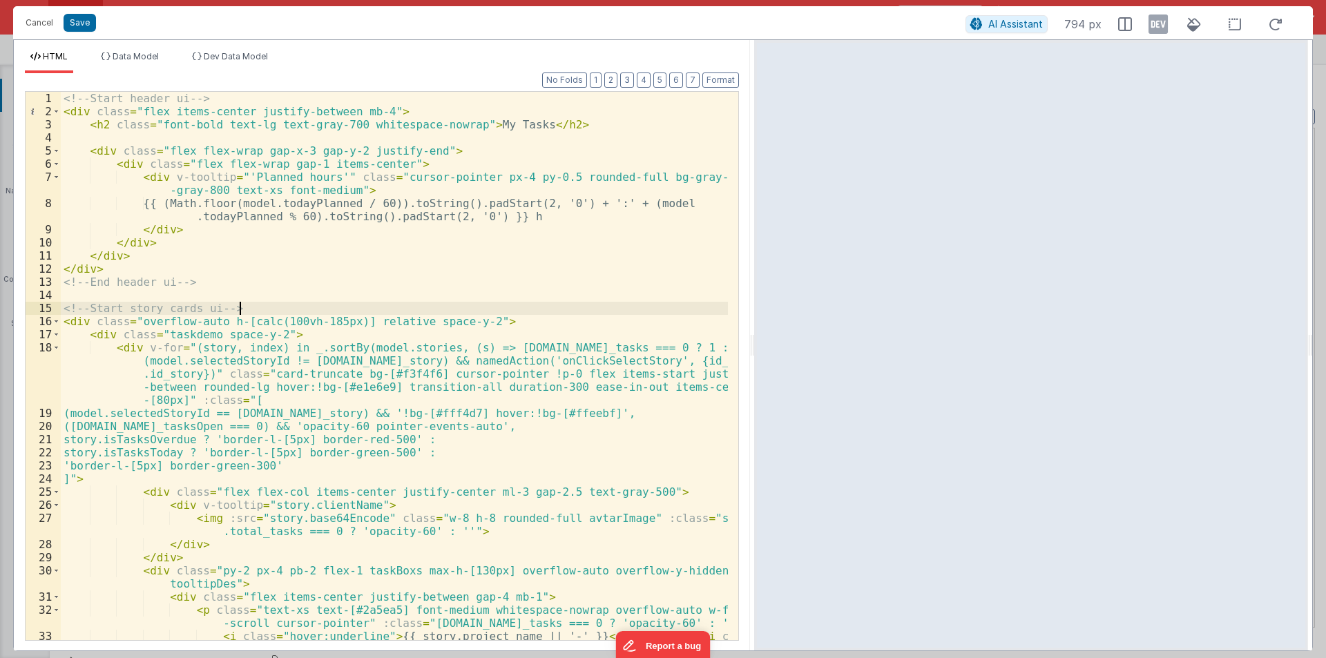
click at [249, 308] on div "<!-- Start header ui --> < div class = "flex items-center justify-between mb-4"…" at bounding box center [394, 386] width 667 height 588
drag, startPoint x: 322, startPoint y: 318, endPoint x: 461, endPoint y: 322, distance: 138.9
click at [461, 322] on div "<!-- Start header ui --> < div class = "flex items-center justify-between mb-4"…" at bounding box center [394, 386] width 667 height 588
click at [491, 311] on div "<!-- Start header ui --> < div class = "flex items-center justify-between mb-4"…" at bounding box center [394, 386] width 667 height 588
click at [483, 318] on div "<!-- Start header ui --> < div class = "flex items-center justify-between mb-4"…" at bounding box center [394, 386] width 667 height 588
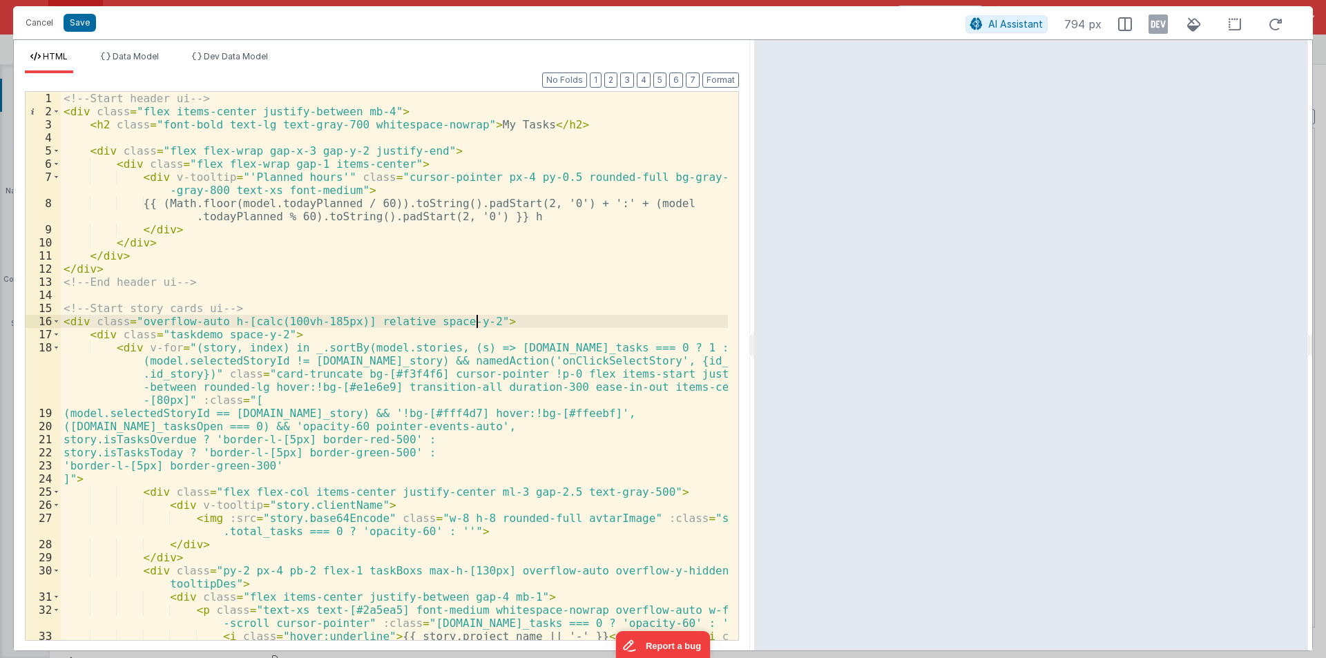
click at [145, 275] on div "<!-- Start header ui --> < div class = "flex items-center justify-between mb-4"…" at bounding box center [394, 386] width 667 height 588
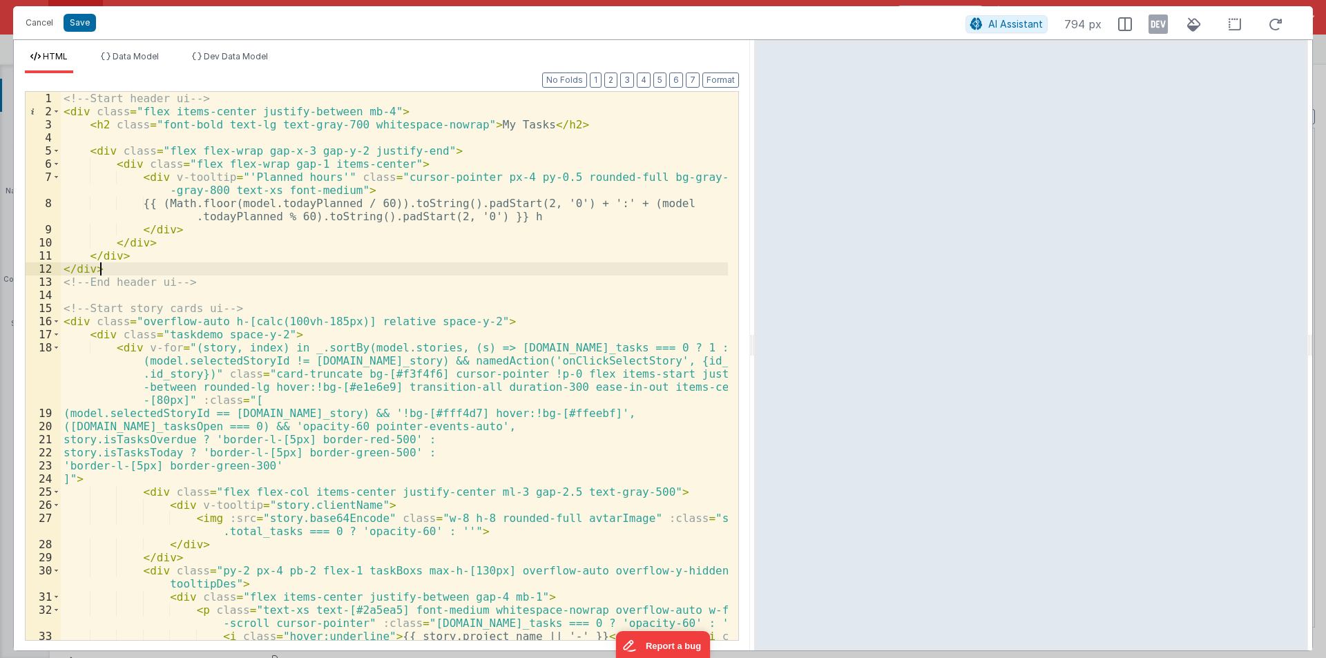
click at [145, 275] on div "<!-- Start header ui --> < div class = "flex items-center justify-between mb-4"…" at bounding box center [394, 386] width 667 height 588
click at [133, 286] on div "<!-- Start header ui --> < div class = "flex items-center justify-between mb-4"…" at bounding box center [394, 386] width 667 height 588
drag, startPoint x: 96, startPoint y: 282, endPoint x: 173, endPoint y: 282, distance: 77.3
click at [173, 282] on div "<!-- Start header ui --> < div class = "flex items-center justify-between mb-4"…" at bounding box center [394, 386] width 667 height 588
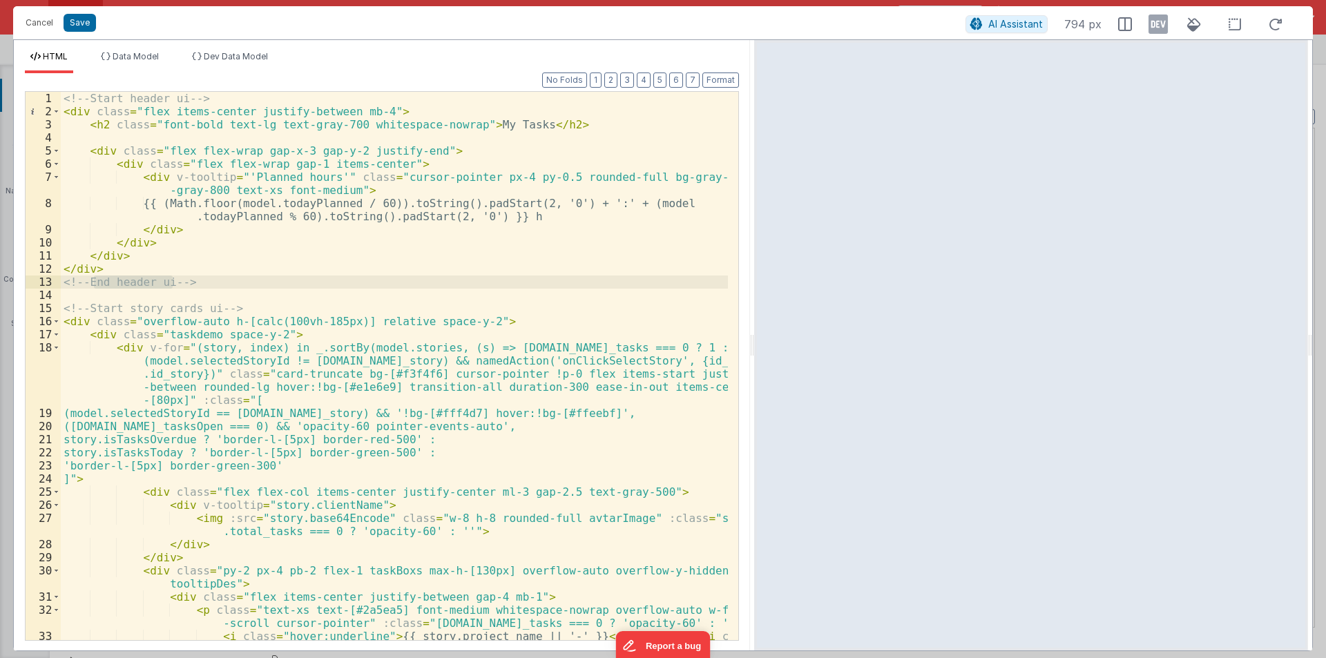
click at [219, 276] on div "<!-- Start header ui --> < div class = "flex items-center justify-between mb-4"…" at bounding box center [394, 386] width 667 height 588
click at [177, 280] on div "<!-- Start header ui --> < div class = "flex items-center justify-between mb-4"…" at bounding box center [394, 386] width 667 height 588
click at [198, 280] on div "<!-- Start header ui --> < div class = "flex items-center justify-between mb-4"…" at bounding box center [394, 386] width 667 height 588
drag, startPoint x: 123, startPoint y: 265, endPoint x: 113, endPoint y: 264, distance: 9.7
click at [116, 264] on div "<!-- Start header ui --> < div class = "flex items-center justify-between mb-4"…" at bounding box center [394, 386] width 667 height 588
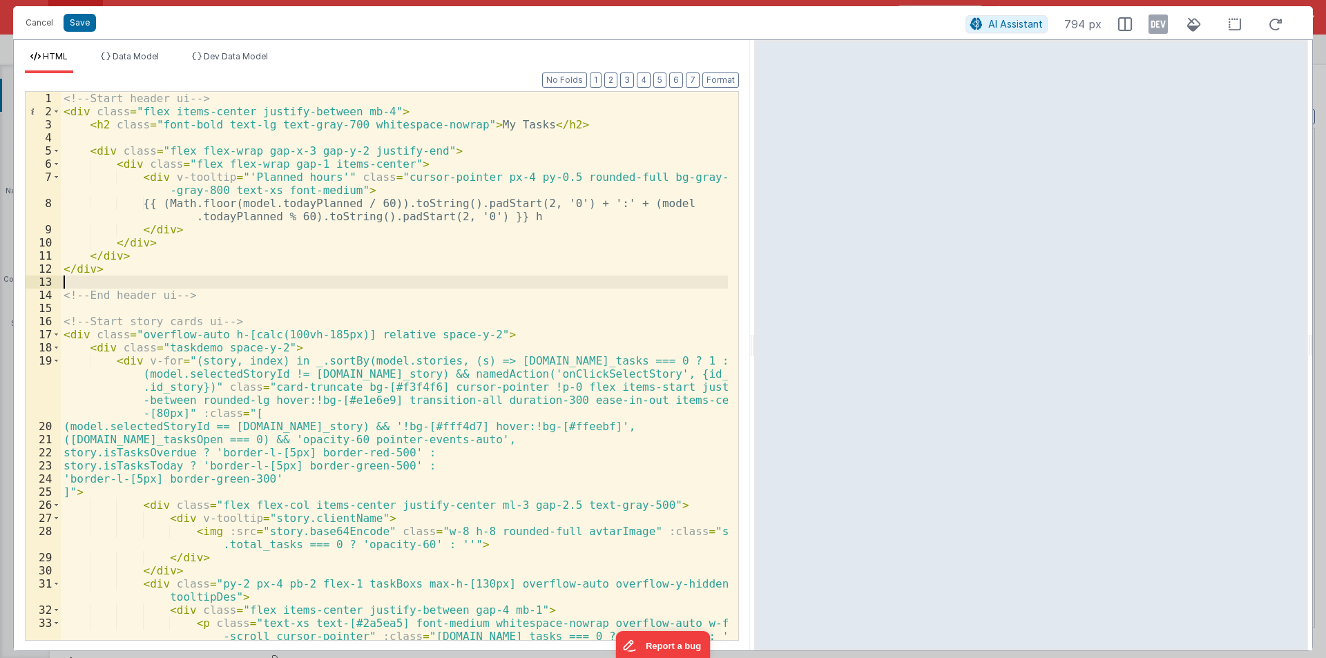
click at [80, 311] on div "<!-- Start header ui --> < div class = "flex items-center justify-between mb-4"…" at bounding box center [394, 386] width 667 height 588
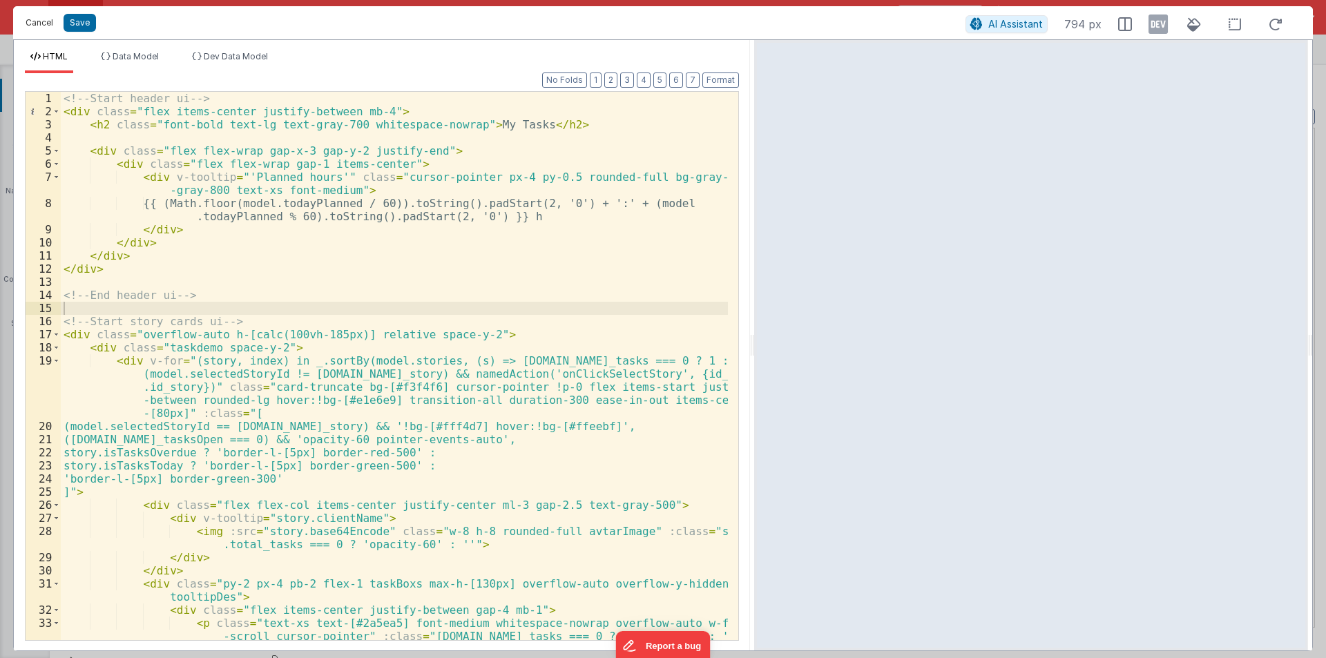
click at [35, 23] on button "Cancel" at bounding box center [39, 22] width 41 height 19
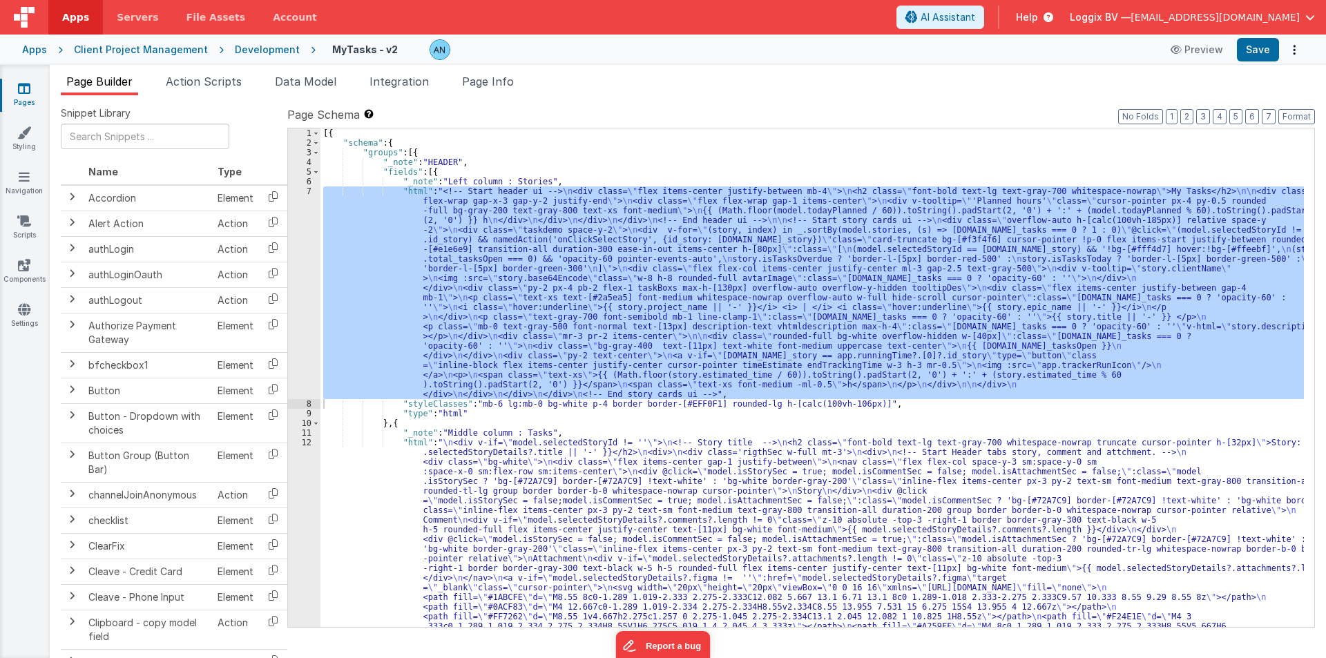
click at [235, 48] on div "Development" at bounding box center [267, 50] width 65 height 14
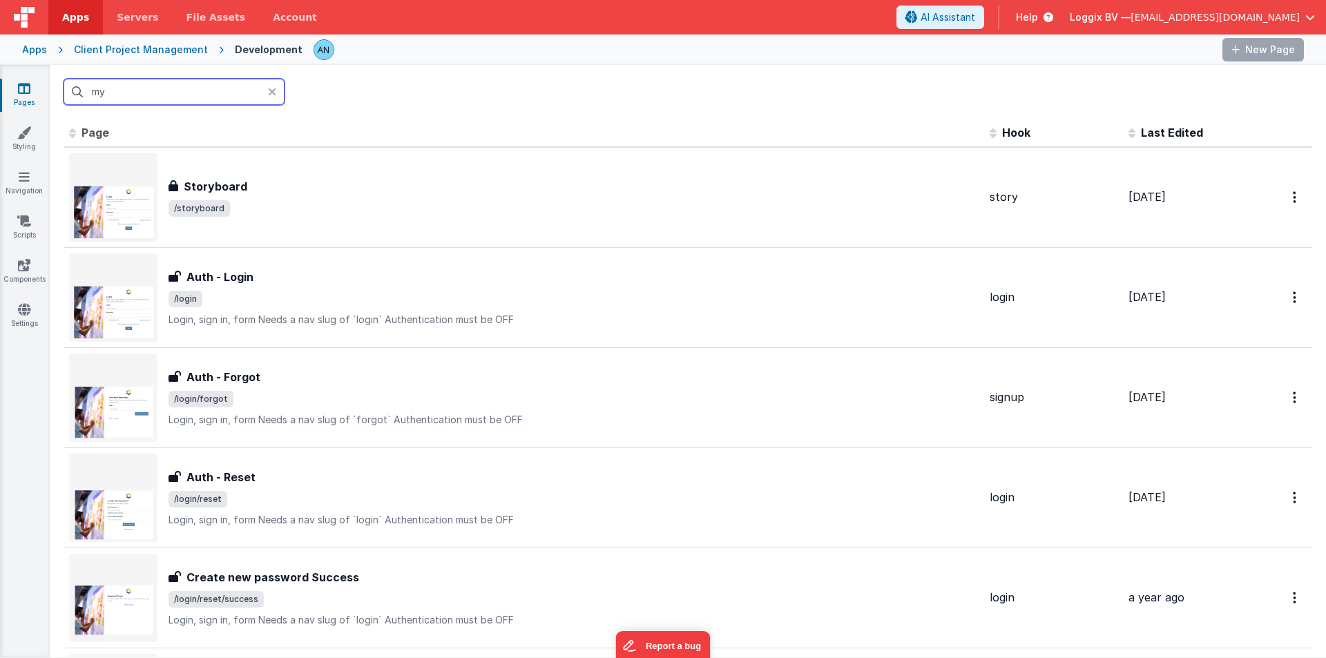
click at [170, 98] on input "my" at bounding box center [174, 92] width 221 height 26
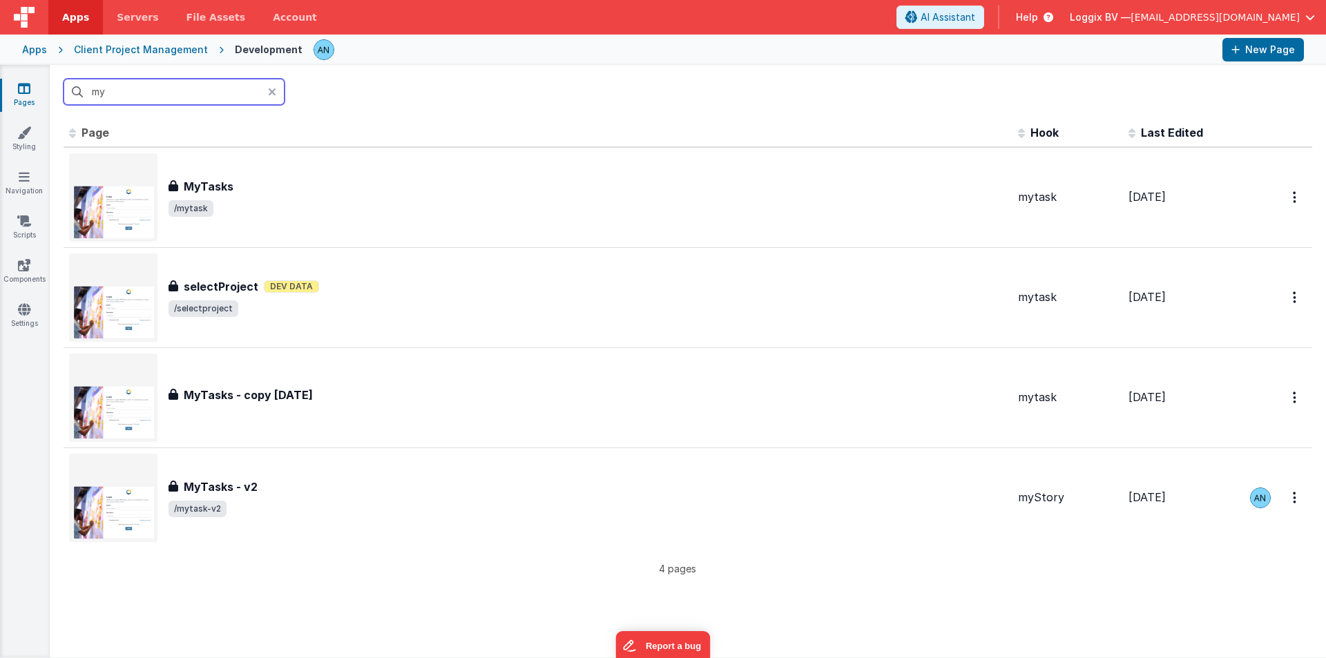
click at [170, 98] on input "my" at bounding box center [174, 92] width 221 height 26
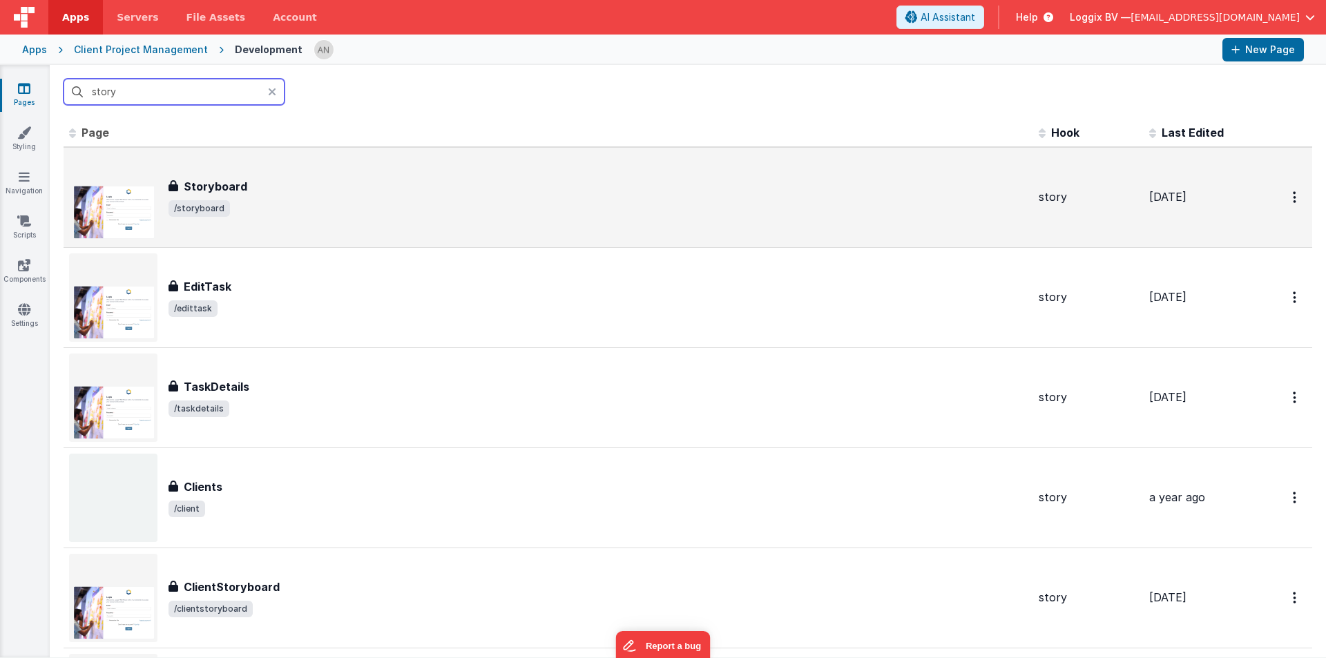
type input "story"
click at [220, 166] on div "Storyboard Storyboard /storyboard" at bounding box center [548, 197] width 958 height 88
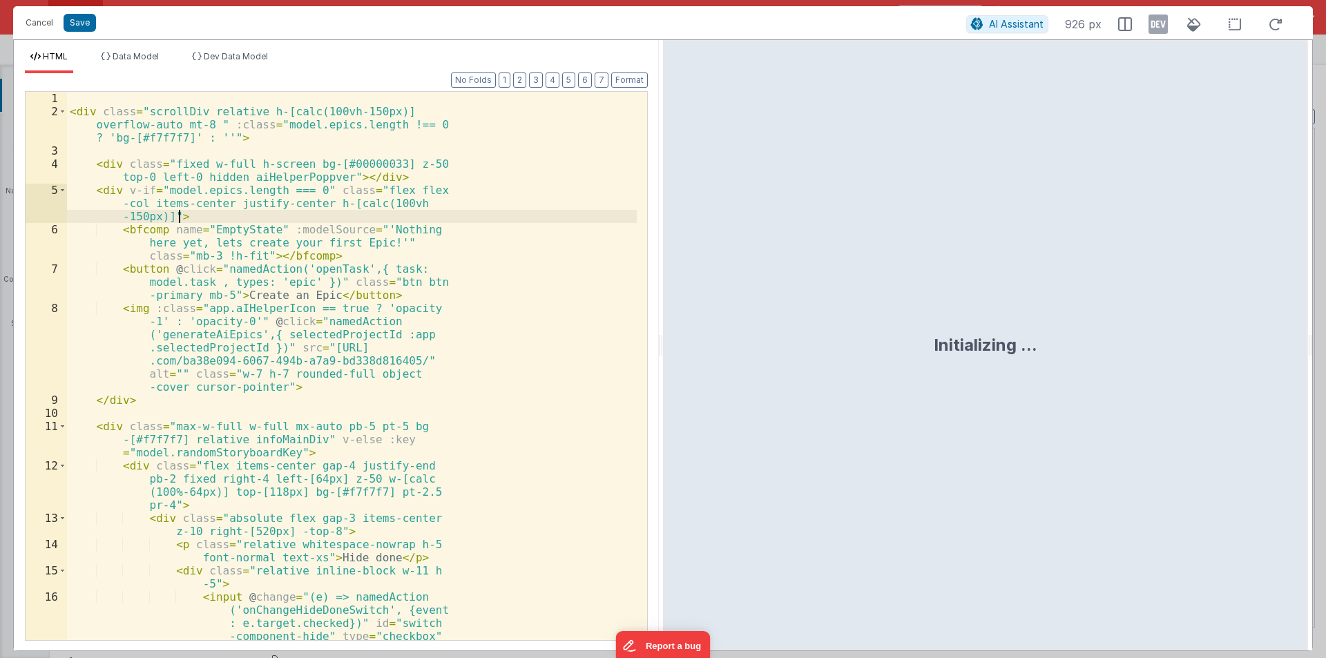
scroll to position [3078, 0]
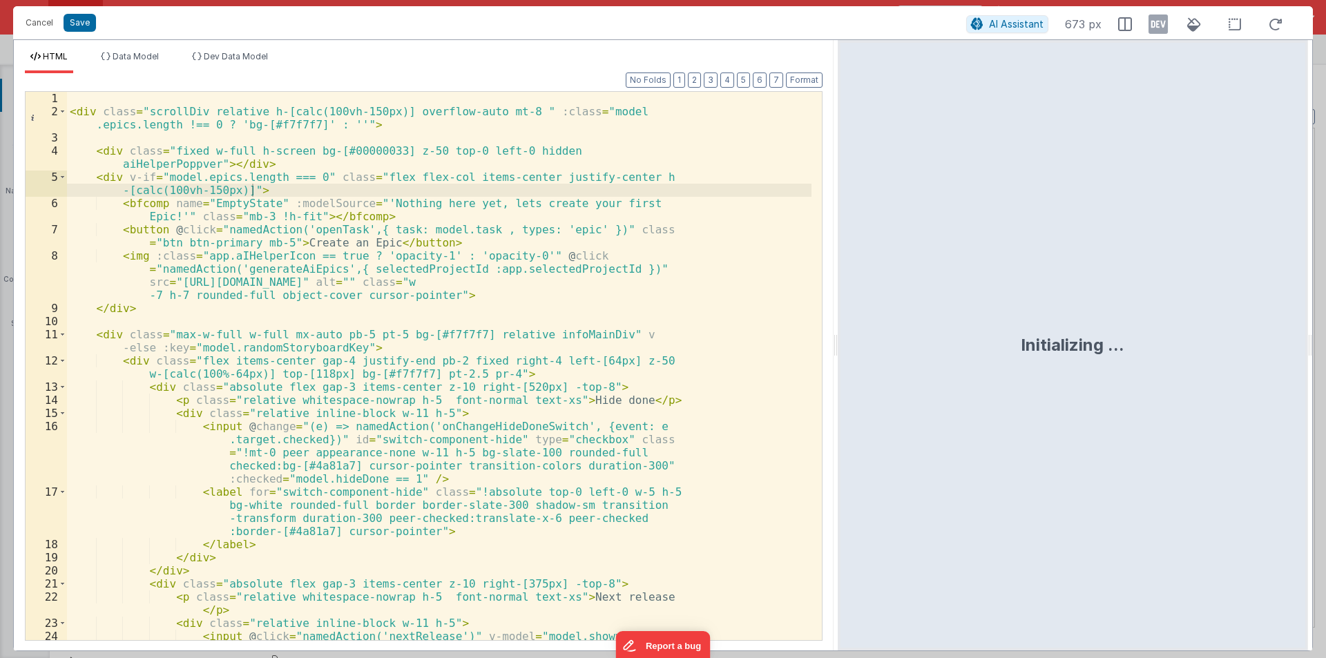
drag, startPoint x: 661, startPoint y: 343, endPoint x: 1176, endPoint y: 364, distance: 515.5
click at [1200, 364] on html "Cancel Save AI Assistant 673 px HTML Data Model Dev Data Model Format 7 6 5 4 3…" at bounding box center [663, 329] width 1326 height 658
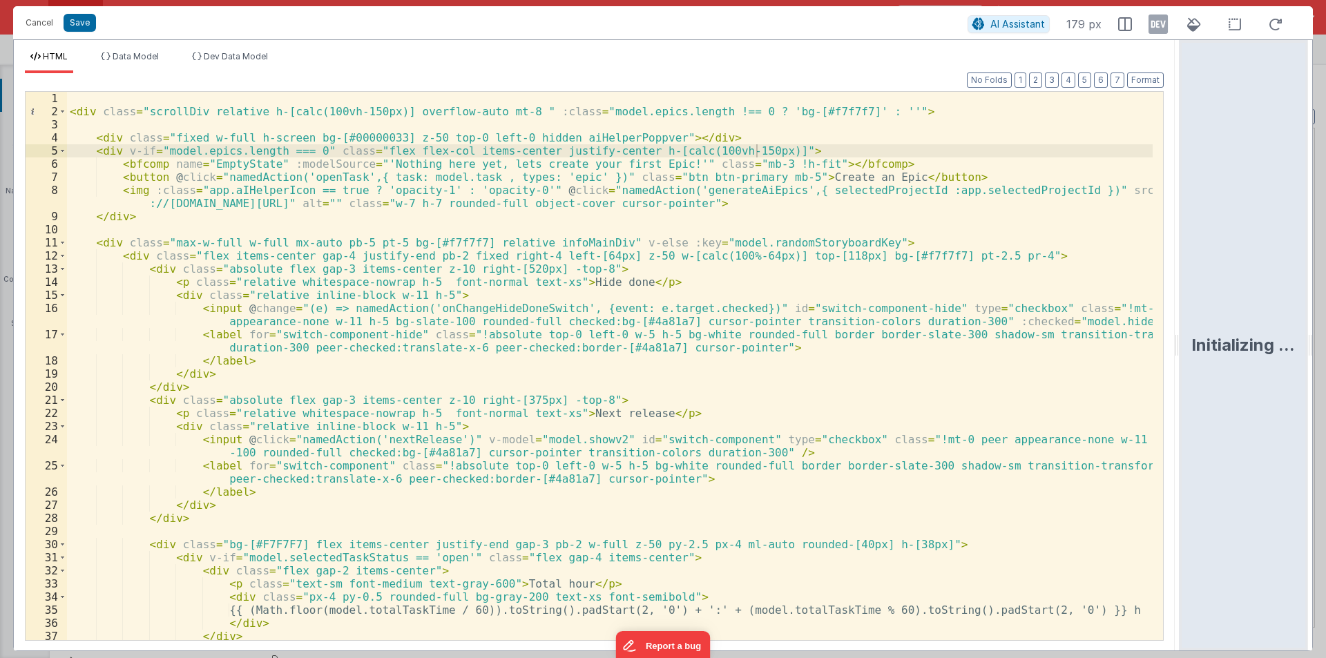
click at [151, 229] on div "< div class = "scrollDiv relative h-[calc(100vh-150px)] overflow-auto mt-8 " :c…" at bounding box center [609, 379] width 1085 height 574
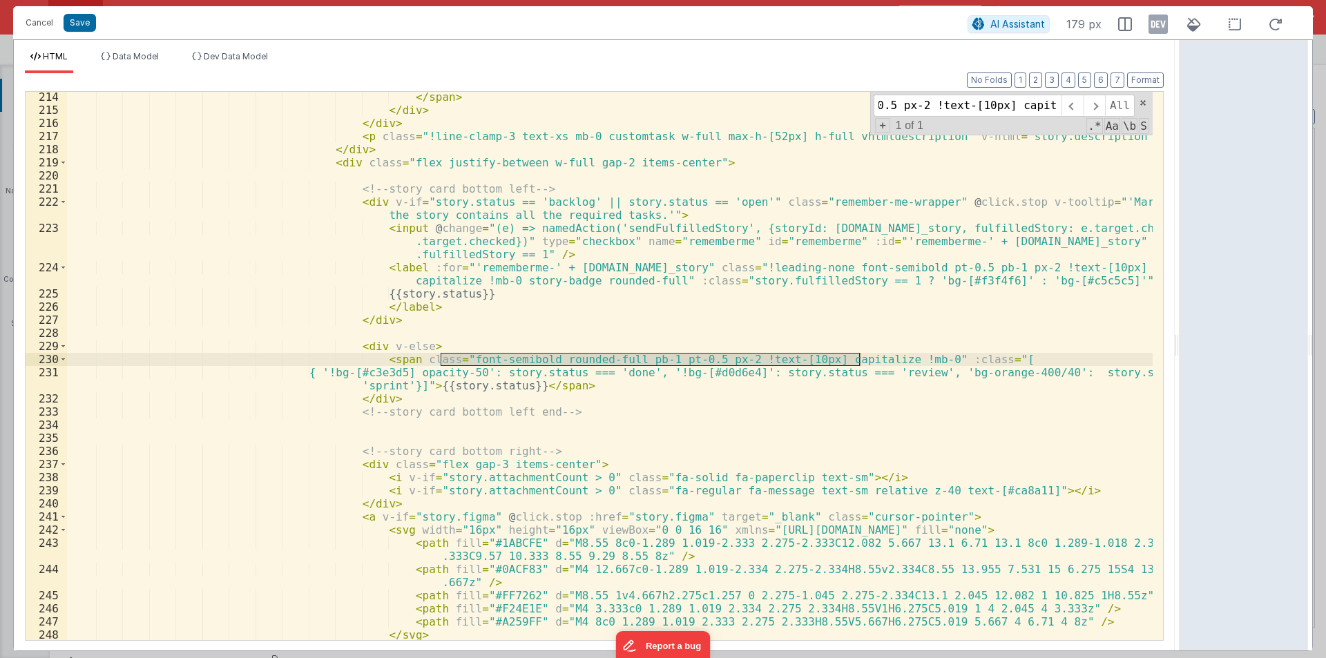
scroll to position [3439, 0]
type input "font-semibold rounded-full pb-1 pt-0.5 px-2 !text-[10px] capitalize"
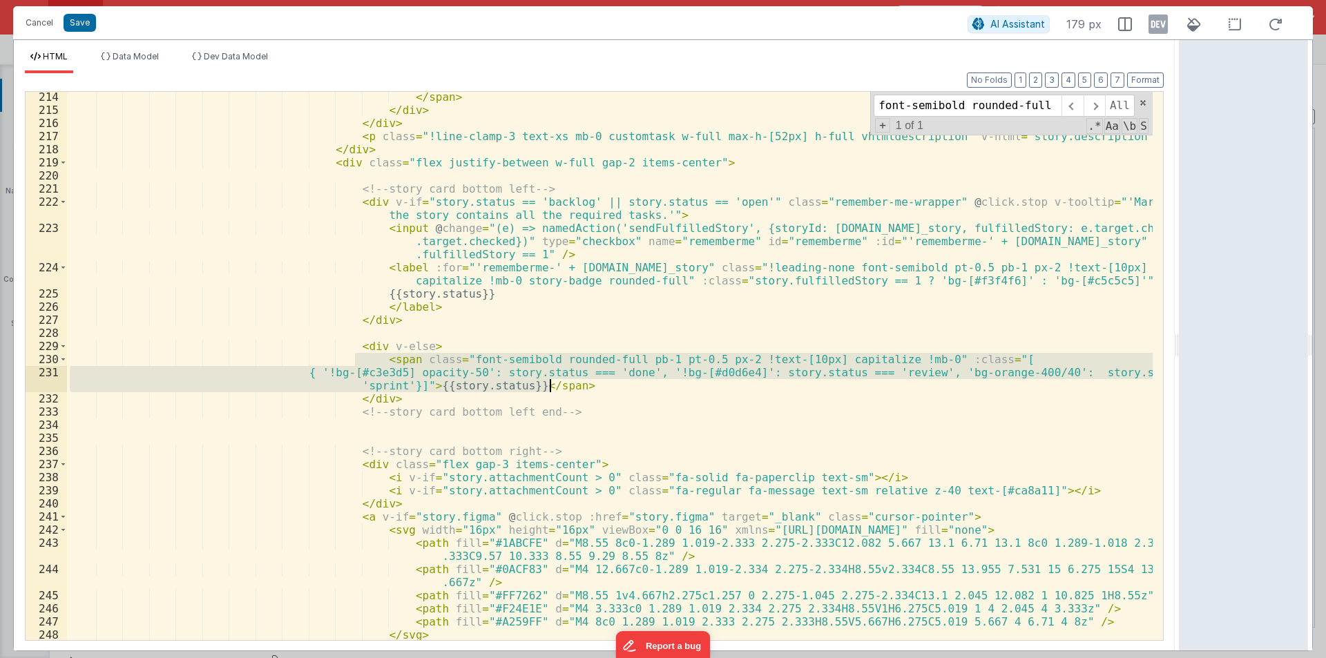
drag, startPoint x: 354, startPoint y: 359, endPoint x: 554, endPoint y: 380, distance: 201.4
click at [554, 380] on div "</ span > </ div > </ div > < p class = "!line-clamp-3 text-xs mb-0 customtask …" at bounding box center [609, 377] width 1085 height 574
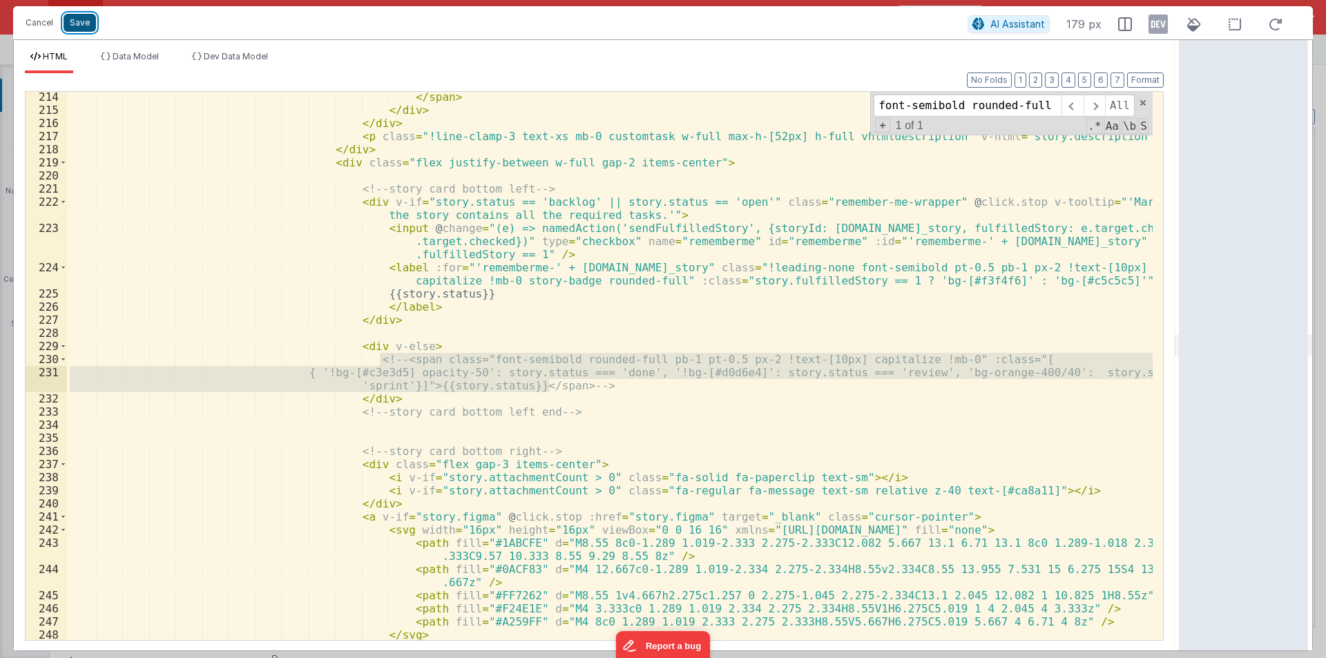
click at [79, 18] on button "Save" at bounding box center [80, 23] width 32 height 18
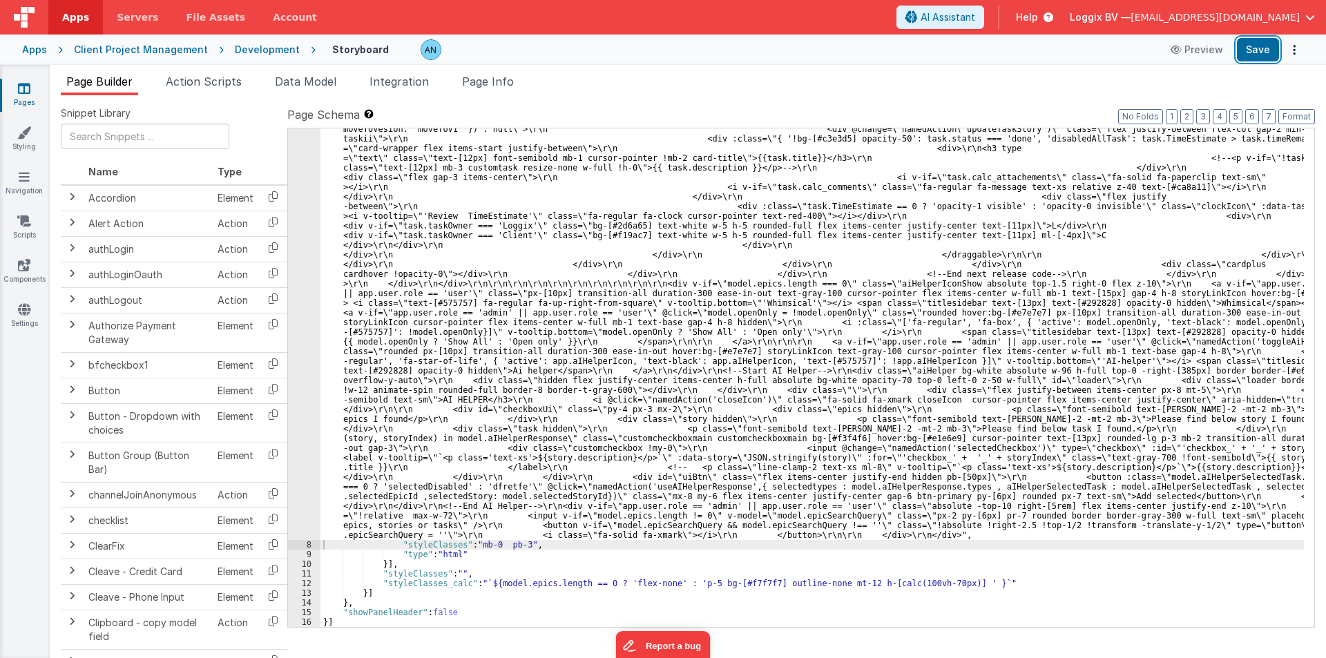
click at [1264, 46] on button "Save" at bounding box center [1258, 49] width 42 height 23
click at [505, 80] on span "Page Info" at bounding box center [488, 82] width 52 height 14
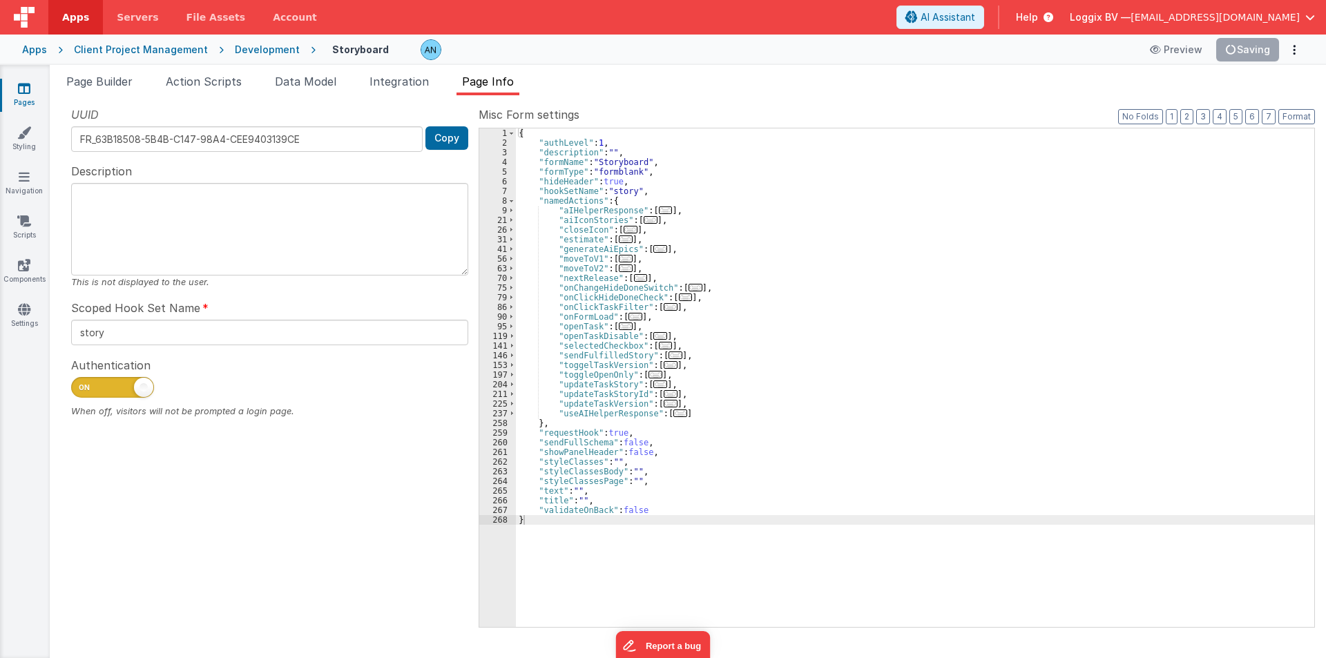
click at [675, 220] on div "{ "authLevel" : 1 , "description" : "" , "formName" : "Storyboard" , "formType"…" at bounding box center [915, 387] width 798 height 518
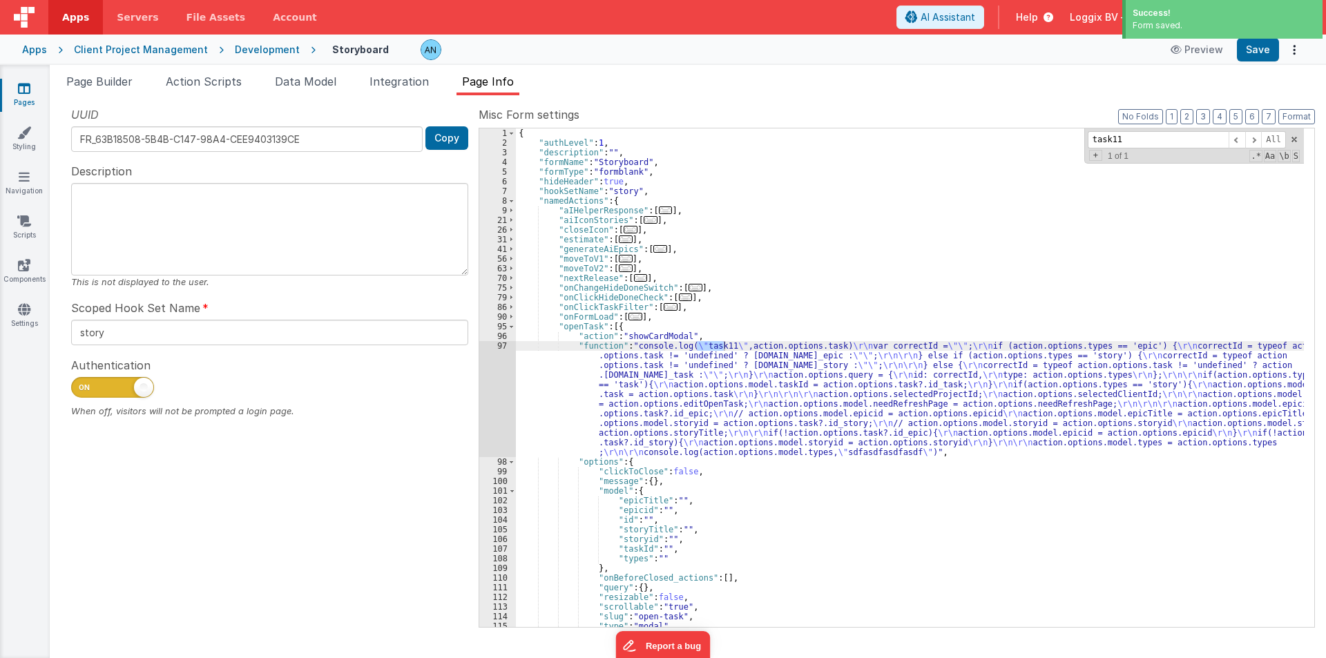
type input "task11"
click at [571, 325] on div "{ "authLevel" : 1 , "description" : "" , "formName" : "Storyboard" , "formType"…" at bounding box center [910, 387] width 788 height 518
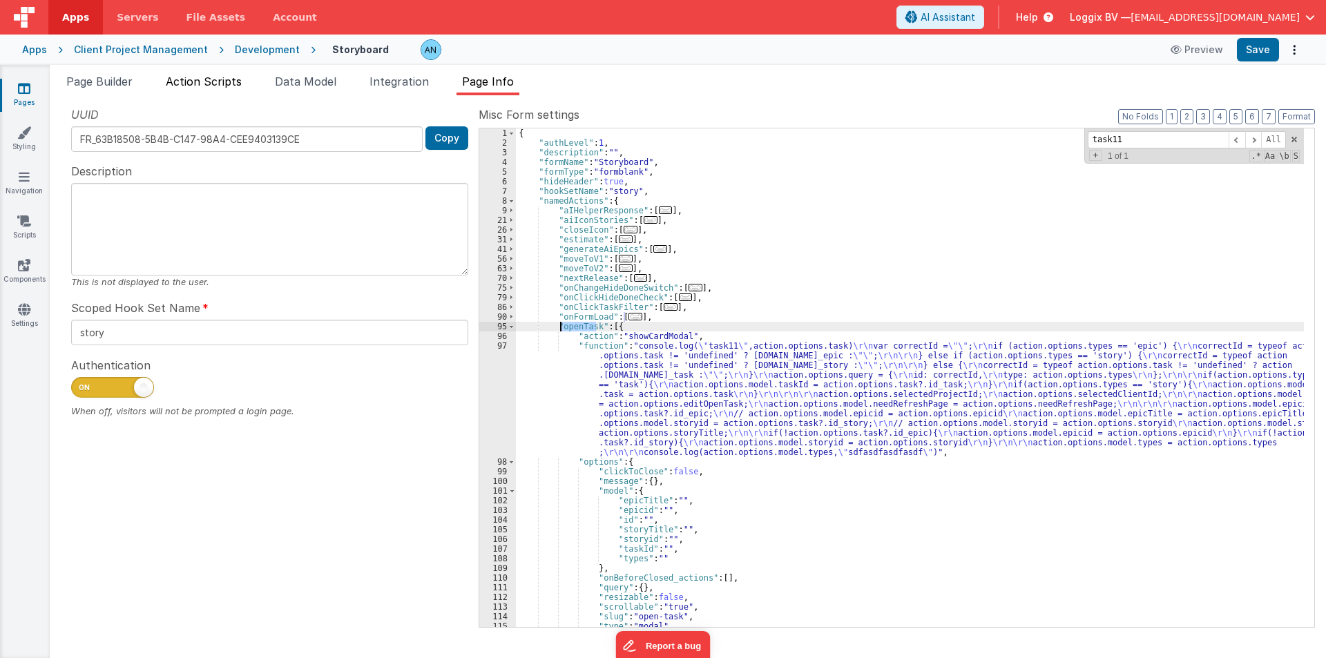
click at [208, 78] on span "Action Scripts" at bounding box center [204, 82] width 76 height 14
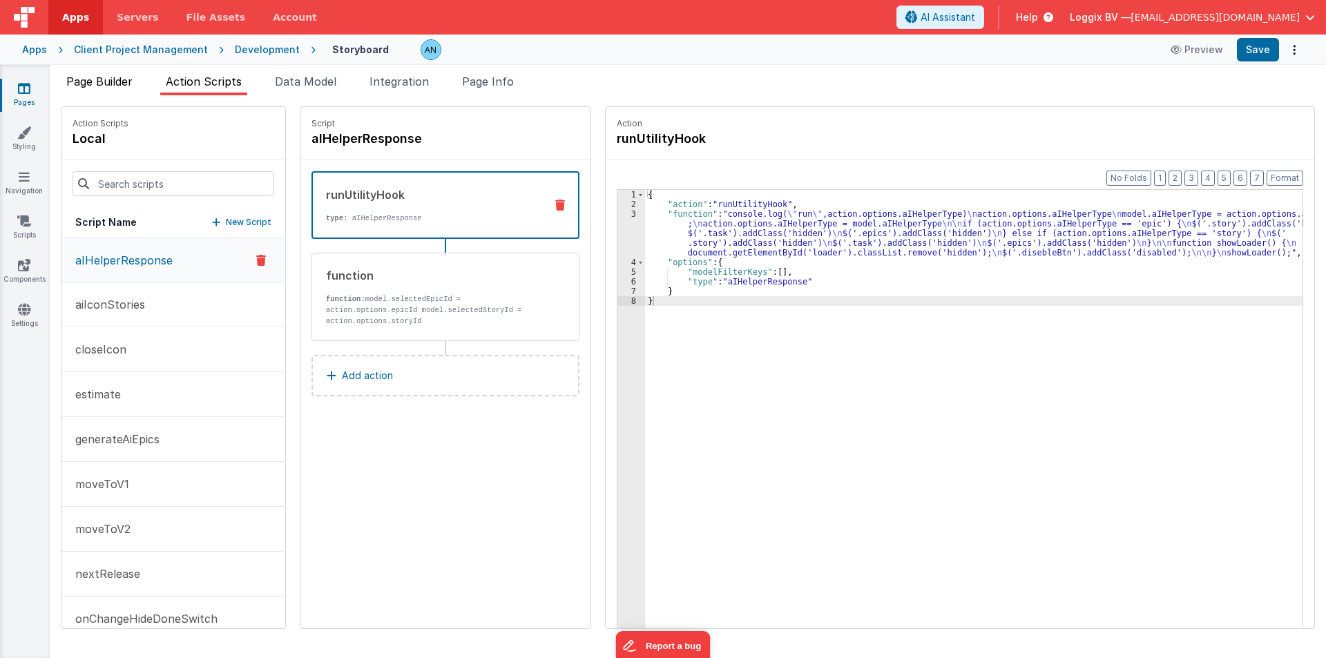
click at [102, 88] on span "Page Builder" at bounding box center [99, 82] width 66 height 14
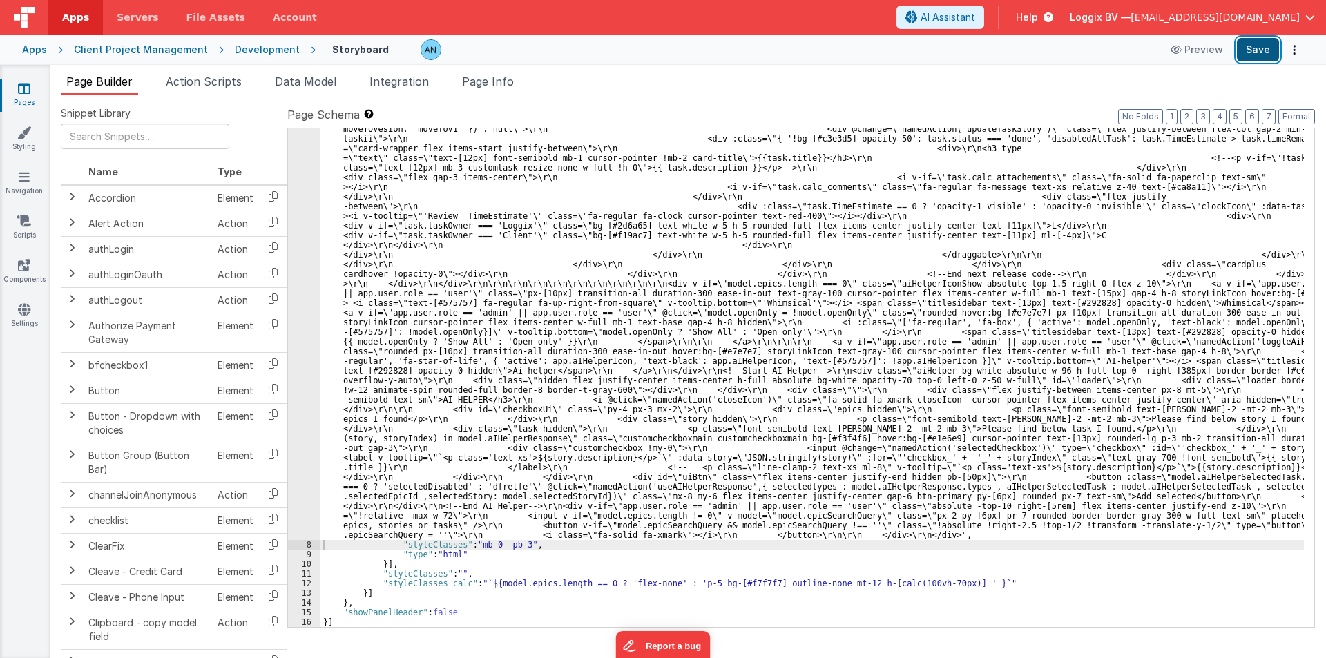
click at [1259, 50] on button "Save" at bounding box center [1258, 49] width 42 height 23
click at [1295, 122] on button "Format" at bounding box center [1296, 116] width 37 height 15
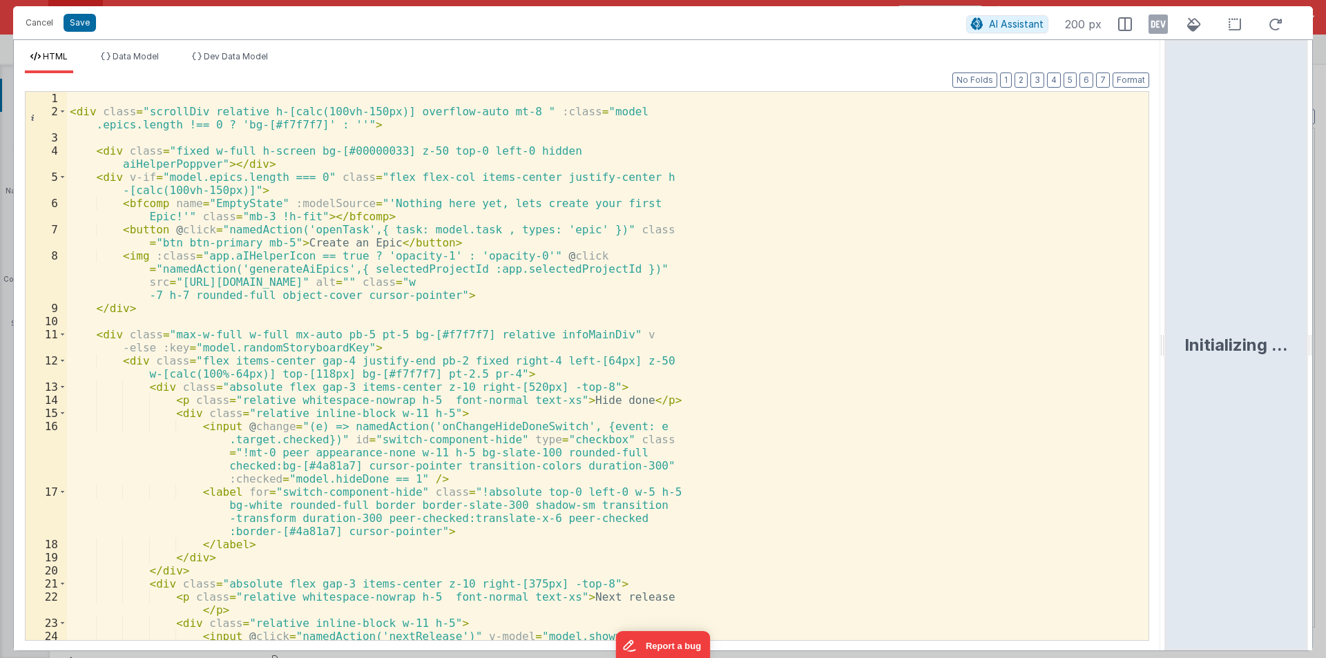
drag, startPoint x: 661, startPoint y: 347, endPoint x: 1325, endPoint y: 350, distance: 664.3
click at [1325, 350] on html "Cancel Save AI Assistant 200 px HTML Data Model Dev Data Model Format 7 6 5 4 3…" at bounding box center [663, 329] width 1326 height 658
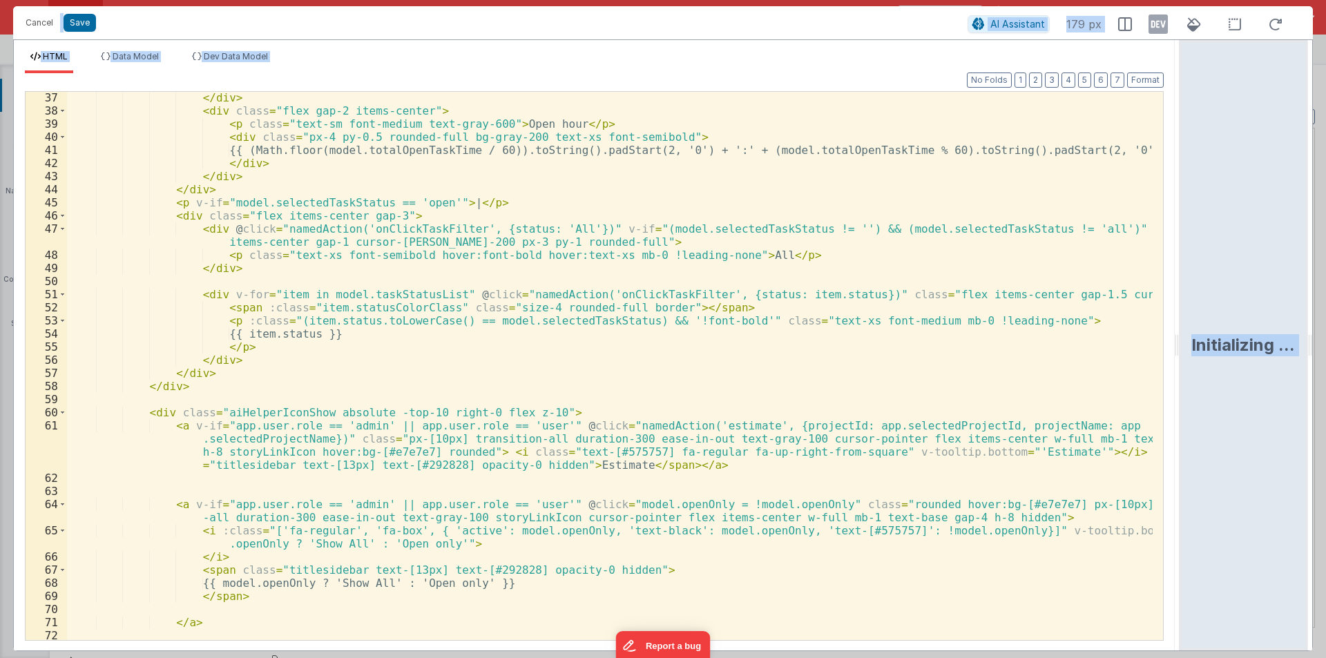
scroll to position [539, 0]
click at [510, 377] on div "</ div > < div class = "flex gap-2 items-center" > < p class = "text-sm font-me…" at bounding box center [609, 378] width 1085 height 574
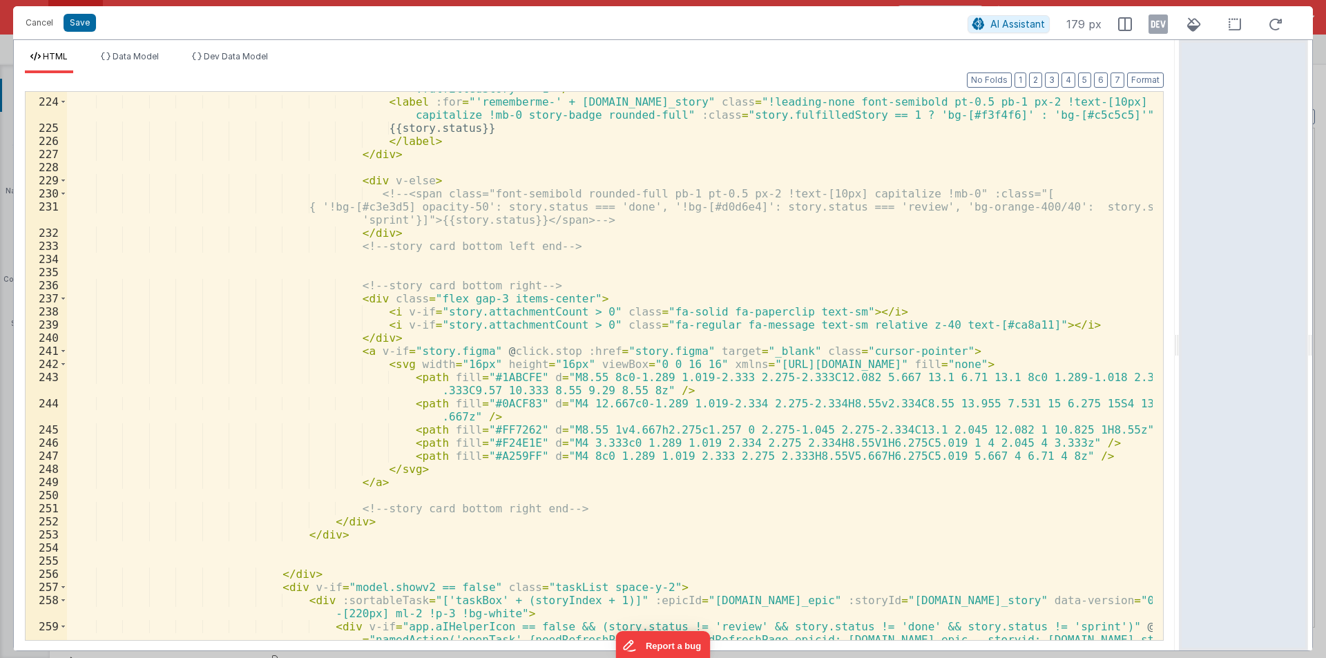
scroll to position [3604, 0]
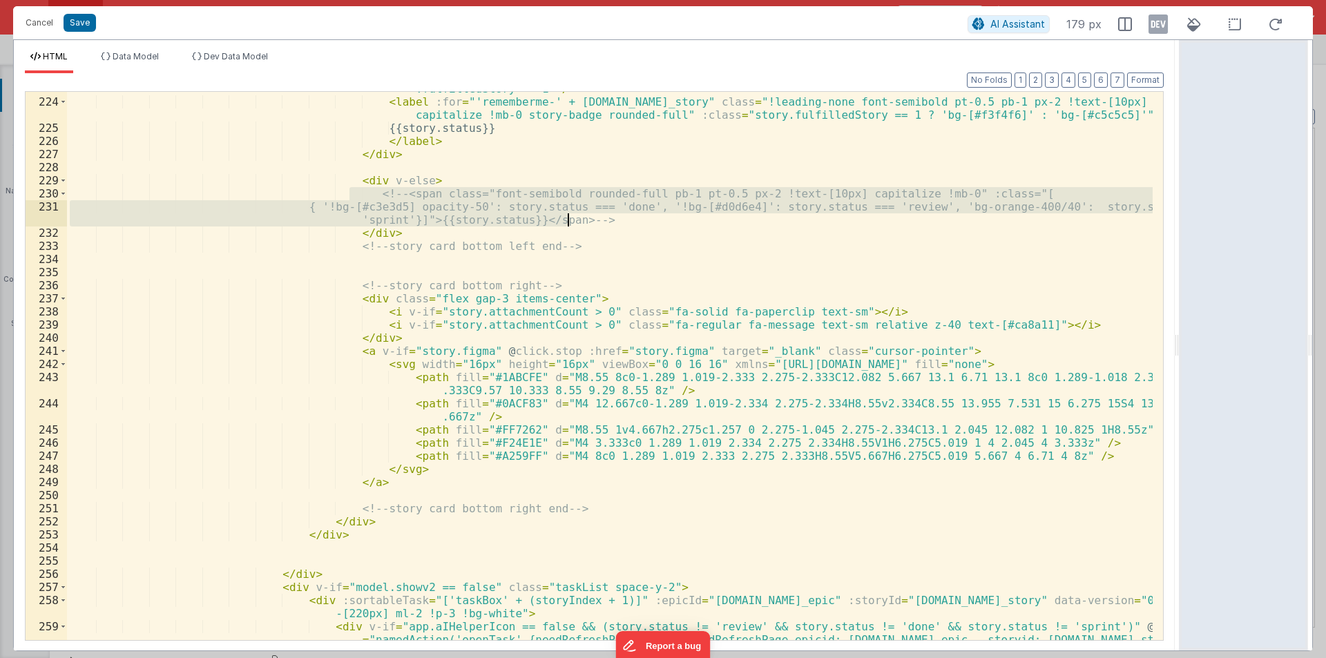
drag, startPoint x: 348, startPoint y: 192, endPoint x: 574, endPoint y: 224, distance: 228.0
click at [574, 224] on div "< input @ change = "(e) => namedAction('sendFulfilledStory', {storyId: [DOMAIN_…" at bounding box center [609, 382] width 1085 height 653
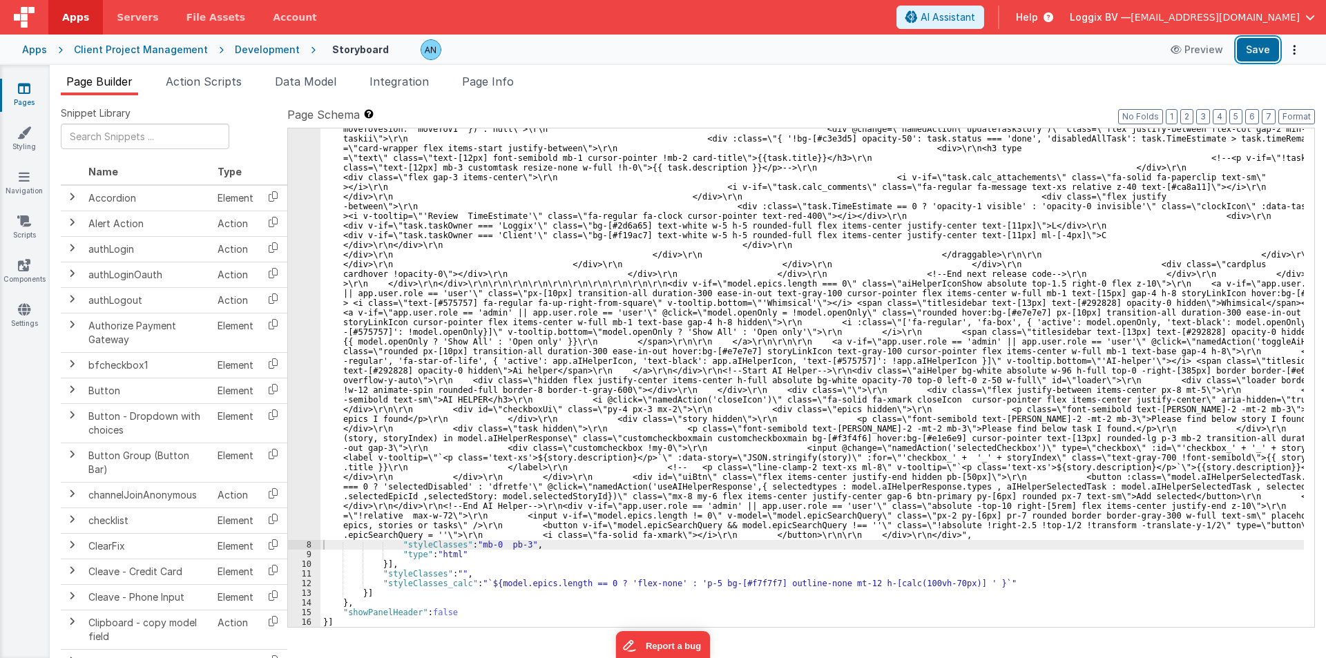
click at [1263, 52] on button "Save" at bounding box center [1258, 49] width 42 height 23
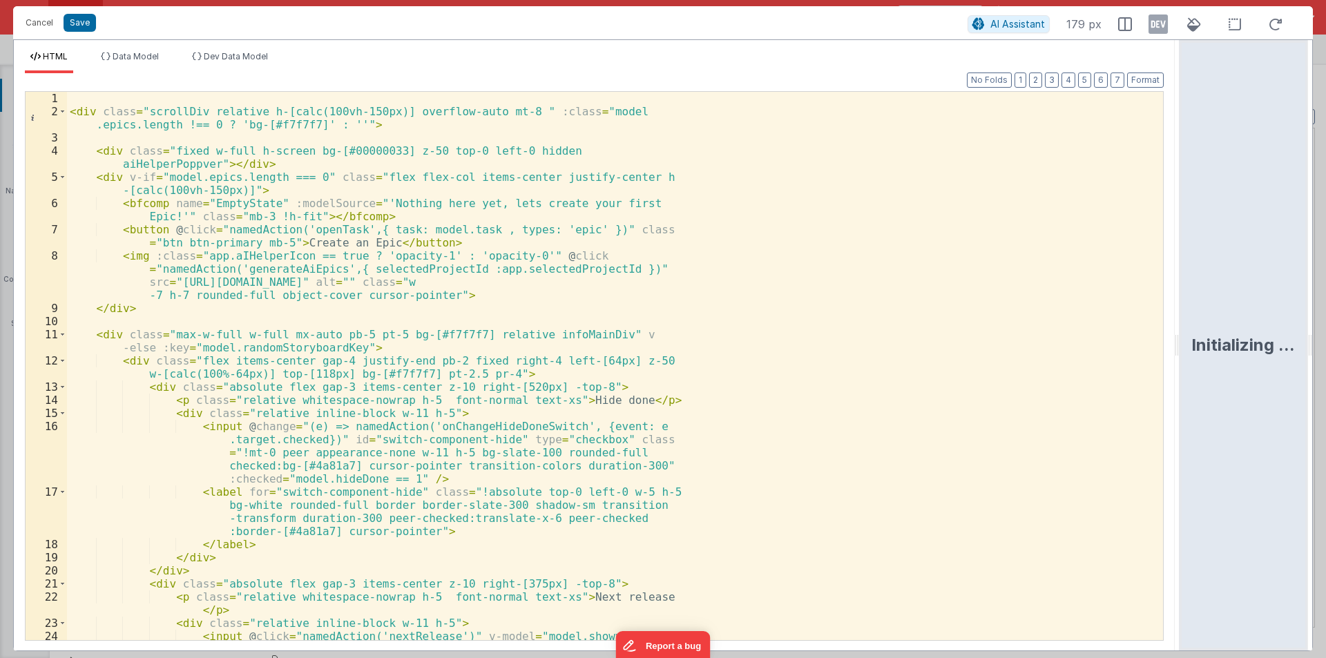
drag, startPoint x: 660, startPoint y: 342, endPoint x: 1325, endPoint y: 374, distance: 665.7
click at [1325, 374] on html "Cancel Save AI Assistant 179 px HTML Data Model Dev Data Model Format 7 6 5 4 3…" at bounding box center [663, 329] width 1326 height 658
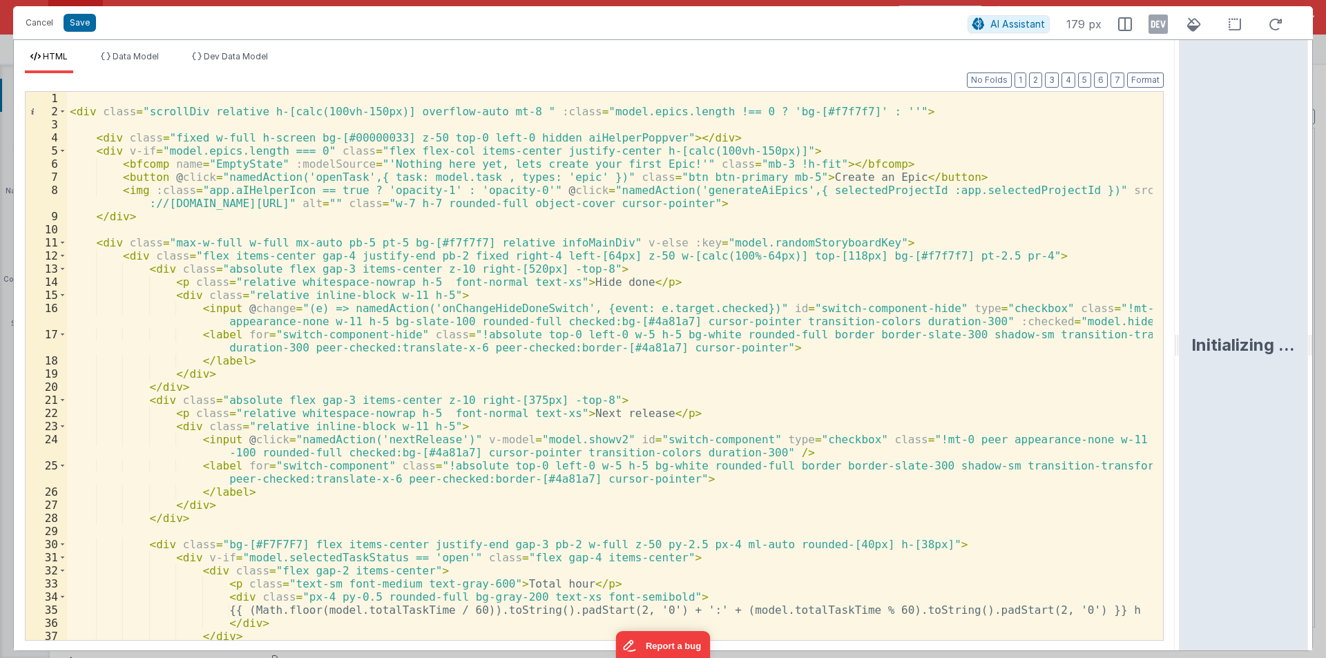
click at [534, 403] on div "< div class = "scrollDiv relative h-[calc(100vh-150px)] overflow-auto mt-8 " :c…" at bounding box center [609, 379] width 1085 height 574
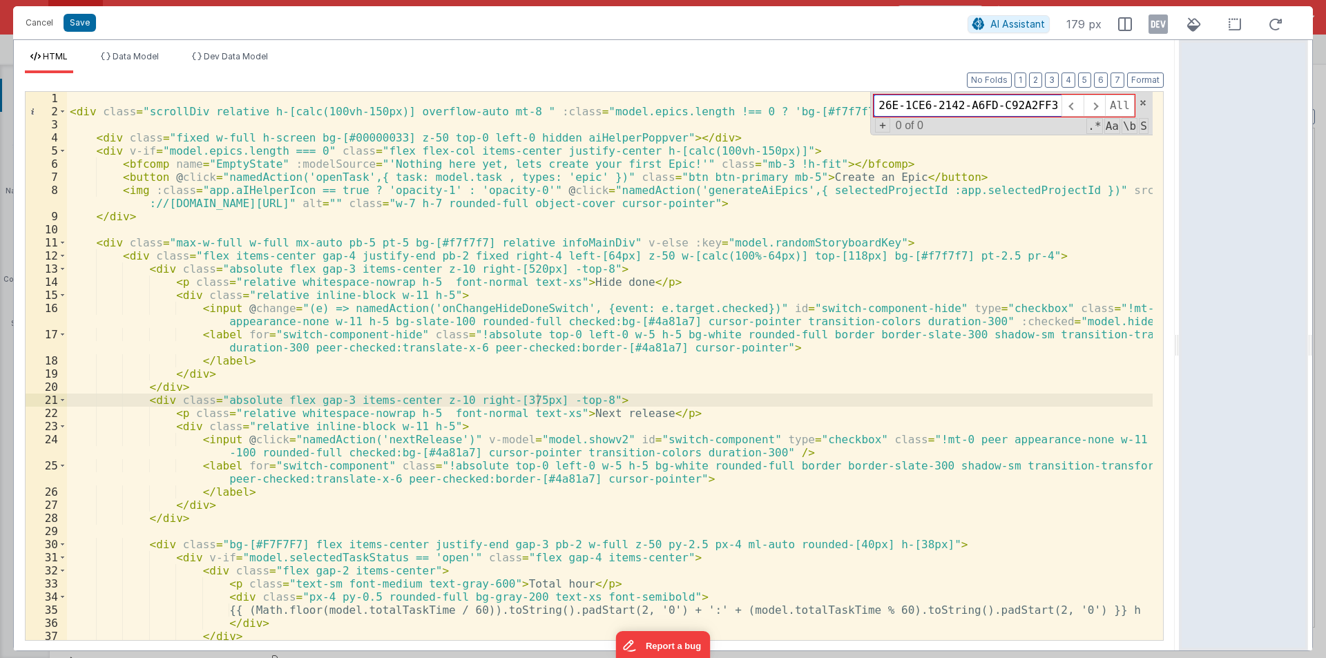
scroll to position [0, 0]
click at [276, 137] on div "< div class = "scrollDiv relative h-[calc(100vh-150px)] overflow-auto mt-8 " :c…" at bounding box center [609, 379] width 1085 height 574
paste input "!leading-none font-semibold pt-0.5 pb-1 px-2 !text-[10px] cursor-pointer capita…"
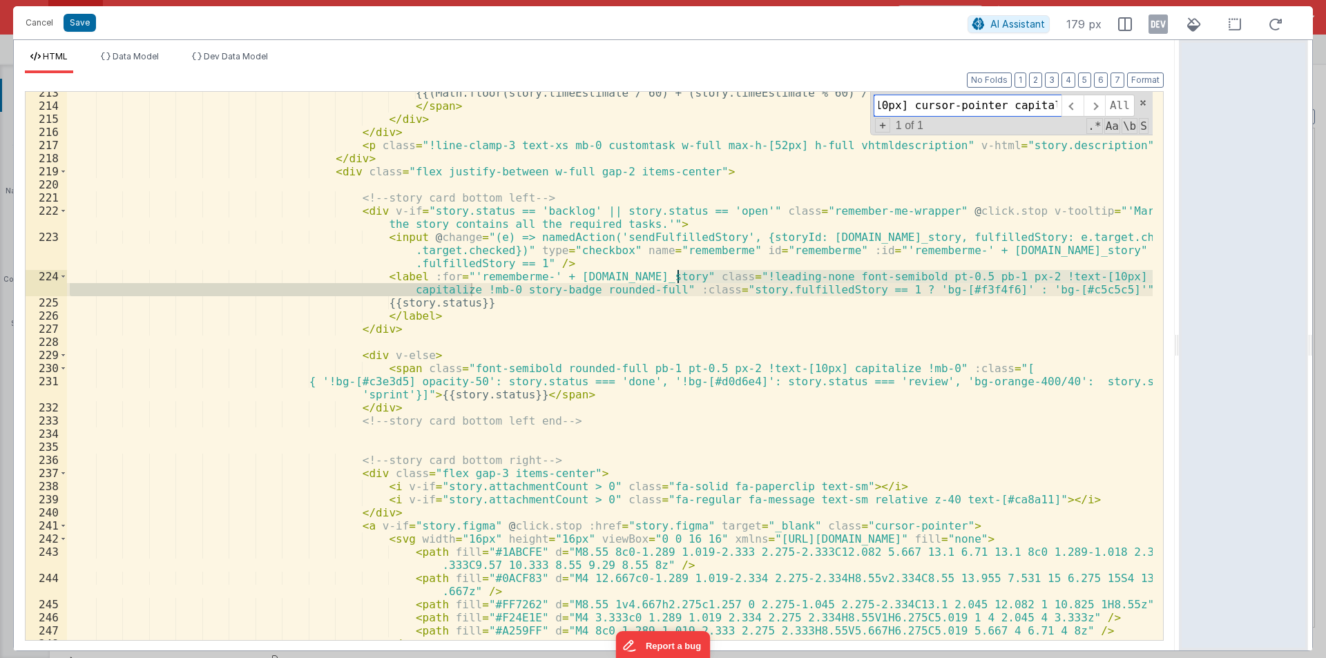
scroll to position [3430, 0]
click at [66, 213] on span at bounding box center [63, 210] width 8 height 13
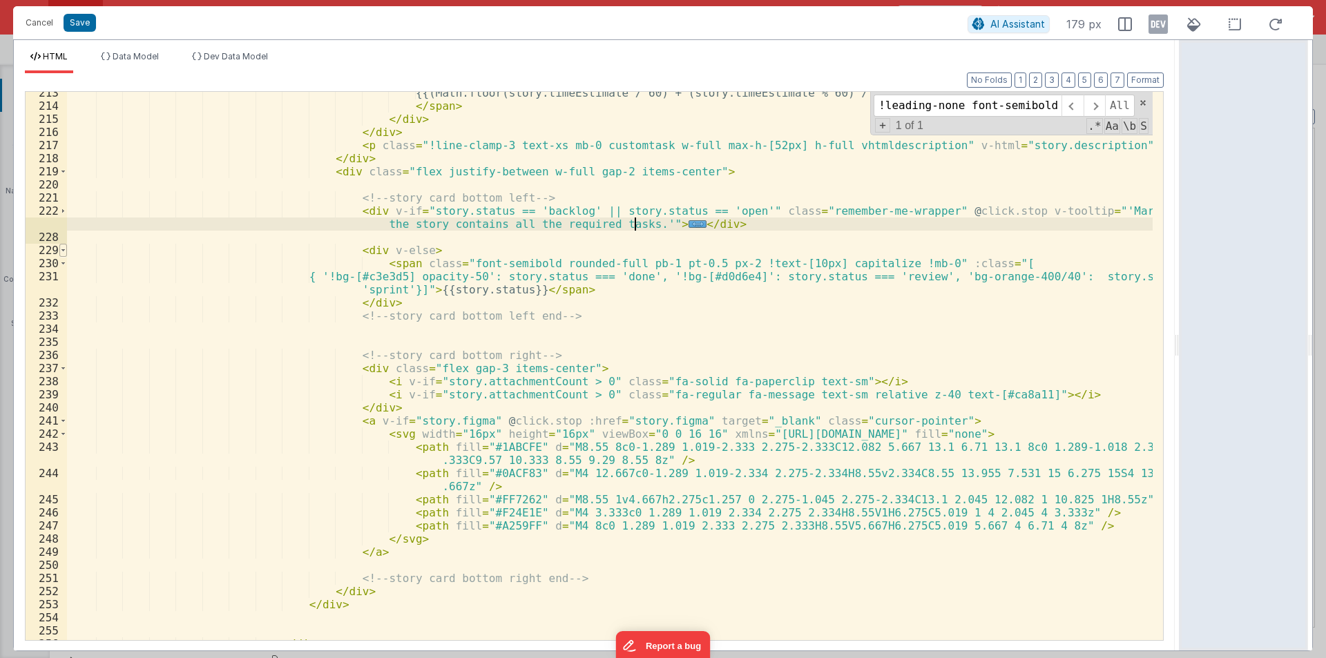
click at [66, 248] on span at bounding box center [63, 250] width 8 height 13
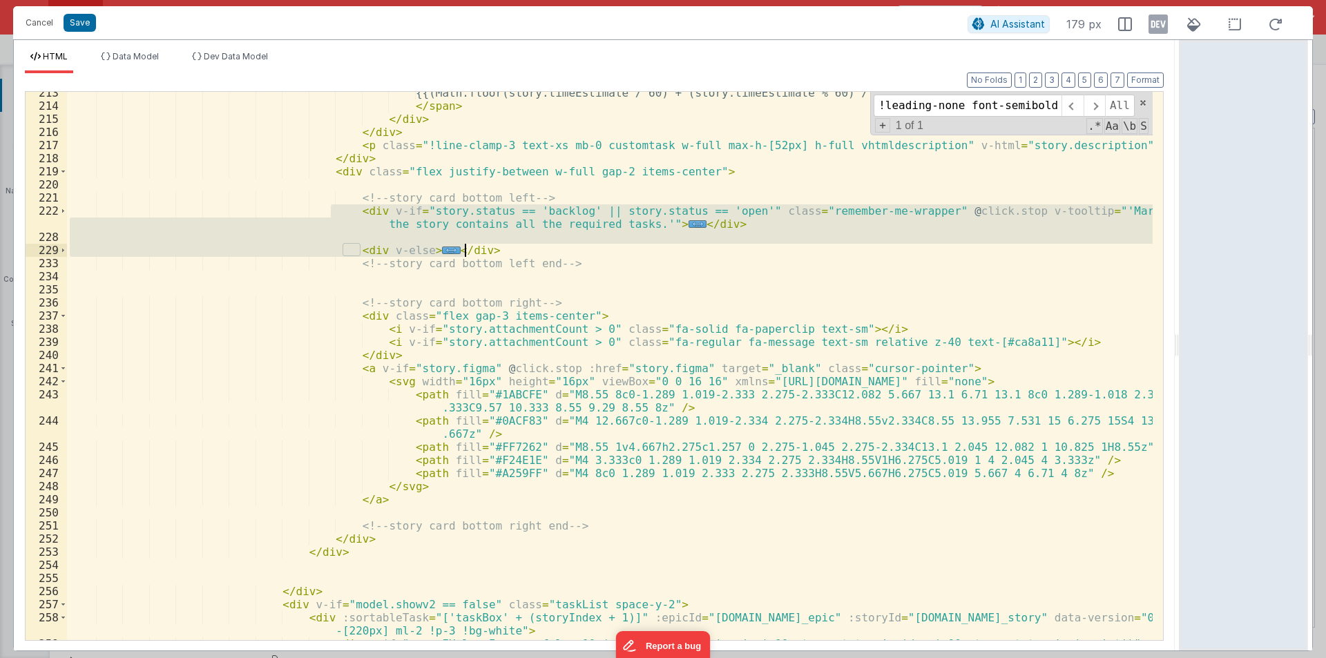
drag, startPoint x: 333, startPoint y: 211, endPoint x: 470, endPoint y: 247, distance: 142.0
click at [470, 247] on div "{{(Math.floor(story.timeEstimate / 60) + (story.timeEstimate % 60) / 60).toFixe…" at bounding box center [609, 399] width 1085 height 627
click at [224, 273] on div "{{(Math.floor(story.timeEstimate / 60) + (story.timeEstimate % 60) / 60).toFixe…" at bounding box center [609, 399] width 1085 height 627
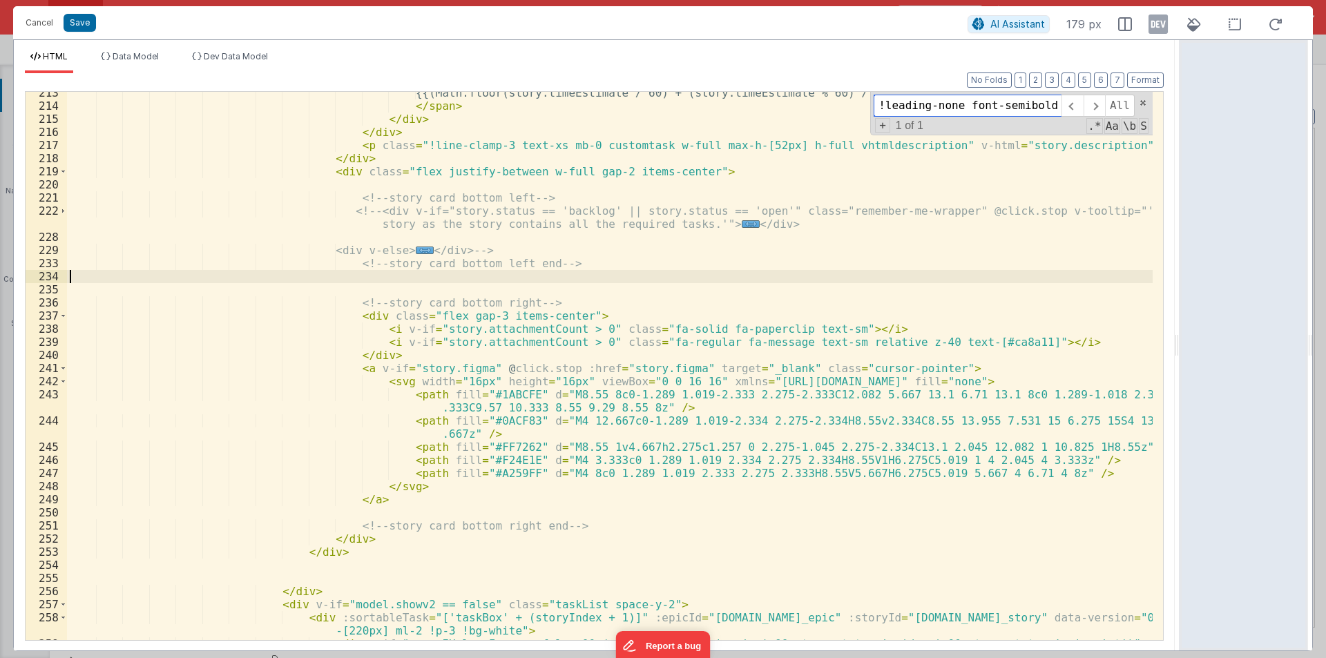
scroll to position [0, 349]
paste input "switch-component-hide"
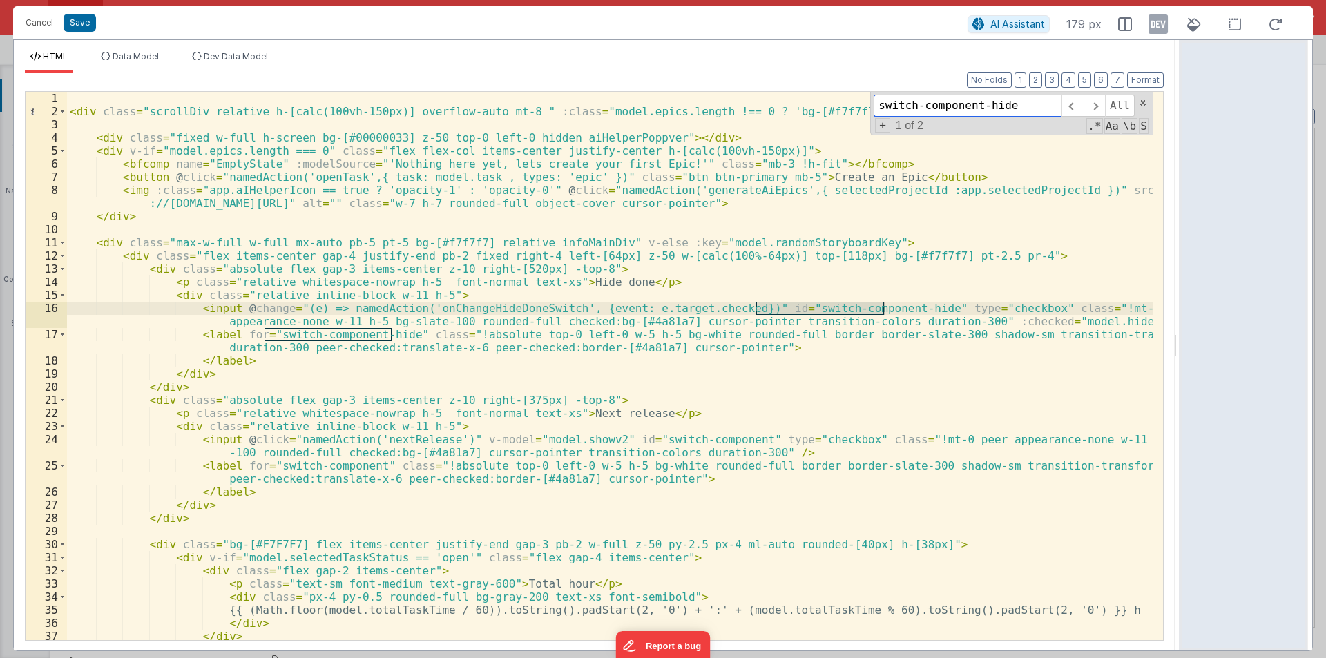
type input "switch-component-hide"
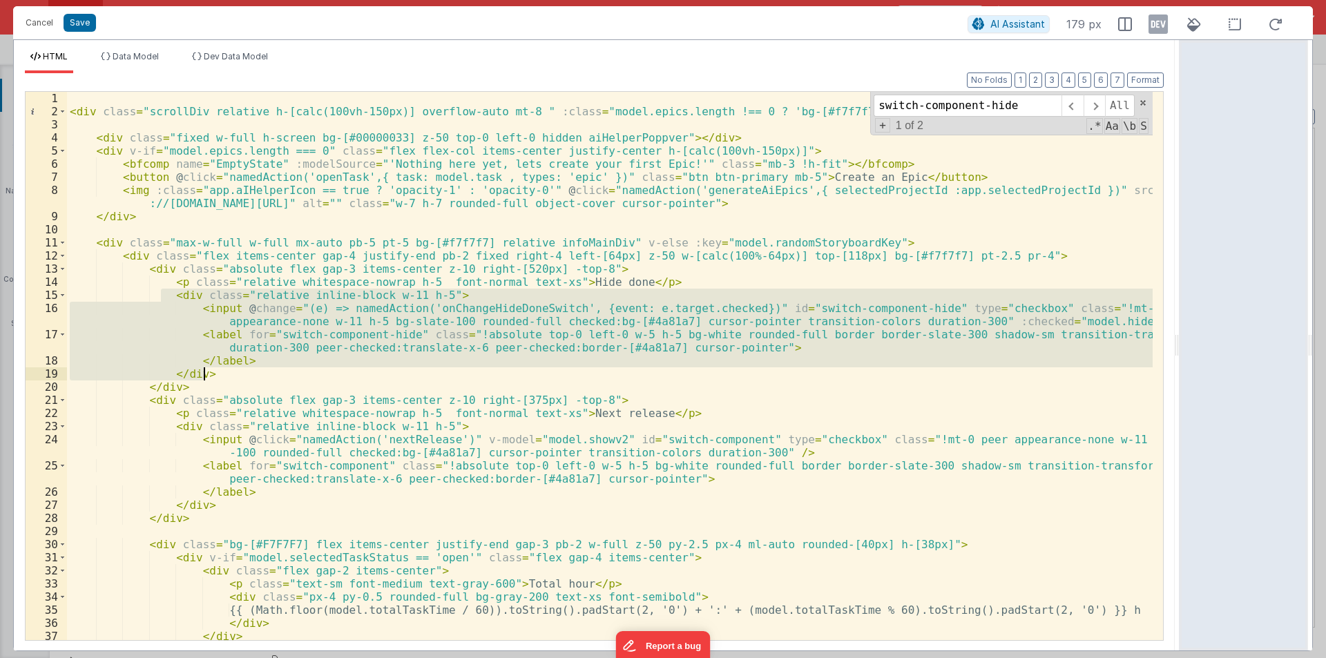
drag, startPoint x: 164, startPoint y: 297, endPoint x: 213, endPoint y: 374, distance: 91.6
click at [213, 374] on div "< div class = "scrollDiv relative h-[calc(100vh-150px)] overflow-auto mt-8 " :c…" at bounding box center [609, 379] width 1085 height 574
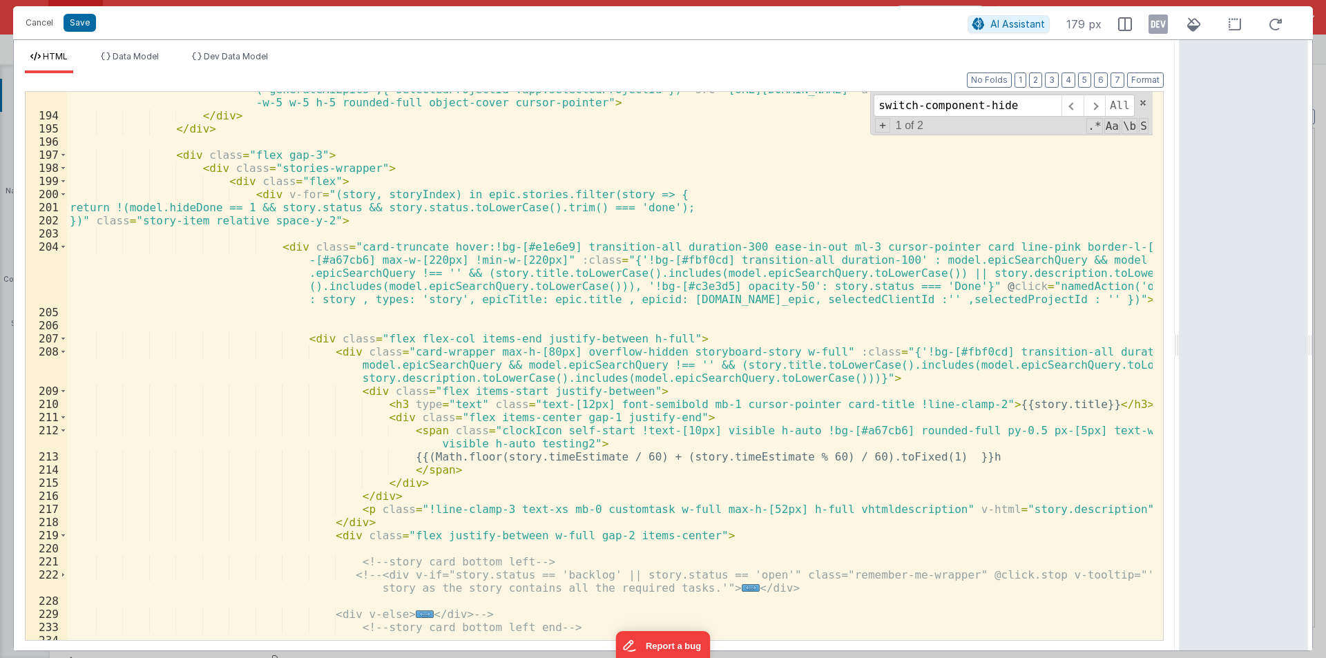
scroll to position [3356, 0]
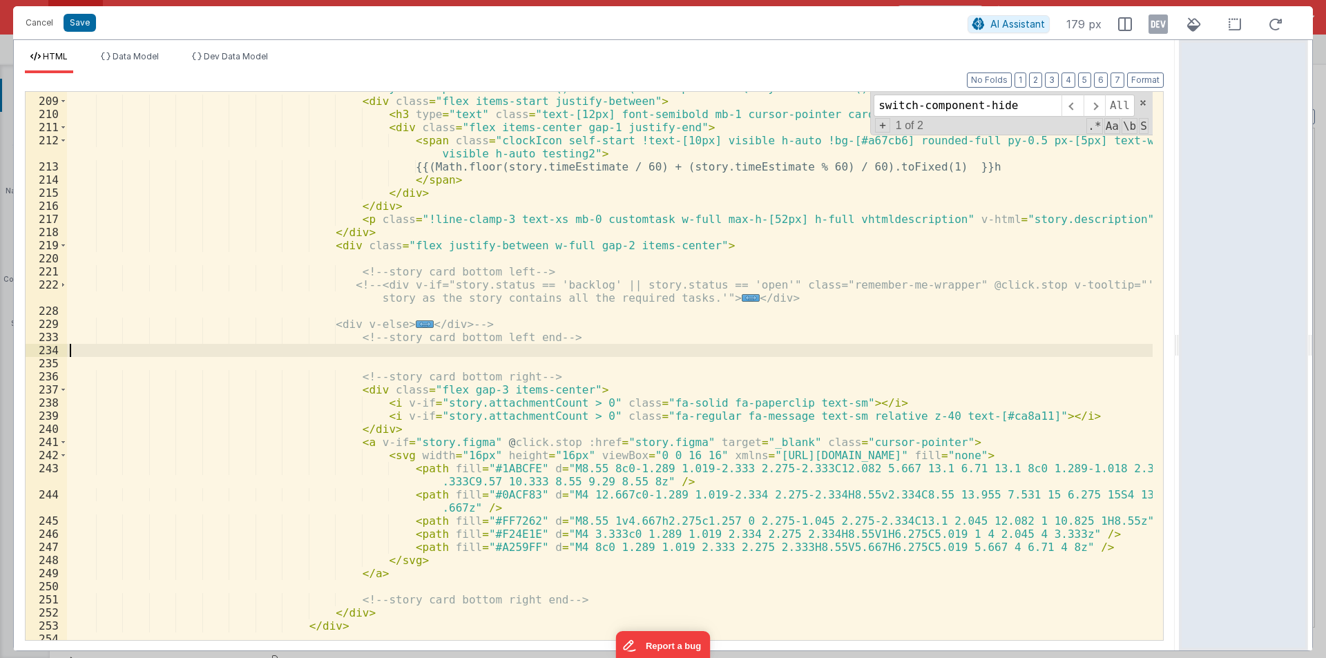
click at [356, 356] on div "< div class = "card-wrapper max-h-[80px] overflow-hidden storyboard-story w-ful…" at bounding box center [609, 355] width 1085 height 601
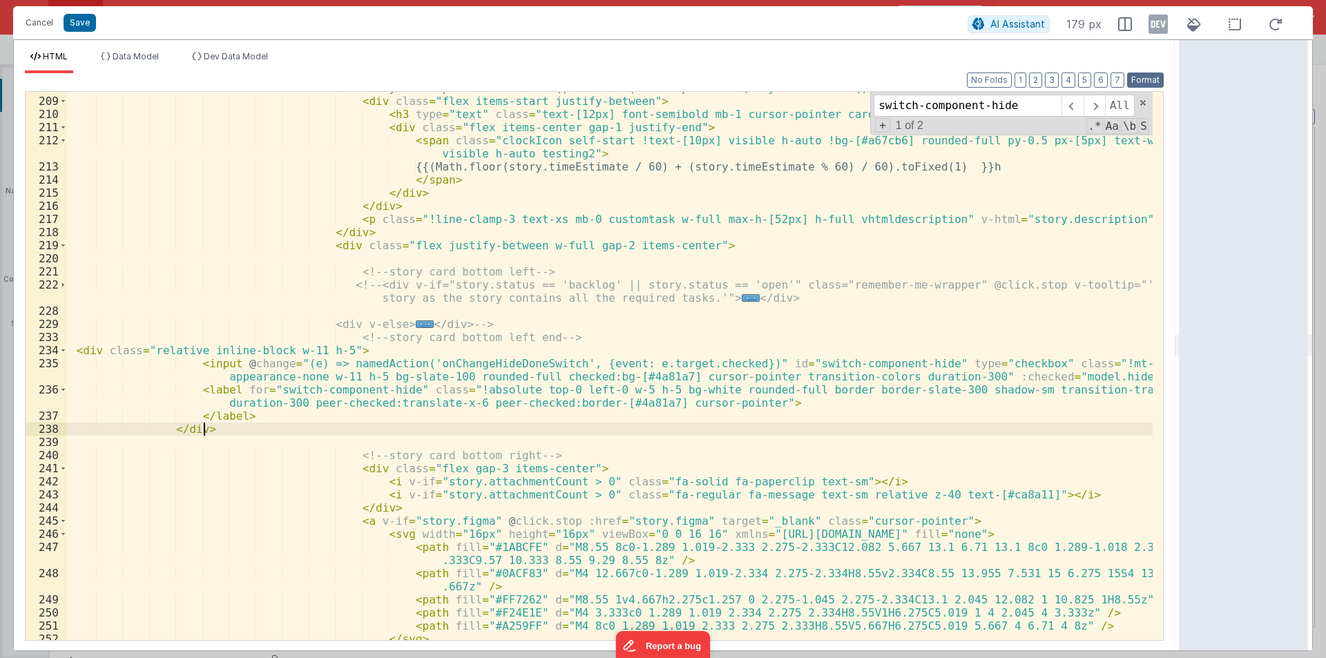
click at [1132, 84] on button "Format" at bounding box center [1145, 80] width 37 height 15
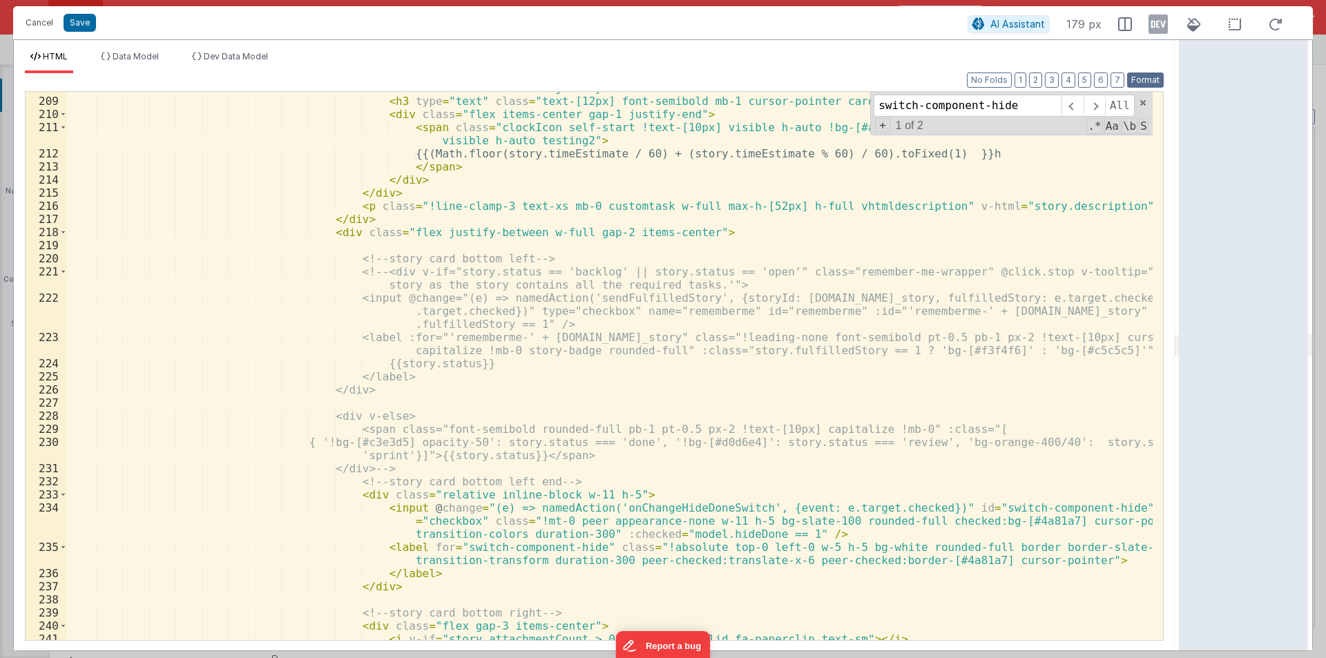
scroll to position [3522, 0]
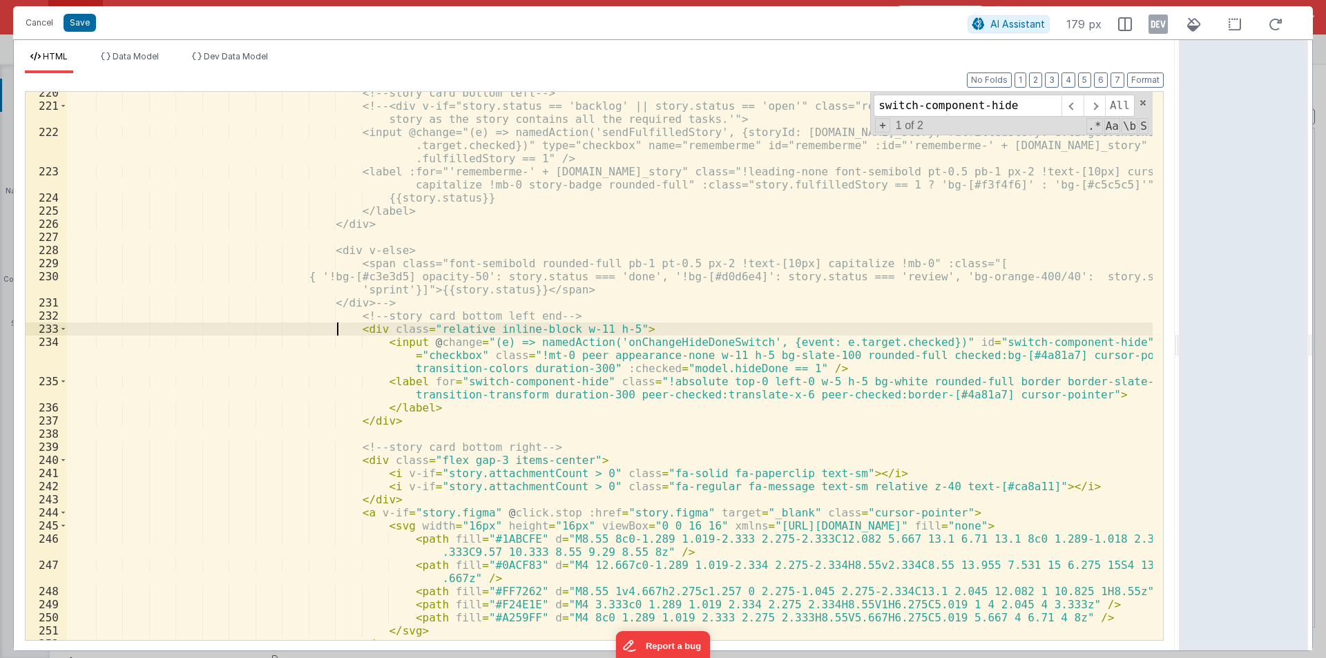
drag, startPoint x: 336, startPoint y: 331, endPoint x: 356, endPoint y: 365, distance: 38.7
click at [356, 365] on div "<!-- story card bottom left --> <!-- <div v-if="story.status == 'backlog' || st…" at bounding box center [609, 373] width 1085 height 574
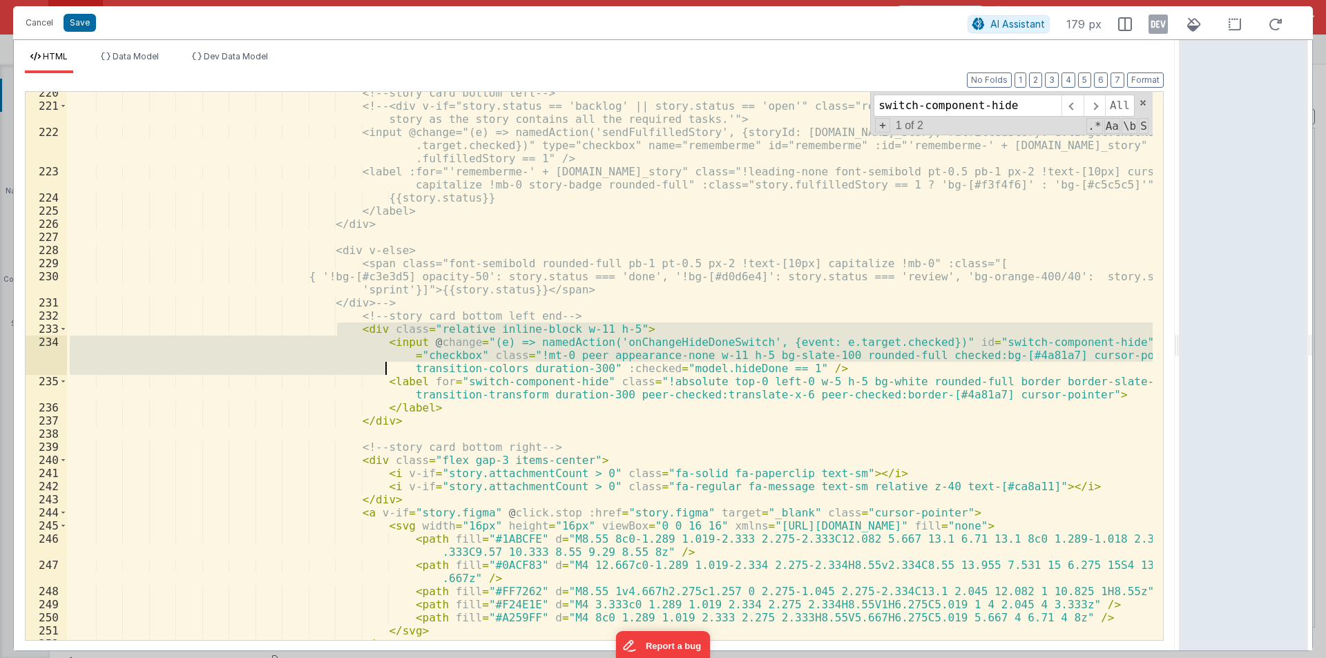
click at [563, 318] on div "<!-- story card bottom left --> <!-- <div v-if="story.status == 'backlog' || st…" at bounding box center [609, 373] width 1085 height 574
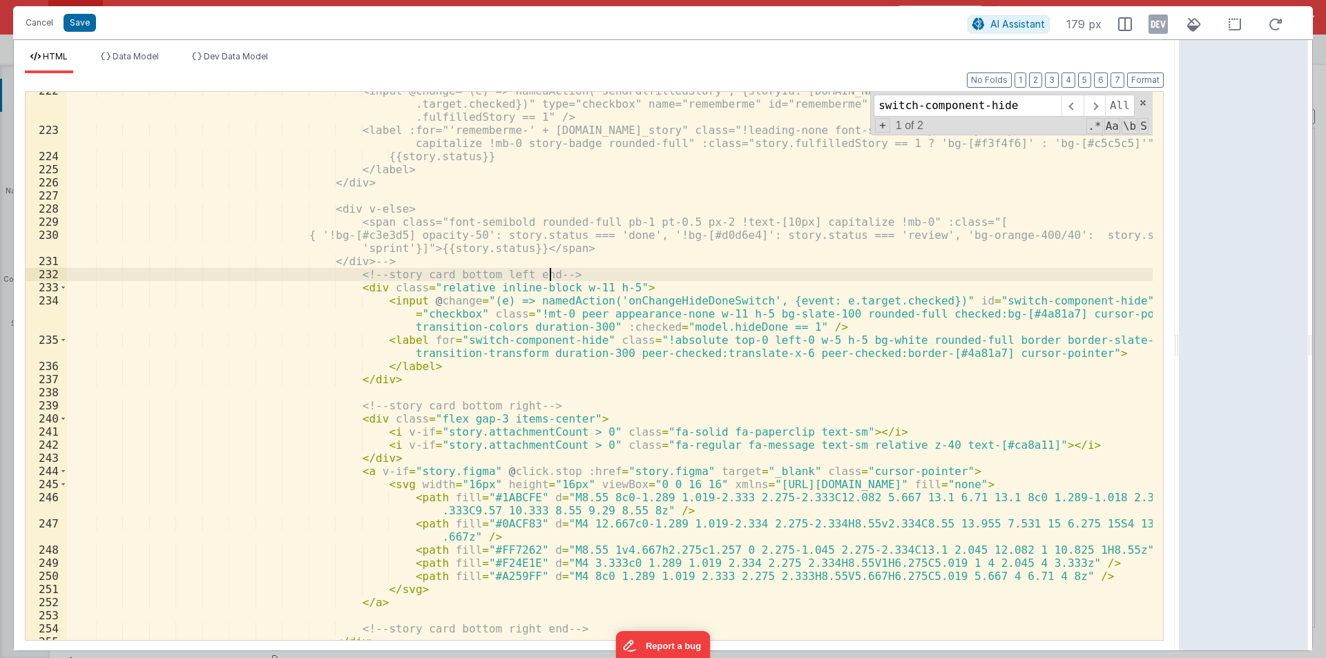
scroll to position [3563, 0]
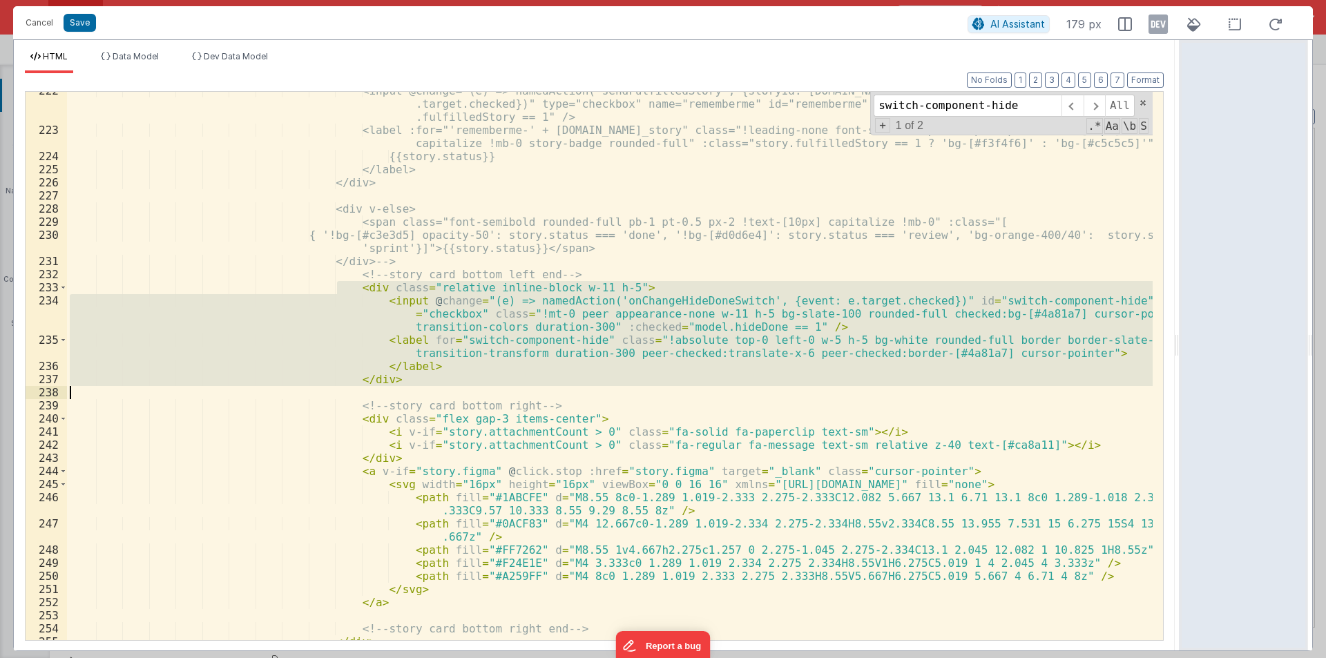
drag, startPoint x: 336, startPoint y: 287, endPoint x: 384, endPoint y: 392, distance: 115.3
click at [384, 392] on div "<input @change="(e) => namedAction('sendFulfilledStory', {storyId: story.id_sto…" at bounding box center [609, 384] width 1085 height 601
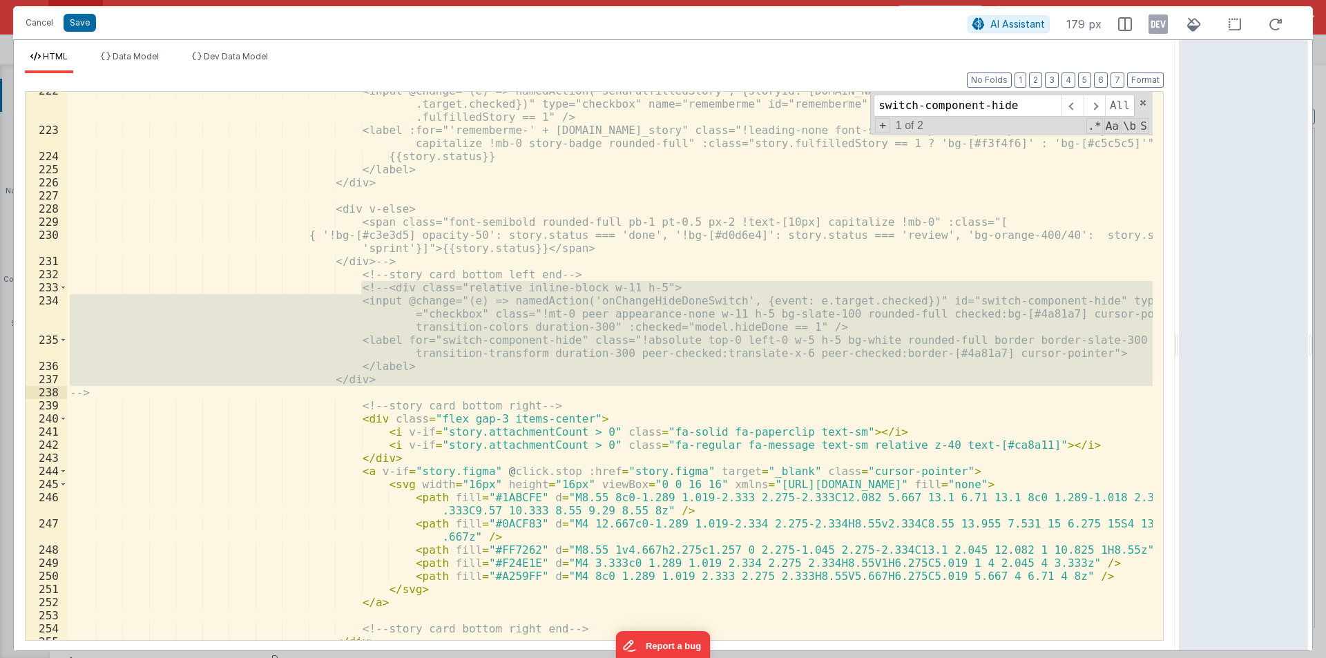
click at [383, 376] on div "<input @change="(e) => namedAction('sendFulfilledStory', {storyId: story.id_sto…" at bounding box center [609, 366] width 1085 height 548
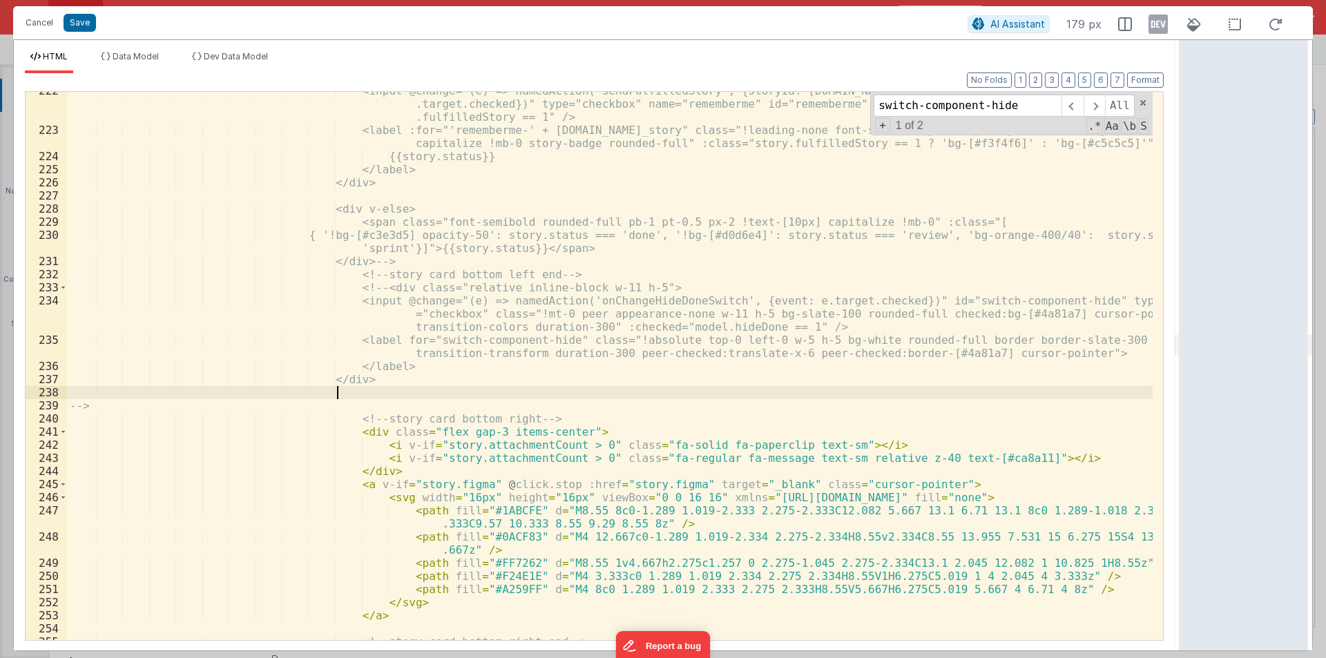
paste textarea
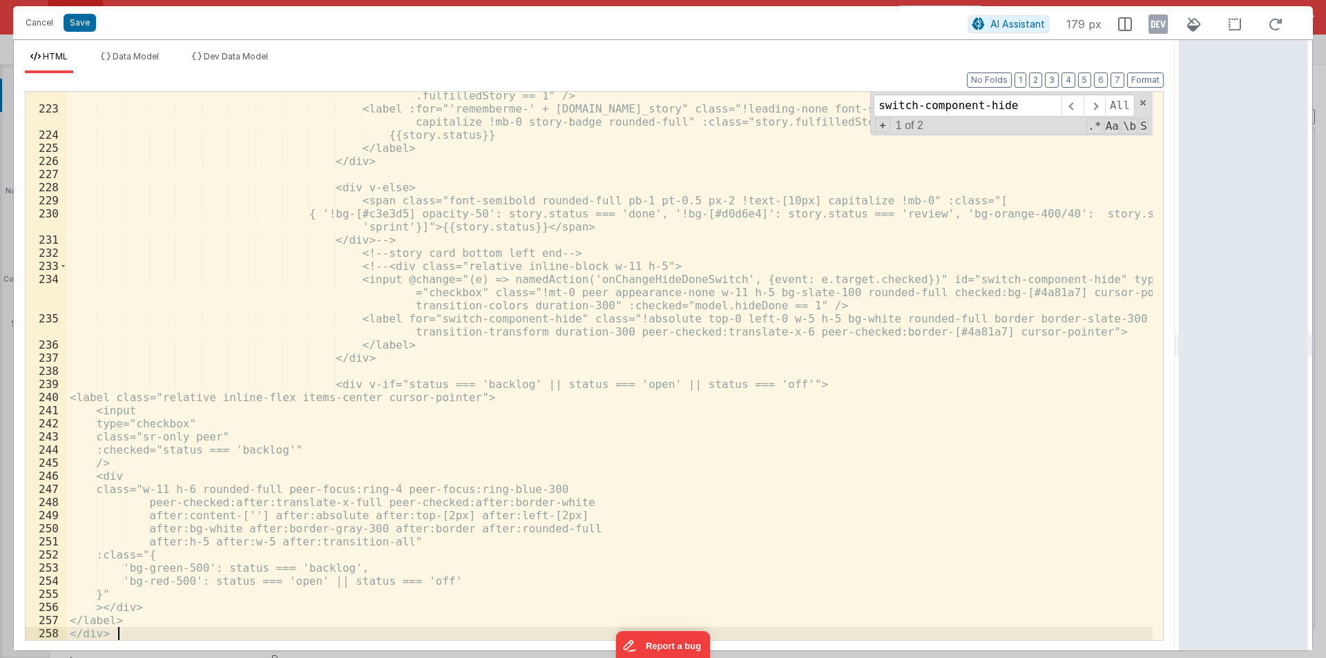
scroll to position [3584, 0]
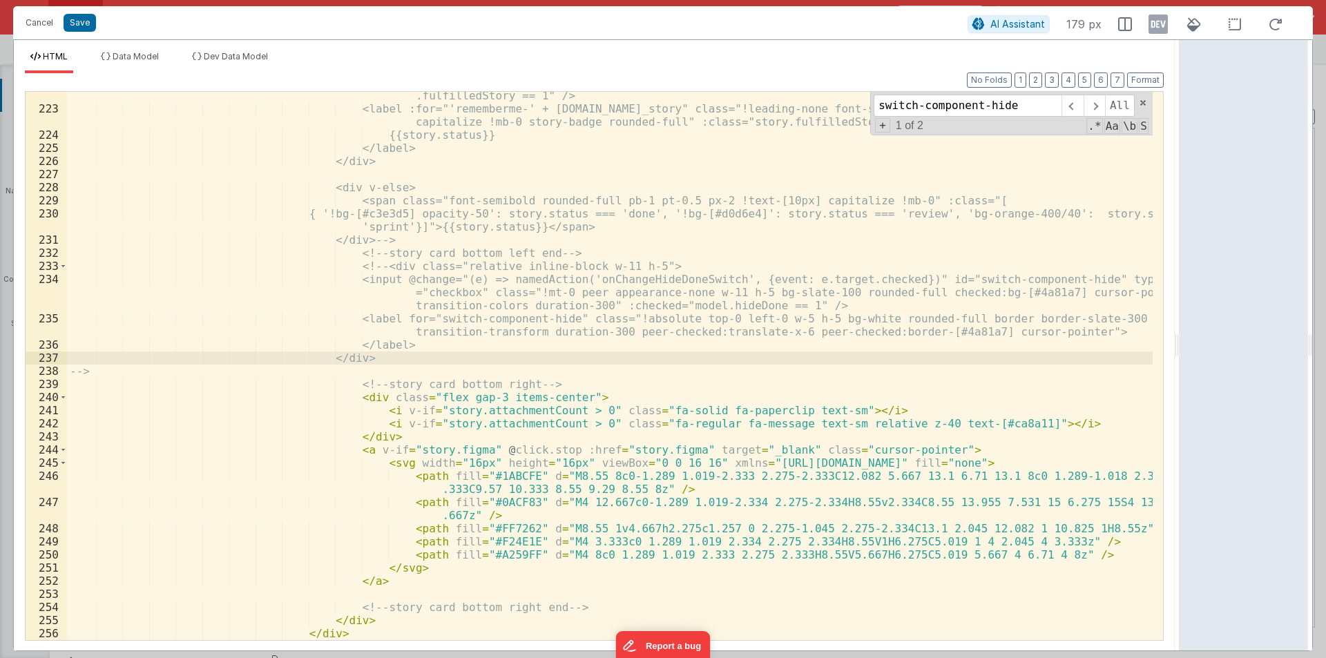
click at [371, 374] on div "<input @change="(e) => namedAction('sendFulfilledStory', {storyId: story.id_sto…" at bounding box center [609, 363] width 1085 height 601
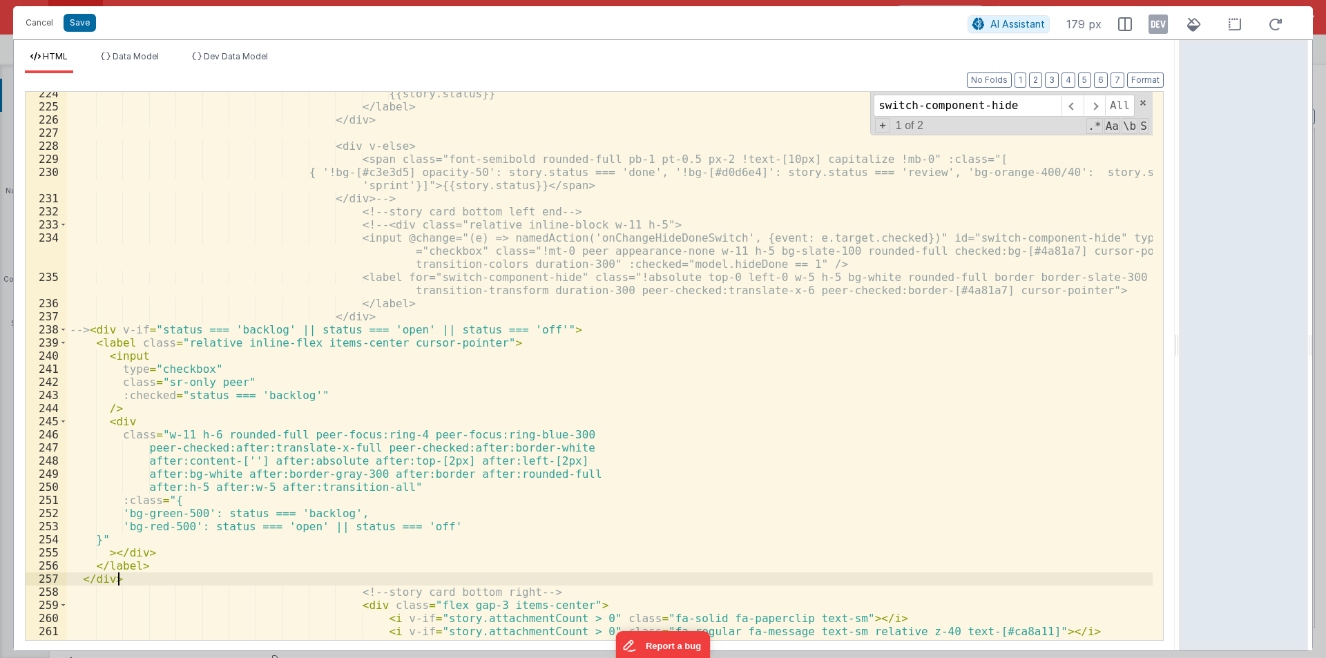
scroll to position [3626, 0]
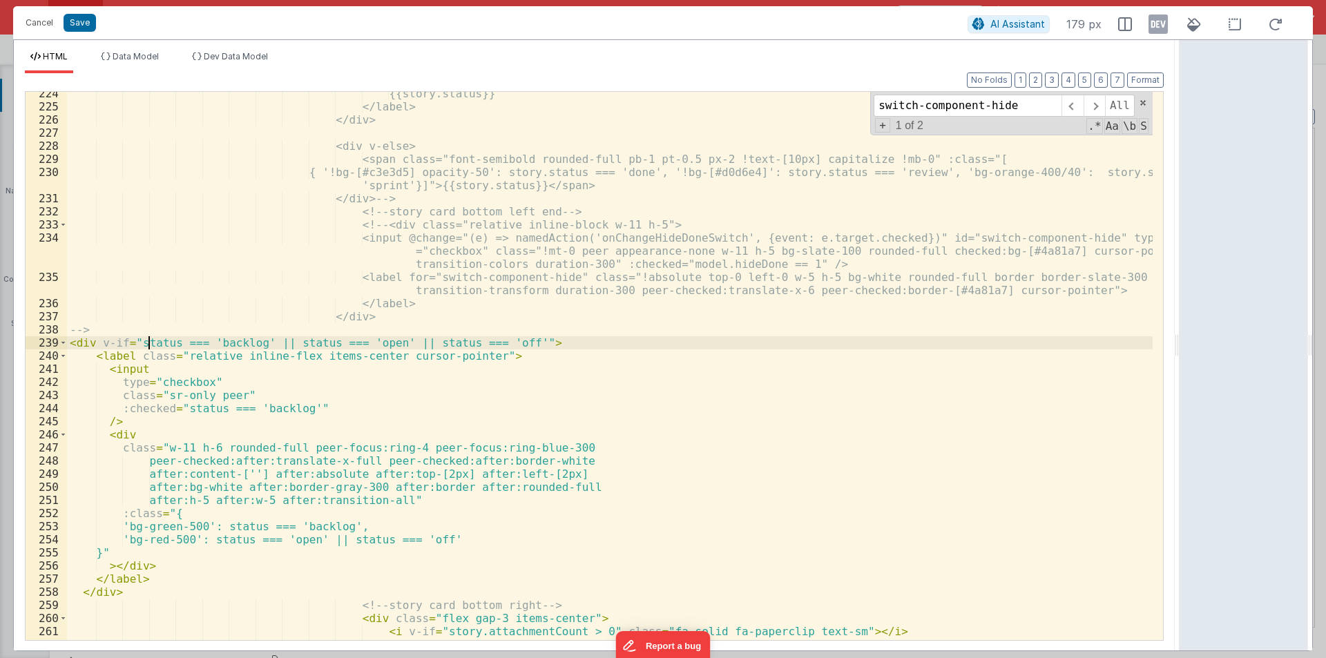
click at [148, 340] on div "{{story.status}} </label> </div> <div v-else> <span class="font-semibold rounde…" at bounding box center [609, 374] width 1085 height 574
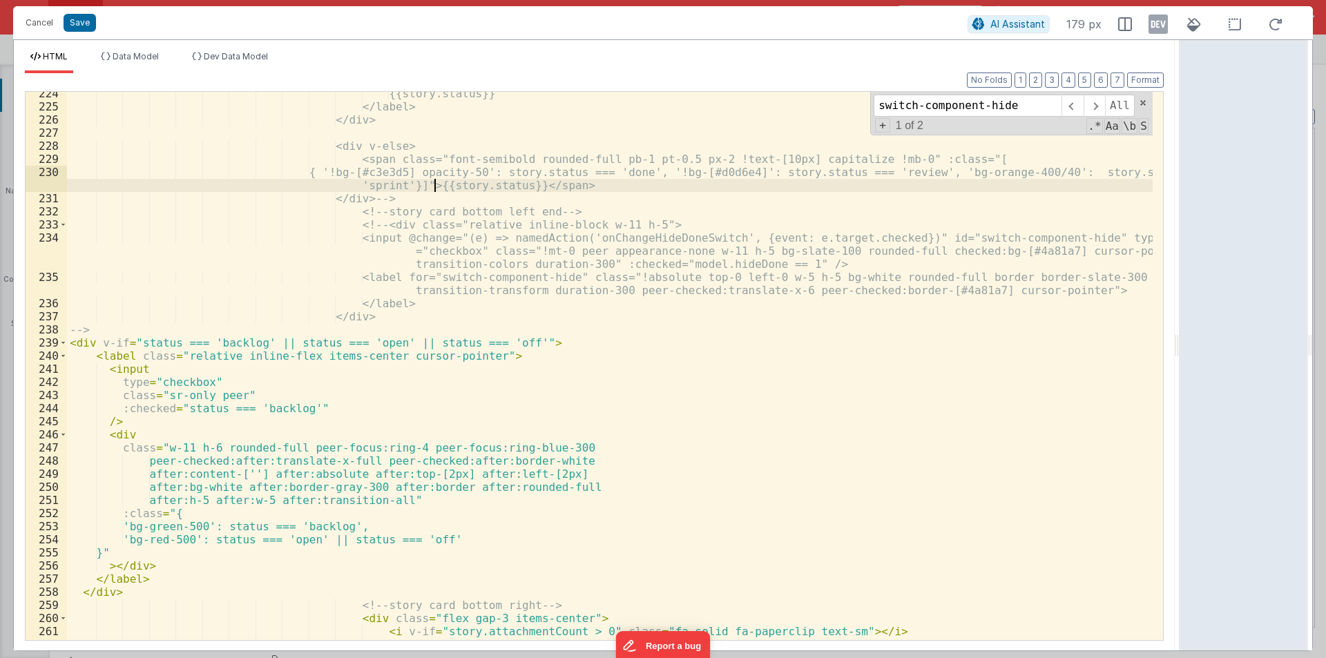
click at [436, 184] on div "{{story.status}} </label> </div> <div v-else> <span class="font-semibold rounde…" at bounding box center [609, 374] width 1085 height 574
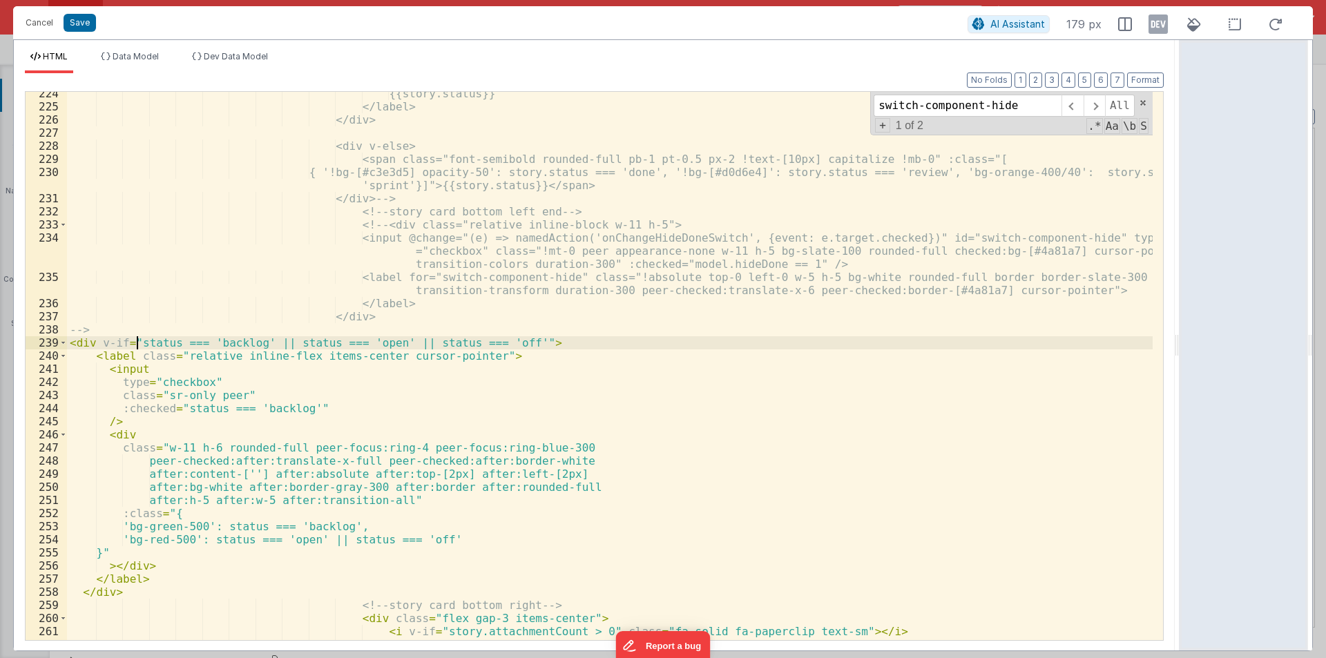
click at [137, 340] on div "{{story.status}} </label> </div> <div v-else> <span class="font-semibold rounde…" at bounding box center [609, 374] width 1085 height 574
paste textarea
click at [316, 343] on div "{{story.status}} </label> </div> <div v-else> <span class="font-semibold rounde…" at bounding box center [609, 374] width 1085 height 574
paste textarea
click at [476, 347] on div "{{story.status}} </label> </div> <div v-else> <span class="font-semibold rounde…" at bounding box center [609, 374] width 1085 height 574
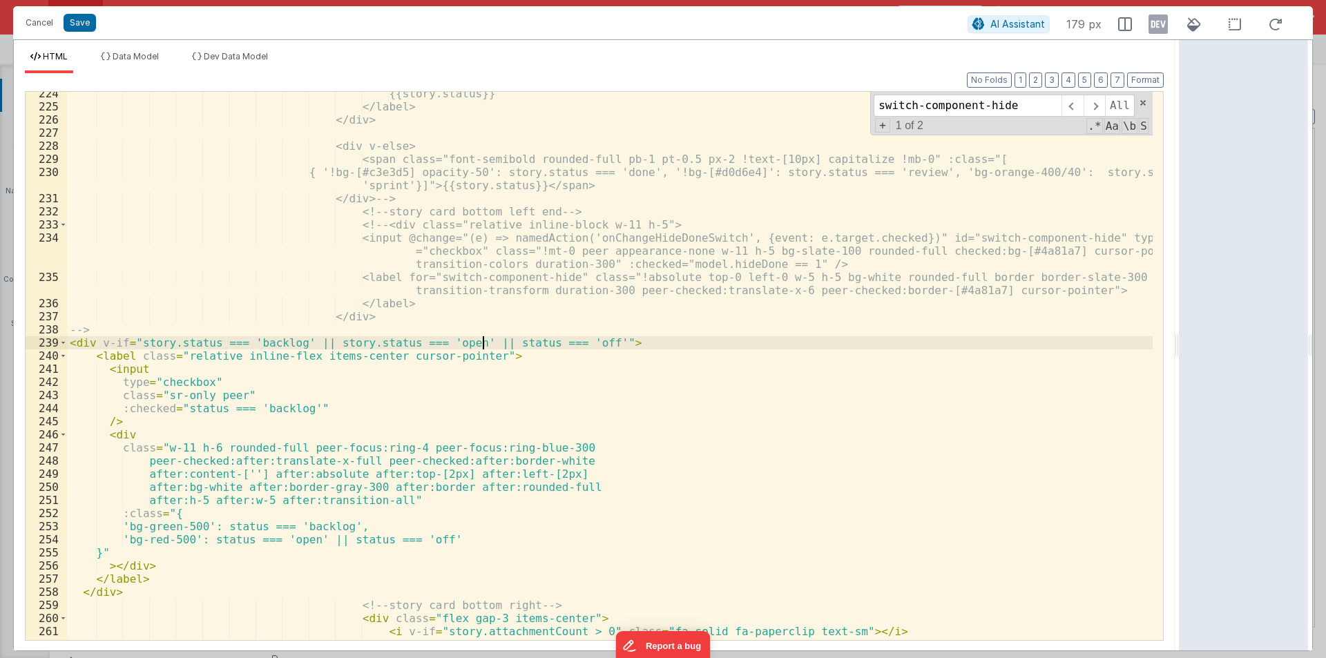
click at [483, 343] on div "{{story.status}} </label> </div> <div v-else> <span class="font-semibold rounde…" at bounding box center [609, 374] width 1085 height 574
paste textarea
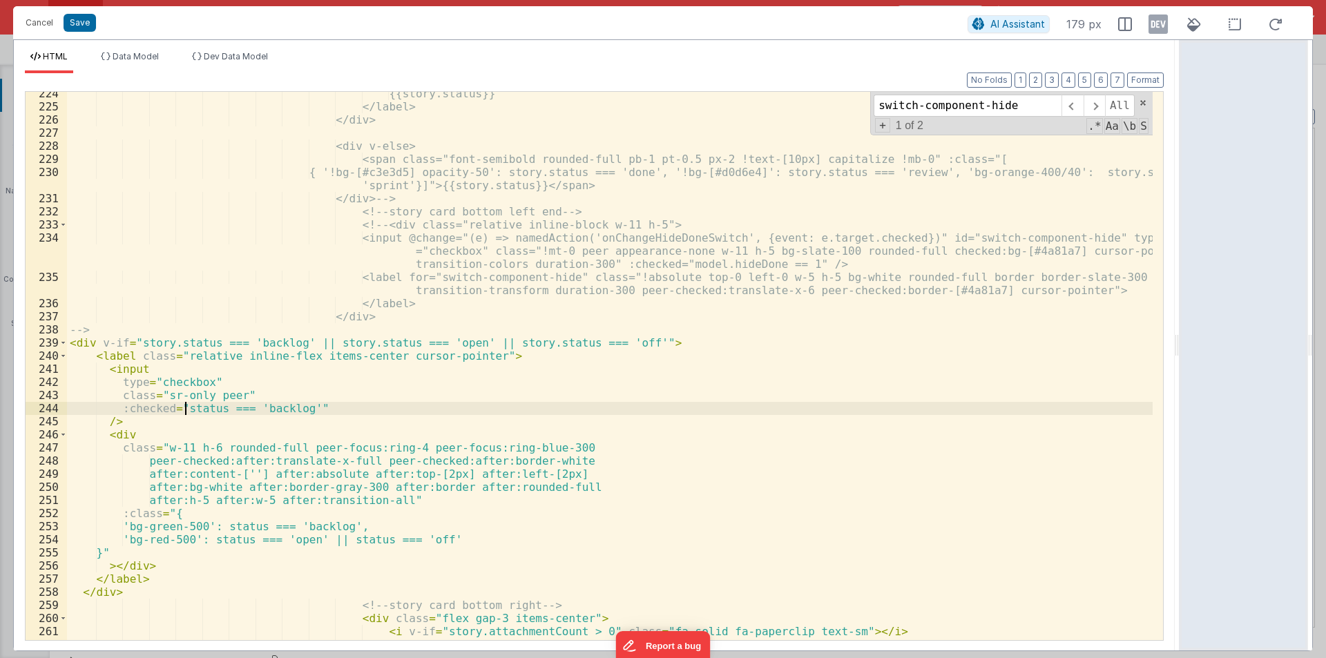
click at [182, 407] on div "{{story.status}} </label> </div> <div v-else> <span class="font-semibold rounde…" at bounding box center [609, 374] width 1085 height 574
paste textarea
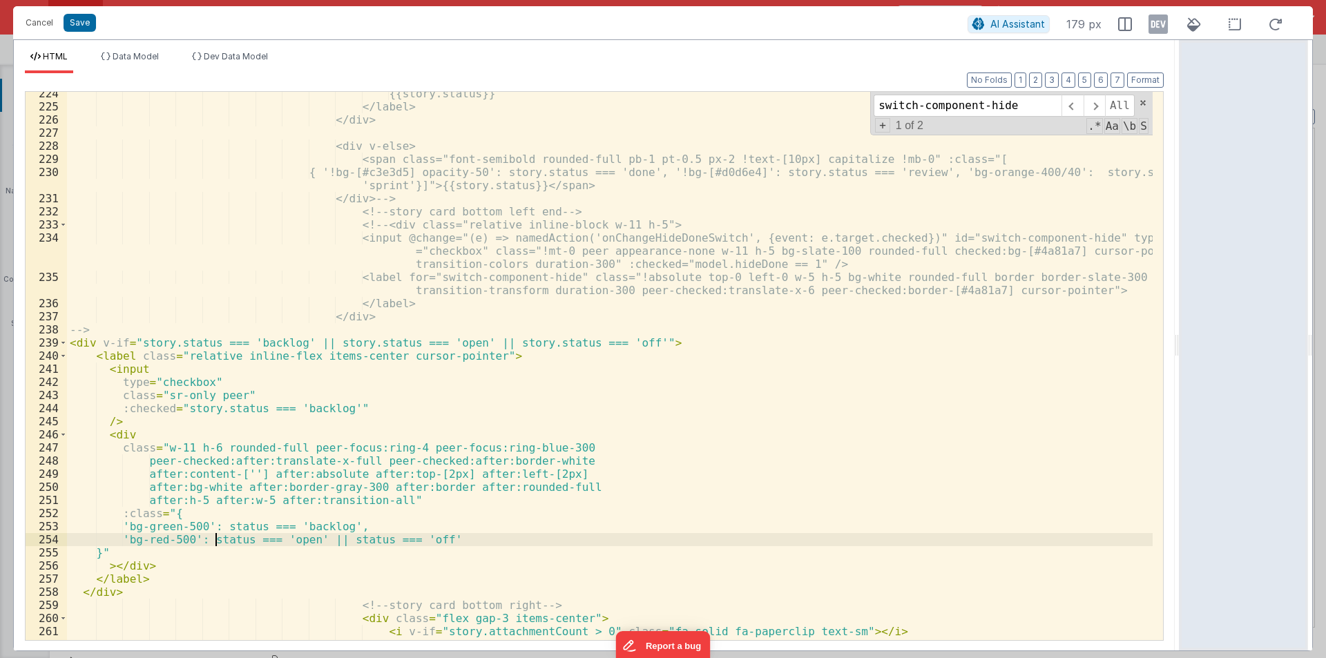
click at [213, 539] on div "{{story.status}} </label> </div> <div v-else> <span class="font-semibold rounde…" at bounding box center [609, 374] width 1085 height 574
paste textarea
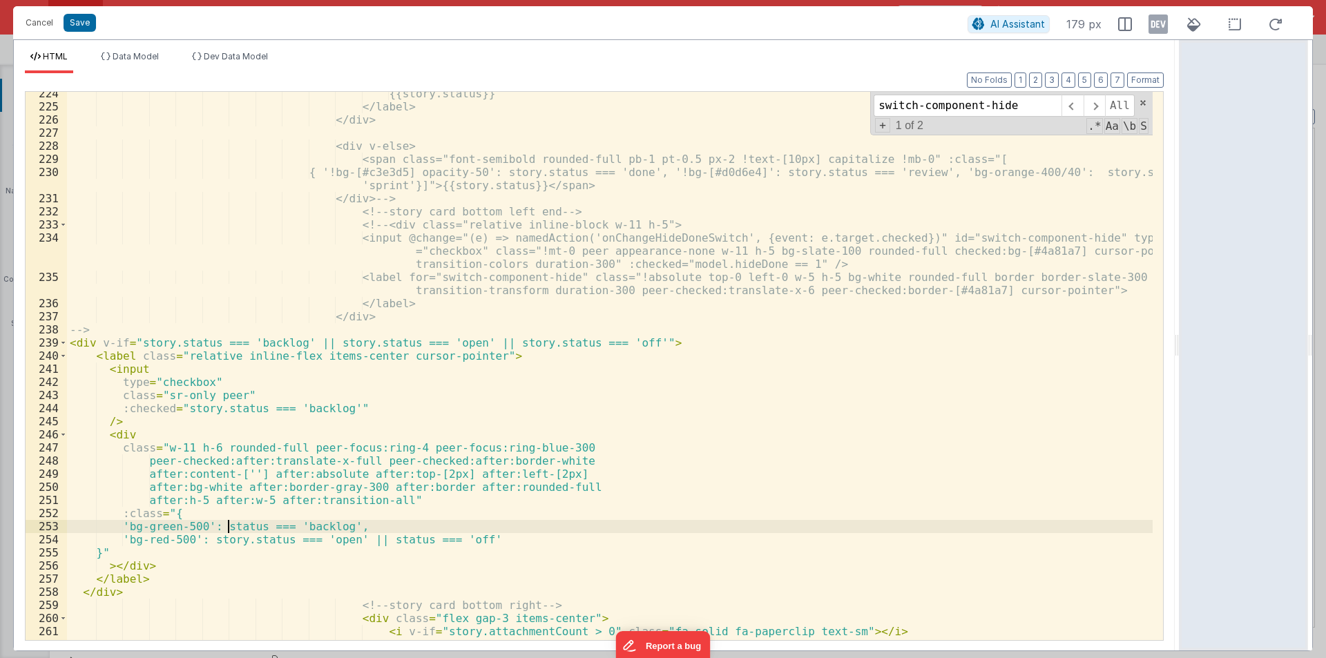
paste textarea
click at [383, 540] on div "{{story.status}} </label> </div> <div v-else> <span class="font-semibold rounde…" at bounding box center [609, 374] width 1085 height 574
paste textarea
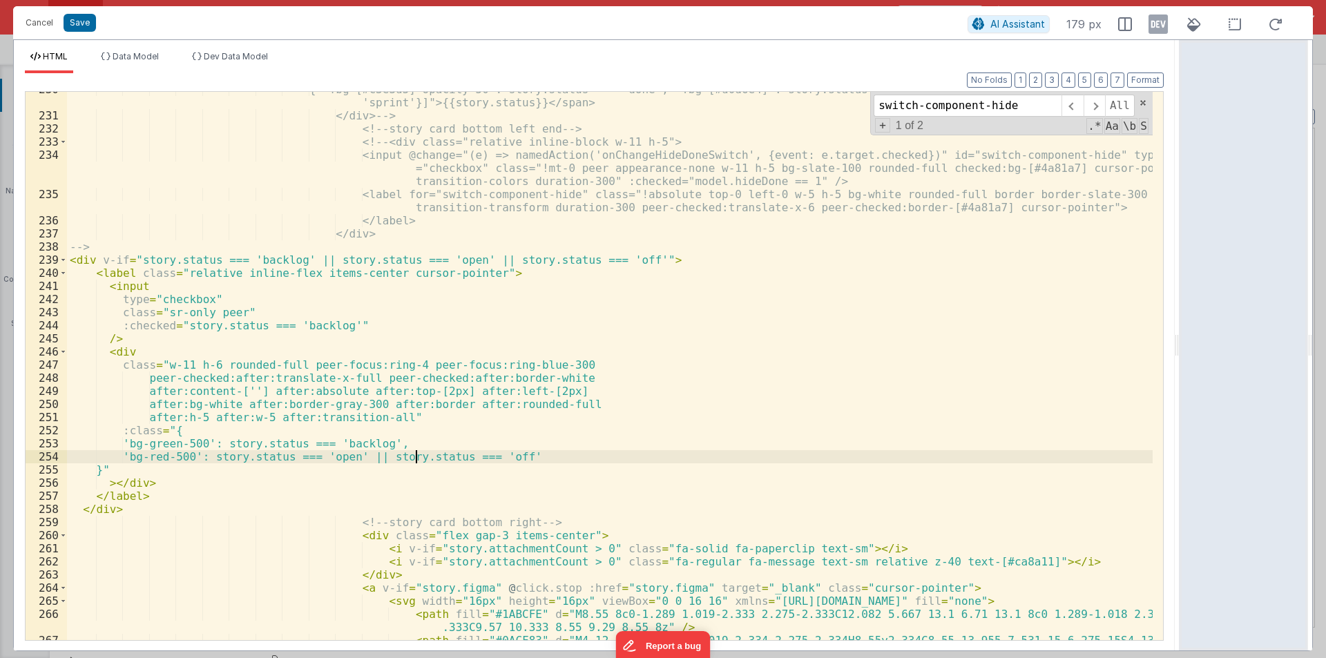
scroll to position [3709, 0]
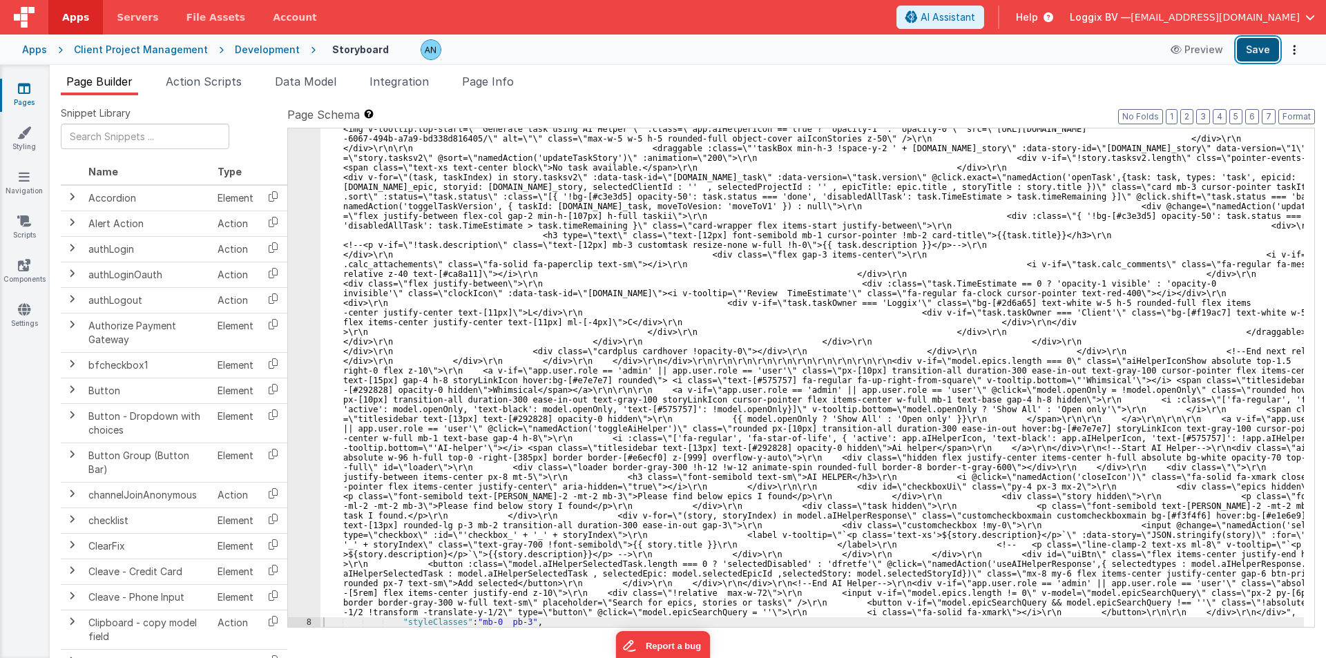
click at [1248, 57] on button "Save" at bounding box center [1258, 49] width 42 height 23
click at [1293, 115] on button "Format" at bounding box center [1296, 116] width 37 height 15
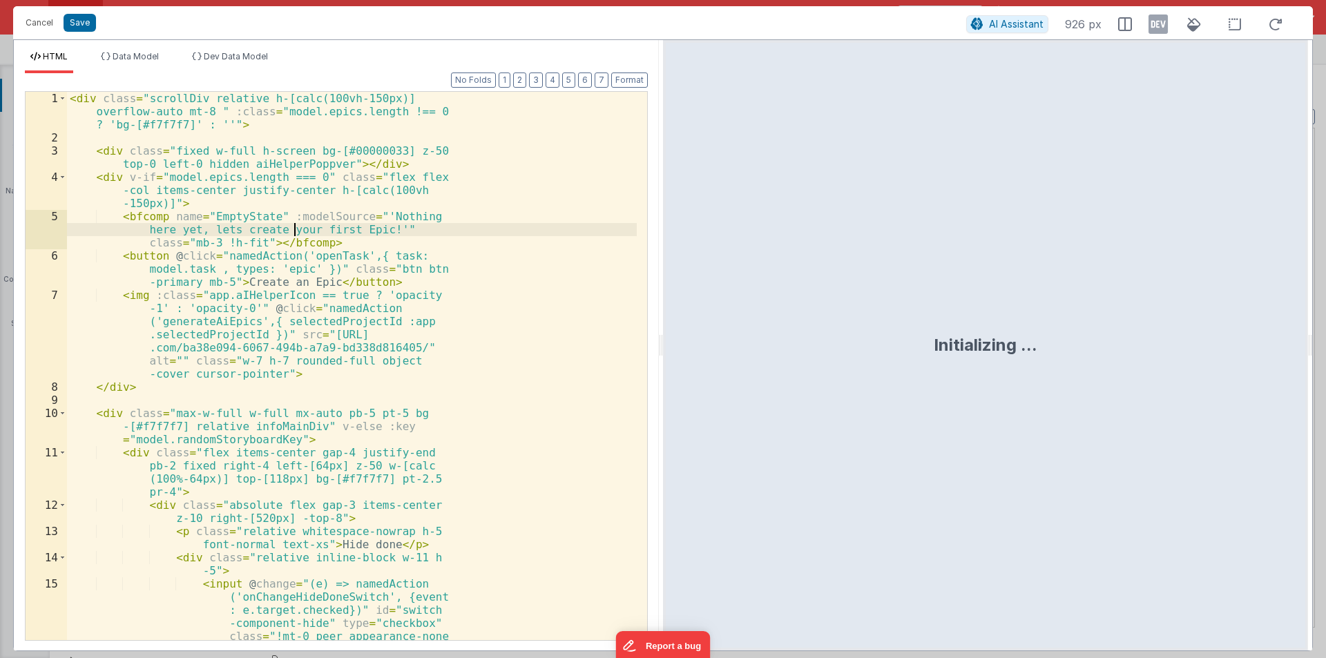
scroll to position [3165, 0]
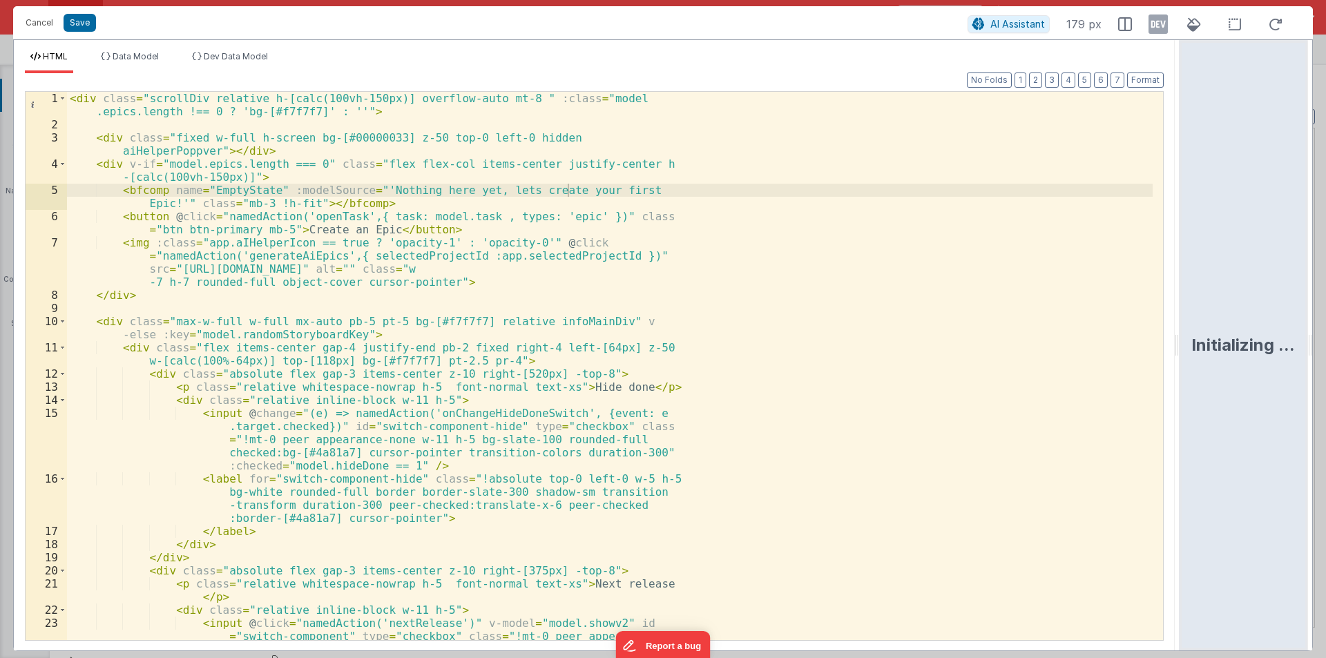
drag, startPoint x: 658, startPoint y: 345, endPoint x: 1321, endPoint y: 369, distance: 663.3
click at [1325, 369] on html "Cancel Save AI Assistant 179 px HTML Data Model Dev Data Model Format 7 6 5 4 3…" at bounding box center [663, 329] width 1326 height 658
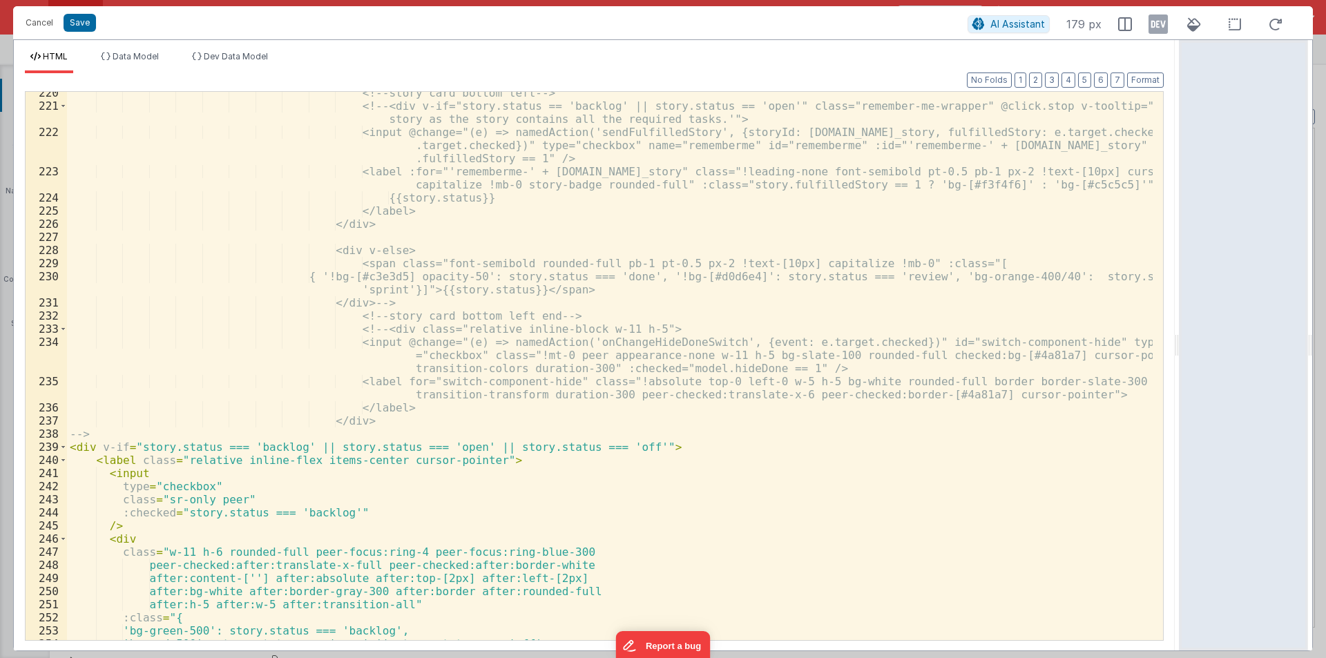
scroll to position [3604, 0]
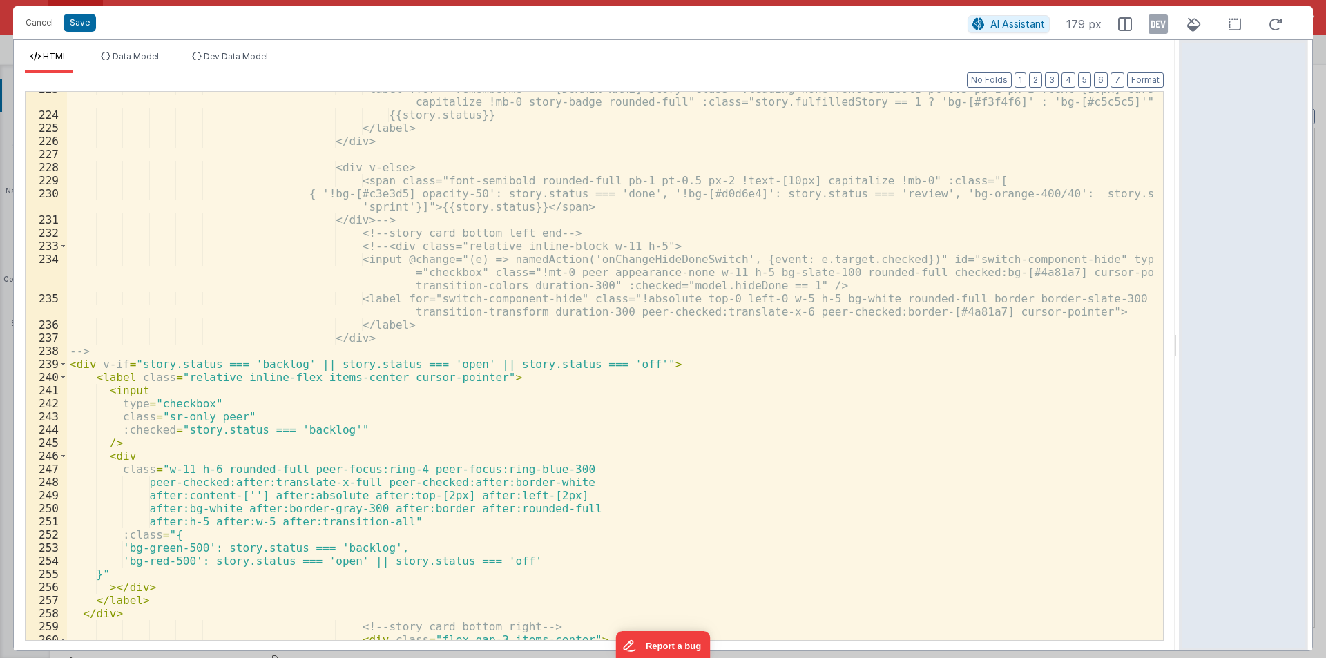
click at [209, 469] on div "<label :for="'rememberme-' + story.id_story" class="!leading-none font-semibold…" at bounding box center [609, 376] width 1085 height 588
click at [537, 493] on div "<label :for="'rememberme-' + story.id_story" class="!leading-none font-semibold…" at bounding box center [609, 376] width 1085 height 588
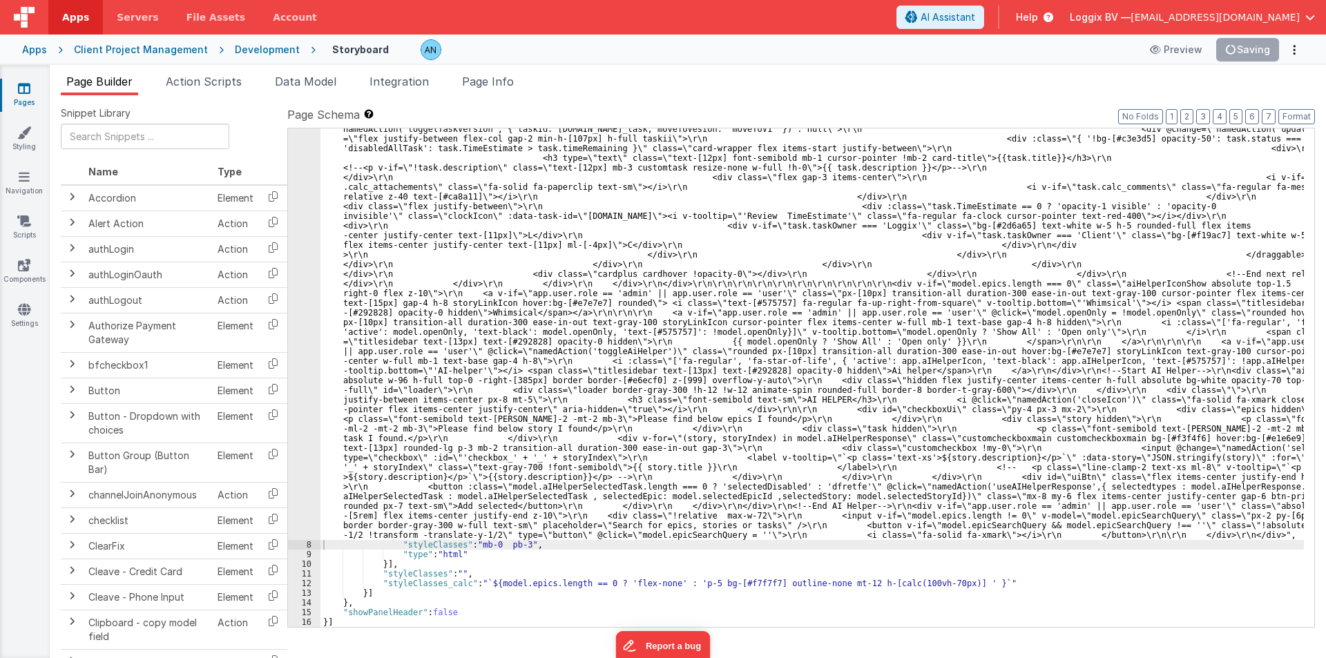
scroll to position [2962, 0]
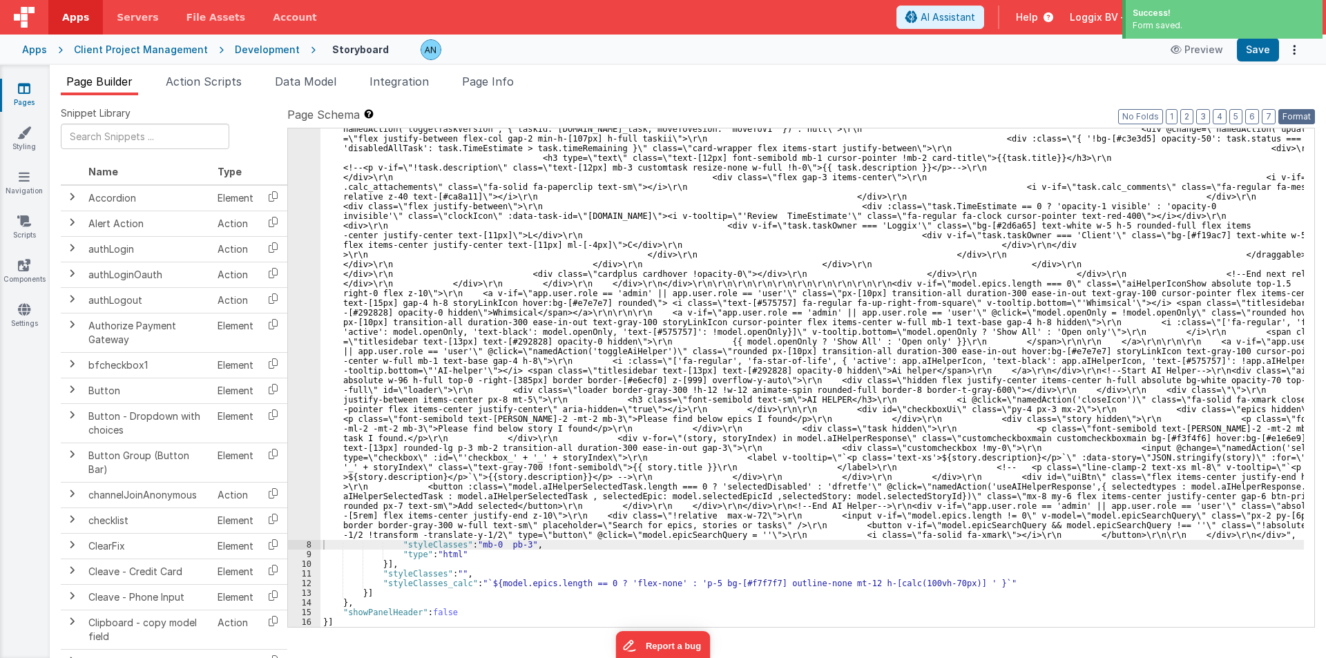
click at [1303, 115] on button "Format" at bounding box center [1296, 116] width 37 height 15
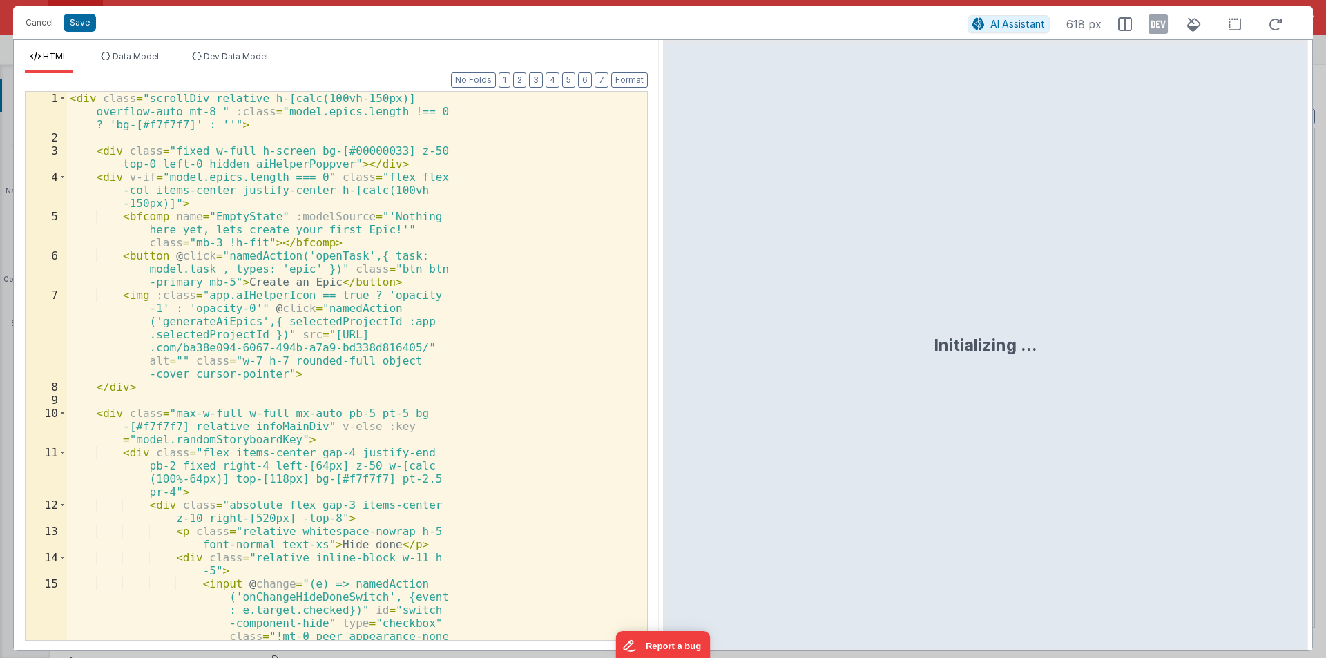
scroll to position [3165, 0]
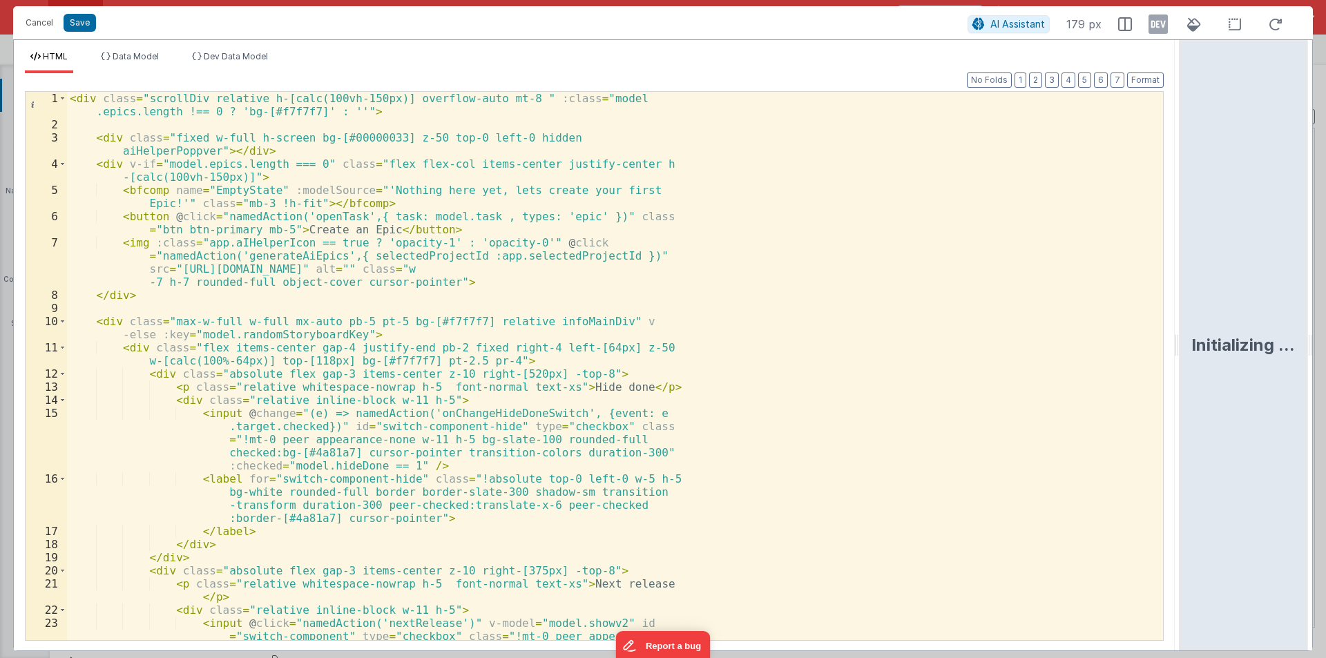
drag, startPoint x: 660, startPoint y: 341, endPoint x: 925, endPoint y: 181, distance: 309.2
click at [1325, 314] on html "Cancel Save AI Assistant 179 px HTML Data Model Dev Data Model Format 7 6 5 4 3…" at bounding box center [663, 329] width 1326 height 658
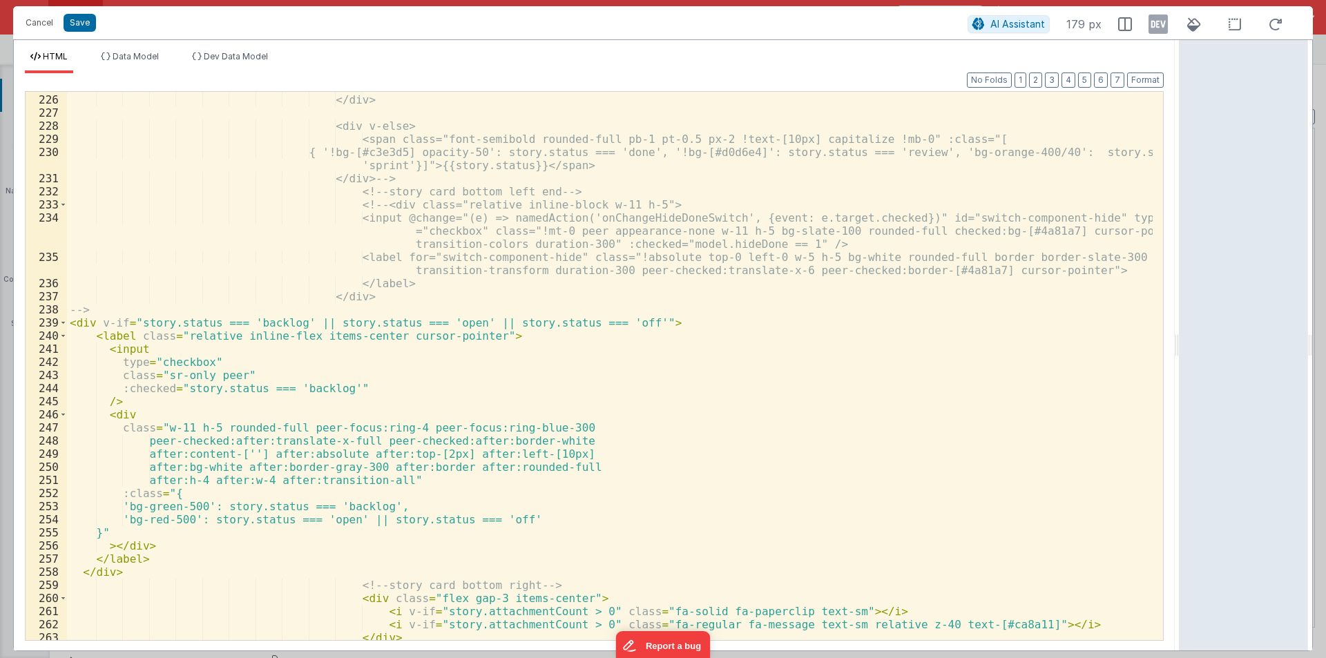
scroll to position [3687, 0]
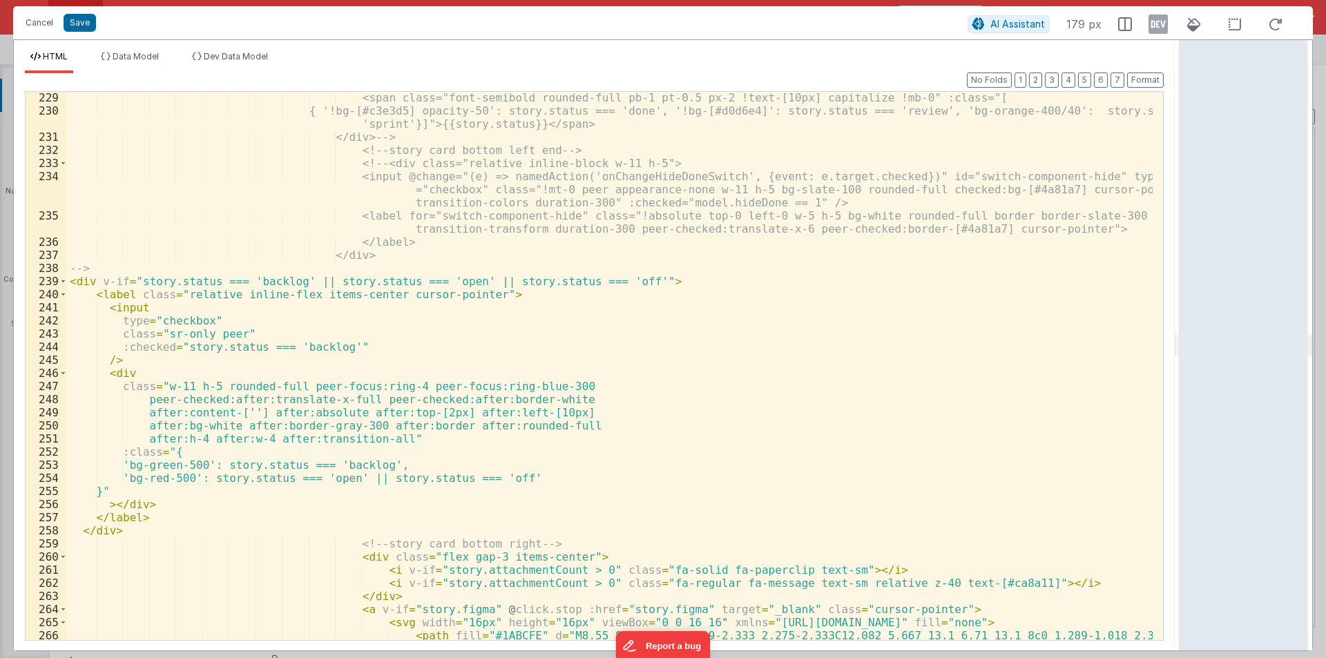
click at [502, 412] on div "<span class="font-semibold rounded-full pb-1 pt-0.5 px-2 !text-[10px] capitaliz…" at bounding box center [609, 385] width 1085 height 588
click at [507, 412] on div "<span class="font-semibold rounded-full pb-1 pt-0.5 px-2 !text-[10px] capitaliz…" at bounding box center [609, 385] width 1085 height 588
click at [99, 282] on div "<span class="font-semibold rounded-full pb-1 pt-0.5 px-2 !text-[10px] capitaliz…" at bounding box center [609, 385] width 1085 height 588
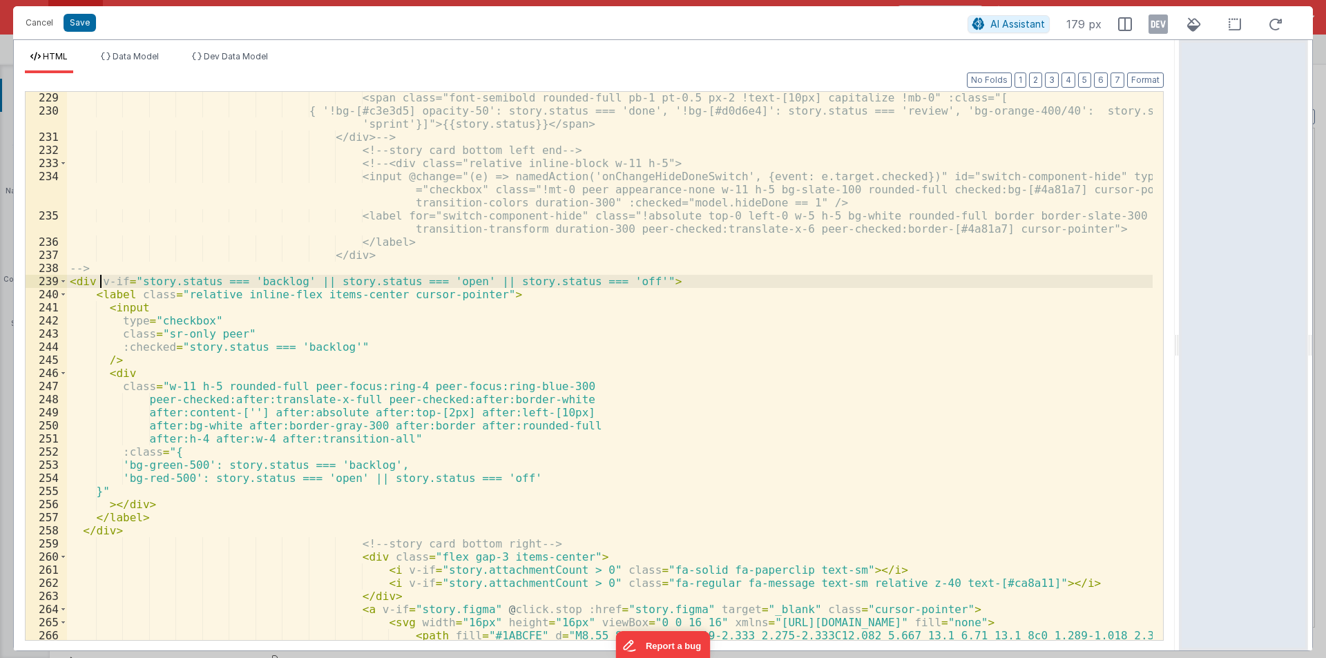
click at [150, 309] on div "<span class="font-semibold rounded-full pb-1 pt-0.5 px-2 !text-[10px] capitaliz…" at bounding box center [609, 385] width 1085 height 588
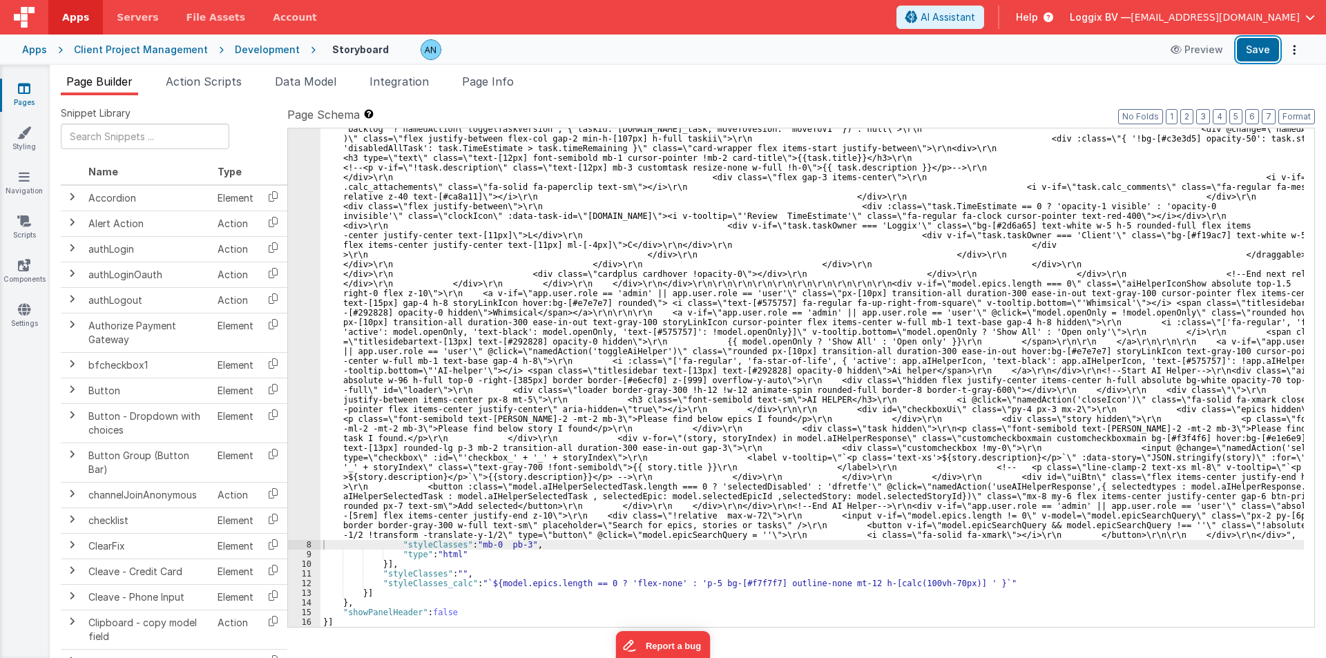
scroll to position [2962, 0]
click at [1247, 42] on button "Save" at bounding box center [1258, 49] width 42 height 23
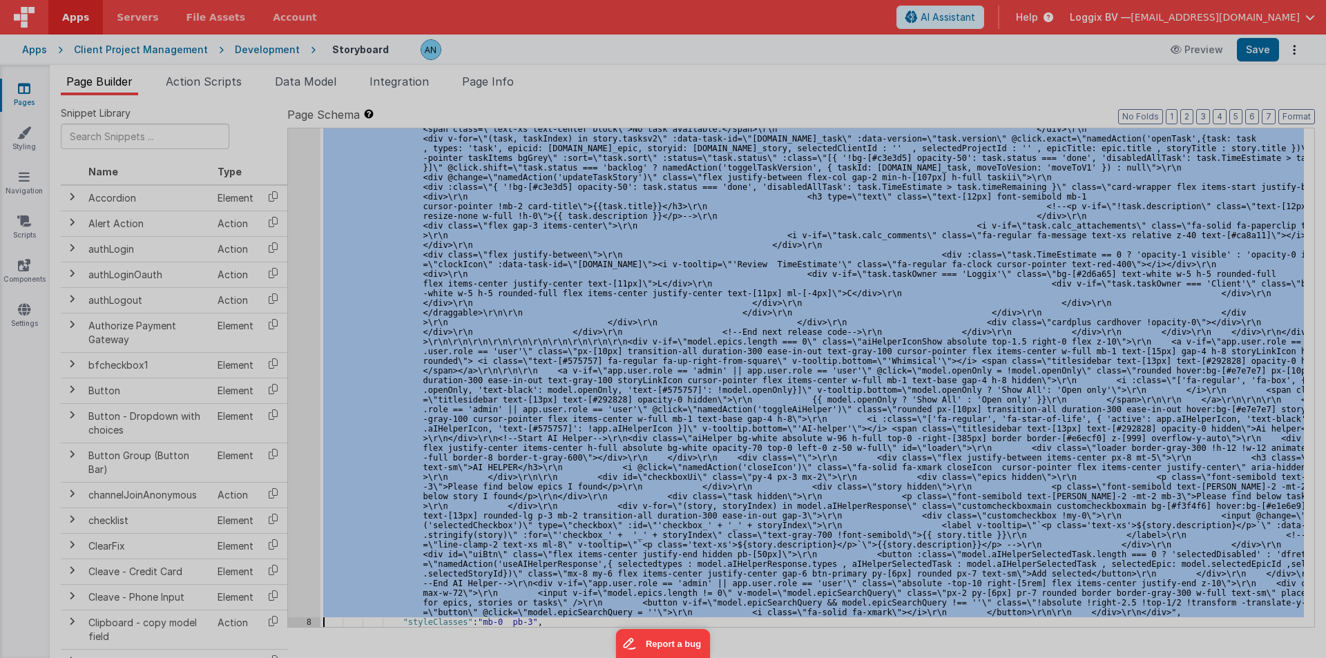
click at [296, 204] on div at bounding box center [663, 329] width 1326 height 658
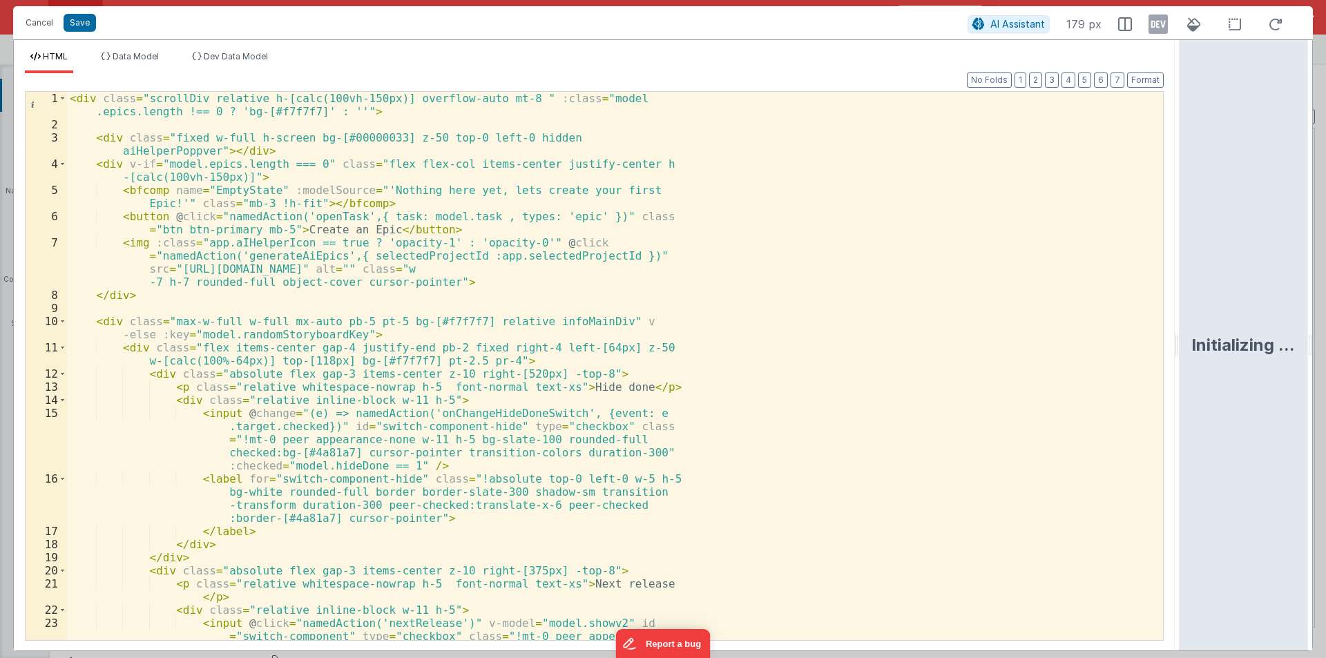
drag, startPoint x: 661, startPoint y: 346, endPoint x: 1325, endPoint y: 330, distance: 664.5
click at [1325, 330] on html "Cancel Save AI Assistant 179 px HTML Data Model Dev Data Model Format 7 6 5 4 3…" at bounding box center [663, 329] width 1326 height 658
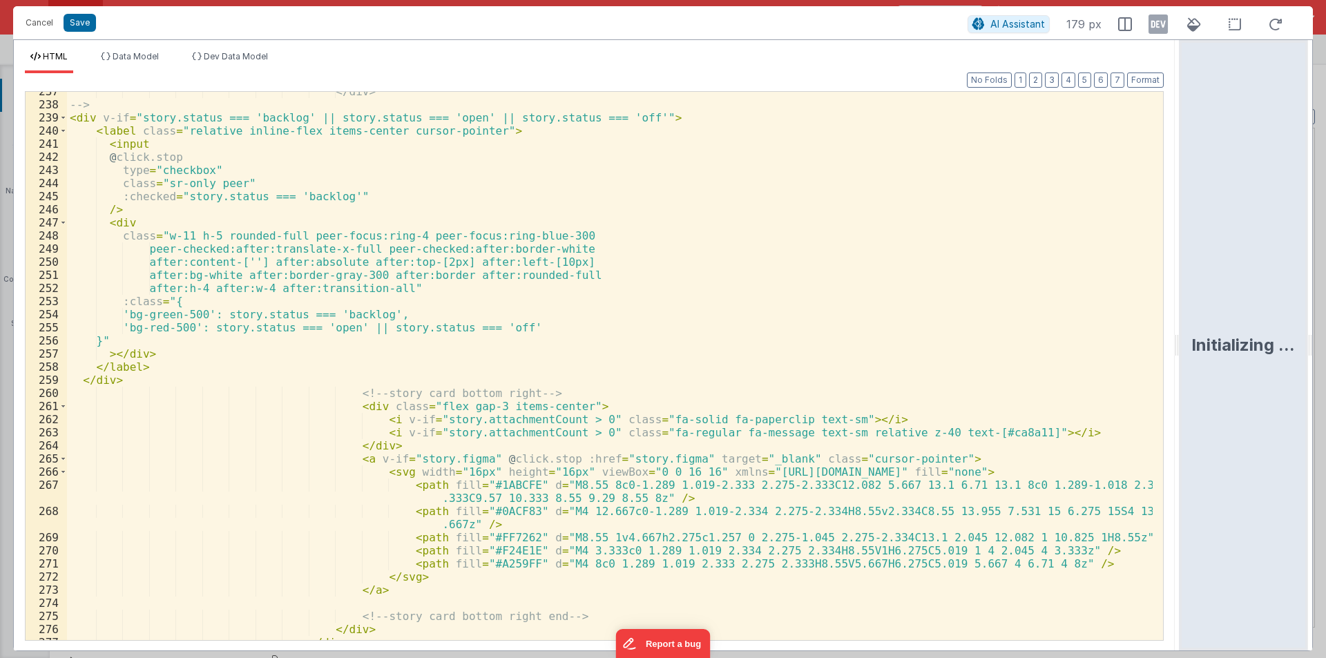
scroll to position [3644, 0]
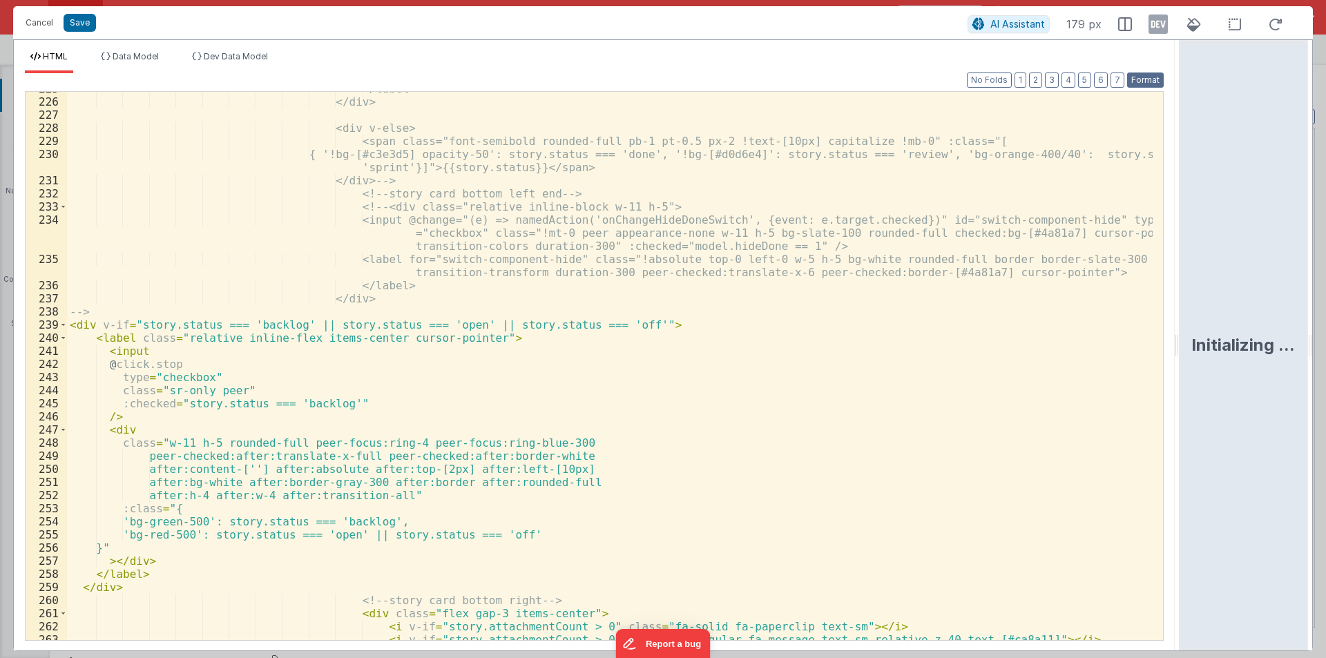
click at [1143, 78] on button "Format" at bounding box center [1145, 80] width 37 height 15
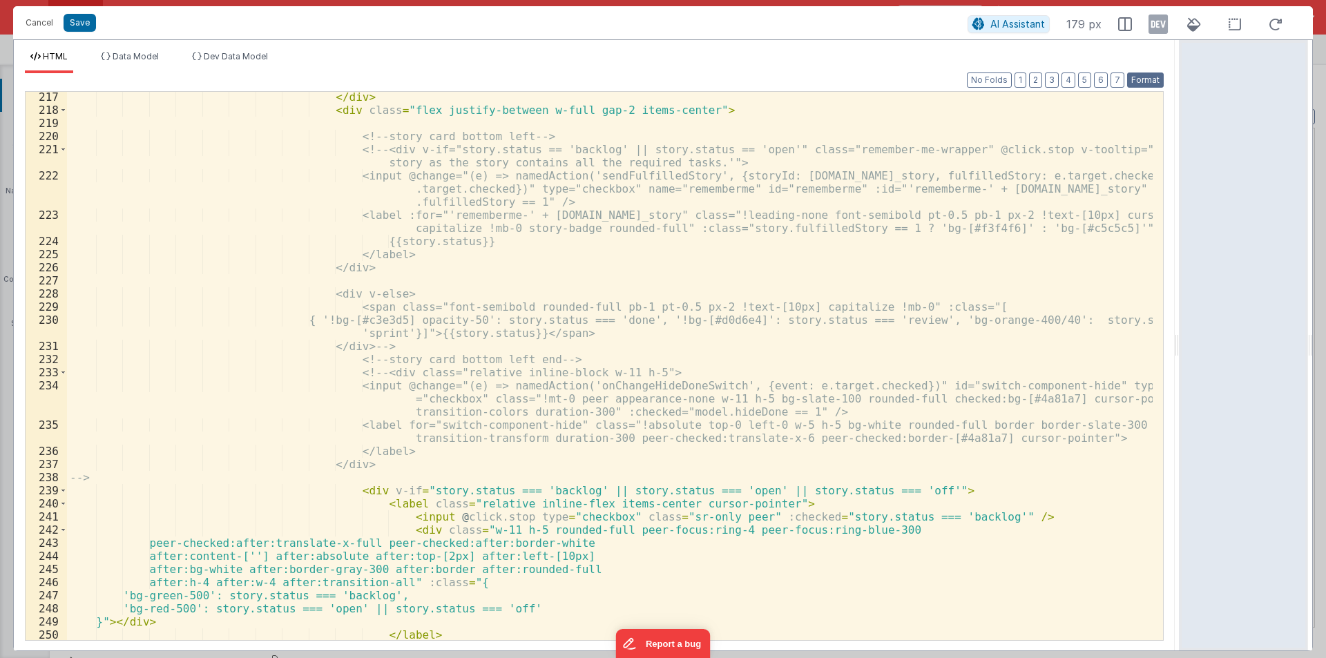
scroll to position [3478, 0]
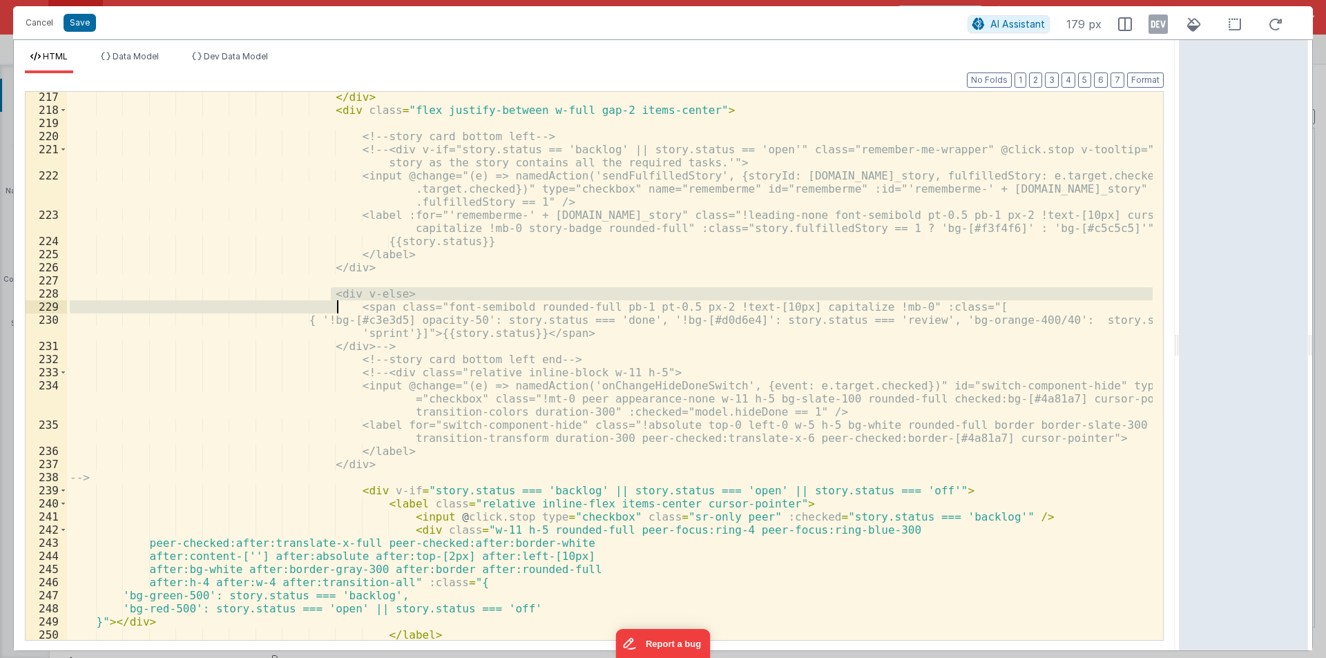
drag, startPoint x: 329, startPoint y: 293, endPoint x: 396, endPoint y: 342, distance: 83.4
click at [396, 342] on div "</ div > < div class = "flex justify-between w-full gap-2 items-center" > <!-- …" at bounding box center [609, 377] width 1085 height 574
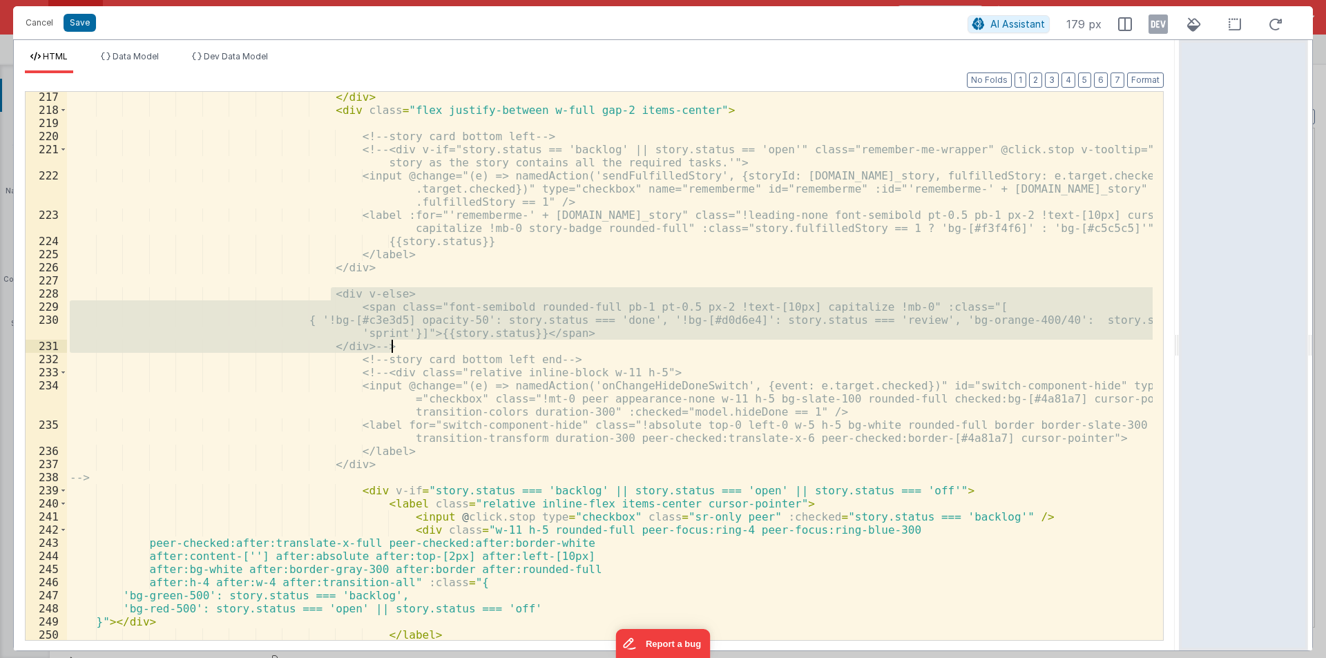
click at [407, 349] on div "</ div > < div class = "flex justify-between w-full gap-2 items-center" > <!-- …" at bounding box center [609, 366] width 1085 height 548
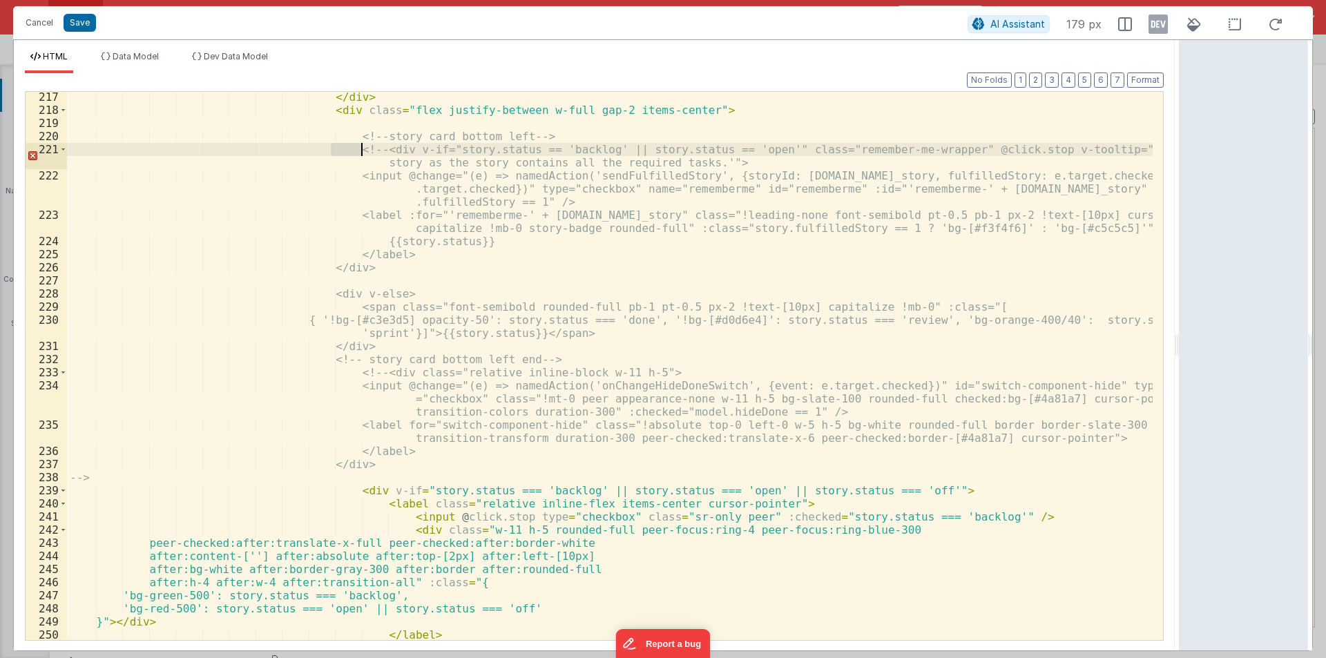
drag, startPoint x: 331, startPoint y: 148, endPoint x: 363, endPoint y: 150, distance: 31.1
click at [363, 150] on div "</ div > < div class = "flex justify-between w-full gap-2 items-center" > <!-- …" at bounding box center [609, 377] width 1085 height 574
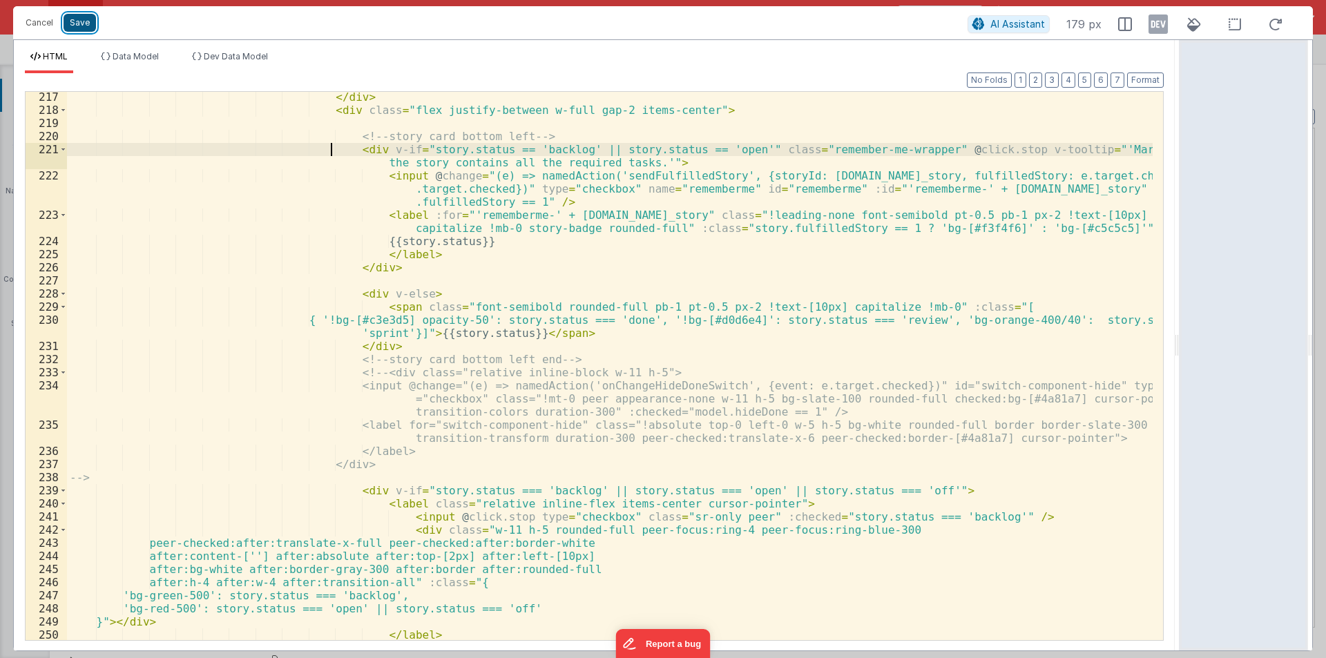
click at [84, 25] on button "Save" at bounding box center [80, 23] width 32 height 18
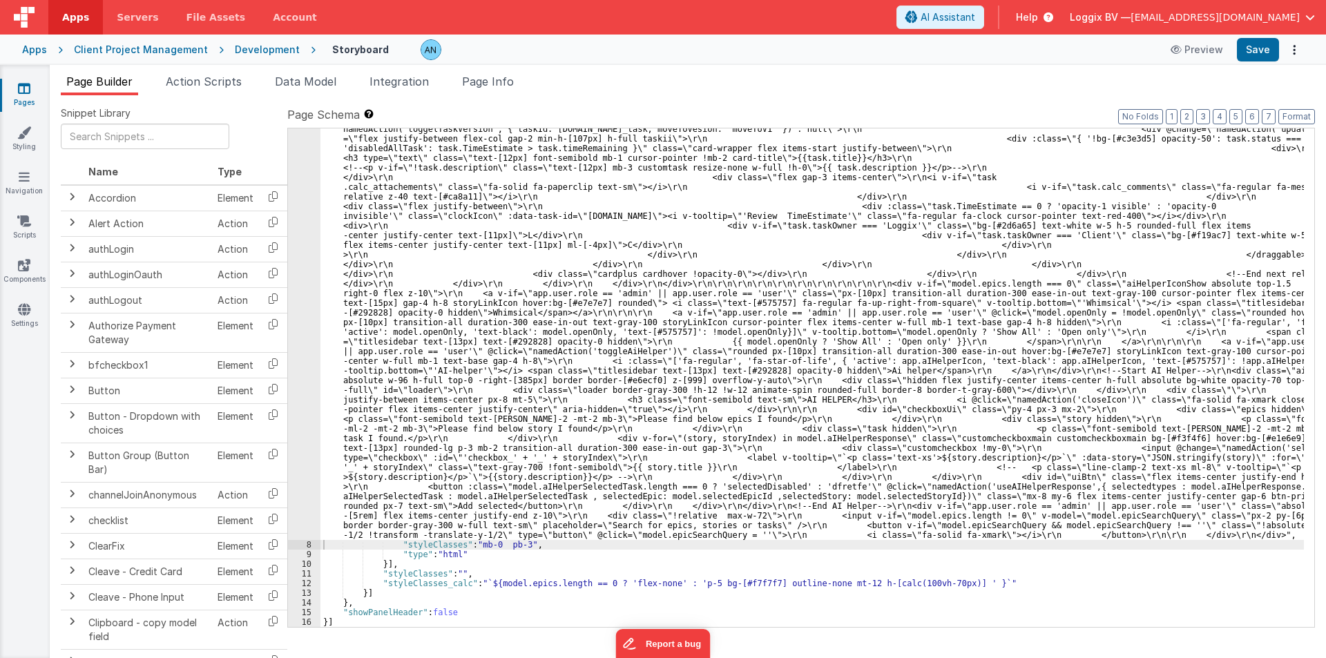
scroll to position [2972, 0]
click at [1250, 50] on button "Save" at bounding box center [1258, 49] width 42 height 23
click at [1298, 116] on button "Format" at bounding box center [1296, 116] width 37 height 15
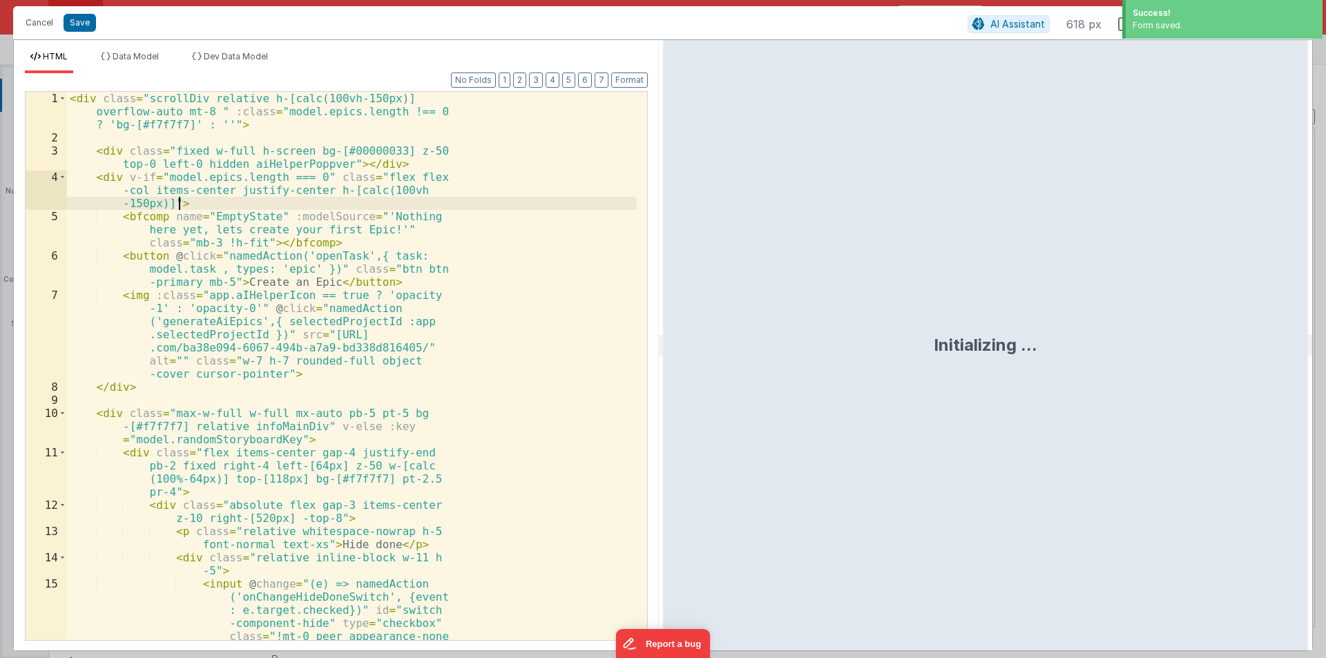
scroll to position [3175, 0]
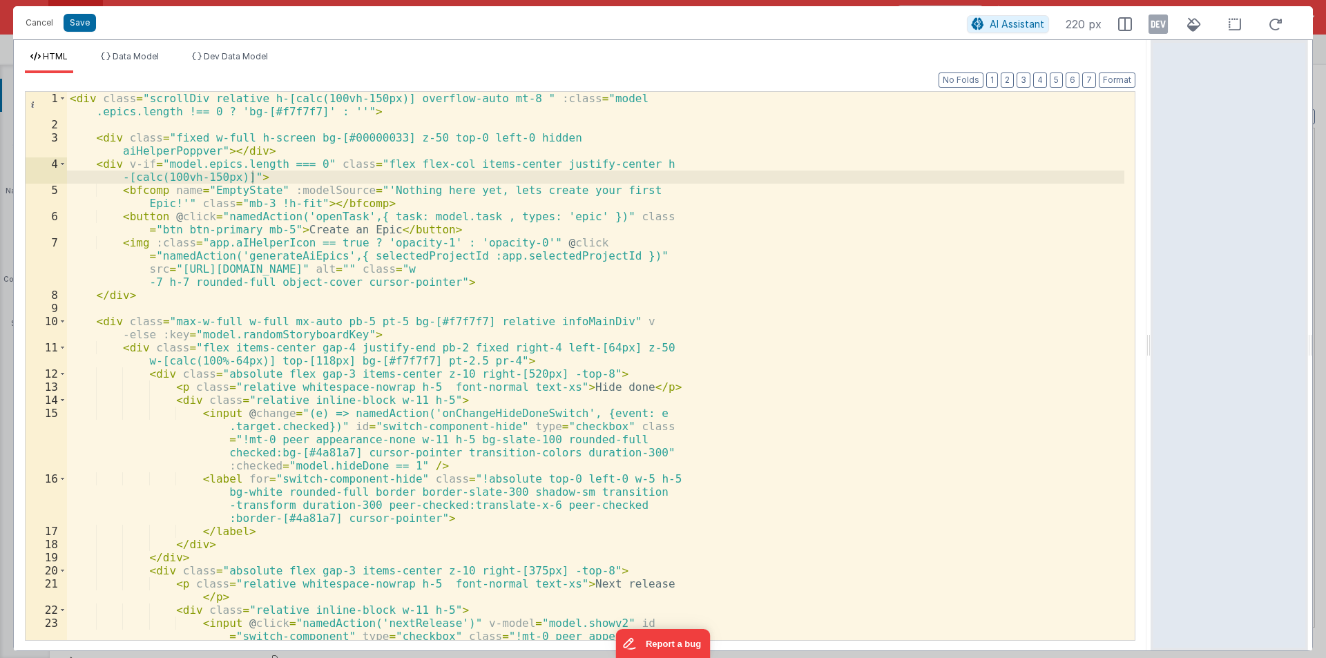
drag, startPoint x: 661, startPoint y: 338, endPoint x: 1325, endPoint y: 334, distance: 663.6
click at [1325, 334] on html "Cancel Save AI Assistant 220 px HTML Data Model Dev Data Model Format 7 6 5 4 3…" at bounding box center [663, 329] width 1326 height 658
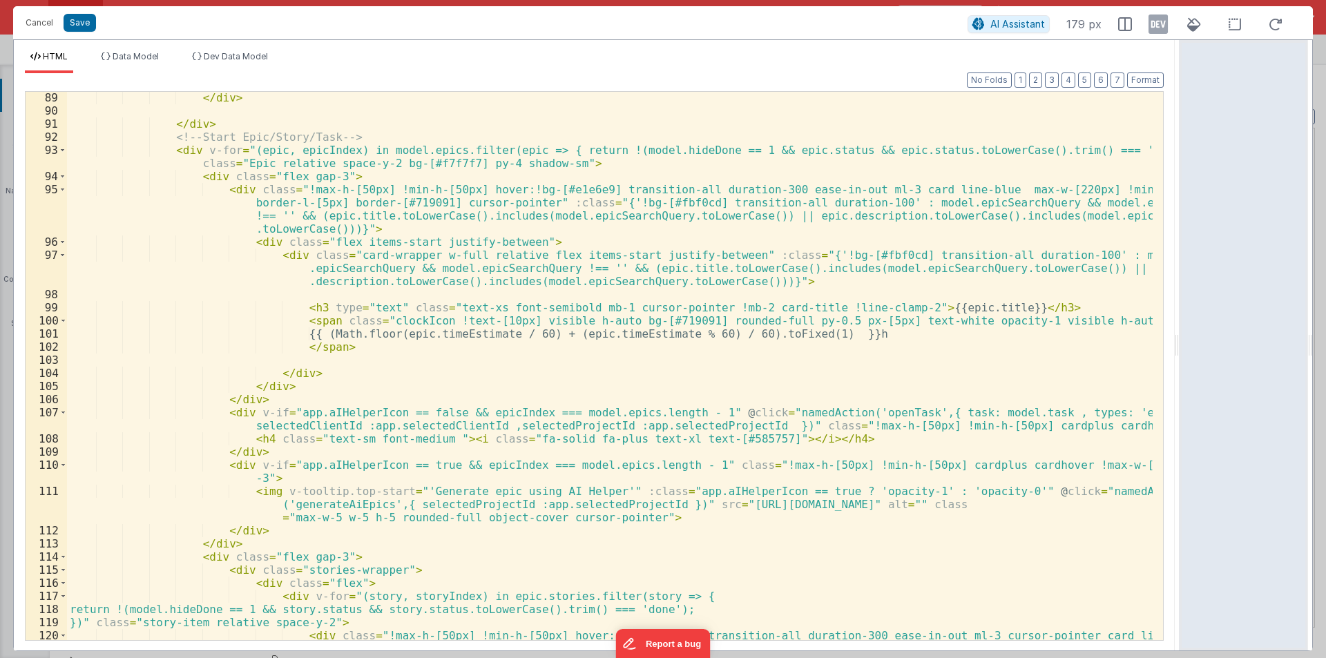
scroll to position [1616, 0]
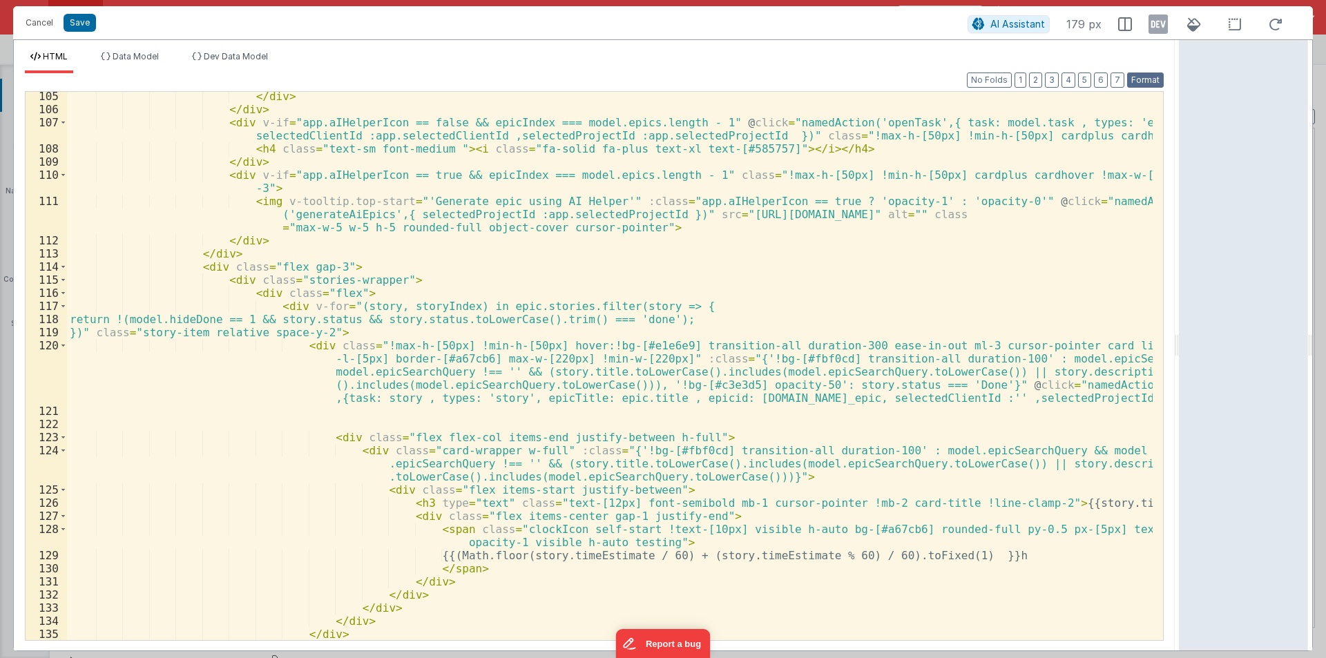
click at [1143, 77] on button "Format" at bounding box center [1145, 80] width 37 height 15
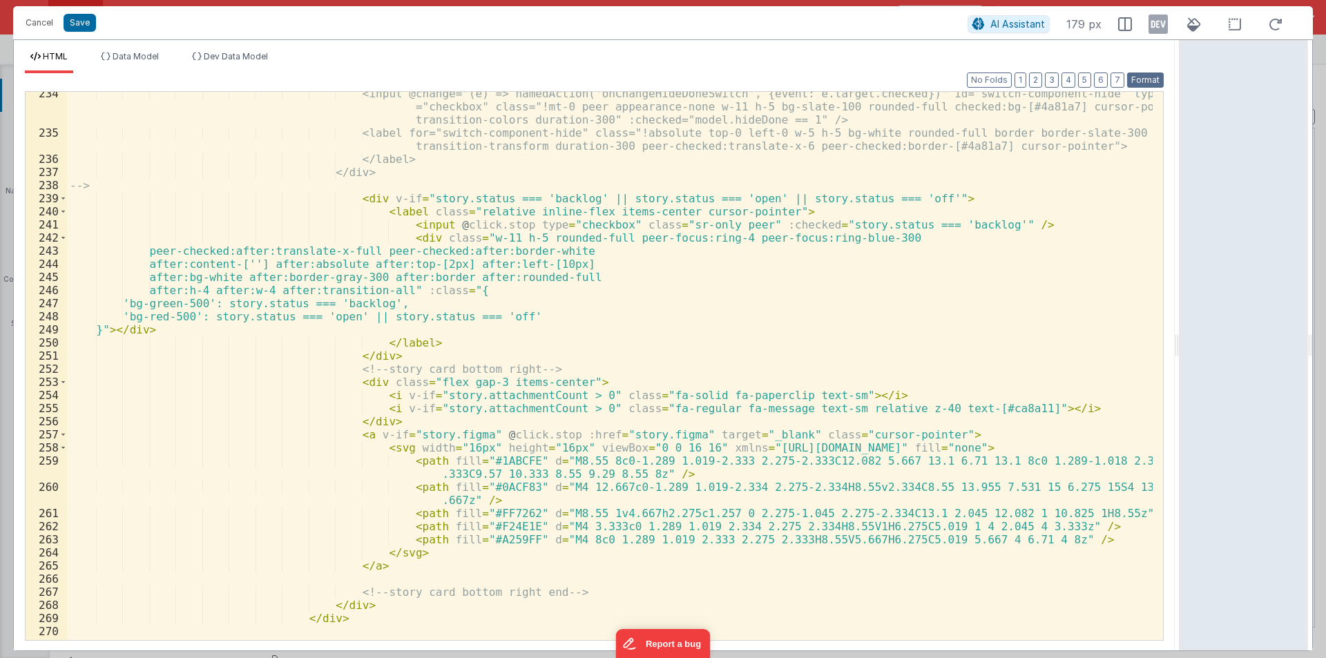
scroll to position [3563, 0]
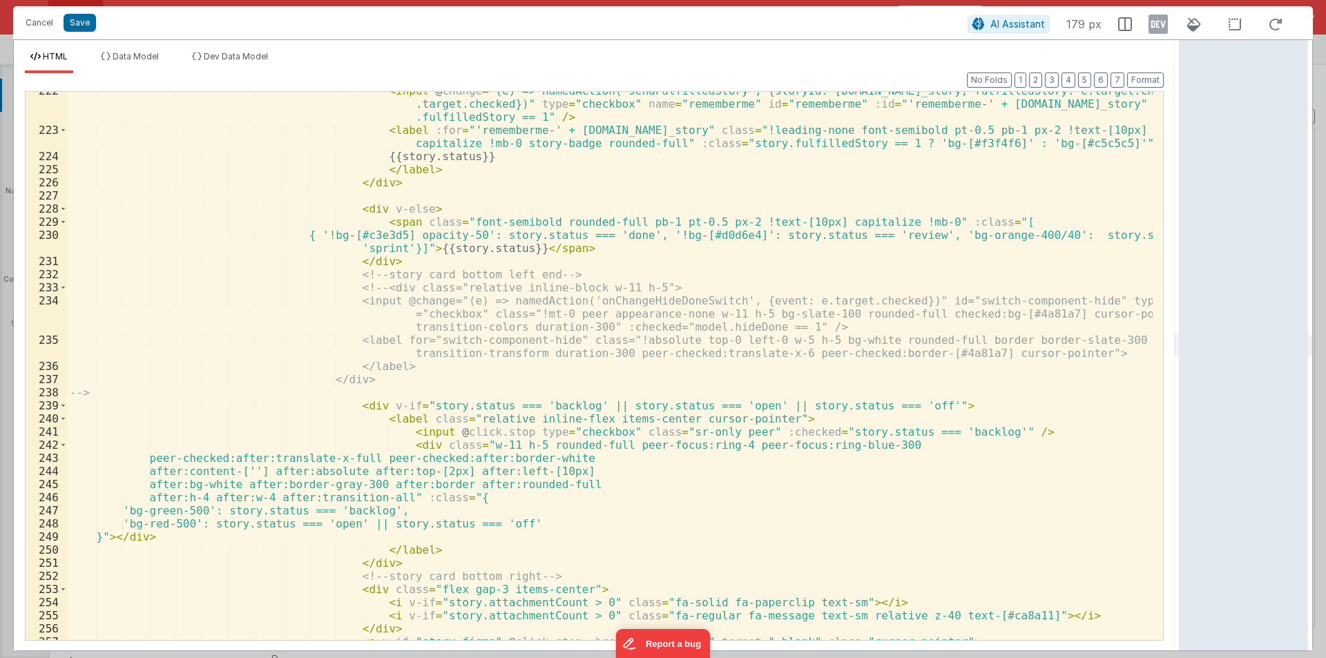
click at [484, 443] on div "< input @ change = "(e) => namedAction('sendFulfilledStory', {storyId: [DOMAIN_…" at bounding box center [609, 384] width 1085 height 601
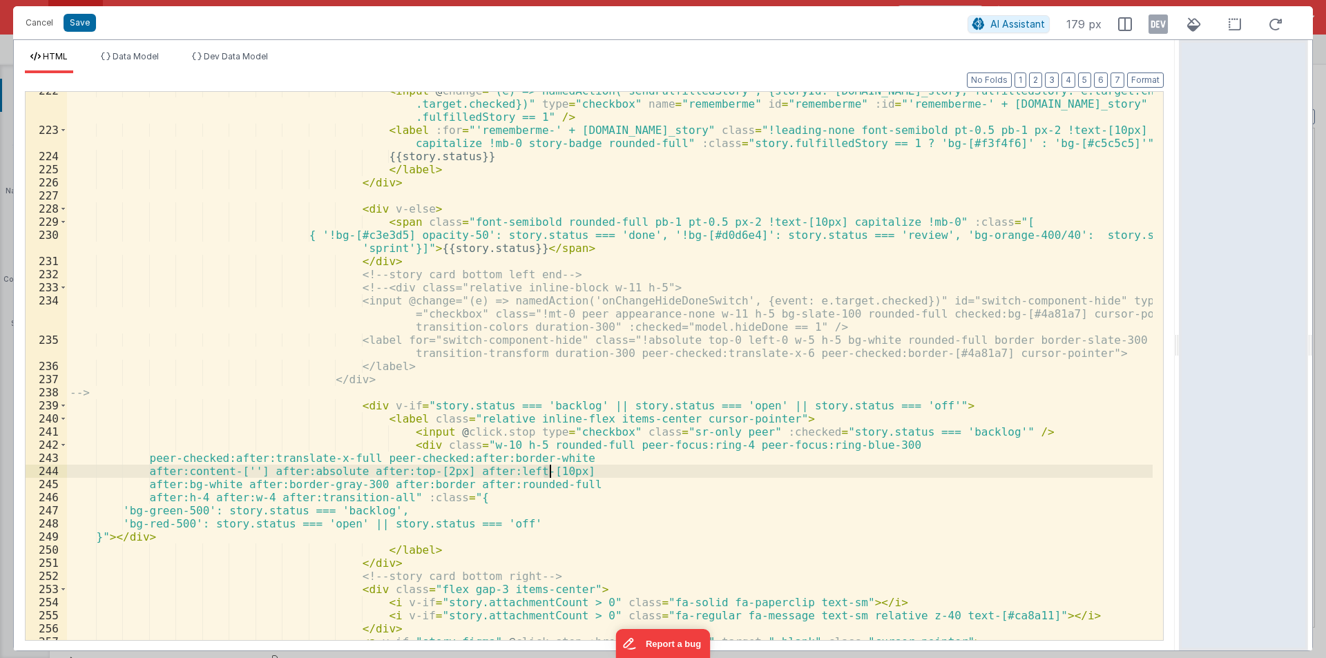
drag, startPoint x: 541, startPoint y: 472, endPoint x: 548, endPoint y: 472, distance: 7.6
click at [548, 472] on div "< input @ change = "(e) => namedAction('sendFulfilledStory', {storyId: [DOMAIN_…" at bounding box center [609, 384] width 1085 height 601
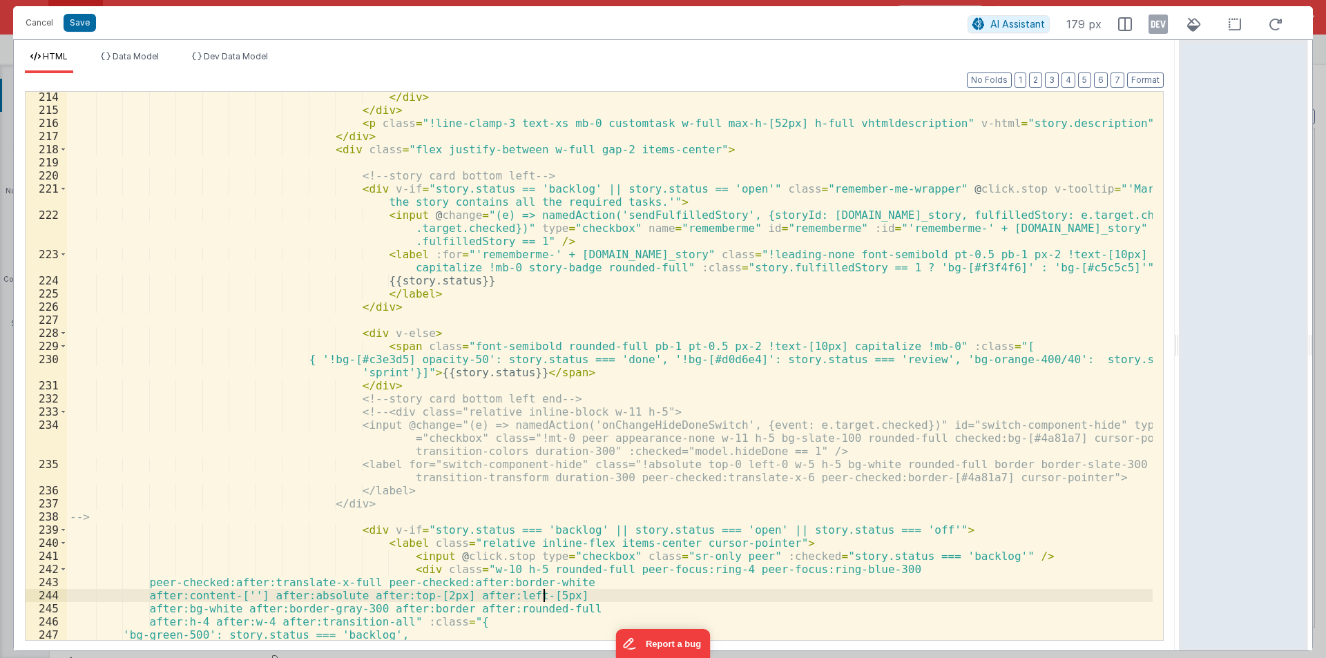
scroll to position [3439, 0]
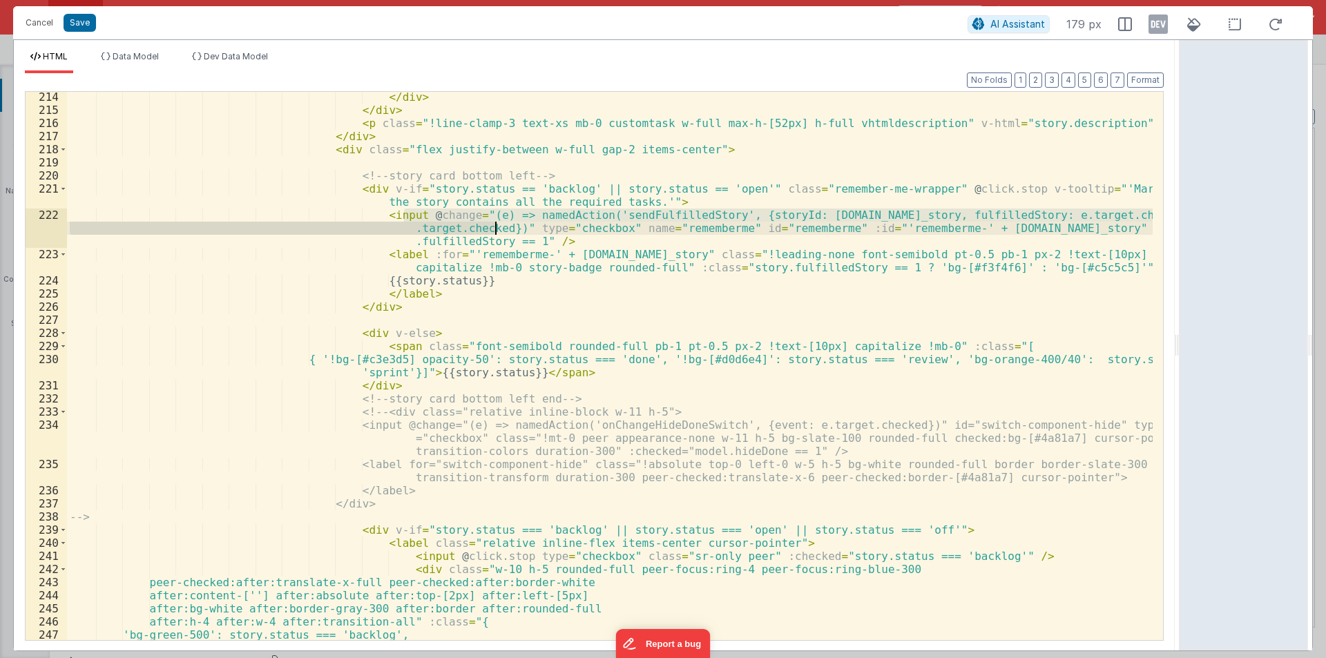
drag, startPoint x: 404, startPoint y: 213, endPoint x: 492, endPoint y: 224, distance: 89.2
click at [492, 224] on div "</ div > </ div > < p class = "!line-clamp-3 text-xs mb-0 customtask w-full max…" at bounding box center [609, 377] width 1085 height 574
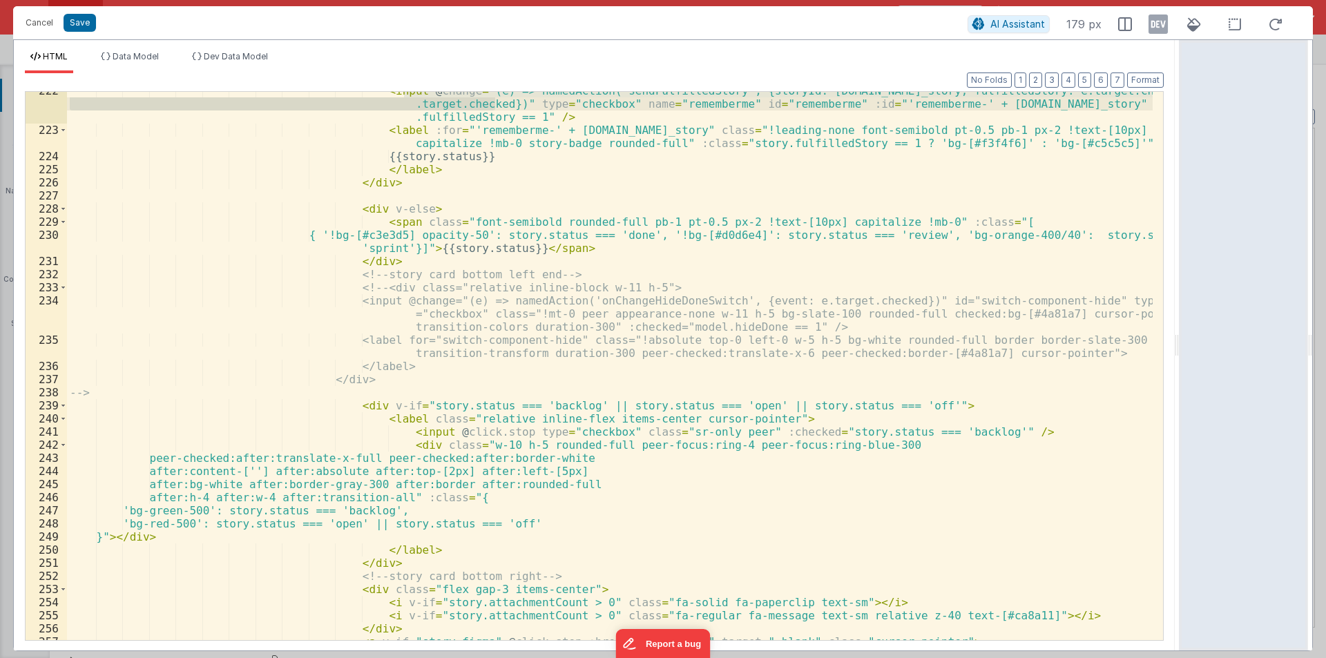
click at [428, 428] on div "< input @ change = "(e) => namedAction('sendFulfilledStory', {storyId: [DOMAIN_…" at bounding box center [609, 384] width 1085 height 601
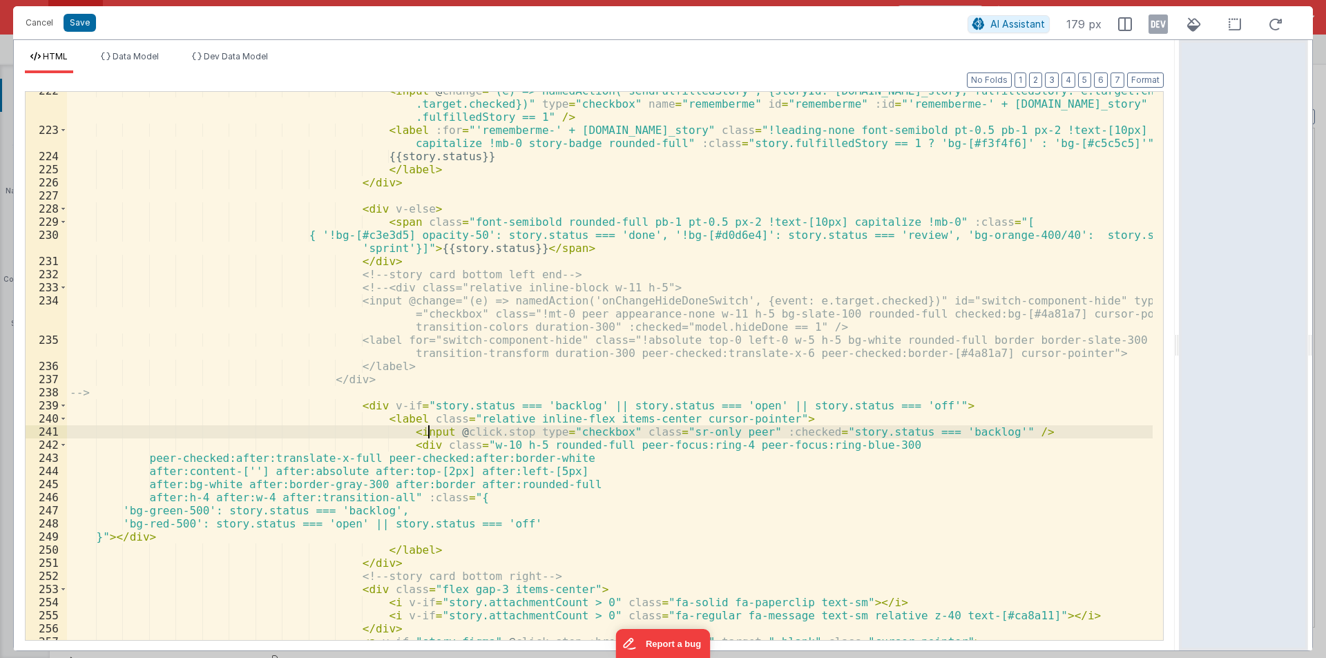
paste textarea
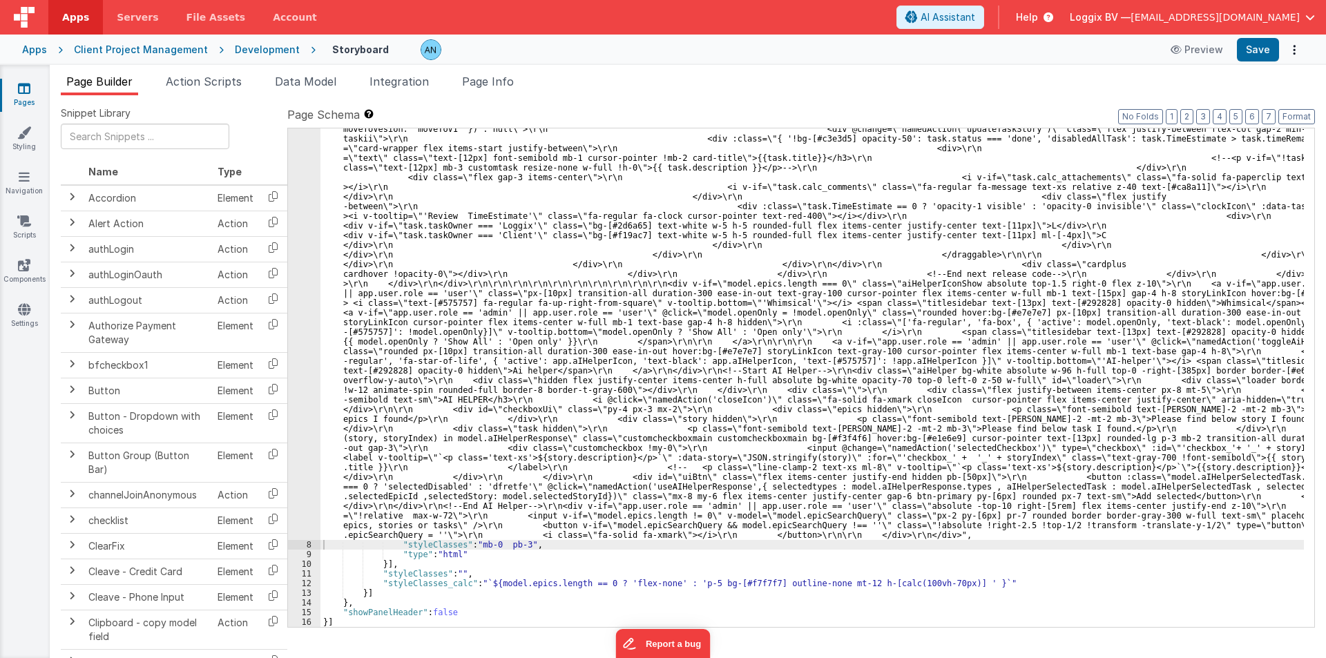
click at [1259, 44] on button "Save" at bounding box center [1258, 49] width 42 height 23
click at [1292, 110] on button "Format" at bounding box center [1296, 116] width 37 height 15
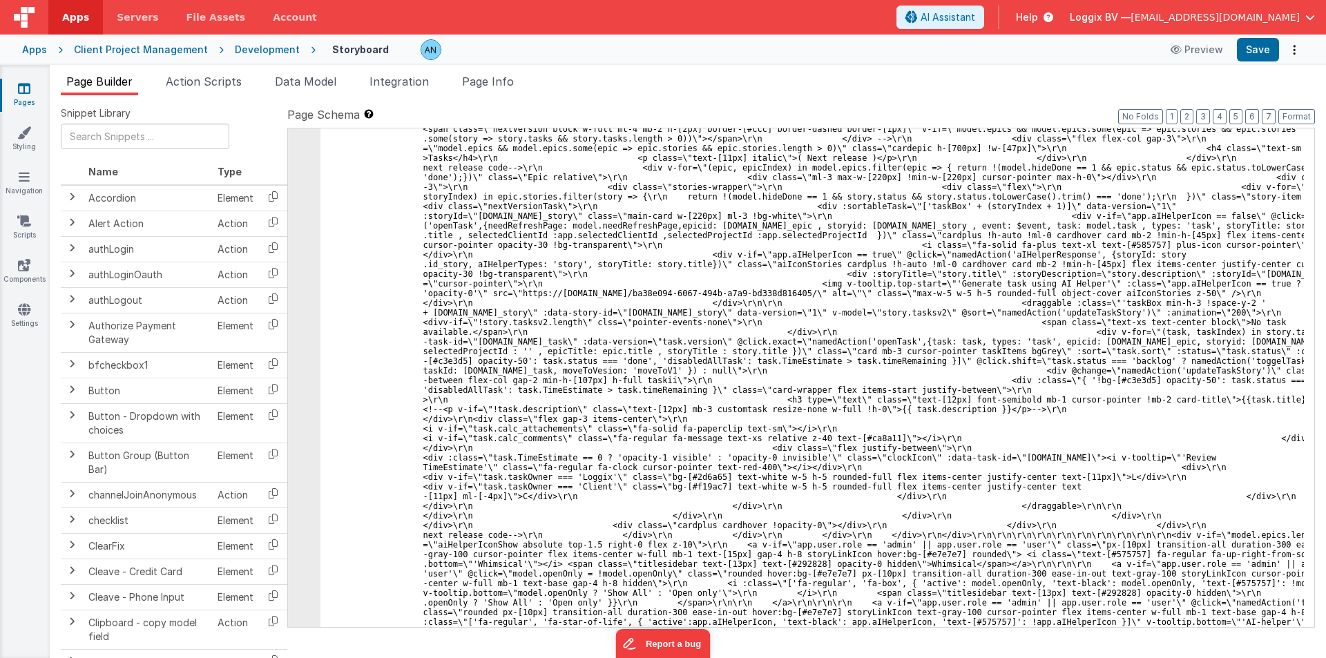
click at [1295, 108] on label "Page Schema Shortcuts: Find: command-f Fold: command-option-L Unfold: command-o…" at bounding box center [800, 114] width 1027 height 17
click at [1249, 48] on button "Save" at bounding box center [1258, 49] width 42 height 23
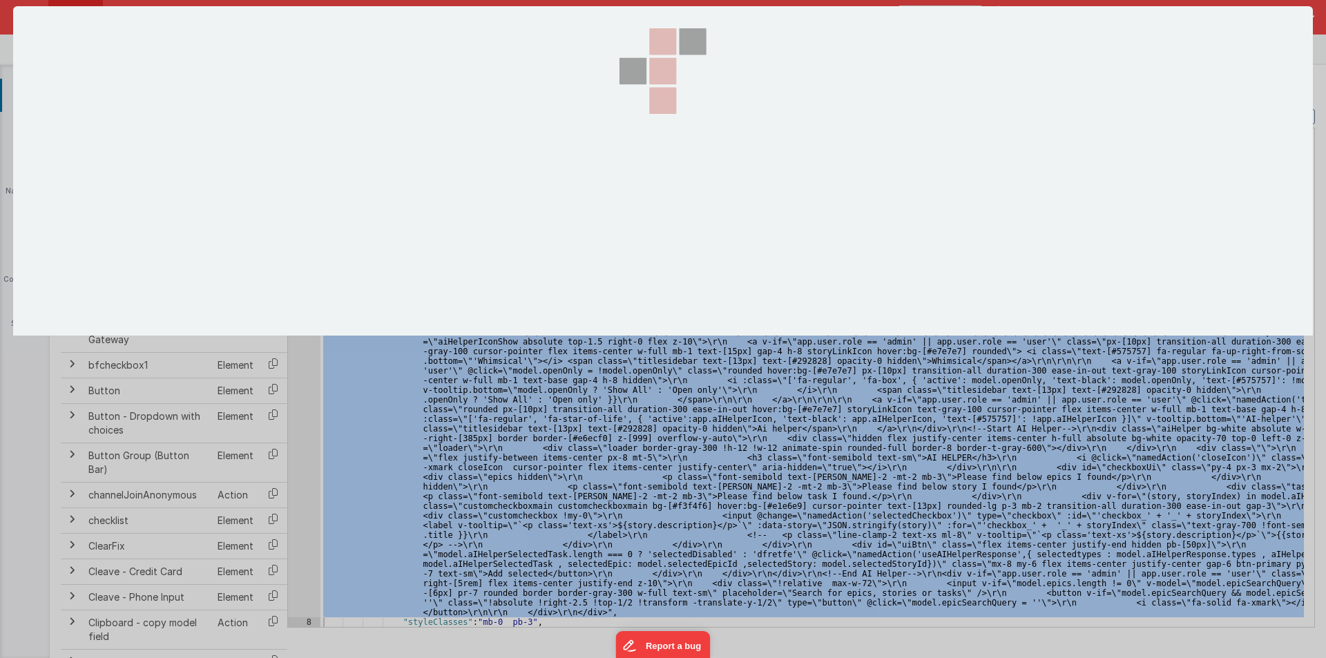
click at [298, 206] on section at bounding box center [663, 170] width 1300 height 329
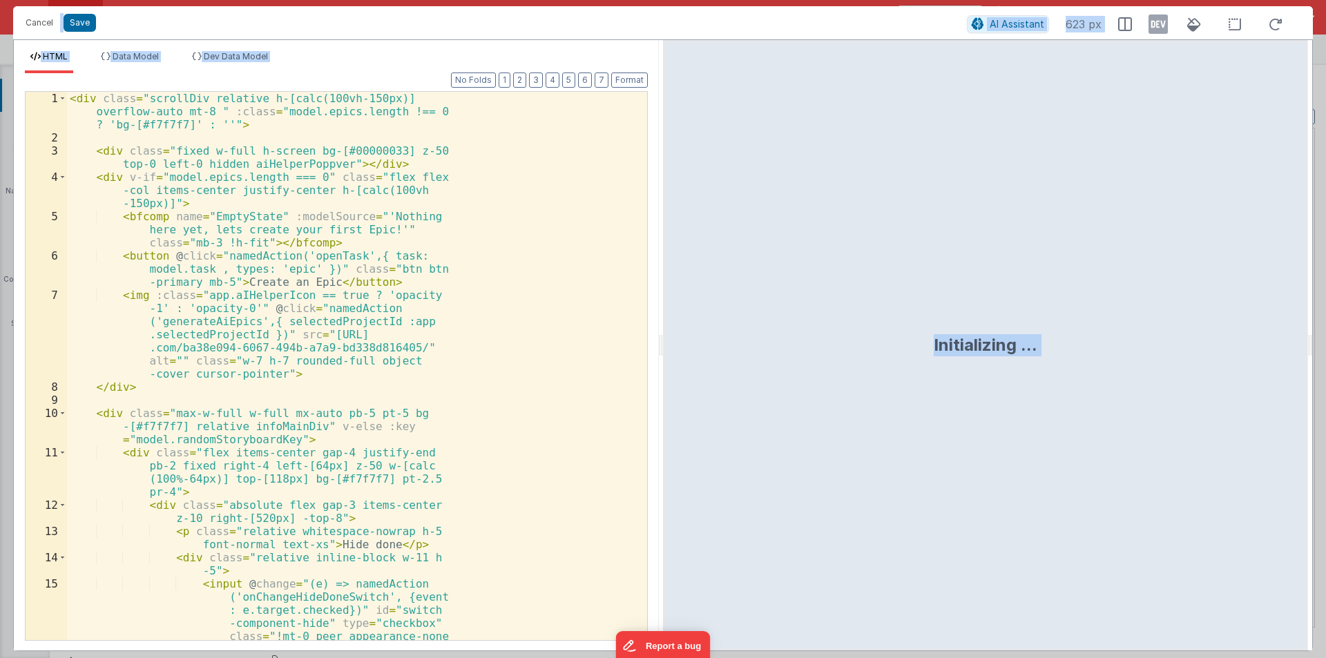
scroll to position [3185, 0]
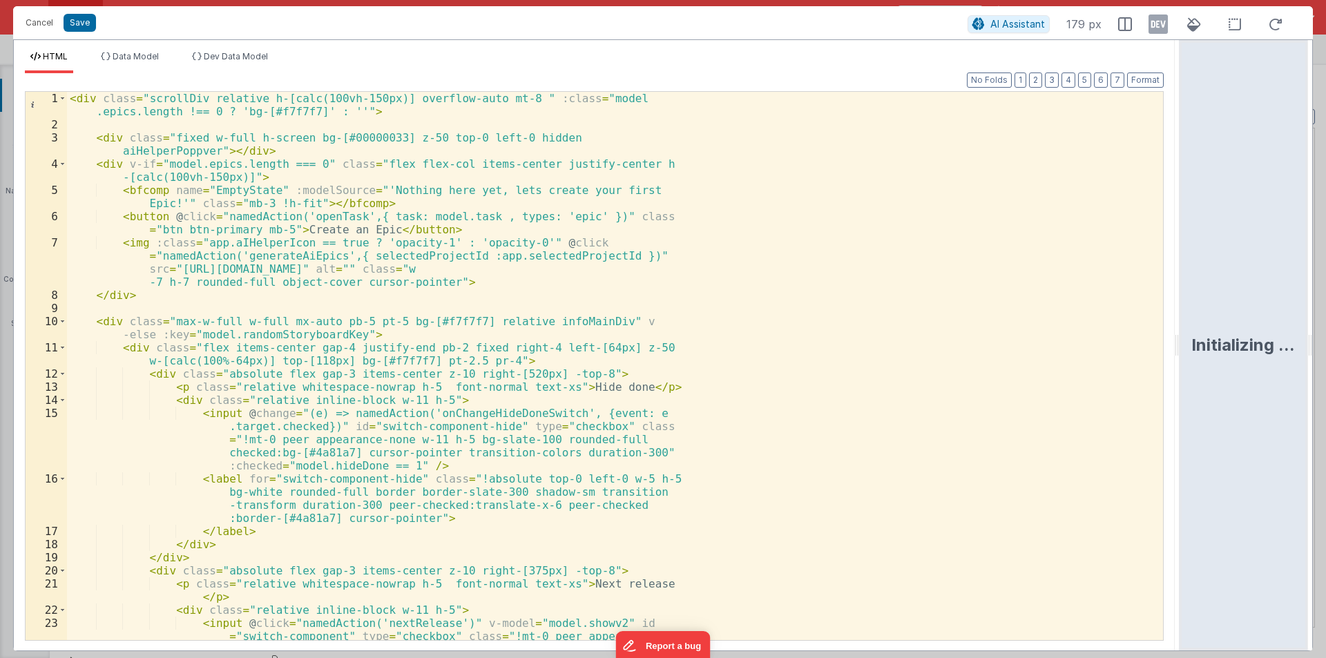
drag, startPoint x: 659, startPoint y: 342, endPoint x: 1325, endPoint y: 374, distance: 667.1
click at [1325, 374] on html "Cancel Save AI Assistant 179 px HTML Data Model Dev Data Model Format 7 6 5 4 3…" at bounding box center [663, 329] width 1326 height 658
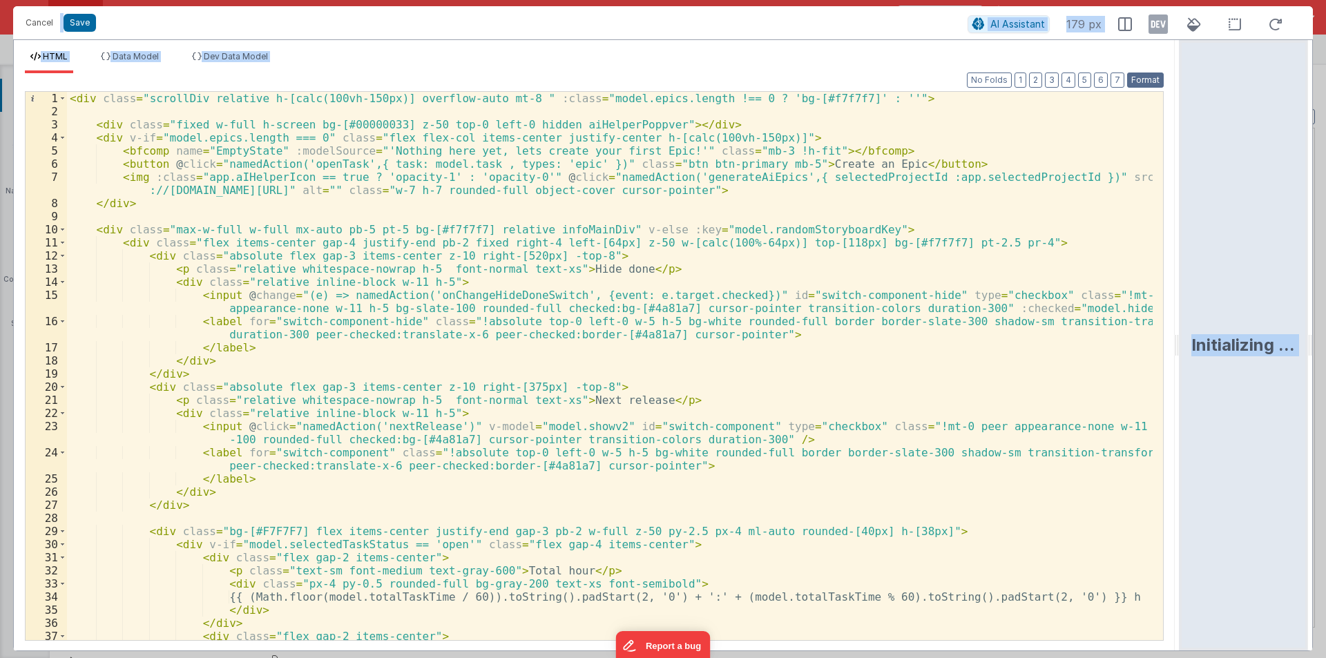
click at [1154, 79] on button "Format" at bounding box center [1145, 80] width 37 height 15
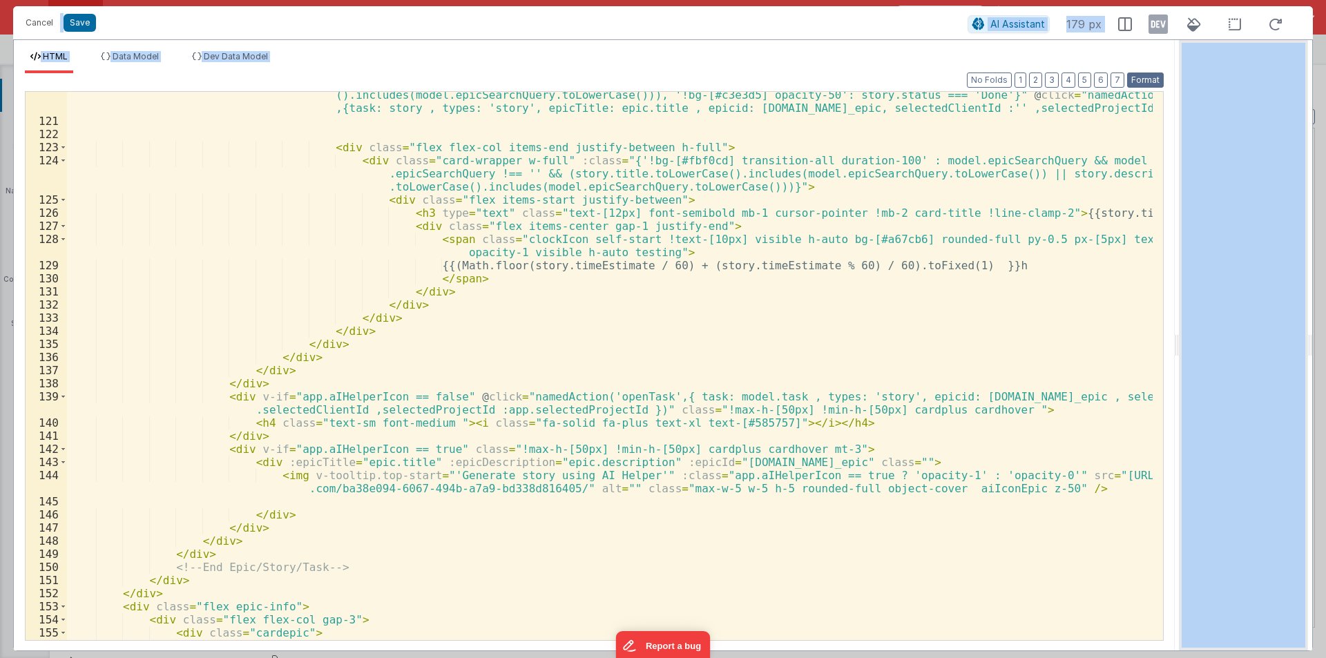
scroll to position [1699, 0]
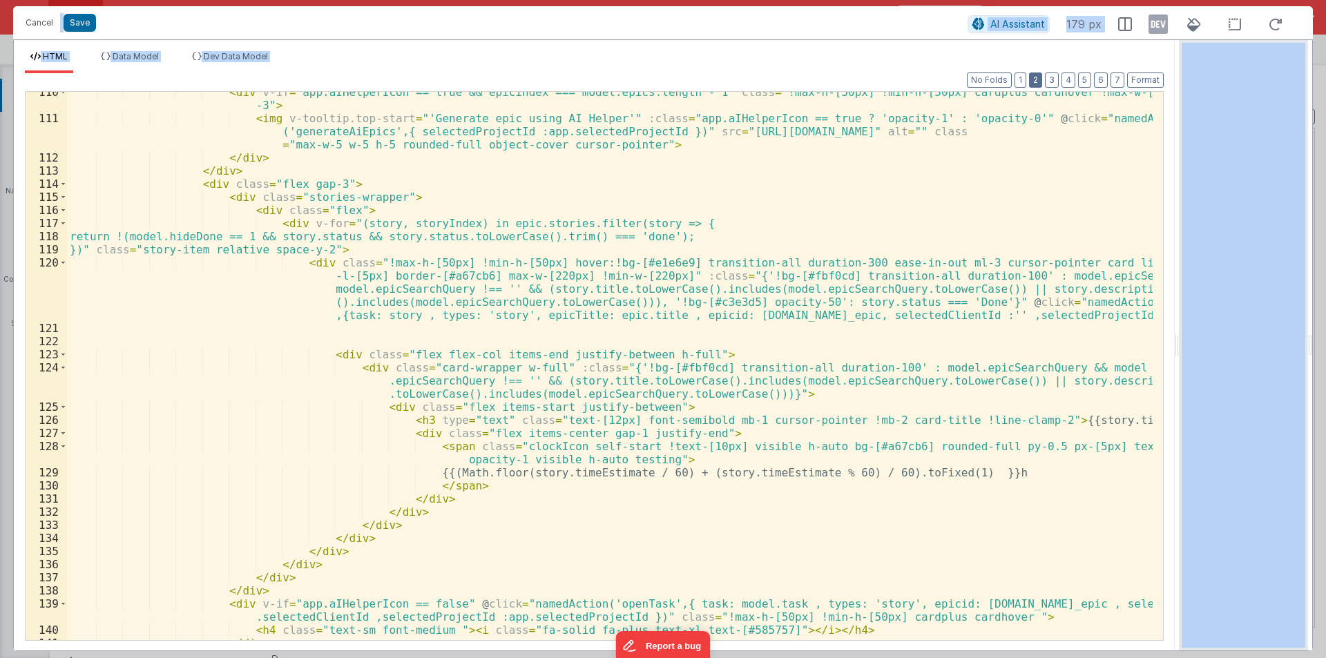
click at [1037, 79] on button "2" at bounding box center [1035, 80] width 13 height 15
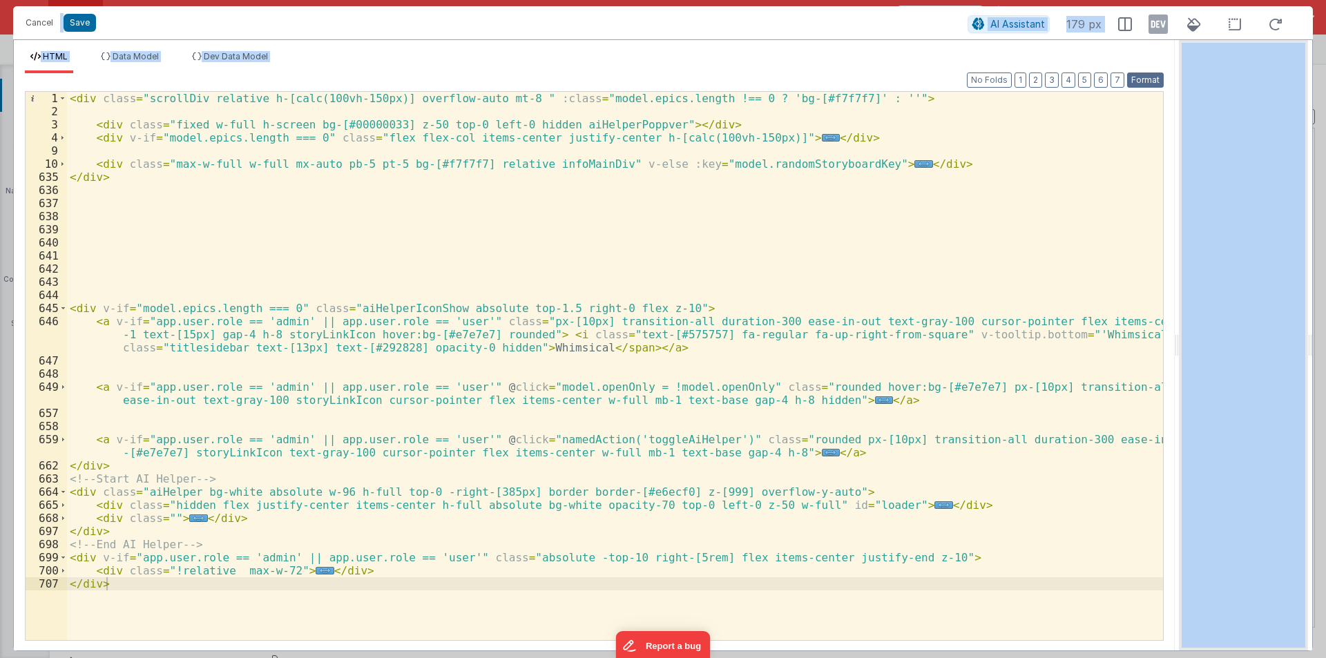
click at [1136, 76] on button "Format" at bounding box center [1145, 80] width 37 height 15
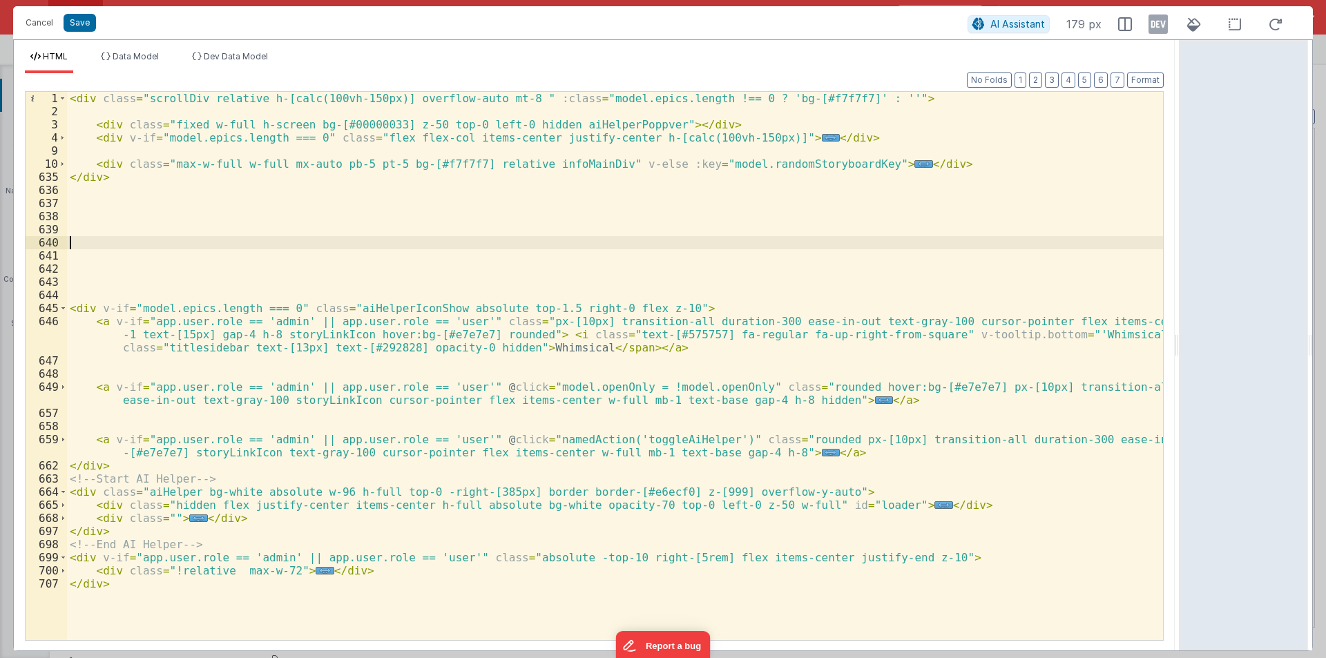
click at [302, 247] on div "< div class = "scrollDiv relative h-[calc(100vh-150px)] overflow-auto mt-8 " :c…" at bounding box center [615, 379] width 1096 height 574
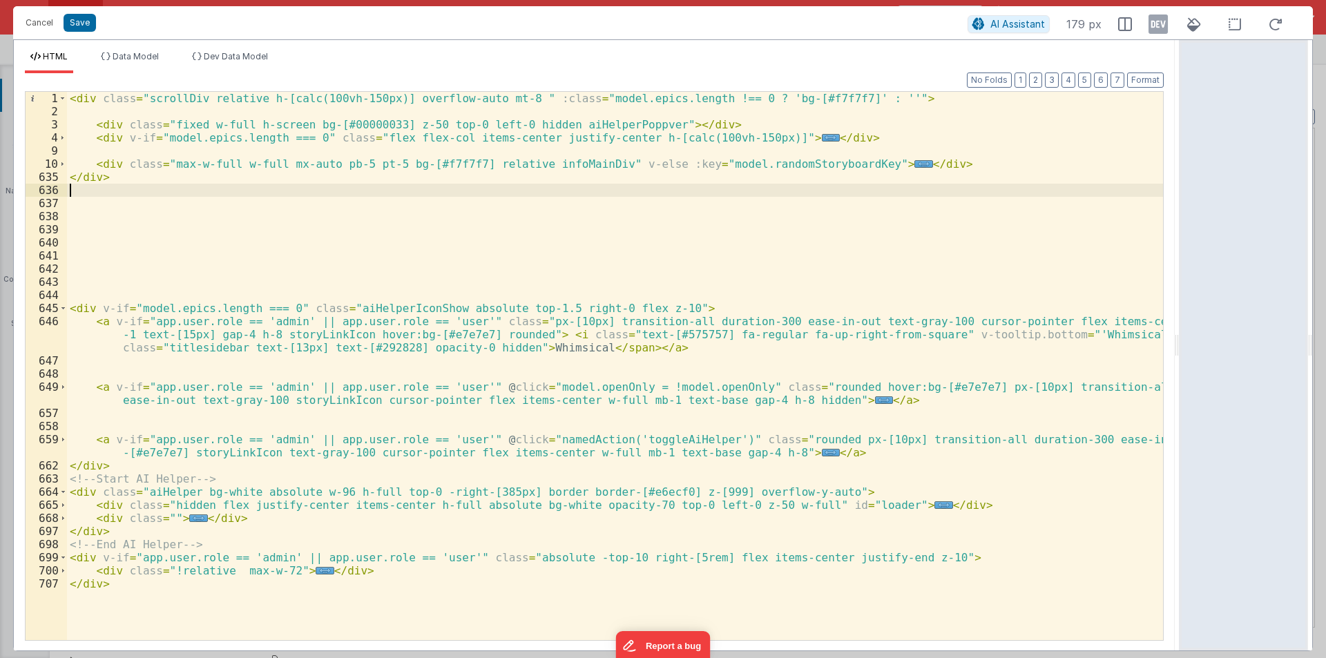
drag, startPoint x: 166, startPoint y: 190, endPoint x: 93, endPoint y: 95, distance: 119.6
click at [165, 189] on div "< div class = "scrollDiv relative h-[calc(100vh-150px)] overflow-auto mt-8 " :c…" at bounding box center [615, 379] width 1096 height 574
click at [38, 22] on button "Cancel" at bounding box center [39, 22] width 41 height 19
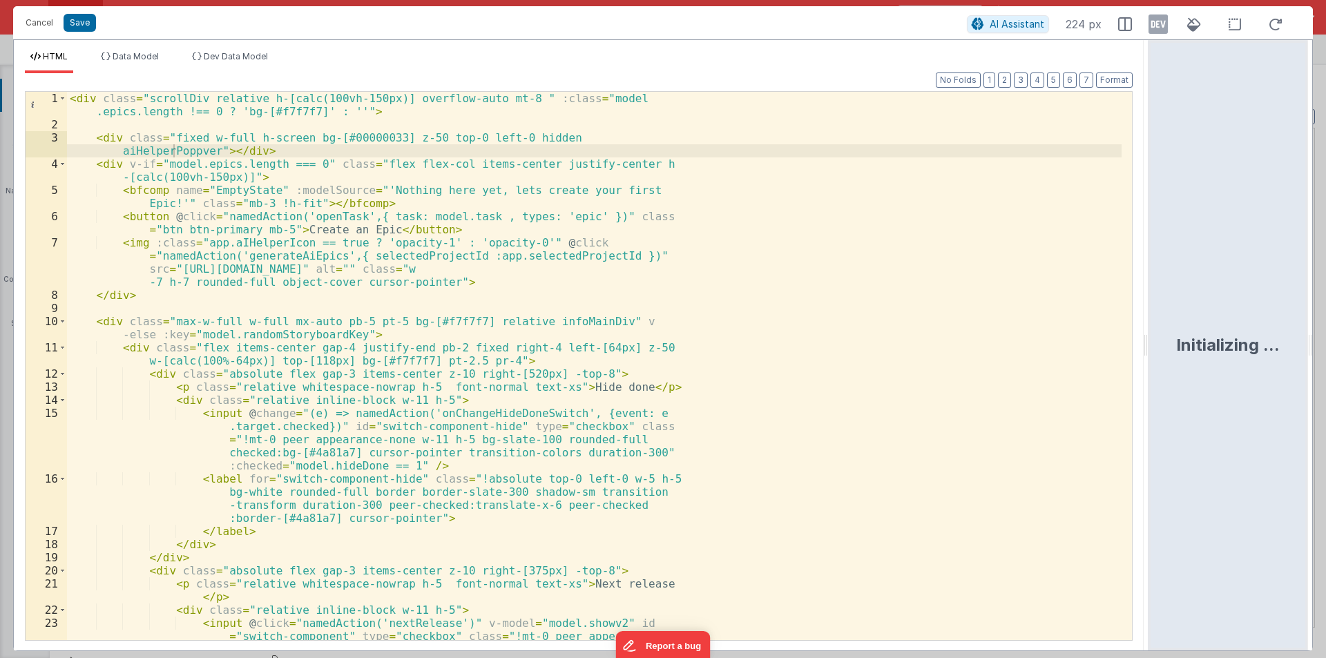
drag, startPoint x: 657, startPoint y: 338, endPoint x: 1123, endPoint y: 205, distance: 484.1
click at [1266, 359] on html "Cancel Save AI Assistant 224 px HTML Data Model Dev Data Model Format 7 6 5 4 3…" at bounding box center [663, 329] width 1326 height 658
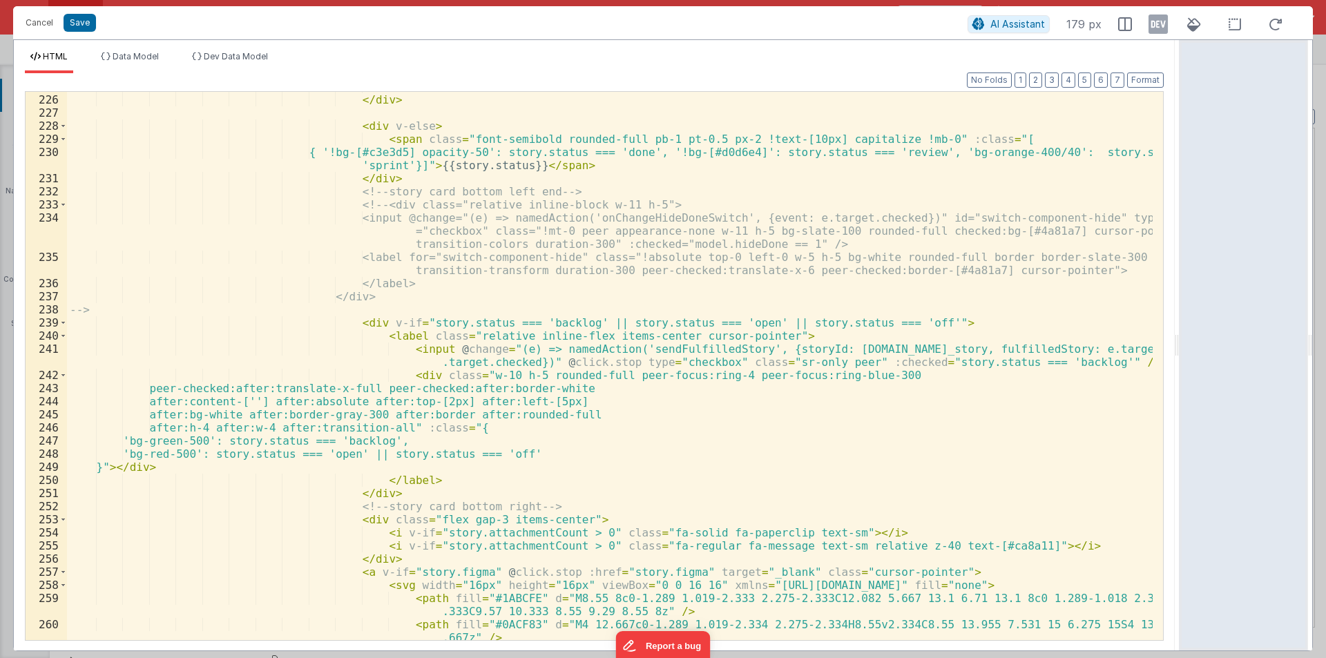
scroll to position [3646, 0]
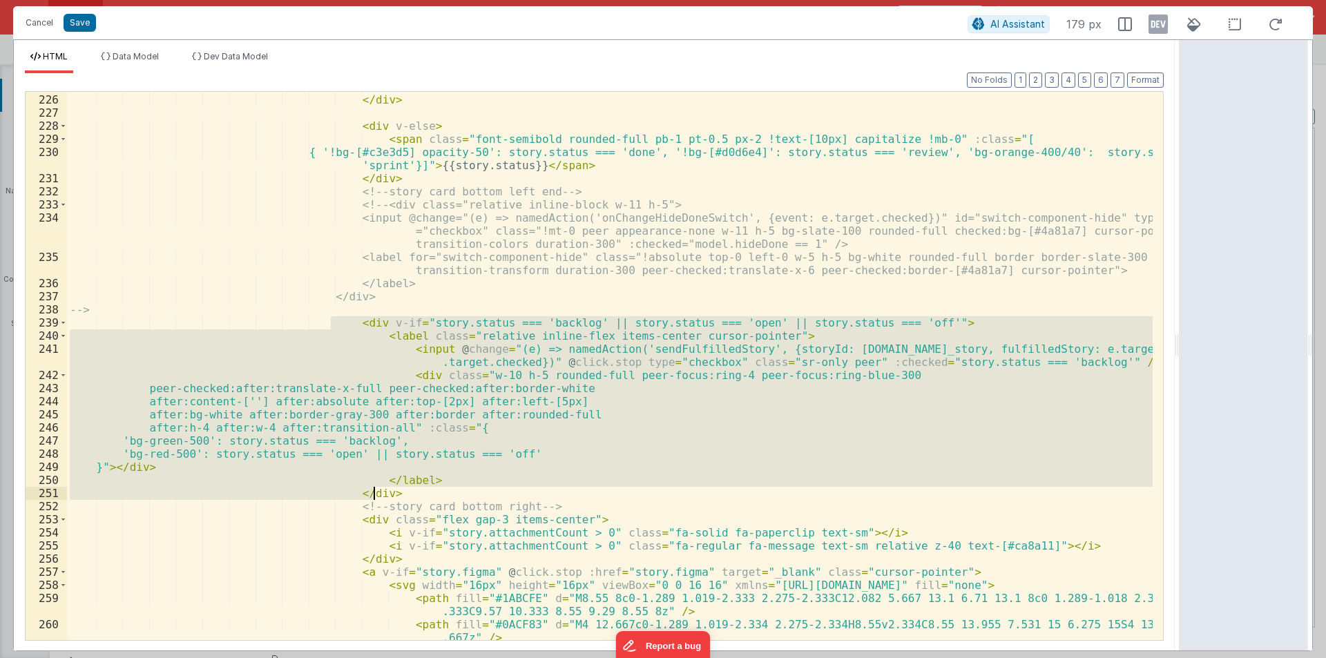
drag, startPoint x: 333, startPoint y: 322, endPoint x: 387, endPoint y: 492, distance: 177.5
click at [387, 492] on div "</ label > </ div > < div v-else > < span class = "font-semibold rounded-full p…" at bounding box center [609, 374] width 1085 height 588
click at [522, 414] on div "</ label > </ div > < div v-else > < span class = "font-semibold rounded-full p…" at bounding box center [609, 366] width 1085 height 548
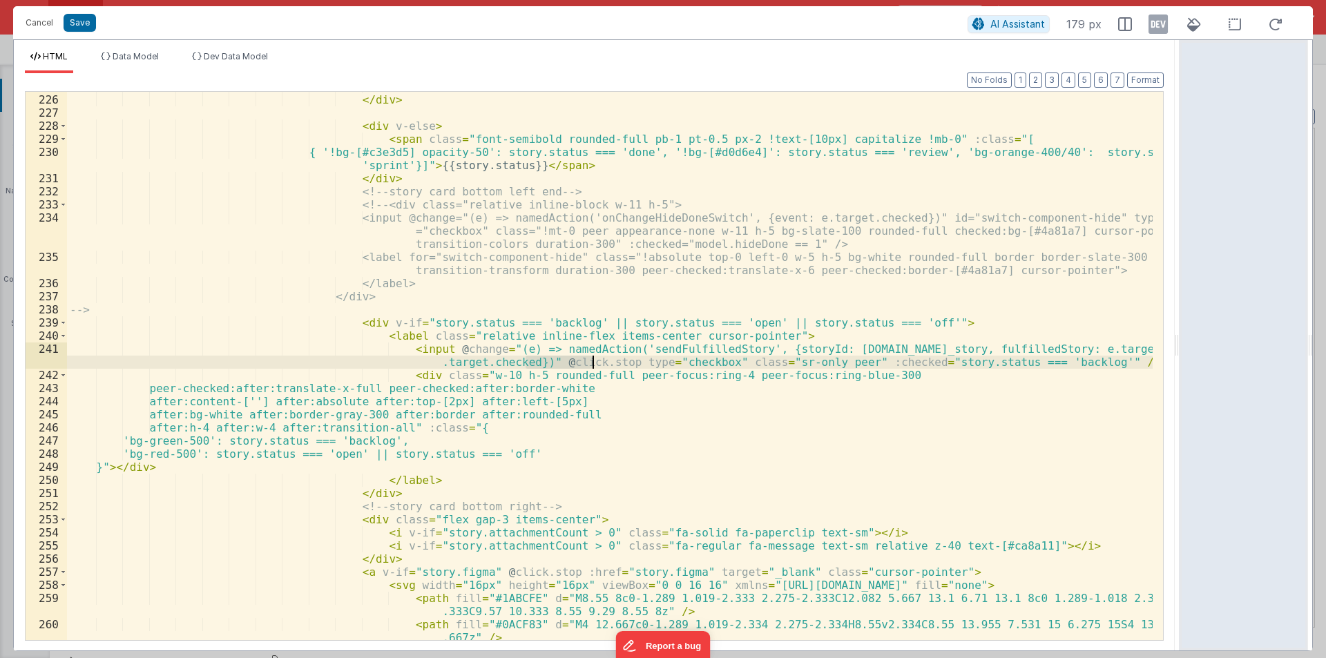
drag, startPoint x: 523, startPoint y: 360, endPoint x: 591, endPoint y: 358, distance: 67.7
click at [591, 358] on div "</ label > </ div > < div v-else > < span class = "font-semibold rounded-full p…" at bounding box center [609, 374] width 1085 height 588
click at [75, 22] on button "Save" at bounding box center [80, 23] width 32 height 18
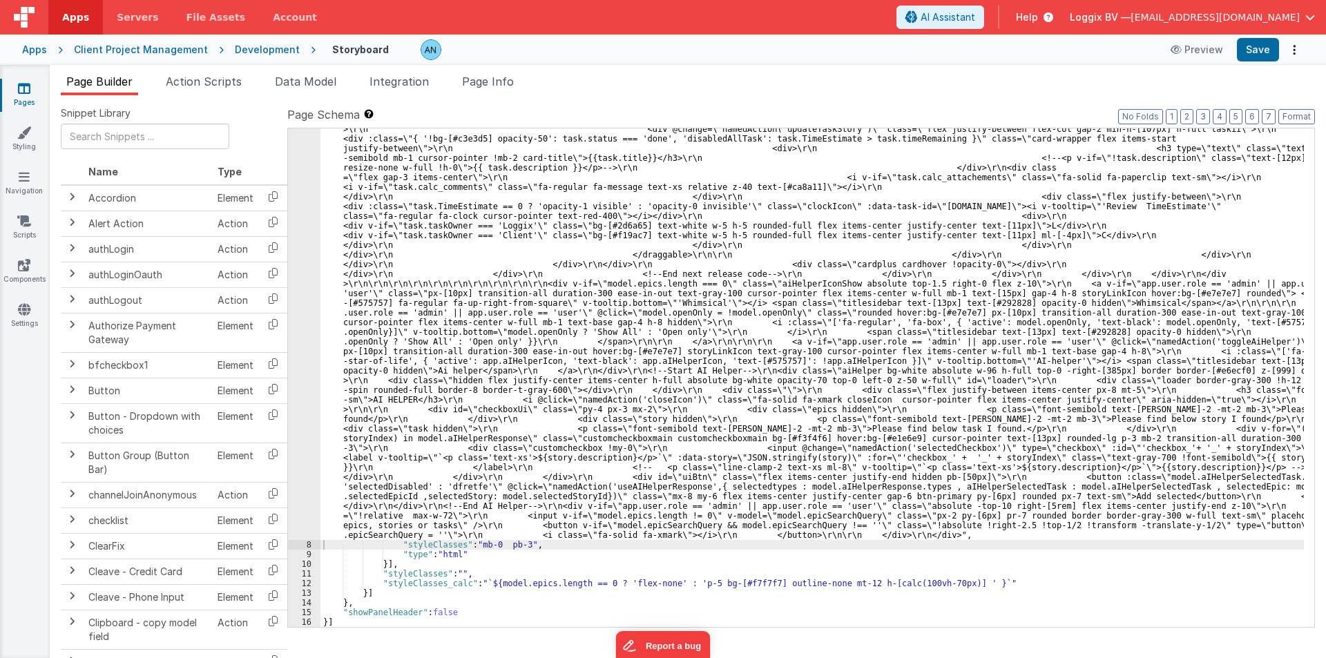
scroll to position [2982, 0]
click at [1266, 46] on button "Save" at bounding box center [1258, 49] width 42 height 23
click at [1277, 61] on div "Preview Saving" at bounding box center [1222, 49] width 163 height 23
click at [1295, 120] on button "Format" at bounding box center [1296, 116] width 37 height 15
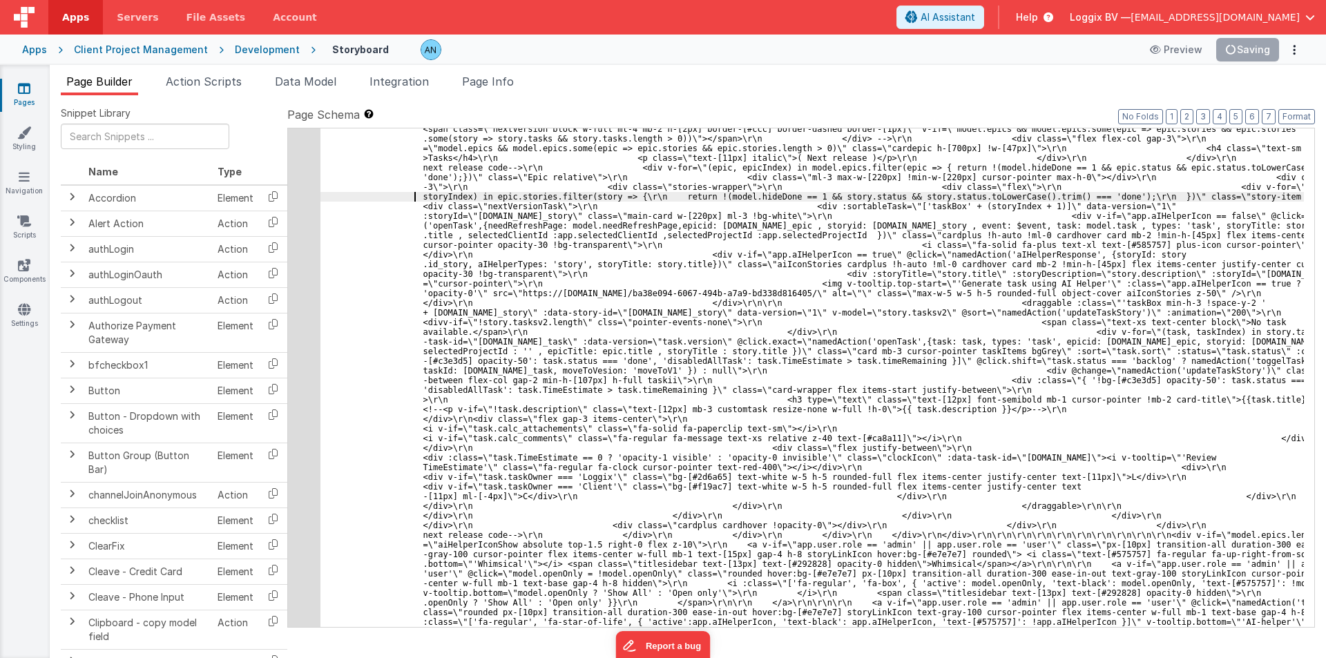
click at [1261, 44] on button "Save" at bounding box center [1258, 49] width 42 height 23
click at [1257, 44] on button "Saving" at bounding box center [1248, 49] width 64 height 23
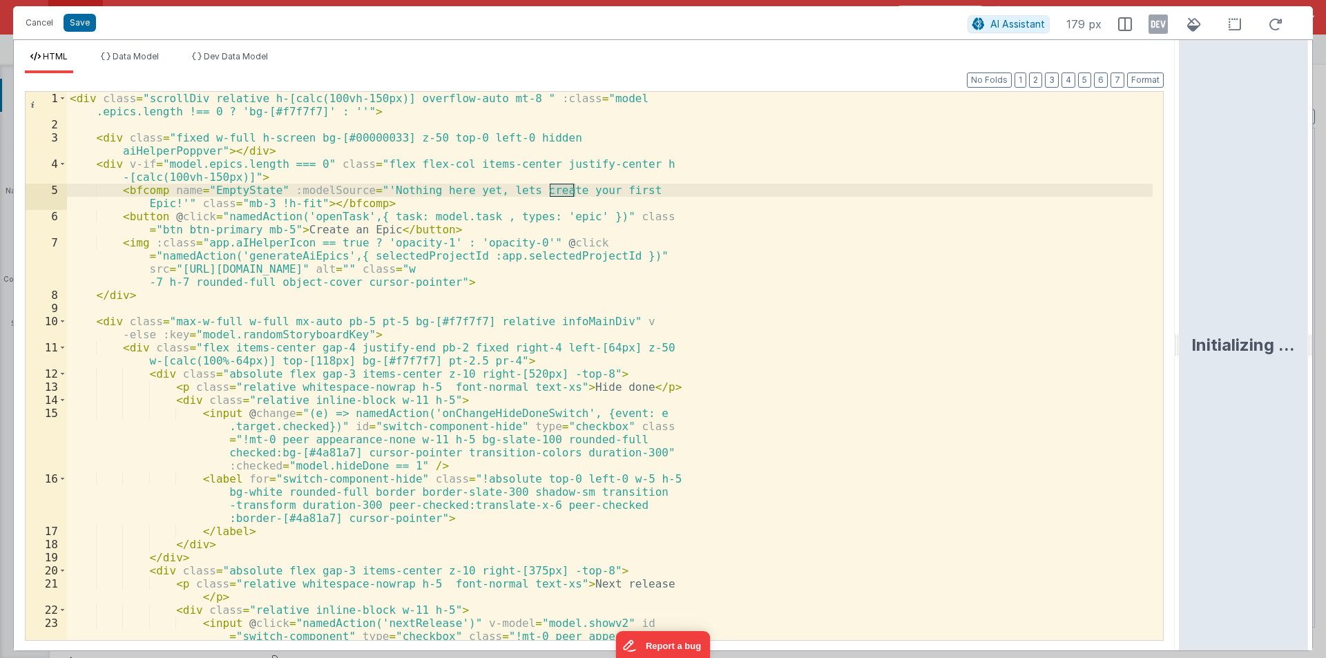
drag, startPoint x: 661, startPoint y: 344, endPoint x: 1315, endPoint y: 342, distance: 653.9
click at [1325, 343] on html "Cancel Save AI Assistant 179 px HTML Data Model Dev Data Model Format 7 6 5 4 3…" at bounding box center [663, 329] width 1326 height 658
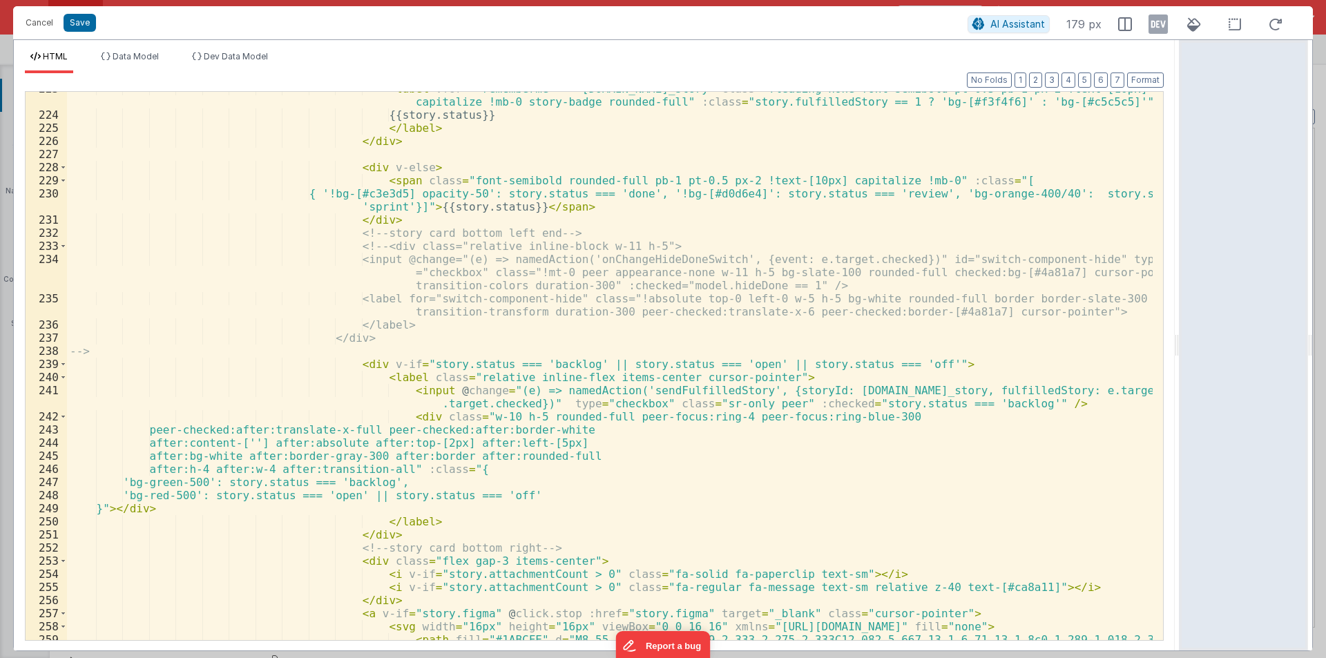
scroll to position [3604, 0]
click at [63, 416] on span at bounding box center [63, 416] width 8 height 13
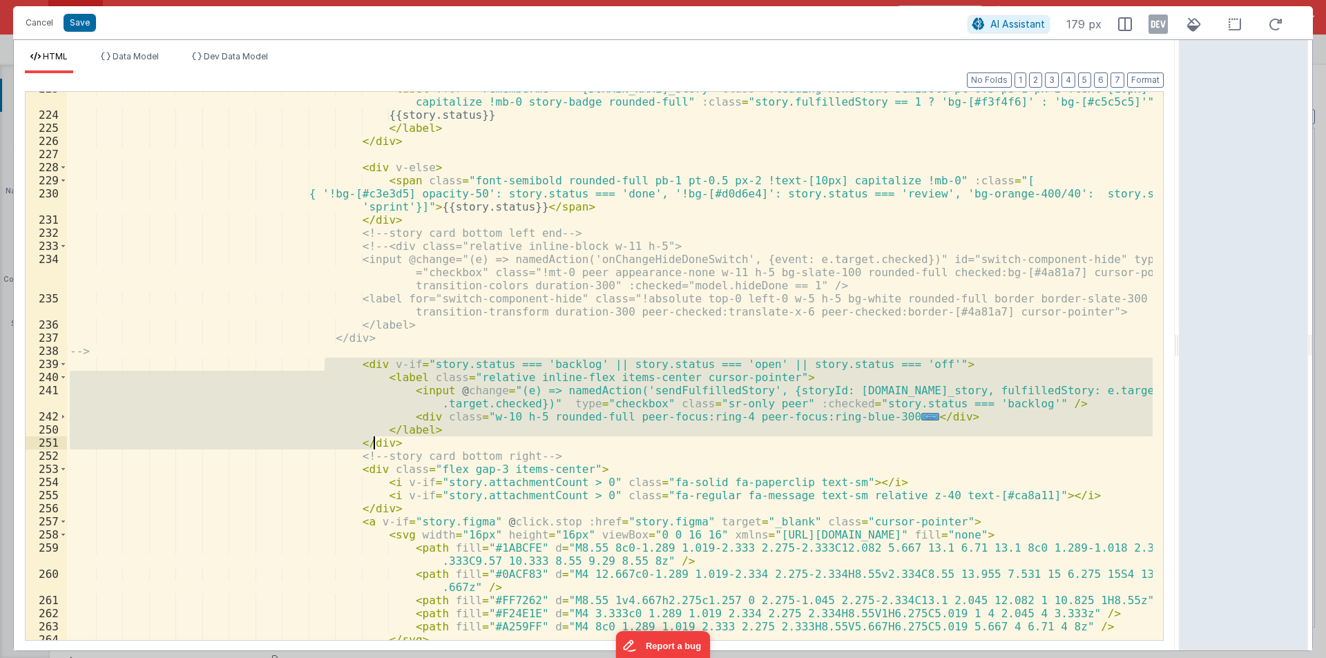
drag, startPoint x: 326, startPoint y: 359, endPoint x: 388, endPoint y: 444, distance: 105.2
click at [388, 444] on div "< label :for = "'rememberme-' + story.id_story" class = "!leading-none font-sem…" at bounding box center [609, 376] width 1085 height 588
click at [459, 467] on div "< label :for = "'rememberme-' + story.id_story" class = "!leading-none font-sem…" at bounding box center [609, 376] width 1085 height 588
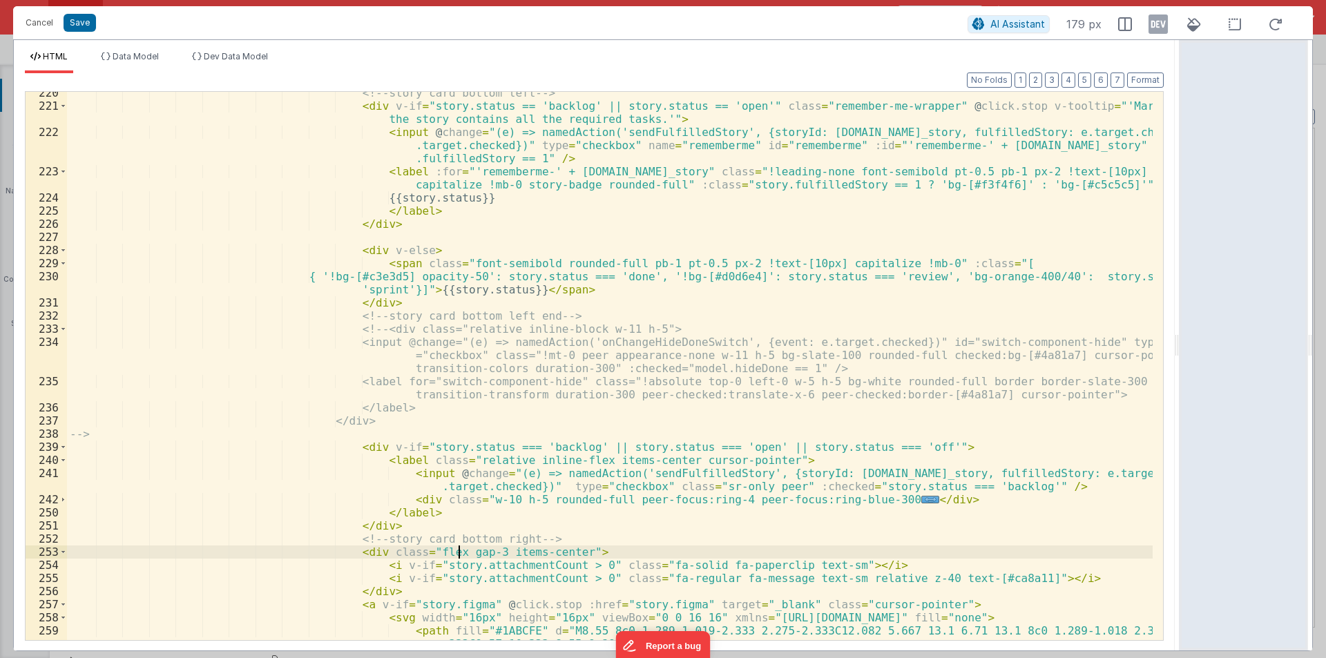
scroll to position [3397, 0]
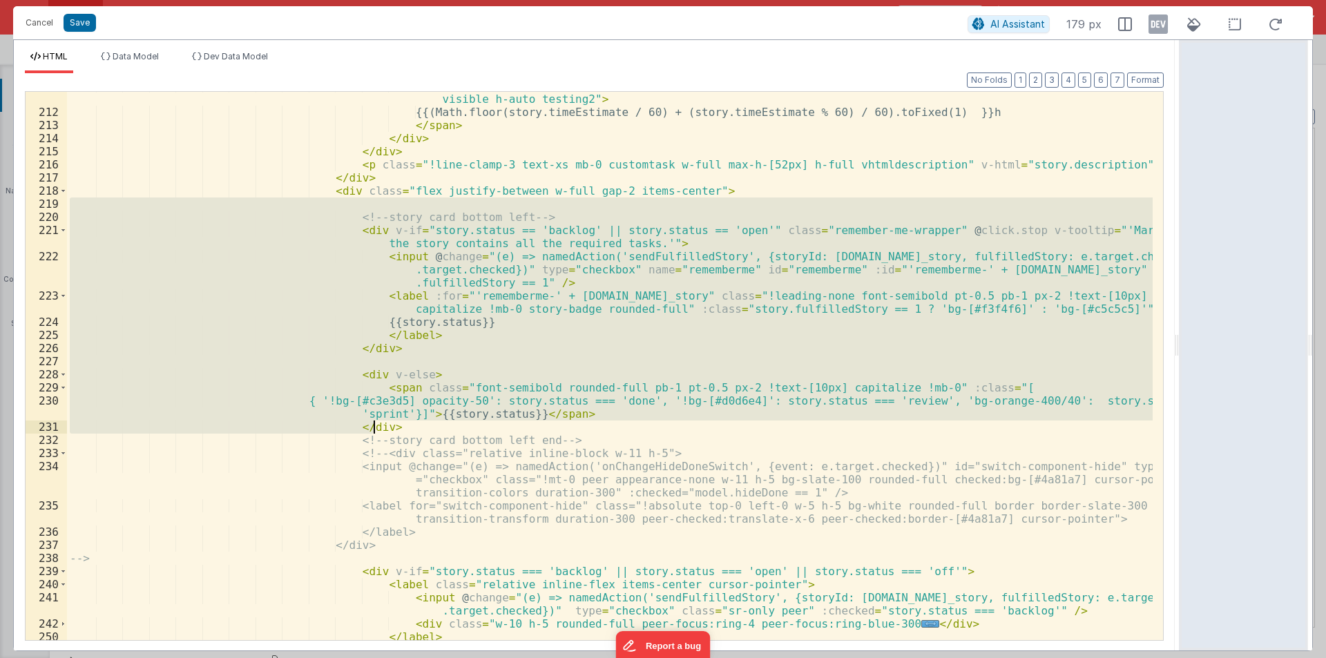
drag, startPoint x: 313, startPoint y: 208, endPoint x: 559, endPoint y: 427, distance: 329.6
click at [559, 427] on div "< span class = "clockIcon self-start !text-[10px] visible h-auto !bg-[#a67cb6] …" at bounding box center [609, 373] width 1085 height 588
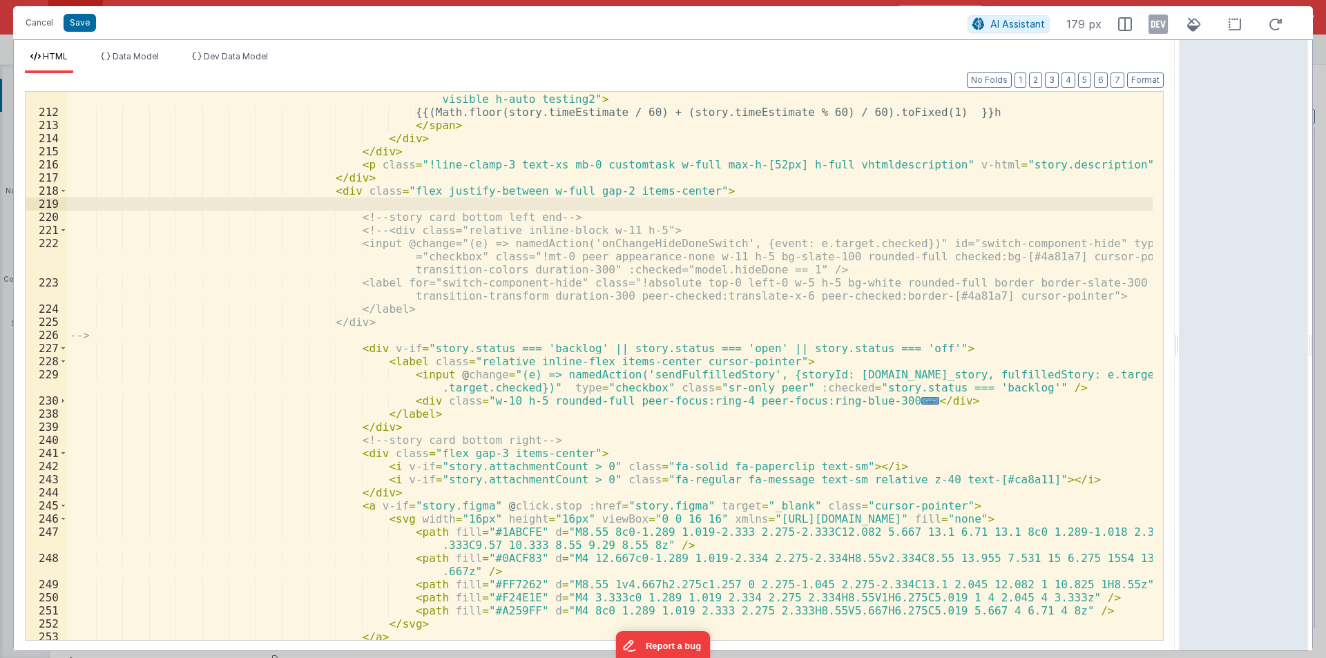
click at [447, 375] on div "< span class = "clockIcon self-start !text-[10px] visible h-auto !bg-[#a67cb6] …" at bounding box center [609, 373] width 1085 height 588
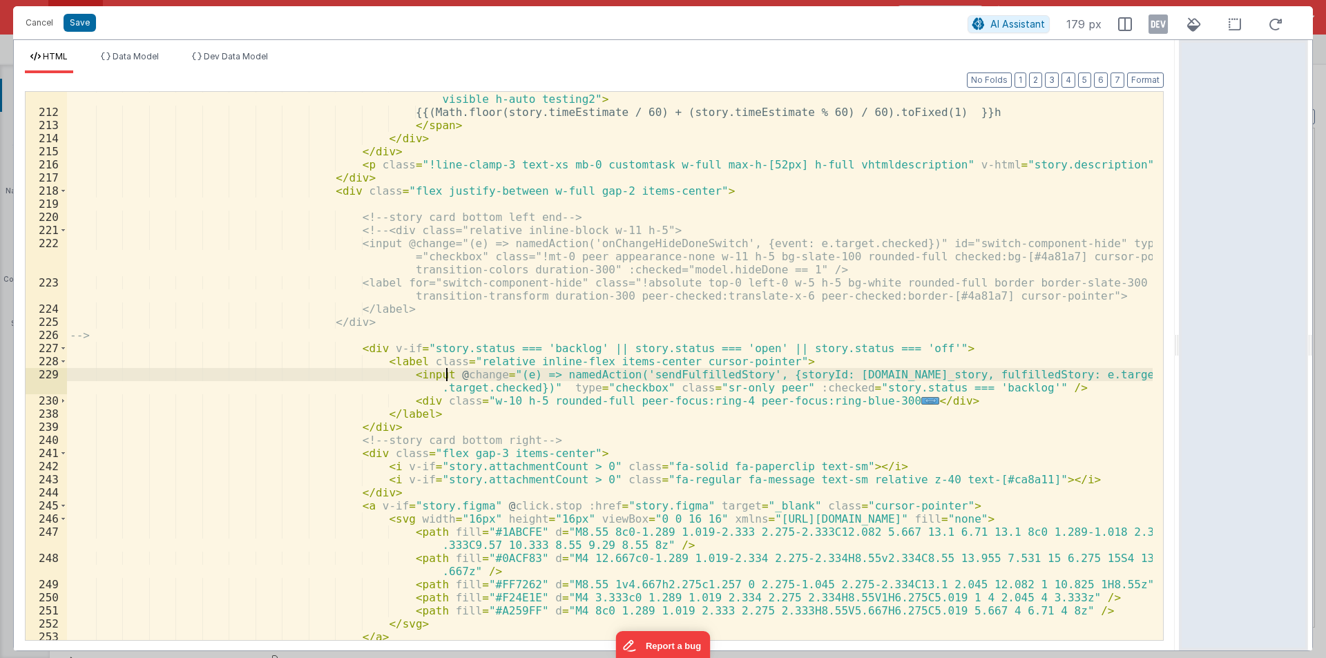
click at [447, 375] on div "< span class = "clockIcon self-start !text-[10px] visible h-auto !bg-[#a67cb6] …" at bounding box center [609, 373] width 1085 height 588
click at [636, 376] on div "< span class = "clockIcon self-start !text-[10px] visible h-auto !bg-[#a67cb6] …" at bounding box center [609, 373] width 1085 height 588
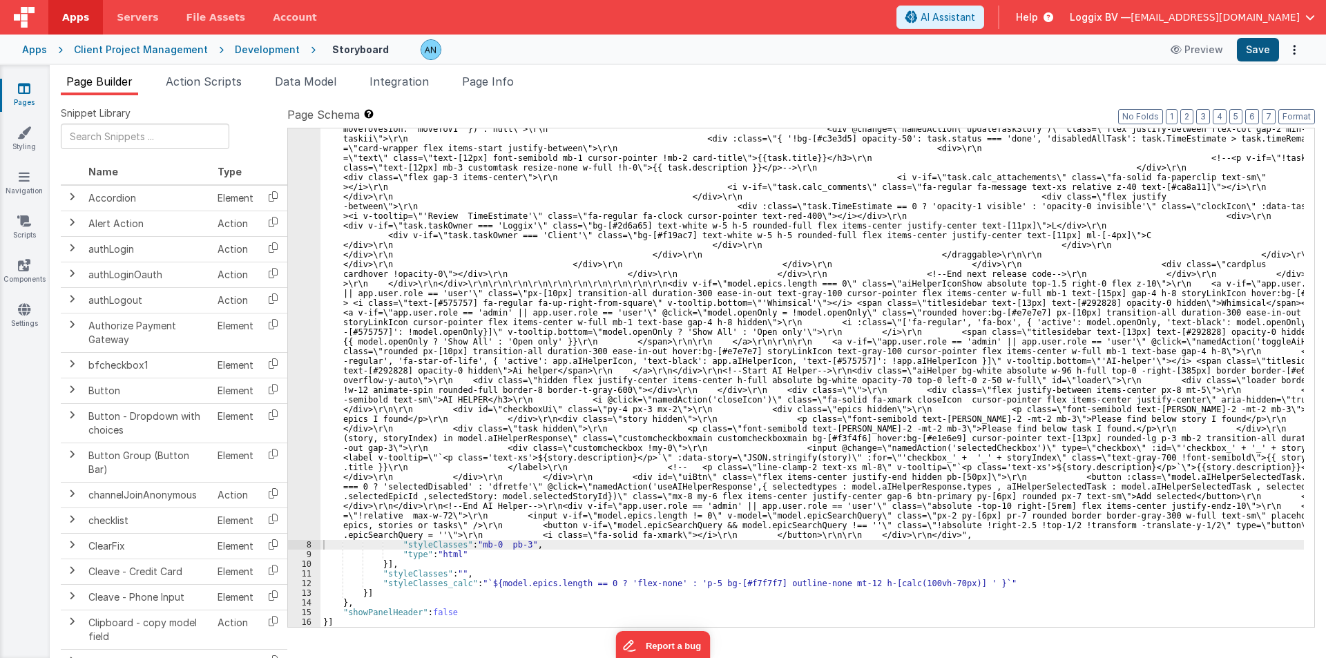
scroll to position [2904, 0]
click at [1262, 52] on button "Save" at bounding box center [1258, 49] width 42 height 23
click at [198, 84] on span "Action Scripts" at bounding box center [204, 82] width 76 height 14
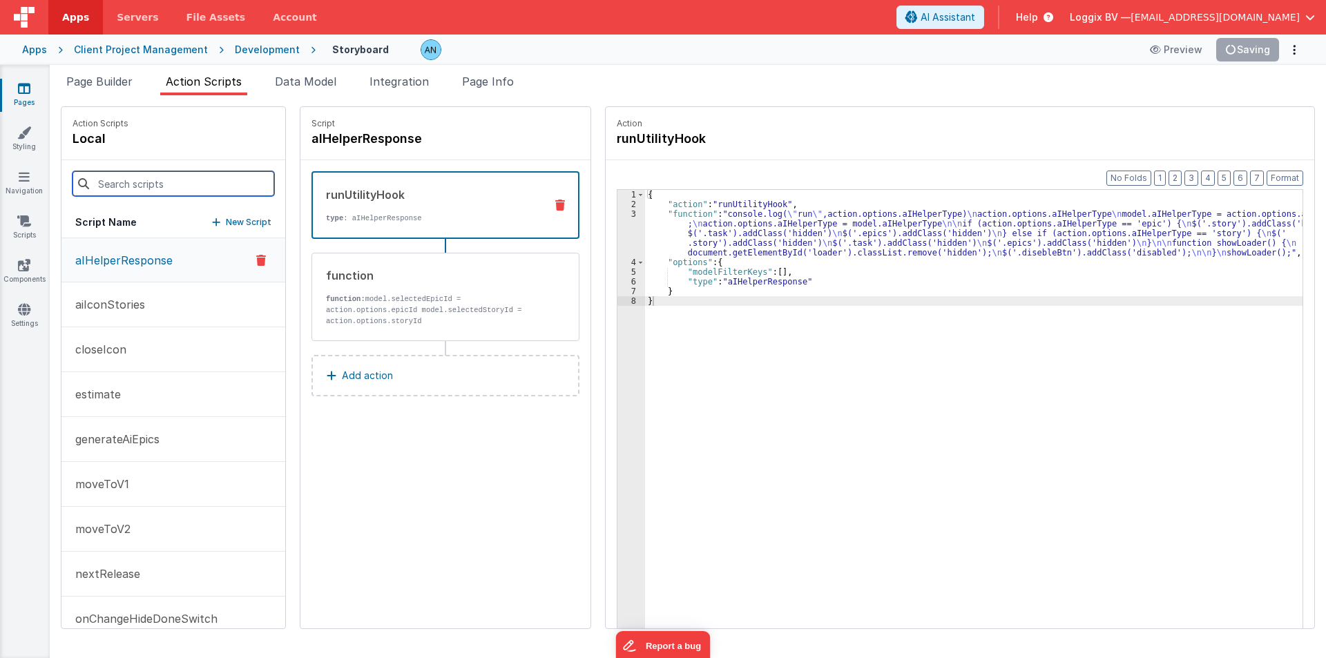
click at [122, 177] on input at bounding box center [174, 183] width 202 height 25
paste input "sendFulfilledStory"
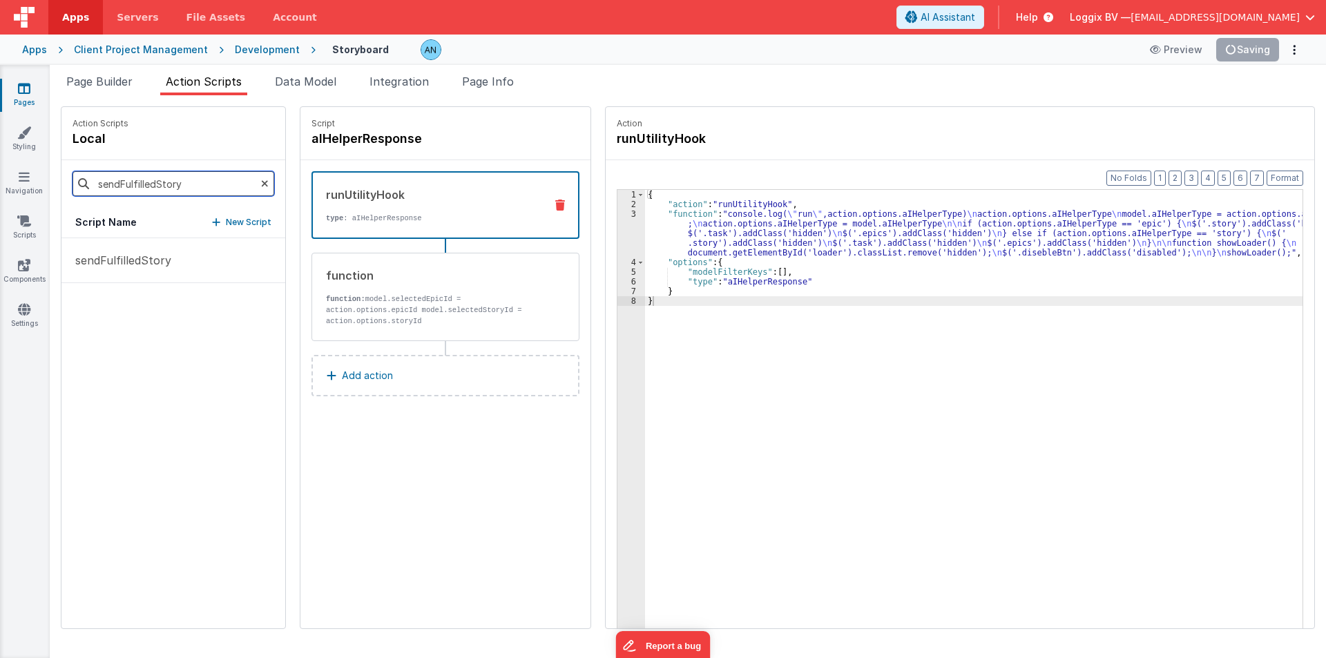
type input "sendFulfilledStory"
click at [116, 257] on p "sendFulfilledStory" at bounding box center [119, 260] width 104 height 17
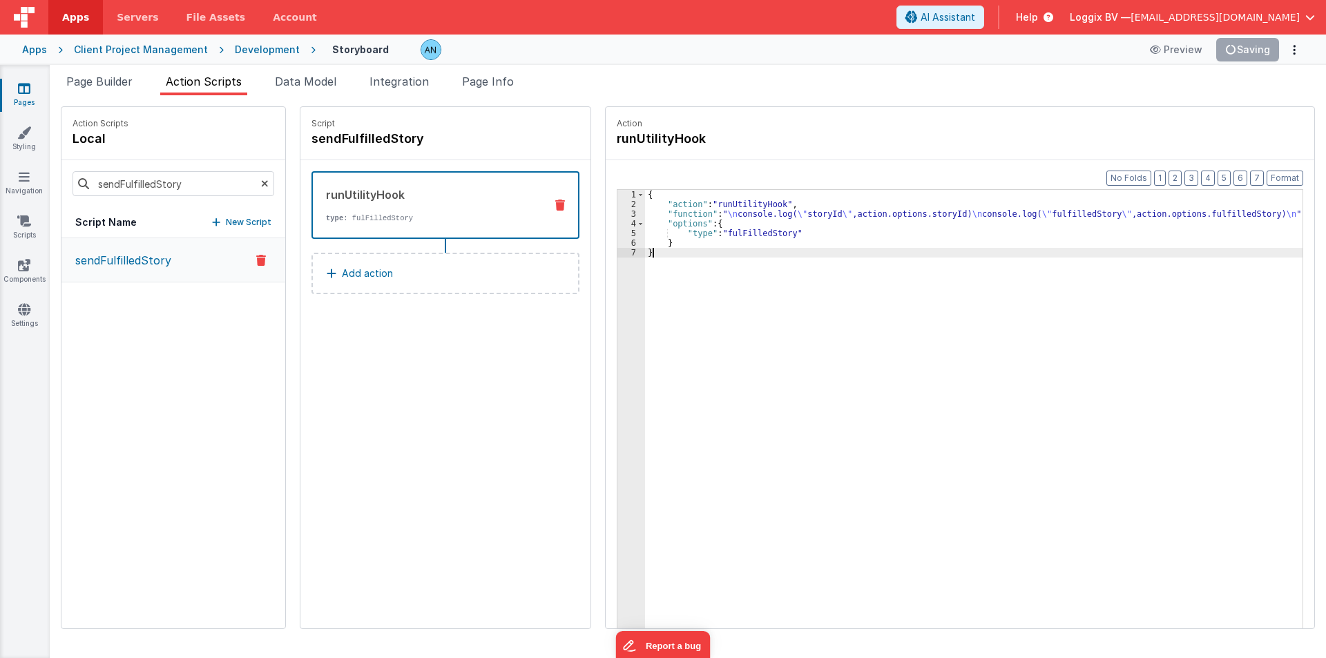
click at [1025, 283] on div "{ "action" : "runUtilityHook" , "function" : " \n console.log( \" storyId \" ,a…" at bounding box center [980, 440] width 670 height 501
click at [1252, 52] on button "Save" at bounding box center [1258, 49] width 42 height 23
click at [75, 77] on span "Page Builder" at bounding box center [99, 82] width 66 height 14
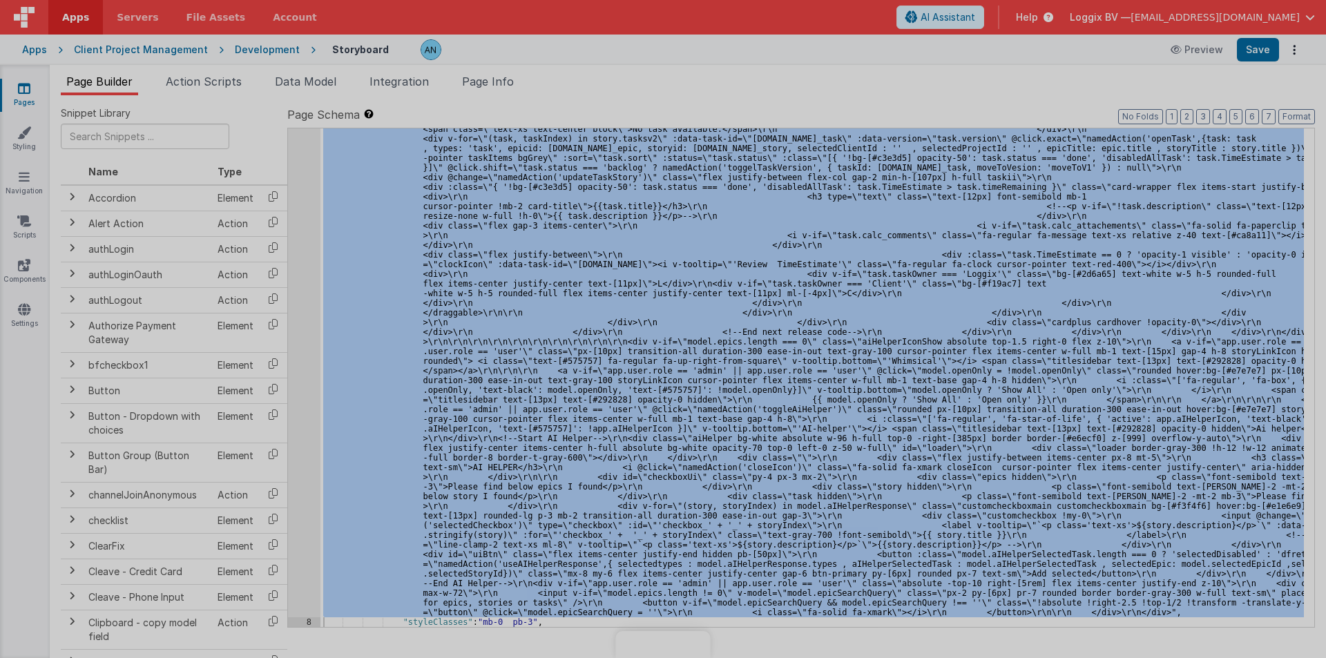
click at [295, 199] on div at bounding box center [663, 329] width 1326 height 658
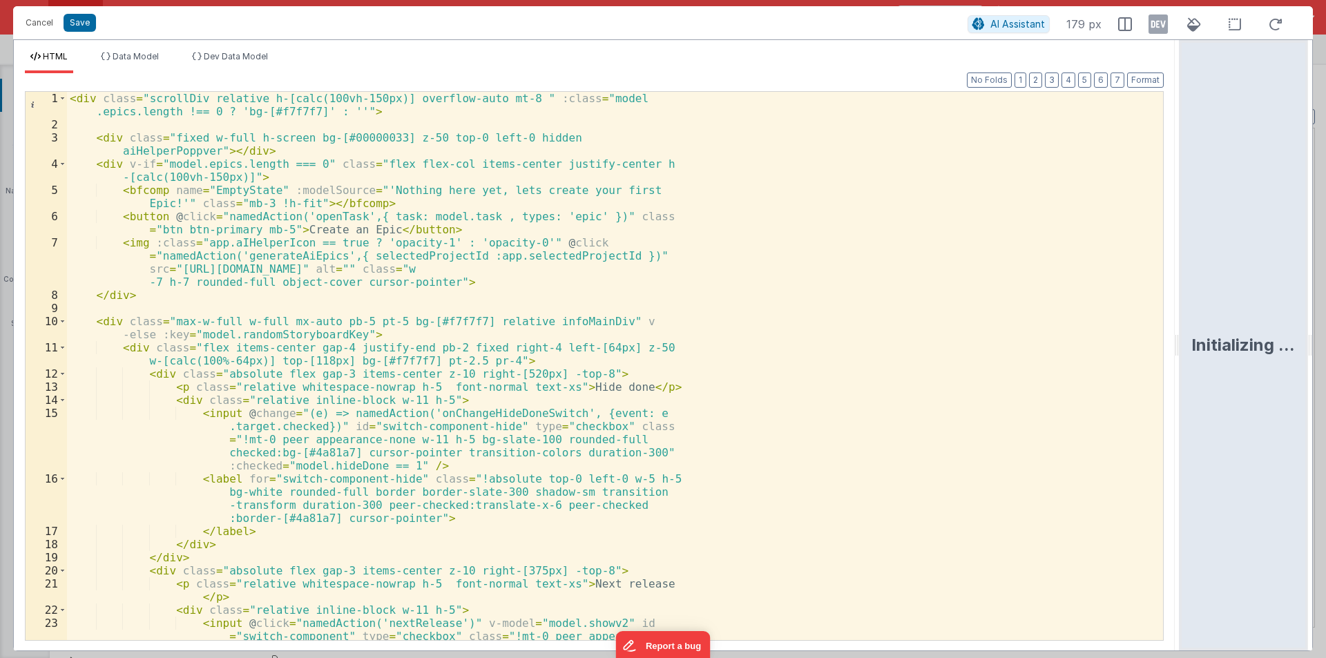
drag, startPoint x: 659, startPoint y: 339, endPoint x: 1325, endPoint y: 339, distance: 665.6
click at [1325, 339] on html "Cancel Save AI Assistant 179 px HTML Data Model Dev Data Model Format 7 6 5 4 3…" at bounding box center [663, 329] width 1326 height 658
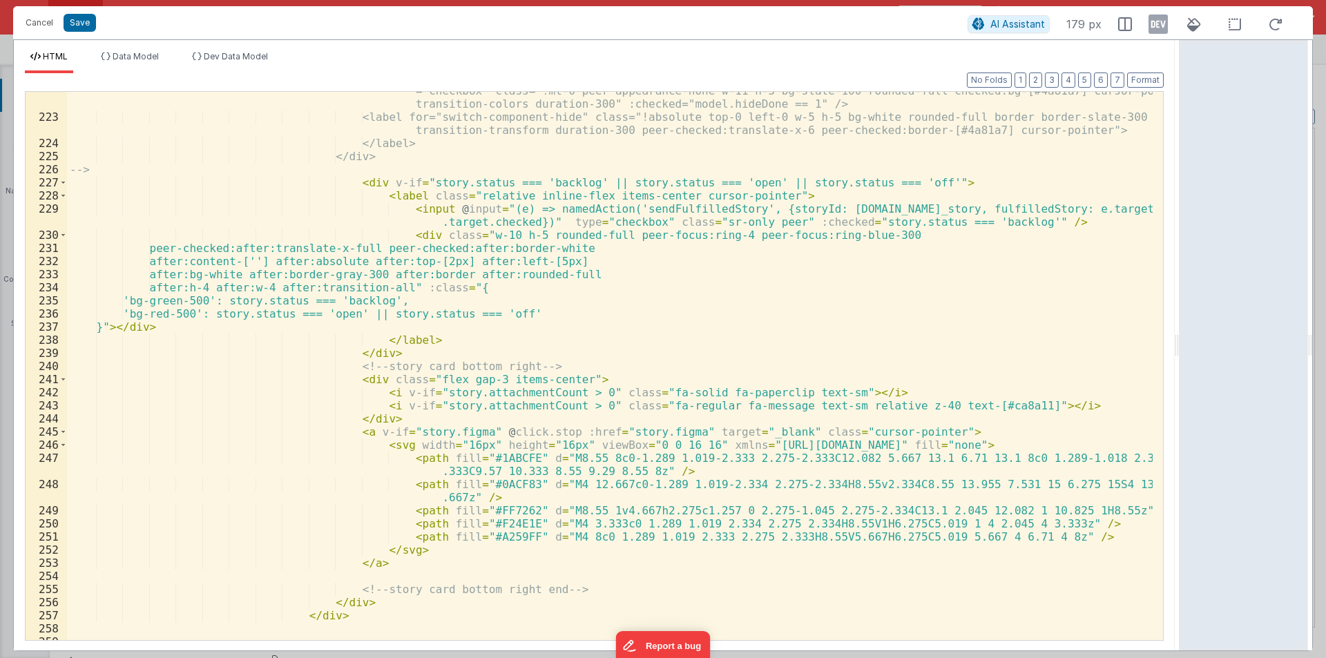
scroll to position [3563, 0]
click at [427, 204] on div "<input @change="(e) => namedAction('onChangeHideDoneSwitch', {event: e.target.c…" at bounding box center [609, 371] width 1085 height 601
paste textarea
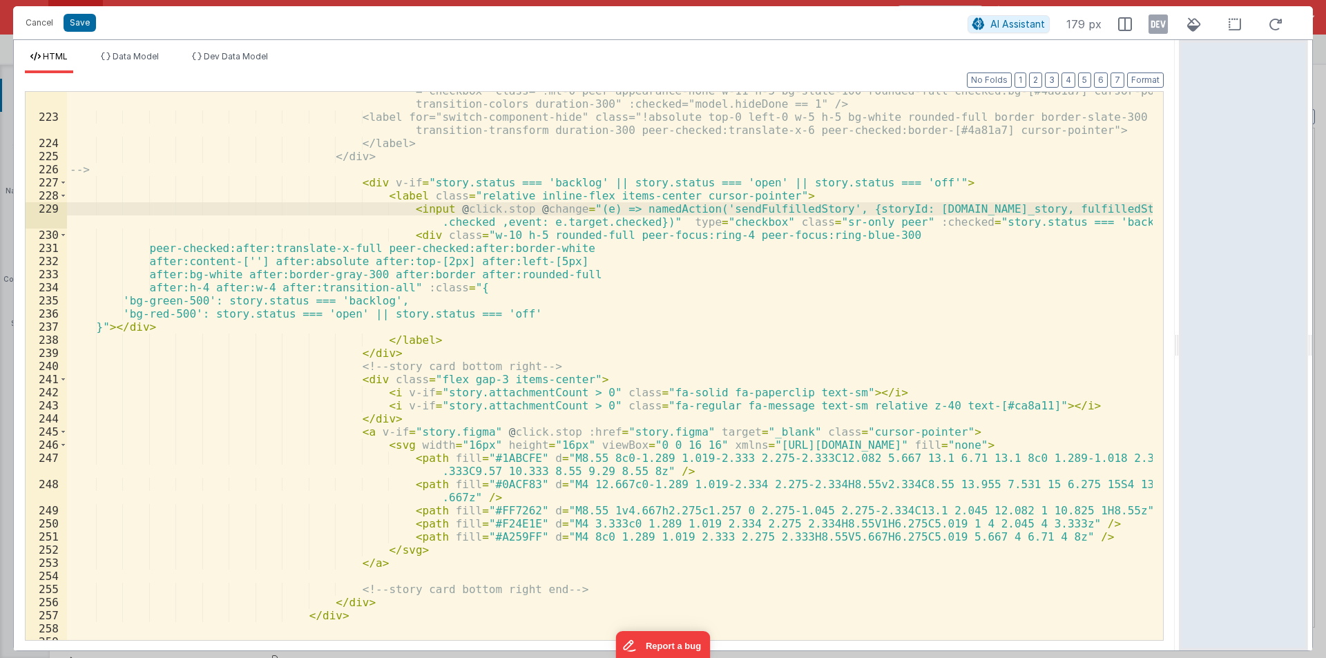
click at [532, 211] on div "<input @change="(e) => namedAction('onChangeHideDoneSwitch', {event: e.target.c…" at bounding box center [609, 371] width 1085 height 601
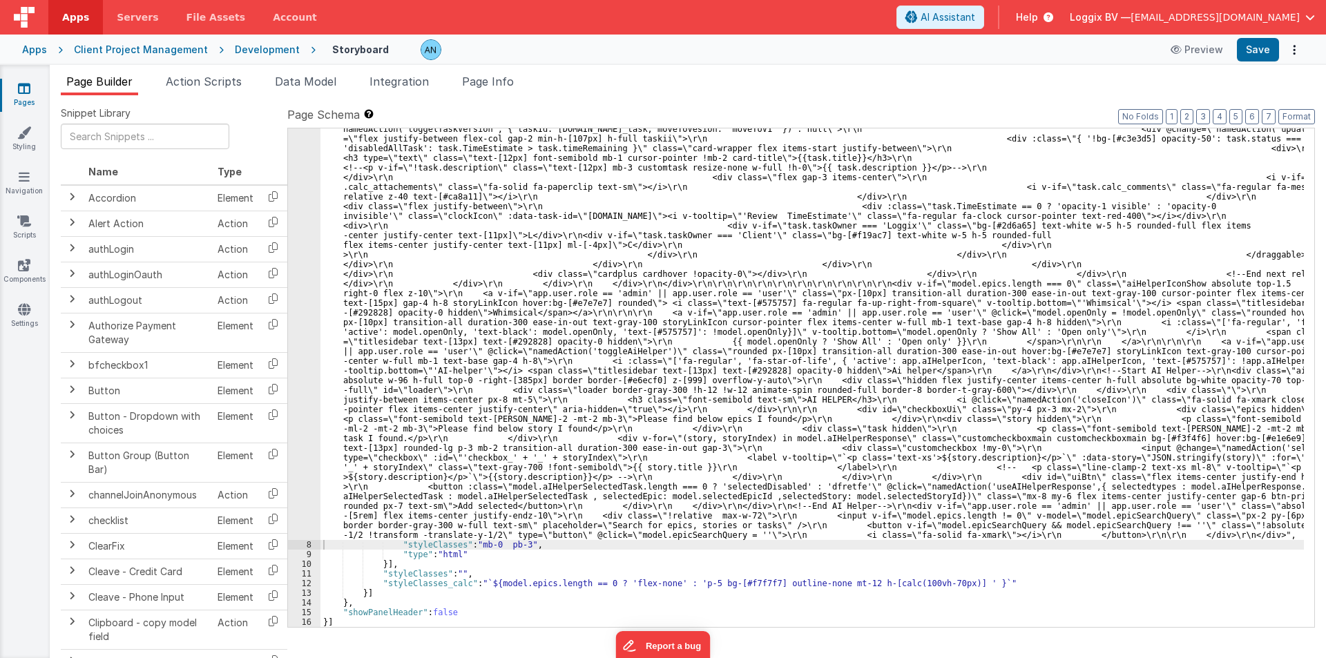
scroll to position [2904, 0]
click at [1255, 46] on button "Save" at bounding box center [1258, 49] width 42 height 23
click at [1294, 113] on button "Format" at bounding box center [1296, 116] width 37 height 15
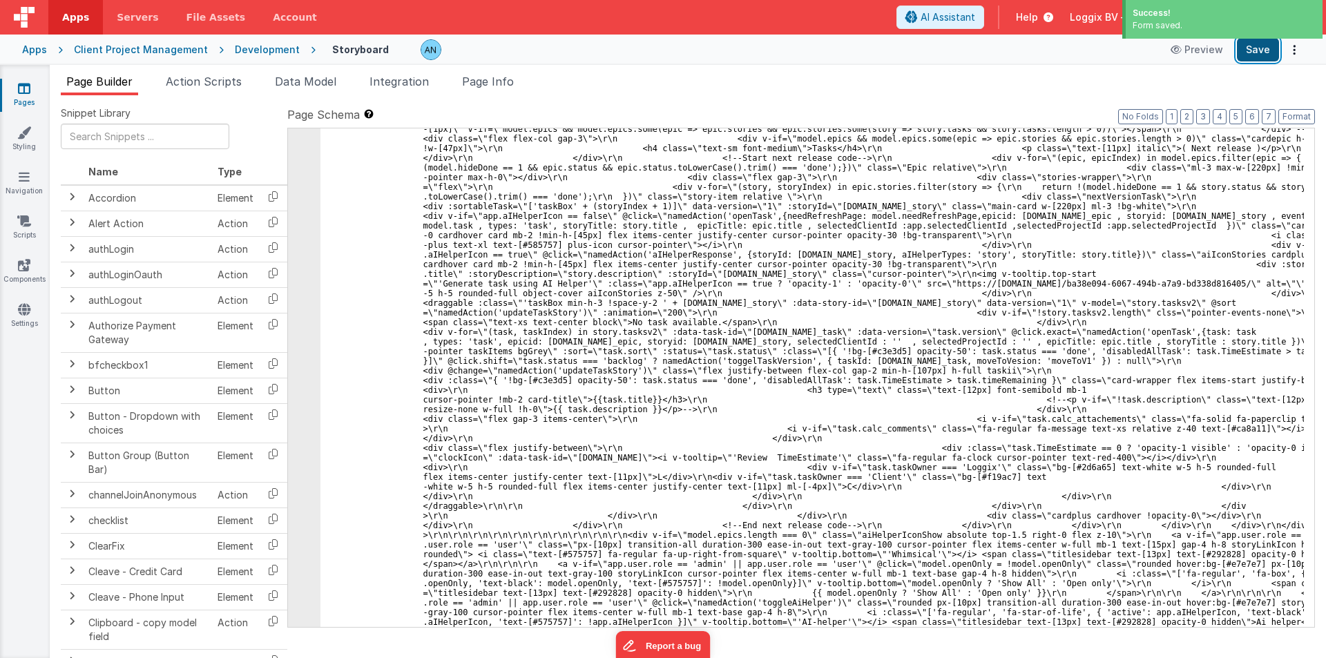
click at [1255, 48] on button "Save" at bounding box center [1258, 49] width 42 height 23
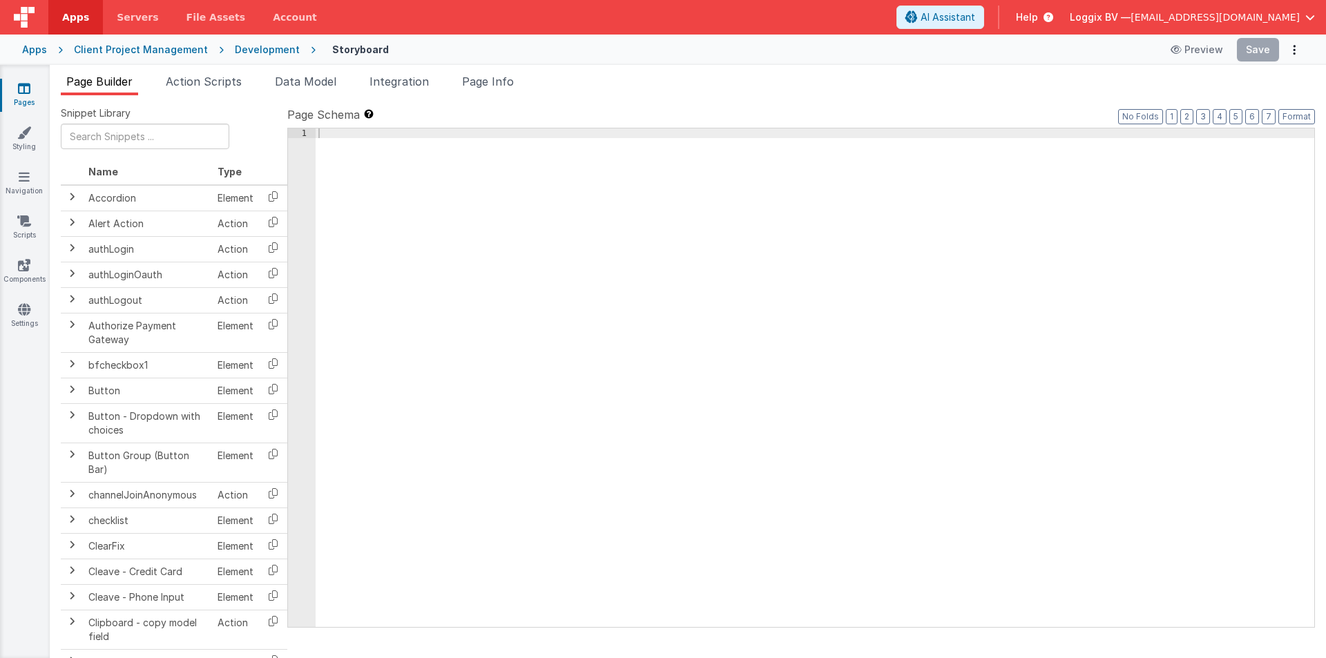
click at [347, 264] on div at bounding box center [829, 387] width 1026 height 518
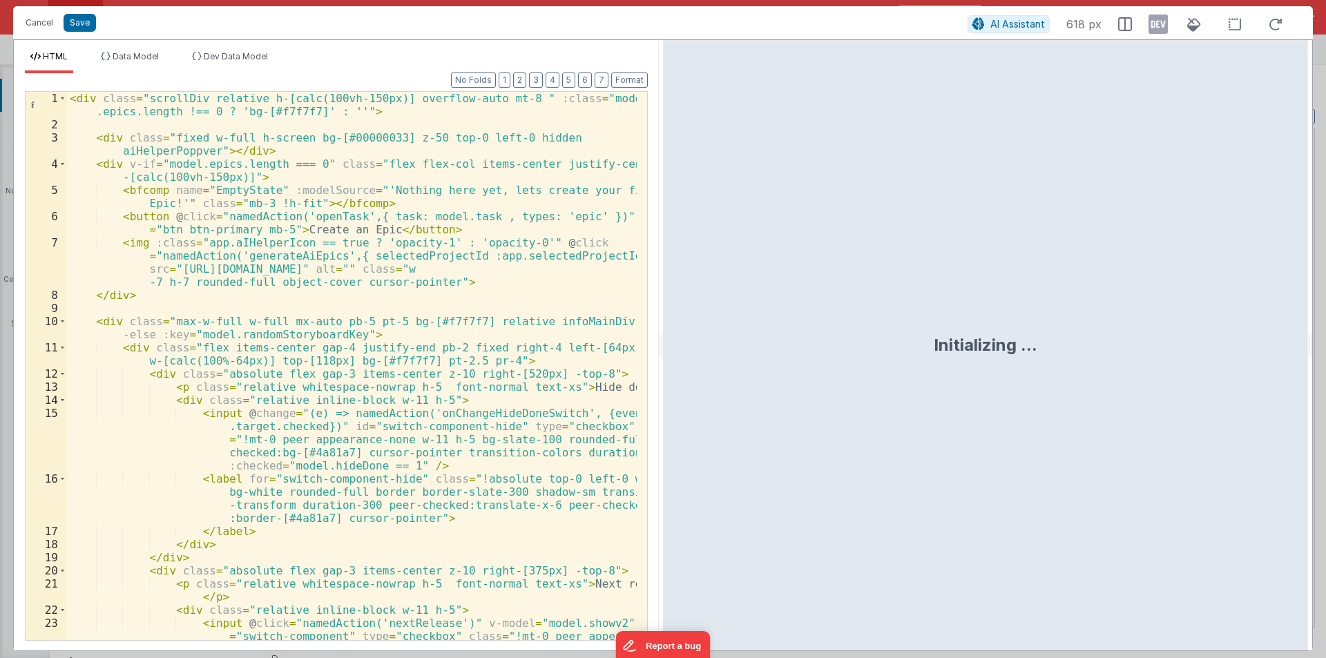
drag, startPoint x: 660, startPoint y: 345, endPoint x: 1027, endPoint y: 345, distance: 366.7
click at [822, 345] on html "Cancel Save AI Assistant 618 px HTML Data Model Dev Data Model Format 7 6 5 4 3…" at bounding box center [663, 329] width 1326 height 658
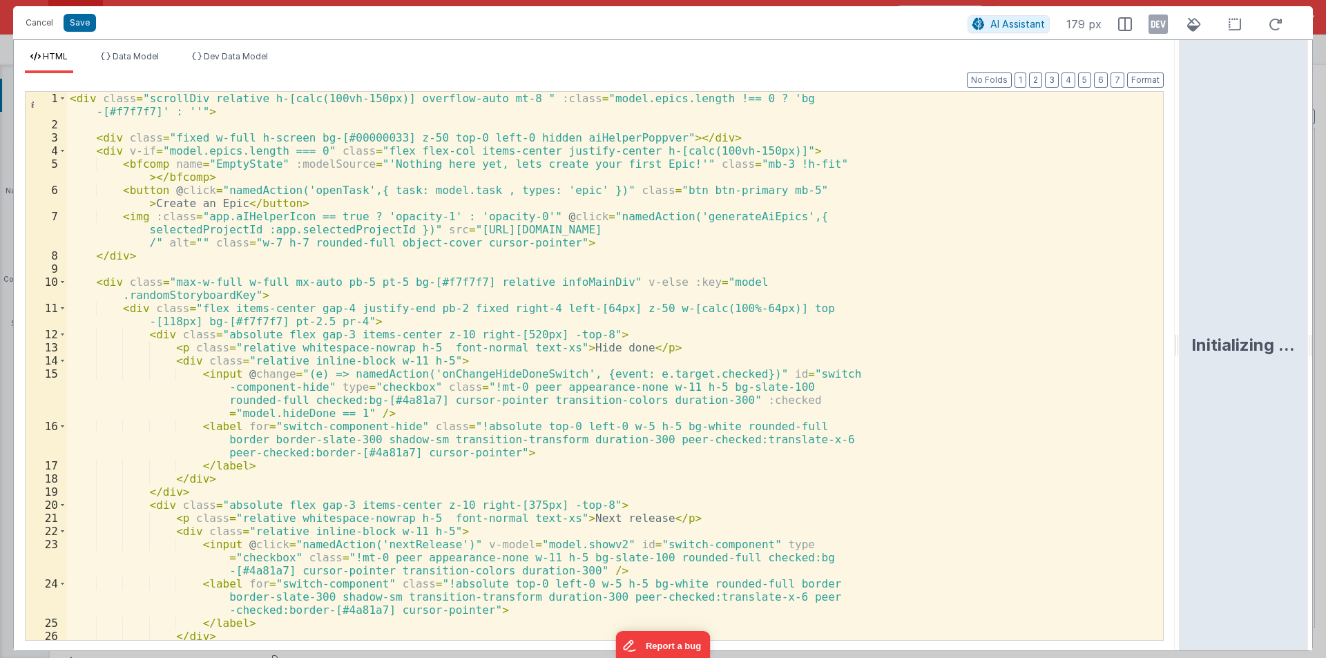
drag, startPoint x: 818, startPoint y: 339, endPoint x: 1170, endPoint y: 300, distance: 354.3
click at [1224, 327] on html "Cancel Save AI Assistant 179 px HTML Data Model Dev Data Model Format 7 6 5 4 3…" at bounding box center [663, 329] width 1326 height 658
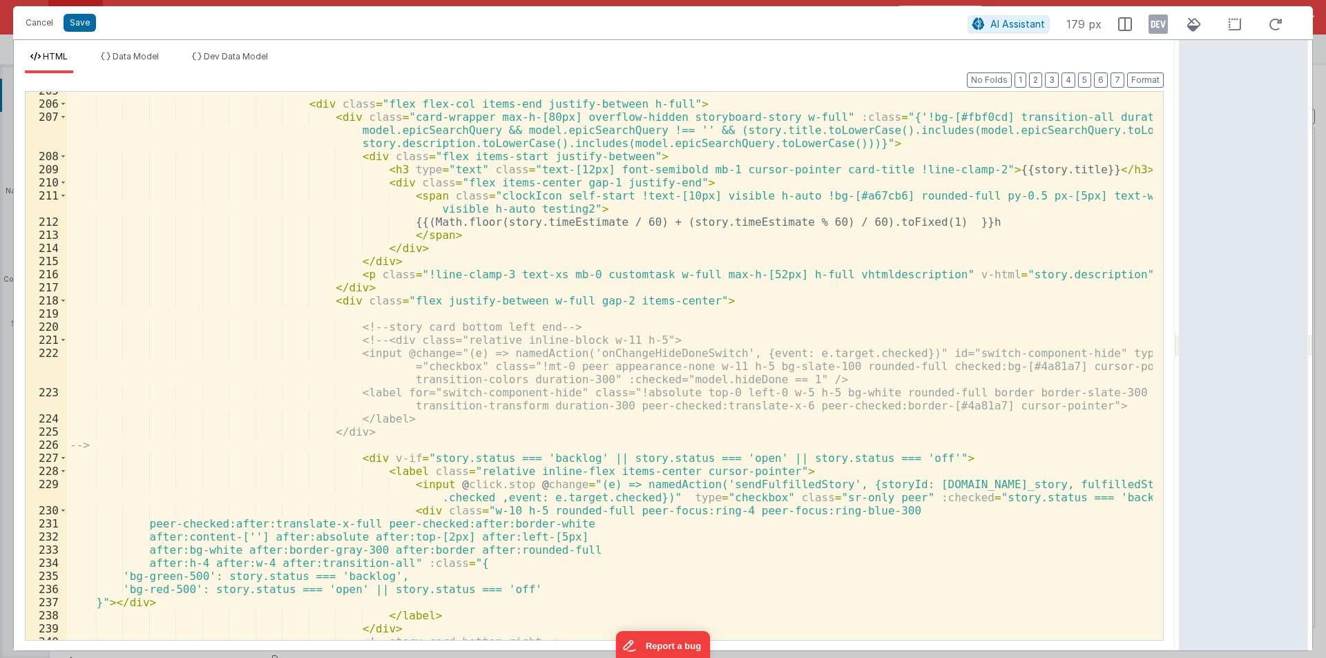
scroll to position [3287, 0]
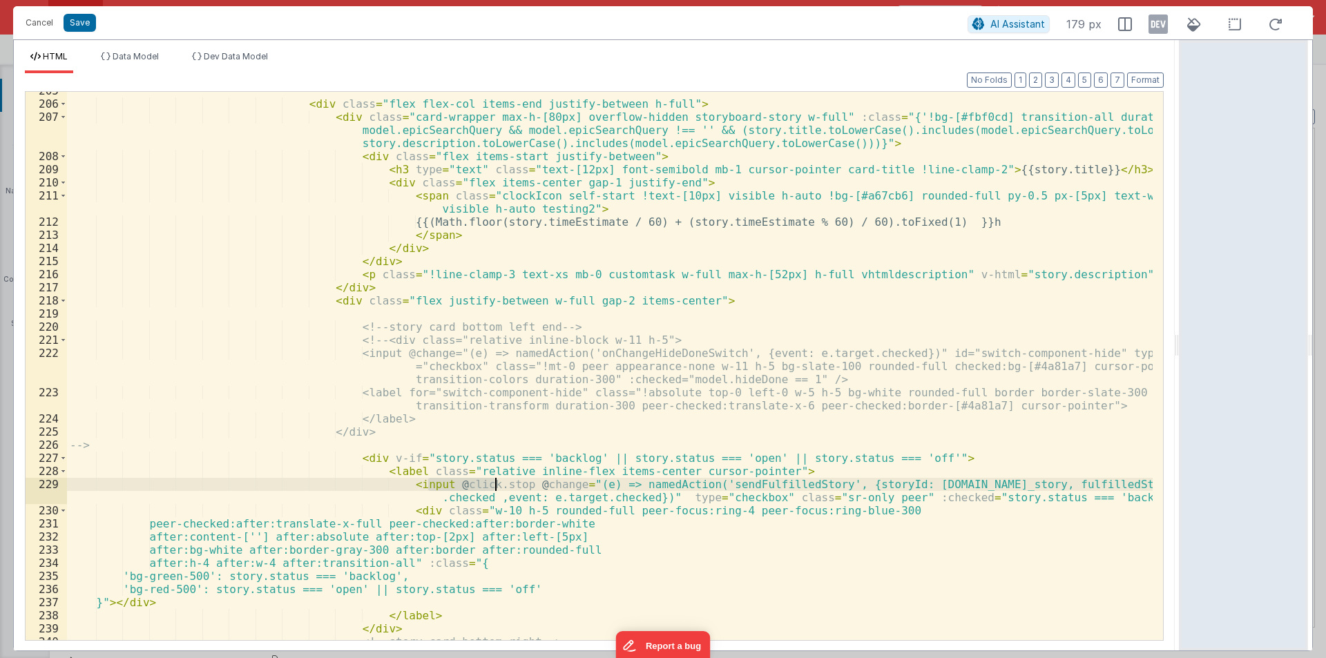
drag, startPoint x: 429, startPoint y: 484, endPoint x: 494, endPoint y: 482, distance: 65.6
click at [494, 482] on div "< div class = "flex flex-col items-end justify-between h-full" > < div class = …" at bounding box center [609, 371] width 1085 height 574
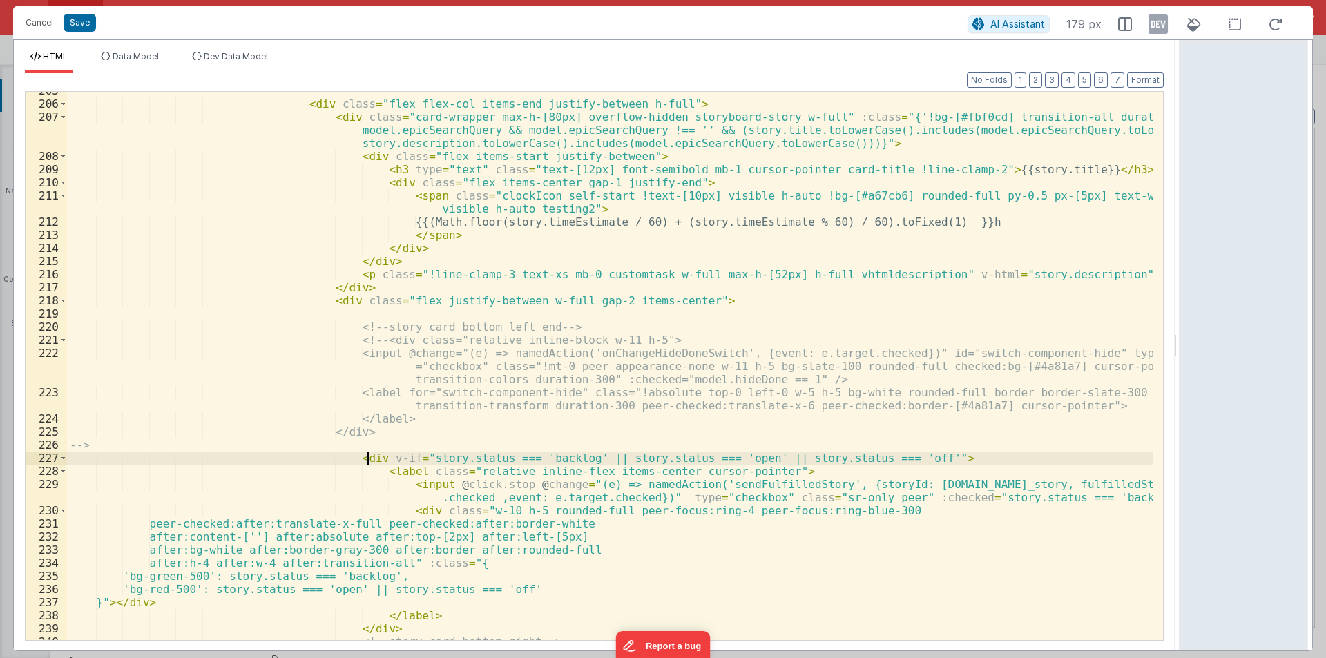
click at [366, 454] on div "< div class = "flex flex-col items-end justify-between h-full" > < div class = …" at bounding box center [609, 371] width 1085 height 574
paste textarea
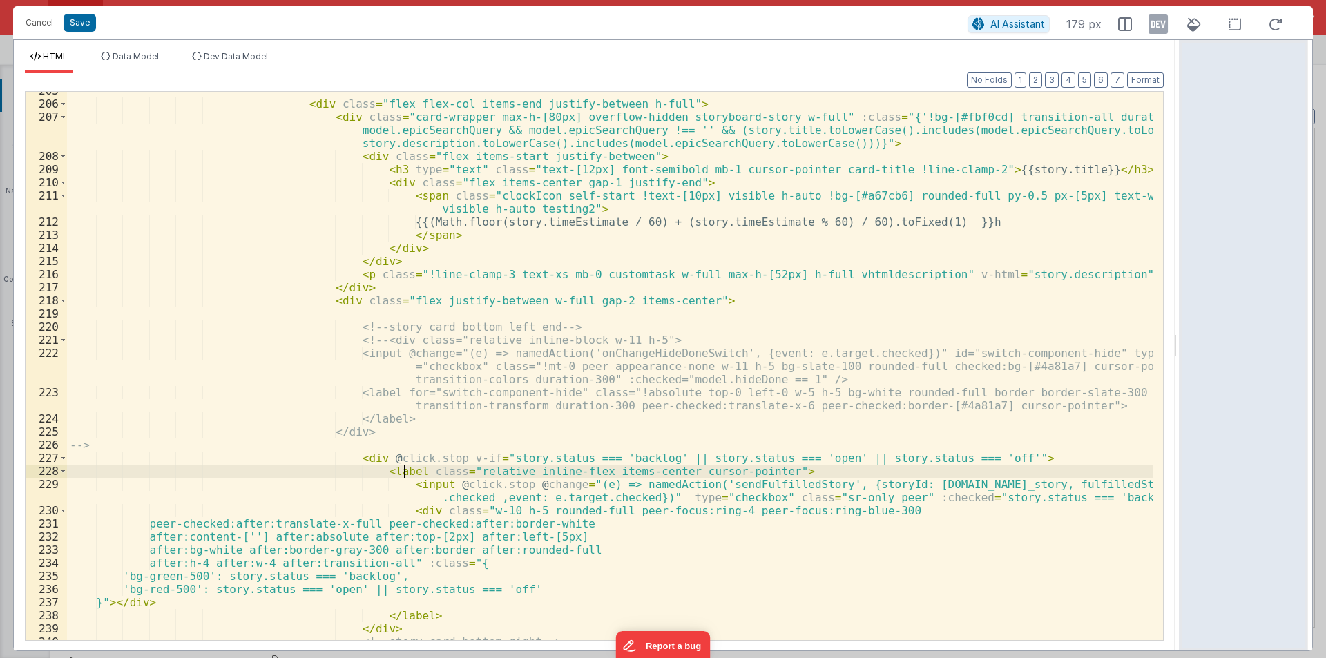
click at [405, 470] on div "< div class = "flex flex-col items-end justify-between h-full" > < div class = …" at bounding box center [609, 371] width 1085 height 574
paste textarea
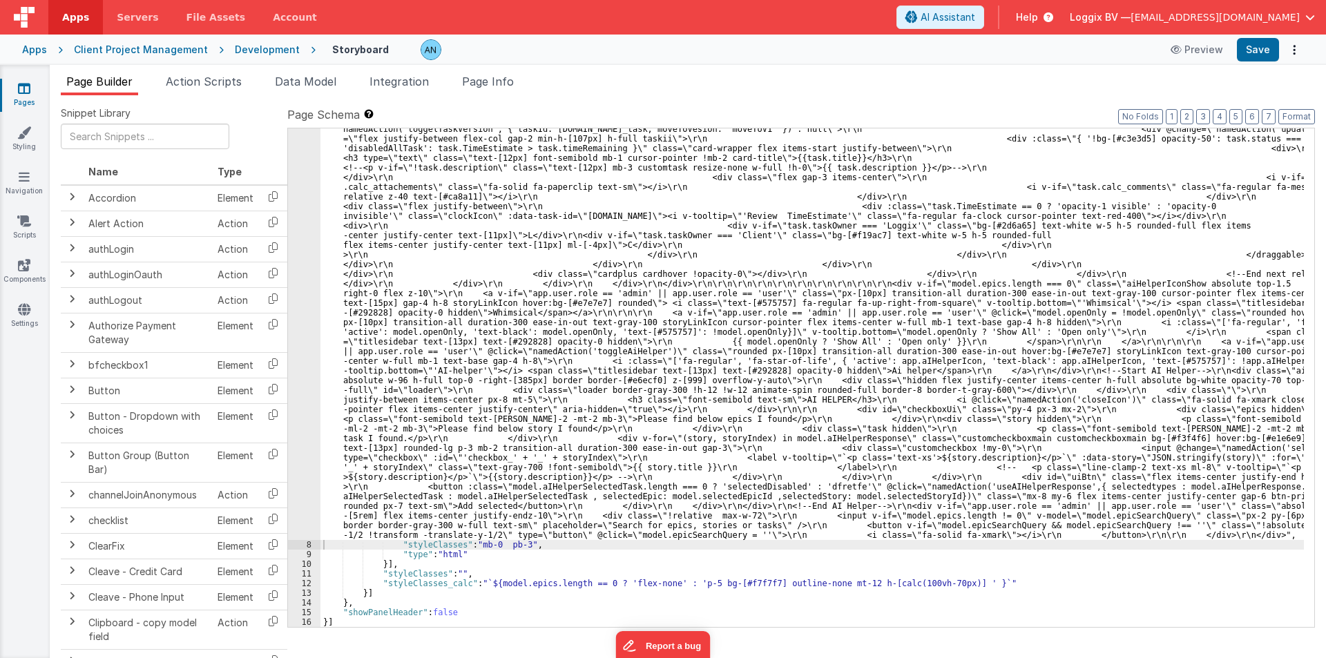
scroll to position [2904, 0]
click at [1250, 49] on button "Save" at bounding box center [1258, 49] width 42 height 23
click at [1288, 114] on button "Format" at bounding box center [1296, 116] width 37 height 15
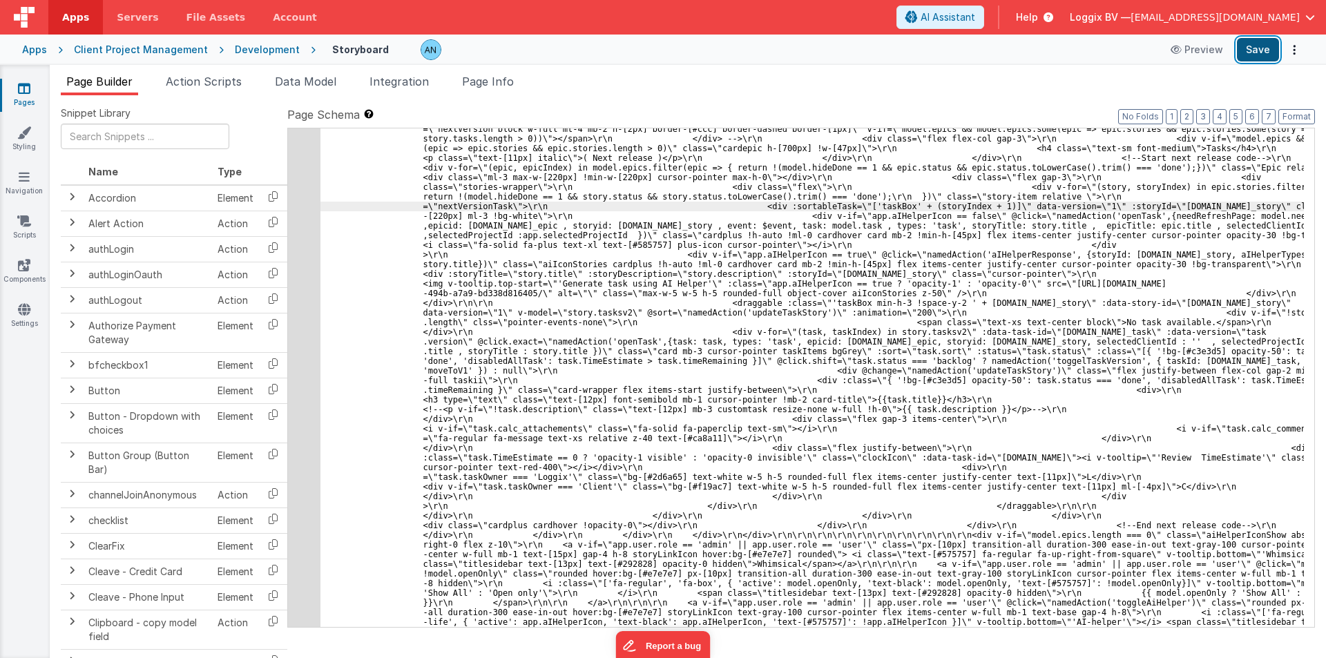
click at [1263, 53] on button "Save" at bounding box center [1258, 49] width 42 height 23
click at [1287, 114] on button "Format" at bounding box center [1296, 116] width 37 height 15
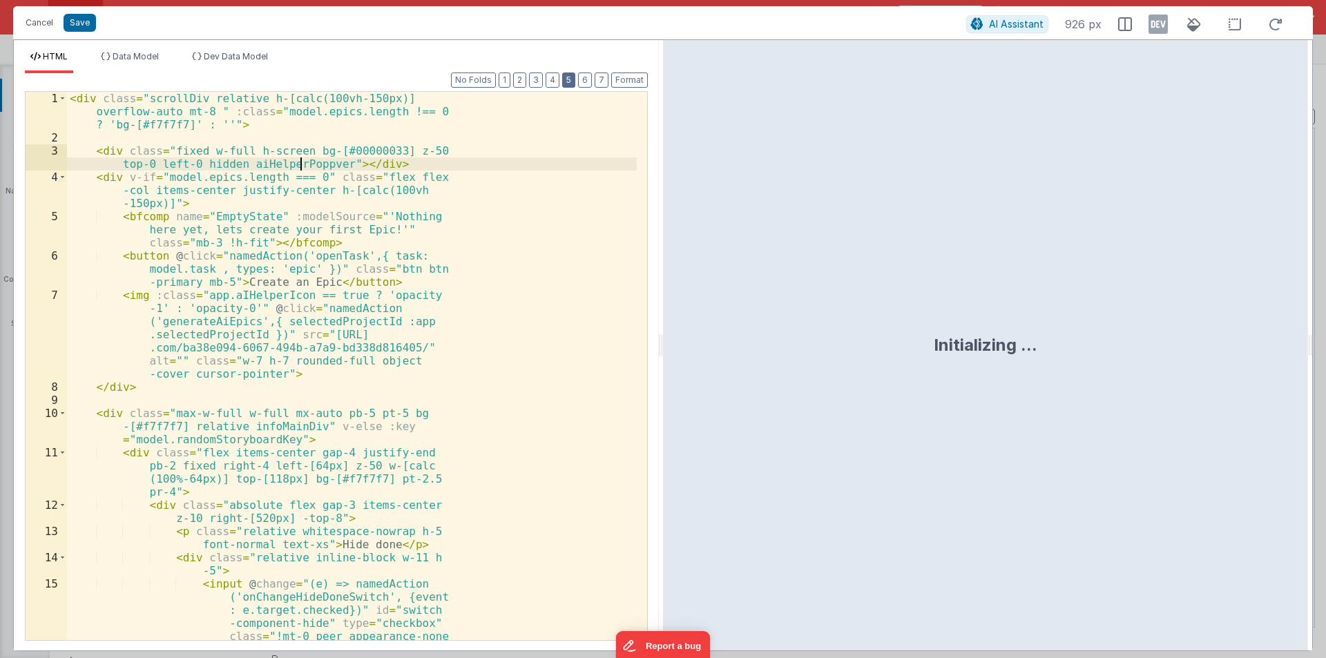
scroll to position [3107, 0]
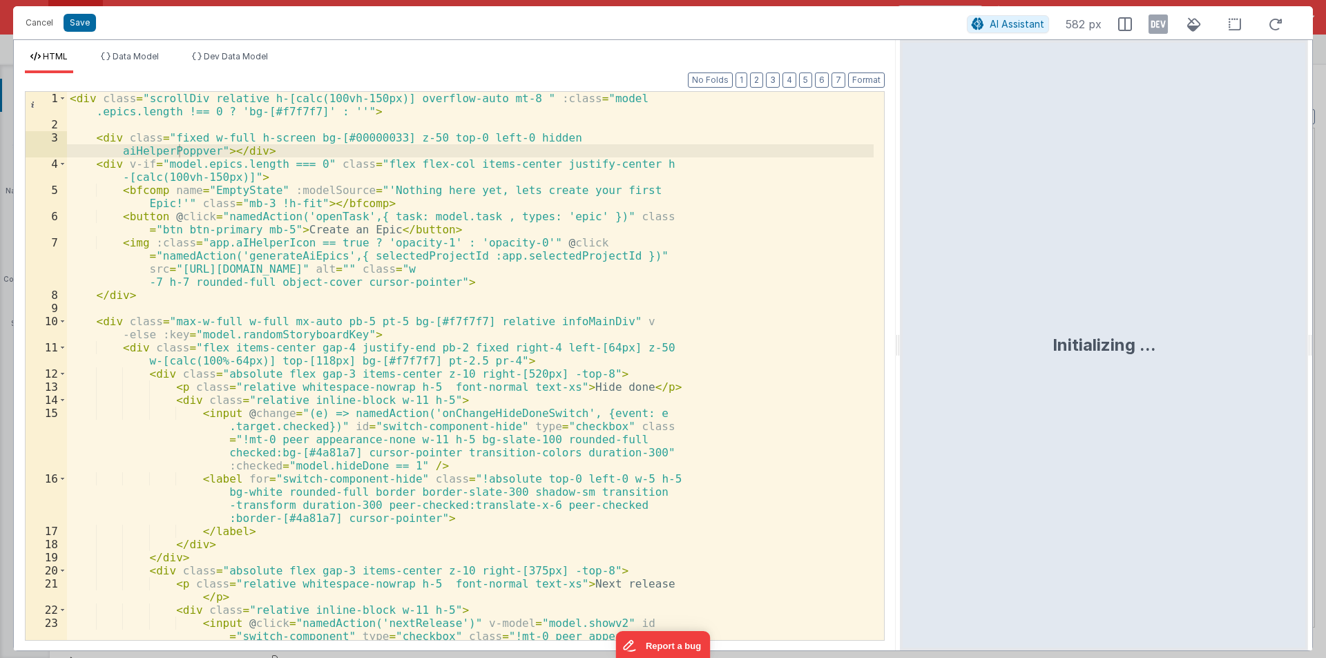
drag, startPoint x: 659, startPoint y: 339, endPoint x: 901, endPoint y: 307, distance: 243.8
click at [901, 307] on html "Cancel Save AI Assistant 582 px HTML Data Model Dev Data Model Format 7 6 5 4 3…" at bounding box center [663, 329] width 1326 height 658
click at [864, 87] on button "Format" at bounding box center [866, 80] width 37 height 15
